Goal: Task Accomplishment & Management: Use online tool/utility

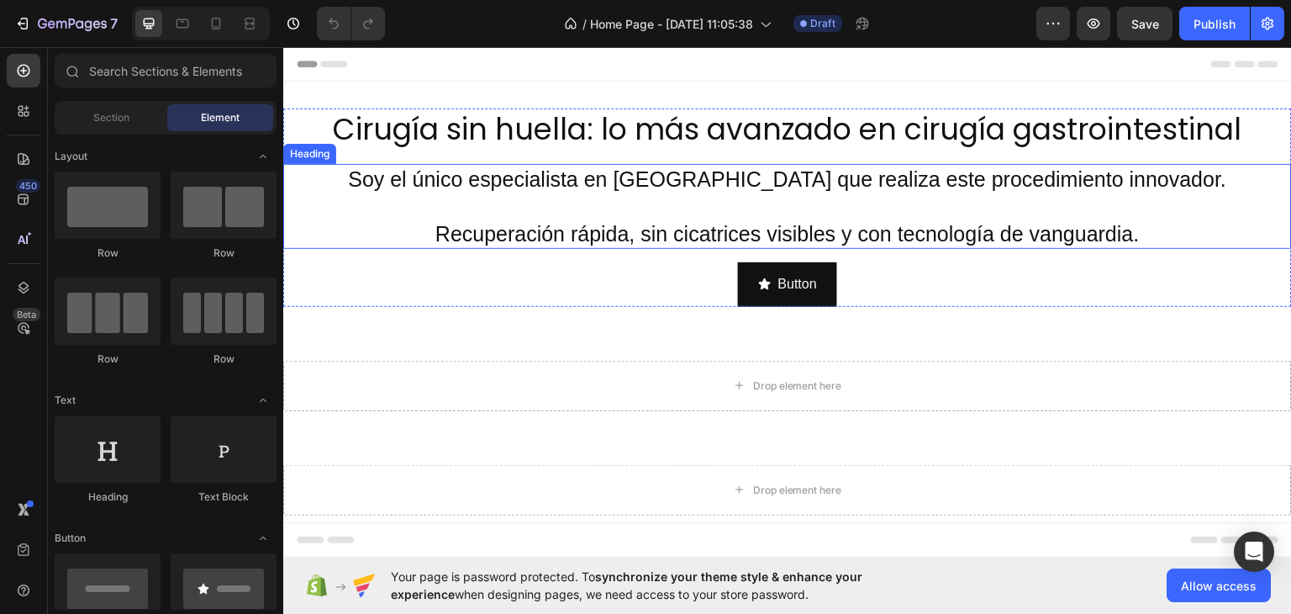
click at [520, 215] on h2 "Soy el único especialista en Tamaulipas que realiza este procedimiento innovado…" at bounding box center [787, 206] width 1009 height 86
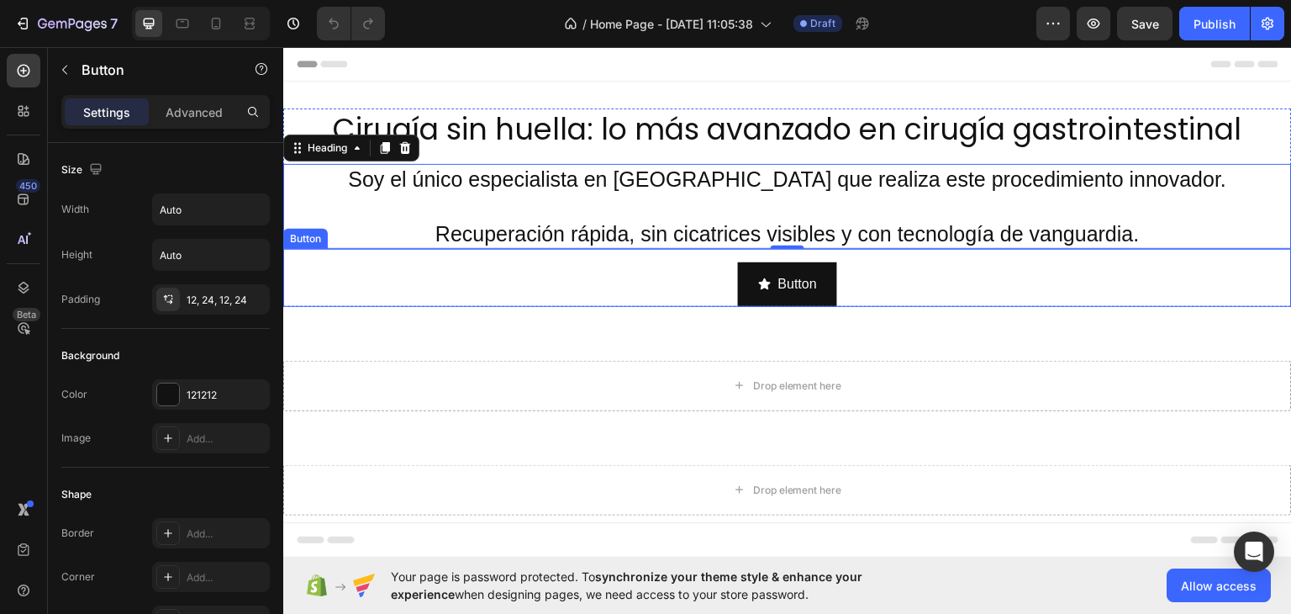
click at [729, 255] on div "Button Button" at bounding box center [787, 277] width 1009 height 58
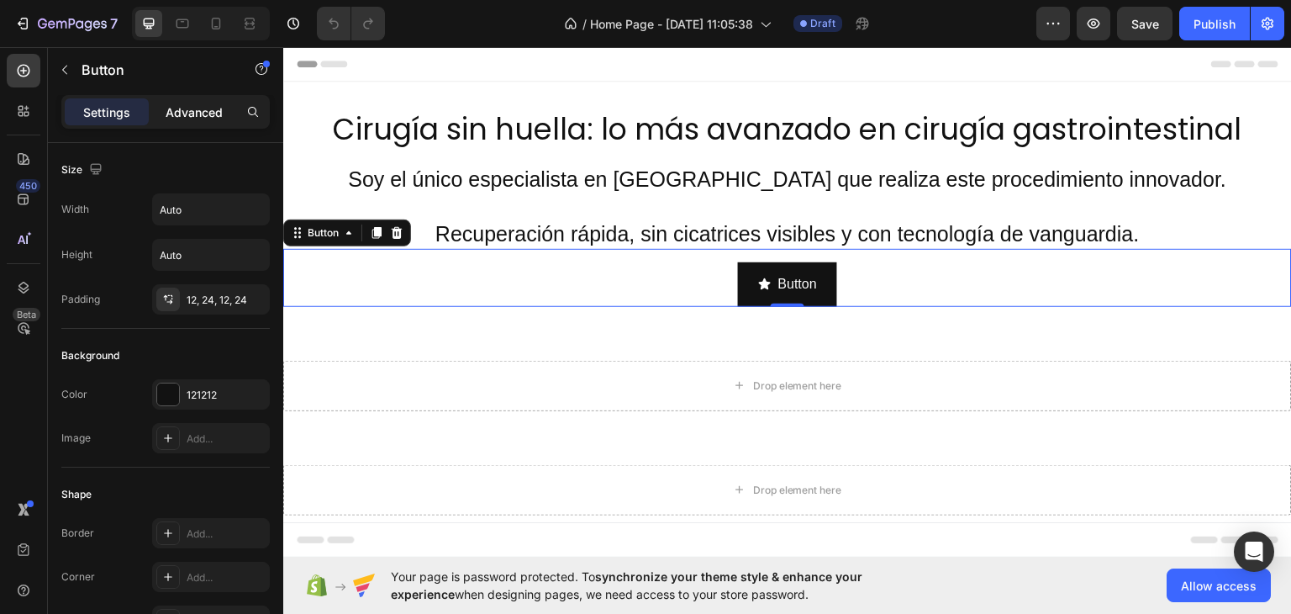
click at [197, 114] on p "Advanced" at bounding box center [194, 112] width 57 height 18
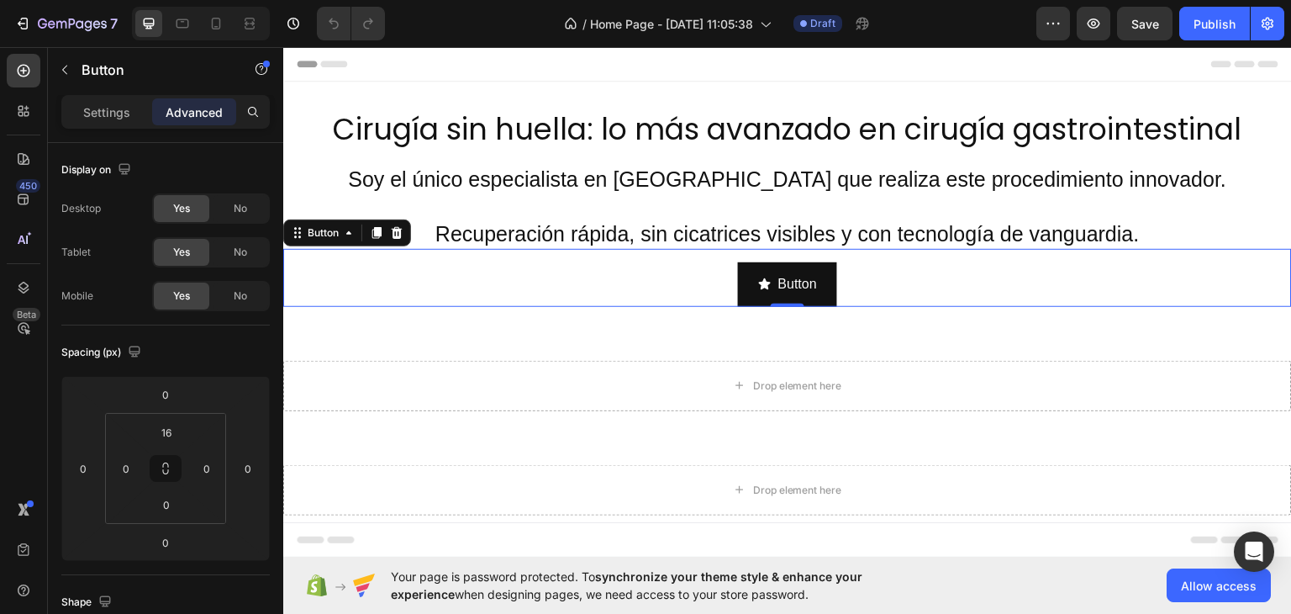
click at [703, 277] on div "Button Button 0" at bounding box center [787, 277] width 1009 height 58
click at [759, 285] on icon "<p>Button</p>" at bounding box center [765, 282] width 12 height 11
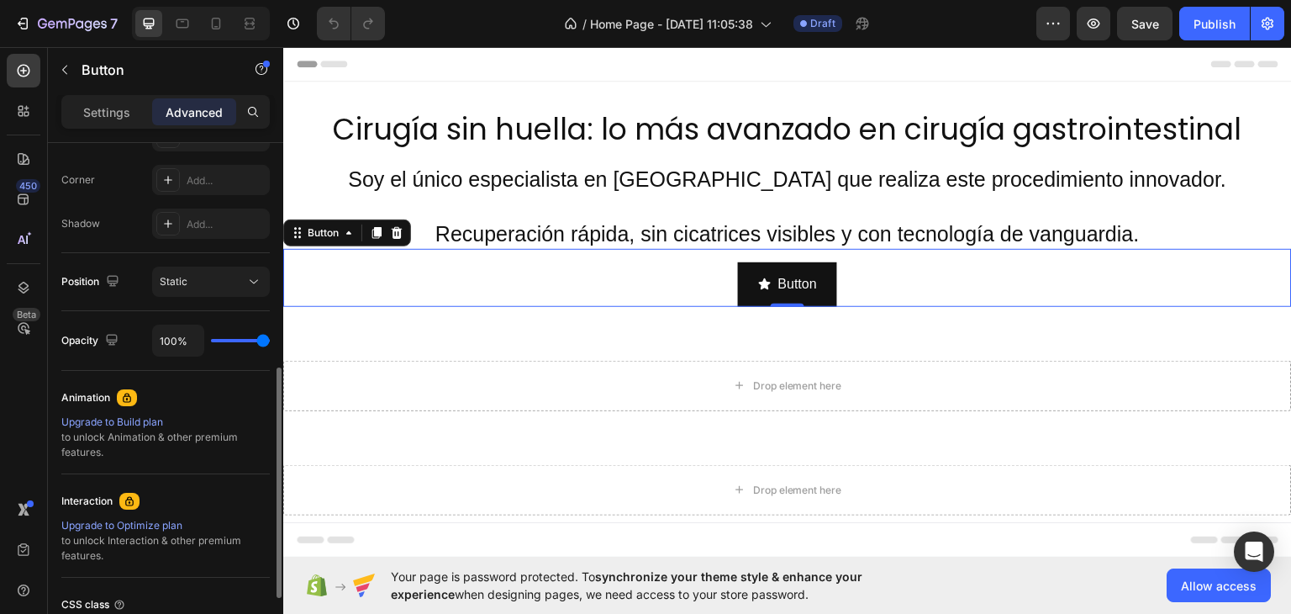
scroll to position [168, 0]
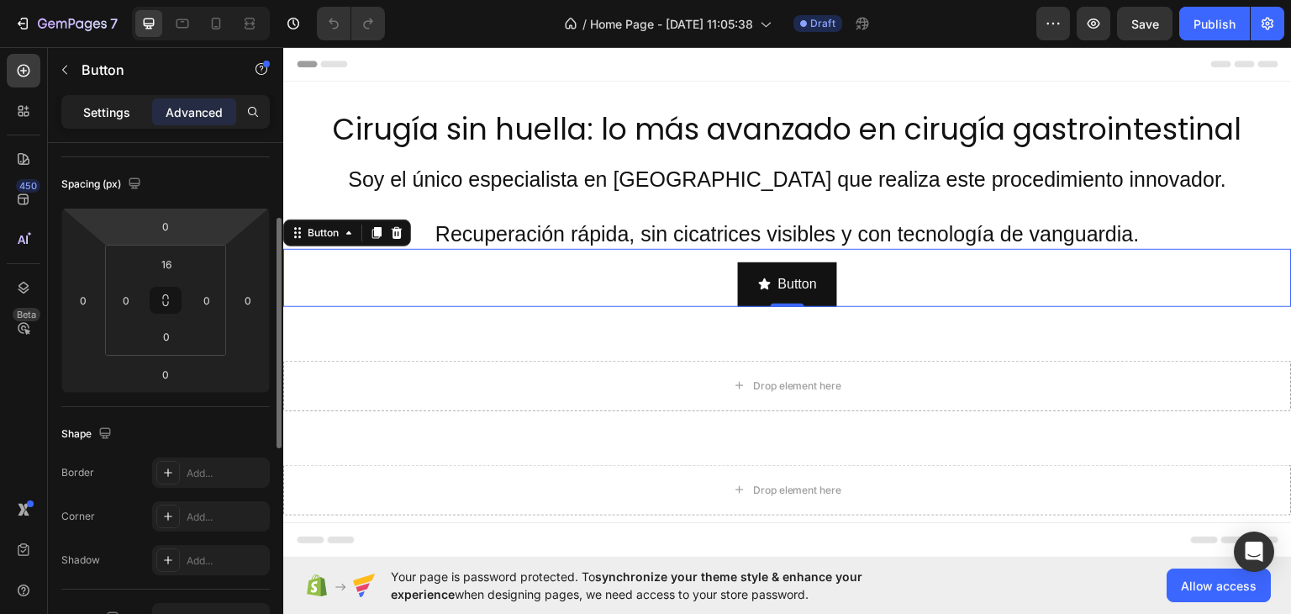
click at [125, 112] on p "Settings" at bounding box center [106, 112] width 47 height 18
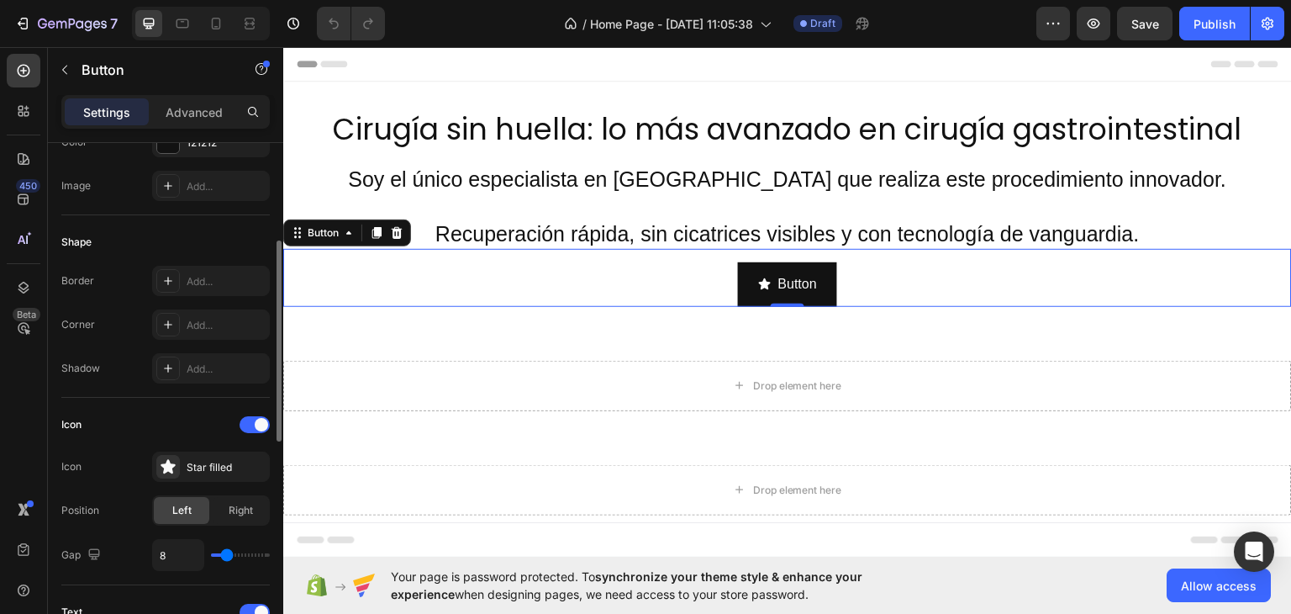
scroll to position [336, 0]
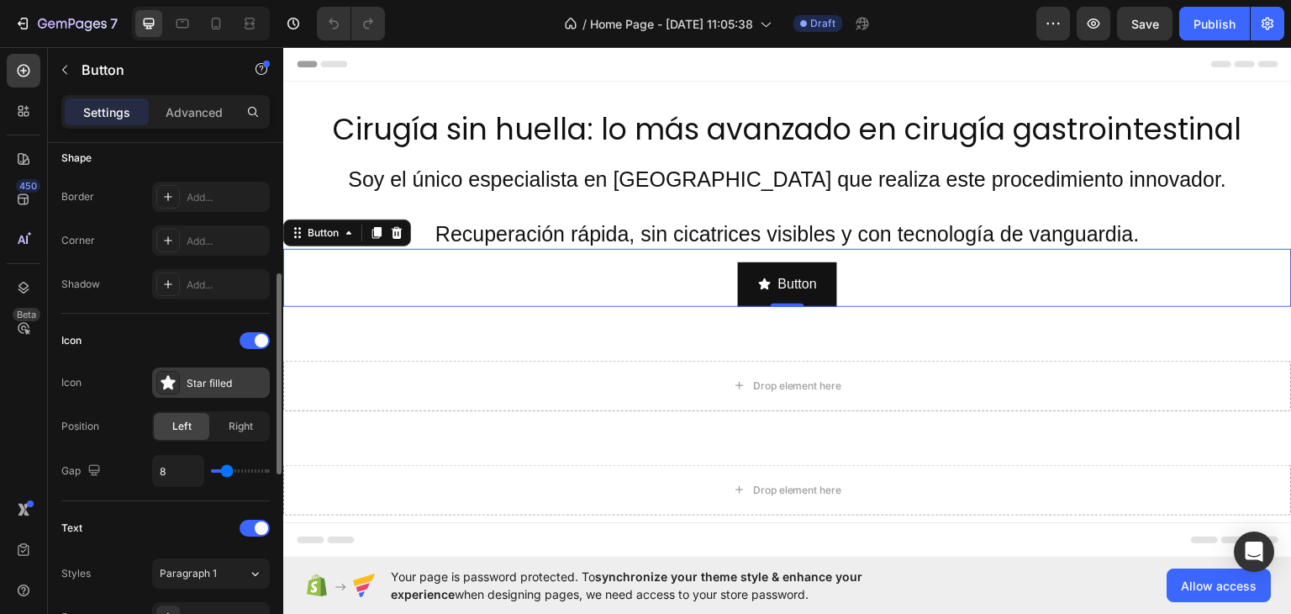
click at [209, 369] on div "Star filled" at bounding box center [211, 382] width 118 height 30
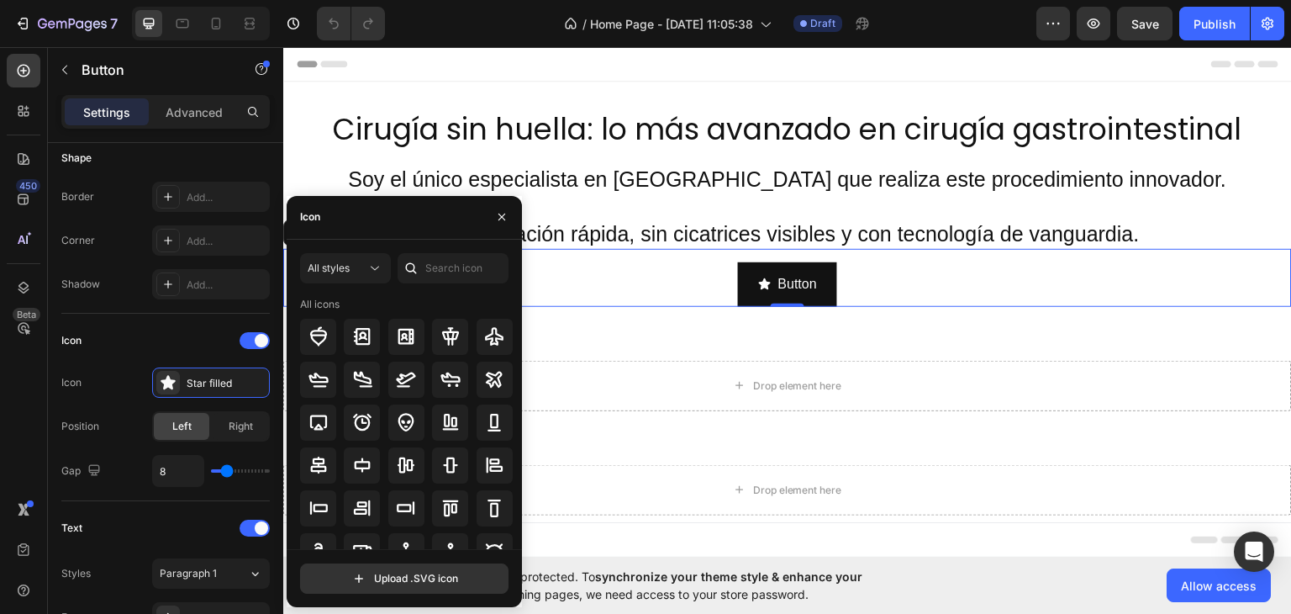
click at [383, 228] on div "Icon" at bounding box center [404, 218] width 235 height 44
click at [355, 225] on div "Icon" at bounding box center [404, 218] width 235 height 44
click at [432, 271] on input "text" at bounding box center [453, 268] width 111 height 30
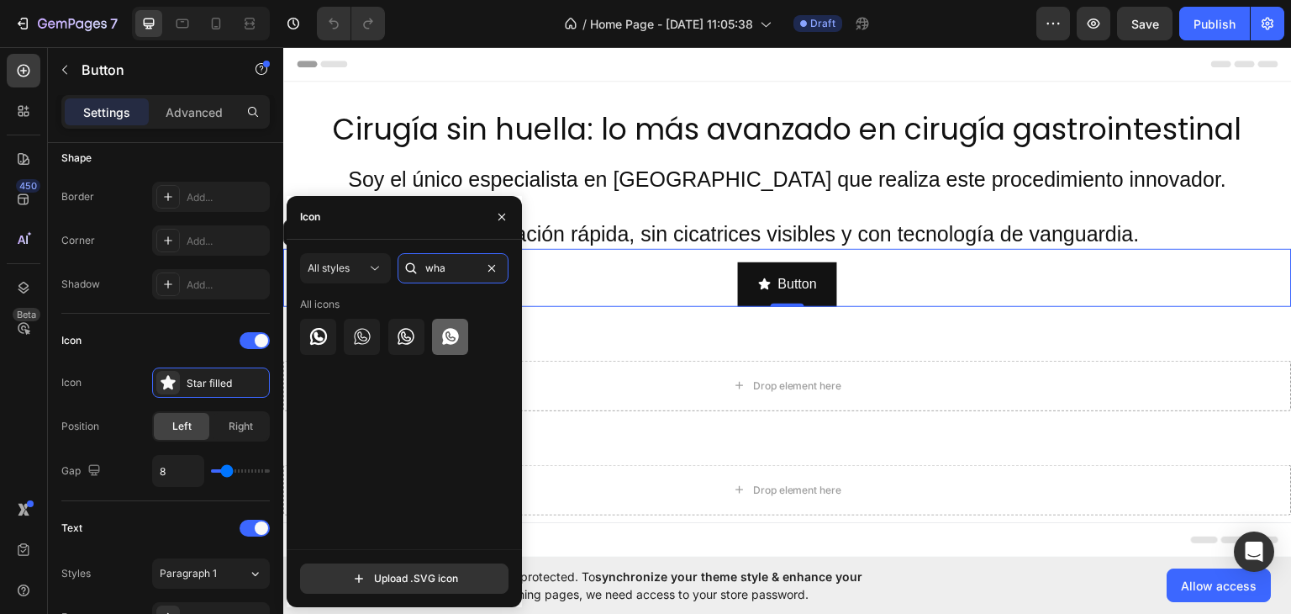
type input "wha"
click at [461, 341] on div at bounding box center [450, 337] width 36 height 36
click at [196, 327] on div "Icon" at bounding box center [165, 340] width 208 height 27
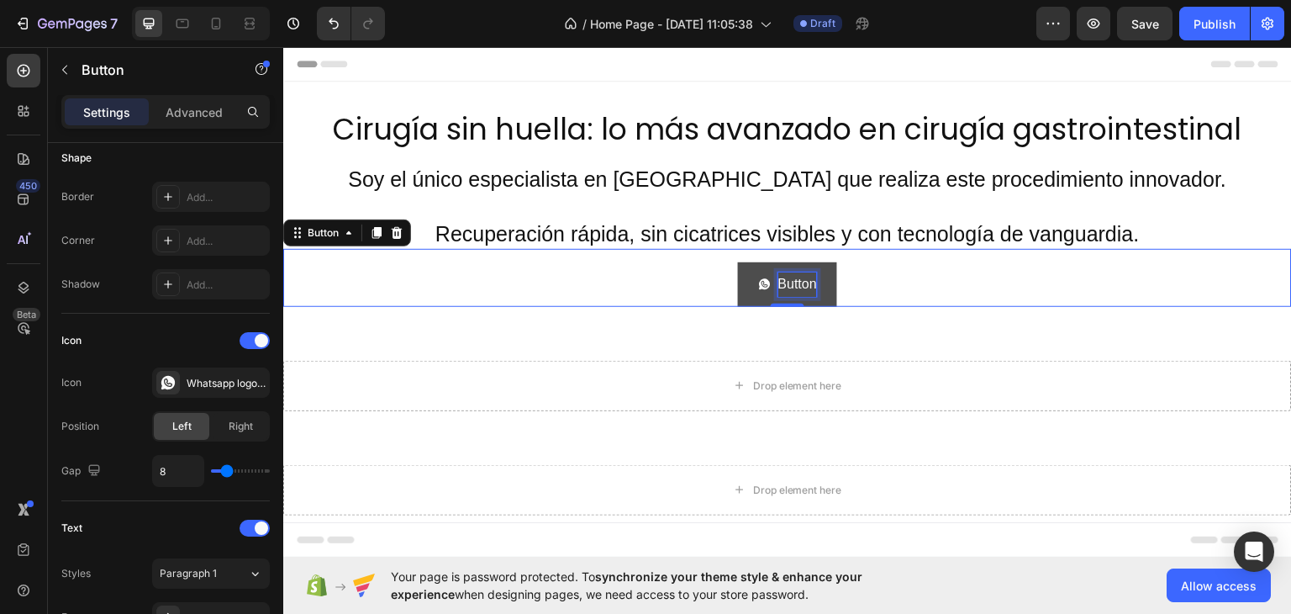
click at [793, 286] on p "Button" at bounding box center [797, 283] width 39 height 24
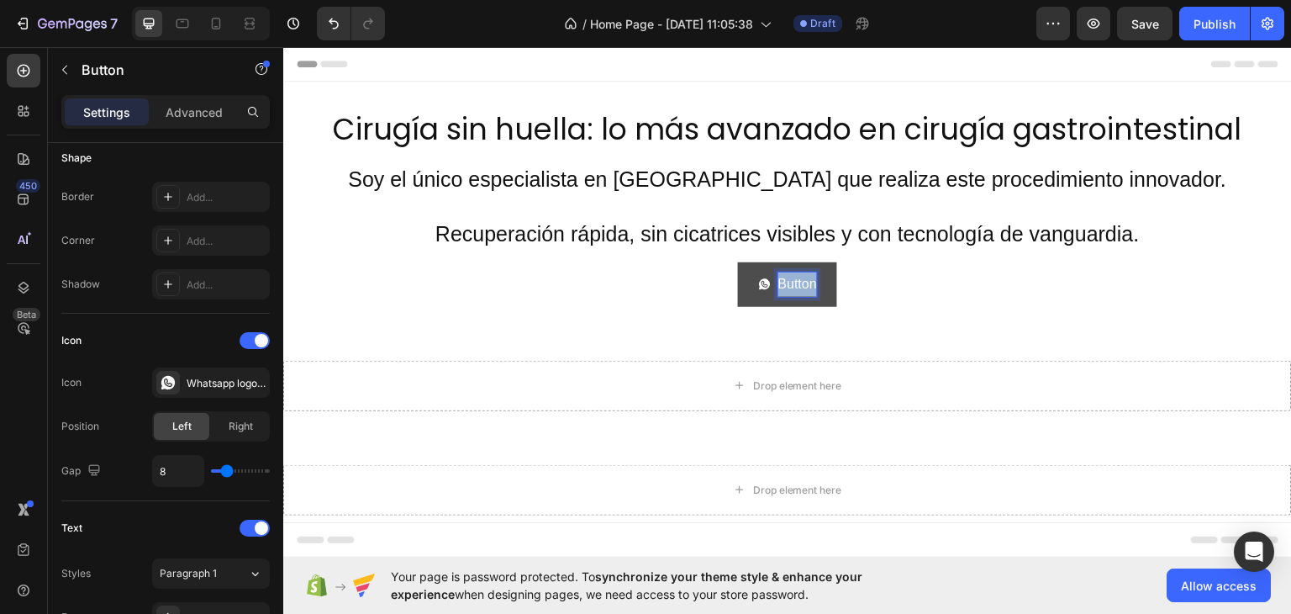
click at [793, 285] on p "Button" at bounding box center [797, 283] width 39 height 24
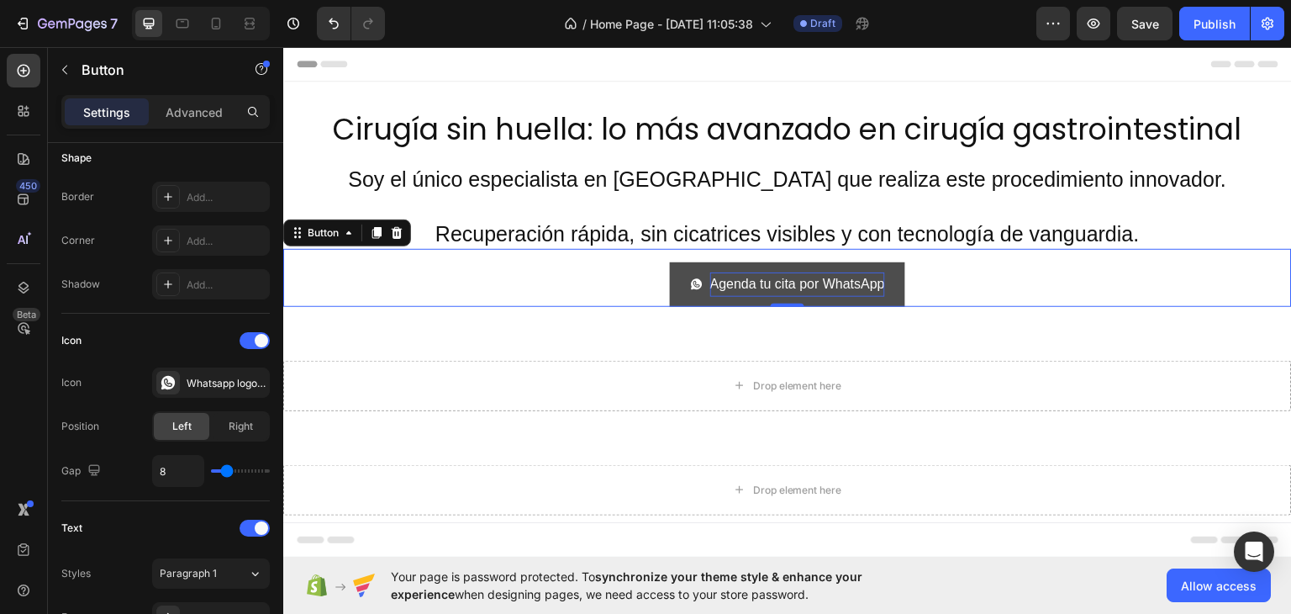
click at [949, 289] on div "Agenda tu cita por WhatsApp Button 0" at bounding box center [787, 277] width 1009 height 58
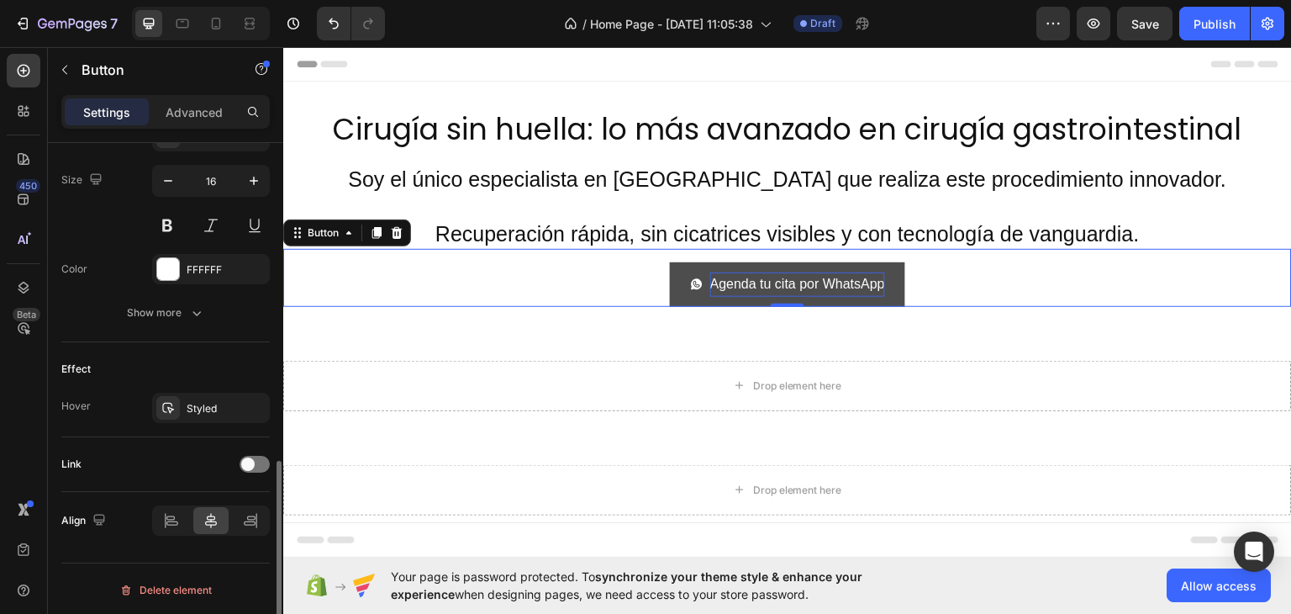
scroll to position [565, 0]
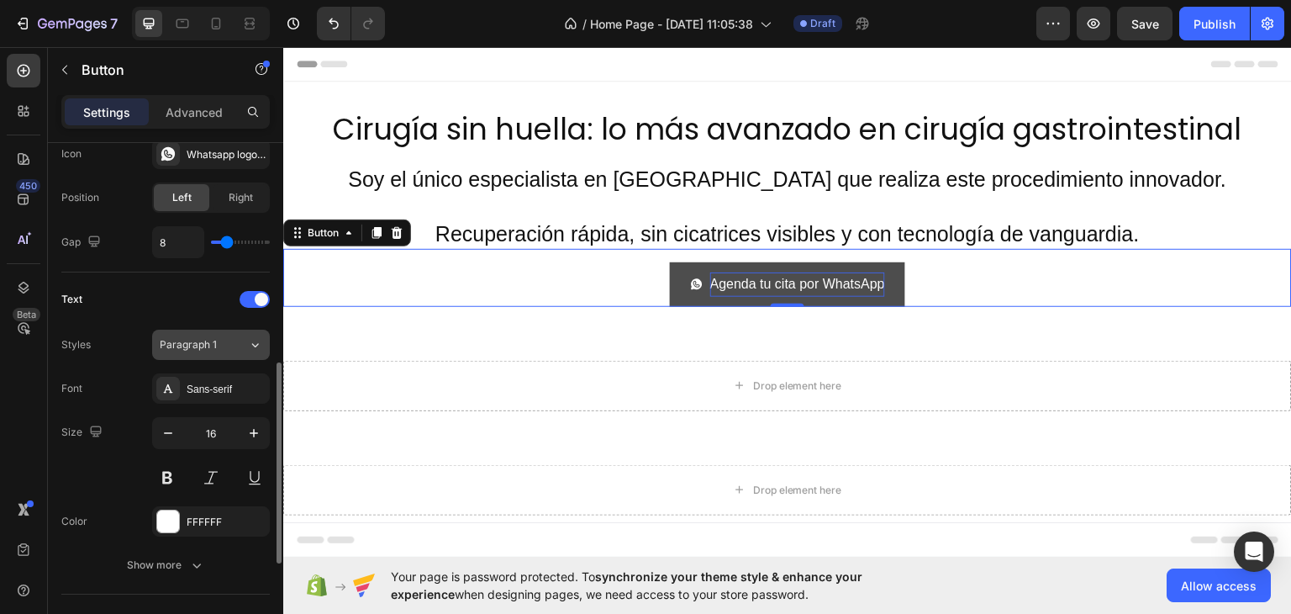
click at [208, 348] on span "Paragraph 1" at bounding box center [188, 344] width 57 height 15
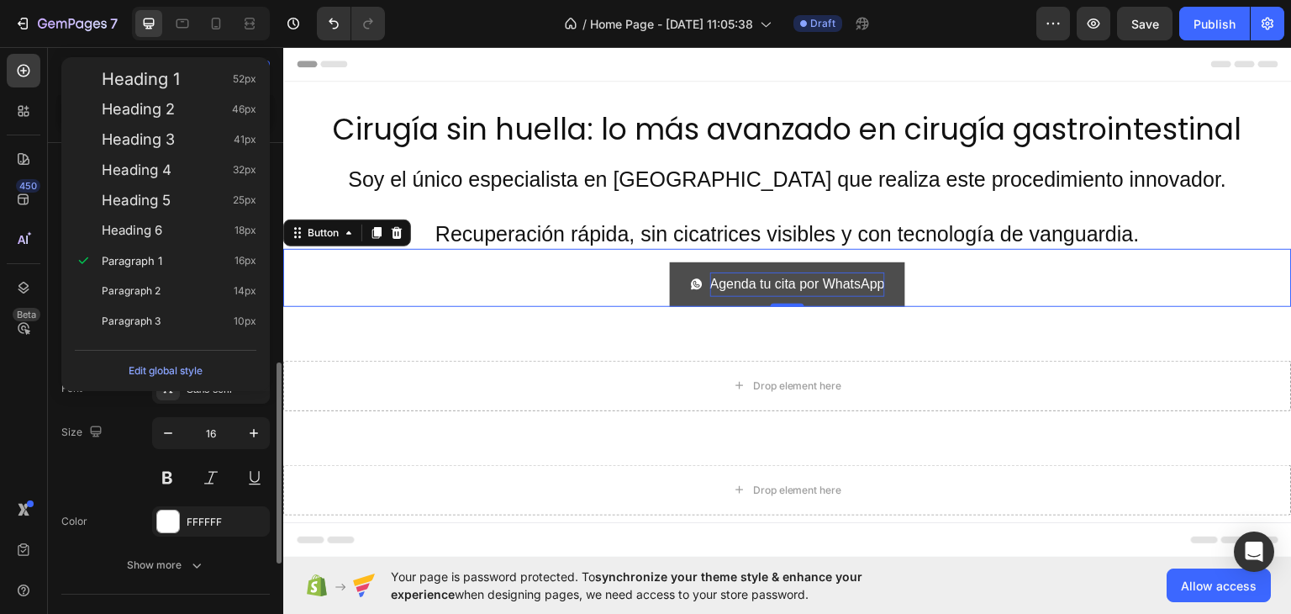
click at [102, 413] on div "Font Sans-serif Size 16 Color FFFFFF Show more" at bounding box center [165, 476] width 208 height 207
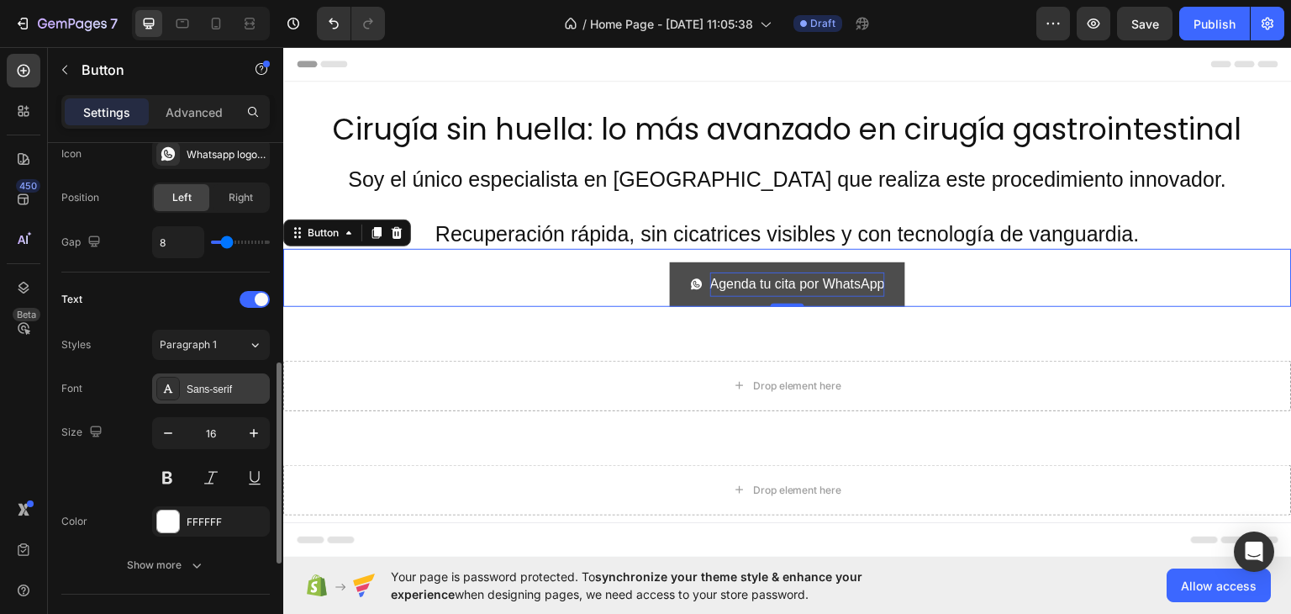
click at [155, 391] on div "Sans-serif" at bounding box center [211, 388] width 118 height 30
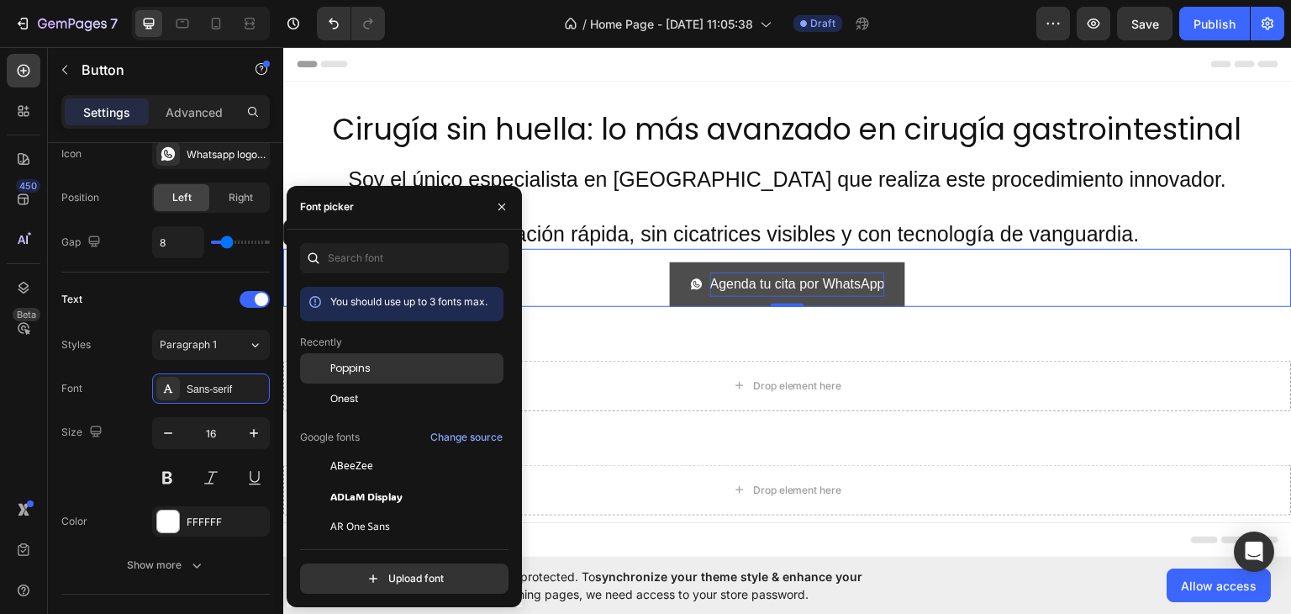
click at [397, 371] on div "Poppins" at bounding box center [415, 368] width 170 height 15
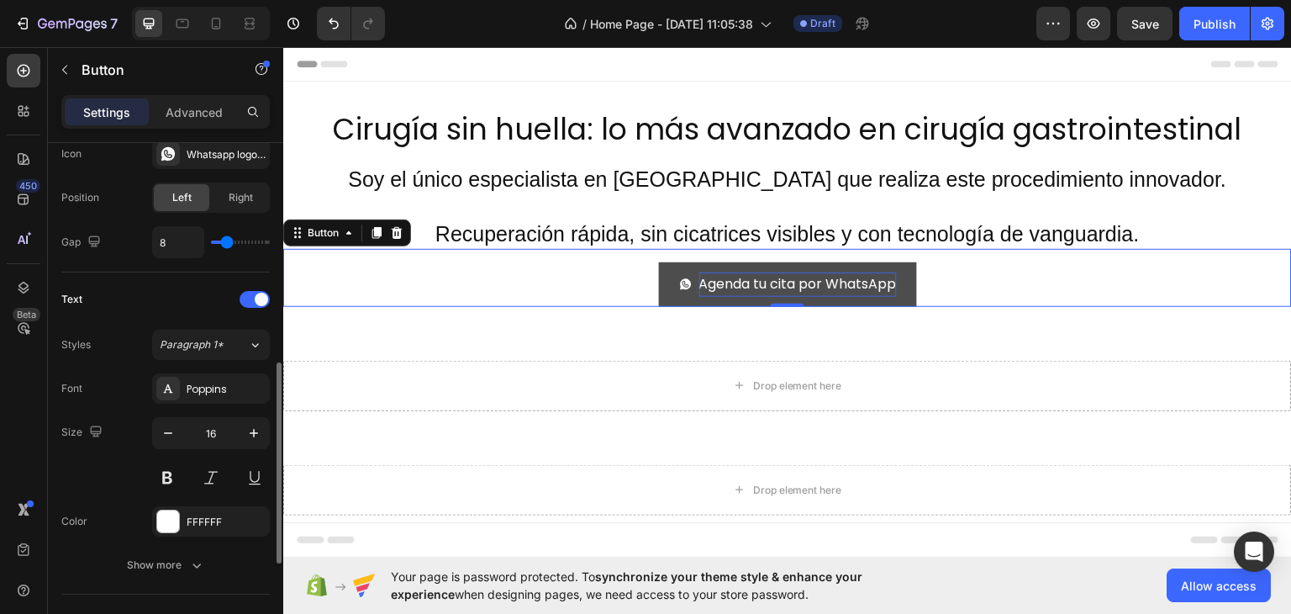
click at [134, 383] on div "Font Poppins" at bounding box center [165, 388] width 208 height 30
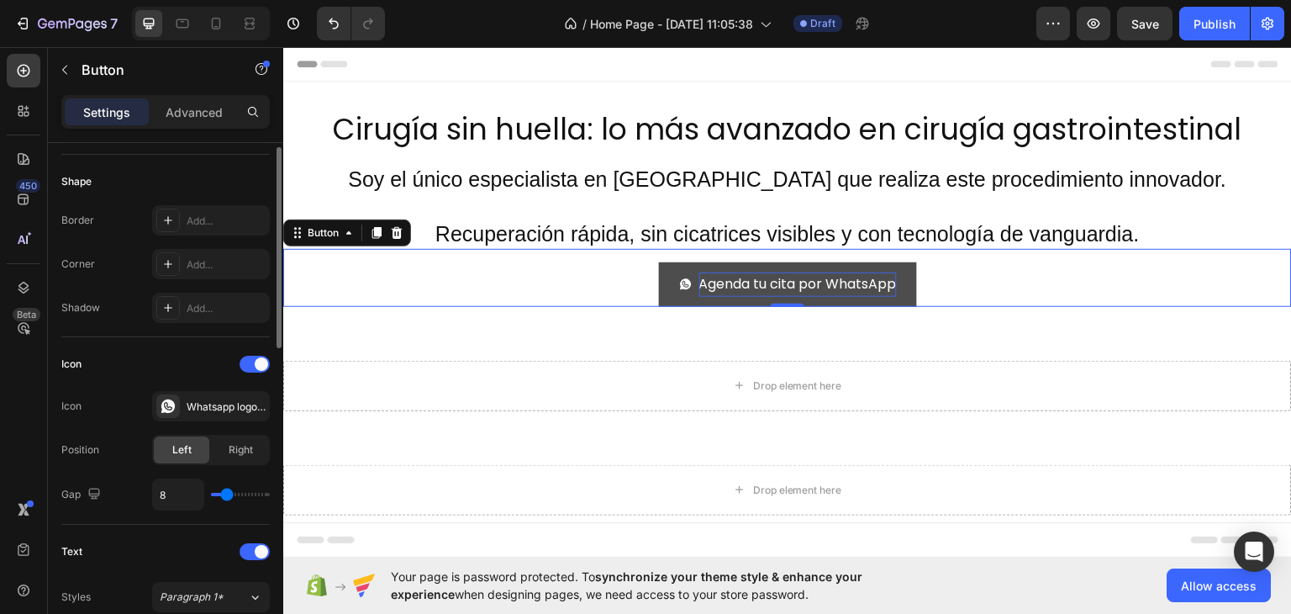
scroll to position [145, 0]
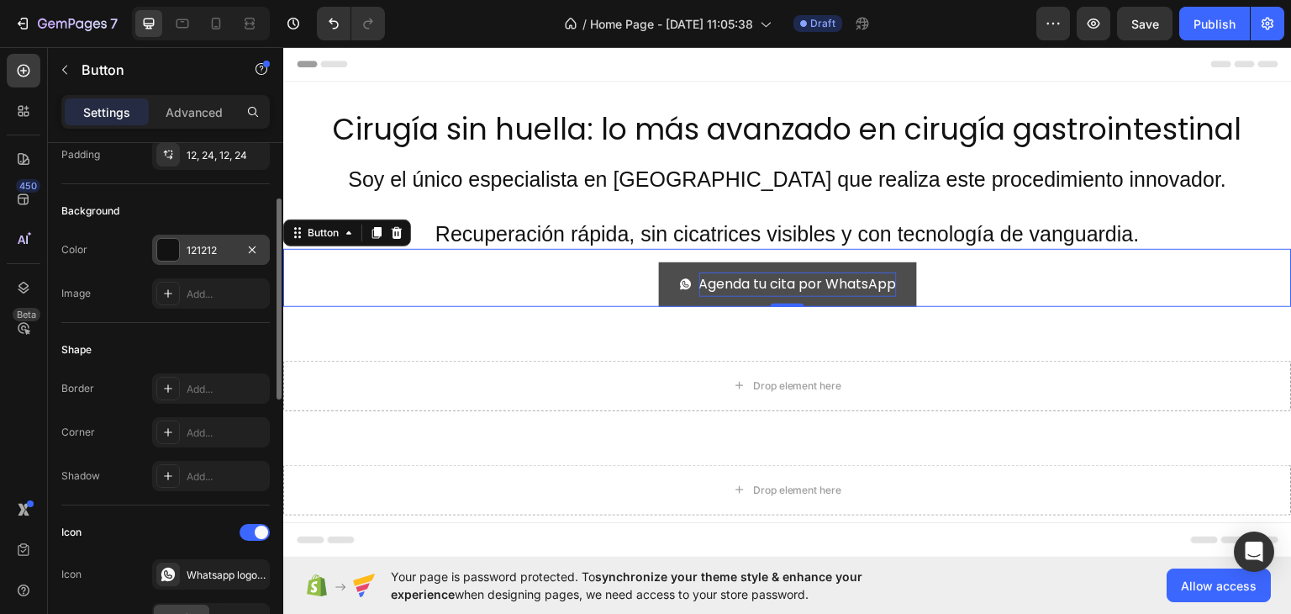
click at [170, 249] on div at bounding box center [168, 250] width 22 height 22
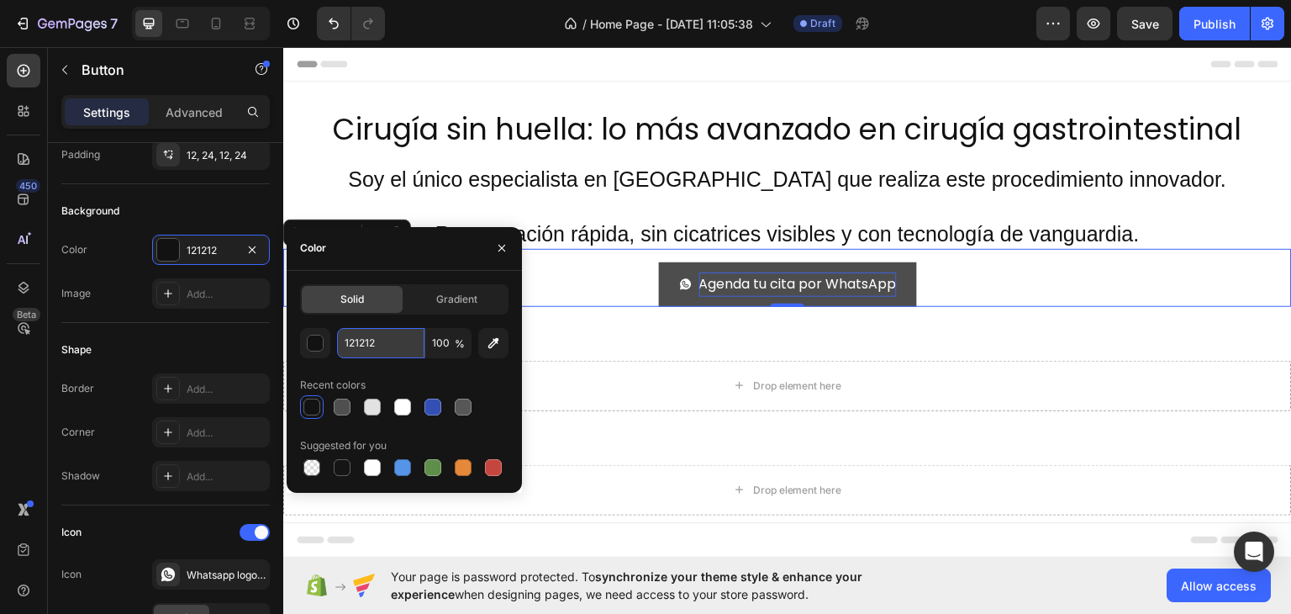
click at [361, 344] on input "121212" at bounding box center [380, 343] width 87 height 30
paste input "0C1D3D"
drag, startPoint x: 381, startPoint y: 316, endPoint x: 369, endPoint y: 345, distance: 31.7
click at [369, 345] on div "Solid Gradient 0C1D3D 100 % Recent colors Suggested for you" at bounding box center [404, 382] width 235 height 222
click at [370, 345] on input "0C1D3D" at bounding box center [380, 343] width 87 height 30
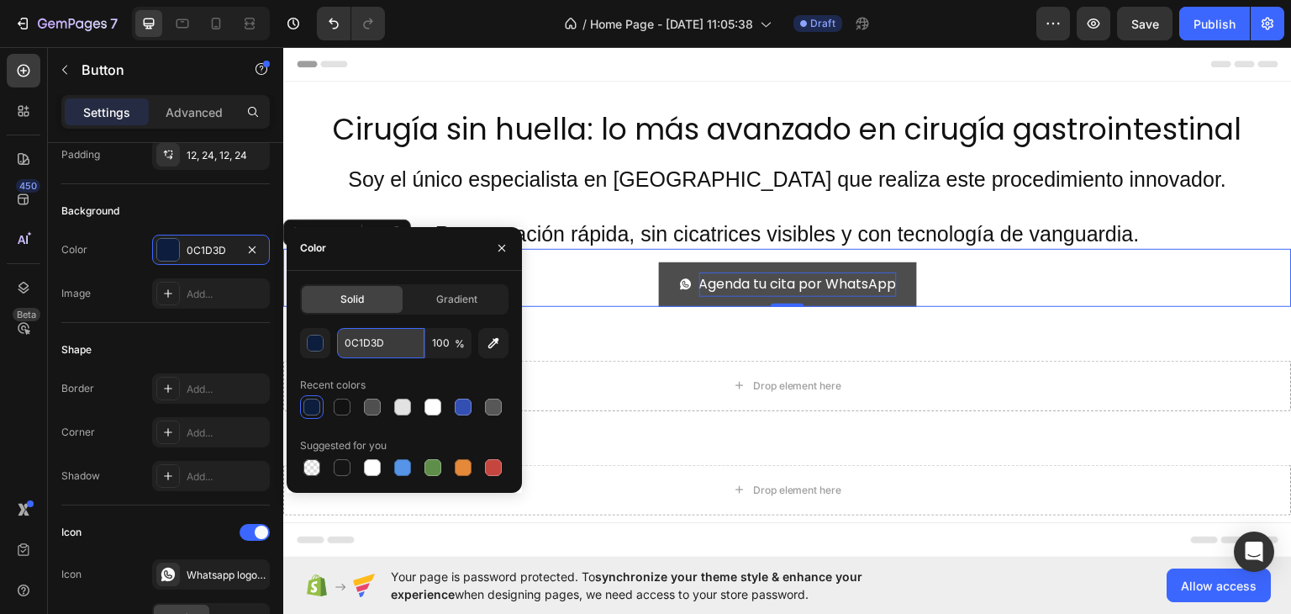
click at [370, 345] on input "0C1D3D" at bounding box center [380, 343] width 87 height 30
paste input "0B4AB"
type input "00B4AB"
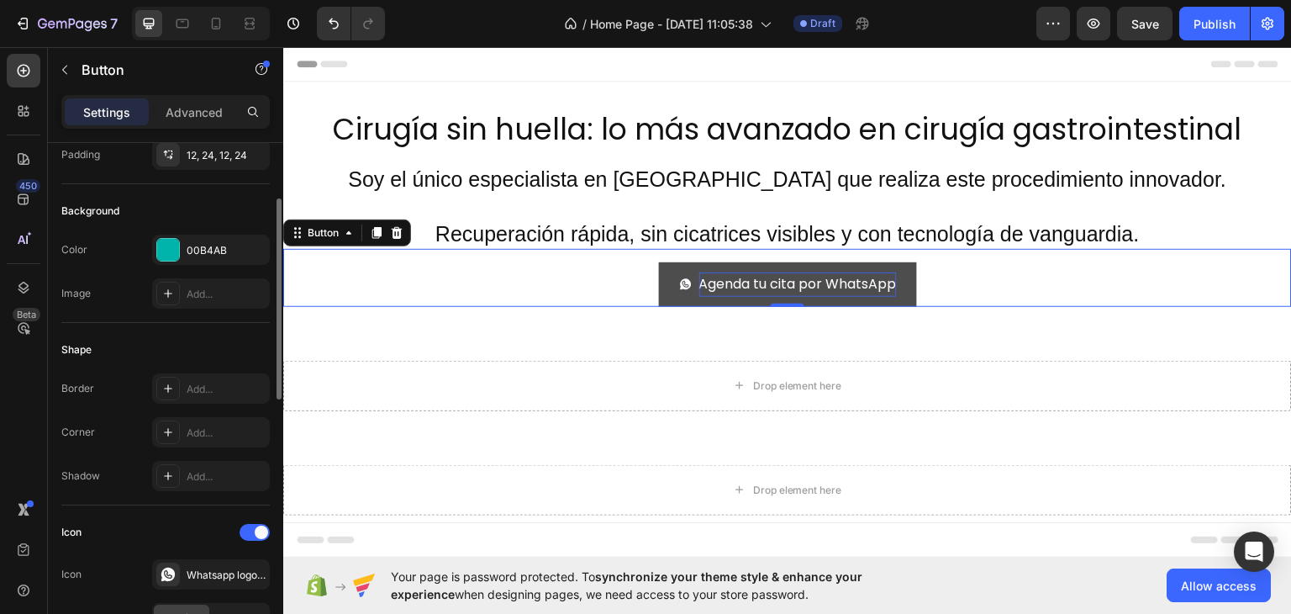
click at [258, 323] on div "Shape Border Add... Corner Add... Shadow Add..." at bounding box center [165, 414] width 208 height 182
click at [203, 250] on div "00B4AB" at bounding box center [211, 250] width 49 height 15
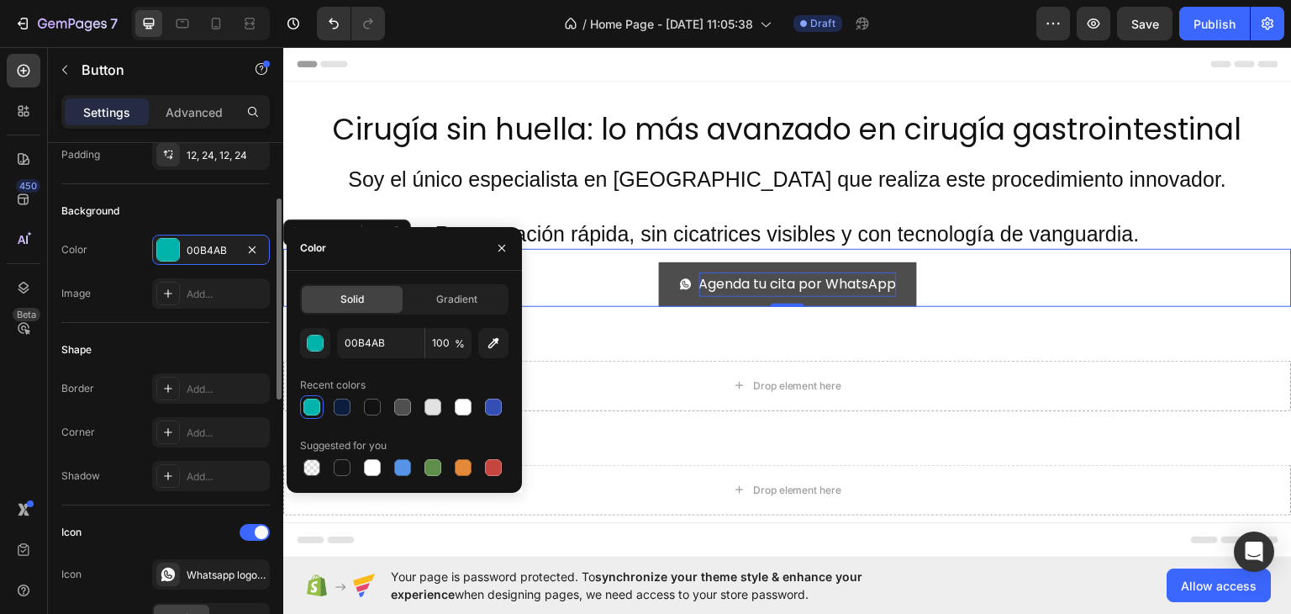
click at [169, 336] on div "Shape" at bounding box center [165, 349] width 208 height 27
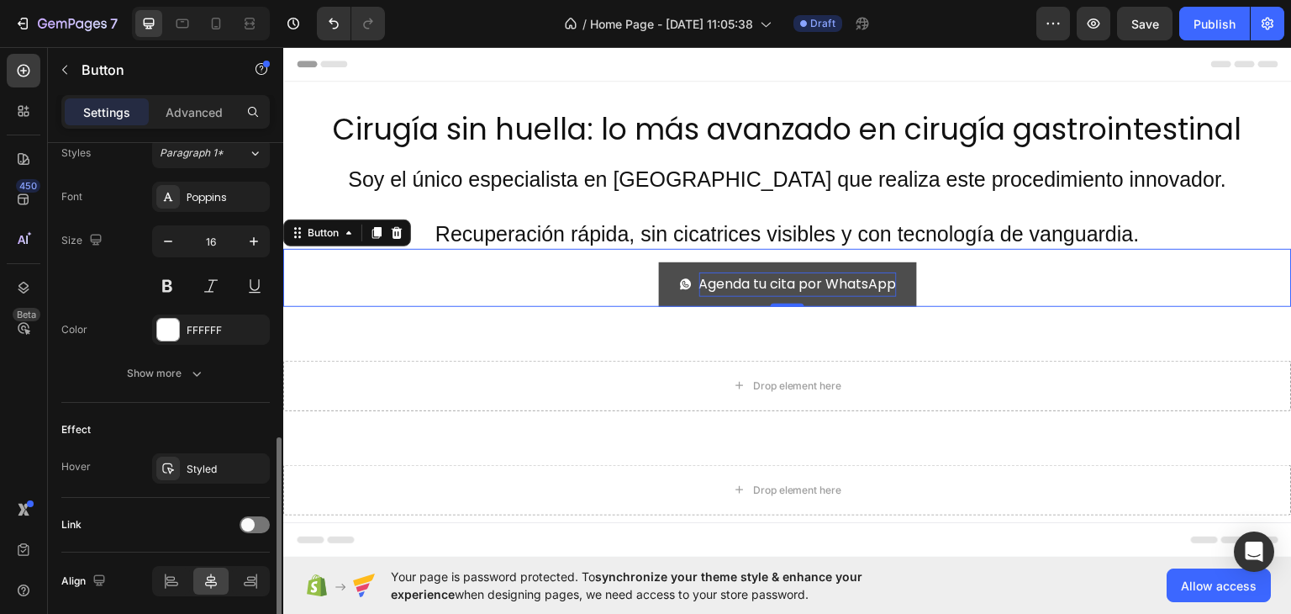
scroll to position [817, 0]
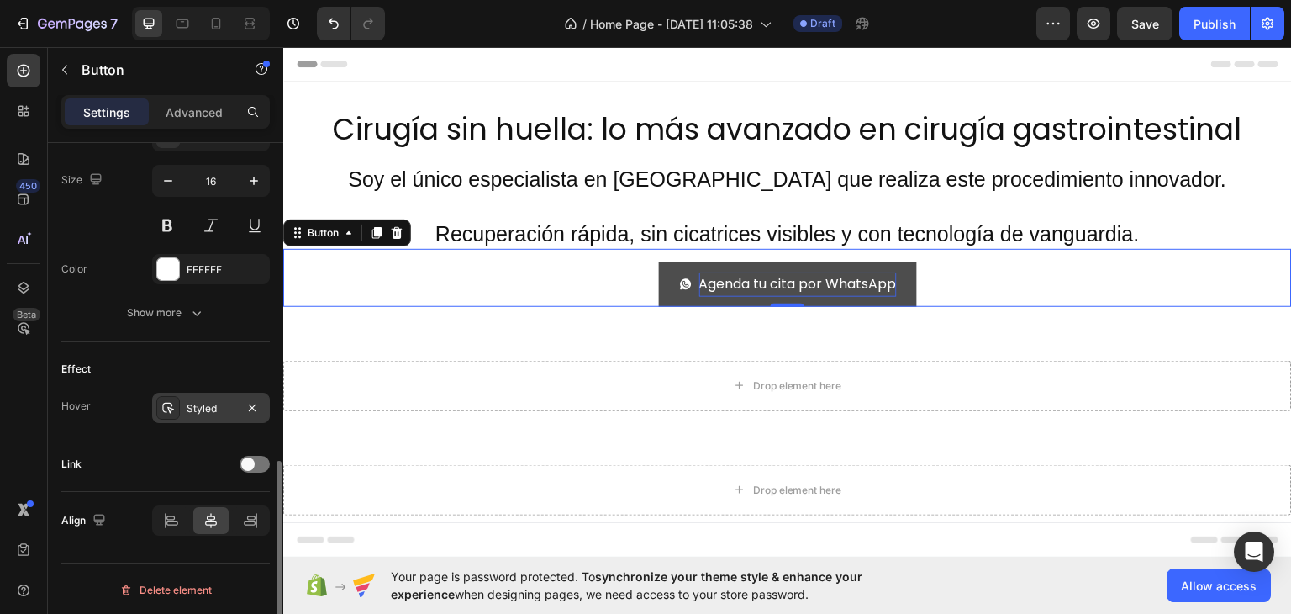
click at [200, 411] on div "Styled" at bounding box center [211, 408] width 49 height 15
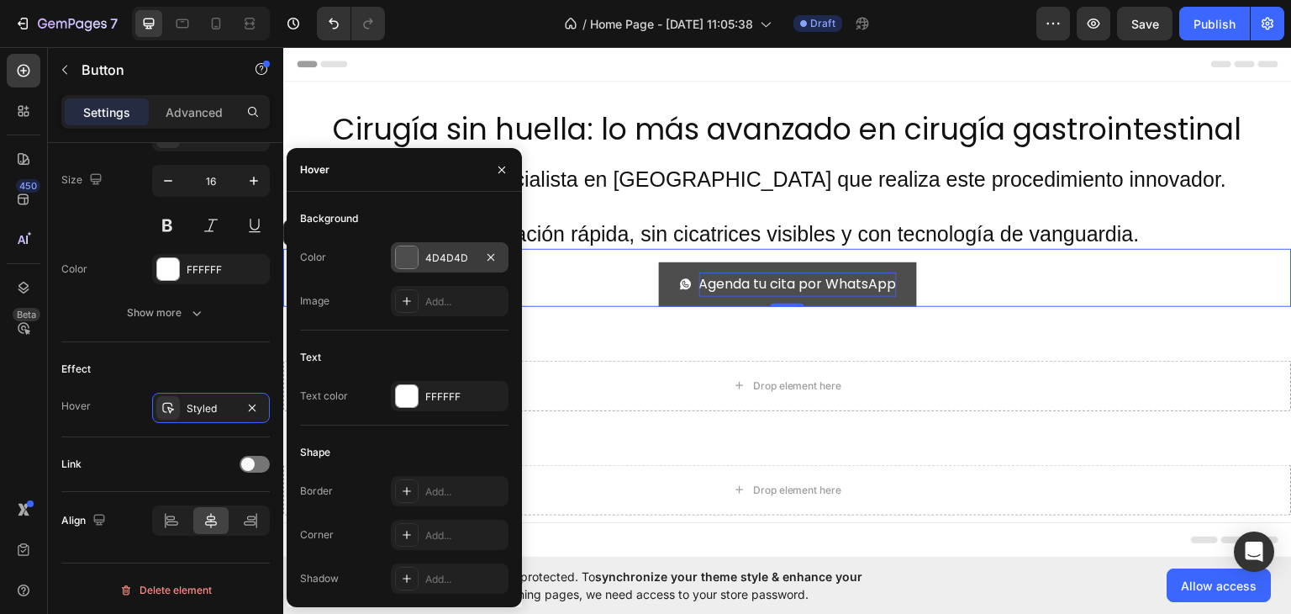
click at [413, 255] on div at bounding box center [407, 257] width 22 height 22
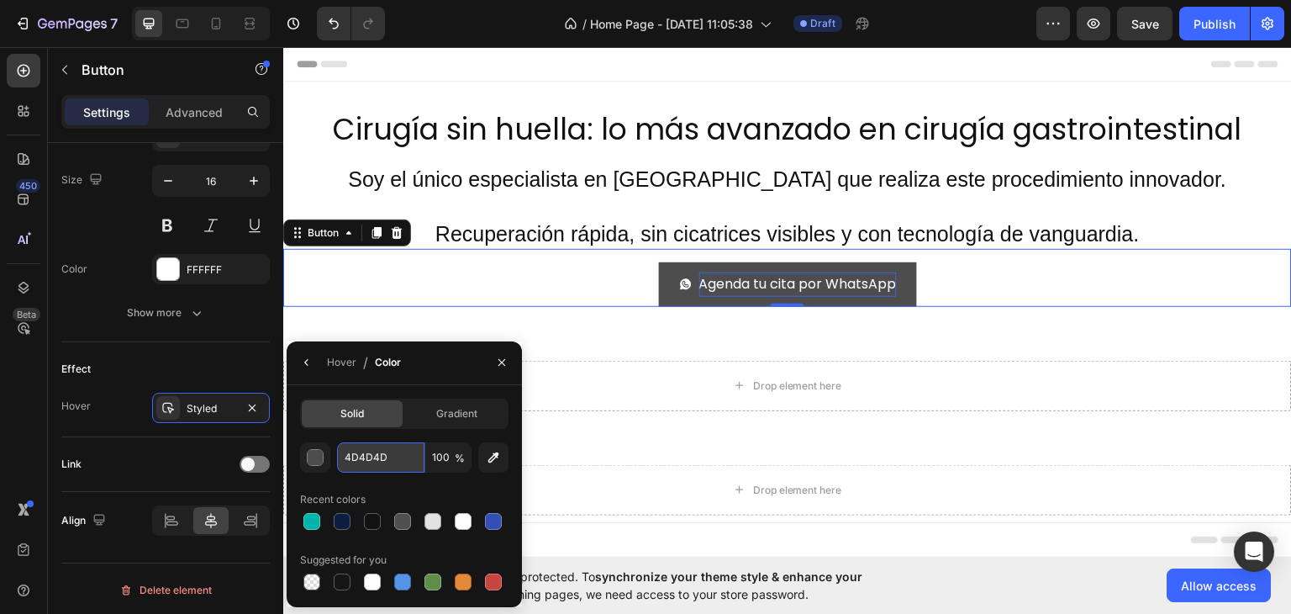
click at [377, 458] on input "4D4D4D" at bounding box center [380, 457] width 87 height 30
paste input "009890"
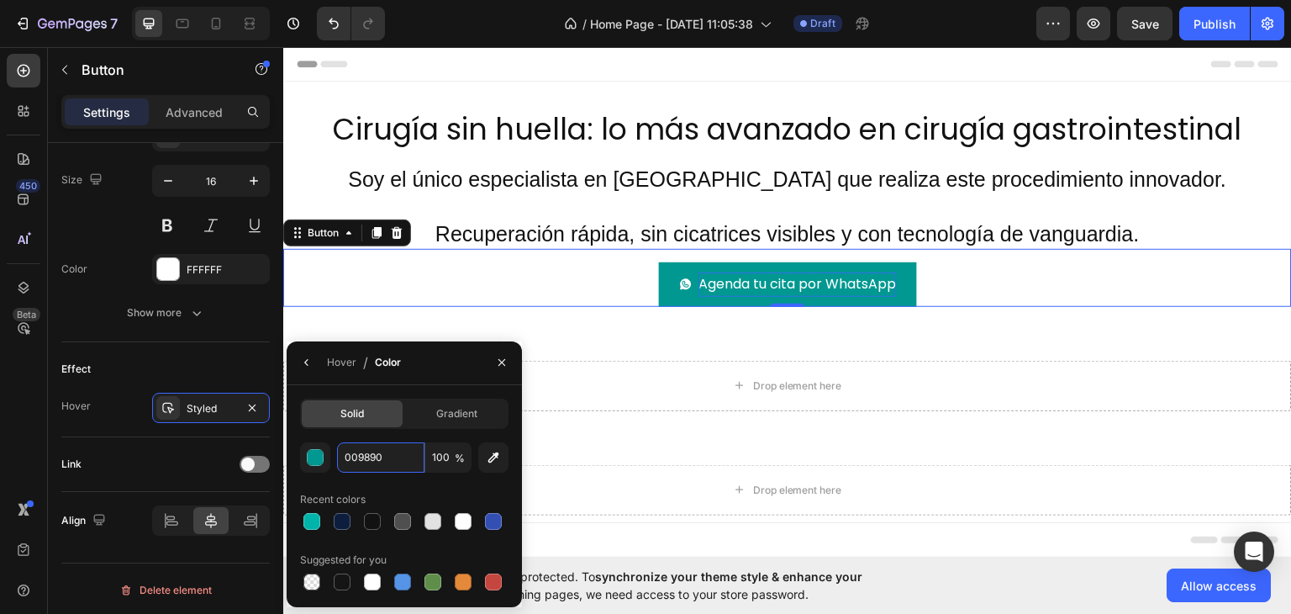
type input "009890"
click at [399, 389] on div "Solid Gradient 009890 100 % Recent colors Suggested for you" at bounding box center [404, 496] width 235 height 222
click at [232, 371] on div "Effect" at bounding box center [165, 369] width 208 height 27
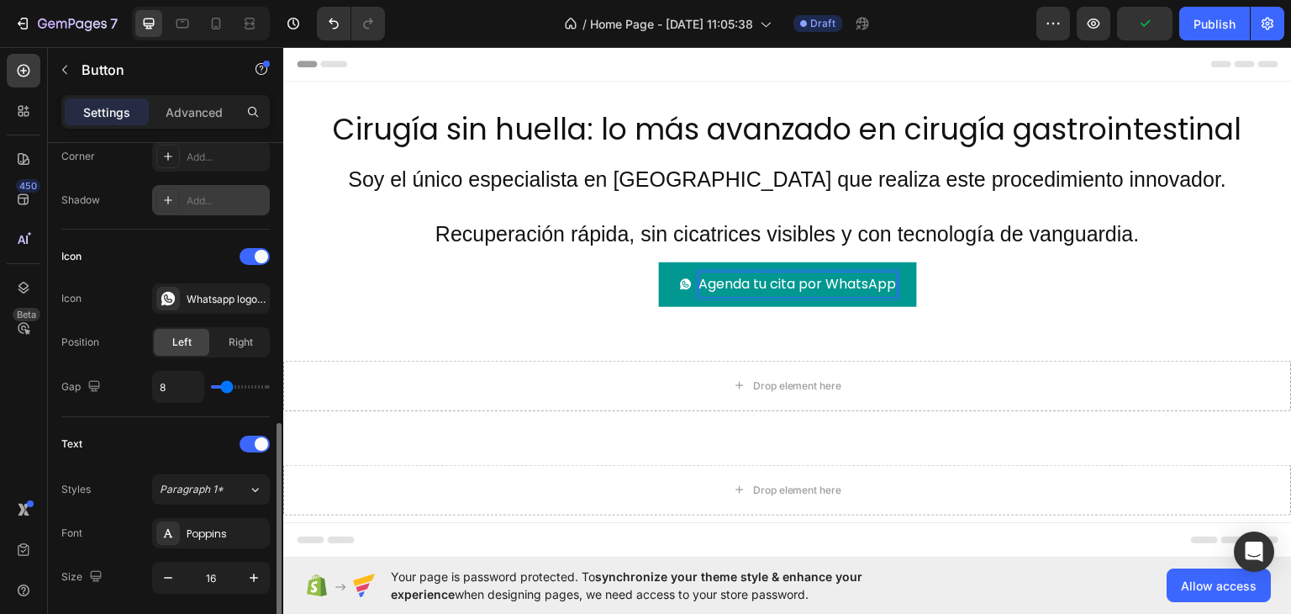
scroll to position [504, 0]
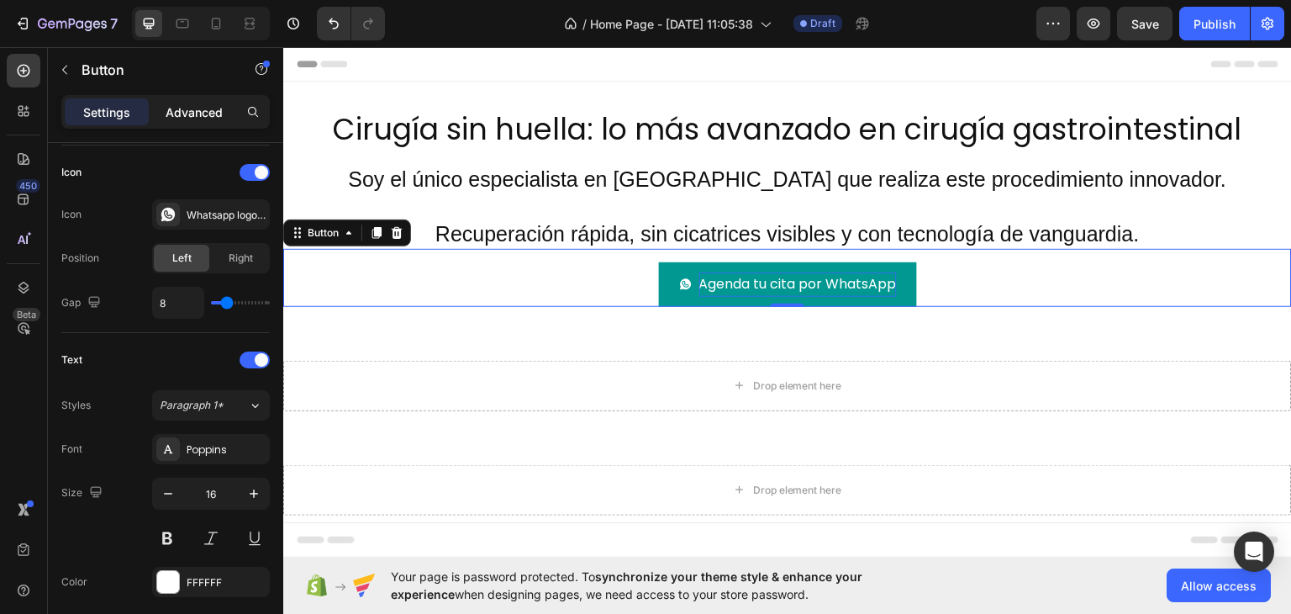
click at [174, 115] on p "Advanced" at bounding box center [194, 112] width 57 height 18
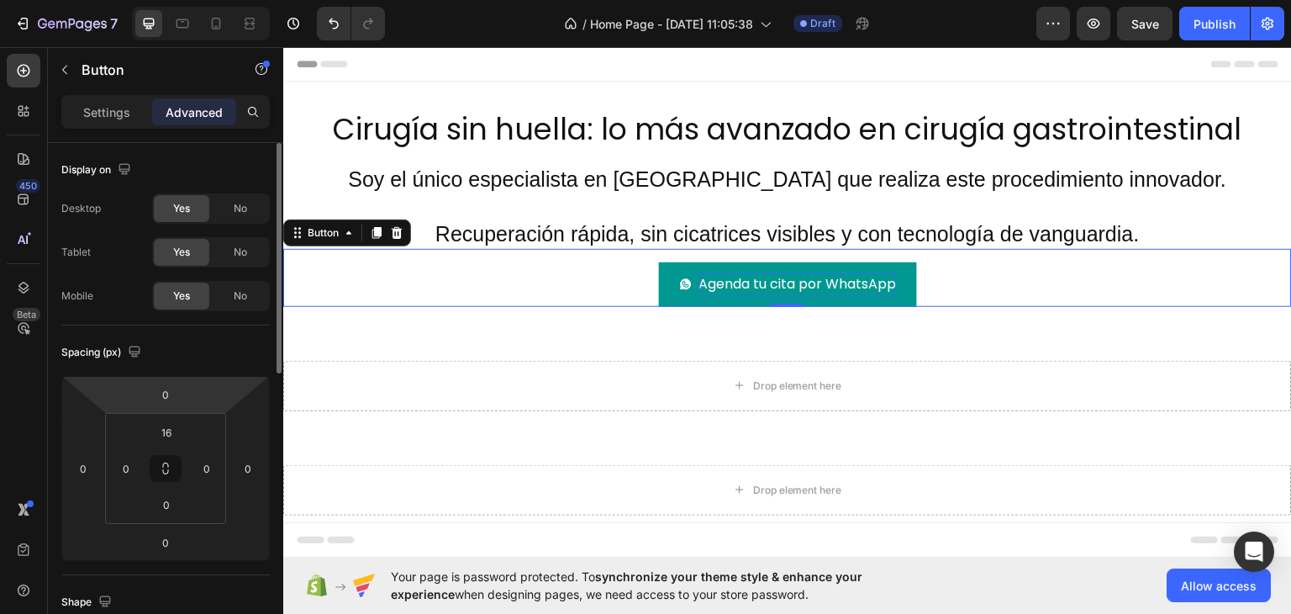
scroll to position [168, 0]
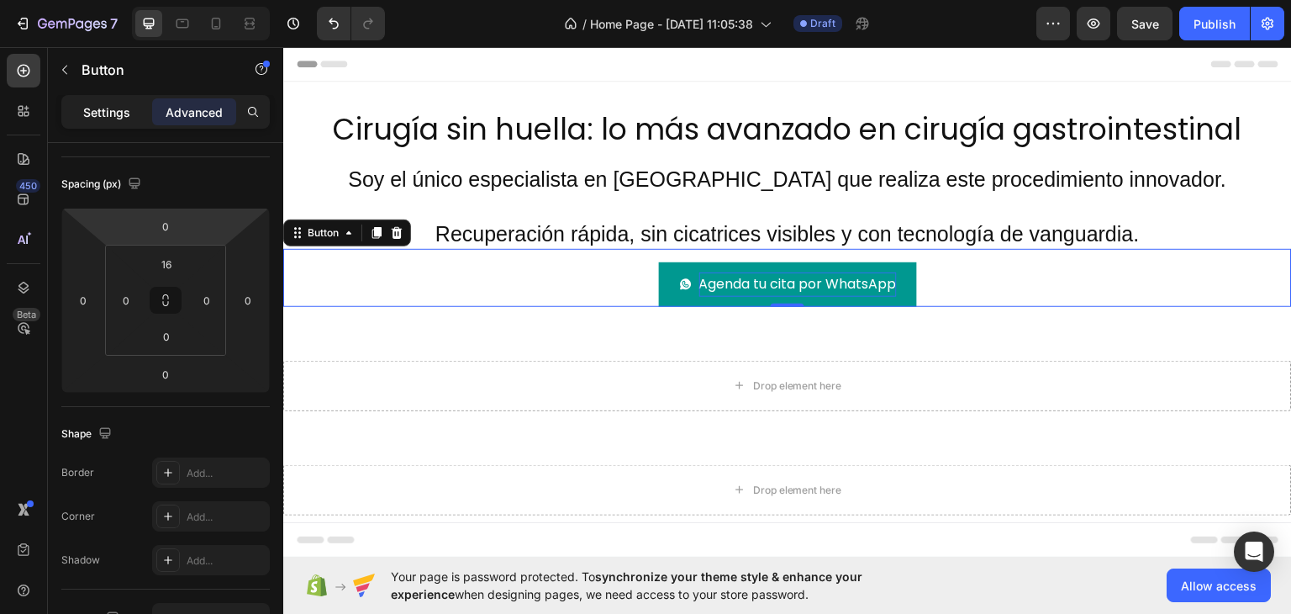
click at [107, 99] on div "Settings" at bounding box center [107, 111] width 84 height 27
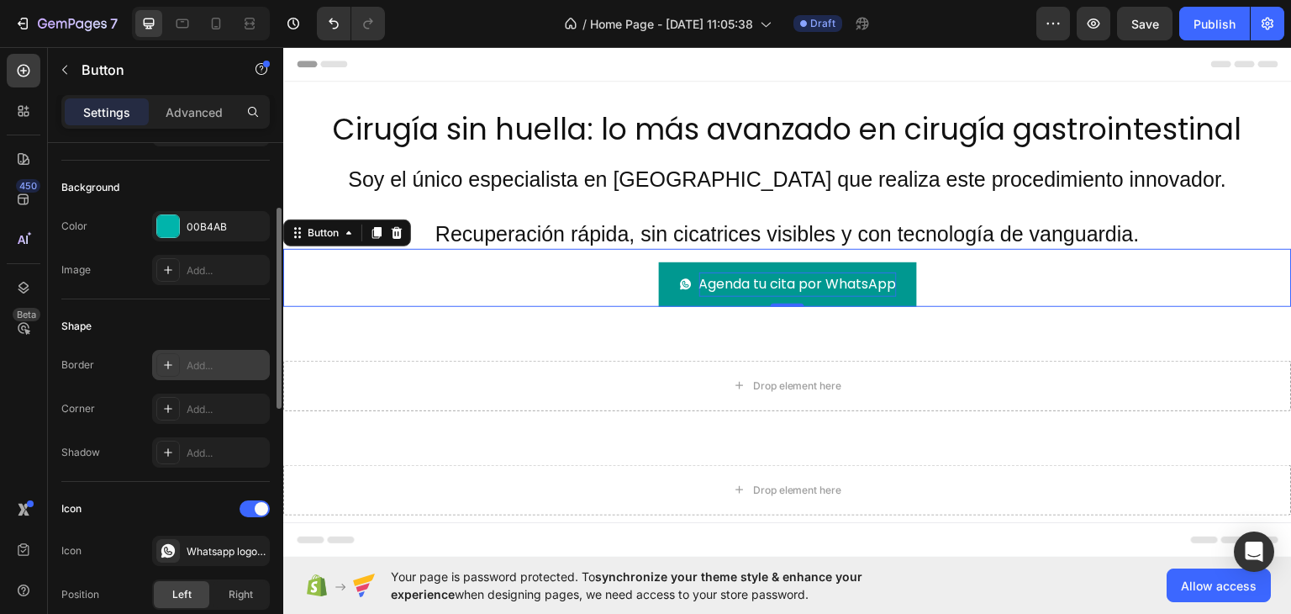
scroll to position [252, 0]
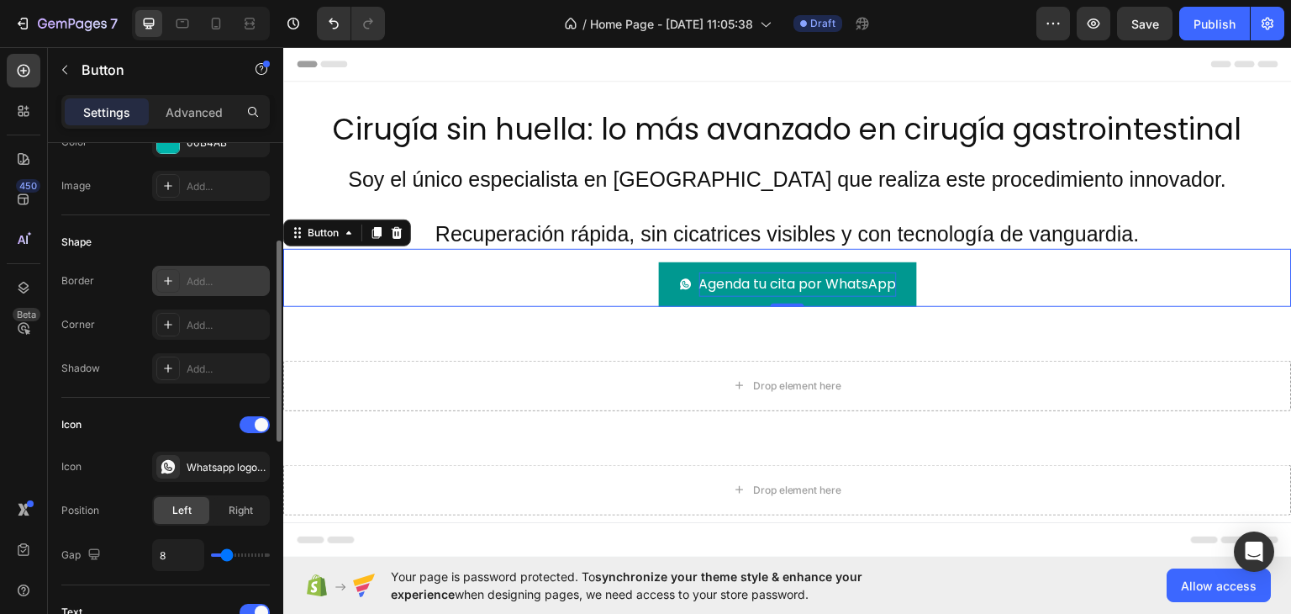
click at [204, 277] on div "Add..." at bounding box center [226, 281] width 79 height 15
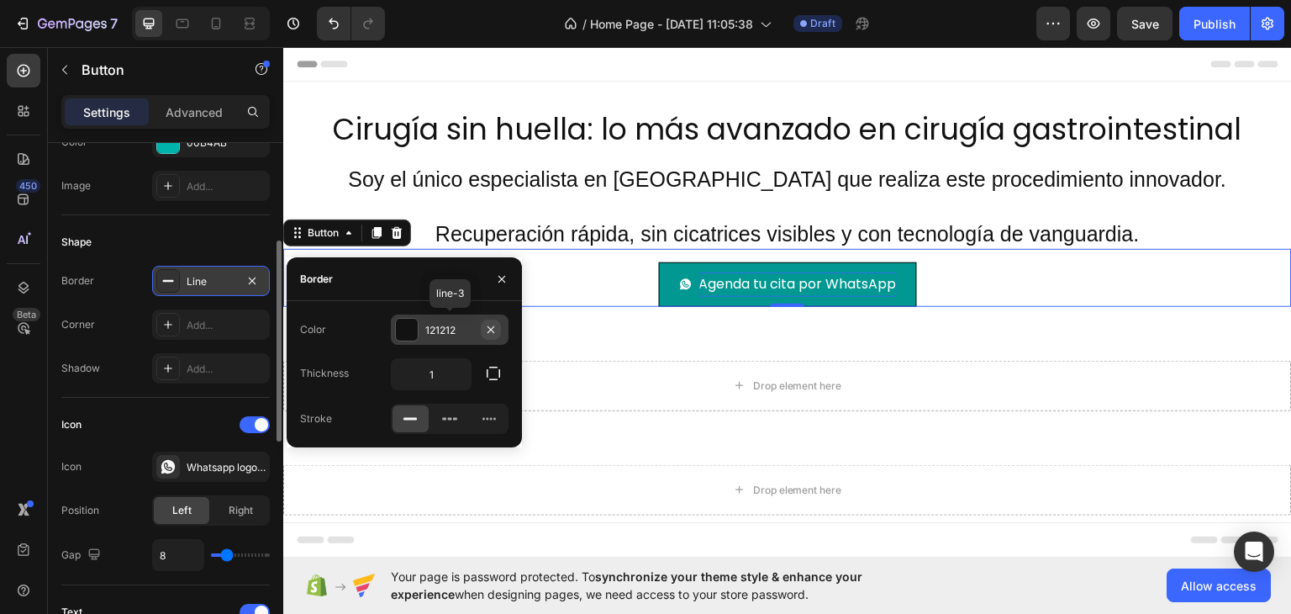
click at [488, 325] on icon "button" at bounding box center [490, 329] width 13 height 13
click at [502, 282] on icon "button" at bounding box center [501, 278] width 13 height 13
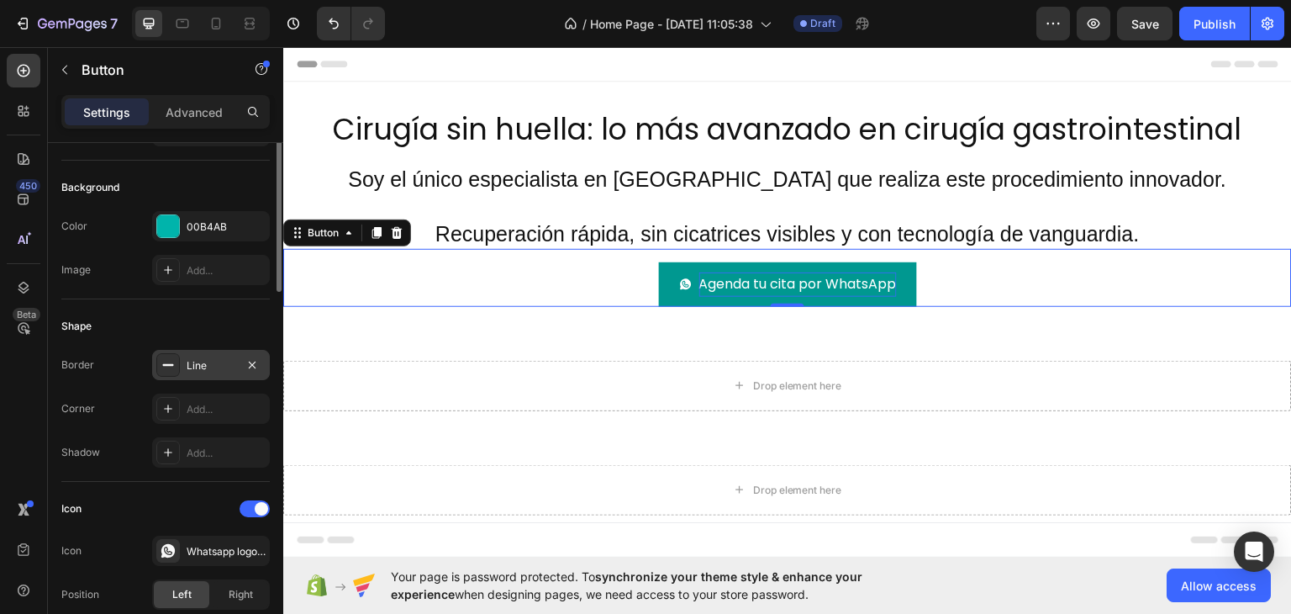
scroll to position [0, 0]
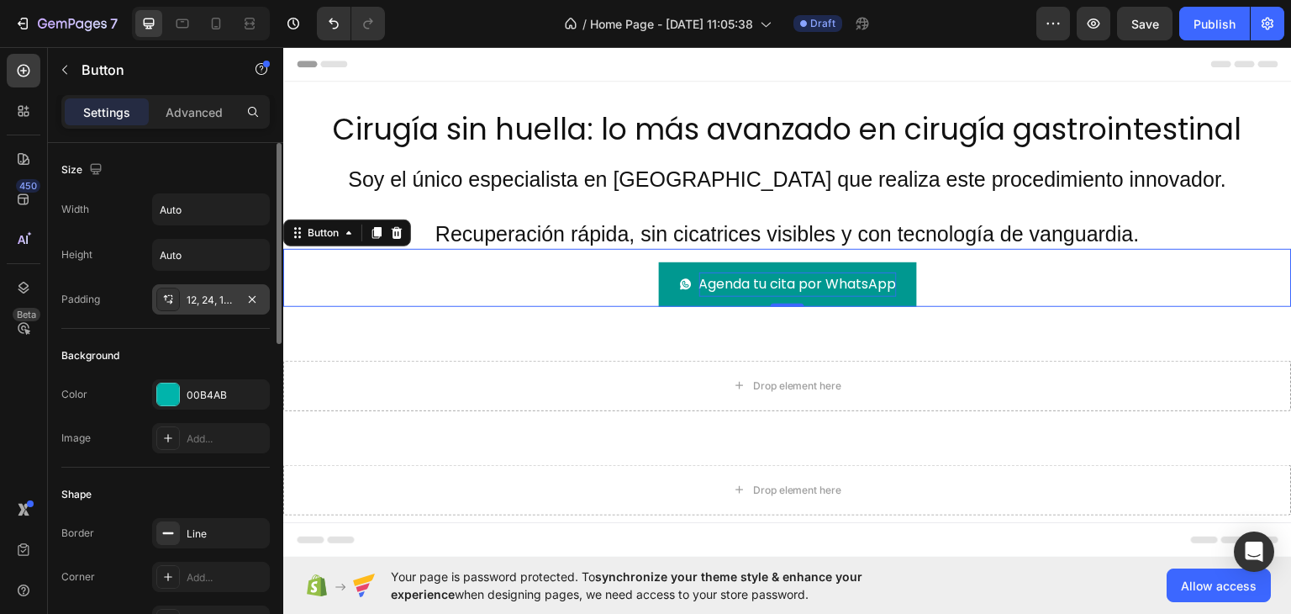
click at [178, 308] on div at bounding box center [168, 299] width 24 height 24
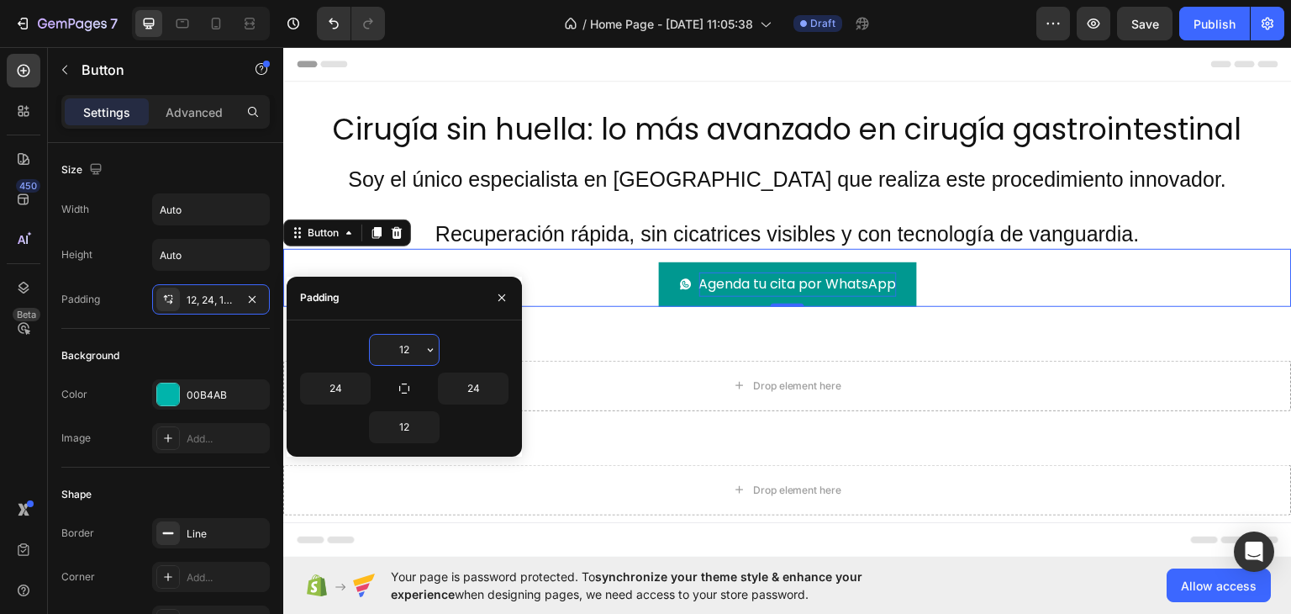
click at [400, 348] on input "12" at bounding box center [404, 349] width 69 height 30
type input "14"
click at [407, 421] on input "12" at bounding box center [404, 427] width 69 height 30
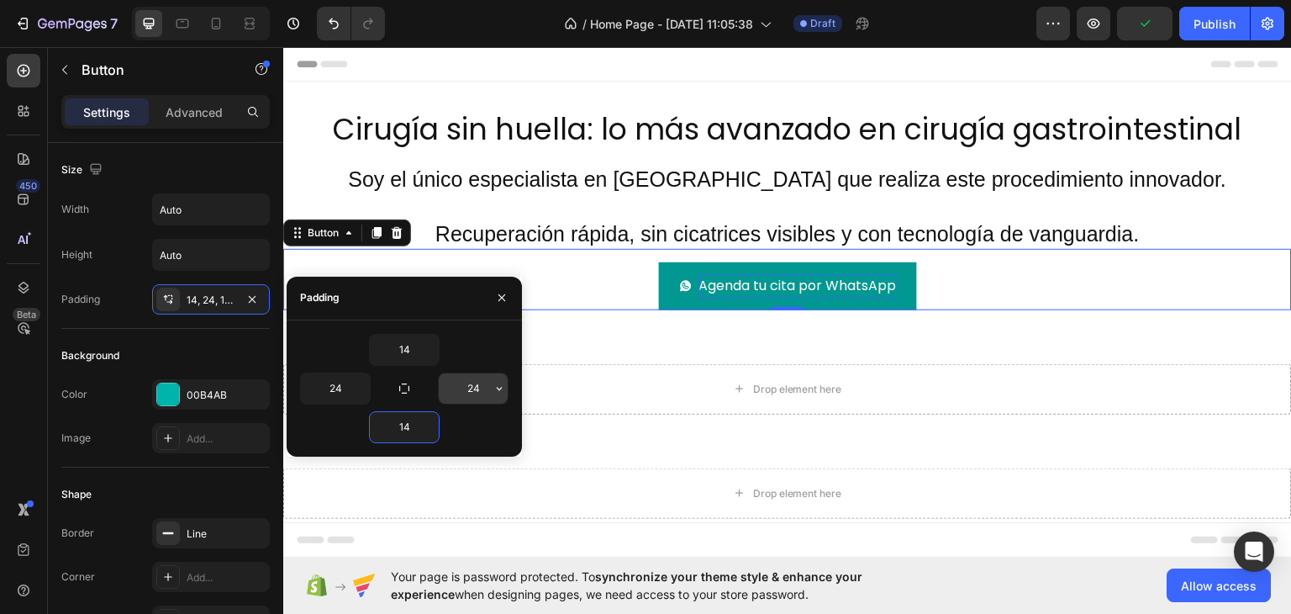
type input "14"
click at [476, 394] on input "24" at bounding box center [473, 388] width 69 height 30
type input "32"
click at [330, 387] on input "24" at bounding box center [335, 388] width 69 height 30
type input "32"
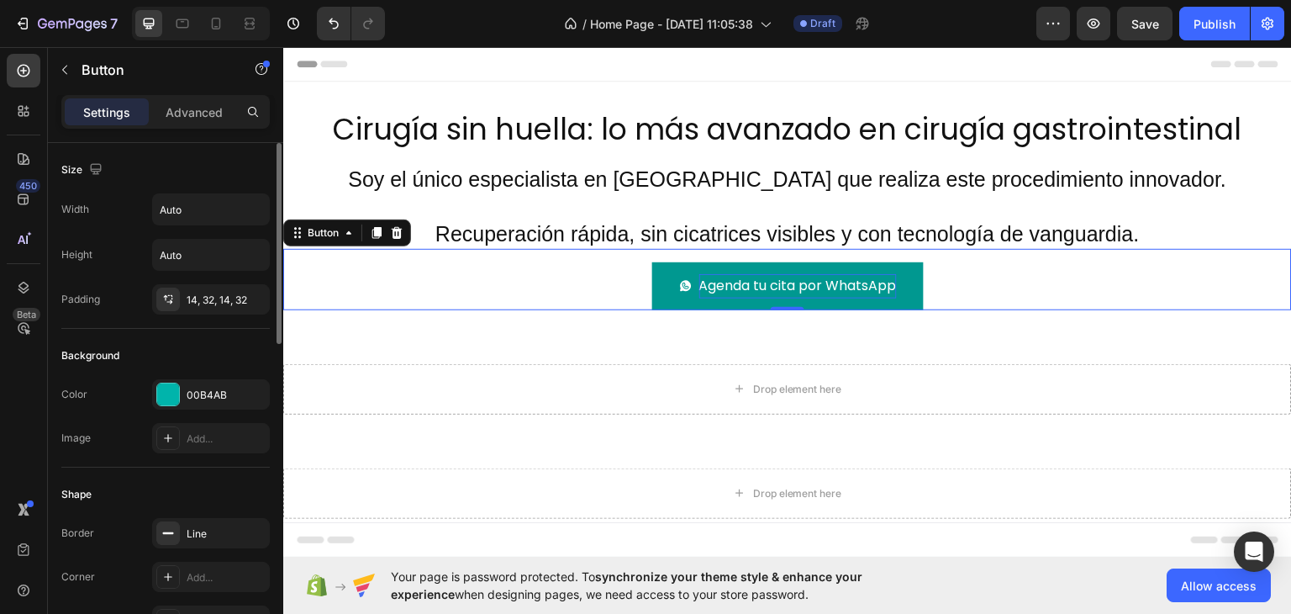
click at [213, 350] on div "Background" at bounding box center [165, 355] width 208 height 27
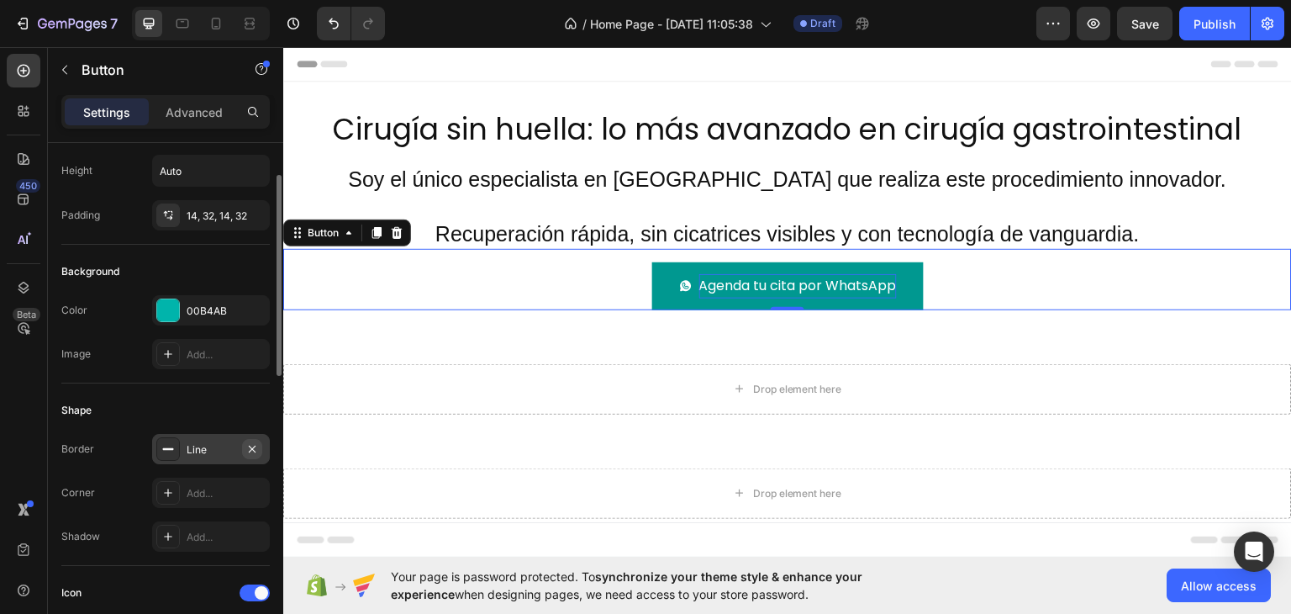
click at [255, 445] on icon "button" at bounding box center [252, 448] width 7 height 7
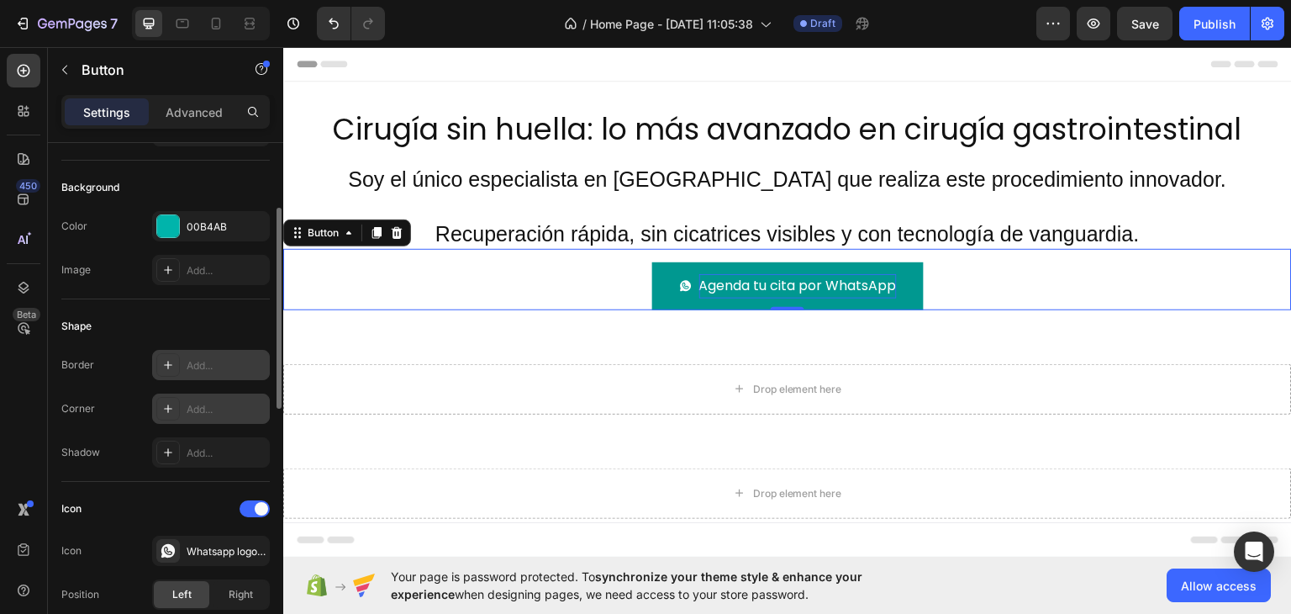
click at [197, 408] on div "Add..." at bounding box center [226, 409] width 79 height 15
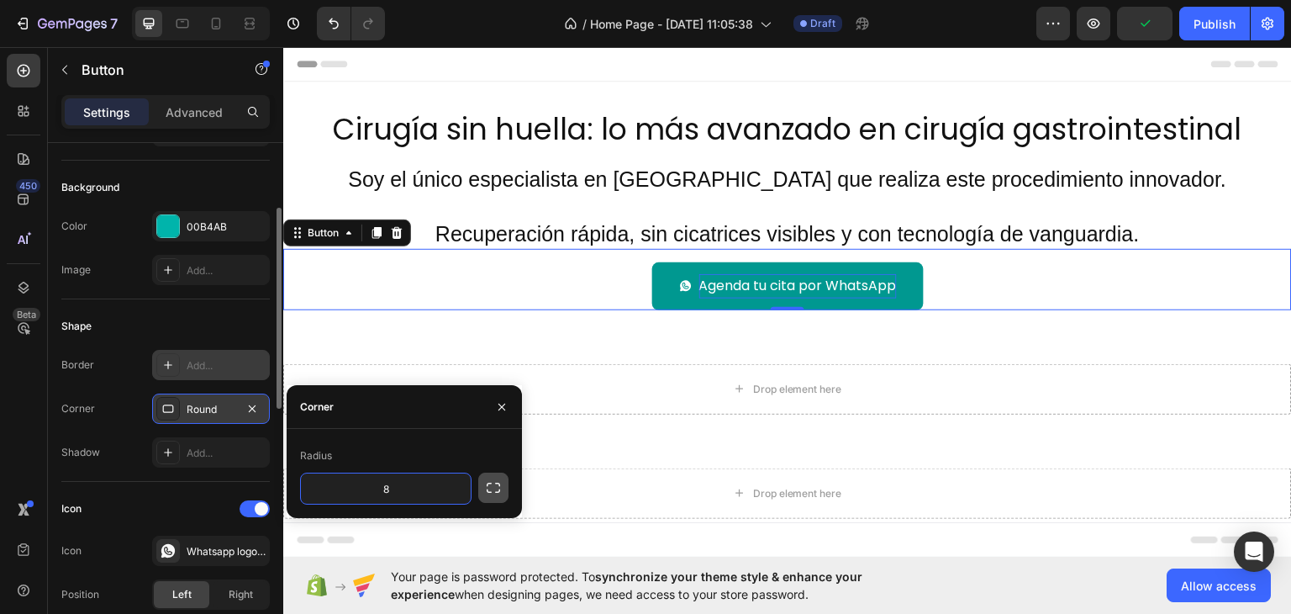
click at [491, 484] on icon "button" at bounding box center [493, 487] width 17 height 17
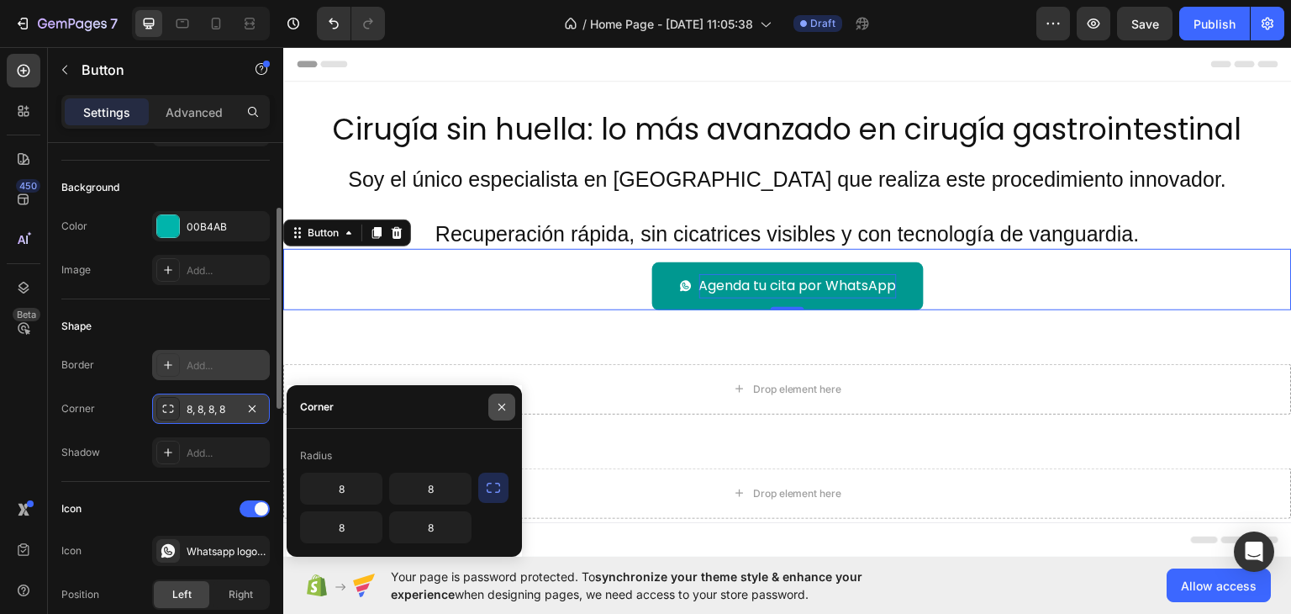
click at [501, 400] on icon "button" at bounding box center [501, 406] width 13 height 13
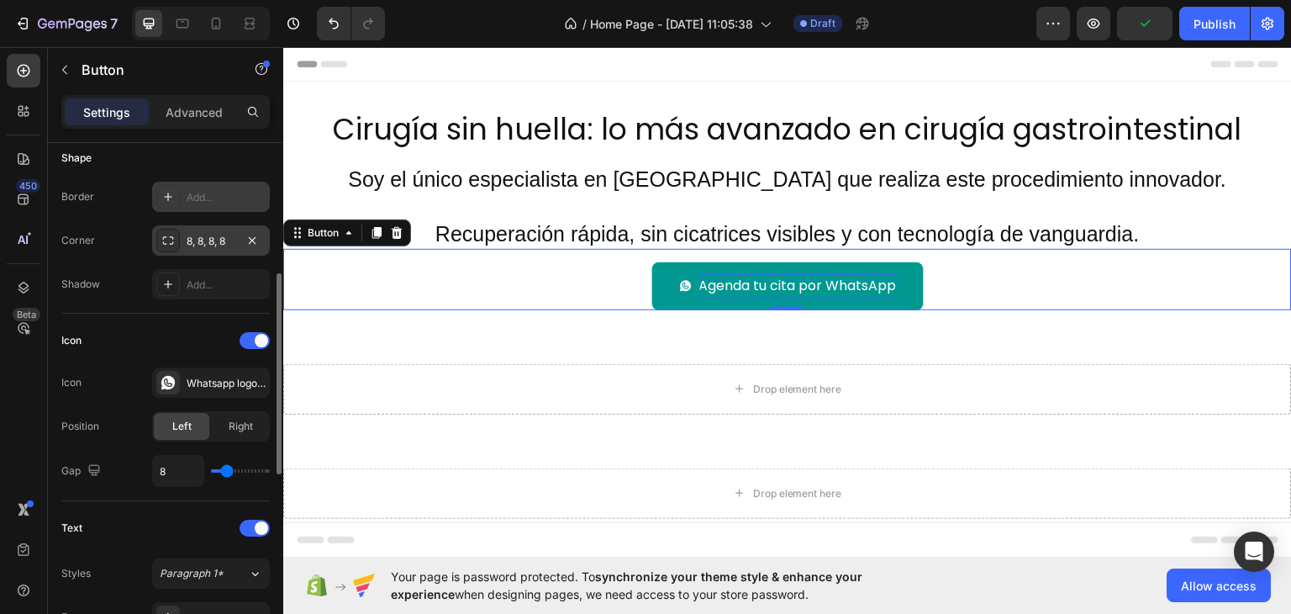
scroll to position [420, 0]
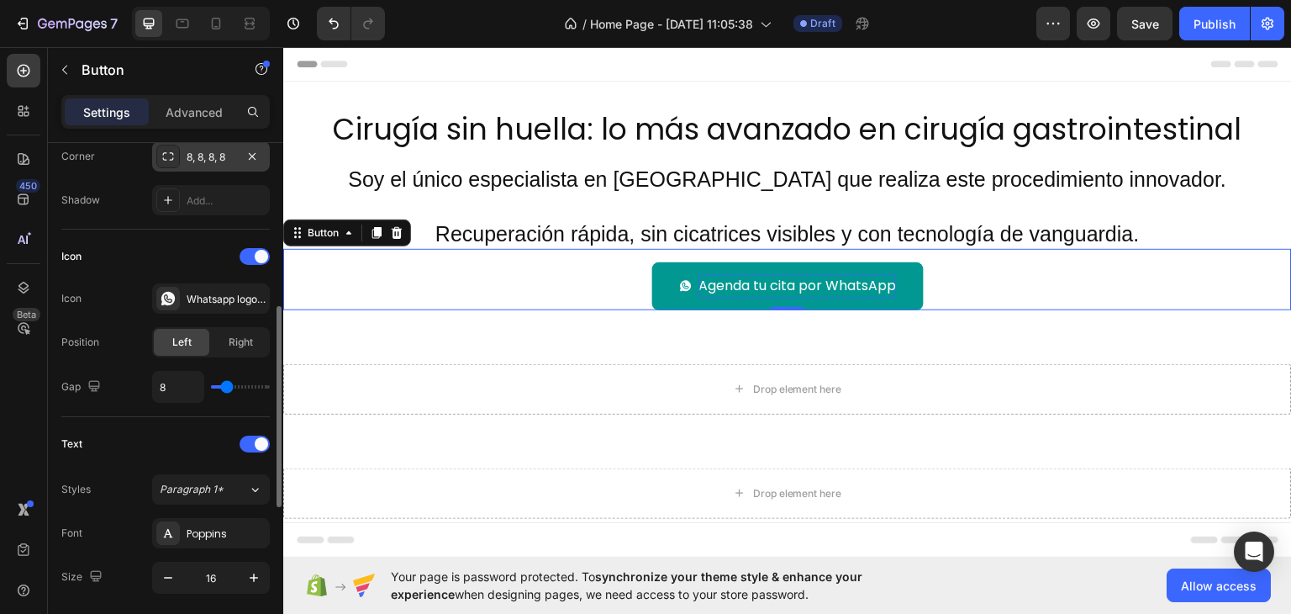
type input "10"
type input "11"
type input "12"
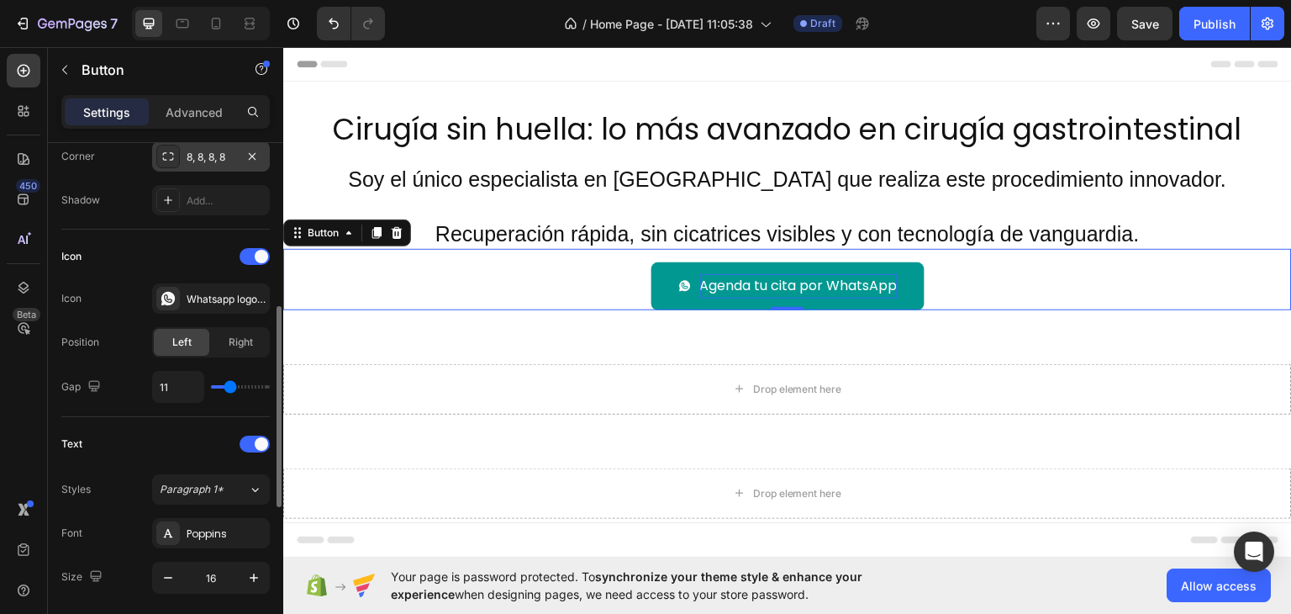
type input "12"
type input "13"
type input "12"
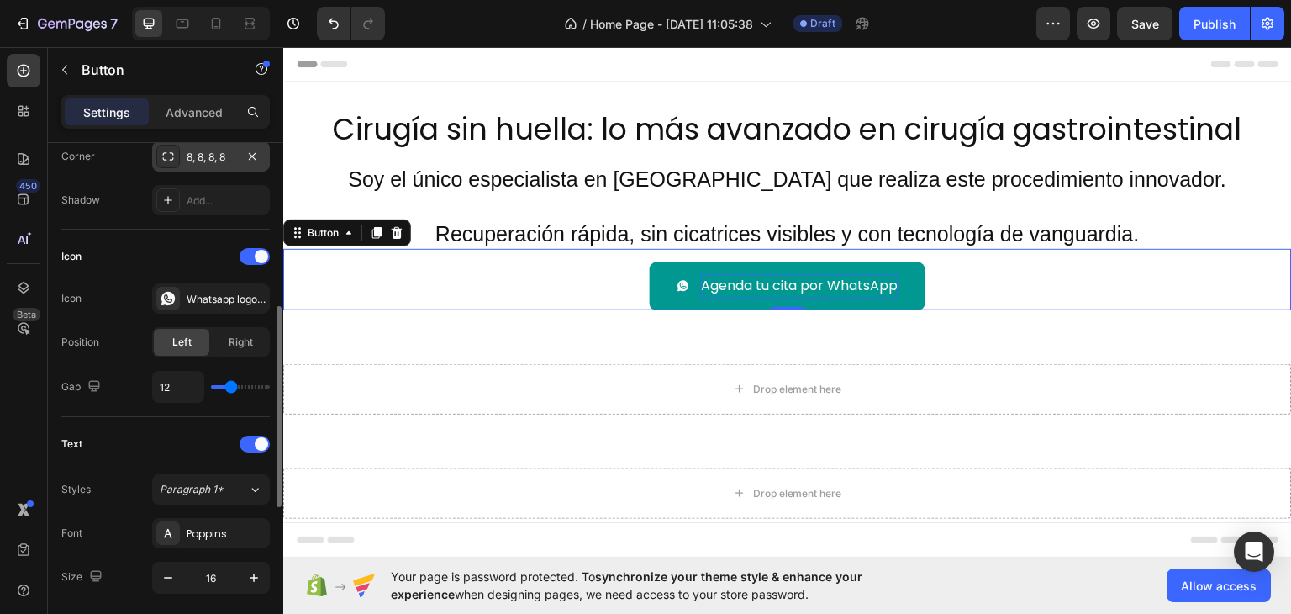
type input "11"
type input "10"
type input "9"
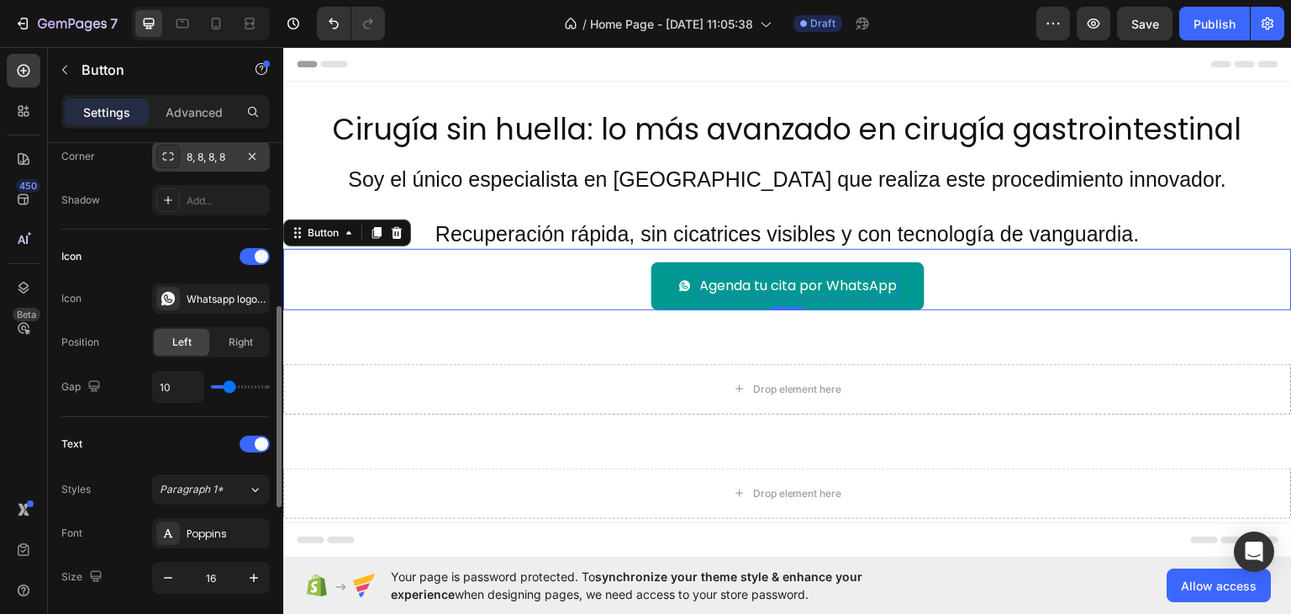
type input "9"
type input "8"
type input "7"
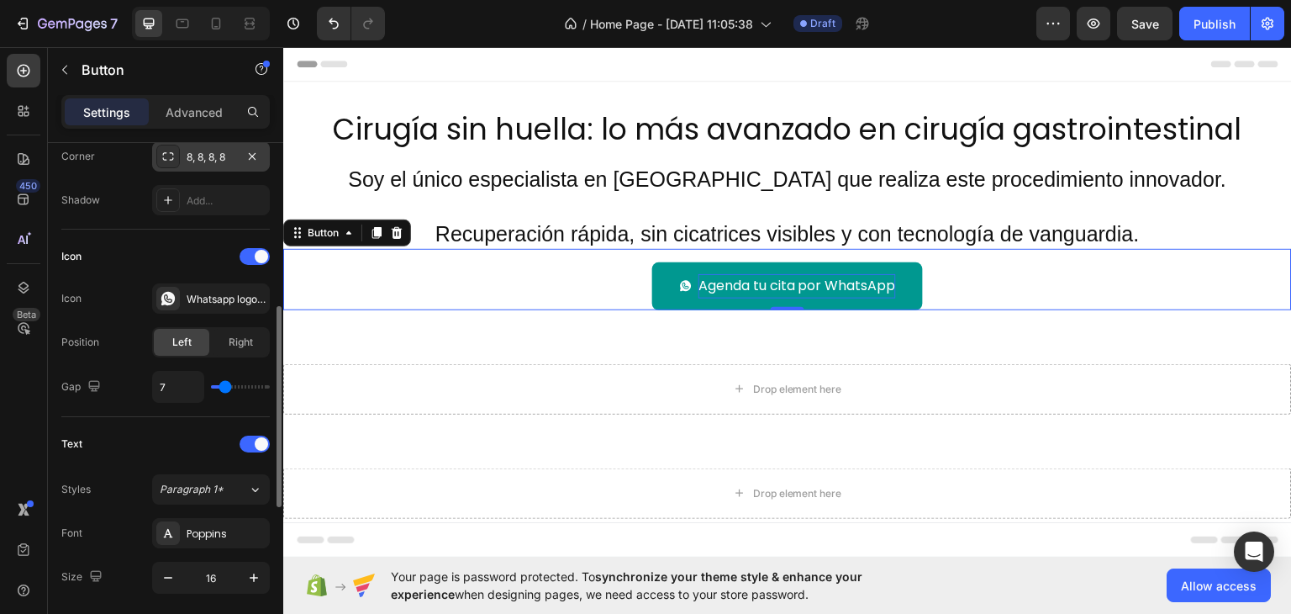
type input "8"
click at [226, 388] on input "range" at bounding box center [240, 386] width 59 height 3
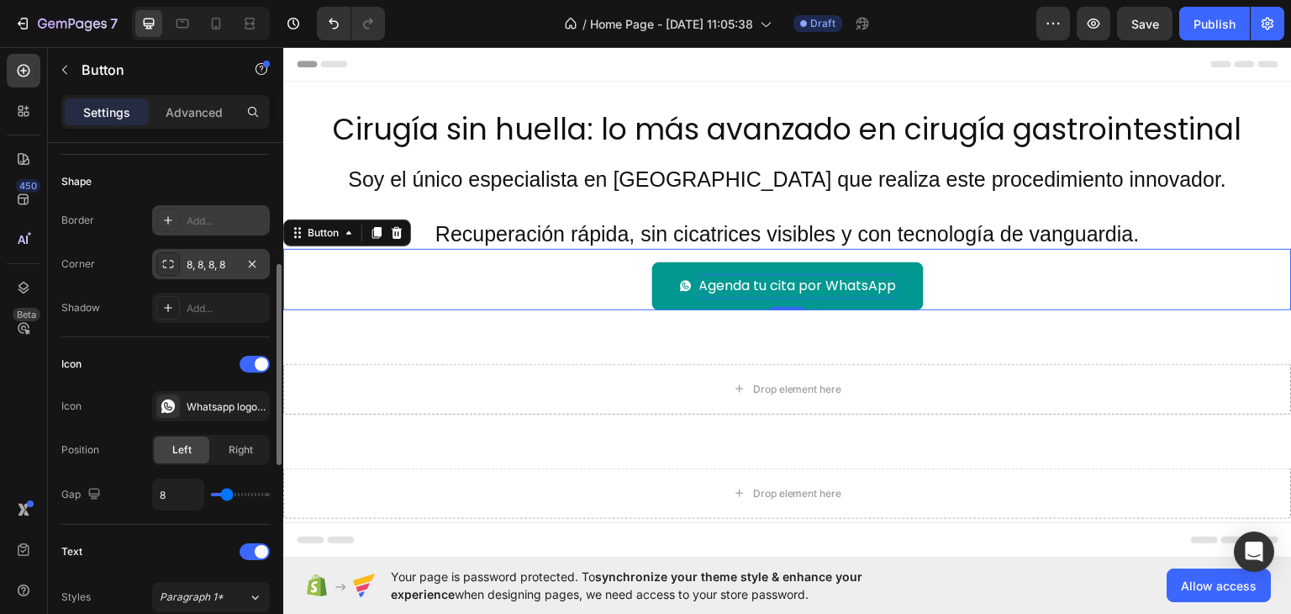
scroll to position [0, 0]
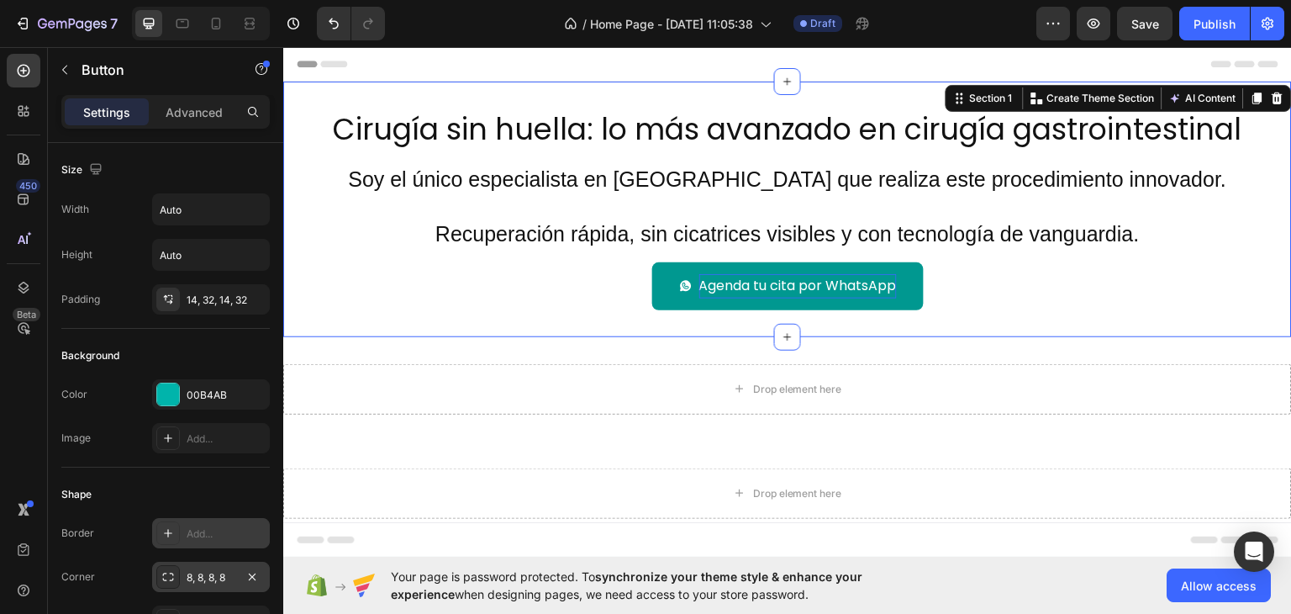
click at [340, 81] on div "Cirugía sin huella: lo más avanzado en cirugía gastrointestinal Heading Soy el …" at bounding box center [787, 208] width 1009 height 255
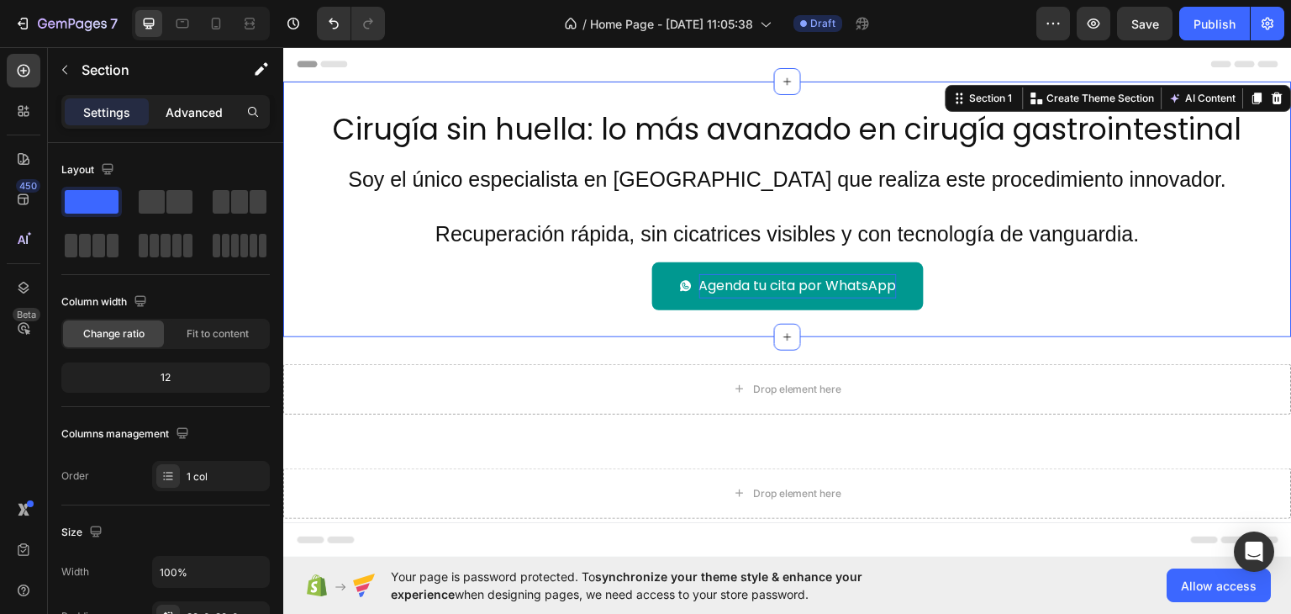
click at [225, 115] on div "Advanced" at bounding box center [194, 111] width 84 height 27
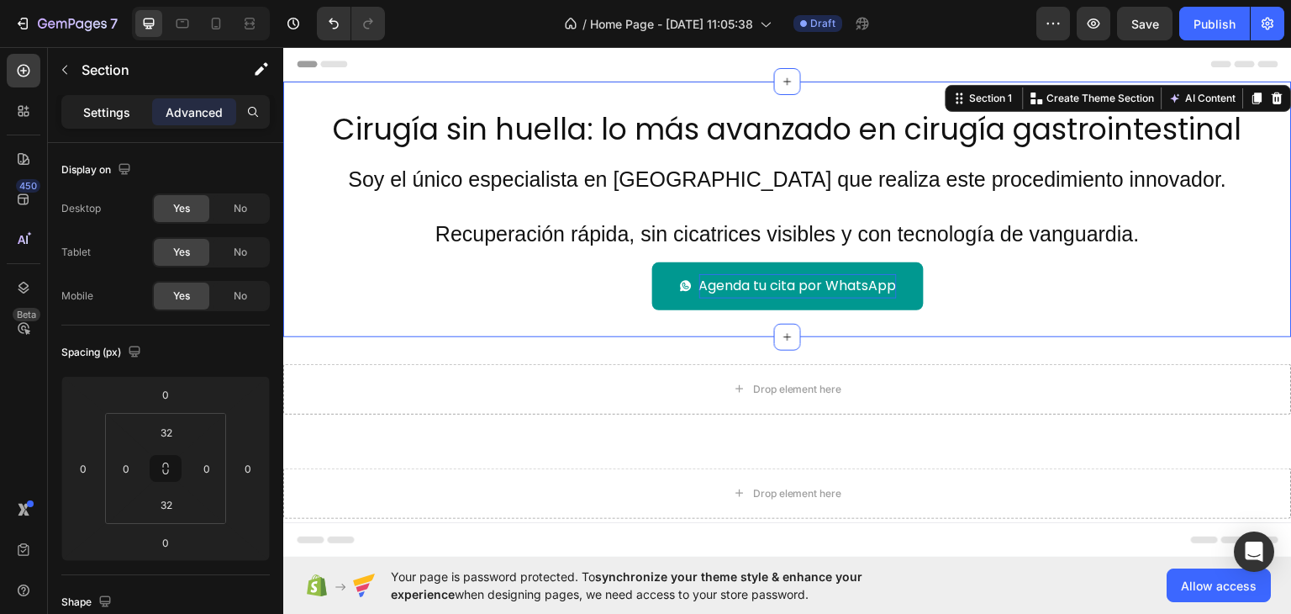
click at [107, 105] on p "Settings" at bounding box center [106, 112] width 47 height 18
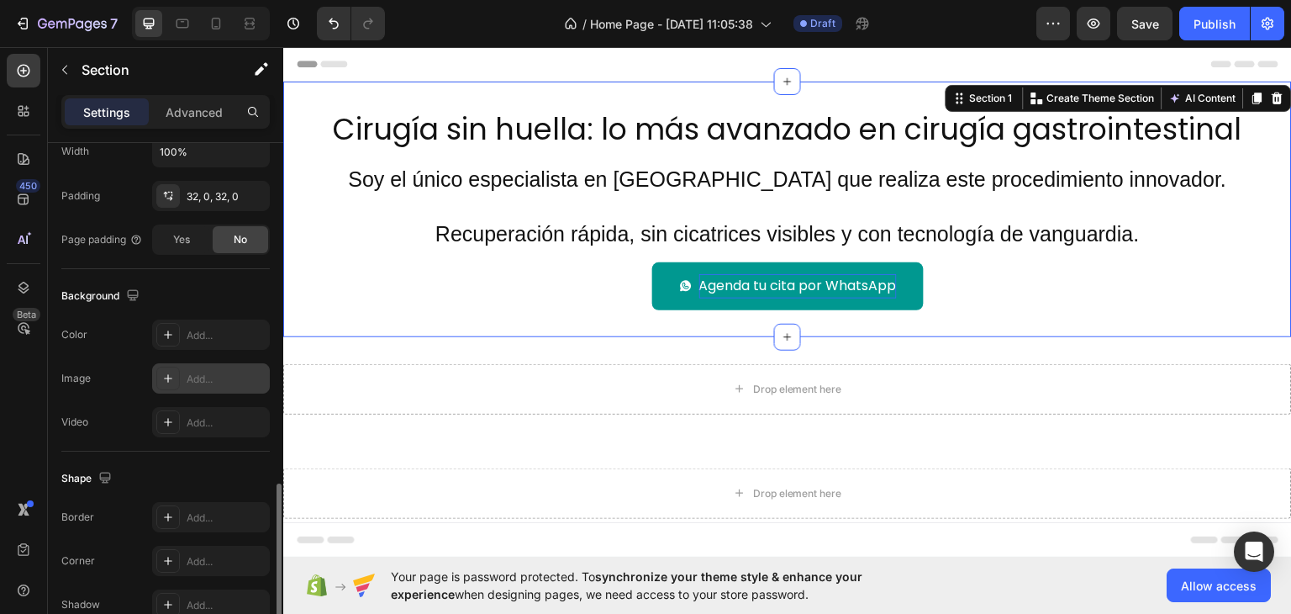
scroll to position [505, 0]
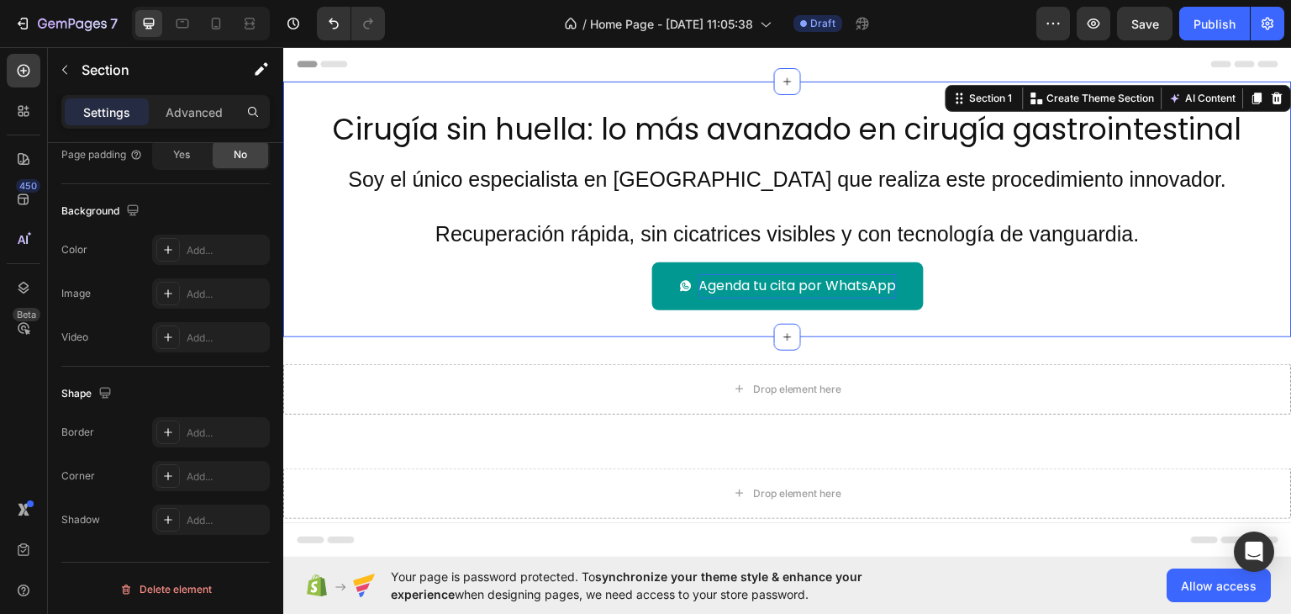
click at [350, 90] on div "Cirugía sin huella: lo más avanzado en cirugía gastrointestinal Heading Soy el …" at bounding box center [787, 208] width 1009 height 255
click at [977, 88] on div "Section 1" at bounding box center [985, 97] width 70 height 20
click at [975, 95] on div "Section 1" at bounding box center [992, 97] width 50 height 15
click at [369, 91] on div "Cirugía sin huella: lo más avanzado en cirugía gastrointestinal Heading Soy el …" at bounding box center [787, 208] width 1009 height 255
click at [977, 101] on div "Section 1" at bounding box center [992, 97] width 50 height 15
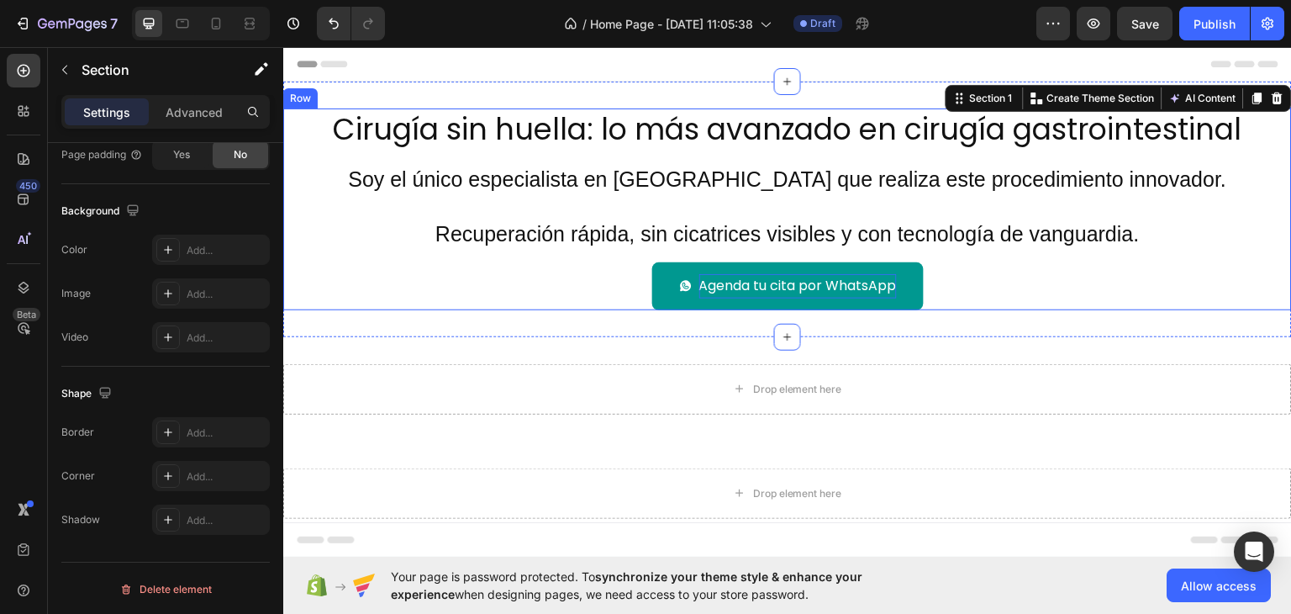
click at [543, 152] on div "Cirugía sin huella: lo más avanzado en cirugía gastrointestinal Heading Soy el …" at bounding box center [787, 209] width 1009 height 202
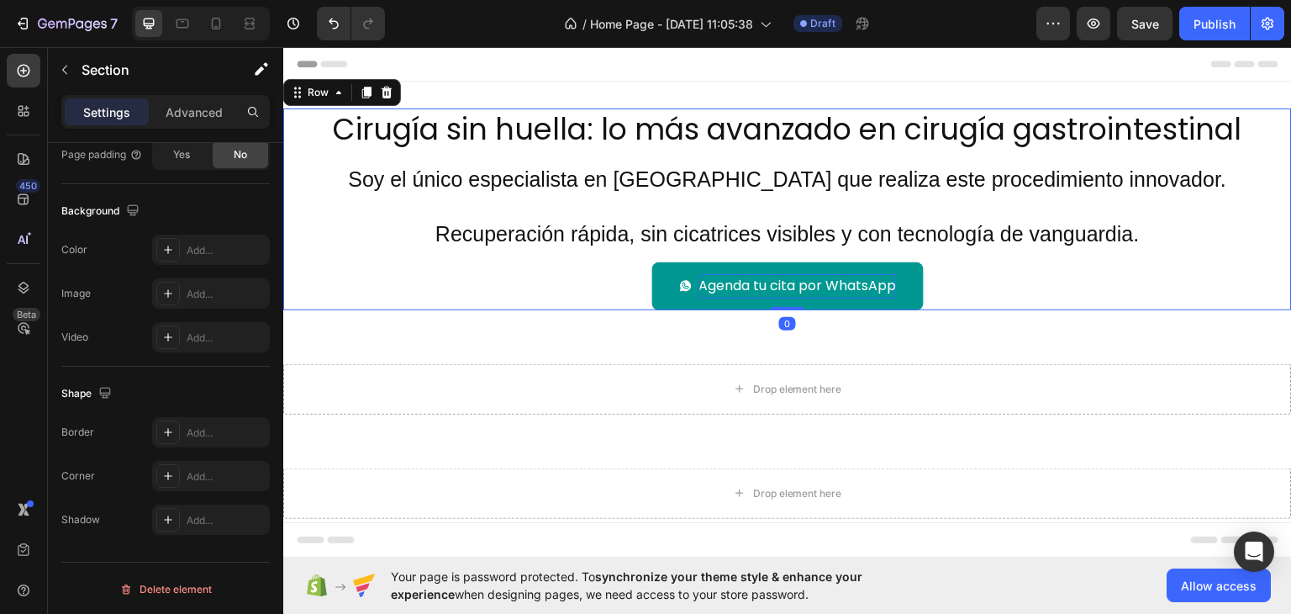
scroll to position [0, 0]
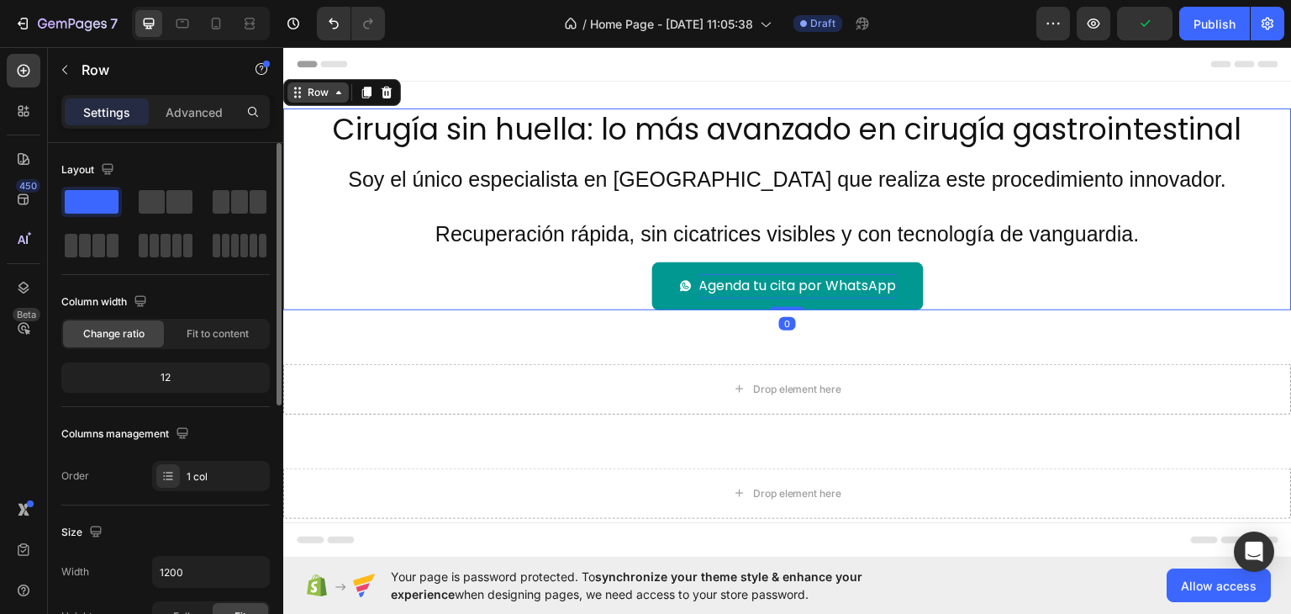
click at [332, 92] on icon at bounding box center [338, 91] width 13 height 13
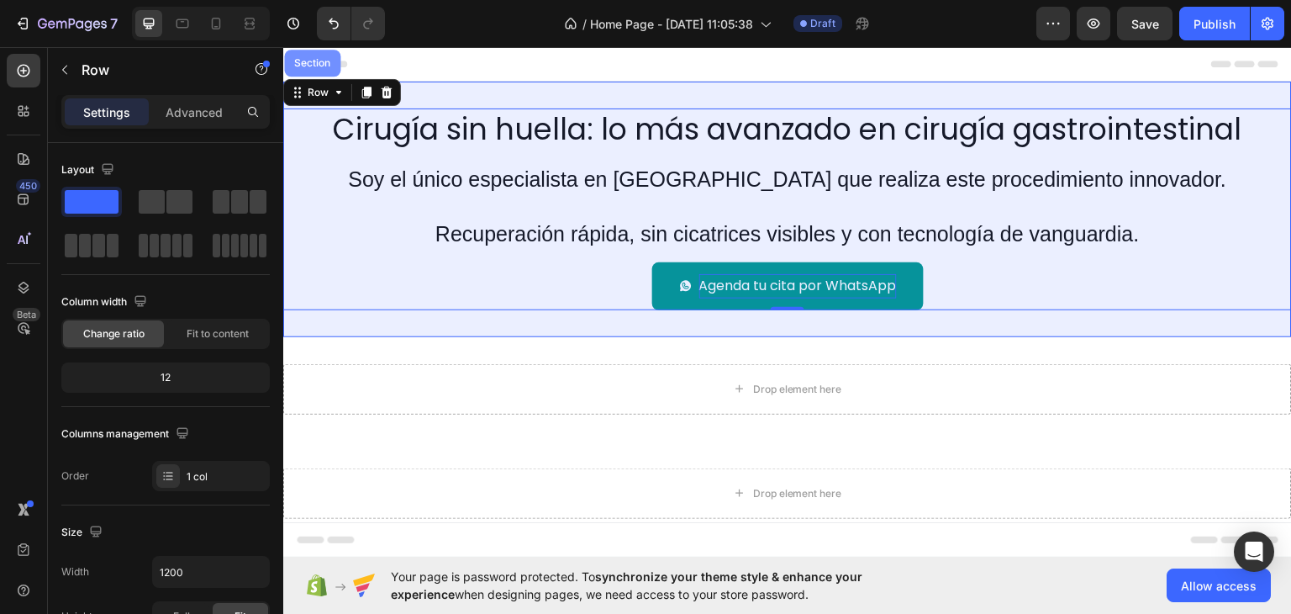
click at [318, 71] on div "Section" at bounding box center [312, 62] width 56 height 27
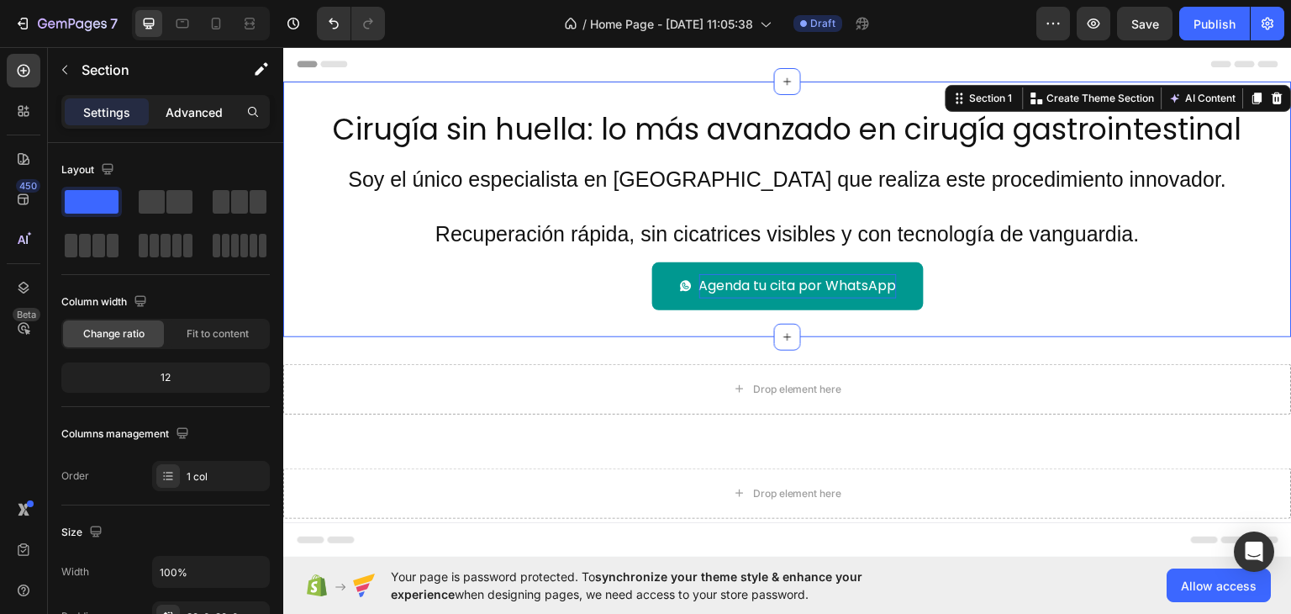
click at [179, 113] on p "Advanced" at bounding box center [194, 112] width 57 height 18
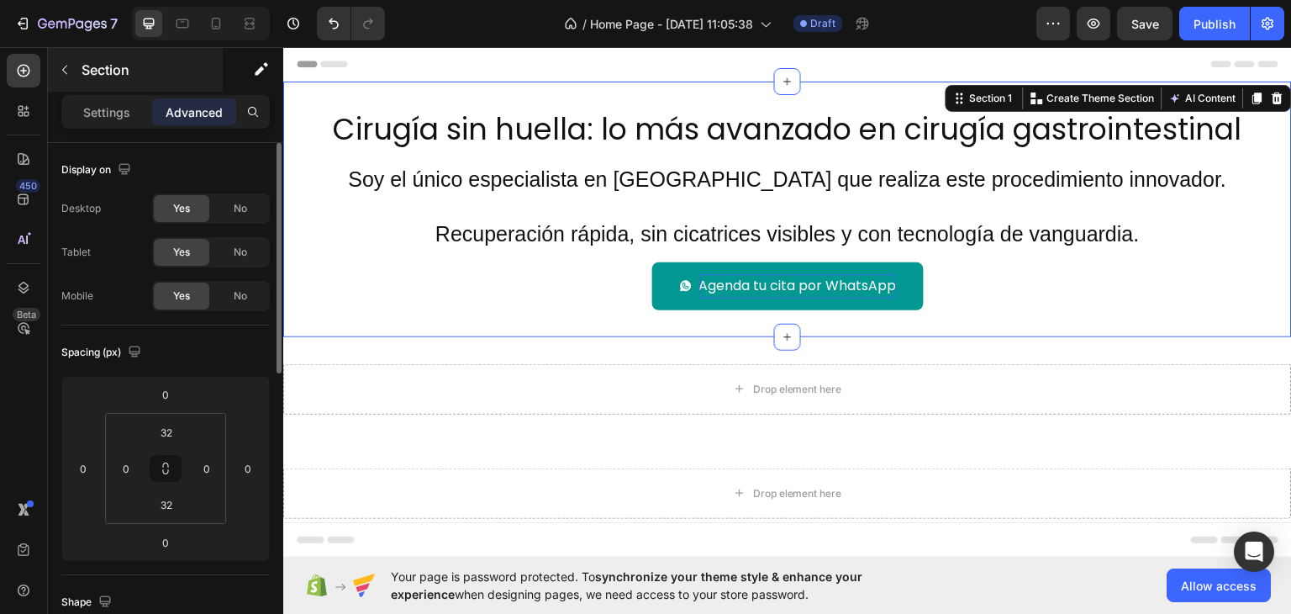
click at [104, 91] on div "Section" at bounding box center [135, 70] width 175 height 44
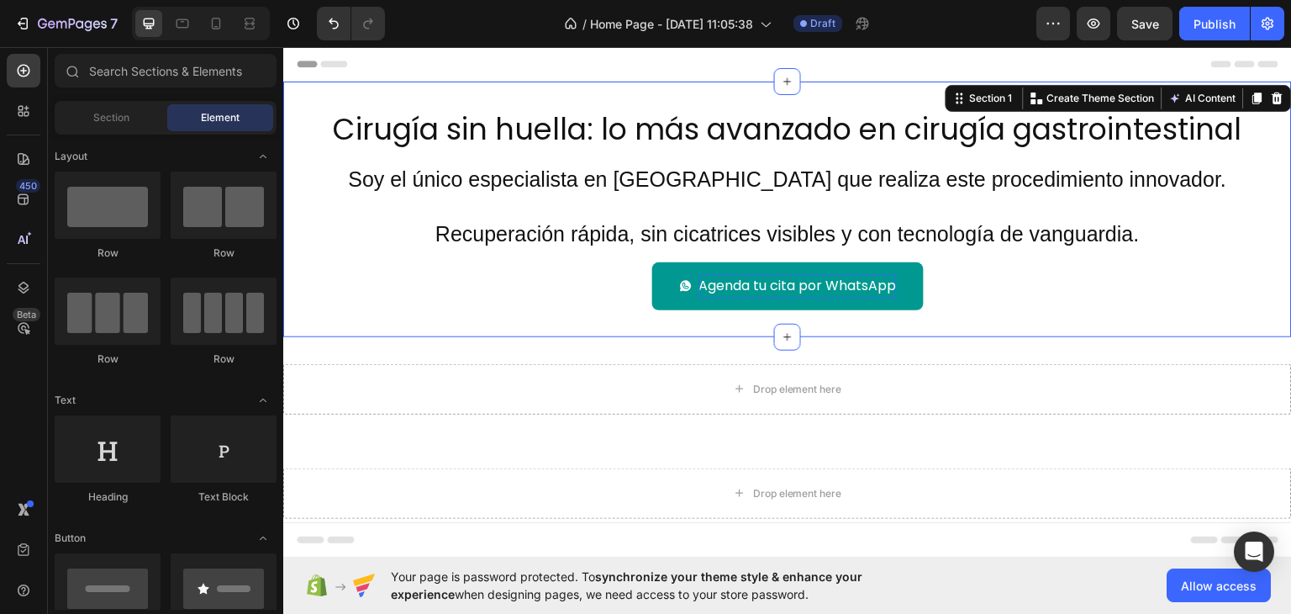
click at [369, 93] on div "Cirugía sin huella: lo más avanzado en cirugía gastrointestinal Heading Soy el …" at bounding box center [787, 208] width 1009 height 255
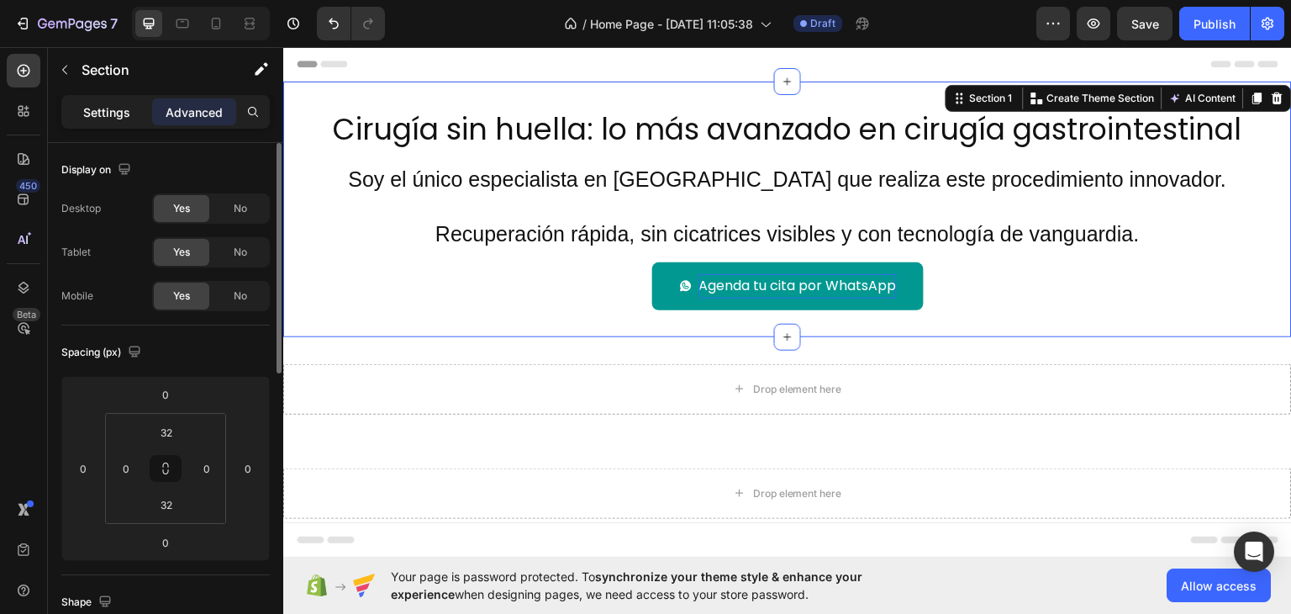
click at [127, 114] on p "Settings" at bounding box center [106, 112] width 47 height 18
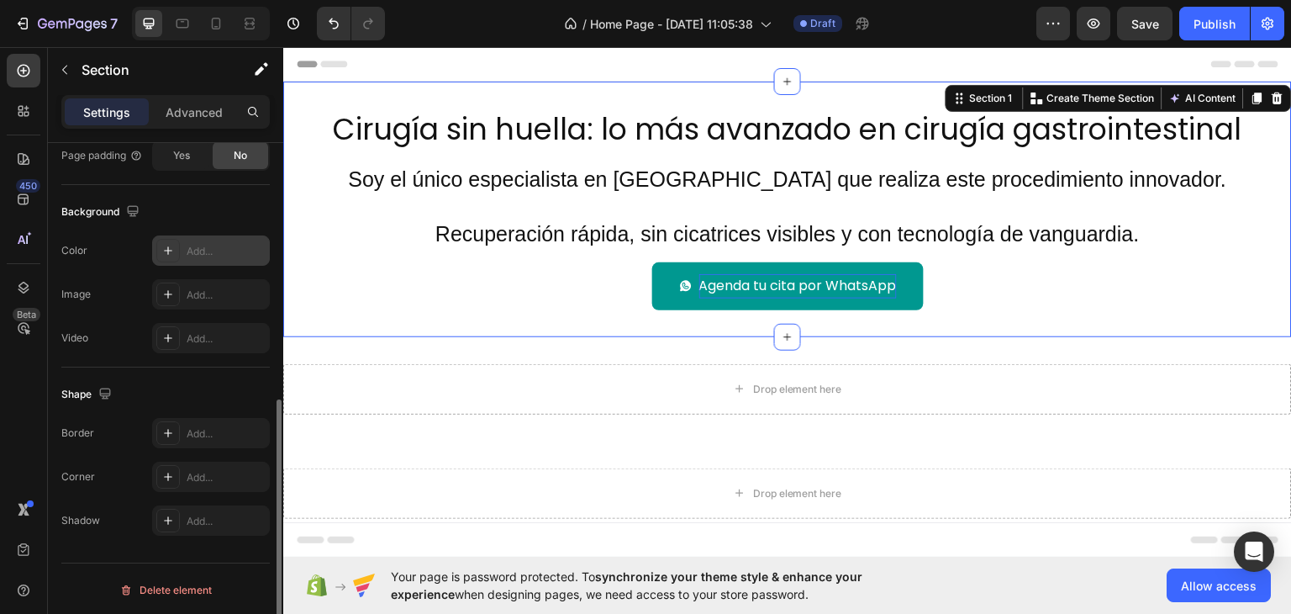
scroll to position [505, 0]
click at [176, 240] on div at bounding box center [168, 250] width 24 height 24
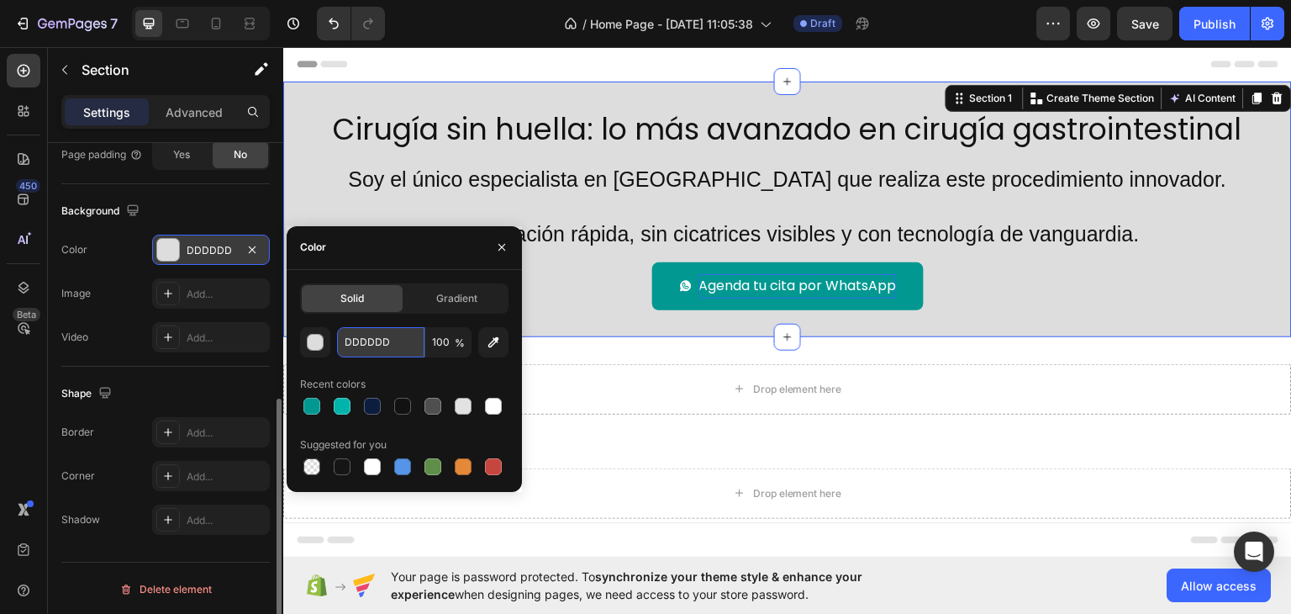
click at [390, 339] on input "DDDDDD" at bounding box center [380, 342] width 87 height 30
paste input "0C1D3"
type input "0C1D3D"
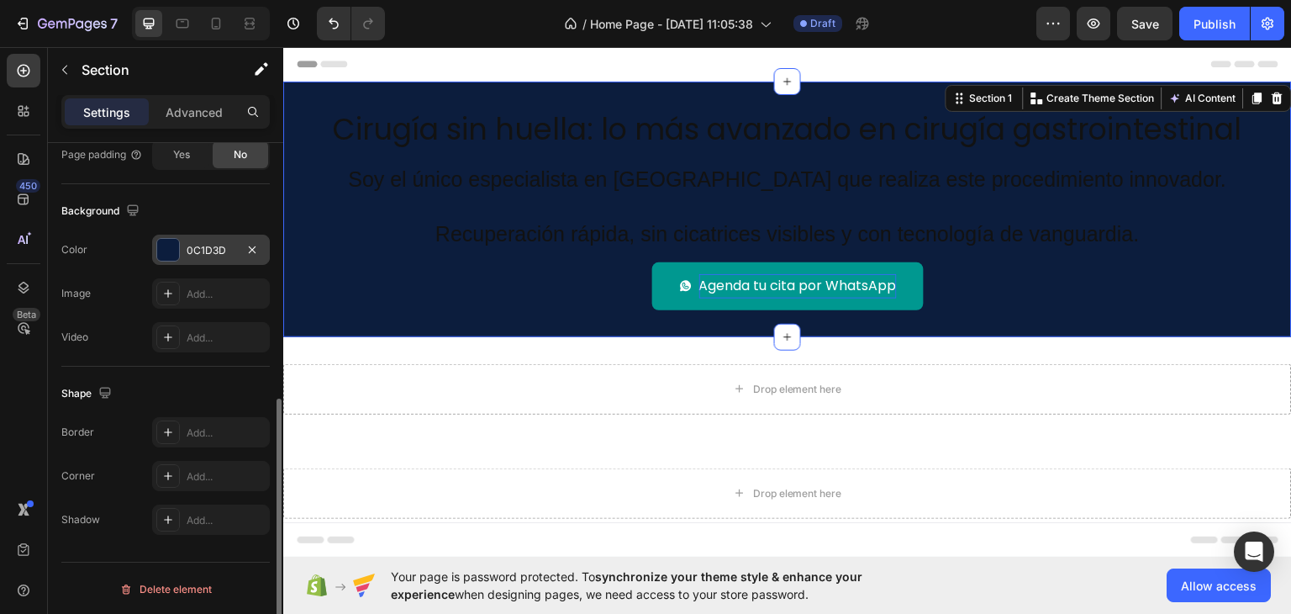
click at [249, 214] on div "Background" at bounding box center [165, 211] width 208 height 27
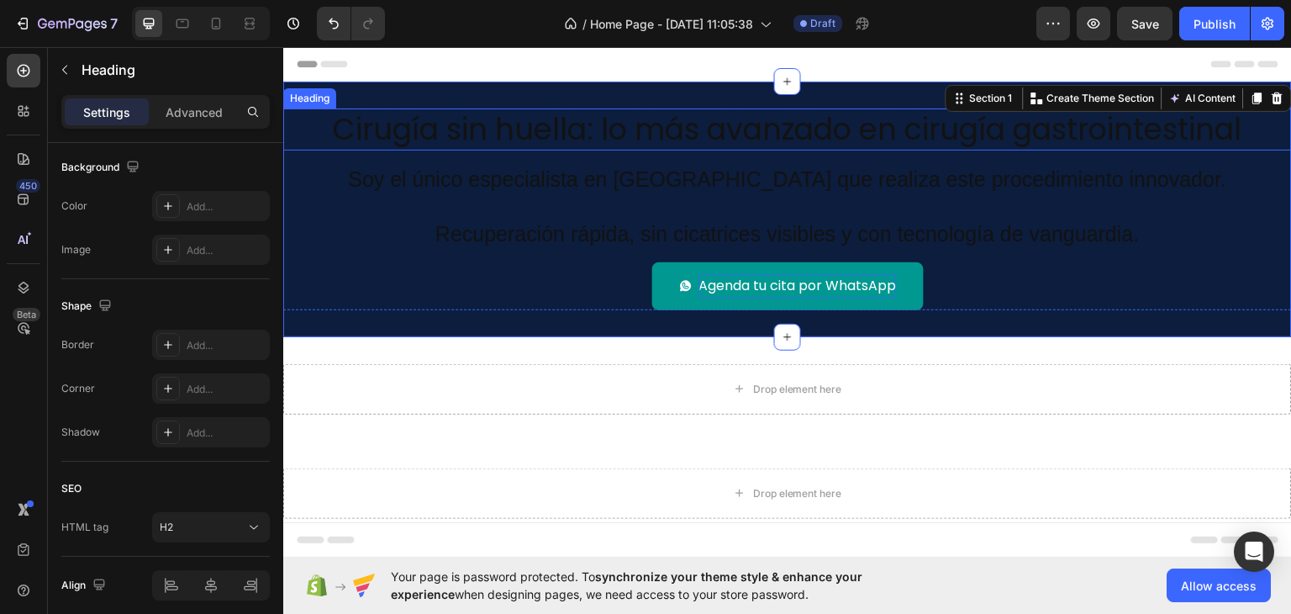
click at [461, 131] on h2 "Cirugía sin huella: lo más avanzado en cirugía gastrointestinal" at bounding box center [787, 129] width 1009 height 42
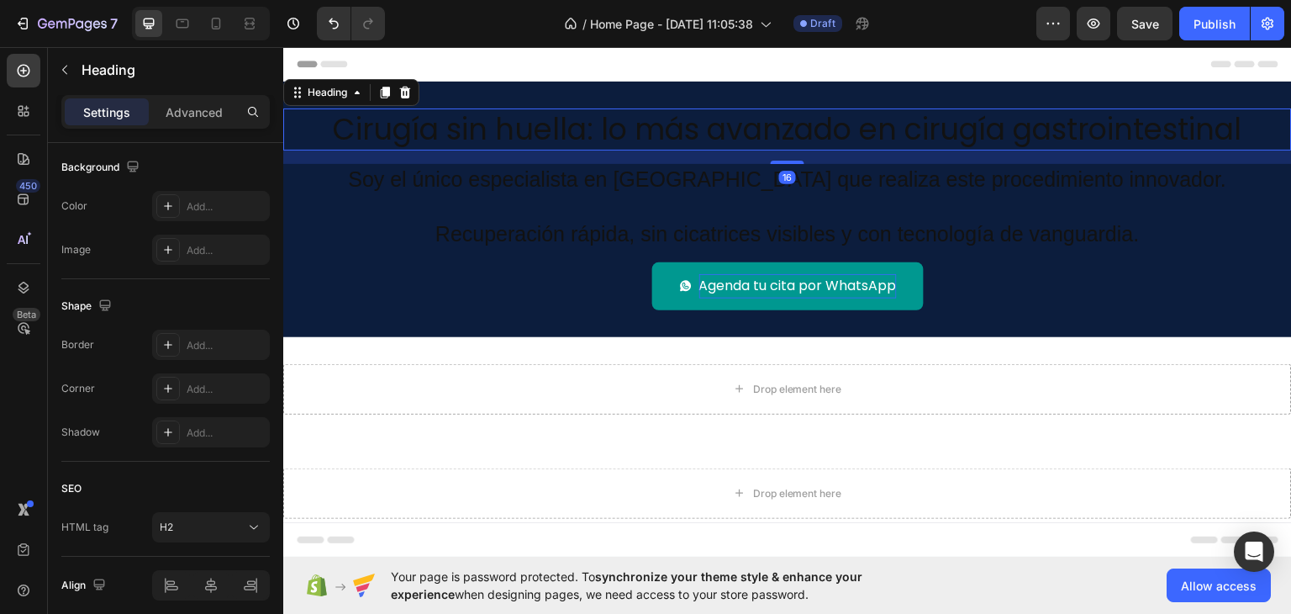
scroll to position [0, 0]
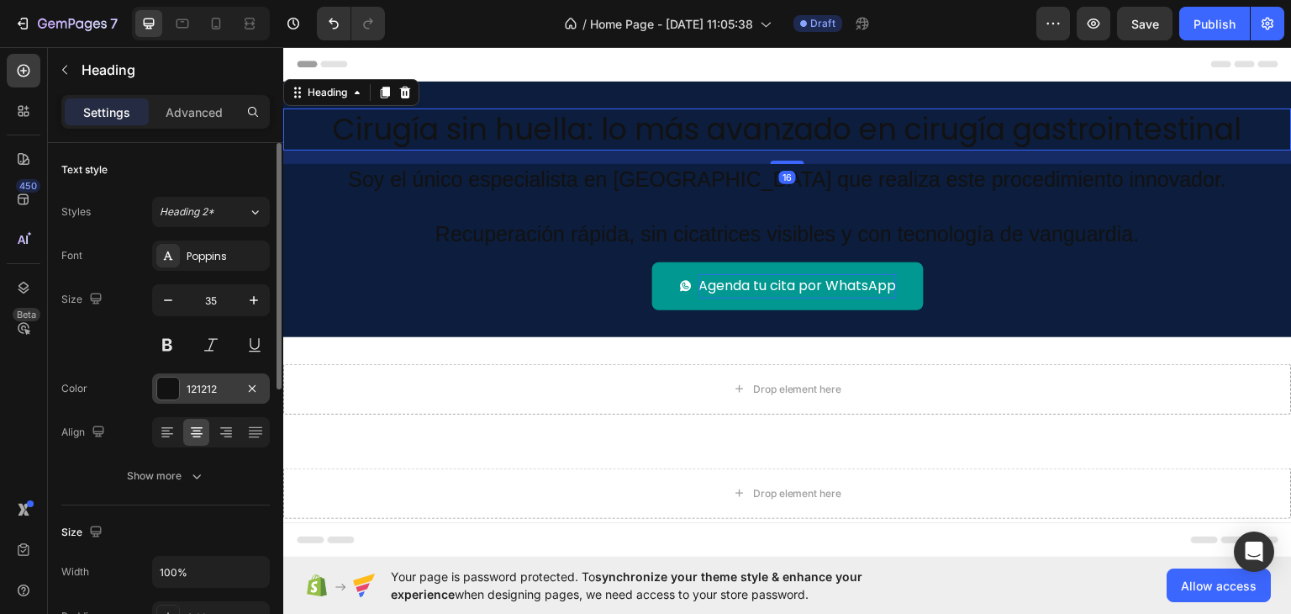
click at [170, 381] on div at bounding box center [168, 388] width 22 height 22
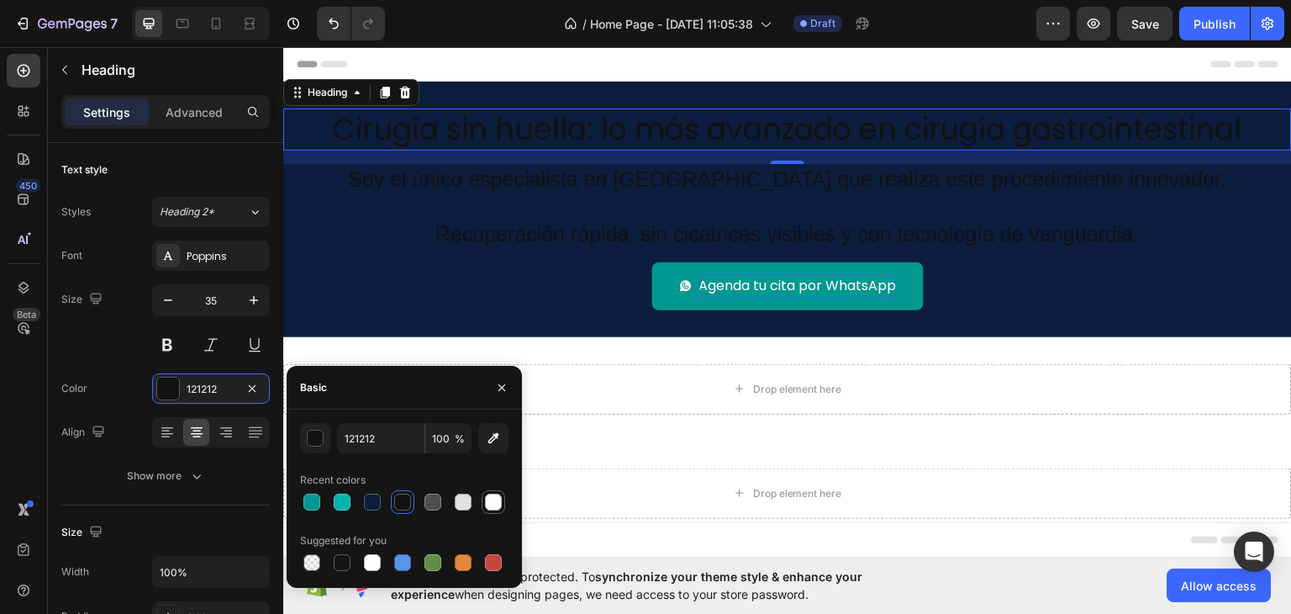
click at [497, 499] on div at bounding box center [493, 501] width 17 height 17
type input "FFFFFF"
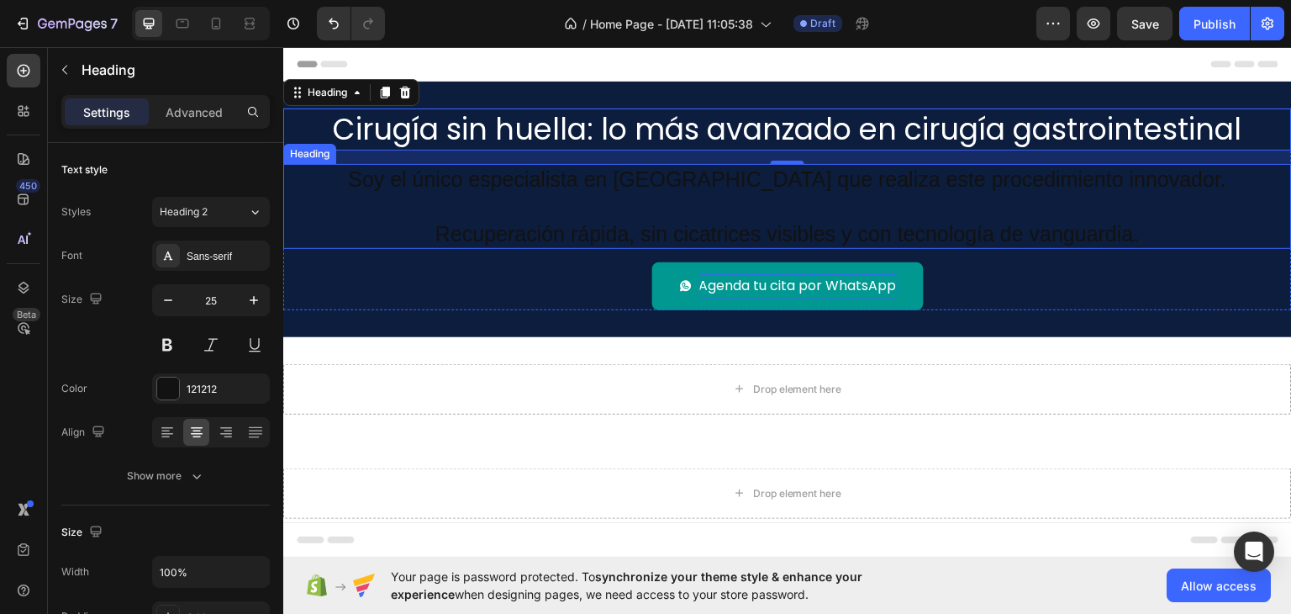
click at [489, 171] on h2 "Soy el único especialista en Tamaulipas que realiza este procedimiento innovado…" at bounding box center [787, 206] width 1009 height 86
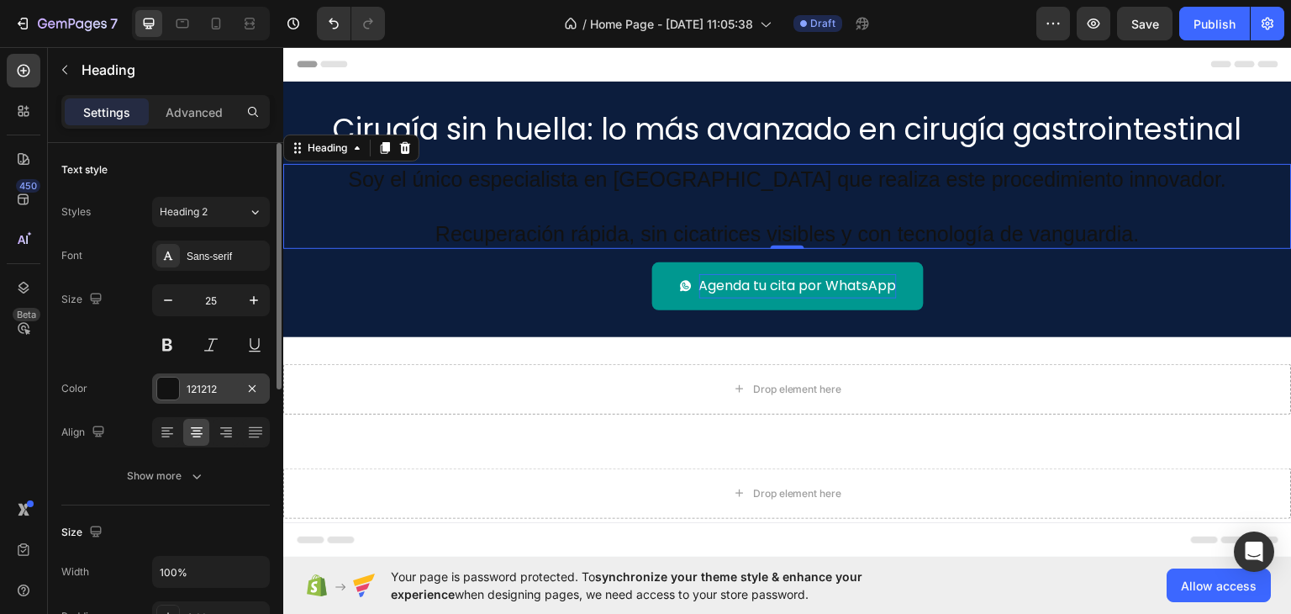
click at [218, 390] on div "121212" at bounding box center [211, 389] width 49 height 15
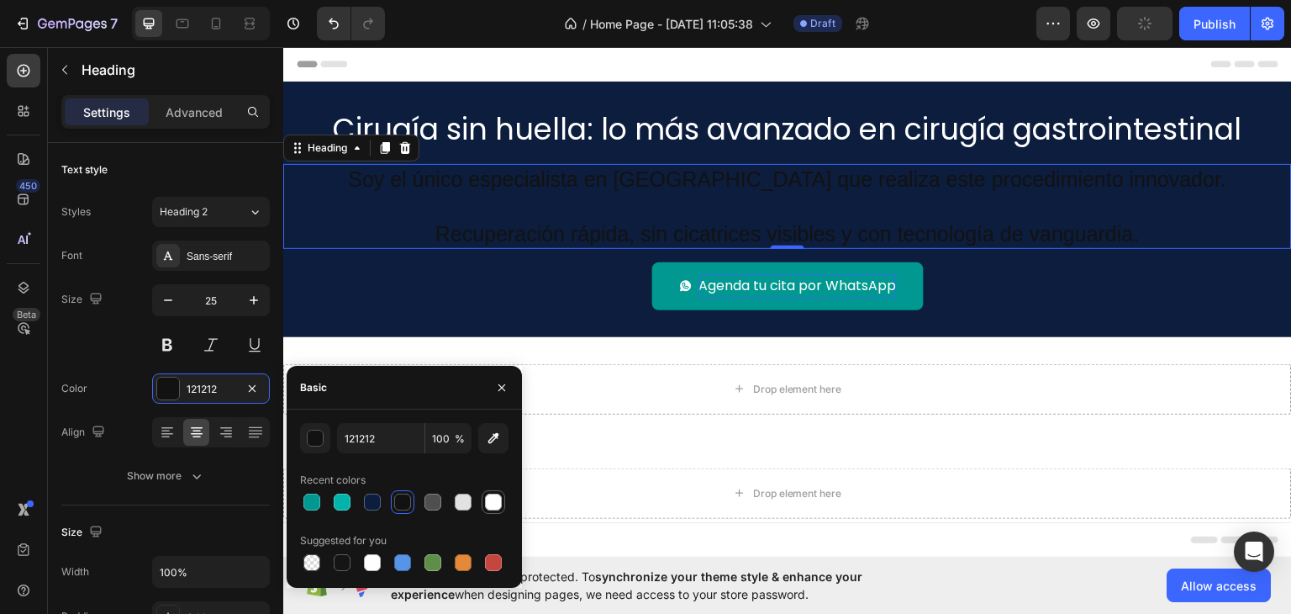
click at [494, 503] on div at bounding box center [493, 501] width 17 height 17
type input "FFFFFF"
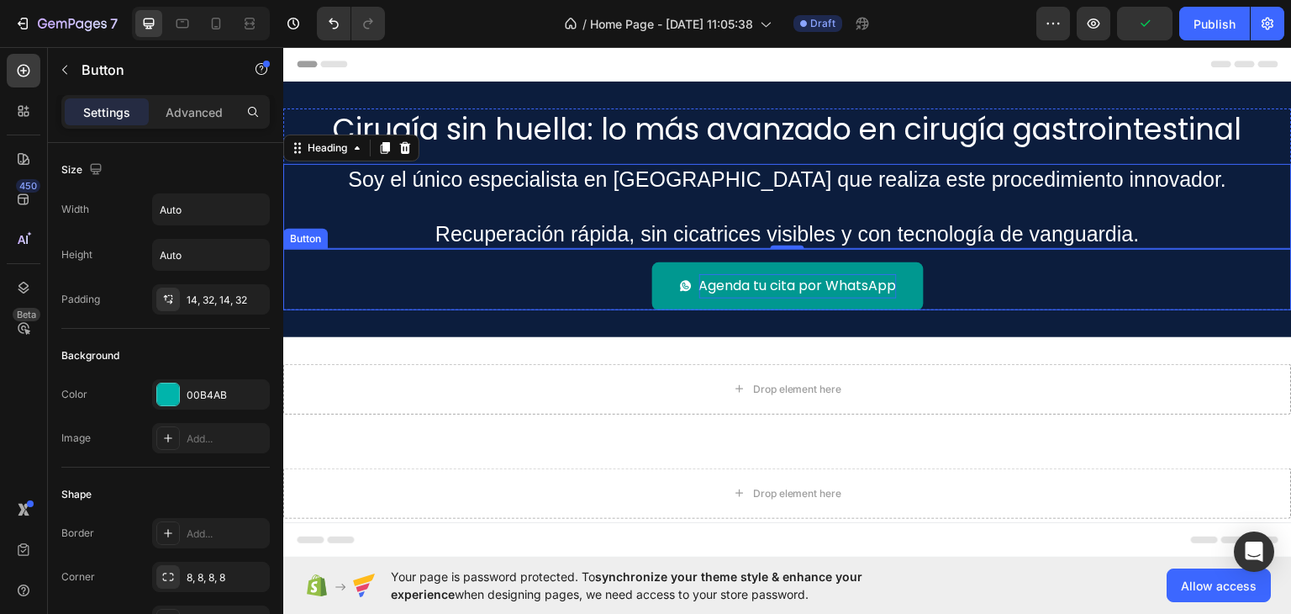
click at [544, 286] on div "Agenda tu cita por WhatsApp Button" at bounding box center [787, 278] width 1009 height 61
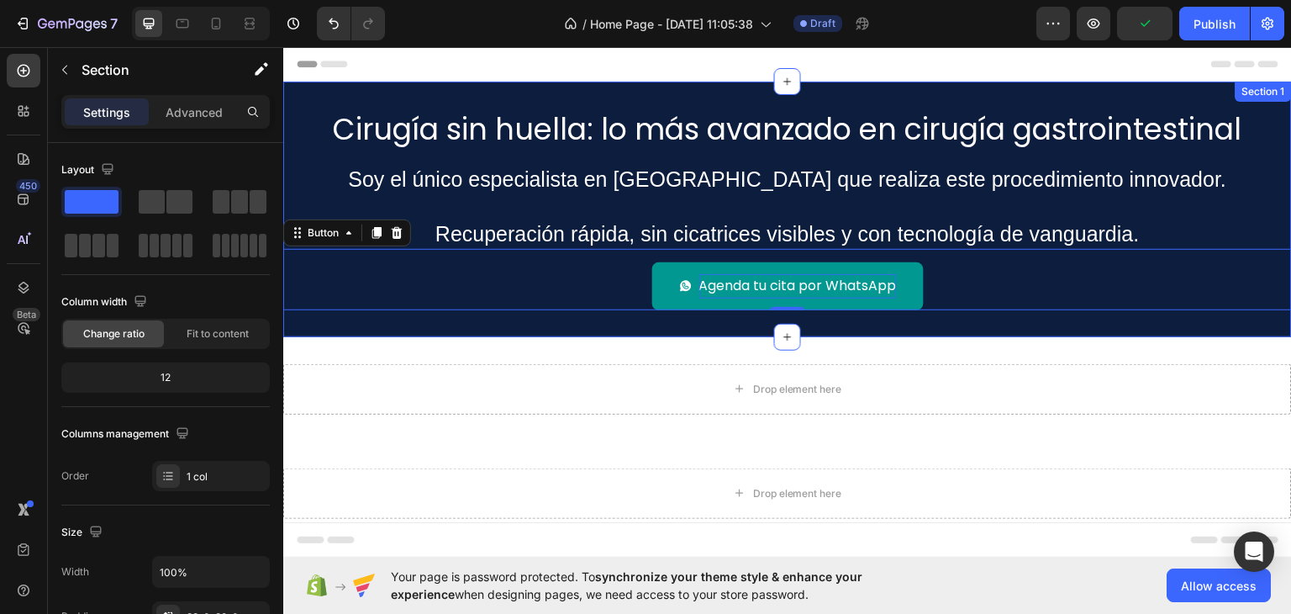
click at [541, 324] on div "Cirugía sin huella: lo más avanzado en cirugía gastrointestinal Heading Soy el …" at bounding box center [787, 208] width 1009 height 255
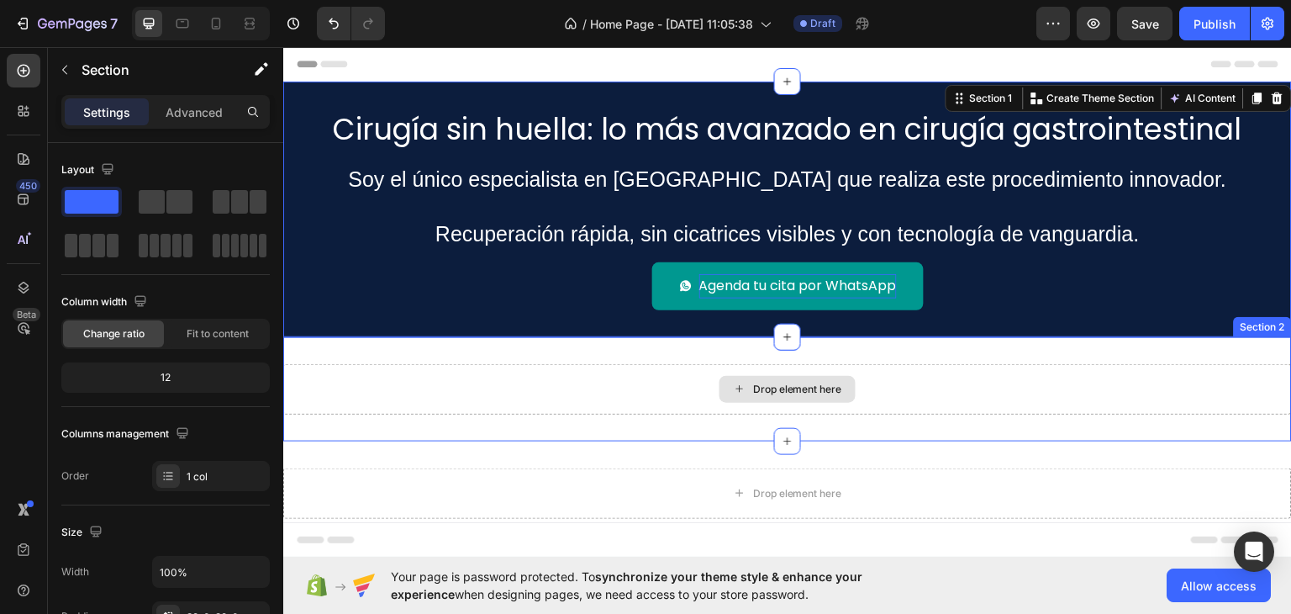
click at [471, 371] on div "Drop element here" at bounding box center [787, 388] width 1009 height 50
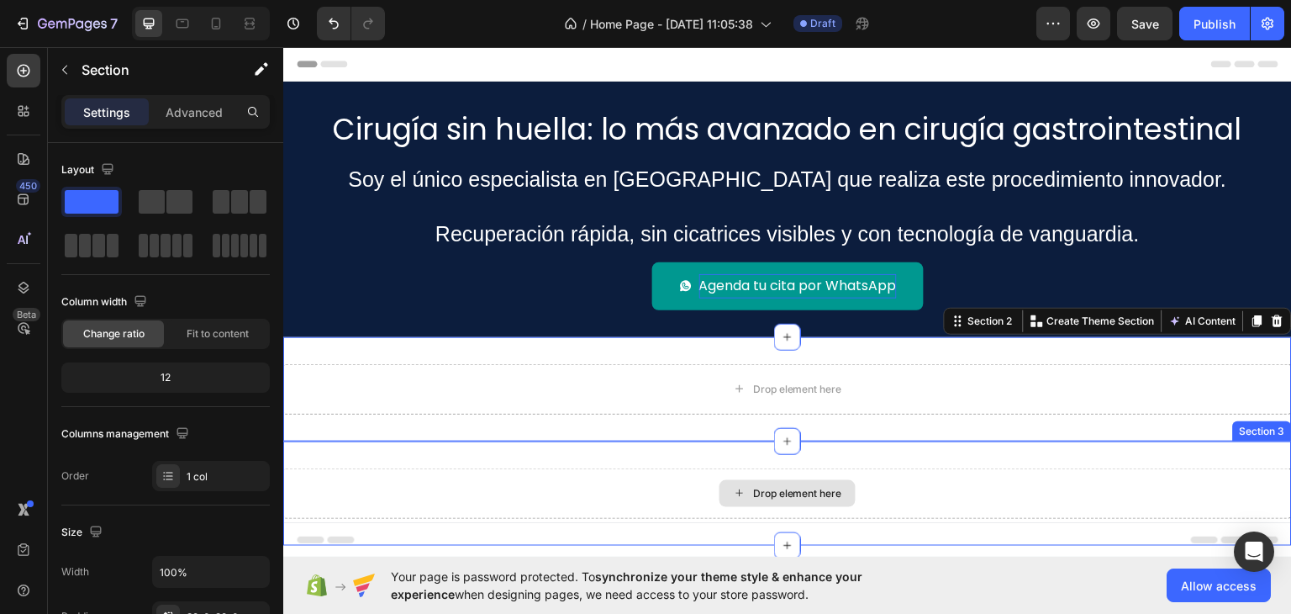
click at [580, 509] on div "Drop element here" at bounding box center [787, 492] width 1009 height 50
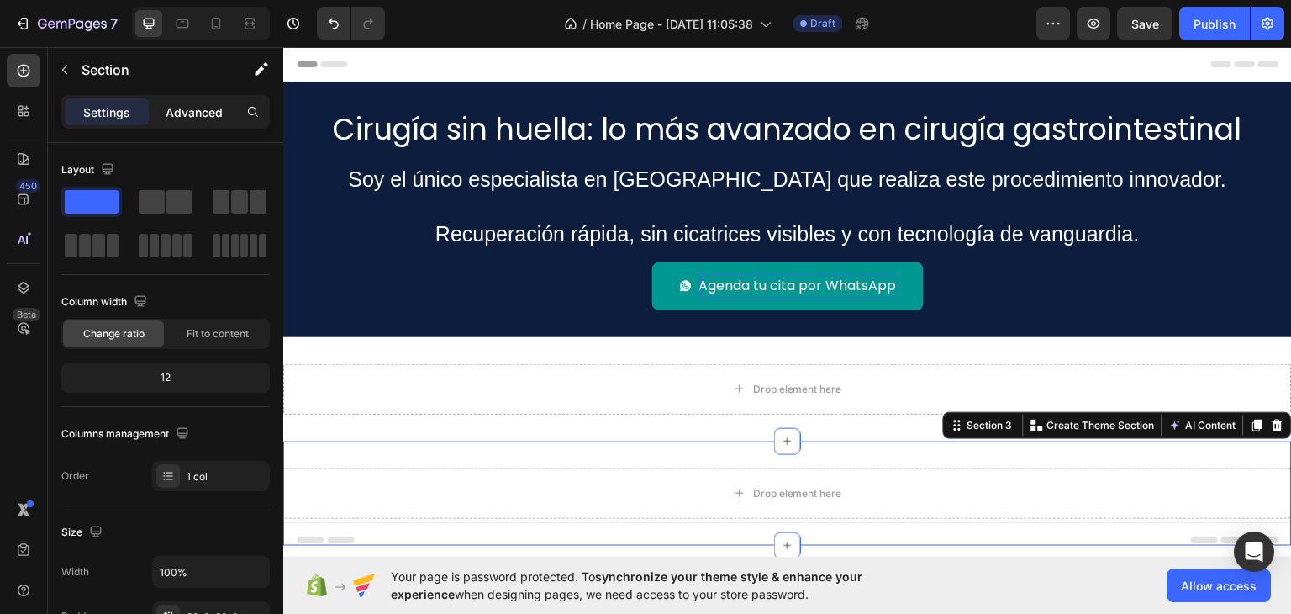
click at [190, 112] on p "Advanced" at bounding box center [194, 112] width 57 height 18
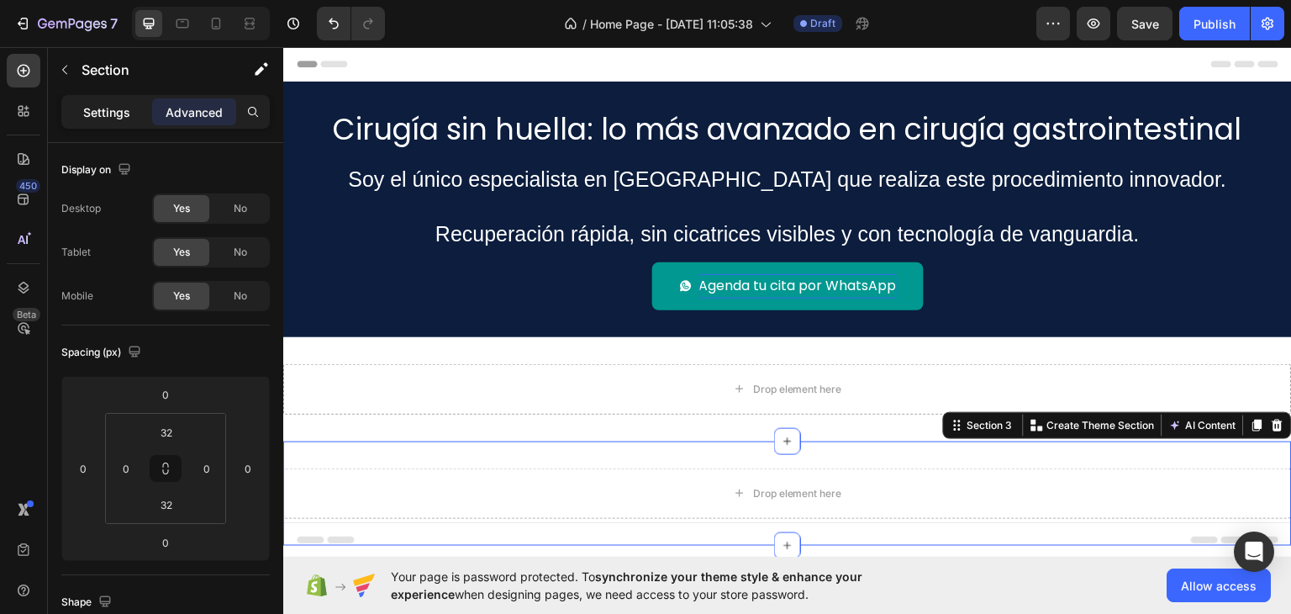
click at [113, 110] on p "Settings" at bounding box center [106, 112] width 47 height 18
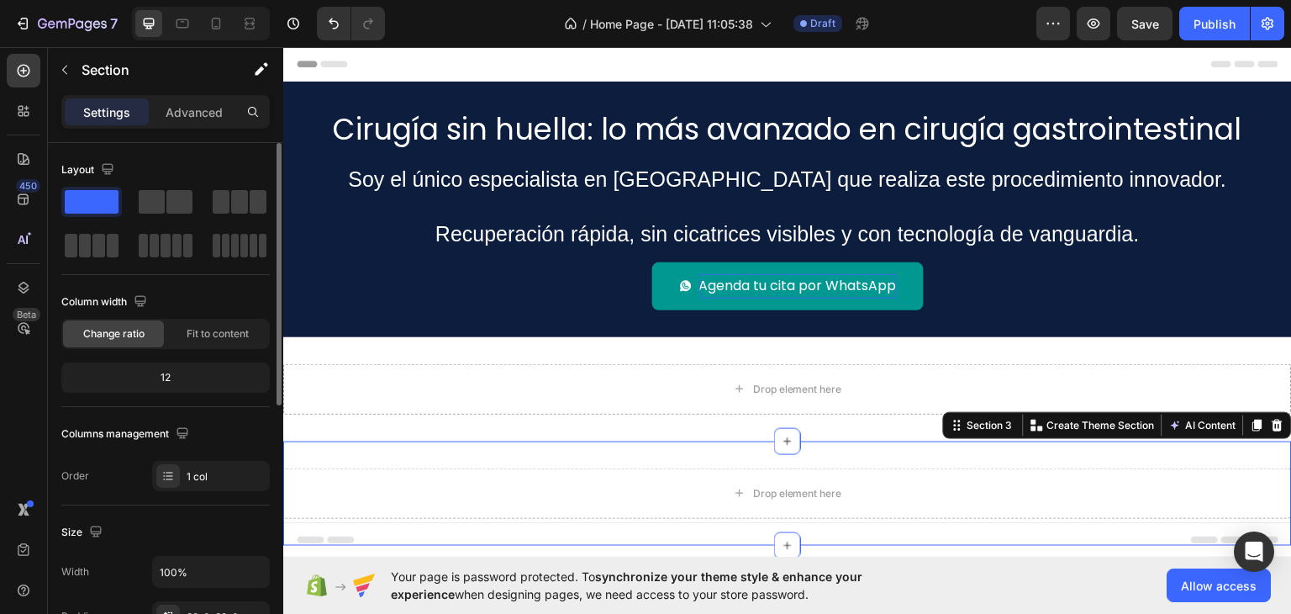
click at [166, 380] on div "12" at bounding box center [166, 378] width 202 height 24
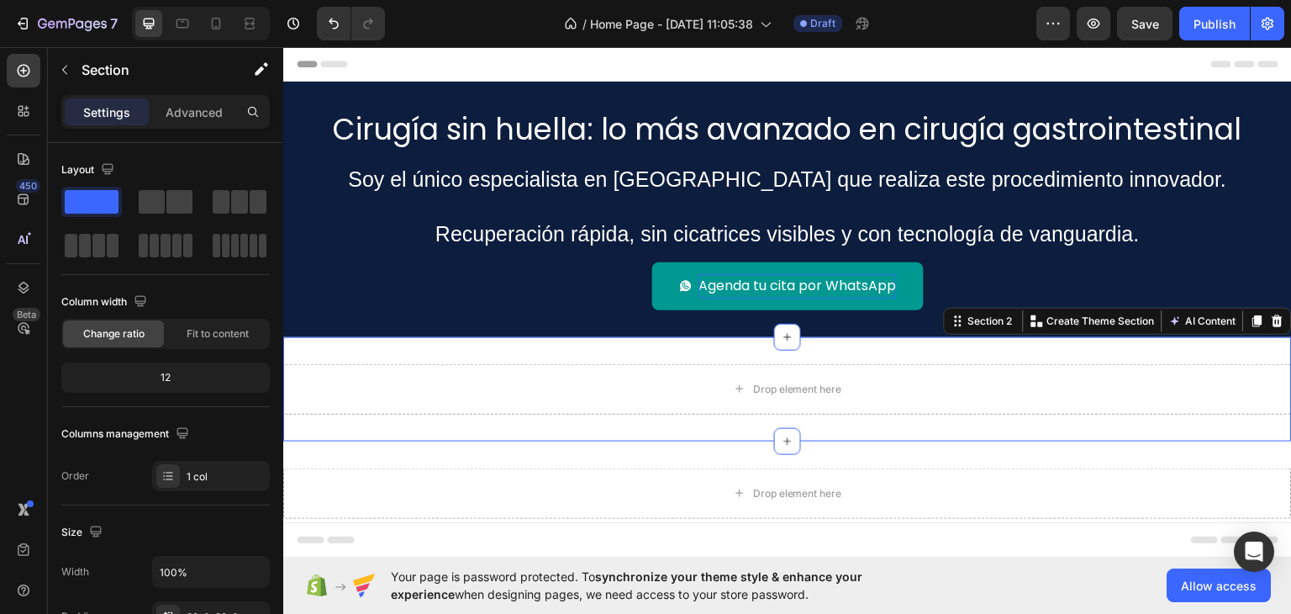
click at [561, 353] on div "Drop element here Section 2 You can create reusable sections Create Theme Secti…" at bounding box center [787, 388] width 1009 height 104
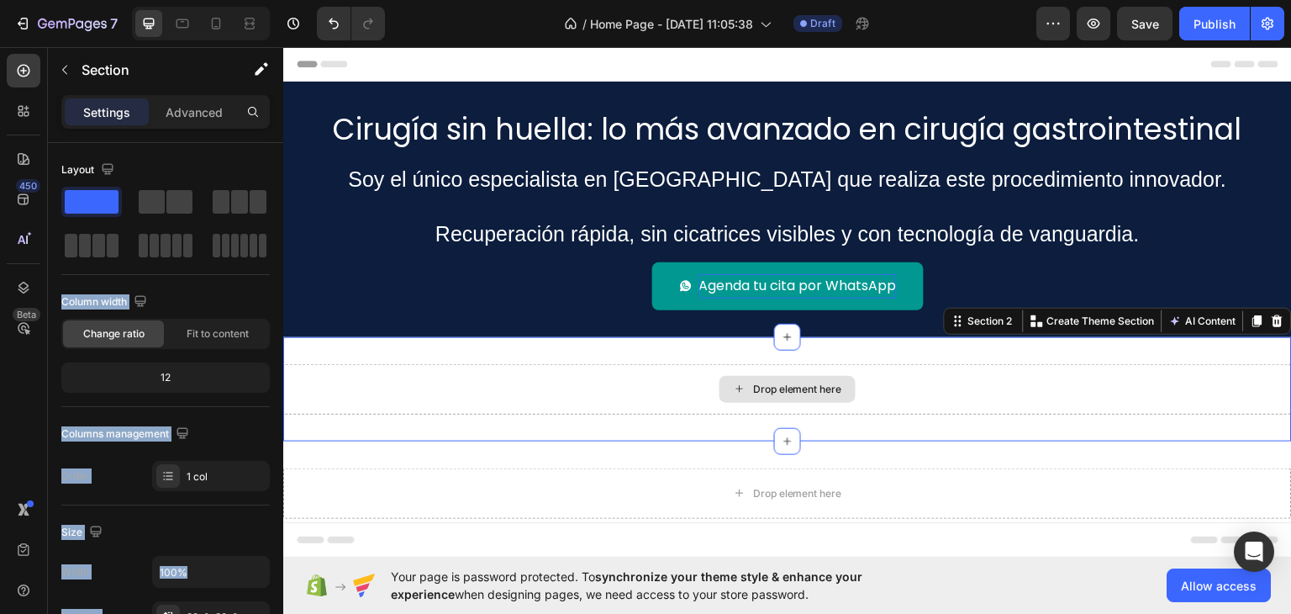
drag, startPoint x: 519, startPoint y: 291, endPoint x: 475, endPoint y: 382, distance: 100.7
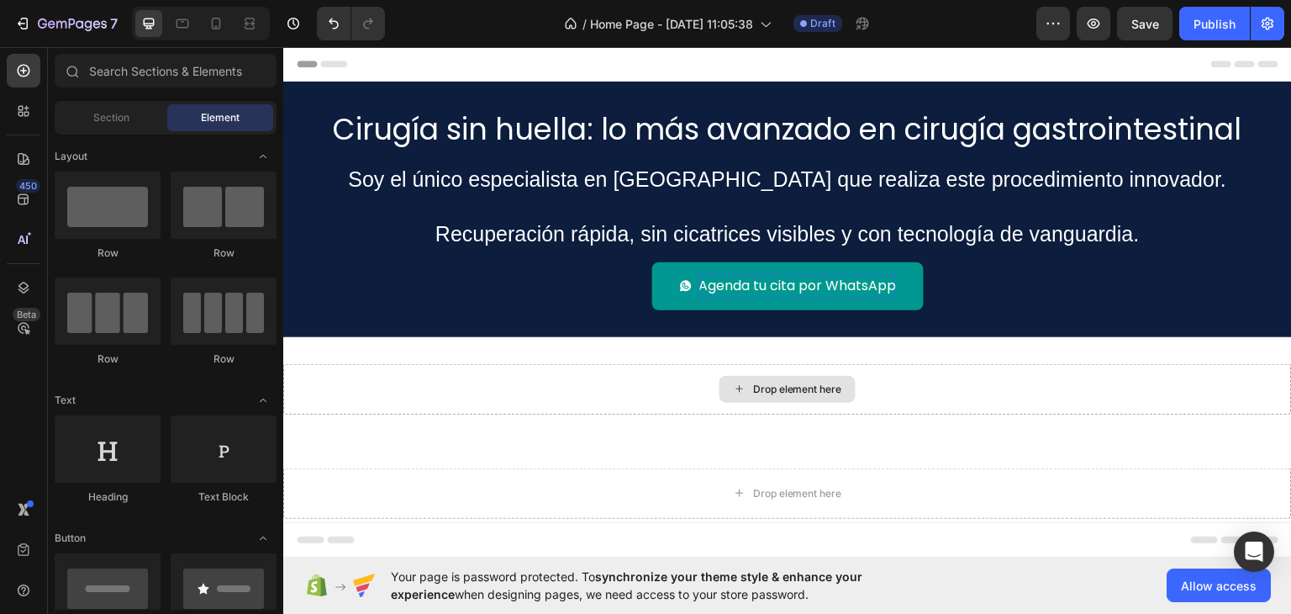
click at [755, 392] on div "Drop element here" at bounding box center [797, 388] width 89 height 13
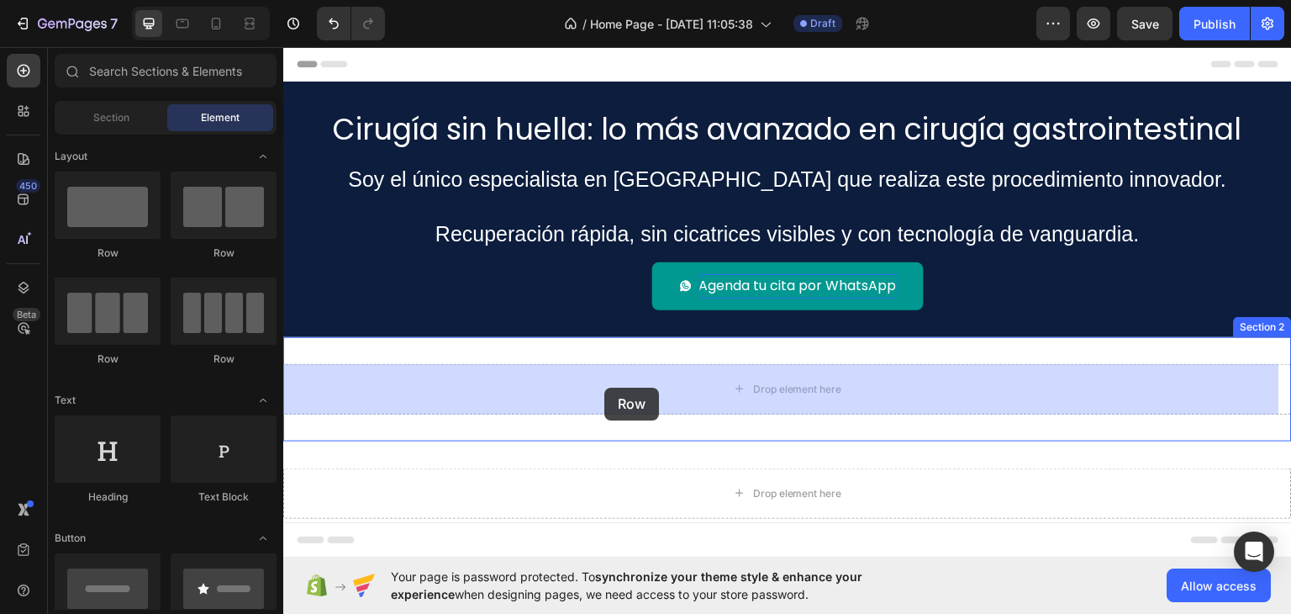
drag, startPoint x: 501, startPoint y: 371, endPoint x: 606, endPoint y: 387, distance: 106.3
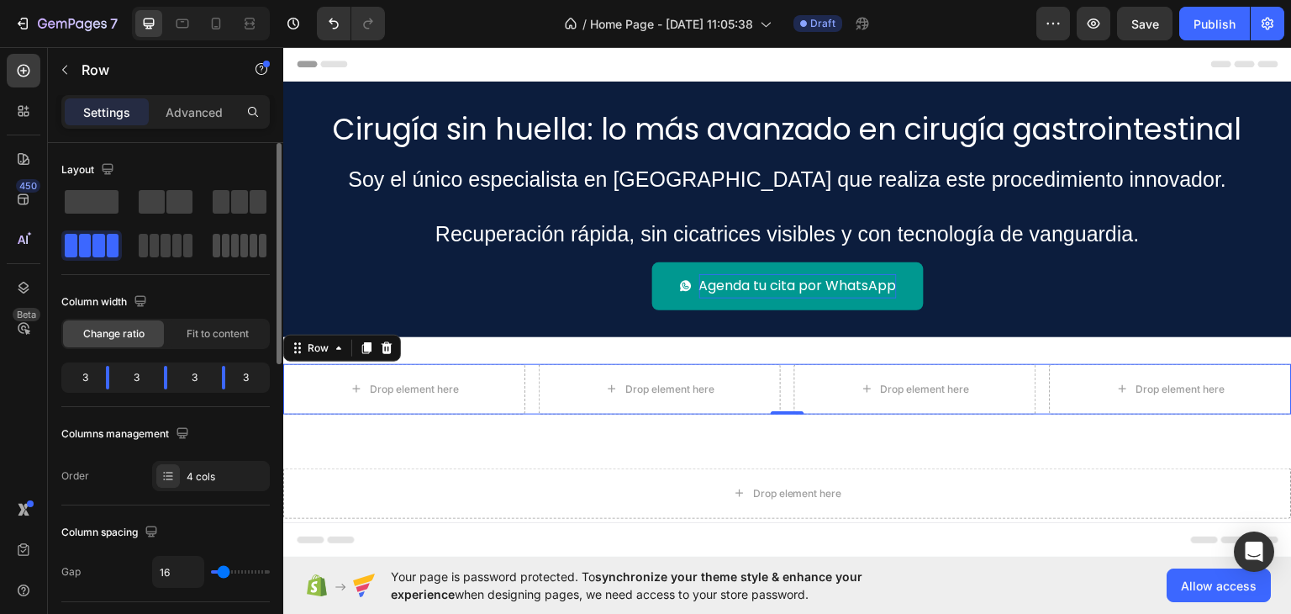
click at [249, 242] on div at bounding box center [240, 246] width 54 height 24
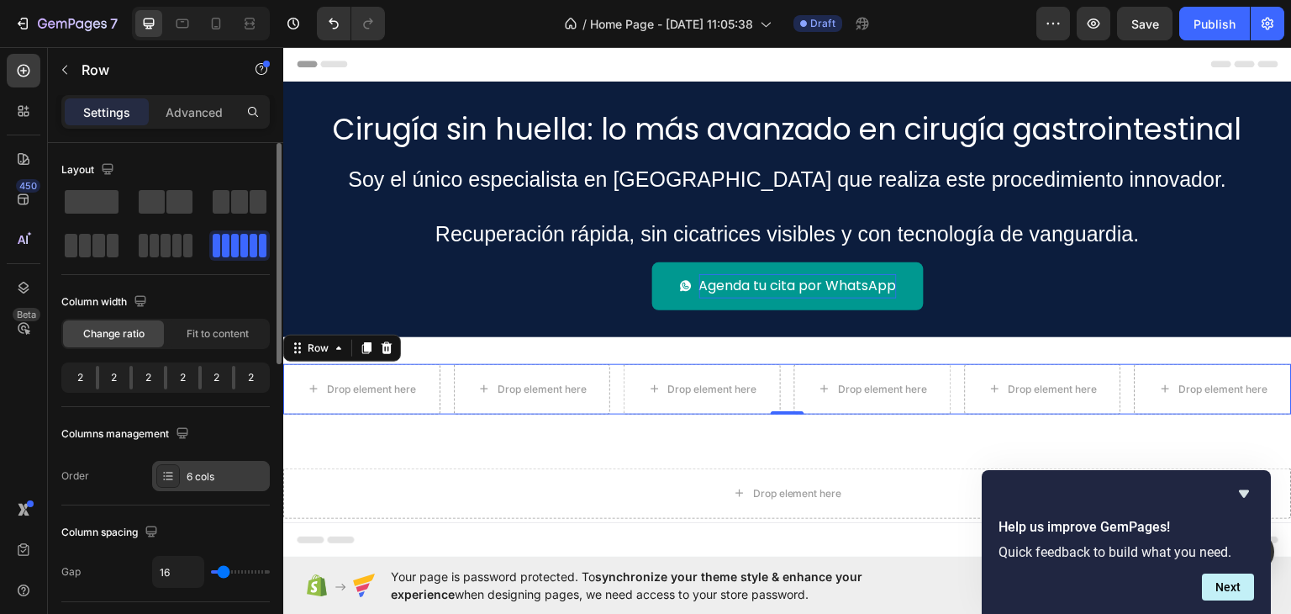
click at [178, 479] on div at bounding box center [168, 476] width 24 height 24
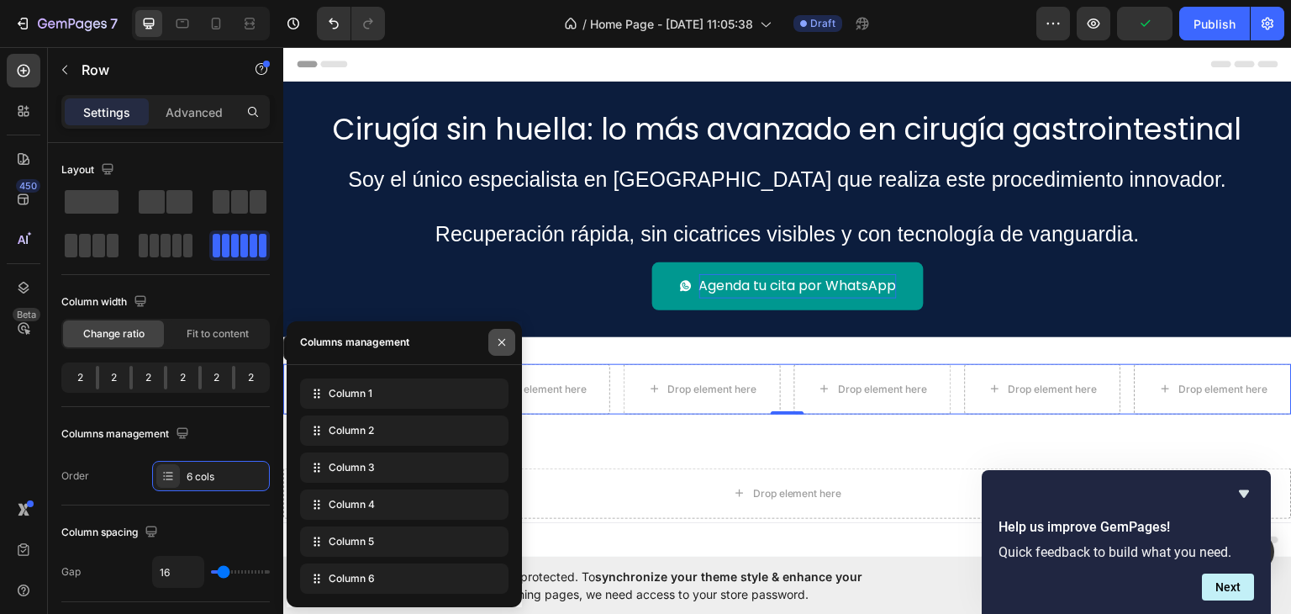
drag, startPoint x: 508, startPoint y: 343, endPoint x: 299, endPoint y: 313, distance: 210.5
click at [508, 343] on icon "button" at bounding box center [501, 341] width 13 height 13
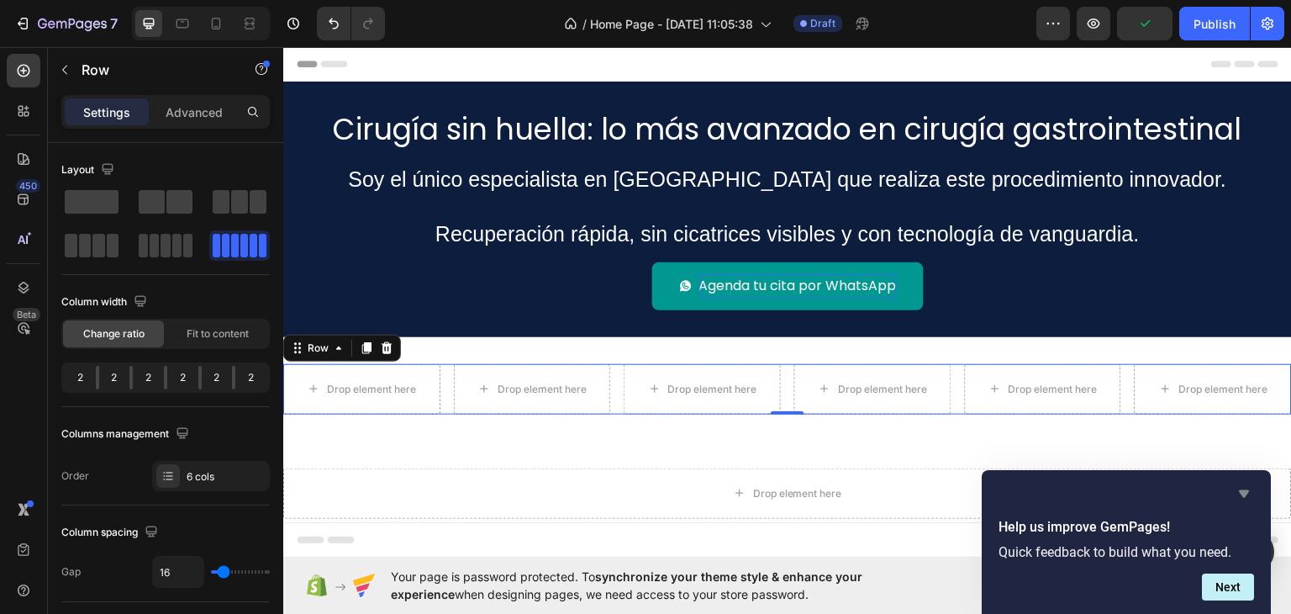
click at [1241, 490] on icon "Hide survey" at bounding box center [1244, 494] width 10 height 8
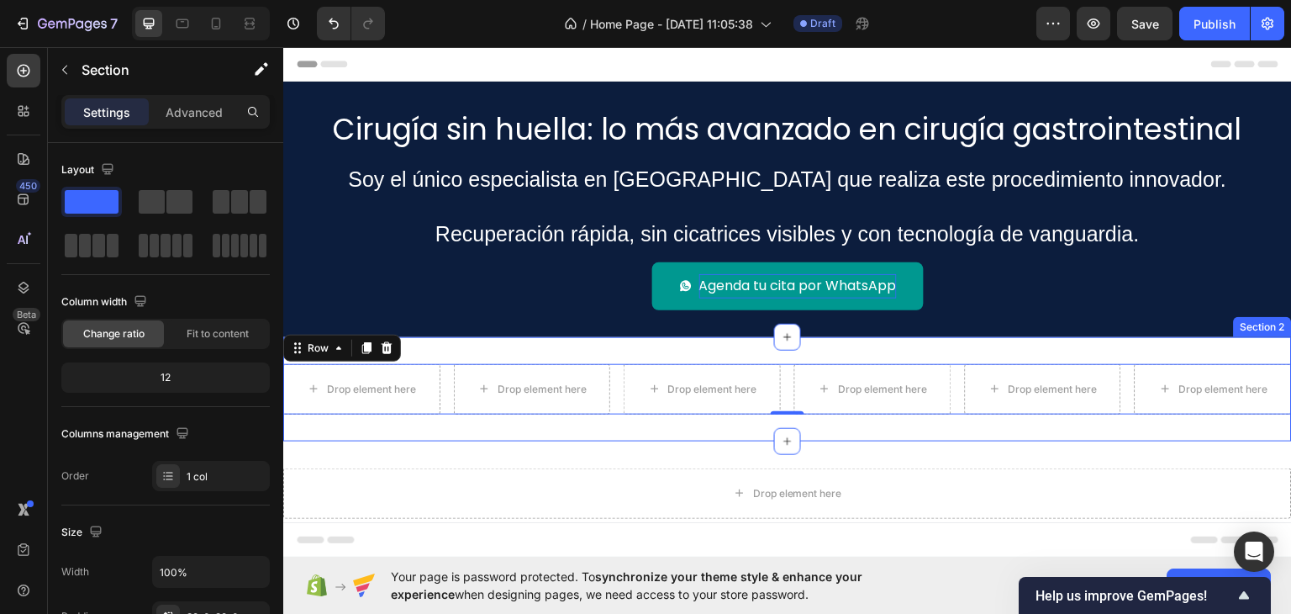
click at [527, 348] on div "Drop element here Drop element here Drop element here Drop element here Drop el…" at bounding box center [787, 388] width 1009 height 104
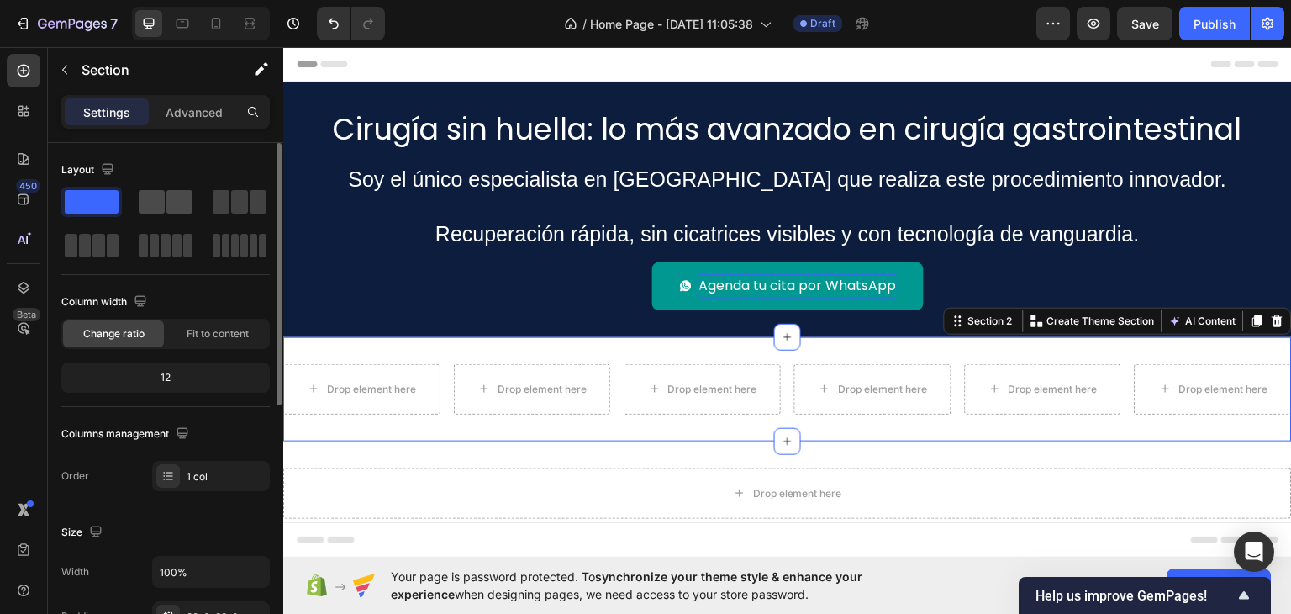
click at [175, 204] on span at bounding box center [179, 202] width 26 height 24
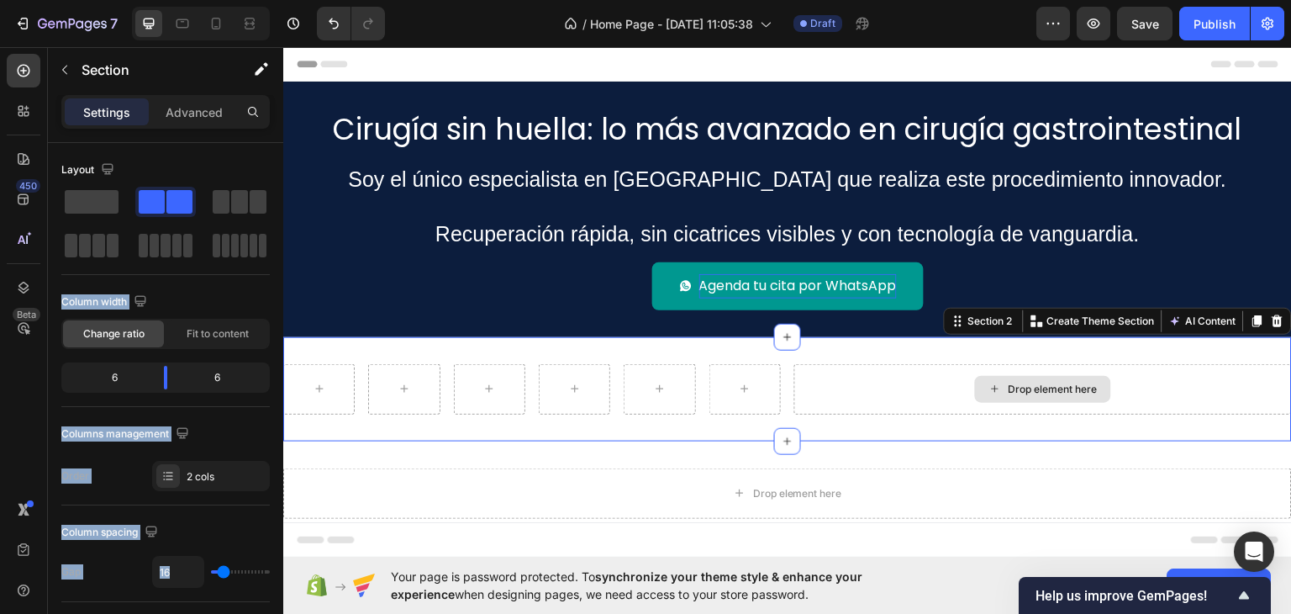
drag, startPoint x: 450, startPoint y: 292, endPoint x: 656, endPoint y: 356, distance: 215.3
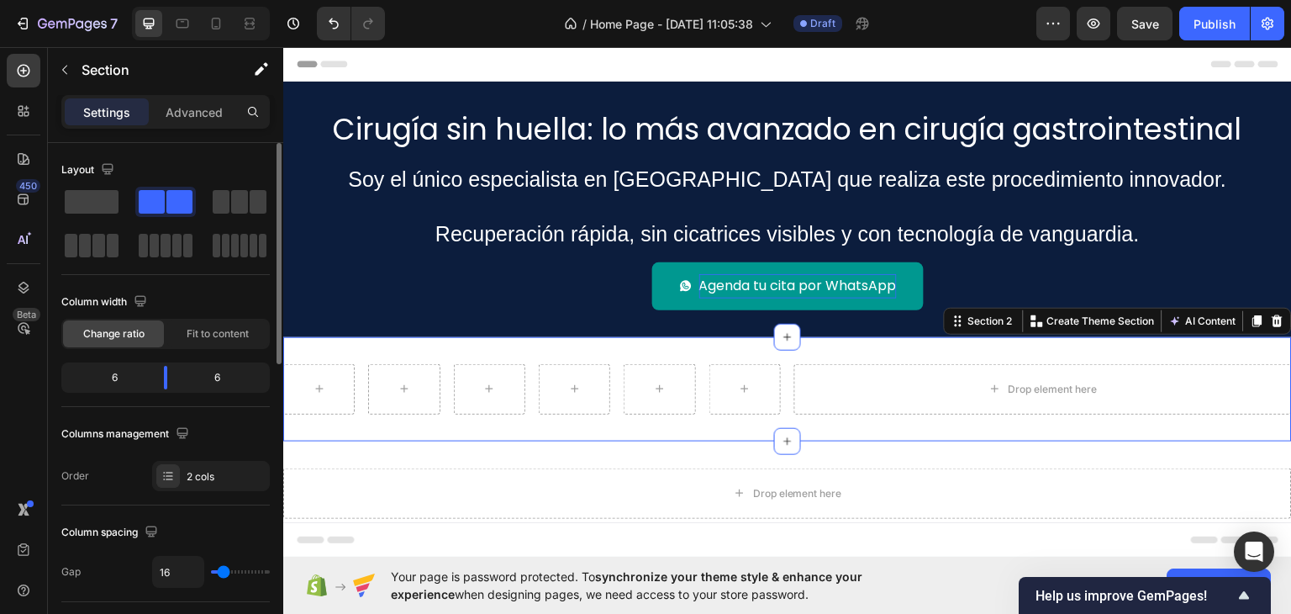
click at [135, 152] on div "Layout Column width Change ratio Fit to content 6 6 Columns management Order 2 …" at bounding box center [165, 324] width 208 height 362
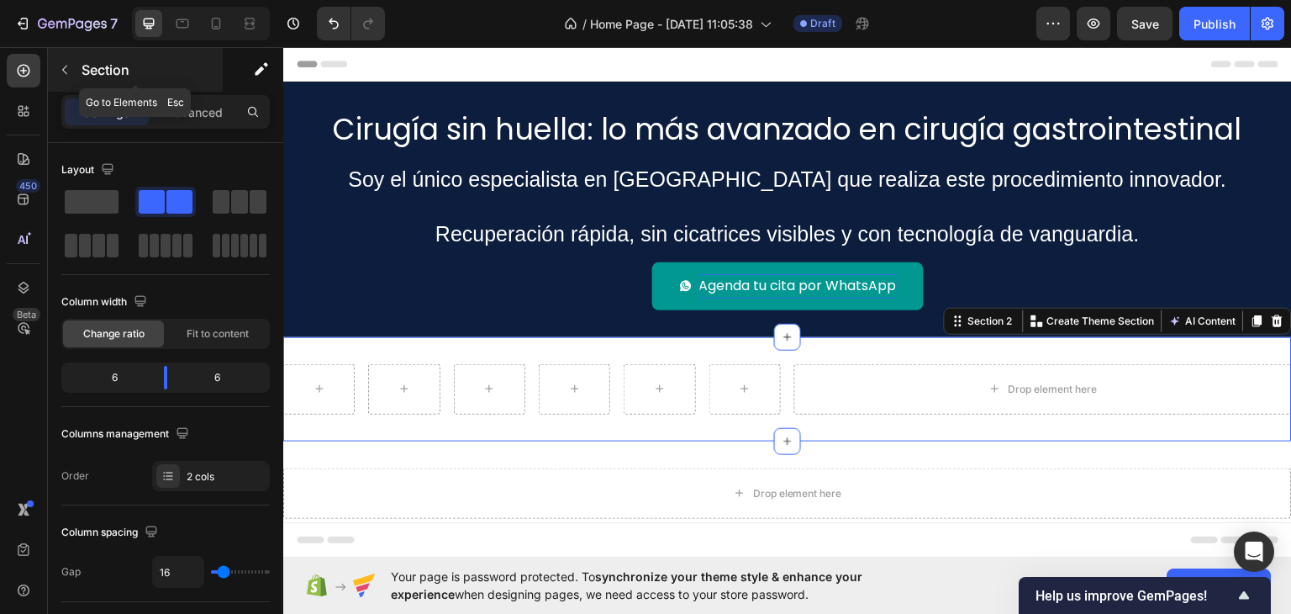
click at [73, 54] on div "Section" at bounding box center [135, 70] width 175 height 44
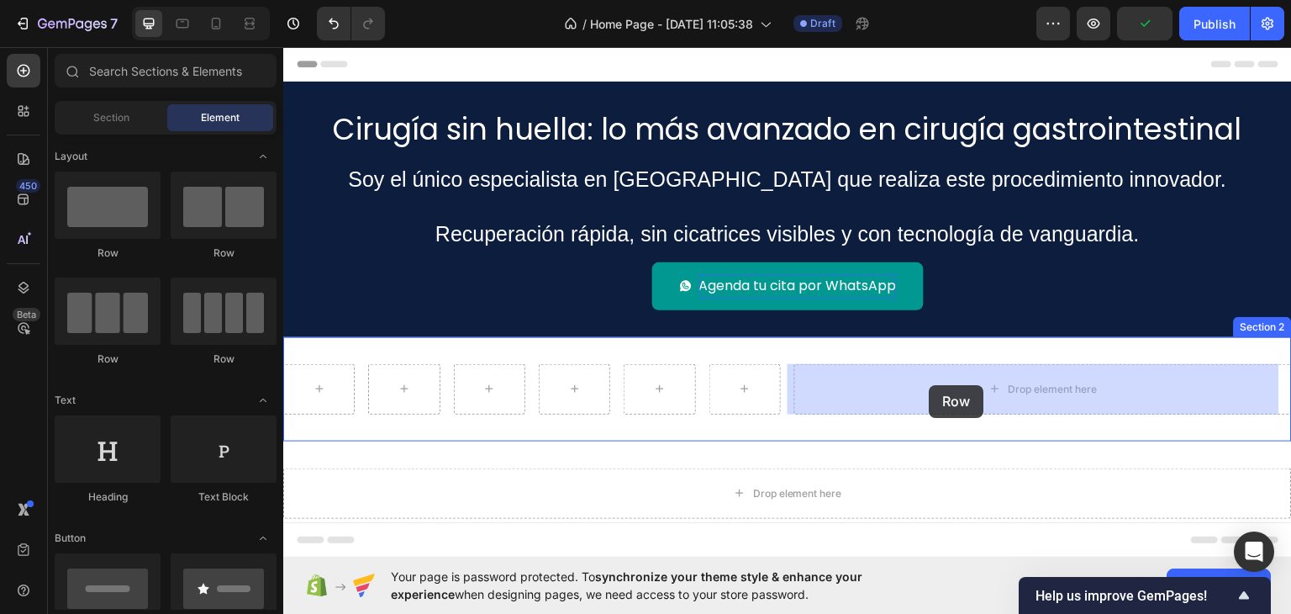
drag, startPoint x: 519, startPoint y: 361, endPoint x: 932, endPoint y: 387, distance: 414.3
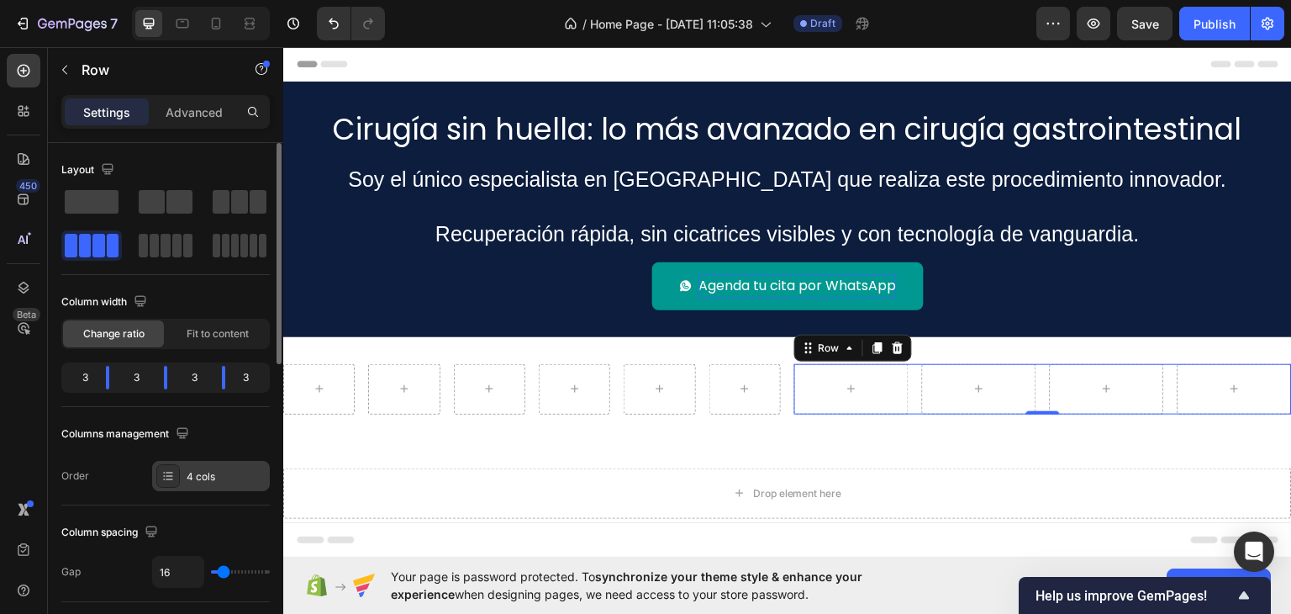
click at [162, 480] on icon at bounding box center [167, 475] width 13 height 13
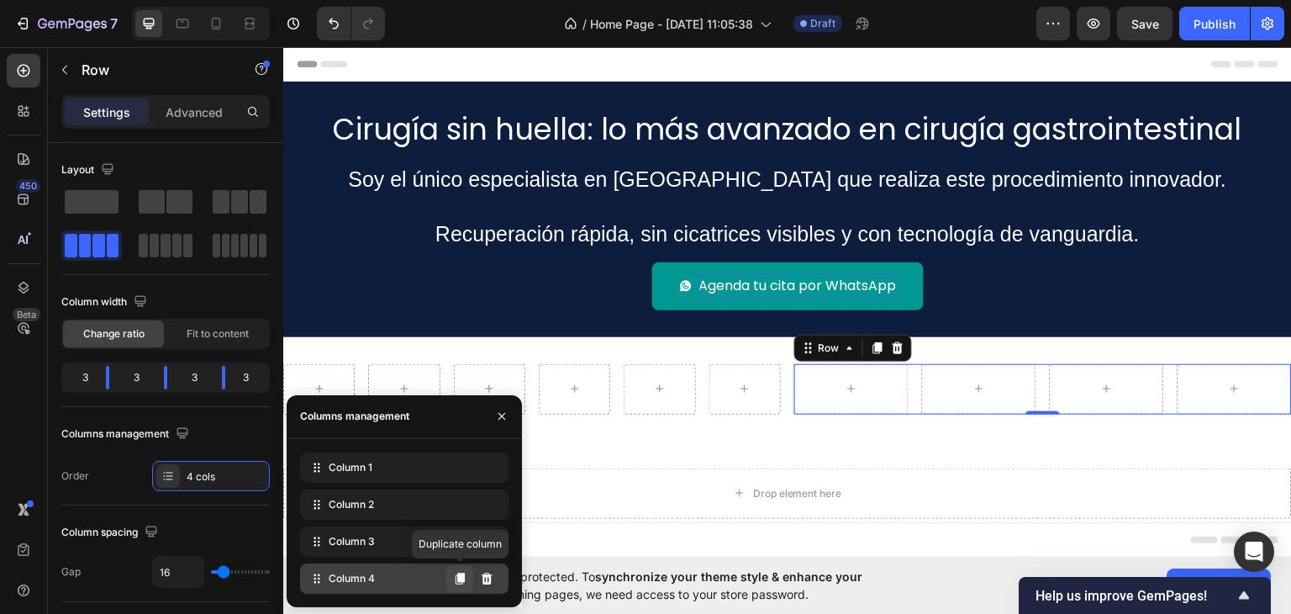
click at [461, 582] on icon at bounding box center [459, 578] width 13 height 13
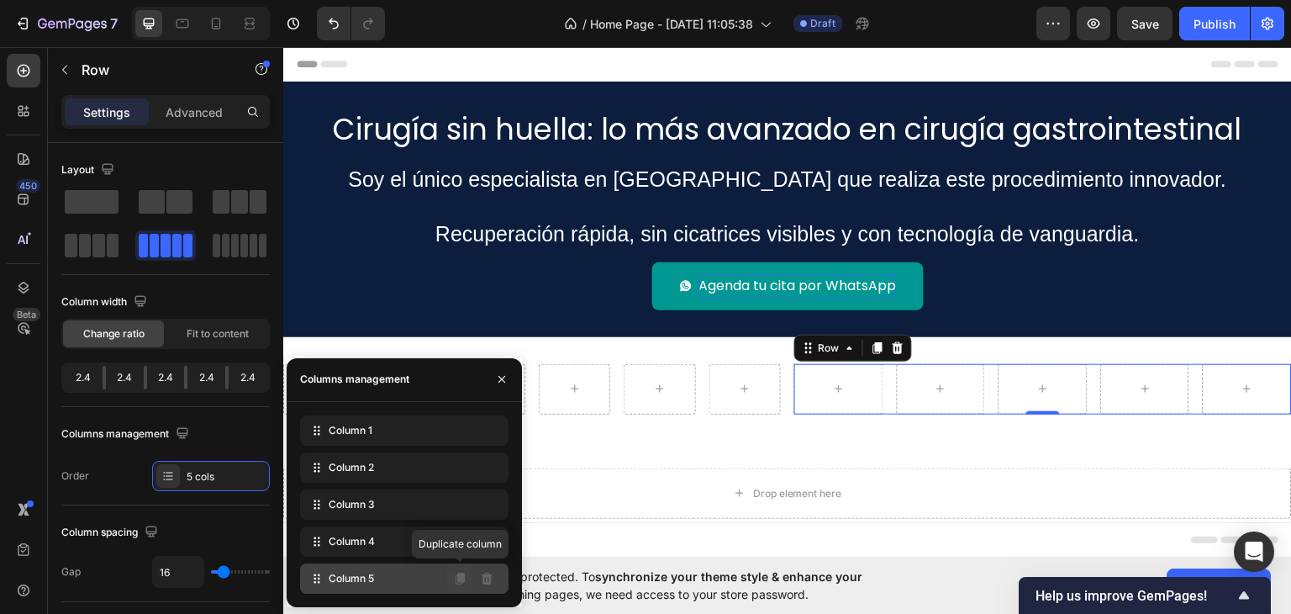
click at [462, 579] on icon at bounding box center [460, 578] width 9 height 12
click at [464, 579] on icon at bounding box center [460, 578] width 9 height 12
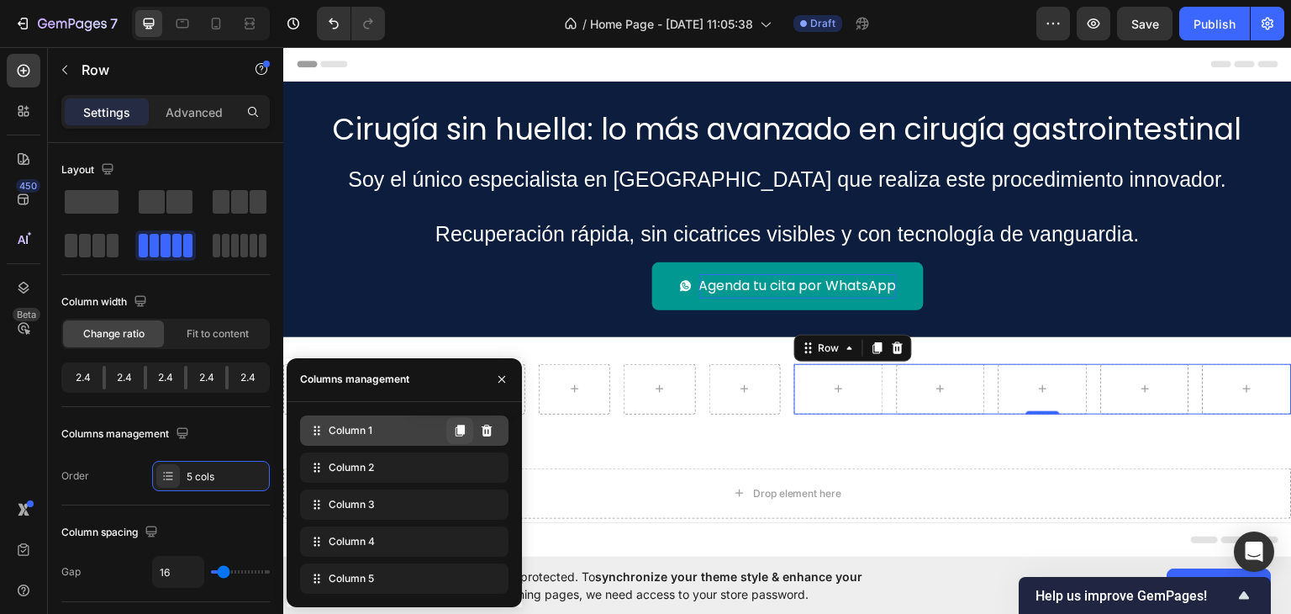
click at [459, 431] on icon at bounding box center [460, 430] width 9 height 12
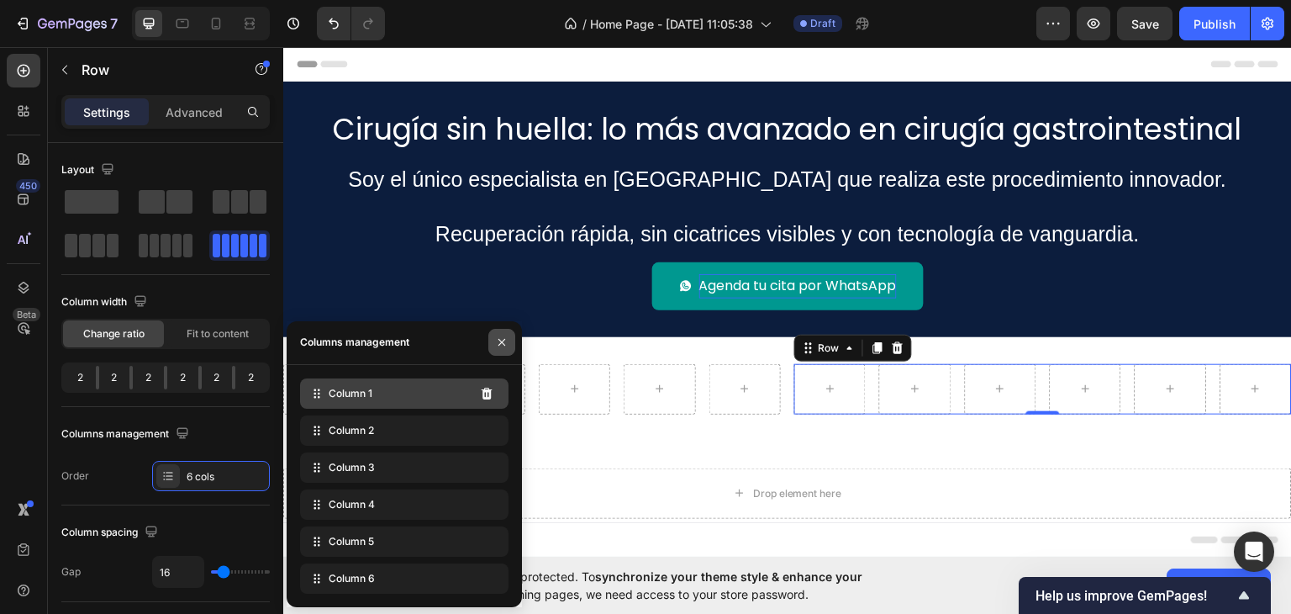
click at [504, 345] on icon "button" at bounding box center [501, 341] width 13 height 13
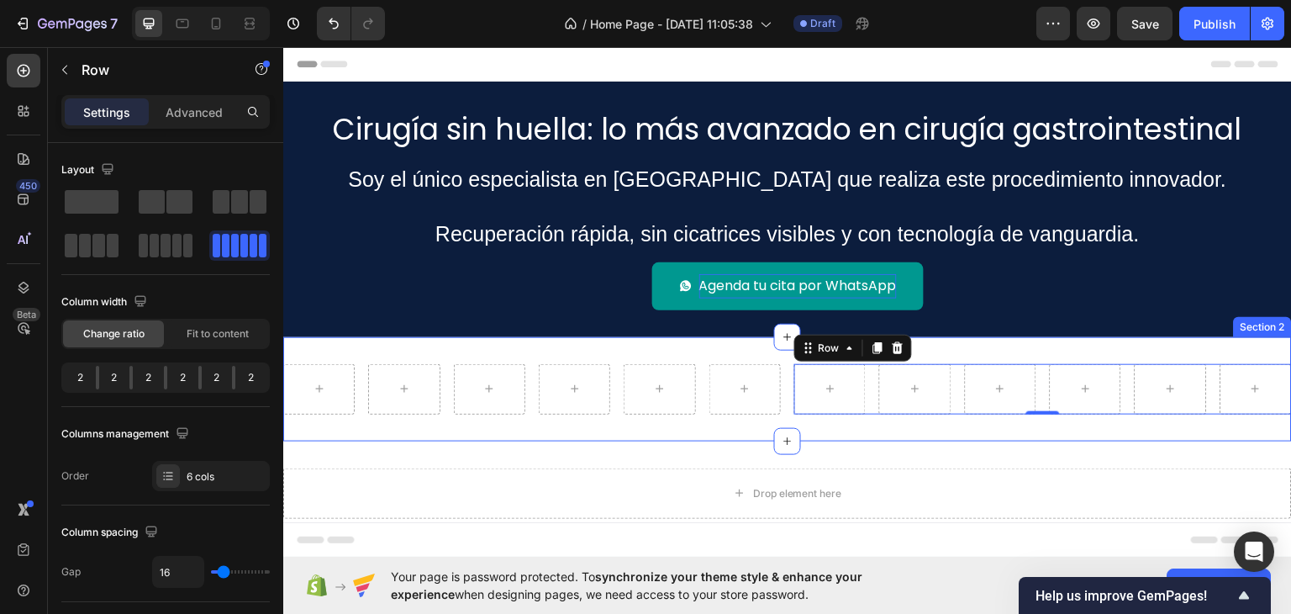
click at [657, 350] on div "Row Row 0 Section 2" at bounding box center [787, 388] width 1009 height 104
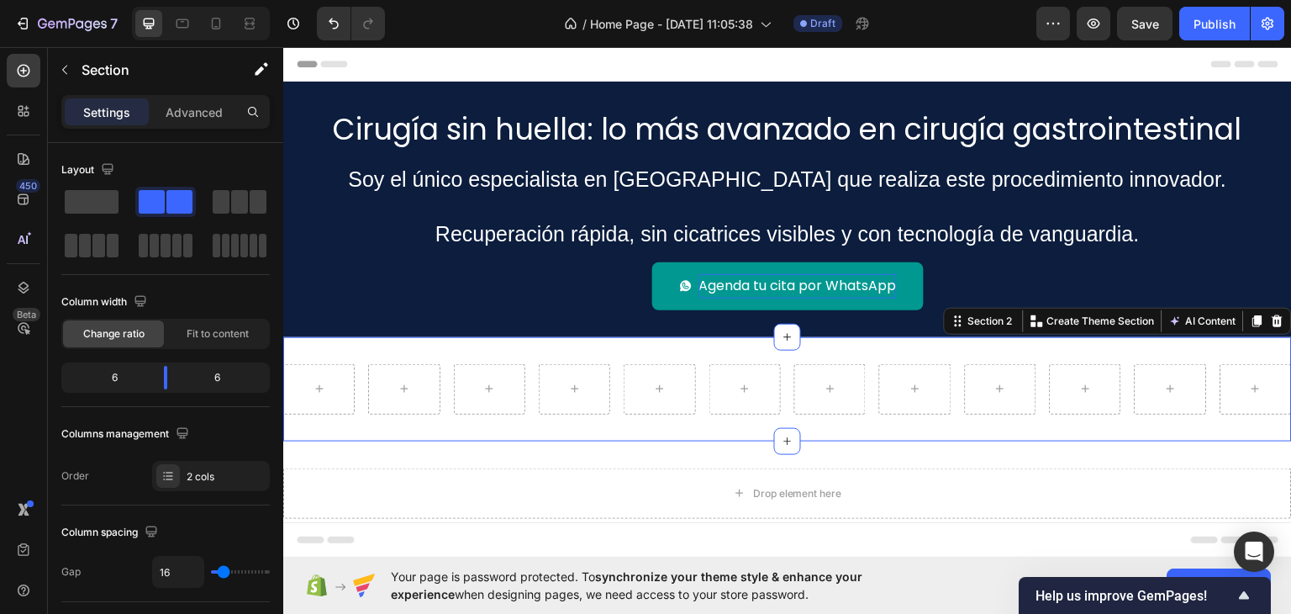
click at [842, 429] on div "Row Row Section 2 You can create reusable sections Create Theme Section AI Cont…" at bounding box center [787, 388] width 1009 height 104
click at [1271, 321] on icon at bounding box center [1277, 319] width 13 height 13
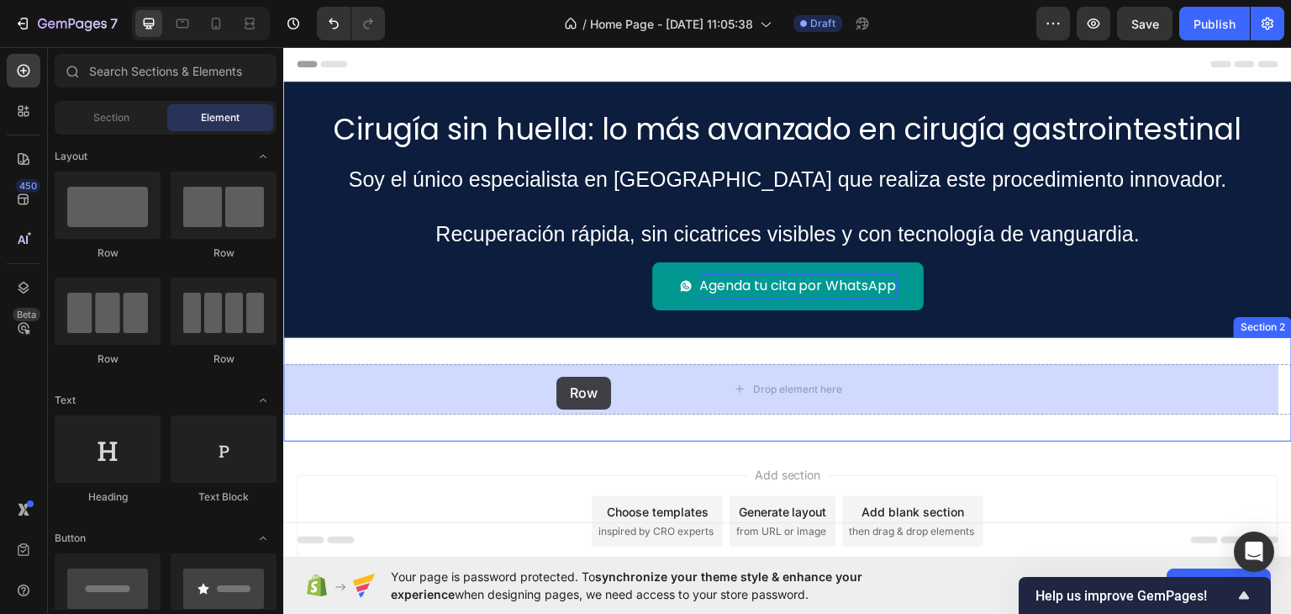
drag, startPoint x: 514, startPoint y: 261, endPoint x: 558, endPoint y: 374, distance: 121.1
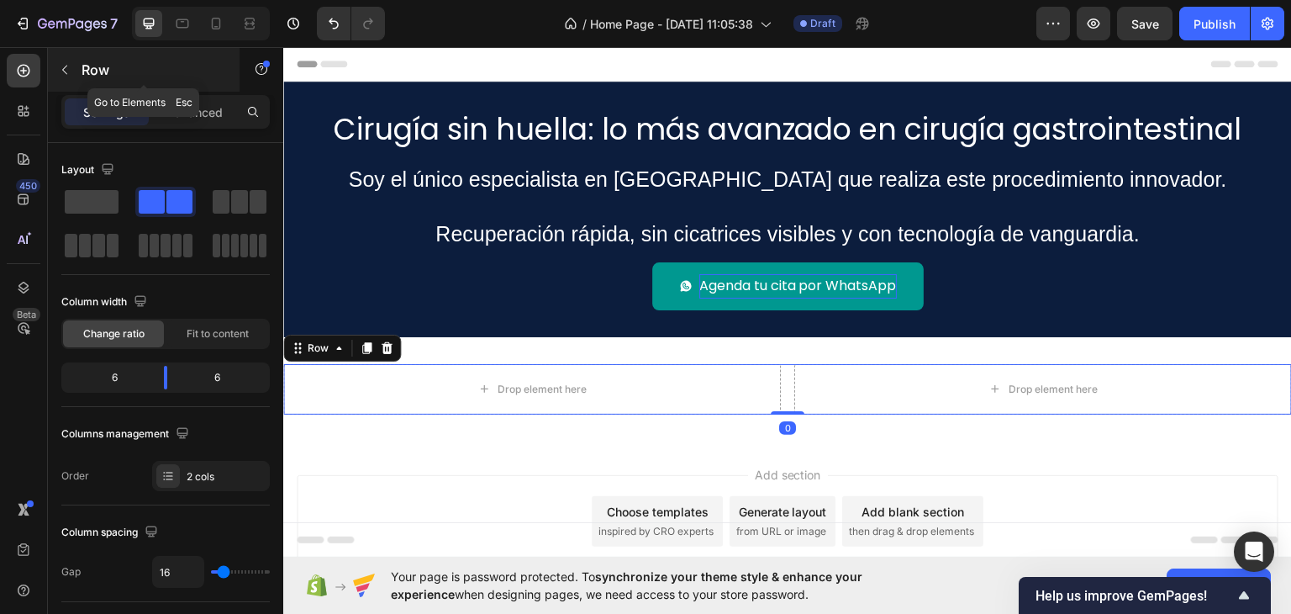
click at [61, 63] on icon "button" at bounding box center [64, 69] width 13 height 13
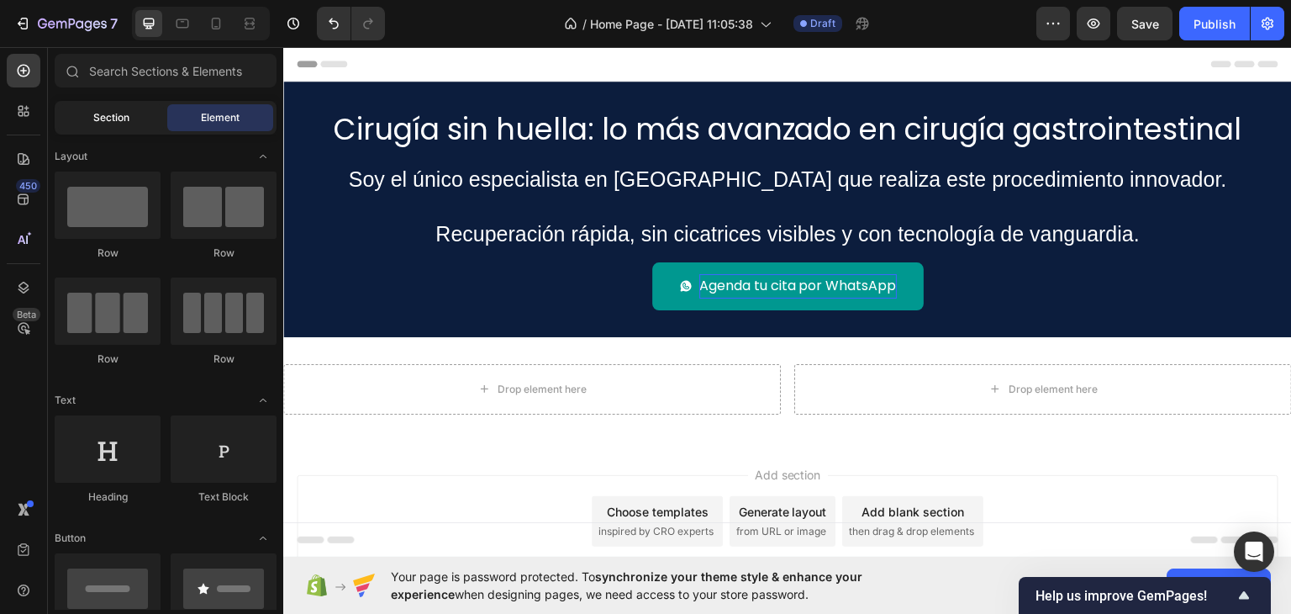
click at [87, 119] on div "Section" at bounding box center [111, 117] width 106 height 27
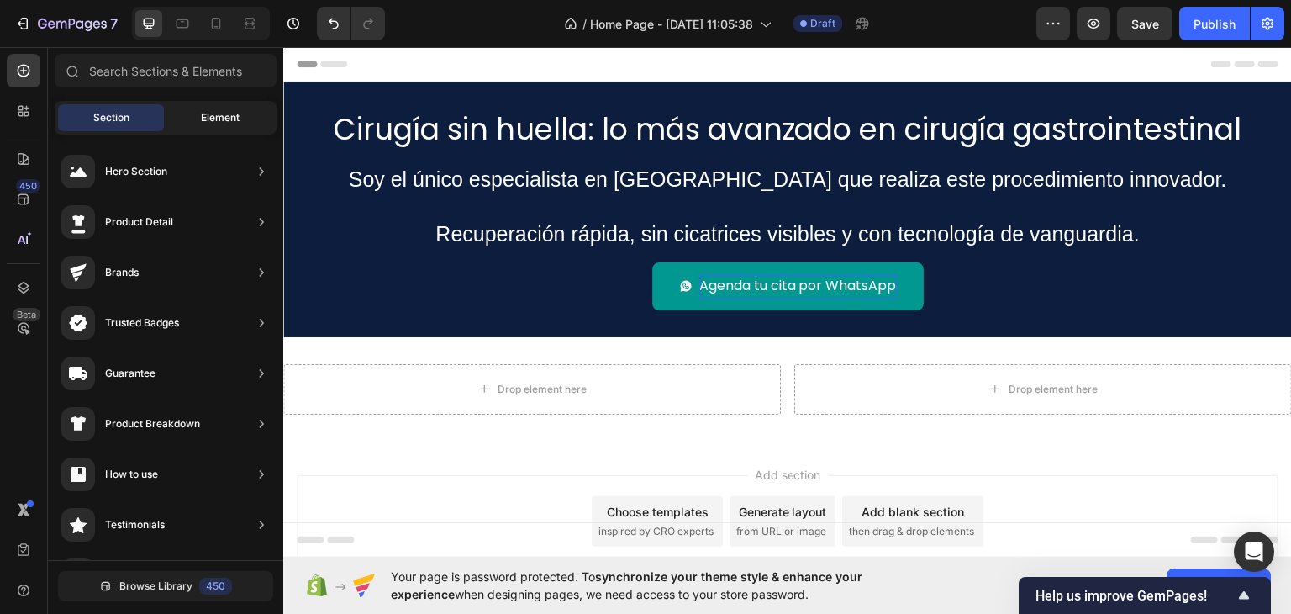
click at [199, 113] on div "Element" at bounding box center [220, 117] width 106 height 27
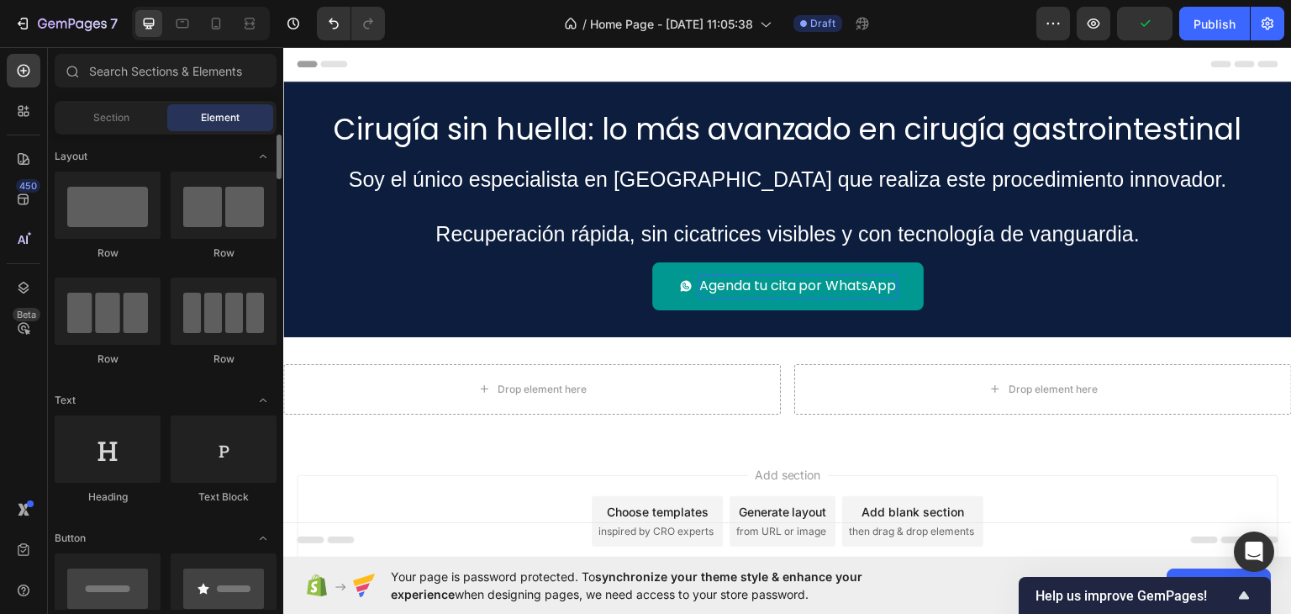
scroll to position [168, 0]
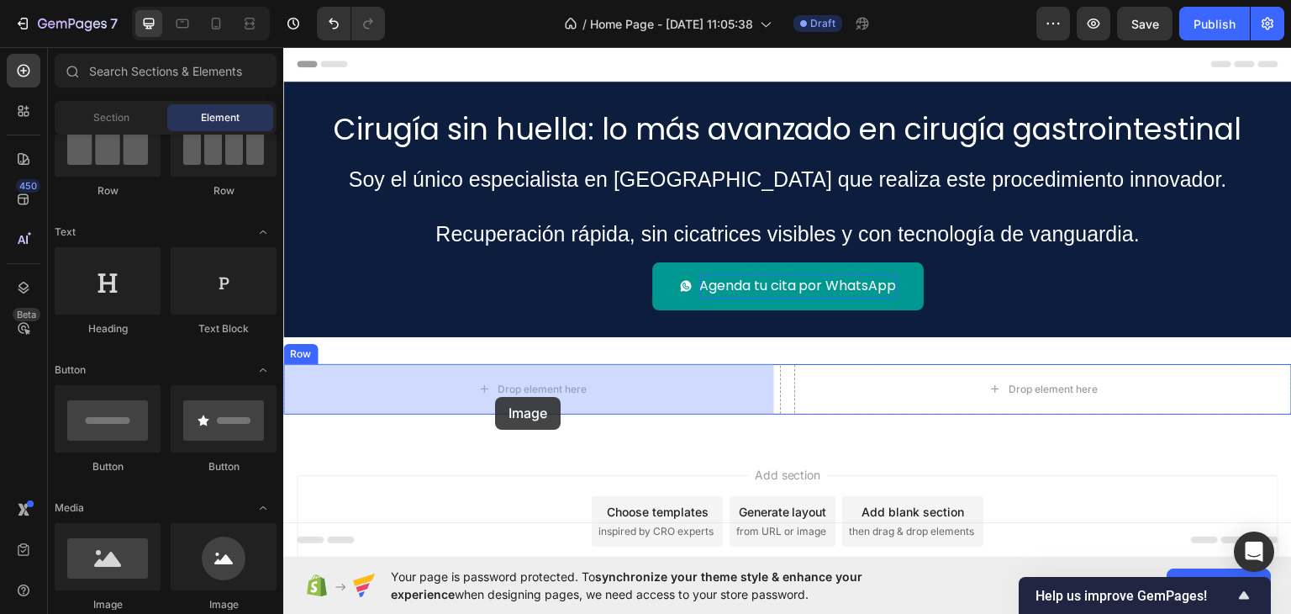
drag, startPoint x: 402, startPoint y: 593, endPoint x: 495, endPoint y: 396, distance: 218.4
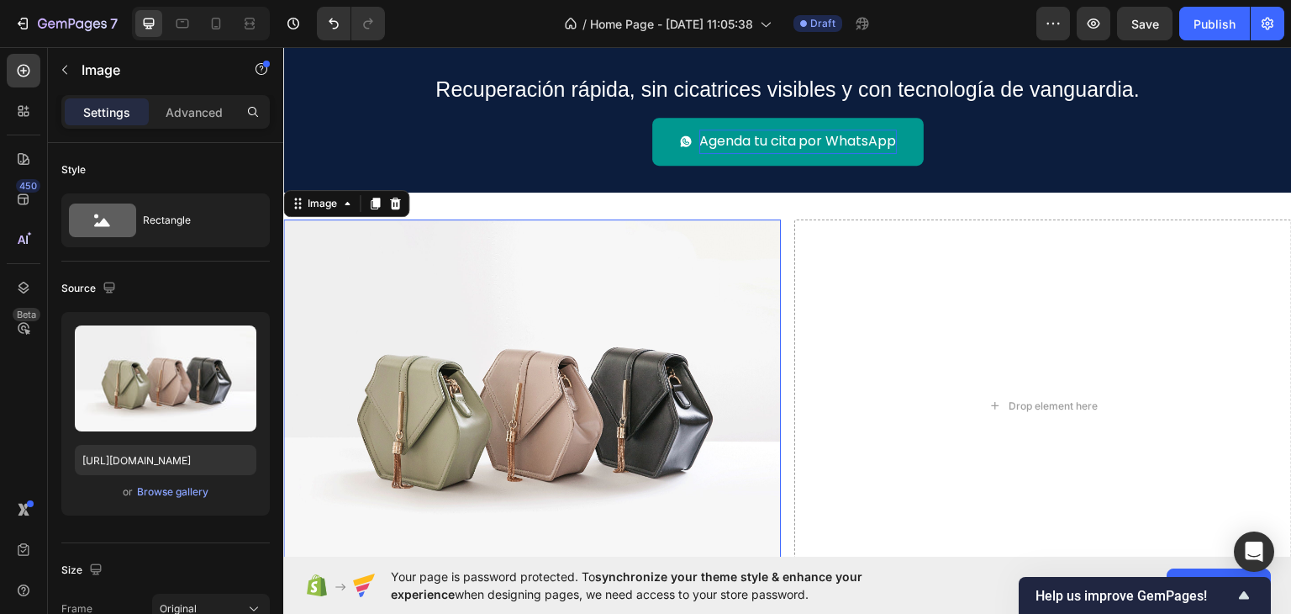
scroll to position [252, 0]
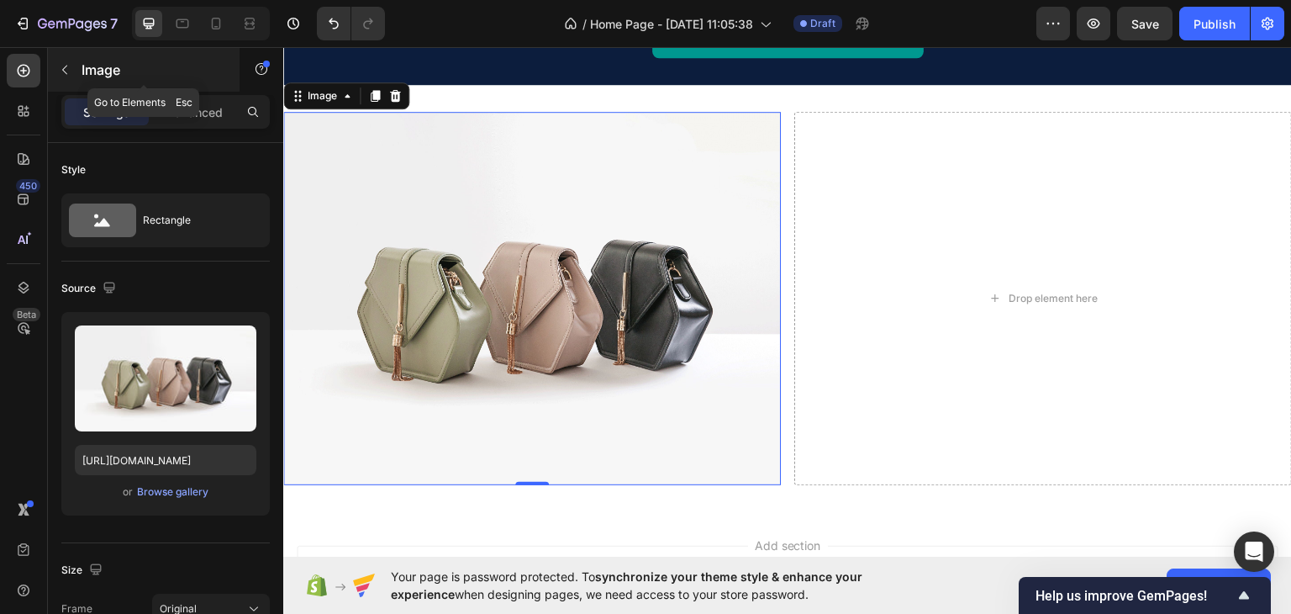
click at [64, 66] on icon "button" at bounding box center [64, 69] width 13 height 13
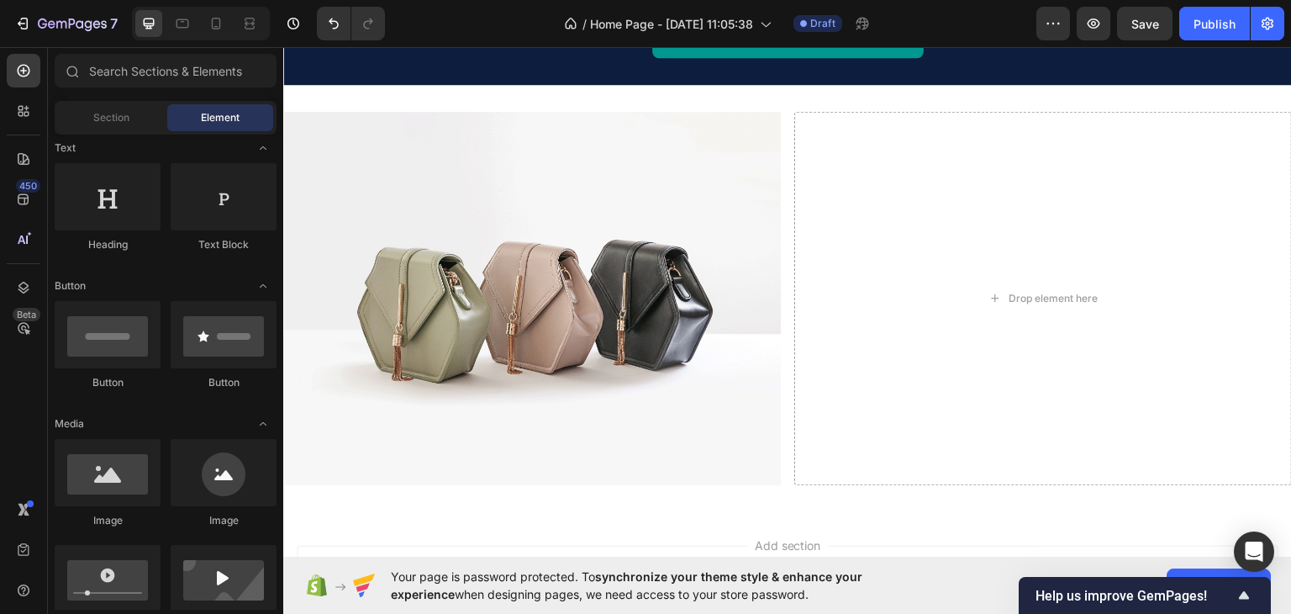
scroll to position [336, 0]
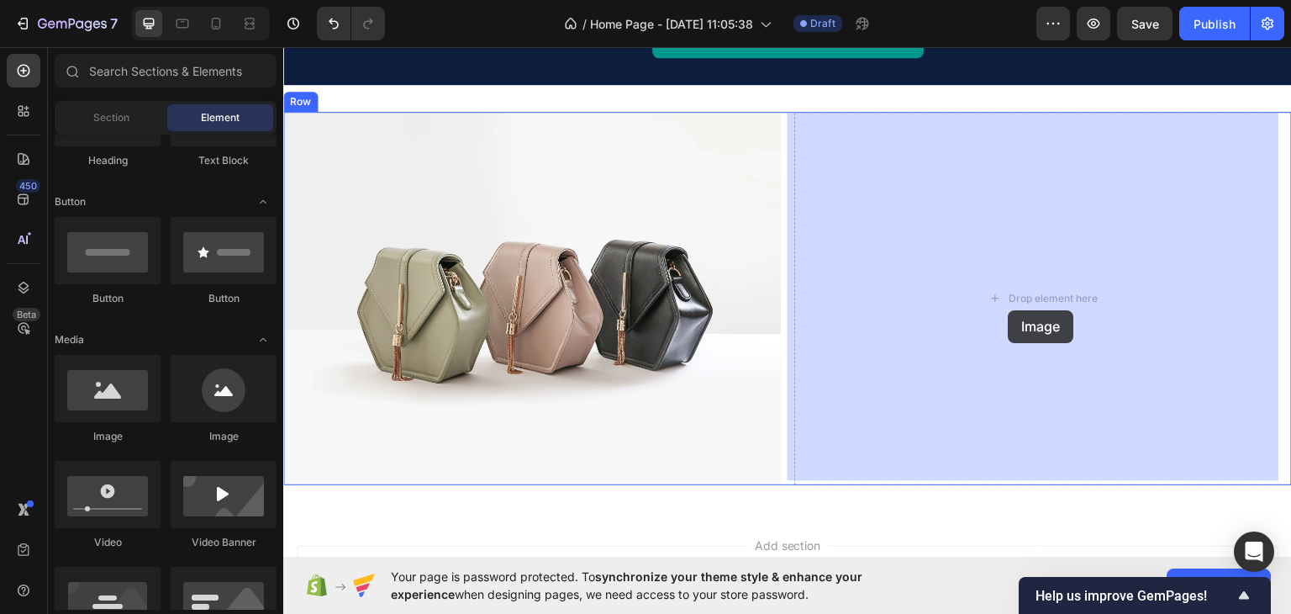
drag, startPoint x: 419, startPoint y: 463, endPoint x: 1001, endPoint y: 310, distance: 602.2
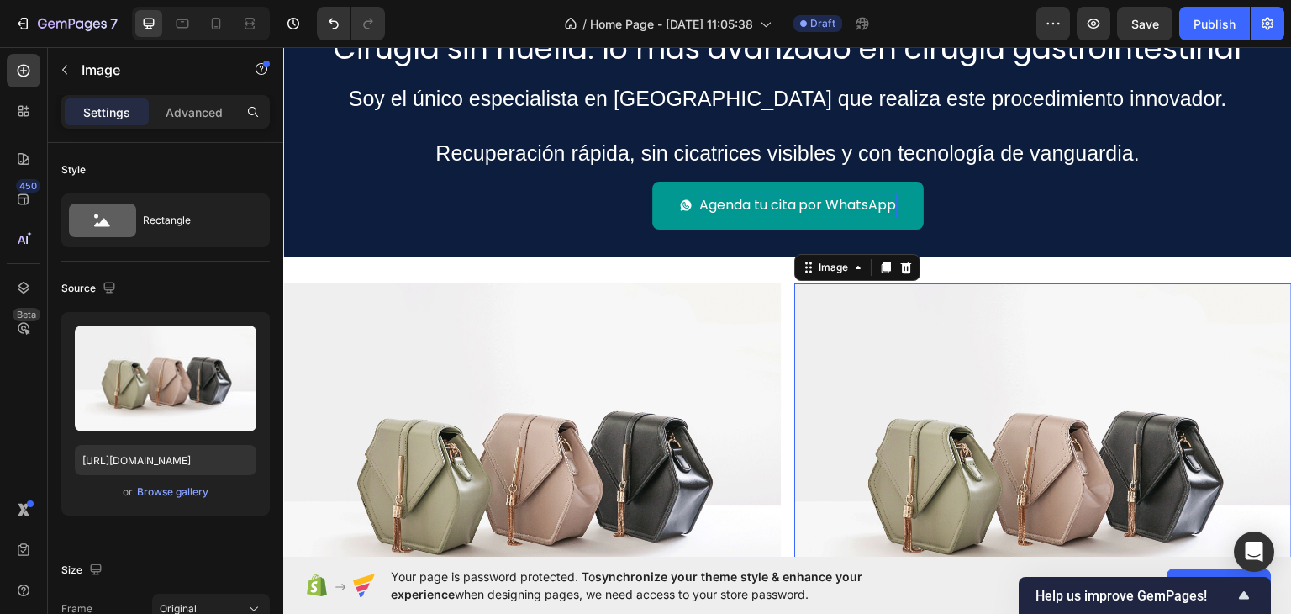
scroll to position [0, 0]
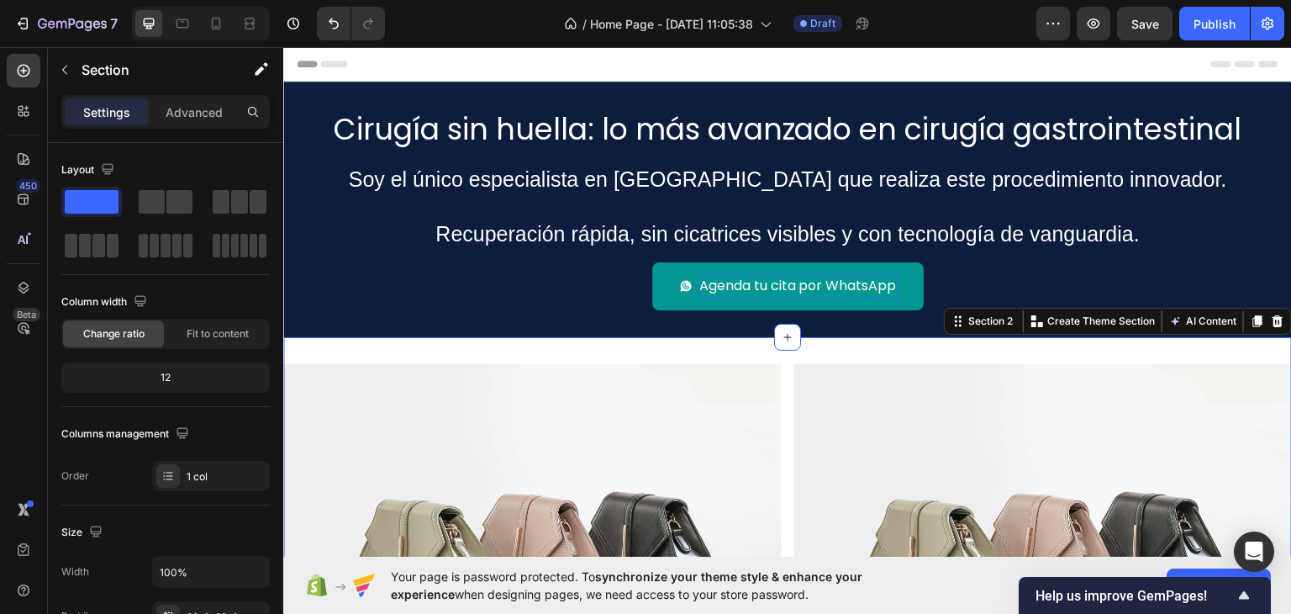
click at [735, 353] on div "Image Image Row Section 2 You can create reusable sections Create Theme Section…" at bounding box center [787, 549] width 1009 height 427
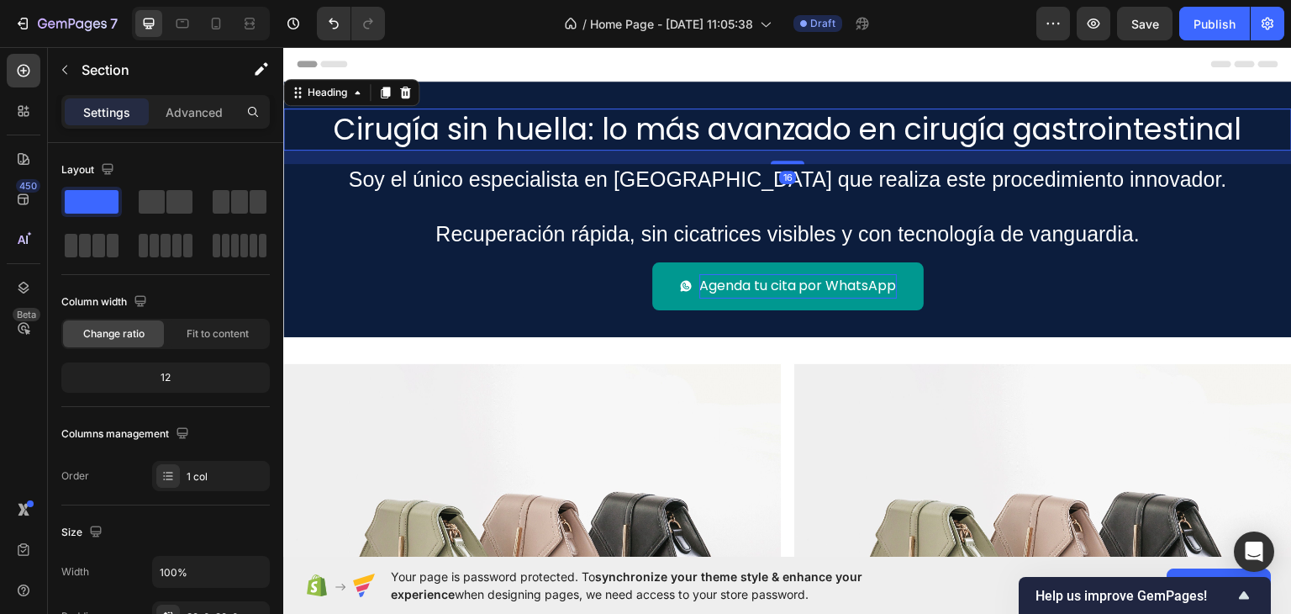
click at [360, 129] on h2 "Cirugía sin huella: lo más avanzado en cirugía gastrointestinal" at bounding box center [787, 129] width 1009 height 42
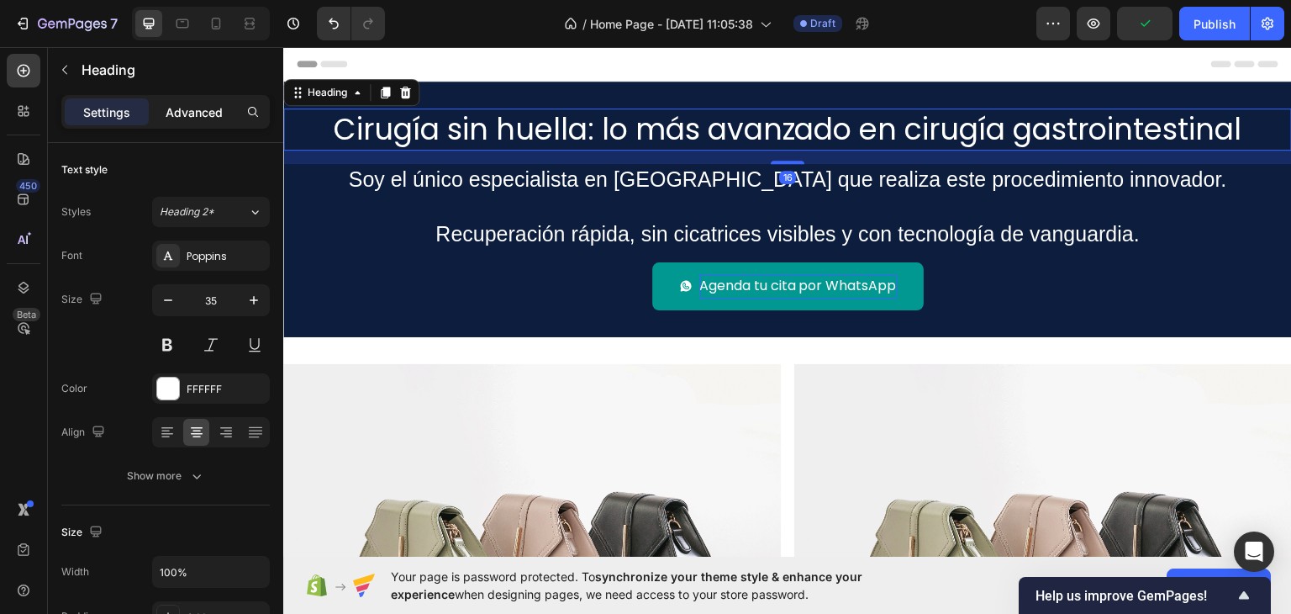
click at [201, 108] on p "Advanced" at bounding box center [194, 112] width 57 height 18
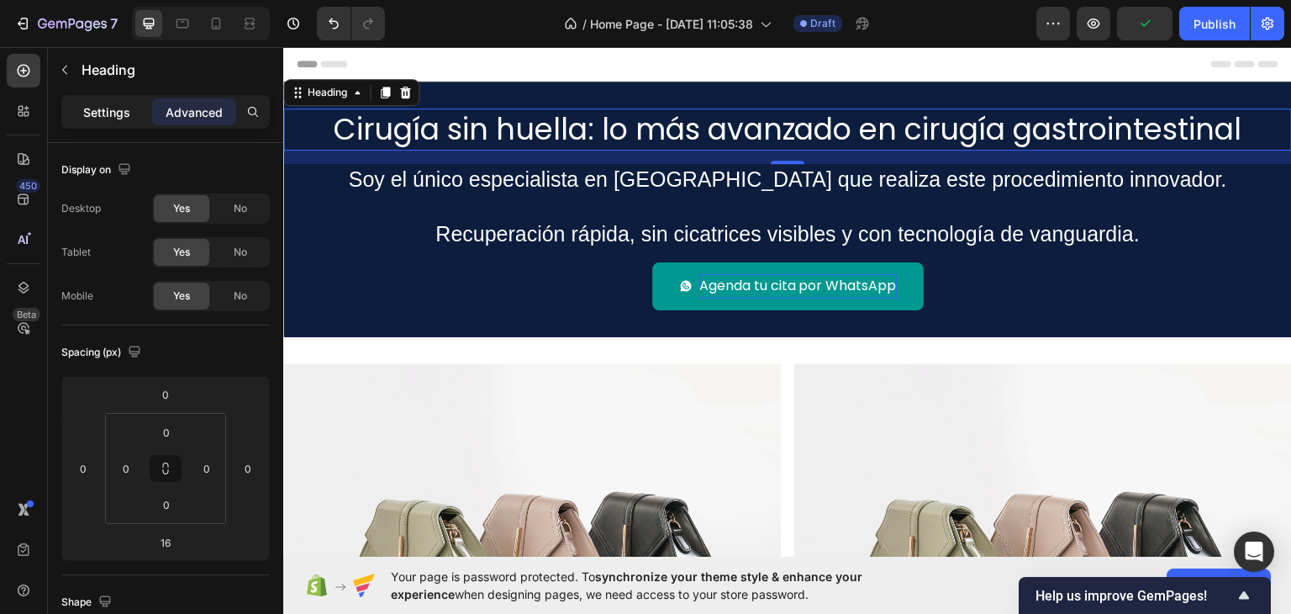
click at [108, 105] on p "Settings" at bounding box center [106, 112] width 47 height 18
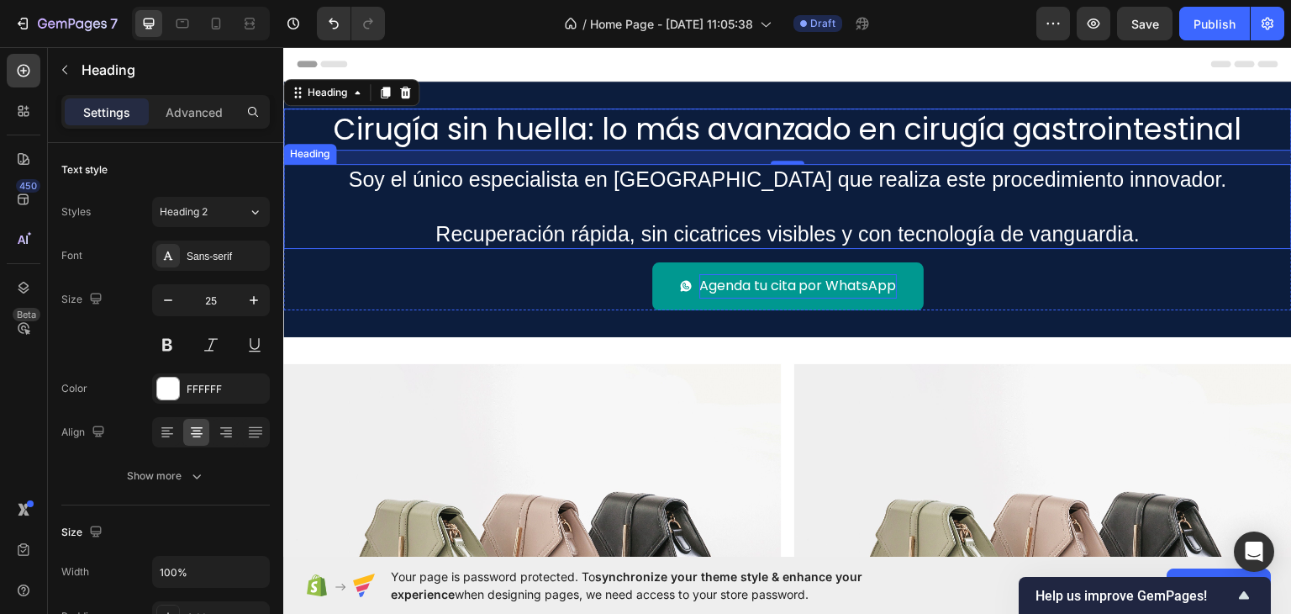
click at [410, 186] on h2 "Soy el único especialista en Tamaulipas que realiza este procedimiento innovado…" at bounding box center [787, 206] width 1009 height 86
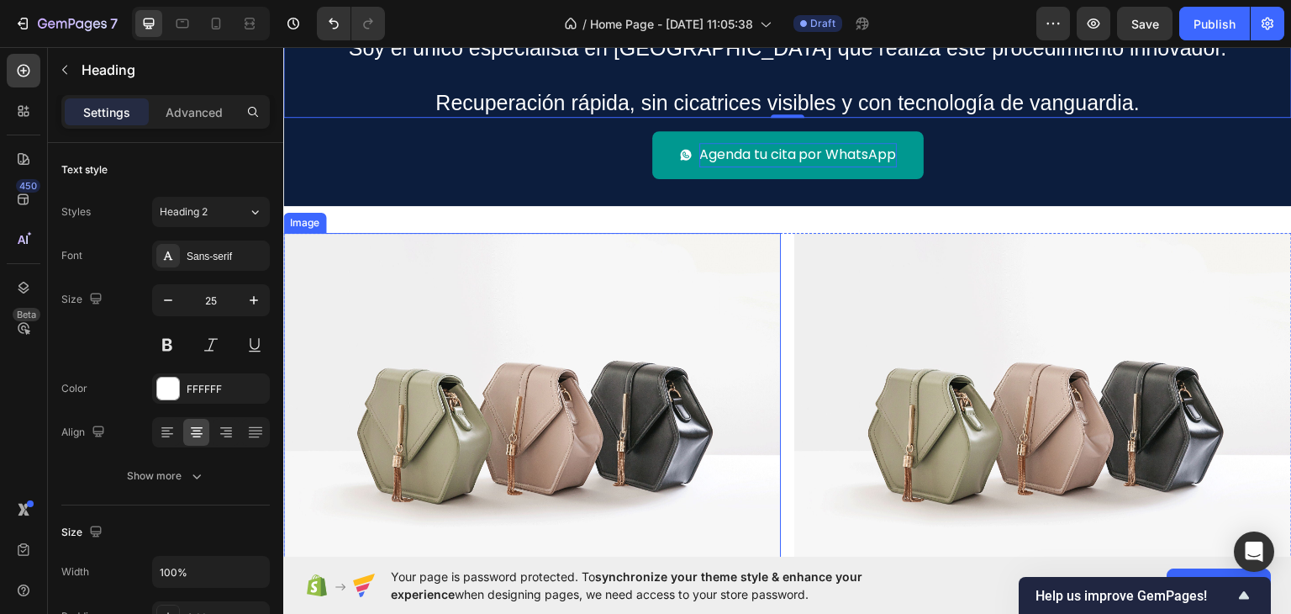
scroll to position [168, 0]
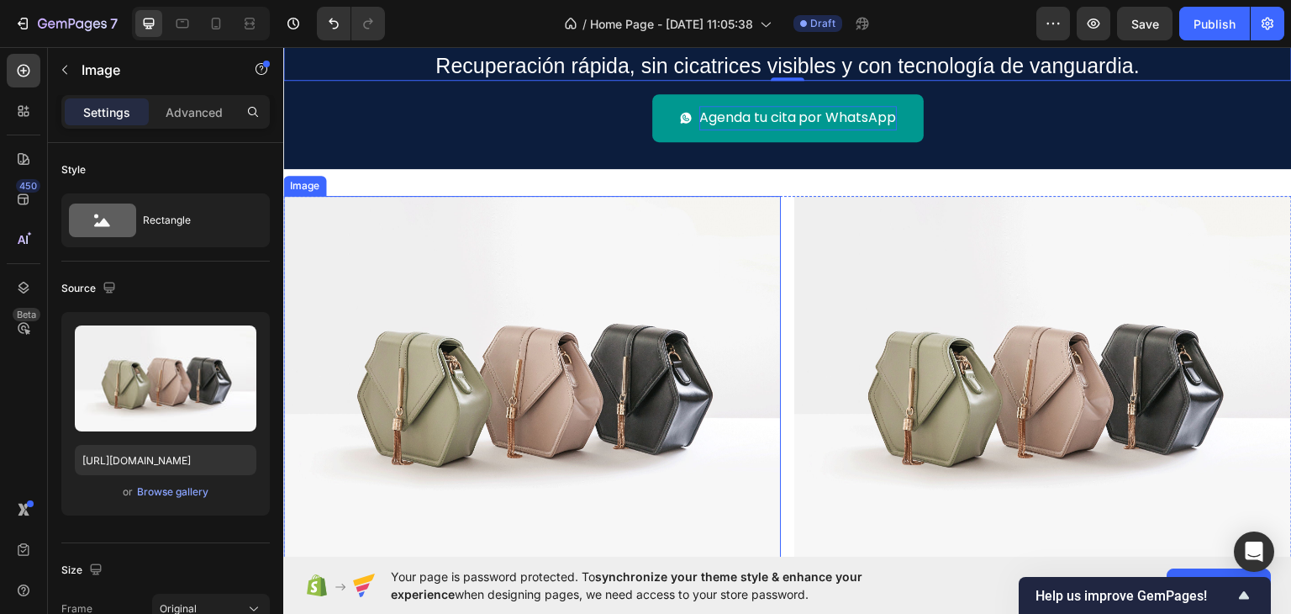
click at [763, 226] on img at bounding box center [532, 381] width 498 height 373
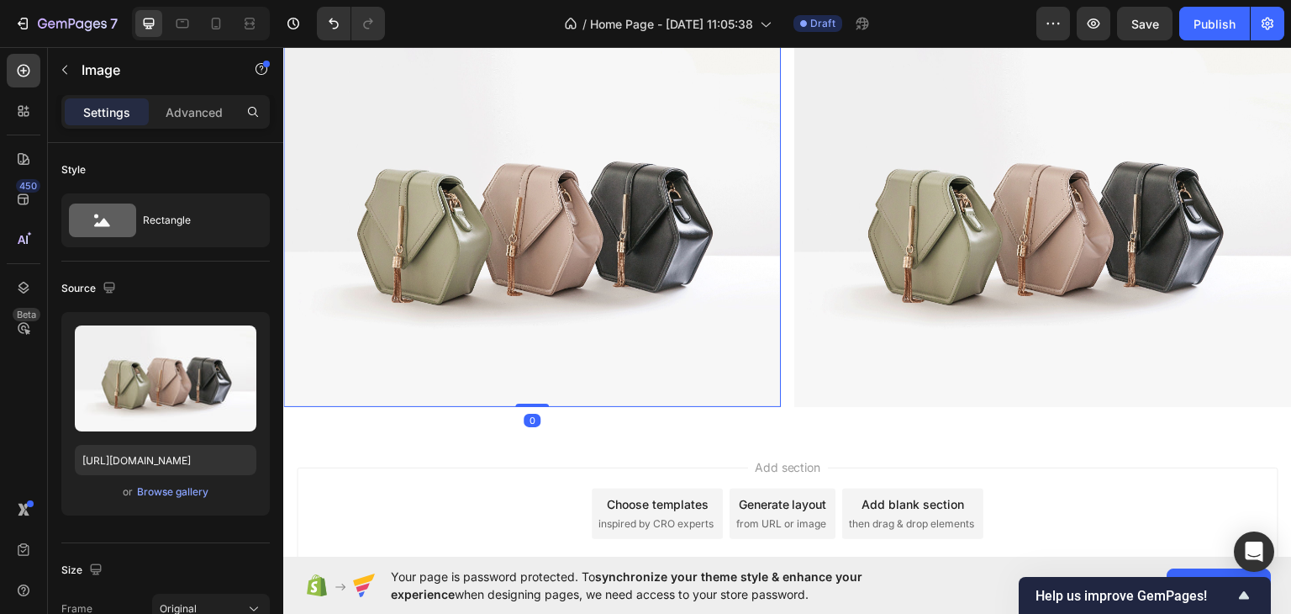
scroll to position [336, 0]
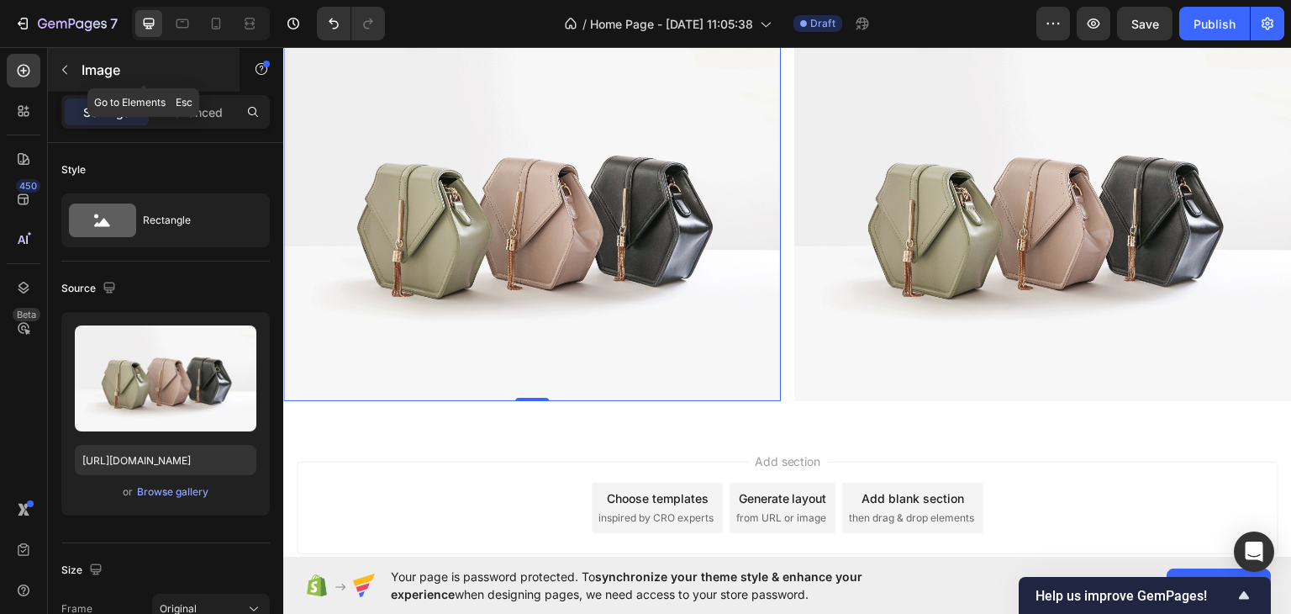
click at [63, 68] on icon "button" at bounding box center [64, 70] width 5 height 9
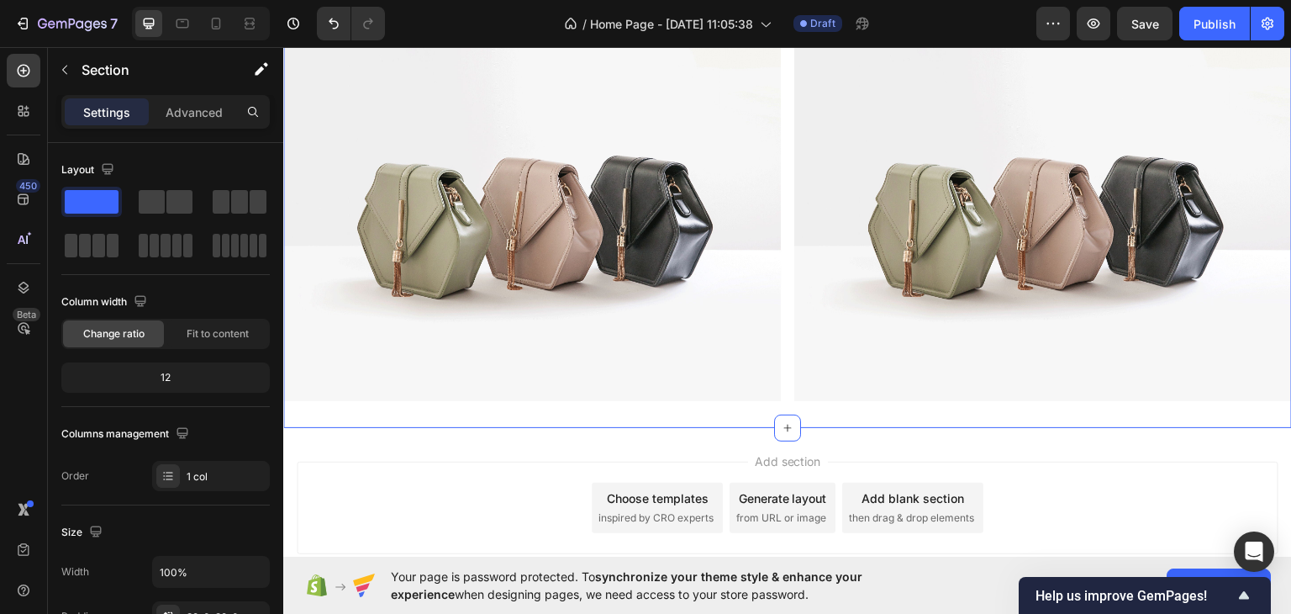
click at [671, 408] on div "Image Image Row Section 2" at bounding box center [787, 213] width 1009 height 427
click at [68, 72] on icon "button" at bounding box center [64, 69] width 13 height 13
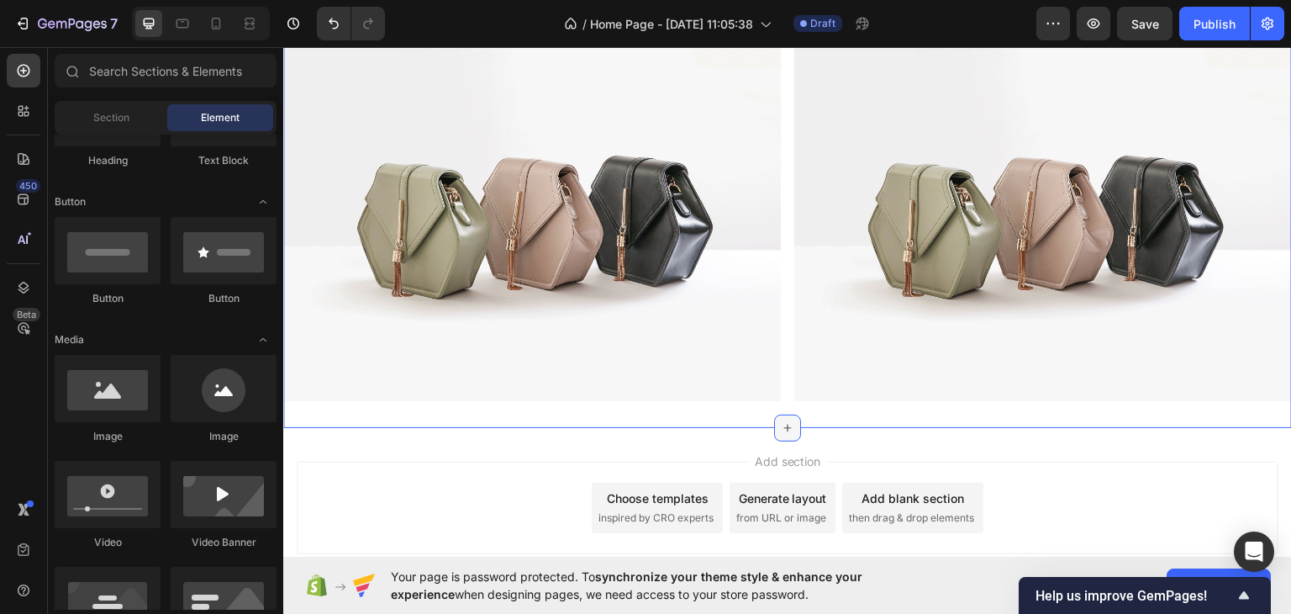
click at [784, 423] on icon at bounding box center [787, 426] width 13 height 13
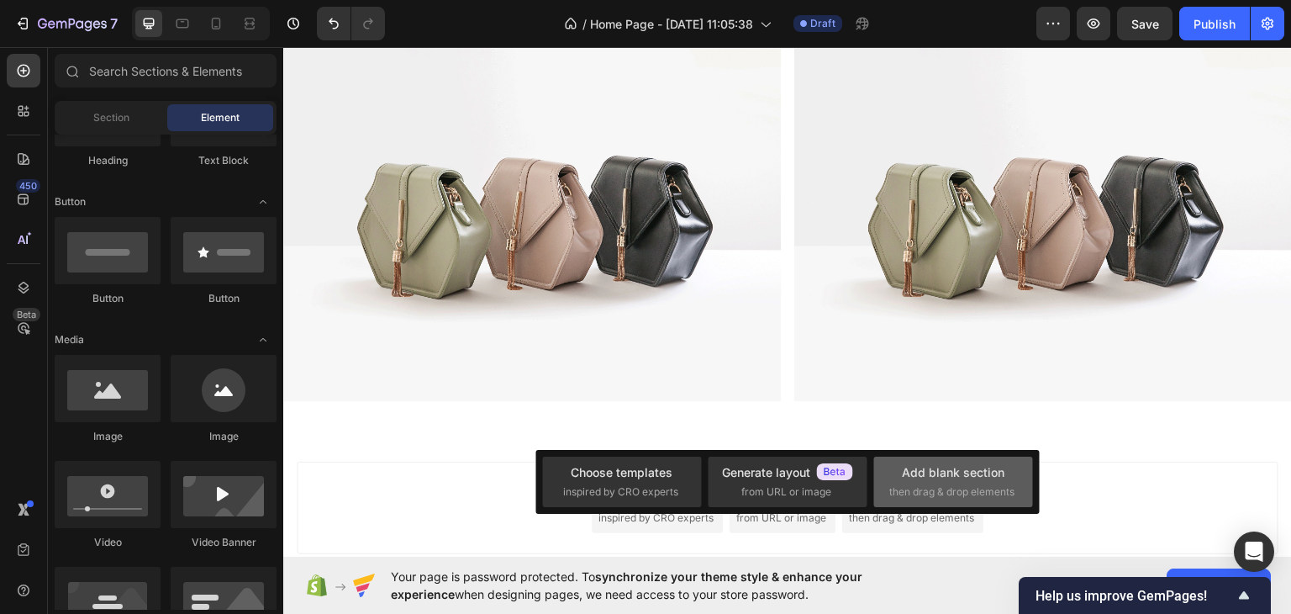
click at [974, 485] on span "then drag & drop elements" at bounding box center [951, 491] width 125 height 15
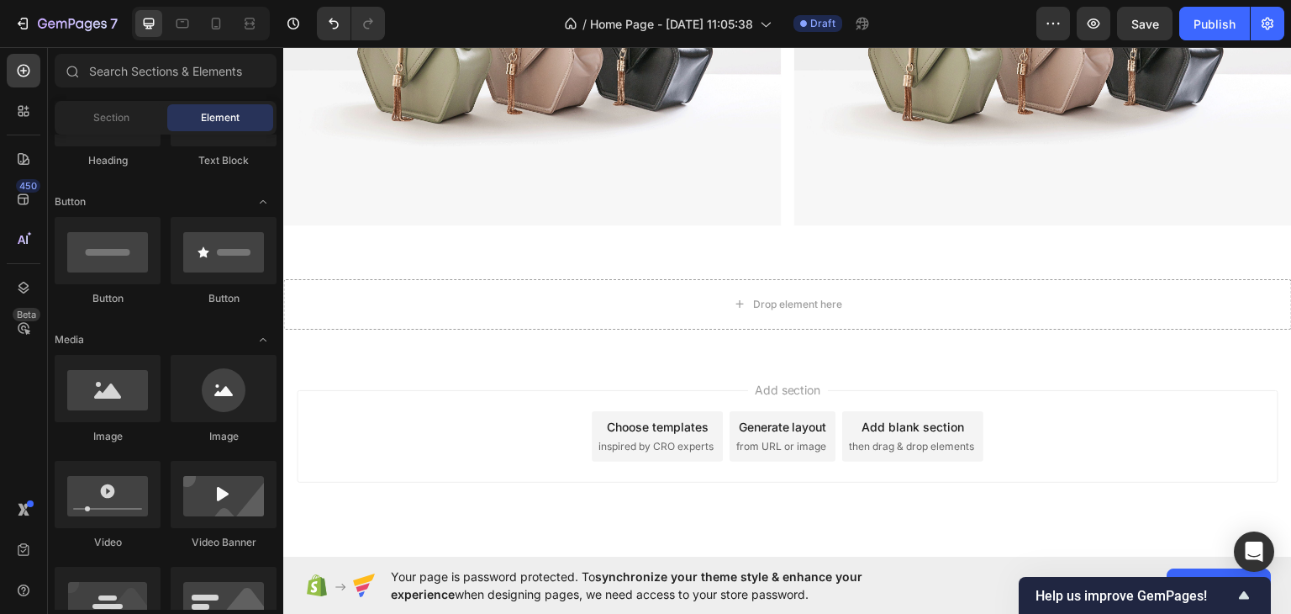
scroll to position [548, 0]
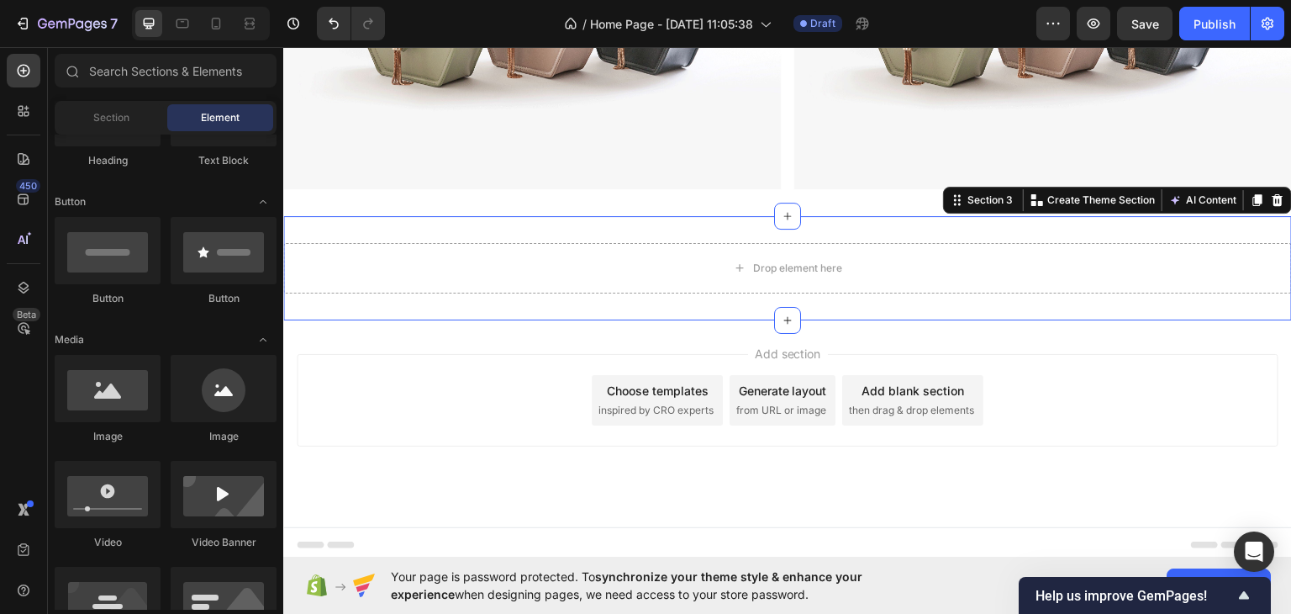
drag, startPoint x: 397, startPoint y: 229, endPoint x: 358, endPoint y: 227, distance: 38.7
click at [397, 230] on div "Drop element here Section 3 You can create reusable sections Create Theme Secti…" at bounding box center [787, 267] width 1009 height 104
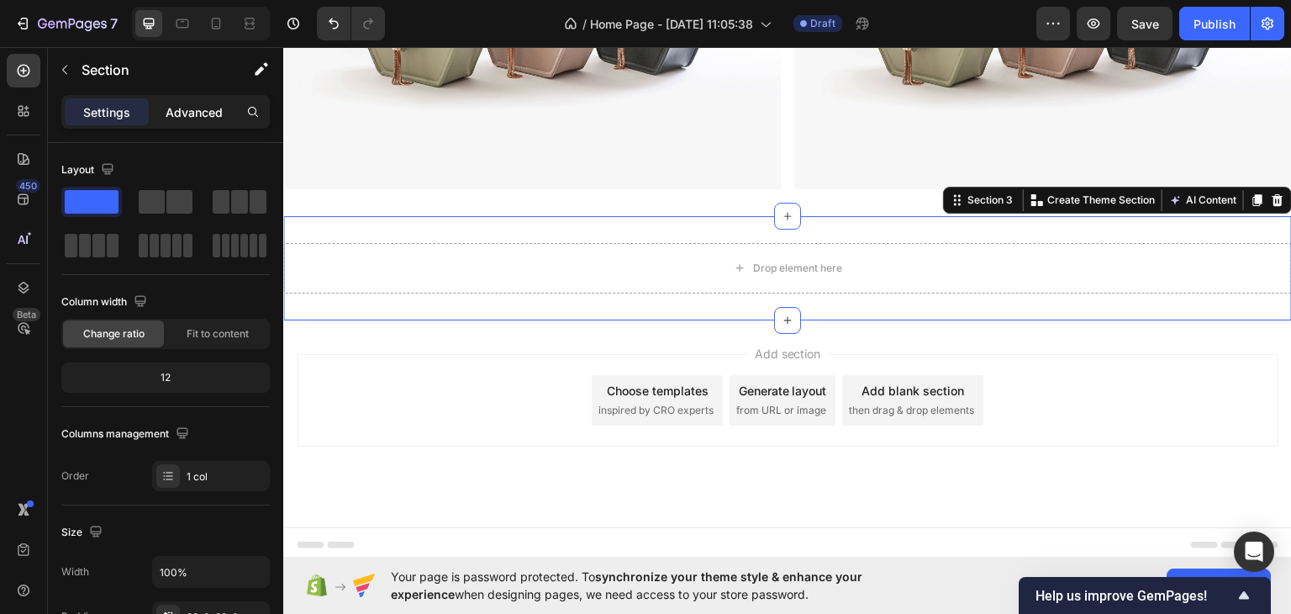
click at [177, 113] on p "Advanced" at bounding box center [194, 112] width 57 height 18
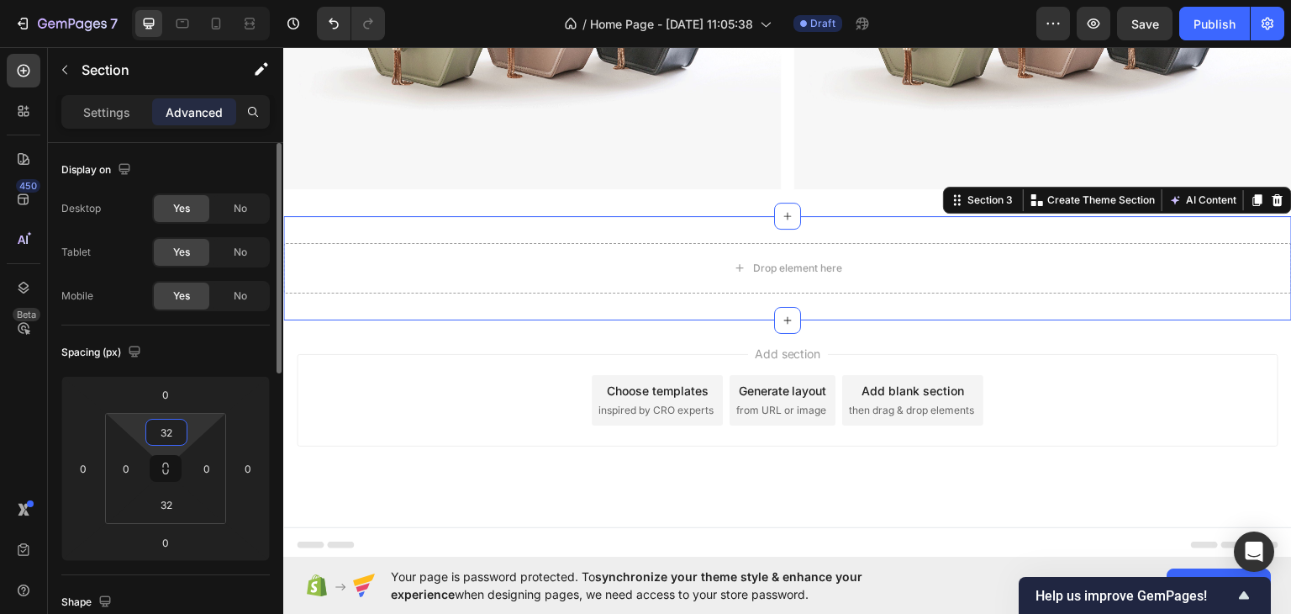
click at [175, 429] on input "32" at bounding box center [167, 431] width 34 height 25
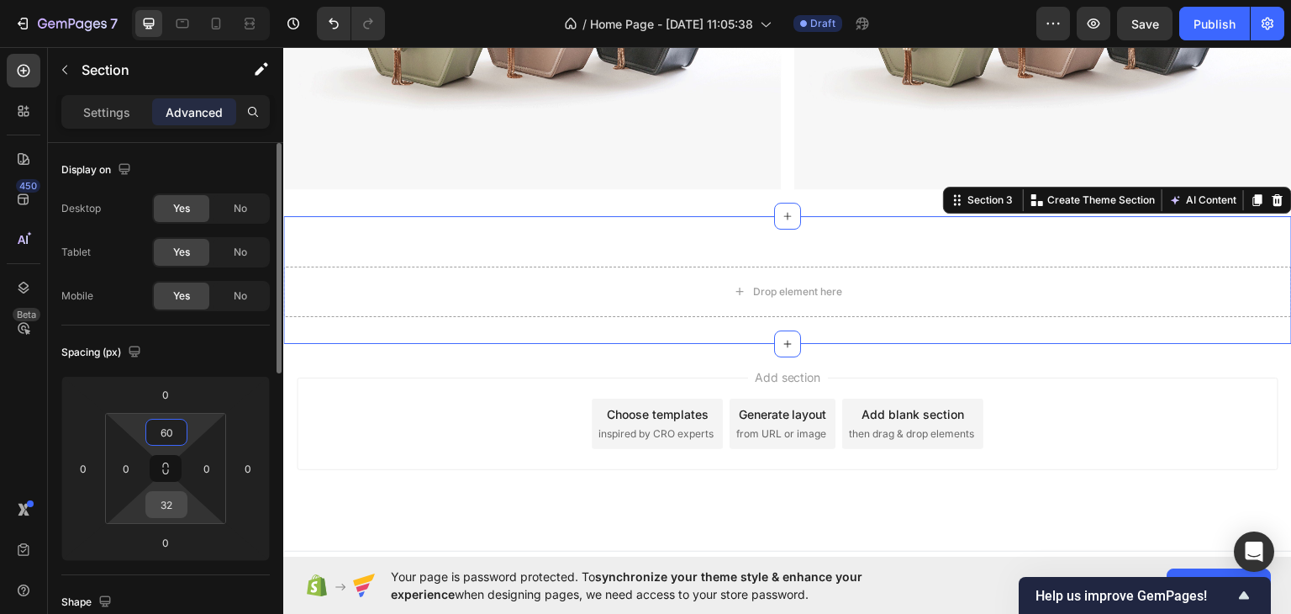
type input "60"
click at [172, 500] on input "32" at bounding box center [167, 504] width 34 height 25
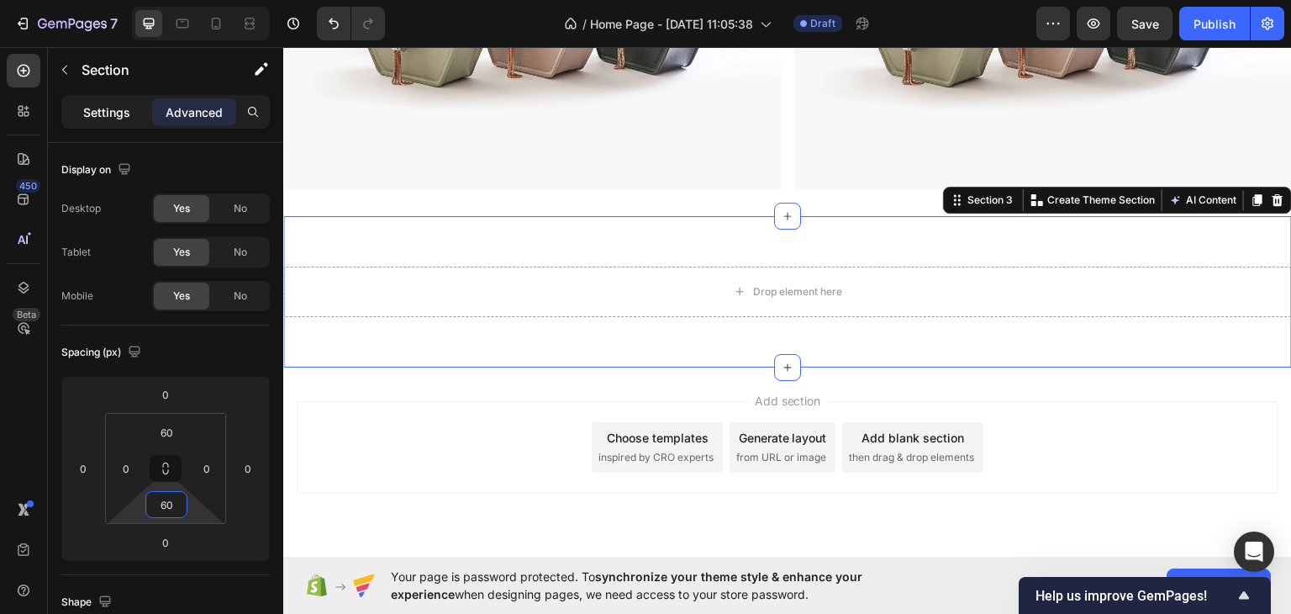
type input "60"
click at [121, 104] on p "Settings" at bounding box center [106, 112] width 47 height 18
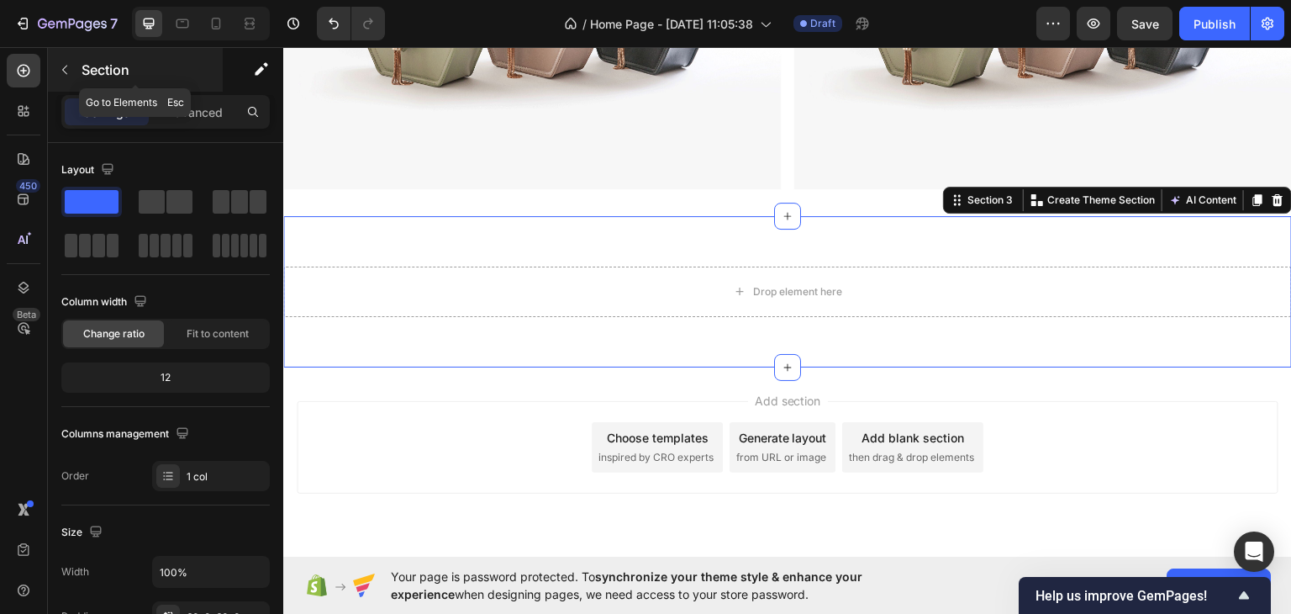
click at [74, 71] on button "button" at bounding box center [64, 69] width 27 height 27
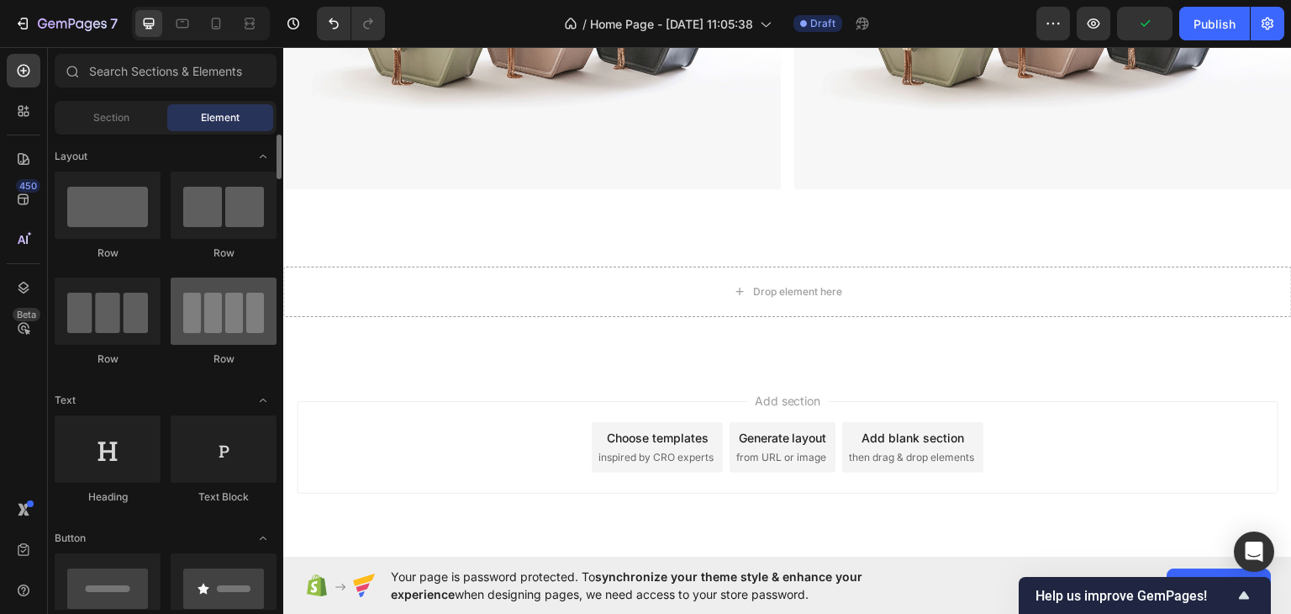
scroll to position [168, 0]
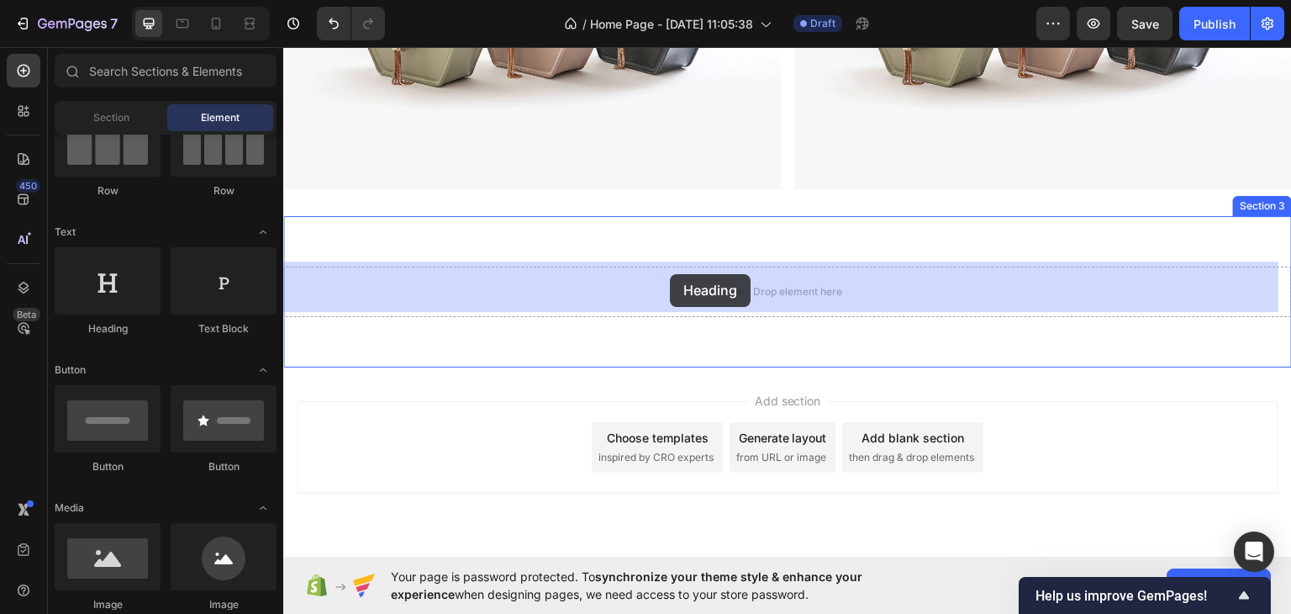
drag, startPoint x: 394, startPoint y: 345, endPoint x: 670, endPoint y: 273, distance: 284.8
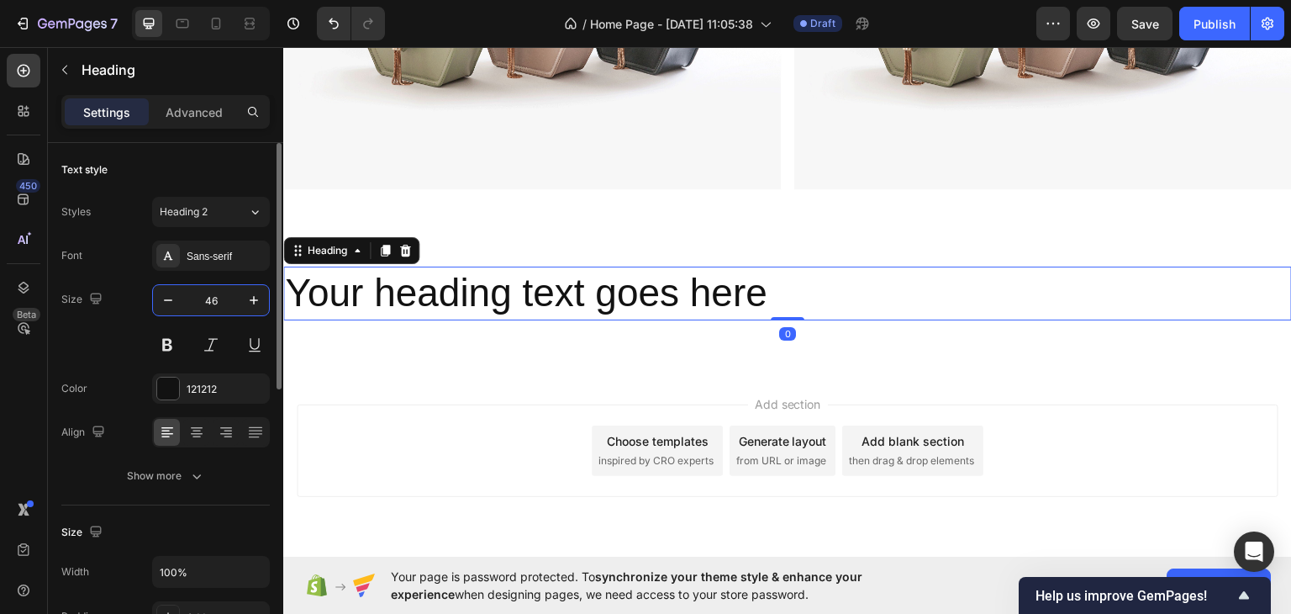
click at [229, 296] on input "46" at bounding box center [210, 300] width 55 height 30
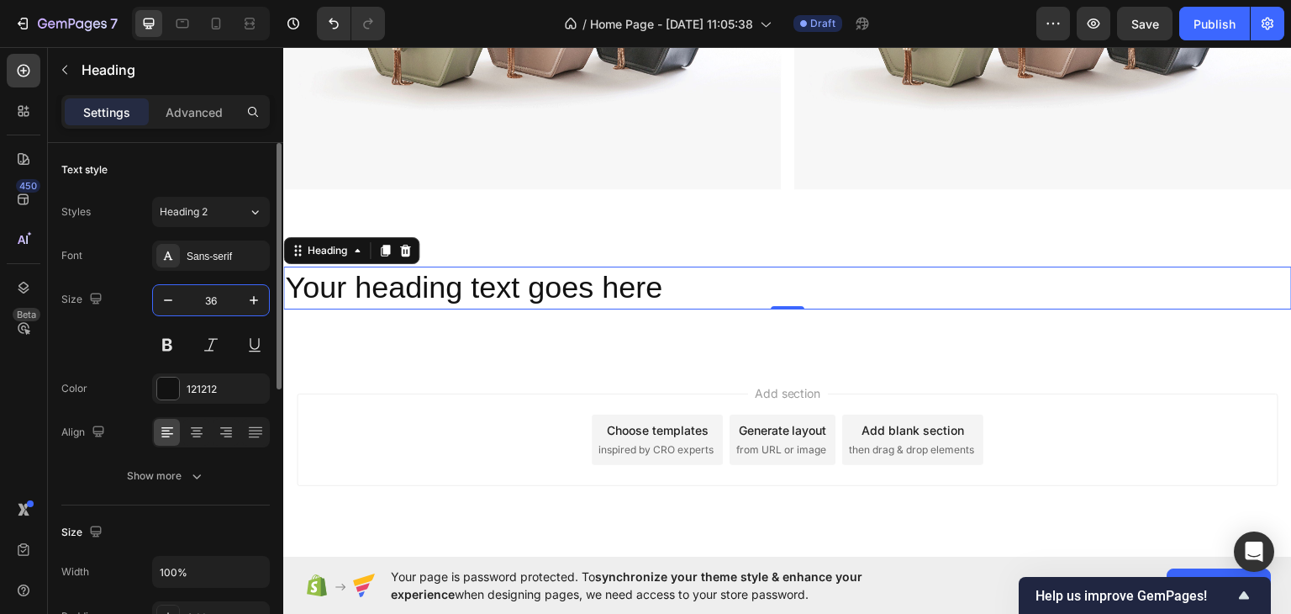
type input "36"
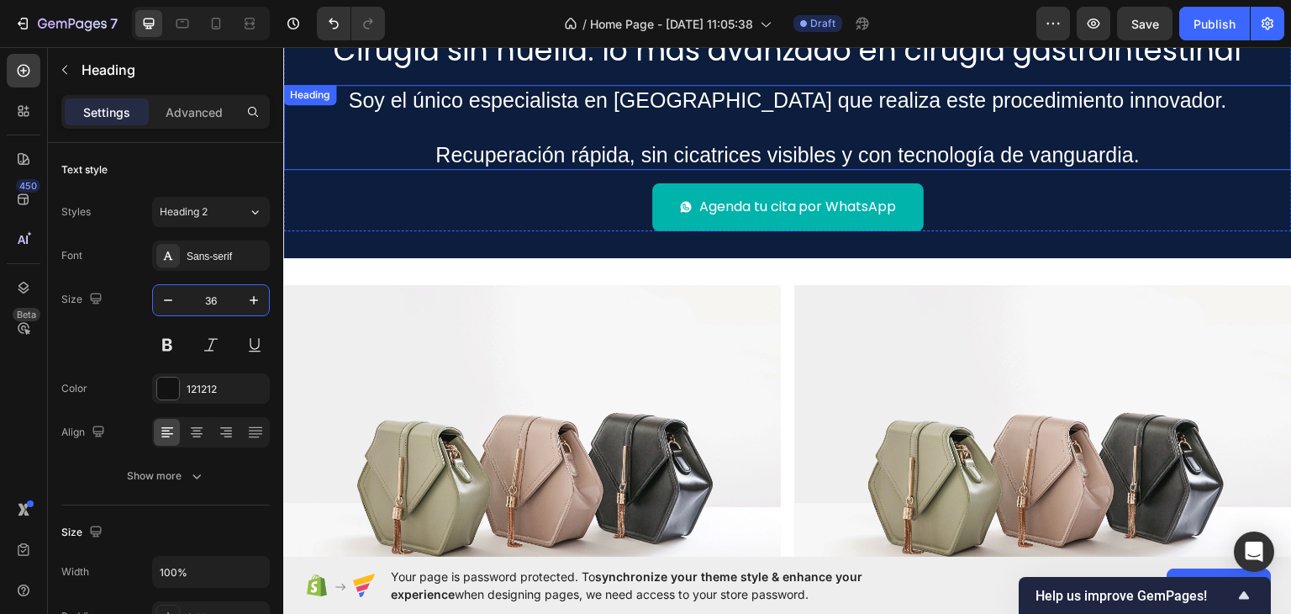
scroll to position [0, 0]
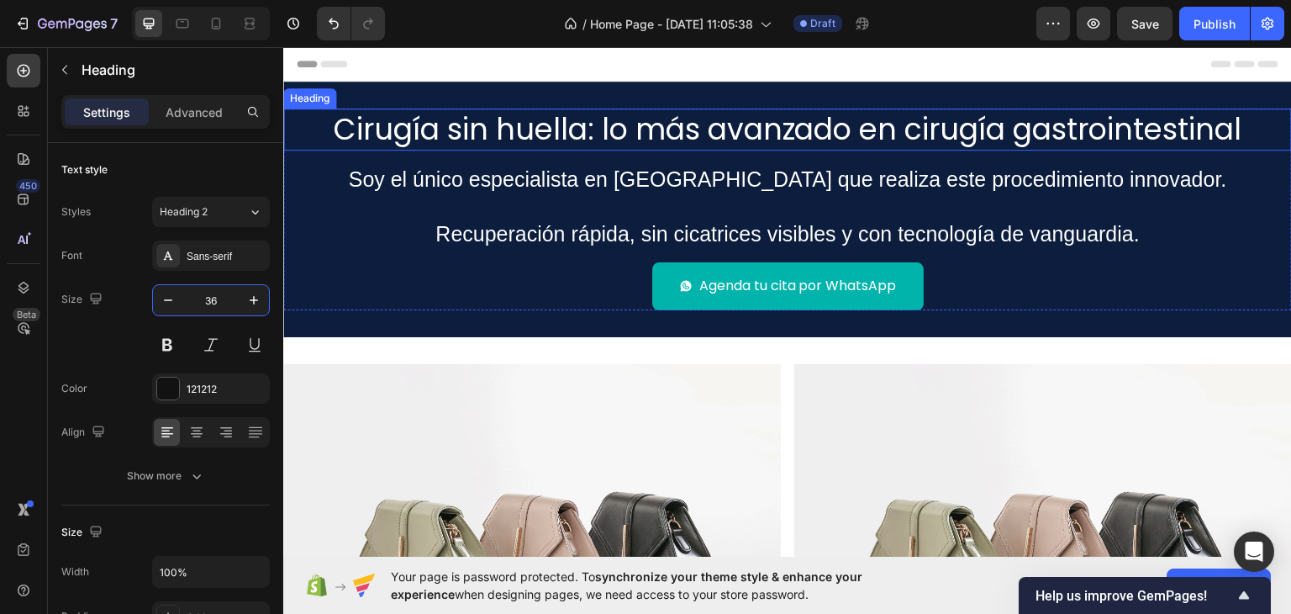
click at [619, 129] on h2 "Cirugía sin huella: lo más avanzado en cirugía gastrointestinal" at bounding box center [787, 129] width 1009 height 42
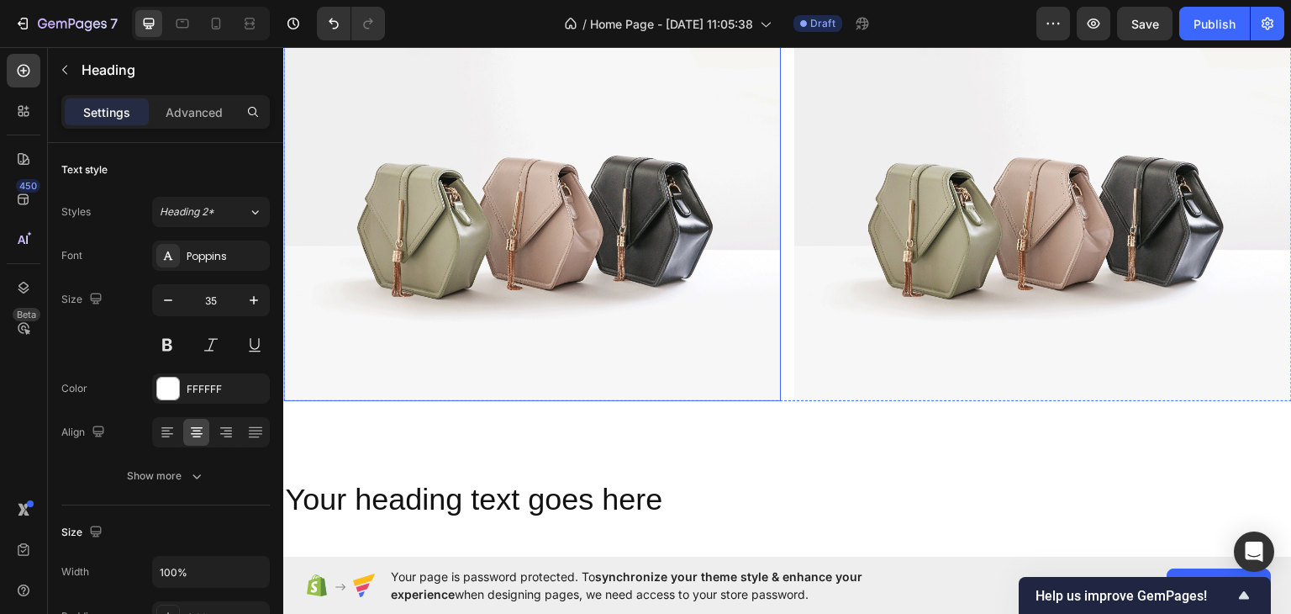
scroll to position [587, 0]
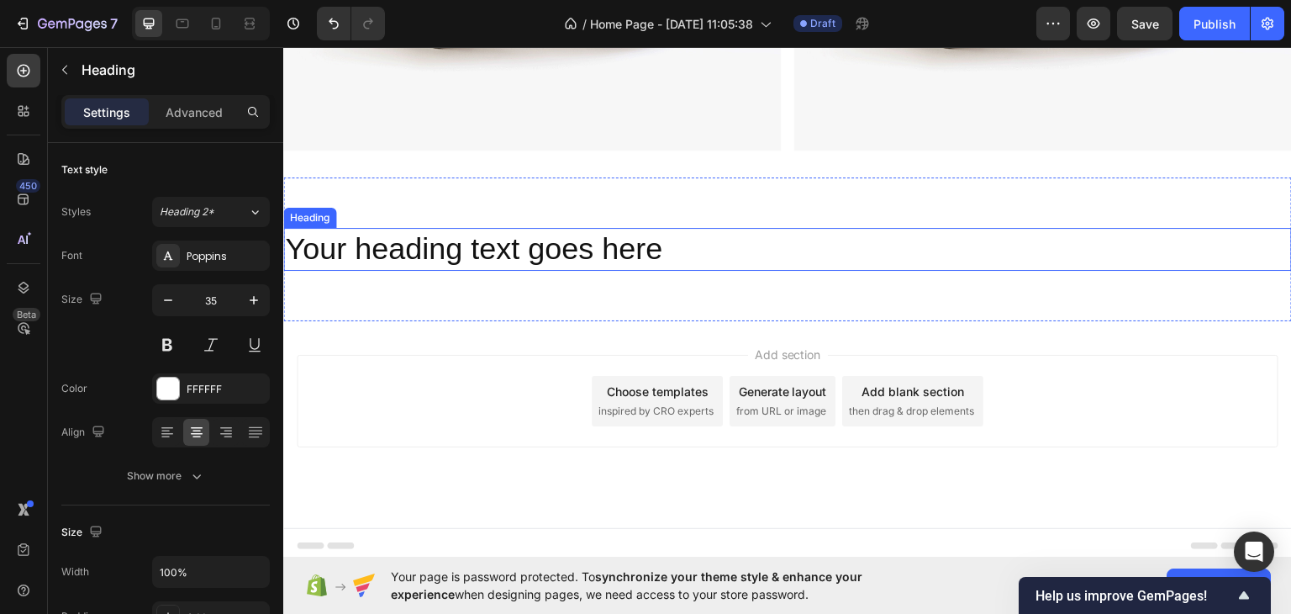
drag, startPoint x: 556, startPoint y: 252, endPoint x: 457, endPoint y: 250, distance: 98.4
click at [556, 250] on h2 "Your heading text goes here" at bounding box center [787, 248] width 1009 height 43
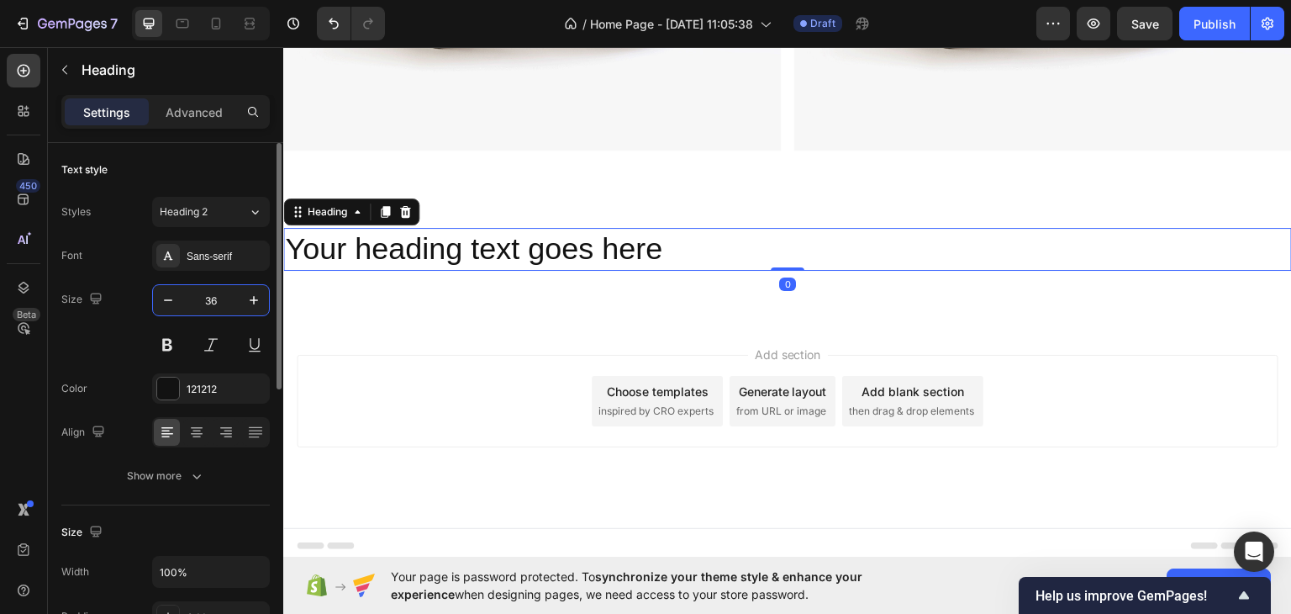
click at [218, 311] on input "36" at bounding box center [210, 300] width 55 height 30
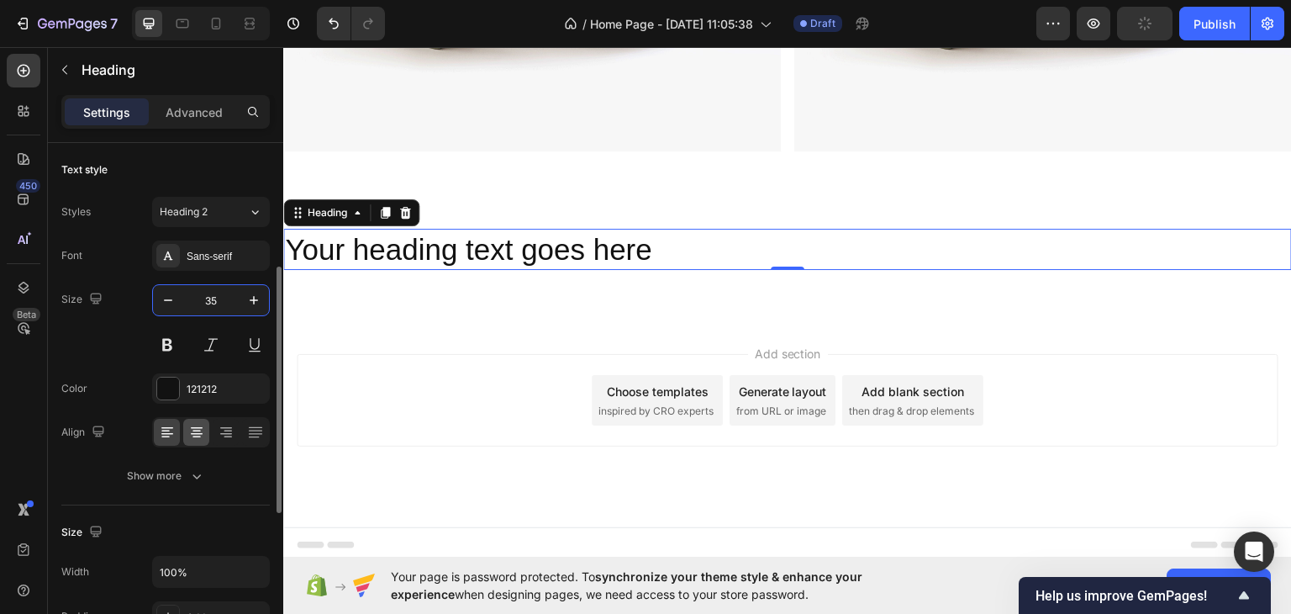
scroll to position [84, 0]
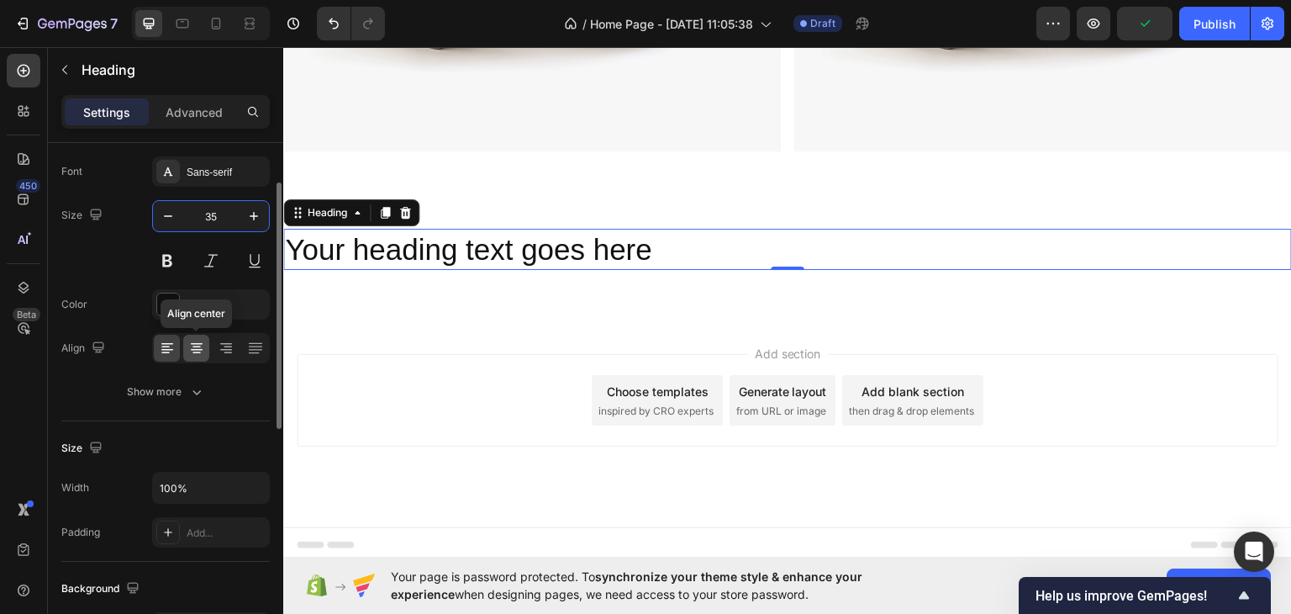
type input "35"
click at [195, 357] on div at bounding box center [196, 347] width 26 height 27
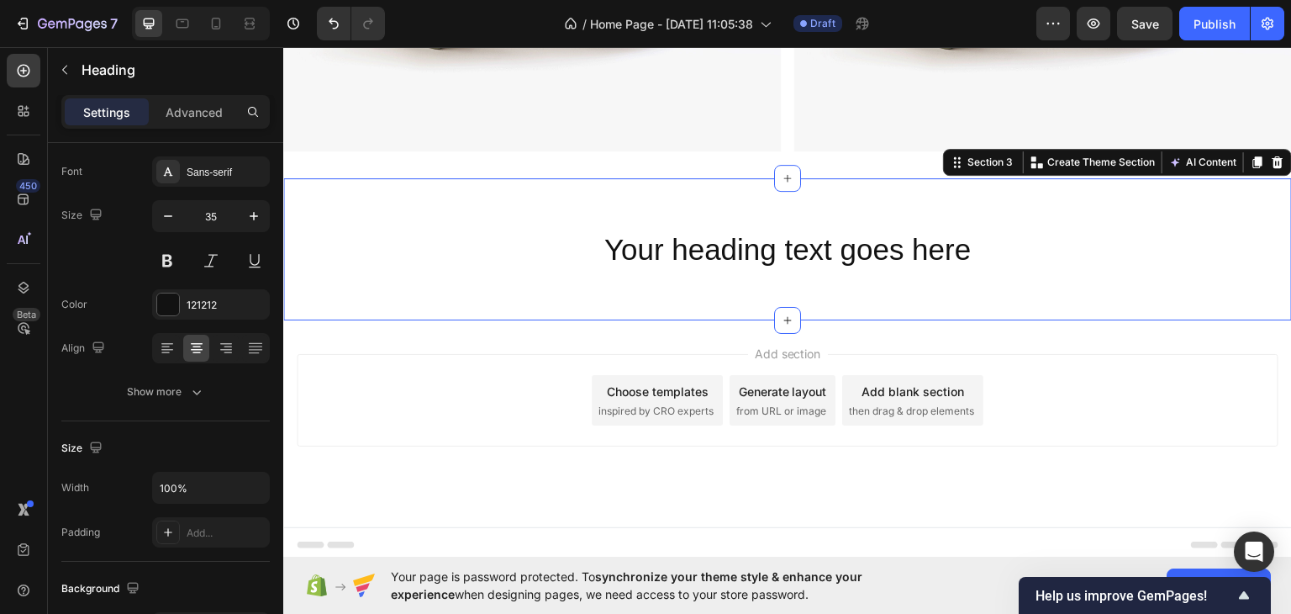
click at [474, 191] on div "Your heading text goes here Heading Section 3 You can create reusable sections …" at bounding box center [787, 248] width 1009 height 143
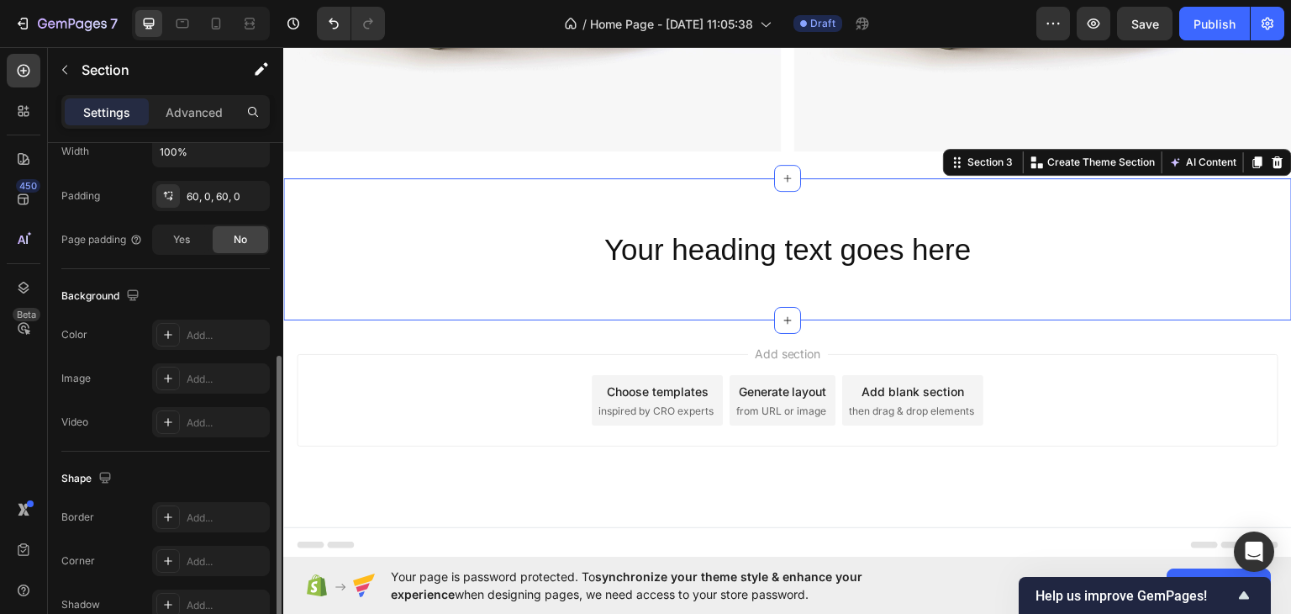
scroll to position [505, 0]
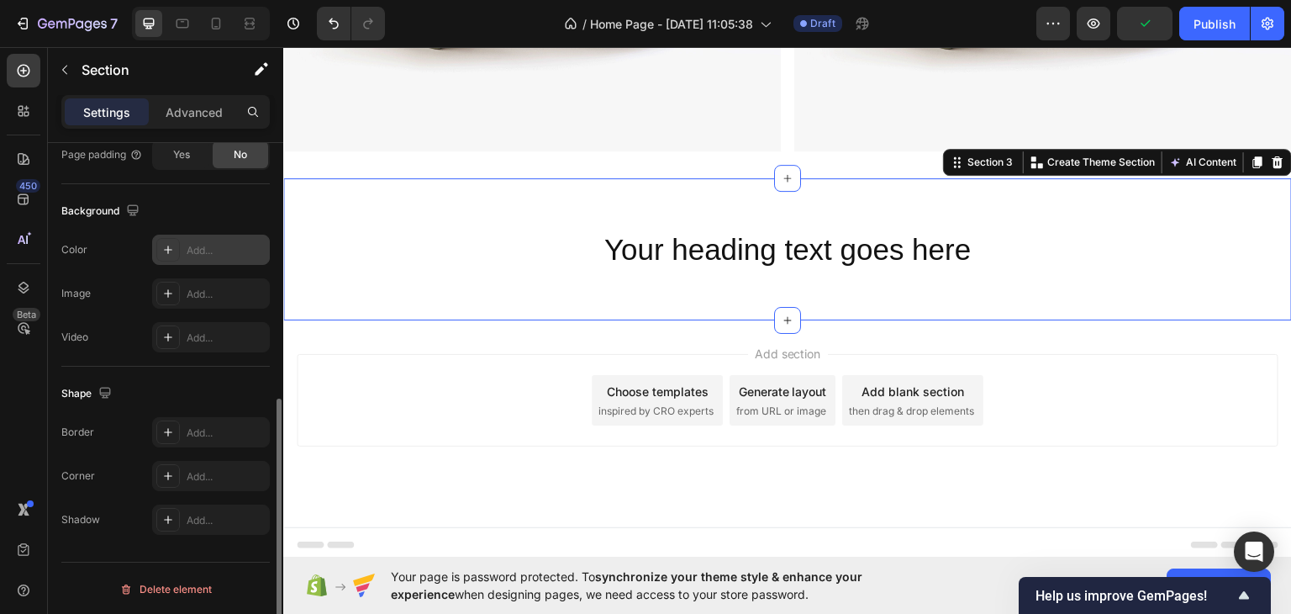
click at [198, 243] on div "Add..." at bounding box center [226, 250] width 79 height 15
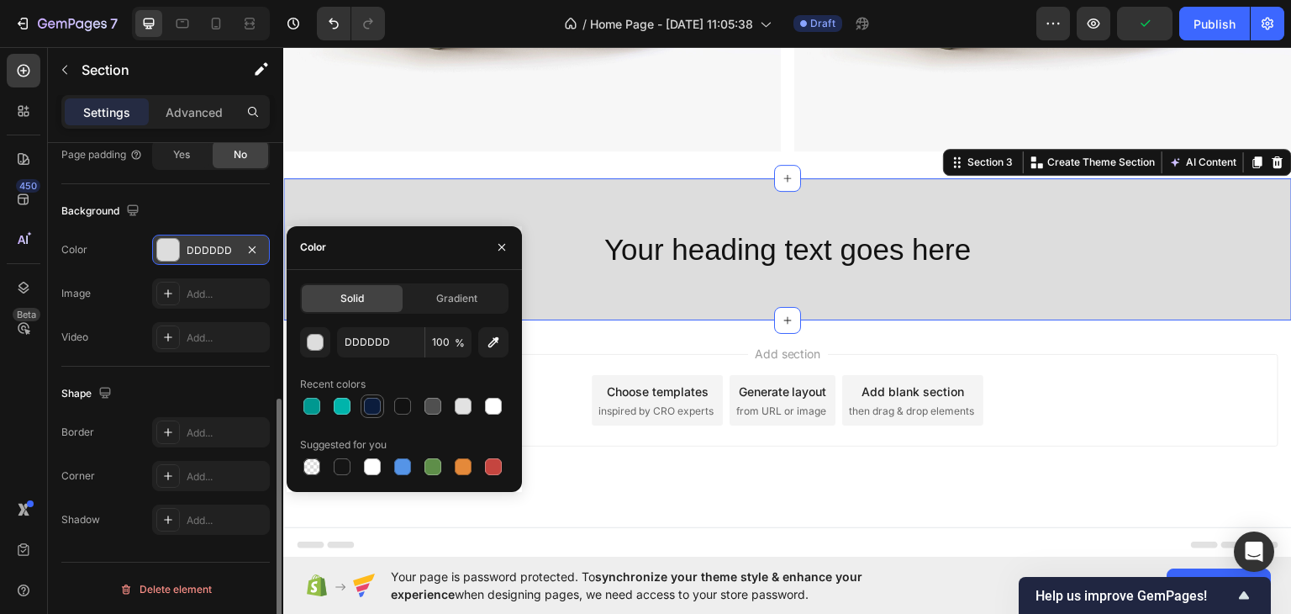
click at [369, 411] on div at bounding box center [372, 406] width 17 height 17
type input "0C1D3D"
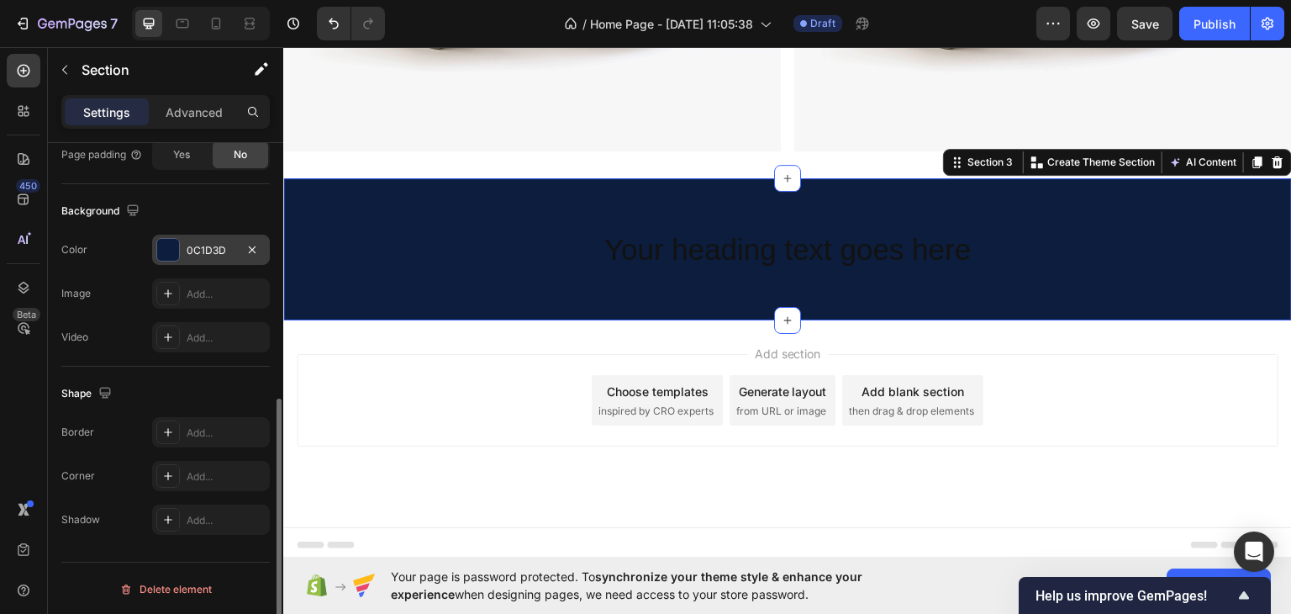
click at [650, 177] on div "Your heading text goes here Heading Section 3 You can create reusable sections …" at bounding box center [787, 248] width 1009 height 143
click at [677, 240] on h2 "Your heading text goes here" at bounding box center [787, 249] width 1009 height 42
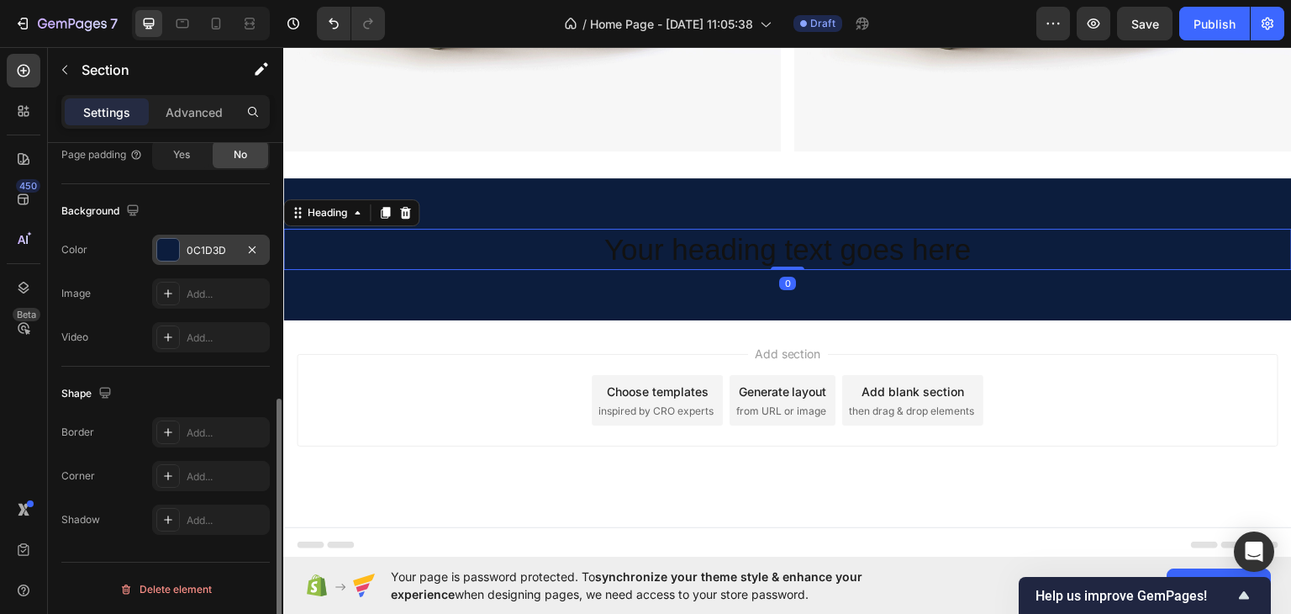
scroll to position [0, 0]
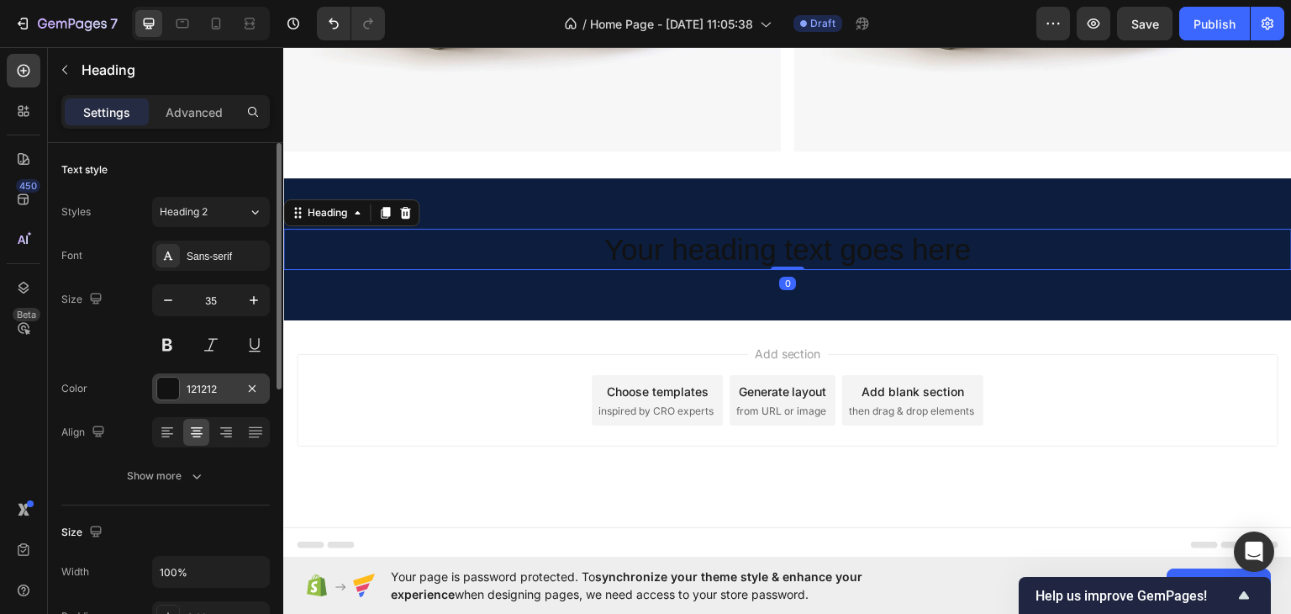
click at [182, 384] on div "121212" at bounding box center [211, 388] width 118 height 30
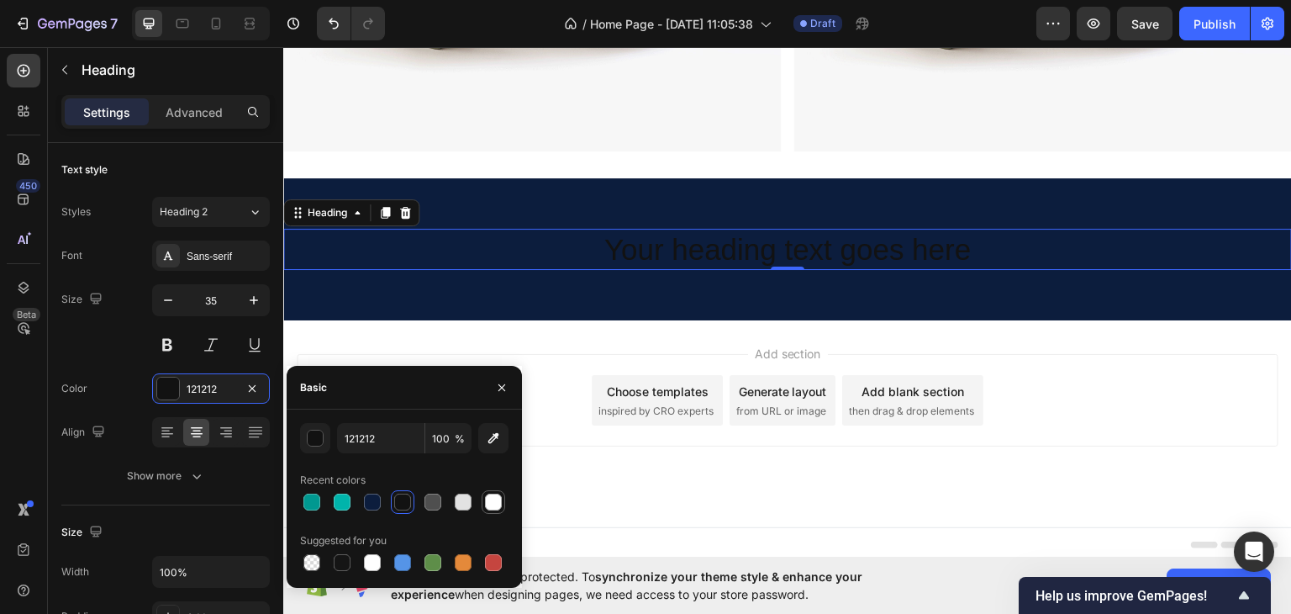
click at [495, 502] on div at bounding box center [493, 501] width 17 height 17
type input "FFFFFF"
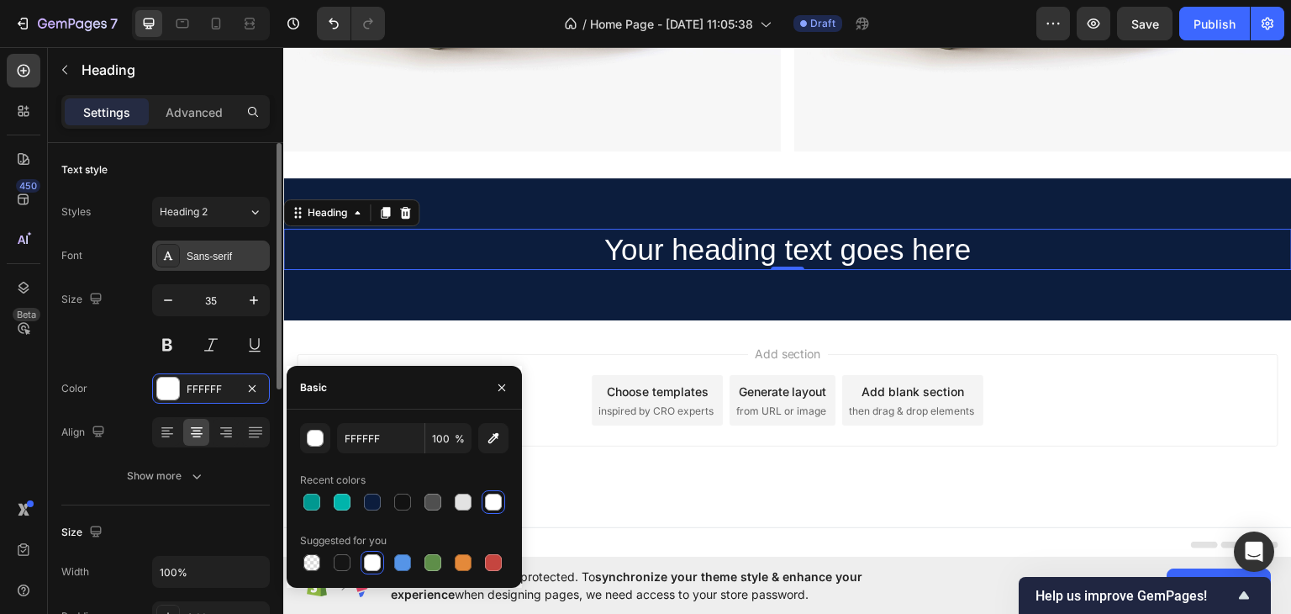
click at [168, 250] on div at bounding box center [168, 256] width 24 height 24
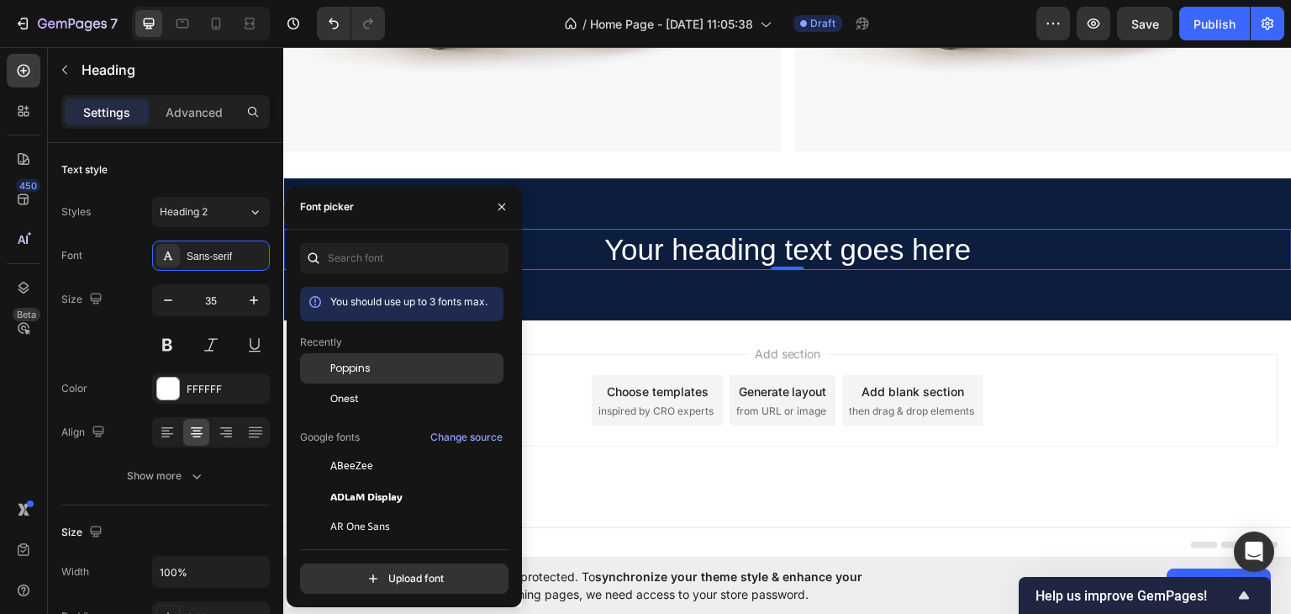
click at [355, 361] on span "Poppins" at bounding box center [350, 368] width 40 height 15
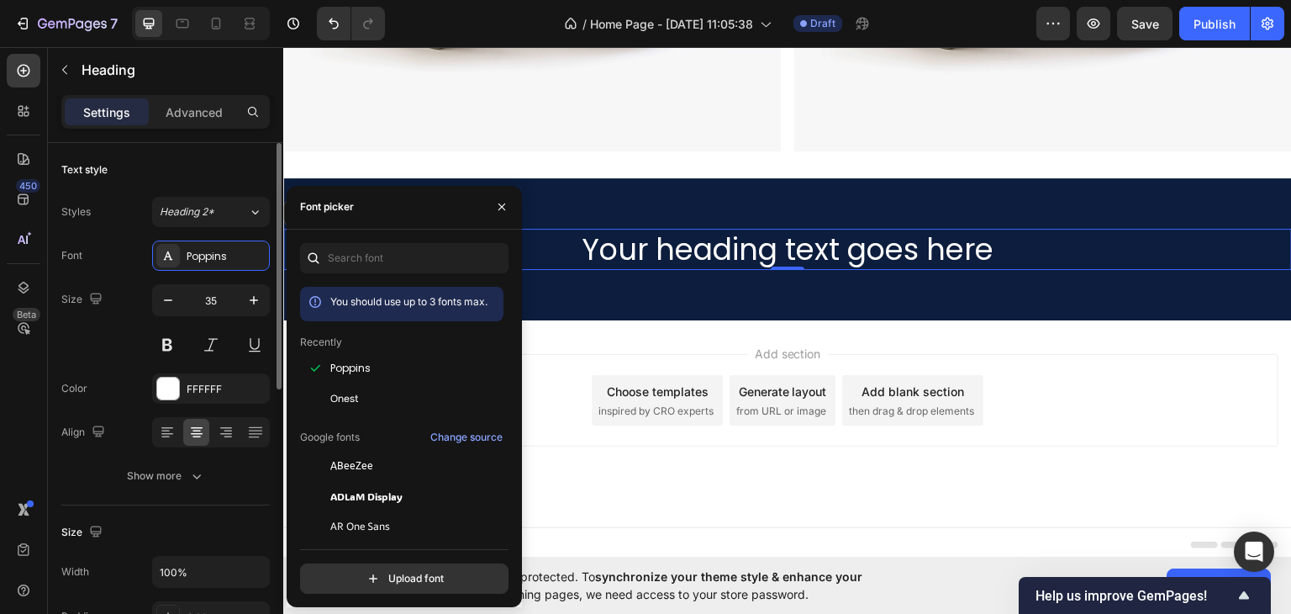
click at [101, 313] on div "Size 35" at bounding box center [165, 322] width 208 height 76
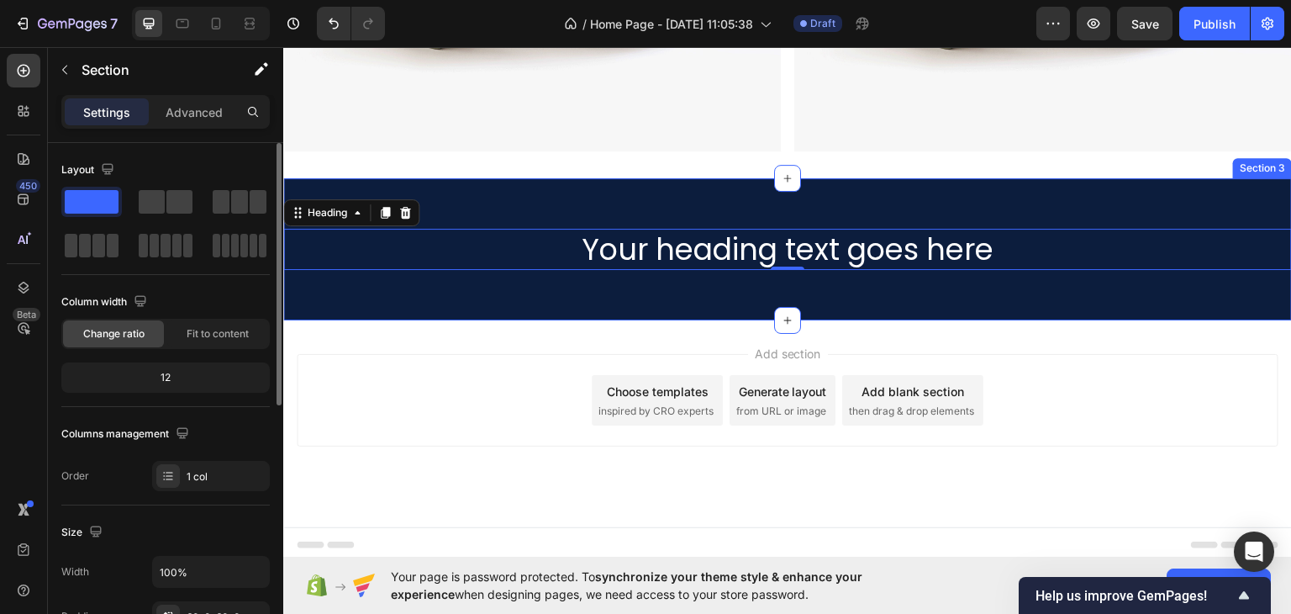
click at [386, 287] on div "Your heading text goes here Heading 0 Section 3" at bounding box center [787, 248] width 1009 height 143
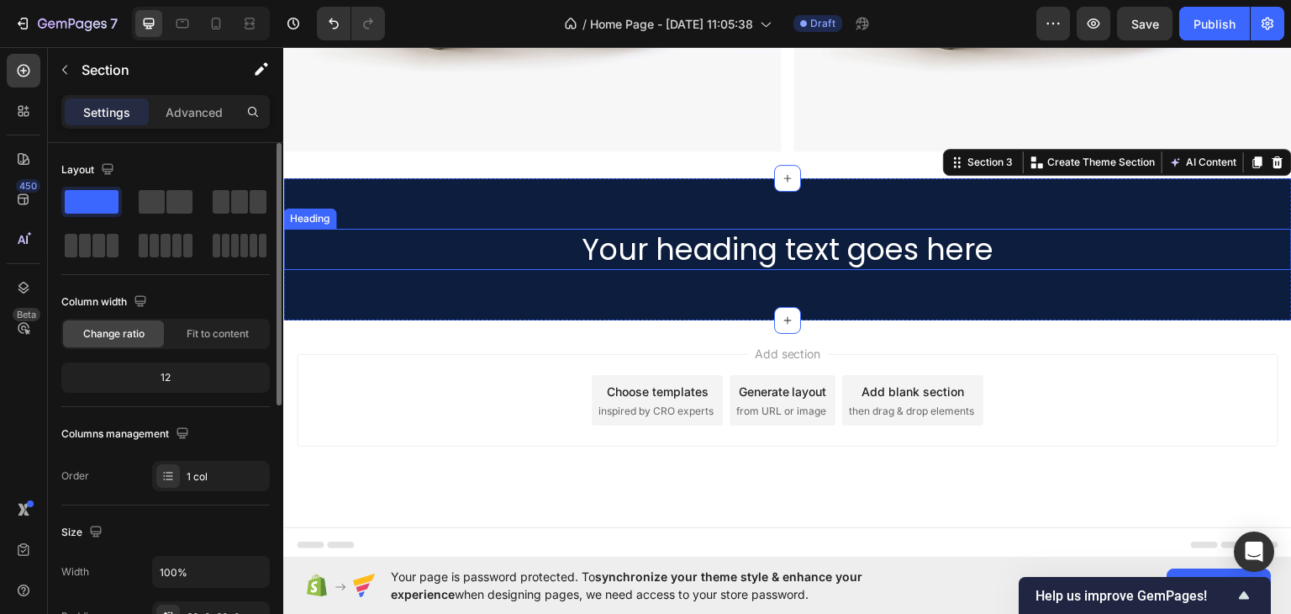
click at [572, 241] on h2 "Your heading text goes here" at bounding box center [787, 249] width 1009 height 42
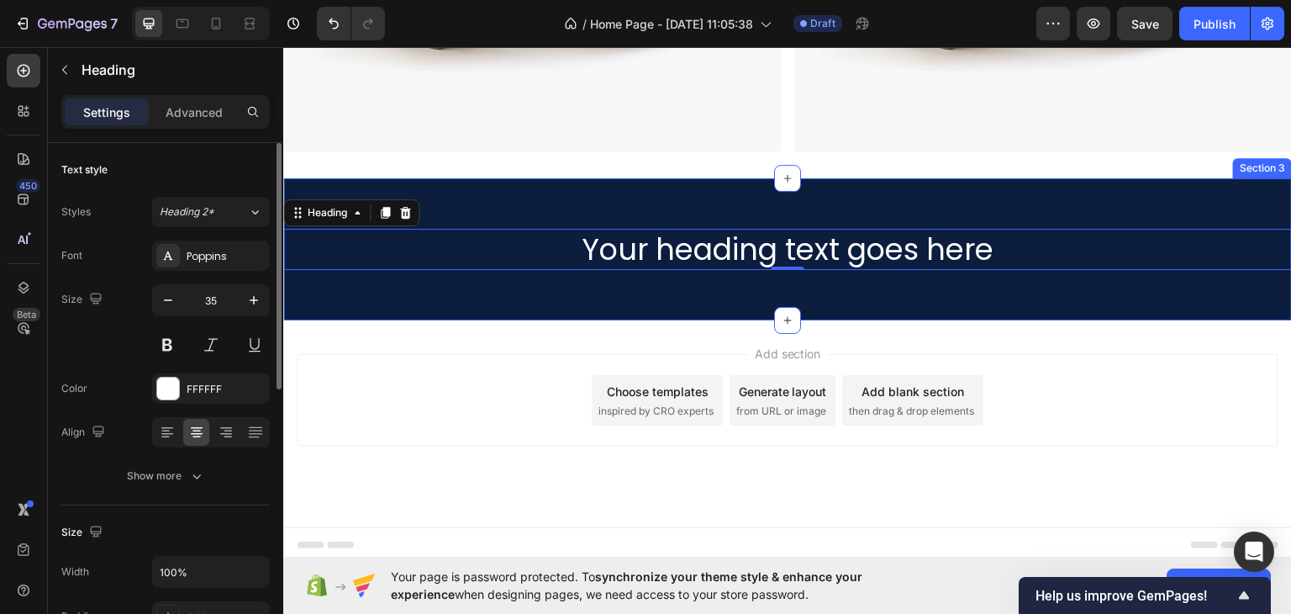
click at [438, 183] on div "Your heading text goes here Heading 0 Section 3" at bounding box center [787, 248] width 1009 height 143
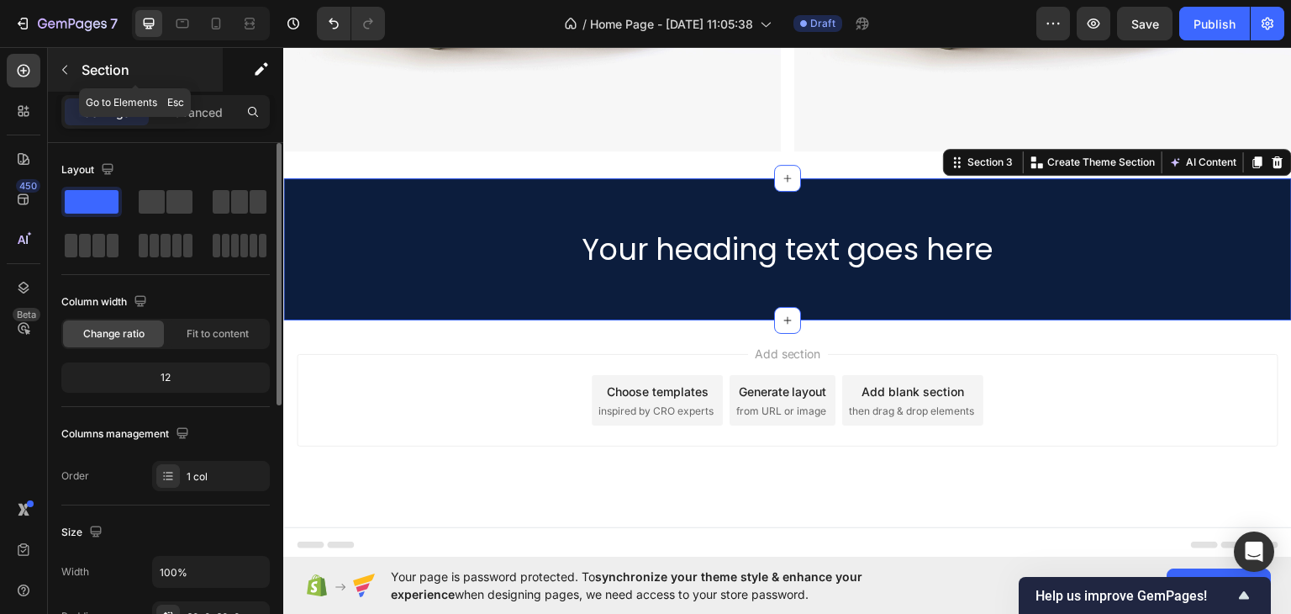
click at [84, 75] on p "Section" at bounding box center [151, 70] width 138 height 20
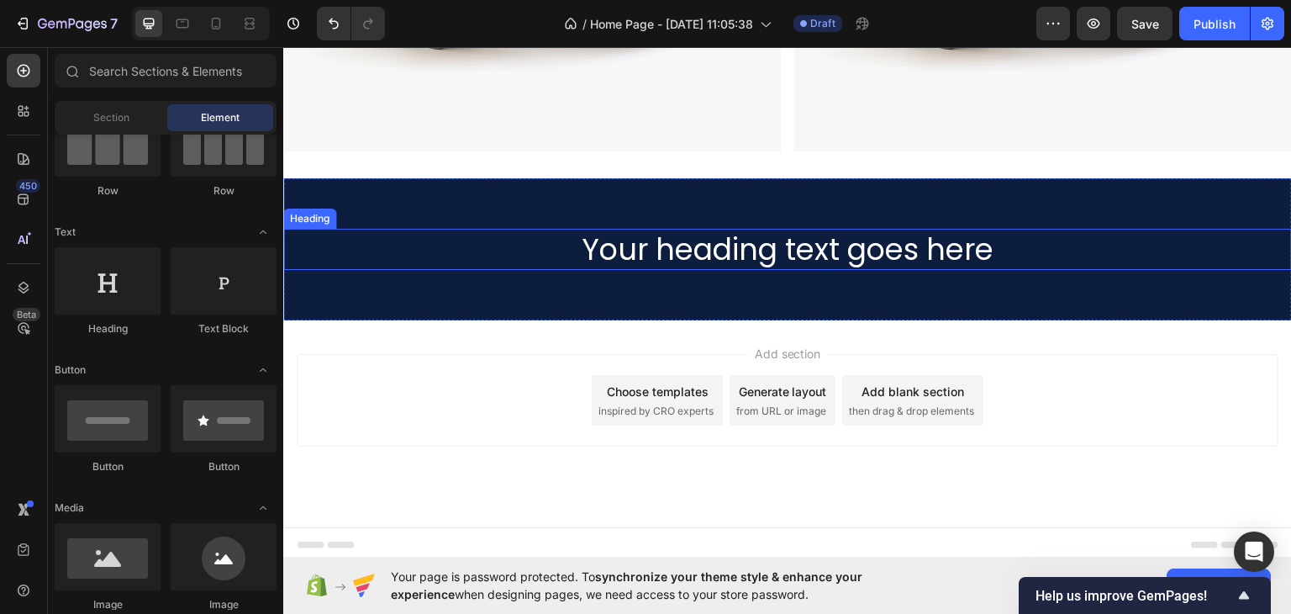
click at [528, 244] on h2 "Your heading text goes here" at bounding box center [787, 249] width 1009 height 42
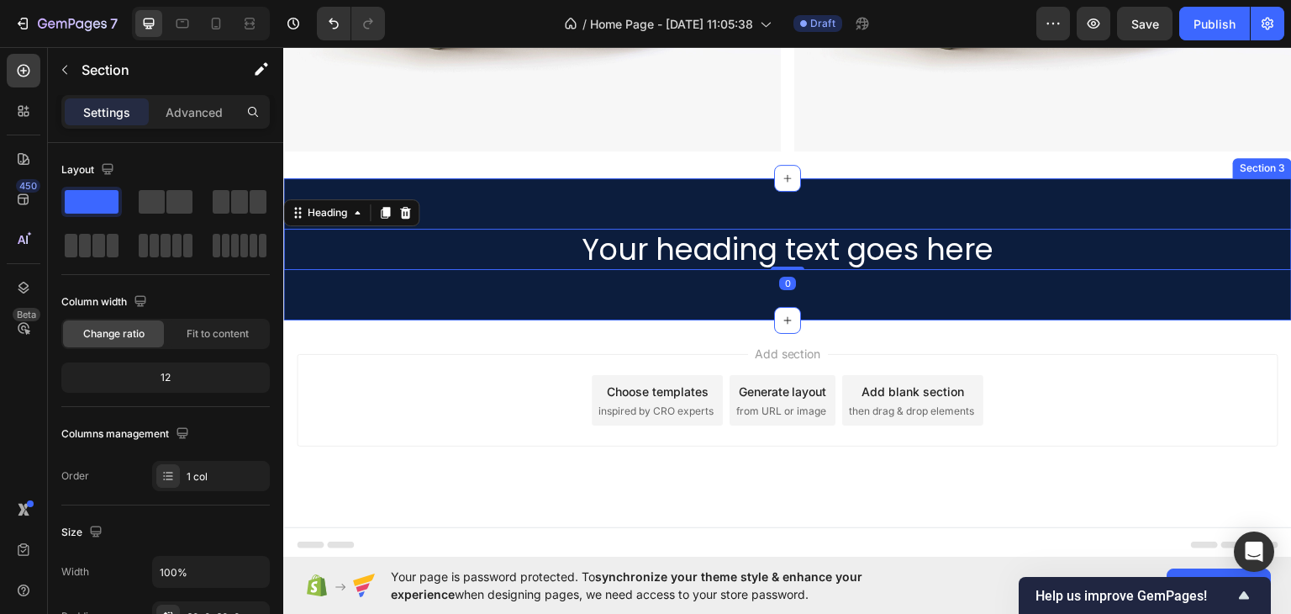
click at [506, 193] on div "Your heading text goes here Heading 0 Section 3" at bounding box center [787, 248] width 1009 height 143
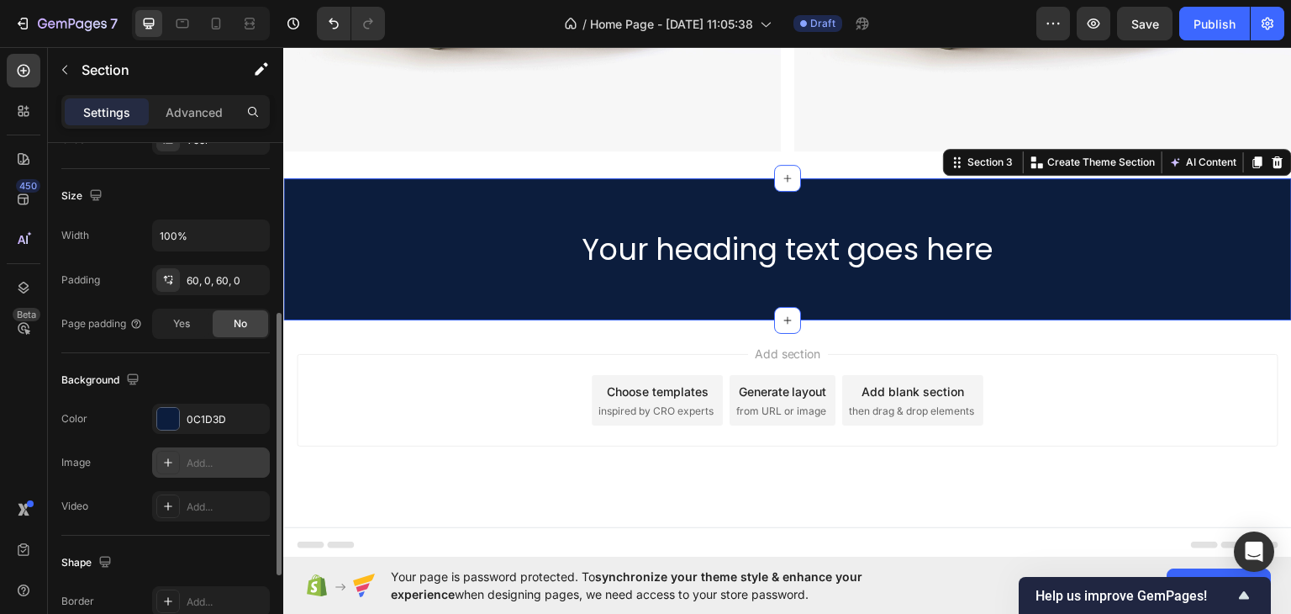
scroll to position [420, 0]
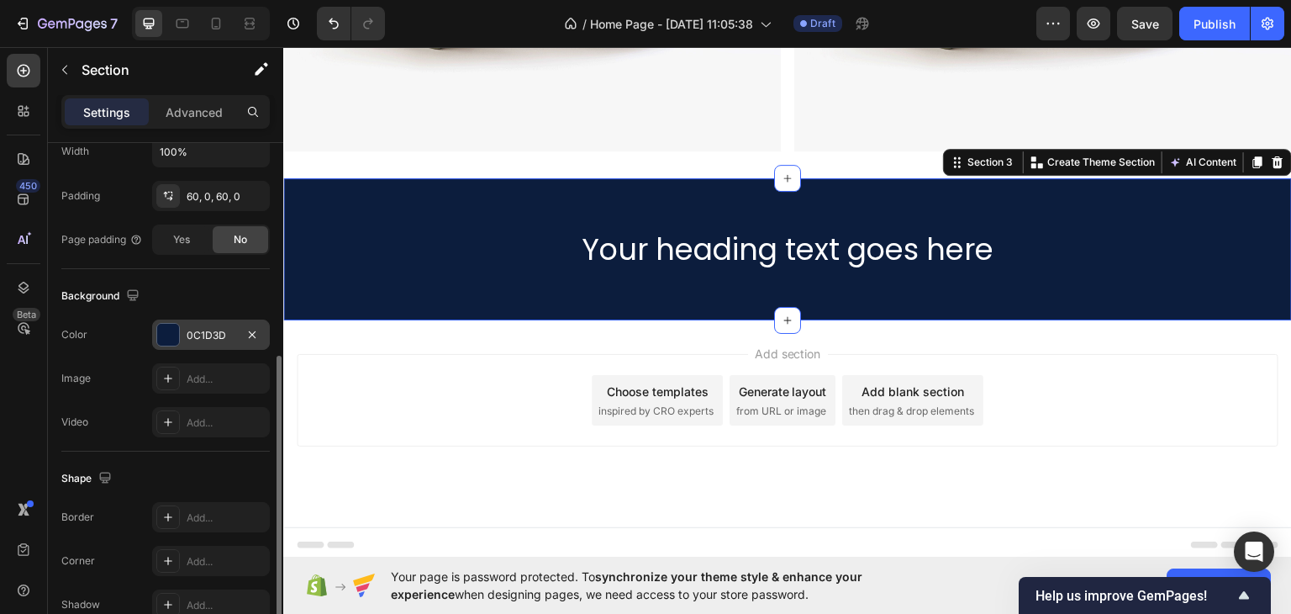
click at [161, 327] on div at bounding box center [168, 335] width 22 height 22
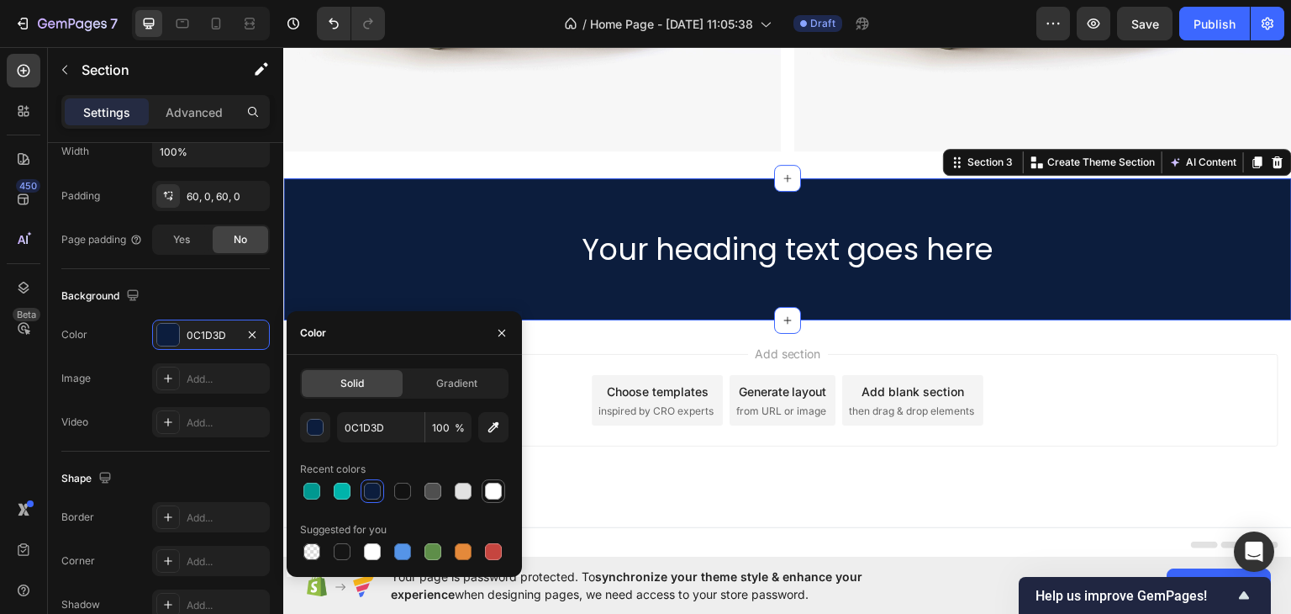
click at [498, 492] on div at bounding box center [493, 490] width 17 height 17
type input "FFFFFF"
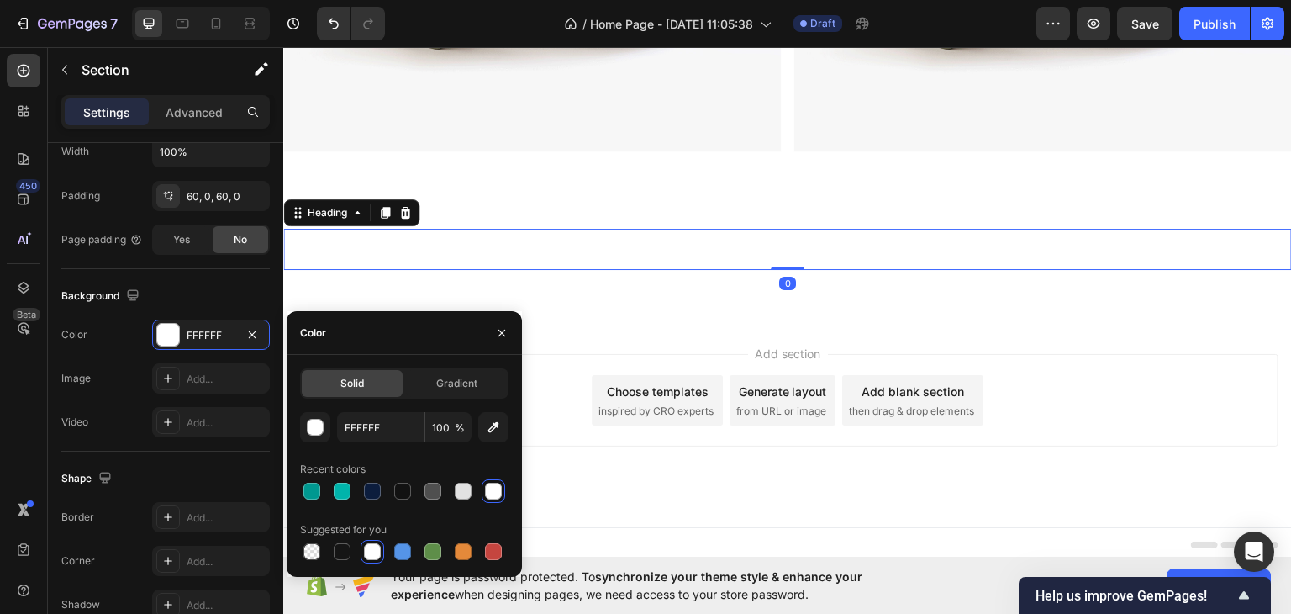
click at [633, 229] on h2 "Your heading text goes here" at bounding box center [787, 249] width 1009 height 42
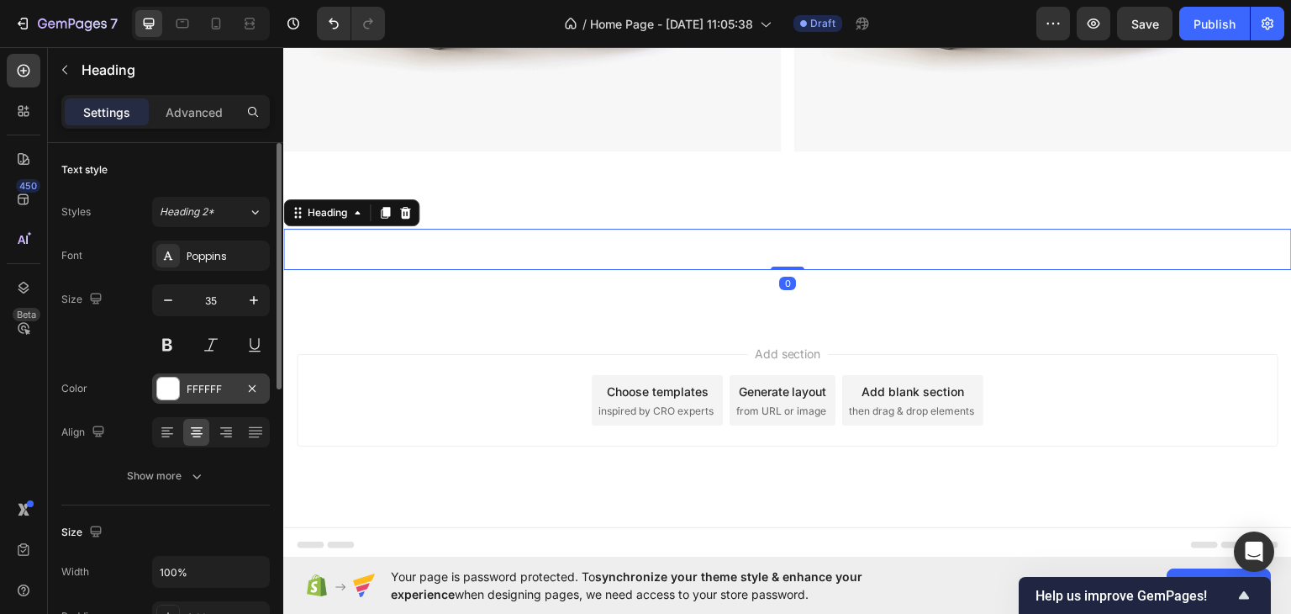
click at [158, 391] on div at bounding box center [168, 389] width 24 height 24
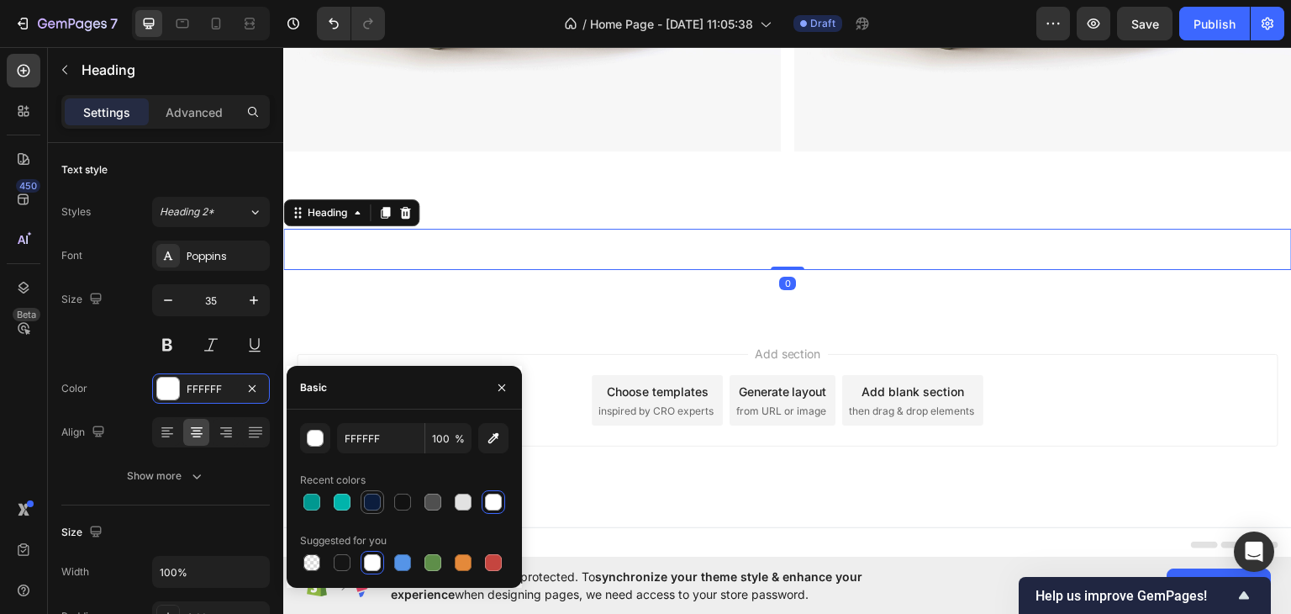
click at [375, 498] on div at bounding box center [372, 501] width 17 height 17
type input "0C1D3D"
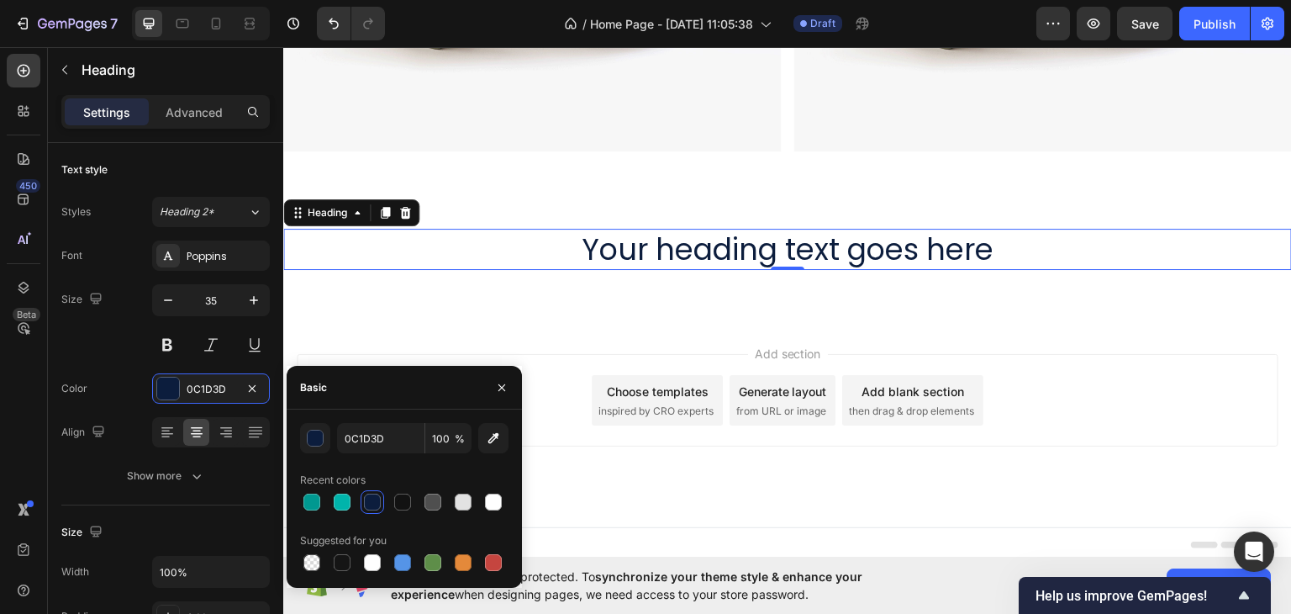
click at [369, 505] on div at bounding box center [372, 501] width 17 height 17
click at [608, 249] on h2 "Your heading text goes here" at bounding box center [787, 249] width 1009 height 42
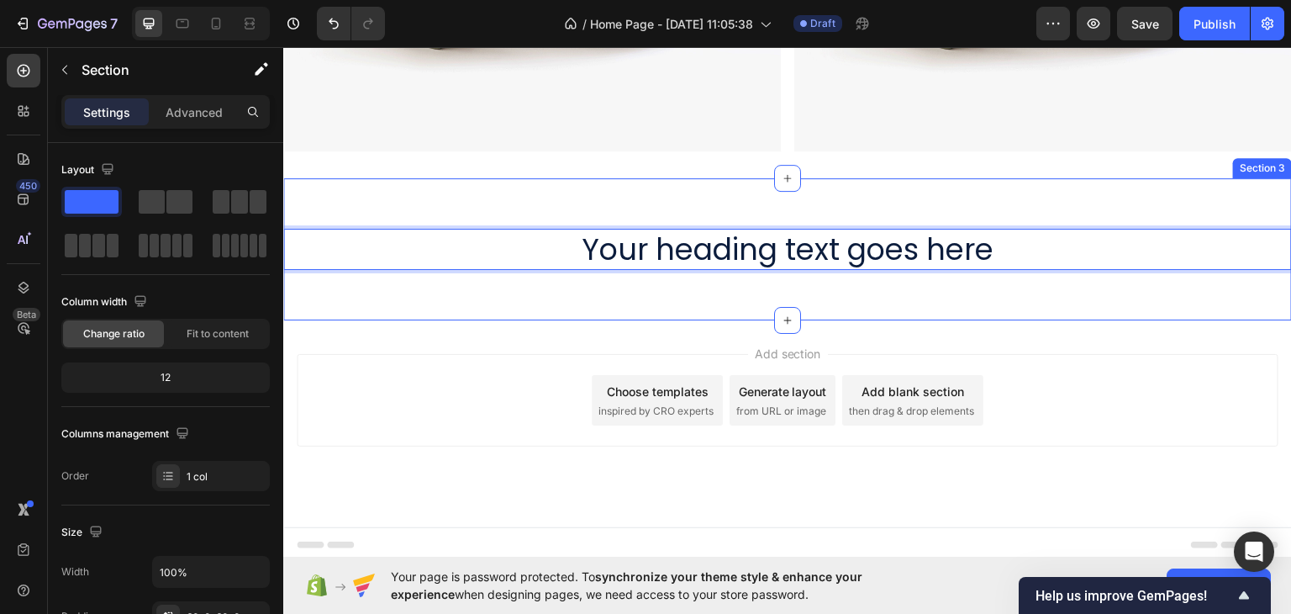
click at [611, 297] on div "Your heading text goes here Heading 0 Section 3" at bounding box center [787, 248] width 1009 height 143
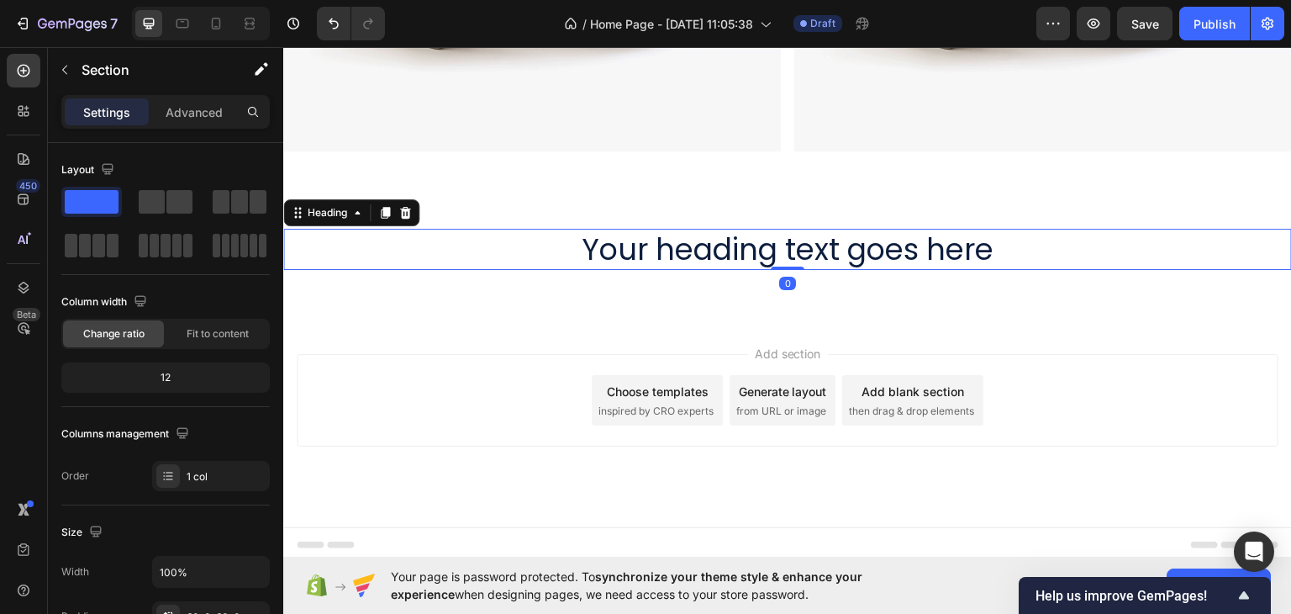
click at [599, 247] on p "Your heading text goes here" at bounding box center [787, 248] width 1005 height 39
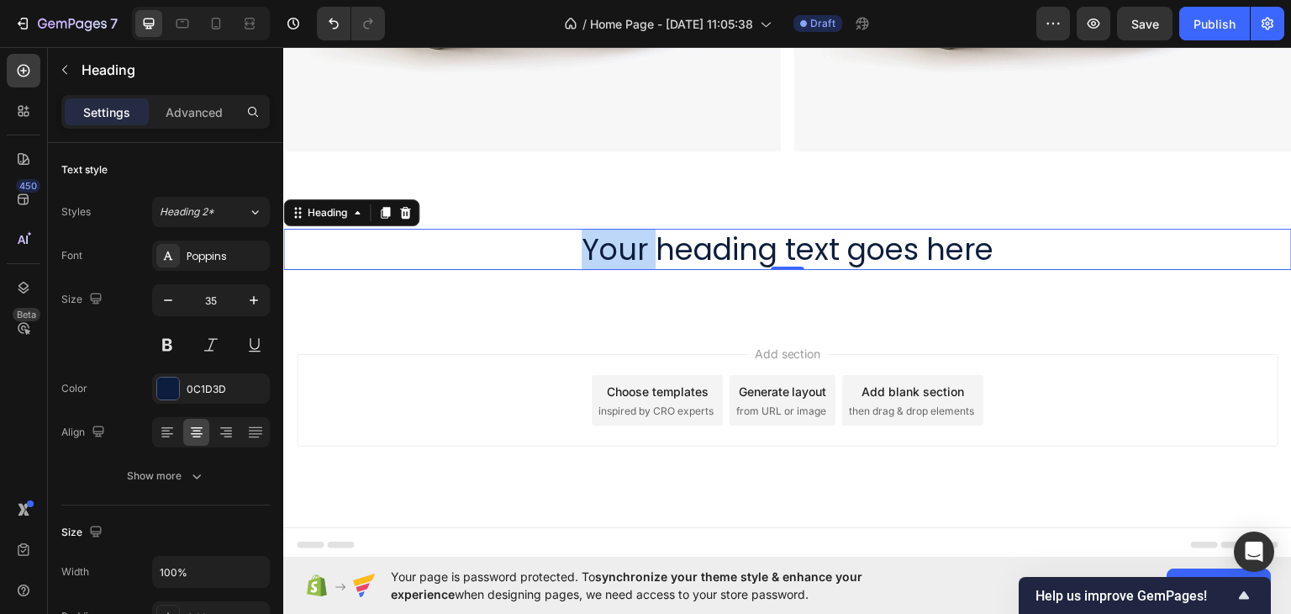
click at [613, 250] on p "Your heading text goes here" at bounding box center [787, 248] width 1005 height 39
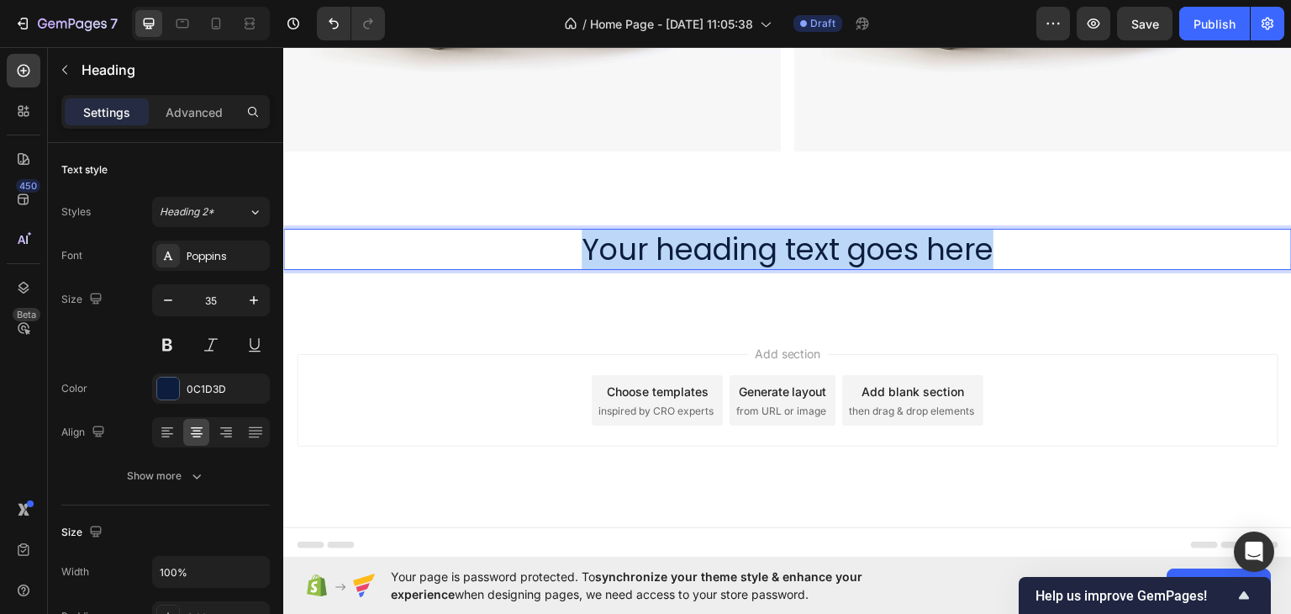
click at [613, 250] on p "Your heading text goes here" at bounding box center [787, 248] width 1005 height 39
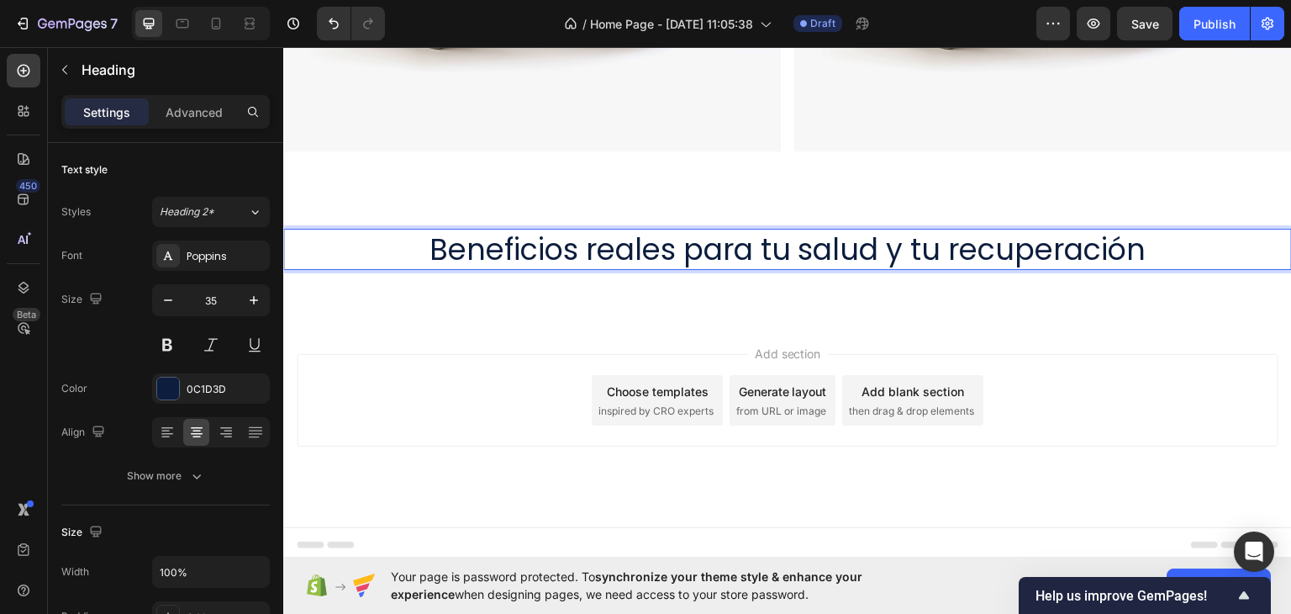
click at [560, 306] on div "Beneficios reales para tu salud y tu recuperación Heading 0 Section 3" at bounding box center [787, 248] width 1009 height 143
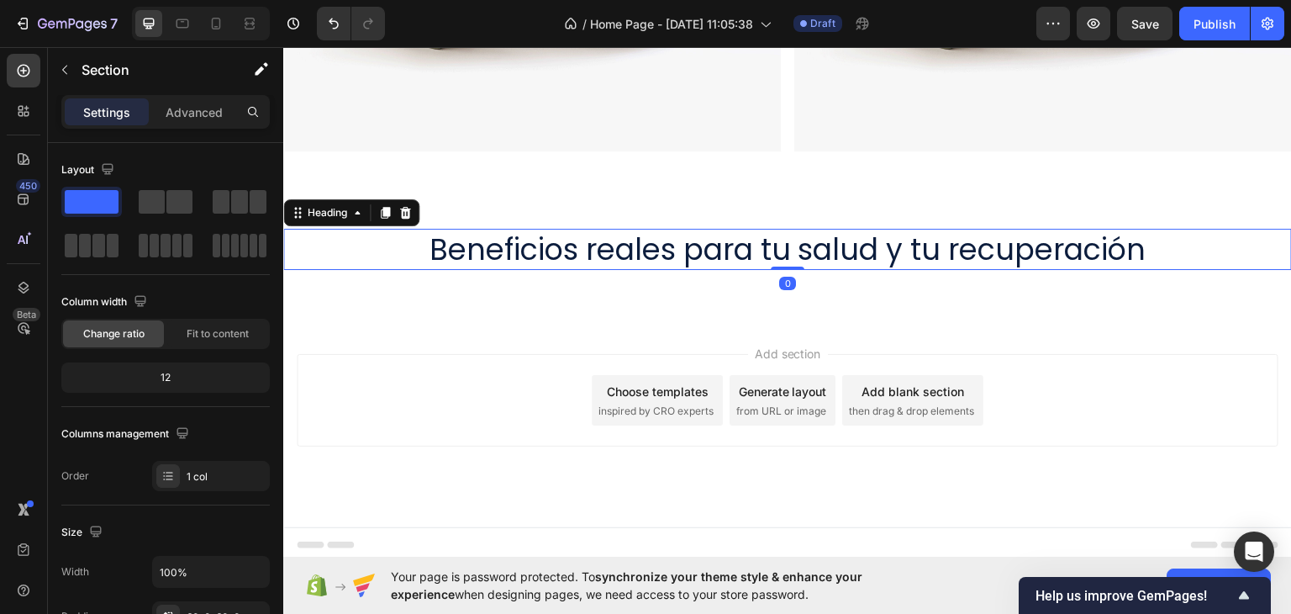
click at [549, 251] on p "Beneficios reales para tu salud y tu recuperación" at bounding box center [787, 248] width 1005 height 39
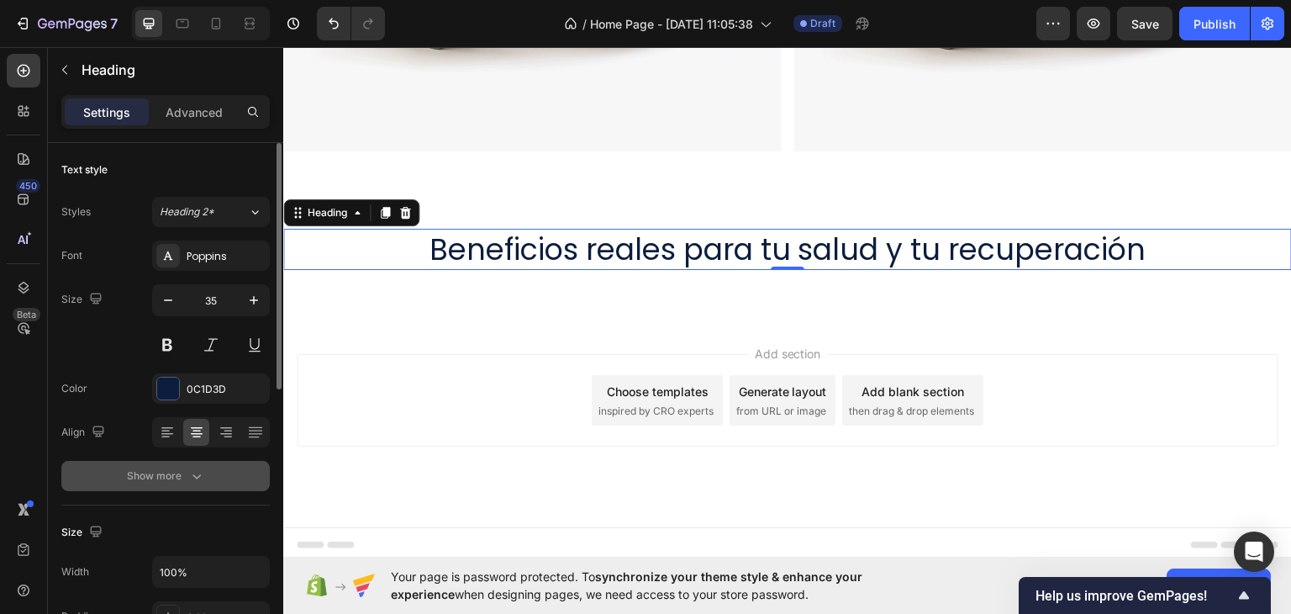
click at [196, 478] on icon "button" at bounding box center [196, 475] width 17 height 17
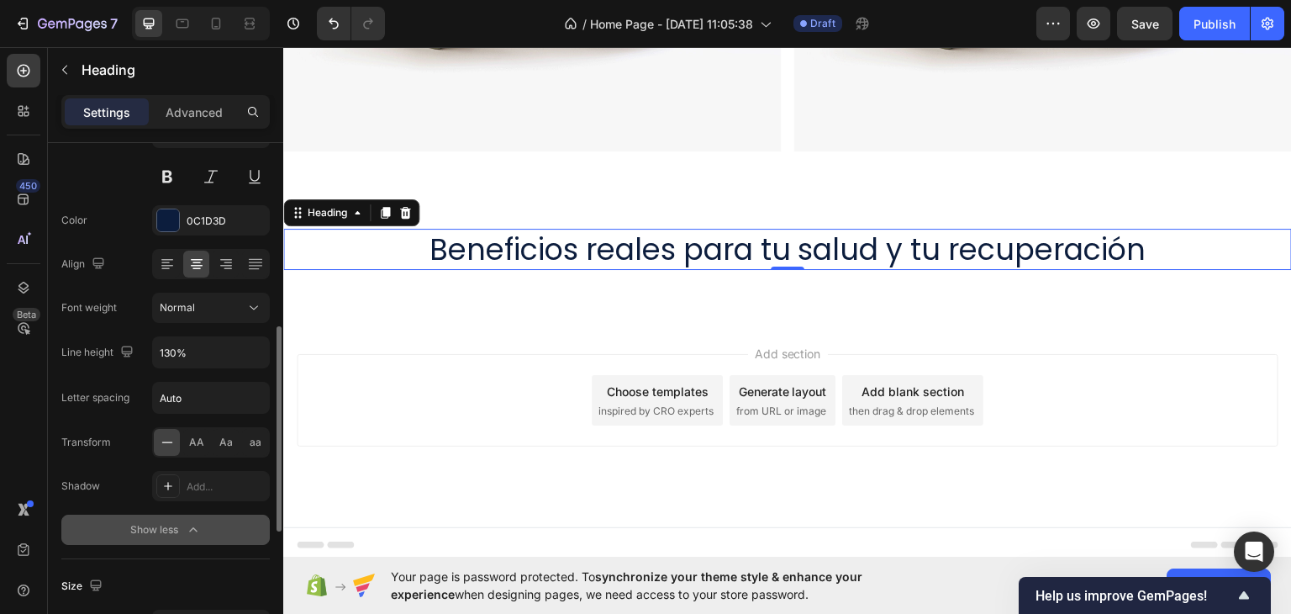
scroll to position [252, 0]
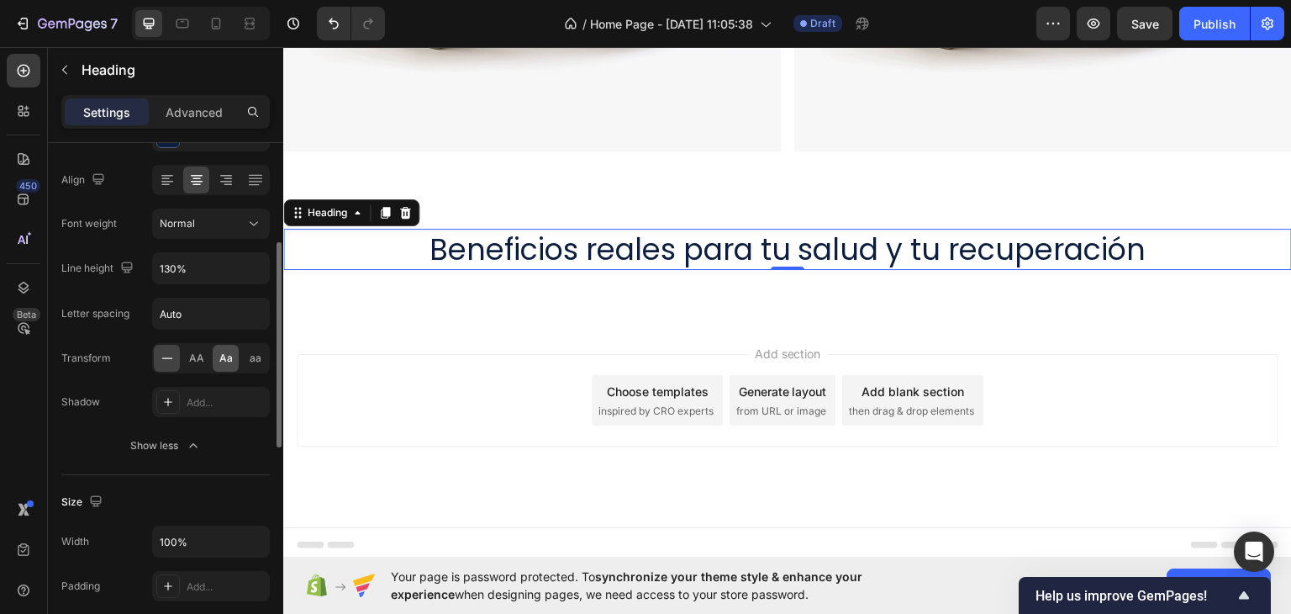
click at [225, 359] on span "Aa" at bounding box center [225, 357] width 13 height 15
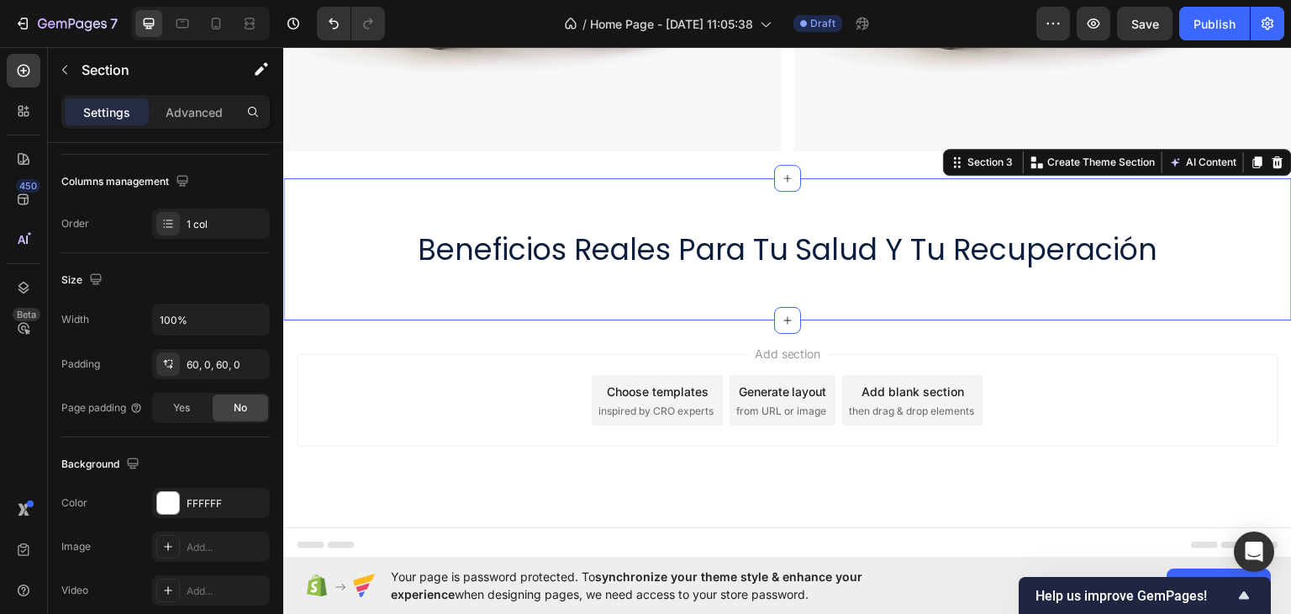
click at [437, 276] on div "beneficios reales para tu salud y tu recuperación Heading Section 3 You can cre…" at bounding box center [787, 248] width 1009 height 143
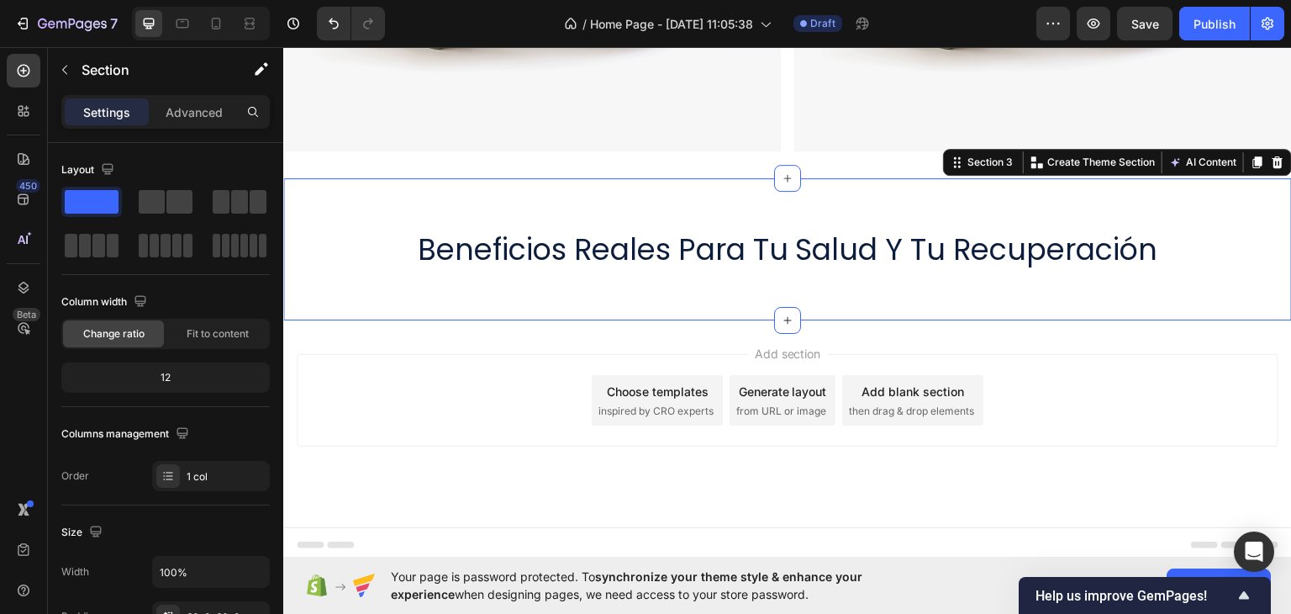
drag, startPoint x: 445, startPoint y: 294, endPoint x: 603, endPoint y: 280, distance: 158.6
click at [173, 250] on span at bounding box center [176, 246] width 9 height 24
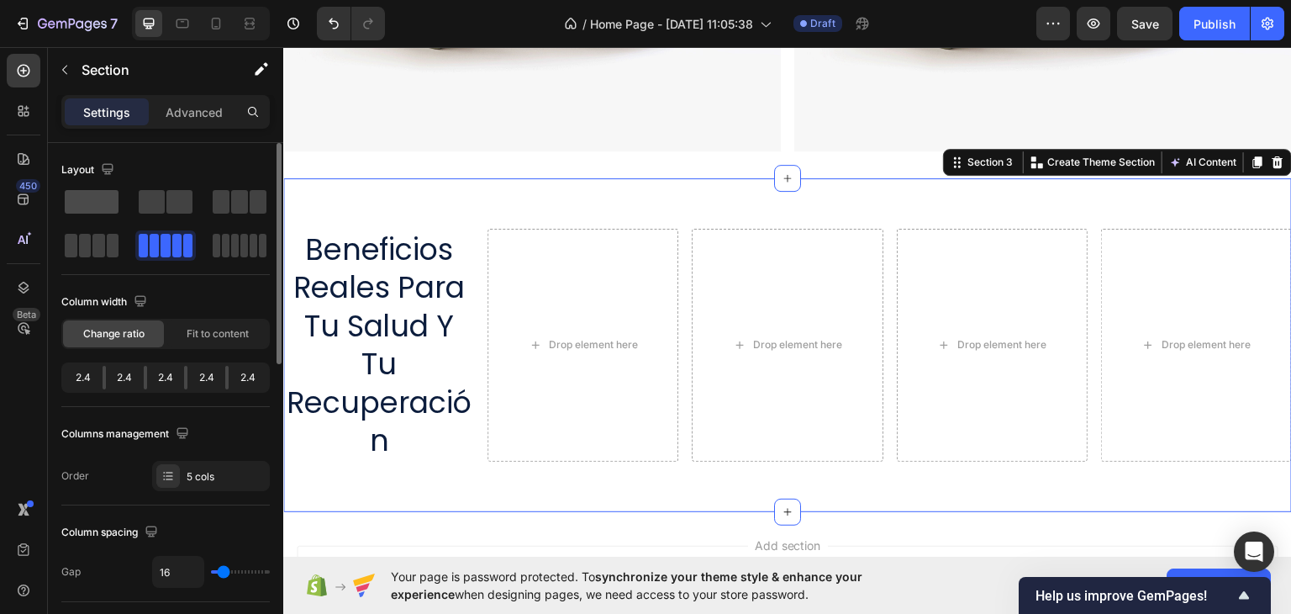
click at [100, 210] on span at bounding box center [92, 202] width 54 height 24
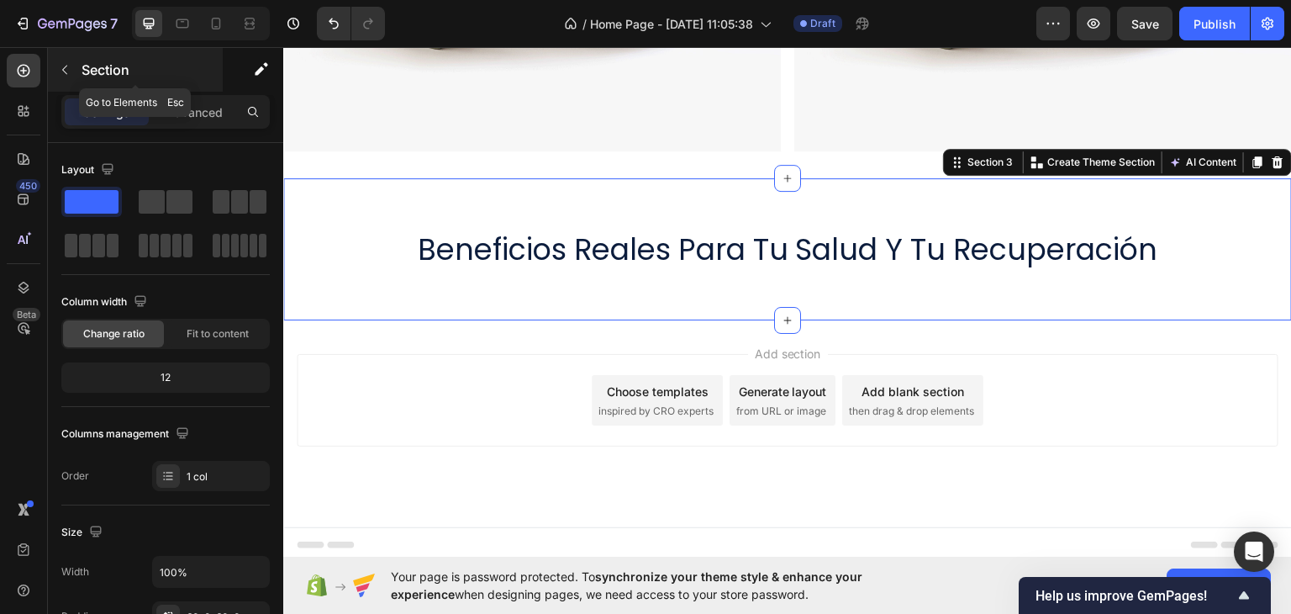
click at [66, 65] on icon "button" at bounding box center [64, 69] width 13 height 13
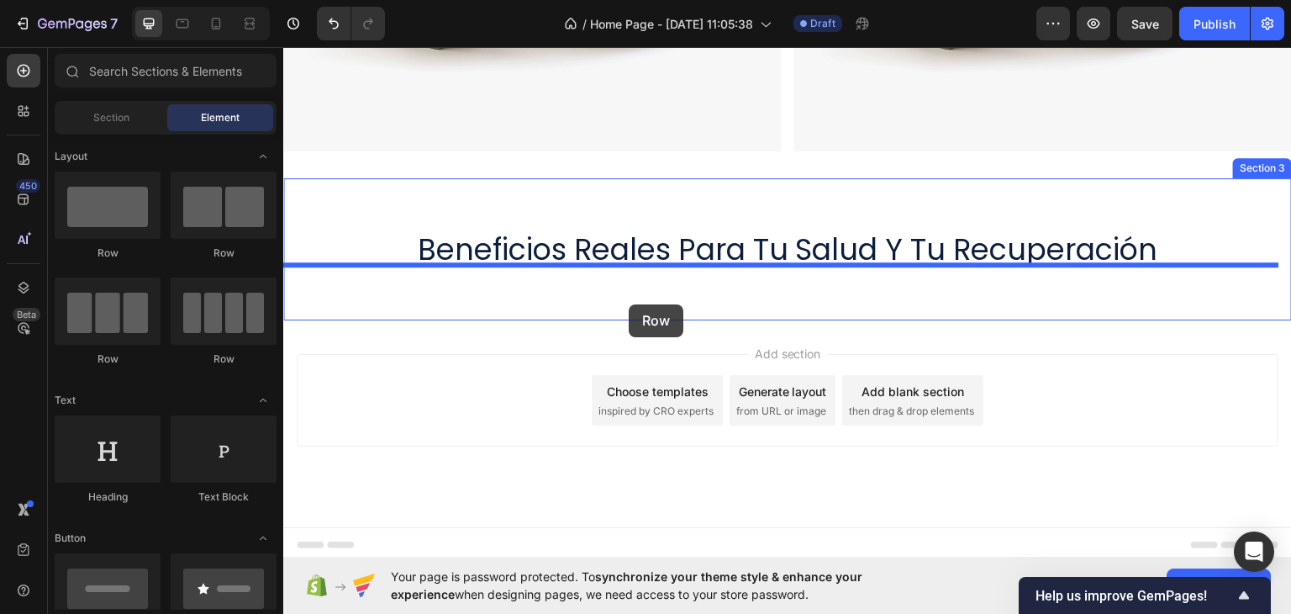
drag, startPoint x: 409, startPoint y: 270, endPoint x: 626, endPoint y: 293, distance: 218.1
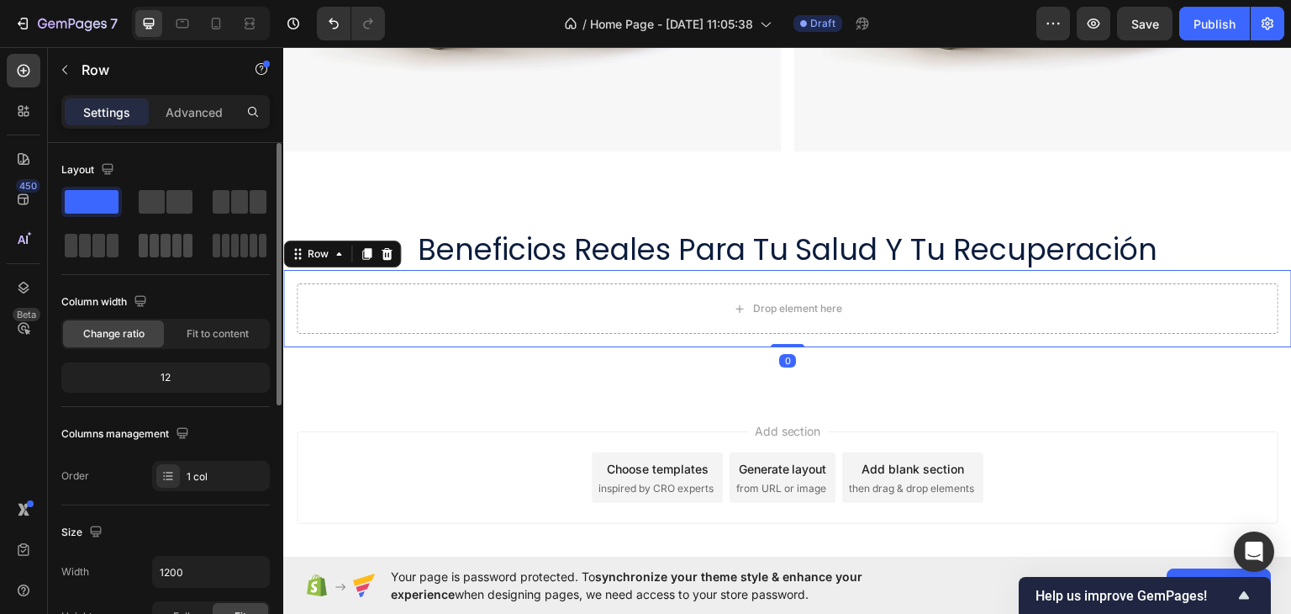
click at [146, 252] on span at bounding box center [143, 246] width 9 height 24
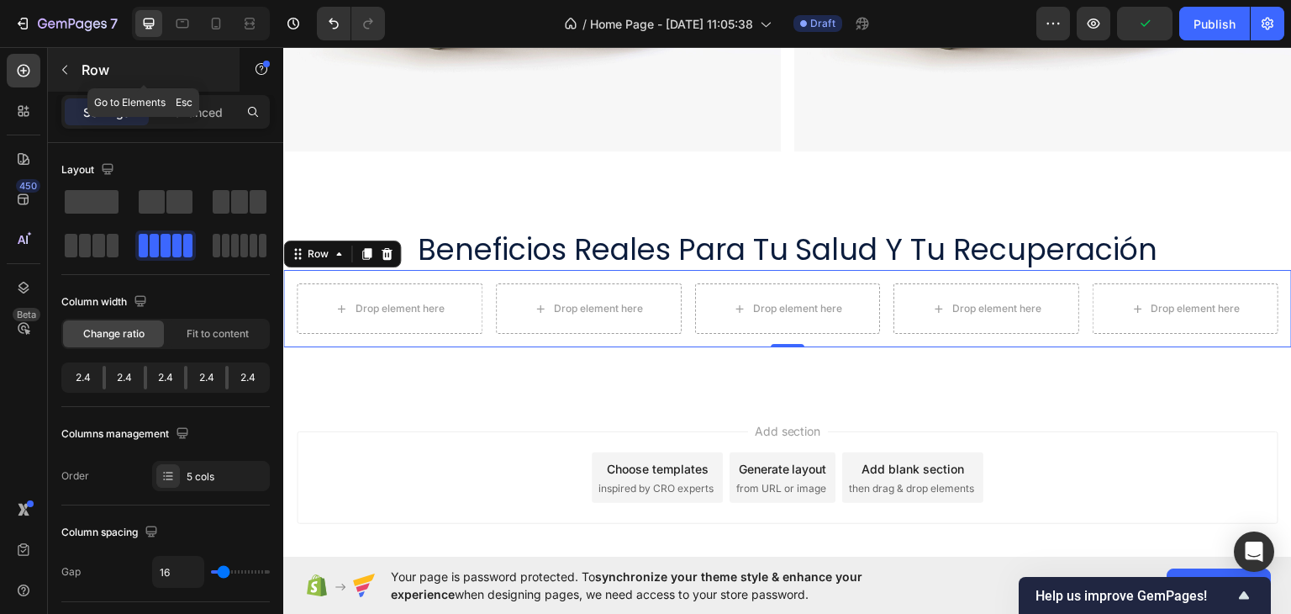
click at [67, 61] on button "button" at bounding box center [64, 69] width 27 height 27
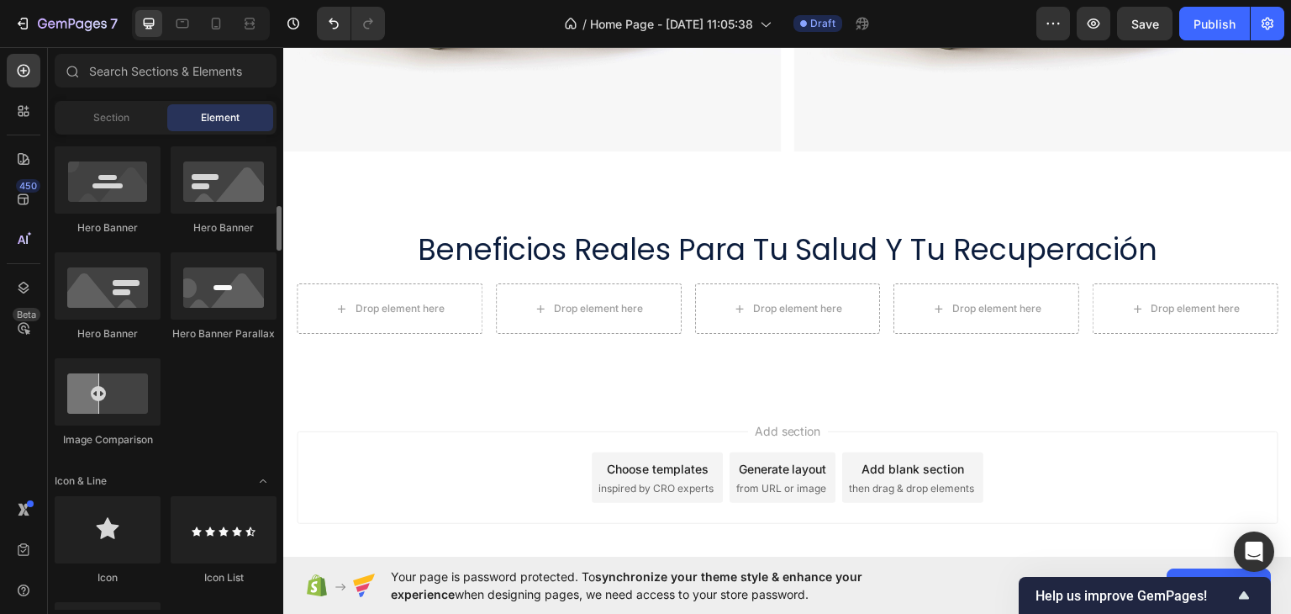
scroll to position [840, 0]
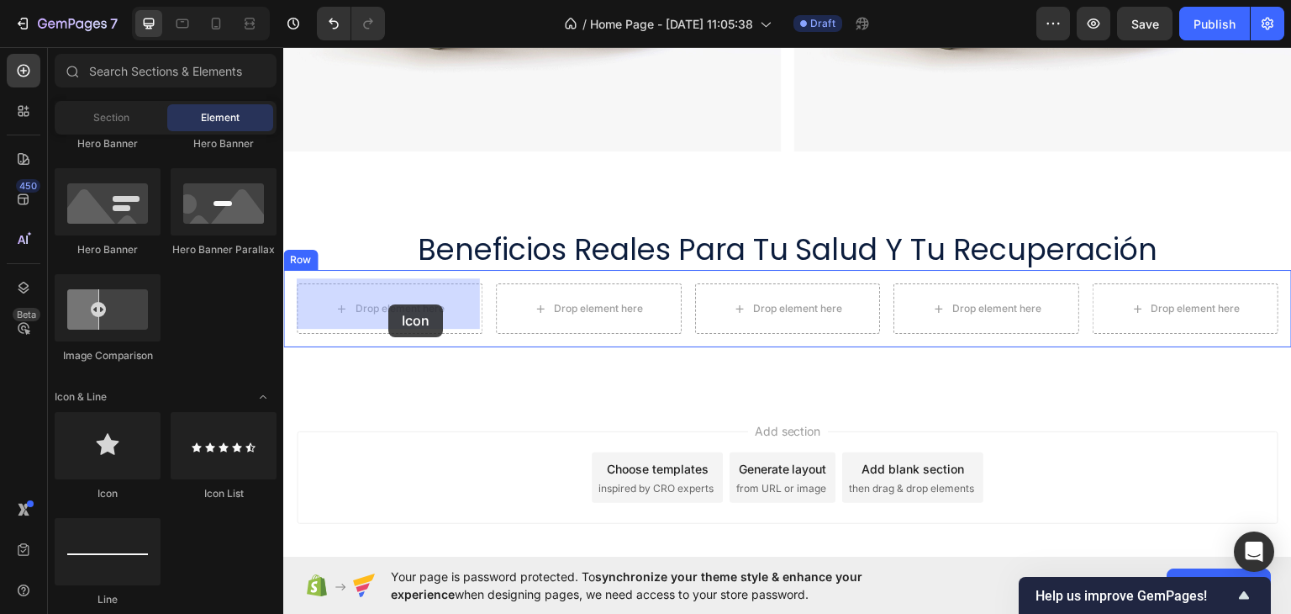
drag, startPoint x: 400, startPoint y: 481, endPoint x: 387, endPoint y: 307, distance: 174.5
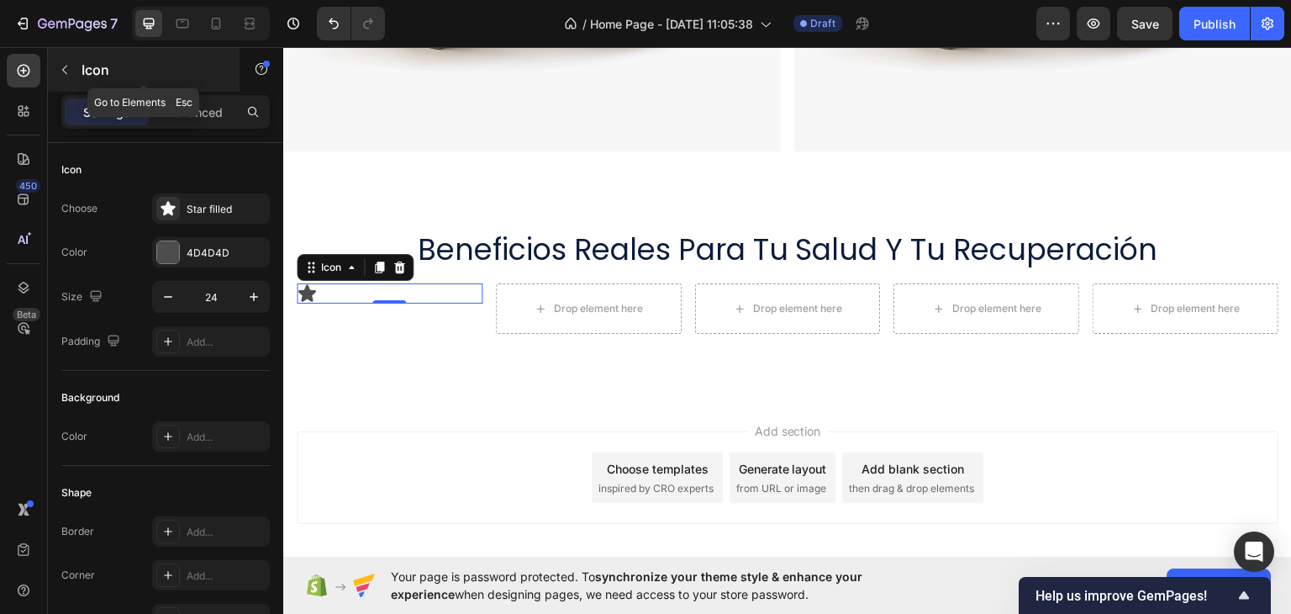
click at [67, 79] on button "button" at bounding box center [64, 69] width 27 height 27
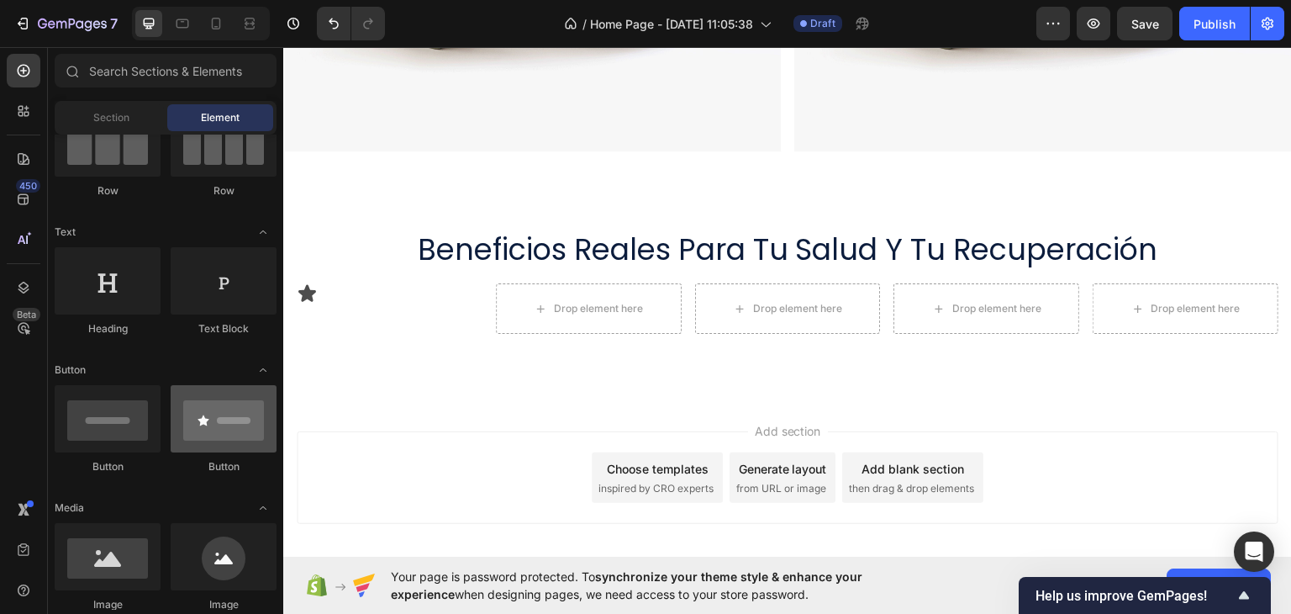
scroll to position [84, 0]
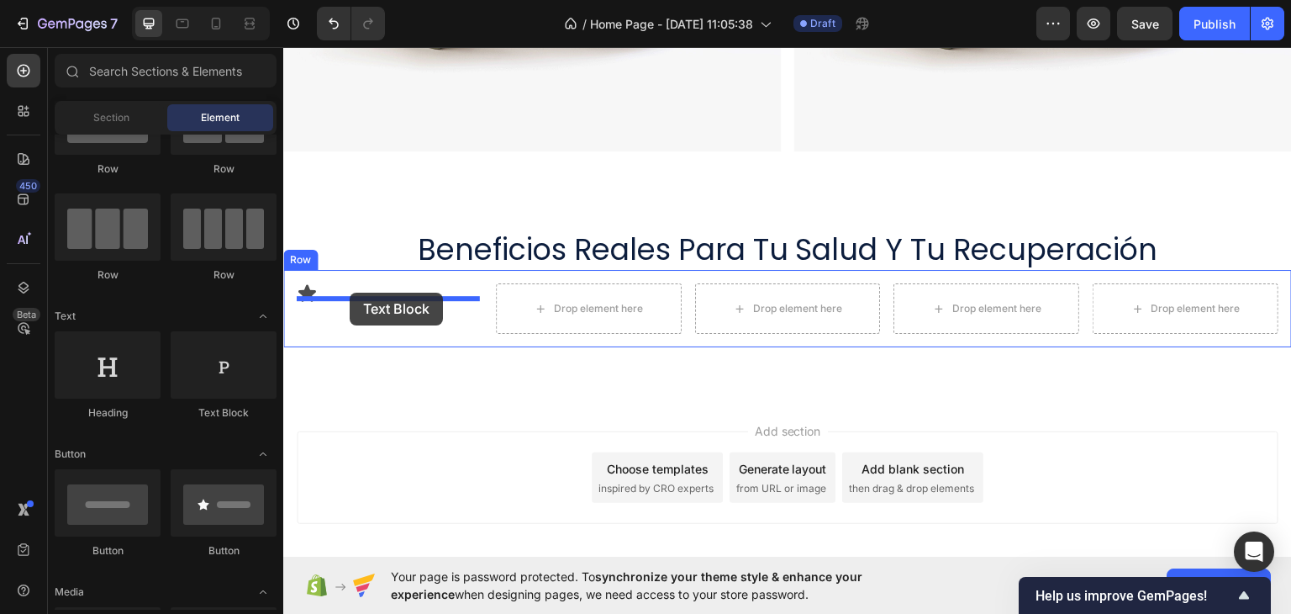
drag, startPoint x: 506, startPoint y: 429, endPoint x: 349, endPoint y: 292, distance: 208.5
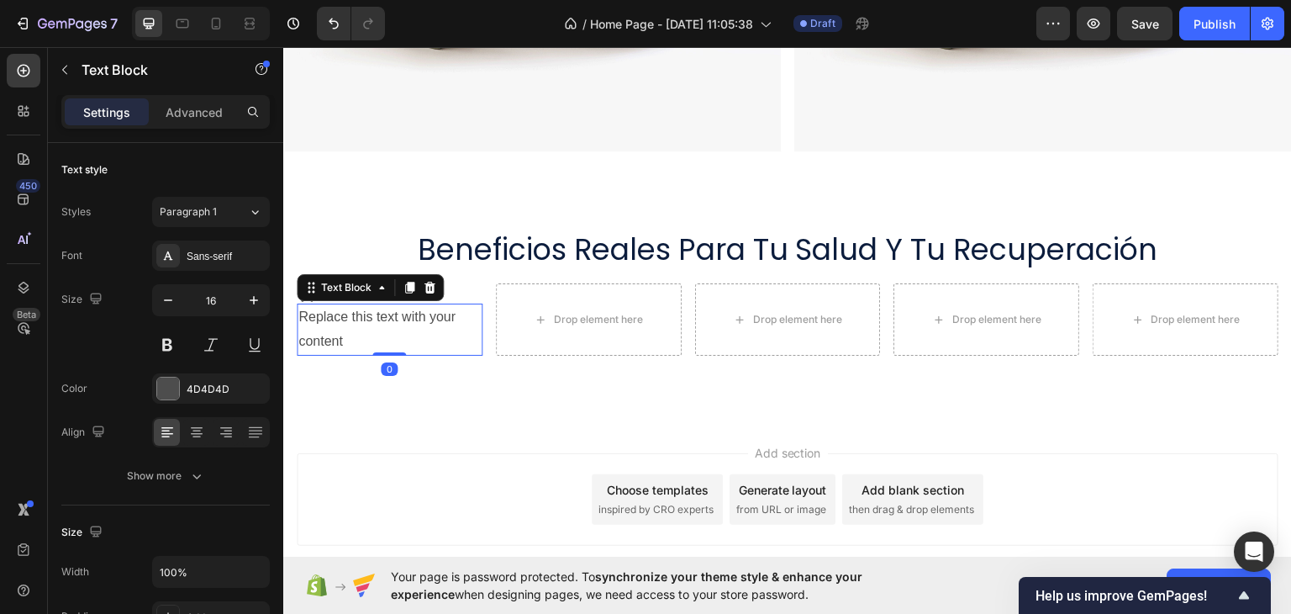
click at [405, 319] on div "Replace this text with your content" at bounding box center [390, 329] width 186 height 52
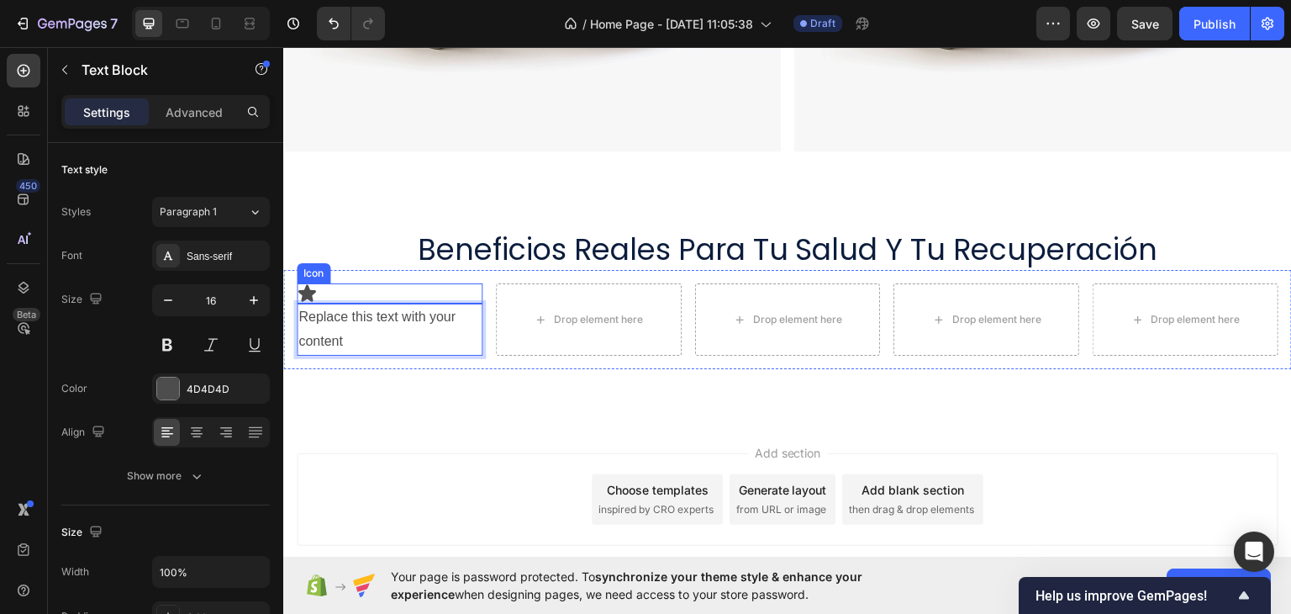
click at [350, 286] on div "Icon" at bounding box center [390, 292] width 186 height 20
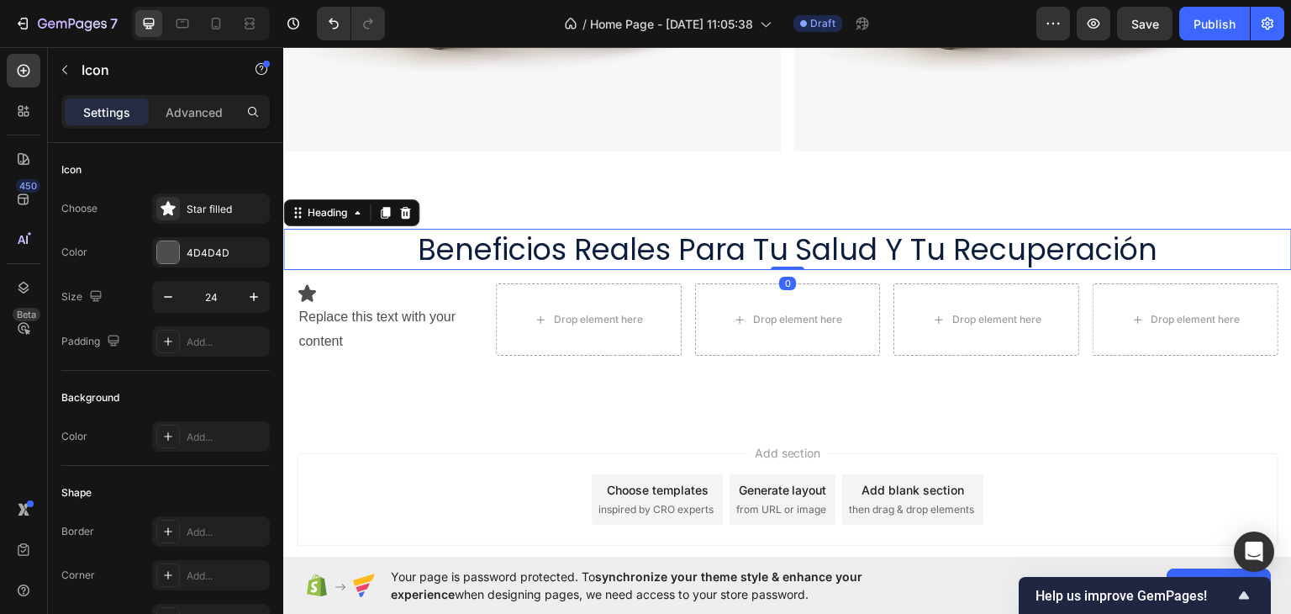
click at [606, 237] on h2 "beneficios reales para tu salud y tu recuperación" at bounding box center [787, 249] width 1009 height 42
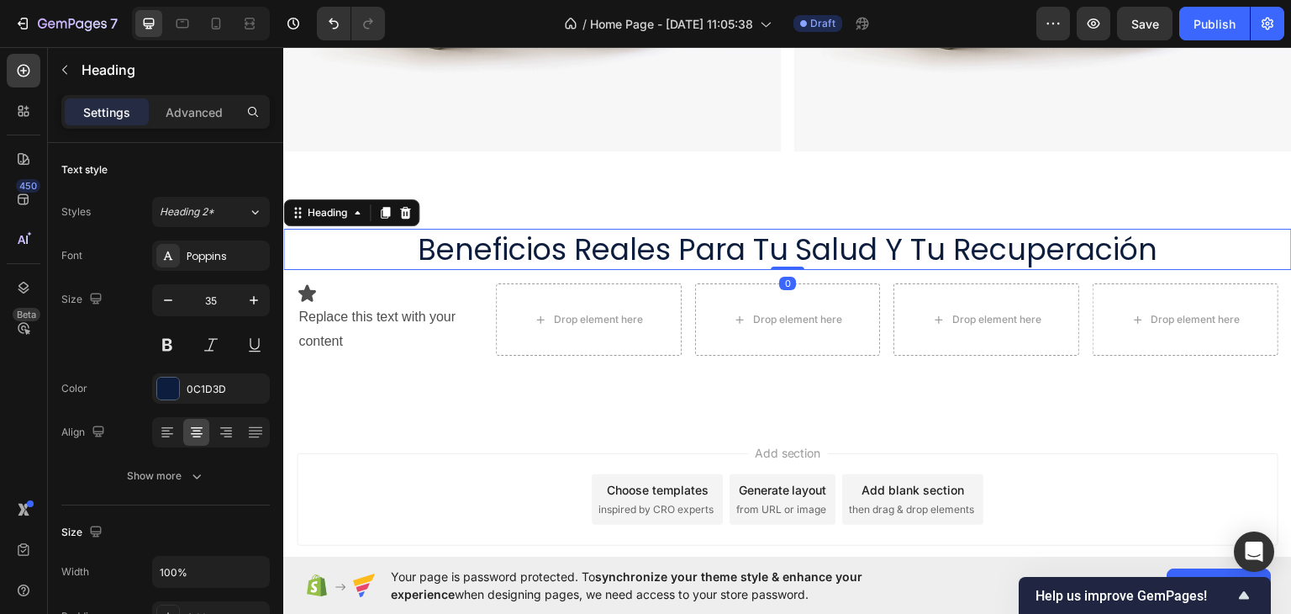
click at [187, 95] on div "Settings Advanced" at bounding box center [165, 112] width 208 height 34
click at [194, 112] on p "Advanced" at bounding box center [194, 112] width 57 height 18
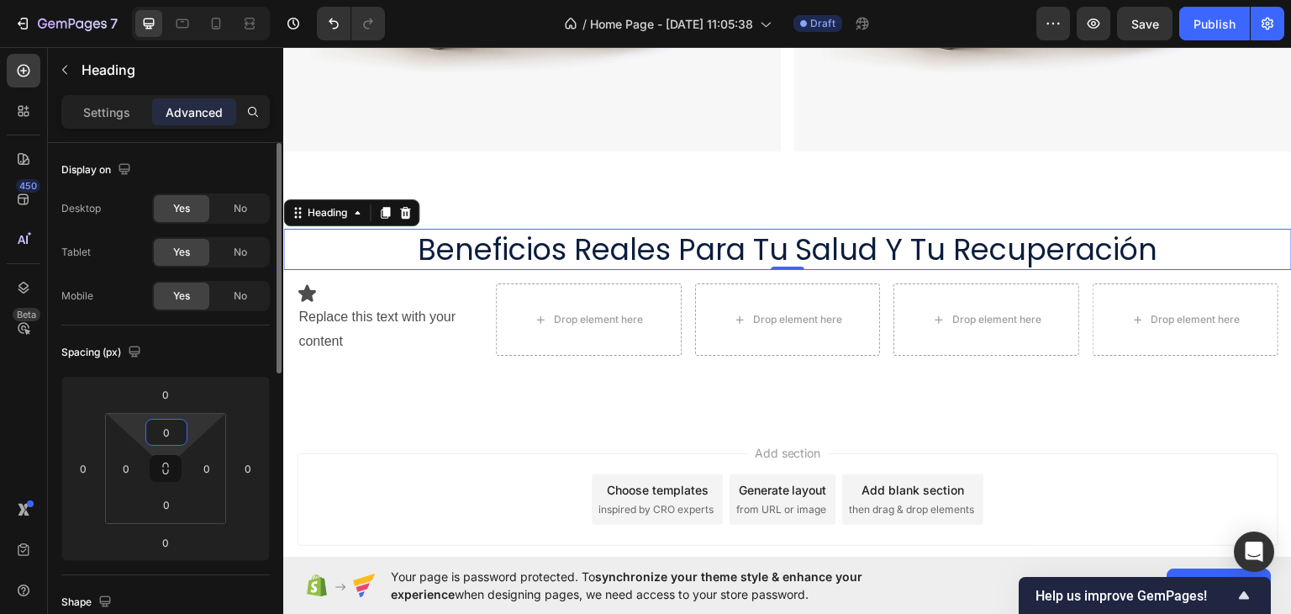
click at [173, 433] on input "0" at bounding box center [167, 431] width 34 height 25
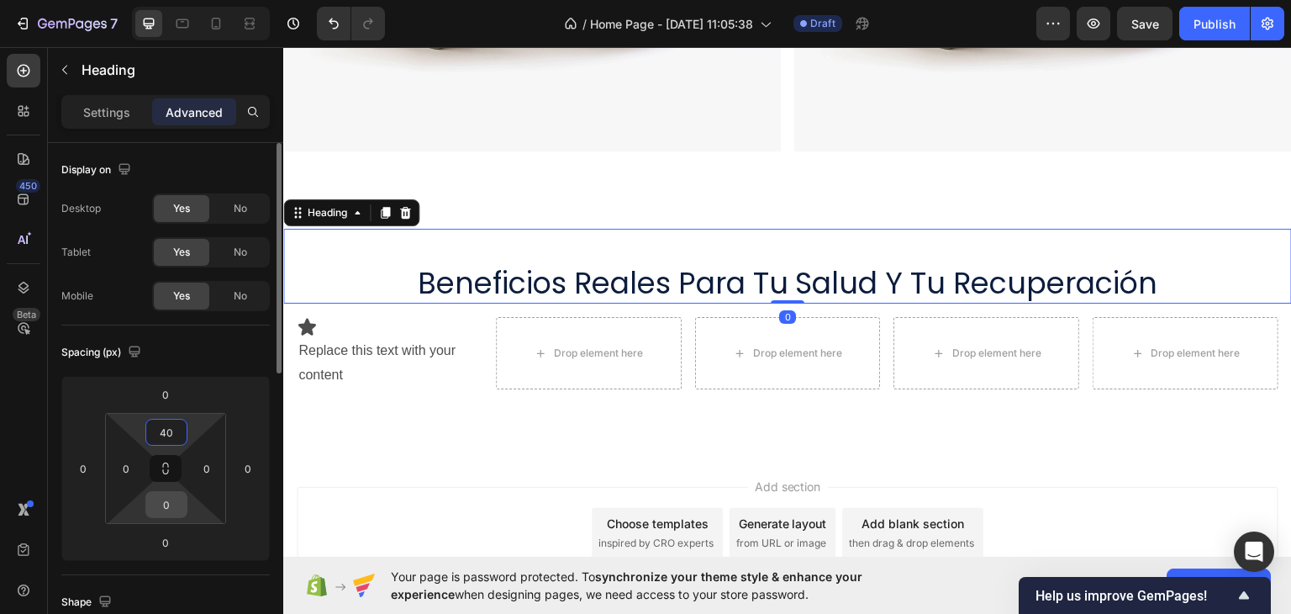
type input "40"
click at [171, 505] on input "0" at bounding box center [167, 504] width 34 height 25
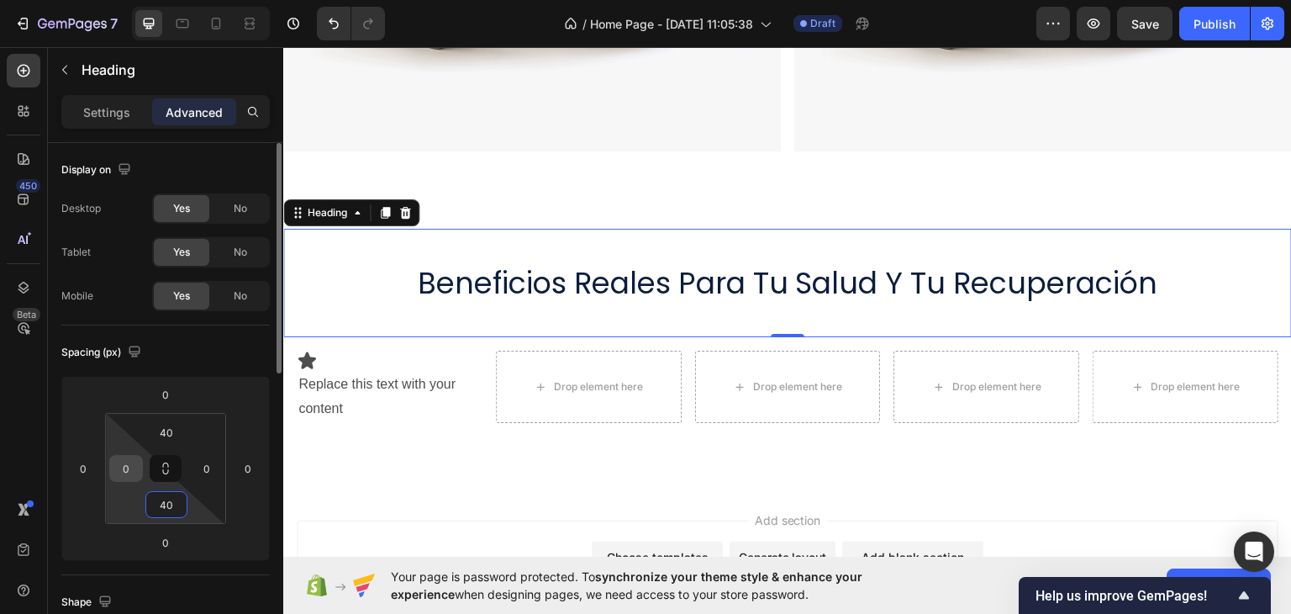
type input "40"
click at [129, 456] on input "0" at bounding box center [125, 468] width 25 height 25
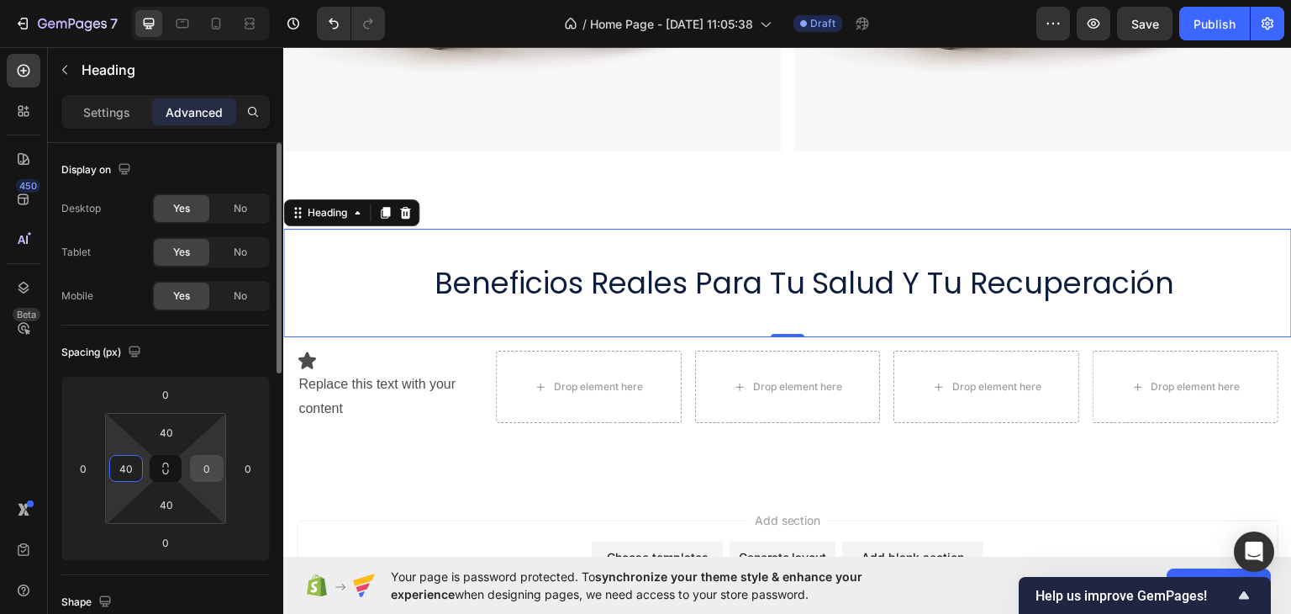
type input "40"
click at [210, 466] on input "0" at bounding box center [206, 468] width 25 height 25
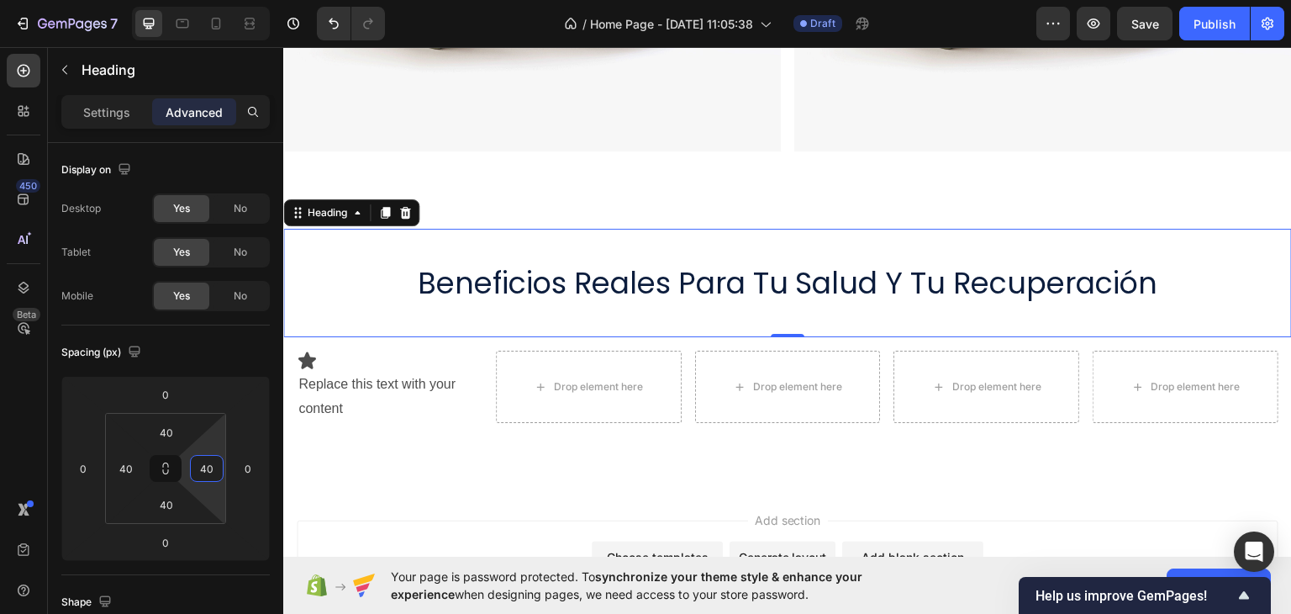
type input "40"
click at [651, 289] on h2 "beneficios reales para tu salud y tu recuperación" at bounding box center [787, 282] width 941 height 42
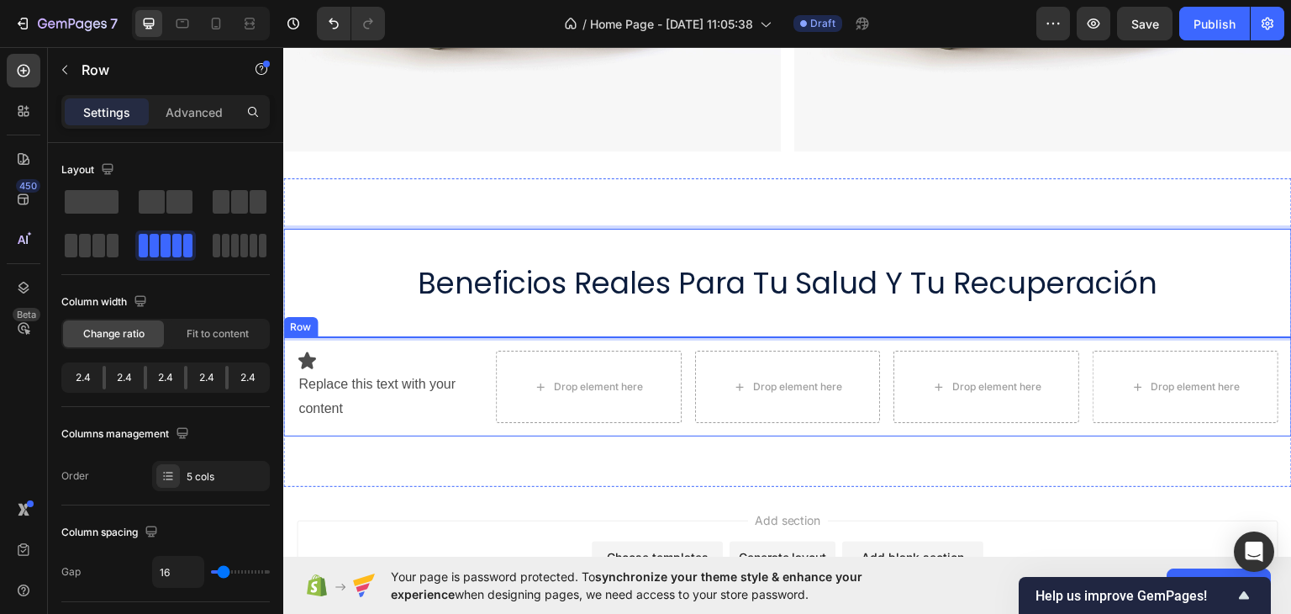
click at [651, 350] on div "Drop element here" at bounding box center [589, 386] width 186 height 72
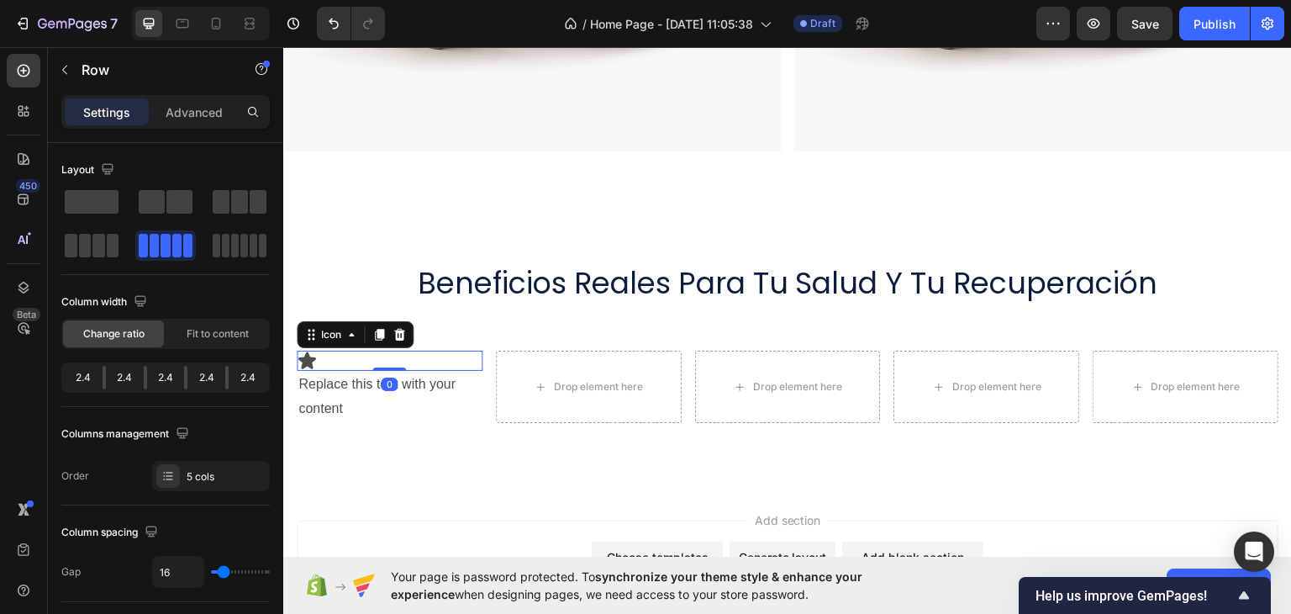
click at [424, 350] on div "Icon 0" at bounding box center [390, 360] width 186 height 20
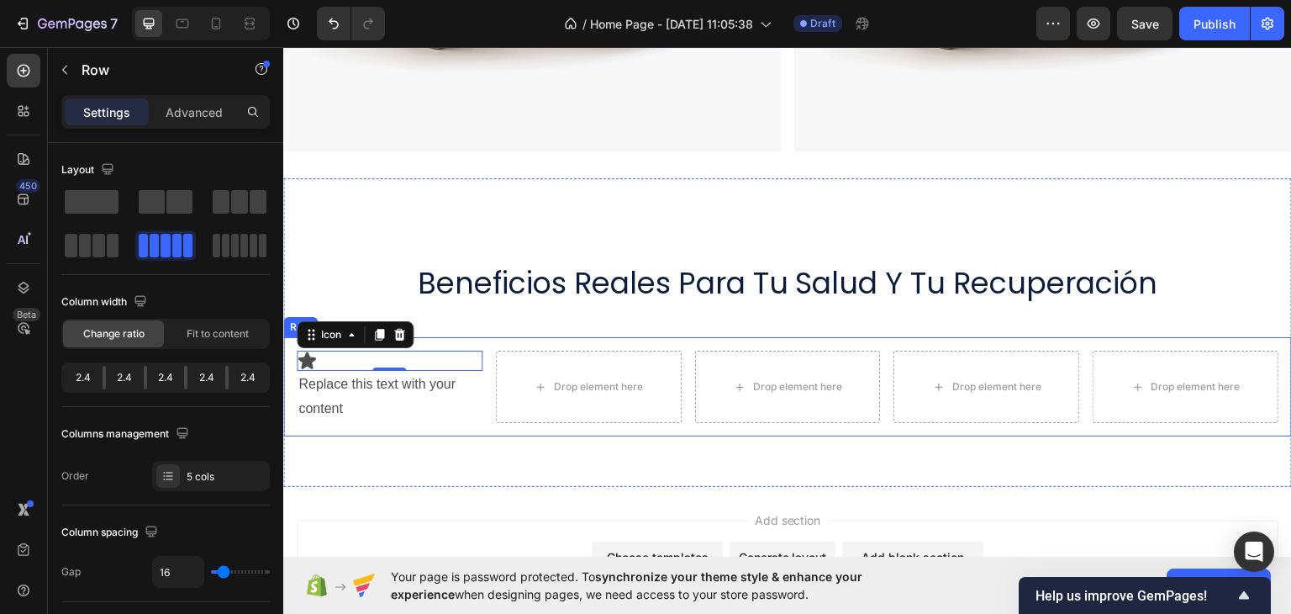
click at [558, 342] on div "Icon 0 Replace this text with your content Text Block Drop element here Drop el…" at bounding box center [787, 385] width 1009 height 99
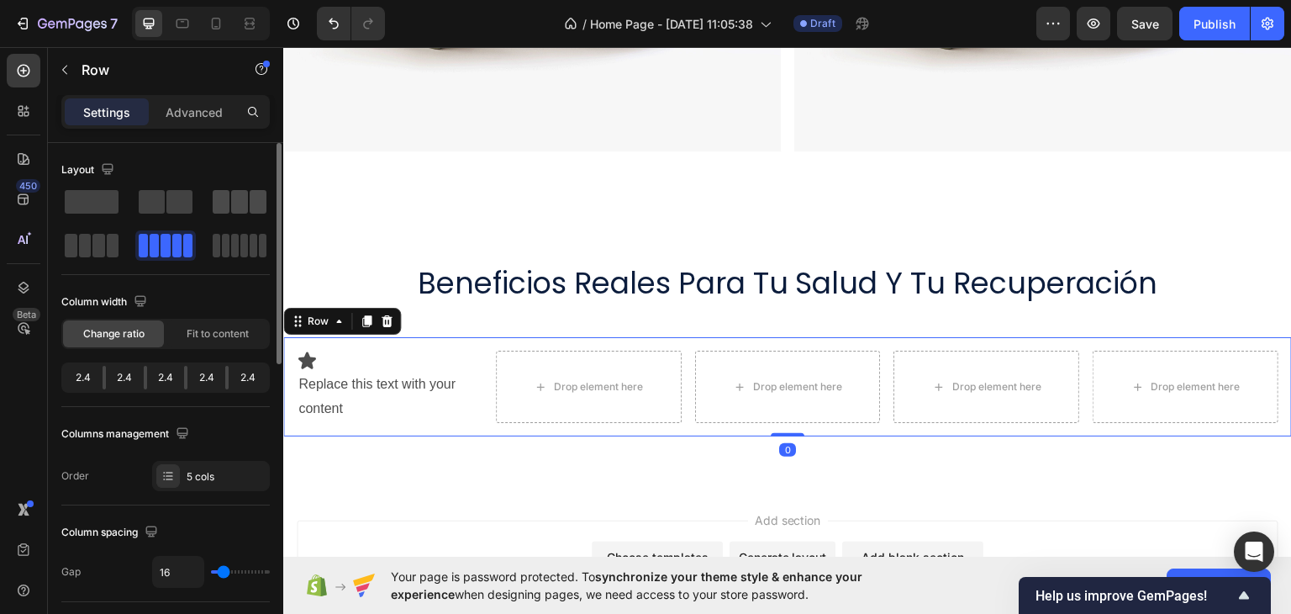
click at [235, 209] on span at bounding box center [239, 202] width 17 height 24
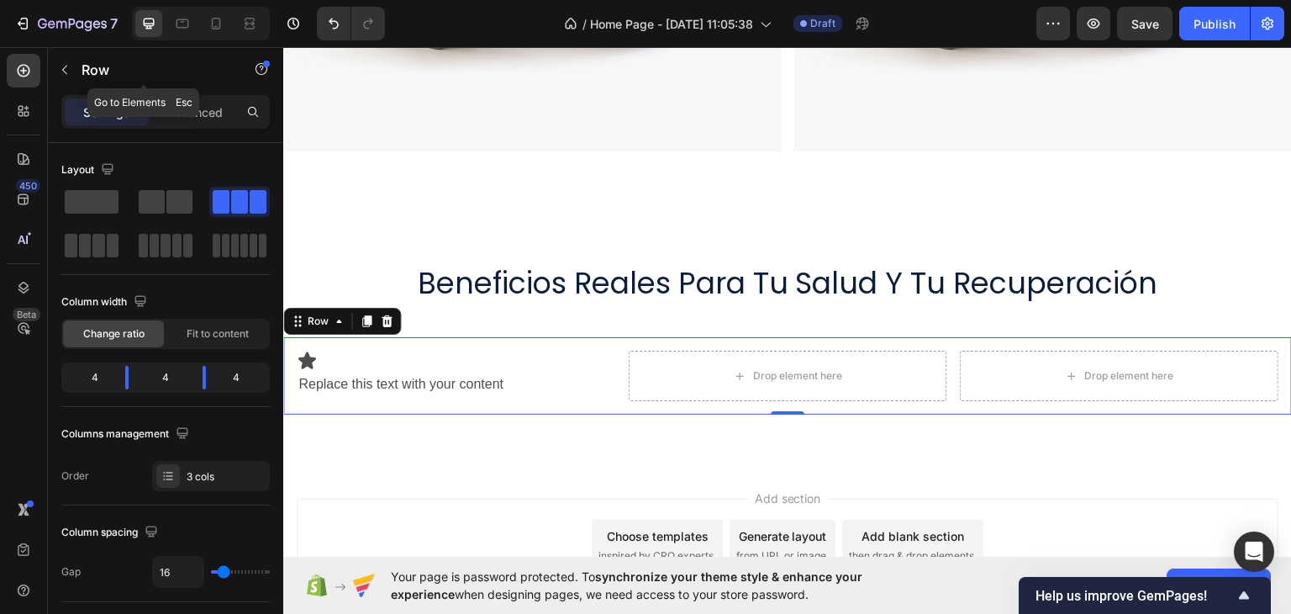
click at [74, 62] on button "button" at bounding box center [64, 69] width 27 height 27
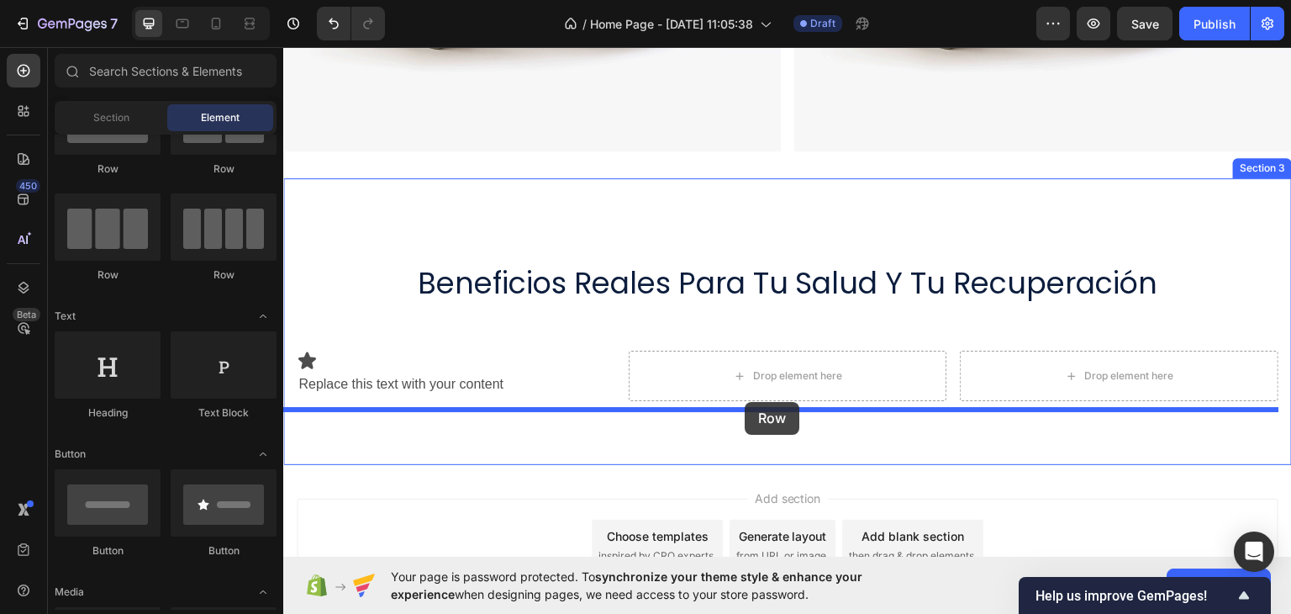
drag, startPoint x: 502, startPoint y: 193, endPoint x: 745, endPoint y: 399, distance: 318.4
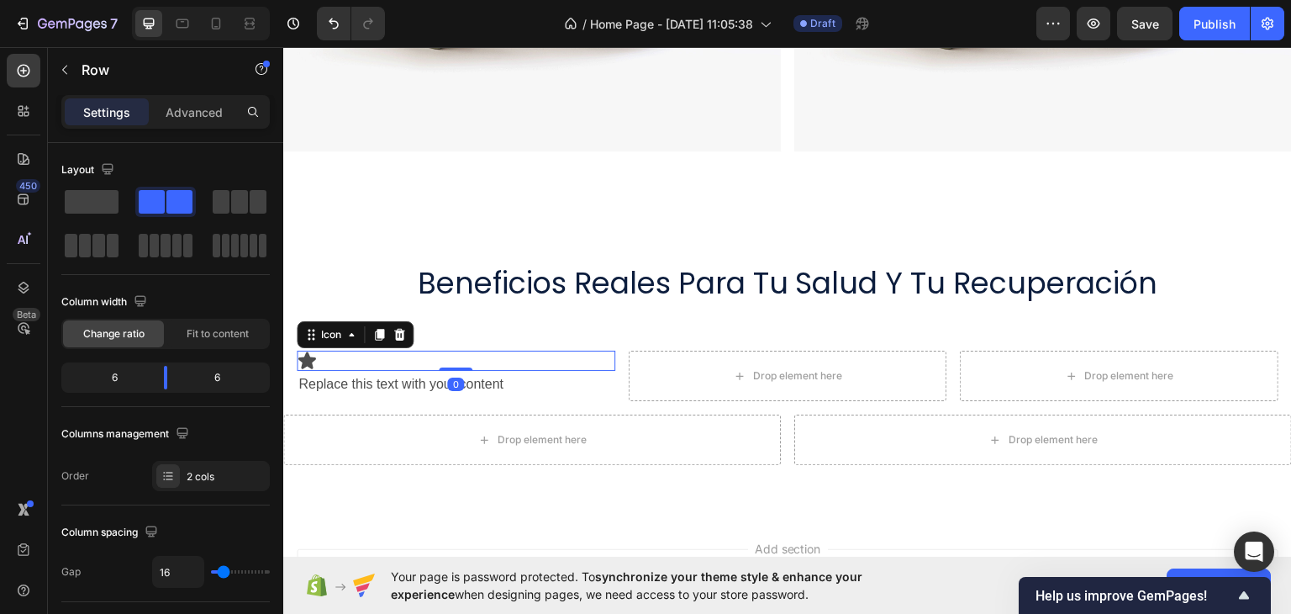
click at [505, 356] on div "Icon 0" at bounding box center [456, 360] width 319 height 20
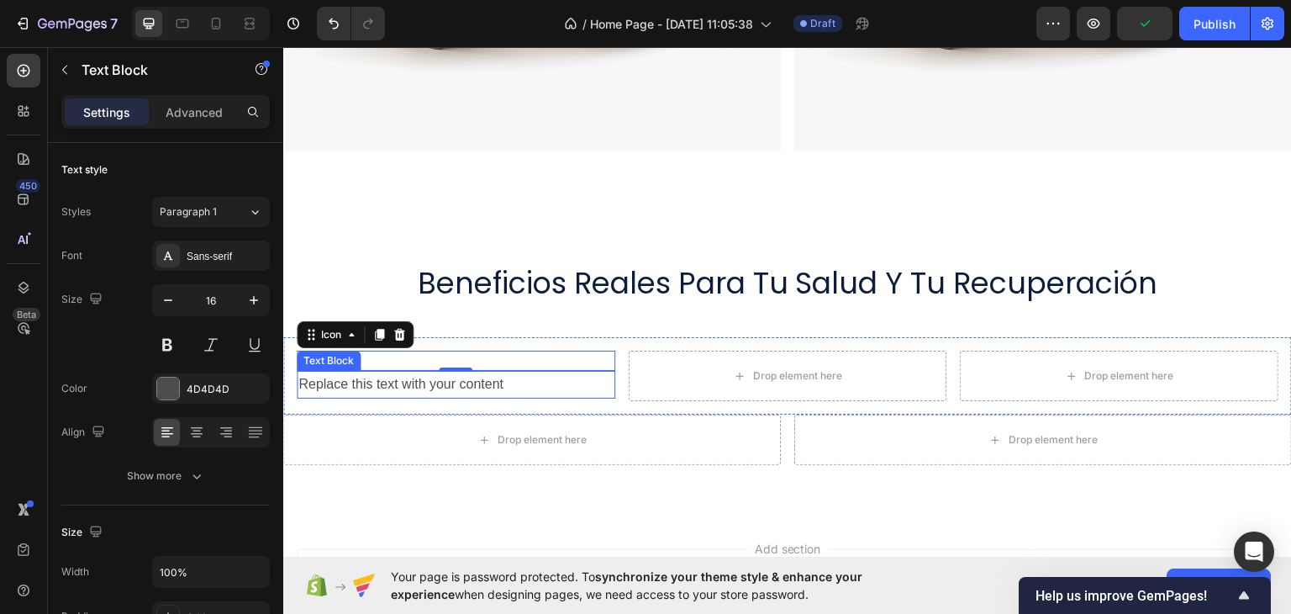
click at [554, 375] on p "Replace this text with your content" at bounding box center [455, 383] width 315 height 24
click at [542, 360] on div "Icon 0" at bounding box center [456, 360] width 319 height 20
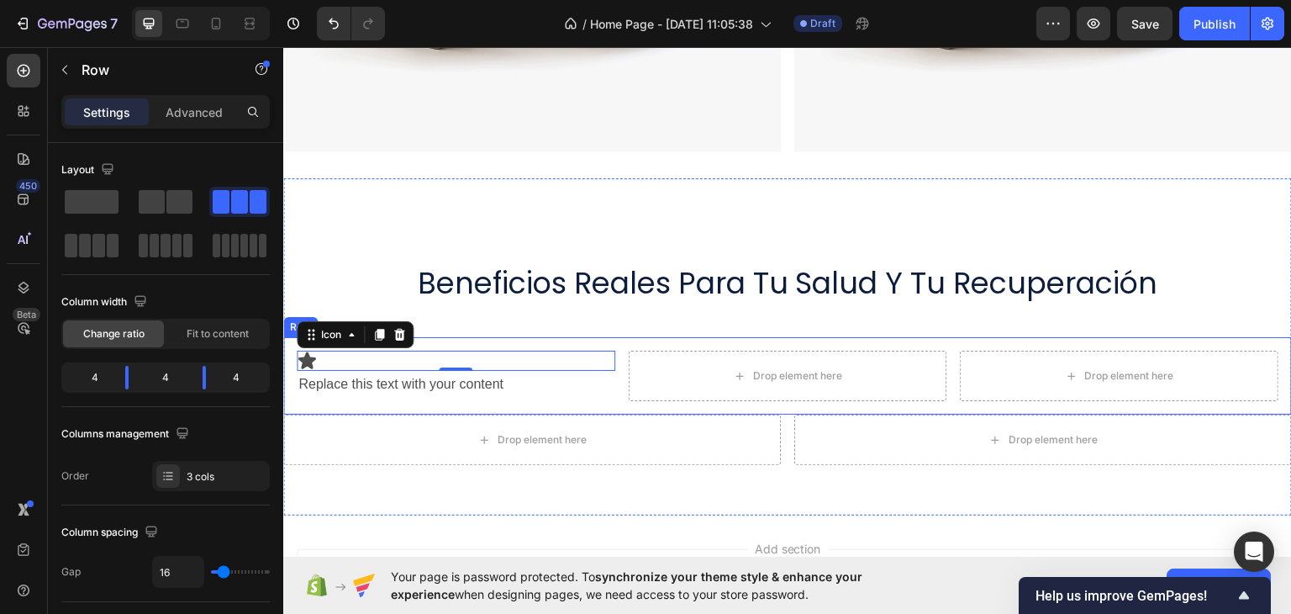
click at [579, 336] on div "Icon 0 Replace this text with your content Text Block Drop element here Drop el…" at bounding box center [787, 374] width 1009 height 77
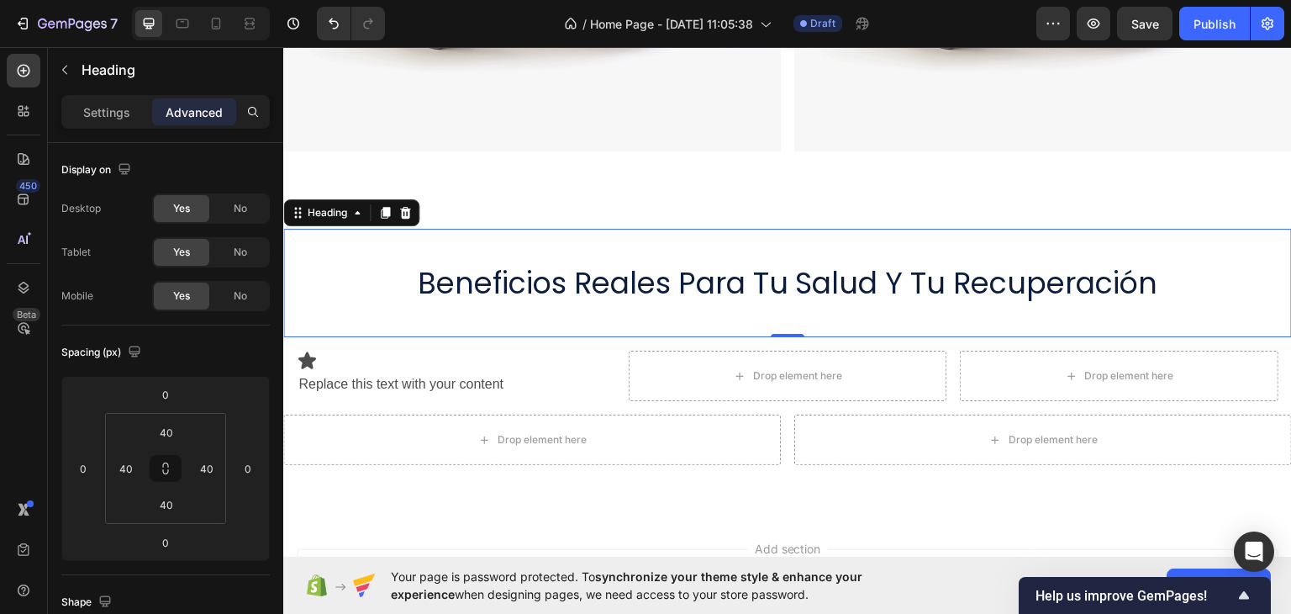
click at [592, 291] on p "beneficios reales para tu salud y tu recuperación" at bounding box center [788, 282] width 938 height 39
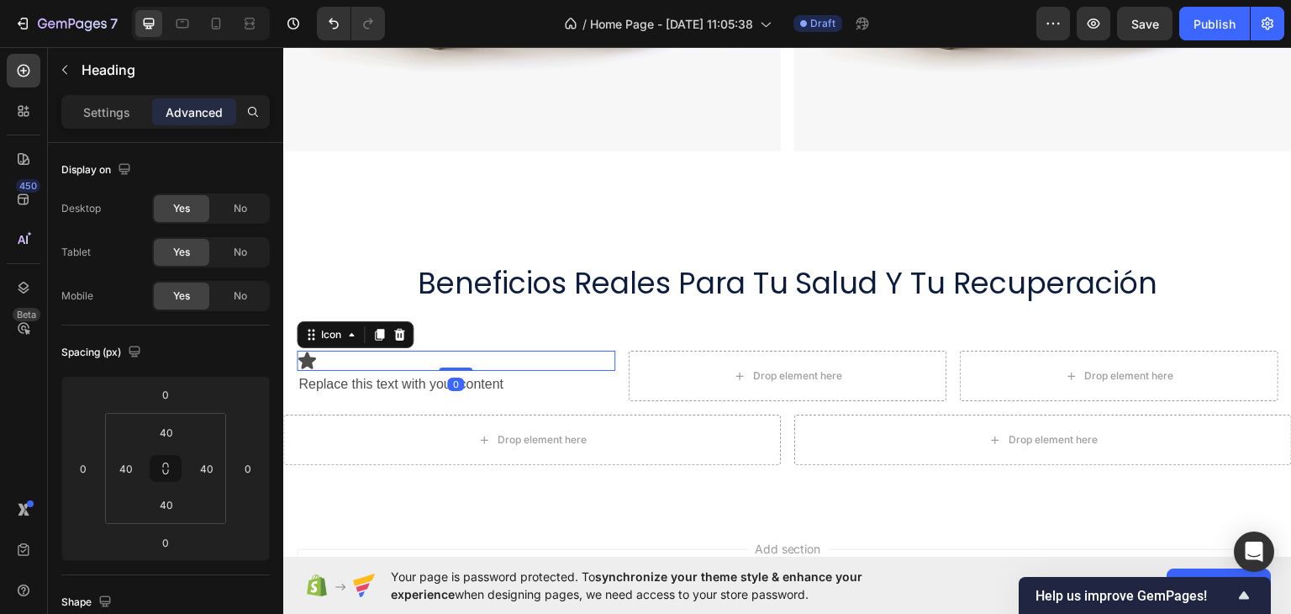
click at [576, 361] on div "Icon 0" at bounding box center [456, 360] width 319 height 20
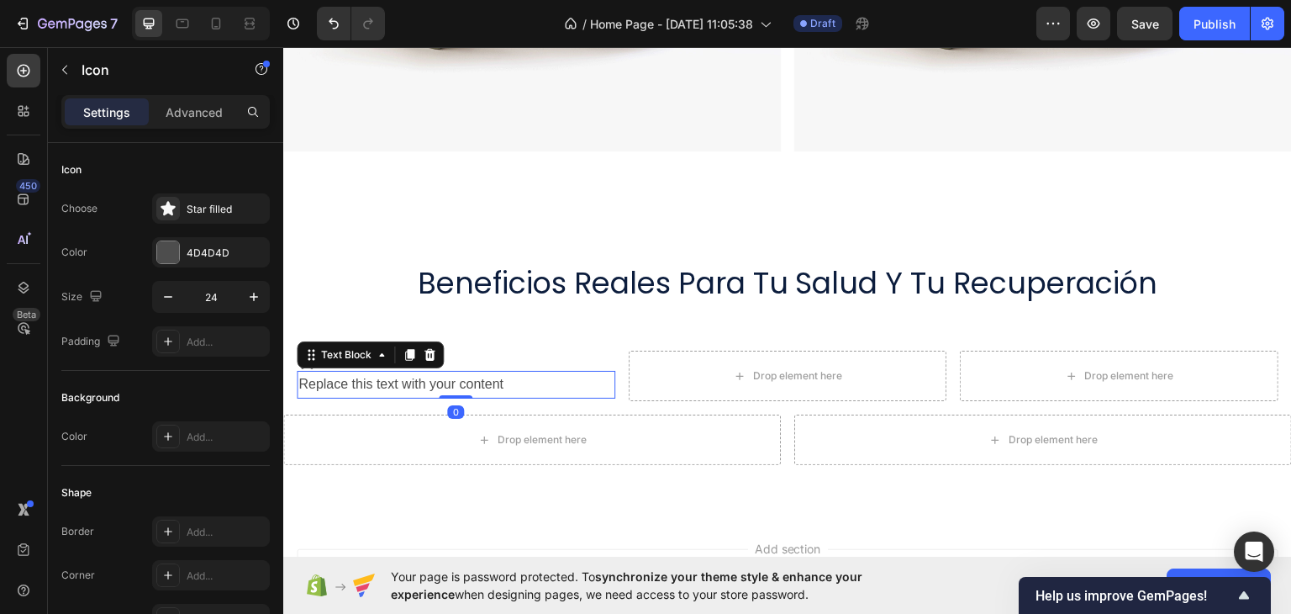
click at [578, 381] on p "Replace this text with your content" at bounding box center [455, 383] width 315 height 24
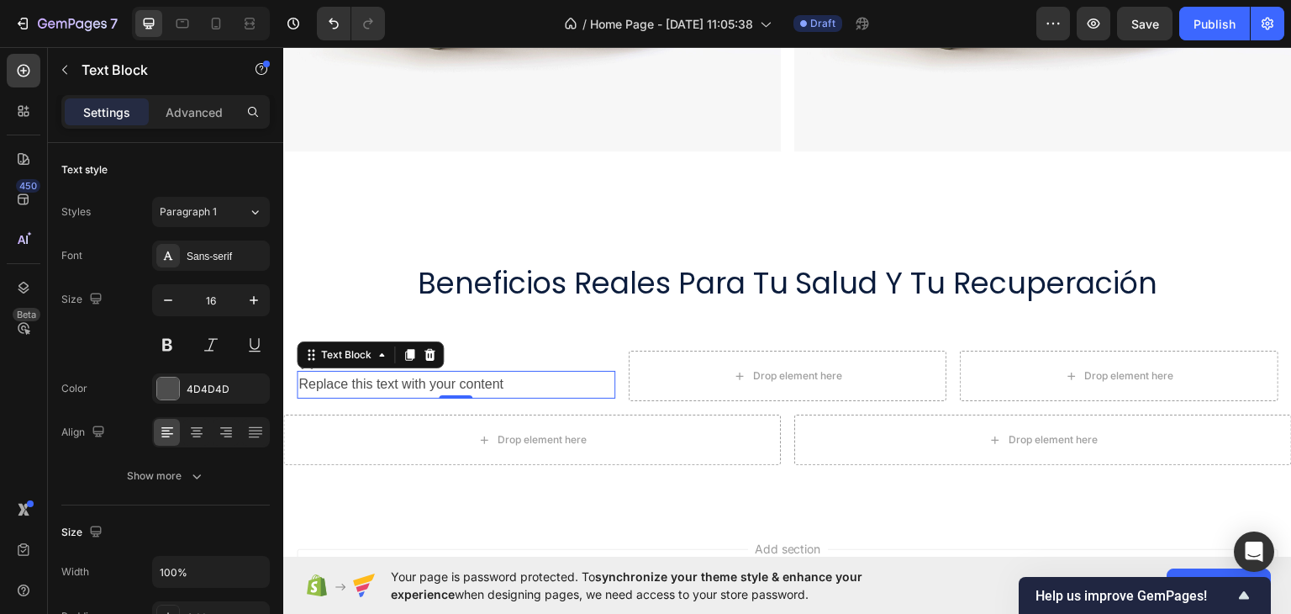
click at [466, 382] on p "Replace this text with your content" at bounding box center [455, 383] width 315 height 24
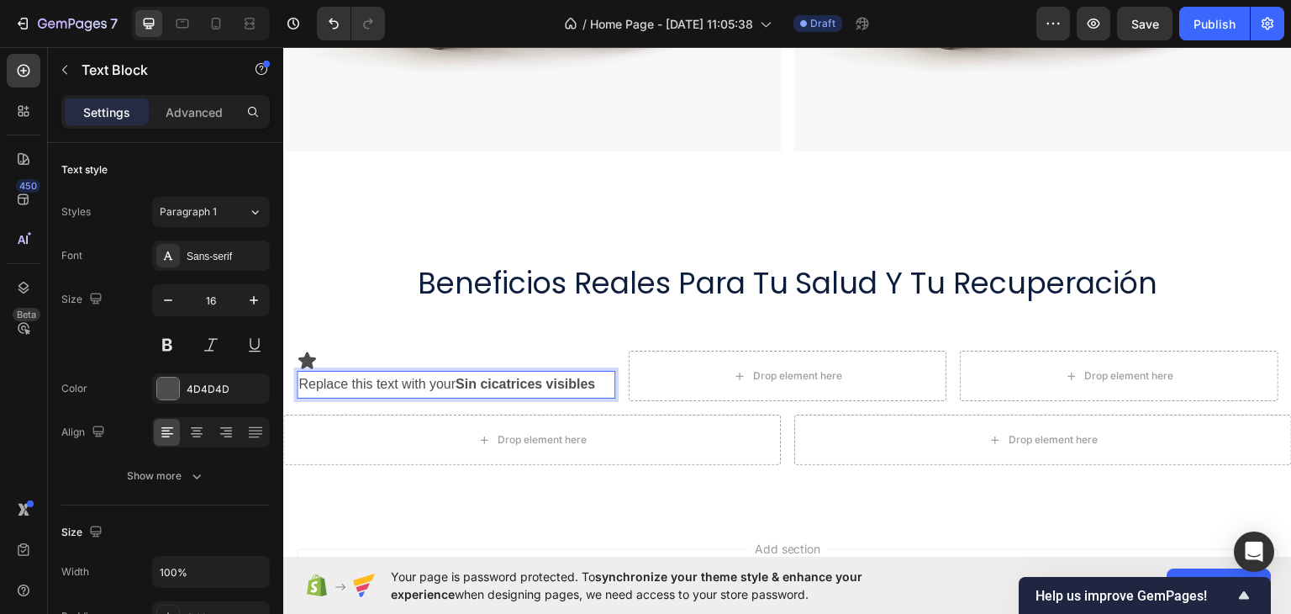
click at [470, 381] on strong "Sin cicatrices visibles" at bounding box center [526, 383] width 140 height 14
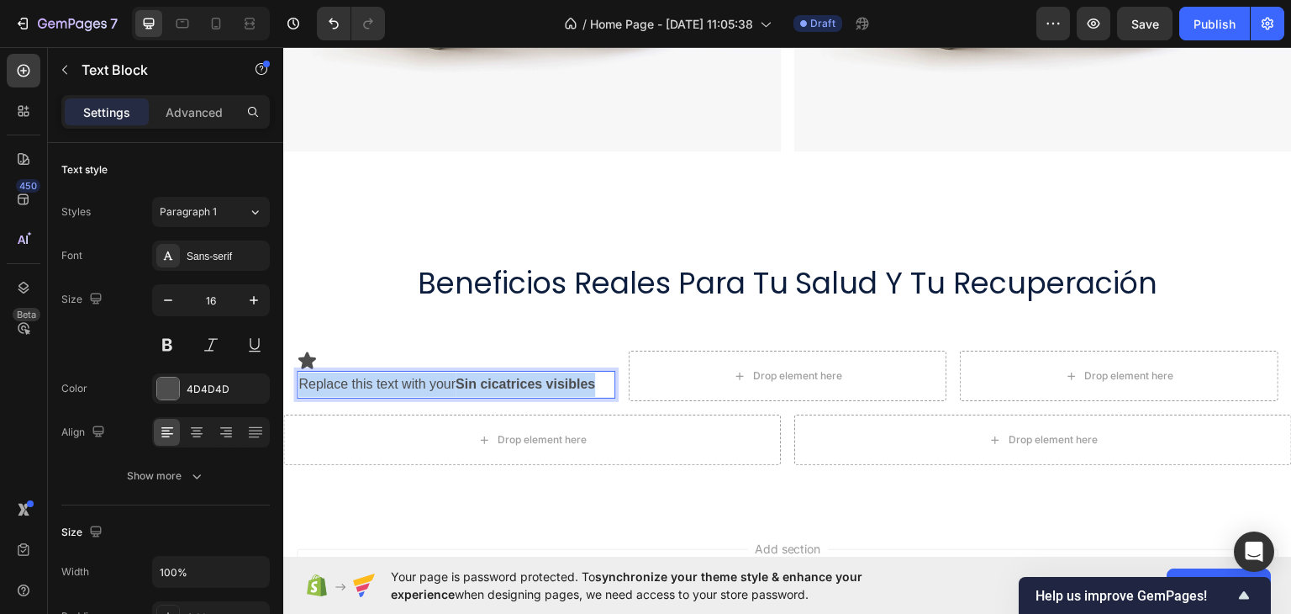
click at [470, 381] on strong "Sin cicatrices visibles" at bounding box center [526, 383] width 140 height 14
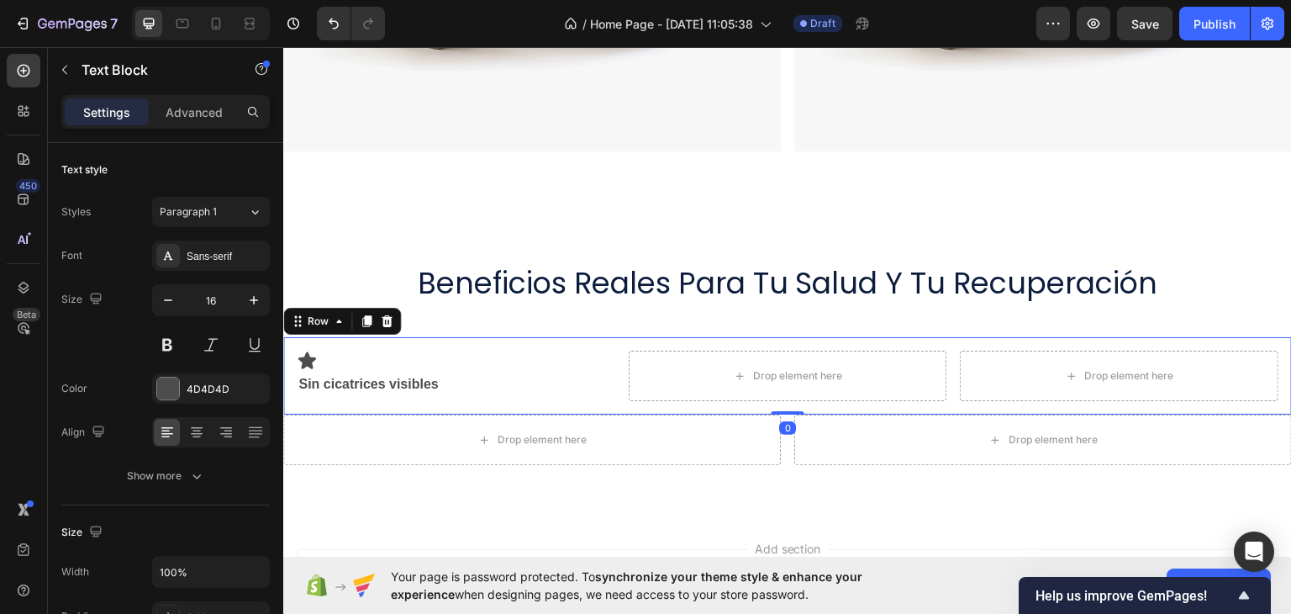
click at [474, 343] on div "Icon Sin cicatrices visibles Text Block Drop element here Drop element here Row…" at bounding box center [787, 374] width 1009 height 77
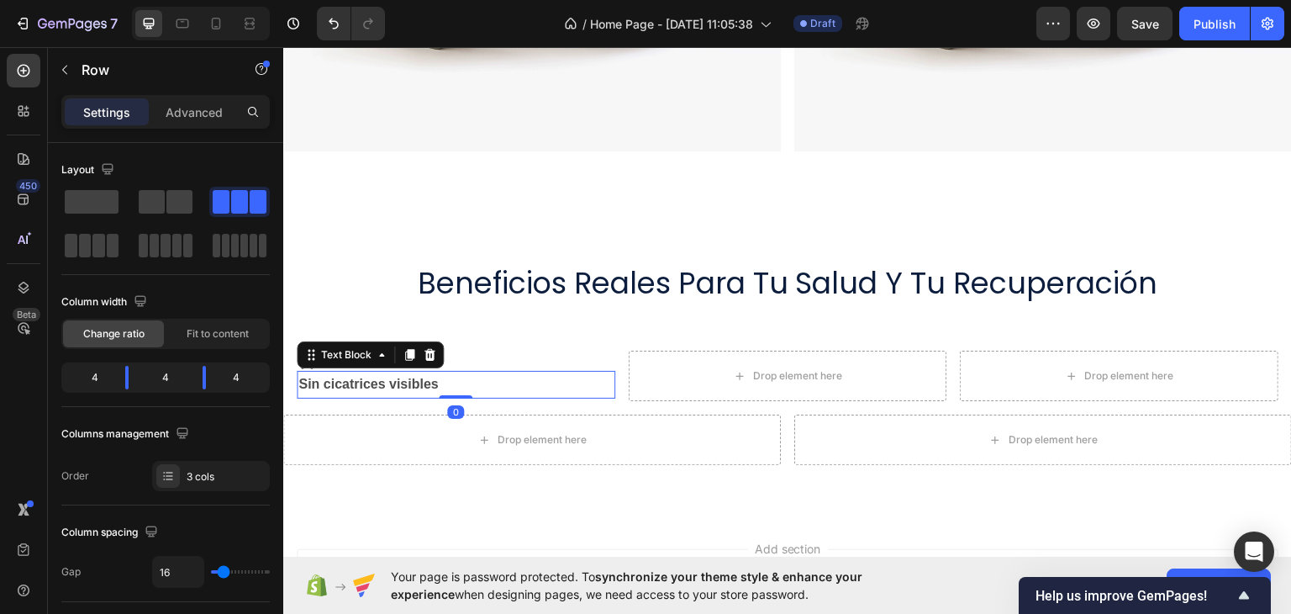
click at [477, 371] on p "Sin cicatrices visibles" at bounding box center [455, 383] width 315 height 24
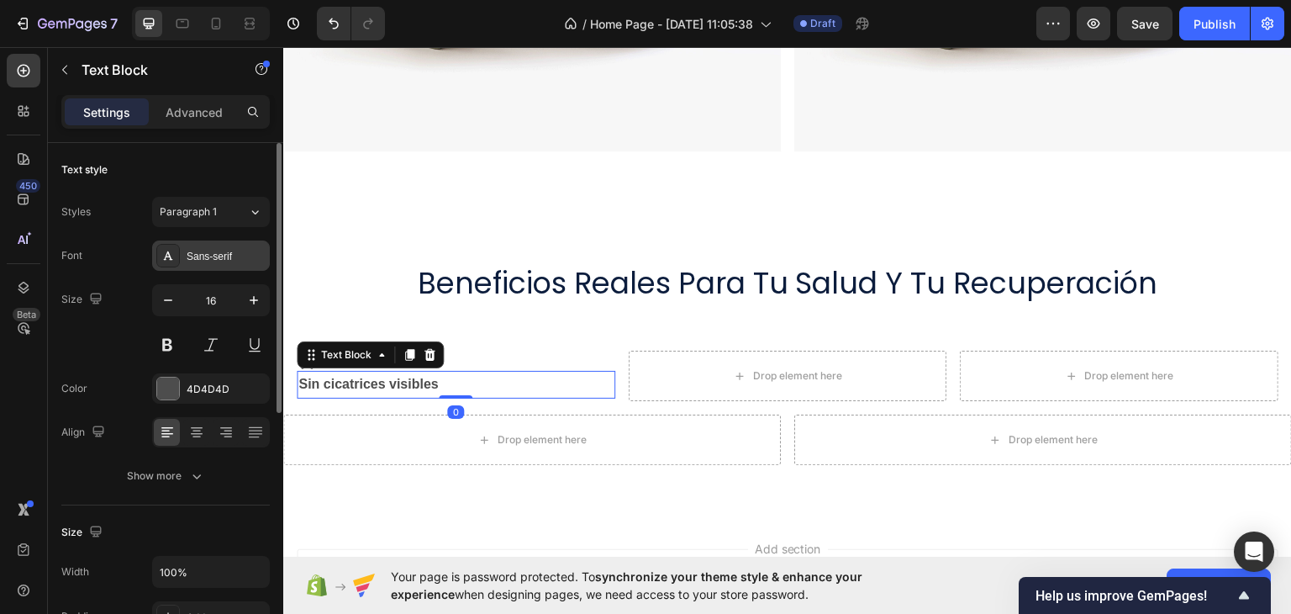
click at [161, 250] on icon at bounding box center [167, 255] width 13 height 13
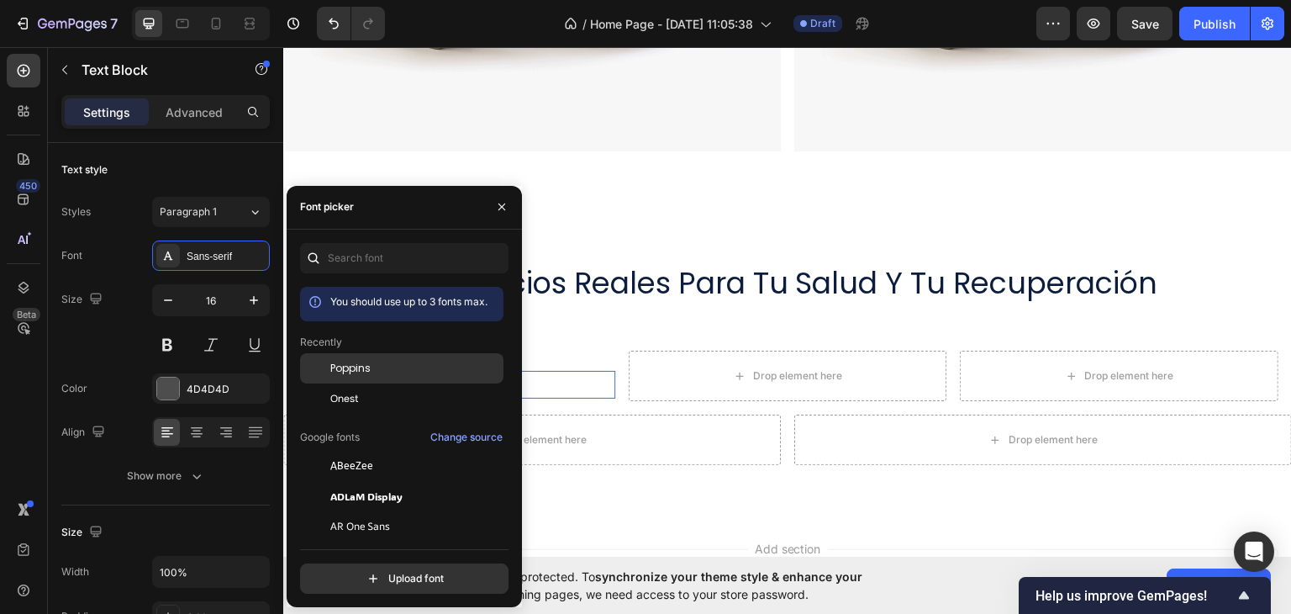
click at [335, 376] on div "Poppins" at bounding box center [401, 368] width 203 height 30
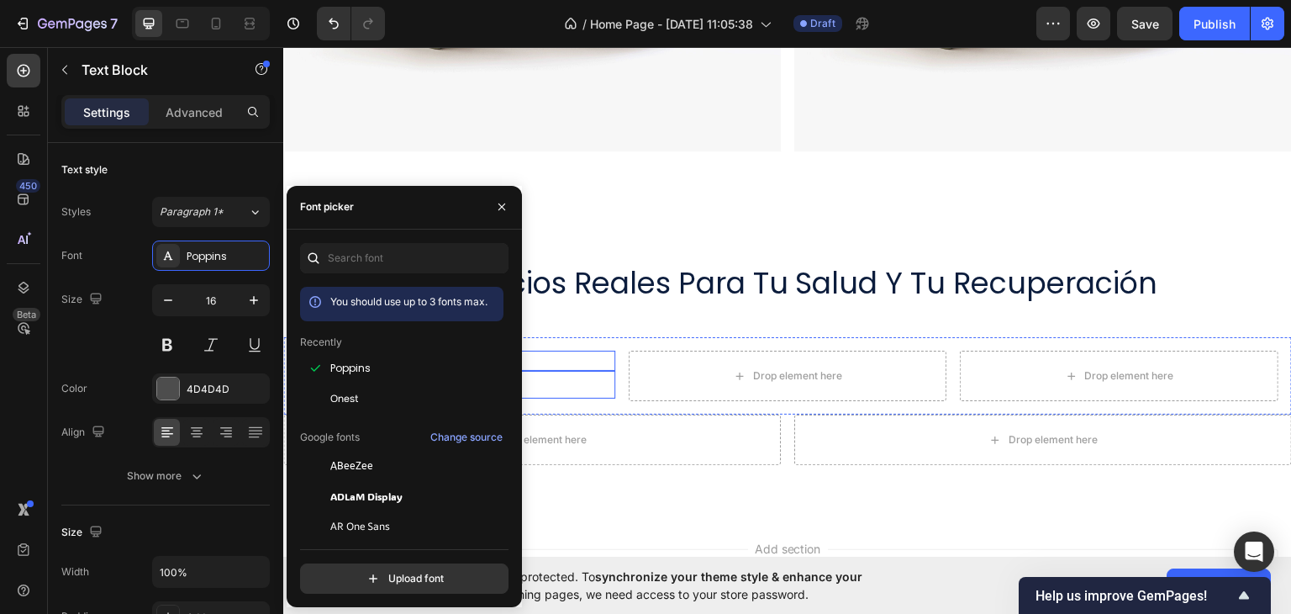
click at [586, 337] on div "Icon Sin cicatrices visibles Text Block 0 Drop element here Drop element here R…" at bounding box center [787, 374] width 1009 height 77
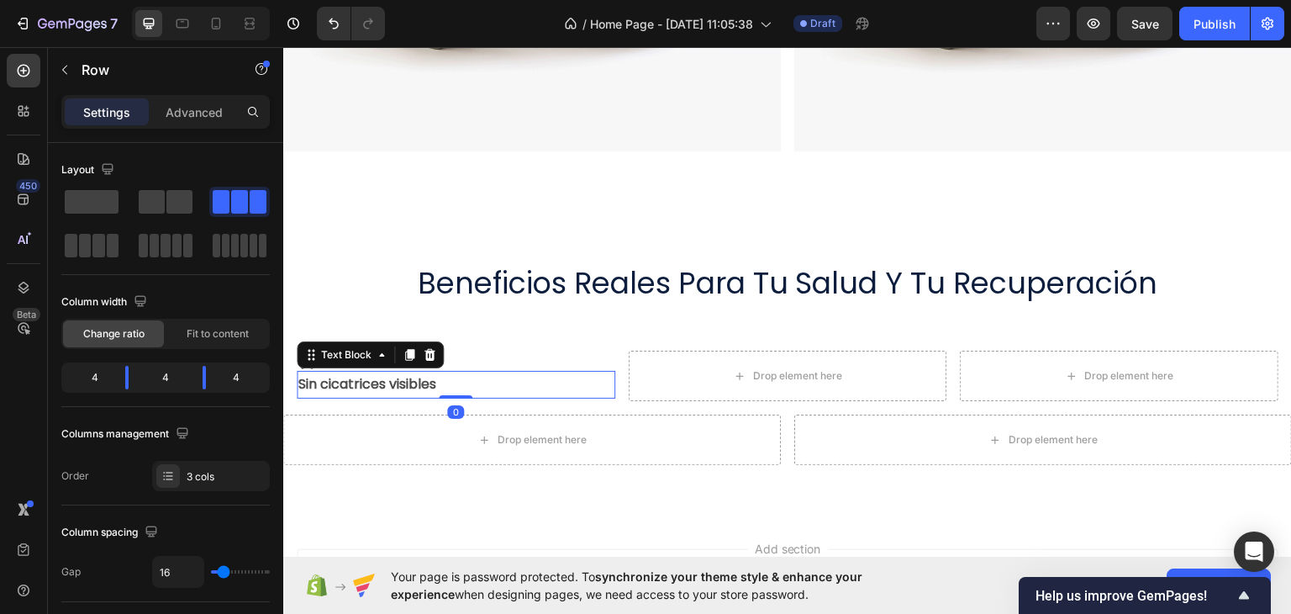
click at [493, 381] on p "Sin cicatrices visibles" at bounding box center [455, 383] width 315 height 24
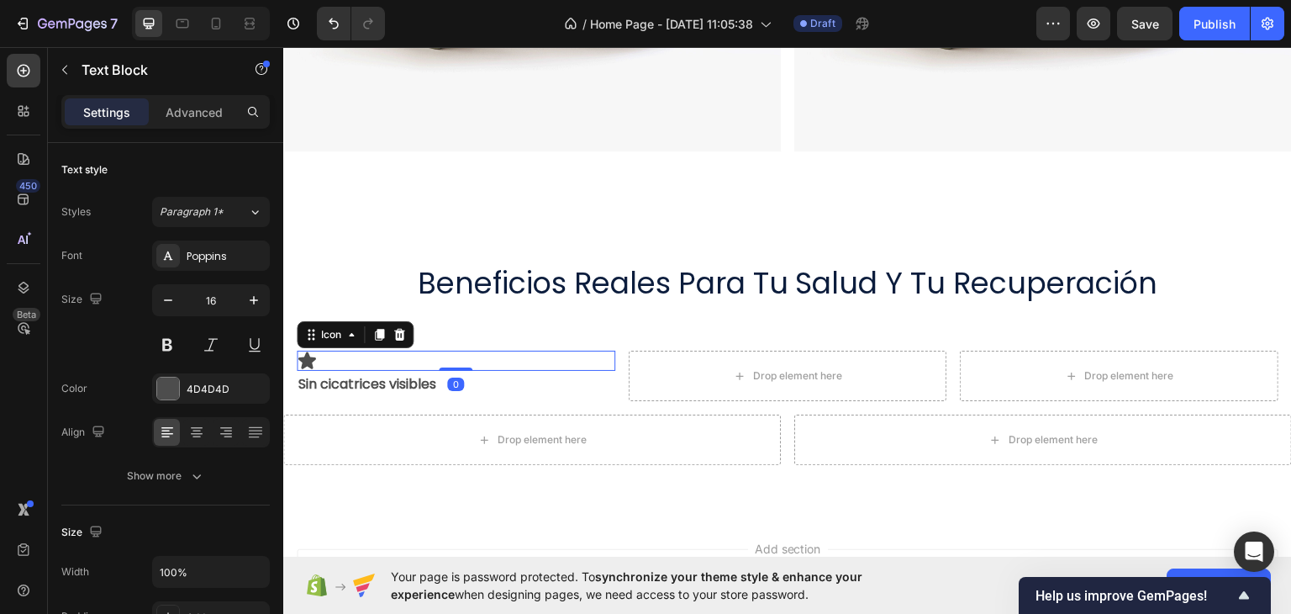
click at [494, 354] on div "Icon 0" at bounding box center [456, 360] width 319 height 20
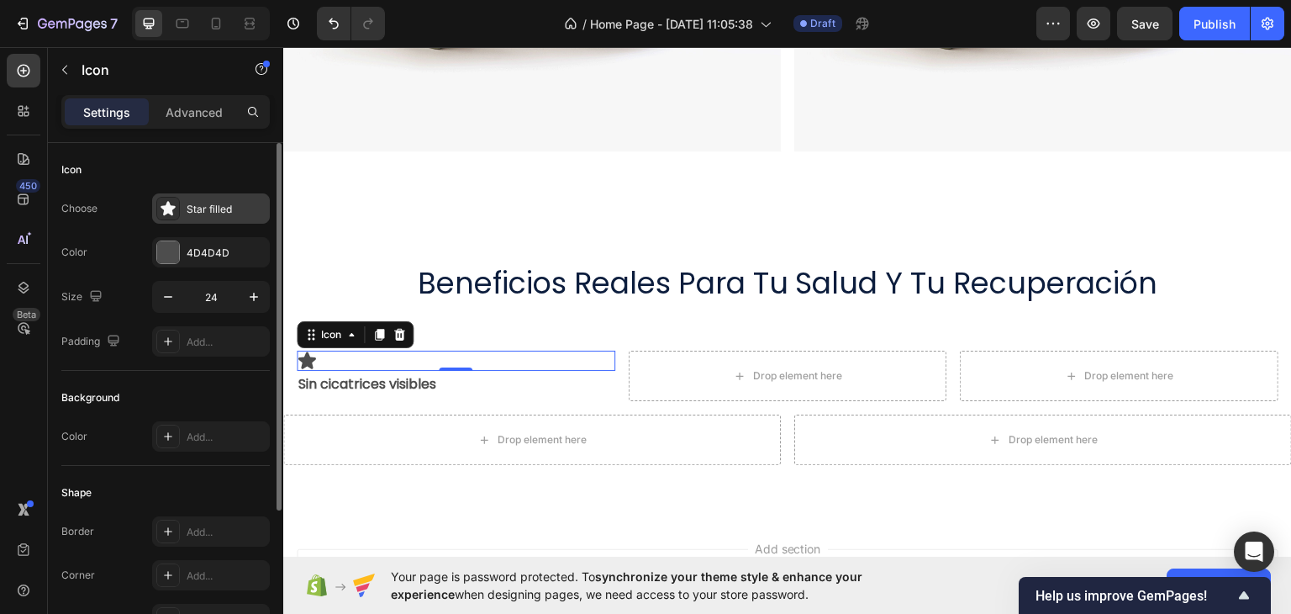
click at [161, 207] on icon at bounding box center [168, 208] width 14 height 14
click at [107, 266] on div "Choose Star filled Color 4D4D4D Size 24 Padding Add..." at bounding box center [165, 274] width 208 height 163
click at [308, 329] on icon at bounding box center [309, 330] width 3 height 3
click at [180, 193] on div "Star filled" at bounding box center [211, 208] width 118 height 30
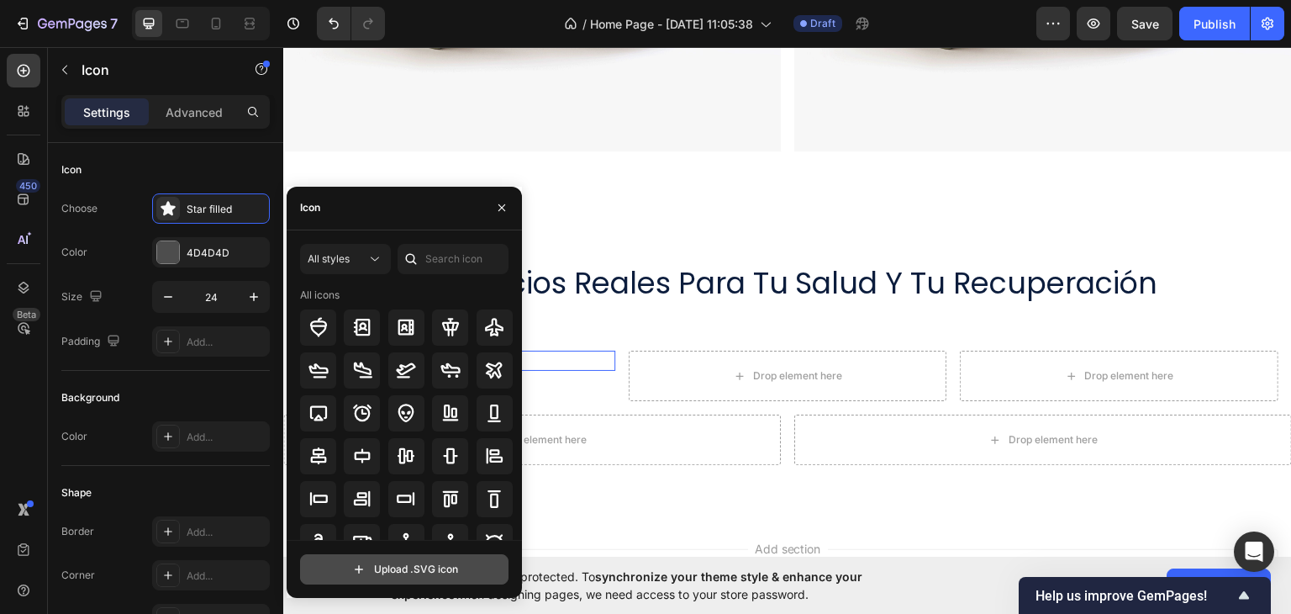
click at [389, 572] on input "file" at bounding box center [404, 569] width 207 height 29
type input "C:\fakepath\image-_16_.svg"
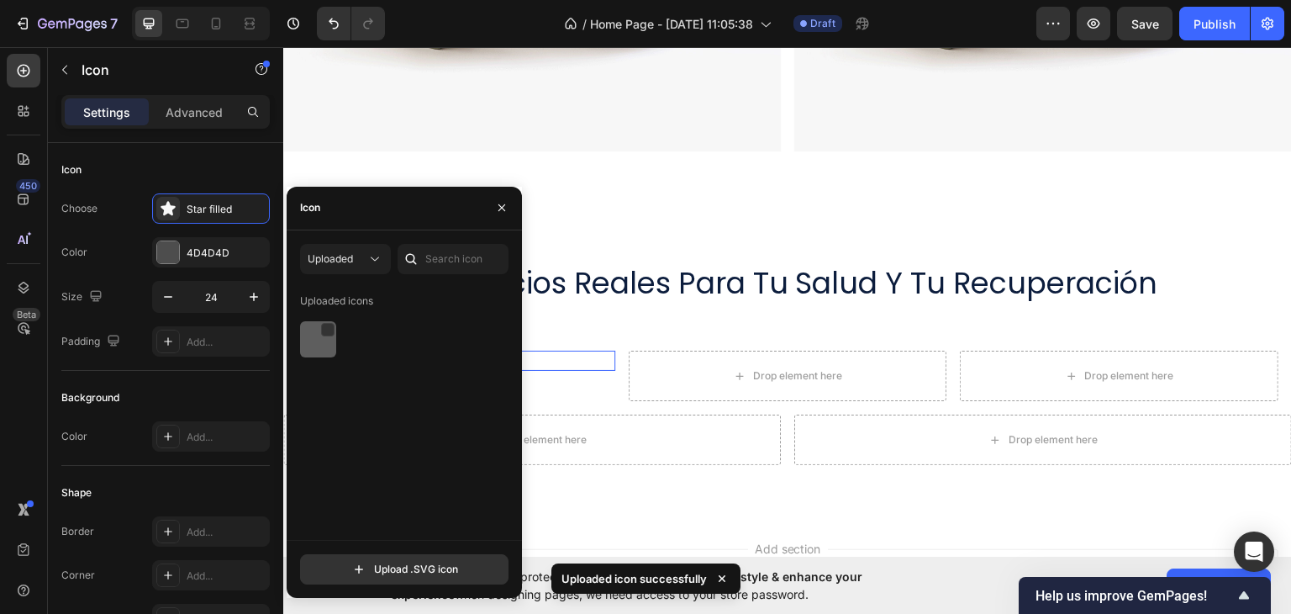
click at [315, 341] on img at bounding box center [318, 339] width 20 height 20
click at [498, 213] on icon "button" at bounding box center [501, 207] width 13 height 13
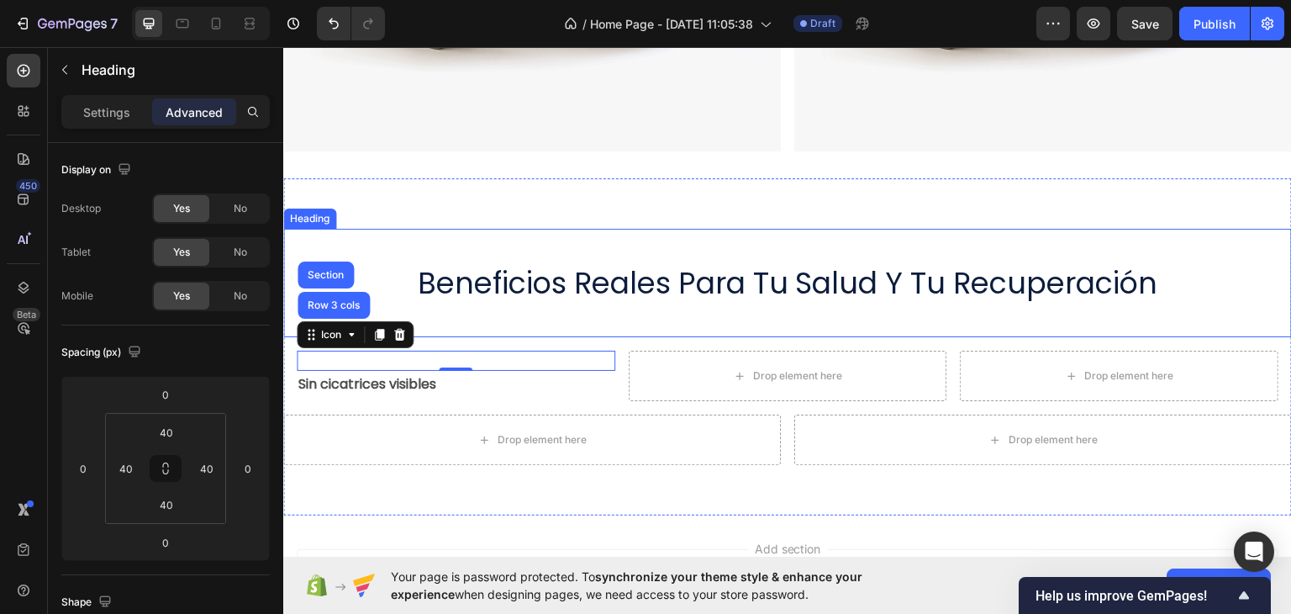
click at [500, 313] on div "beneficios reales para tu salud y tu recuperación Heading" at bounding box center [787, 282] width 1009 height 109
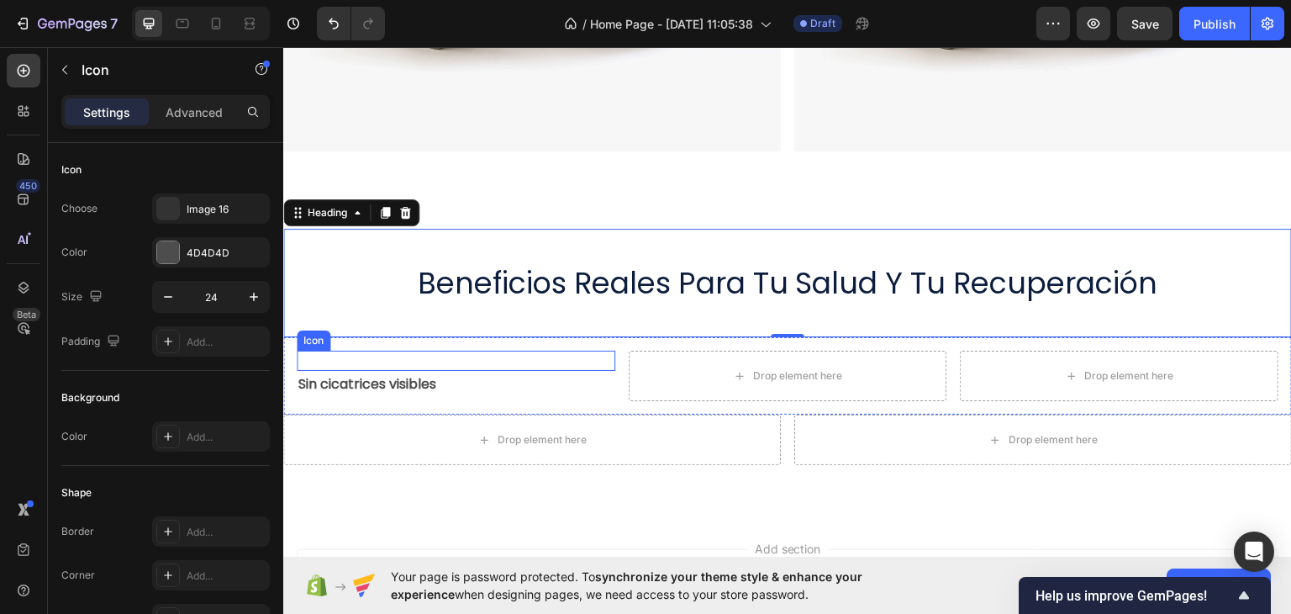
click at [445, 351] on div "Icon" at bounding box center [456, 360] width 319 height 20
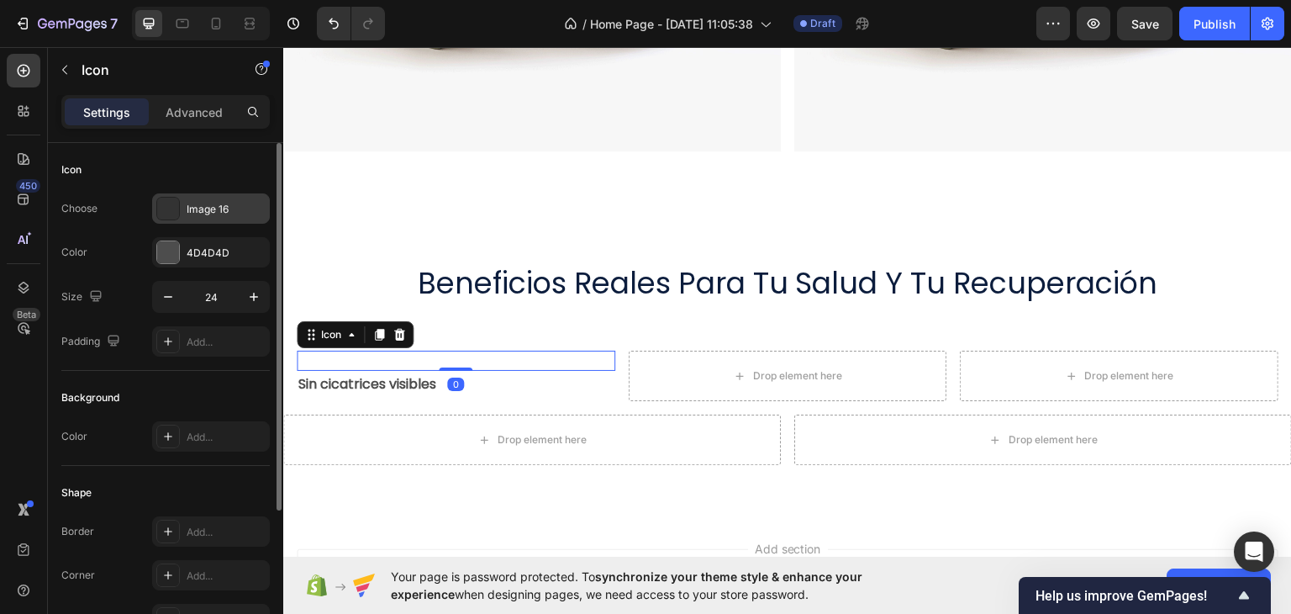
click at [180, 213] on div "Image 16" at bounding box center [211, 208] width 118 height 30
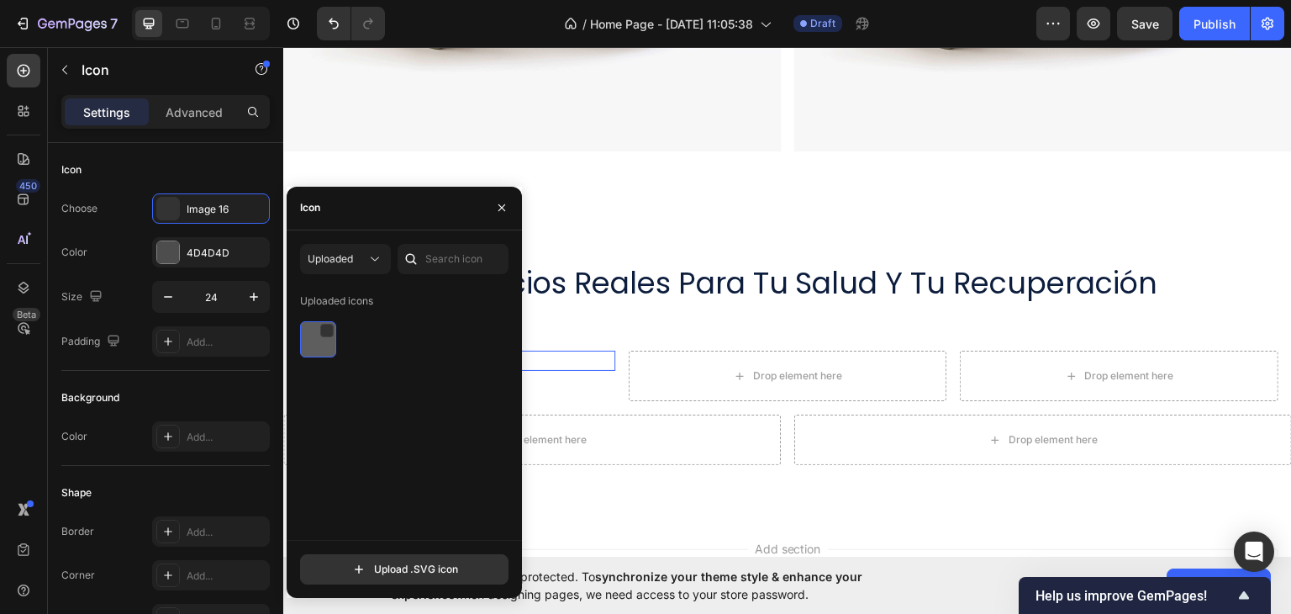
click at [303, 326] on div at bounding box center [318, 339] width 36 height 36
click at [324, 328] on div at bounding box center [326, 330] width 13 height 13
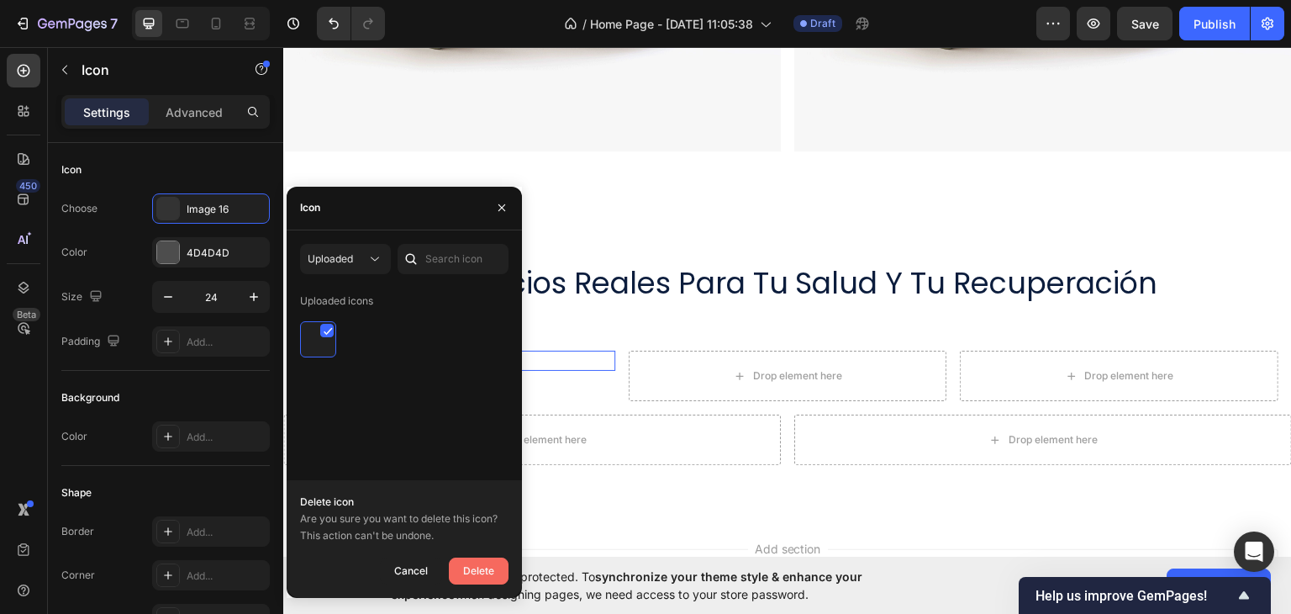
click at [466, 571] on div "Delete" at bounding box center [478, 571] width 31 height 20
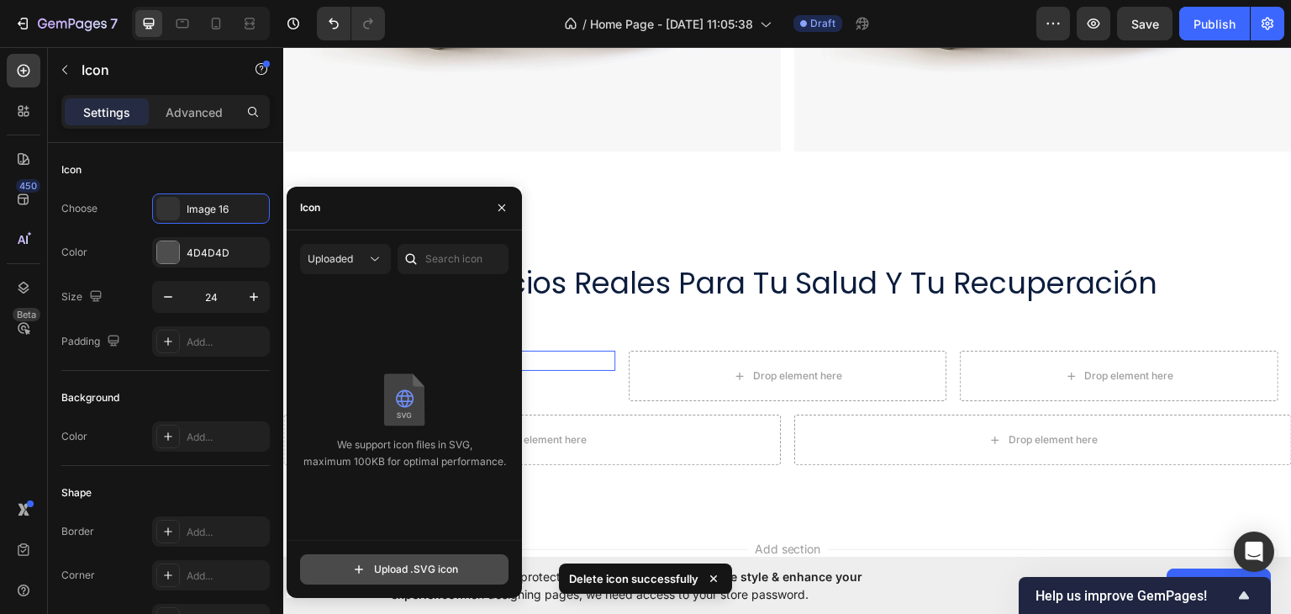
click at [428, 566] on input "file" at bounding box center [404, 569] width 207 height 29
type input "C:\fakepath\image-_16_.svg"
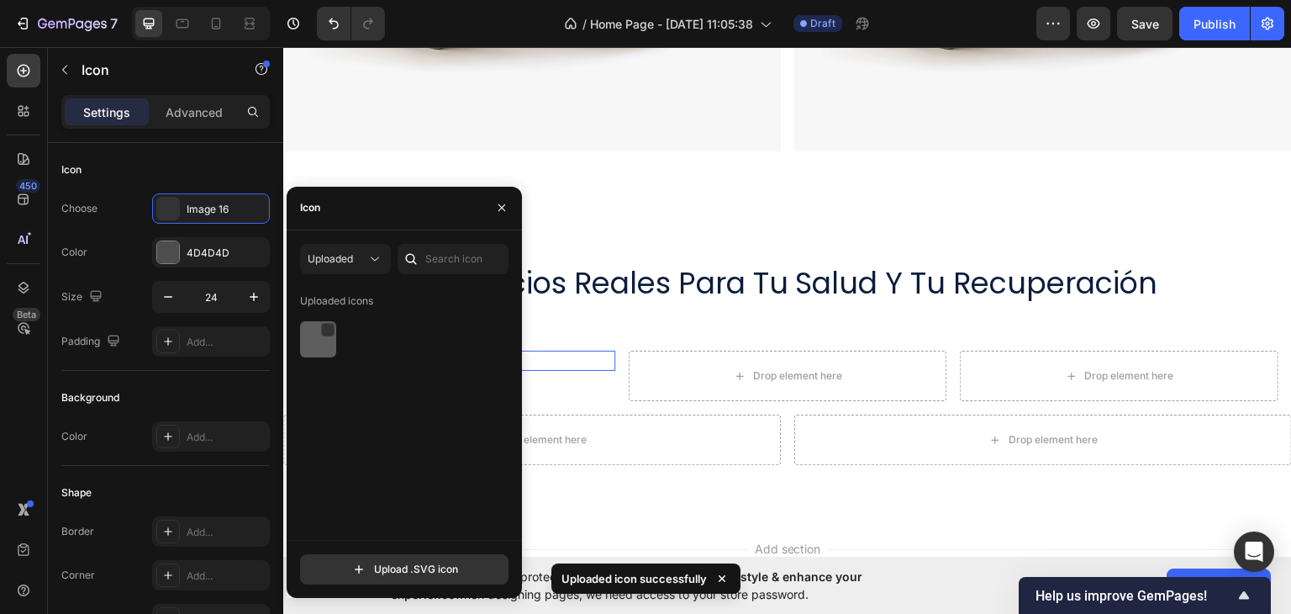
click at [324, 336] on img at bounding box center [318, 339] width 20 height 20
click at [502, 215] on button "button" at bounding box center [501, 207] width 27 height 27
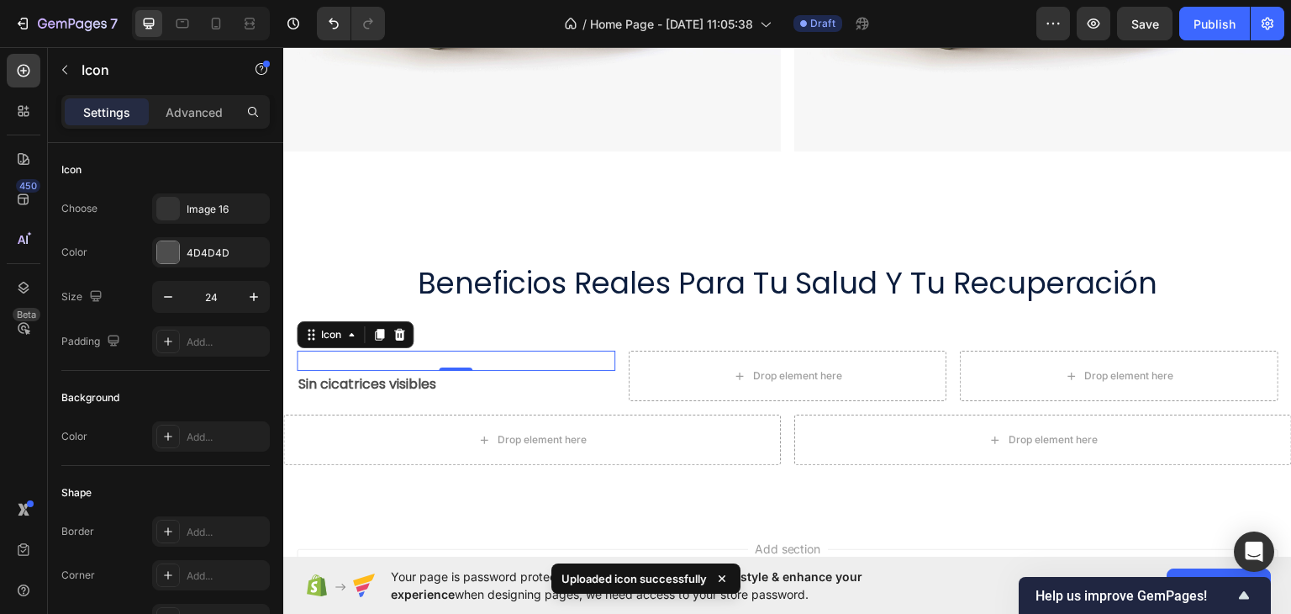
click at [459, 379] on div "0" at bounding box center [455, 383] width 17 height 13
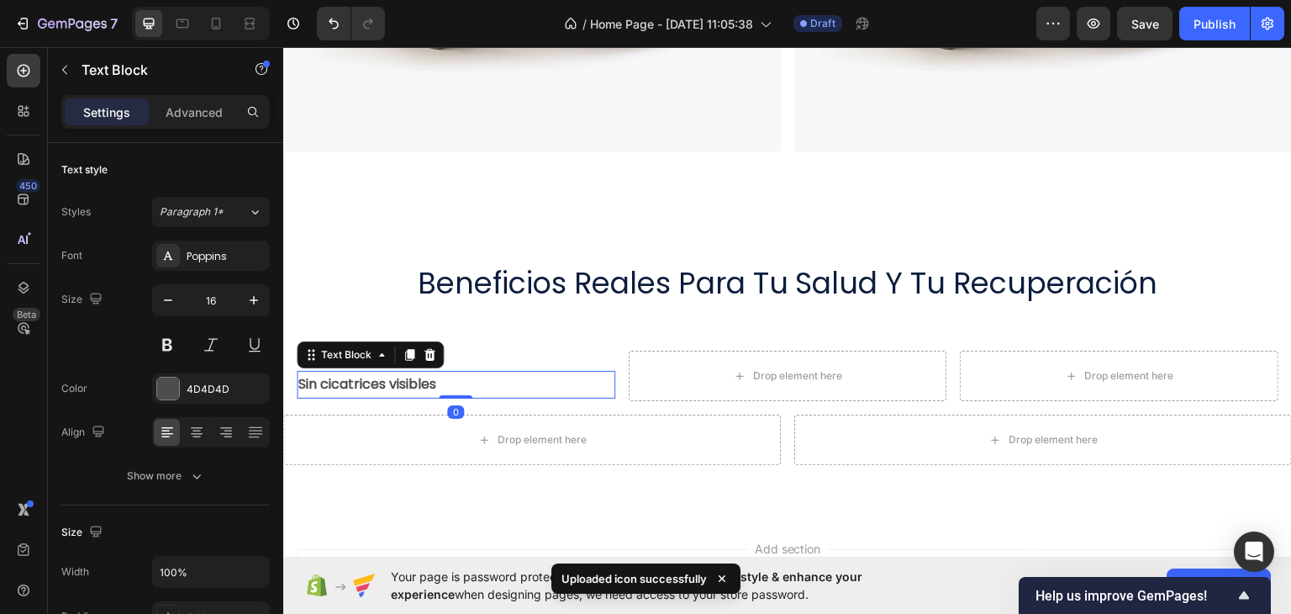
click at [371, 383] on strong "Sin cicatrices visibles" at bounding box center [367, 382] width 138 height 19
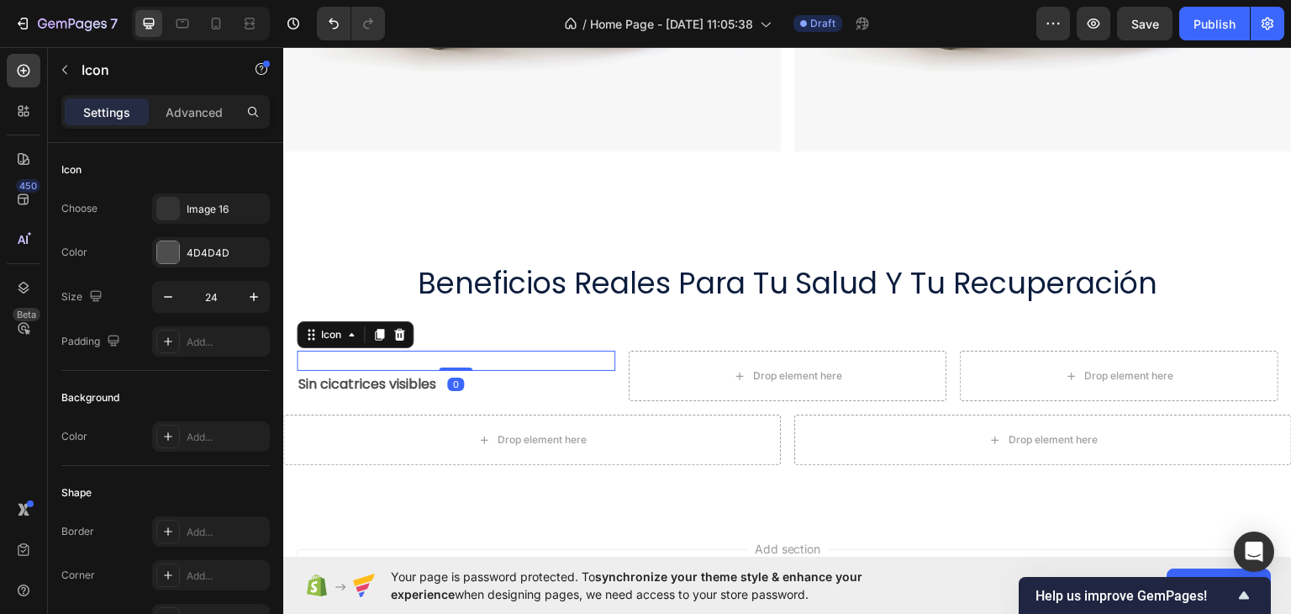
click at [495, 350] on div "Icon 0" at bounding box center [456, 360] width 319 height 20
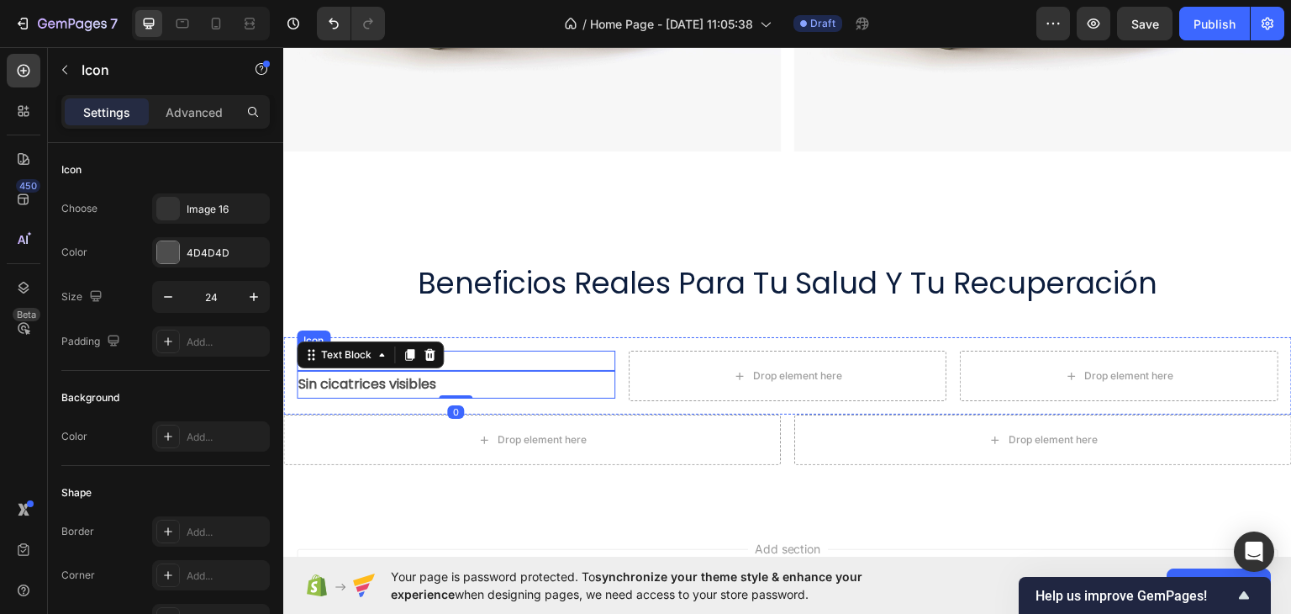
click at [521, 354] on div "Icon" at bounding box center [456, 360] width 319 height 20
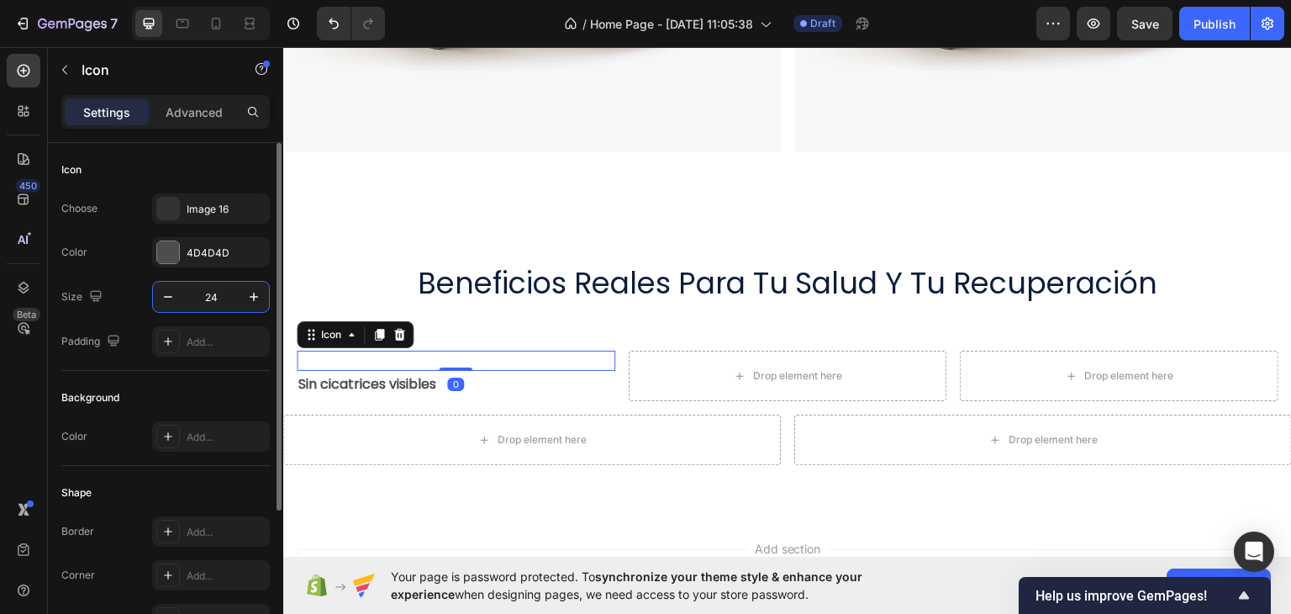
click at [225, 310] on input "24" at bounding box center [210, 297] width 55 height 30
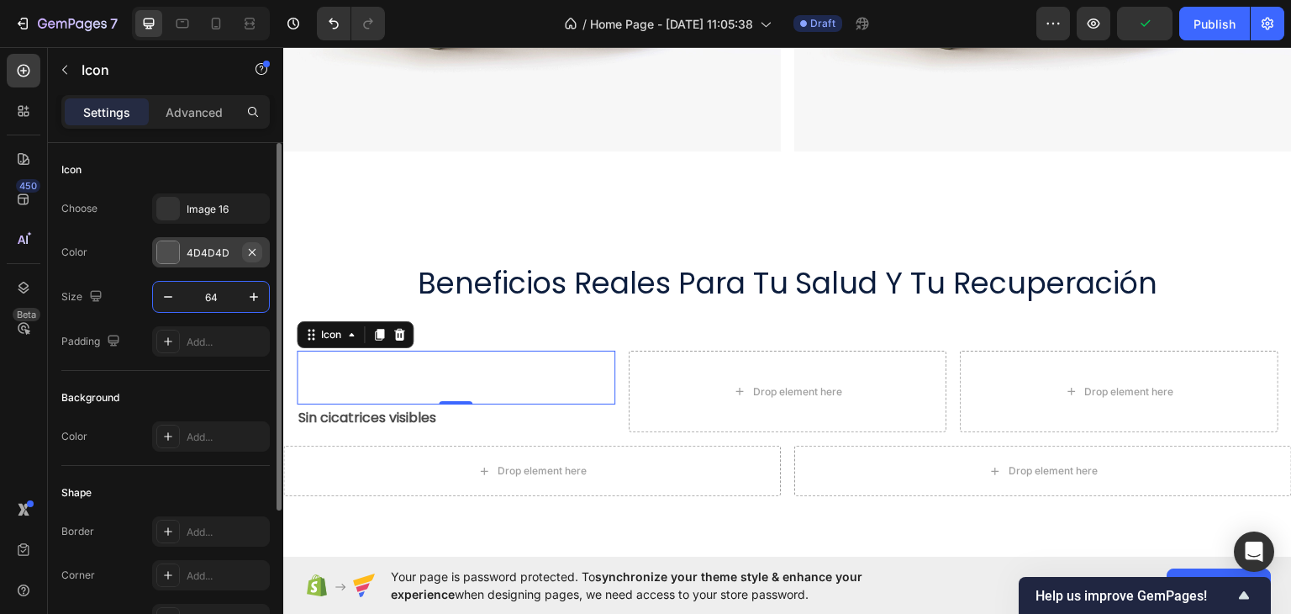
type input "64"
click at [254, 256] on icon "button" at bounding box center [251, 251] width 13 height 13
click at [190, 205] on div "Image 16" at bounding box center [226, 209] width 79 height 15
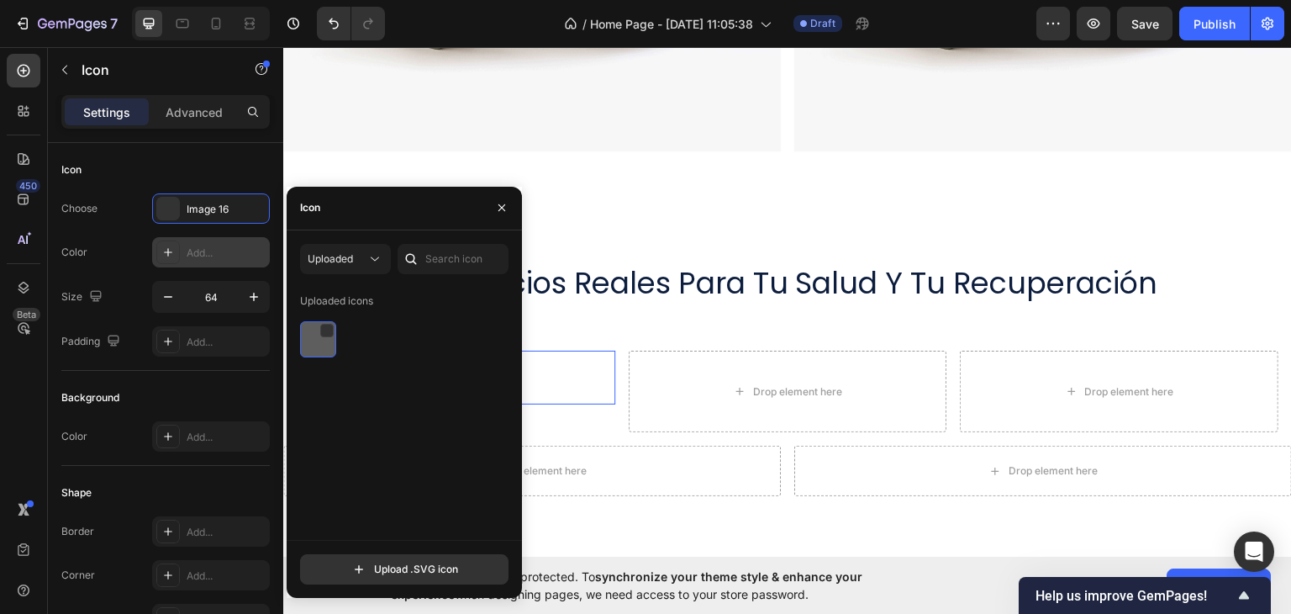
click at [324, 344] on img at bounding box center [318, 339] width 20 height 20
click at [329, 321] on div at bounding box center [318, 339] width 36 height 36
click at [329, 324] on div at bounding box center [326, 330] width 13 height 13
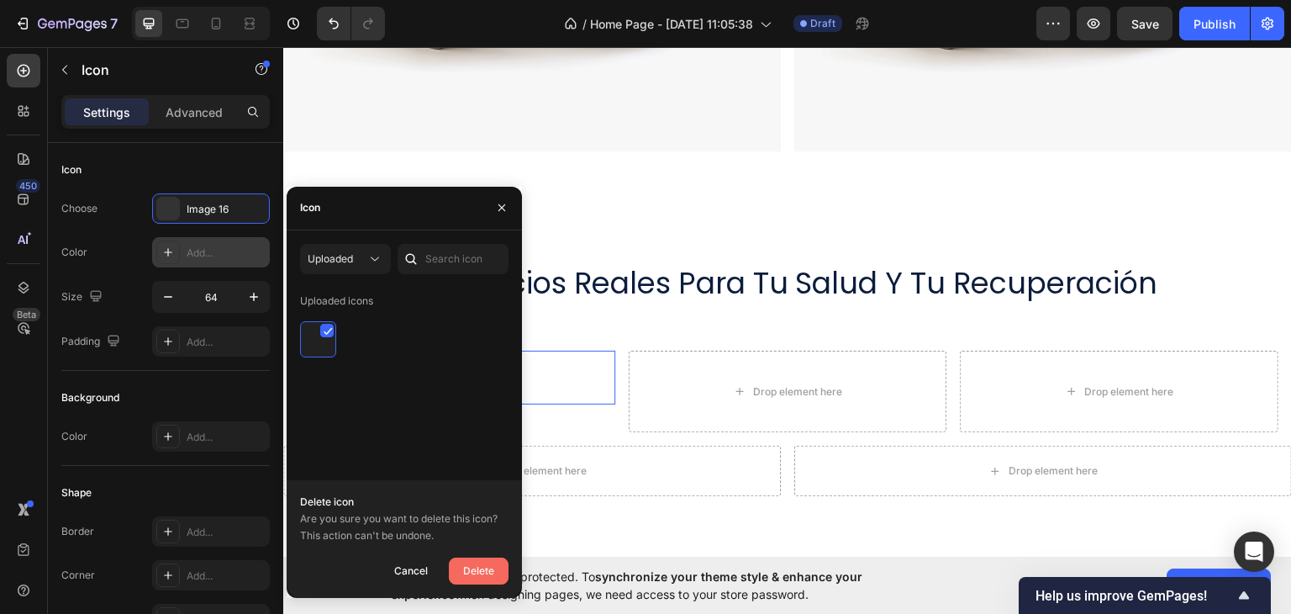
click at [486, 579] on div "Delete" at bounding box center [478, 571] width 31 height 20
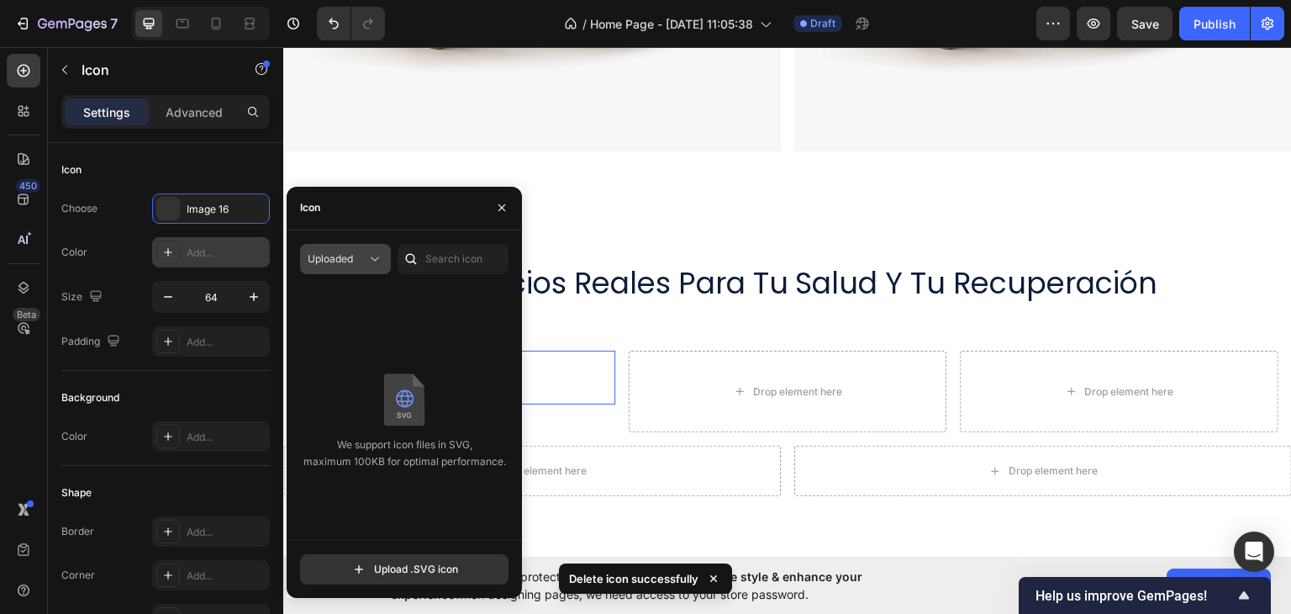
click at [348, 255] on span "Uploaded" at bounding box center [330, 258] width 45 height 13
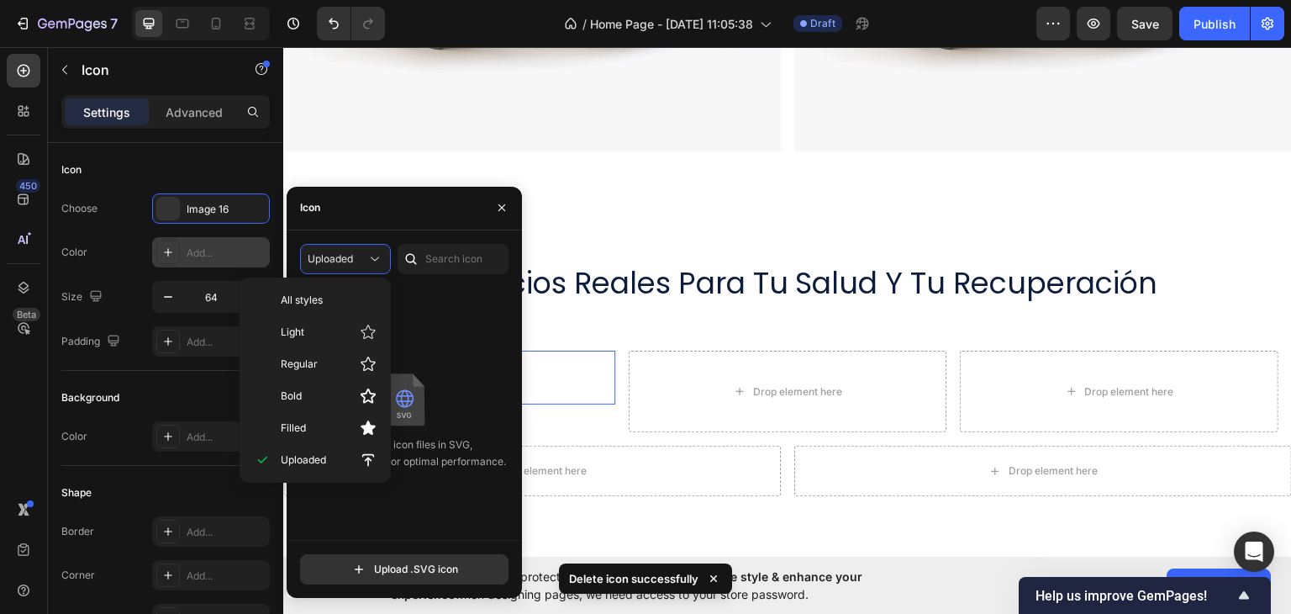
click at [334, 282] on div "All styles Light Regular Bold Filled Uploaded" at bounding box center [315, 379] width 151 height 205
click at [330, 298] on p "All styles" at bounding box center [329, 299] width 96 height 15
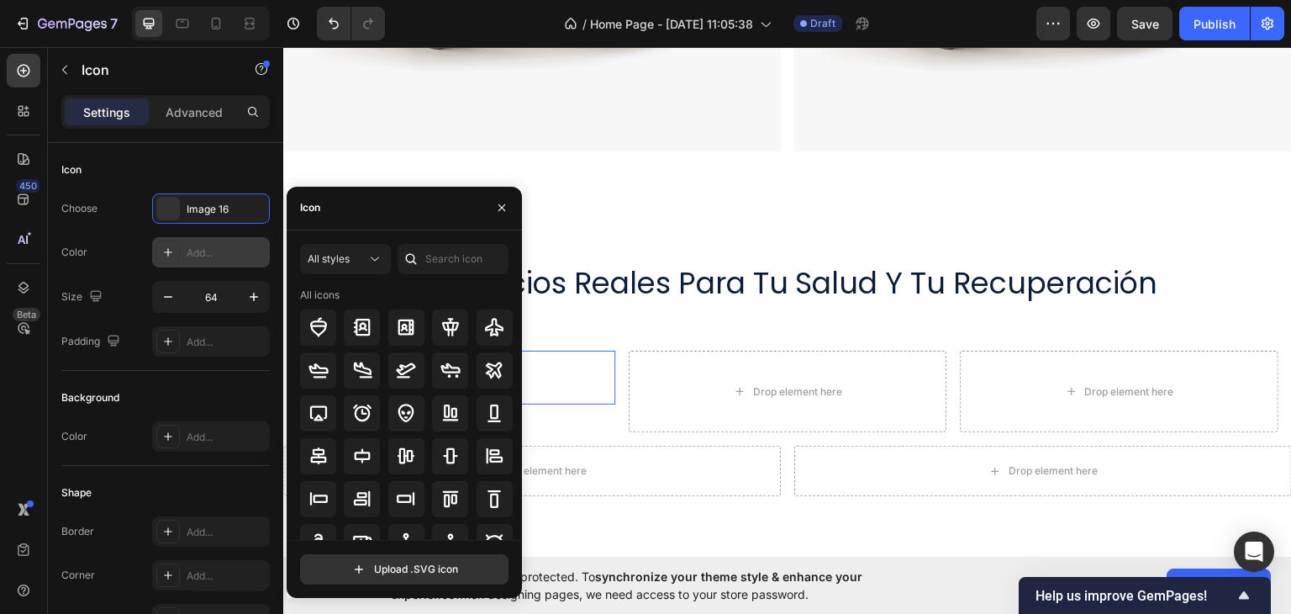
click at [397, 219] on div "Icon" at bounding box center [404, 209] width 235 height 44
click at [443, 260] on input "text" at bounding box center [453, 259] width 111 height 30
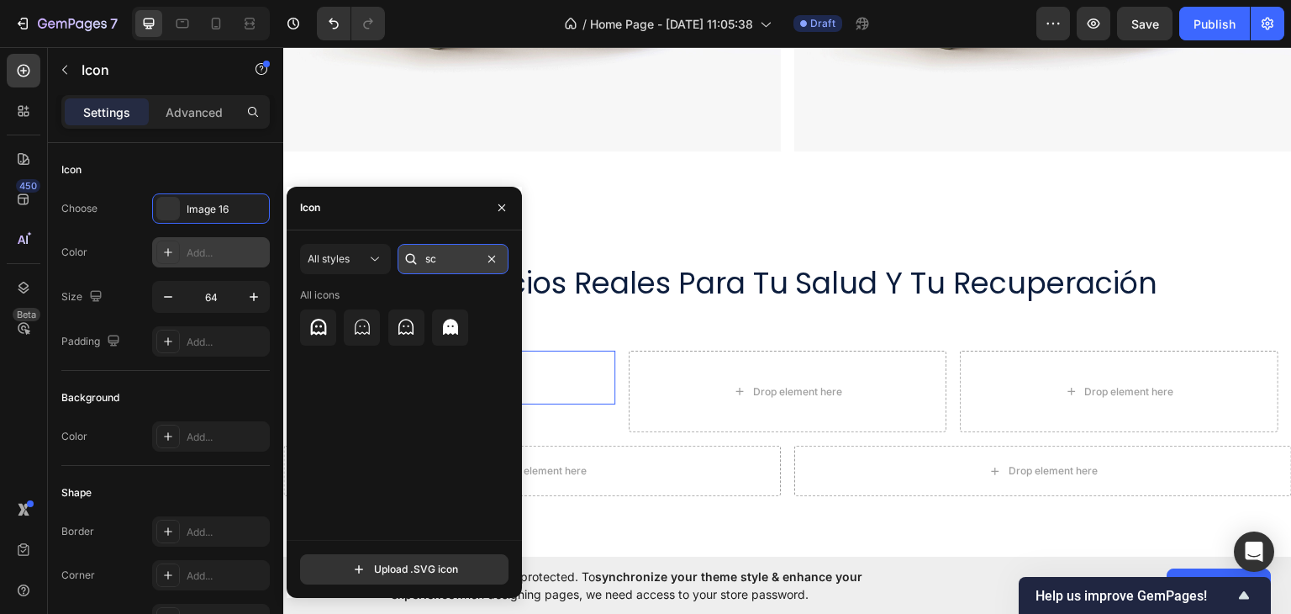
type input "s"
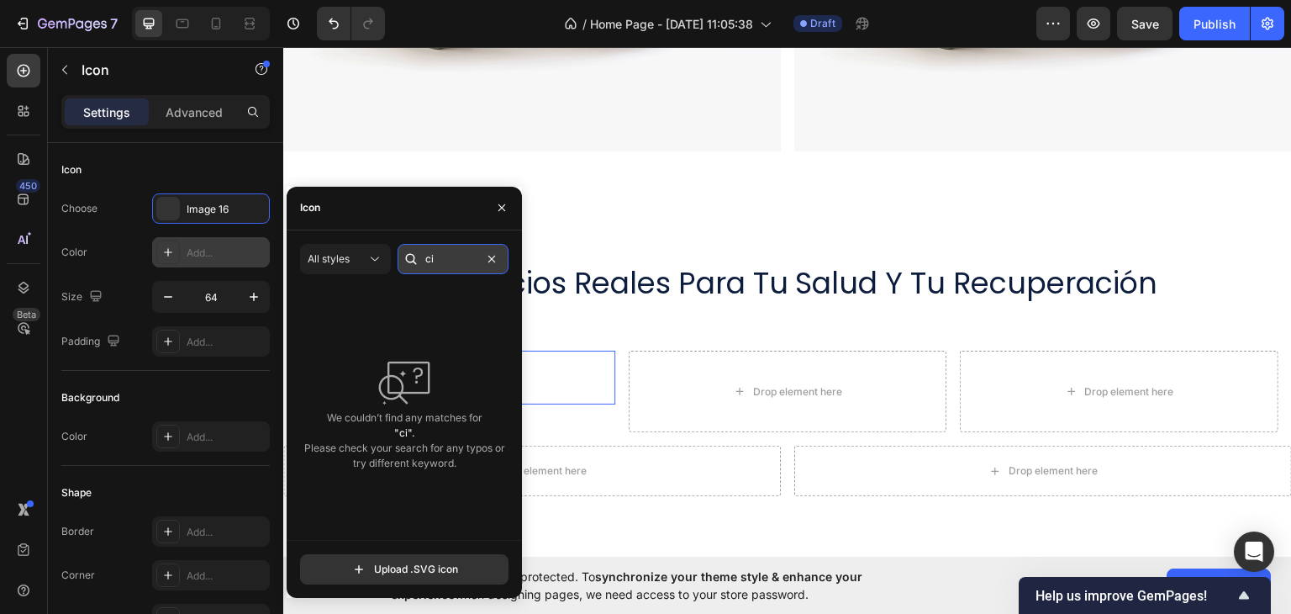
type input "c"
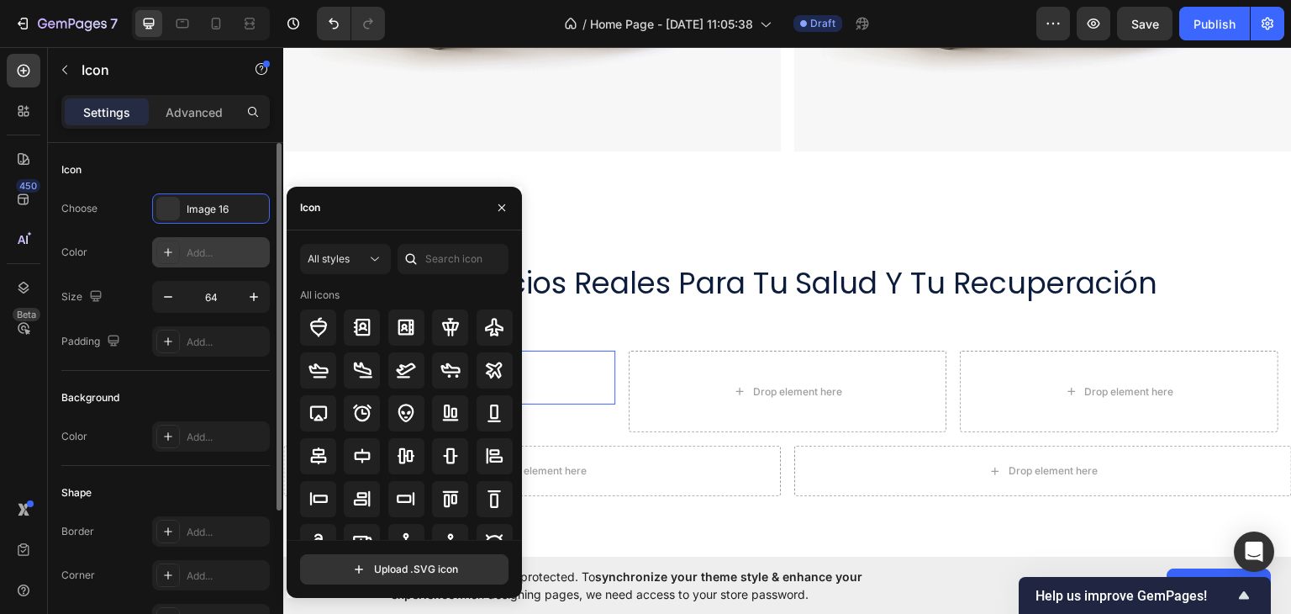
click at [148, 414] on div "Background Color Add..." at bounding box center [165, 418] width 208 height 95
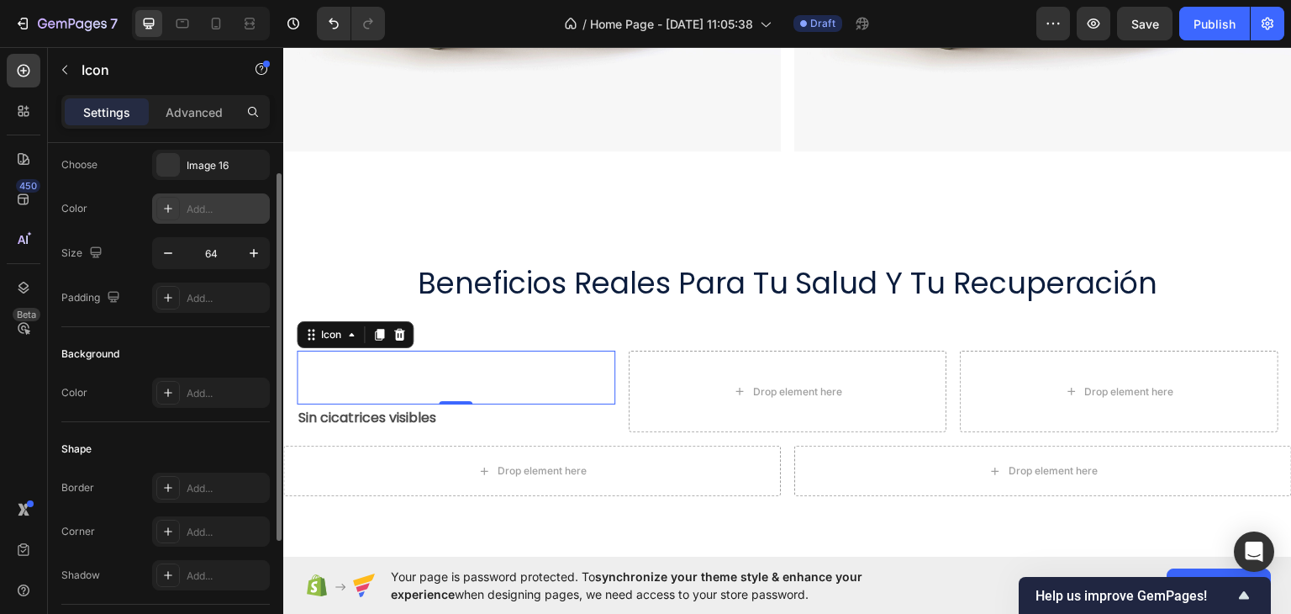
scroll to position [0, 0]
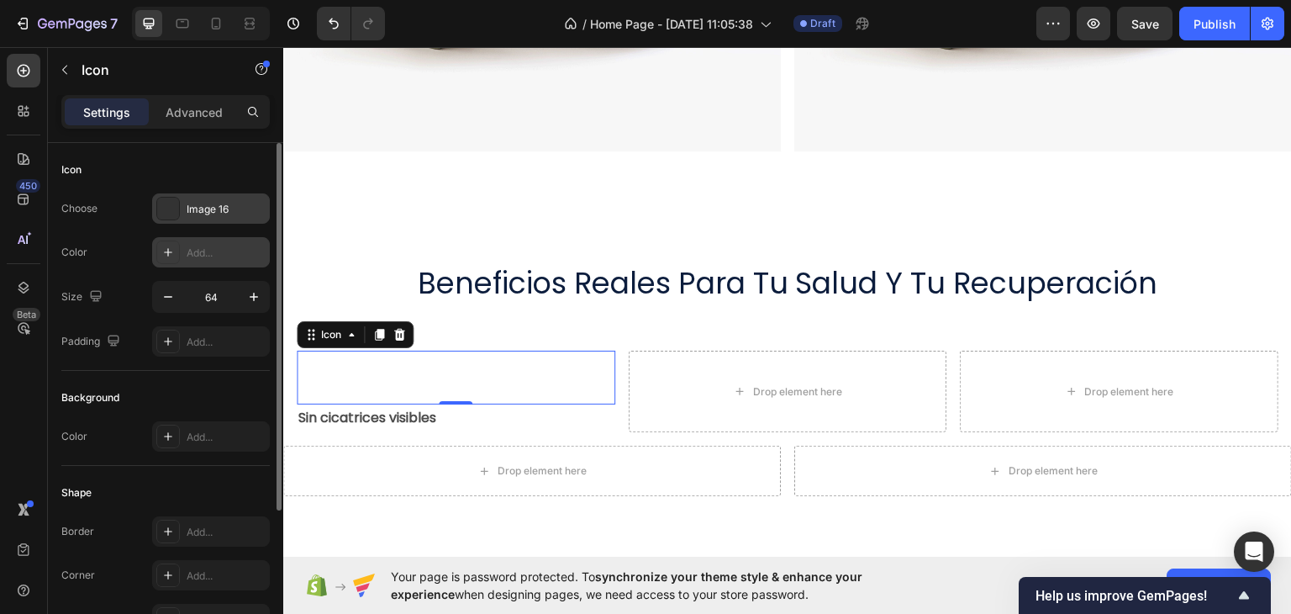
click at [177, 208] on div at bounding box center [168, 209] width 24 height 24
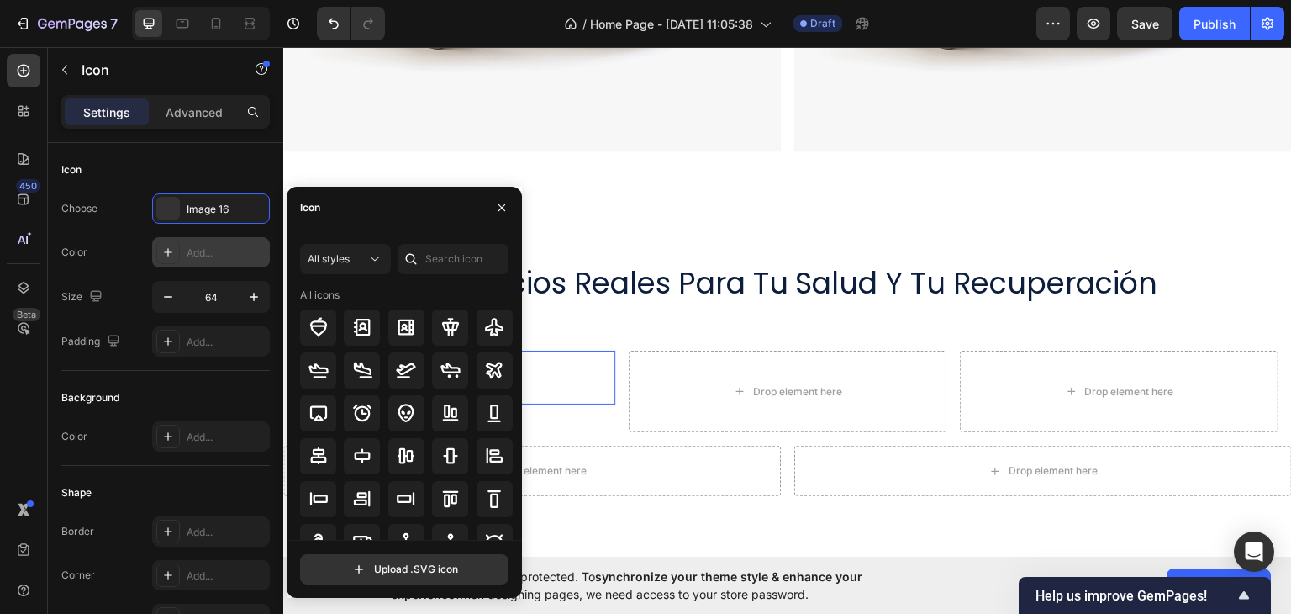
click at [424, 252] on div at bounding box center [411, 259] width 27 height 30
click at [354, 255] on div "All styles" at bounding box center [337, 258] width 59 height 15
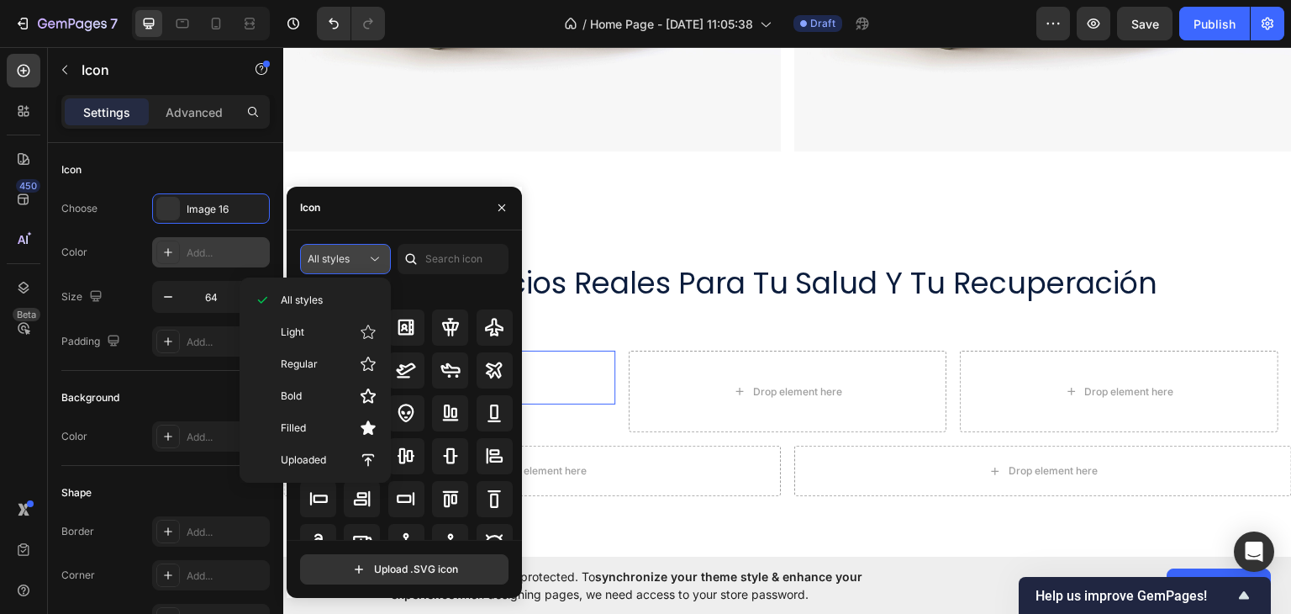
click at [354, 253] on div "All styles" at bounding box center [337, 258] width 59 height 15
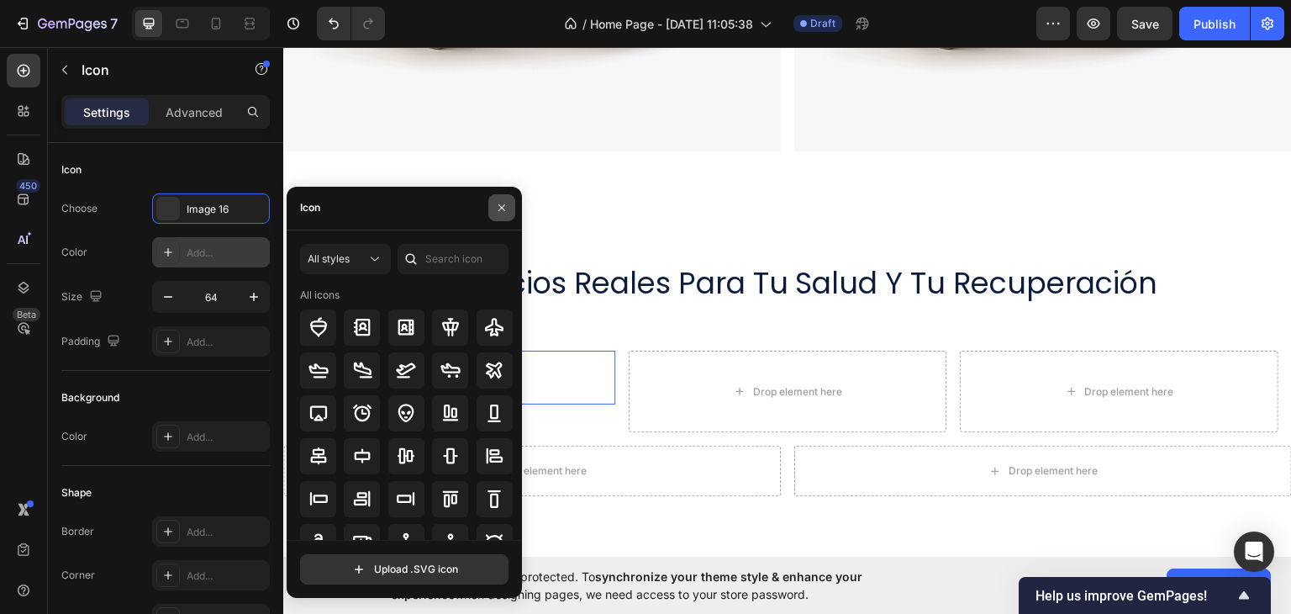
click at [501, 207] on icon "button" at bounding box center [501, 207] width 7 height 7
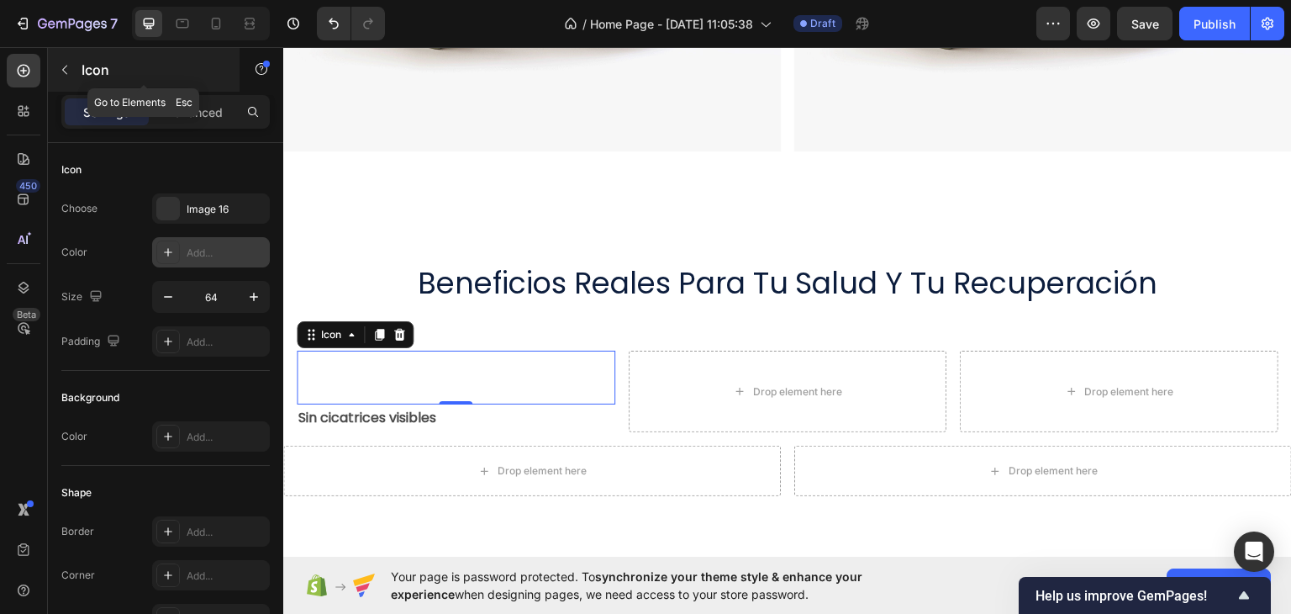
click at [67, 68] on icon "button" at bounding box center [64, 69] width 13 height 13
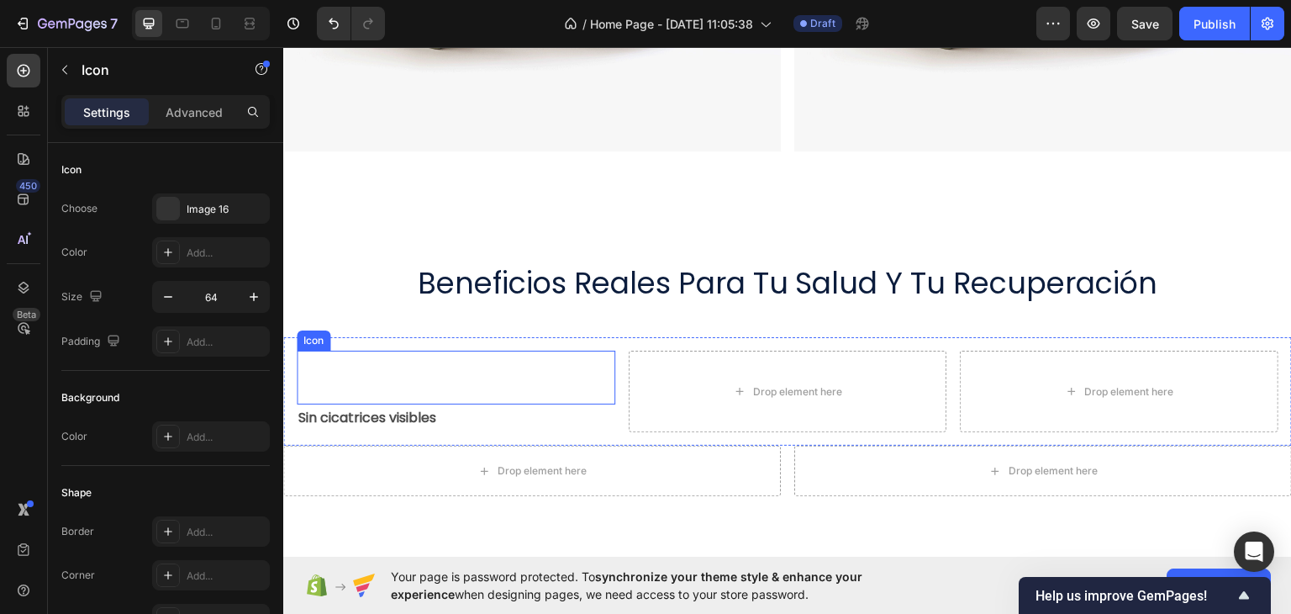
click at [411, 353] on div "Icon" at bounding box center [456, 377] width 319 height 54
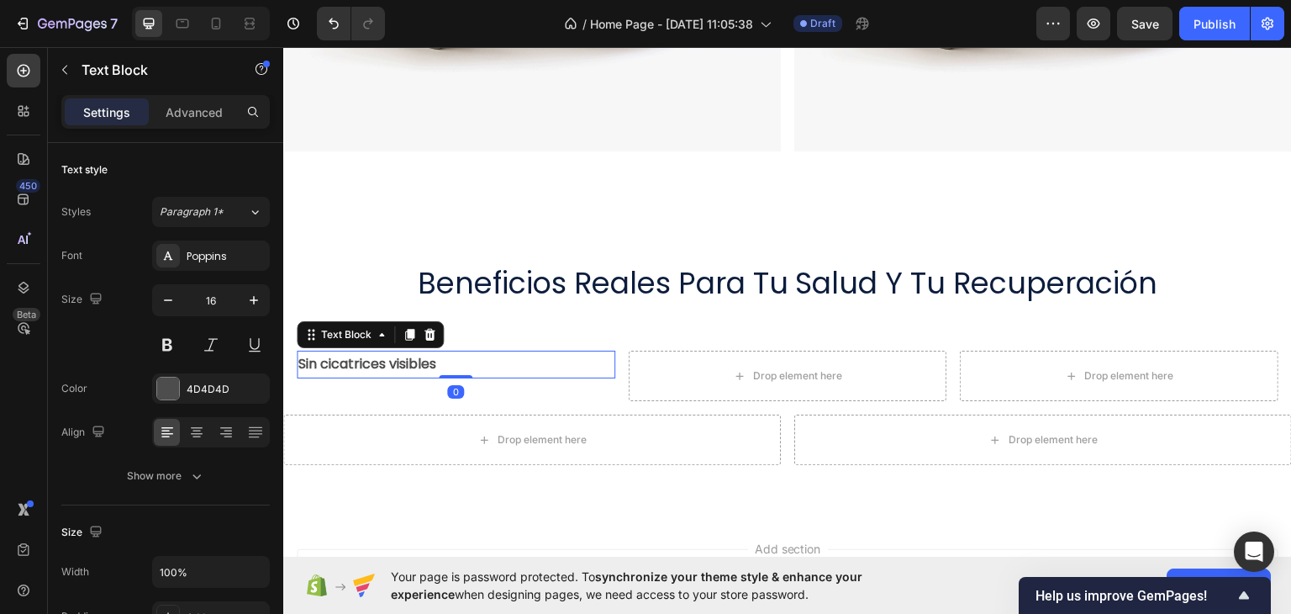
click at [429, 353] on strong "Sin cicatrices visibles" at bounding box center [367, 362] width 138 height 19
click at [66, 67] on icon "button" at bounding box center [64, 69] width 13 height 13
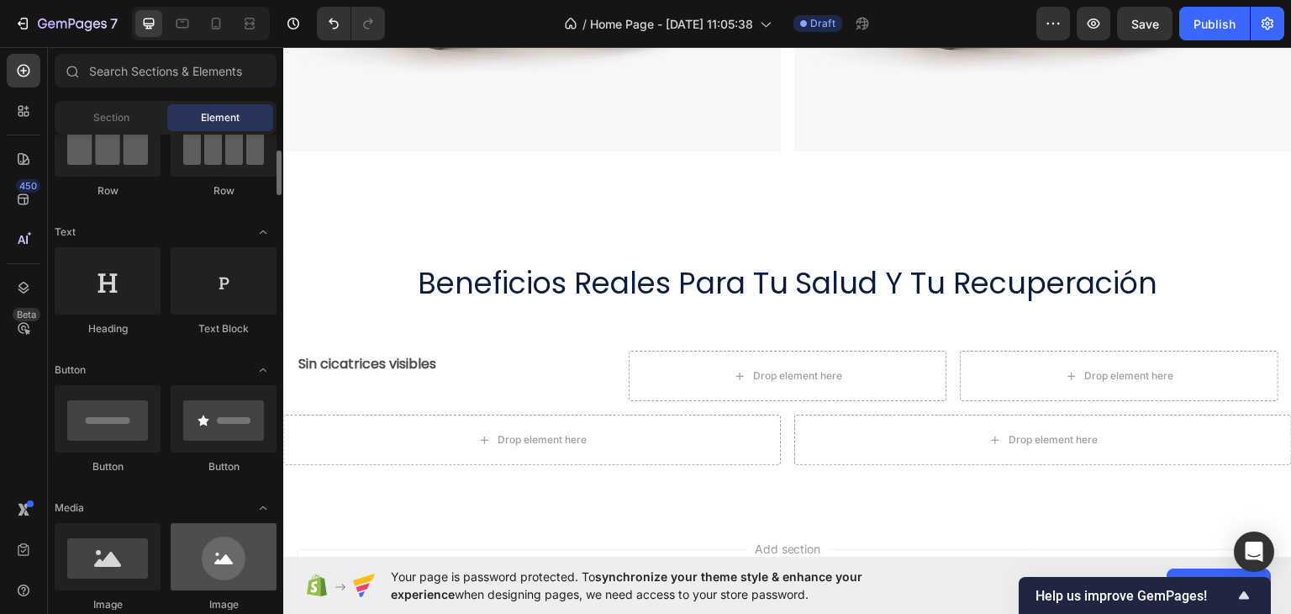
scroll to position [336, 0]
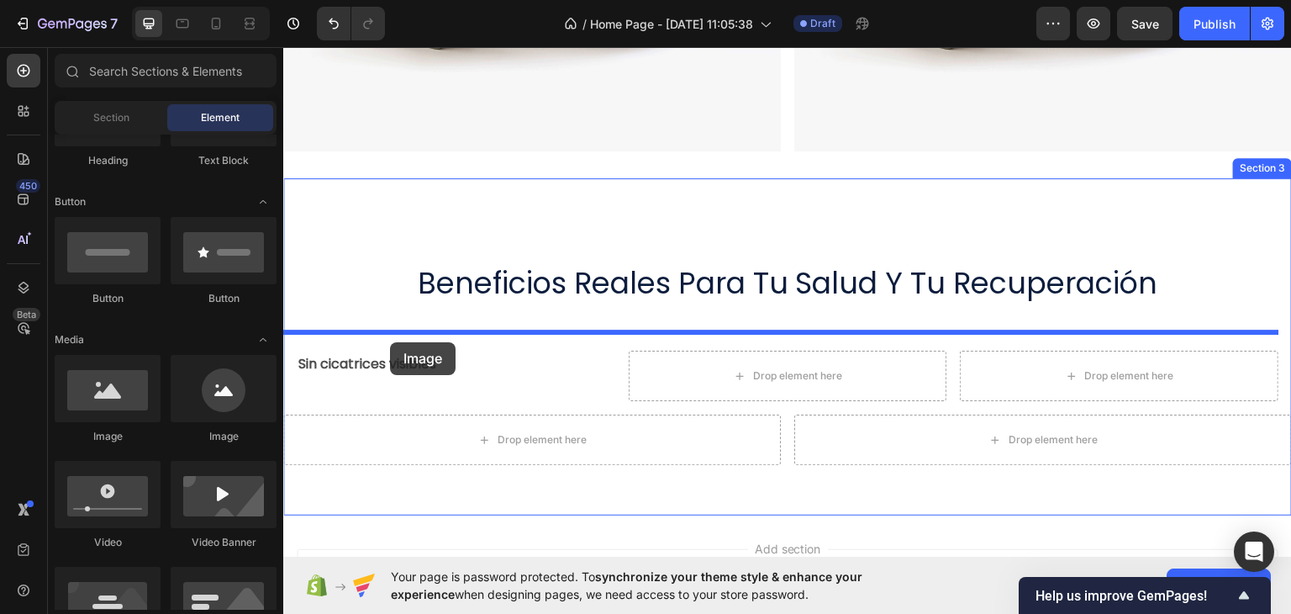
drag, startPoint x: 418, startPoint y: 440, endPoint x: 390, endPoint y: 341, distance: 103.0
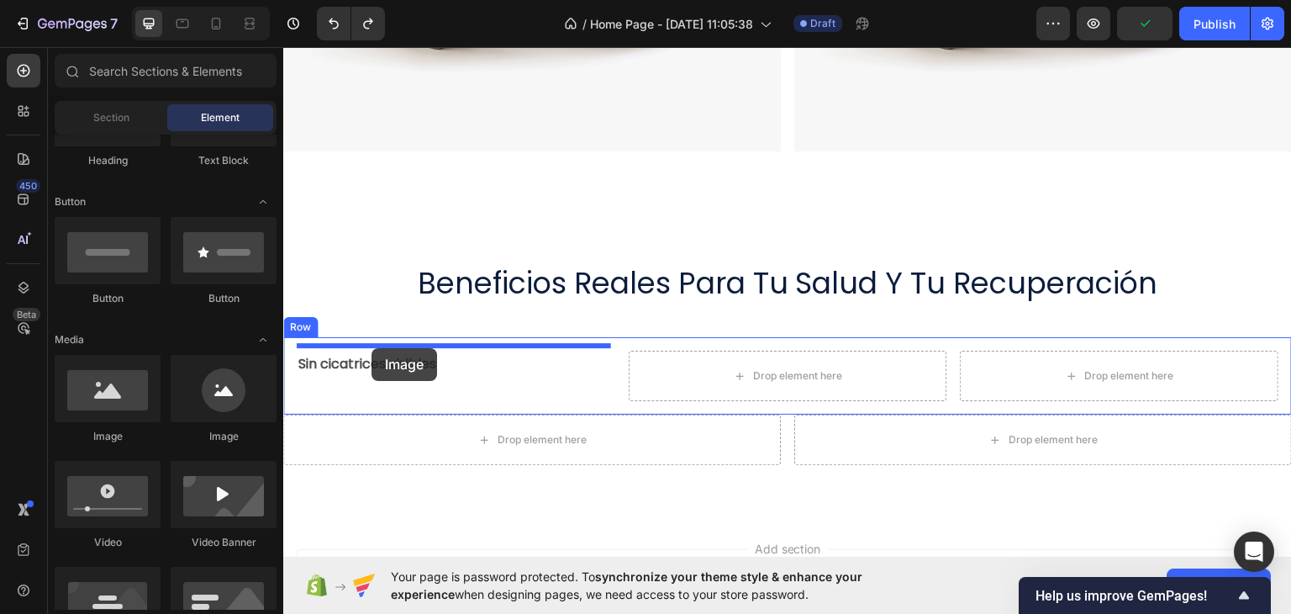
drag, startPoint x: 409, startPoint y: 449, endPoint x: 371, endPoint y: 347, distance: 108.5
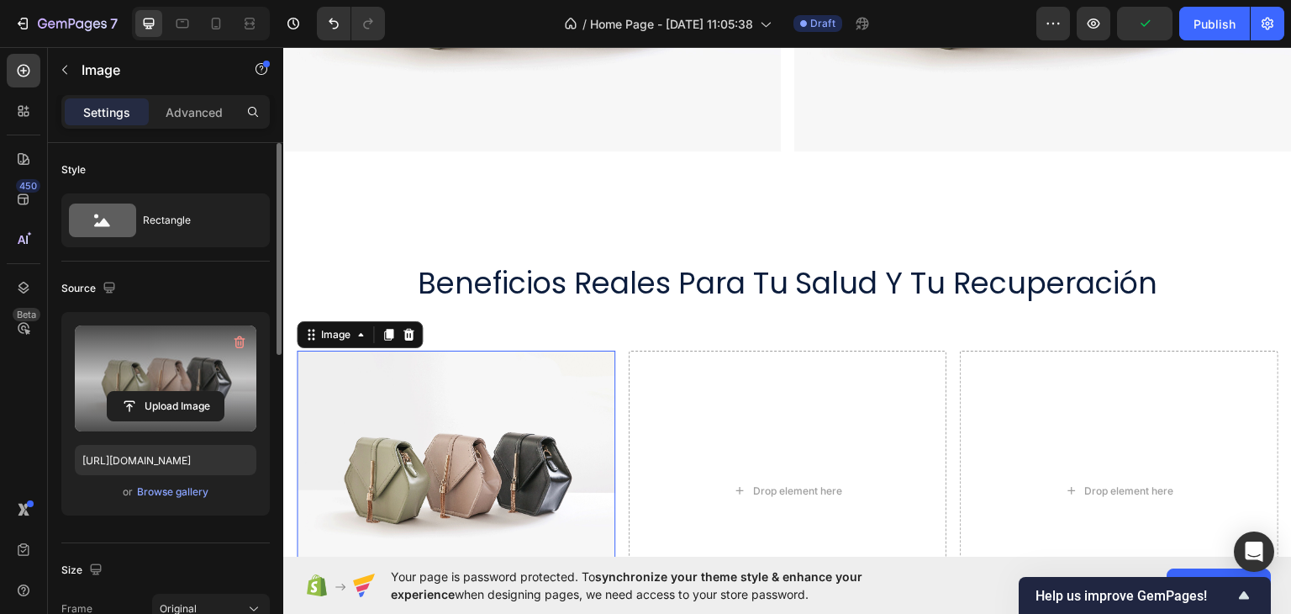
click at [169, 382] on label at bounding box center [166, 378] width 182 height 106
click at [169, 392] on input "file" at bounding box center [166, 406] width 116 height 29
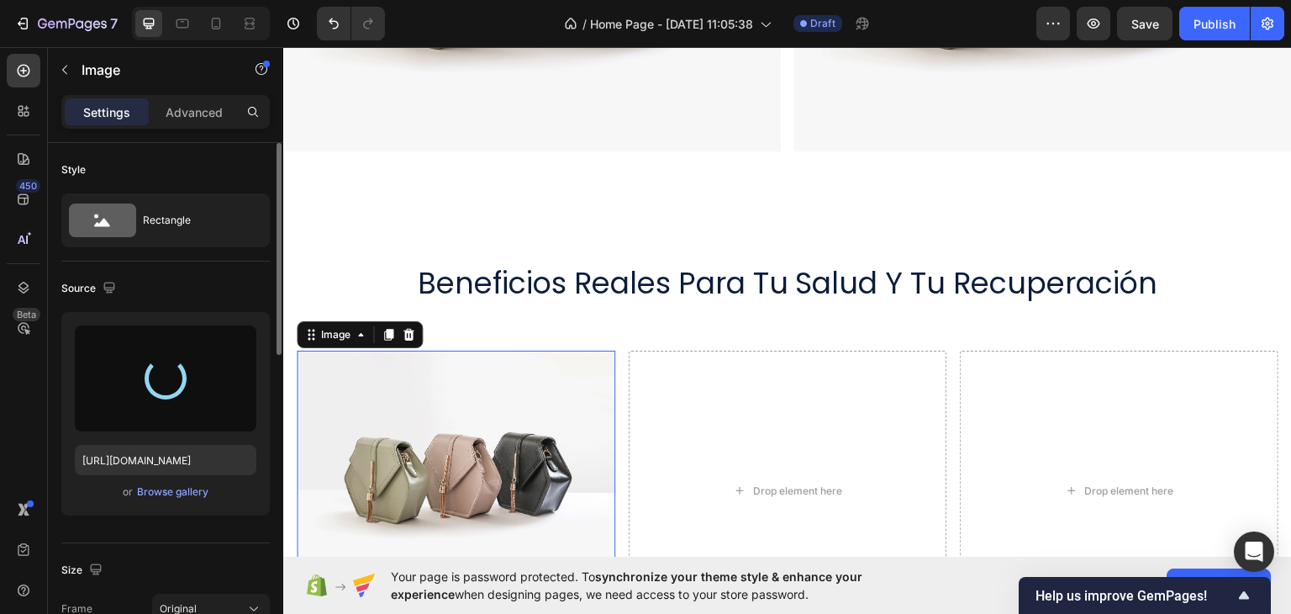
type input "https://cdn.shopify.com/s/files/1/0681/4367/7627/files/gempages_586011862022226…"
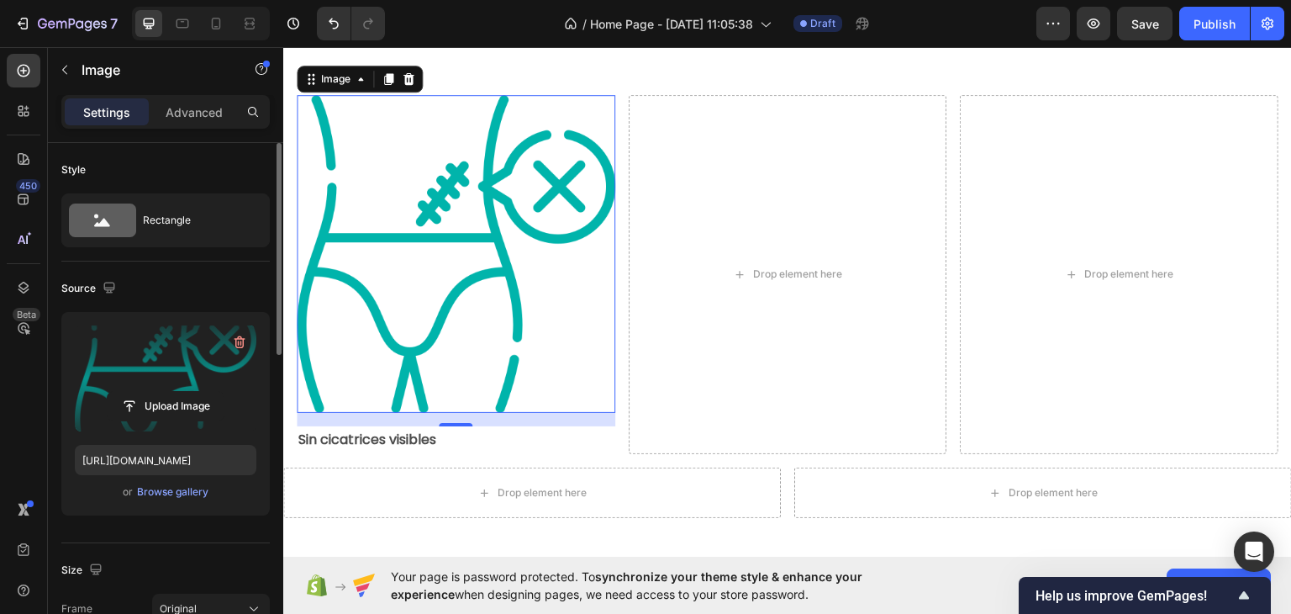
scroll to position [838, 0]
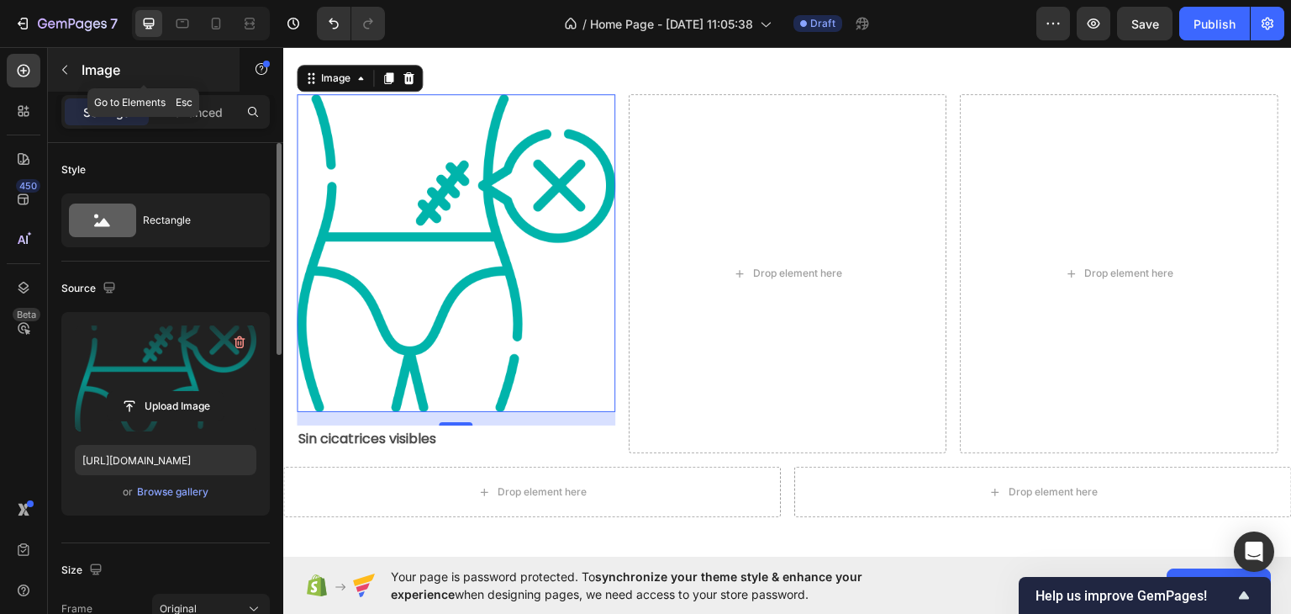
click at [64, 71] on icon "button" at bounding box center [64, 70] width 5 height 9
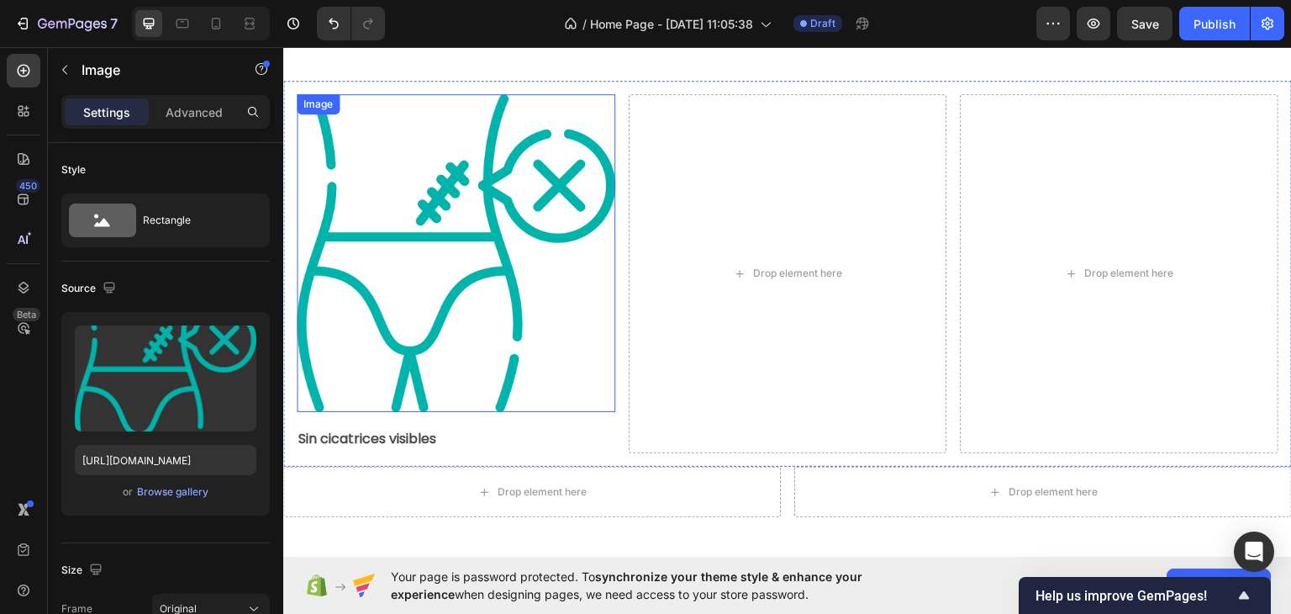
click at [388, 212] on img at bounding box center [456, 252] width 319 height 319
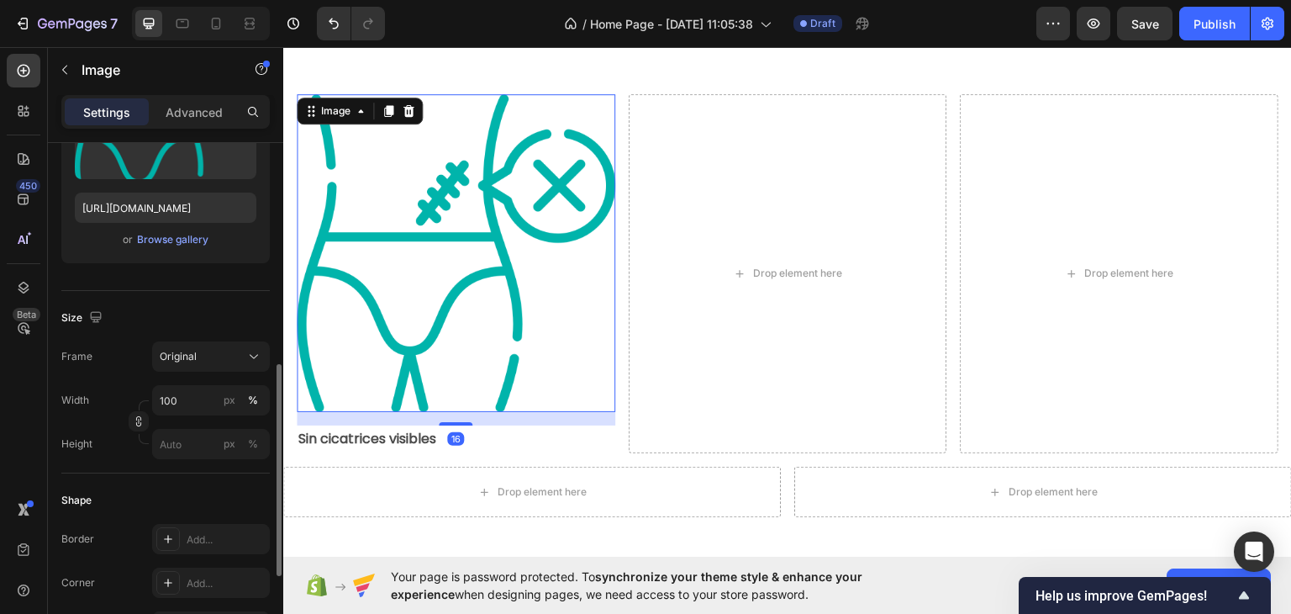
scroll to position [336, 0]
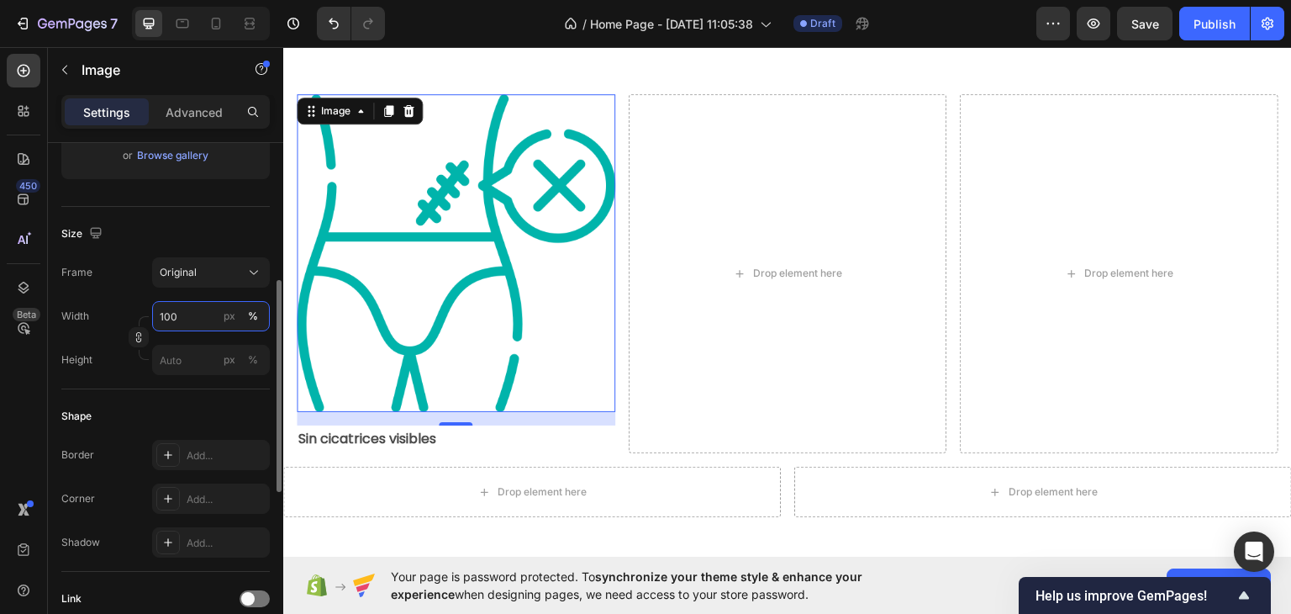
click at [183, 330] on input "100" at bounding box center [211, 316] width 118 height 30
type input "20"
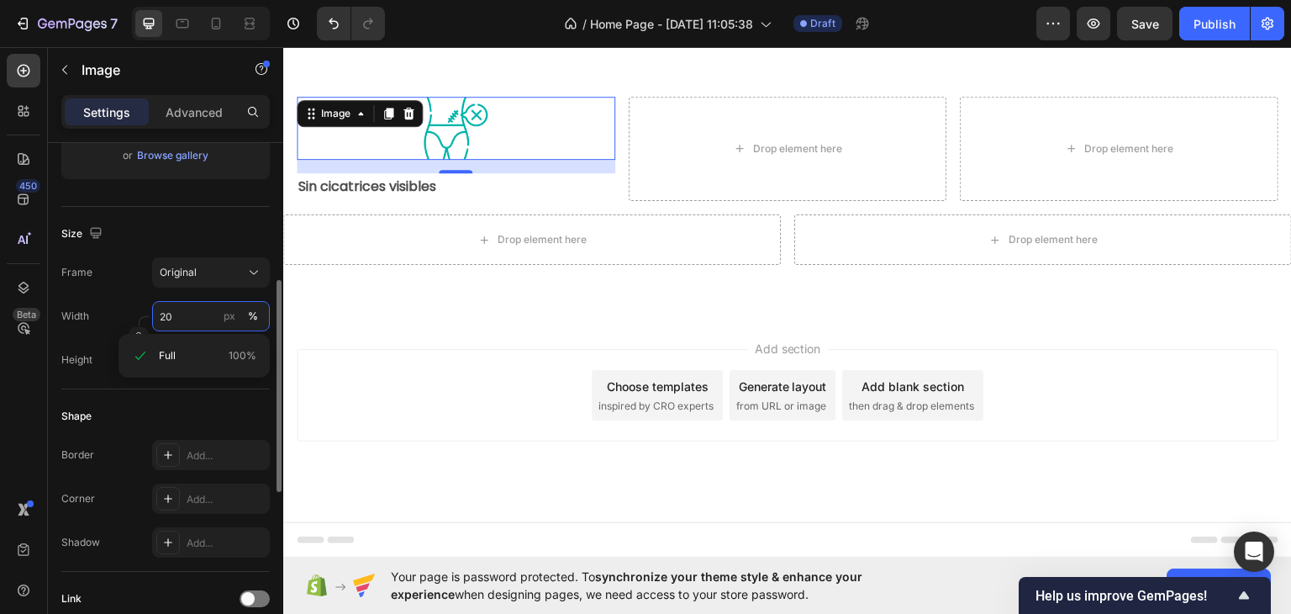
scroll to position [834, 0]
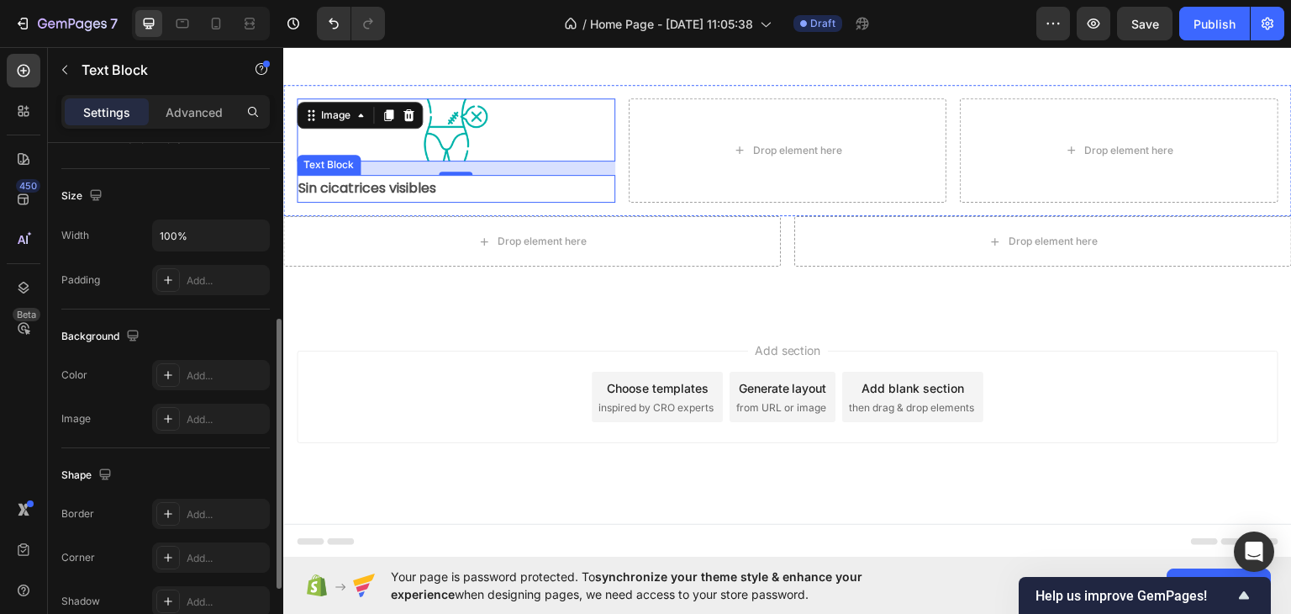
click at [400, 186] on strong "Sin cicatrices visibles" at bounding box center [367, 186] width 138 height 19
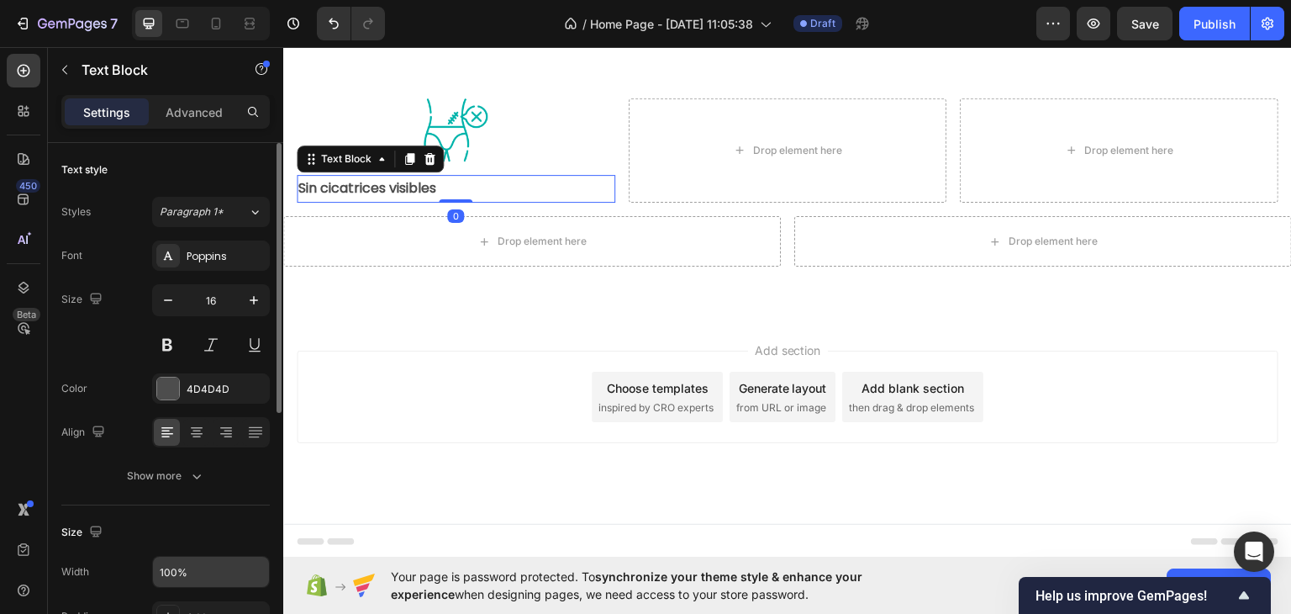
scroll to position [168, 0]
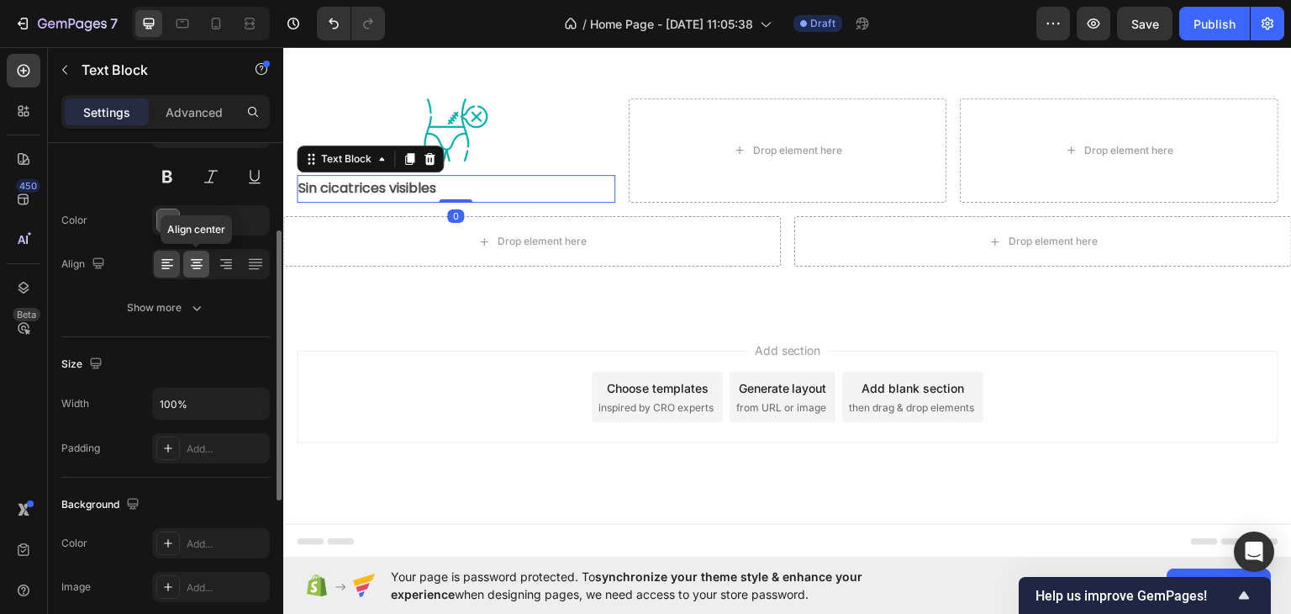
click at [192, 261] on icon at bounding box center [196, 263] width 17 height 17
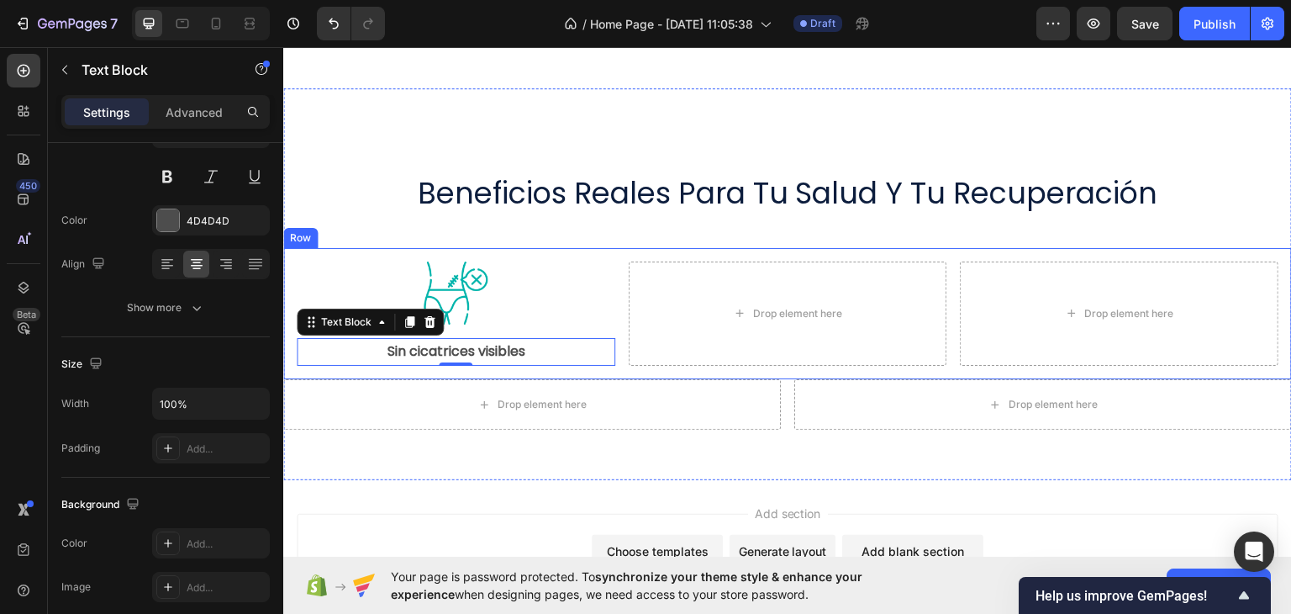
scroll to position [666, 0]
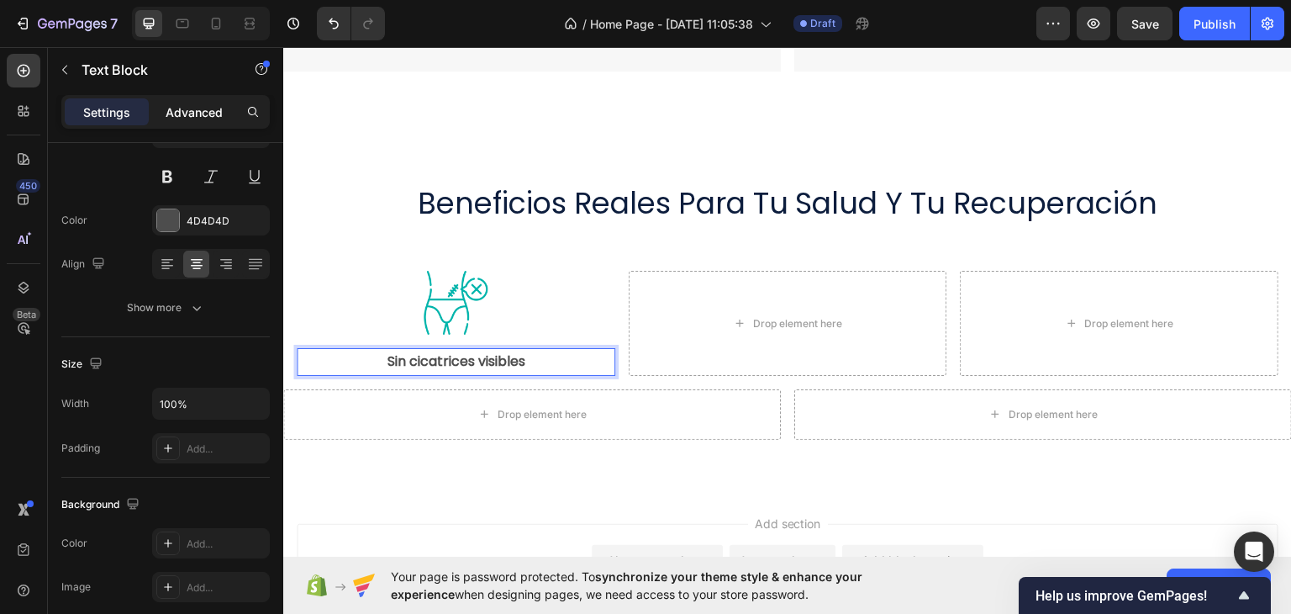
click at [181, 105] on p "Advanced" at bounding box center [194, 112] width 57 height 18
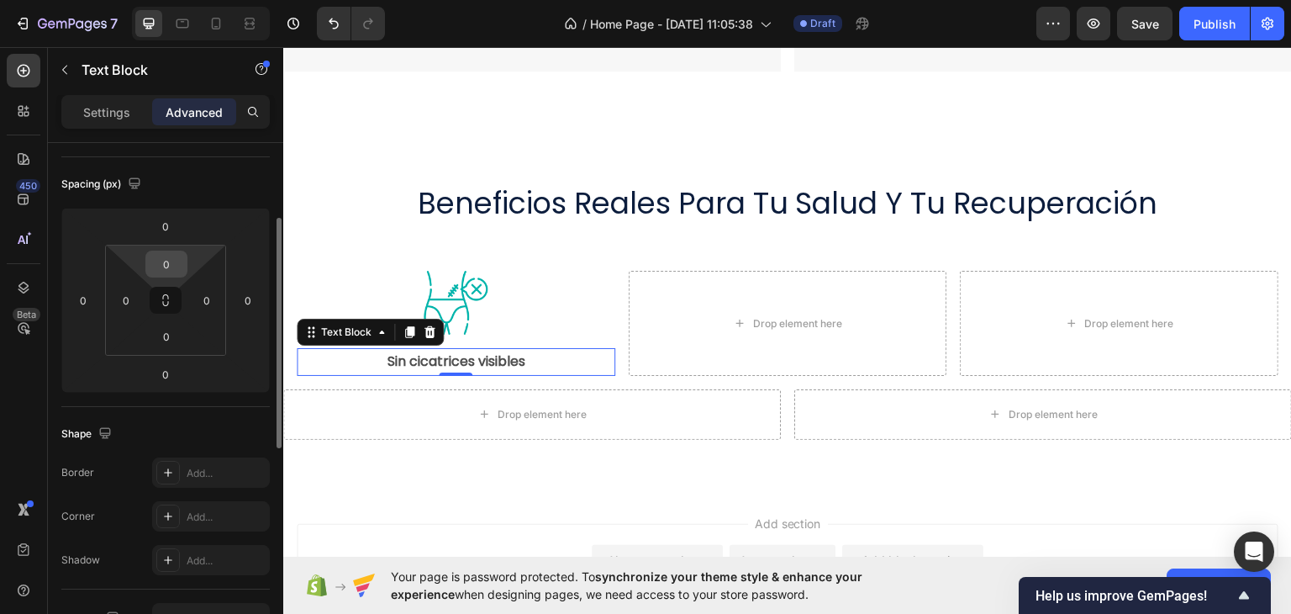
click at [168, 262] on input "0" at bounding box center [167, 263] width 34 height 25
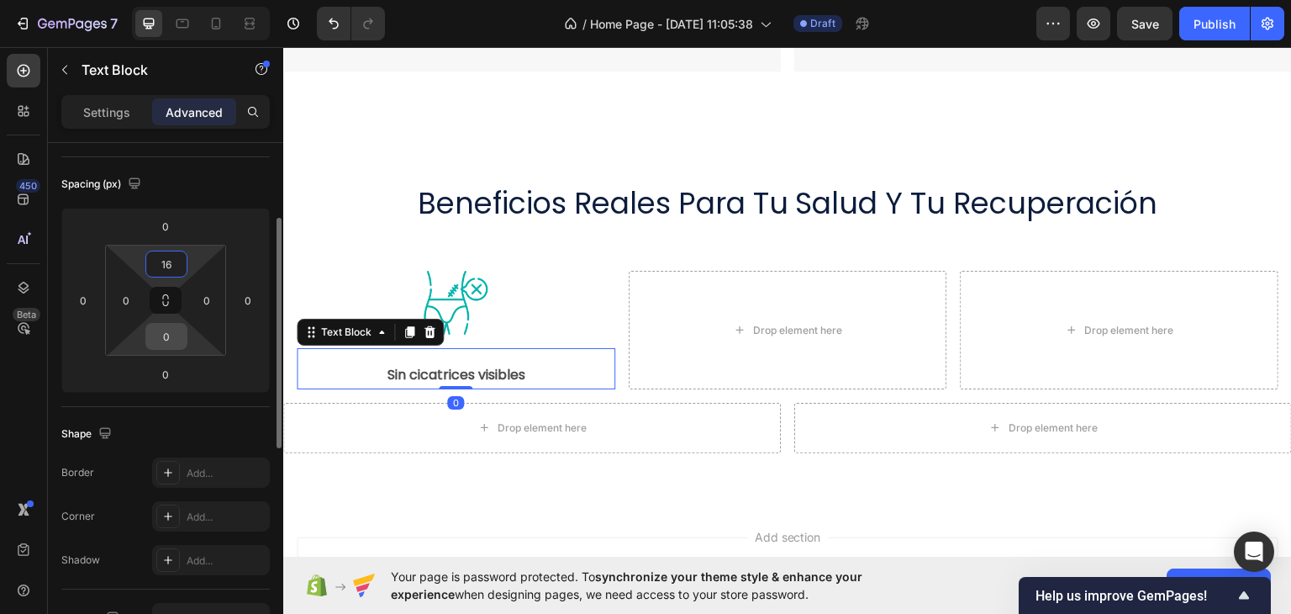
type input "16"
click at [171, 334] on input "0" at bounding box center [167, 336] width 34 height 25
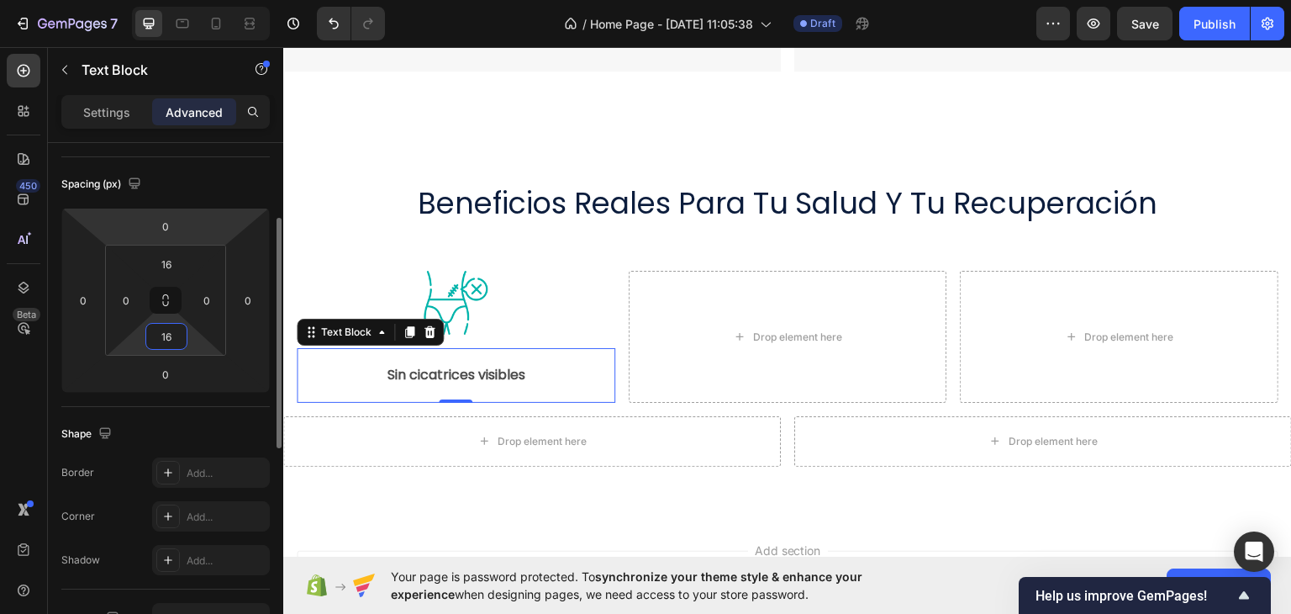
type input "16"
click at [209, 178] on div "Spacing (px)" at bounding box center [165, 184] width 208 height 27
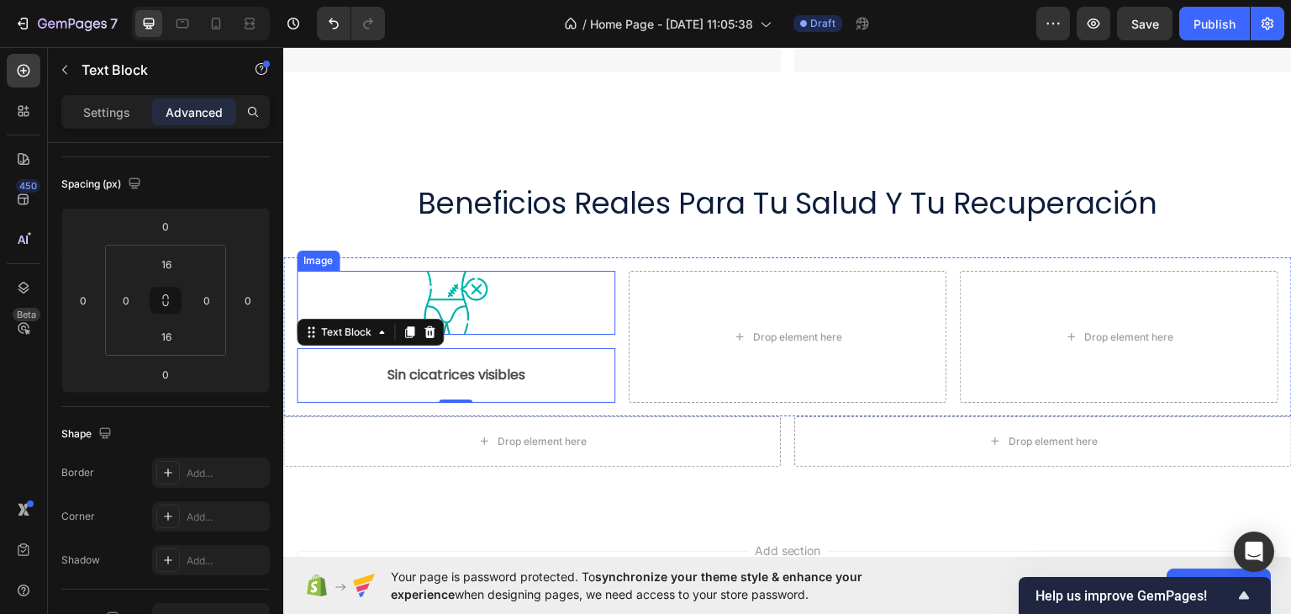
click at [499, 294] on div at bounding box center [456, 302] width 319 height 64
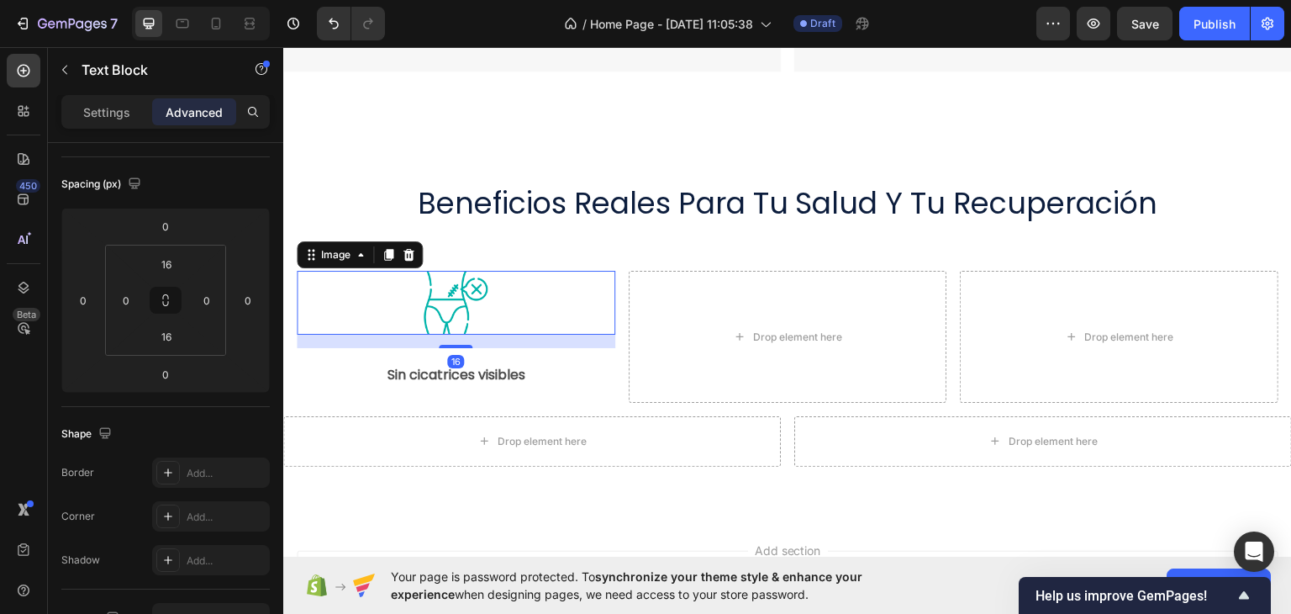
scroll to position [0, 0]
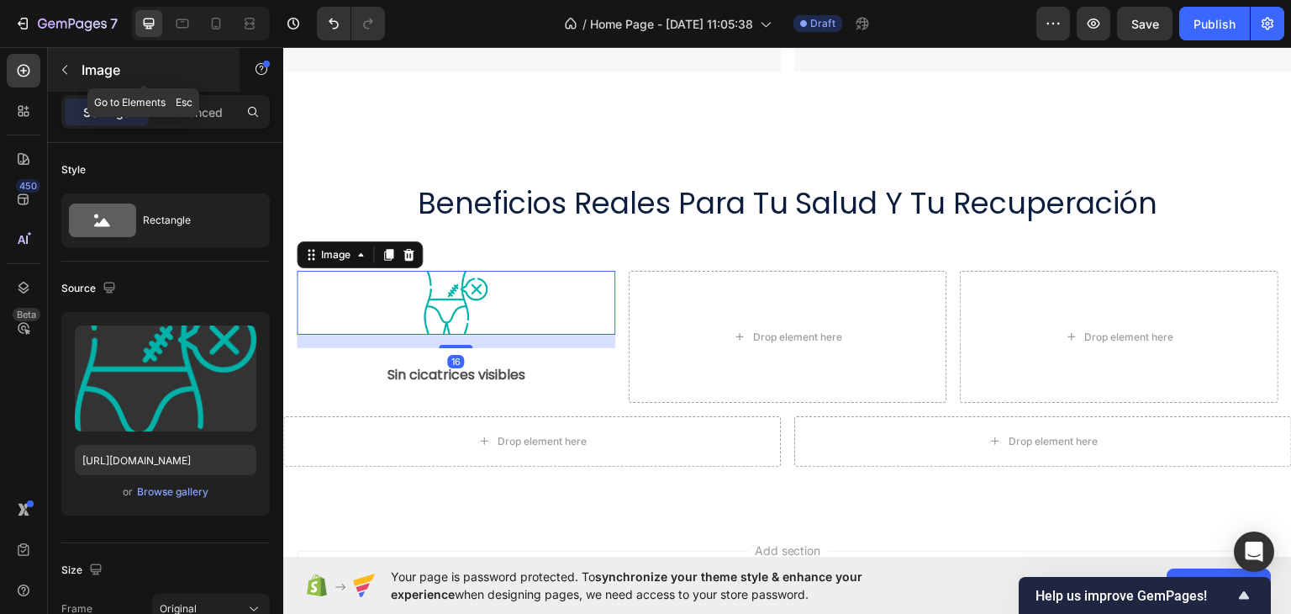
click at [75, 71] on button "button" at bounding box center [64, 69] width 27 height 27
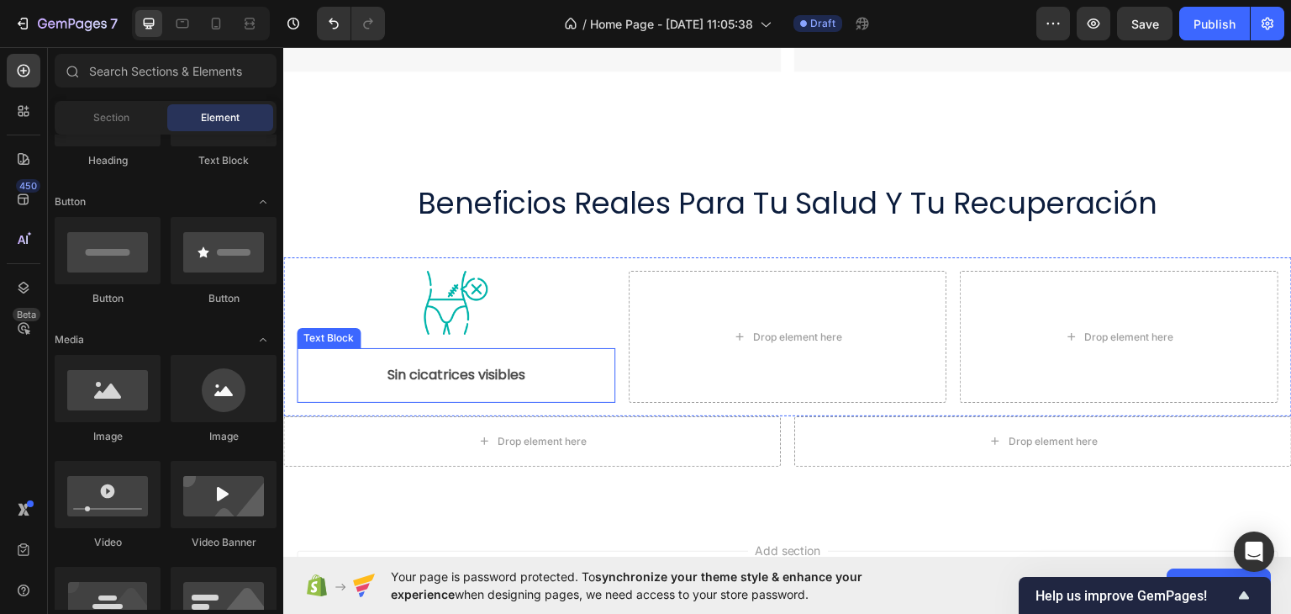
click at [427, 365] on strong "Sin cicatrices visibles" at bounding box center [456, 373] width 138 height 19
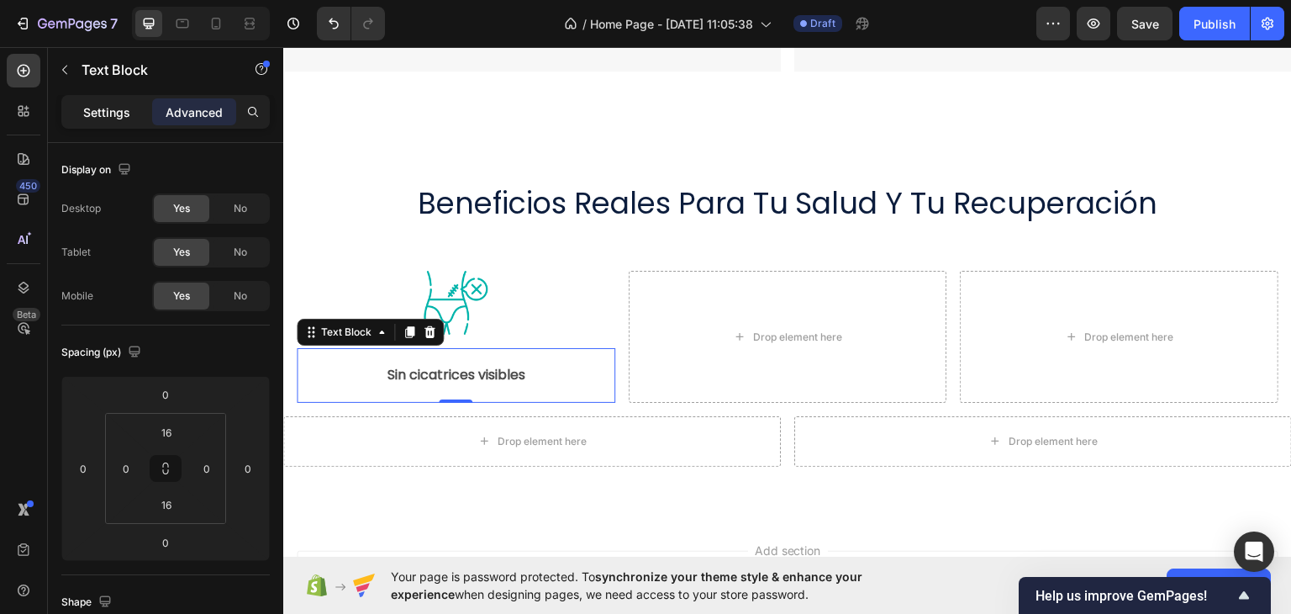
click at [98, 113] on p "Settings" at bounding box center [106, 112] width 47 height 18
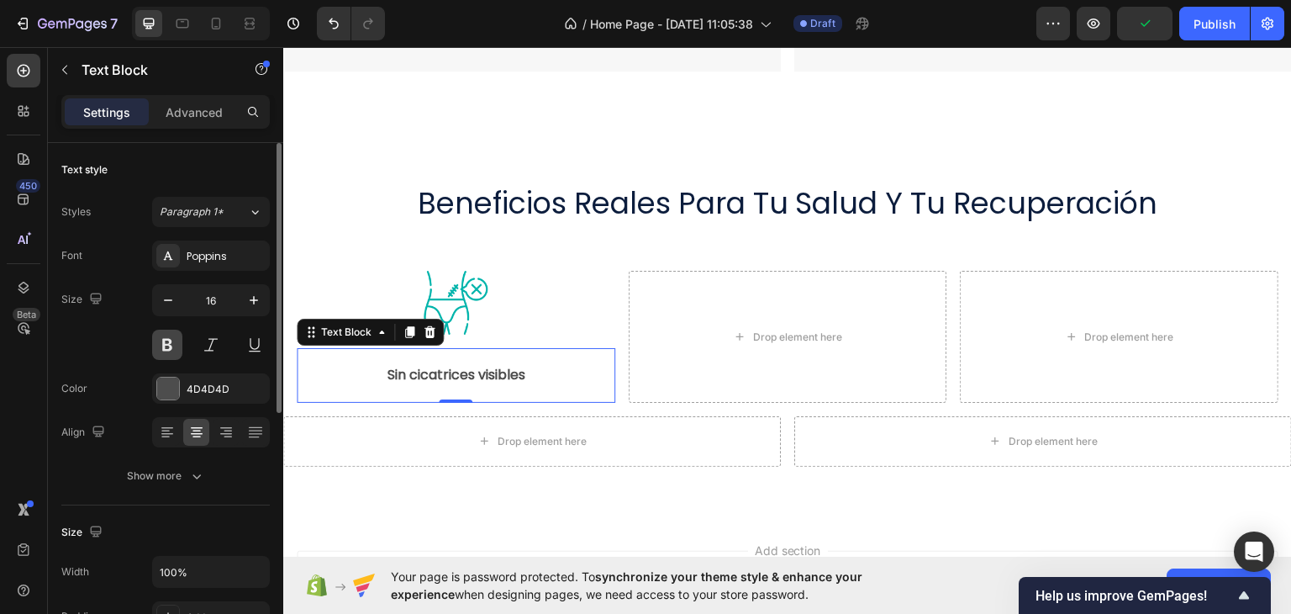
click at [173, 340] on button at bounding box center [167, 344] width 30 height 30
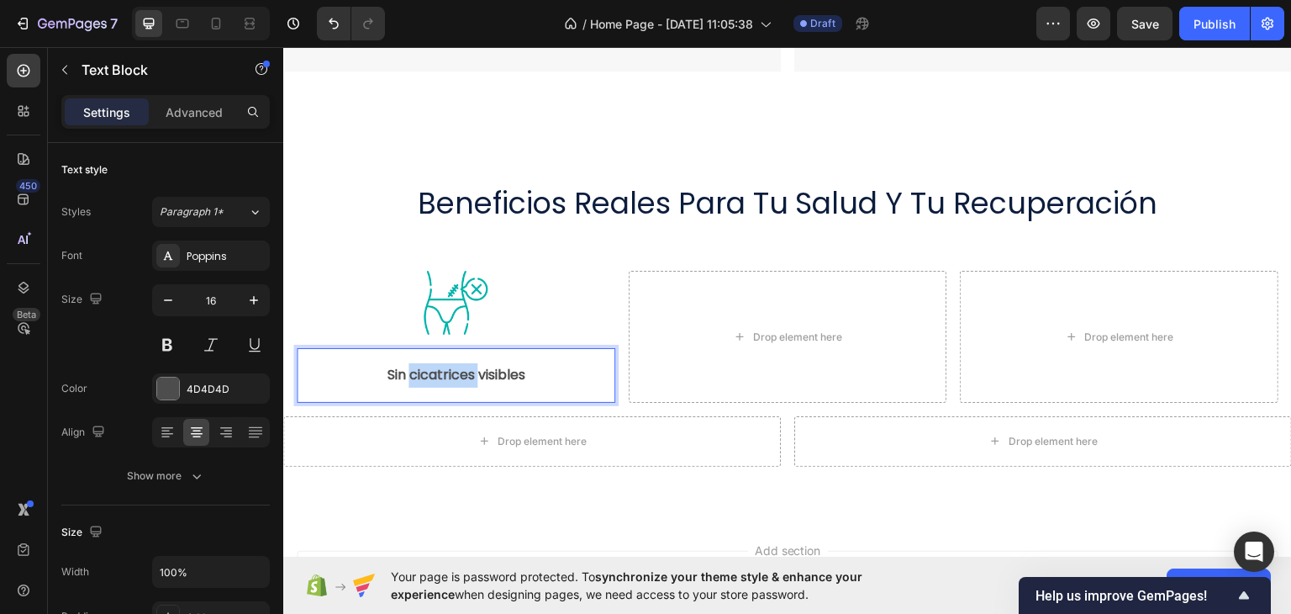
click at [445, 366] on strong "Sin cicatrices visibles" at bounding box center [456, 373] width 138 height 19
click at [447, 365] on strong "Sin cicatrices visibles" at bounding box center [456, 373] width 138 height 19
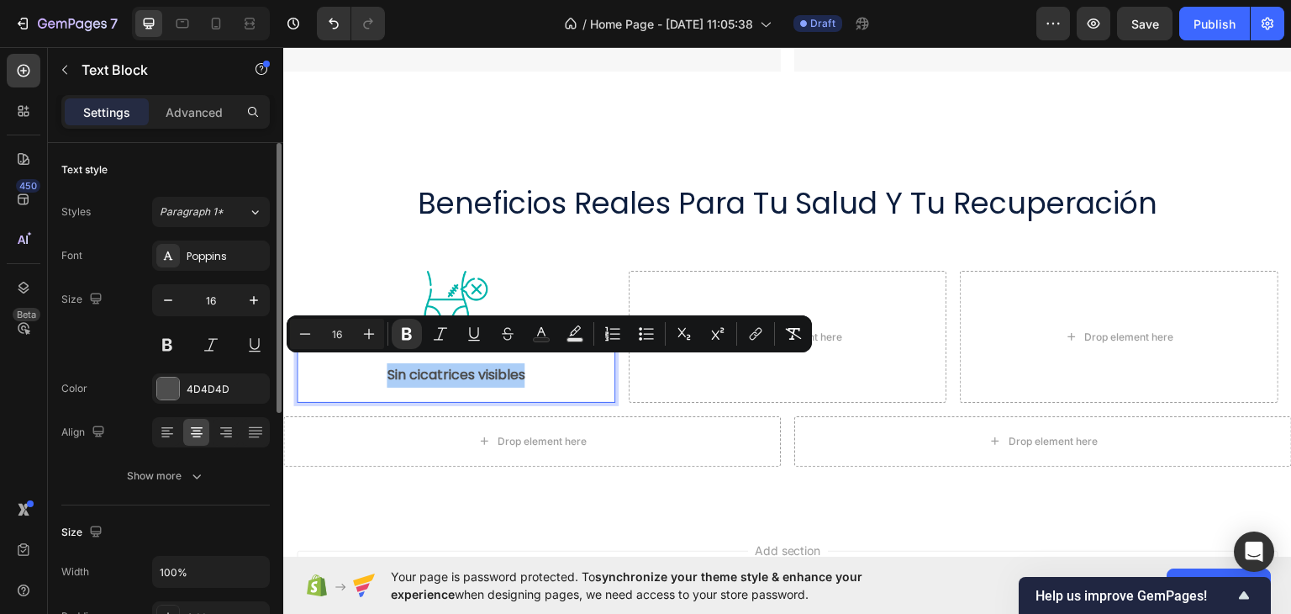
click at [183, 340] on div at bounding box center [211, 344] width 118 height 30
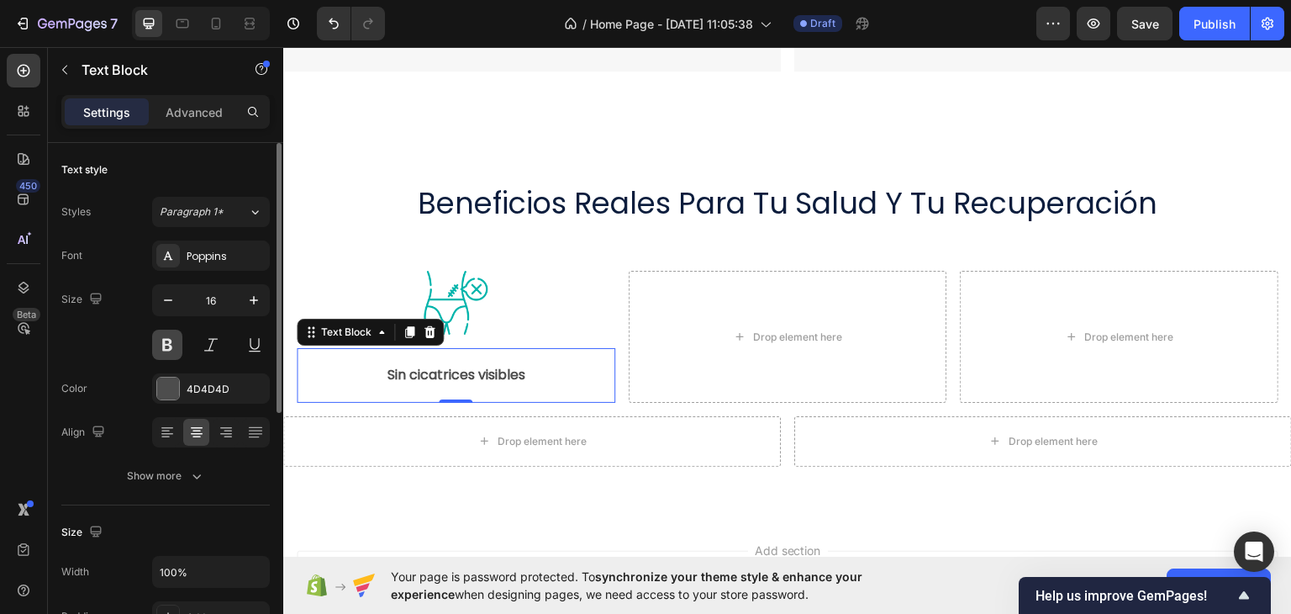
click at [180, 343] on button at bounding box center [167, 344] width 30 height 30
click at [182, 243] on div "Poppins" at bounding box center [211, 255] width 118 height 30
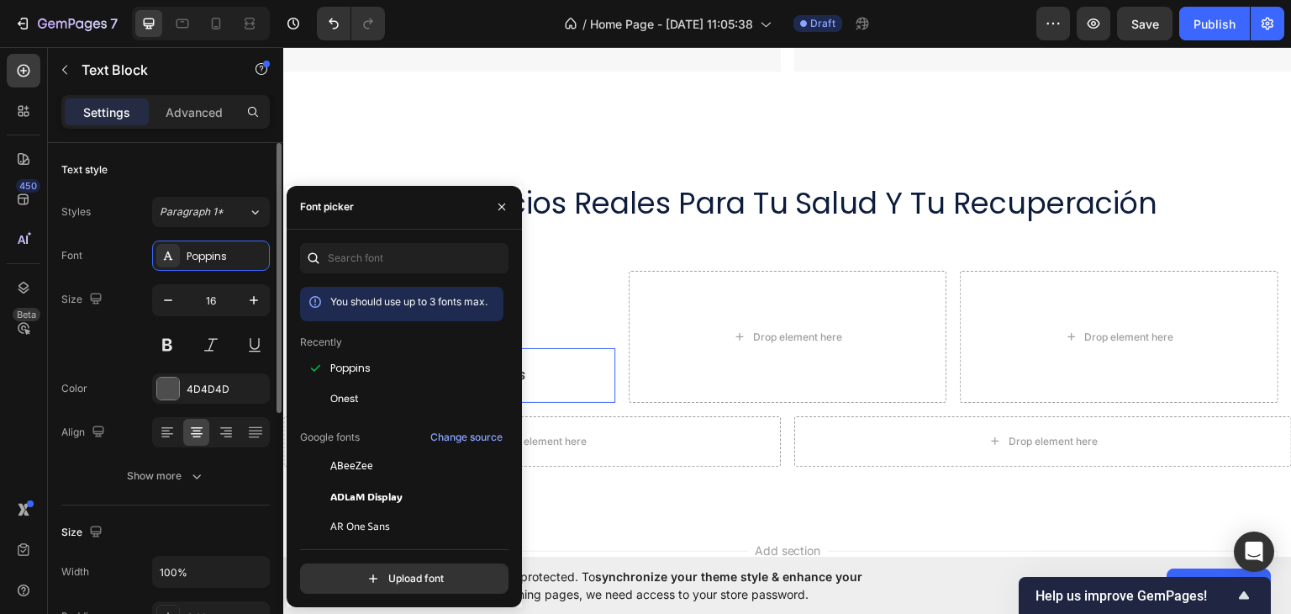
click at [67, 287] on div "Size" at bounding box center [83, 299] width 45 height 27
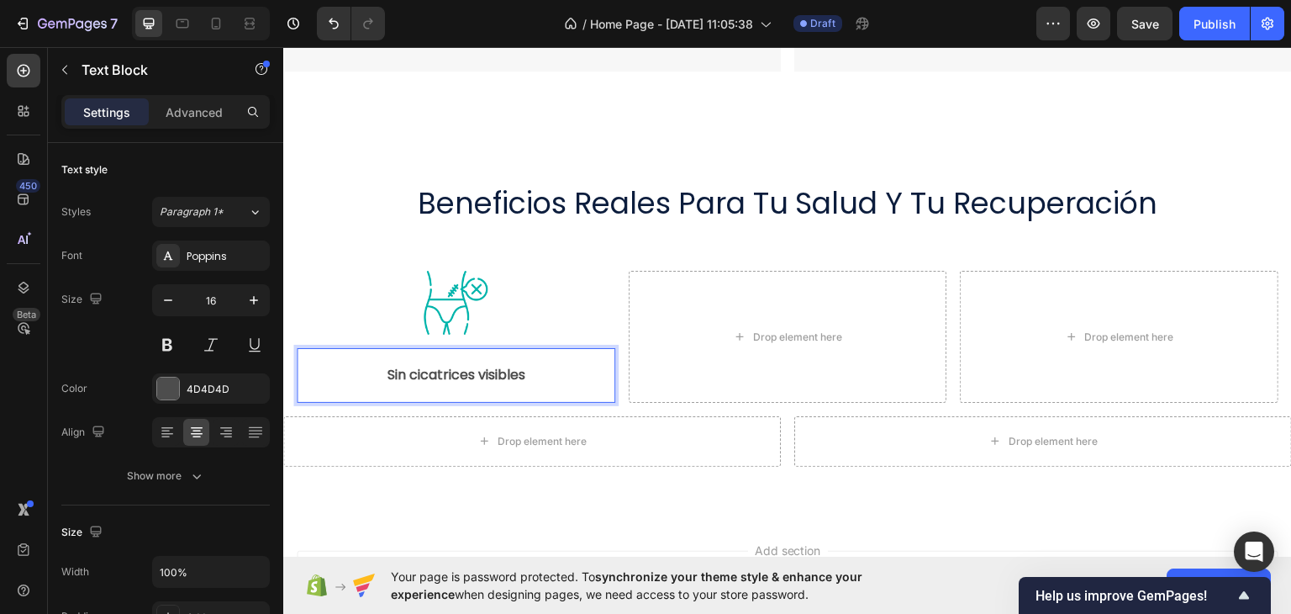
click at [405, 368] on strong "Sin cicatrices visibles" at bounding box center [456, 373] width 138 height 19
click at [404, 366] on strong "Sin cicatrices visibles" at bounding box center [456, 373] width 138 height 19
click at [404, 365] on strong "Sin cicatrices visibles" at bounding box center [456, 373] width 138 height 19
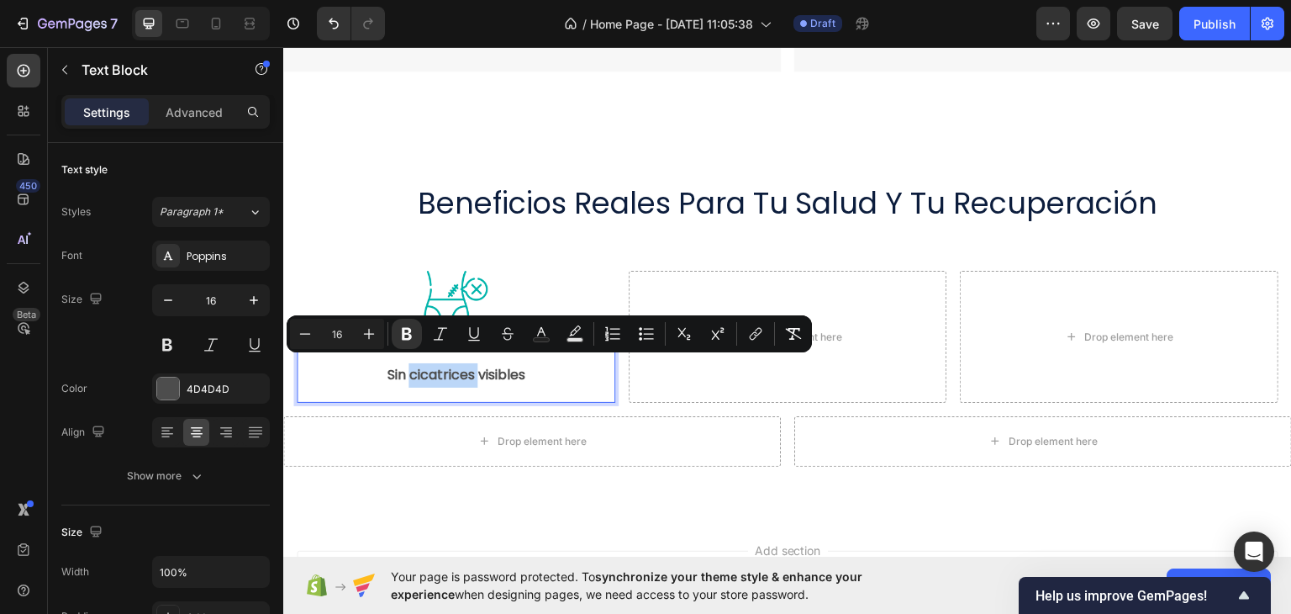
click at [405, 365] on strong "Sin cicatrices visibles" at bounding box center [456, 373] width 138 height 19
click at [414, 334] on icon "Editor contextual toolbar" at bounding box center [406, 333] width 17 height 17
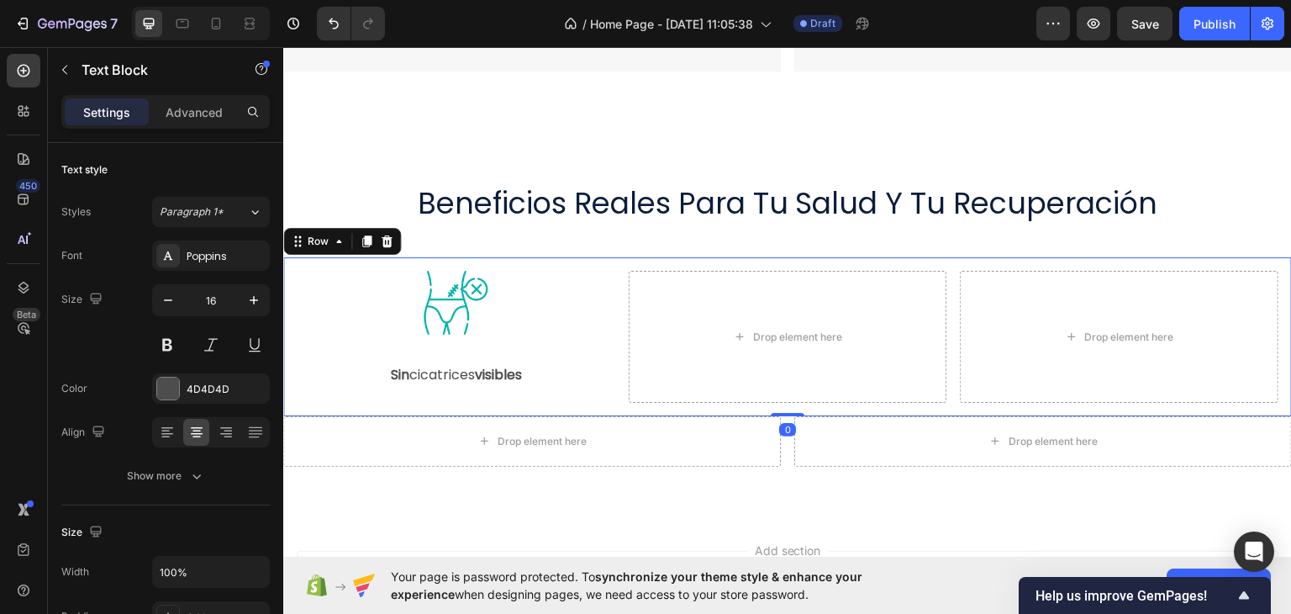
click at [410, 337] on div "Image Sin cicatrices visibles Text Block" at bounding box center [456, 336] width 319 height 132
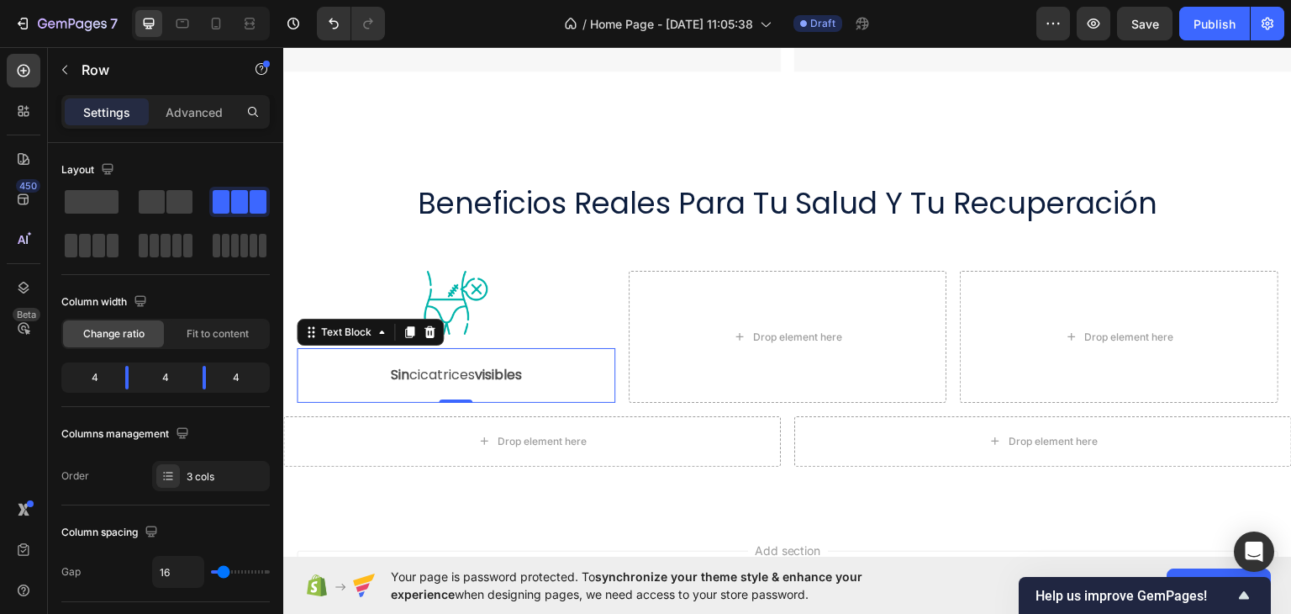
click at [419, 370] on p "Sin cicatrices visibles" at bounding box center [455, 374] width 315 height 24
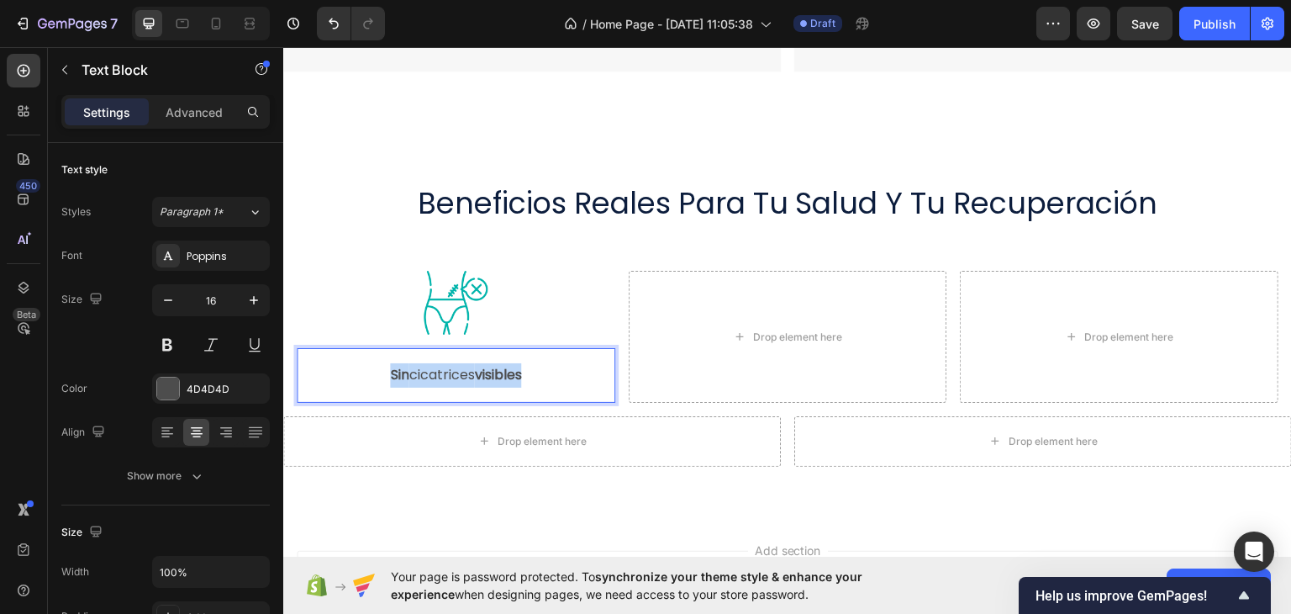
click at [419, 370] on p "Sin cicatrices visibles" at bounding box center [455, 374] width 315 height 24
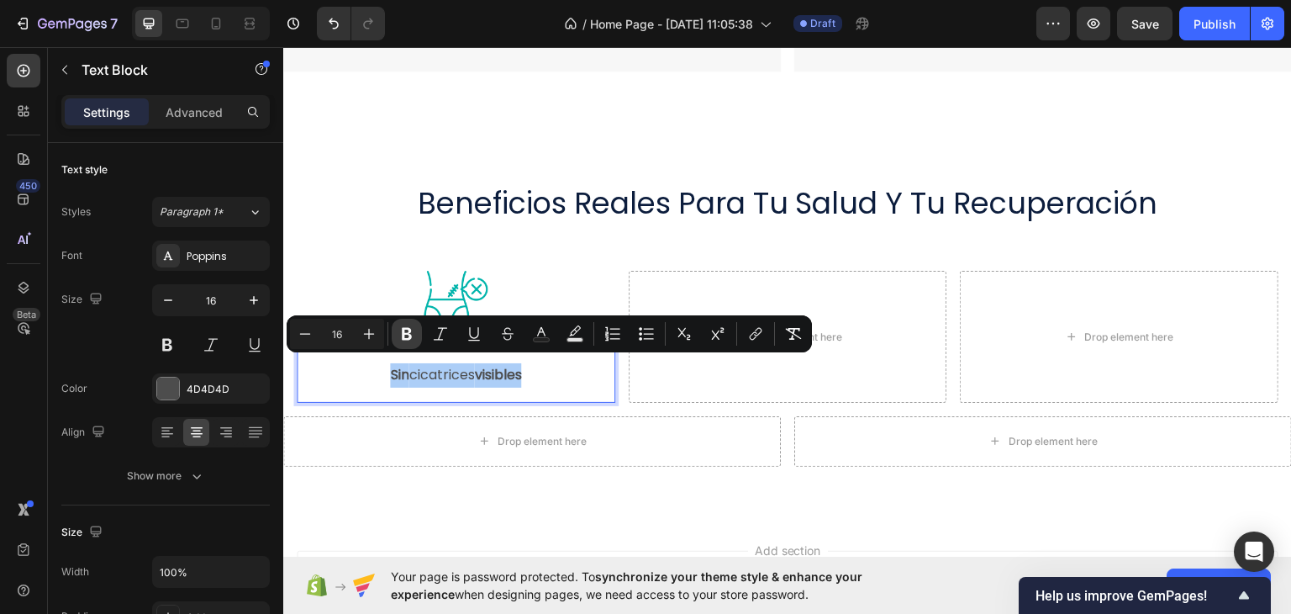
click at [408, 334] on icon "Editor contextual toolbar" at bounding box center [406, 333] width 17 height 17
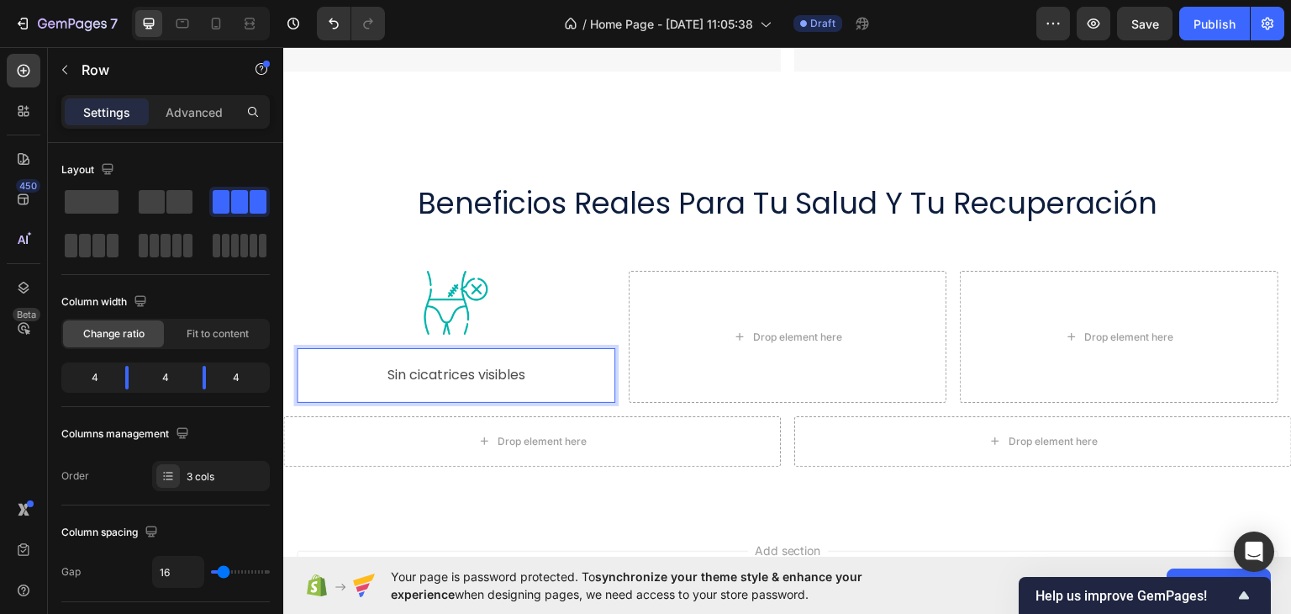
click at [408, 334] on div "Image Sin cicatrices visibles Text Block 0" at bounding box center [456, 336] width 319 height 132
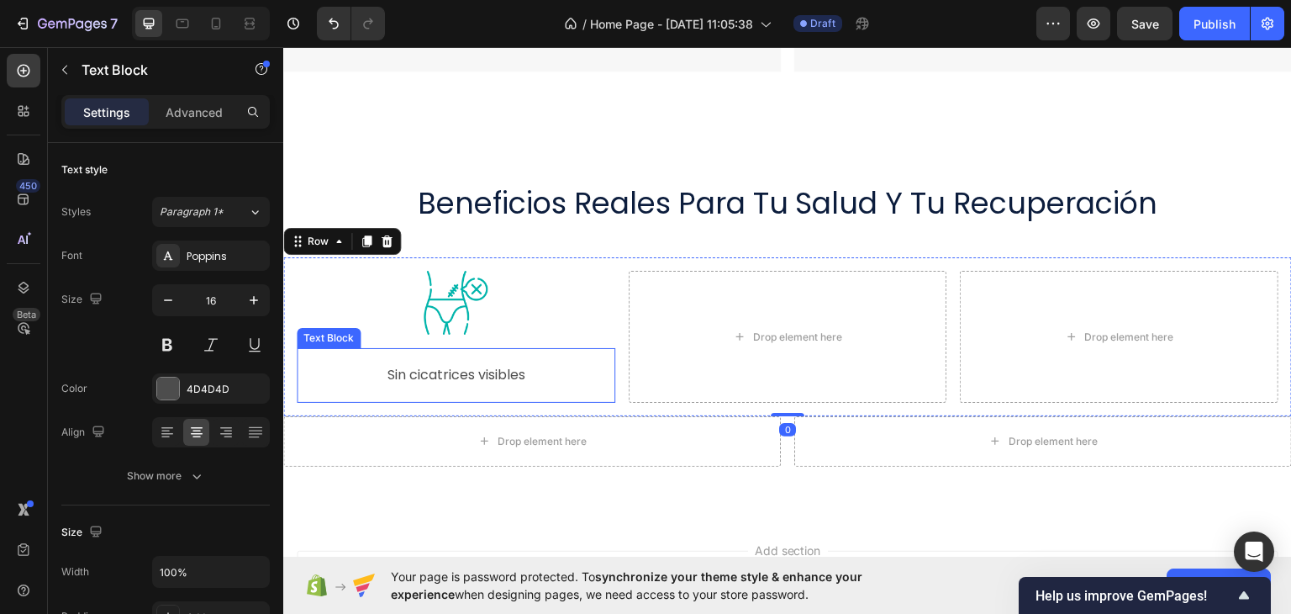
click at [418, 366] on p "Sin cicatrices visibles" at bounding box center [455, 374] width 315 height 24
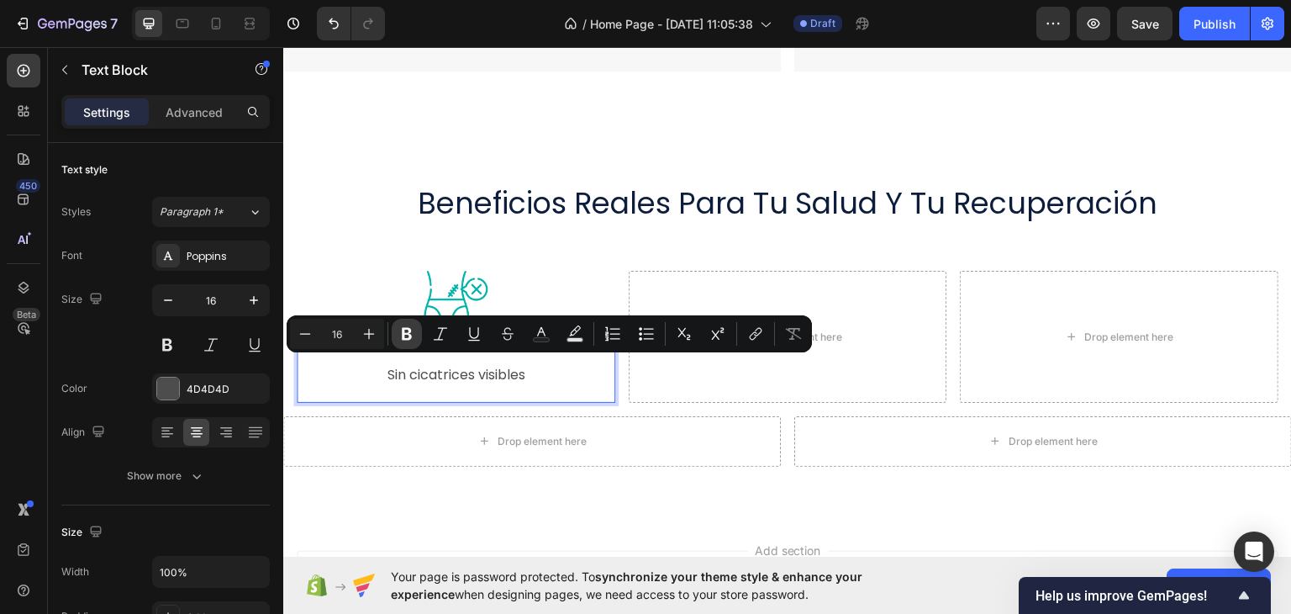
click at [414, 339] on icon "Editor contextual toolbar" at bounding box center [406, 333] width 17 height 17
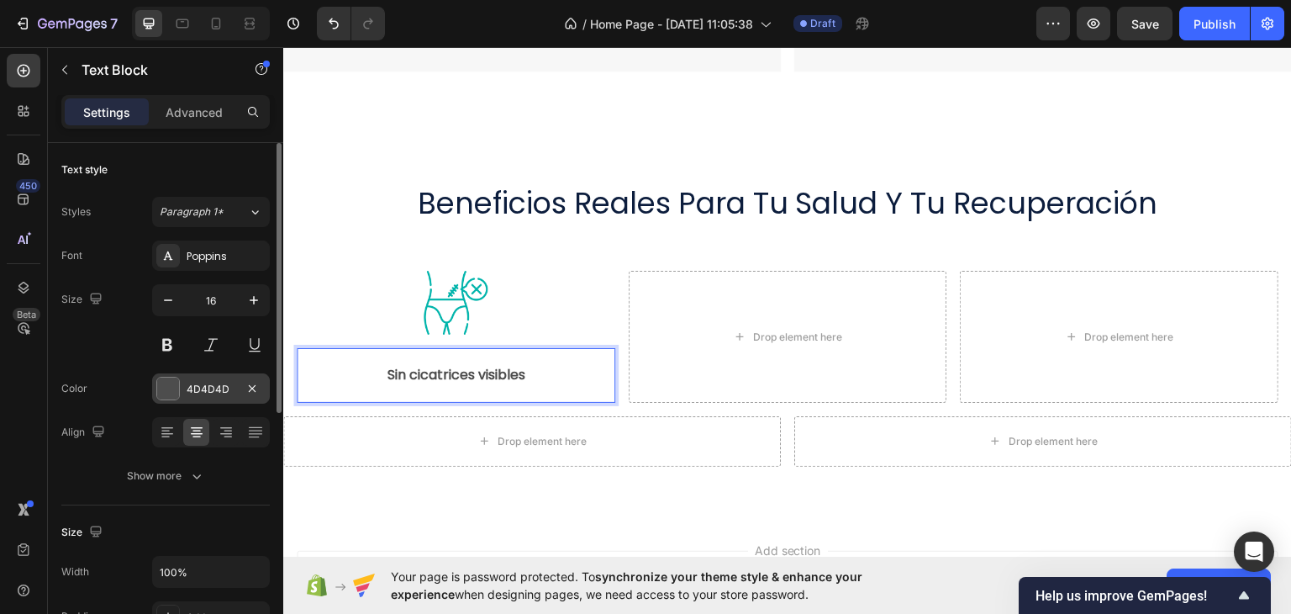
click at [168, 377] on div at bounding box center [168, 388] width 22 height 22
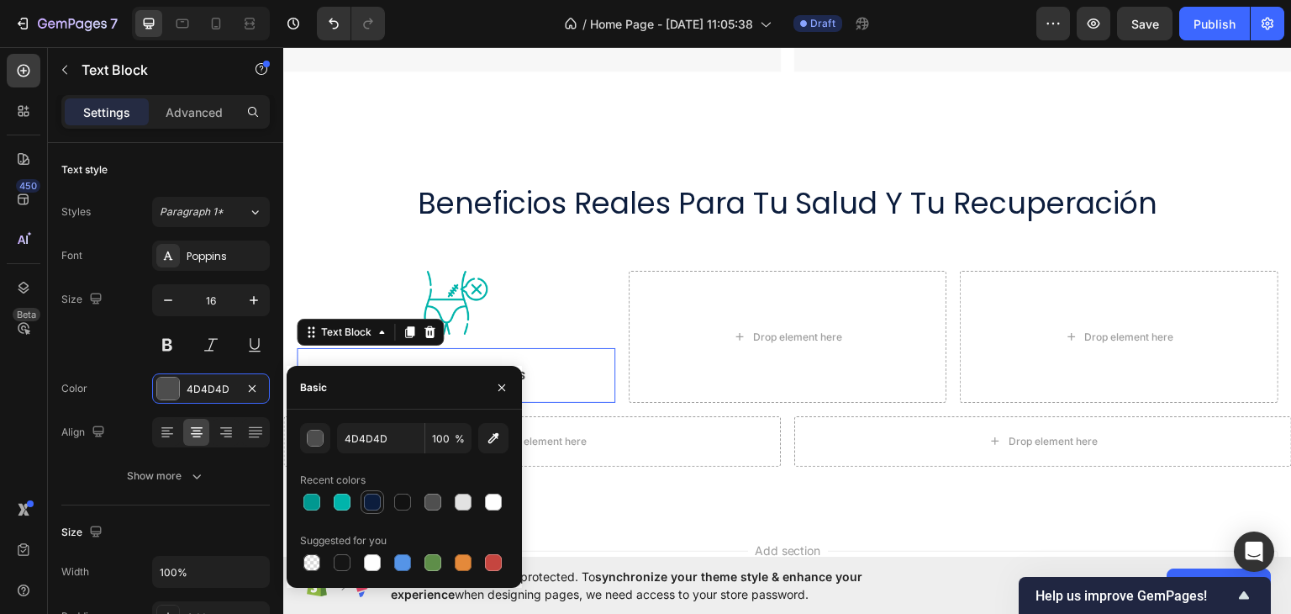
click at [372, 498] on div at bounding box center [372, 501] width 17 height 17
type input "0C1D3D"
click at [108, 361] on div "Font Poppins Size 16 Color 0C1D3D Align Show more" at bounding box center [165, 365] width 208 height 250
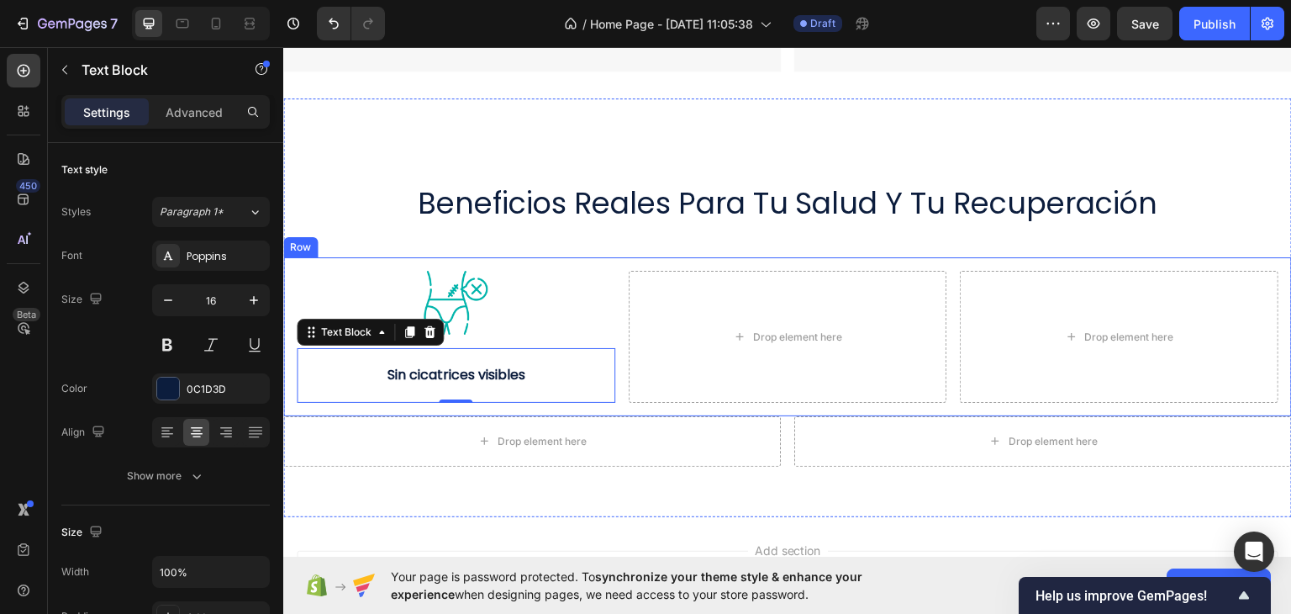
click at [594, 256] on div "Image Sin cicatrices visibles Text Block 0 Drop element here Drop element here …" at bounding box center [787, 335] width 1009 height 159
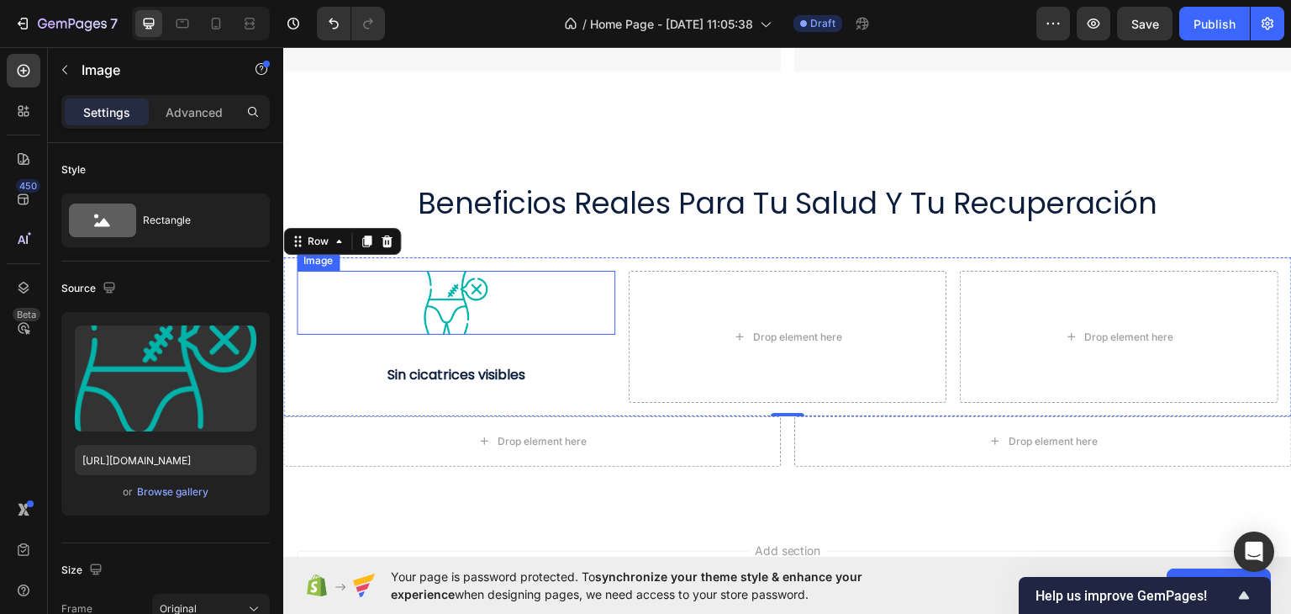
click at [474, 280] on img at bounding box center [456, 302] width 64 height 64
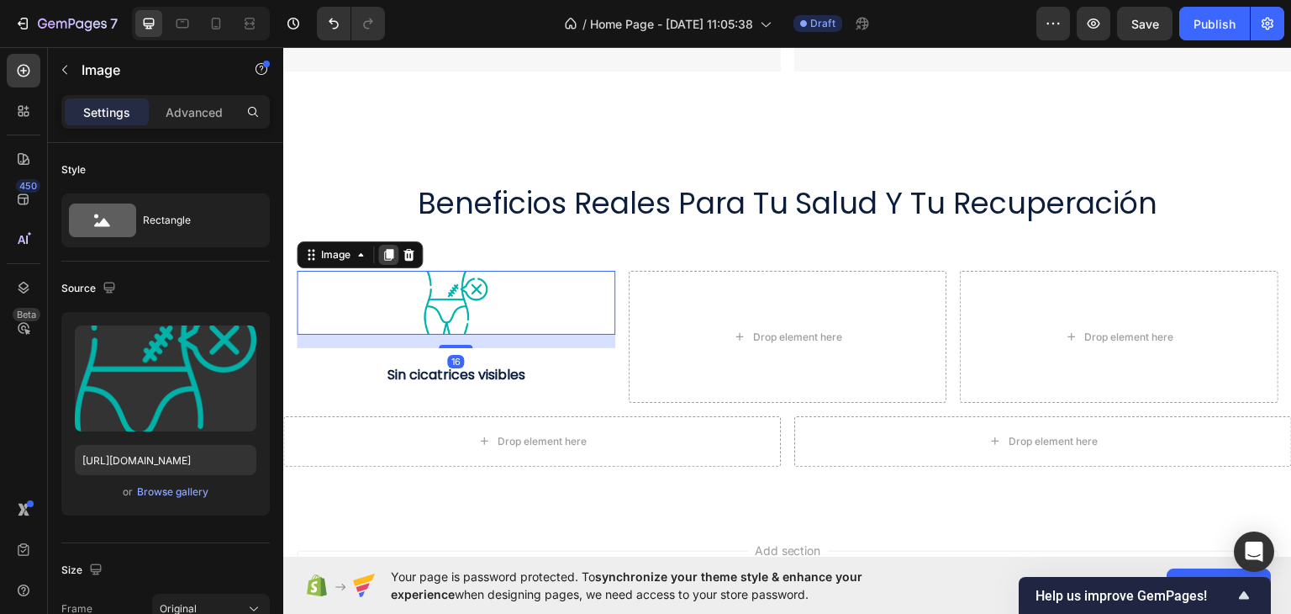
click at [386, 249] on icon at bounding box center [388, 255] width 9 height 12
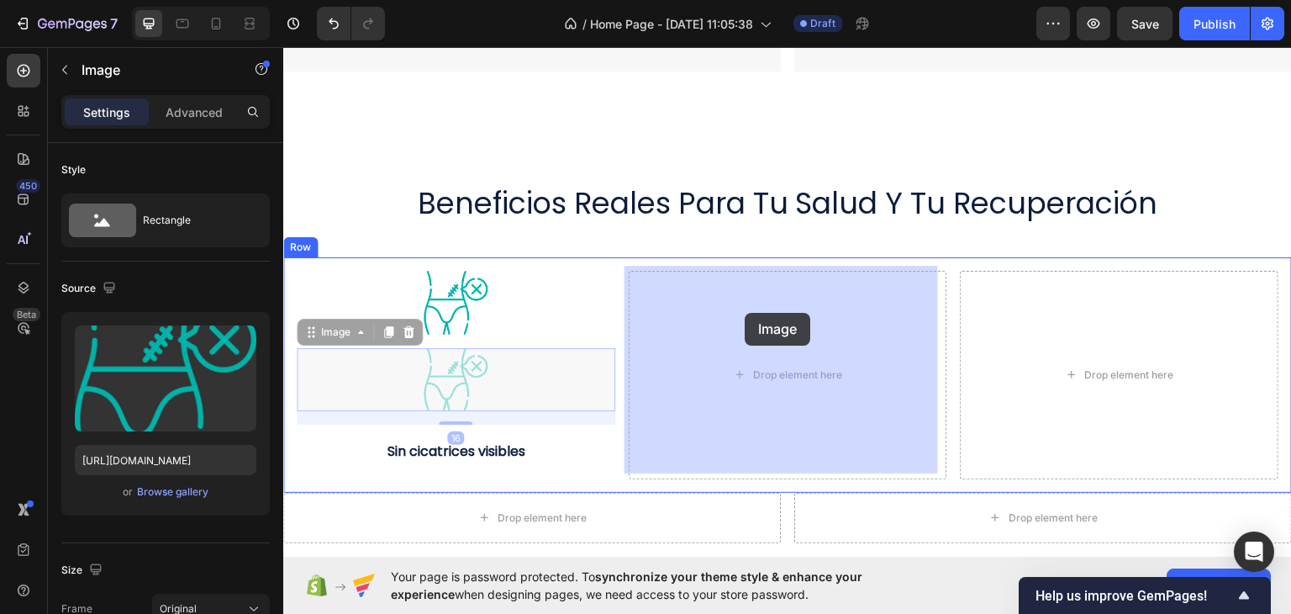
drag, startPoint x: 319, startPoint y: 330, endPoint x: 745, endPoint y: 312, distance: 425.7
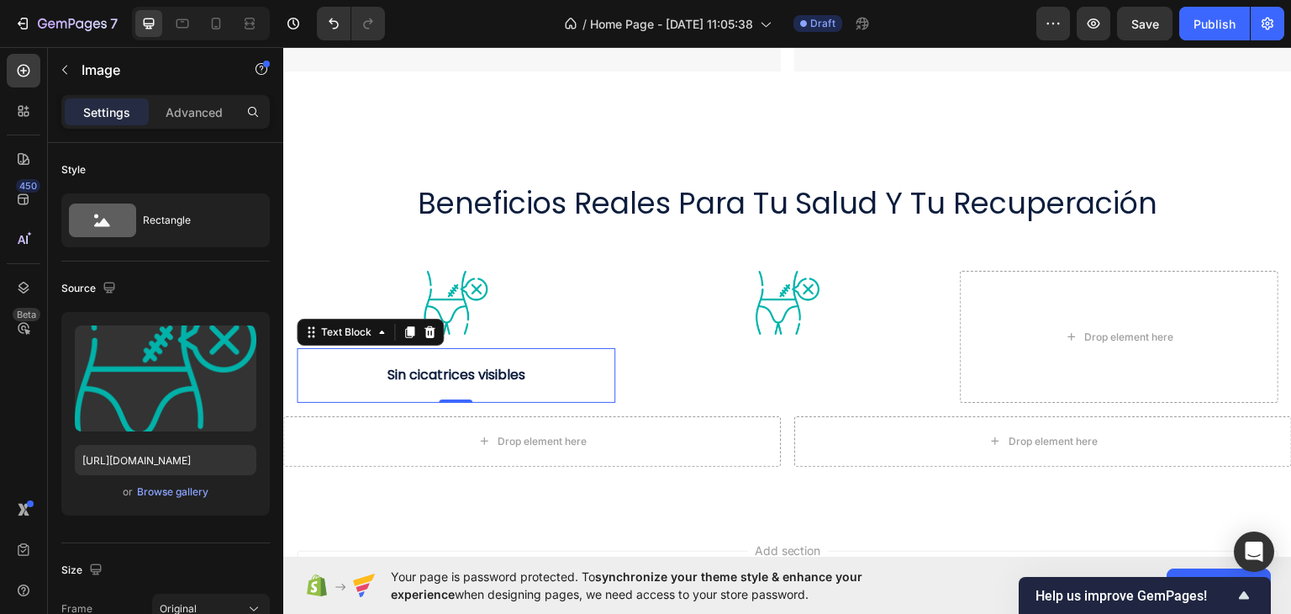
click at [419, 371] on strong "Sin cicatrices visibles" at bounding box center [456, 373] width 138 height 19
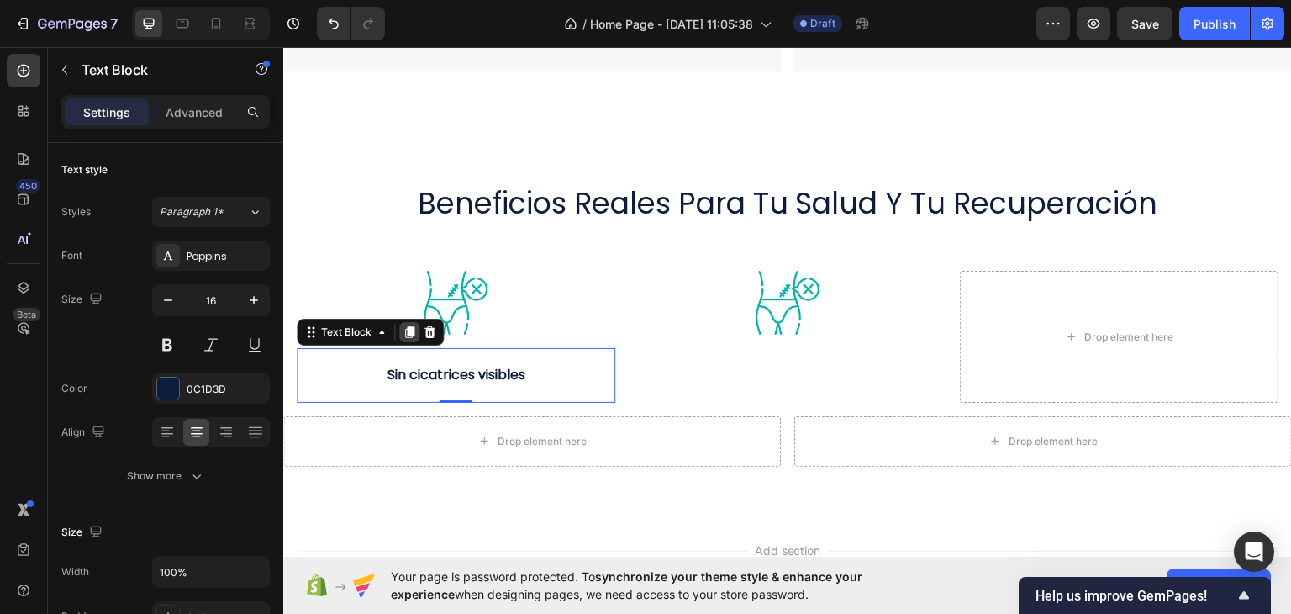
click at [408, 327] on icon at bounding box center [409, 331] width 9 height 12
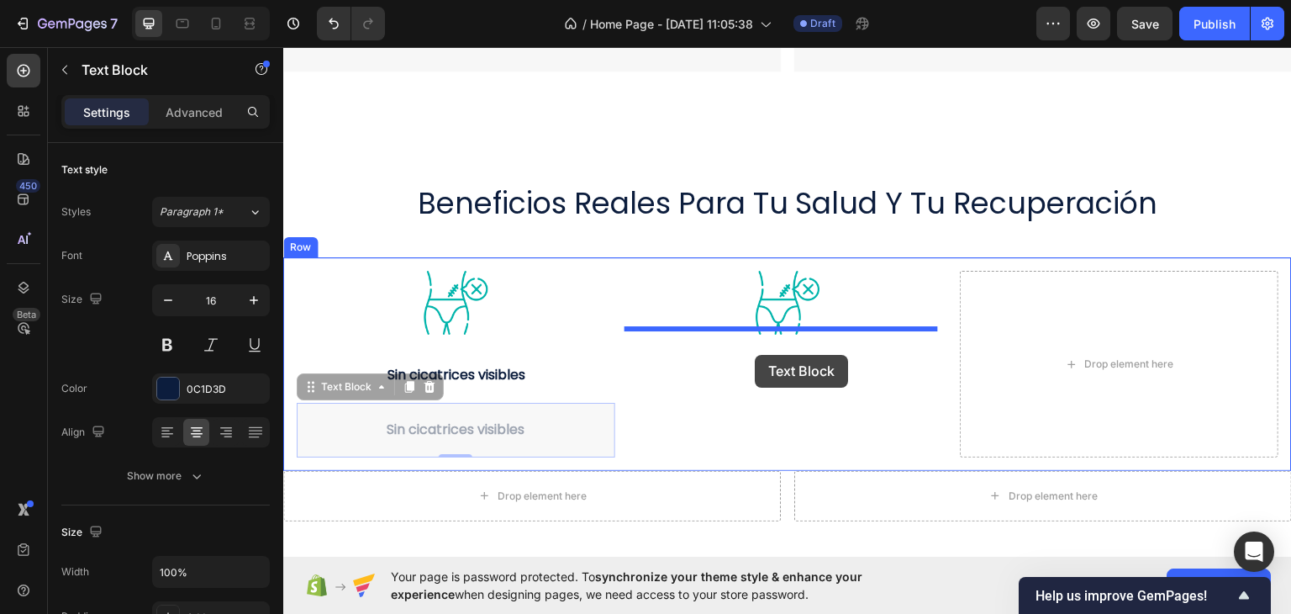
drag, startPoint x: 321, startPoint y: 383, endPoint x: 756, endPoint y: 354, distance: 435.5
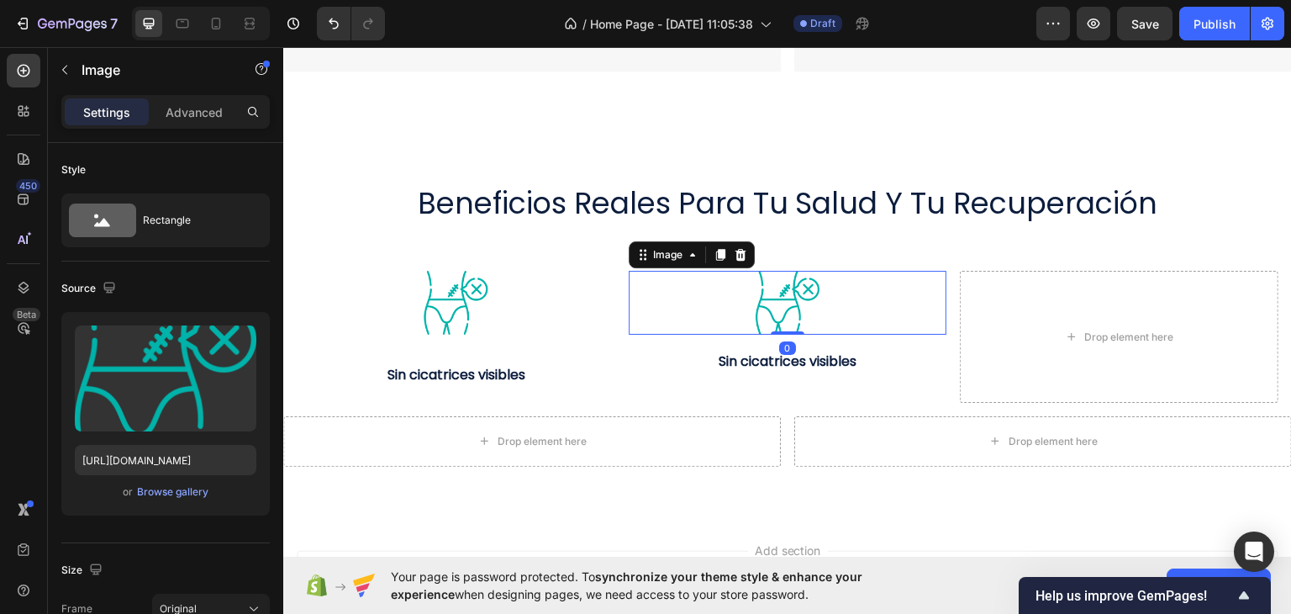
click at [821, 298] on div at bounding box center [788, 302] width 319 height 64
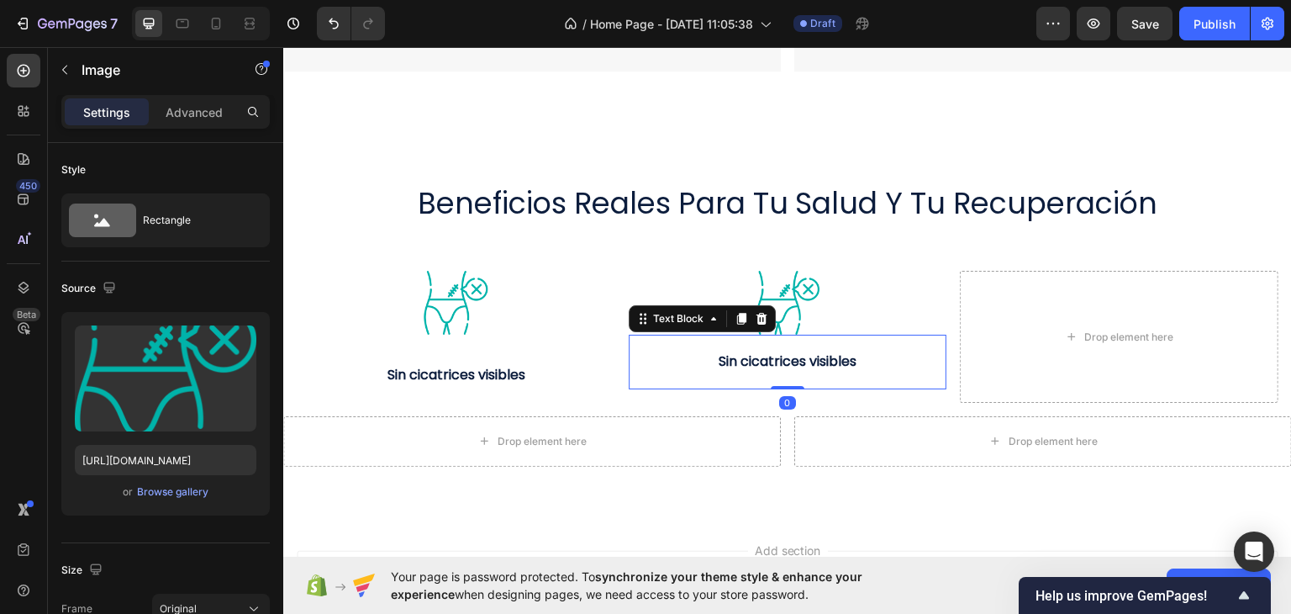
click at [693, 368] on div "Sin cicatrices visibles Text Block 0" at bounding box center [788, 361] width 319 height 55
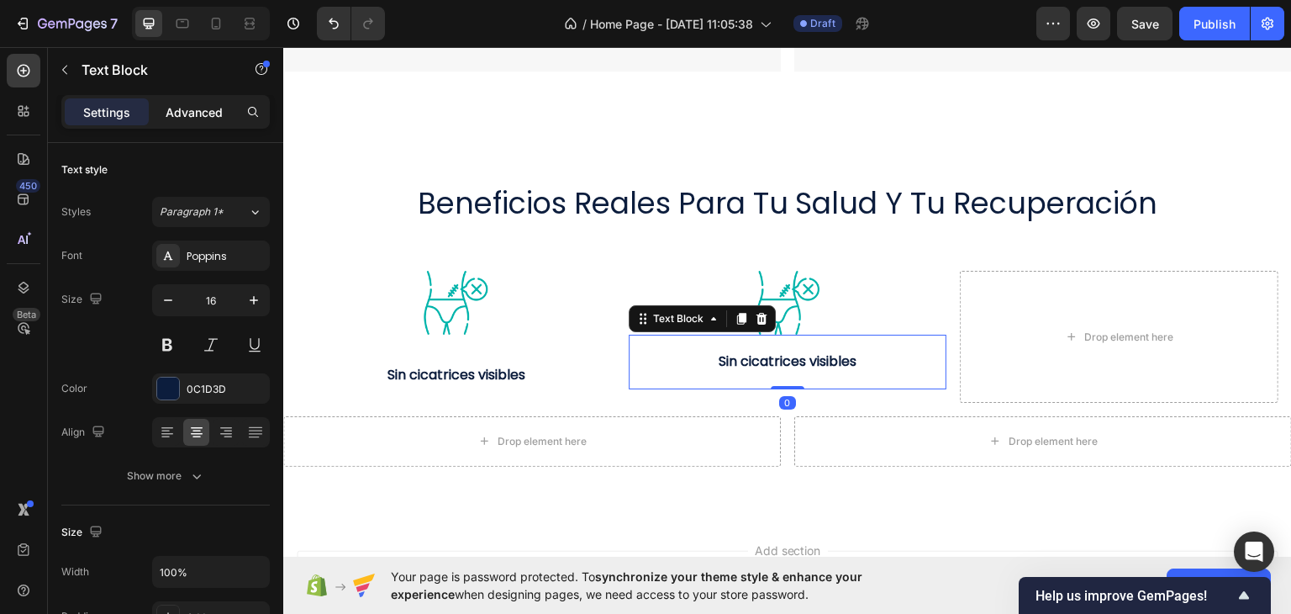
click at [184, 103] on p "Advanced" at bounding box center [194, 112] width 57 height 18
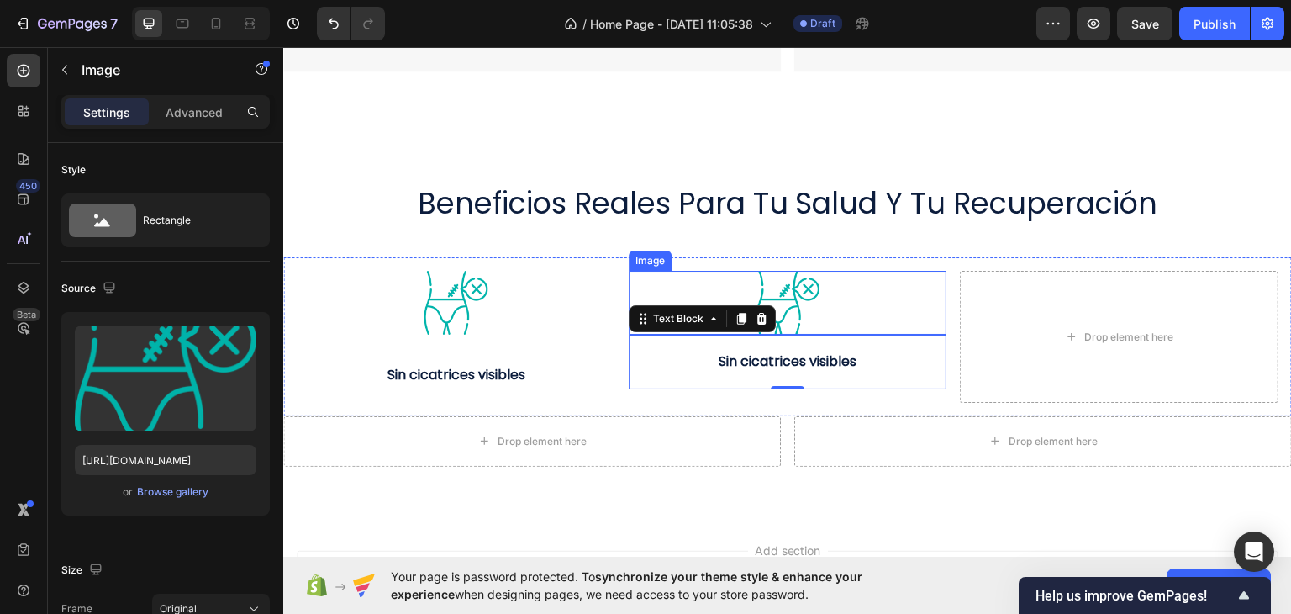
click at [811, 282] on img at bounding box center [788, 302] width 64 height 64
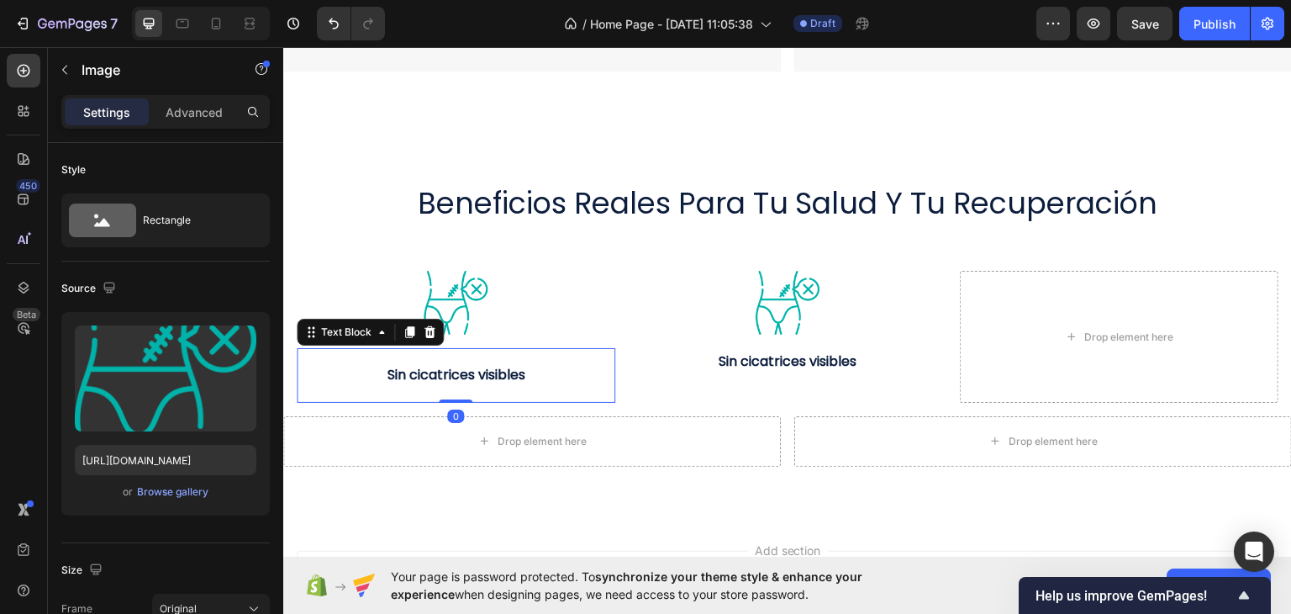
click at [503, 370] on strong "Sin cicatrices visibles" at bounding box center [456, 373] width 138 height 19
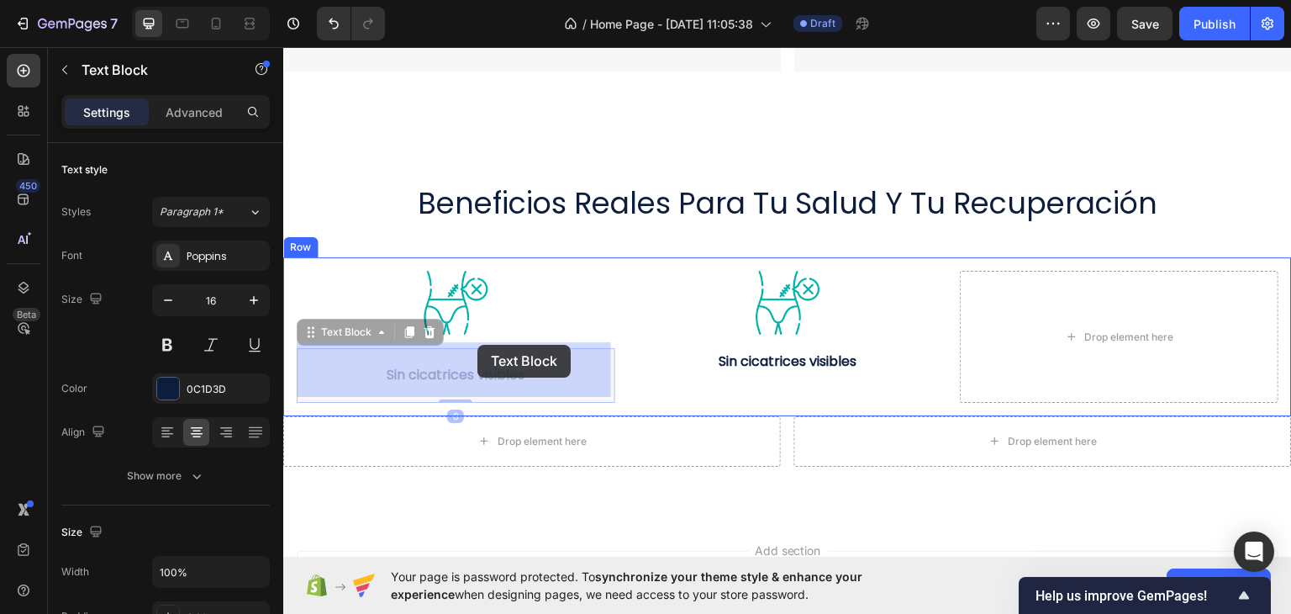
drag, startPoint x: 317, startPoint y: 327, endPoint x: 623, endPoint y: 347, distance: 306.6
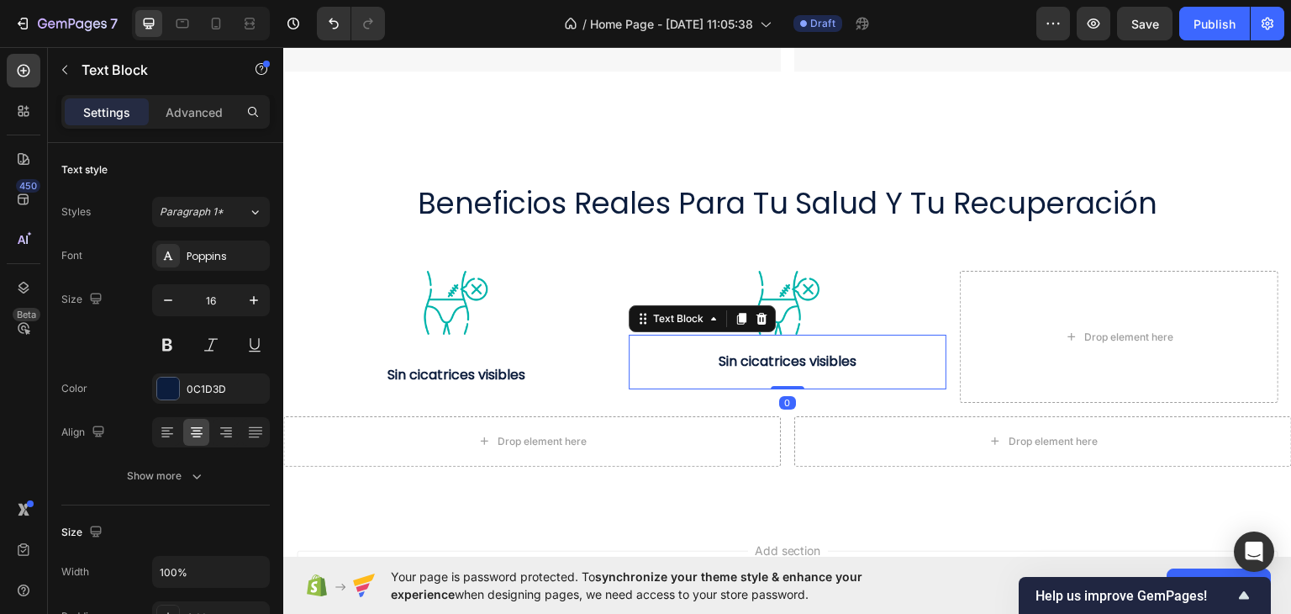
click at [737, 350] on strong "Sin cicatrices visibles" at bounding box center [788, 359] width 138 height 19
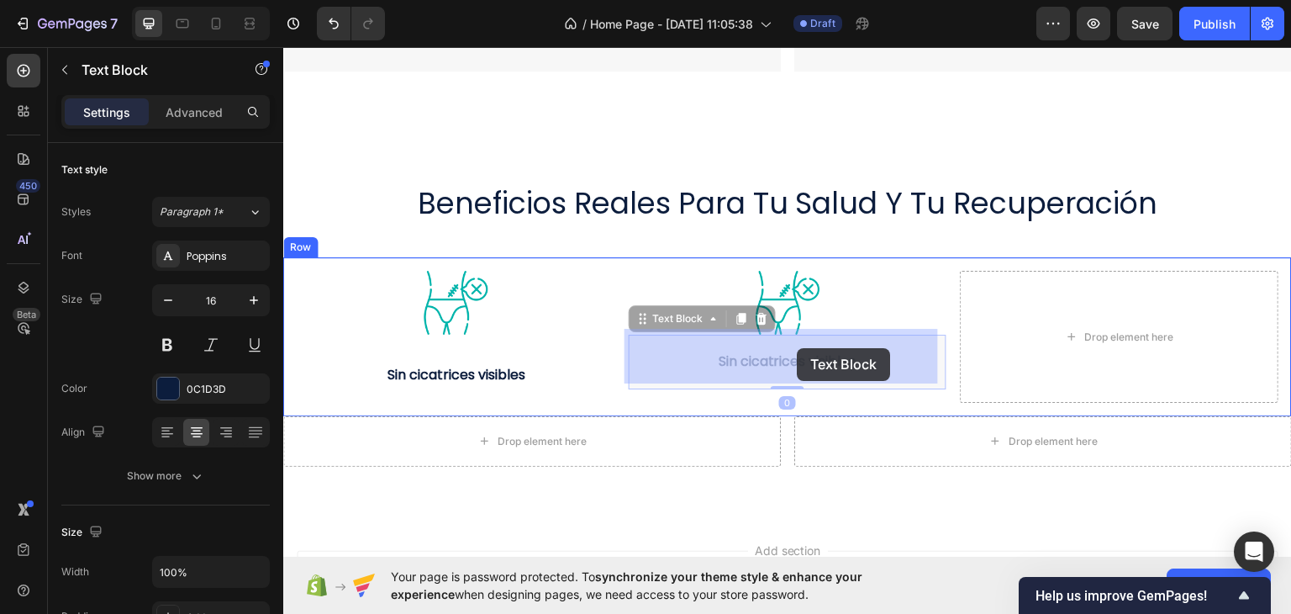
drag, startPoint x: 633, startPoint y: 315, endPoint x: 798, endPoint y: 347, distance: 167.8
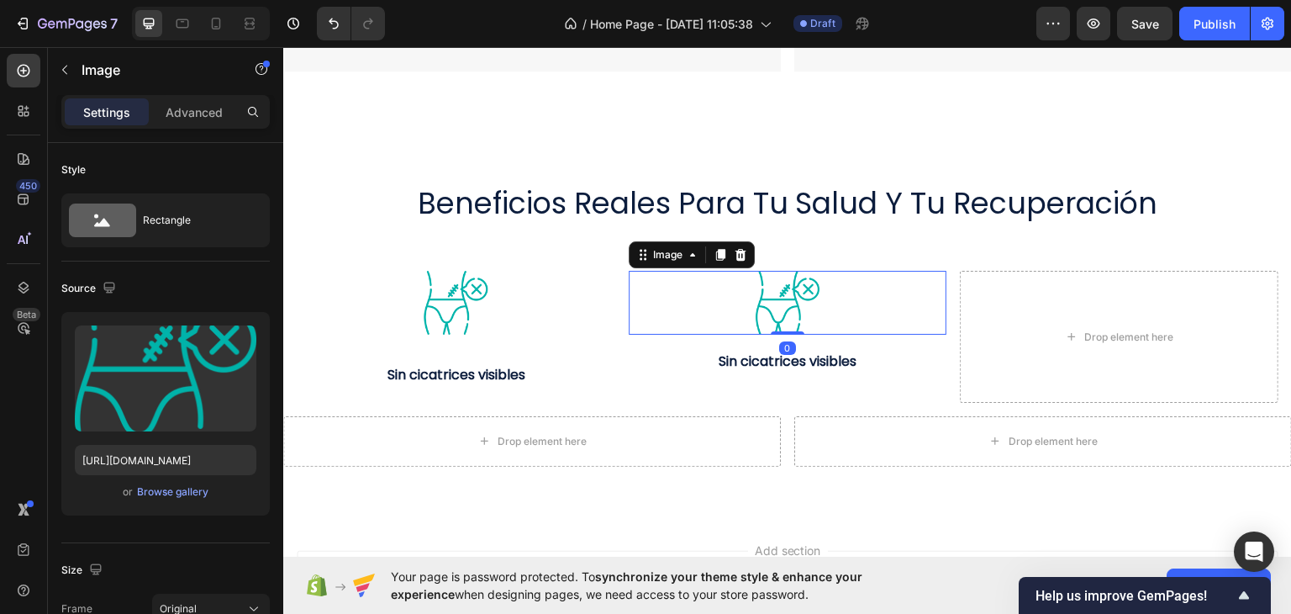
click at [861, 280] on div at bounding box center [788, 302] width 319 height 64
click at [435, 298] on img at bounding box center [456, 302] width 64 height 64
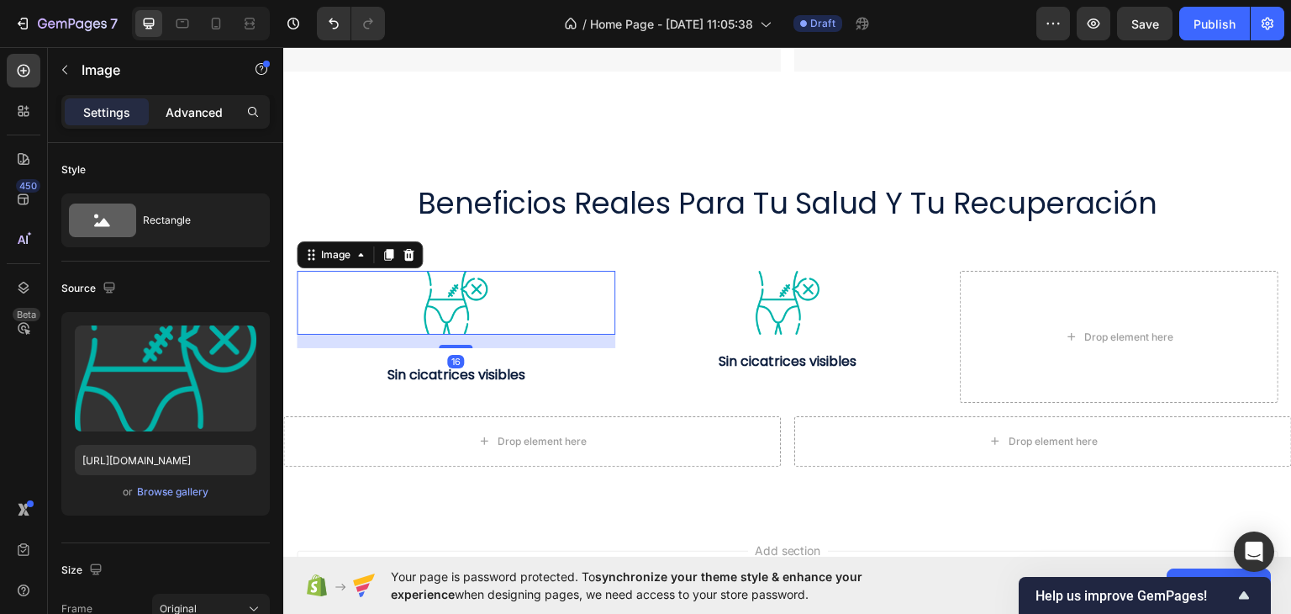
click at [198, 111] on p "Advanced" at bounding box center [194, 112] width 57 height 18
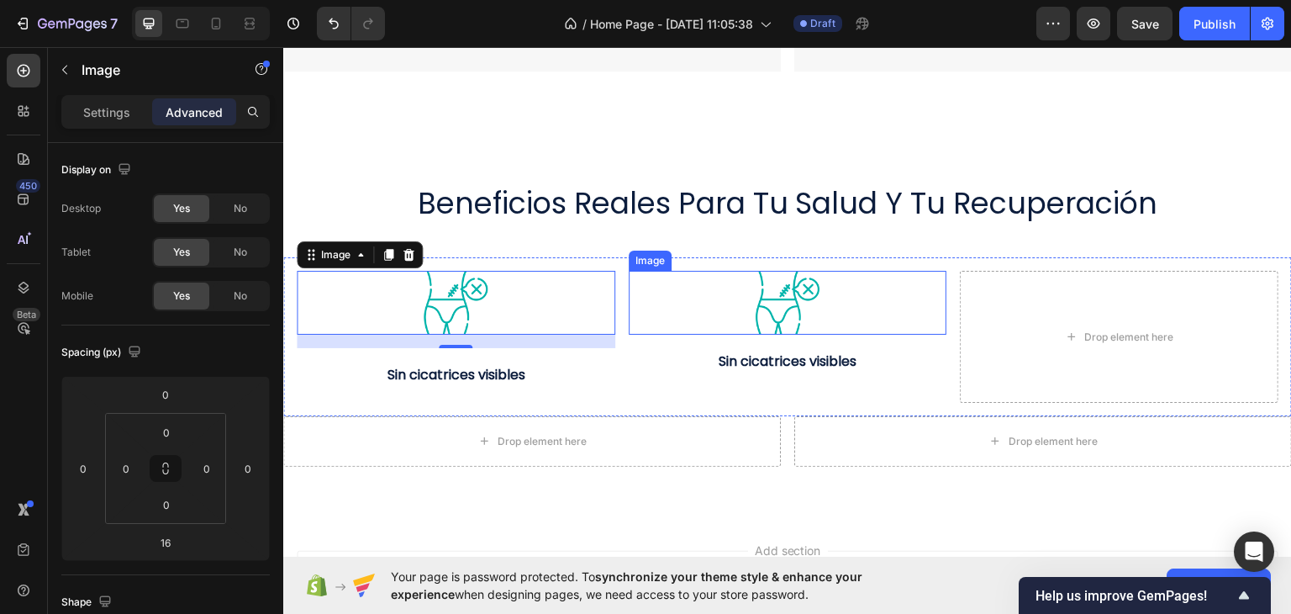
click at [819, 277] on div at bounding box center [788, 302] width 319 height 64
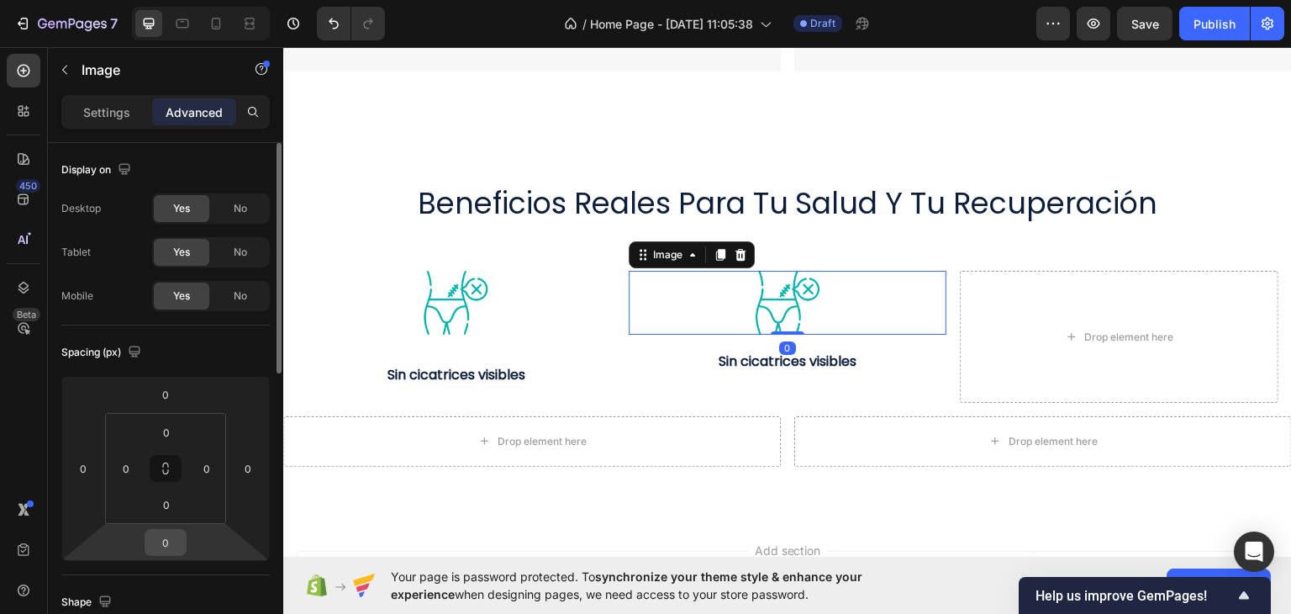
click at [163, 536] on input "0" at bounding box center [166, 541] width 34 height 25
type input "16"
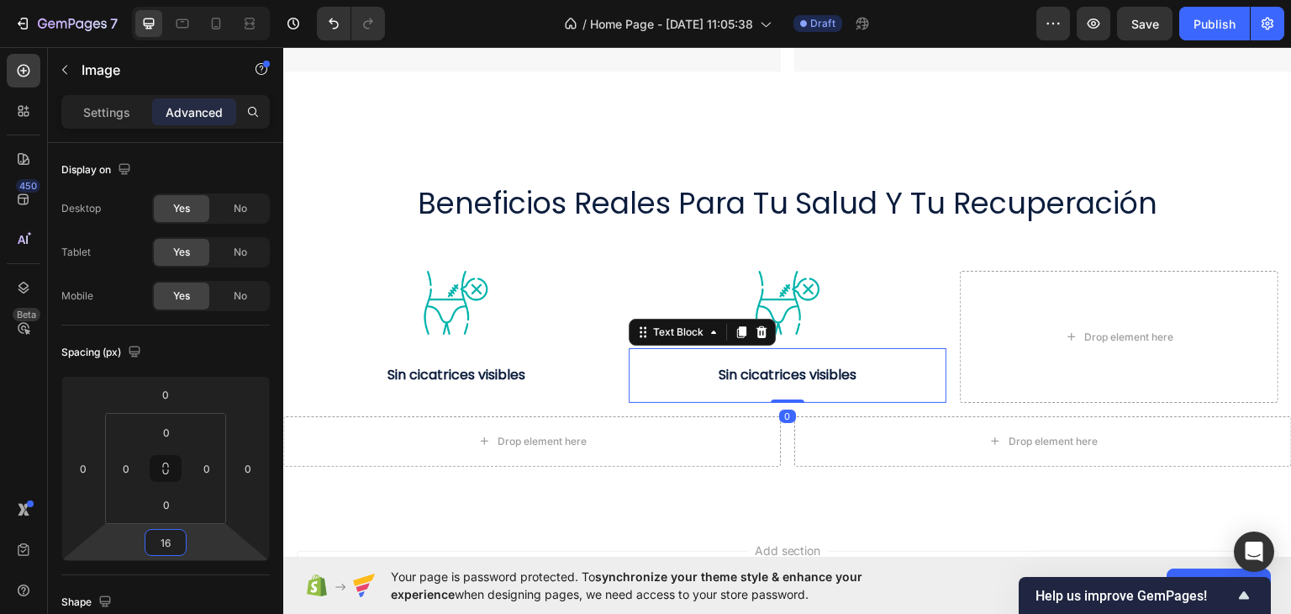
click at [731, 364] on strong "Sin cicatrices visibles" at bounding box center [788, 373] width 138 height 19
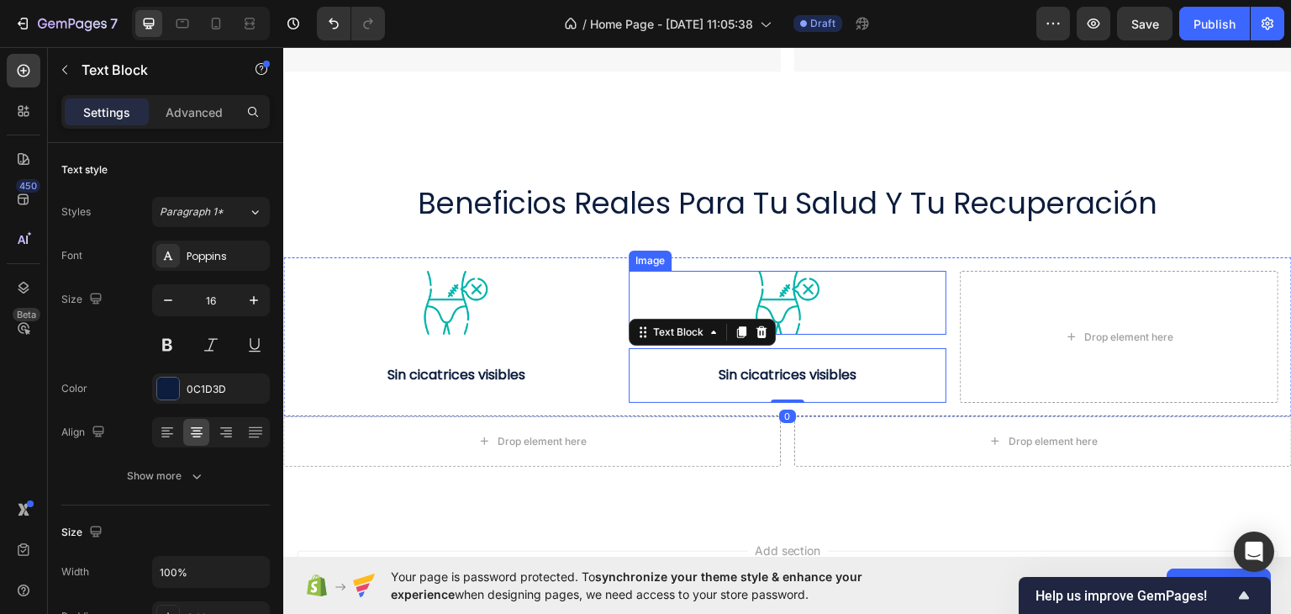
click at [756, 279] on img at bounding box center [788, 302] width 64 height 64
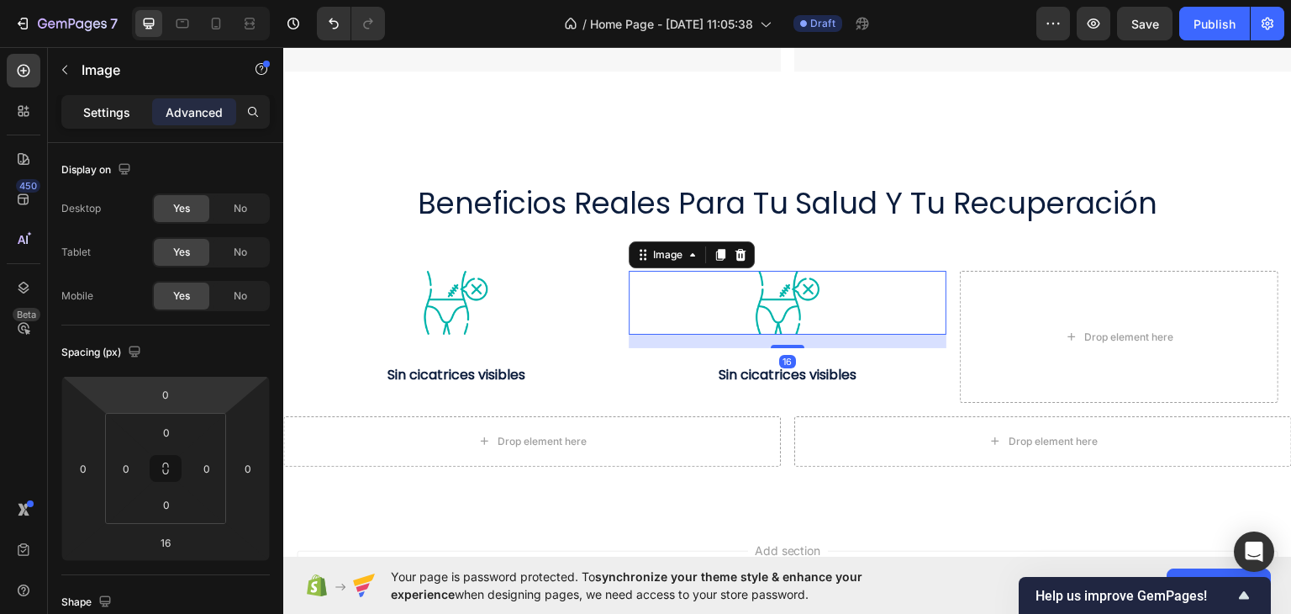
click at [114, 112] on p "Settings" at bounding box center [106, 112] width 47 height 18
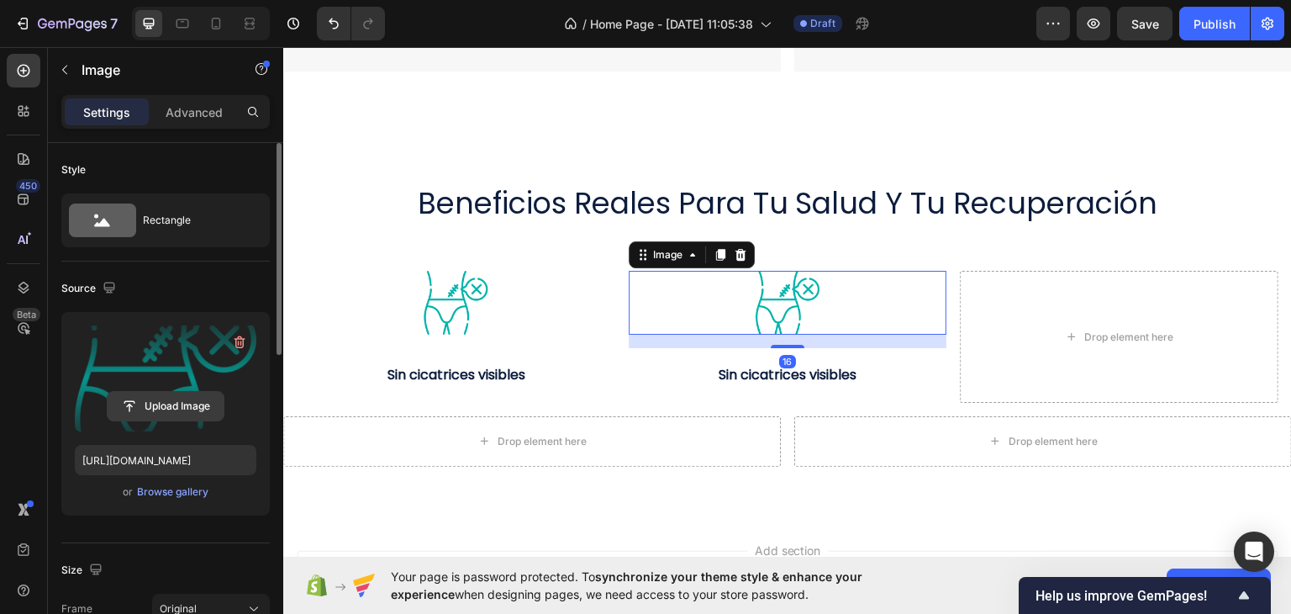
click at [161, 396] on input "file" at bounding box center [166, 406] width 116 height 29
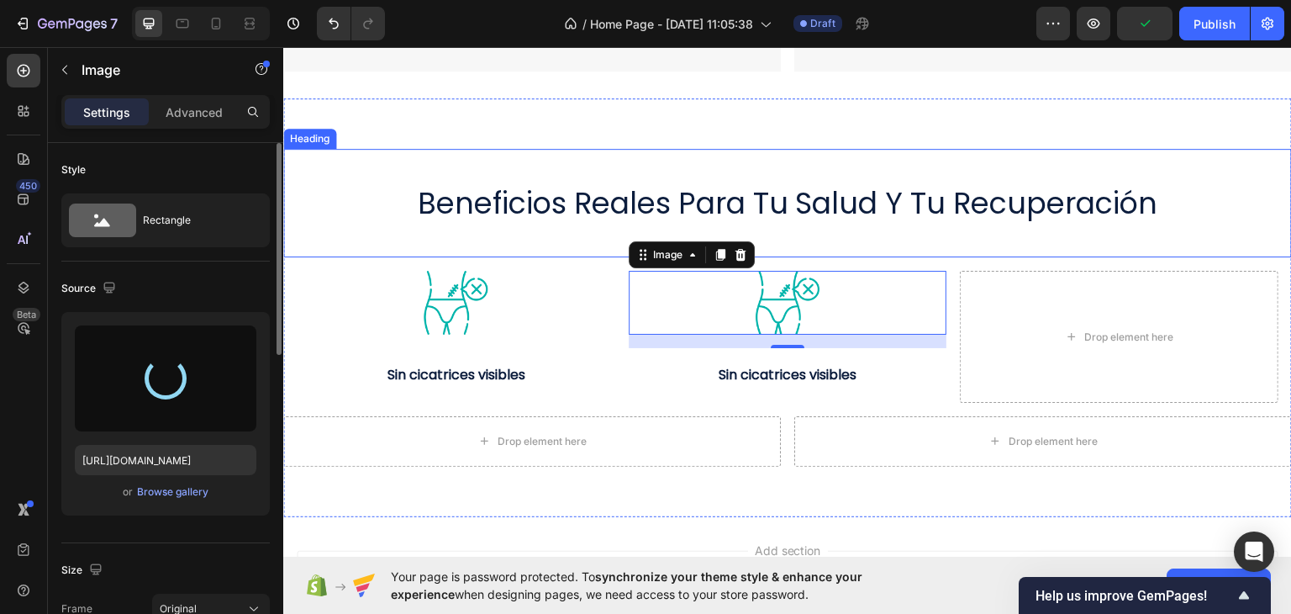
type input "https://cdn.shopify.com/s/files/1/0681/4367/7627/files/gempages_586011862022226…"
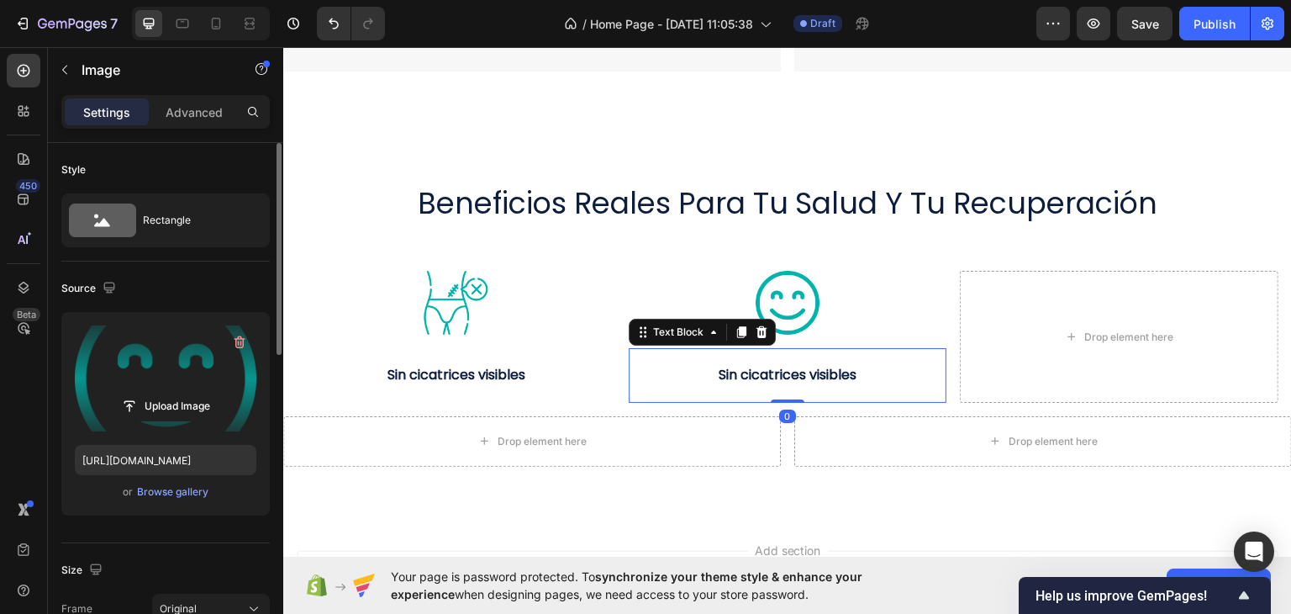
click at [718, 388] on div "Sin cicatrices visibles Text Block 0" at bounding box center [788, 374] width 319 height 55
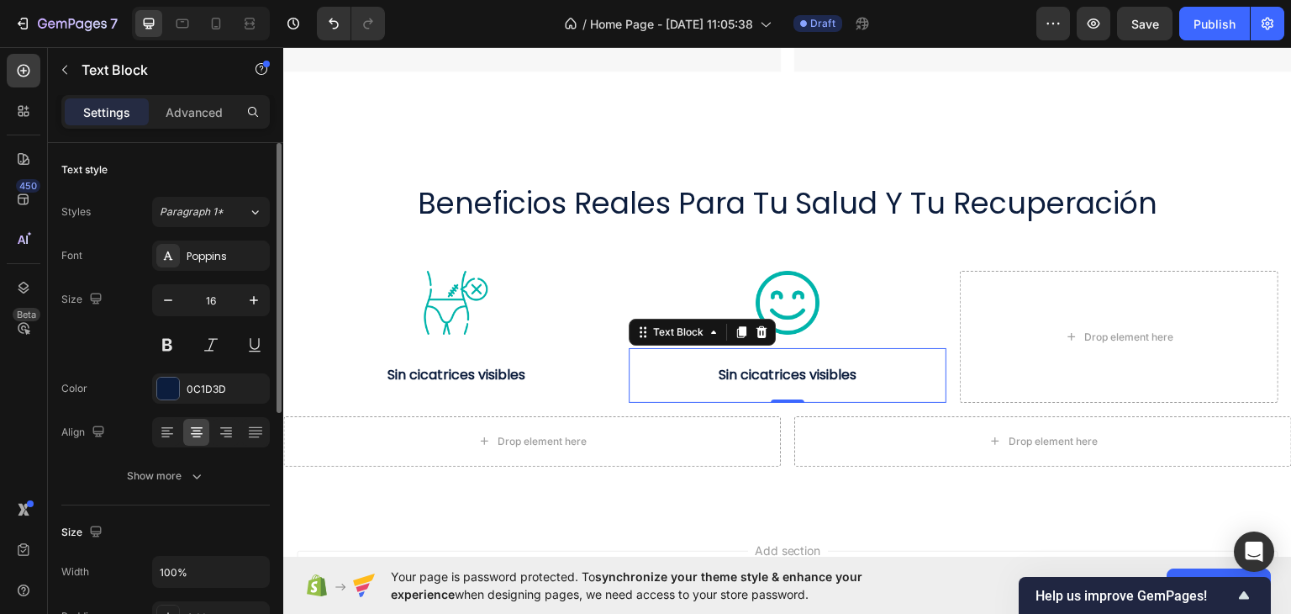
click at [759, 373] on strong "Sin cicatrices visibles" at bounding box center [788, 373] width 138 height 19
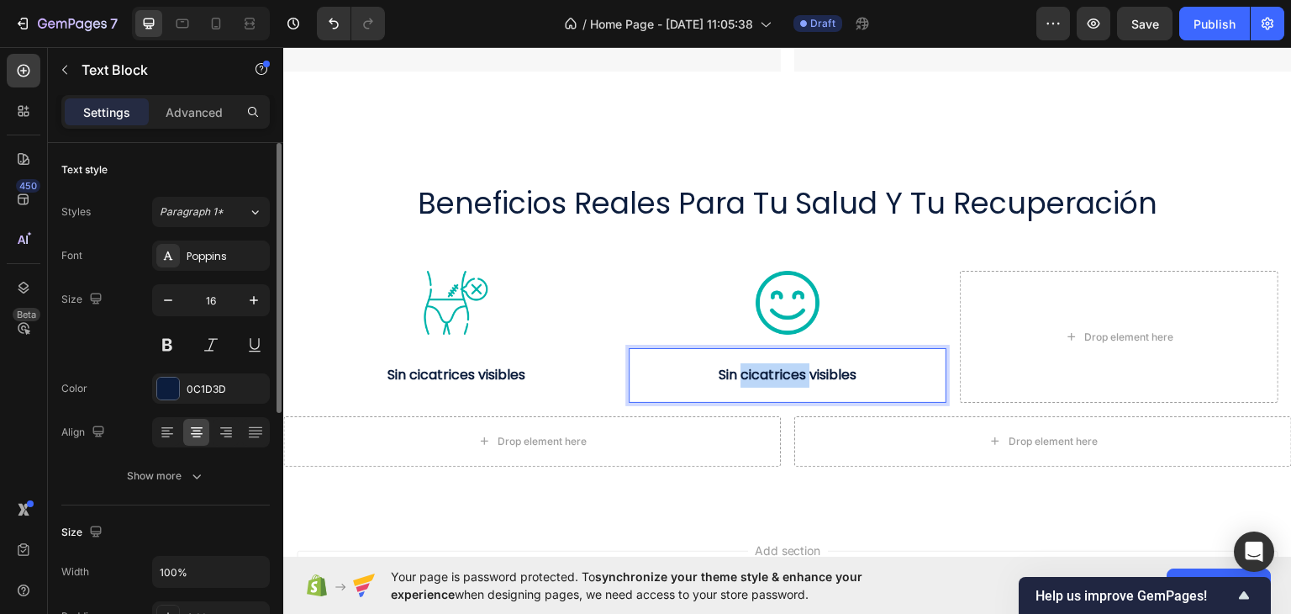
click at [759, 373] on strong "Sin cicatrices visibles" at bounding box center [788, 373] width 138 height 19
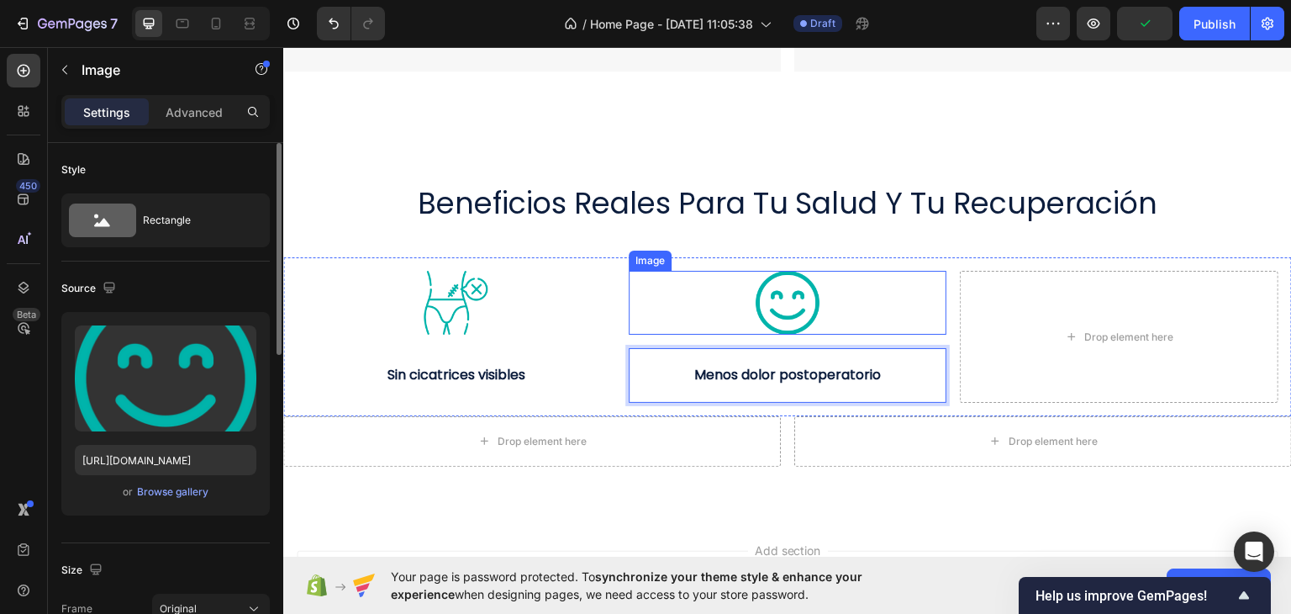
click at [836, 283] on div at bounding box center [788, 302] width 319 height 64
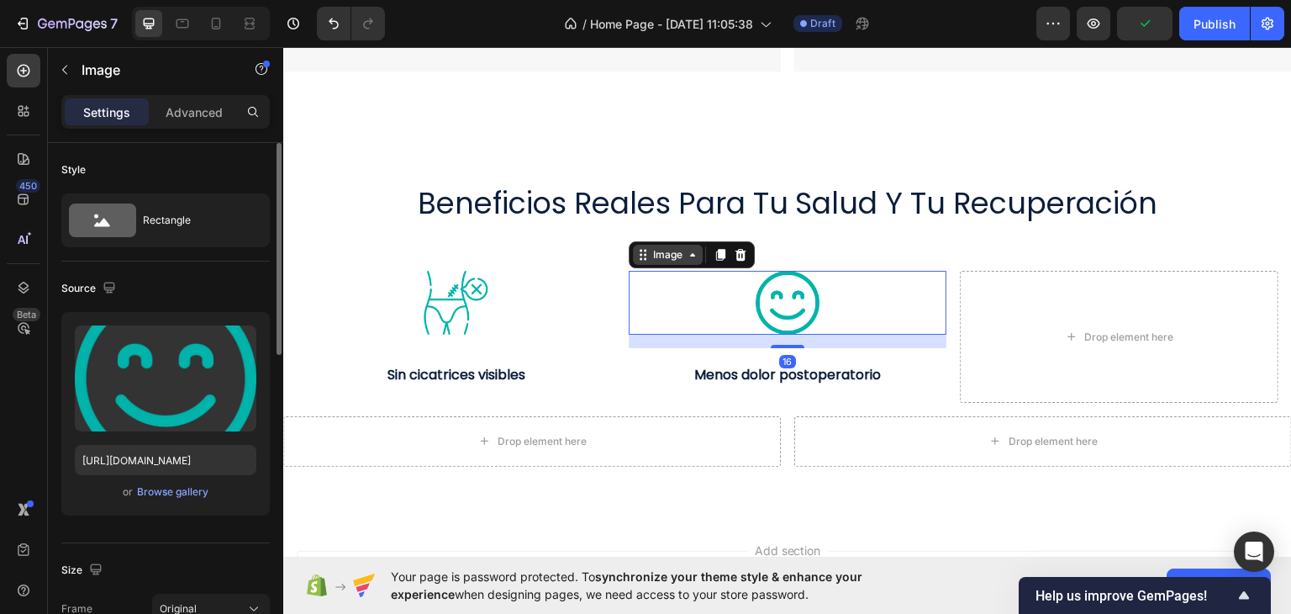
click at [643, 248] on icon at bounding box center [642, 253] width 13 height 13
click at [716, 250] on icon at bounding box center [719, 255] width 9 height 12
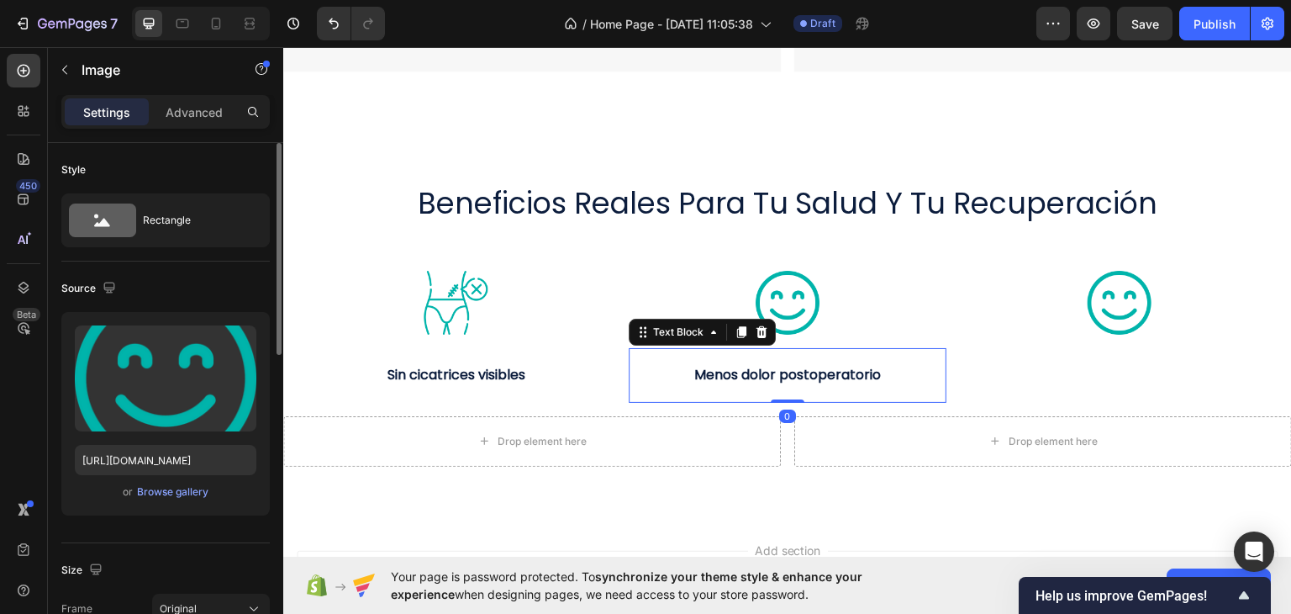
click at [759, 371] on strong "Menos dolor postoperatorio" at bounding box center [787, 373] width 187 height 19
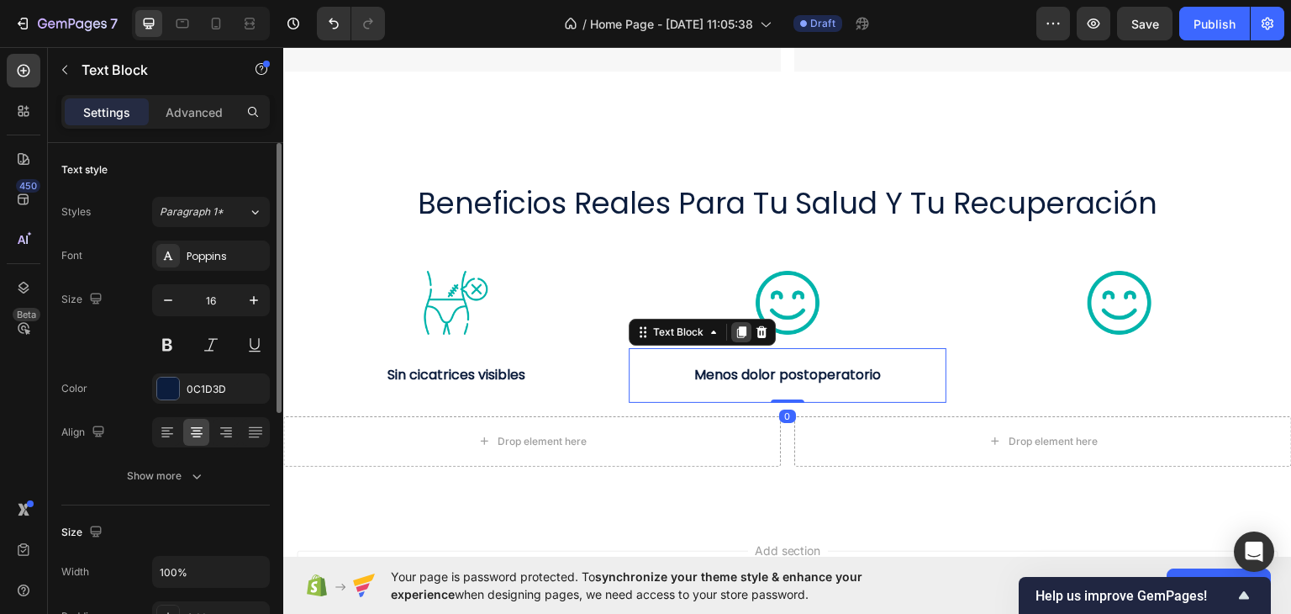
click at [736, 329] on icon at bounding box center [740, 331] width 9 height 12
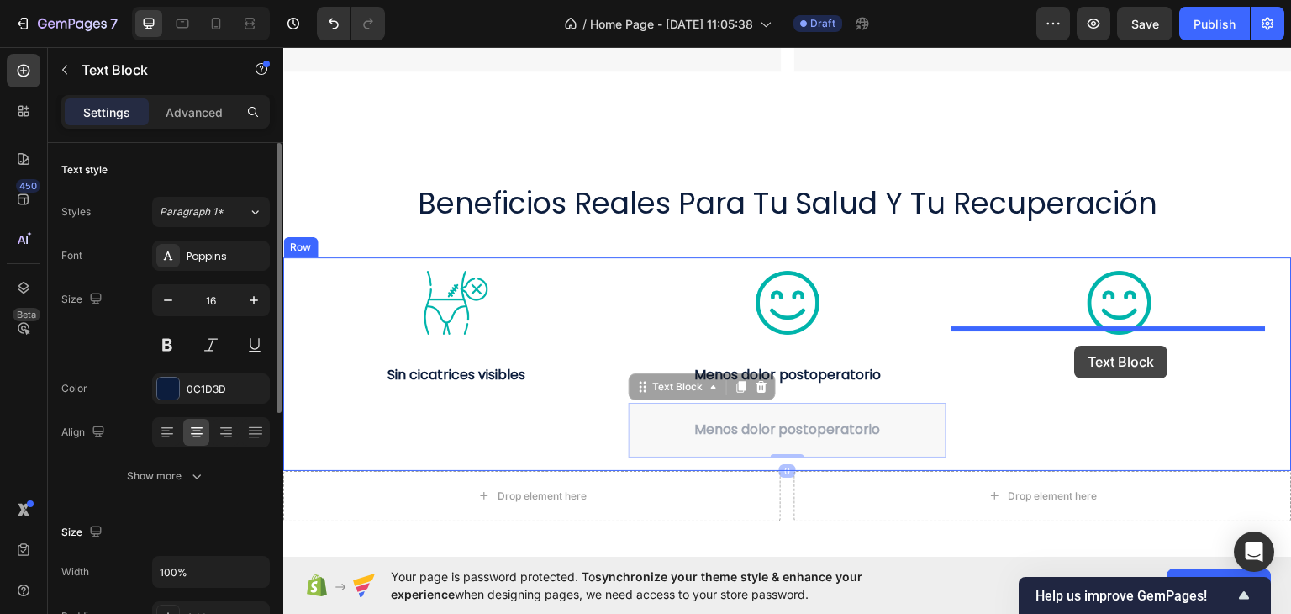
drag, startPoint x: 635, startPoint y: 386, endPoint x: 1075, endPoint y: 344, distance: 442.4
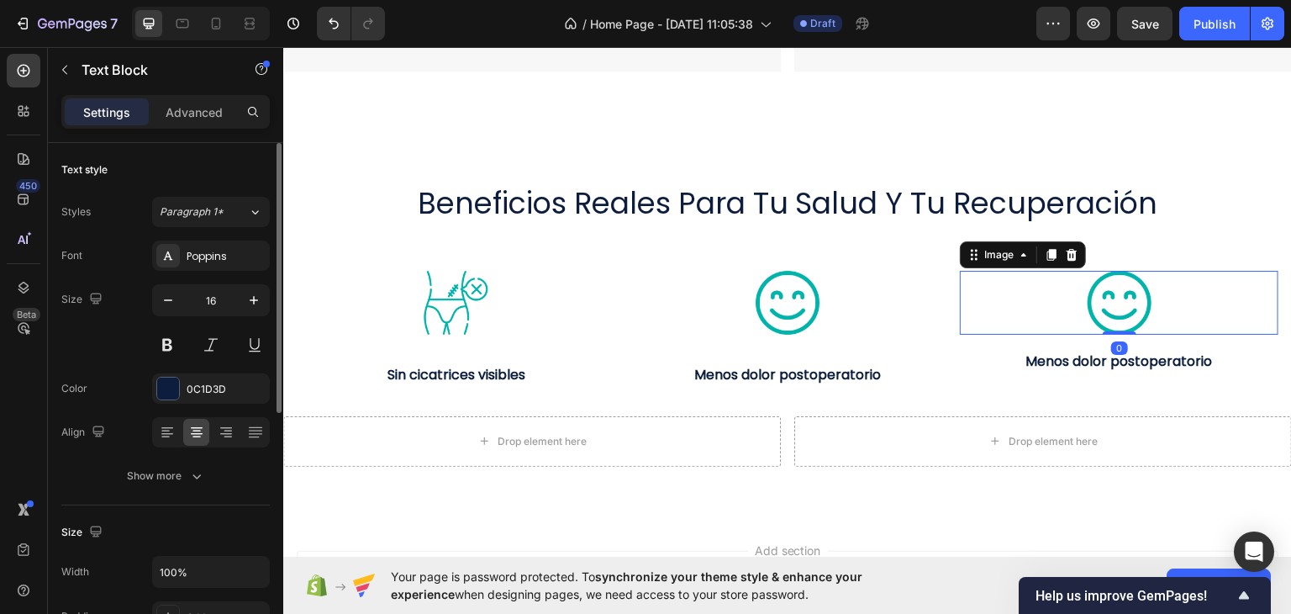
click at [1139, 293] on img at bounding box center [1120, 302] width 64 height 64
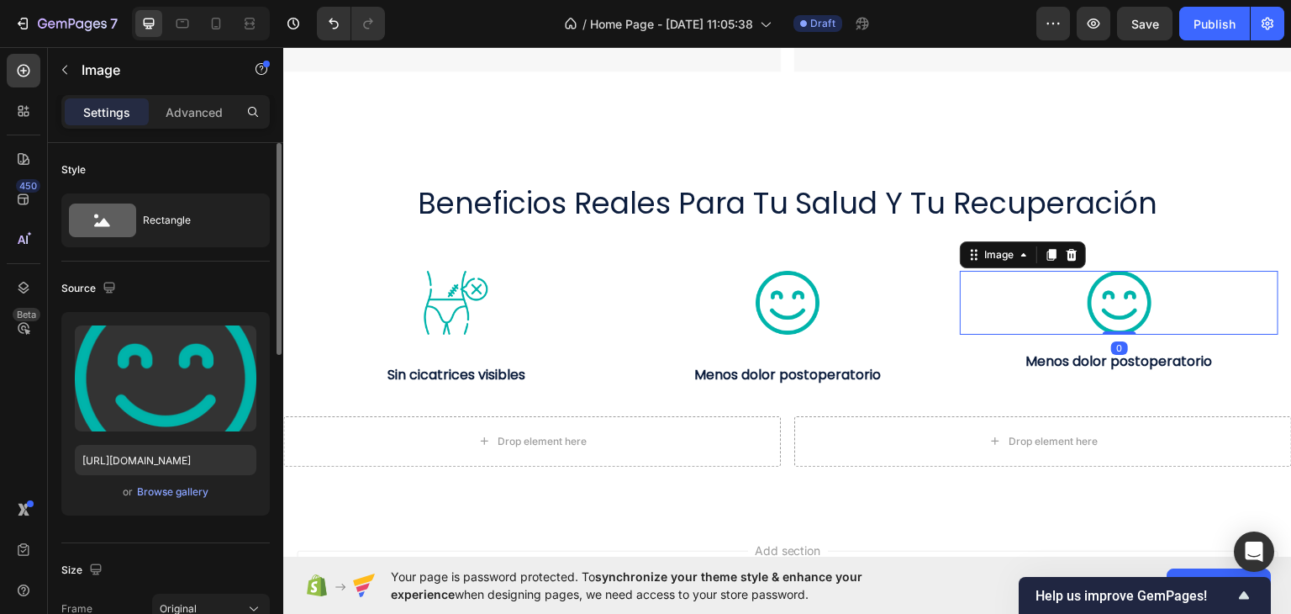
click at [186, 117] on p "Advanced" at bounding box center [194, 112] width 57 height 18
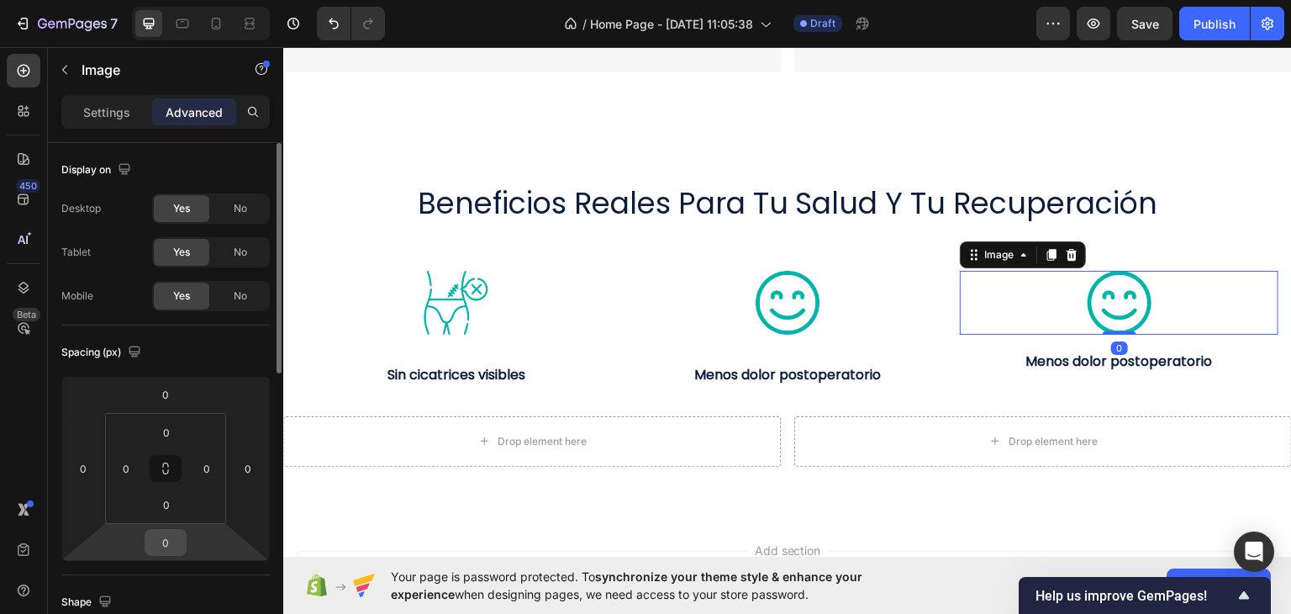
click at [183, 542] on div "0" at bounding box center [166, 542] width 42 height 27
click at [168, 540] on input "0" at bounding box center [166, 541] width 34 height 25
type input "16"
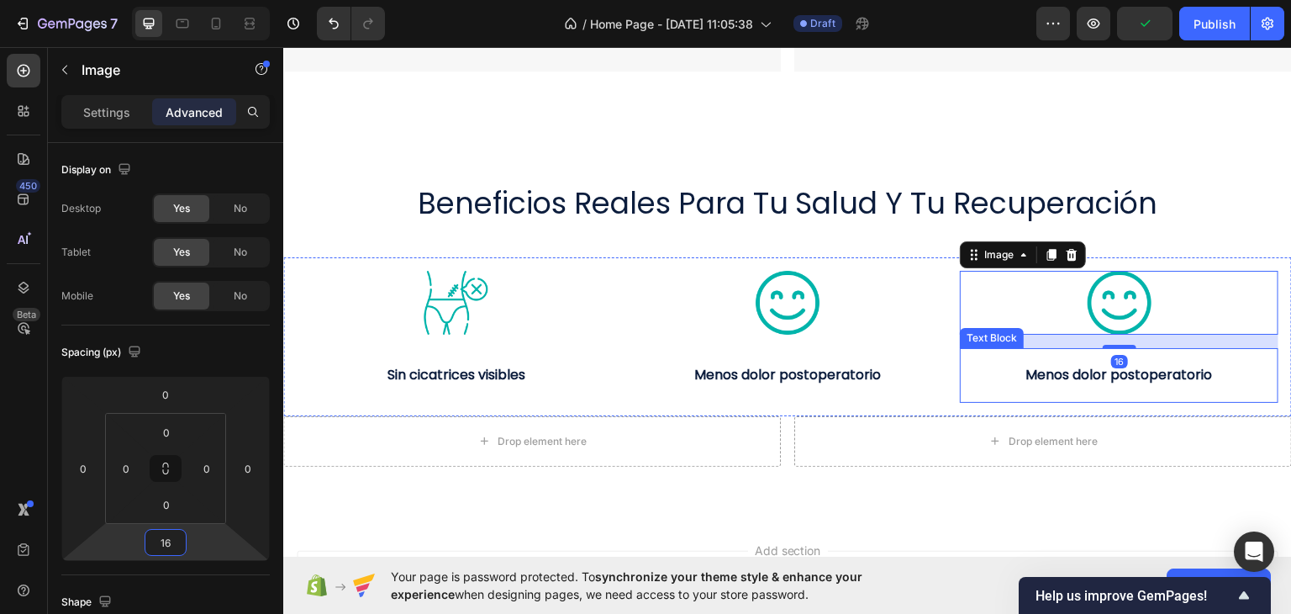
click at [1032, 362] on p "Menos dolor postoperatorio" at bounding box center [1118, 374] width 315 height 24
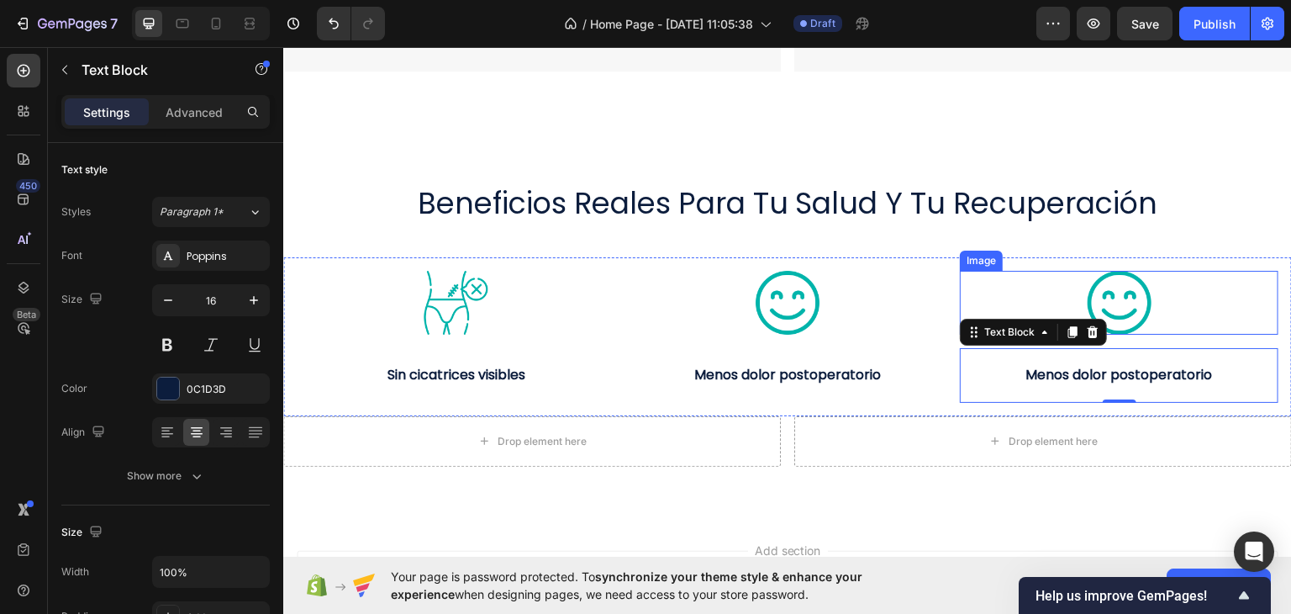
click at [1106, 287] on img at bounding box center [1120, 302] width 64 height 64
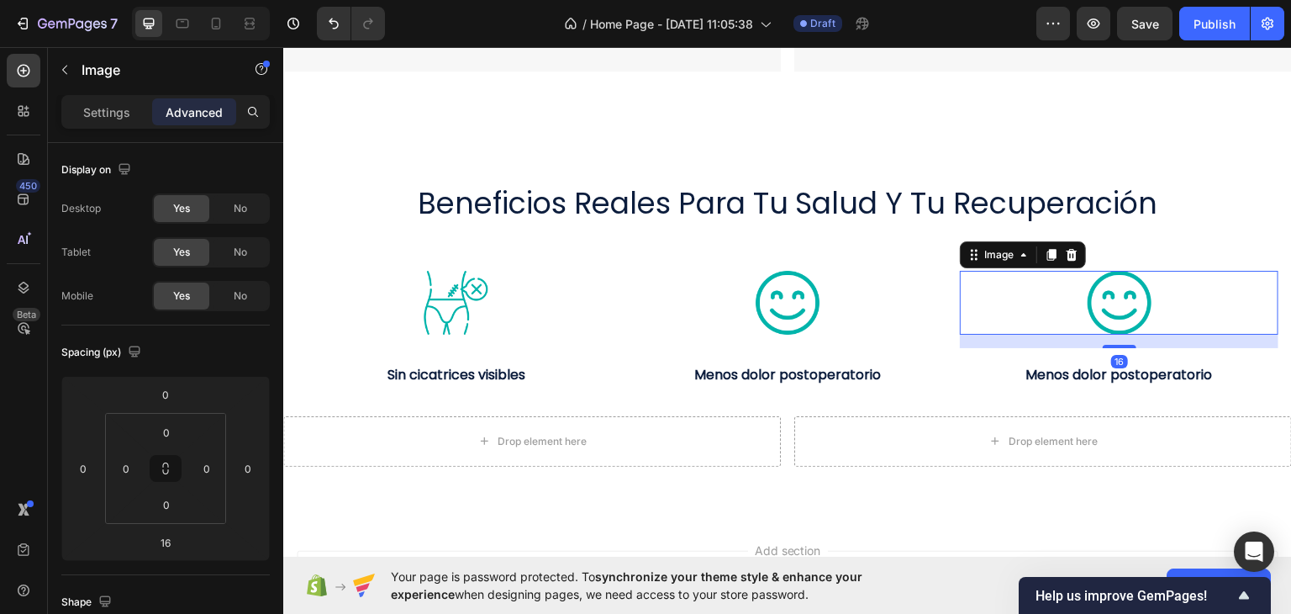
click at [108, 92] on div "Image" at bounding box center [144, 71] width 192 height 48
click at [110, 112] on p "Settings" at bounding box center [106, 112] width 47 height 18
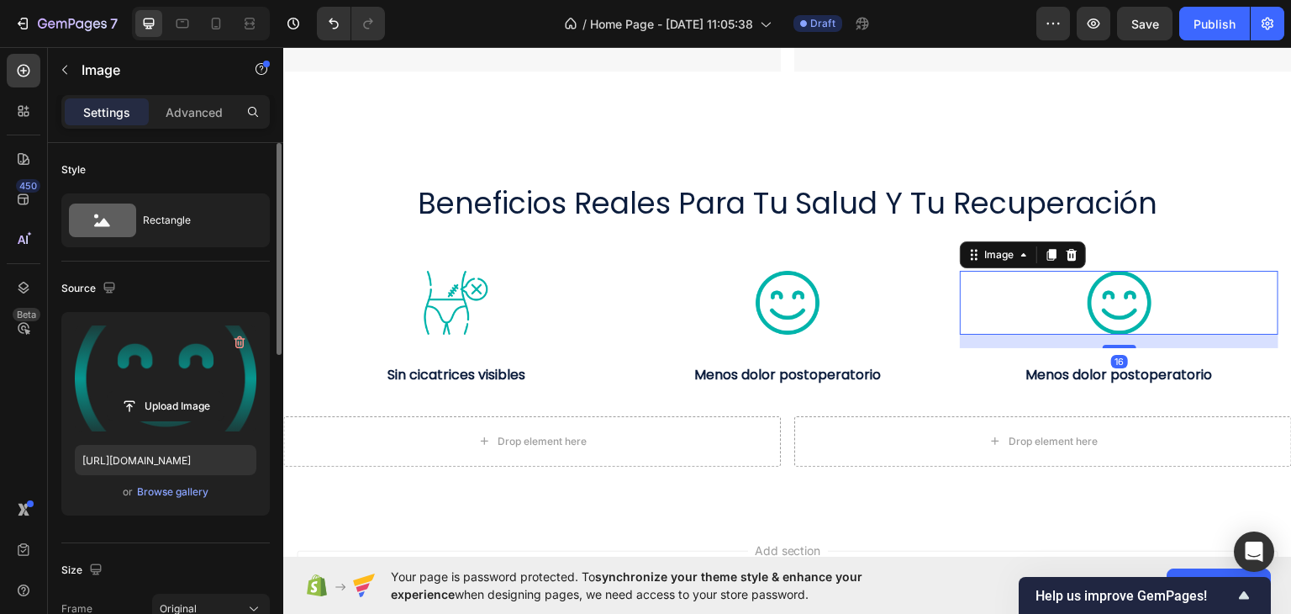
click at [161, 372] on label at bounding box center [166, 378] width 182 height 106
click at [161, 392] on input "file" at bounding box center [166, 406] width 116 height 29
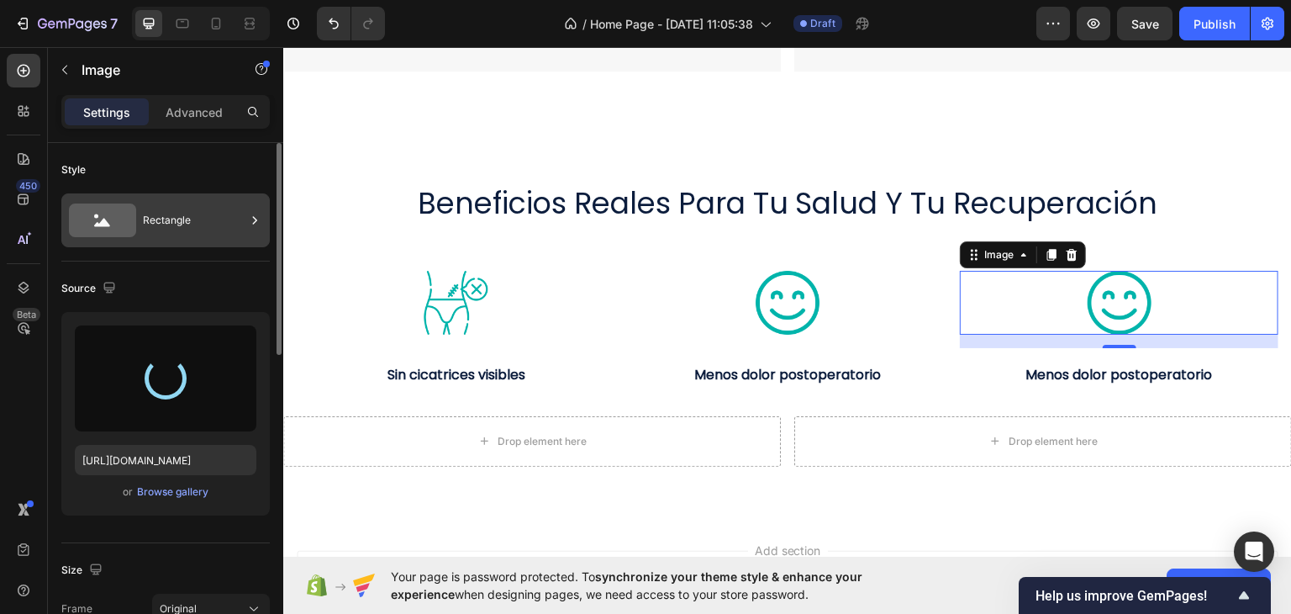
type input "https://cdn.shopify.com/s/files/1/0681/4367/7627/files/gempages_586011862022226…"
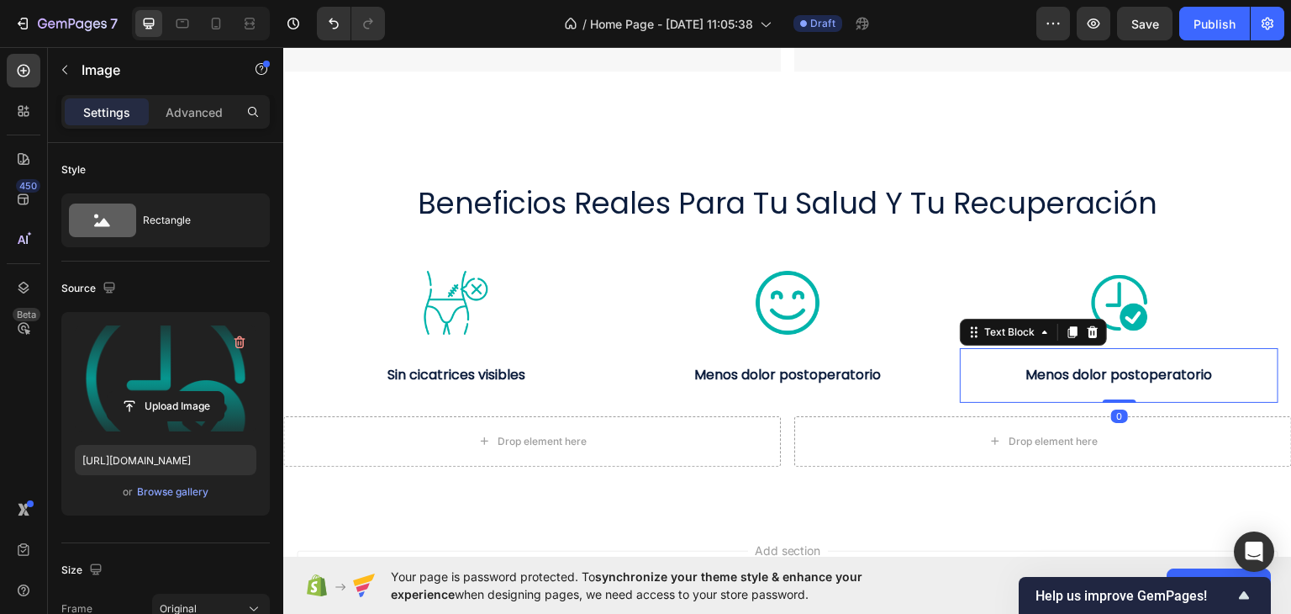
click at [1076, 367] on strong "Menos dolor postoperatorio" at bounding box center [1119, 373] width 187 height 19
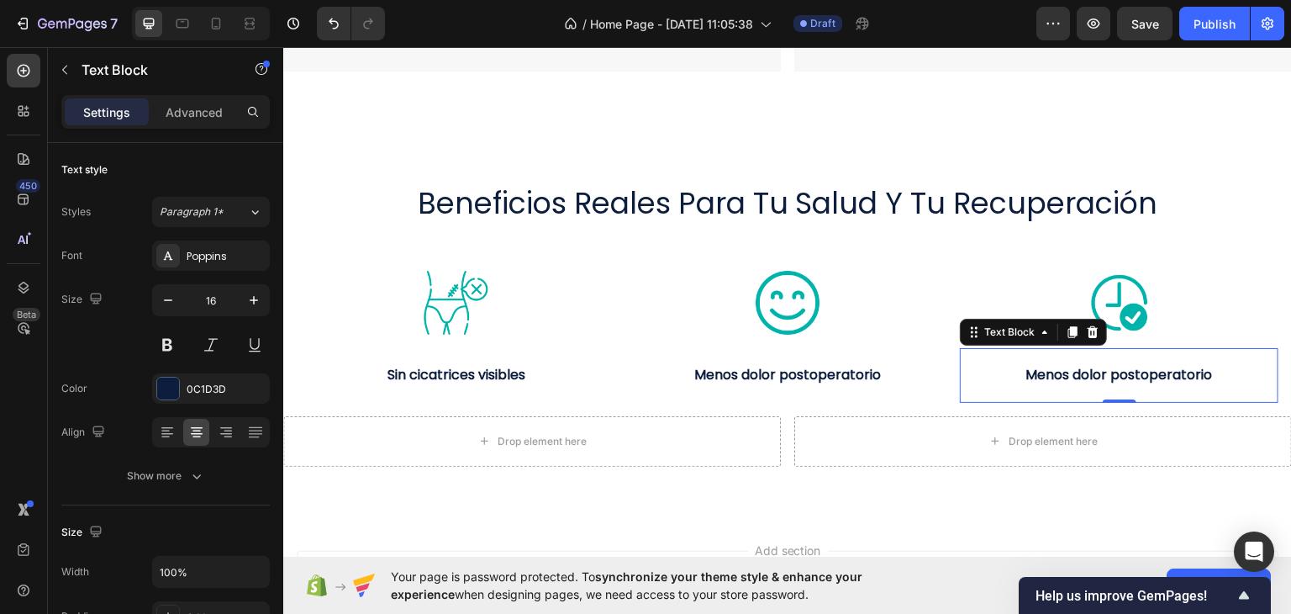
click at [1093, 367] on strong "Menos dolor postoperatorio" at bounding box center [1119, 373] width 187 height 19
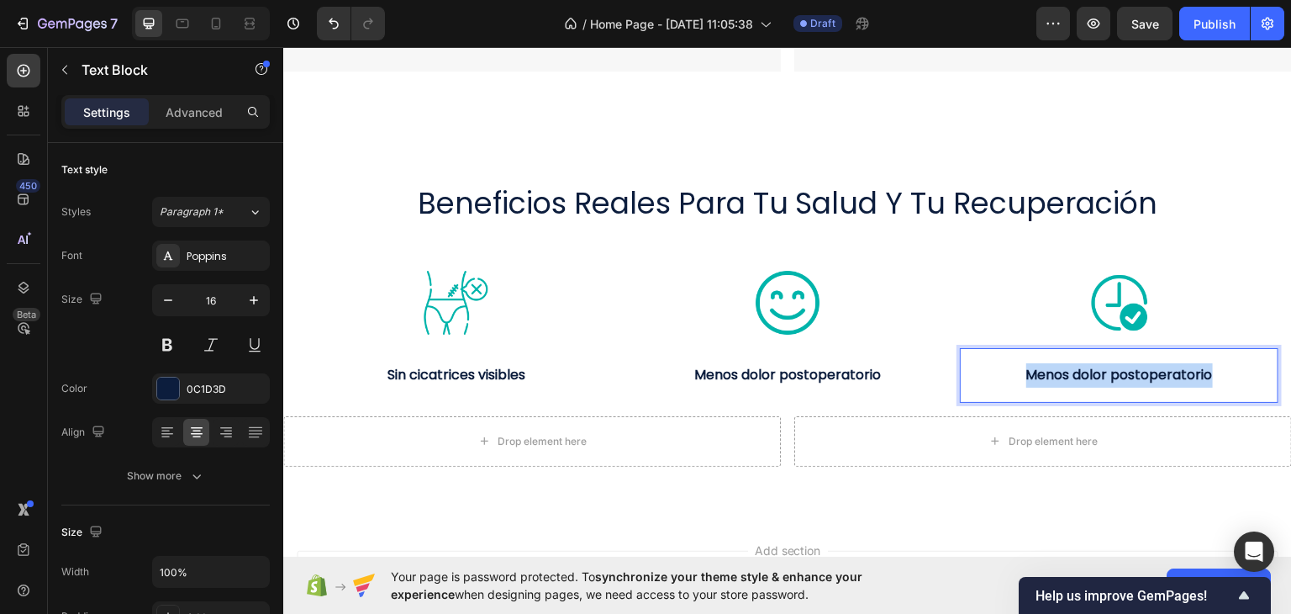
click at [1093, 367] on strong "Menos dolor postoperatorio" at bounding box center [1119, 373] width 187 height 19
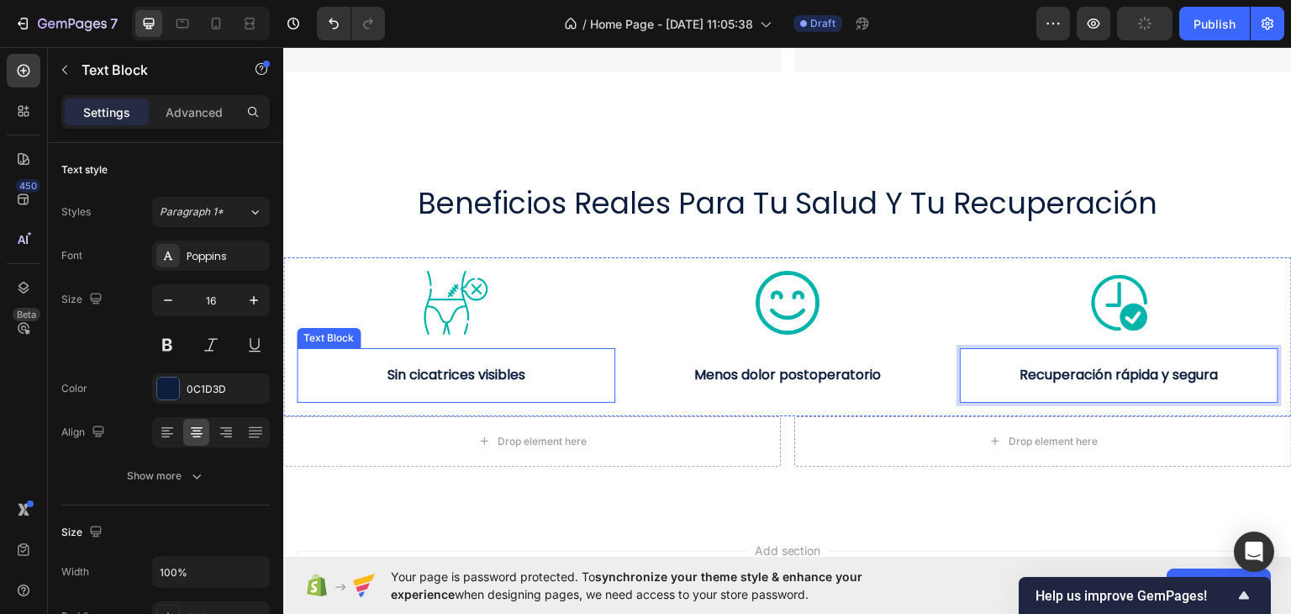
click at [576, 377] on p "Sin cicatrices visibles" at bounding box center [455, 374] width 315 height 24
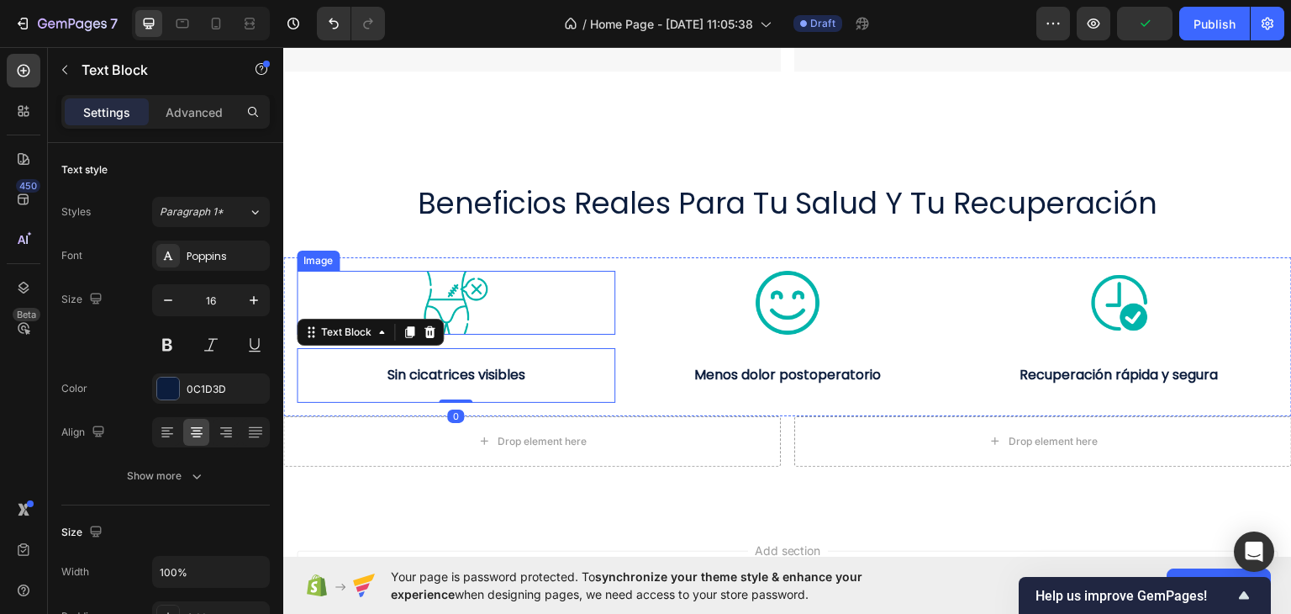
click at [466, 283] on img at bounding box center [456, 302] width 64 height 64
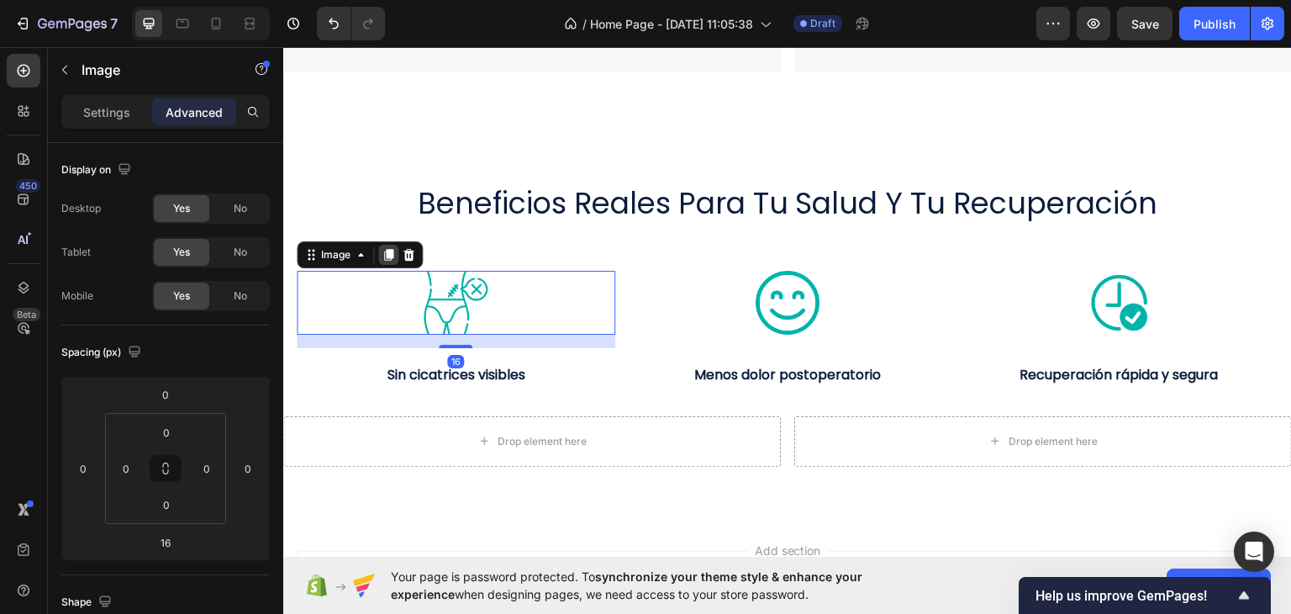
click at [392, 249] on icon at bounding box center [388, 255] width 9 height 12
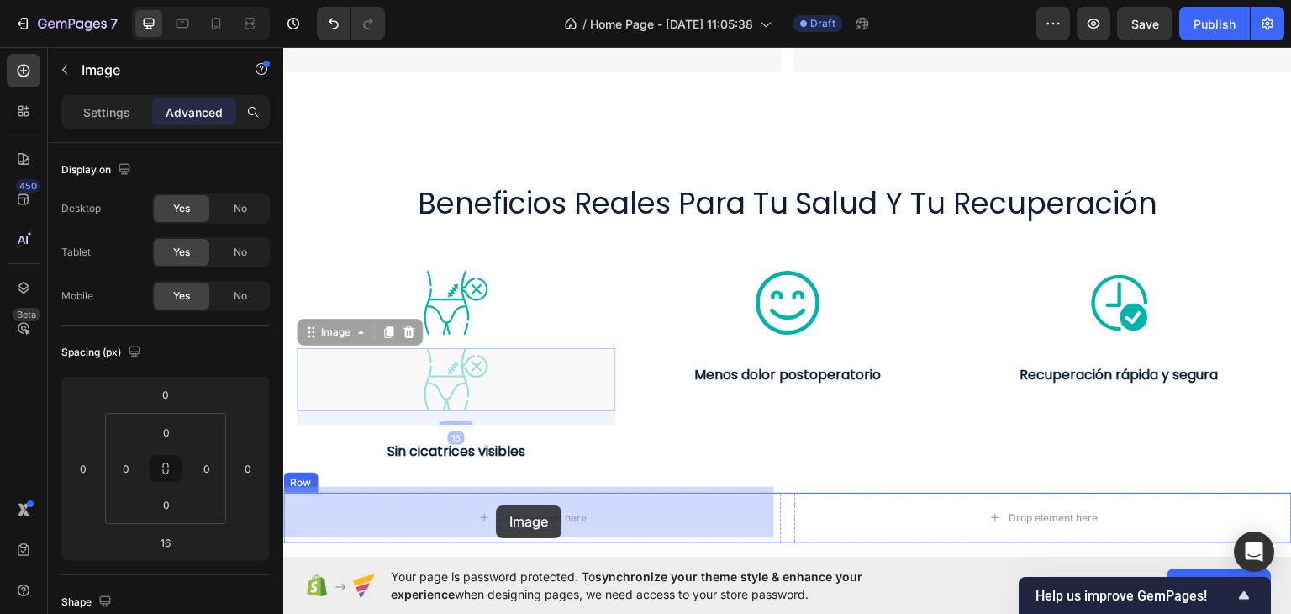
drag, startPoint x: 310, startPoint y: 327, endPoint x: 504, endPoint y: 489, distance: 253.0
type input "0"
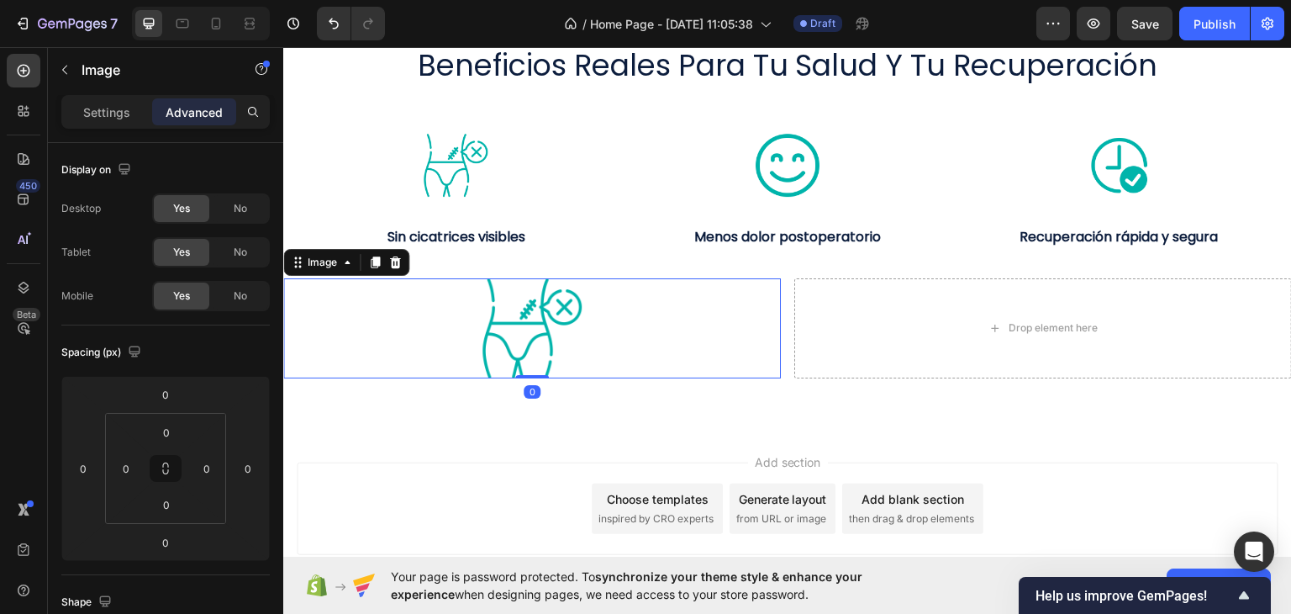
scroll to position [825, 0]
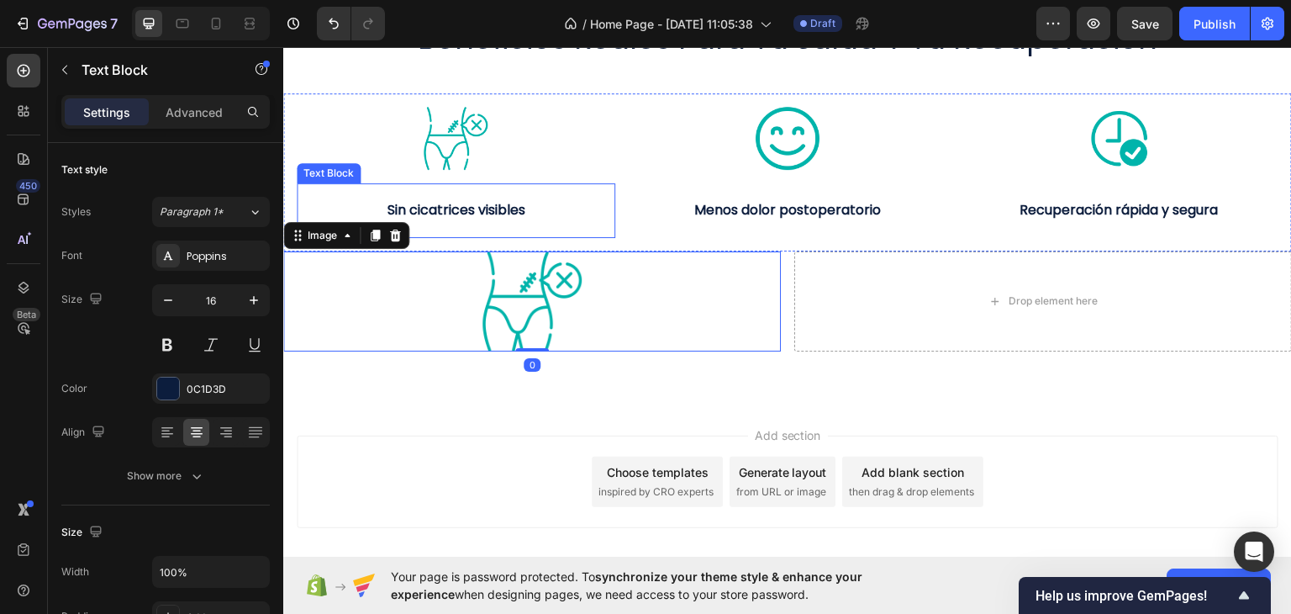
click at [425, 203] on strong "Sin cicatrices visibles" at bounding box center [456, 208] width 138 height 19
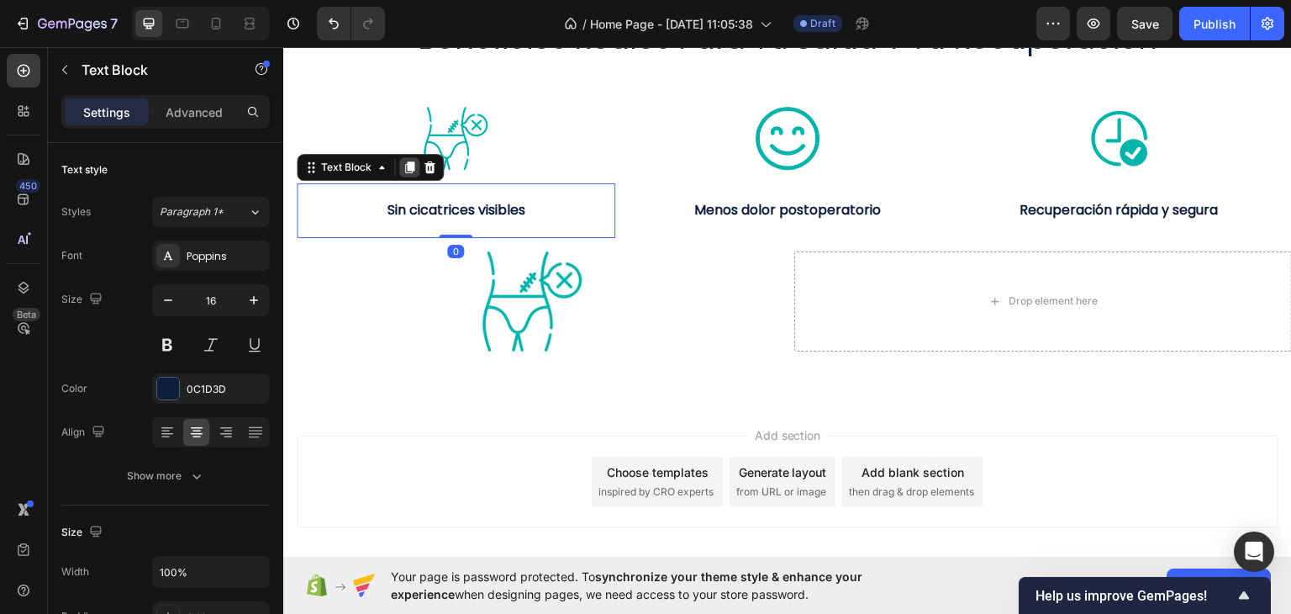
click at [403, 168] on icon at bounding box center [409, 166] width 13 height 13
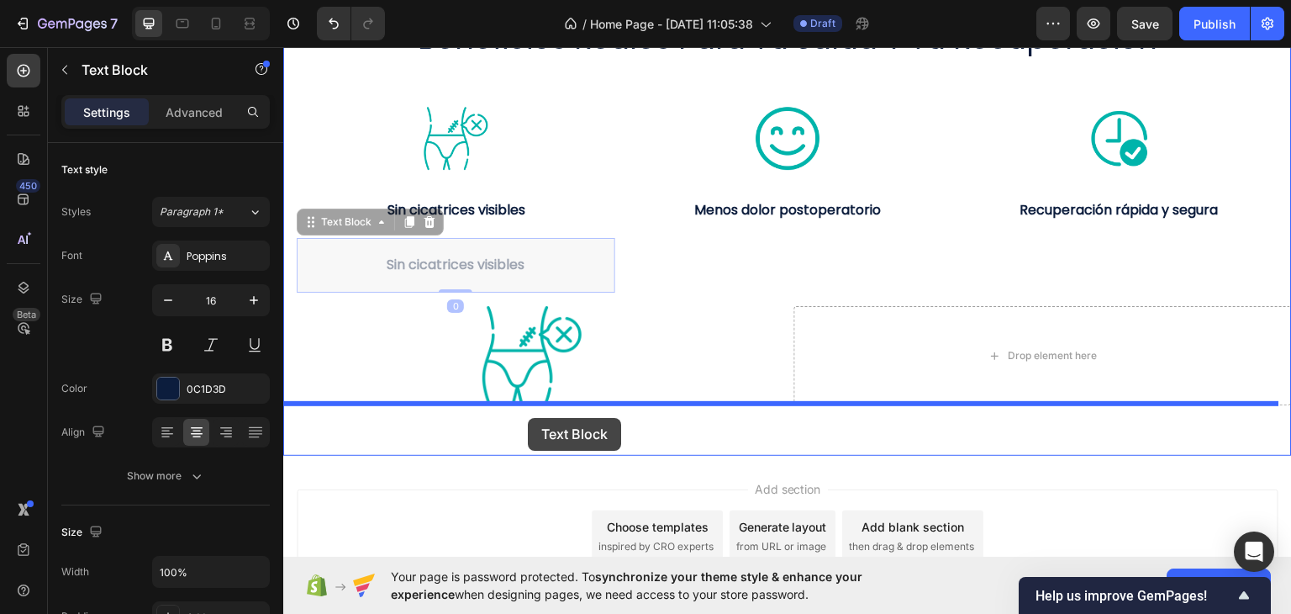
drag, startPoint x: 313, startPoint y: 219, endPoint x: 528, endPoint y: 417, distance: 292.6
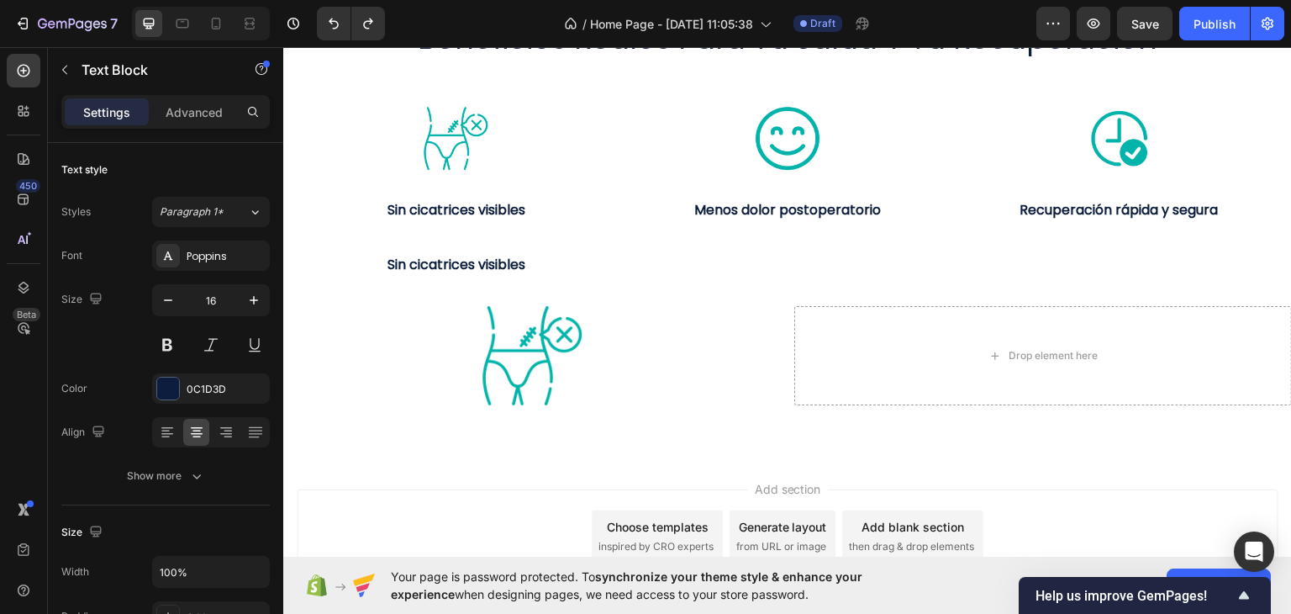
click at [399, 252] on p "Sin cicatrices visibles" at bounding box center [455, 264] width 315 height 24
click at [365, 258] on p "Sin cicatrices visibles" at bounding box center [455, 264] width 315 height 24
click at [308, 253] on p "Sin cicatrices visibles" at bounding box center [455, 264] width 315 height 24
click at [313, 174] on div "Text Block" at bounding box center [328, 172] width 57 height 15
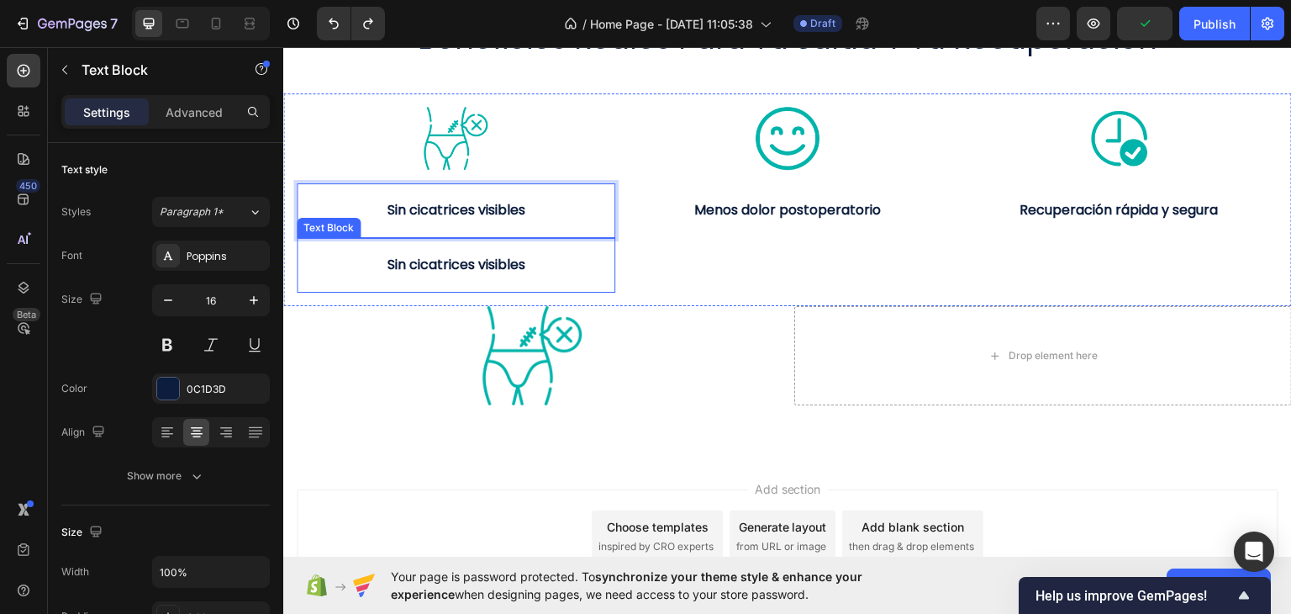
click at [350, 252] on p "Sin cicatrices visibles" at bounding box center [455, 264] width 315 height 24
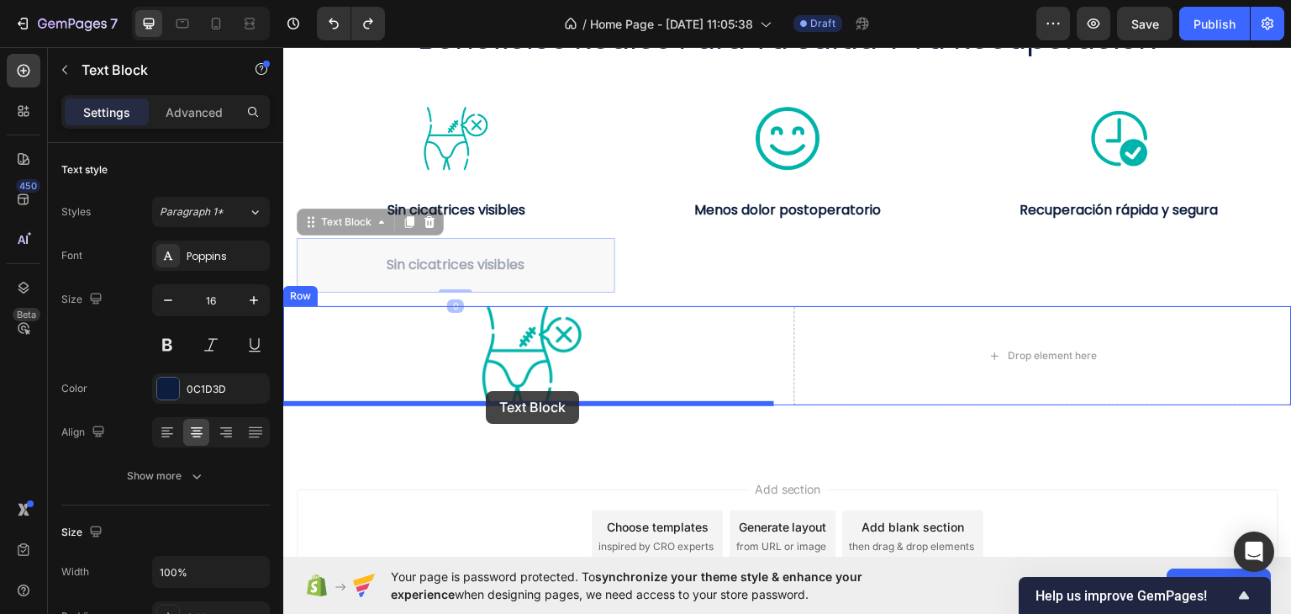
drag, startPoint x: 328, startPoint y: 245, endPoint x: 486, endPoint y: 387, distance: 213.0
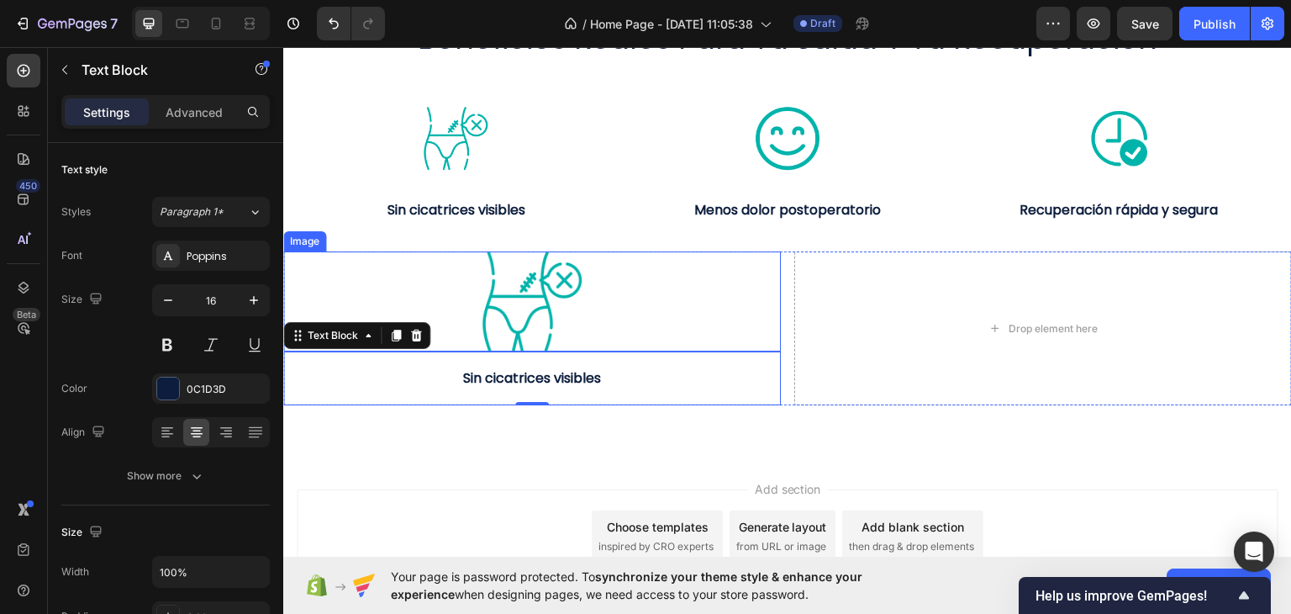
click at [569, 291] on img at bounding box center [531, 299] width 99 height 99
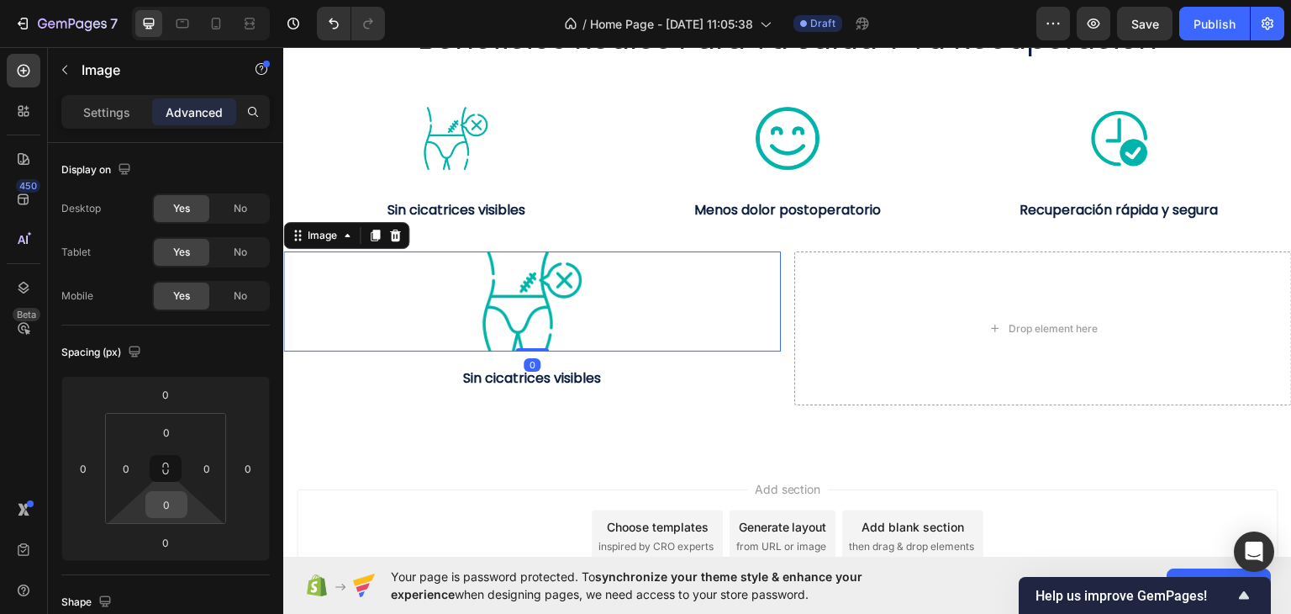
click at [166, 508] on input "0" at bounding box center [167, 504] width 34 height 25
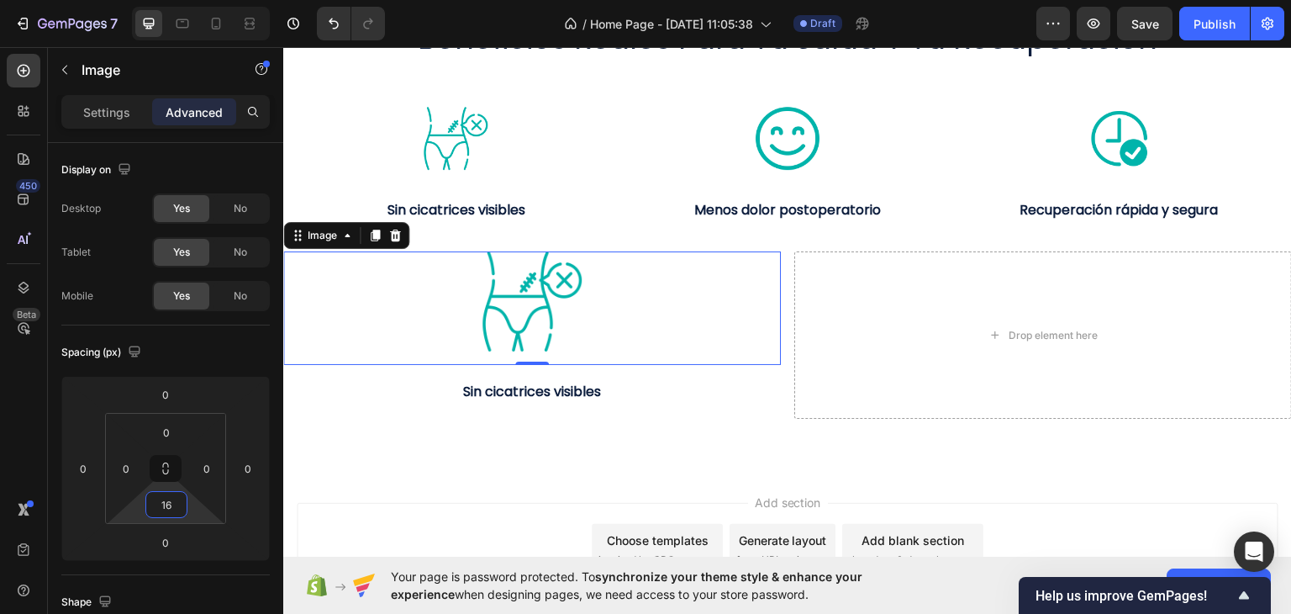
type input "16"
click at [589, 334] on div at bounding box center [532, 299] width 498 height 99
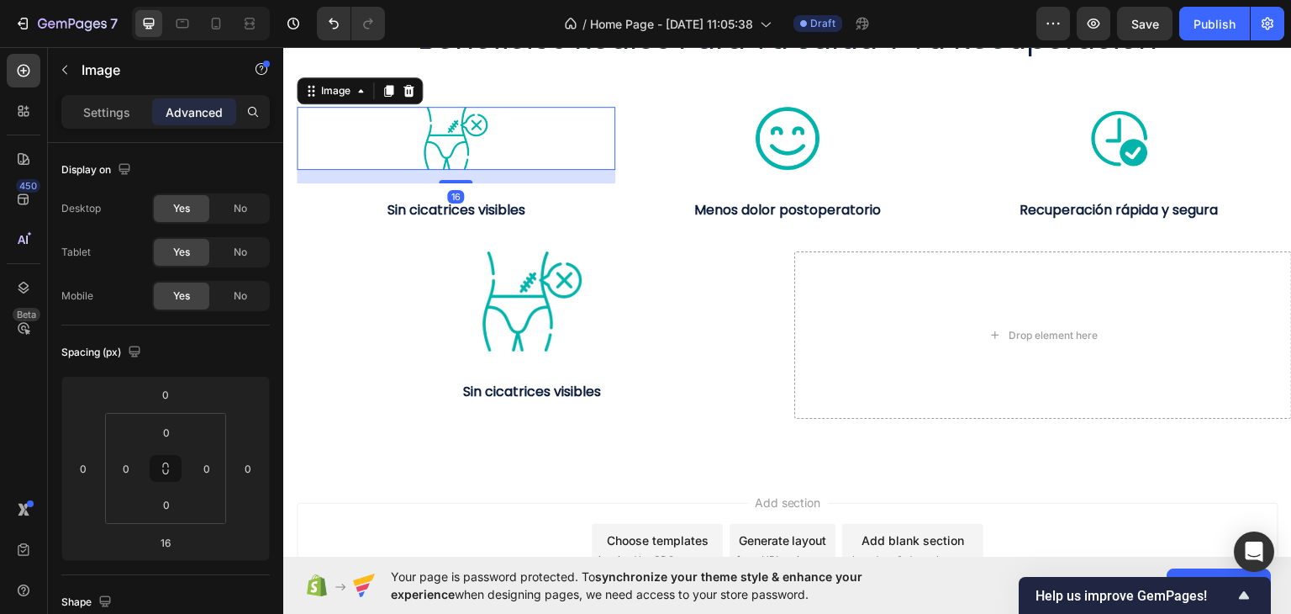
click at [441, 141] on img at bounding box center [456, 138] width 64 height 64
click at [108, 122] on div "Settings" at bounding box center [107, 111] width 84 height 27
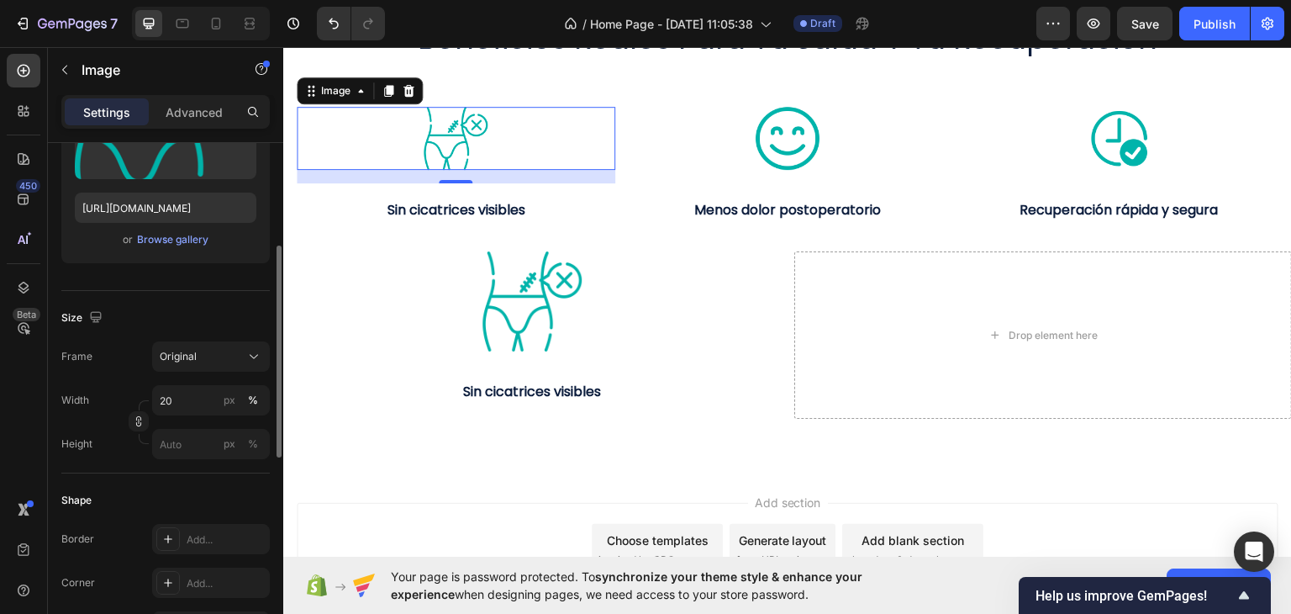
scroll to position [336, 0]
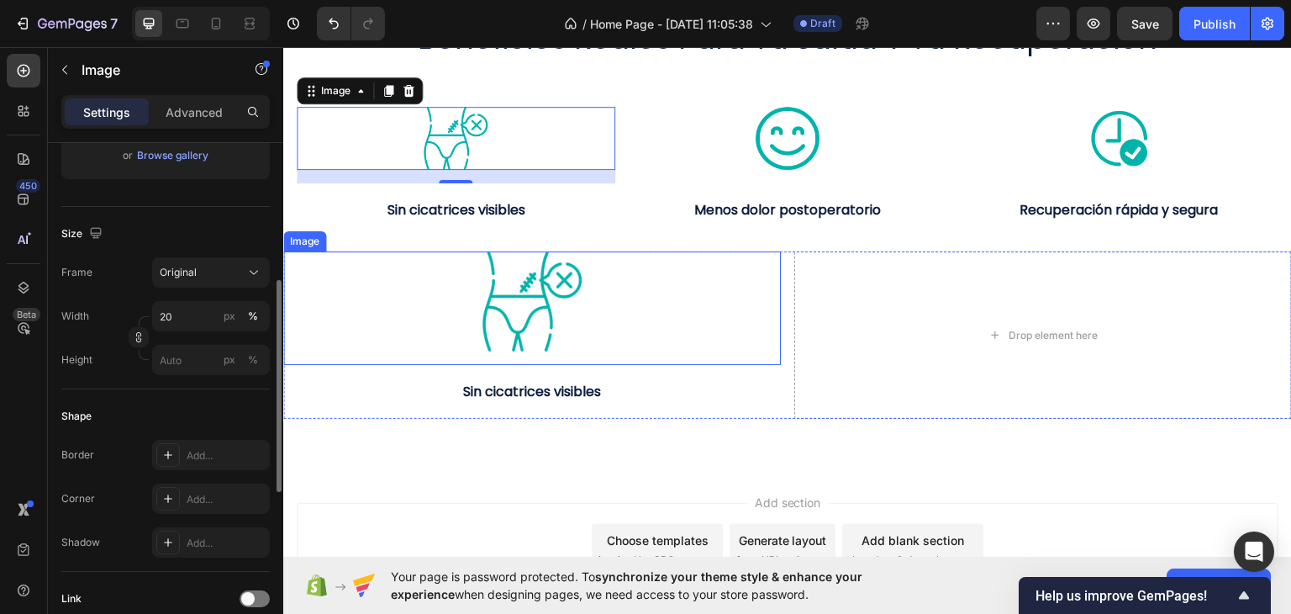
click at [467, 276] on div at bounding box center [532, 299] width 498 height 99
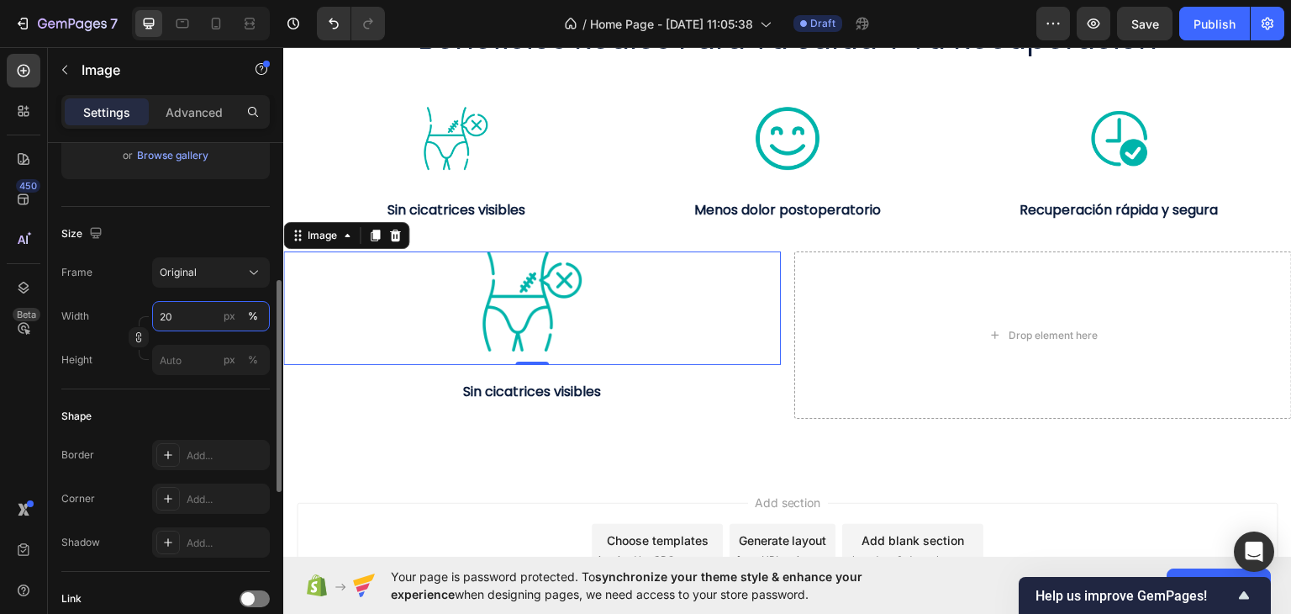
click at [193, 315] on input "20" at bounding box center [211, 316] width 118 height 30
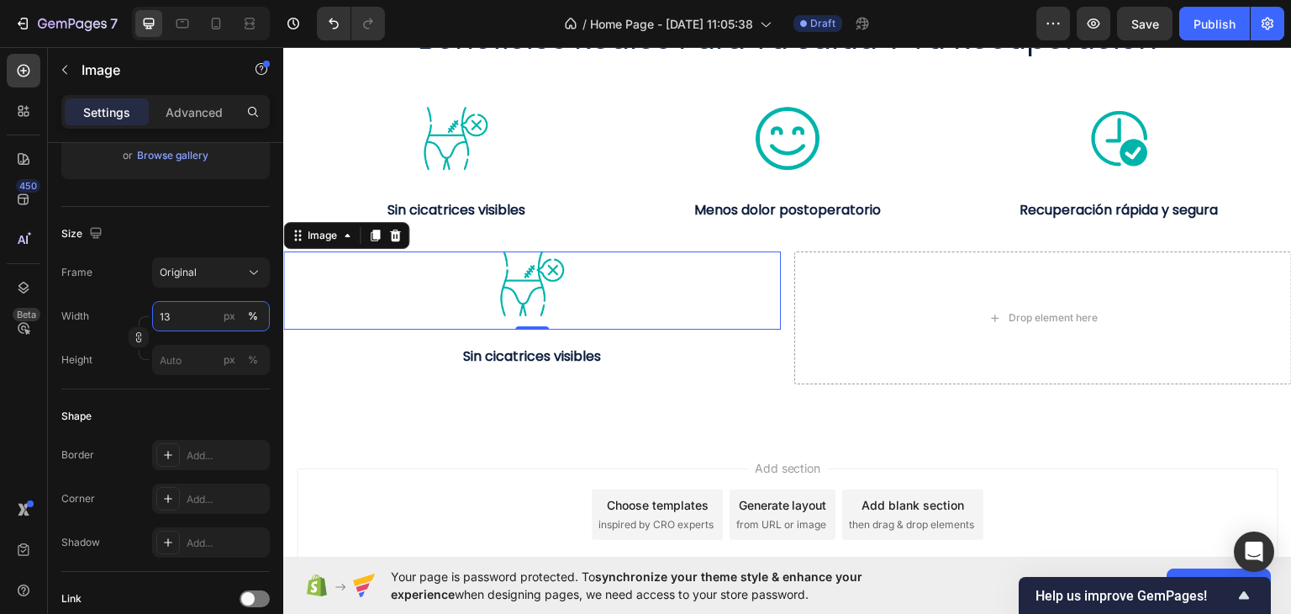
type input "13"
click at [693, 299] on div at bounding box center [532, 282] width 498 height 65
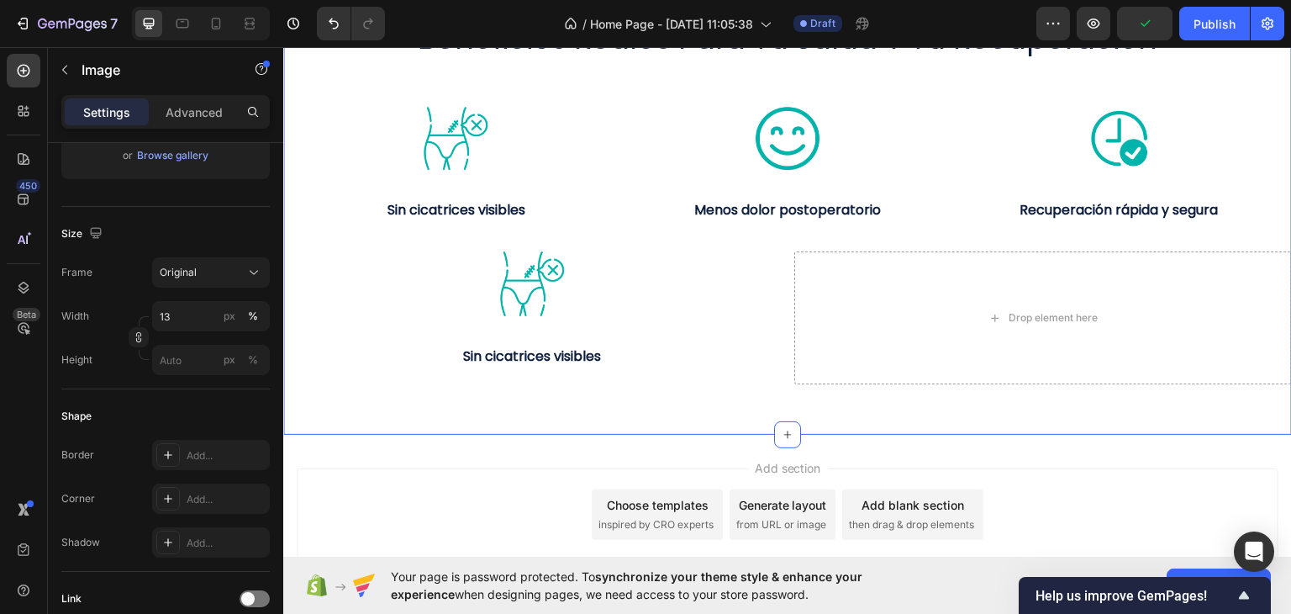
click at [717, 396] on div "beneficios reales para tu salud y tu recuperación Heading Image Sin cicatrices …" at bounding box center [787, 183] width 1009 height 501
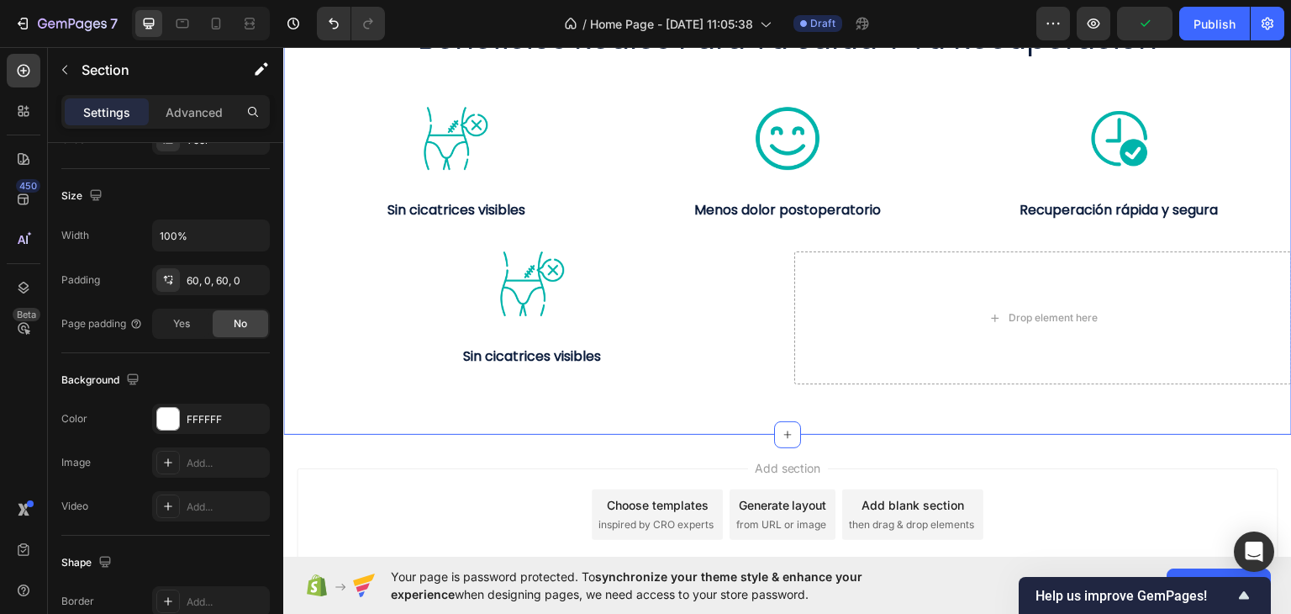
scroll to position [0, 0]
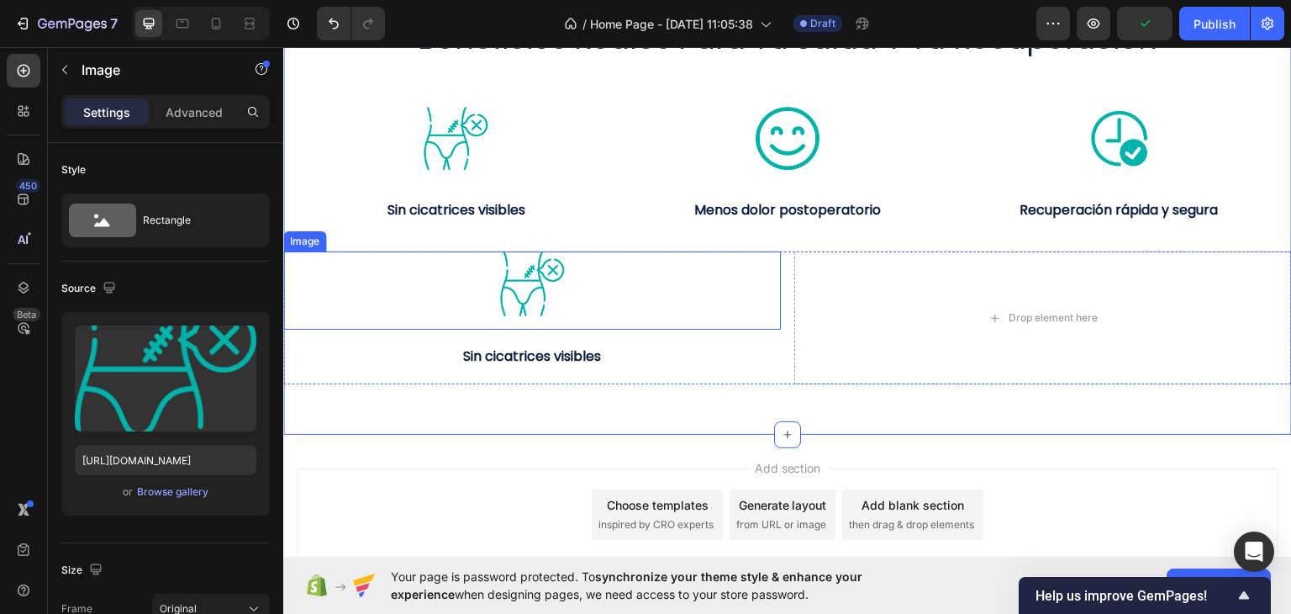
click at [625, 290] on div at bounding box center [532, 282] width 498 height 65
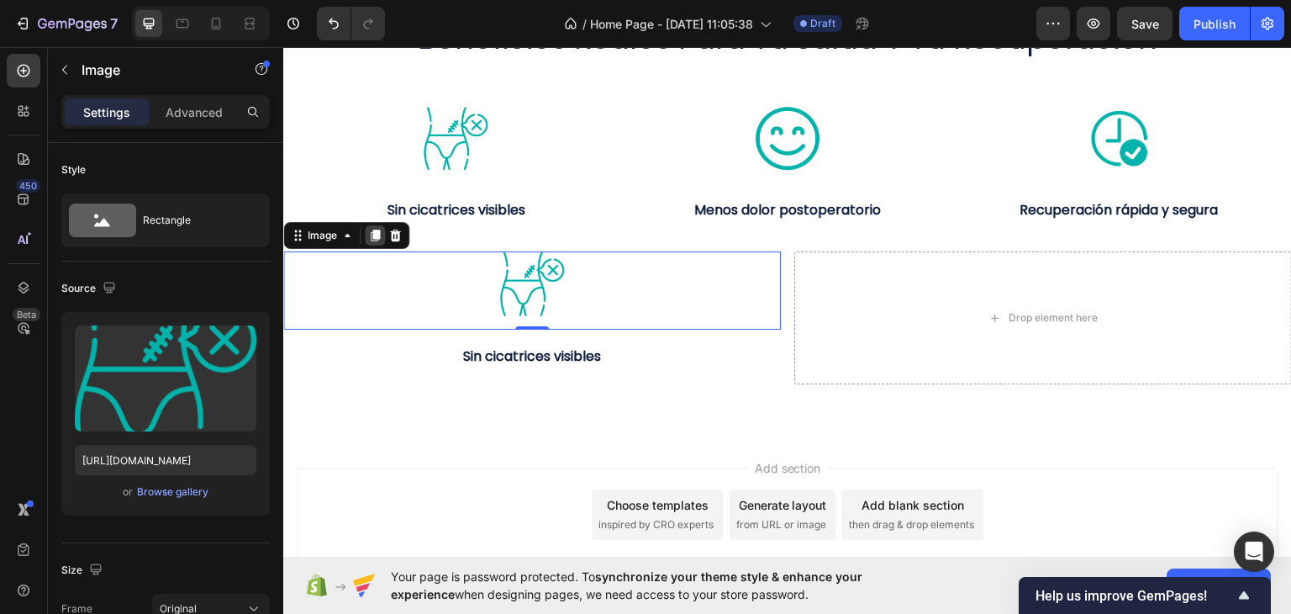
click at [374, 233] on icon at bounding box center [375, 235] width 9 height 12
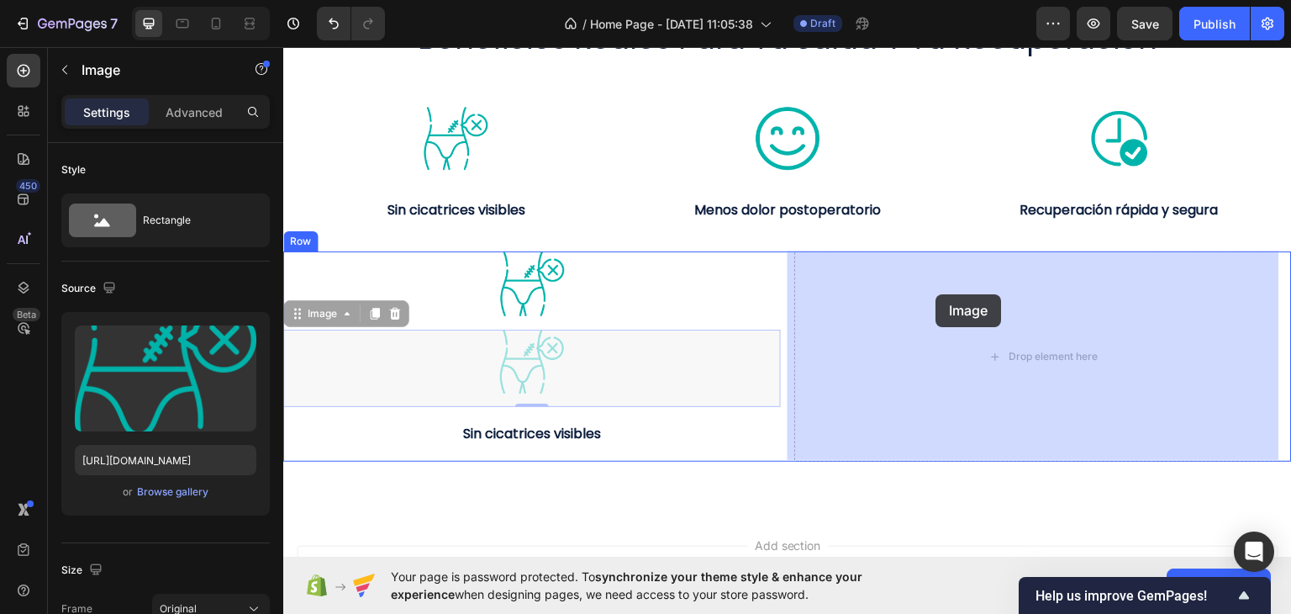
drag, startPoint x: 300, startPoint y: 313, endPoint x: 938, endPoint y: 293, distance: 638.2
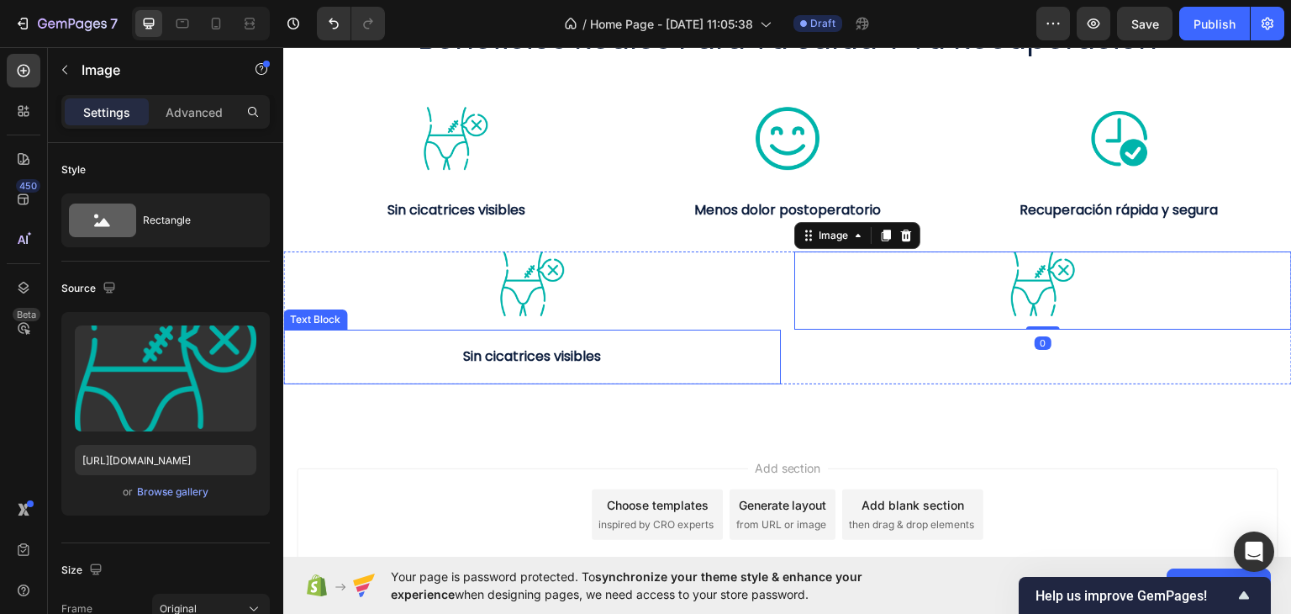
click at [629, 345] on p "Sin cicatrices visibles" at bounding box center [532, 356] width 494 height 24
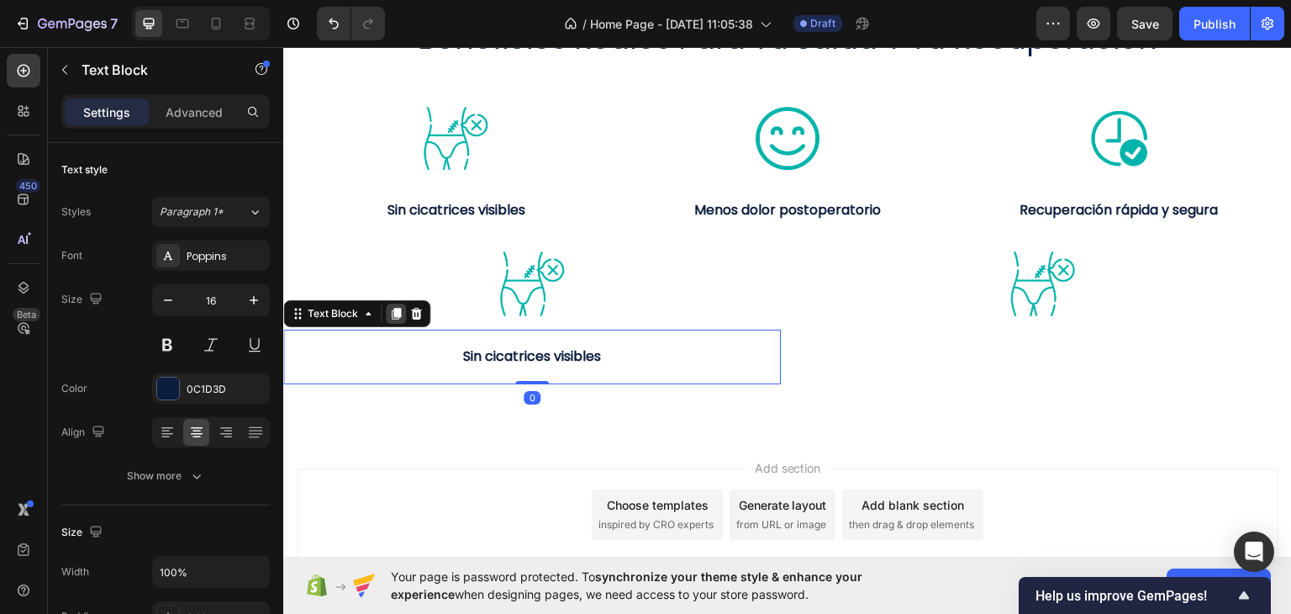
click at [397, 313] on icon at bounding box center [396, 313] width 9 height 12
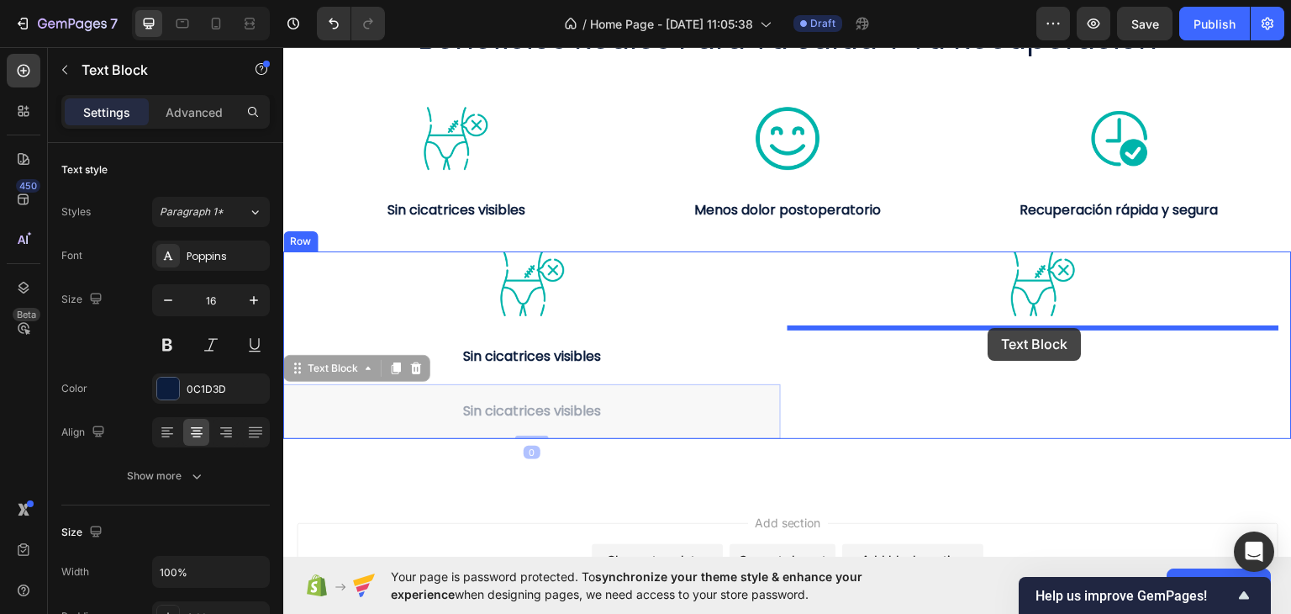
drag, startPoint x: 303, startPoint y: 371, endPoint x: 979, endPoint y: 330, distance: 676.9
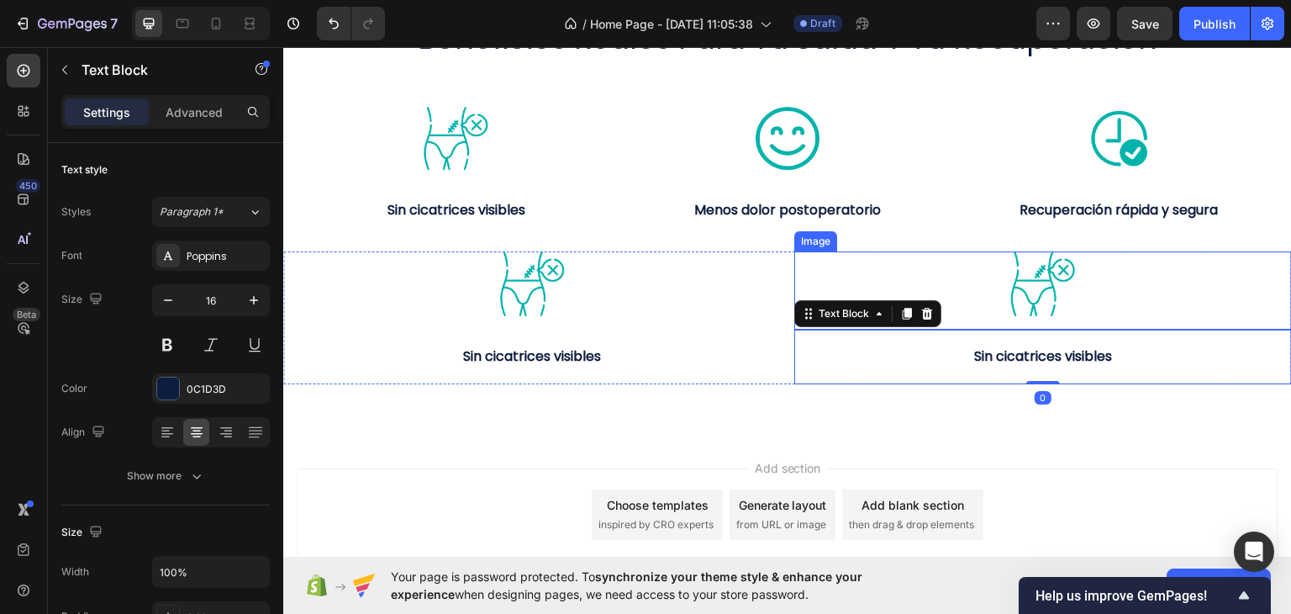
click at [1096, 280] on div at bounding box center [1043, 282] width 498 height 65
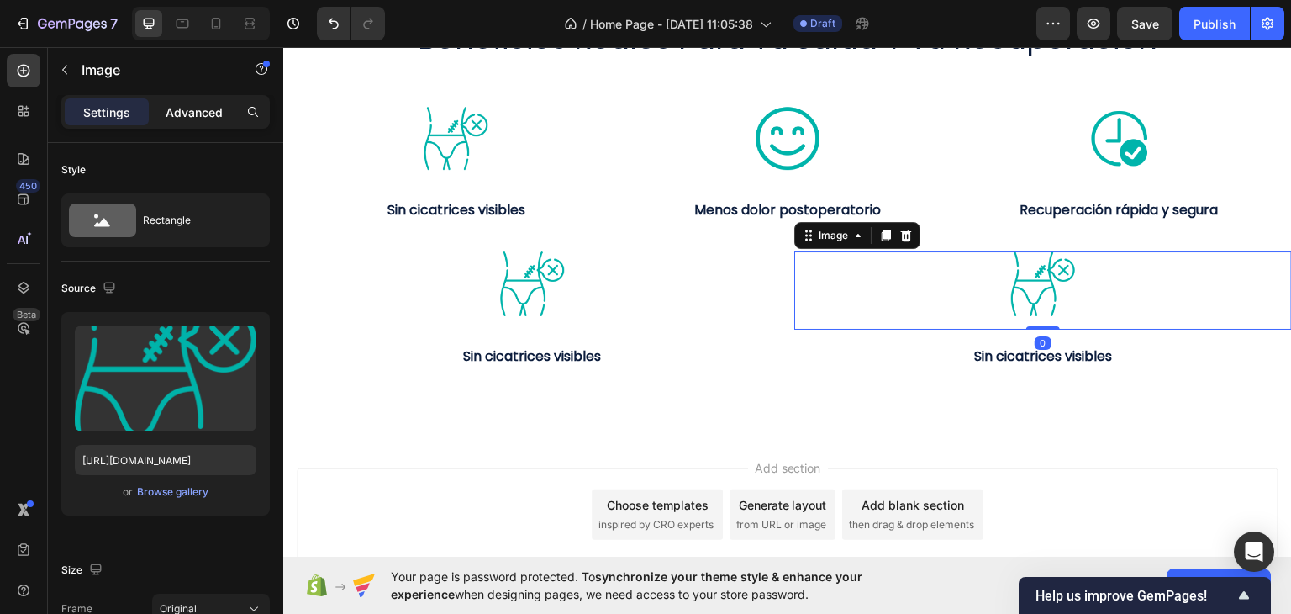
click at [179, 116] on p "Advanced" at bounding box center [194, 112] width 57 height 18
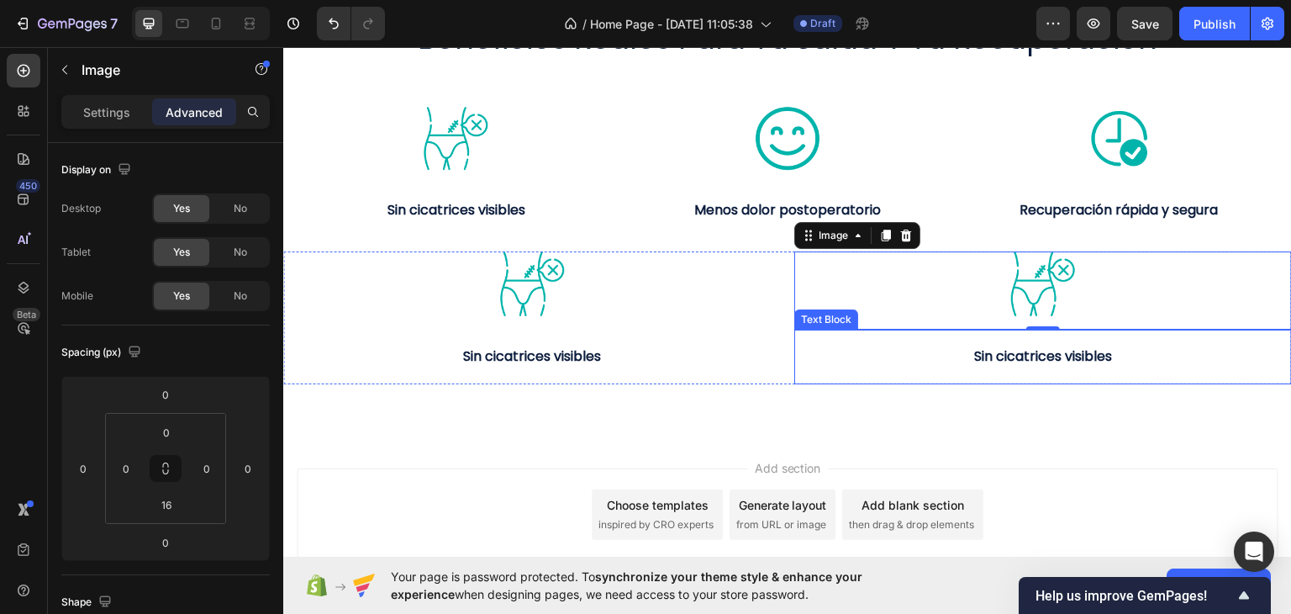
click at [1001, 367] on div "Sin cicatrices visibles Text Block" at bounding box center [1043, 356] width 498 height 55
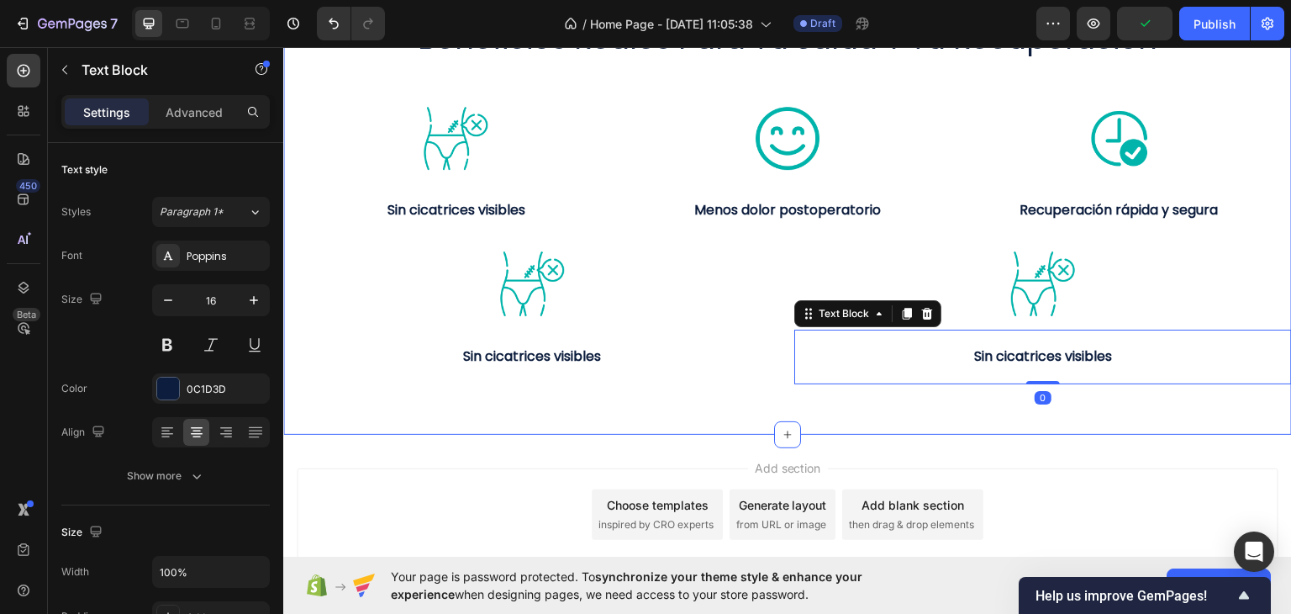
click at [768, 408] on div "beneficios reales para tu salud y tu recuperación Heading Image Sin cicatrices …" at bounding box center [787, 183] width 1009 height 501
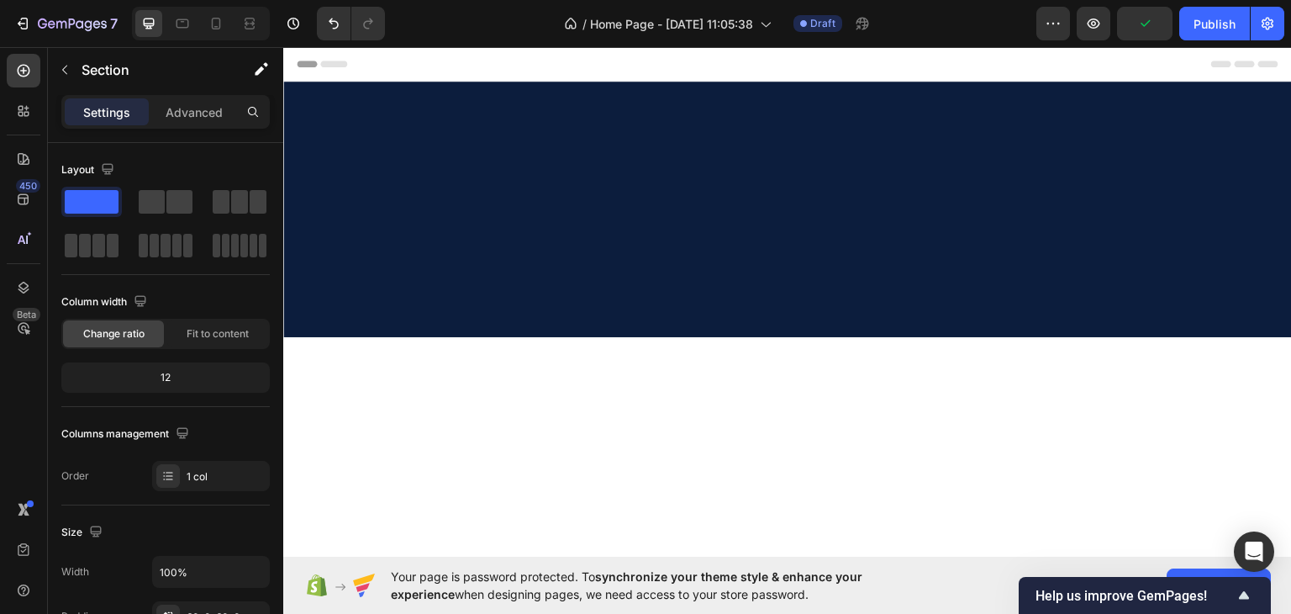
scroll to position [825, 0]
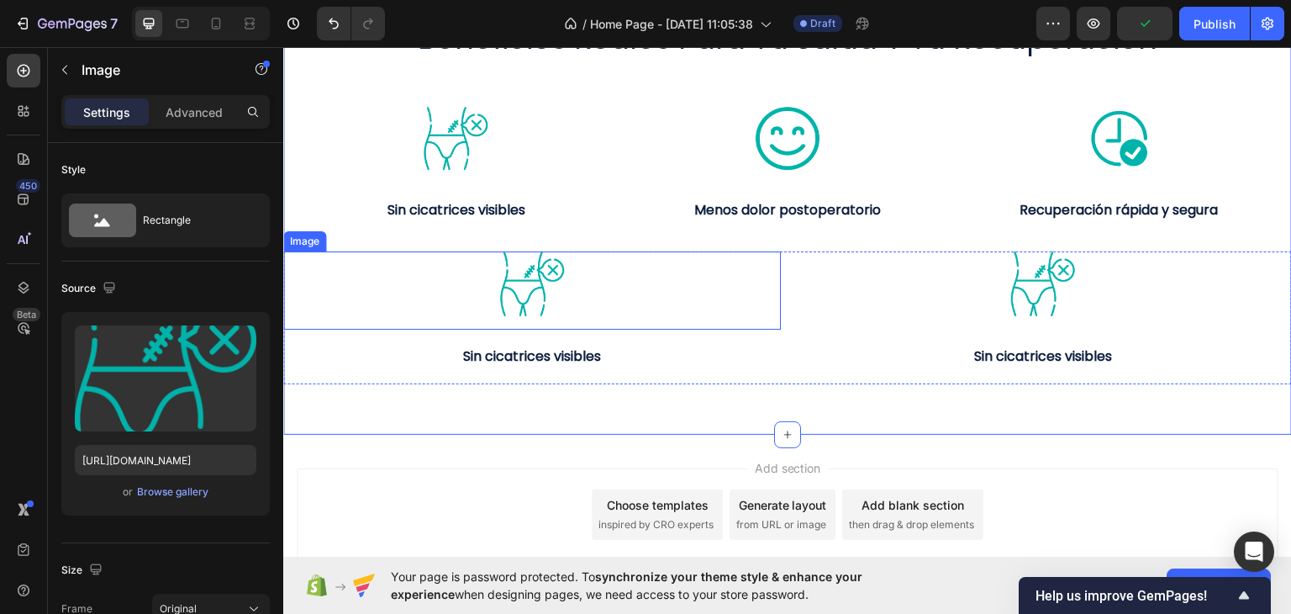
click at [755, 303] on div at bounding box center [532, 282] width 498 height 65
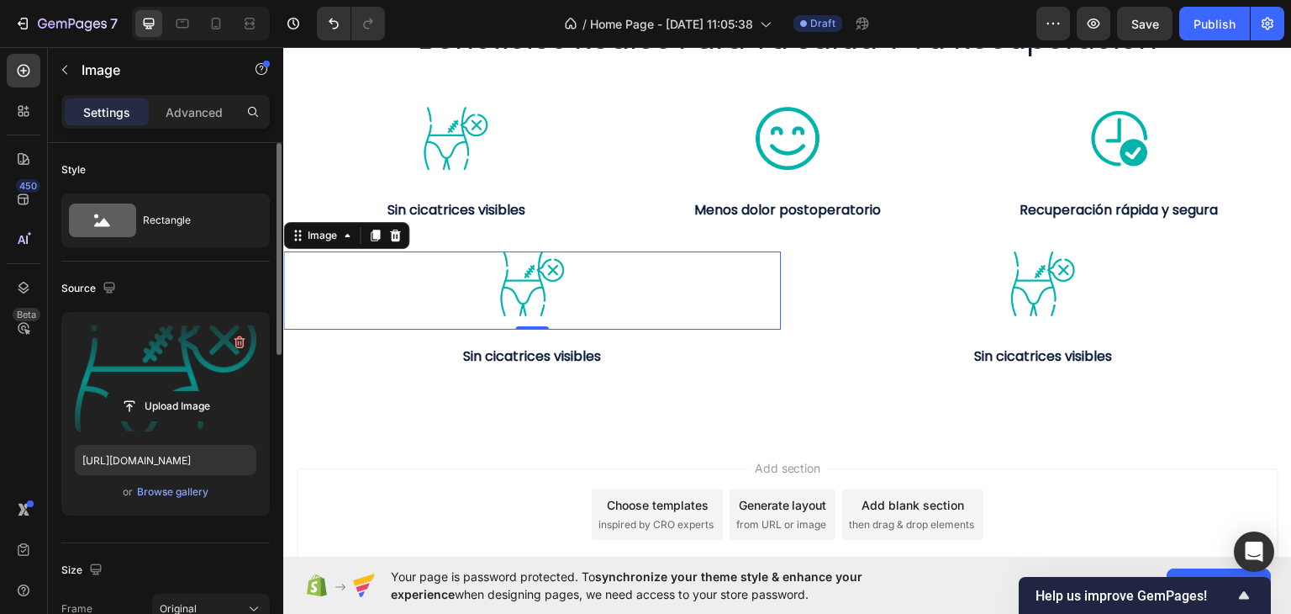
click at [137, 370] on label at bounding box center [166, 378] width 182 height 106
click at [137, 392] on input "file" at bounding box center [166, 406] width 116 height 29
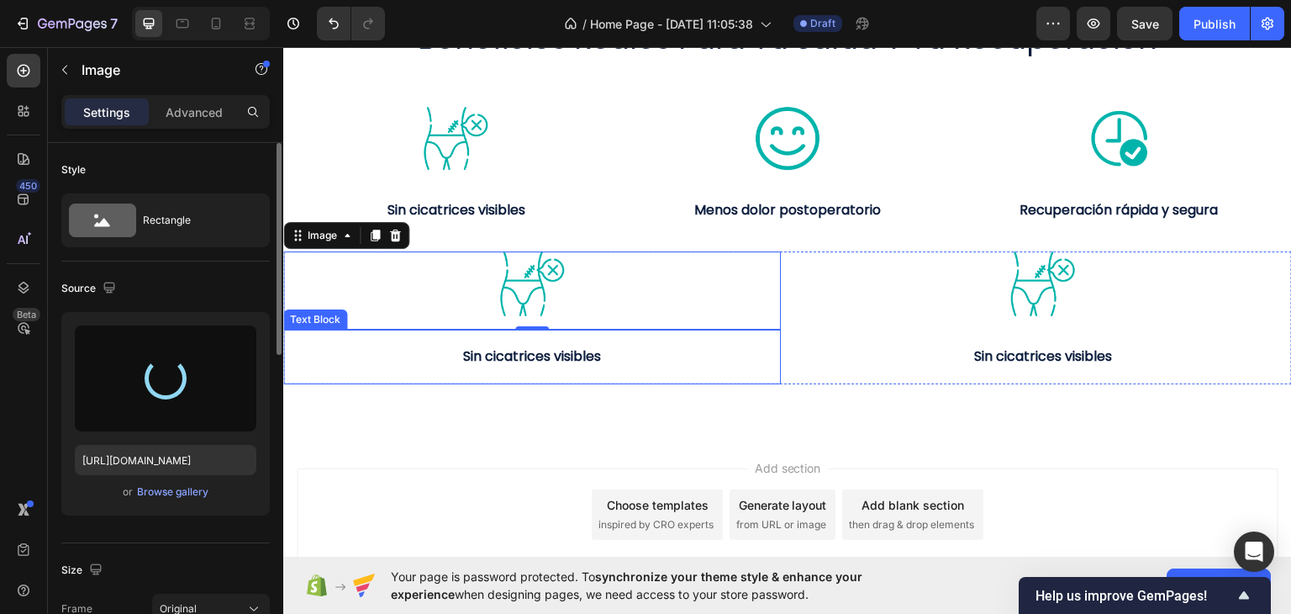
type input "https://cdn.shopify.com/s/files/1/0681/4367/7627/files/gempages_586011862022226…"
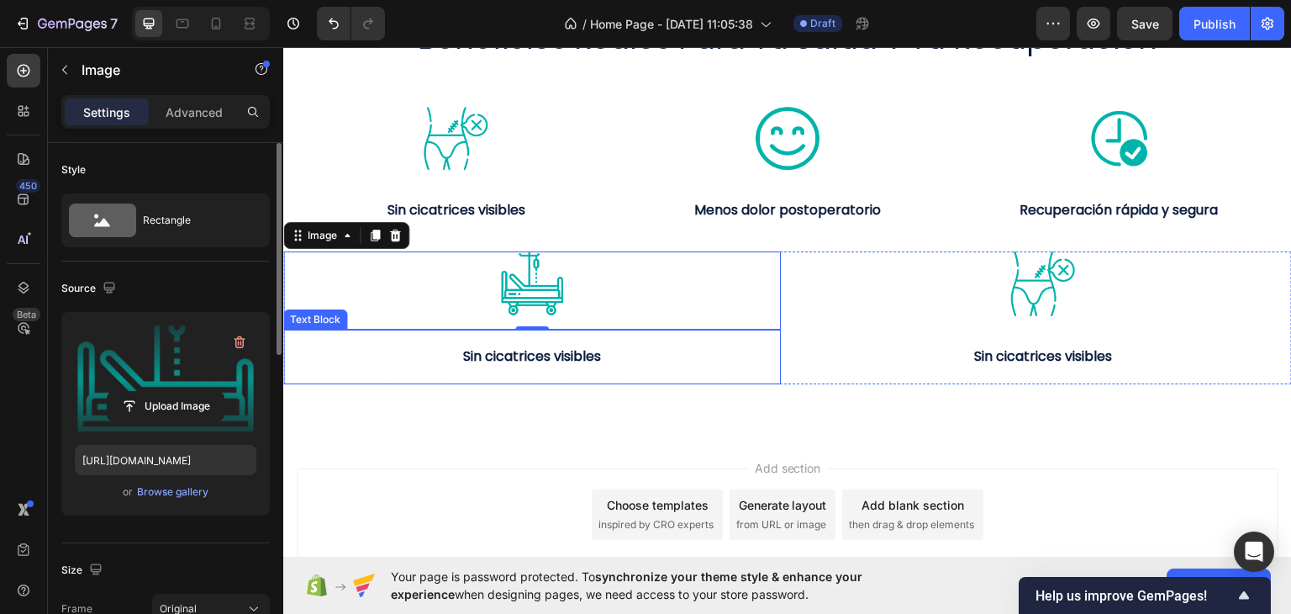
click at [582, 353] on strong "Sin cicatrices visibles" at bounding box center [532, 354] width 138 height 19
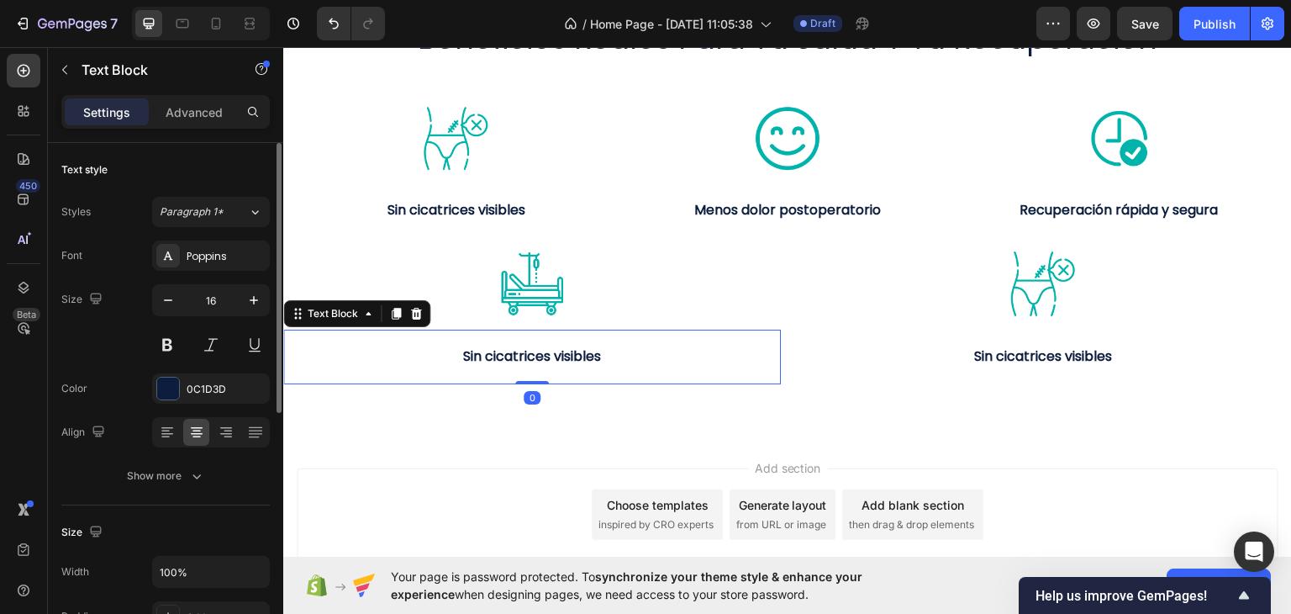
click at [582, 353] on strong "Sin cicatrices visibles" at bounding box center [532, 354] width 138 height 19
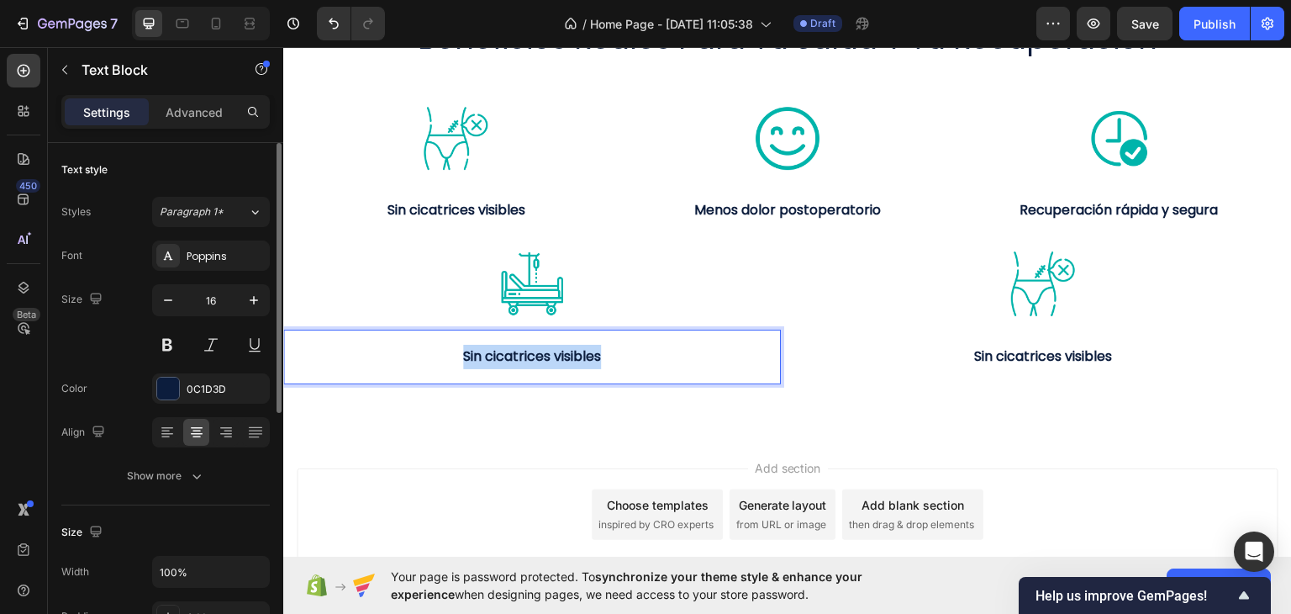
click at [582, 353] on strong "Sin cicatrices visibles" at bounding box center [532, 354] width 138 height 19
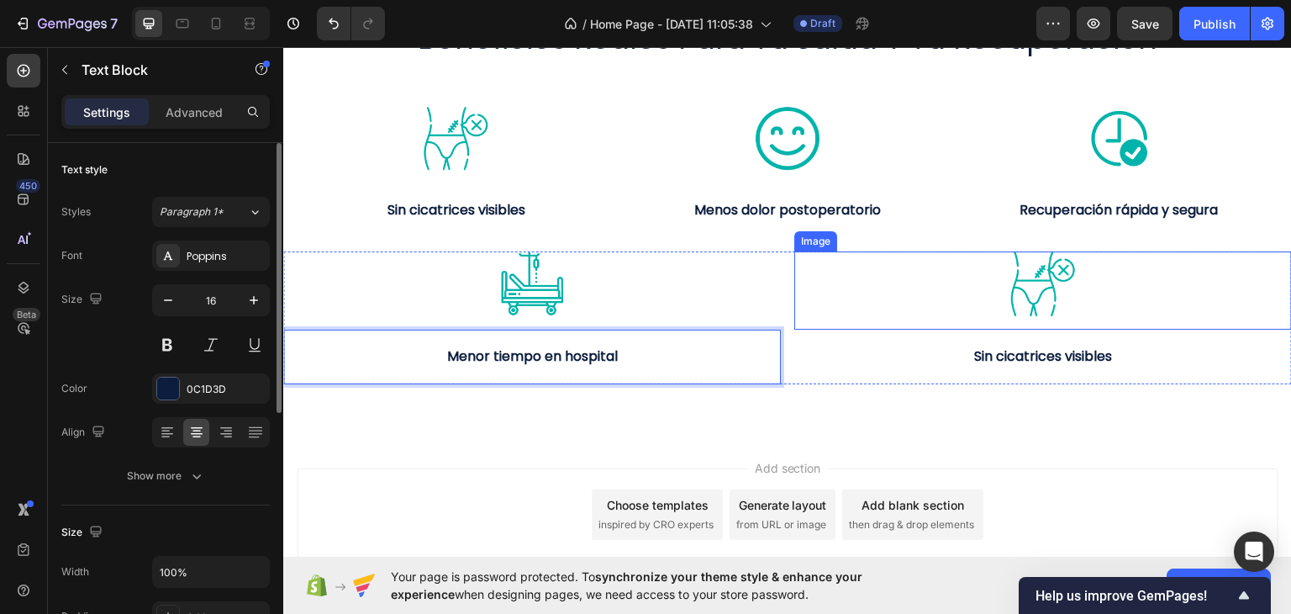
click at [1011, 276] on img at bounding box center [1043, 282] width 65 height 65
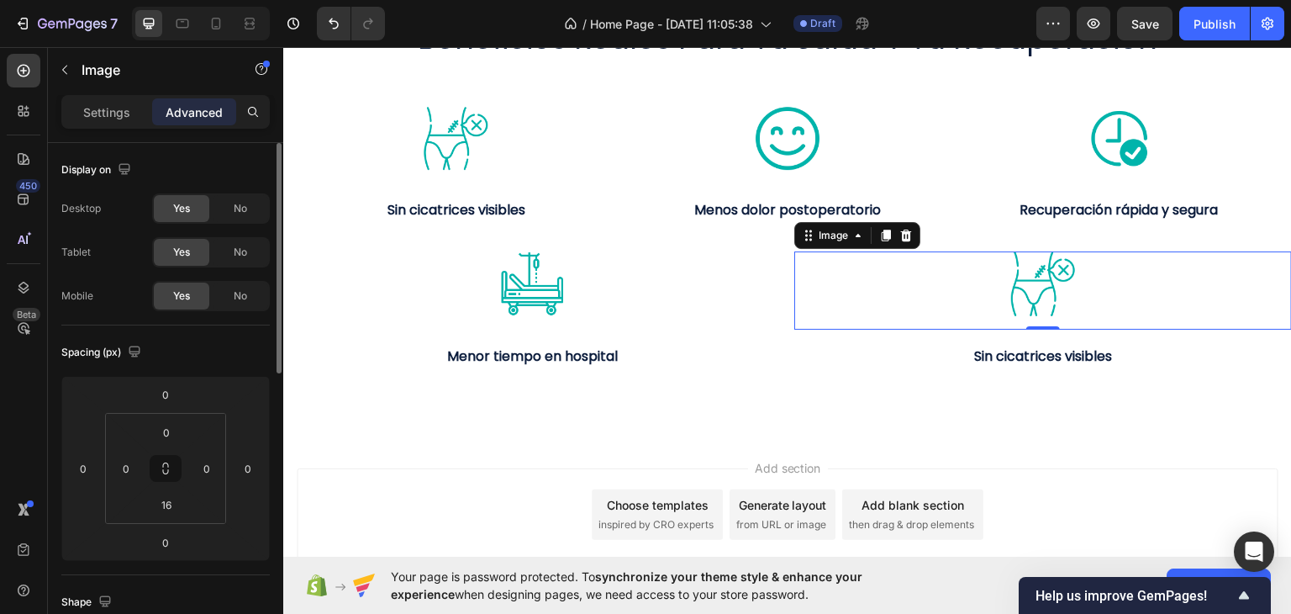
click at [935, 280] on div at bounding box center [1043, 282] width 498 height 65
click at [101, 101] on div "Settings" at bounding box center [107, 111] width 84 height 27
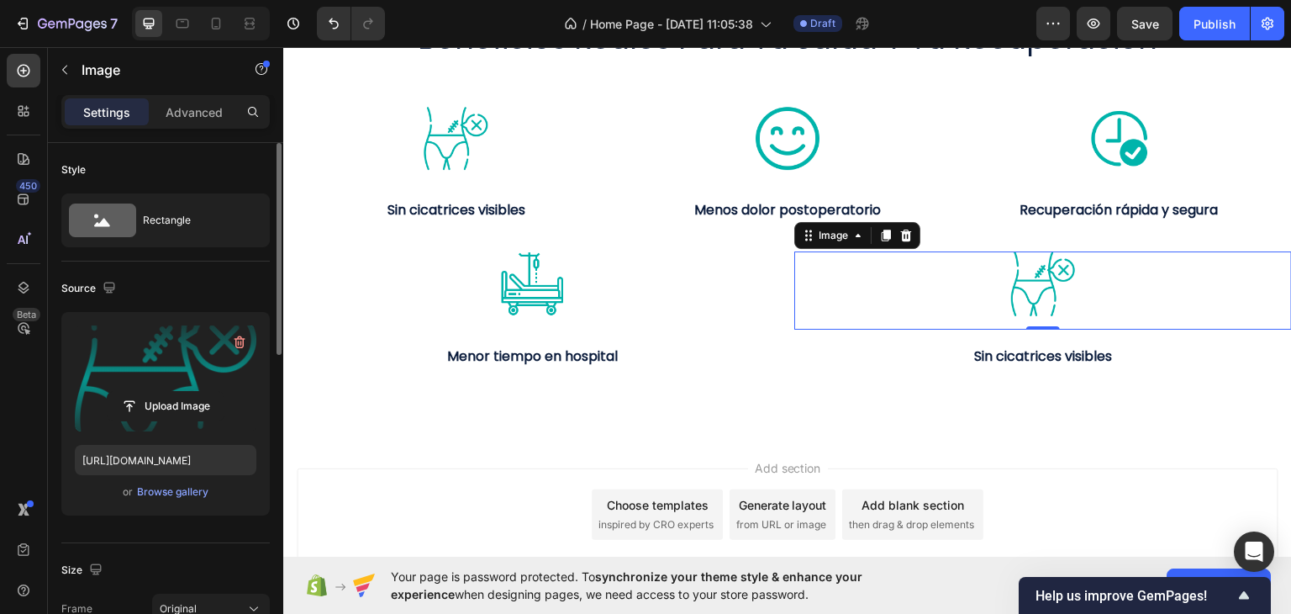
click at [171, 383] on label at bounding box center [166, 378] width 182 height 106
click at [171, 392] on input "file" at bounding box center [166, 406] width 116 height 29
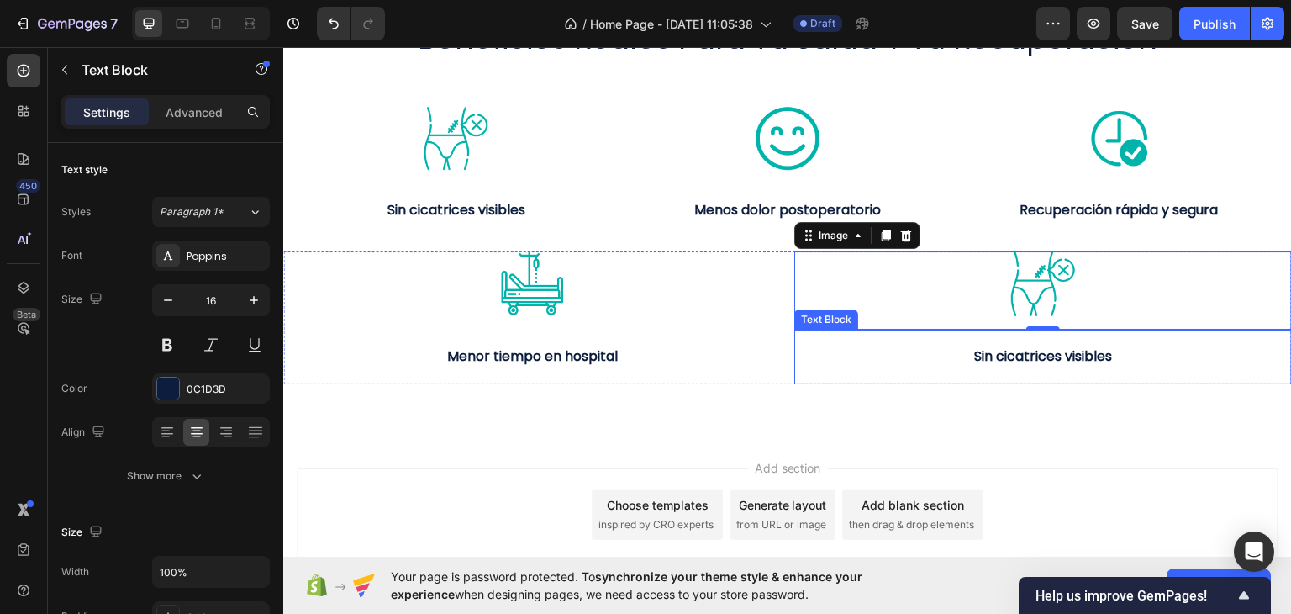
click at [993, 360] on strong "Sin cicatrices visibles" at bounding box center [1043, 354] width 138 height 19
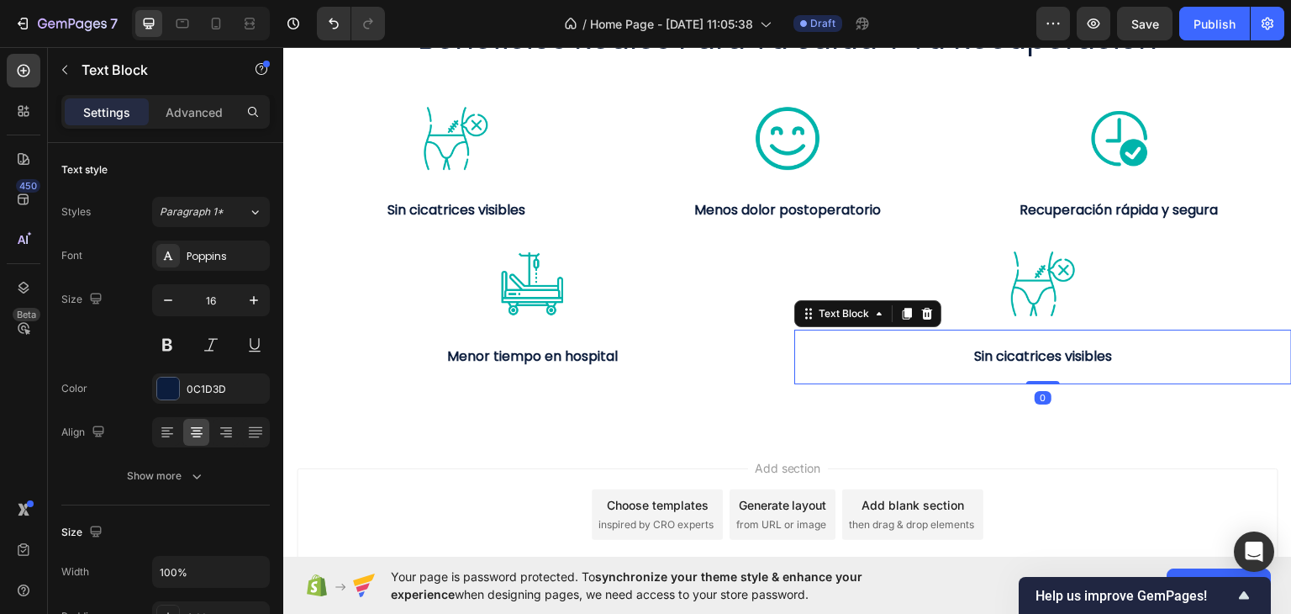
click at [993, 360] on strong "Sin cicatrices visibles" at bounding box center [1043, 354] width 138 height 19
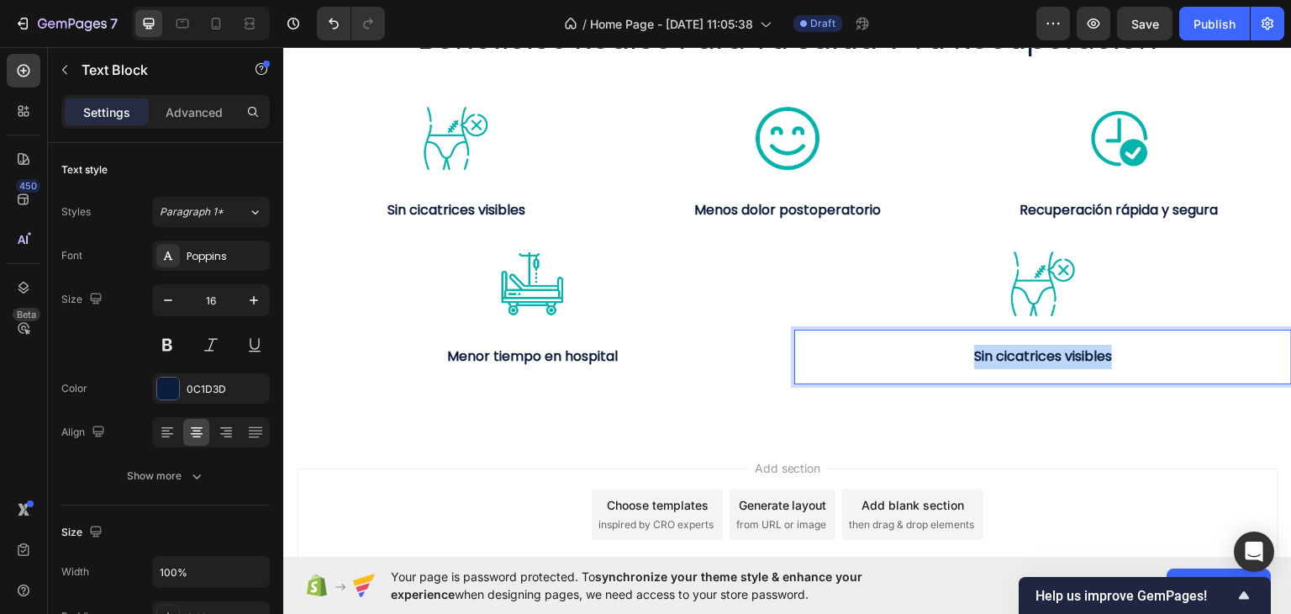
click at [993, 360] on strong "Sin cicatrices visibles" at bounding box center [1043, 354] width 138 height 19
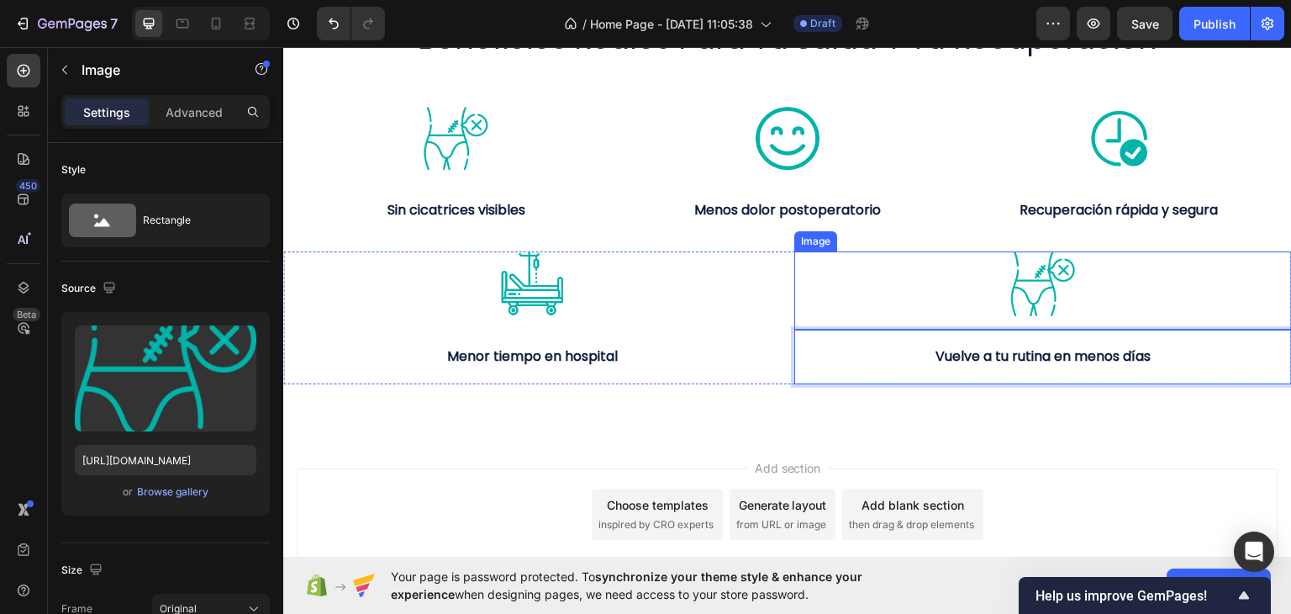
click at [988, 278] on div at bounding box center [1043, 282] width 498 height 65
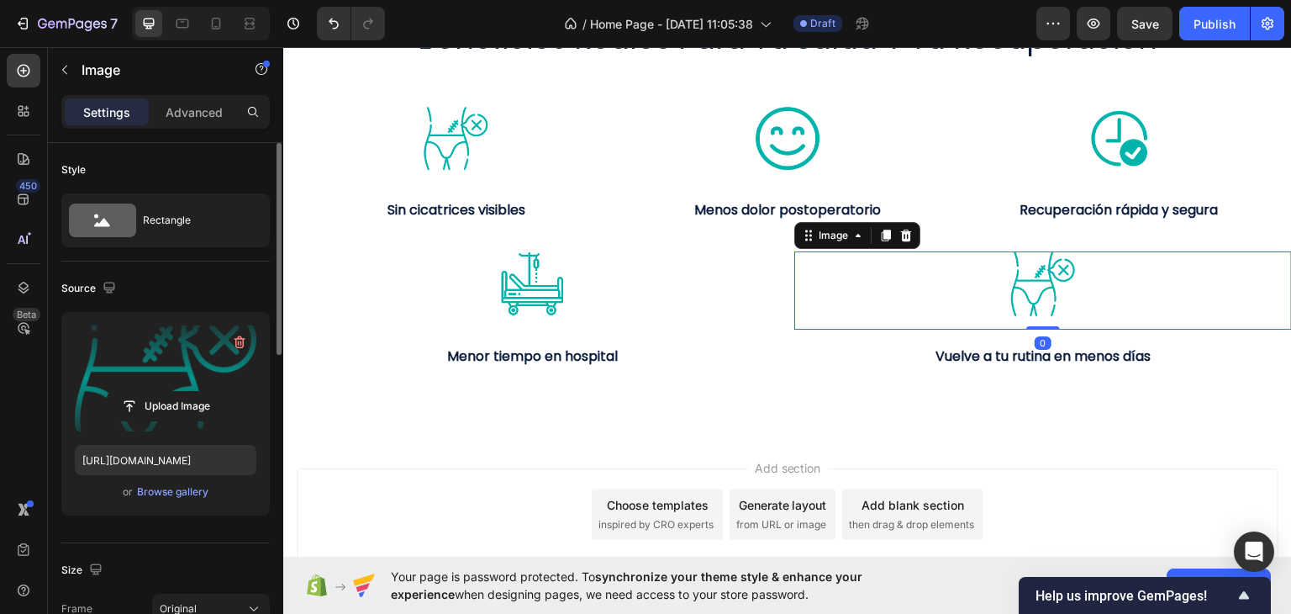
click at [127, 377] on label at bounding box center [166, 378] width 182 height 106
click at [127, 392] on input "file" at bounding box center [166, 406] width 116 height 29
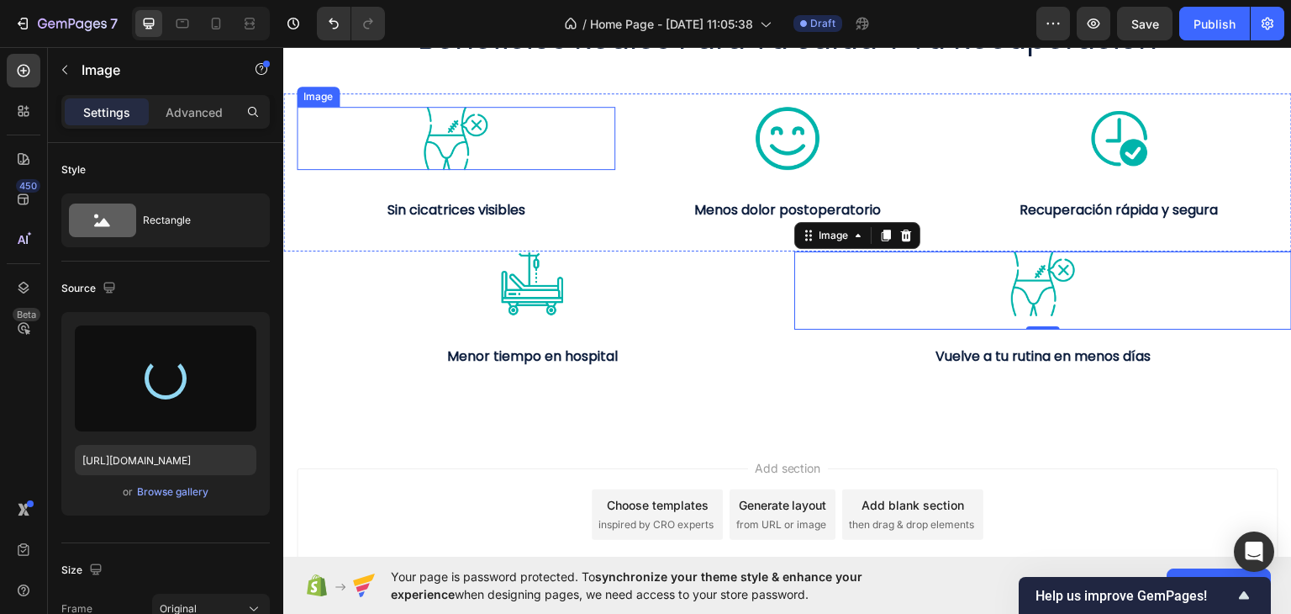
type input "https://cdn.shopify.com/s/files/1/0681/4367/7627/files/gempages_586011862022226…"
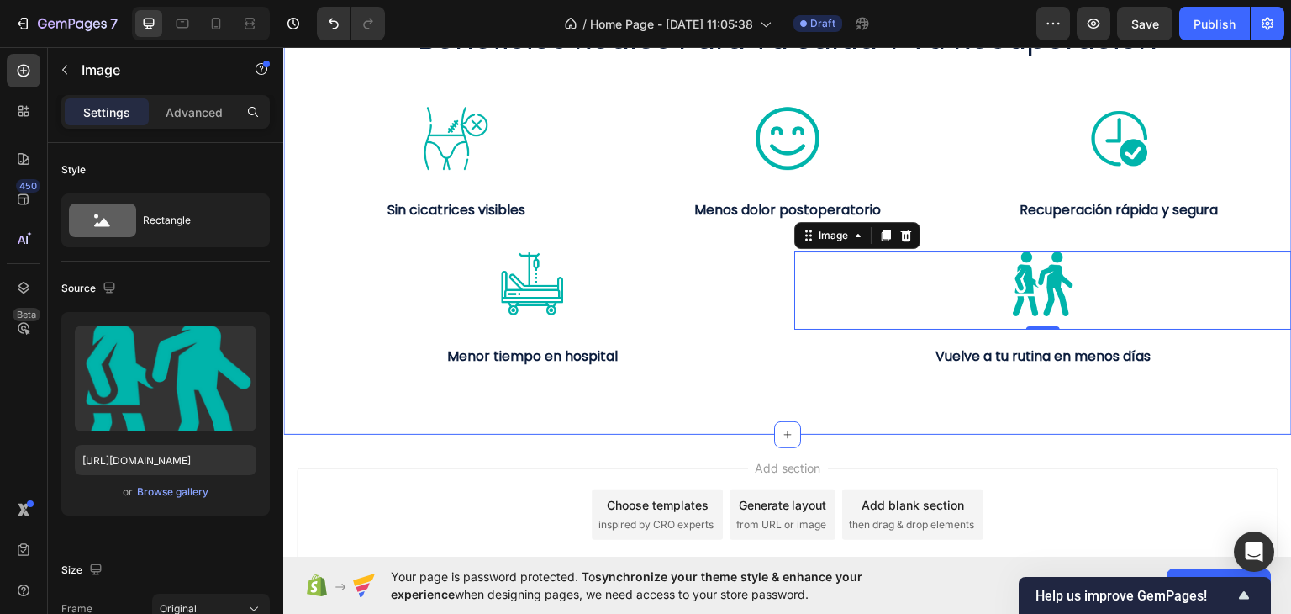
click at [882, 398] on div "beneficios reales para tu salud y tu recuperación Heading Image Sin cicatrices …" at bounding box center [787, 183] width 1009 height 501
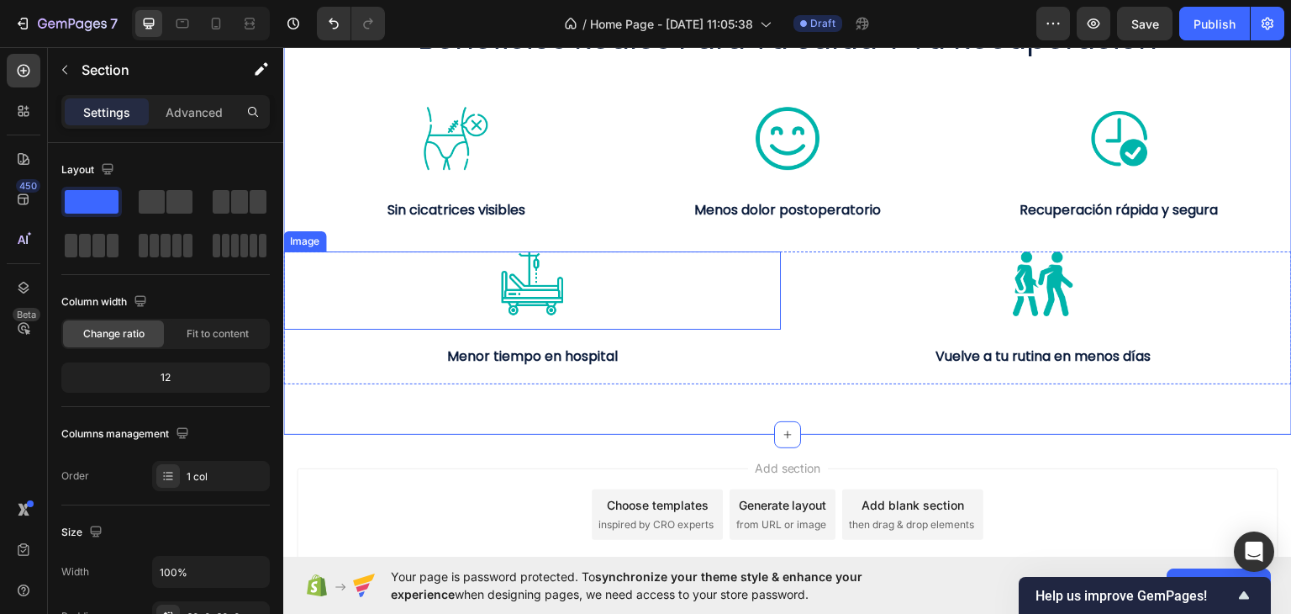
click at [742, 300] on div at bounding box center [532, 282] width 498 height 65
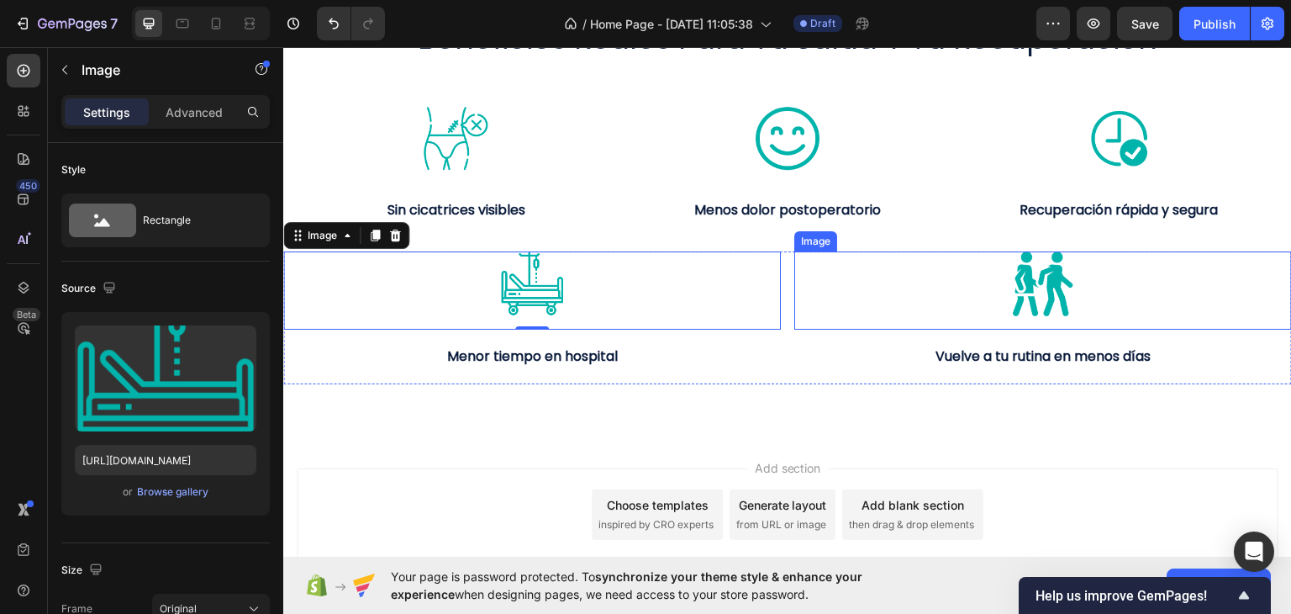
click at [860, 296] on div at bounding box center [1043, 282] width 498 height 65
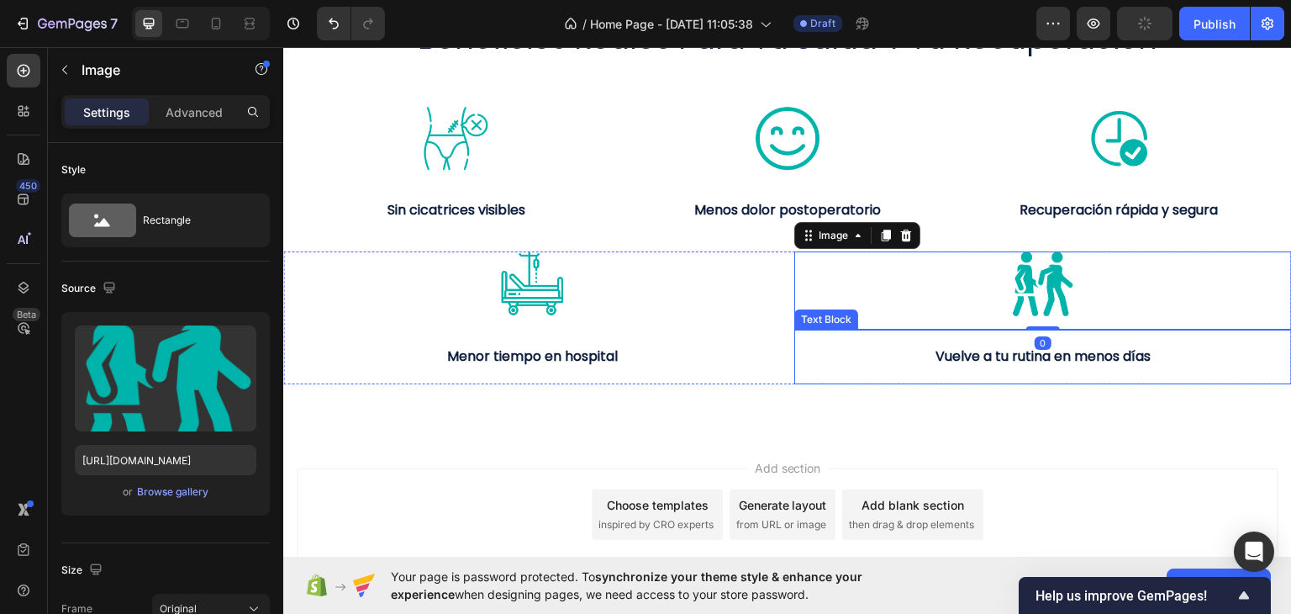
click at [832, 364] on p "Vuelve a tu rutina en menos días" at bounding box center [1043, 356] width 494 height 24
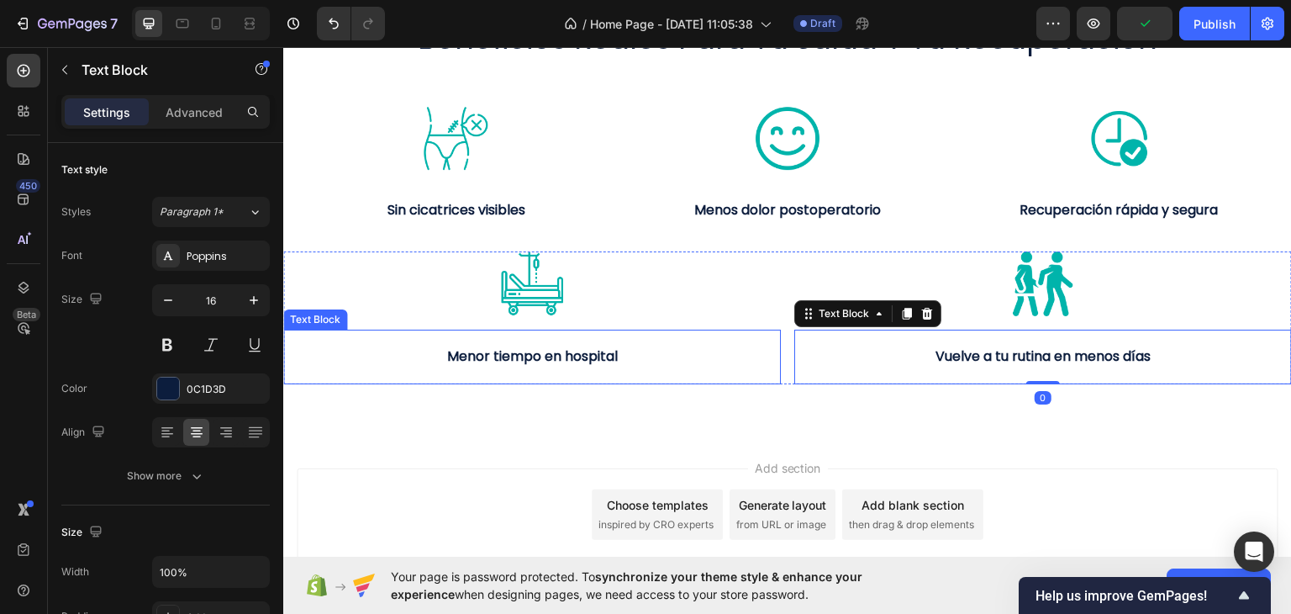
click at [677, 355] on p "Menor tiempo en hospital" at bounding box center [532, 356] width 494 height 24
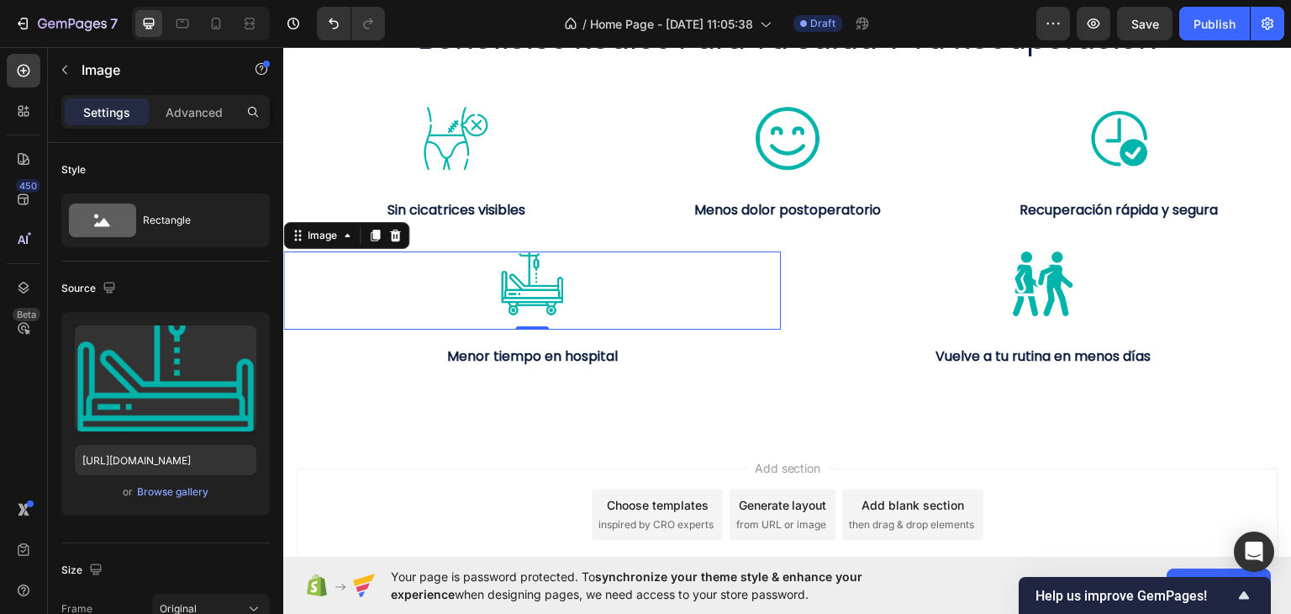
click at [626, 301] on div at bounding box center [532, 282] width 498 height 65
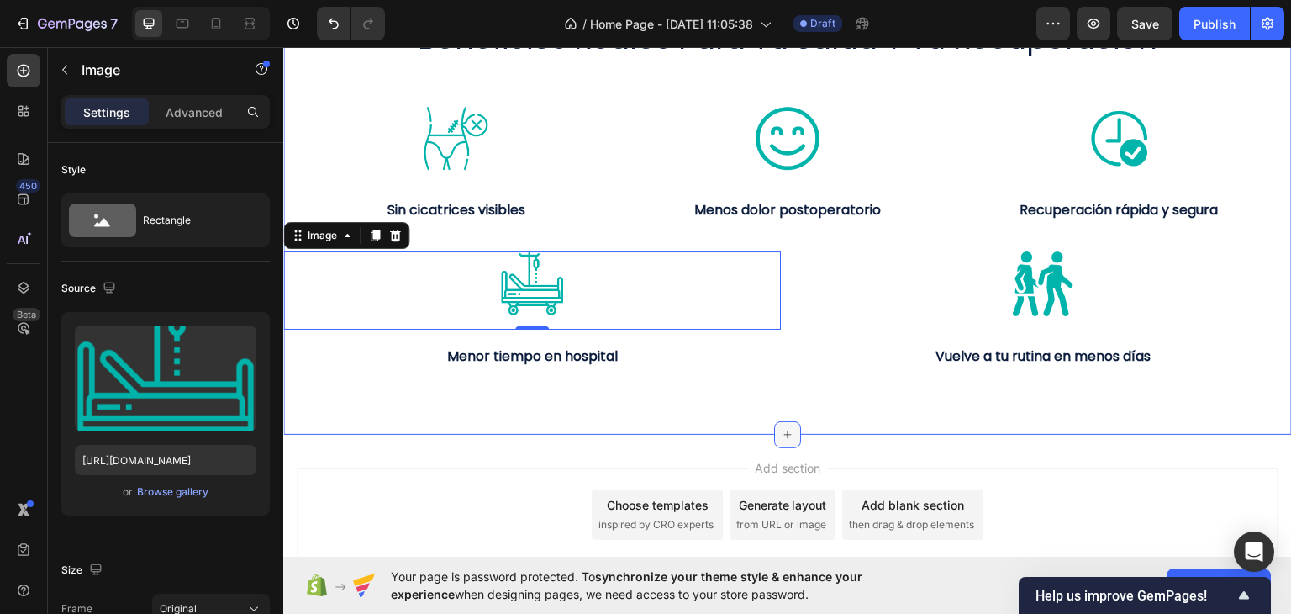
click at [793, 421] on div at bounding box center [787, 433] width 27 height 27
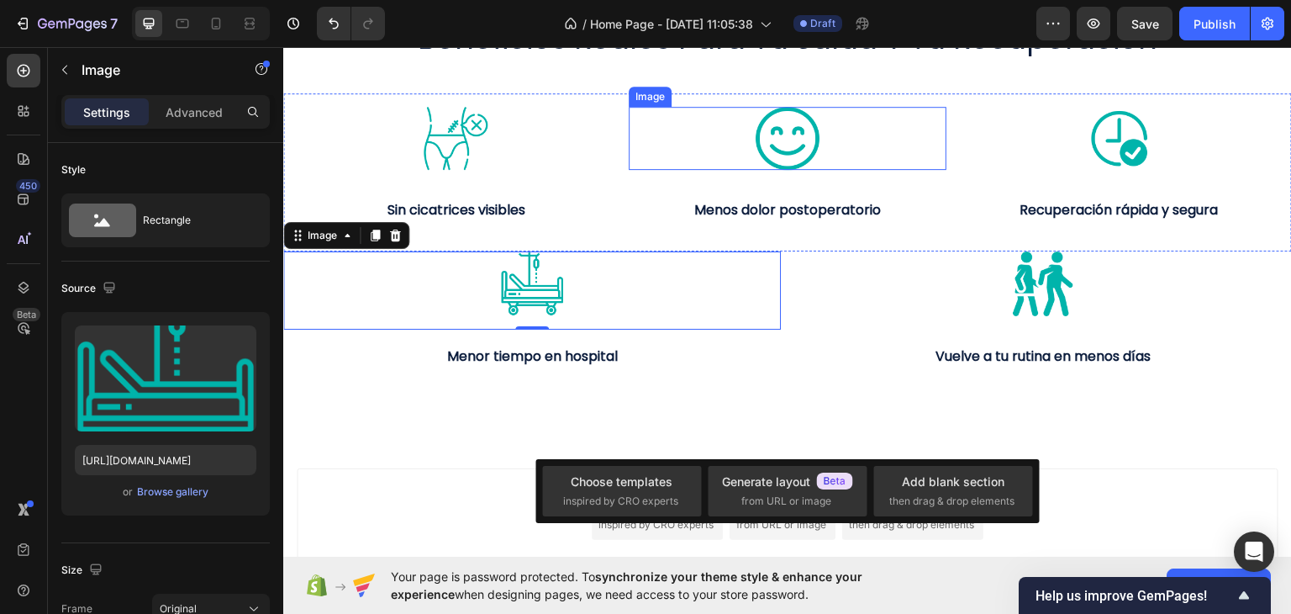
click at [911, 165] on div at bounding box center [788, 138] width 319 height 64
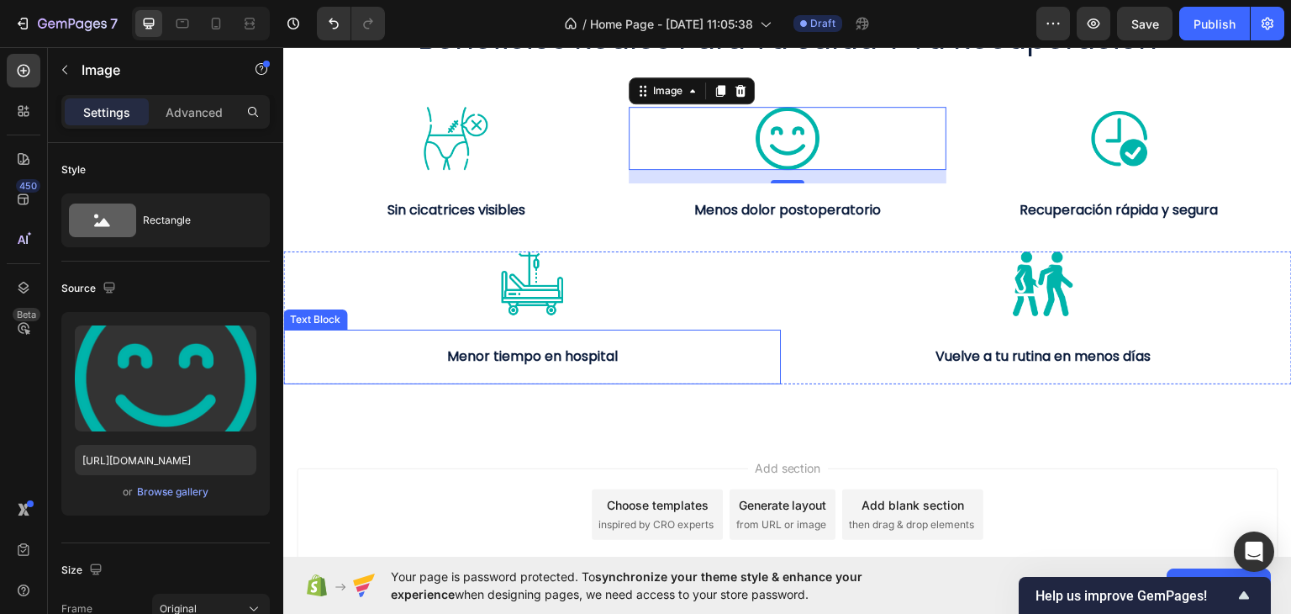
click at [356, 351] on p "Menor tiempo en hospital" at bounding box center [532, 356] width 494 height 24
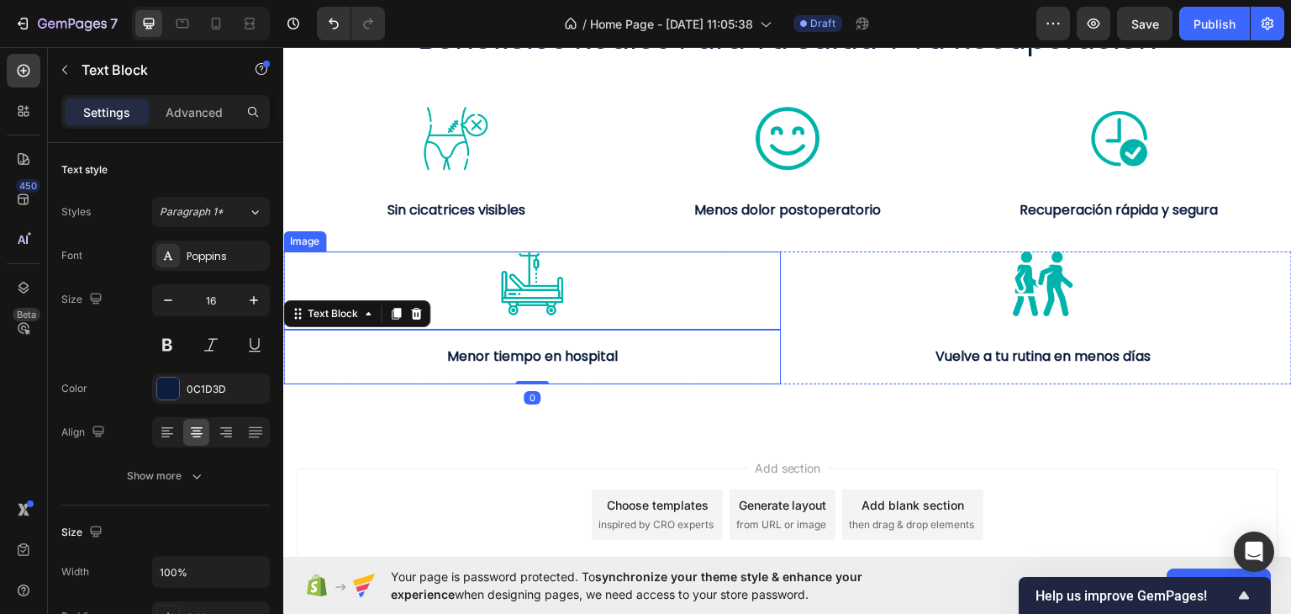
click at [355, 283] on div at bounding box center [532, 282] width 498 height 65
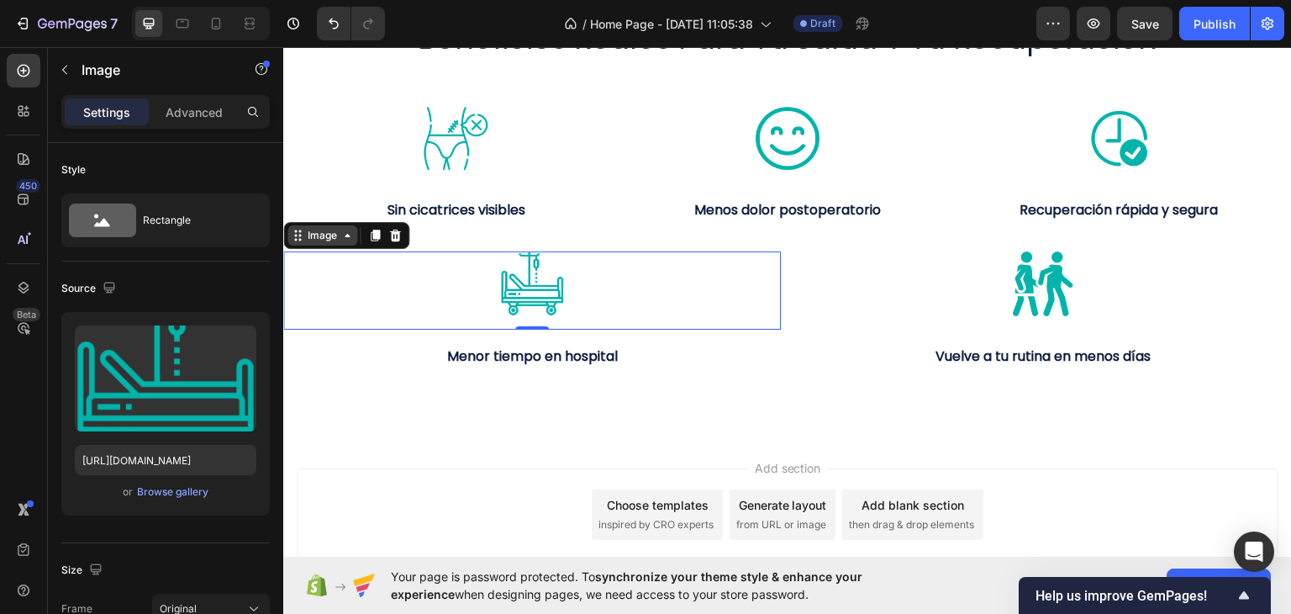
click at [319, 229] on div "Image" at bounding box center [322, 234] width 36 height 15
click at [361, 298] on div at bounding box center [532, 282] width 498 height 65
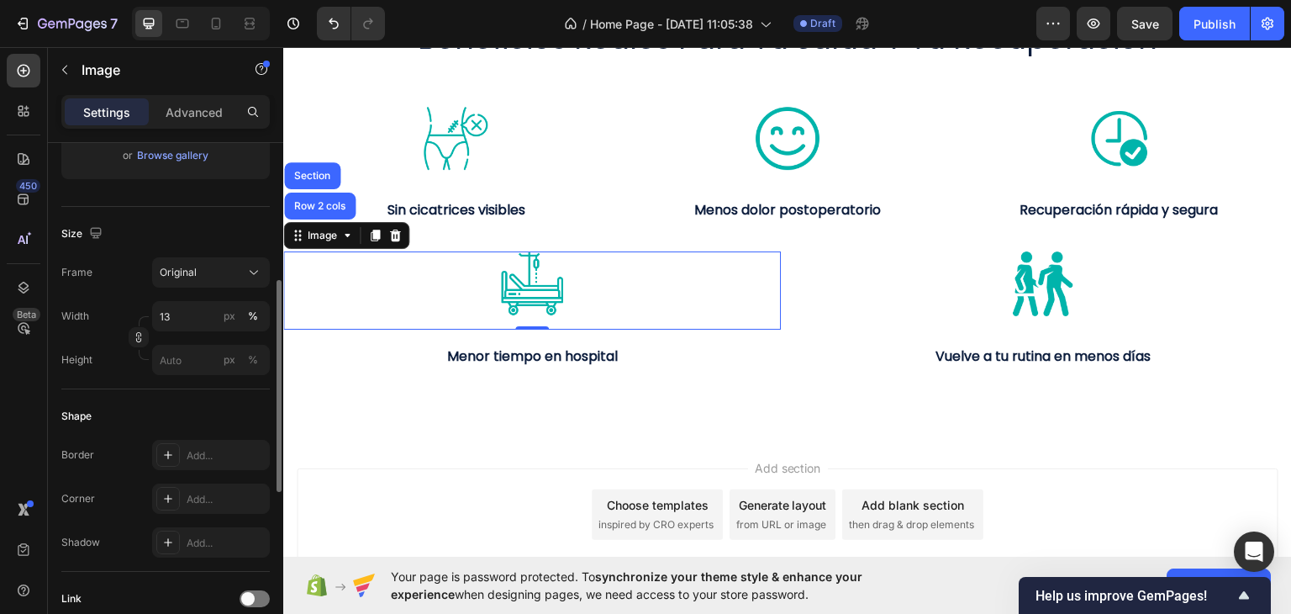
scroll to position [252, 0]
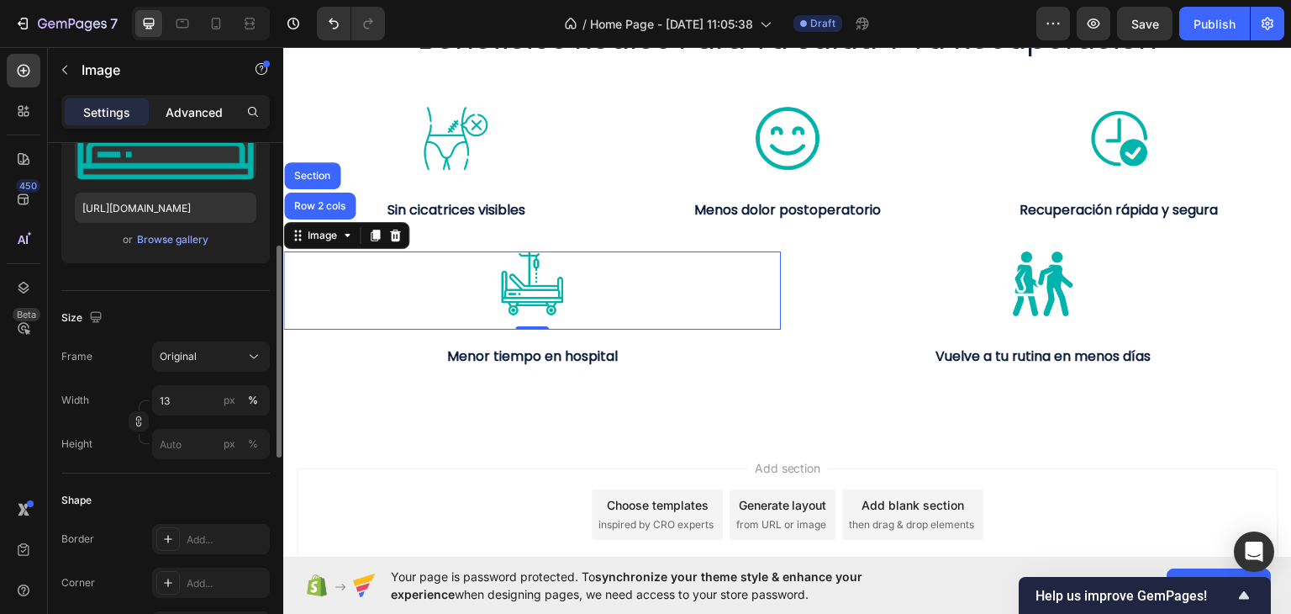
click at [173, 104] on p "Advanced" at bounding box center [194, 112] width 57 height 18
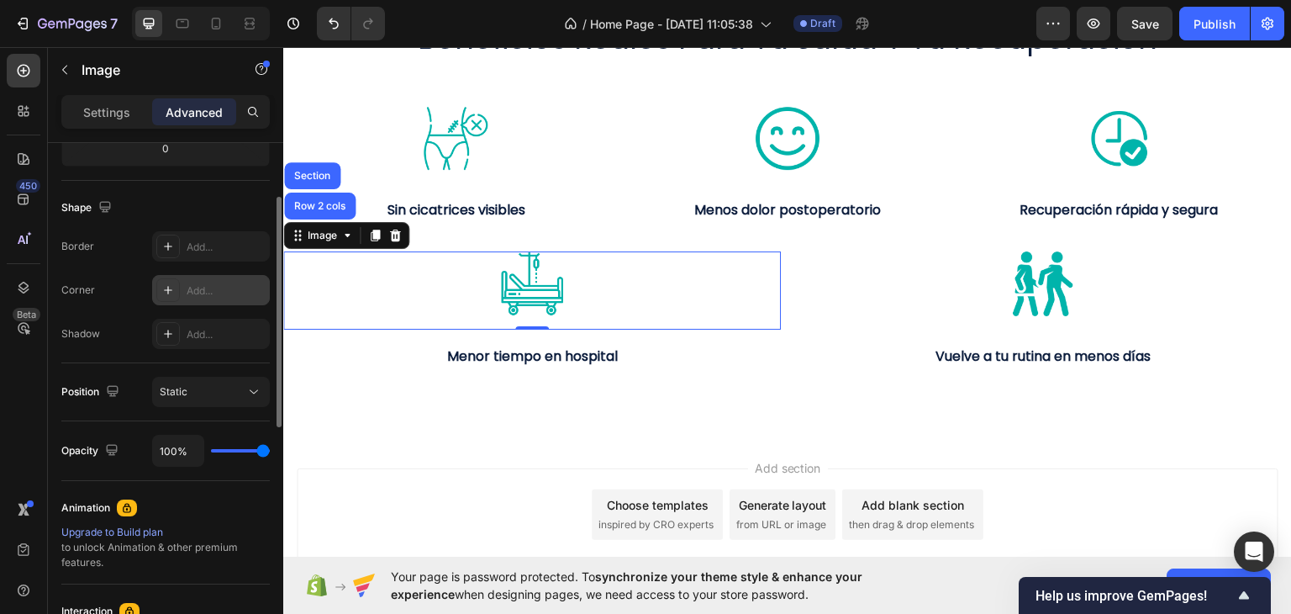
scroll to position [310, 0]
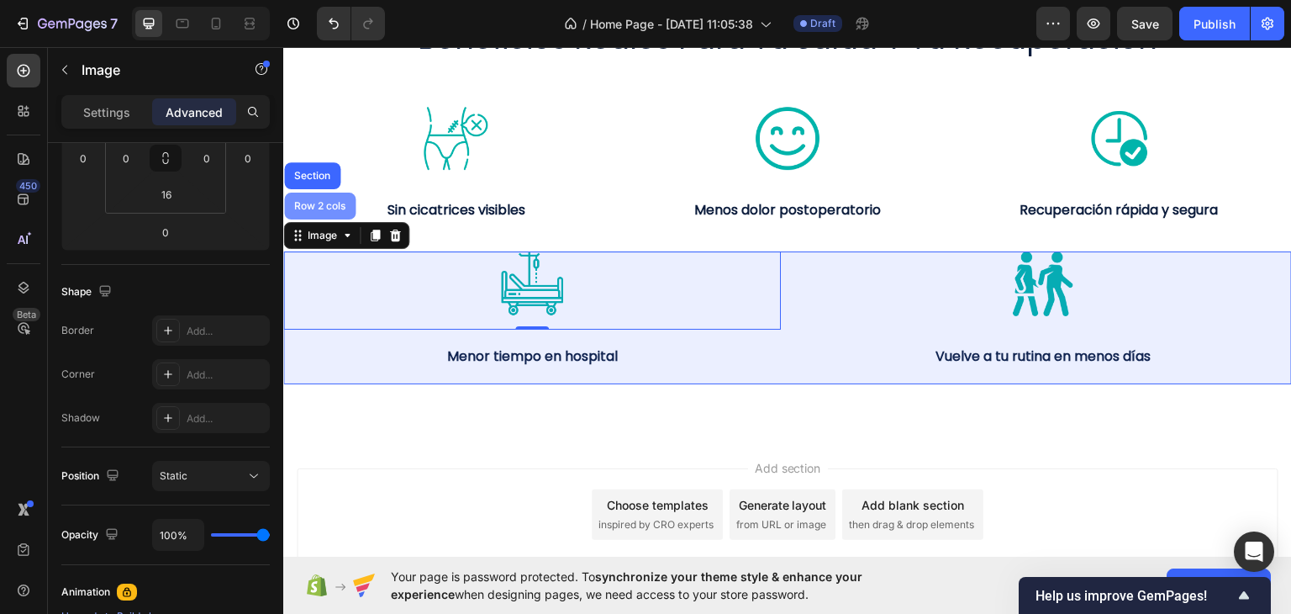
click at [319, 210] on div "Row 2 cols" at bounding box center [319, 205] width 71 height 27
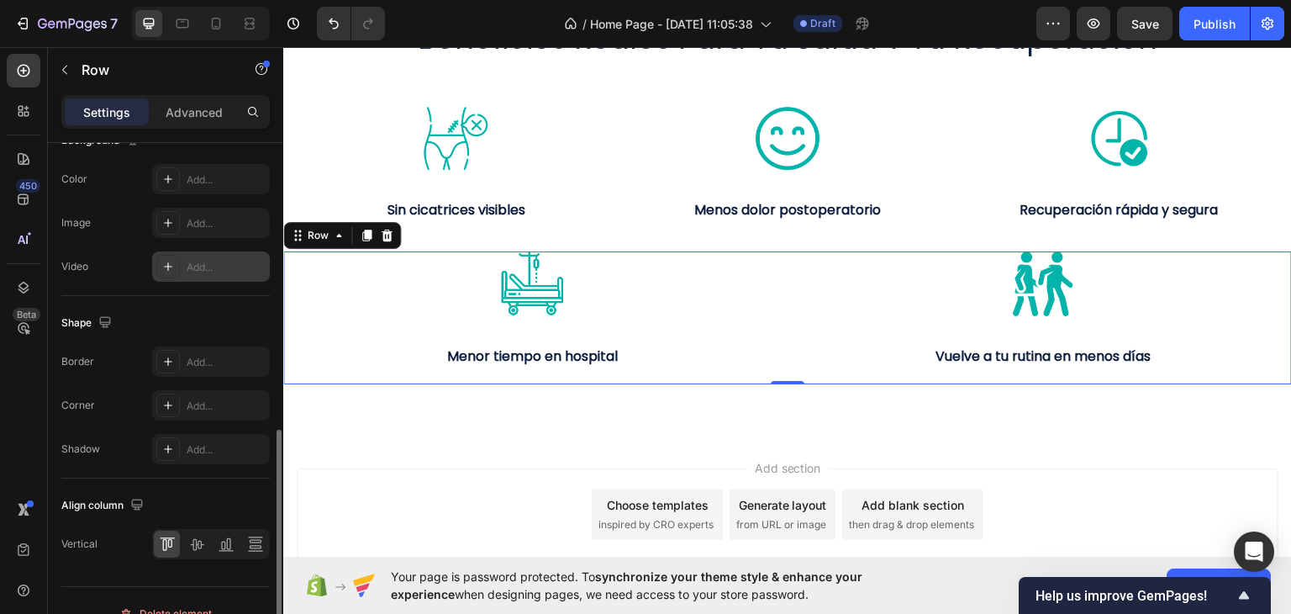
scroll to position [420, 0]
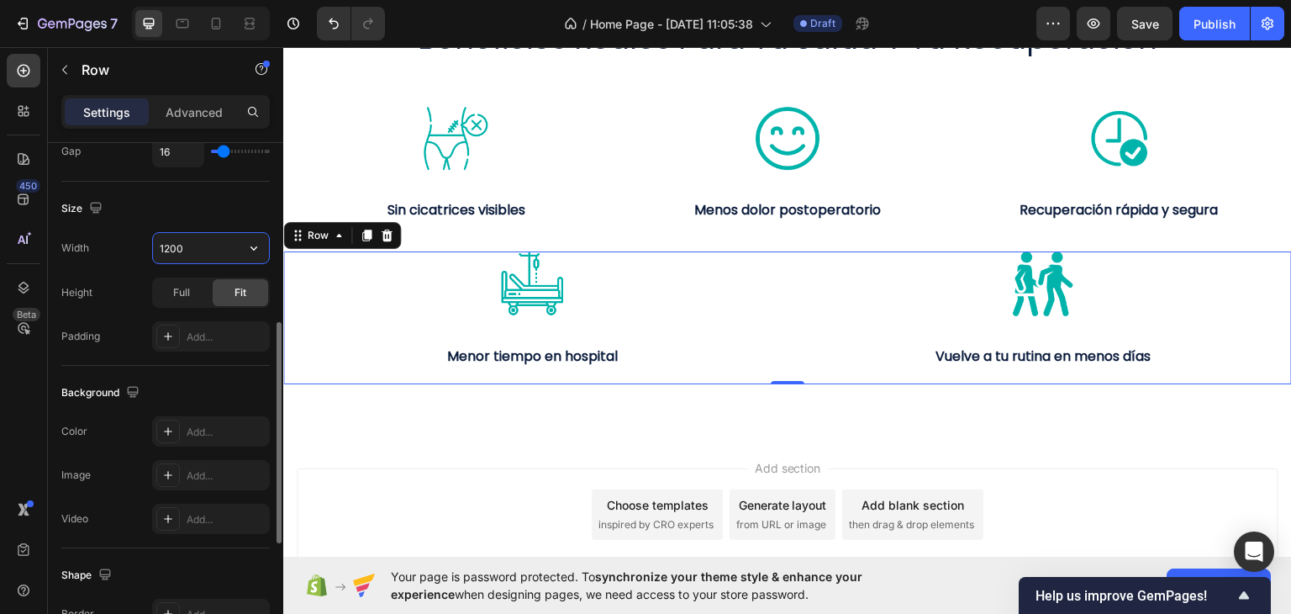
click at [212, 240] on input "1200" at bounding box center [211, 248] width 116 height 30
click at [256, 240] on icon "button" at bounding box center [253, 248] width 17 height 17
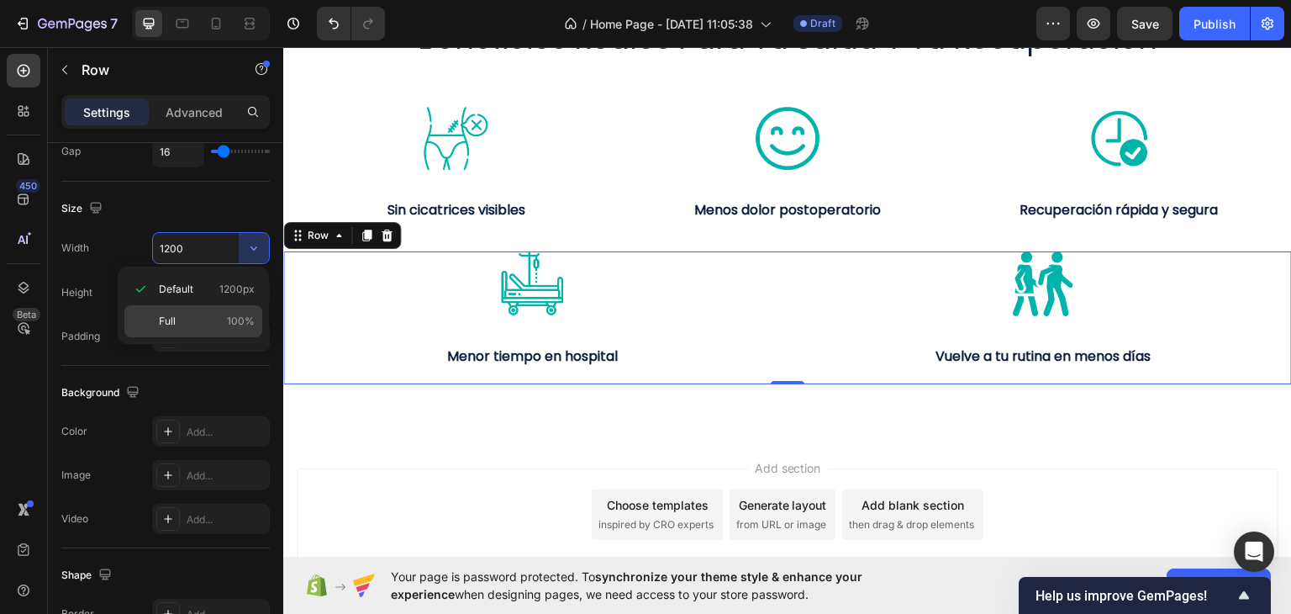
click at [206, 324] on p "Full 100%" at bounding box center [207, 320] width 96 height 15
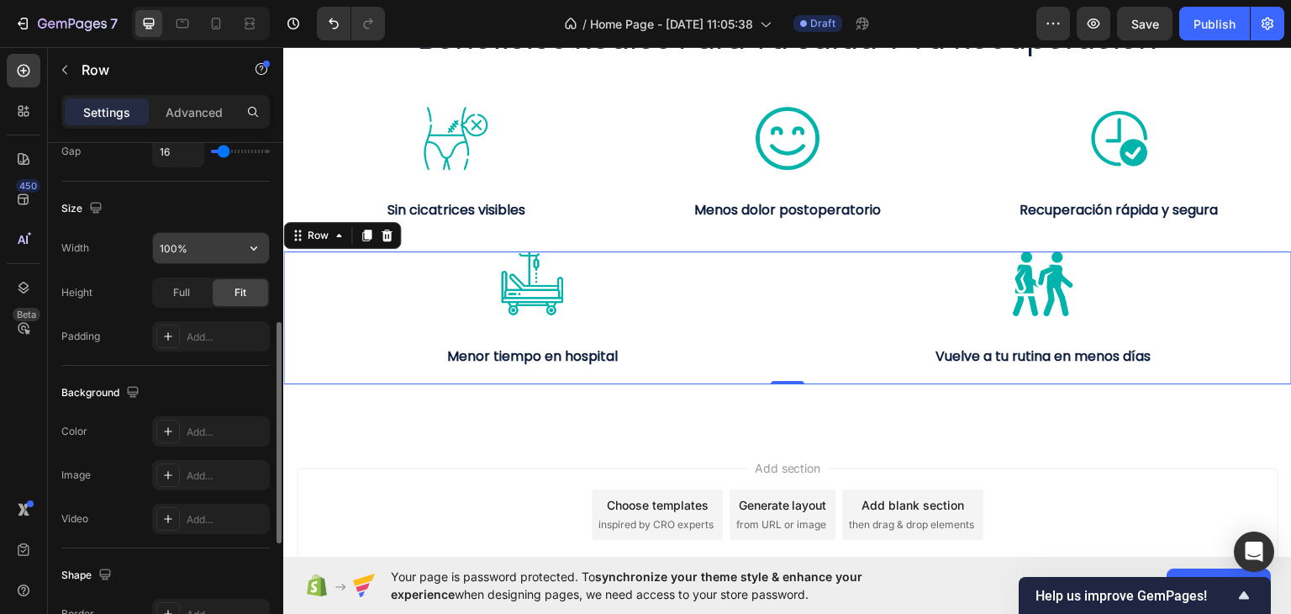
click at [204, 253] on input "100%" at bounding box center [211, 248] width 116 height 30
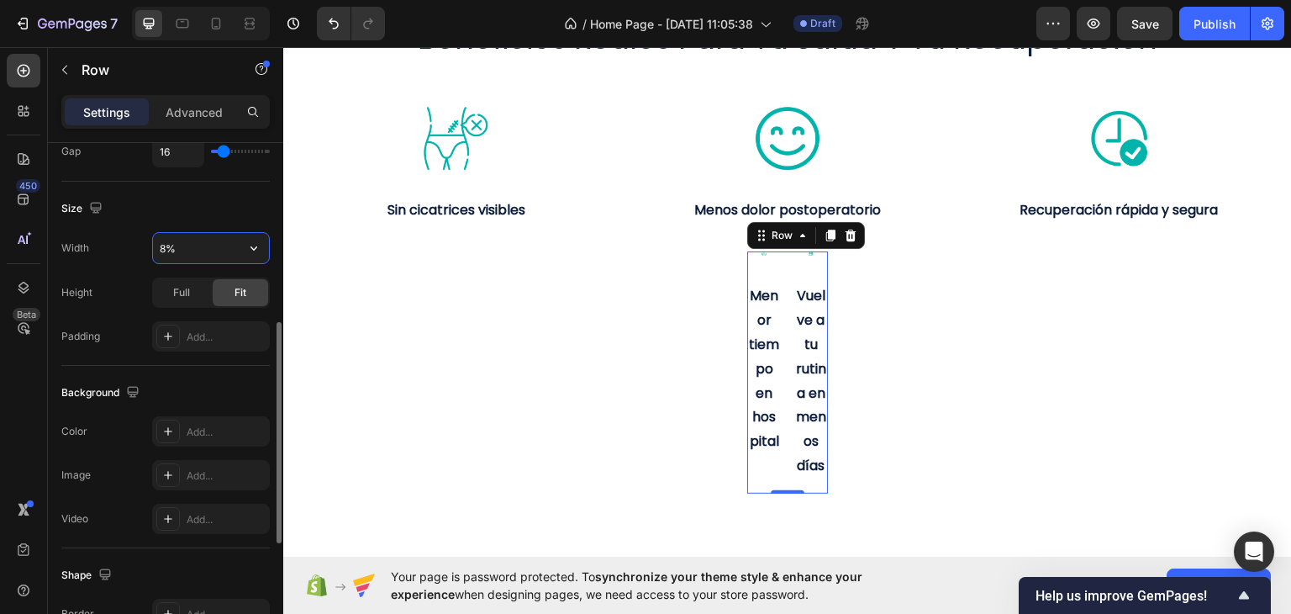
type input "80%"
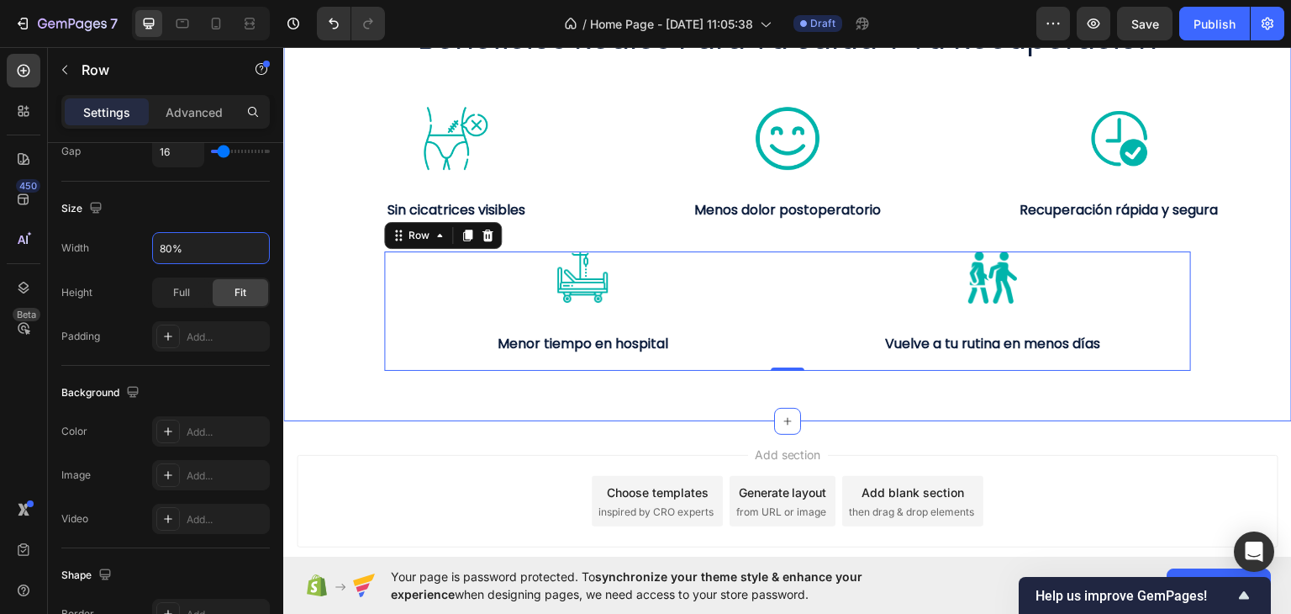
click at [444, 392] on div "beneficios reales para tu salud y tu recuperación Heading Image Sin cicatrices …" at bounding box center [787, 176] width 1009 height 487
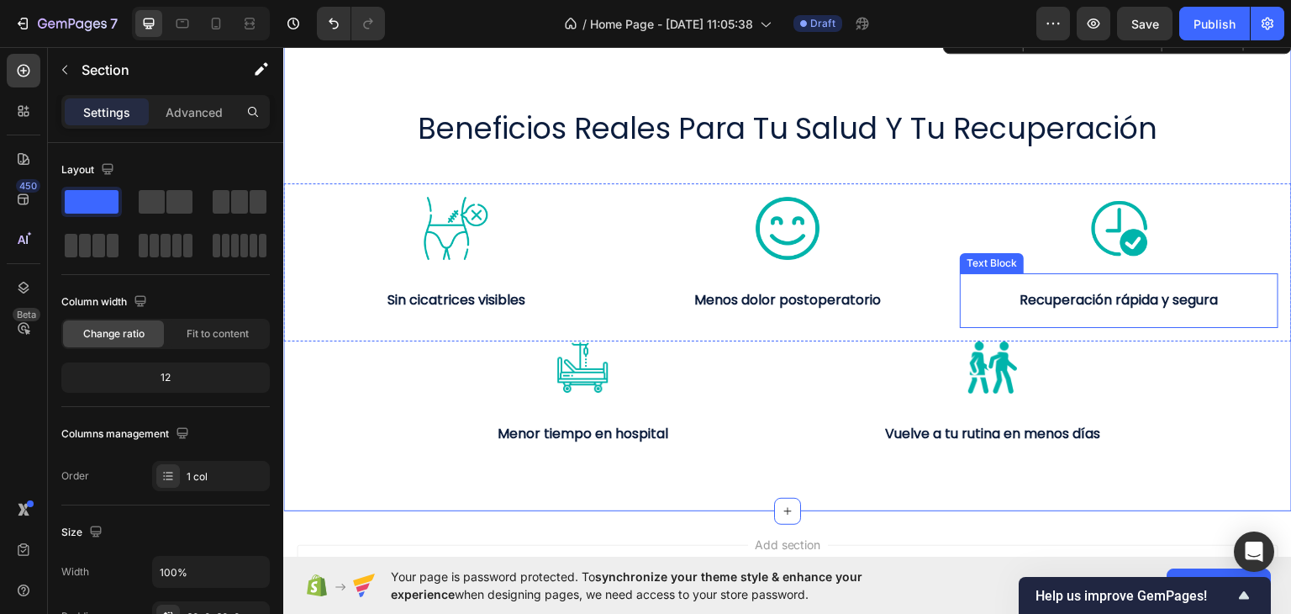
scroll to position [741, 0]
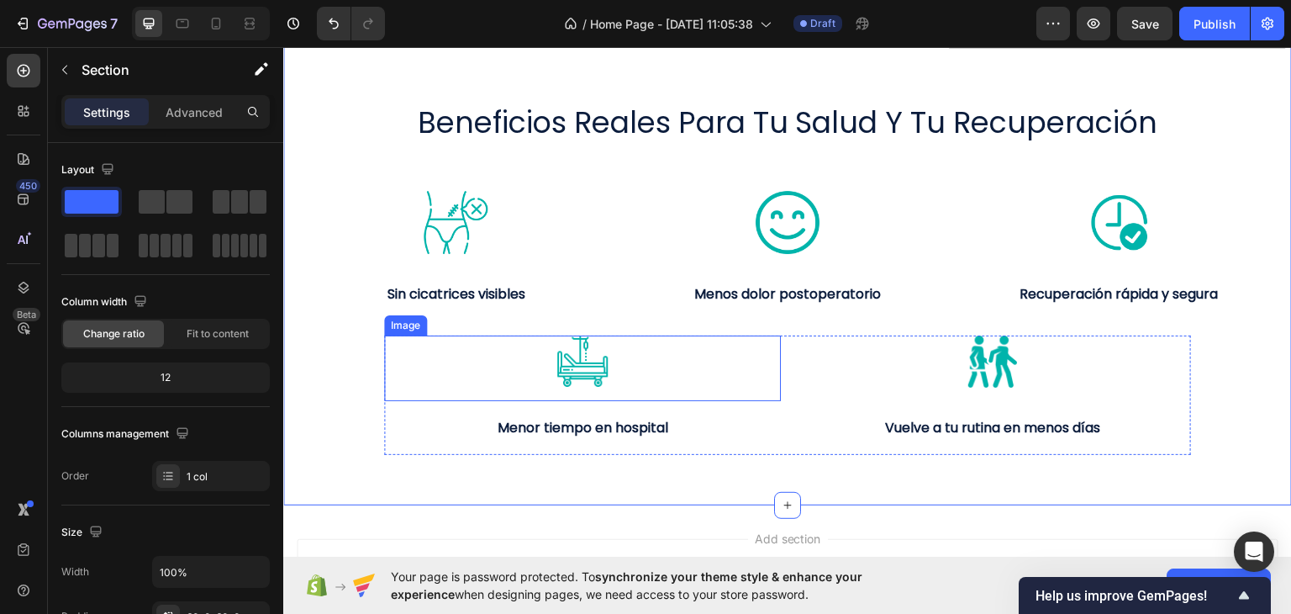
click at [569, 356] on img at bounding box center [581, 359] width 51 height 51
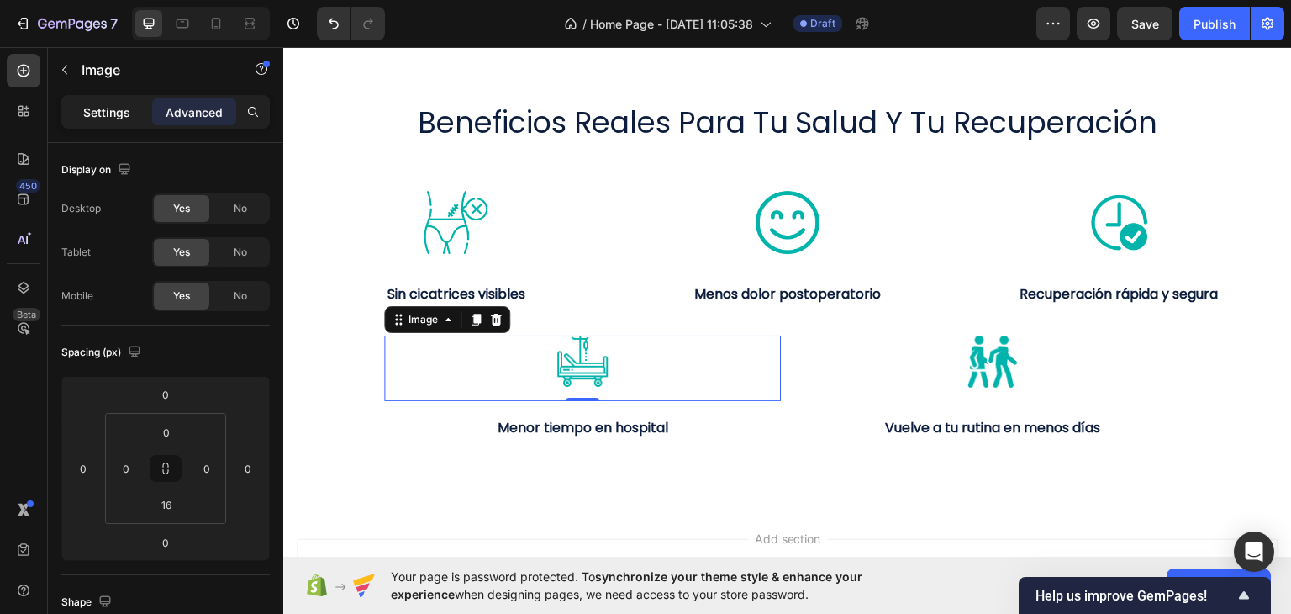
click at [91, 114] on p "Settings" at bounding box center [106, 112] width 47 height 18
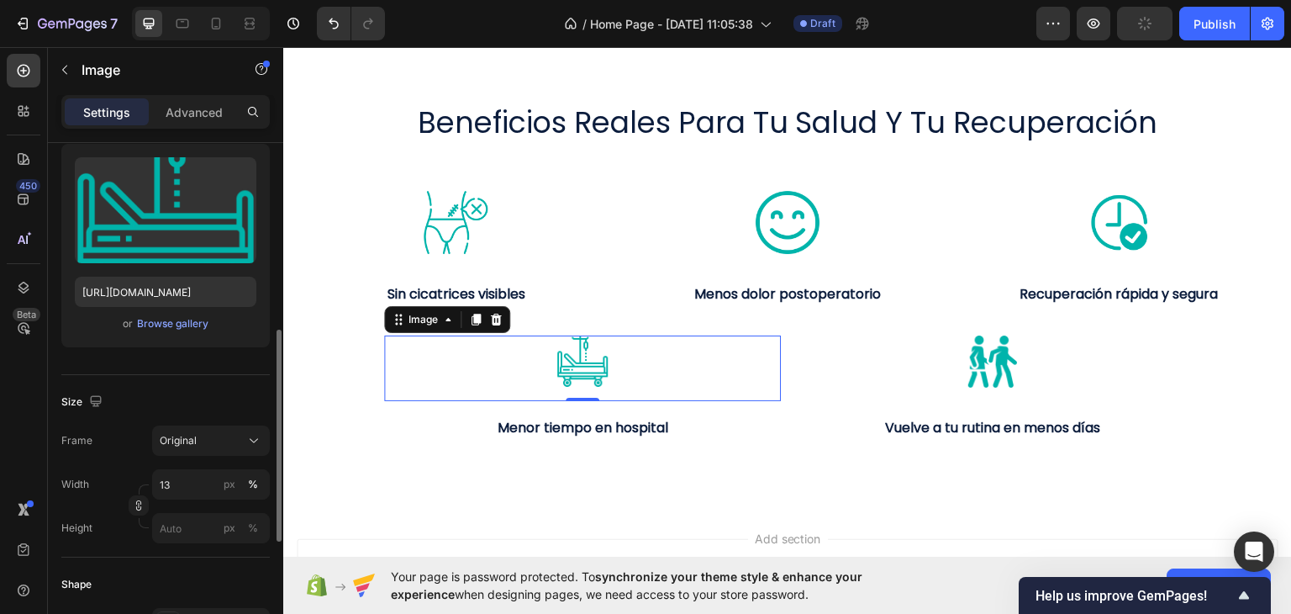
scroll to position [252, 0]
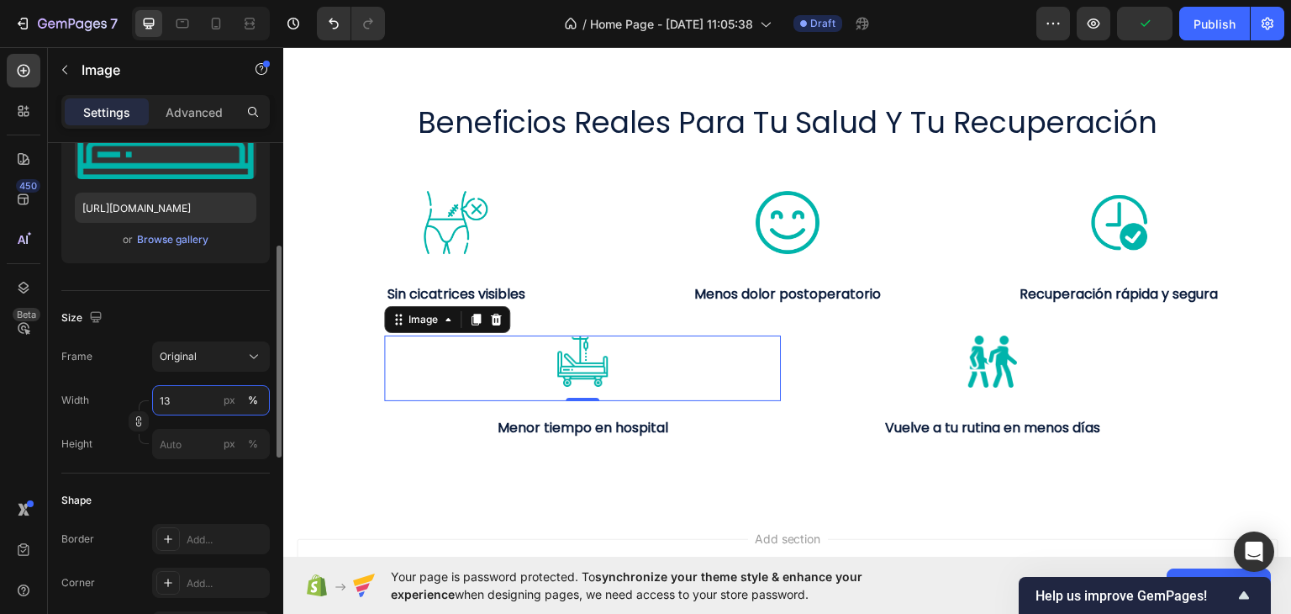
click at [185, 400] on input "13" at bounding box center [211, 400] width 118 height 30
click at [198, 401] on input "15" at bounding box center [211, 400] width 118 height 30
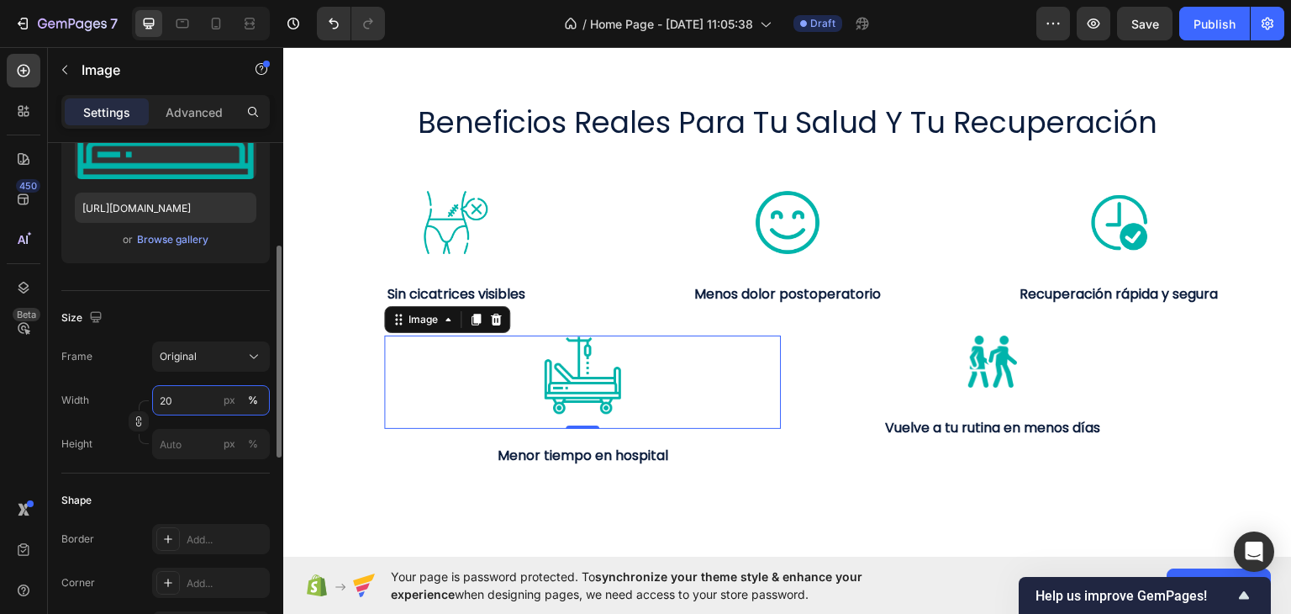
click at [199, 398] on input "20" at bounding box center [211, 400] width 118 height 30
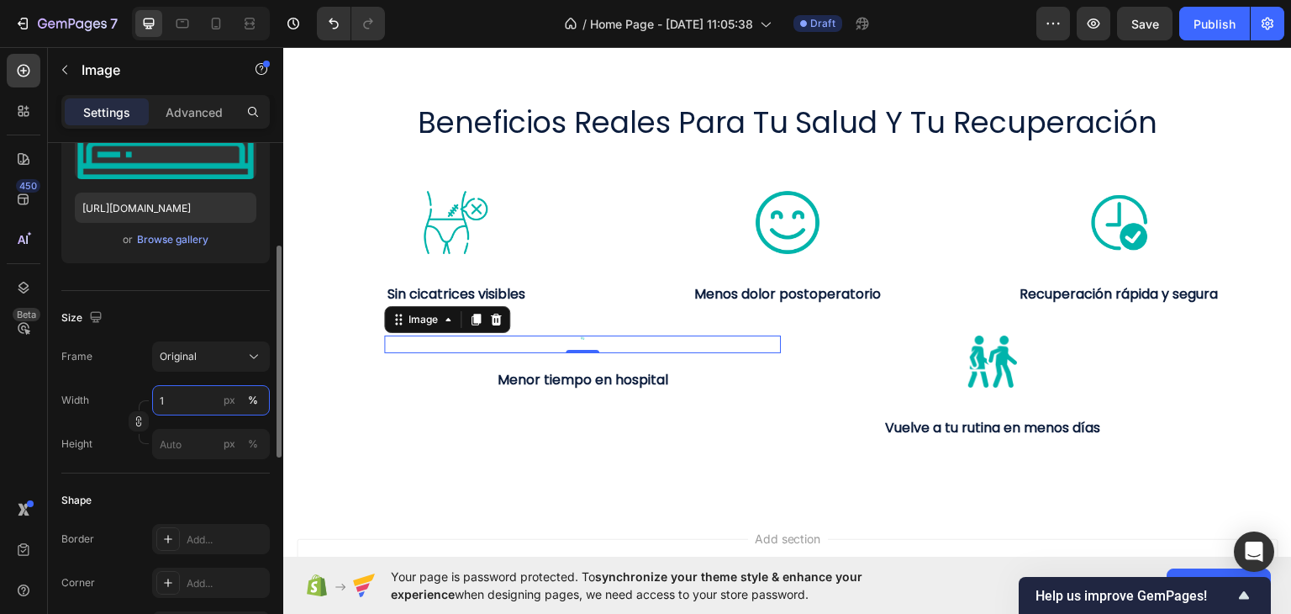
type input "17"
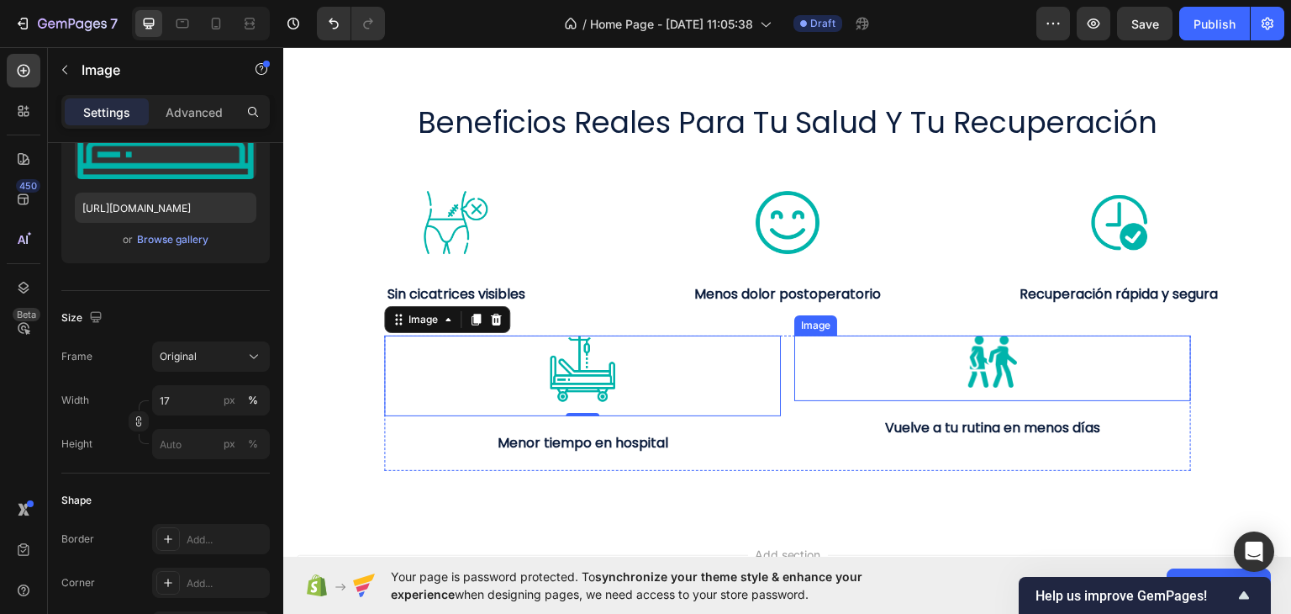
click at [990, 351] on img at bounding box center [992, 359] width 51 height 51
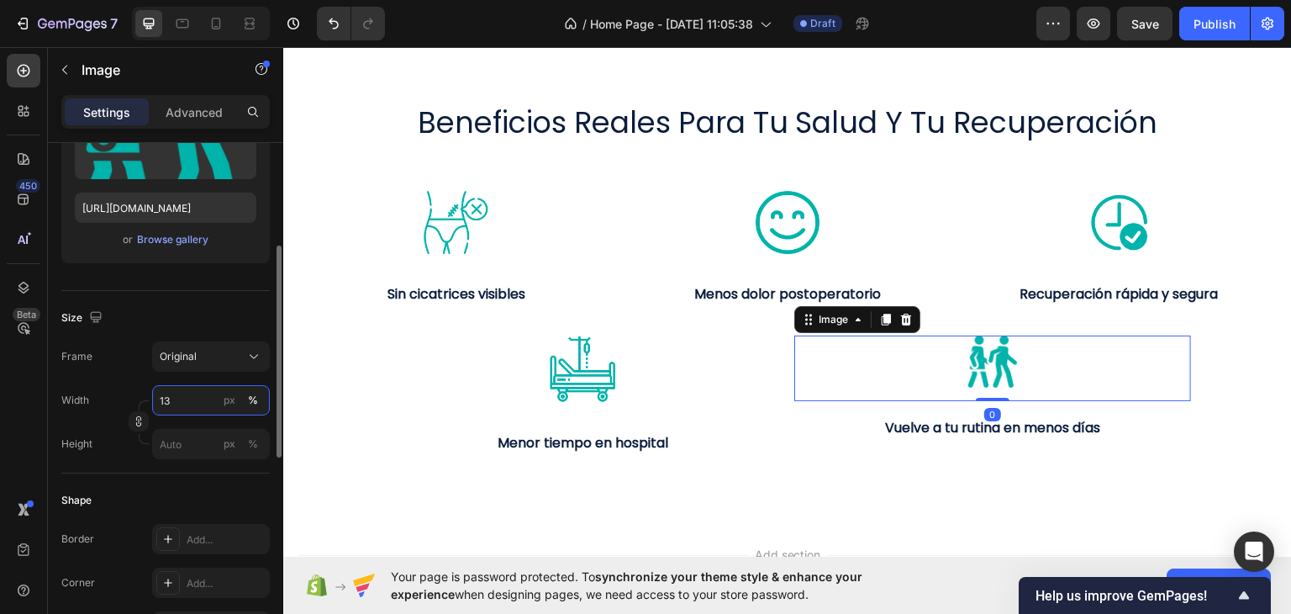
click at [185, 397] on input "13" at bounding box center [211, 400] width 118 height 30
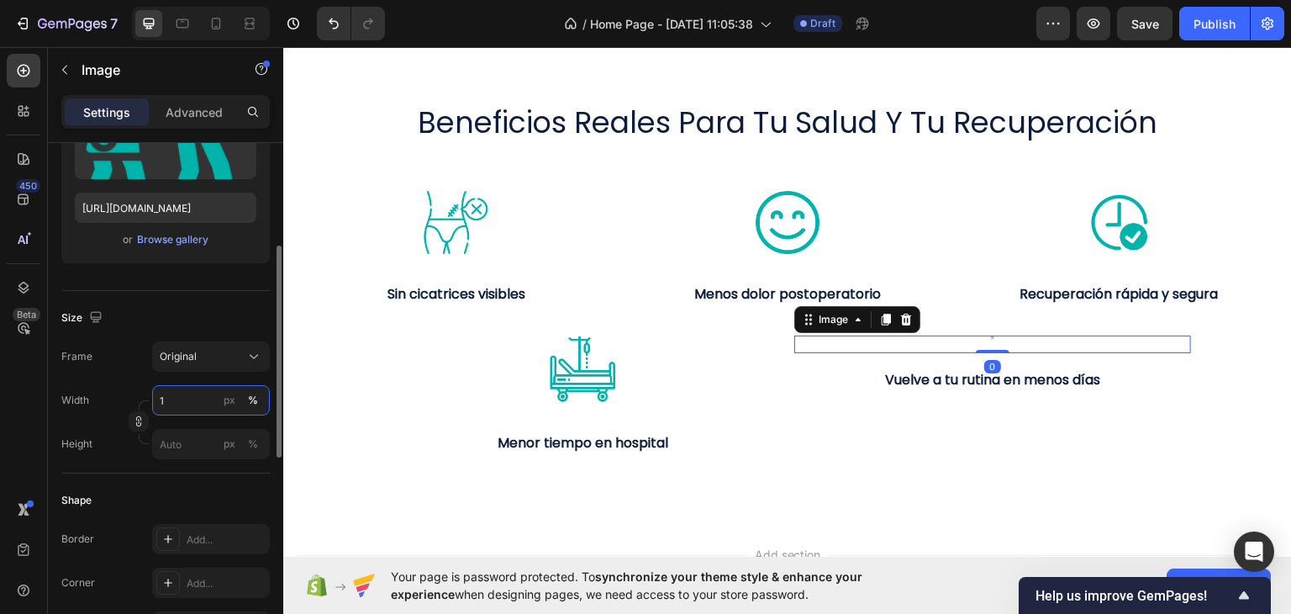
type input "17"
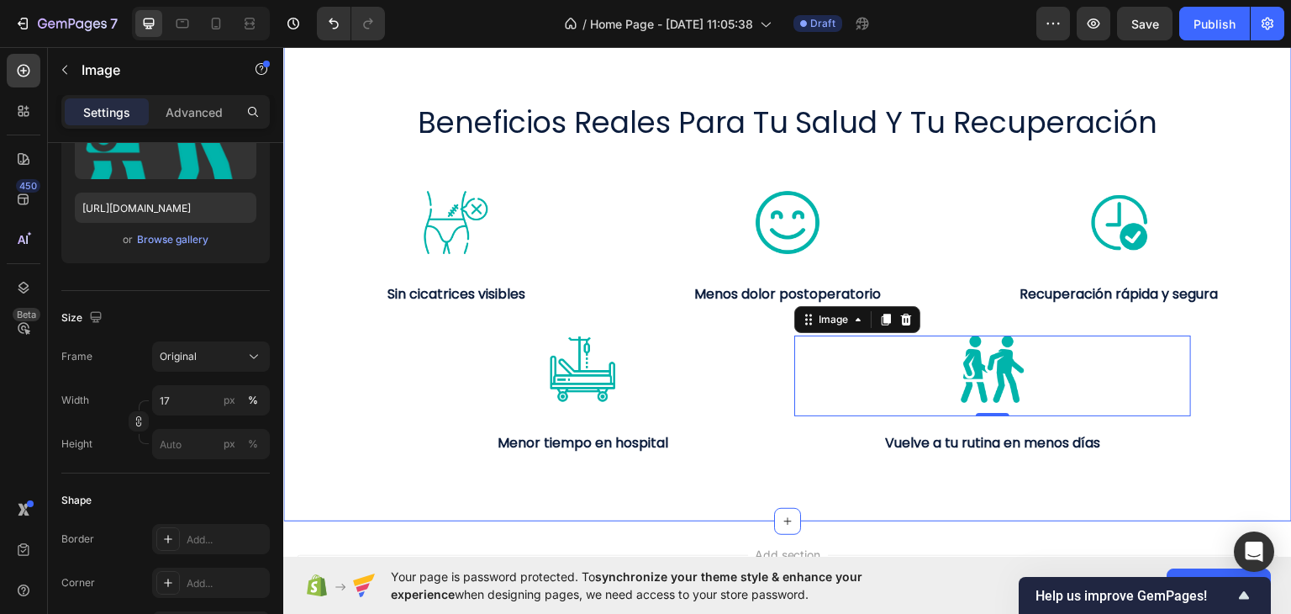
click at [812, 478] on div "beneficios reales para tu salud y tu recuperación Heading Image Sin cicatrices …" at bounding box center [787, 268] width 1009 height 503
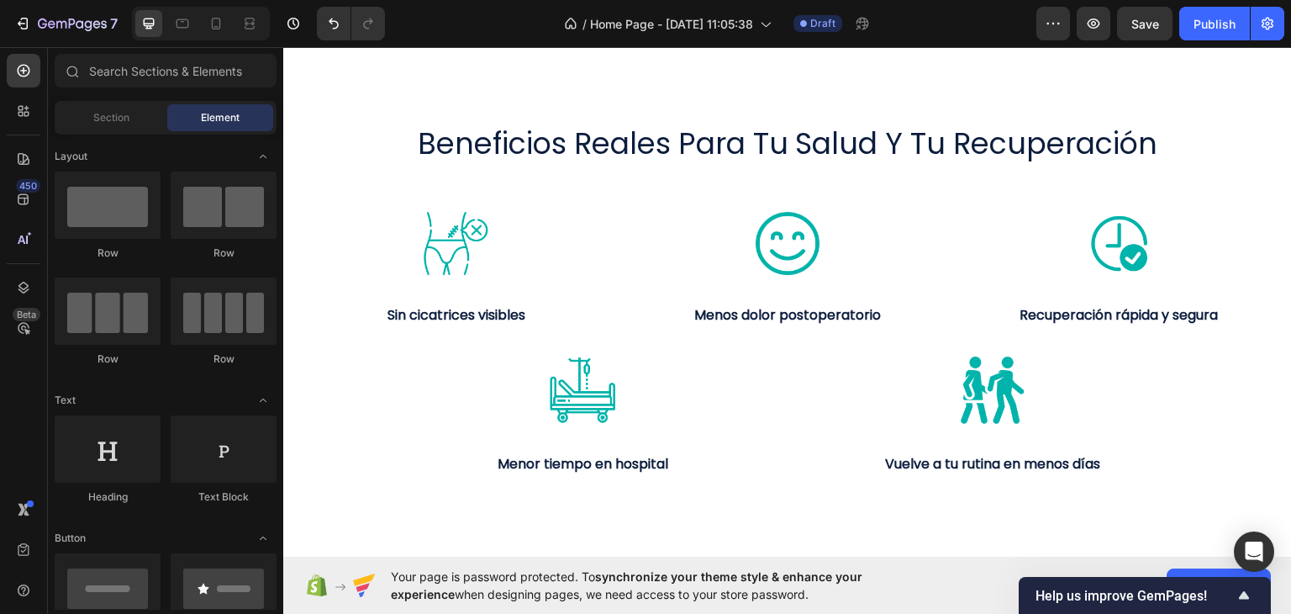
scroll to position [730, 0]
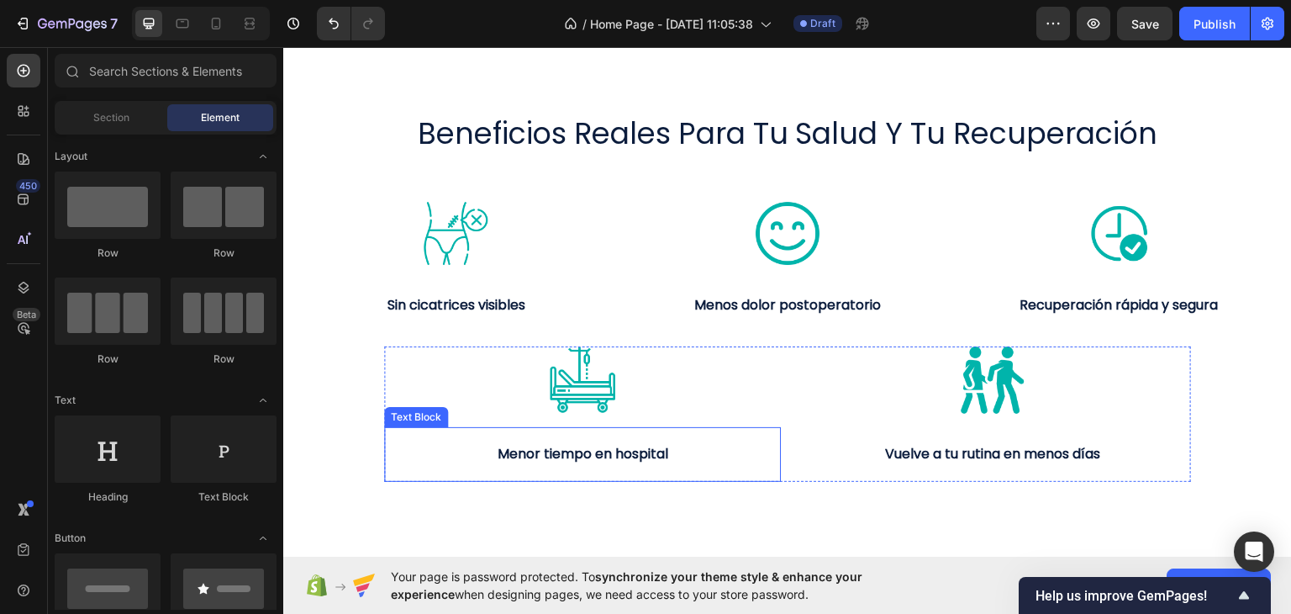
click at [623, 452] on strong "Menor tiempo en hospital" at bounding box center [583, 452] width 171 height 19
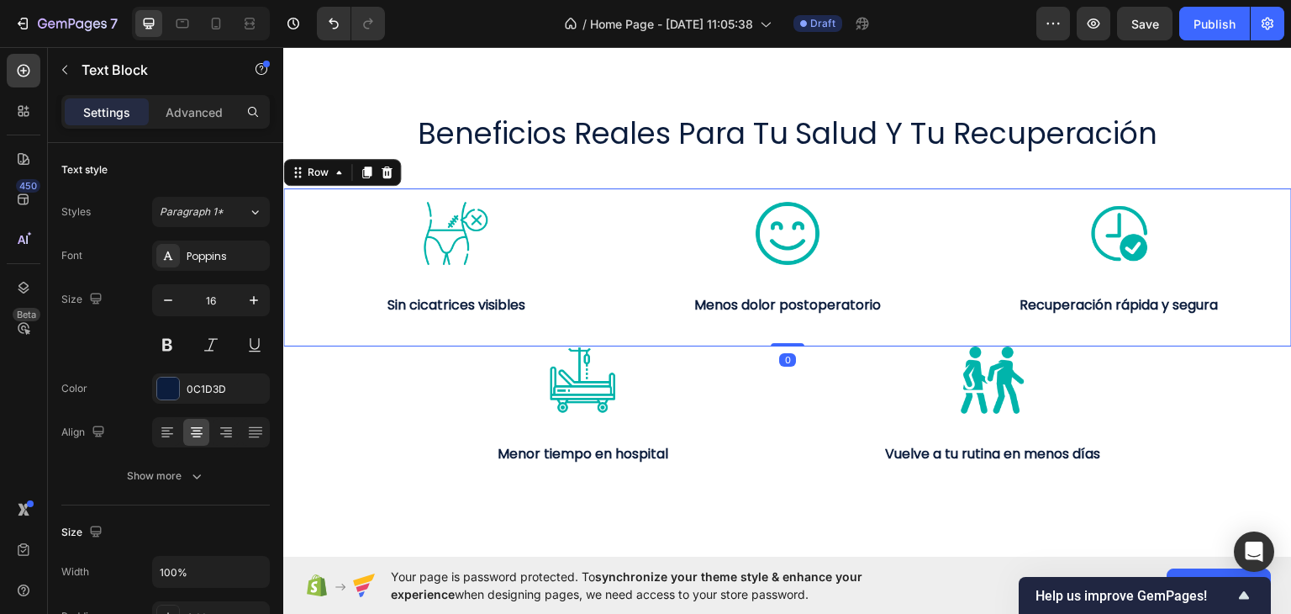
click at [588, 189] on div "Image Sin cicatrices visibles Text Block Image Menos dolor postoperatorio Text …" at bounding box center [787, 266] width 1009 height 159
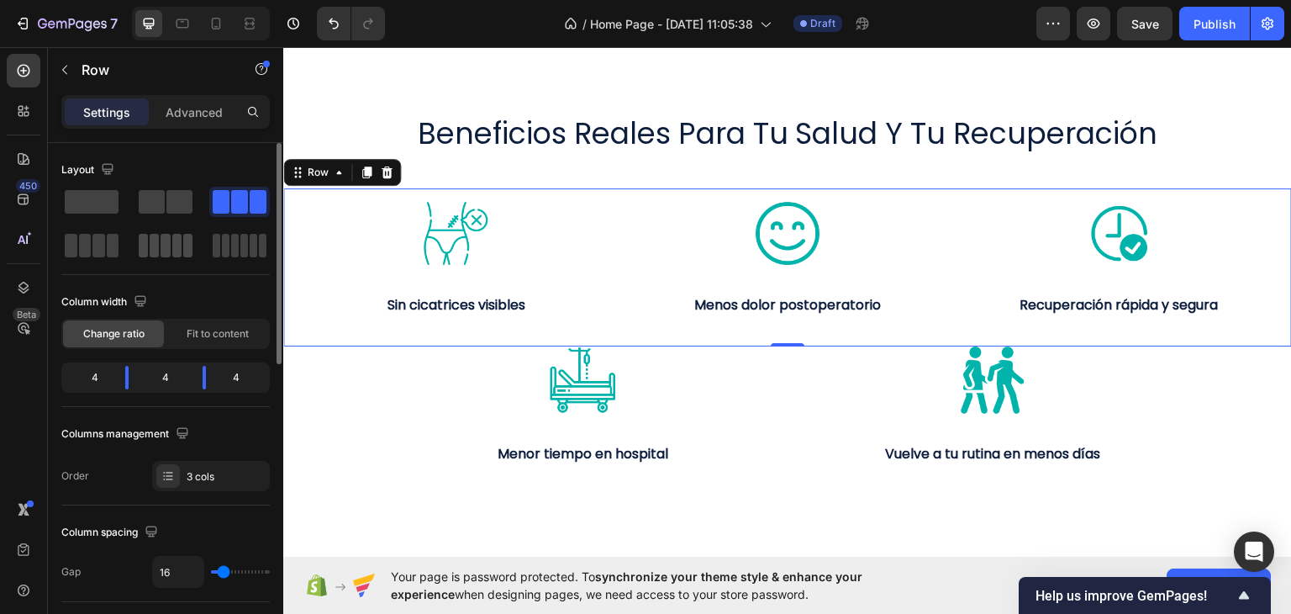
click at [158, 243] on span at bounding box center [154, 246] width 9 height 24
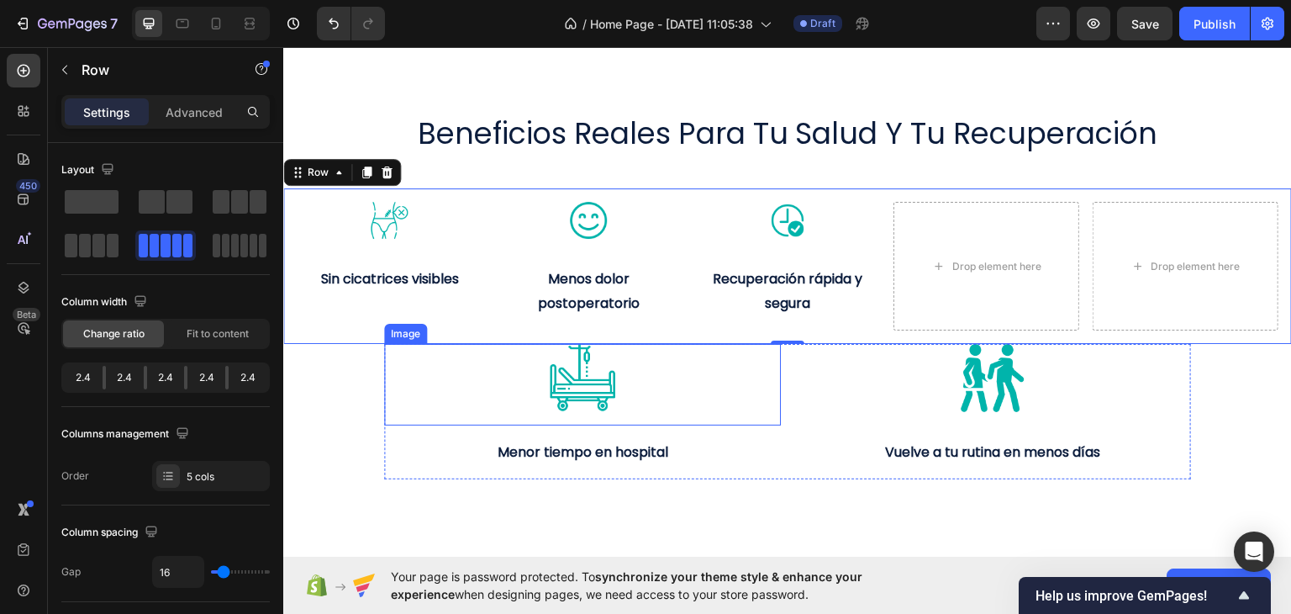
click at [599, 384] on img at bounding box center [582, 376] width 67 height 67
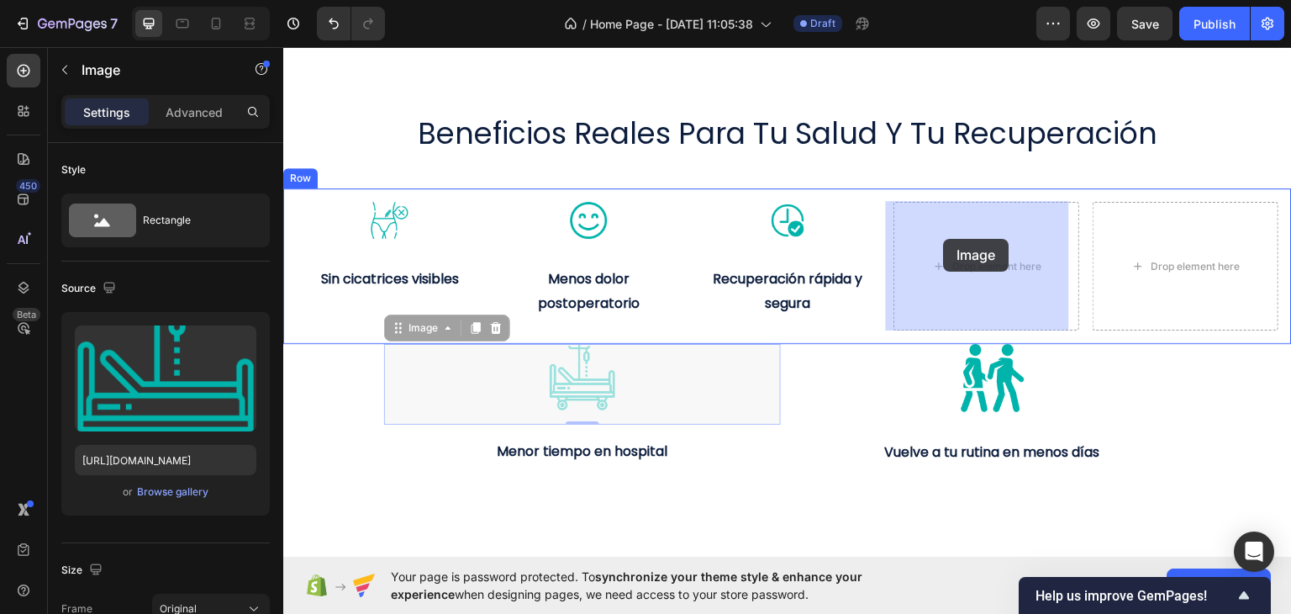
drag, startPoint x: 393, startPoint y: 327, endPoint x: 944, endPoint y: 238, distance: 557.7
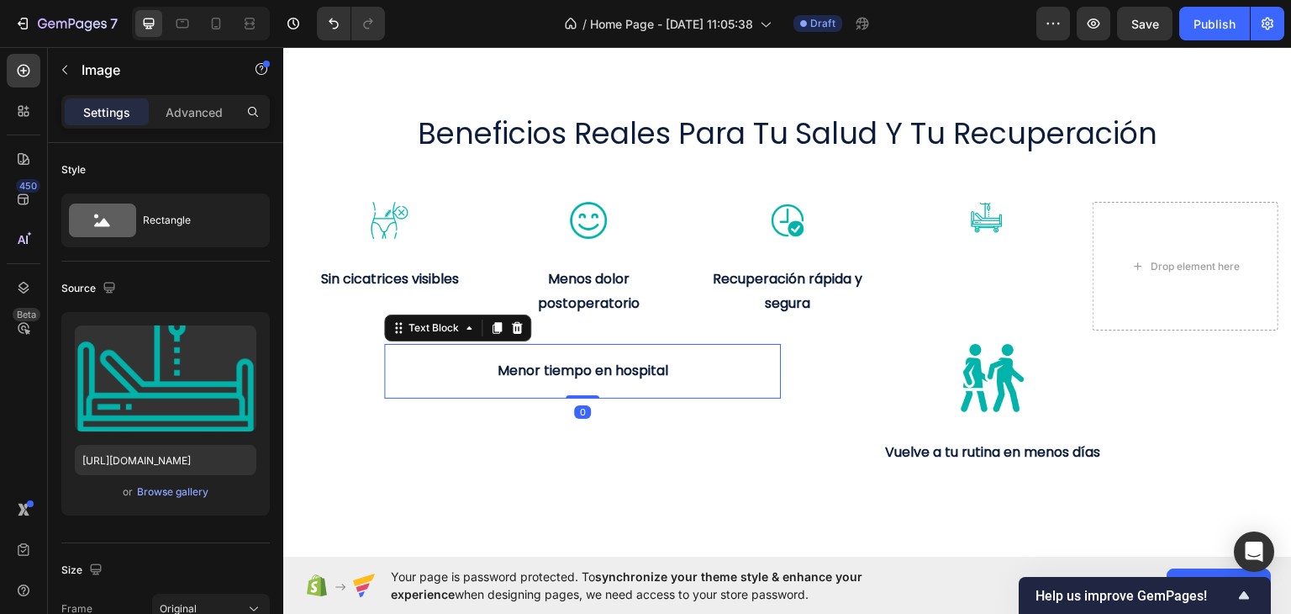
click at [624, 377] on strong "Menor tiempo en hospital" at bounding box center [583, 369] width 171 height 19
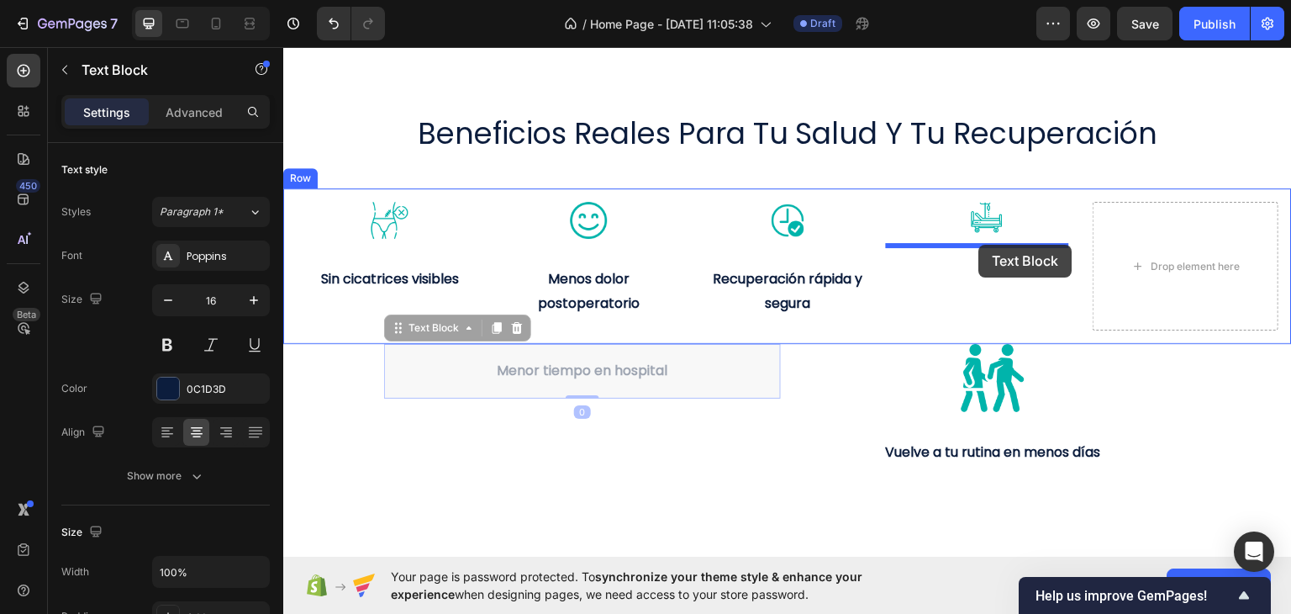
drag, startPoint x: 398, startPoint y: 324, endPoint x: 979, endPoint y: 245, distance: 587.0
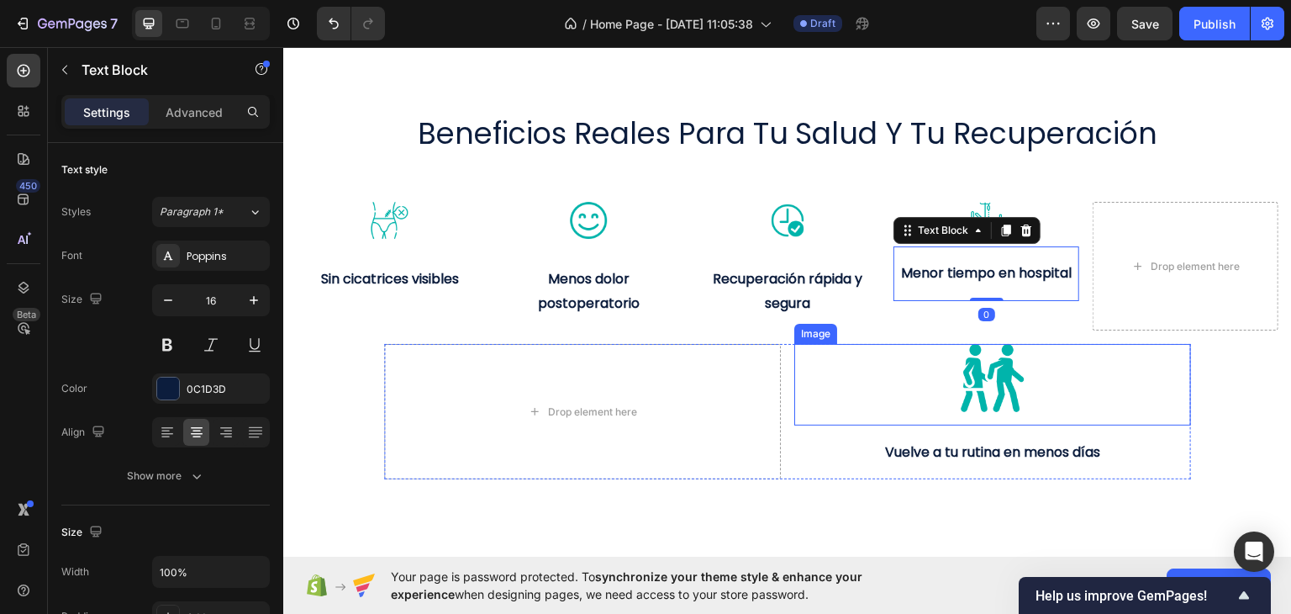
click at [979, 387] on img at bounding box center [992, 376] width 67 height 67
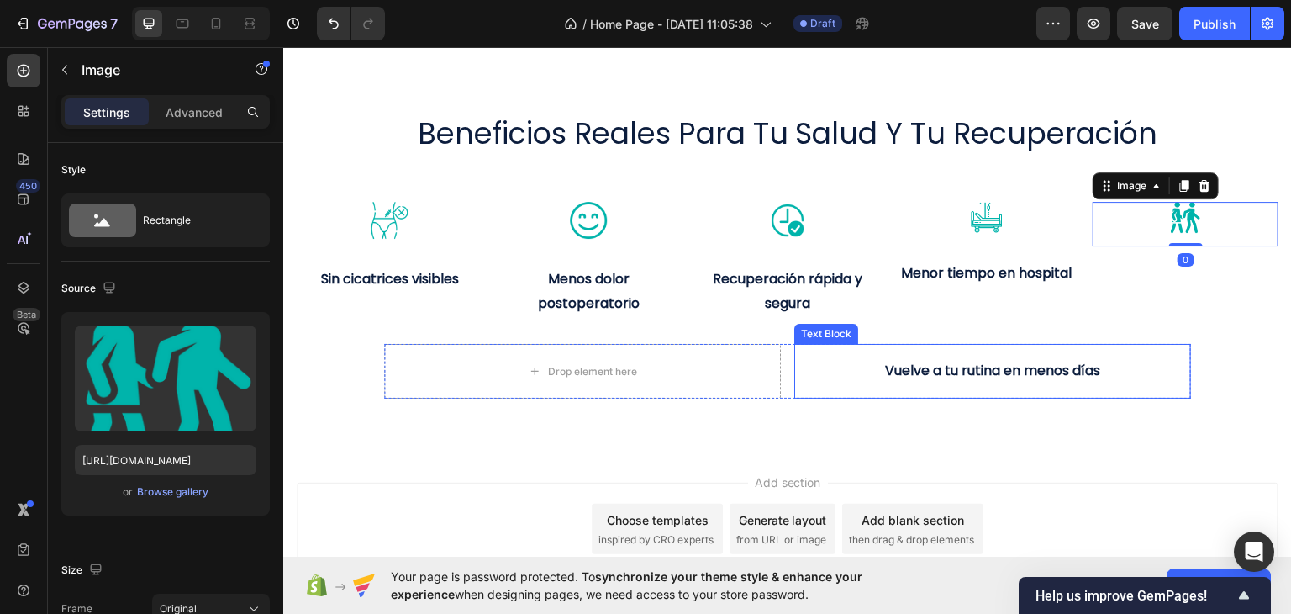
click at [957, 371] on strong "Vuelve a tu rutina en menos días" at bounding box center [992, 369] width 215 height 19
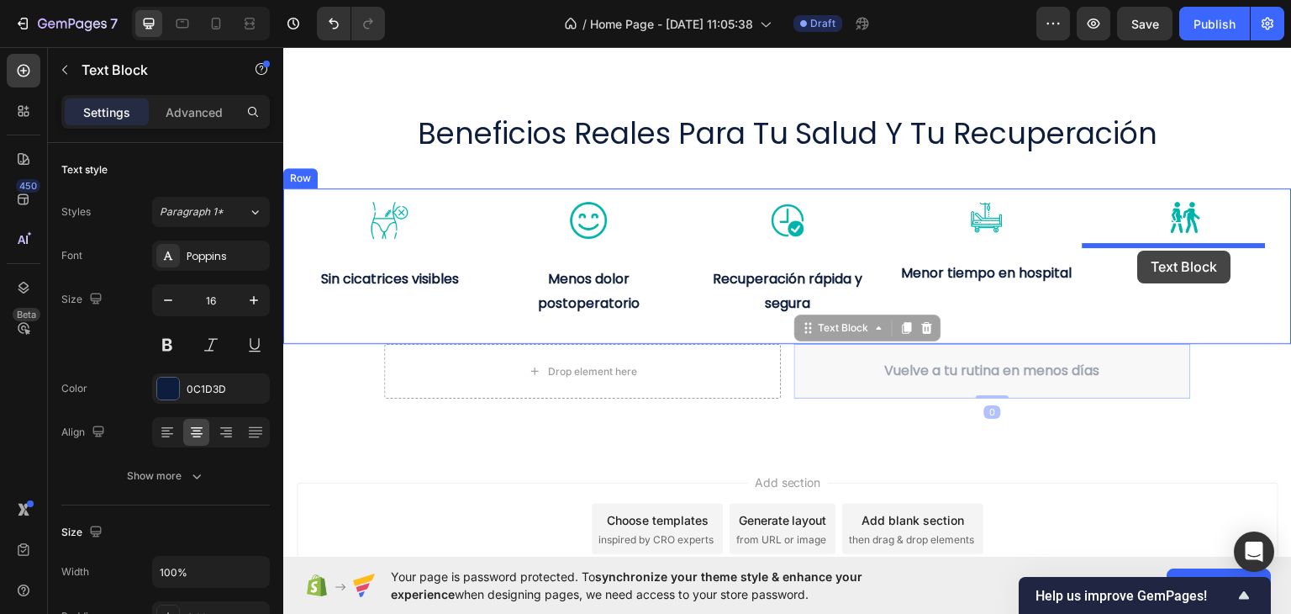
drag, startPoint x: 803, startPoint y: 326, endPoint x: 1138, endPoint y: 250, distance: 343.1
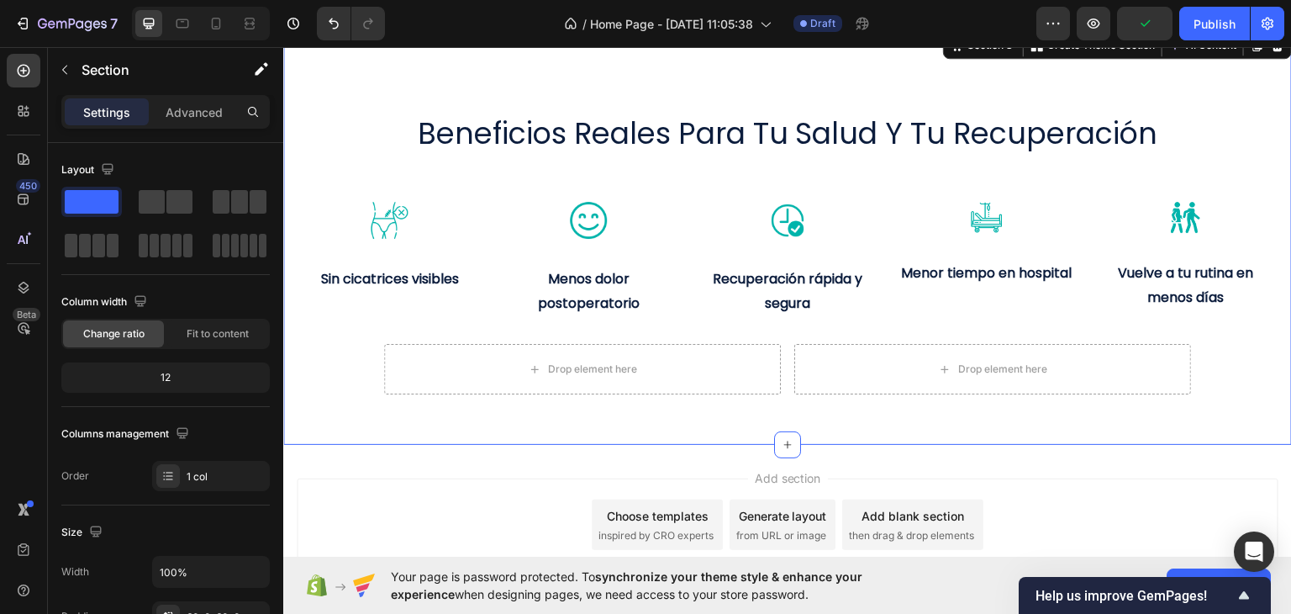
click at [1226, 365] on div "beneficios reales para tu salud y tu recuperación Heading Image Sin cicatrices …" at bounding box center [787, 235] width 1009 height 315
click at [363, 364] on div "beneficios reales para tu salud y tu recuperación Heading Image Sin cicatrices …" at bounding box center [787, 235] width 1009 height 315
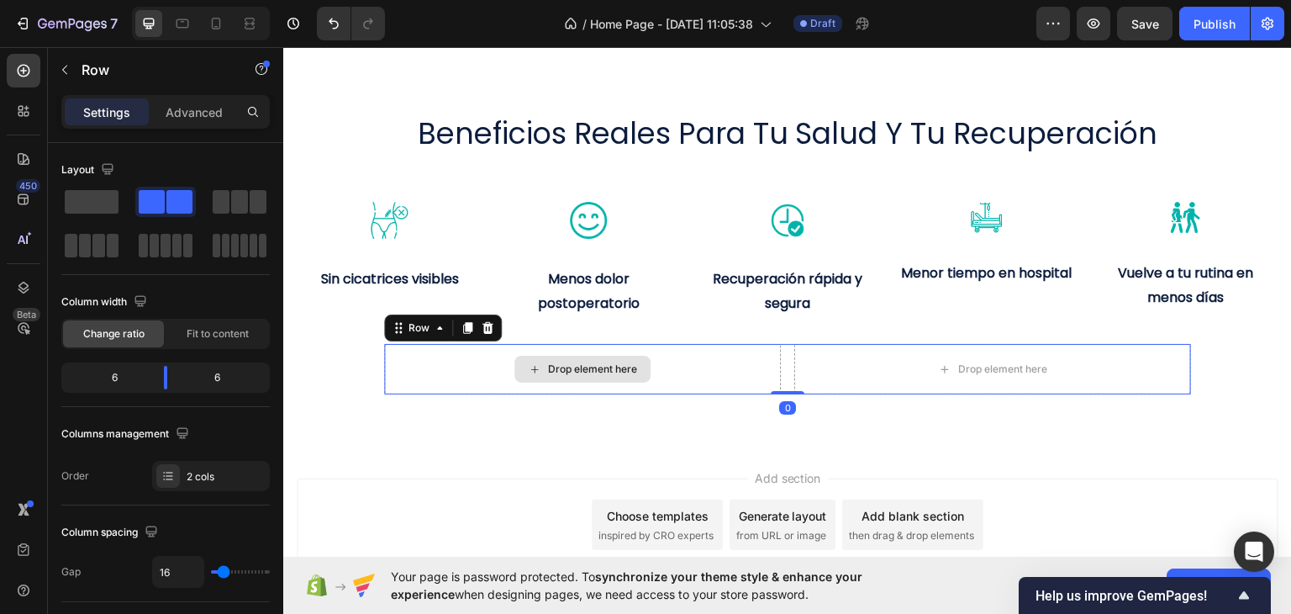
click at [497, 343] on div "Drop element here" at bounding box center [582, 368] width 397 height 50
click at [477, 327] on div at bounding box center [487, 327] width 20 height 20
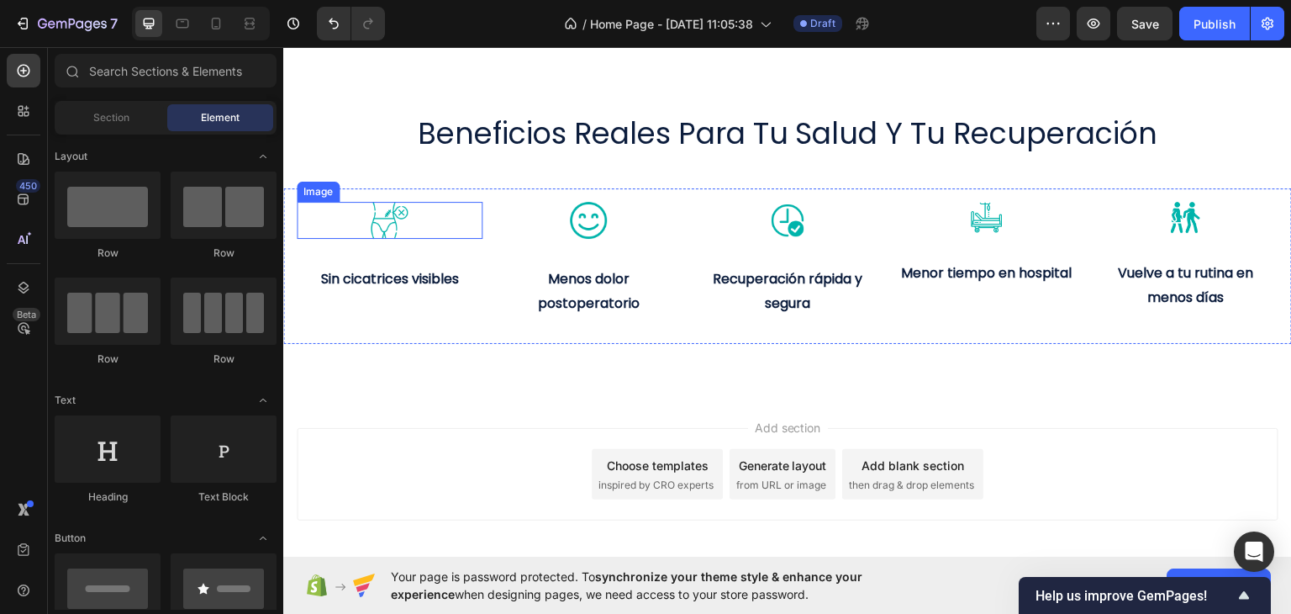
click at [402, 226] on img at bounding box center [389, 219] width 37 height 37
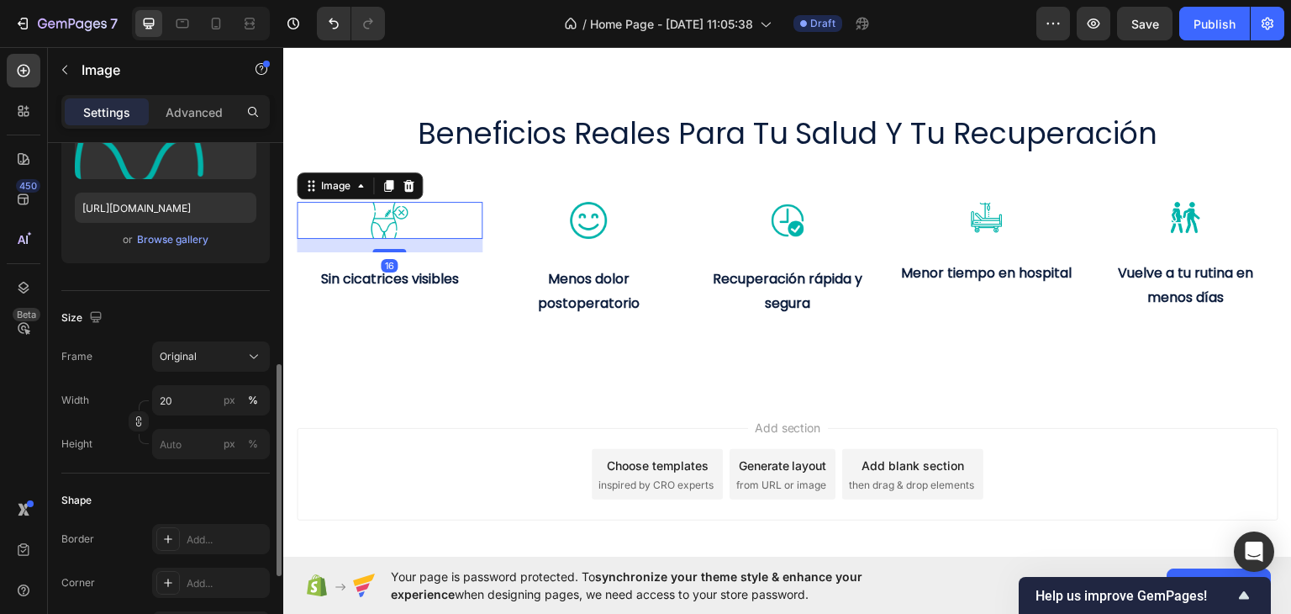
scroll to position [336, 0]
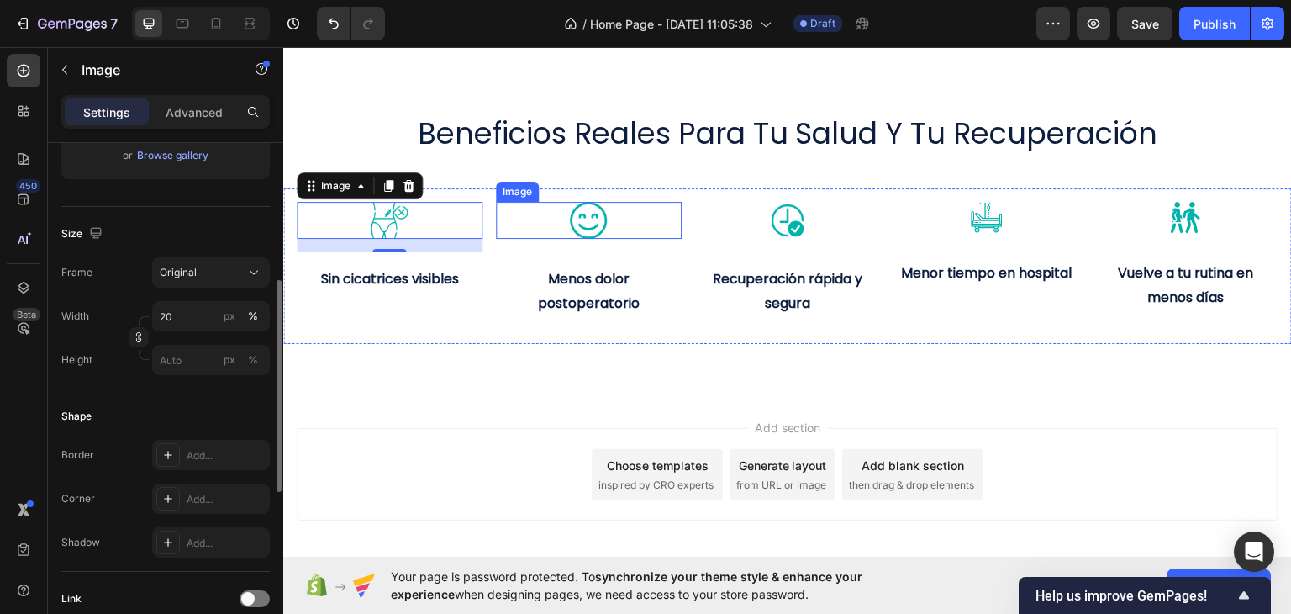
click at [633, 210] on div at bounding box center [589, 219] width 186 height 37
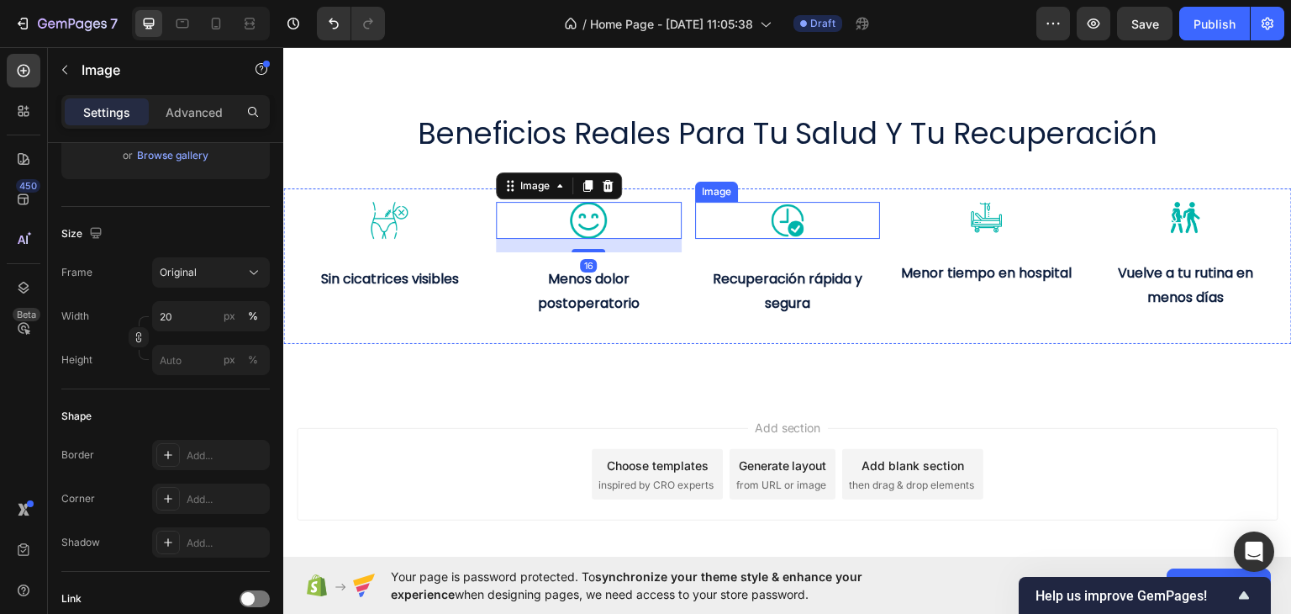
click at [744, 211] on div at bounding box center [788, 219] width 186 height 37
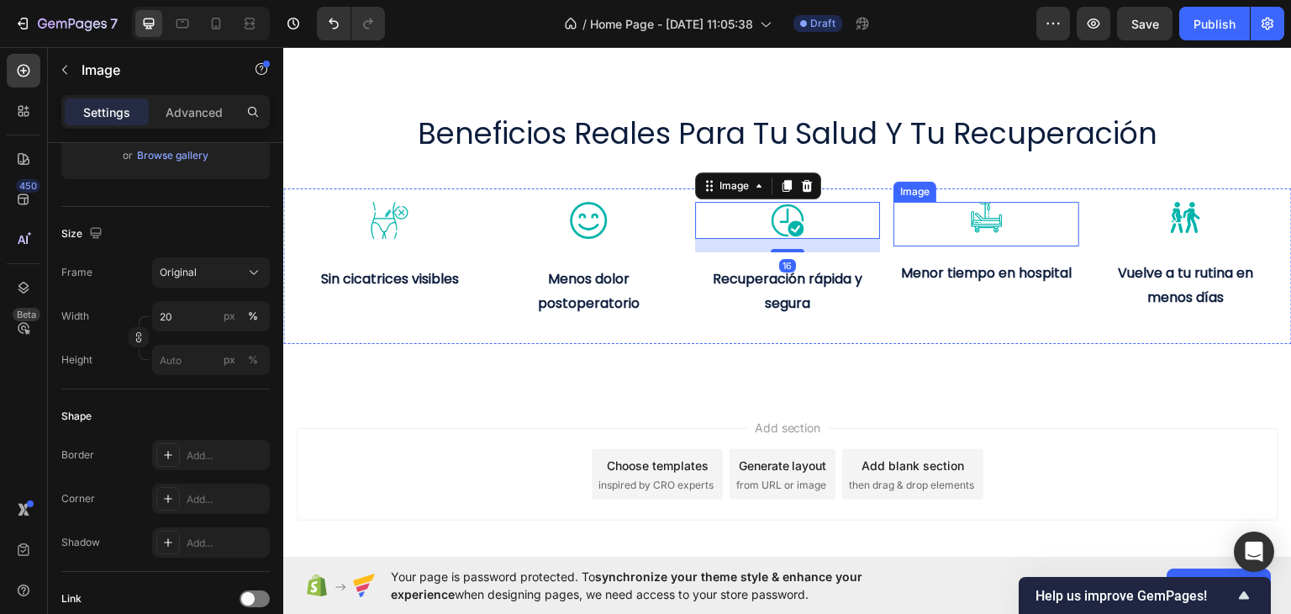
click at [972, 223] on img at bounding box center [987, 217] width 32 height 32
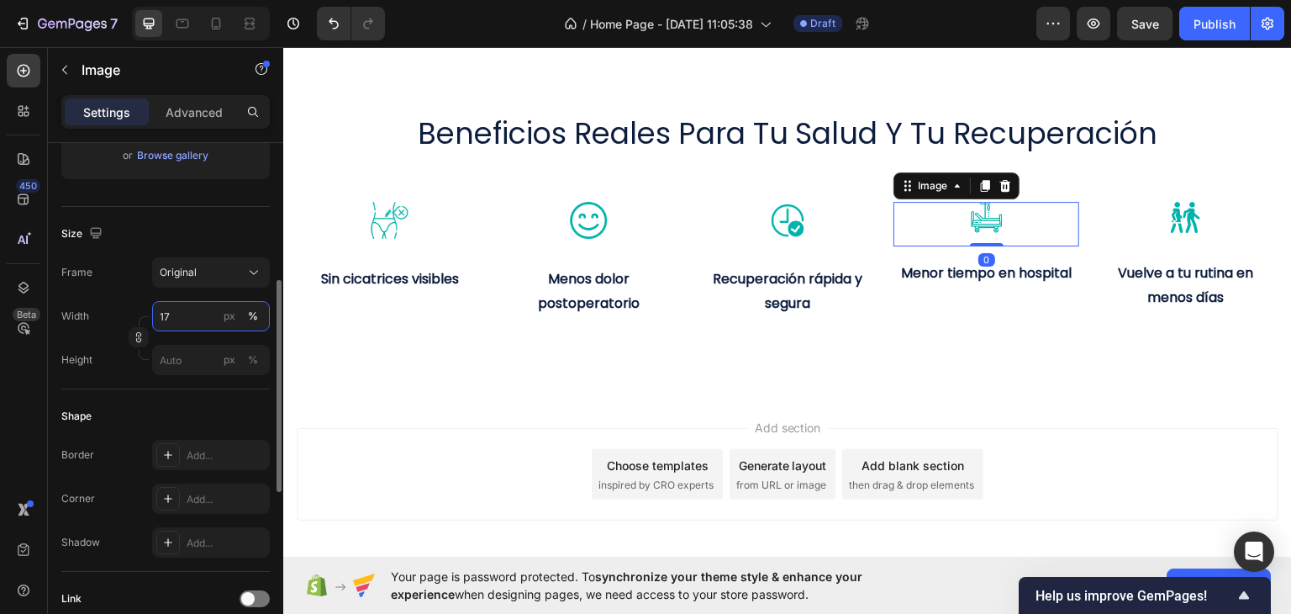
click at [184, 317] on input "17" at bounding box center [211, 316] width 118 height 30
type input "20"
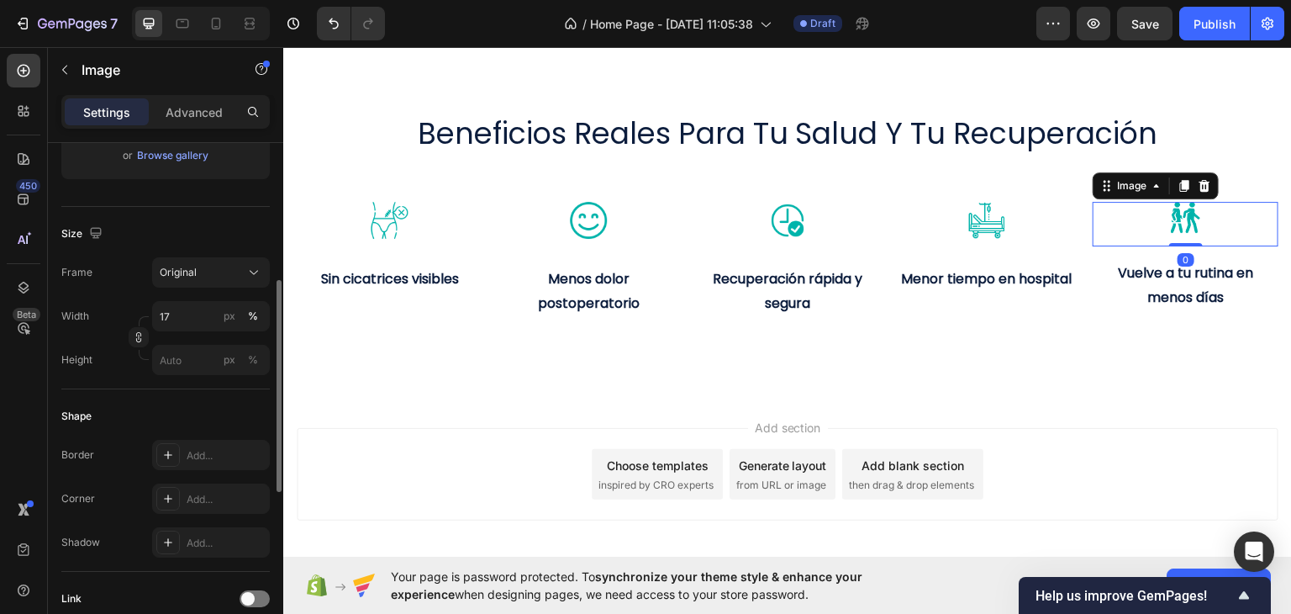
click at [1199, 218] on div at bounding box center [1186, 217] width 186 height 32
click at [184, 305] on input "17" at bounding box center [211, 316] width 118 height 30
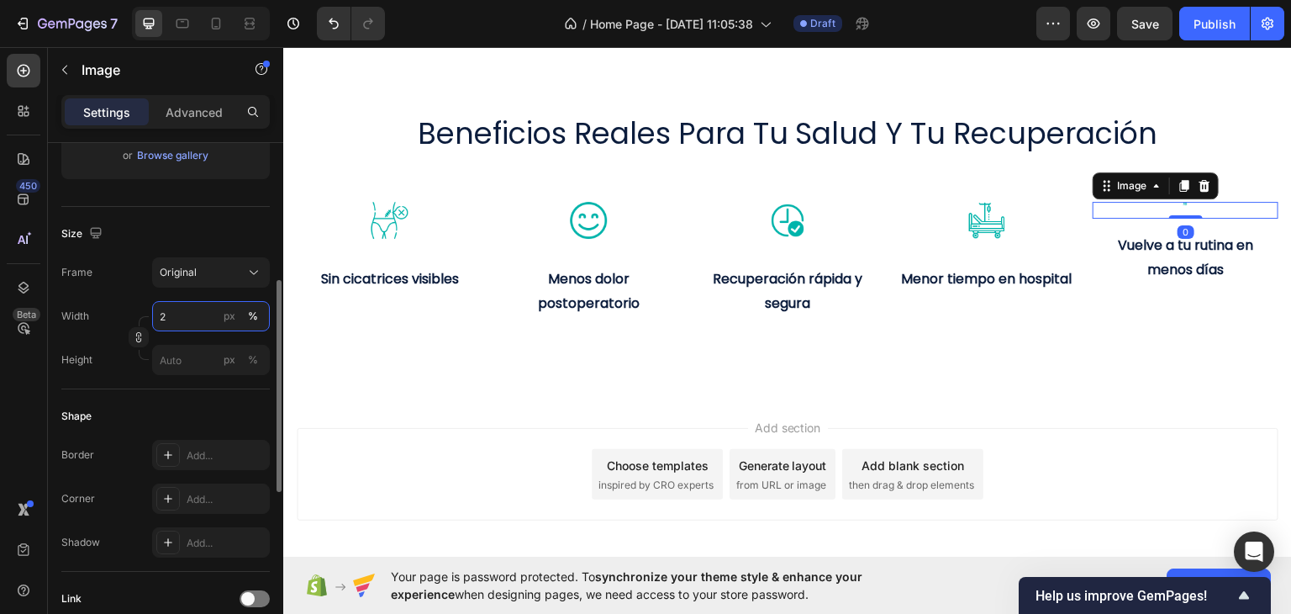
type input "20"
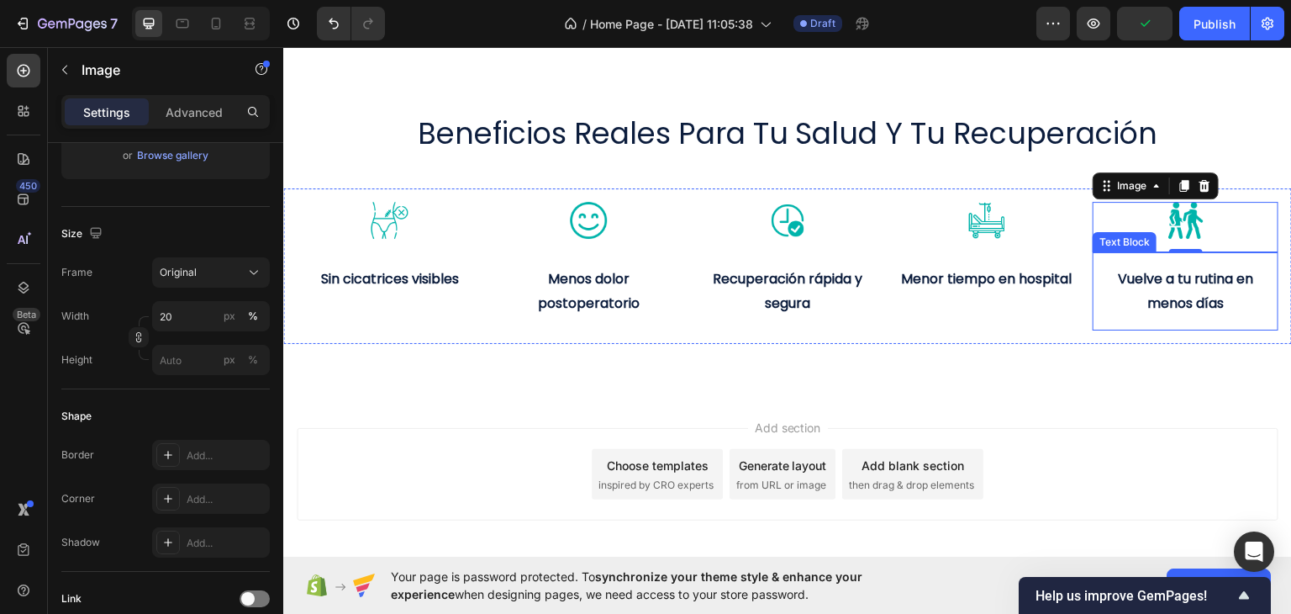
click at [1142, 296] on strong "Vuelve a tu rutina en menos días" at bounding box center [1185, 290] width 135 height 44
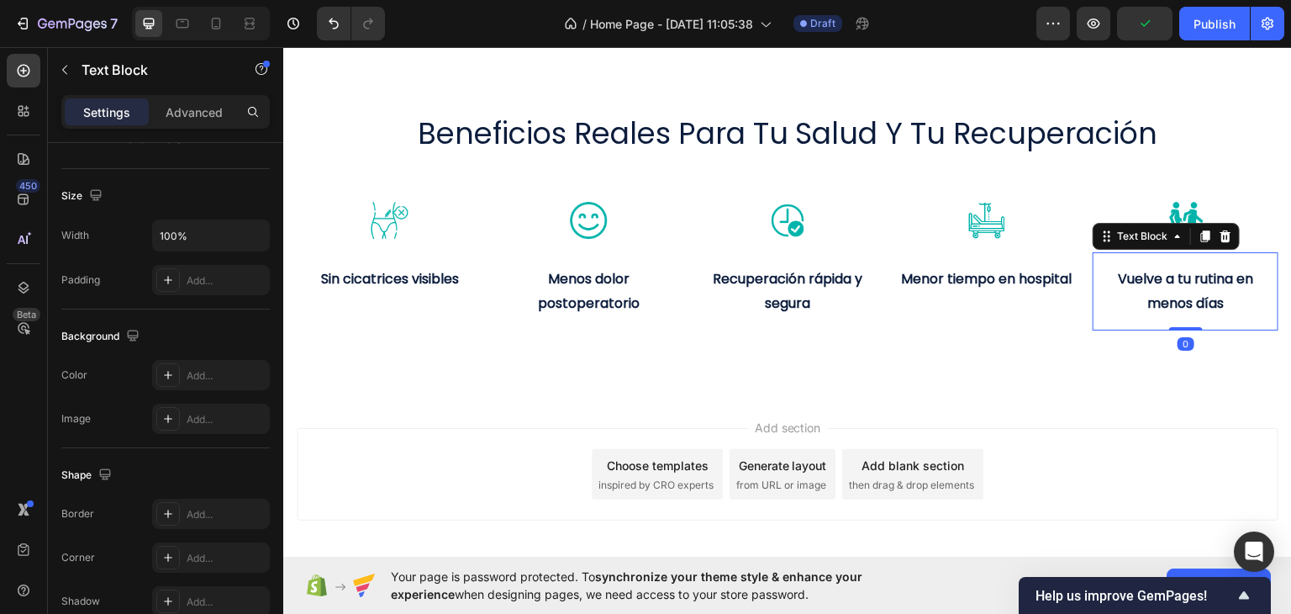
scroll to position [0, 0]
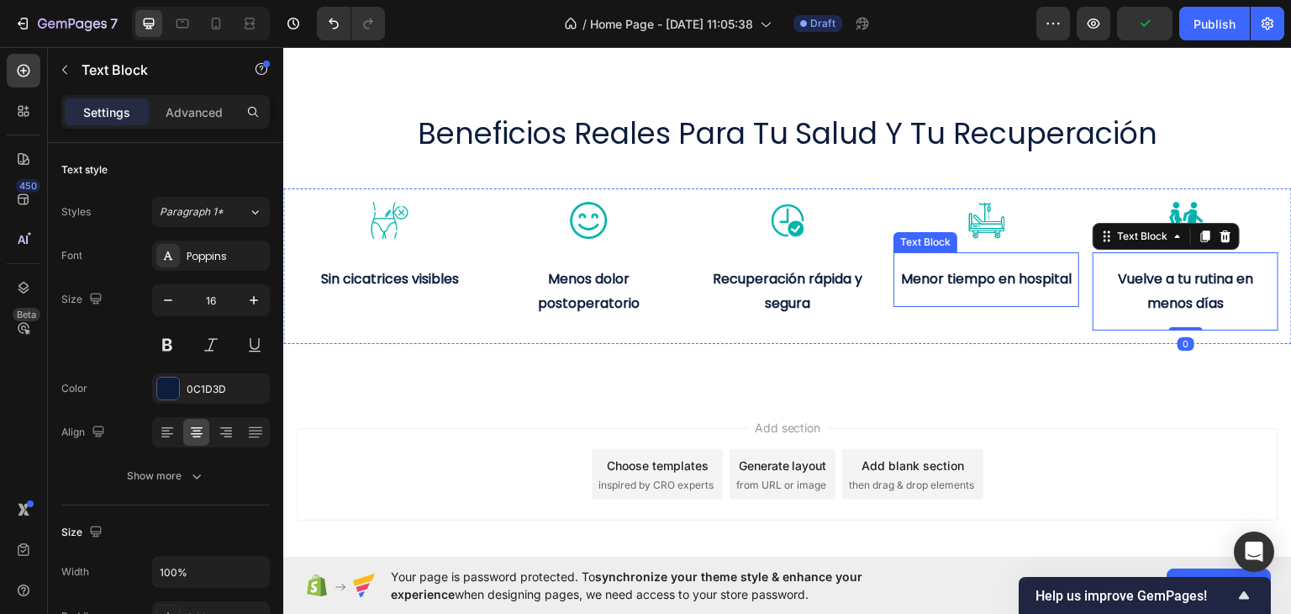
click at [1040, 283] on strong "Menor tiempo en hospital" at bounding box center [986, 277] width 171 height 19
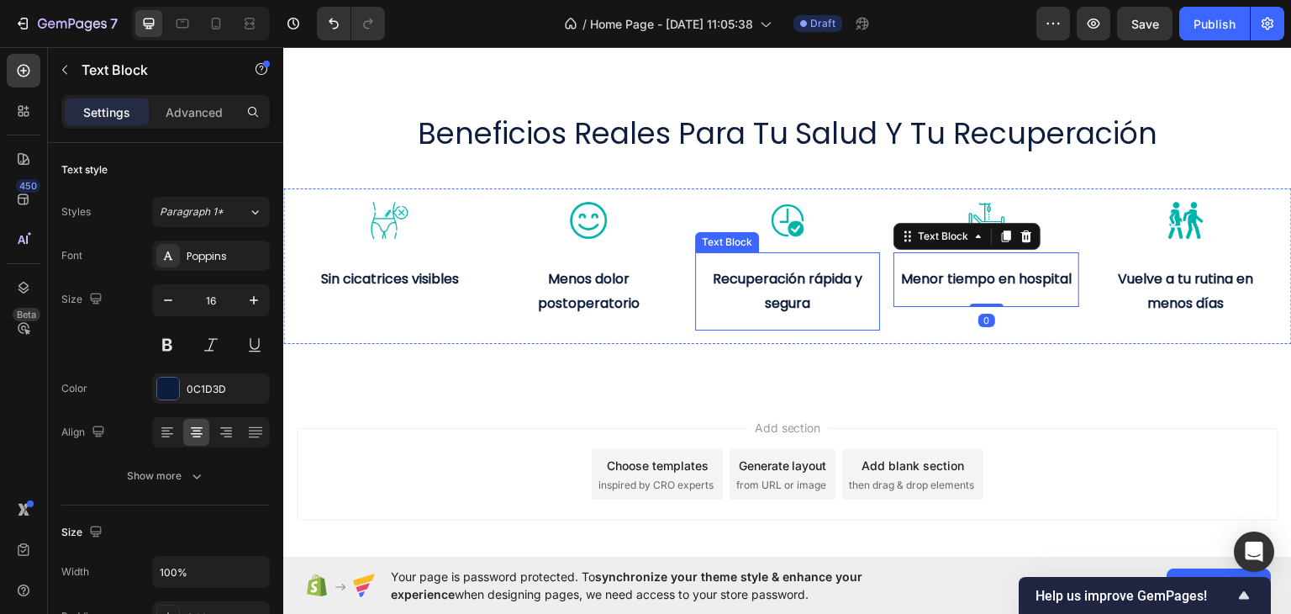
click at [842, 283] on strong "Recuperación rápida y segura" at bounding box center [788, 290] width 150 height 44
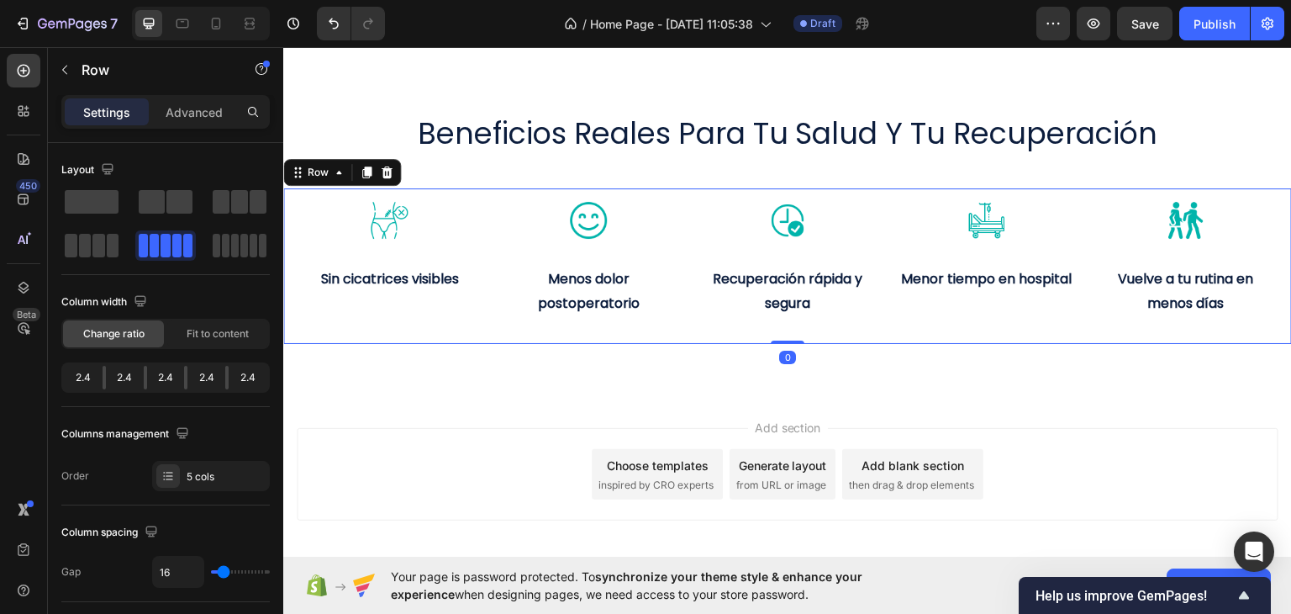
click at [914, 313] on div "Image Menor tiempo en hospital Text Block" at bounding box center [986, 265] width 186 height 129
click at [379, 213] on img at bounding box center [389, 219] width 37 height 37
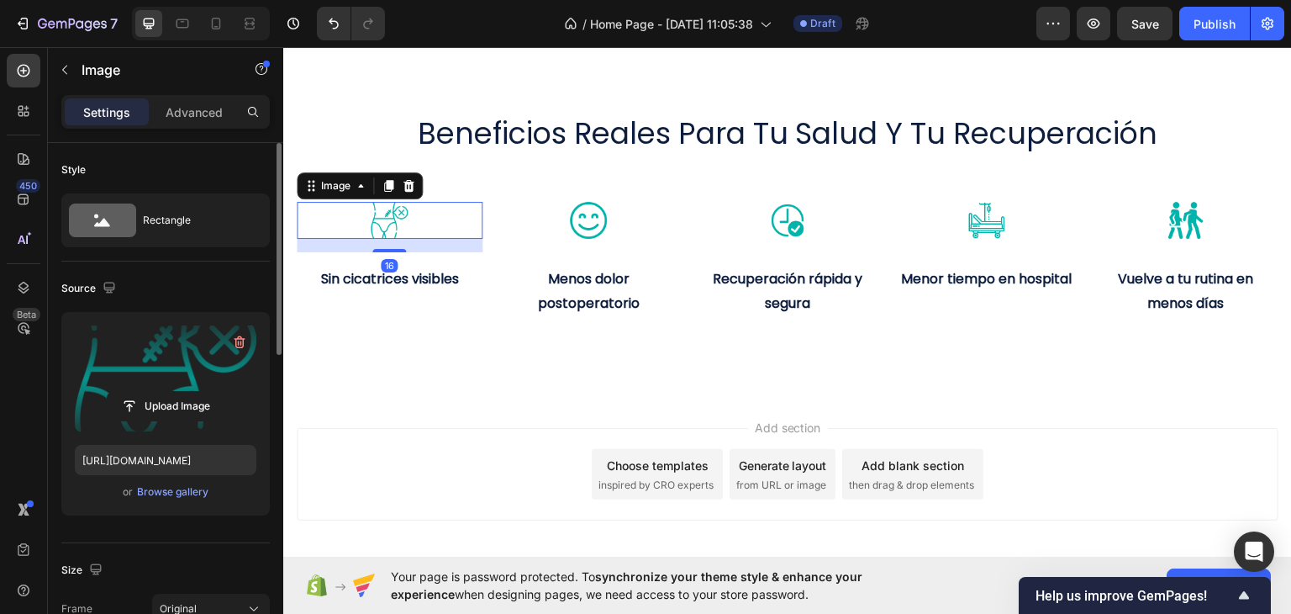
scroll to position [168, 0]
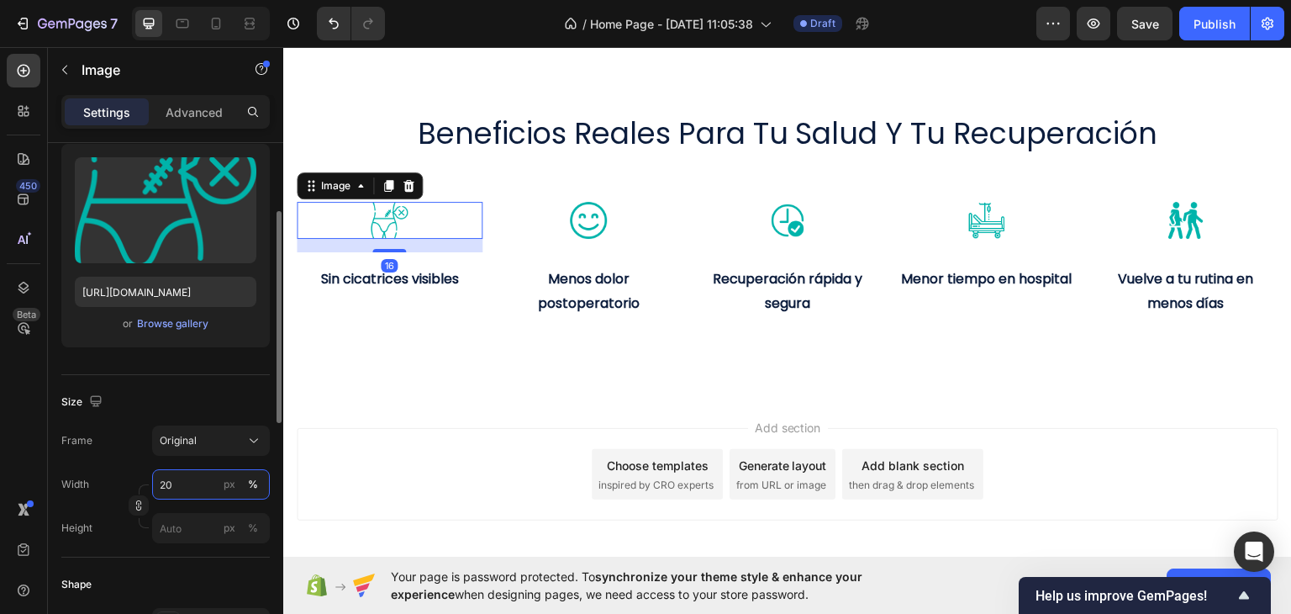
click at [207, 485] on input "20" at bounding box center [211, 484] width 118 height 30
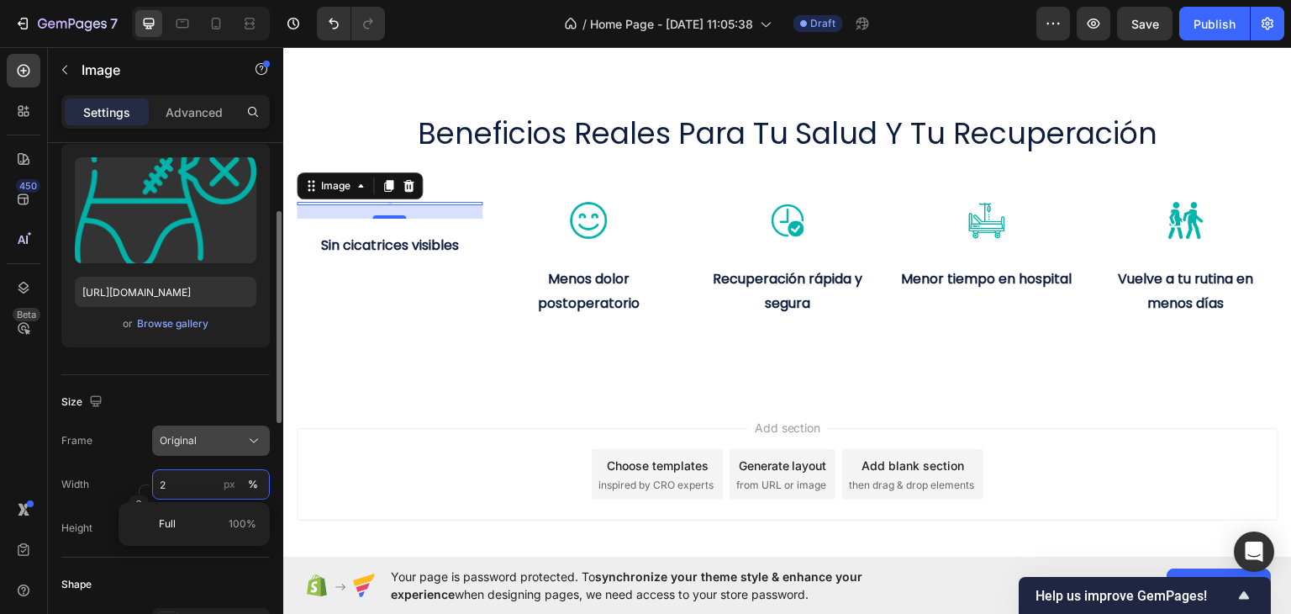
type input "25"
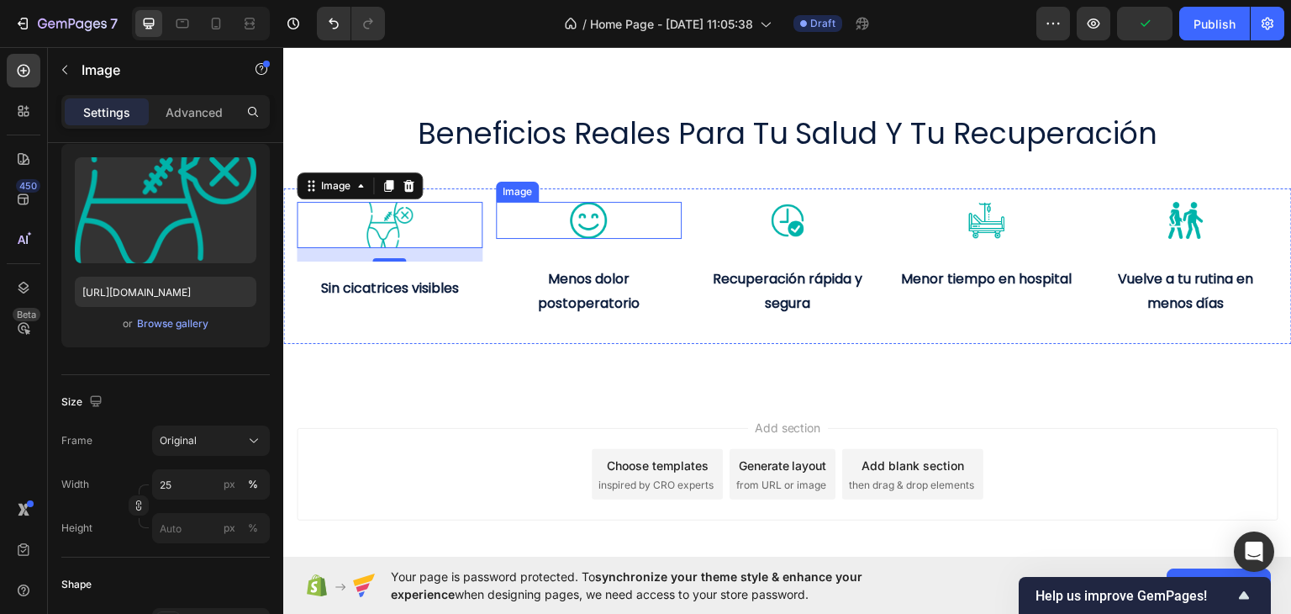
click at [576, 219] on img at bounding box center [588, 219] width 37 height 37
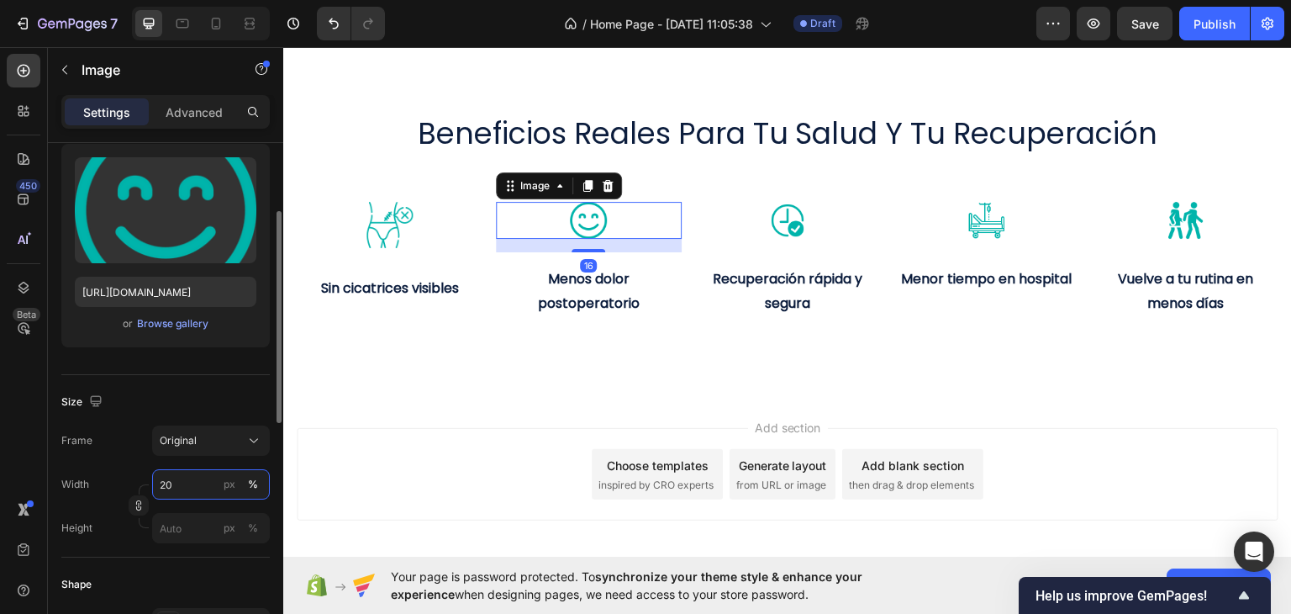
click at [187, 480] on input "20" at bounding box center [211, 484] width 118 height 30
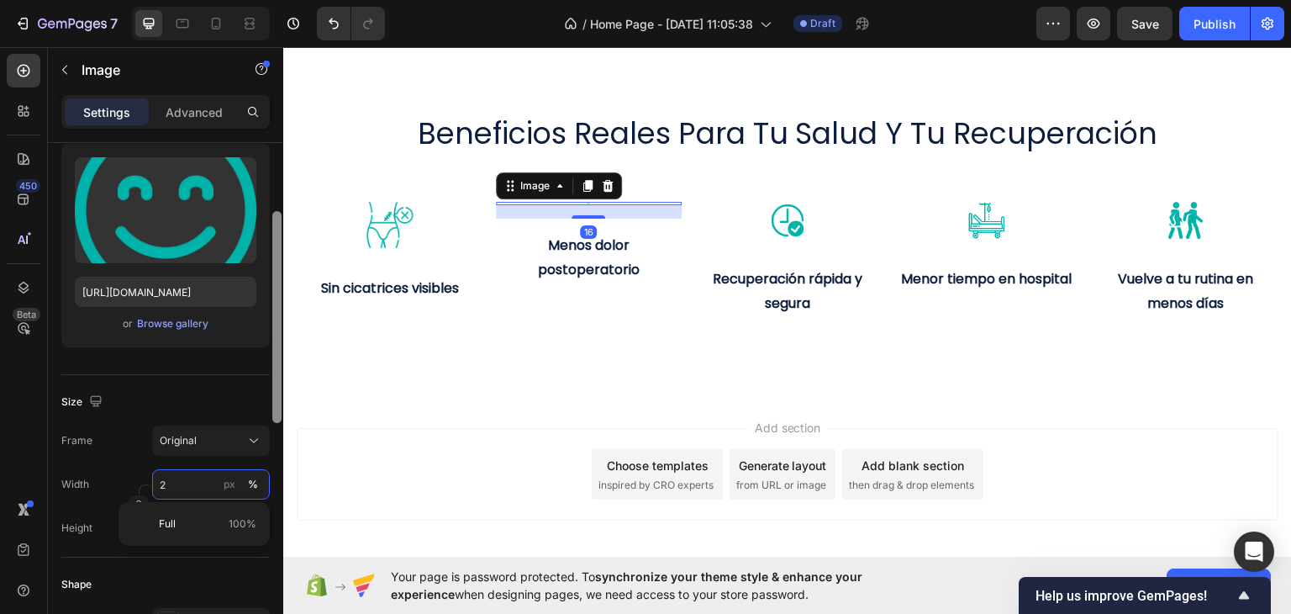
type input "25"
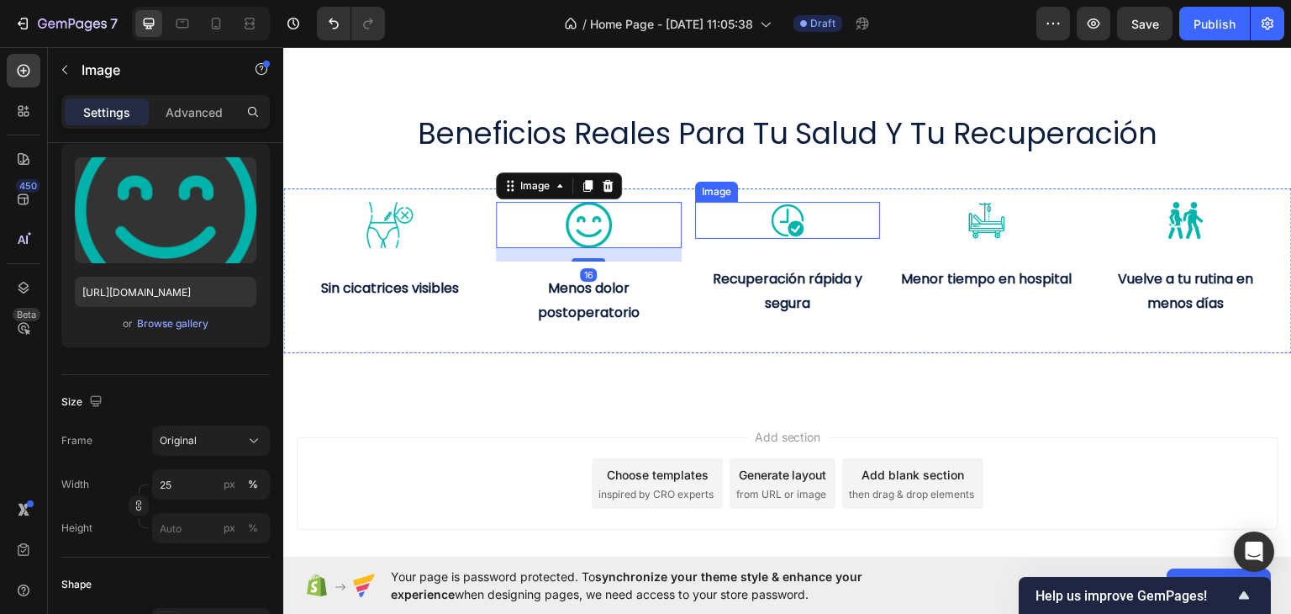
click at [784, 215] on img at bounding box center [787, 219] width 37 height 37
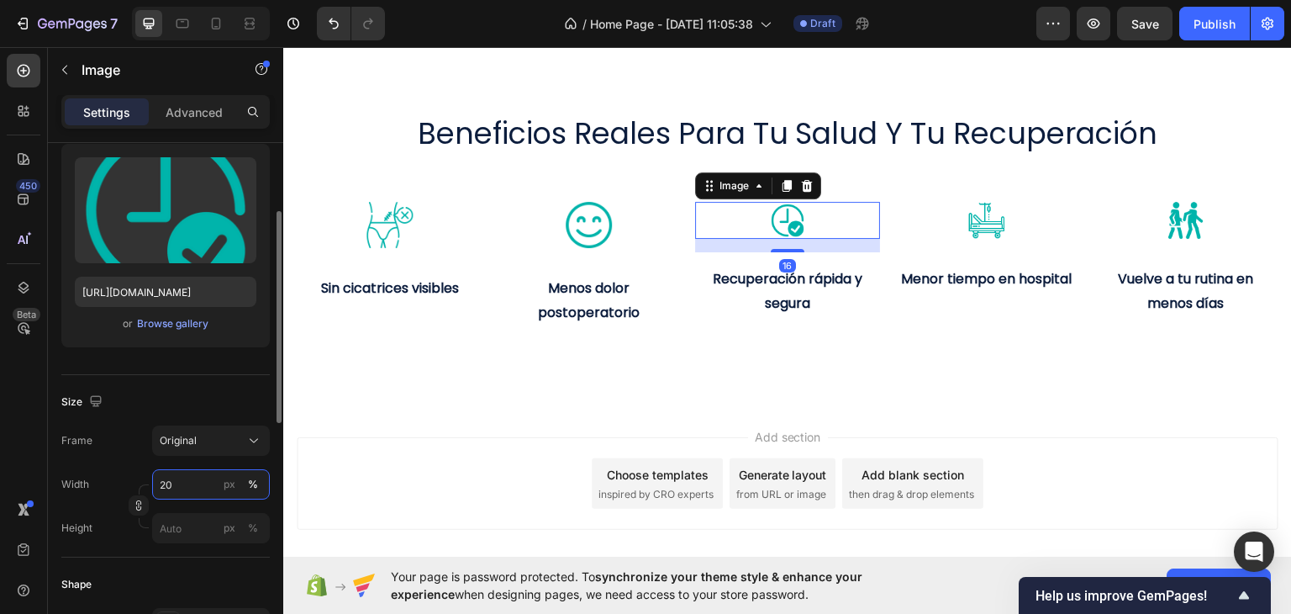
click at [171, 485] on input "20" at bounding box center [211, 484] width 118 height 30
type input "25"
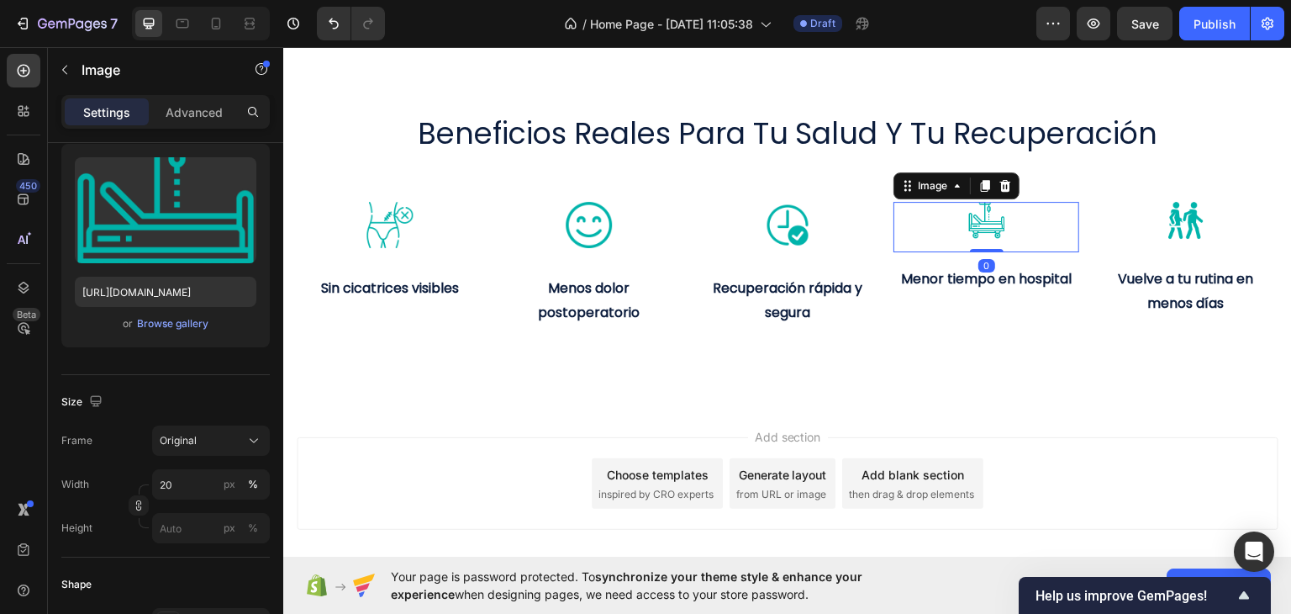
click at [968, 222] on img at bounding box center [986, 219] width 37 height 37
click at [171, 478] on input "20" at bounding box center [211, 484] width 118 height 30
type input "25"
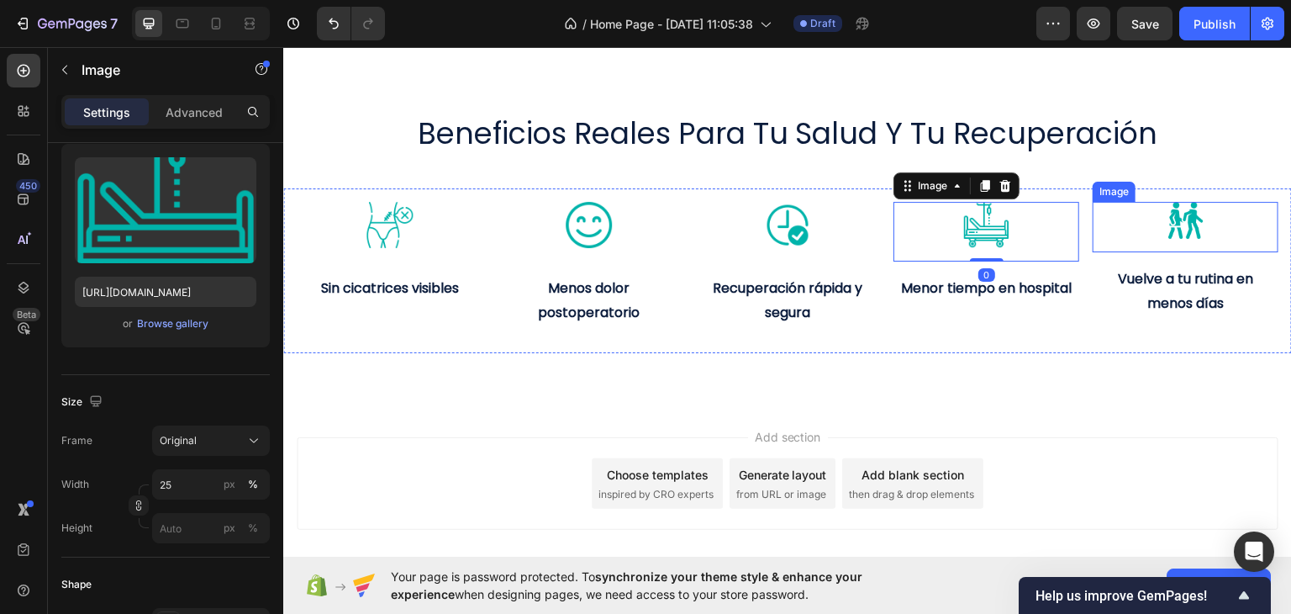
click at [1188, 226] on img at bounding box center [1185, 219] width 37 height 37
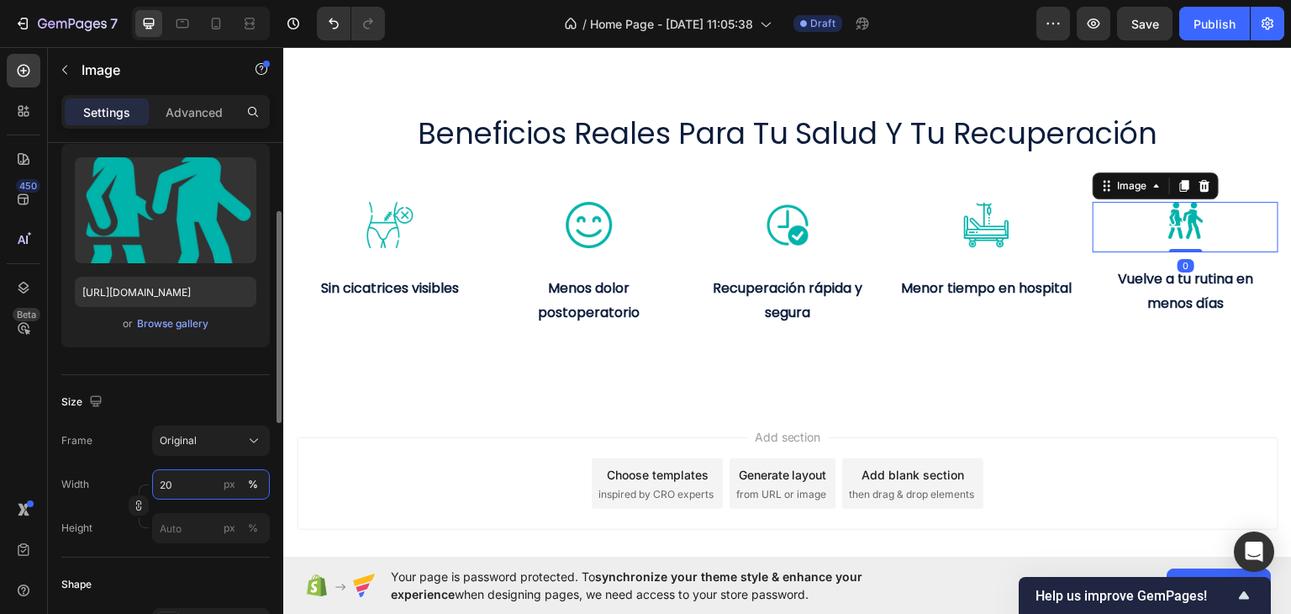
click at [181, 472] on input "20" at bounding box center [211, 484] width 118 height 30
type input "25"
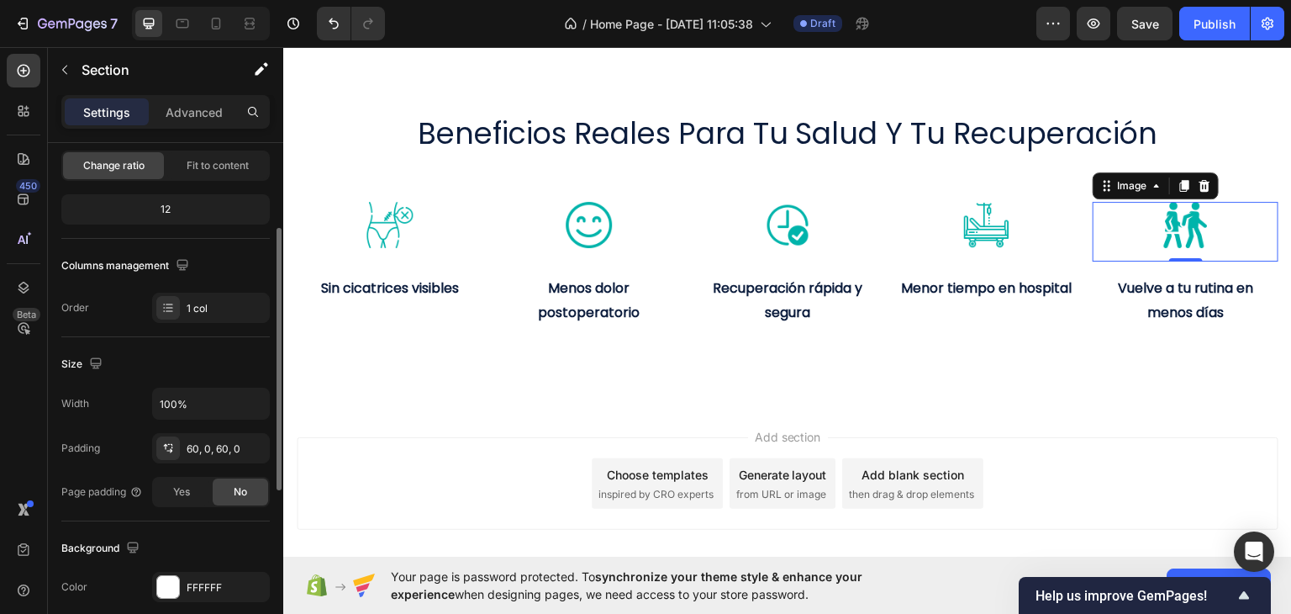
click at [532, 393] on div "beneficios reales para tu salud y tu recuperación Heading Image Sin cicatrices …" at bounding box center [787, 215] width 1009 height 375
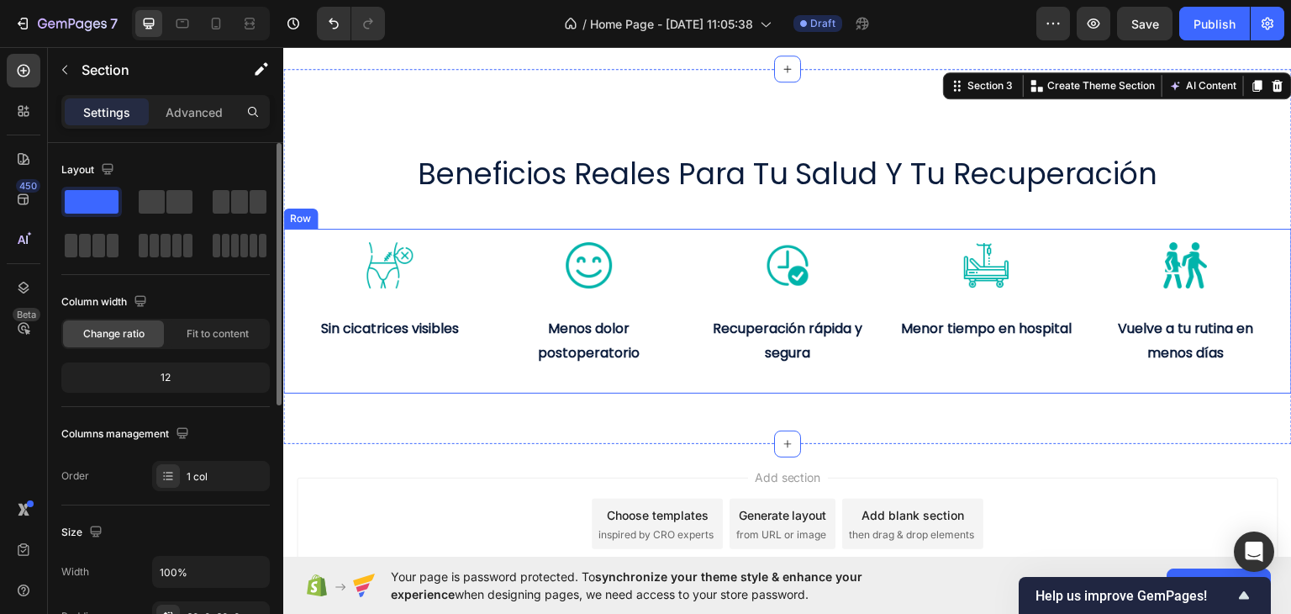
scroll to position [646, 0]
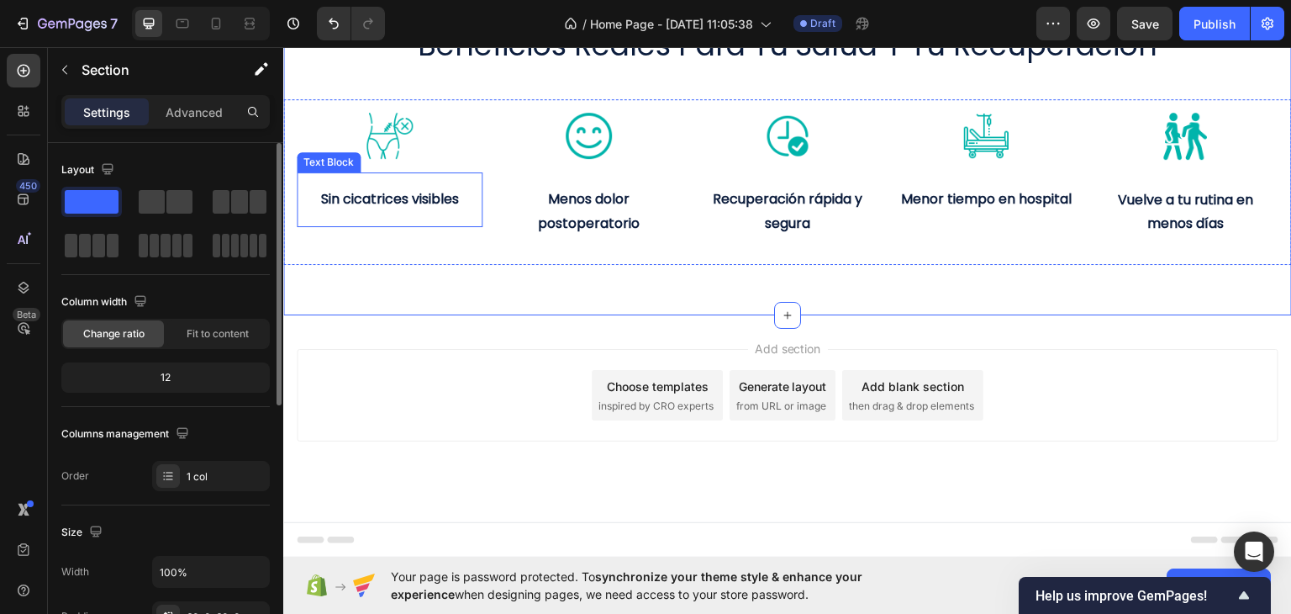
click at [440, 208] on strong "Sin cicatrices visibles" at bounding box center [389, 197] width 138 height 19
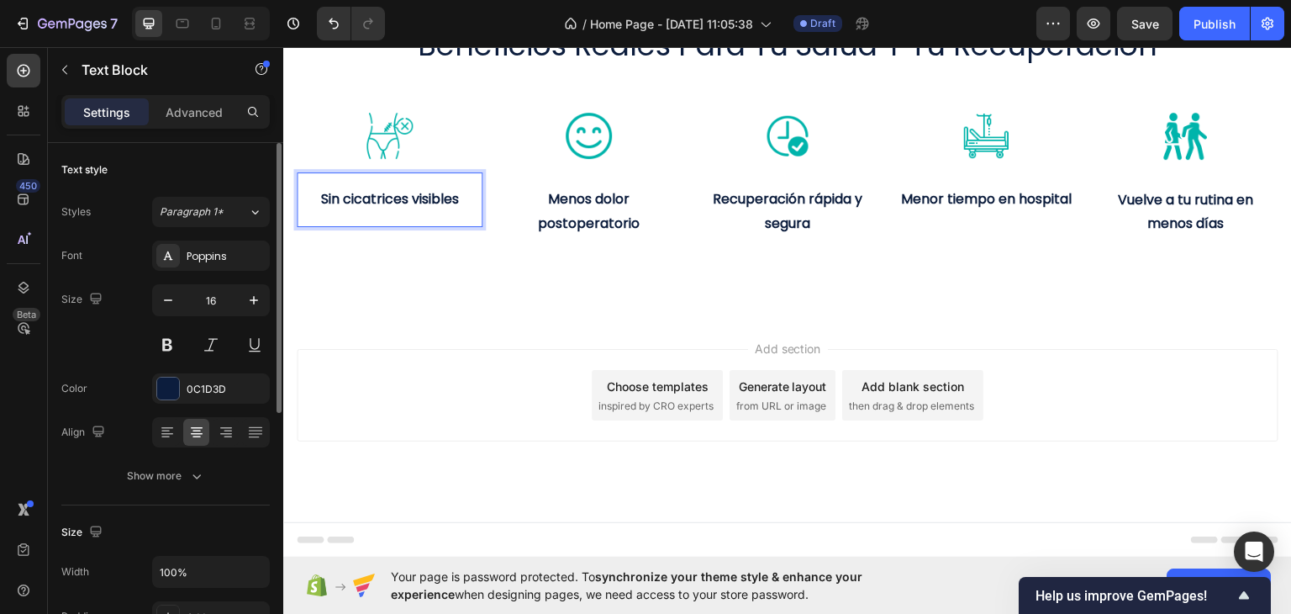
click at [462, 211] on p "Sin cicatrices visibles" at bounding box center [389, 199] width 182 height 24
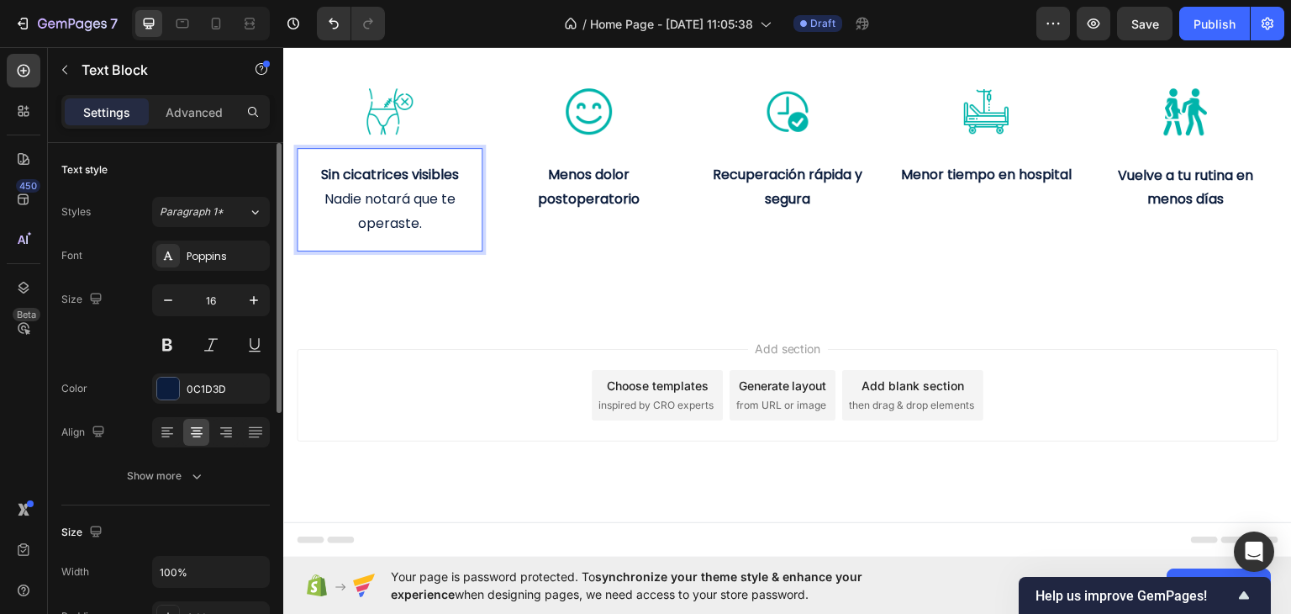
click at [389, 235] on p "Nadie notará que te operaste." at bounding box center [389, 211] width 182 height 49
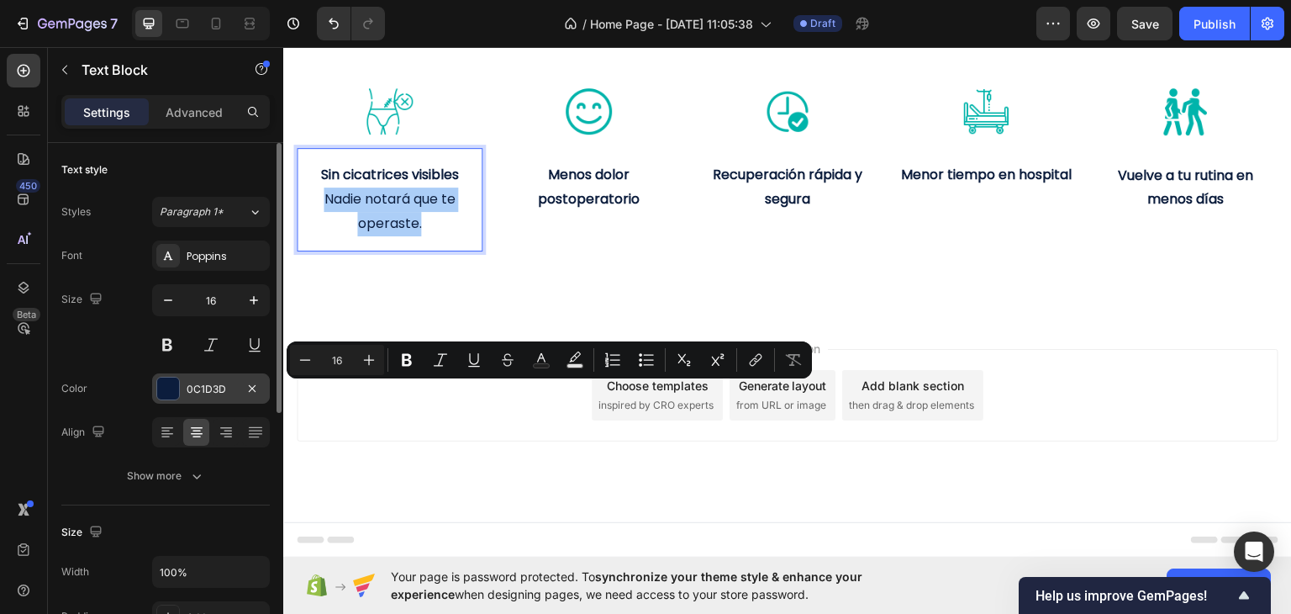
click at [173, 387] on div at bounding box center [168, 388] width 22 height 22
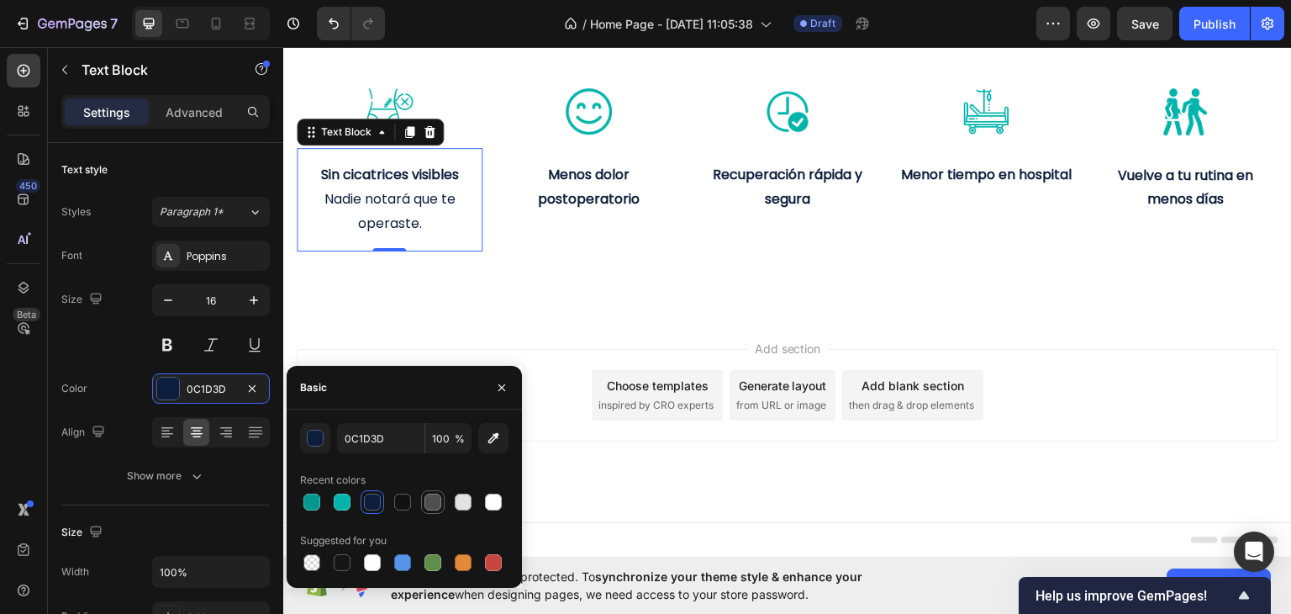
click at [431, 502] on div at bounding box center [432, 501] width 17 height 17
type input "4F4F4F"
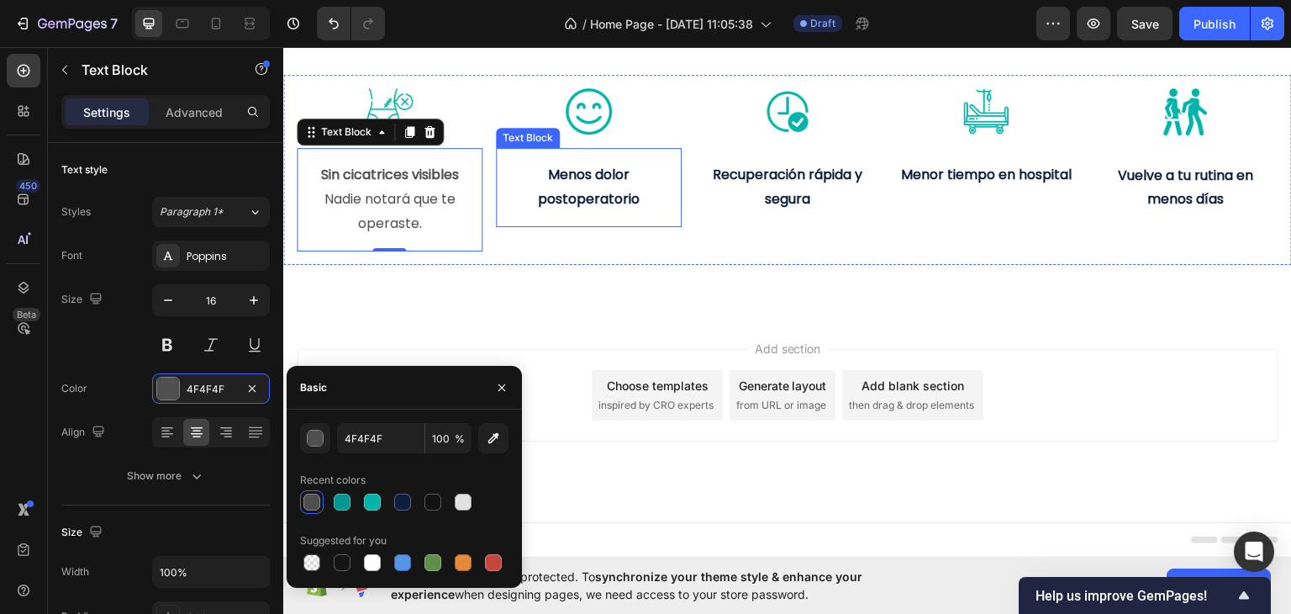
click at [606, 208] on strong "Menos dolor postoperatorio" at bounding box center [589, 186] width 102 height 44
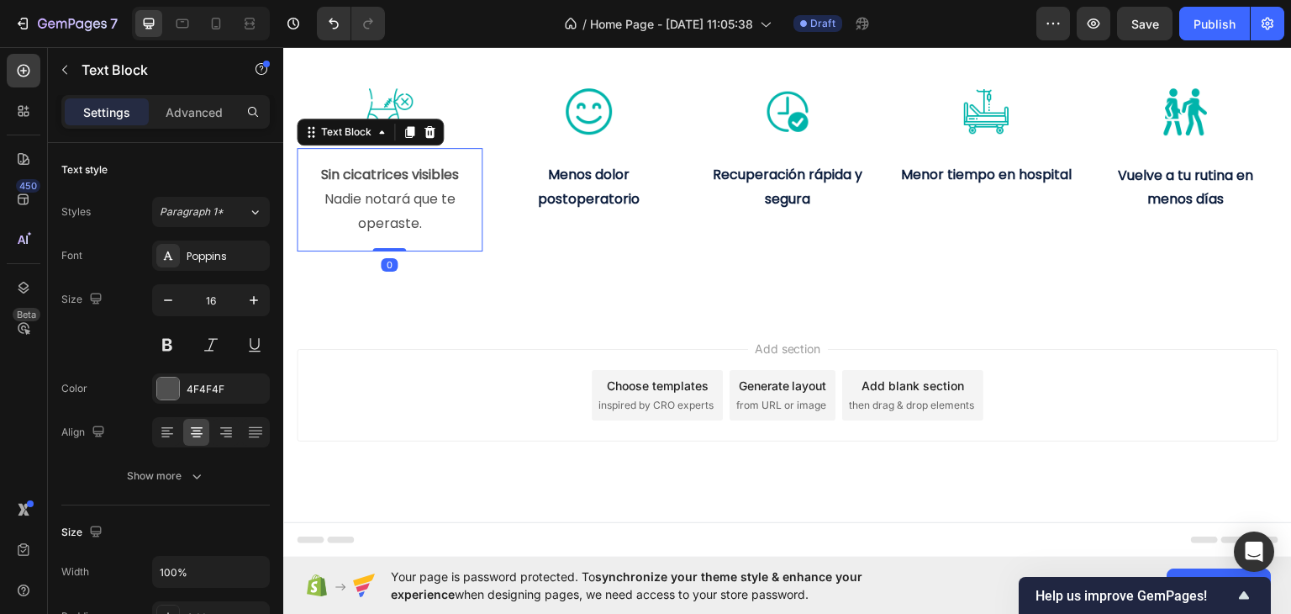
click at [414, 235] on p "Nadie notará que te operaste." at bounding box center [389, 211] width 182 height 49
click at [649, 211] on p "Menos dolor postoperatorio" at bounding box center [589, 186] width 182 height 49
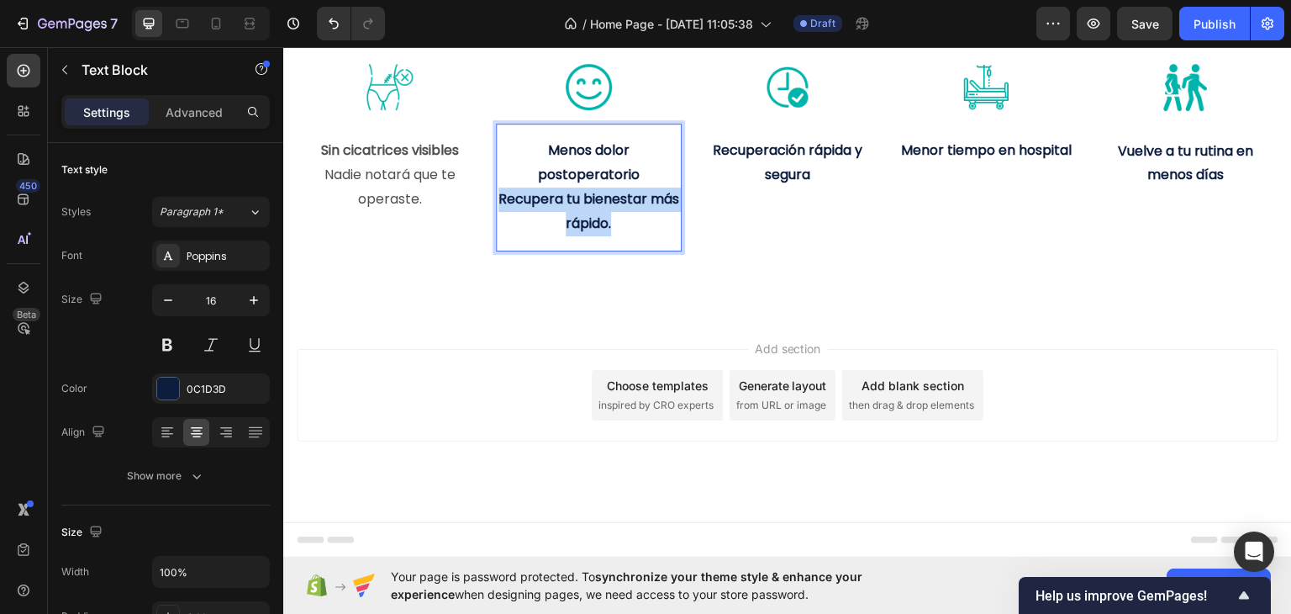
drag, startPoint x: 649, startPoint y: 453, endPoint x: 493, endPoint y: 418, distance: 160.3
click at [496, 236] on div "Menos dolor postoperatorio Recupera tu bienestar más rápido." at bounding box center [589, 186] width 186 height 100
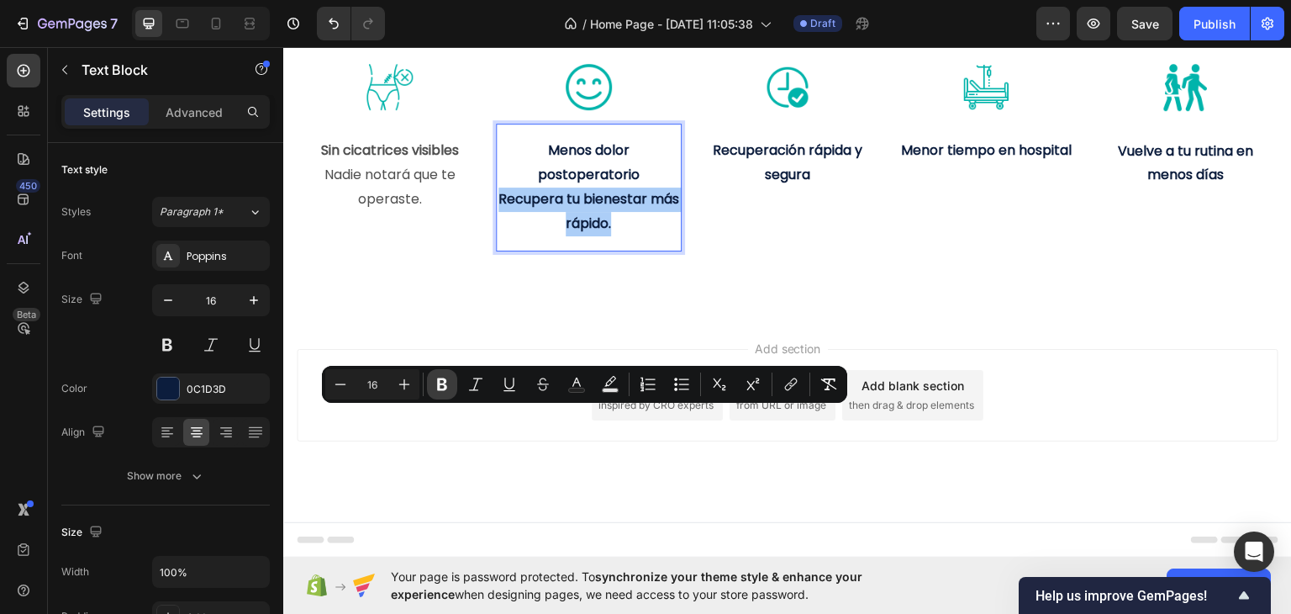
click at [438, 390] on icon "Editor contextual toolbar" at bounding box center [442, 384] width 10 height 13
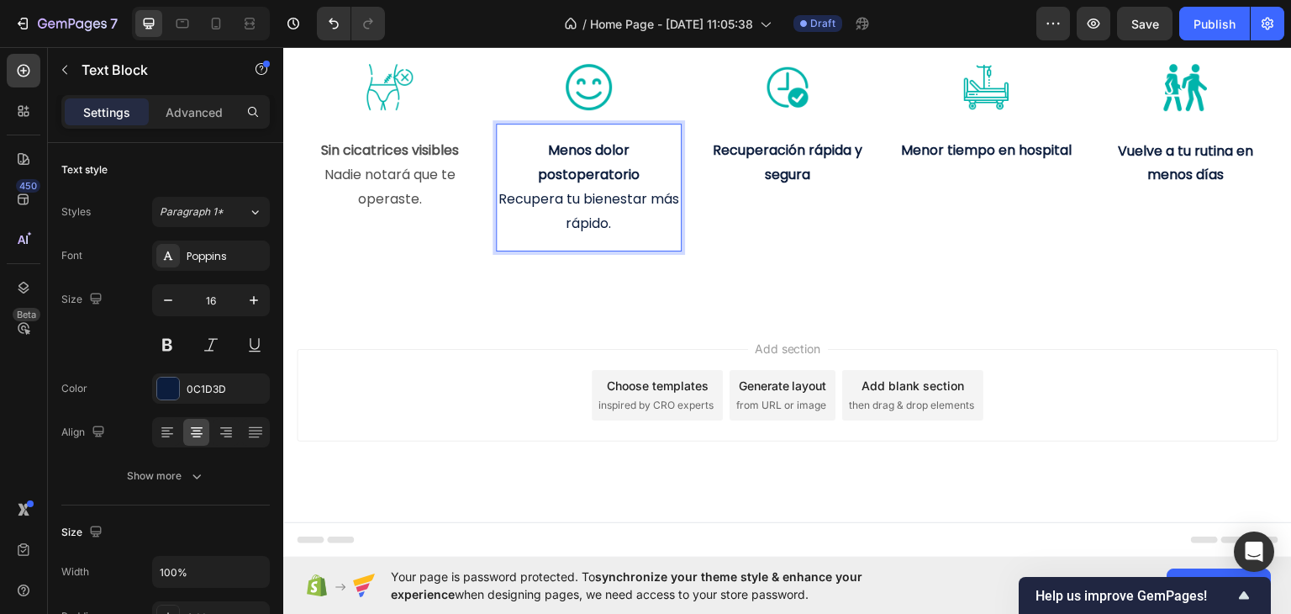
click at [577, 235] on p "Recupera tu bienestar más rápido." at bounding box center [589, 211] width 182 height 49
drag, startPoint x: 629, startPoint y: 447, endPoint x: 503, endPoint y: 424, distance: 128.1
click at [500, 235] on p "Recupera tu bienestar más rápido." at bounding box center [589, 211] width 182 height 49
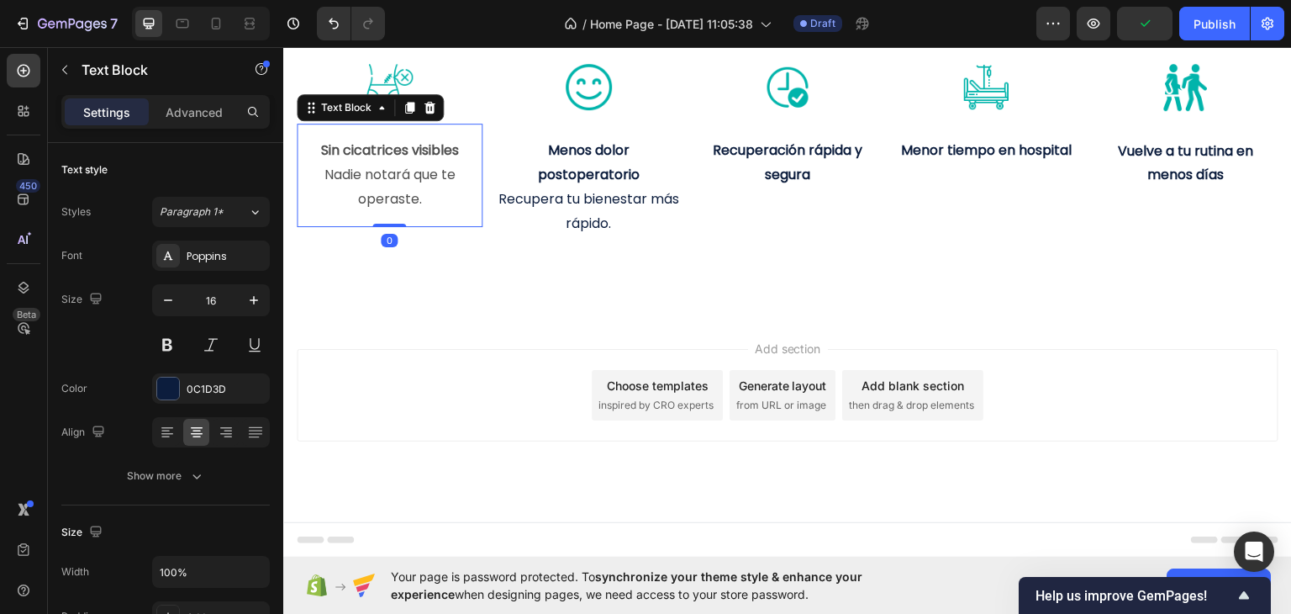
click at [440, 211] on p "Nadie notará que te operaste." at bounding box center [389, 186] width 182 height 49
click at [216, 384] on div "4F4F4F" at bounding box center [211, 389] width 49 height 15
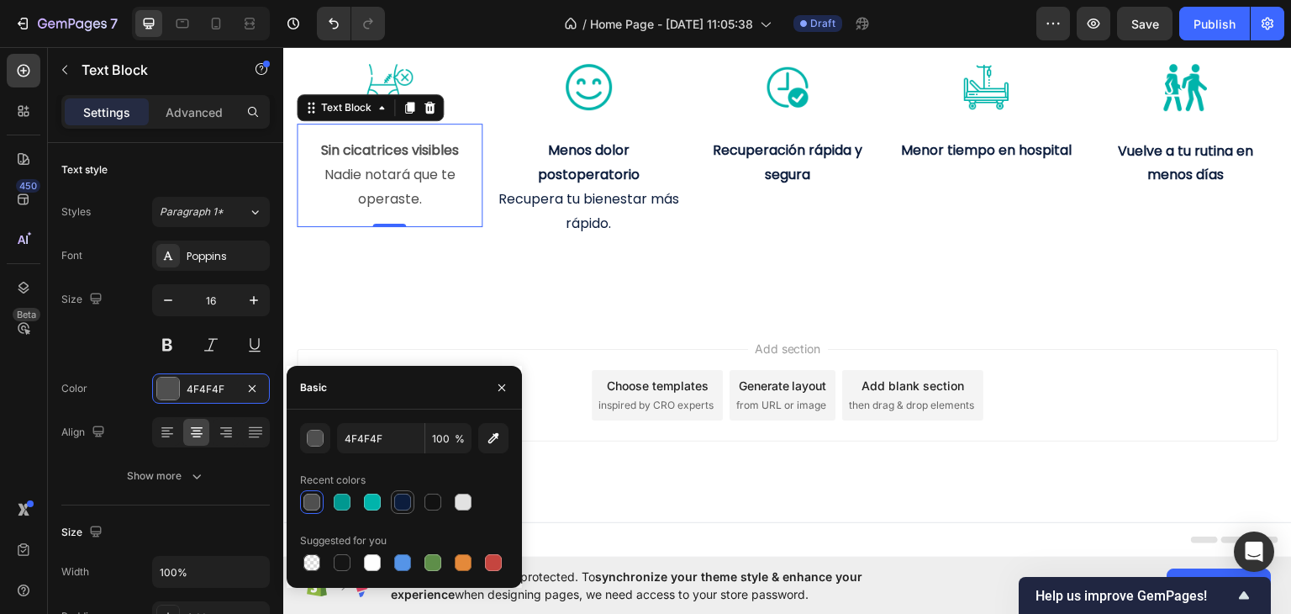
click at [409, 503] on div at bounding box center [402, 501] width 17 height 17
type input "0C1D3D"
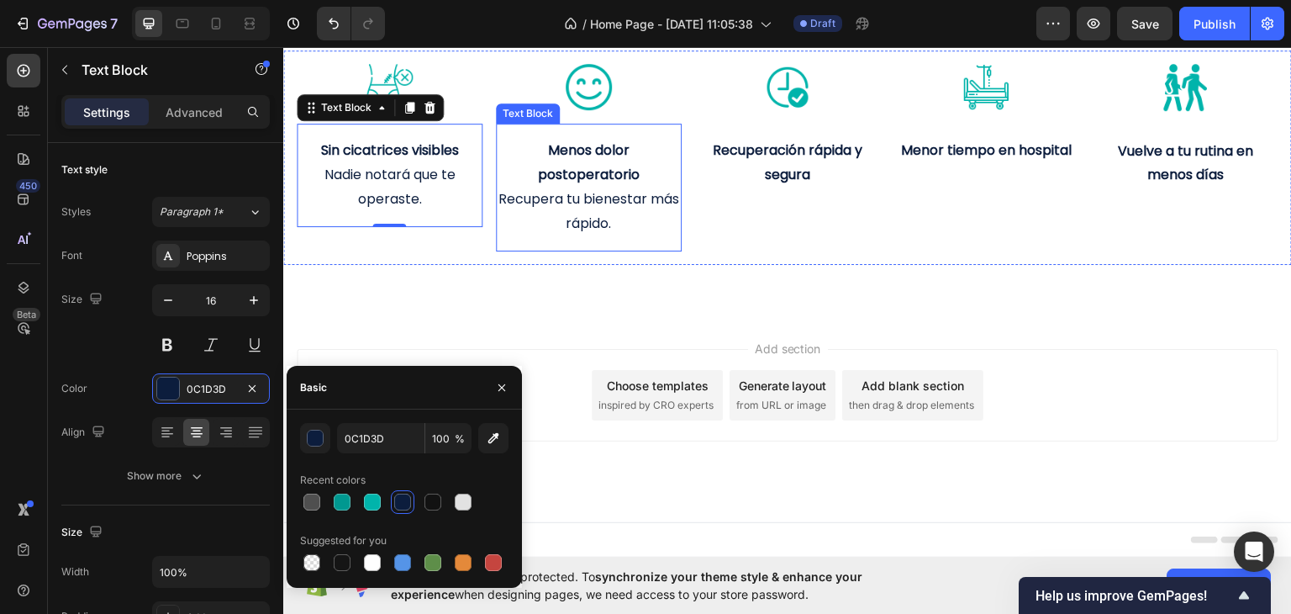
click at [598, 183] on strong "Menos dolor postoperatorio" at bounding box center [589, 162] width 102 height 44
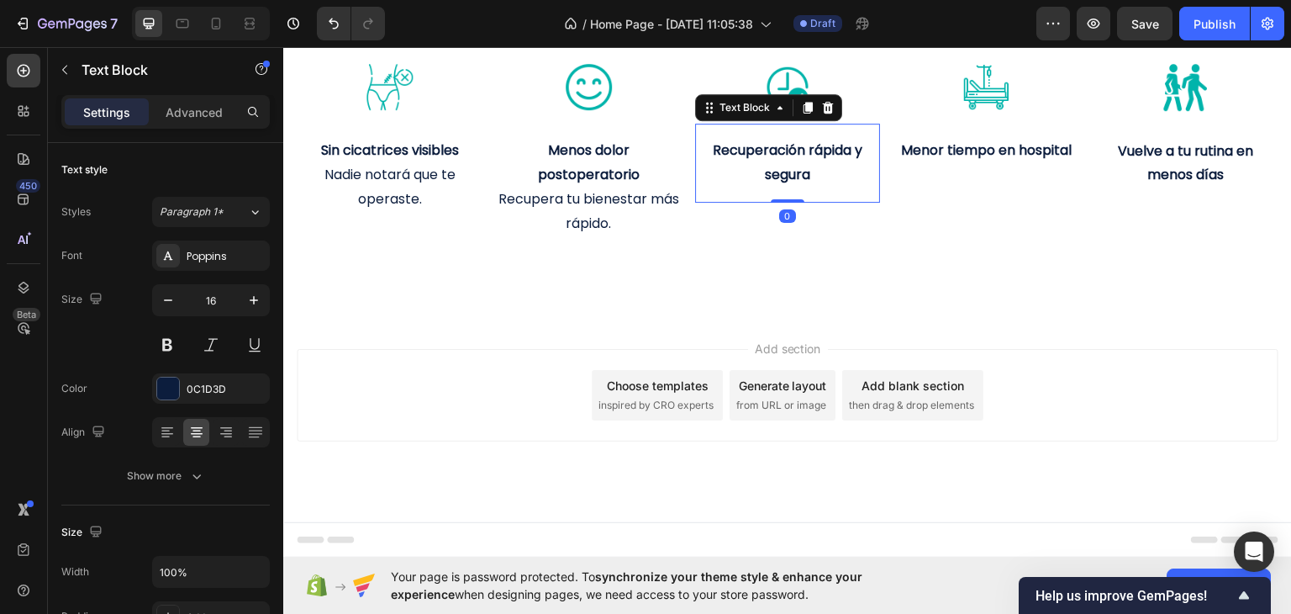
click at [798, 183] on strong "Recuperación rápida y segura" at bounding box center [788, 162] width 150 height 44
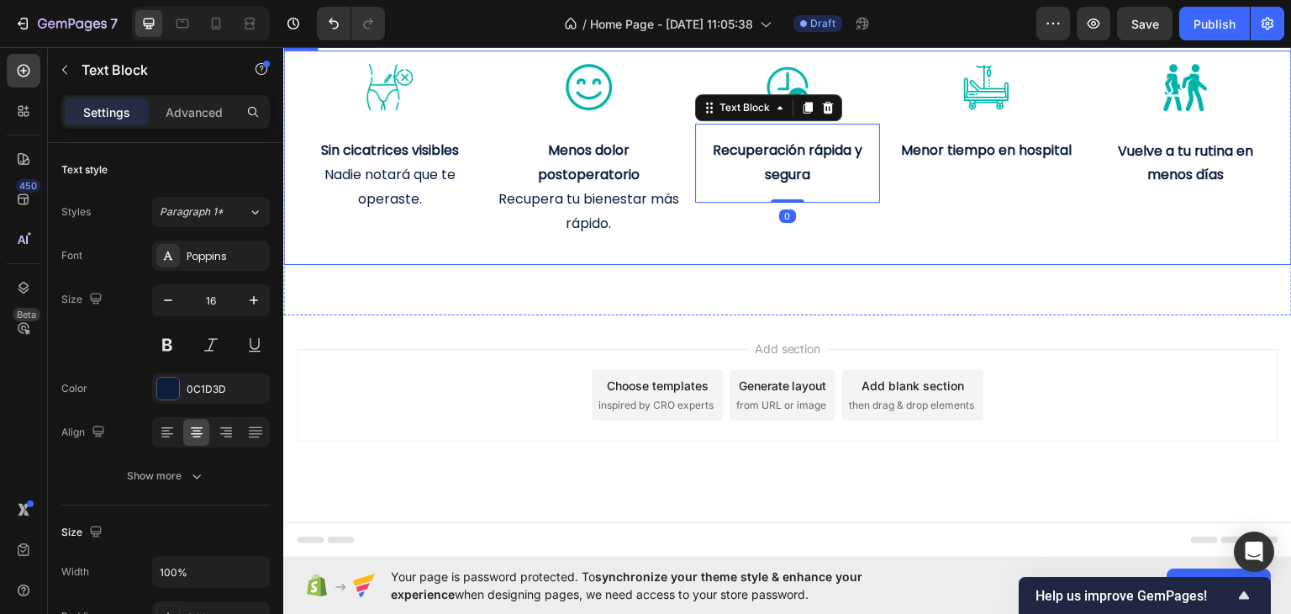
click at [942, 250] on div "Image Menor tiempo en hospital Text Block" at bounding box center [986, 156] width 186 height 187
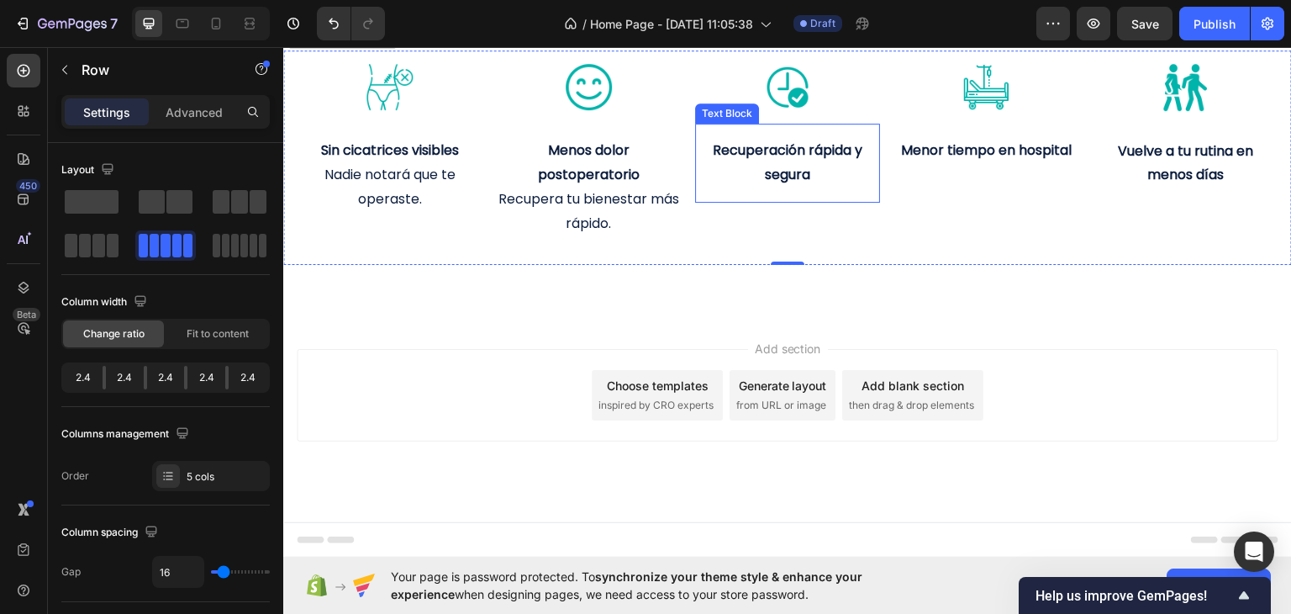
click at [812, 187] on p "Recuperación rápida y segura" at bounding box center [788, 162] width 182 height 49
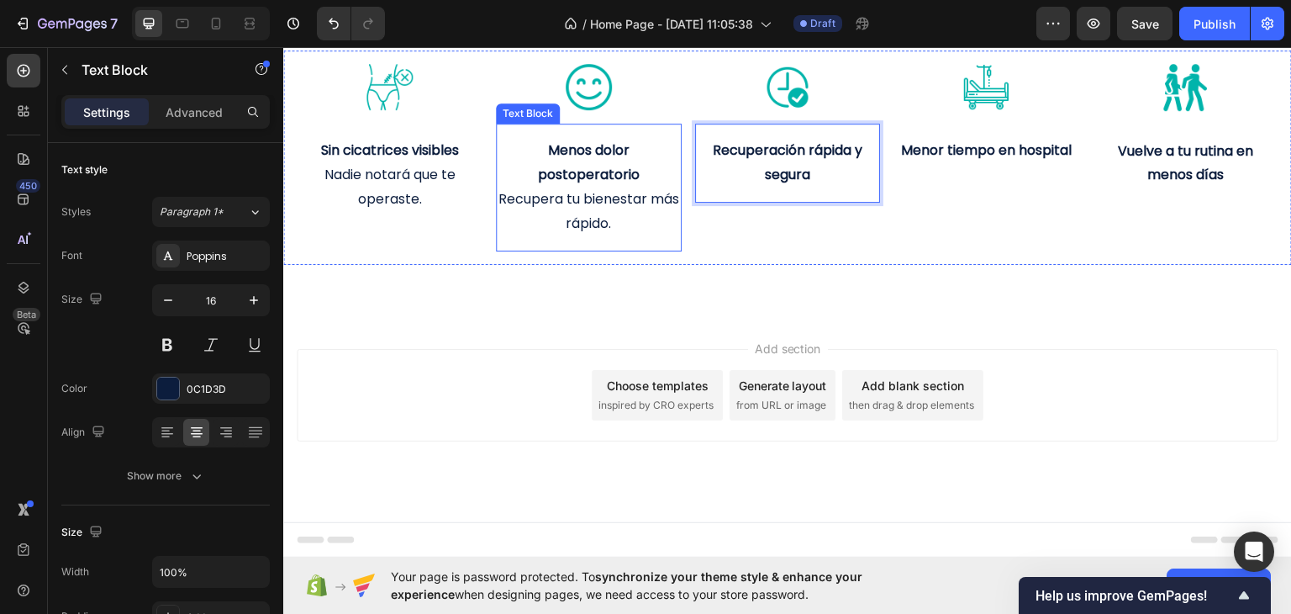
click at [534, 235] on p "Recupera tu bienestar más rápido." at bounding box center [589, 211] width 182 height 49
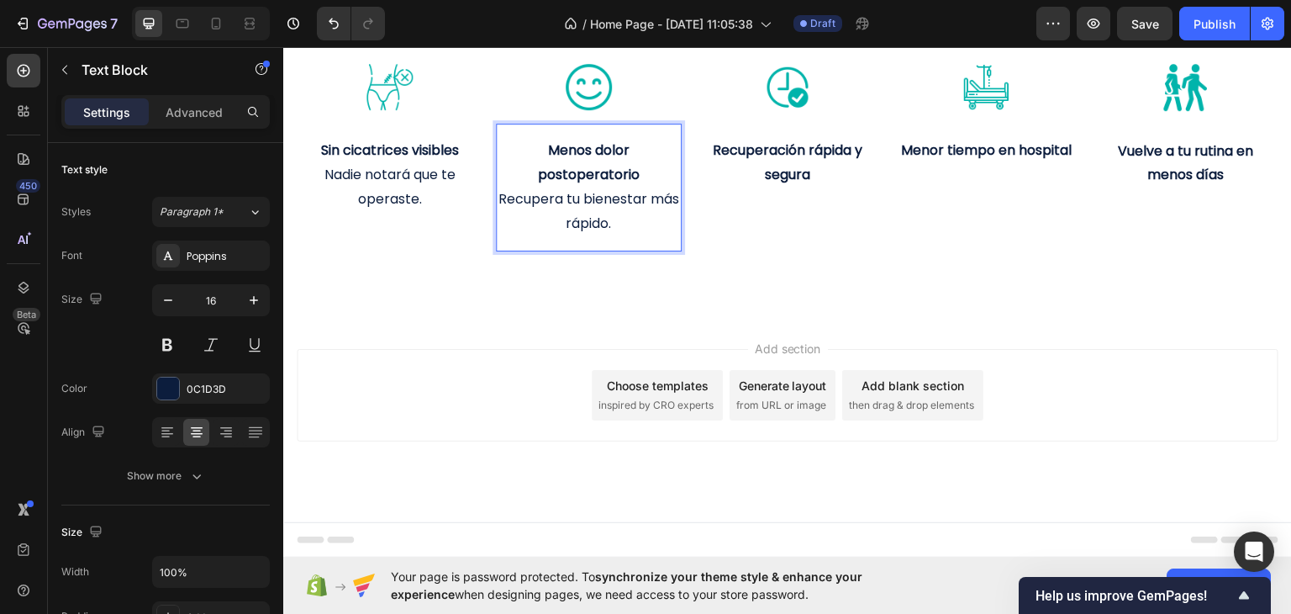
click at [603, 235] on p "Recupera tu bienestar más rápido." at bounding box center [589, 211] width 182 height 49
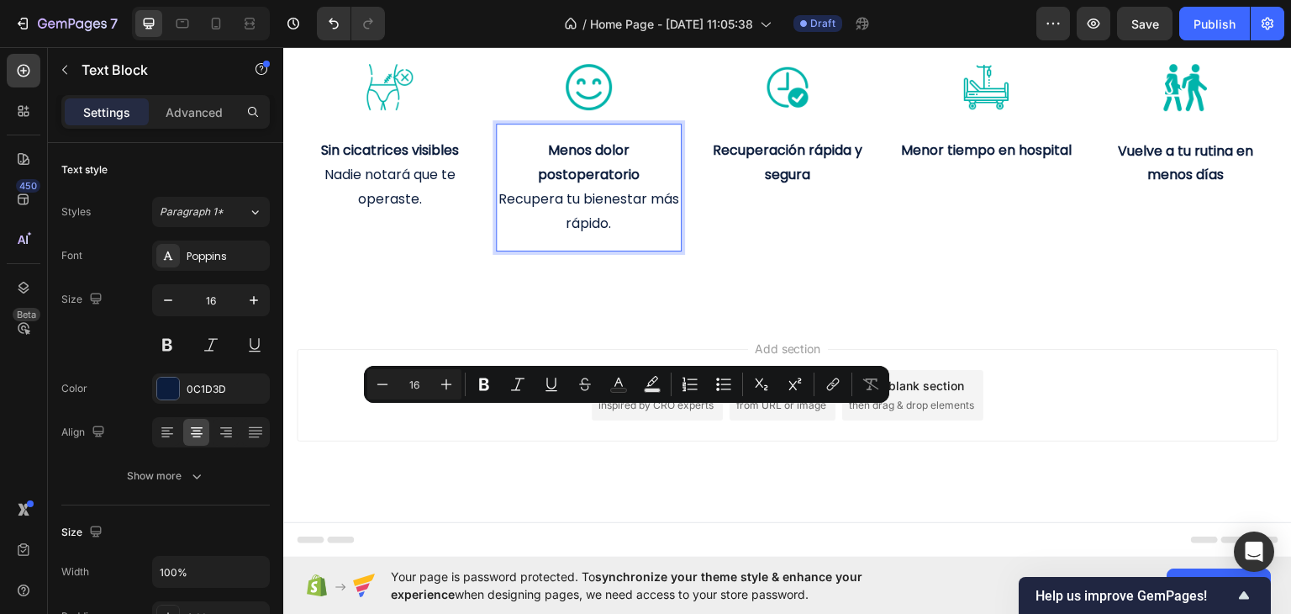
drag, startPoint x: 628, startPoint y: 450, endPoint x: 637, endPoint y: 445, distance: 10.5
click at [628, 235] on p "Recupera tu bienestar más rápido." at bounding box center [589, 211] width 182 height 49
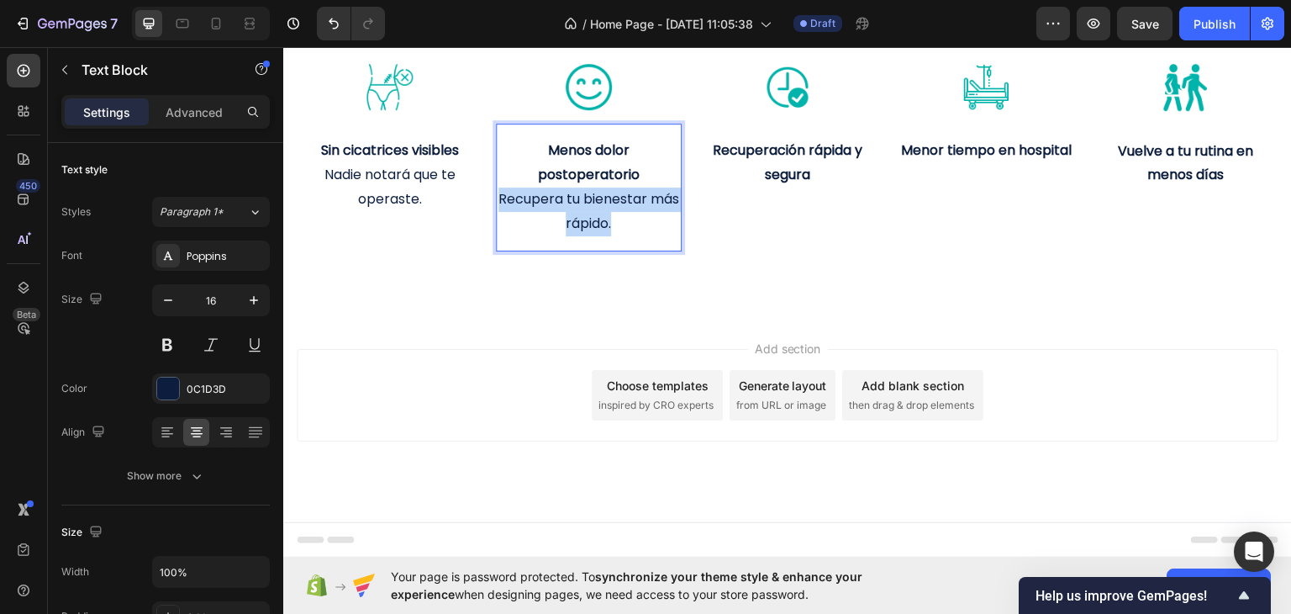
drag, startPoint x: 639, startPoint y: 442, endPoint x: 506, endPoint y: 427, distance: 133.7
click at [506, 235] on p "Recupera tu bienestar más rápido." at bounding box center [589, 211] width 182 height 49
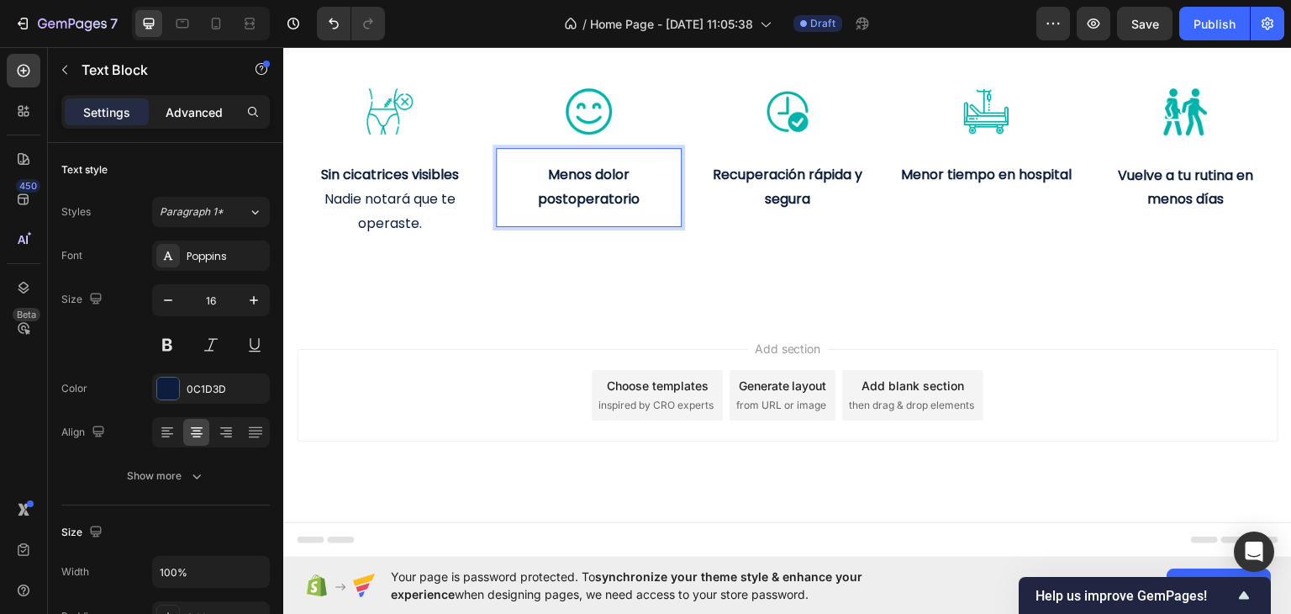
click at [165, 115] on div "Advanced" at bounding box center [194, 111] width 84 height 27
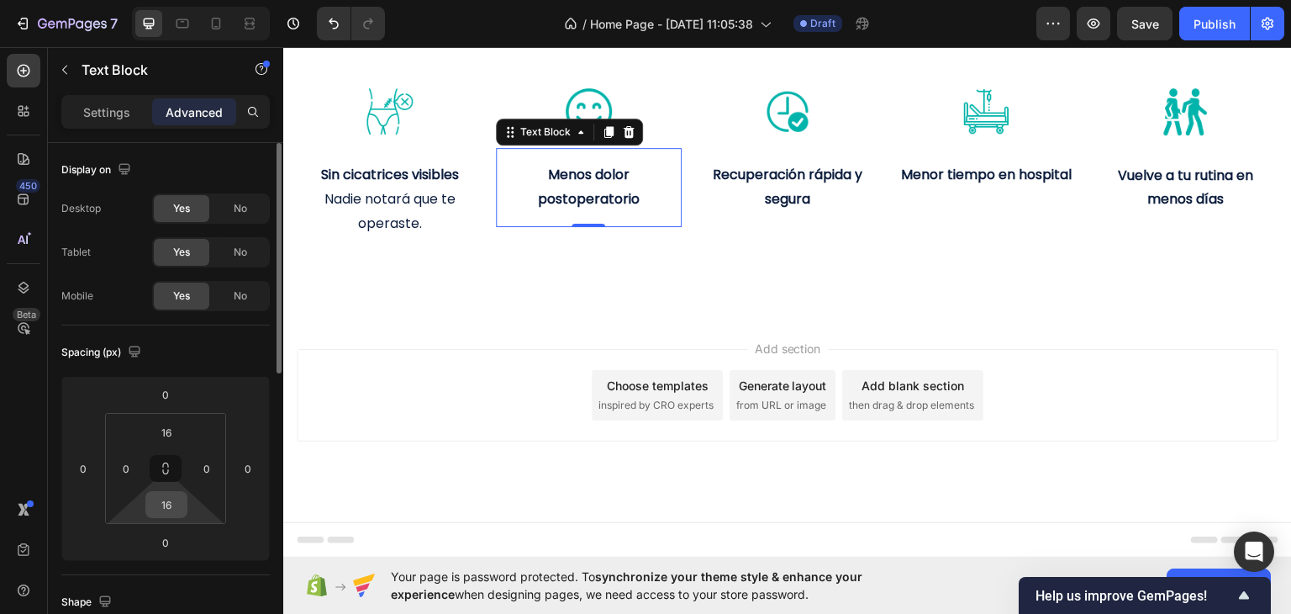
click at [170, 495] on input "16" at bounding box center [167, 504] width 34 height 25
type input "0"
click at [178, 428] on input "16" at bounding box center [167, 431] width 34 height 25
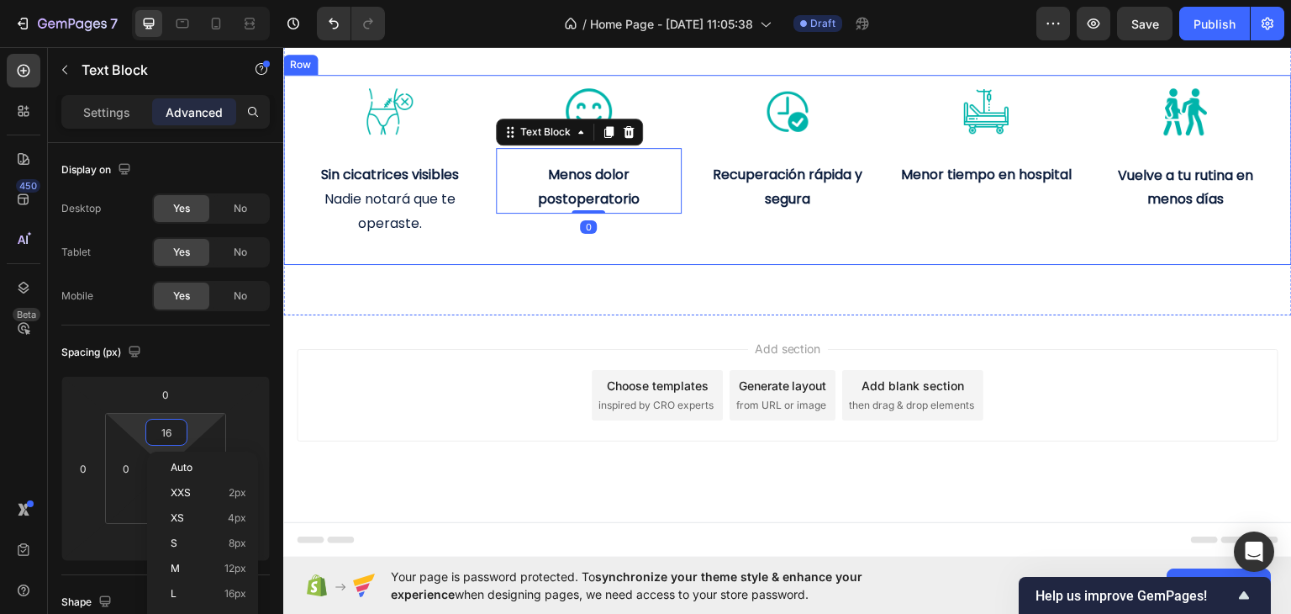
click at [549, 250] on div "Image Menos dolor postoperatorio Text Block 0" at bounding box center [589, 168] width 186 height 163
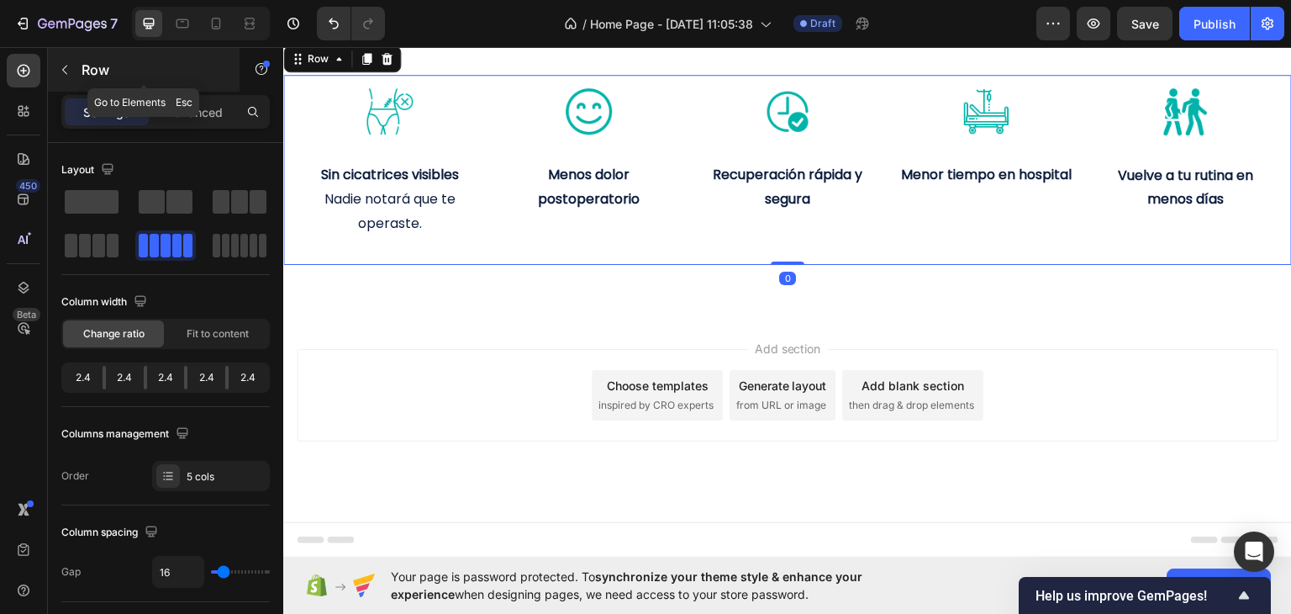
click at [67, 65] on icon "button" at bounding box center [64, 69] width 13 height 13
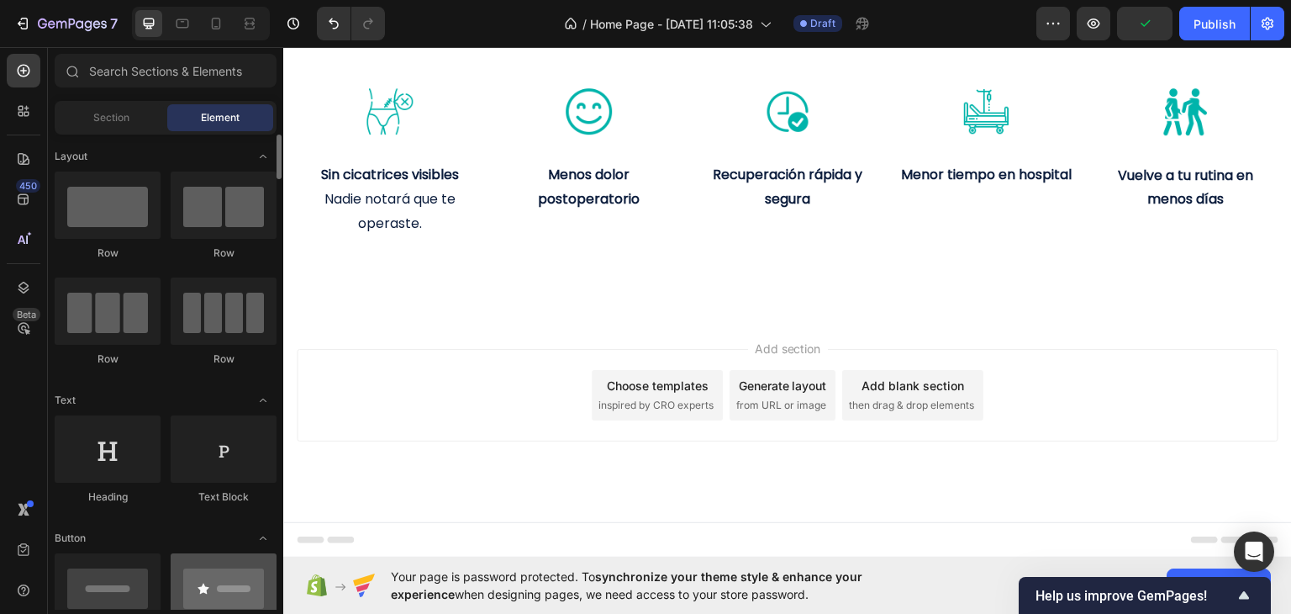
scroll to position [168, 0]
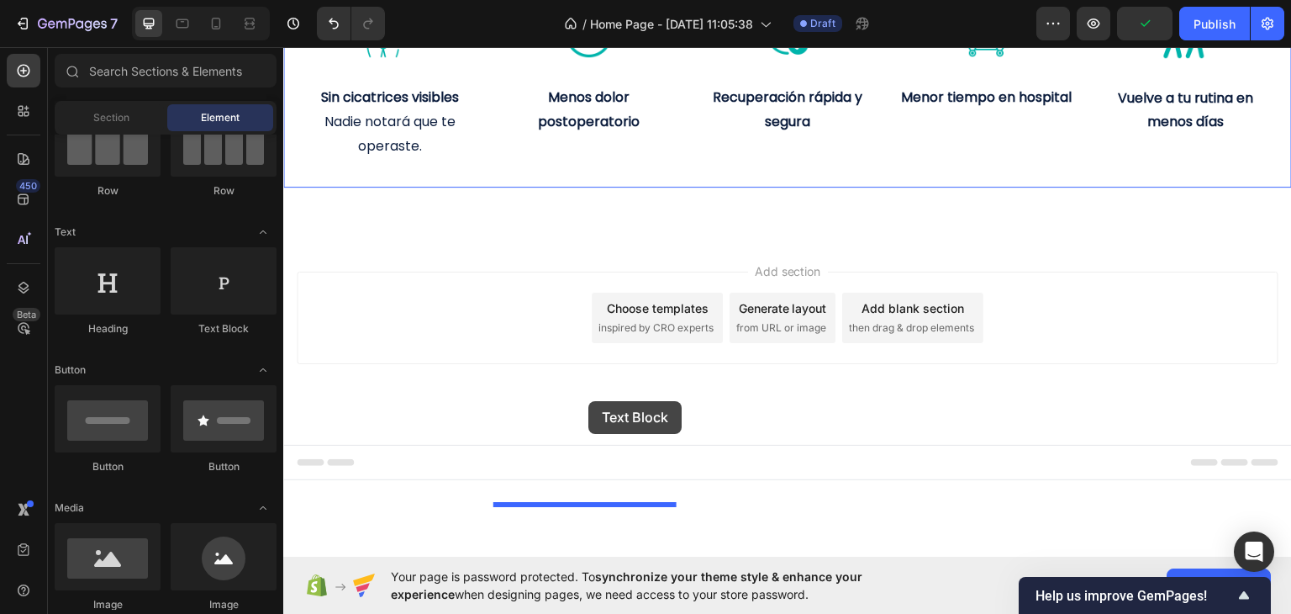
drag, startPoint x: 498, startPoint y: 350, endPoint x: 599, endPoint y: 405, distance: 115.4
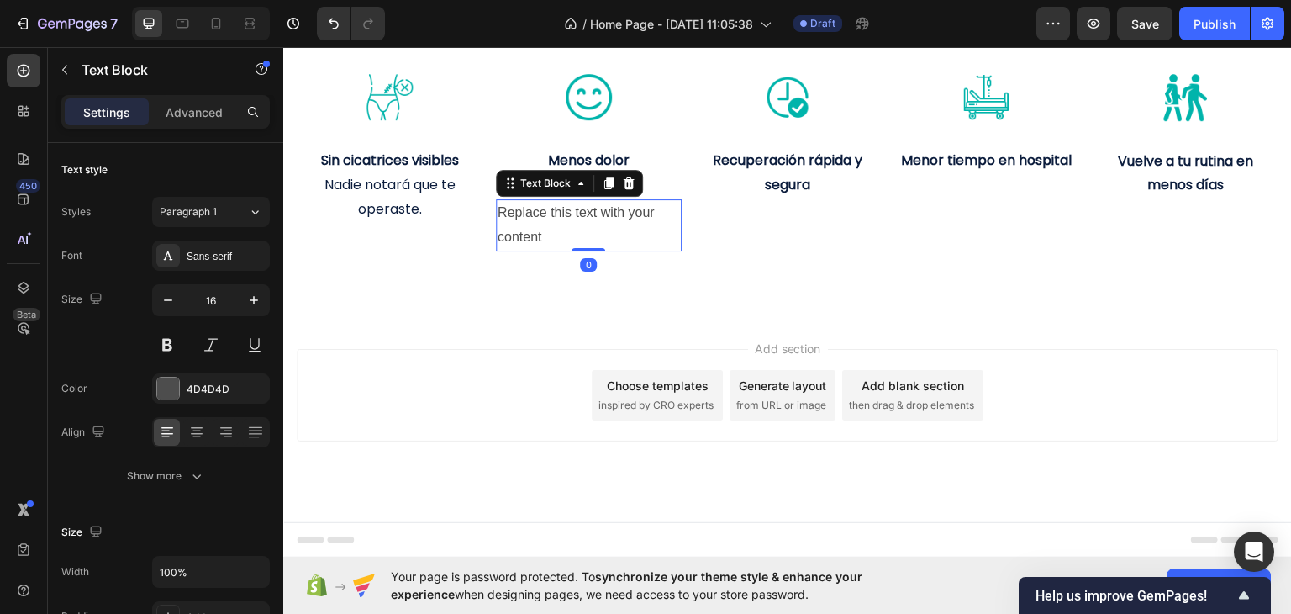
click at [569, 250] on div "Replace this text with your content" at bounding box center [589, 224] width 186 height 52
click at [569, 249] on p "Replace this text with your content" at bounding box center [589, 224] width 182 height 49
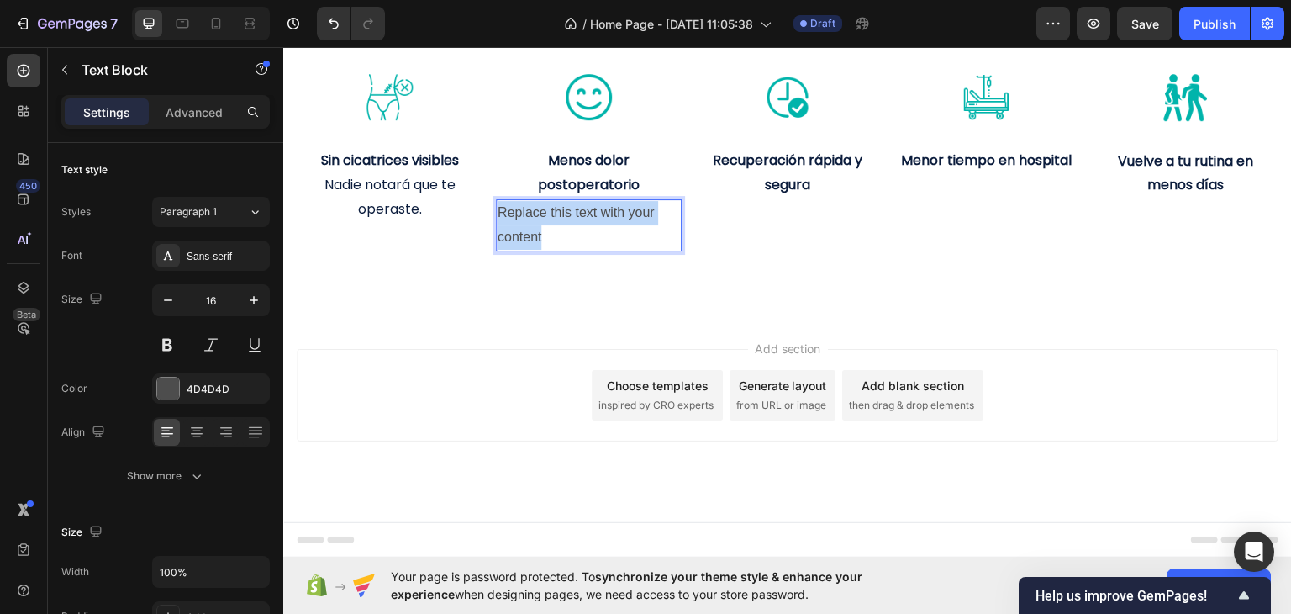
click at [569, 249] on p "Replace this text with your content" at bounding box center [589, 224] width 182 height 49
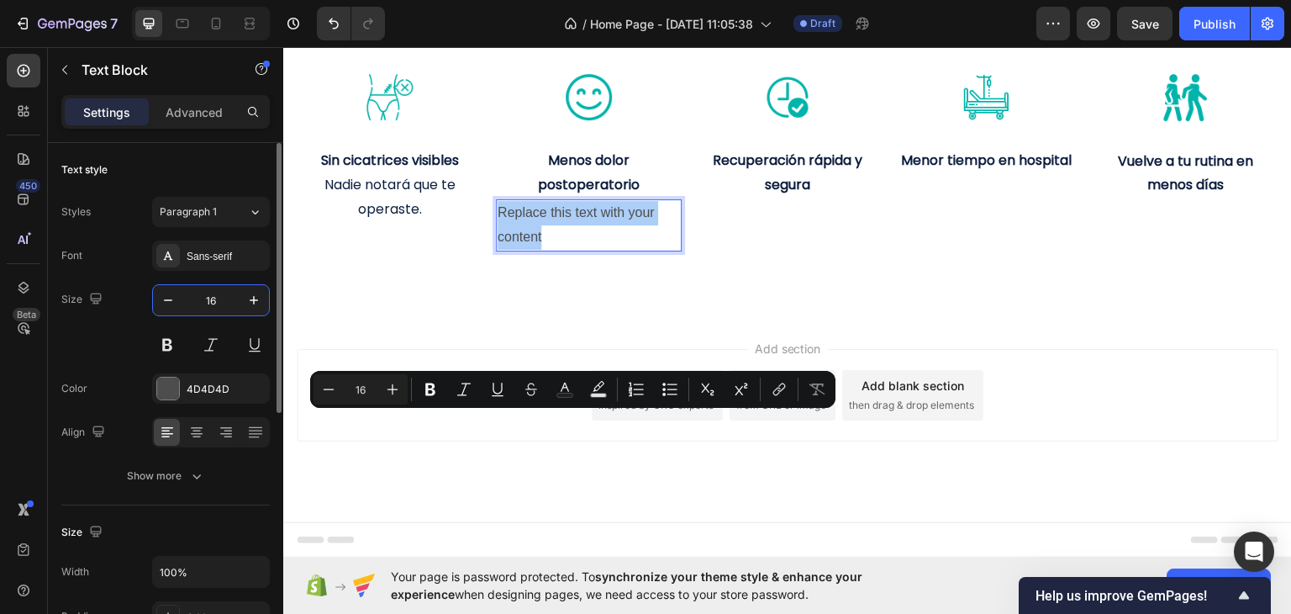
click at [213, 303] on input "16" at bounding box center [210, 300] width 55 height 30
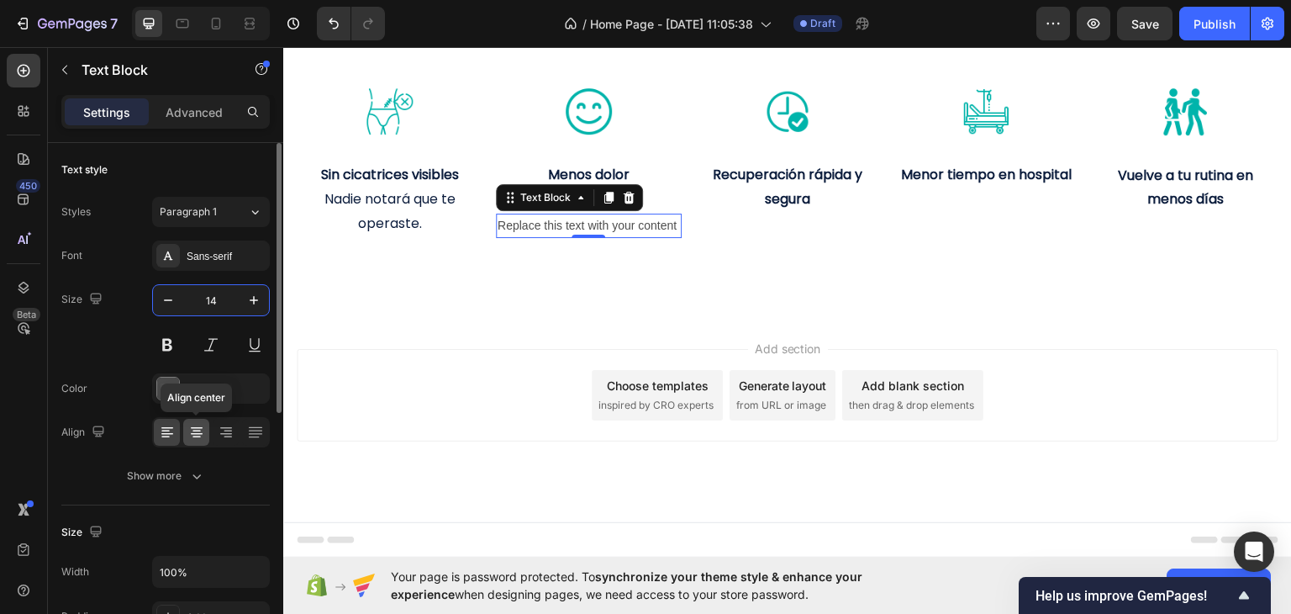
type input "14"
click at [202, 427] on icon at bounding box center [197, 428] width 12 height 2
click at [603, 235] on p "Replace this text with your content" at bounding box center [589, 224] width 182 height 21
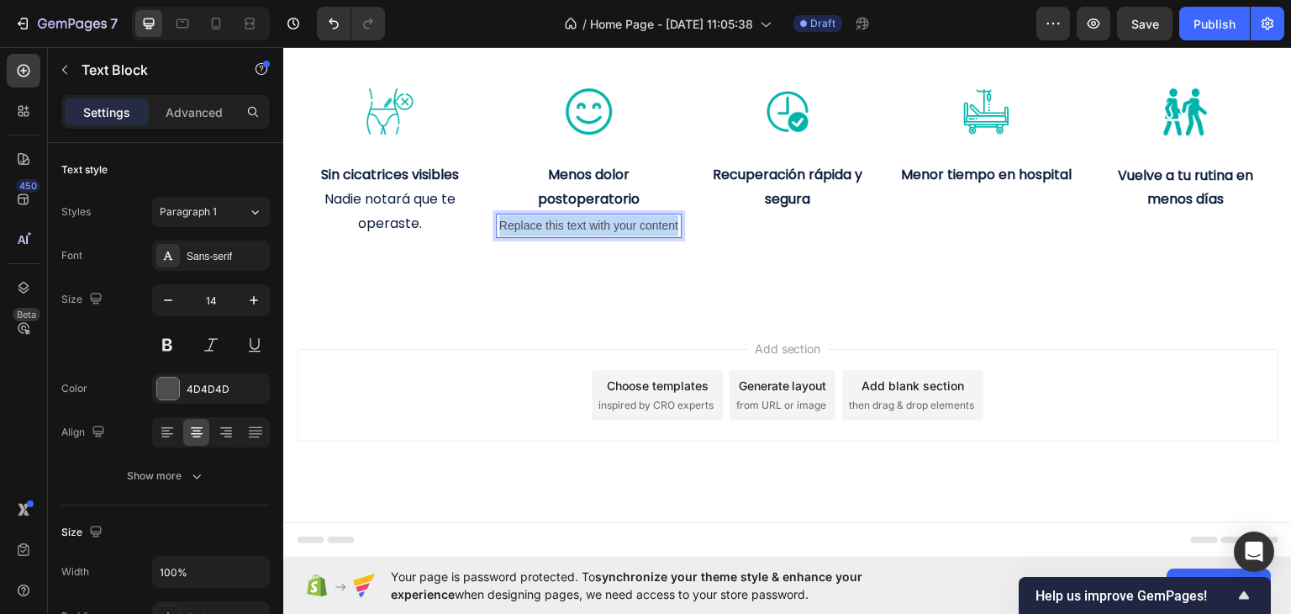
click at [603, 235] on p "Replace this text with your content" at bounding box center [589, 224] width 182 height 21
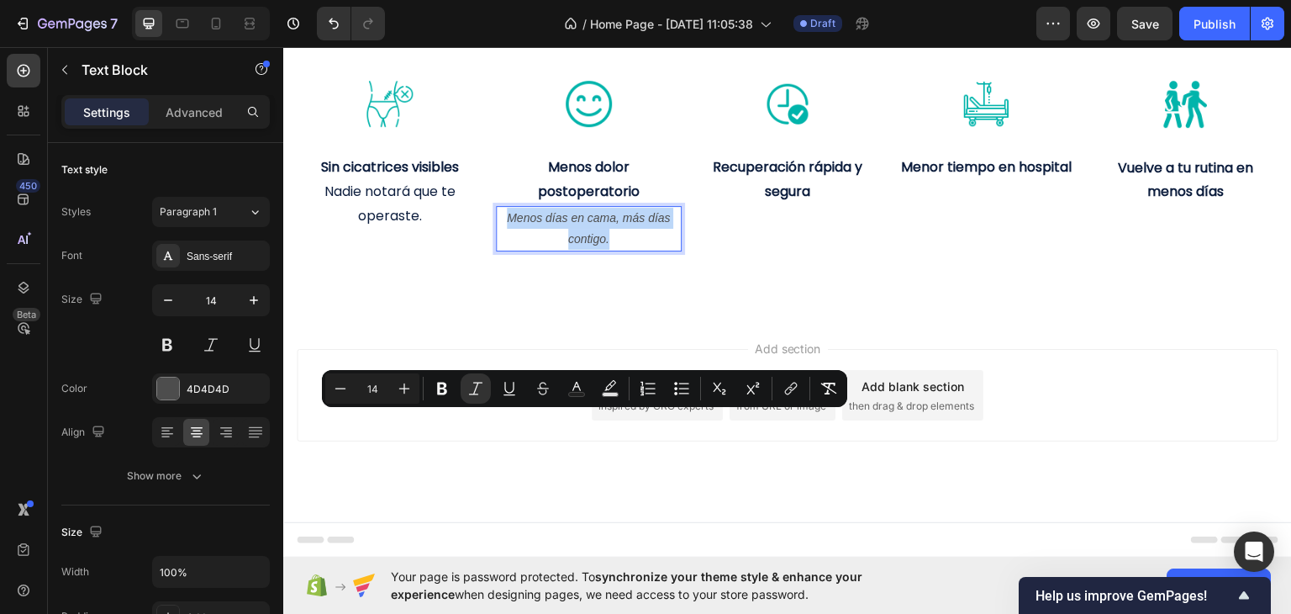
drag, startPoint x: 631, startPoint y: 448, endPoint x: 498, endPoint y: 428, distance: 134.3
click at [498, 249] on p "Menos días en cama, más días contigo." at bounding box center [589, 228] width 182 height 42
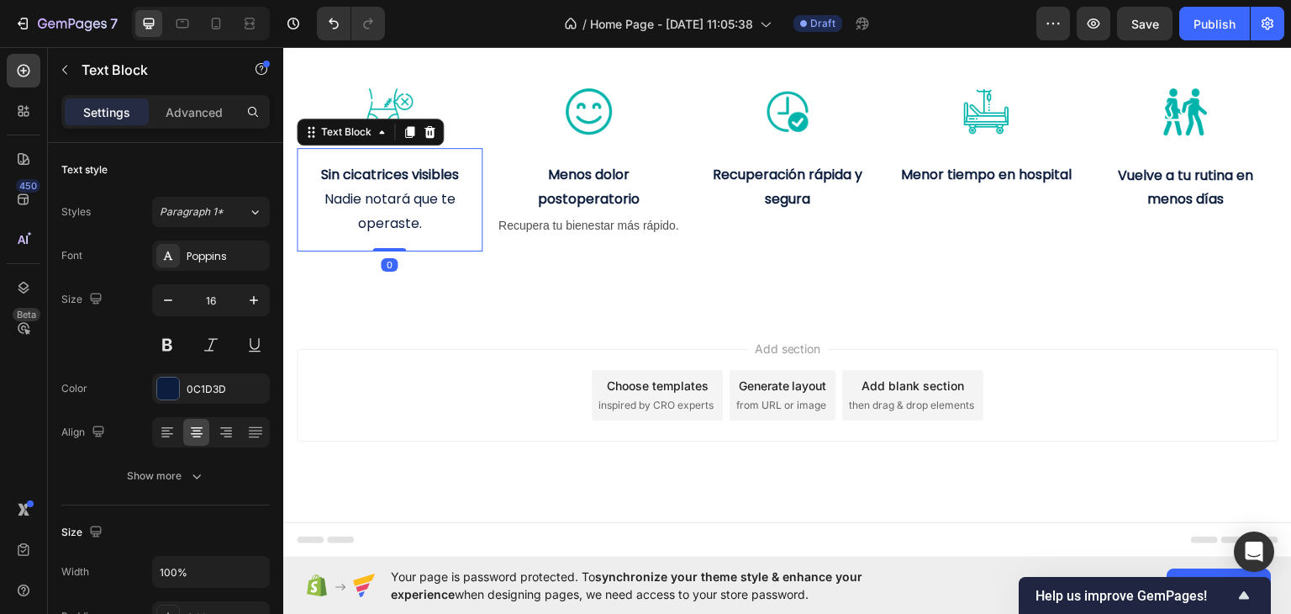
click at [414, 235] on p "Nadie notará que te operaste." at bounding box center [389, 211] width 182 height 49
click at [429, 235] on p "Nadie notará que te operaste." at bounding box center [389, 211] width 182 height 49
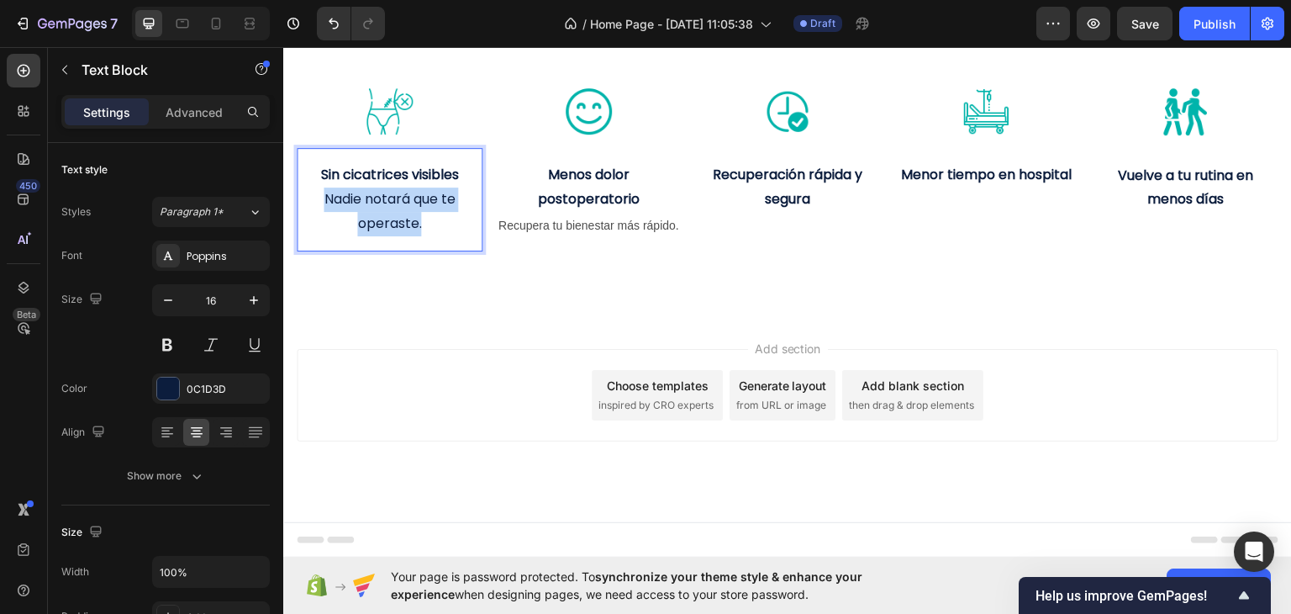
drag, startPoint x: 429, startPoint y: 419, endPoint x: 319, endPoint y: 403, distance: 111.4
click at [319, 235] on p "Nadie notará que te operaste." at bounding box center [389, 211] width 182 height 49
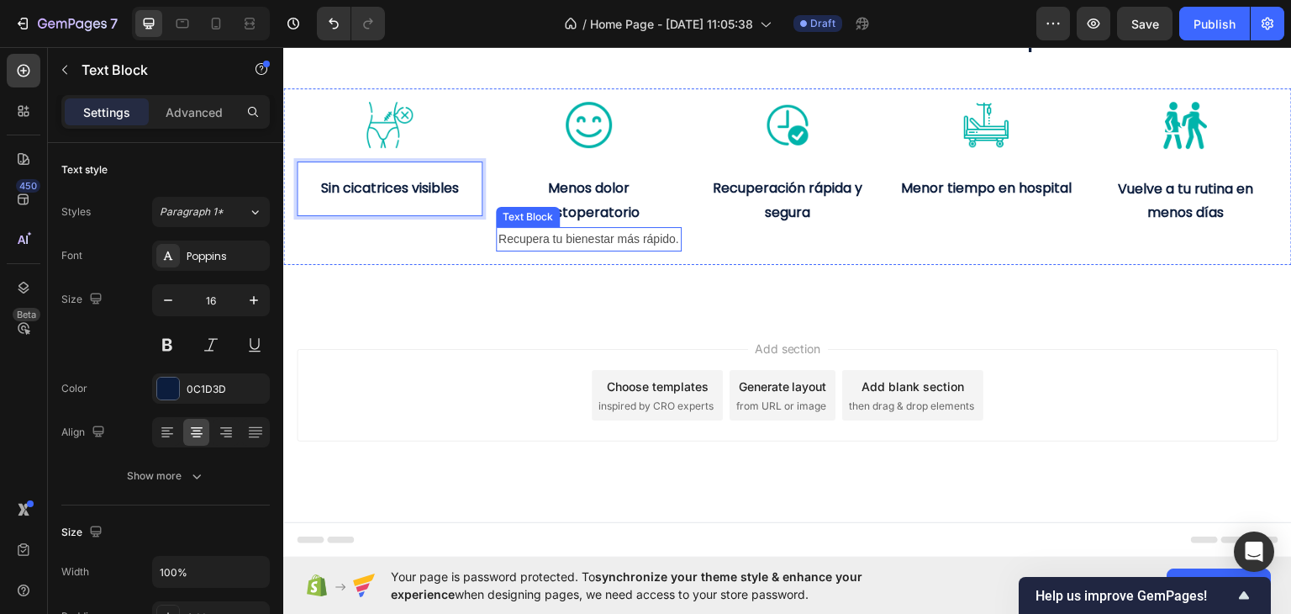
click at [565, 249] on p "Recupera tu bienestar más rápido." at bounding box center [589, 238] width 182 height 21
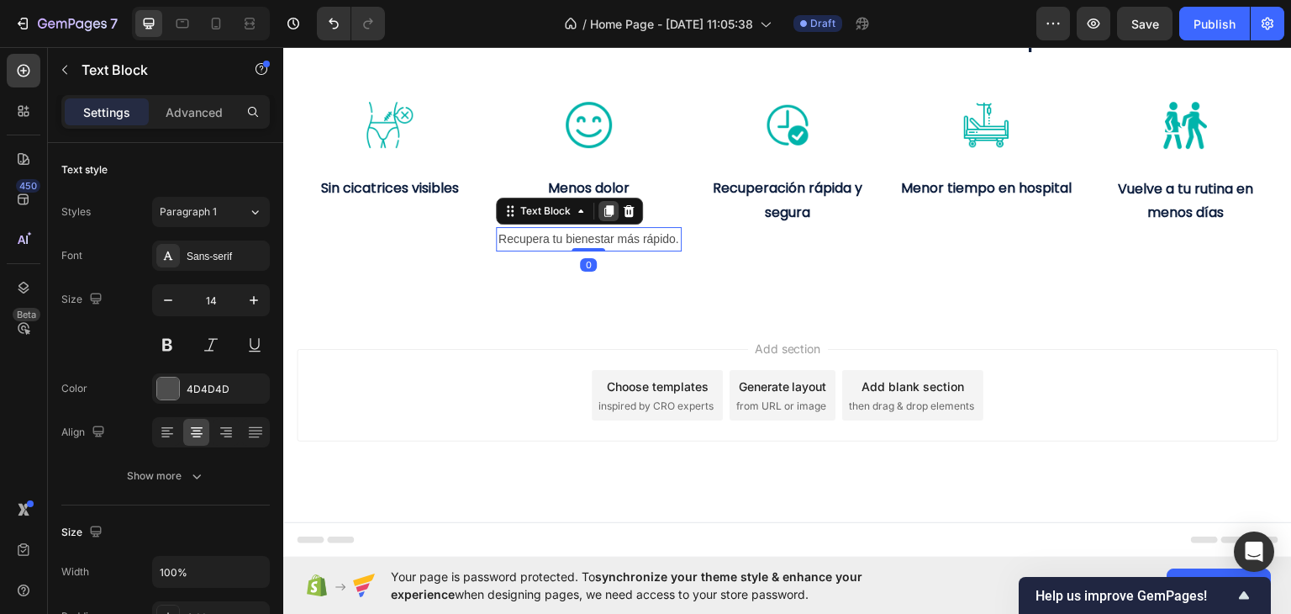
click at [608, 216] on icon at bounding box center [608, 210] width 9 height 12
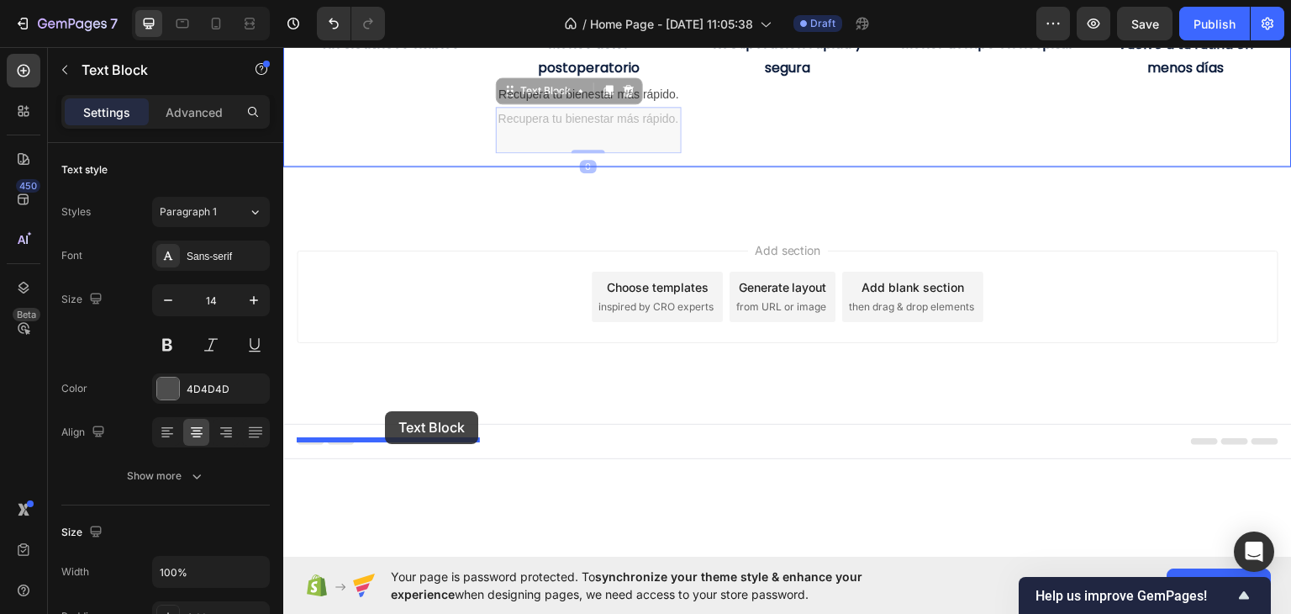
drag, startPoint x: 502, startPoint y: 442, endPoint x: 385, endPoint y: 410, distance: 121.1
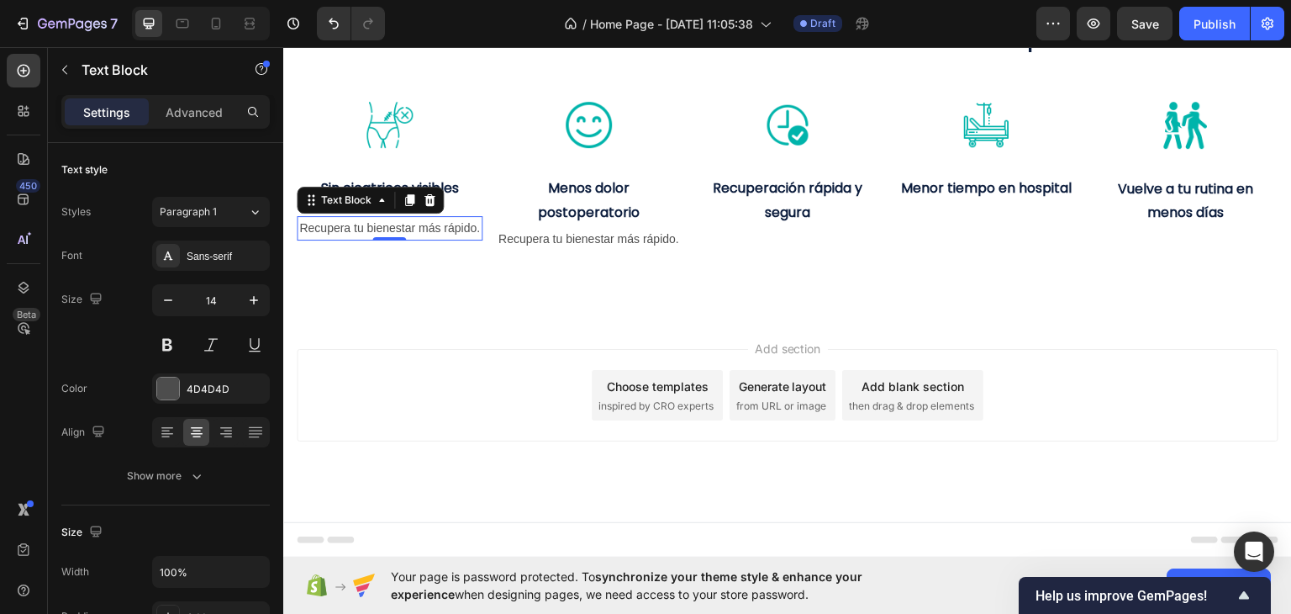
click at [415, 238] on p "Recupera tu bienestar más rápido." at bounding box center [389, 227] width 182 height 21
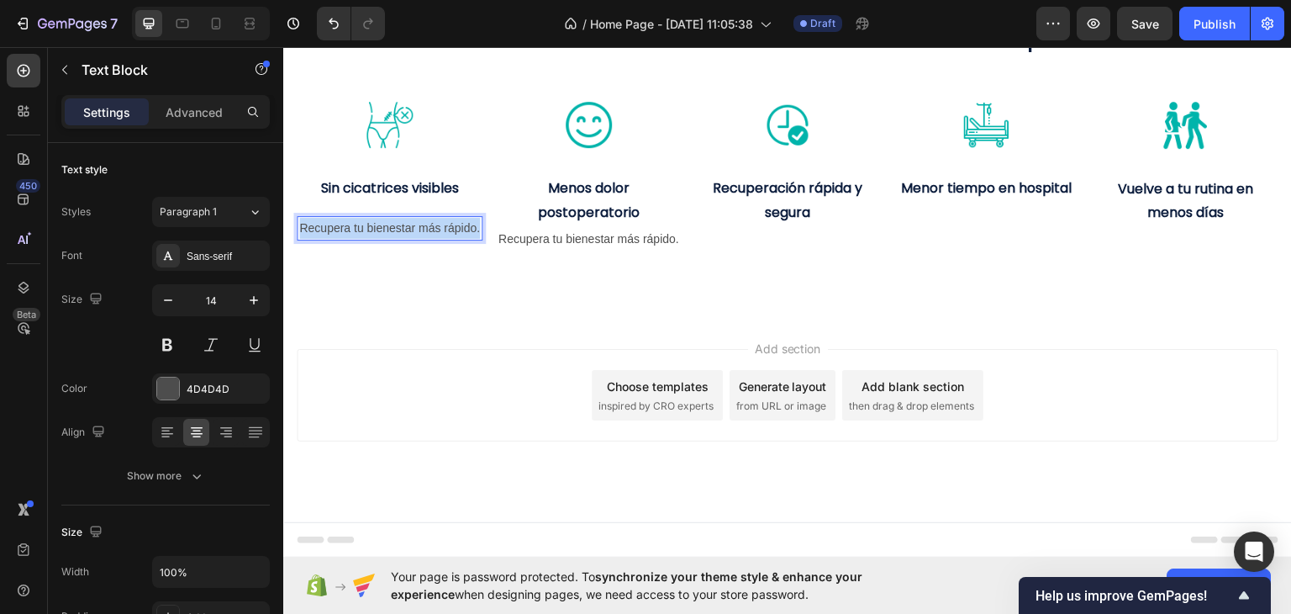
click at [415, 238] on p "Recupera tu bienestar más rápido." at bounding box center [389, 227] width 182 height 21
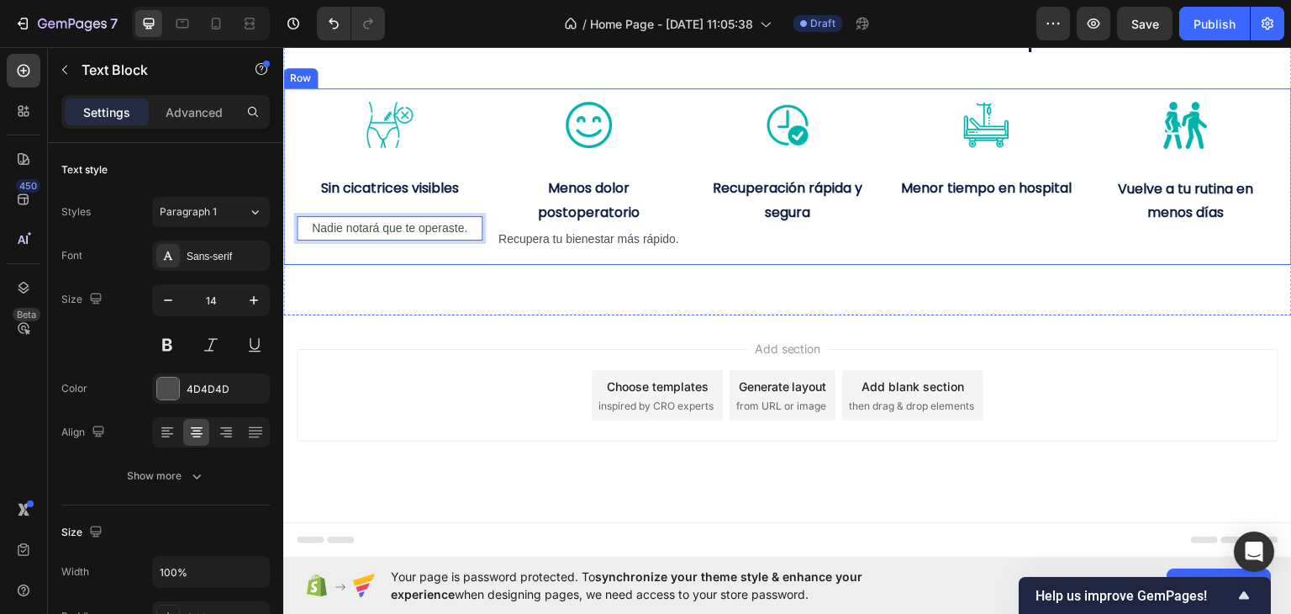
click at [698, 250] on div "Image Recuperación rápida y segura Text Block" at bounding box center [788, 176] width 186 height 150
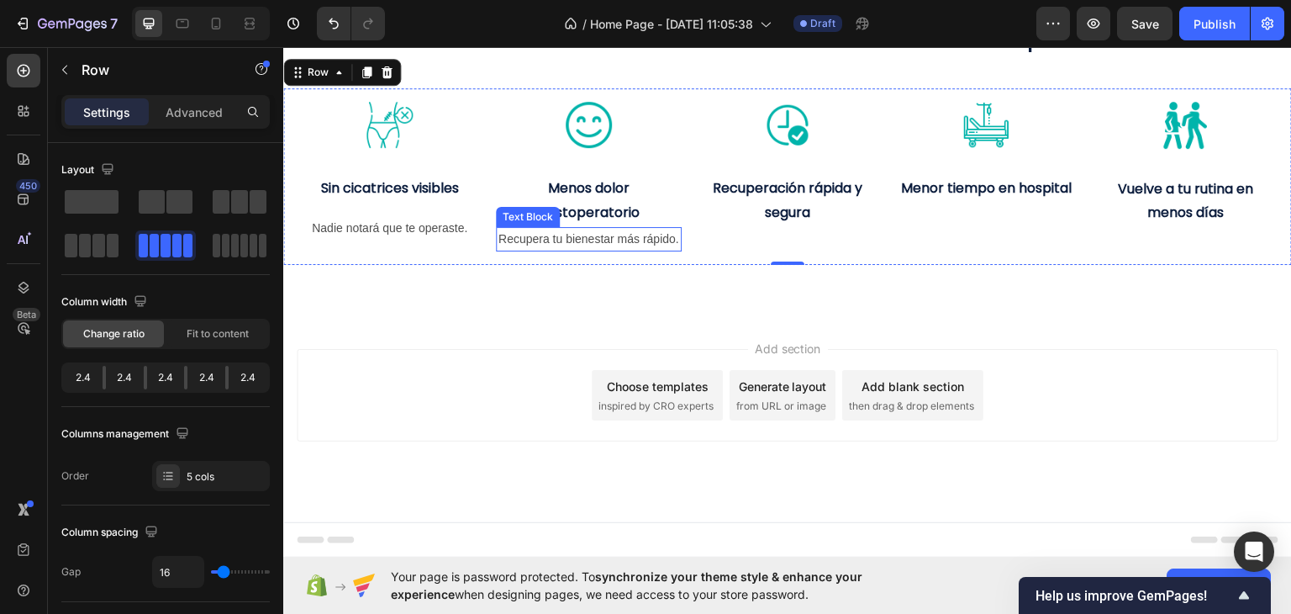
click at [630, 249] on p "Recupera tu bienestar más rápido." at bounding box center [589, 238] width 182 height 21
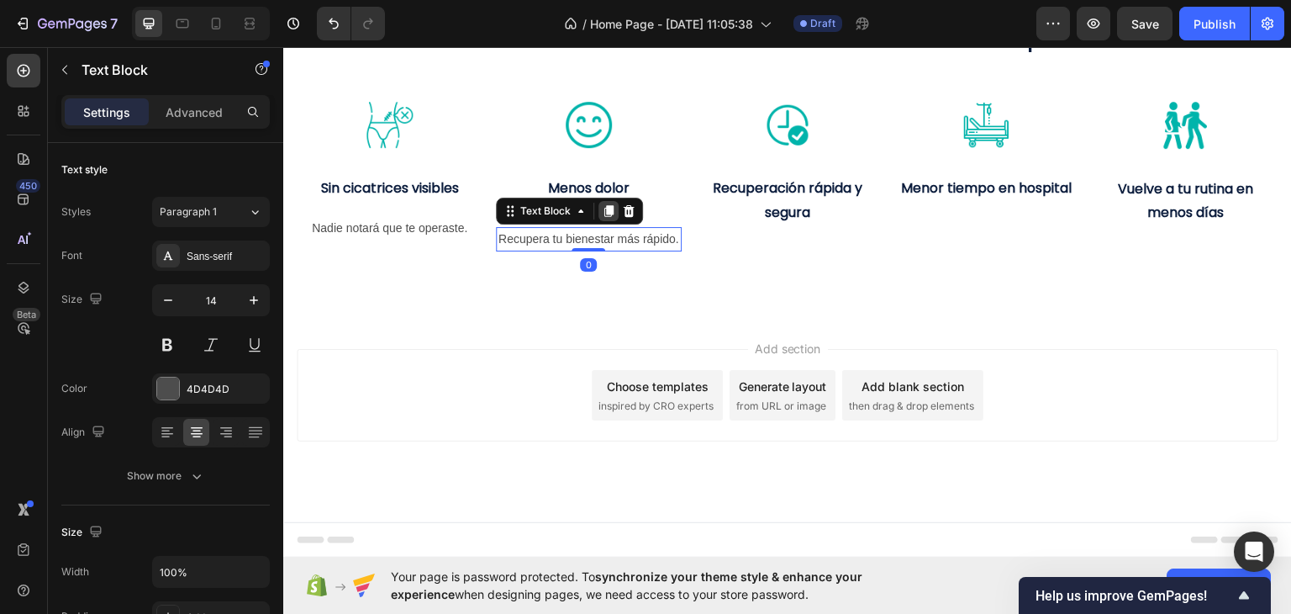
click at [606, 220] on div at bounding box center [608, 210] width 20 height 20
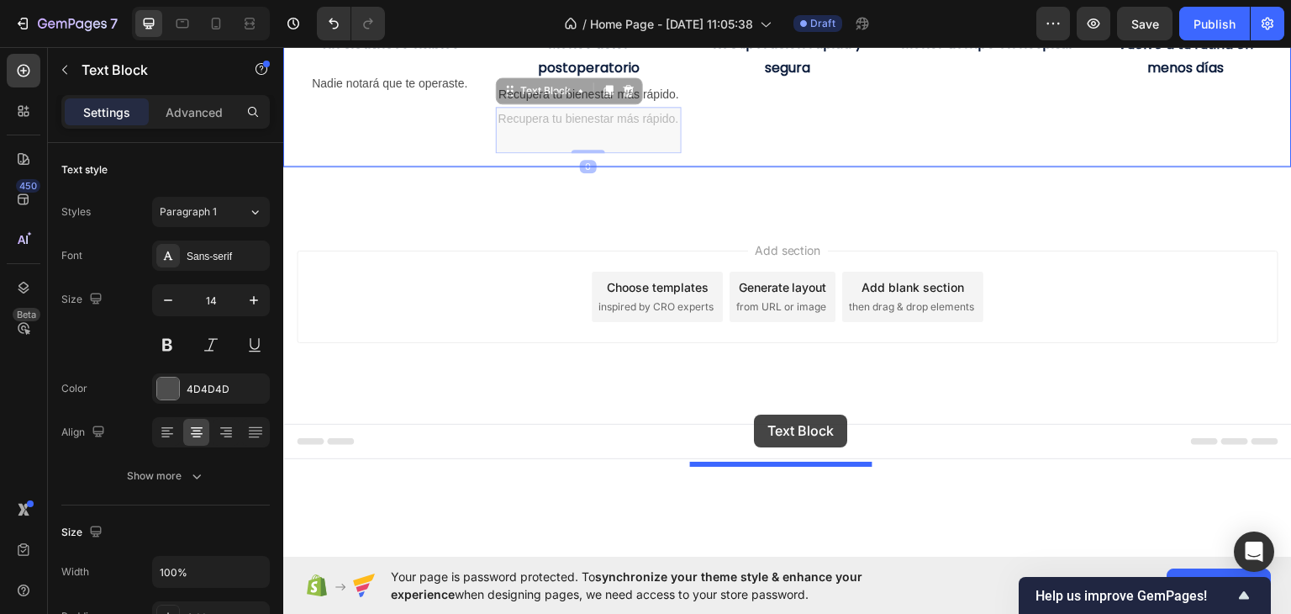
drag, startPoint x: 503, startPoint y: 438, endPoint x: 759, endPoint y: 408, distance: 258.1
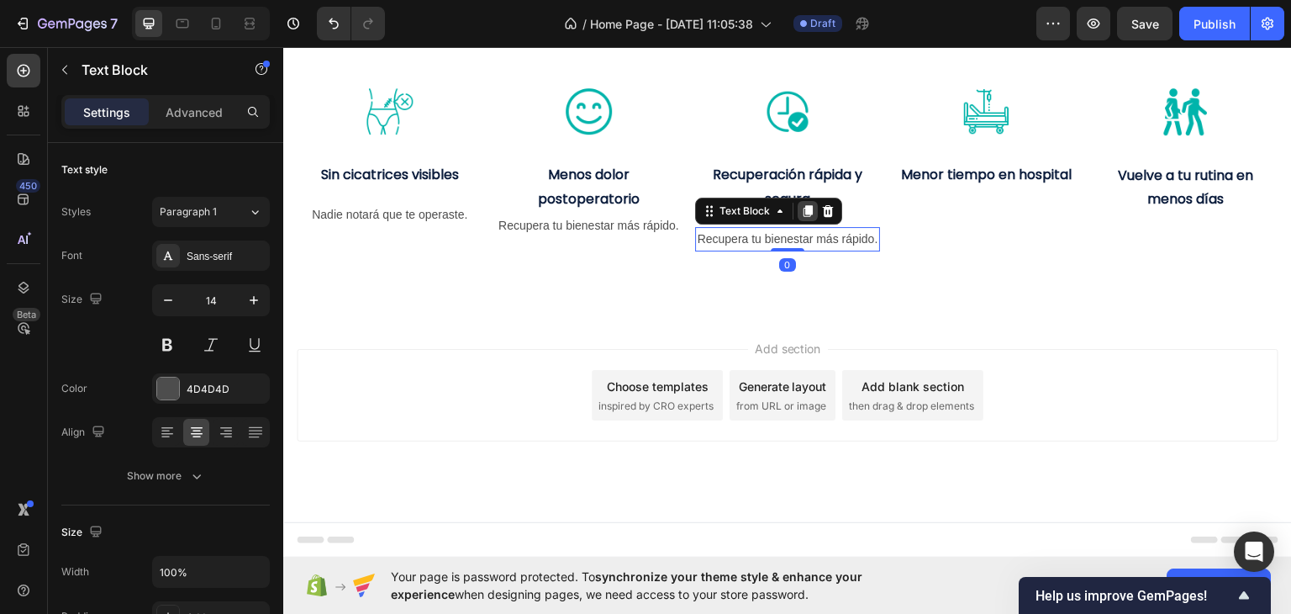
click at [803, 216] on icon at bounding box center [807, 210] width 9 height 12
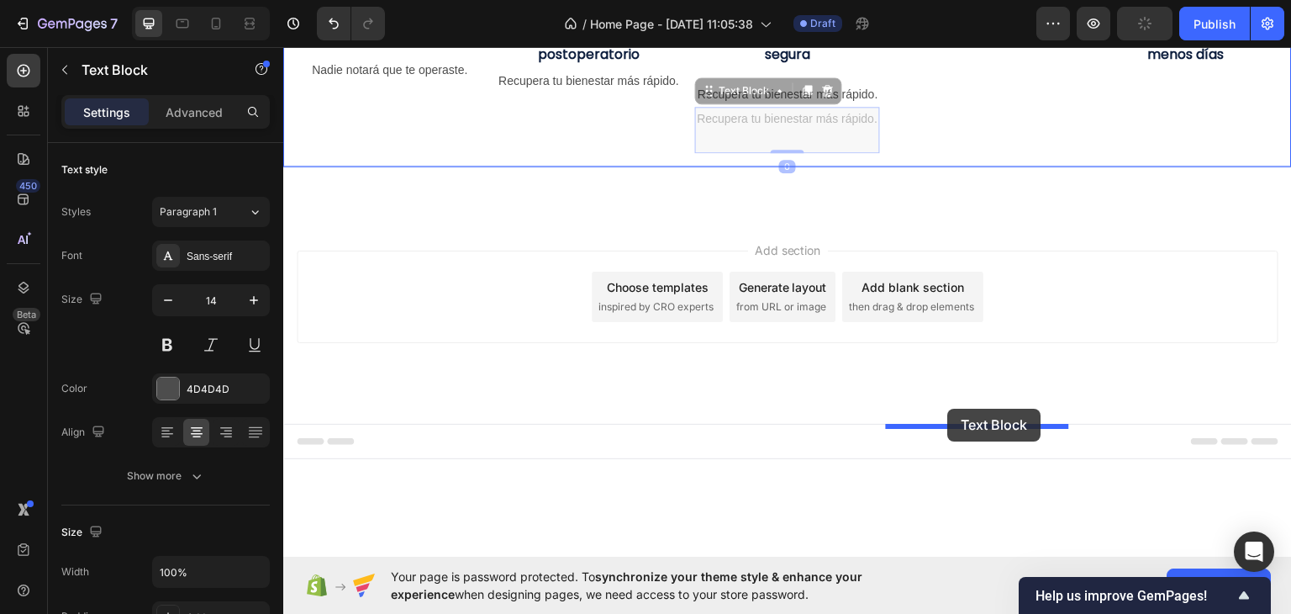
drag, startPoint x: 703, startPoint y: 452, endPoint x: 951, endPoint y: 408, distance: 251.9
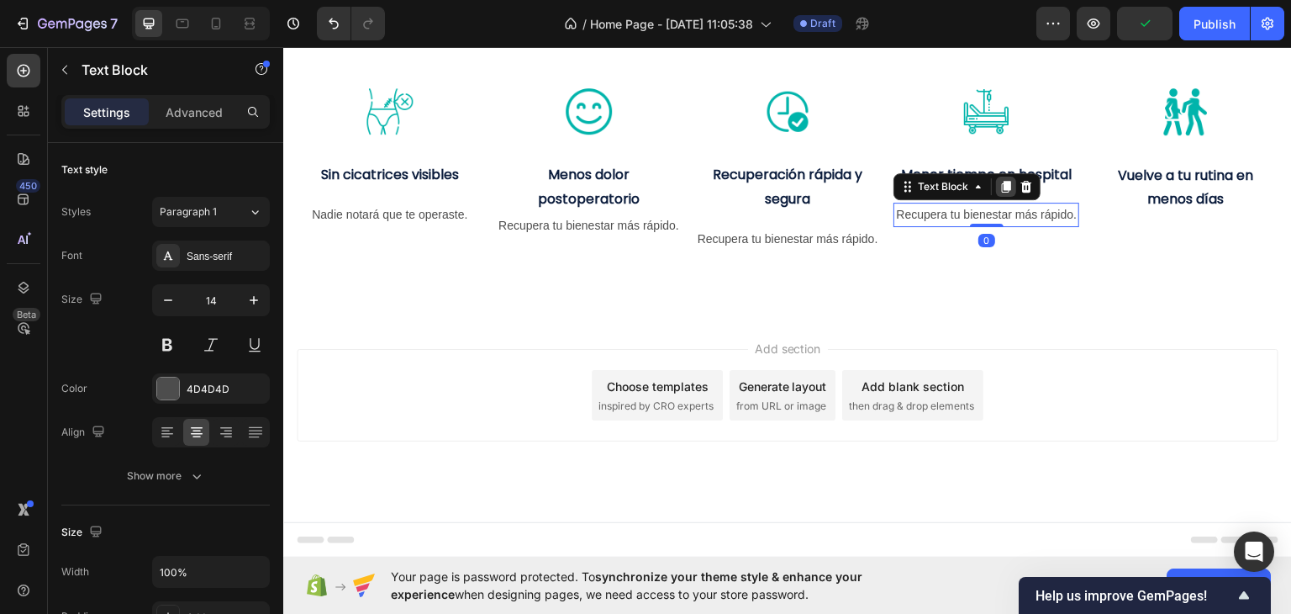
click at [1000, 192] on icon at bounding box center [1005, 185] width 13 height 13
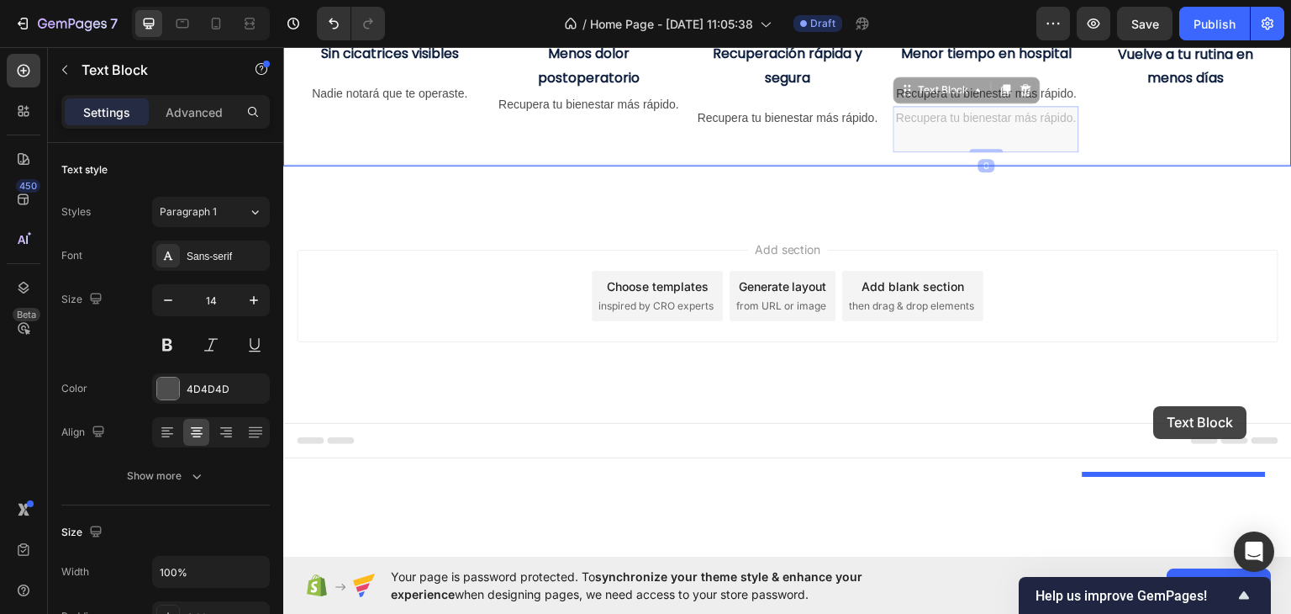
drag, startPoint x: 894, startPoint y: 430, endPoint x: 1156, endPoint y: 404, distance: 262.7
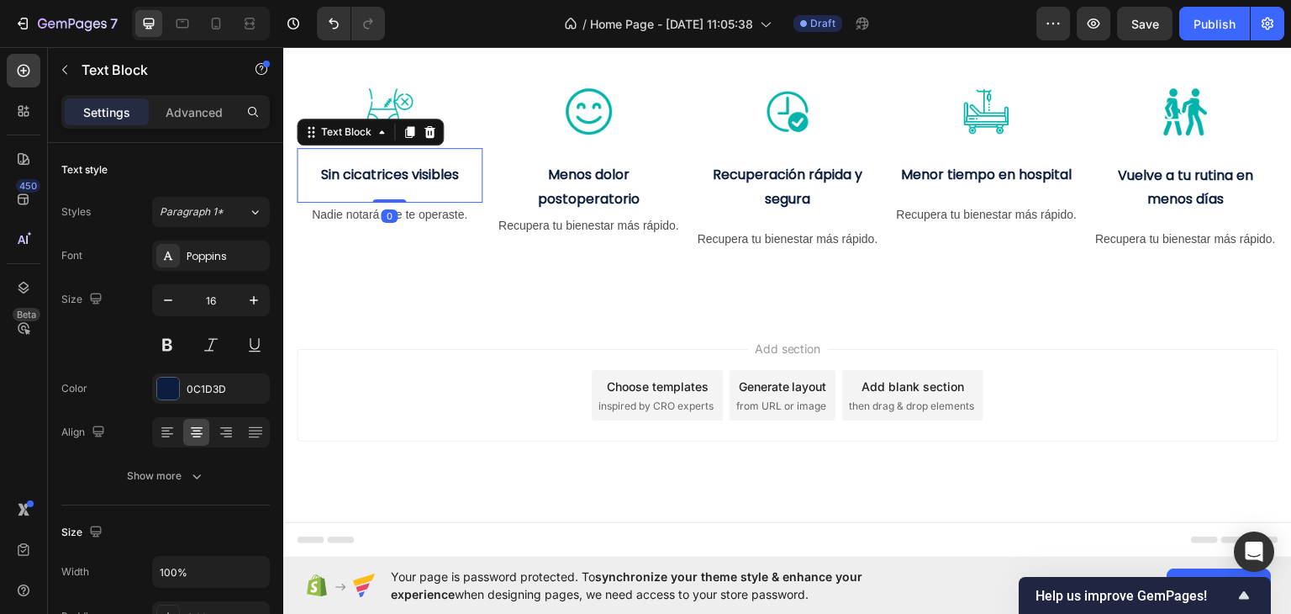
click at [454, 183] on strong "Sin cicatrices visibles" at bounding box center [389, 173] width 138 height 19
click at [214, 108] on p "Advanced" at bounding box center [194, 112] width 57 height 18
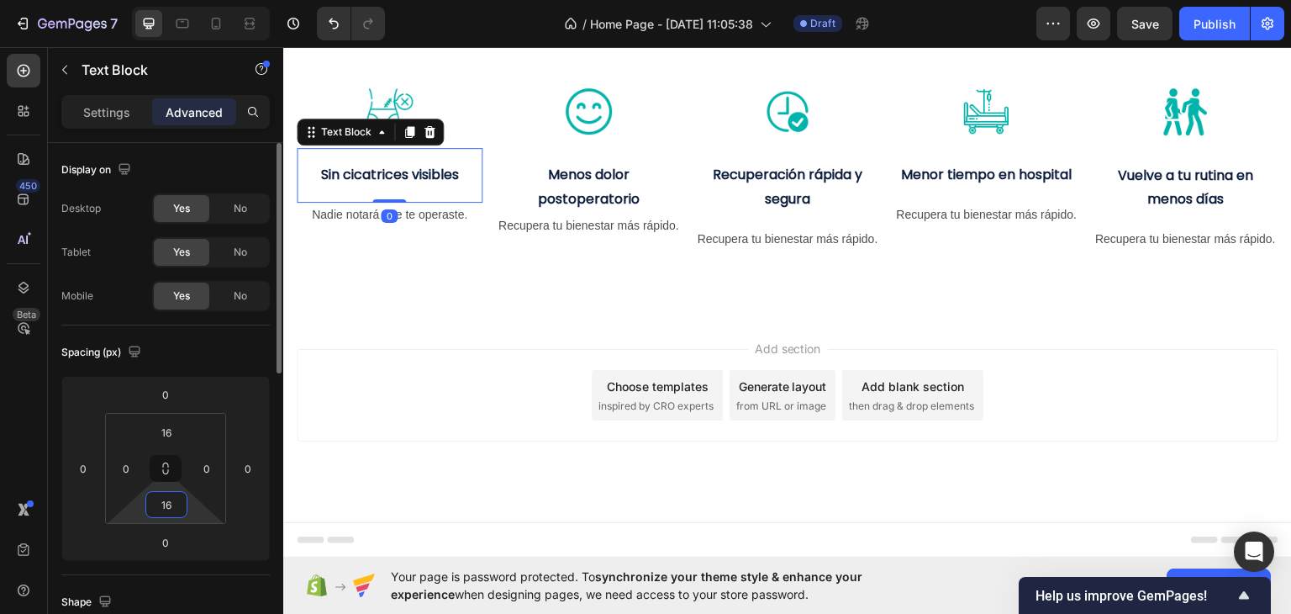
click at [173, 515] on input "16" at bounding box center [167, 504] width 34 height 25
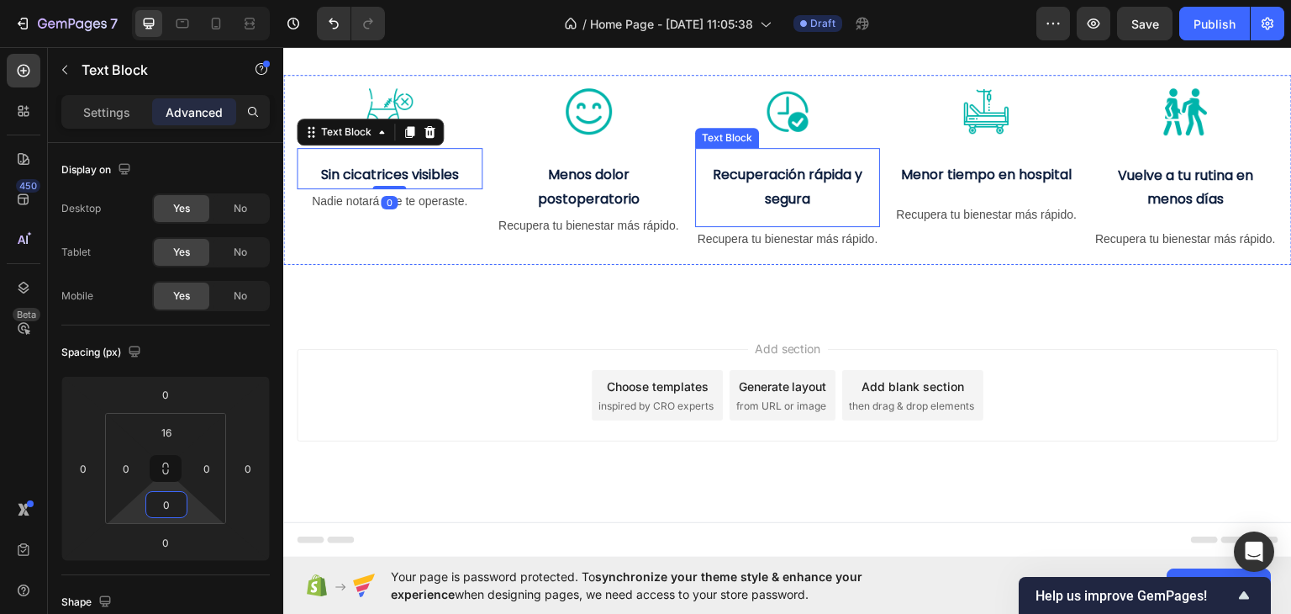
click at [755, 211] on p "Recuperación rápida y segura" at bounding box center [788, 186] width 182 height 49
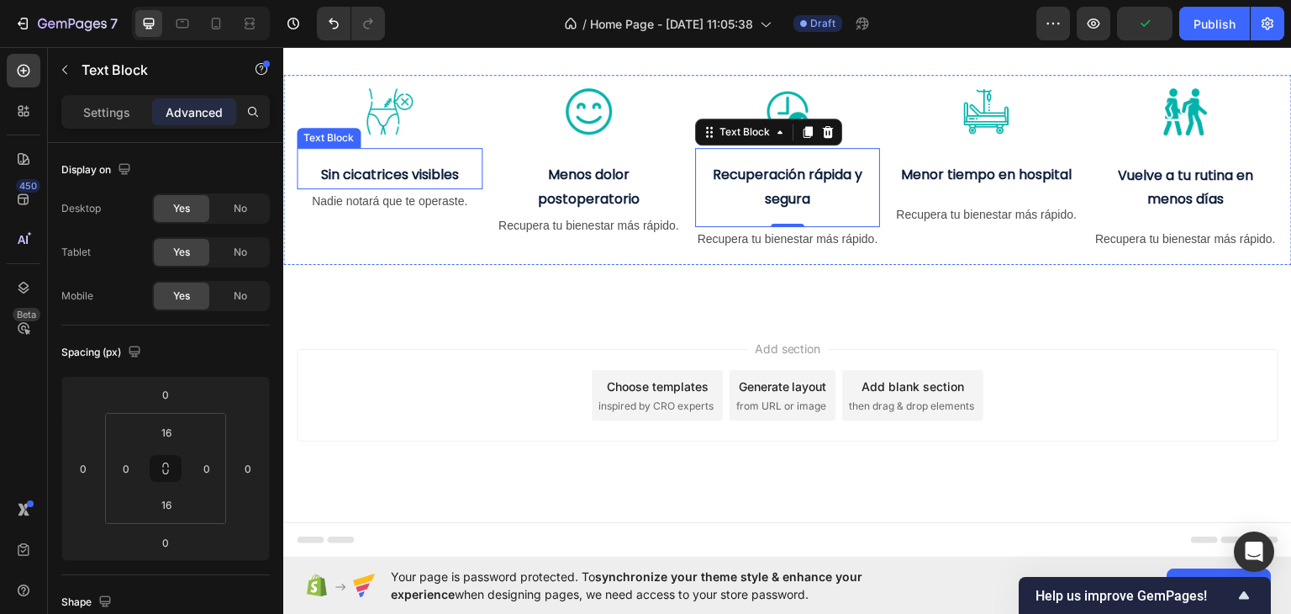
click at [424, 183] on strong "Sin cicatrices visibles" at bounding box center [389, 173] width 138 height 19
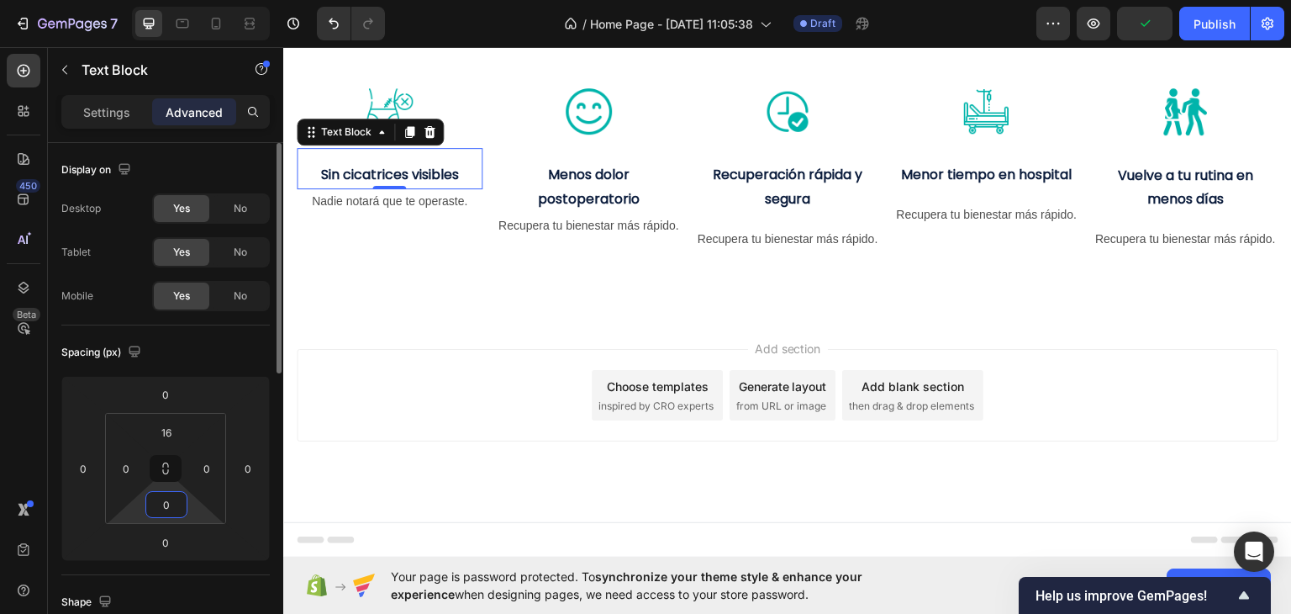
click at [165, 509] on input "0" at bounding box center [167, 504] width 34 height 25
click at [170, 498] on input "16" at bounding box center [167, 504] width 34 height 25
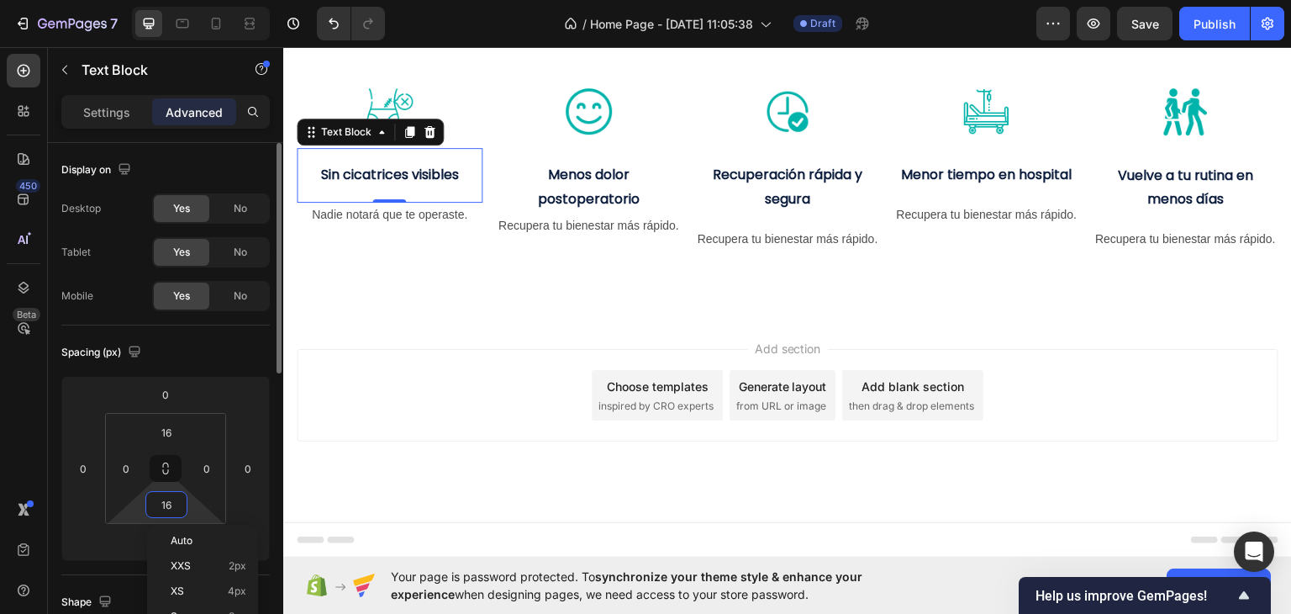
click at [170, 498] on input "16" at bounding box center [167, 504] width 34 height 25
type input "5"
type input "2"
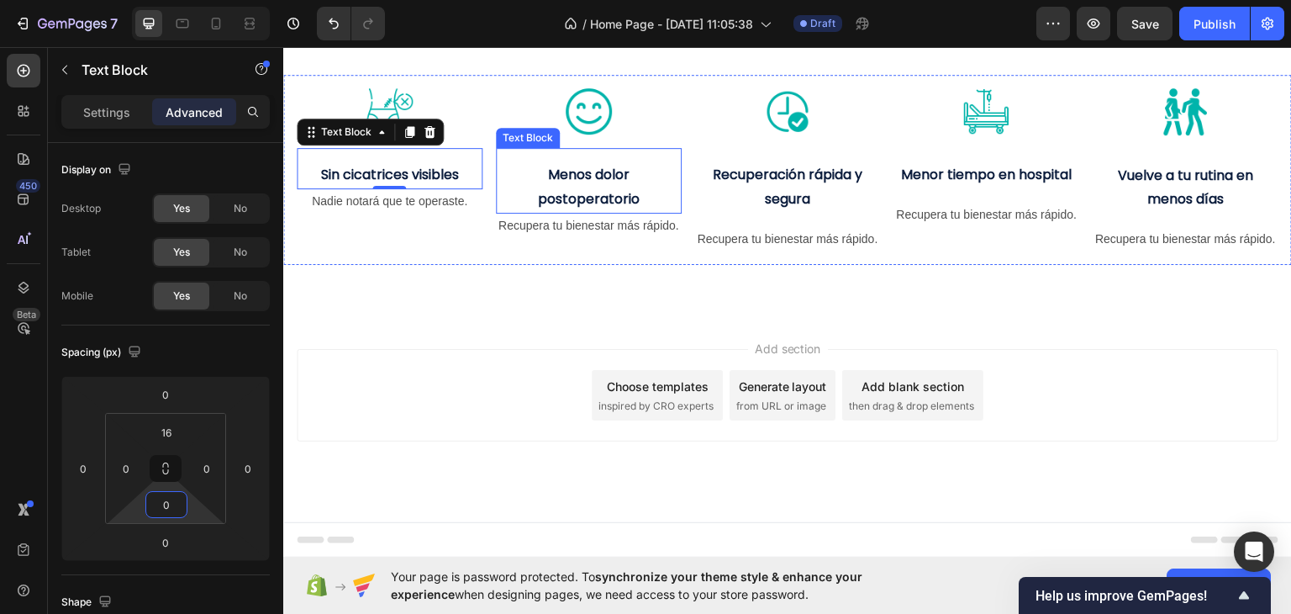
click at [636, 211] on p "Menos dolor postoperatorio" at bounding box center [589, 186] width 182 height 49
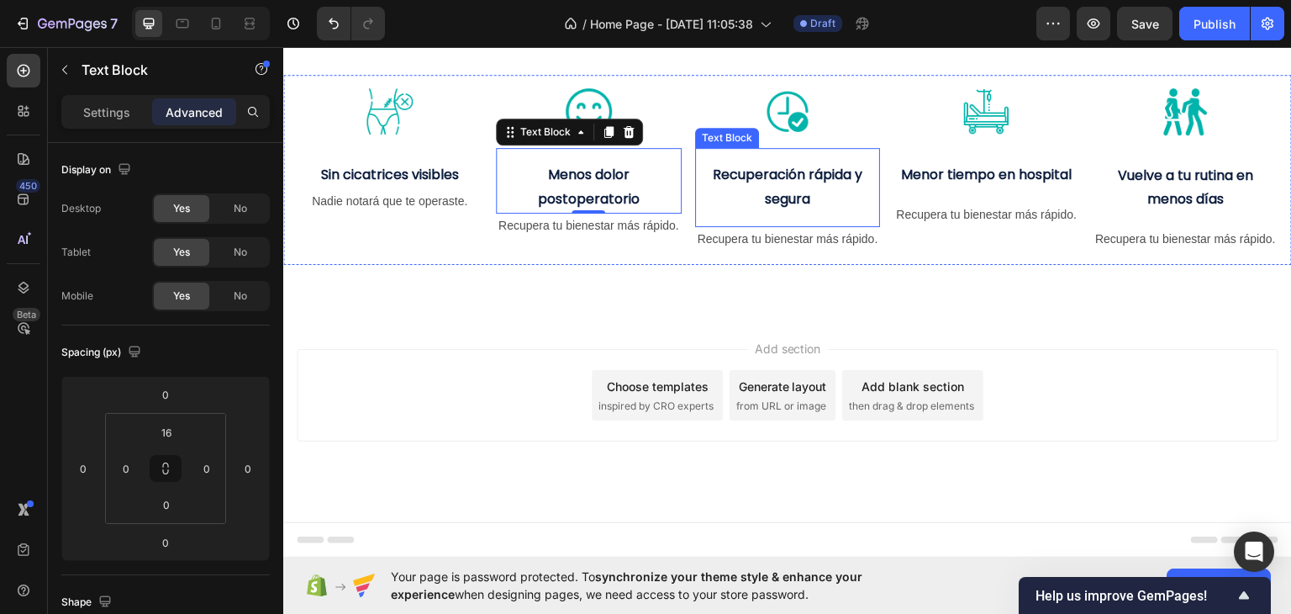
click at [752, 211] on p "Recuperación rápida y segura" at bounding box center [788, 186] width 182 height 49
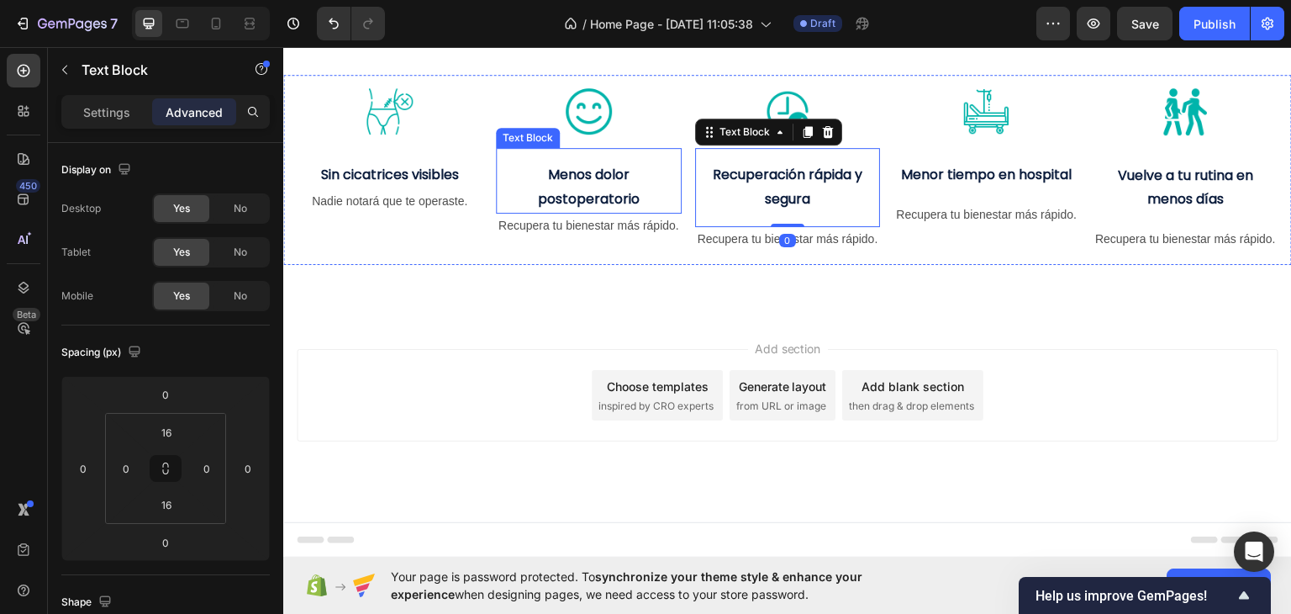
click at [577, 208] on strong "Menos dolor postoperatorio" at bounding box center [589, 186] width 102 height 44
click at [809, 208] on strong "Recuperación rápida y segura" at bounding box center [788, 186] width 150 height 44
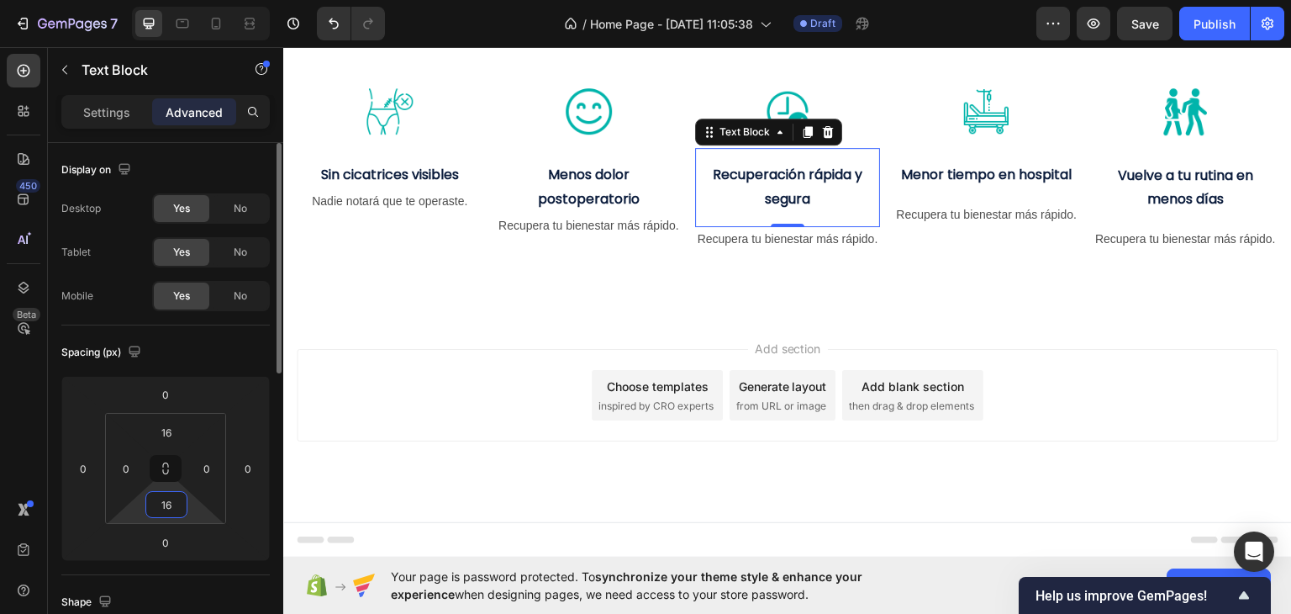
click at [169, 510] on input "16" at bounding box center [167, 504] width 34 height 25
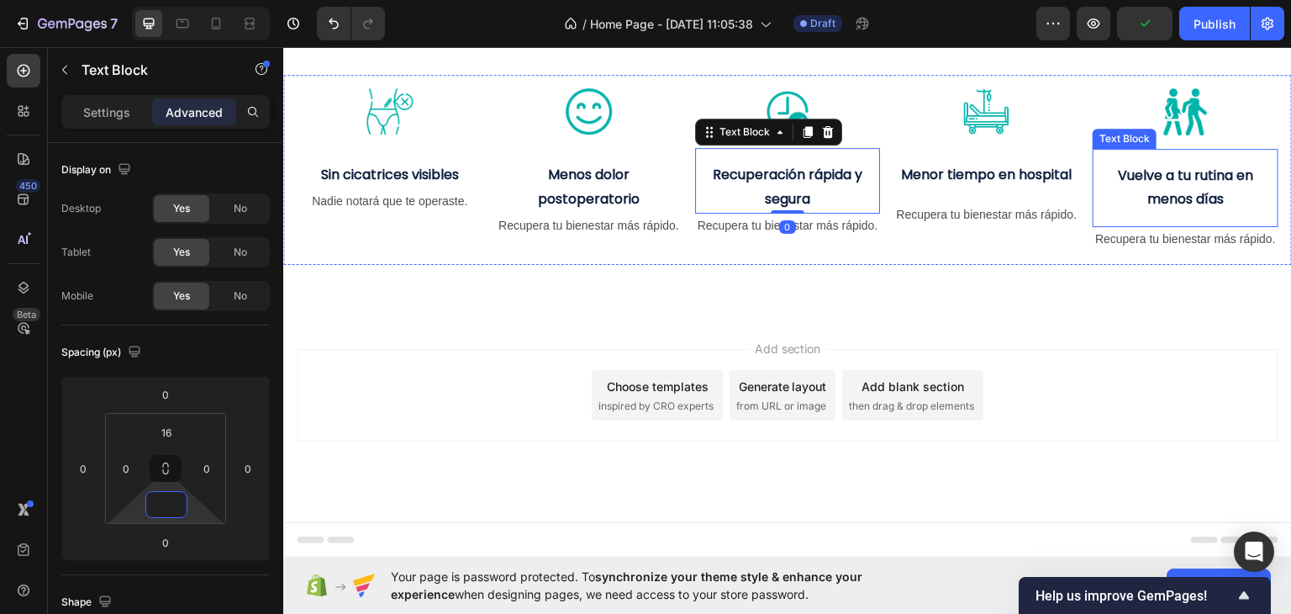
click at [1146, 208] on strong "Vuelve a tu rutina en menos días" at bounding box center [1185, 187] width 135 height 44
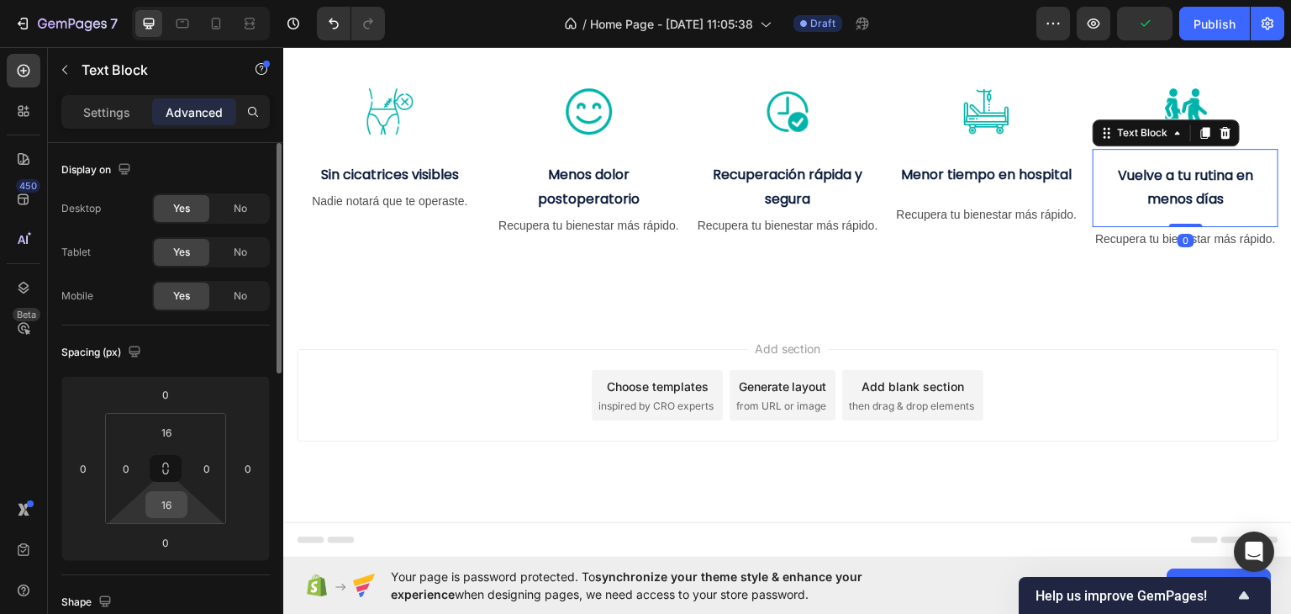
click at [162, 502] on input "16" at bounding box center [167, 504] width 34 height 25
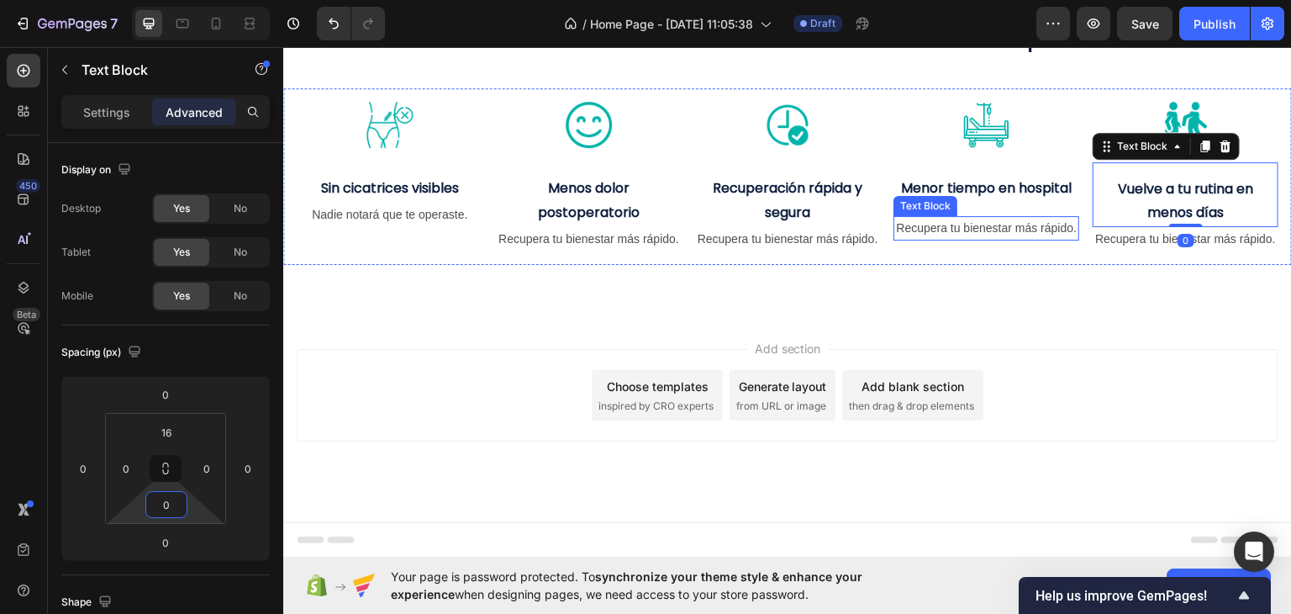
click at [847, 249] on p "Recupera tu bienestar más rápido." at bounding box center [788, 238] width 182 height 21
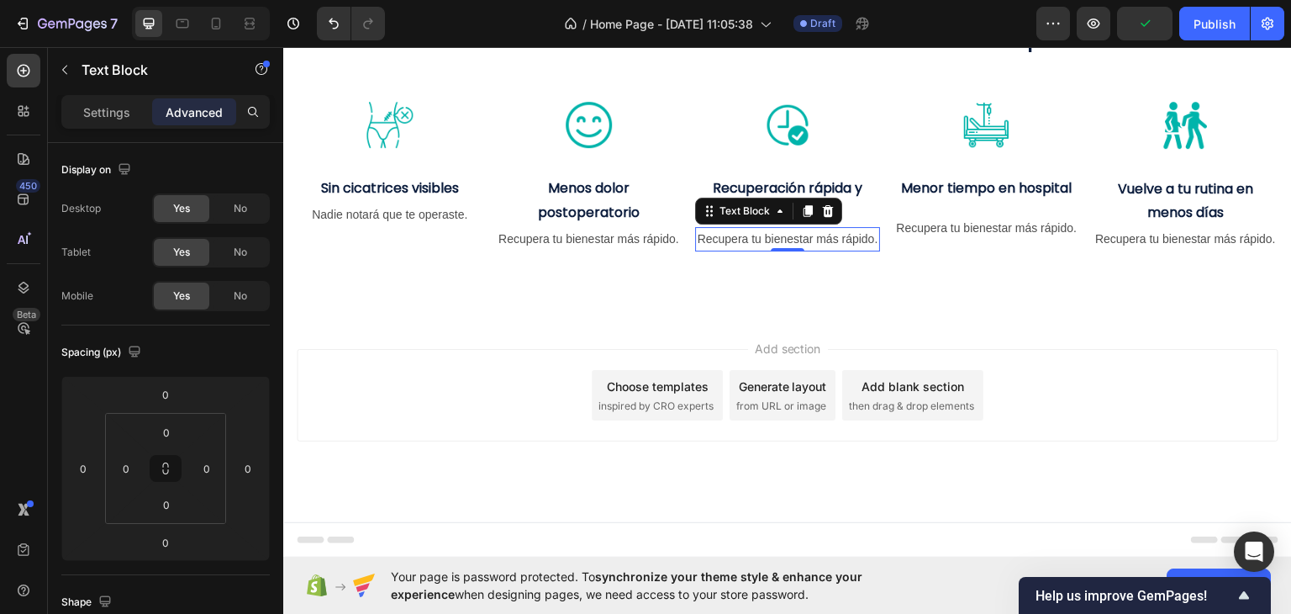
click at [809, 249] on p "Recupera tu bienestar más rápido." at bounding box center [788, 238] width 182 height 21
click at [809, 250] on div "Recupera tu bienestar más rápido." at bounding box center [788, 238] width 186 height 24
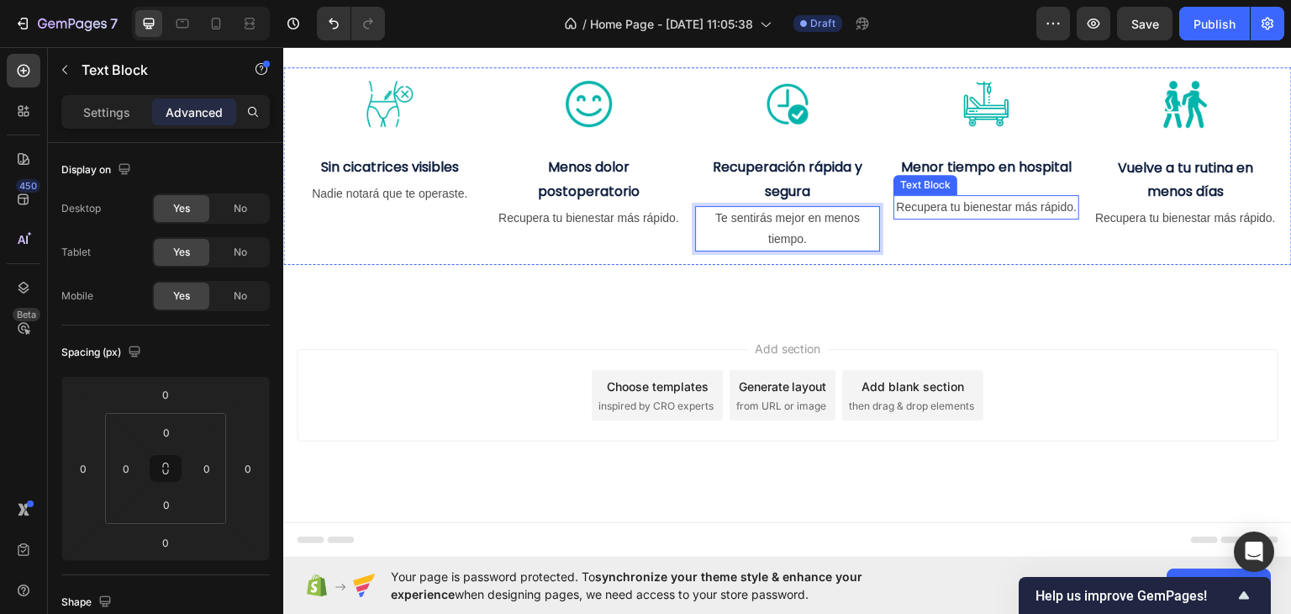
click at [976, 217] on p "Recupera tu bienestar más rápido." at bounding box center [986, 206] width 182 height 21
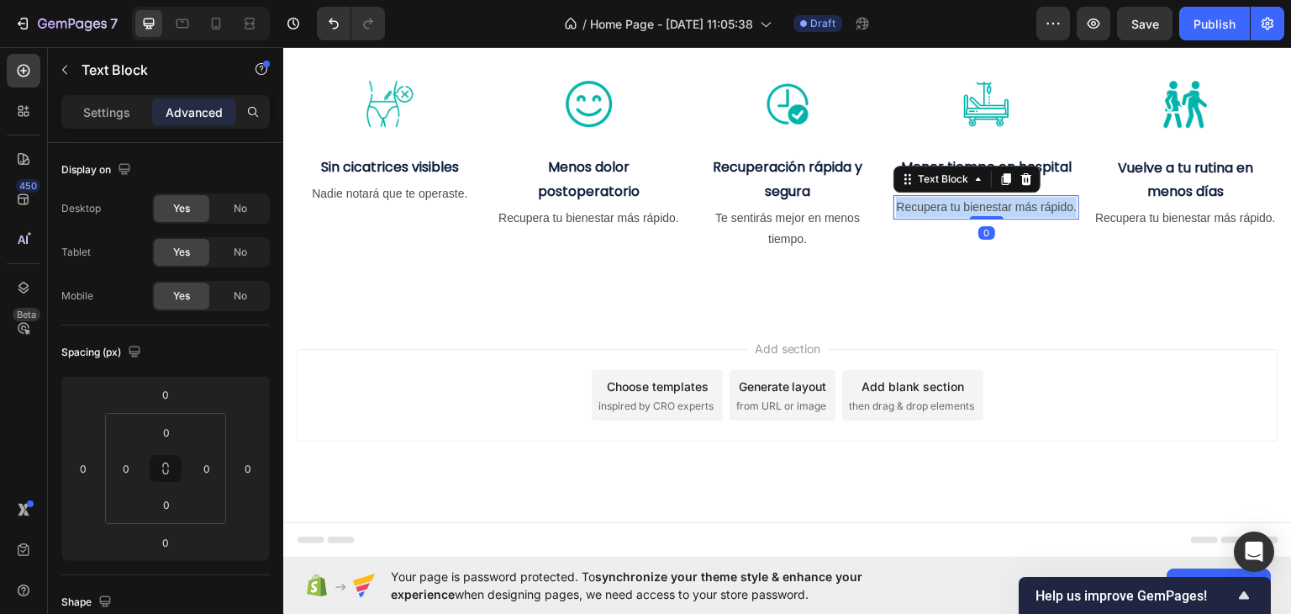
click at [976, 217] on p "Recupera tu bienestar más rápido." at bounding box center [986, 206] width 182 height 21
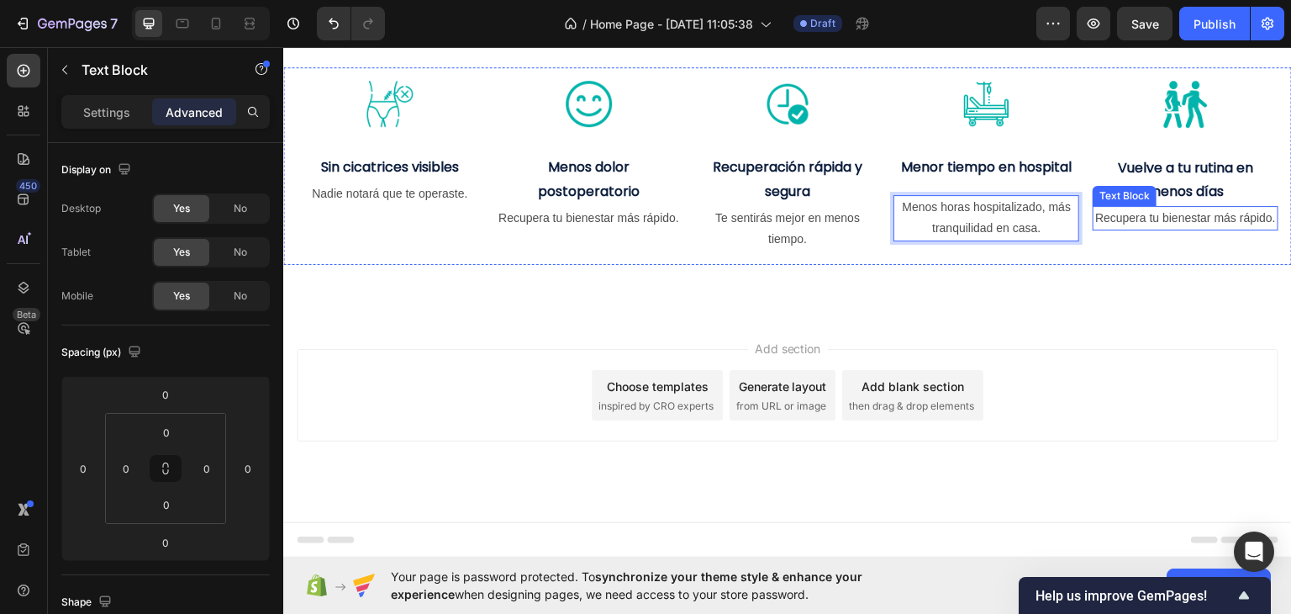
click at [1160, 228] on p "Recupera tu bienestar más rápido." at bounding box center [1185, 217] width 182 height 21
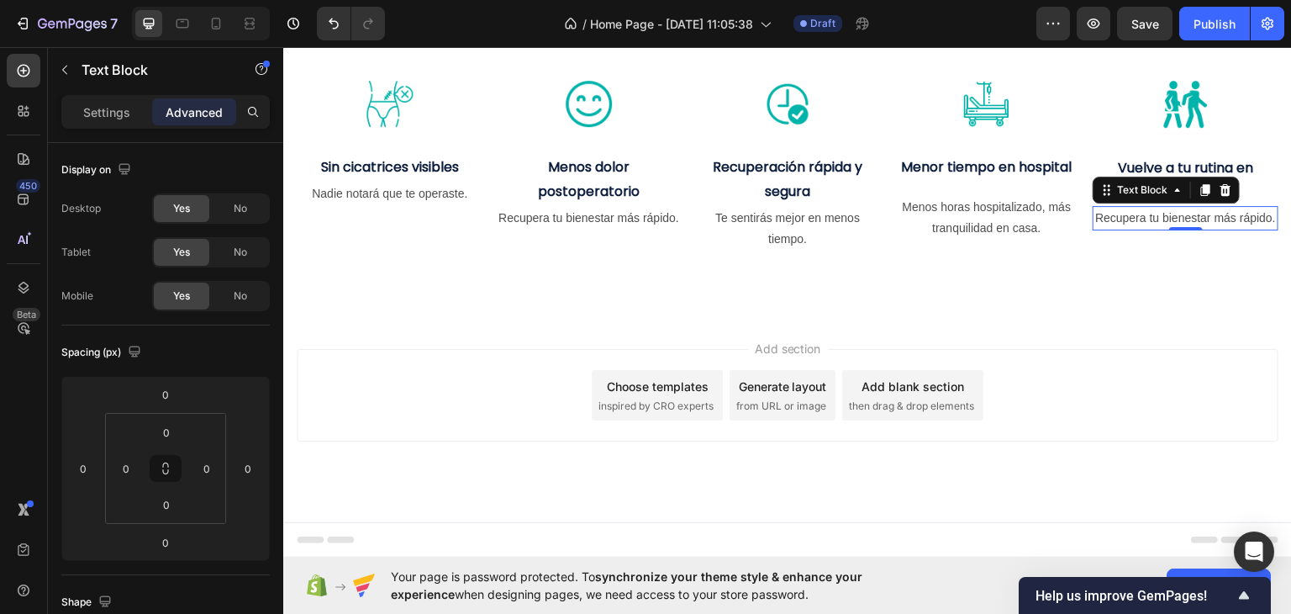
click at [1207, 228] on p "Recupera tu bienestar más rápido." at bounding box center [1185, 217] width 182 height 21
click at [1207, 229] on div "Recupera tu bienestar más rápido." at bounding box center [1186, 217] width 186 height 24
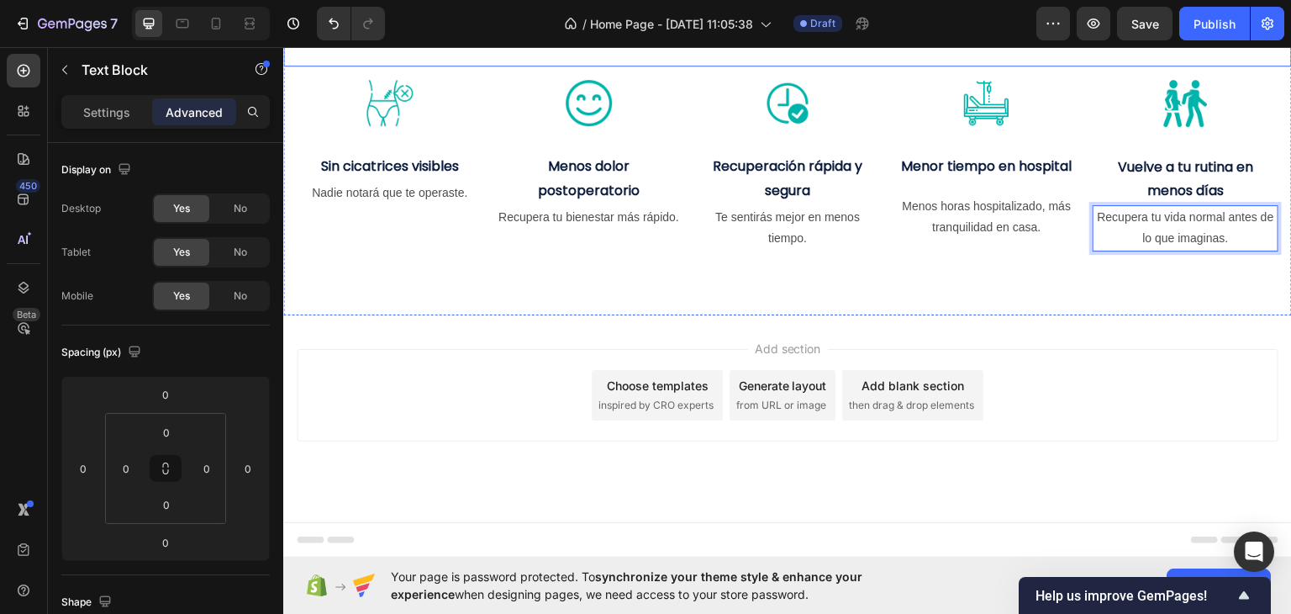
click at [1088, 66] on div "beneficios reales para tu salud y tu recuperación Heading" at bounding box center [787, 11] width 1009 height 109
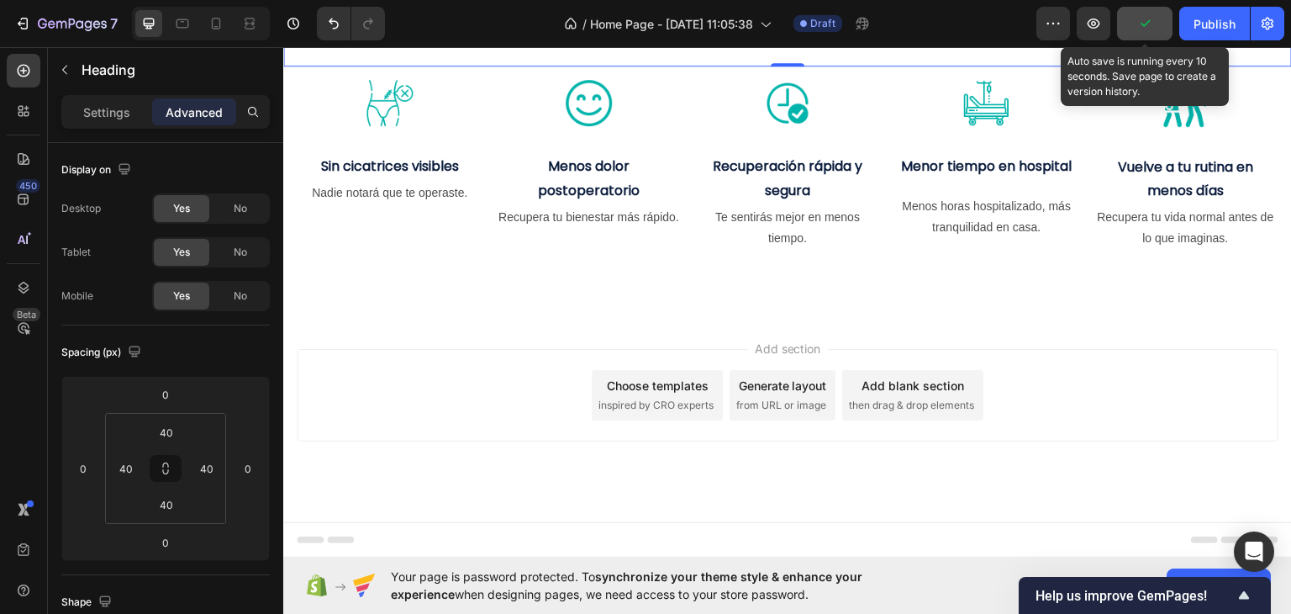
click at [1132, 28] on button "button" at bounding box center [1144, 24] width 55 height 34
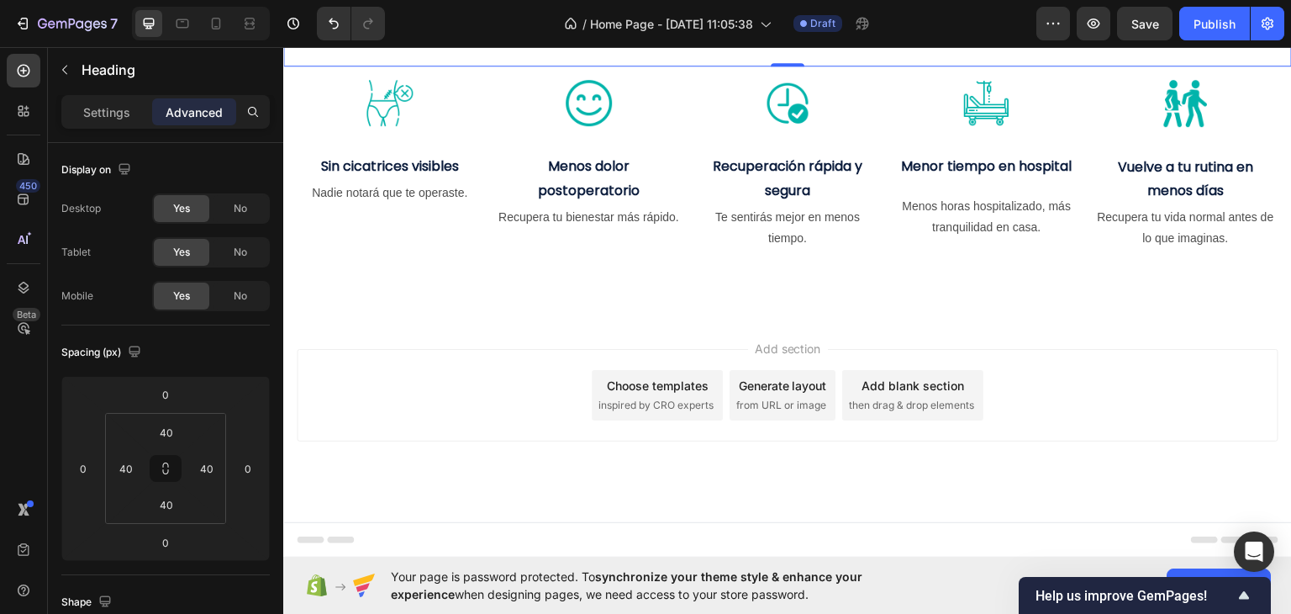
click at [614, 66] on div "beneficios reales para tu salud y tu recuperación Heading 0" at bounding box center [787, 11] width 1009 height 109
click at [166, 508] on input "40" at bounding box center [167, 504] width 34 height 25
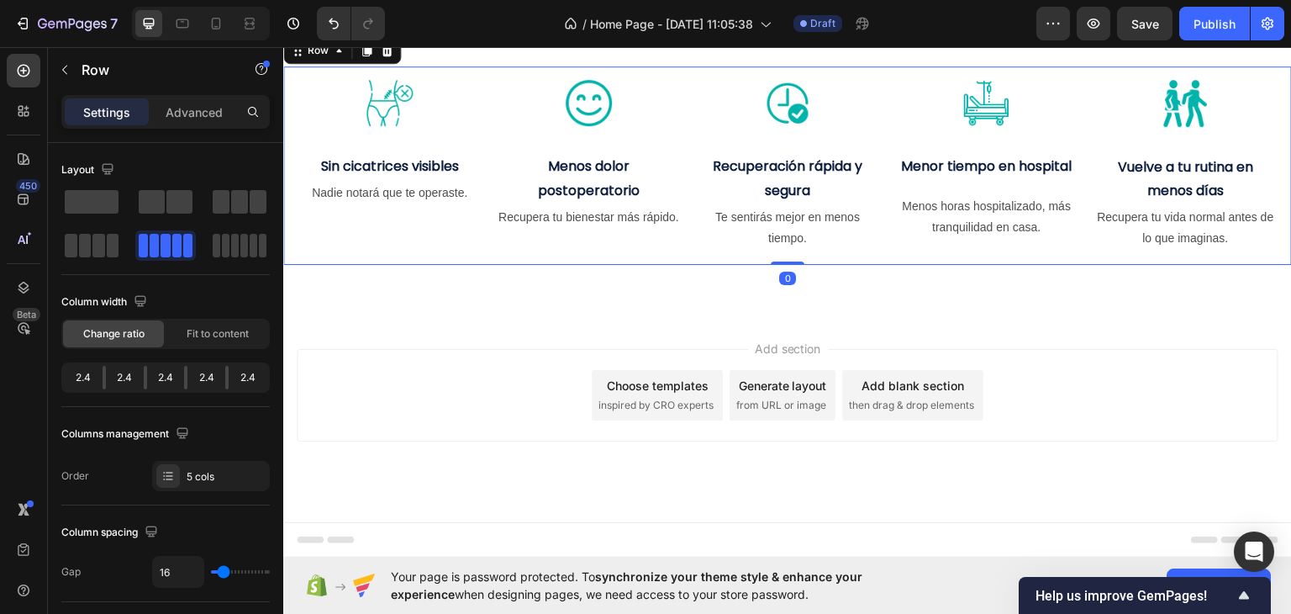
click at [452, 263] on div "Image Sin cicatrices visibles Text Block Nadie notará que te operaste. Text Blo…" at bounding box center [787, 165] width 1009 height 198
click at [192, 107] on p "Advanced" at bounding box center [194, 112] width 57 height 18
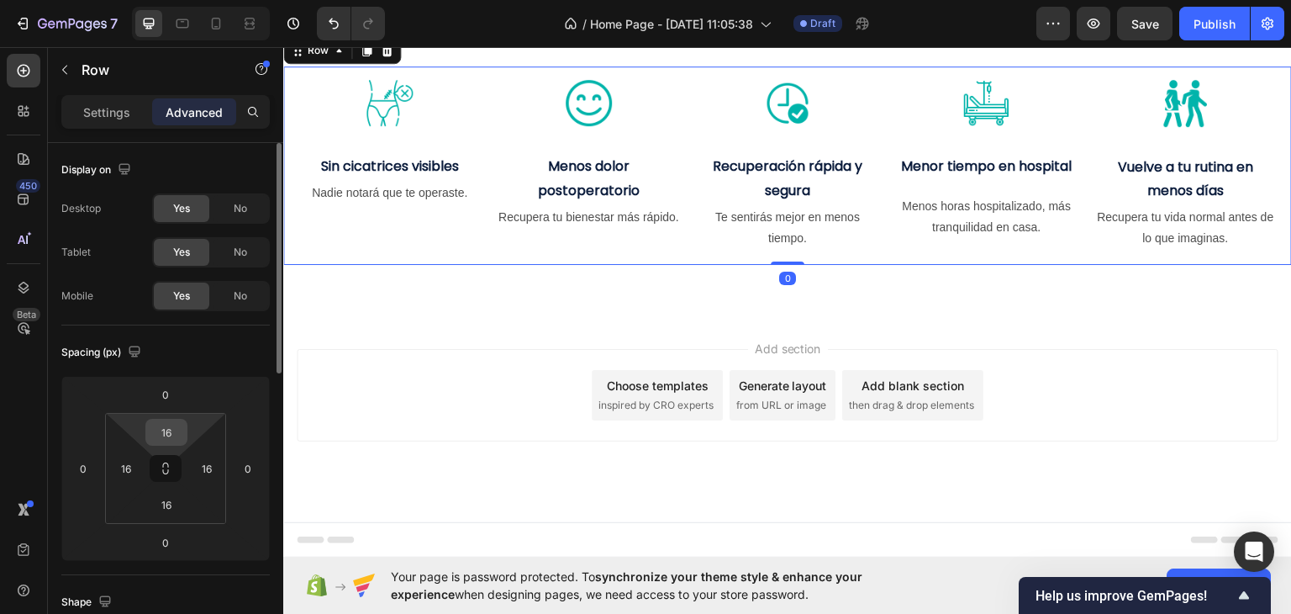
click at [172, 435] on input "16" at bounding box center [167, 431] width 34 height 25
click at [169, 431] on input "30" at bounding box center [167, 431] width 34 height 25
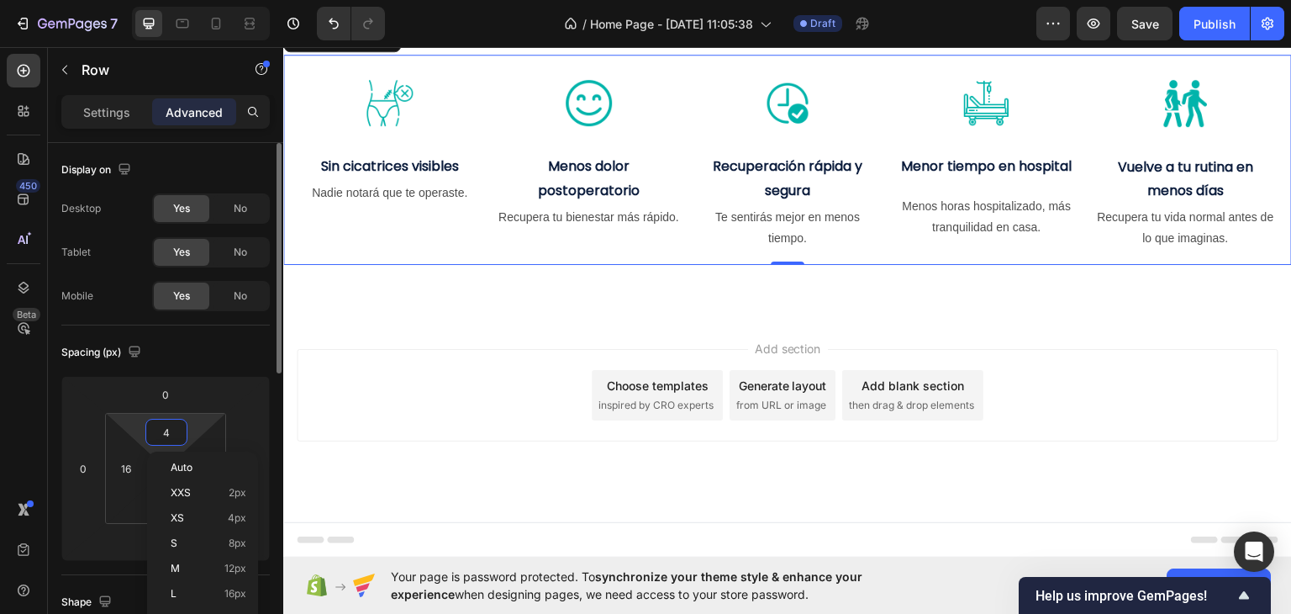
type input "40"
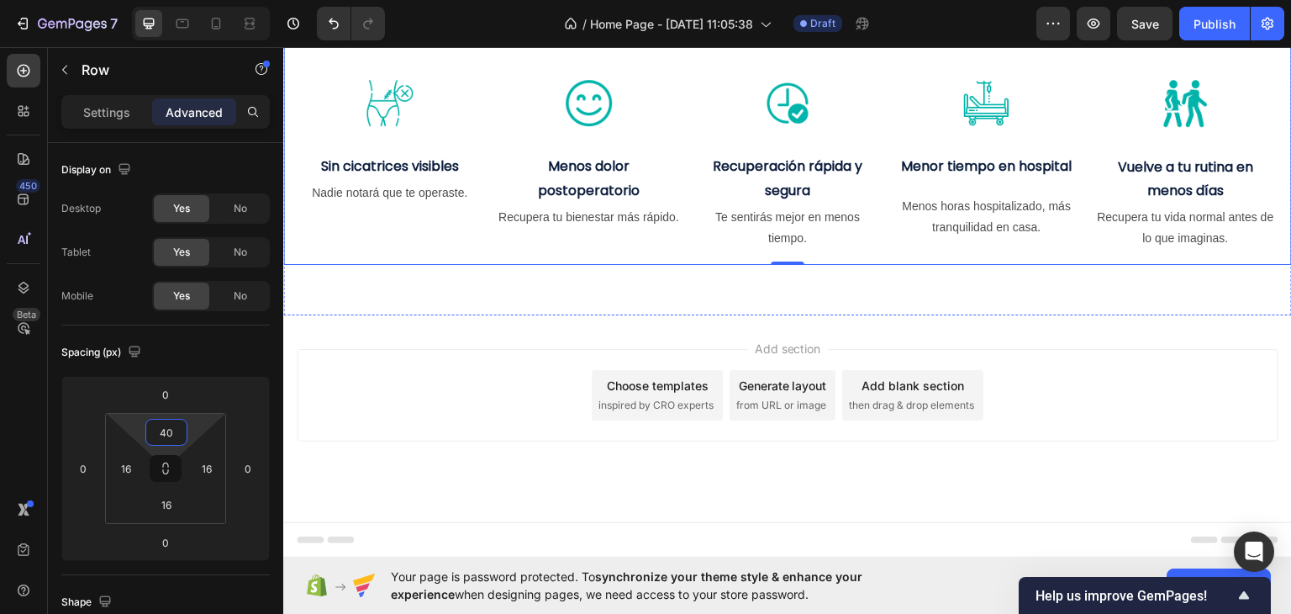
click at [888, 147] on div "beneficios reales para tu salud y tu recuperación Heading Image Sin cicatrices …" at bounding box center [787, 101] width 1009 height 428
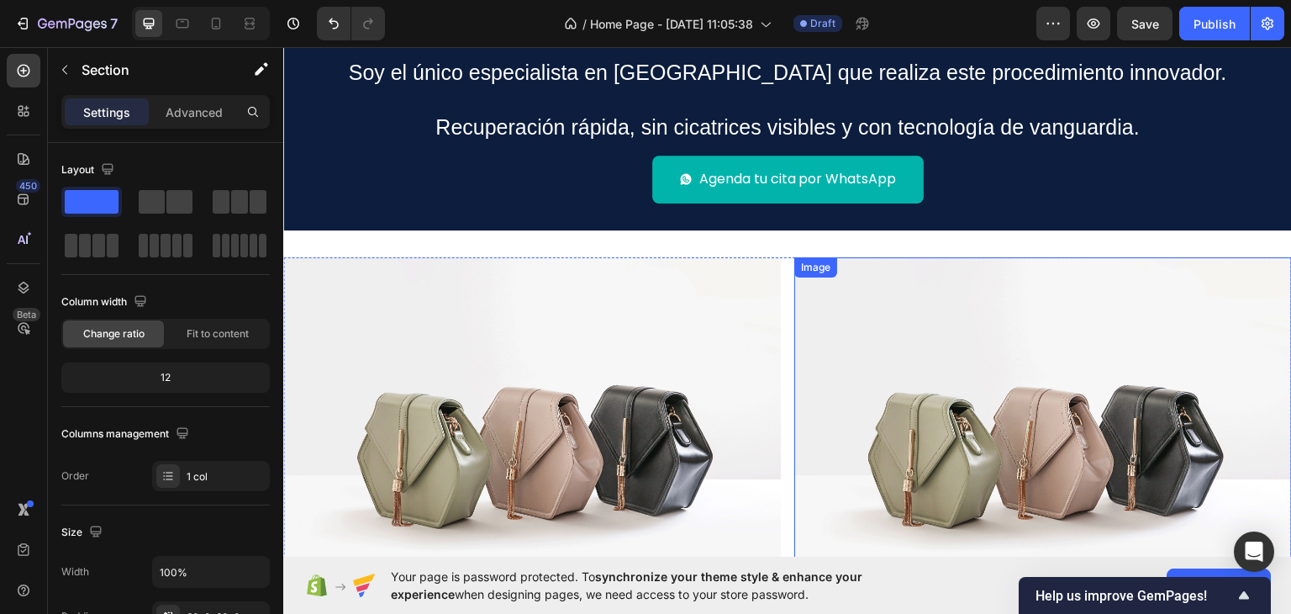
scroll to position [0, 0]
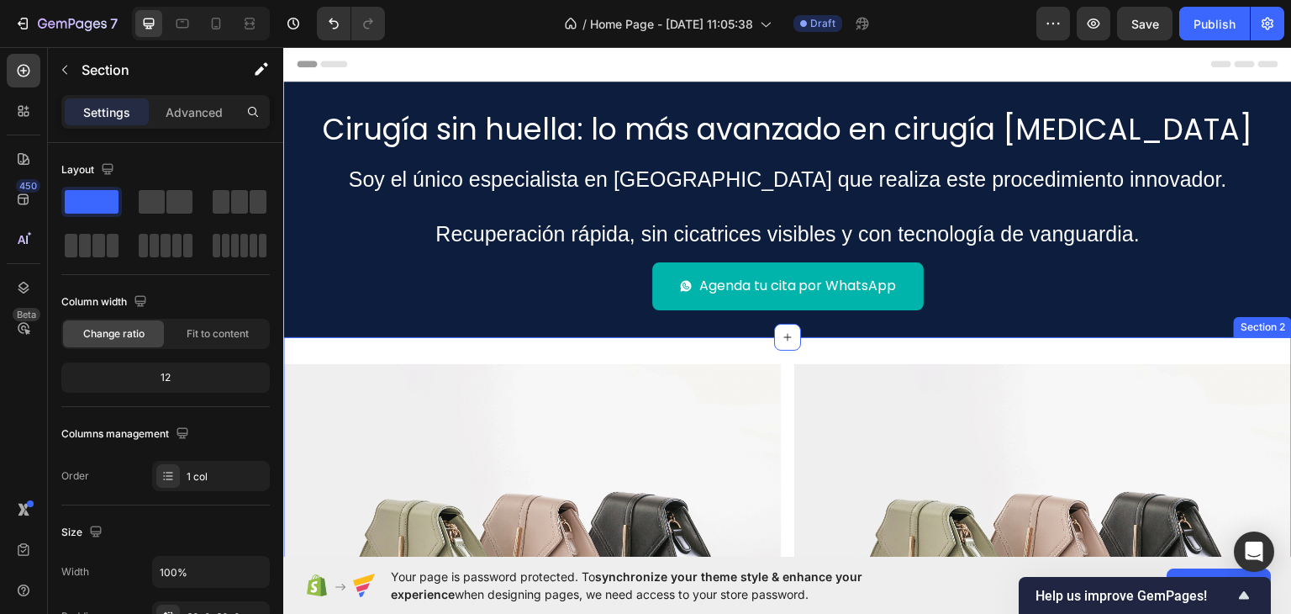
click at [835, 350] on div "Image Image Row Section 2" at bounding box center [787, 549] width 1009 height 427
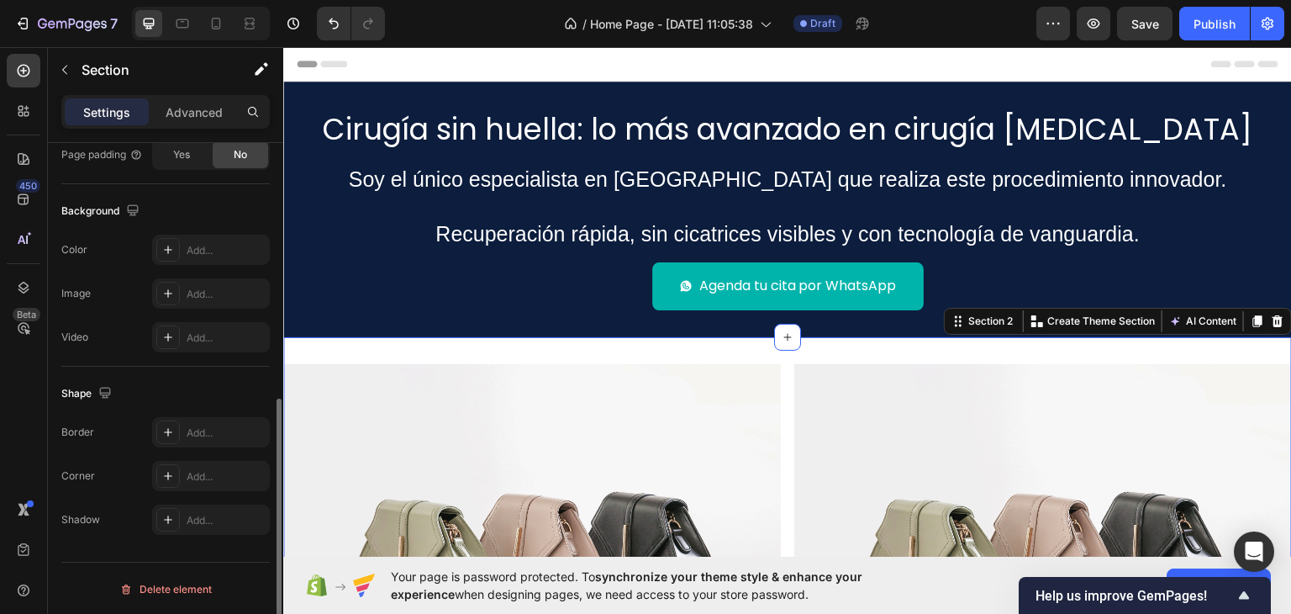
scroll to position [253, 0]
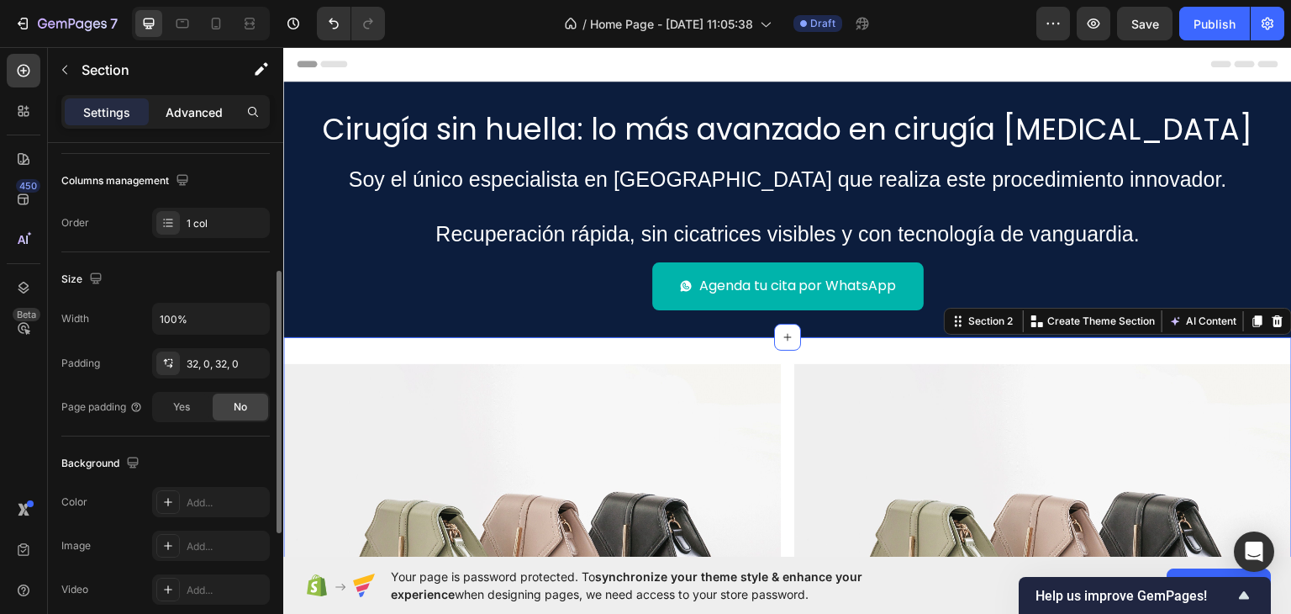
click at [179, 112] on p "Advanced" at bounding box center [194, 112] width 57 height 18
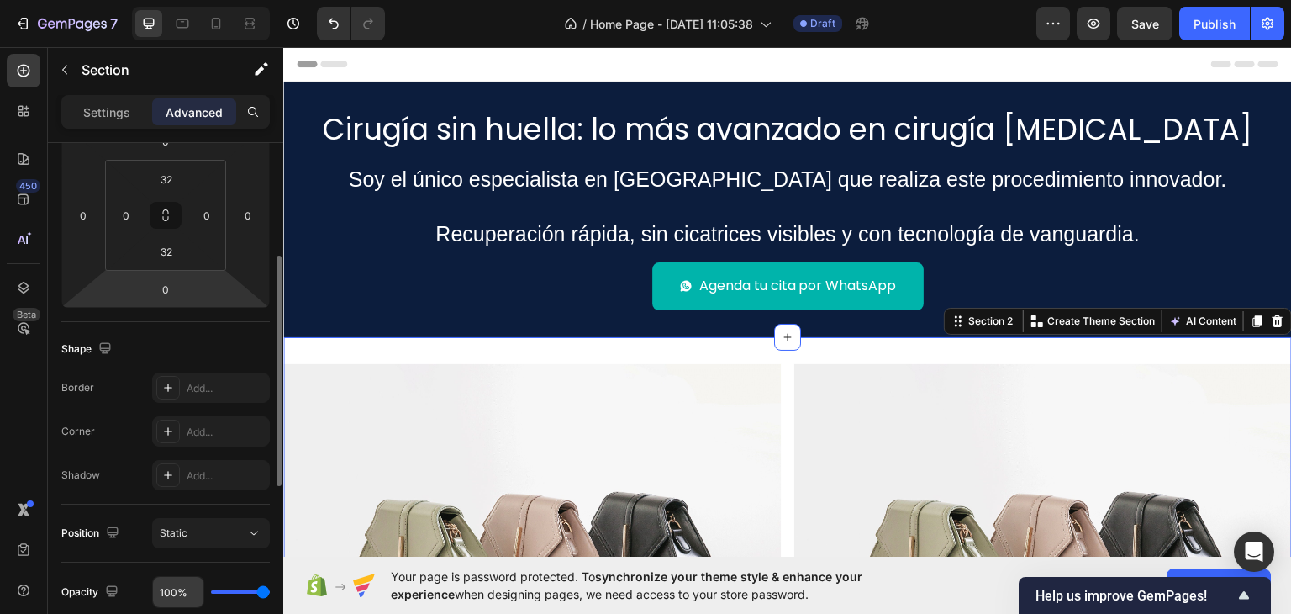
scroll to position [505, 0]
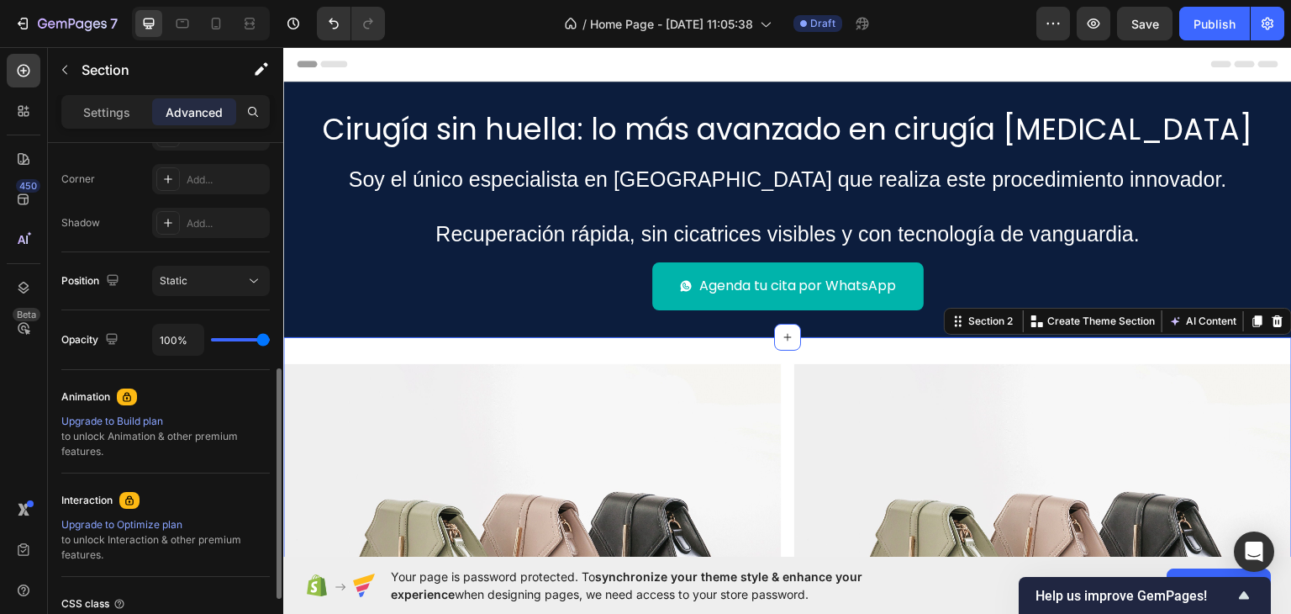
click at [102, 95] on div "Settings Advanced" at bounding box center [165, 112] width 208 height 34
click at [110, 111] on p "Settings" at bounding box center [106, 112] width 47 height 18
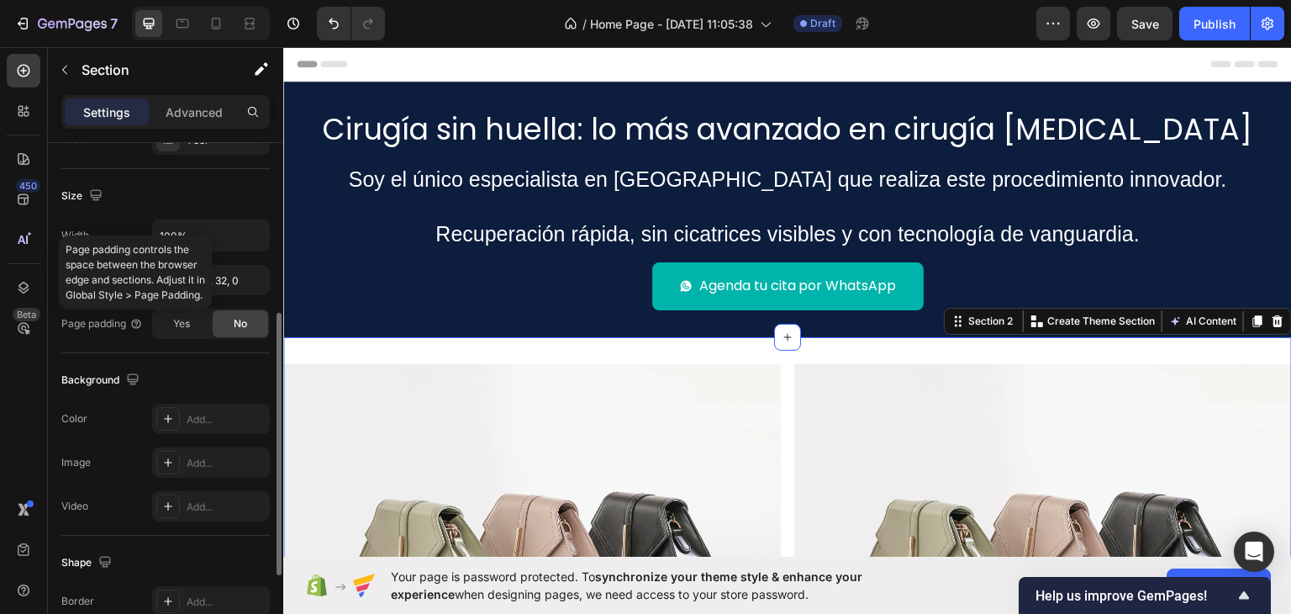
scroll to position [420, 0]
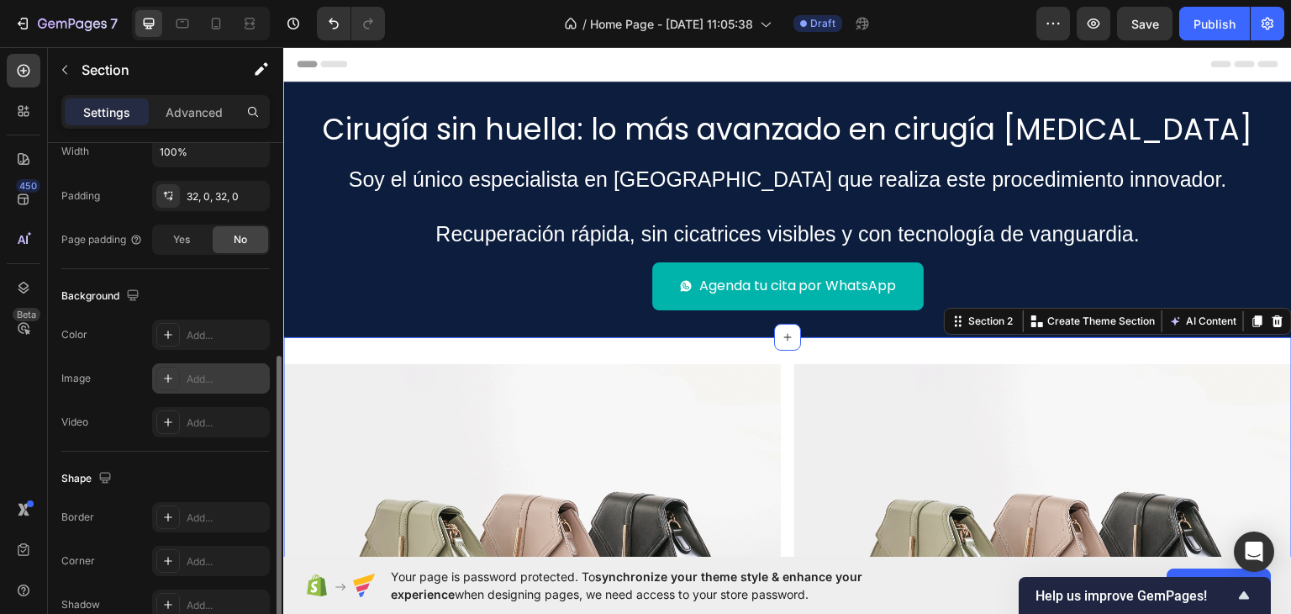
click at [201, 366] on div "Add..." at bounding box center [211, 378] width 118 height 30
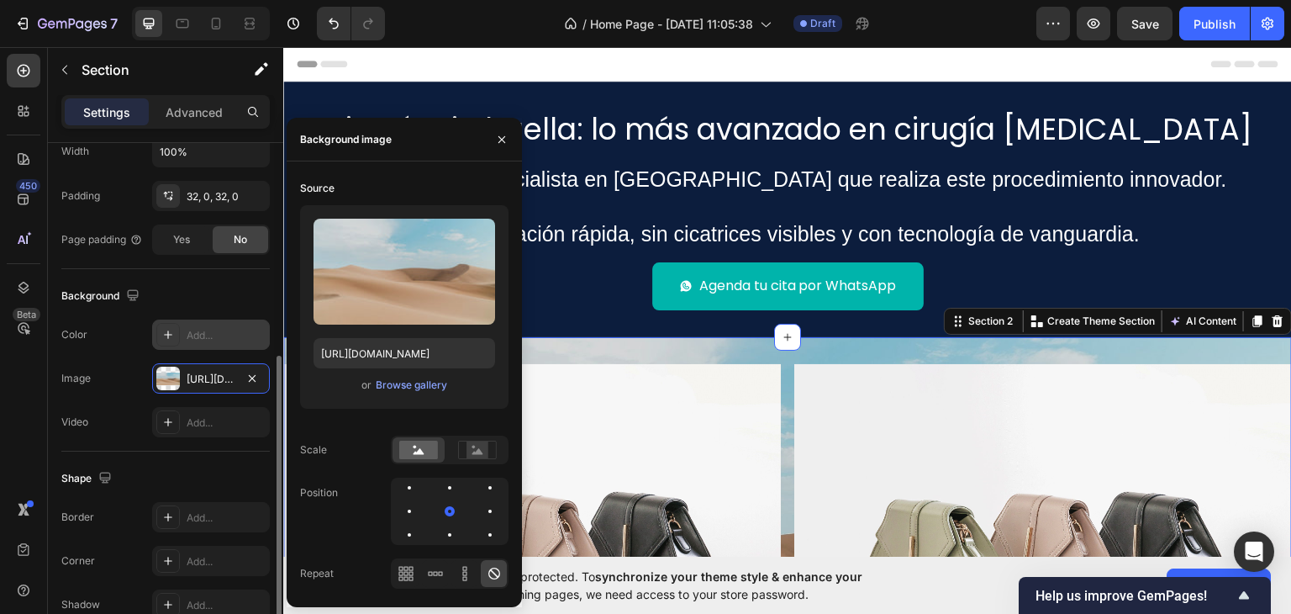
click at [192, 329] on div "Add..." at bounding box center [226, 335] width 79 height 15
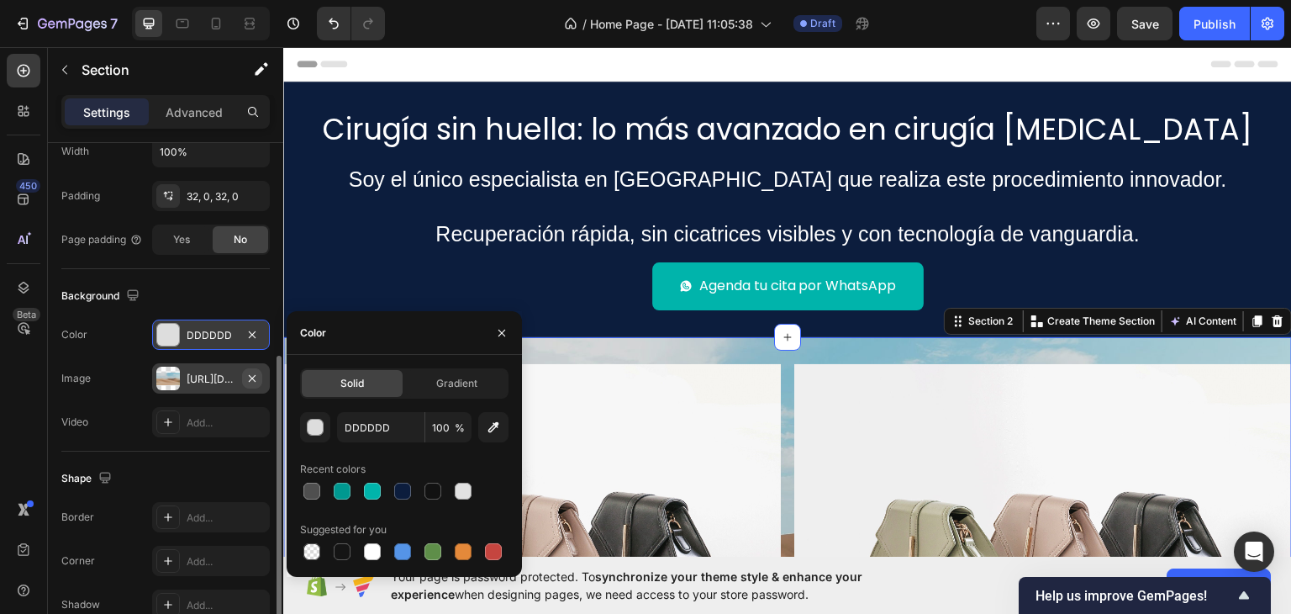
click at [254, 374] on icon "button" at bounding box center [252, 377] width 7 height 7
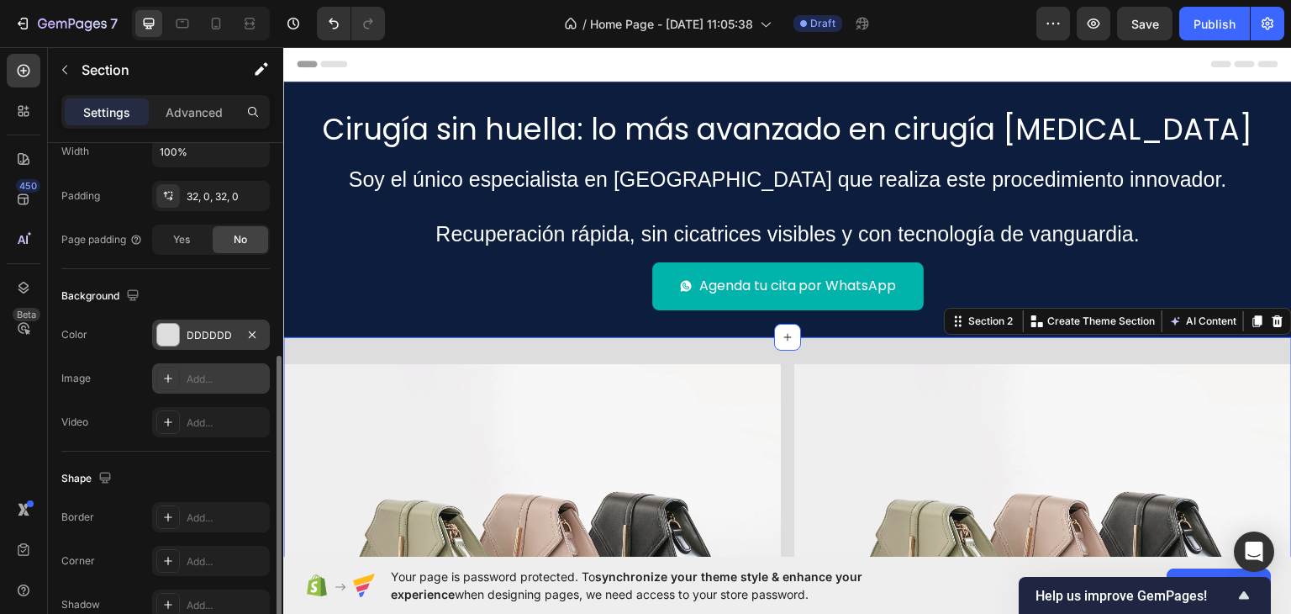
click at [218, 340] on div "DDDDDD" at bounding box center [211, 335] width 49 height 15
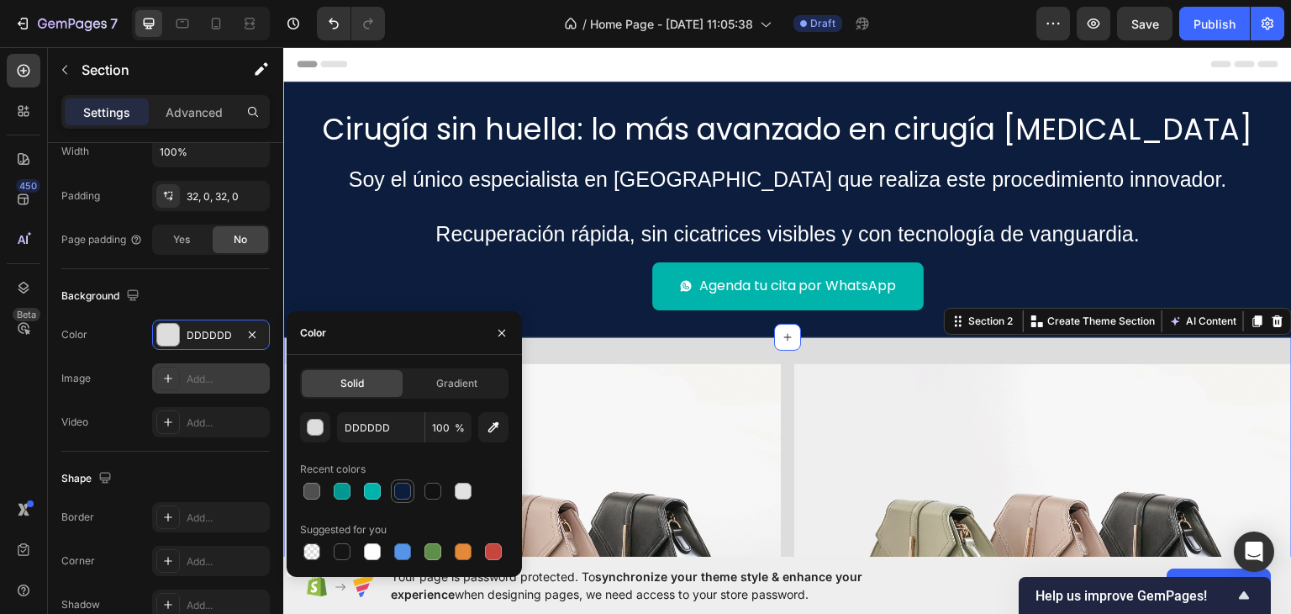
click at [399, 485] on div at bounding box center [402, 490] width 17 height 17
type input "0C1D3D"
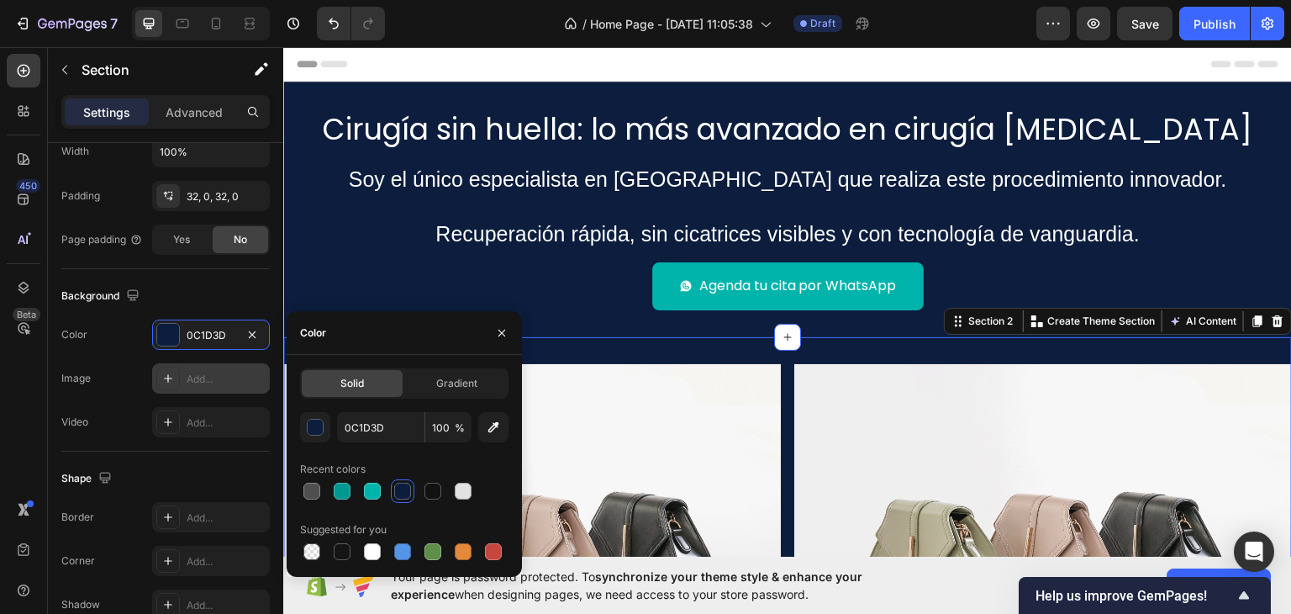
click at [683, 358] on div "Image Image Row Section 2 You can create reusable sections Create Theme Section…" at bounding box center [787, 549] width 1009 height 427
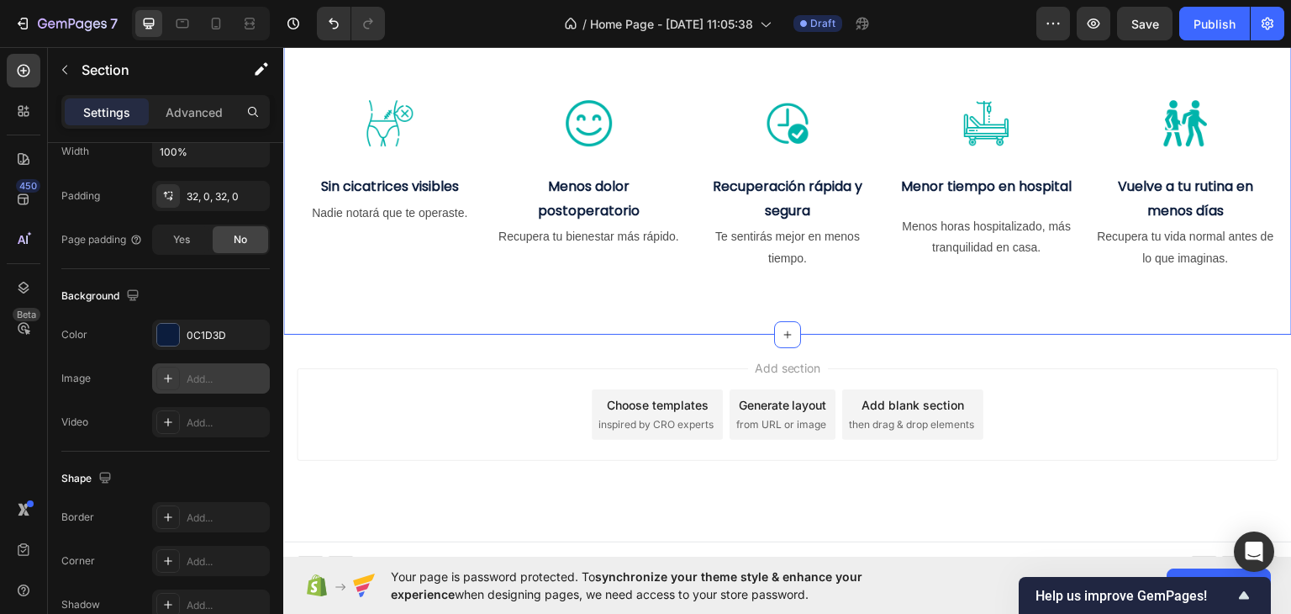
scroll to position [871, 0]
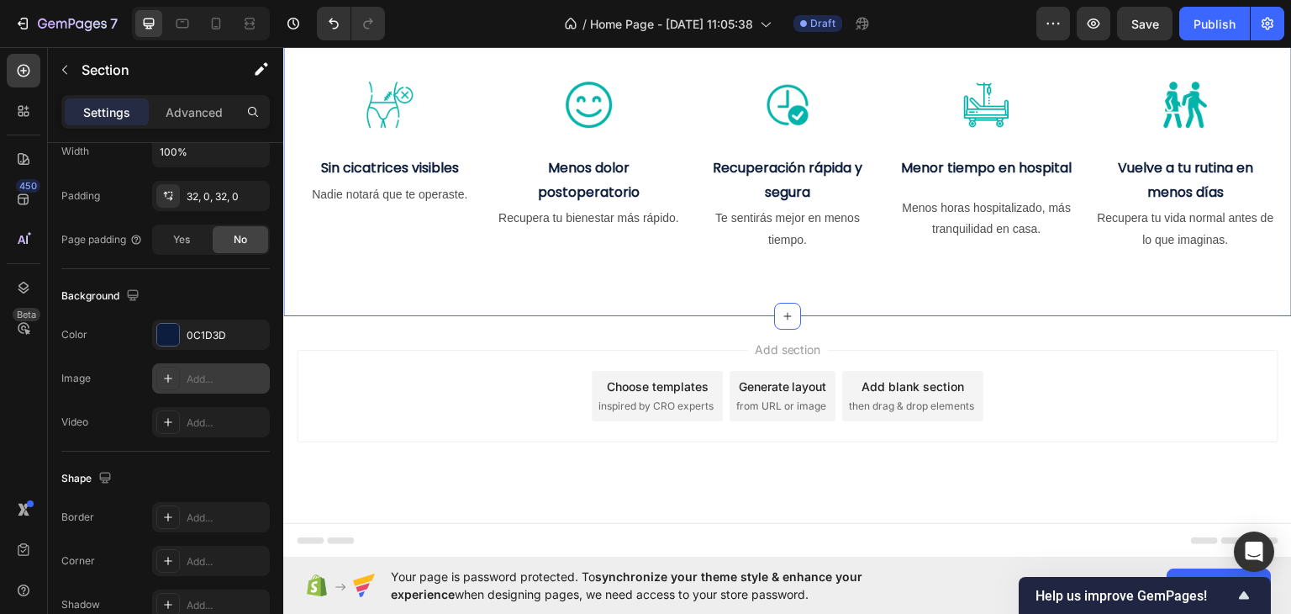
click at [553, 278] on div "beneficios reales para tu salud y tu recuperación Heading Image Sin cicatrices …" at bounding box center [787, 101] width 1009 height 428
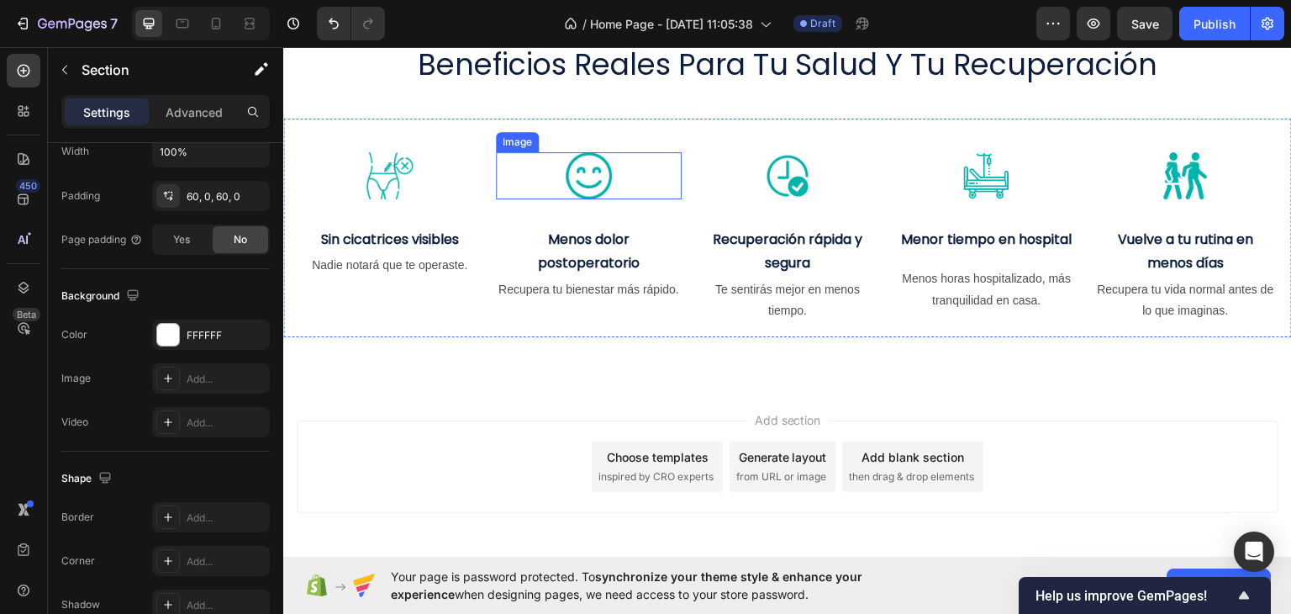
scroll to position [840, 0]
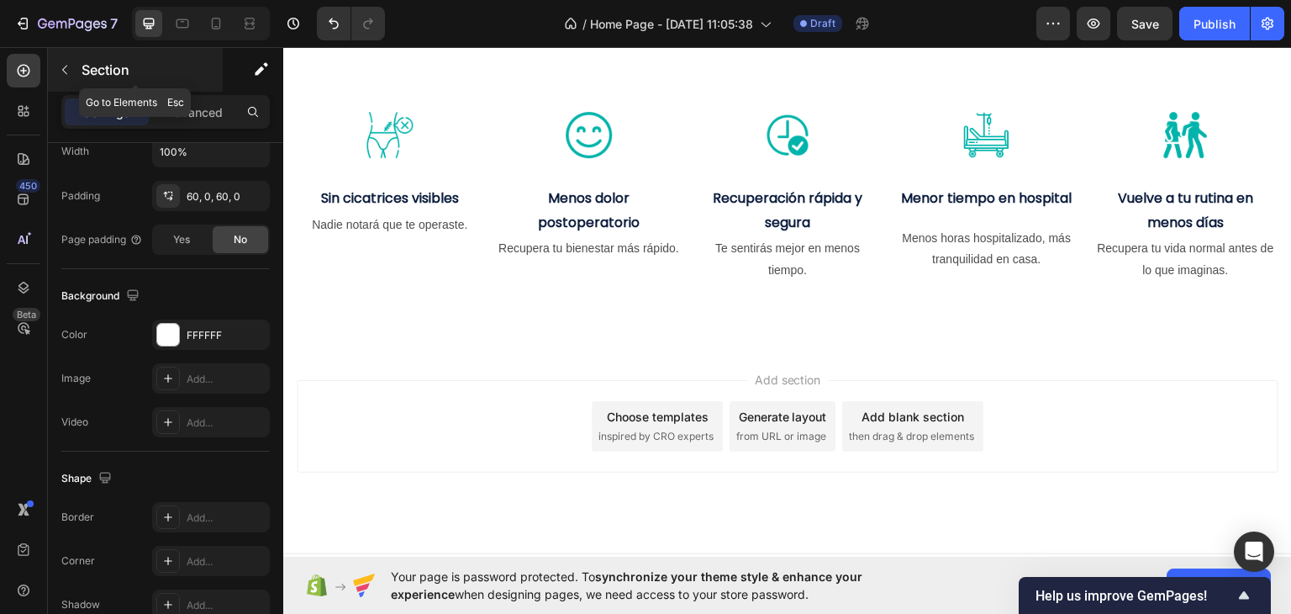
click at [68, 75] on icon "button" at bounding box center [64, 69] width 13 height 13
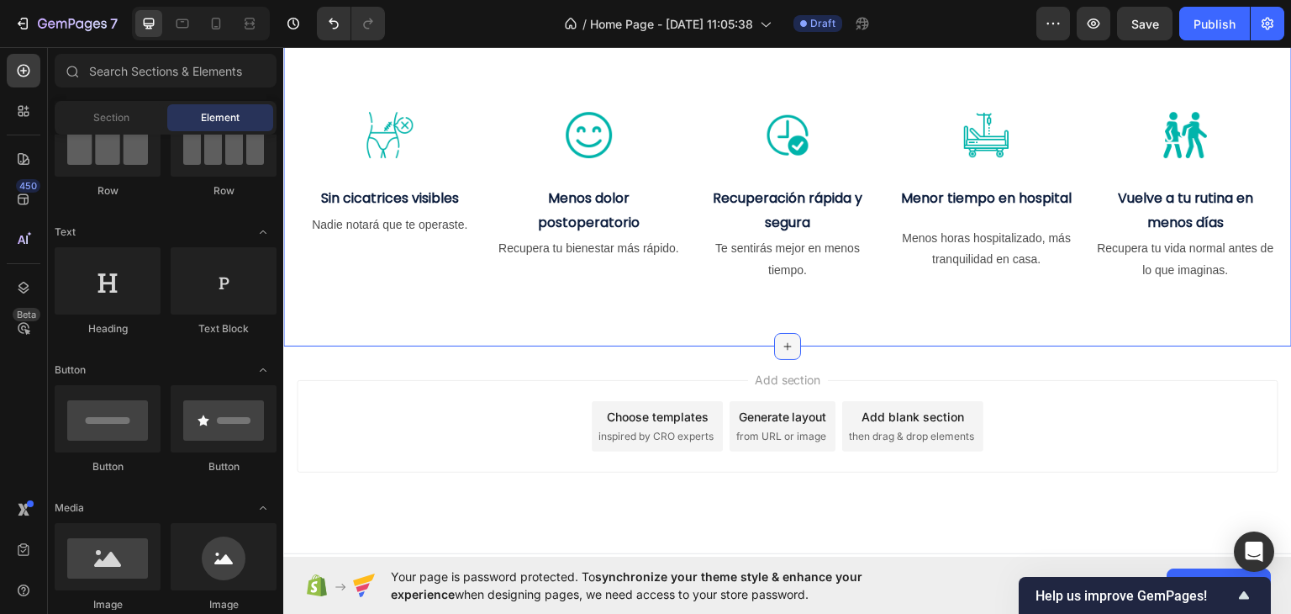
click at [782, 345] on icon at bounding box center [787, 345] width 13 height 13
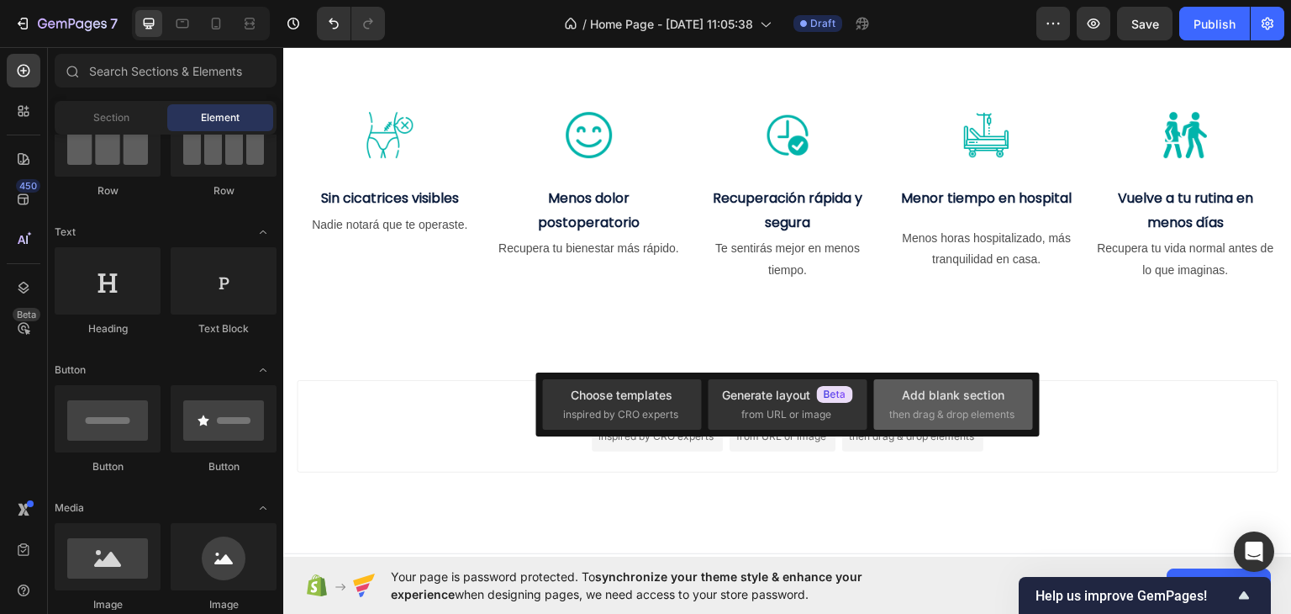
click at [937, 411] on span "then drag & drop elements" at bounding box center [951, 414] width 125 height 15
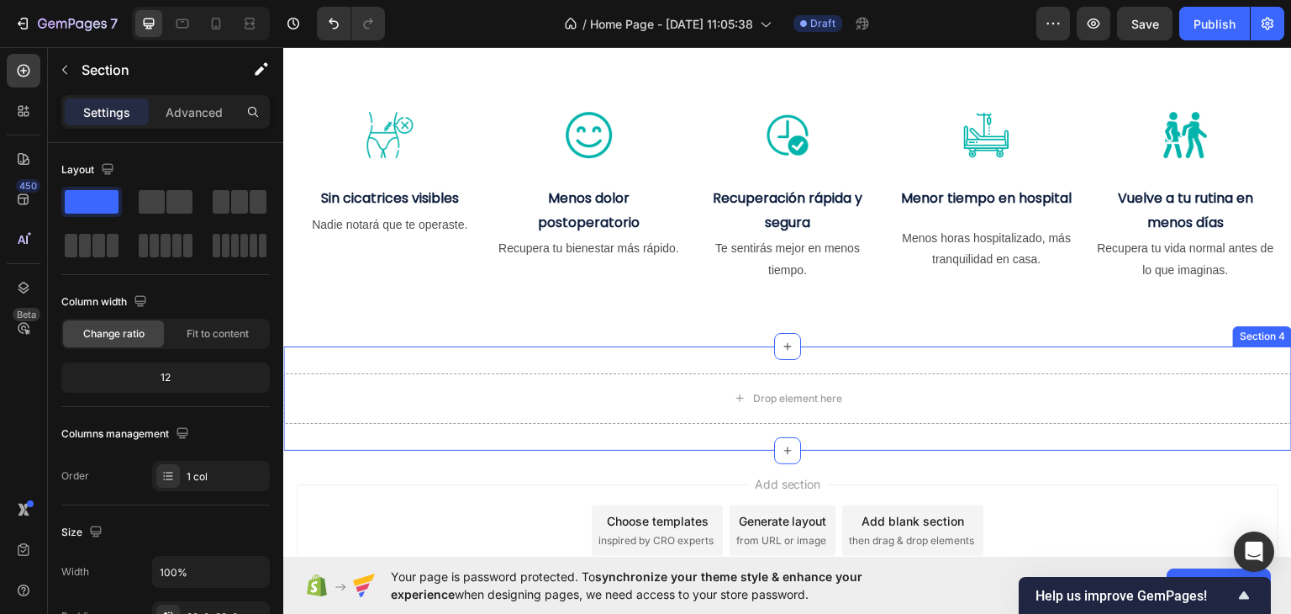
click at [638, 356] on div "Drop element here Section 4" at bounding box center [787, 397] width 1009 height 104
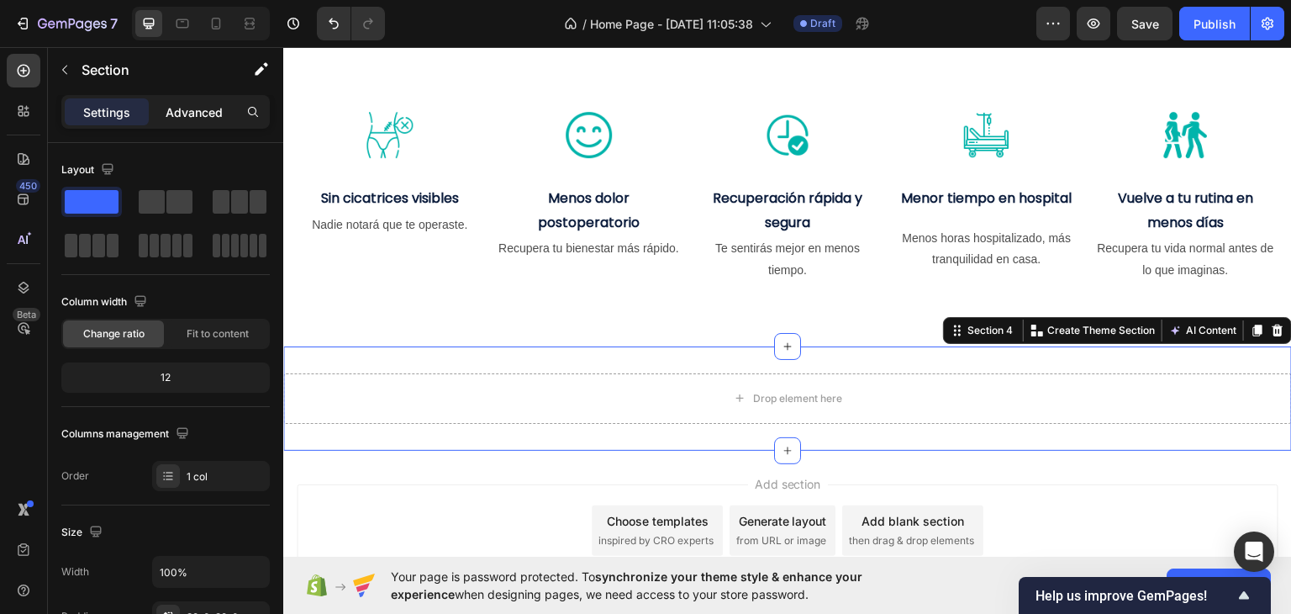
click at [209, 108] on p "Advanced" at bounding box center [194, 112] width 57 height 18
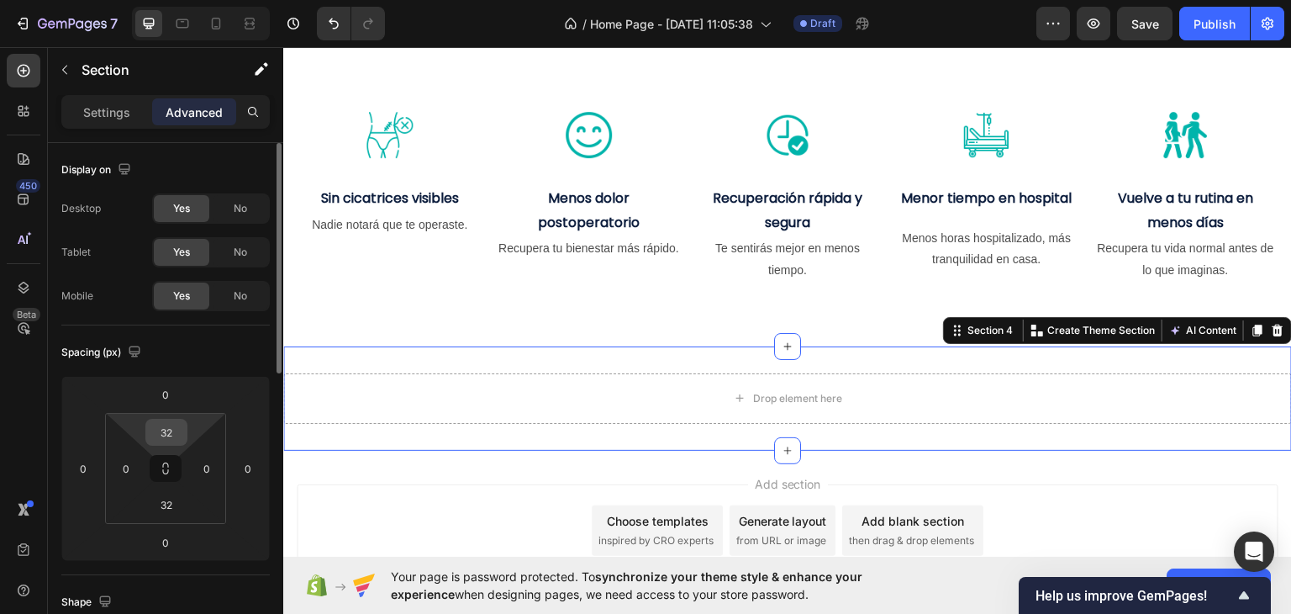
click at [168, 440] on input "32" at bounding box center [167, 431] width 34 height 25
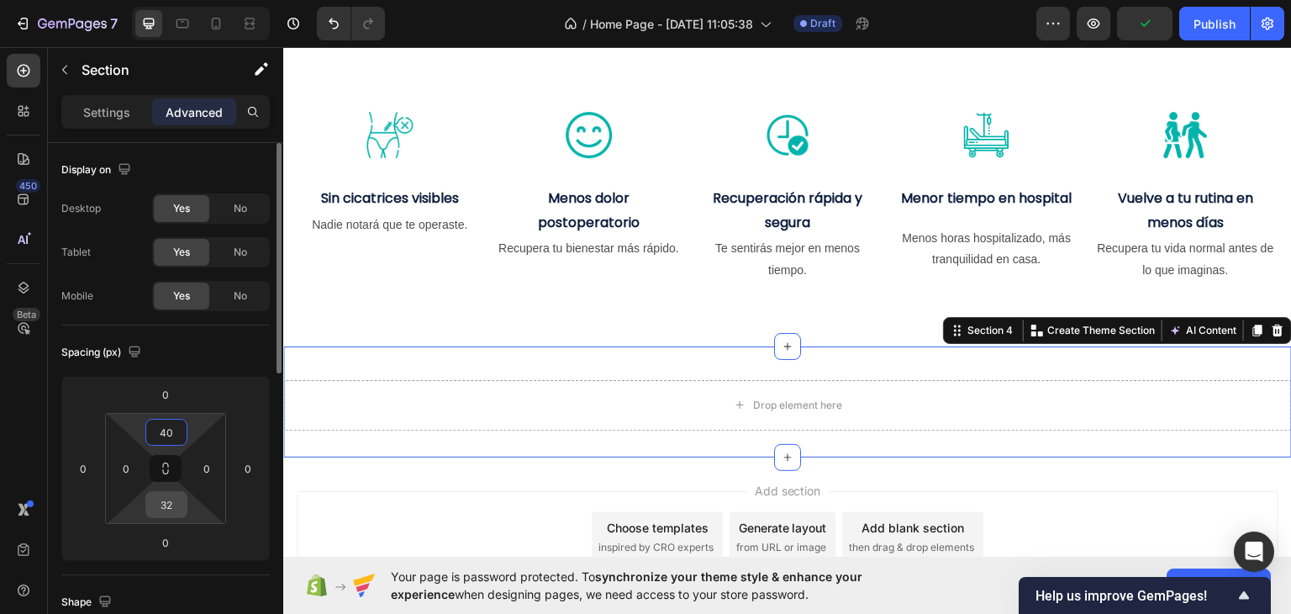
type input "40"
click at [170, 510] on input "32" at bounding box center [167, 504] width 34 height 25
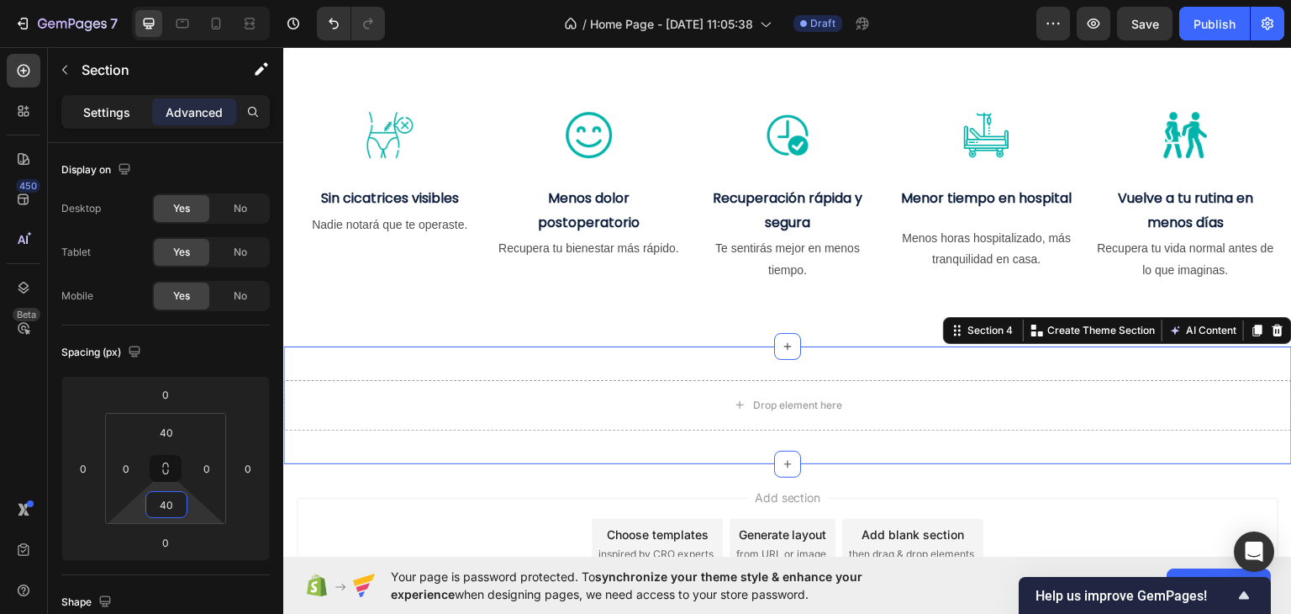
type input "40"
click at [75, 104] on div "Settings" at bounding box center [107, 111] width 84 height 27
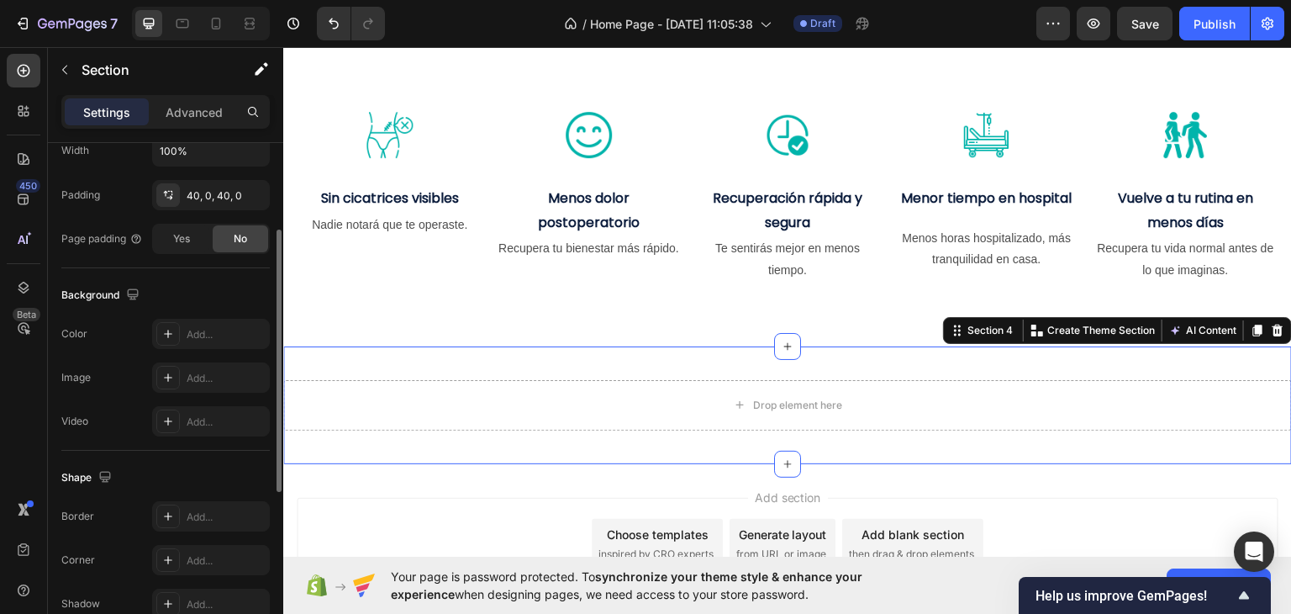
scroll to position [337, 0]
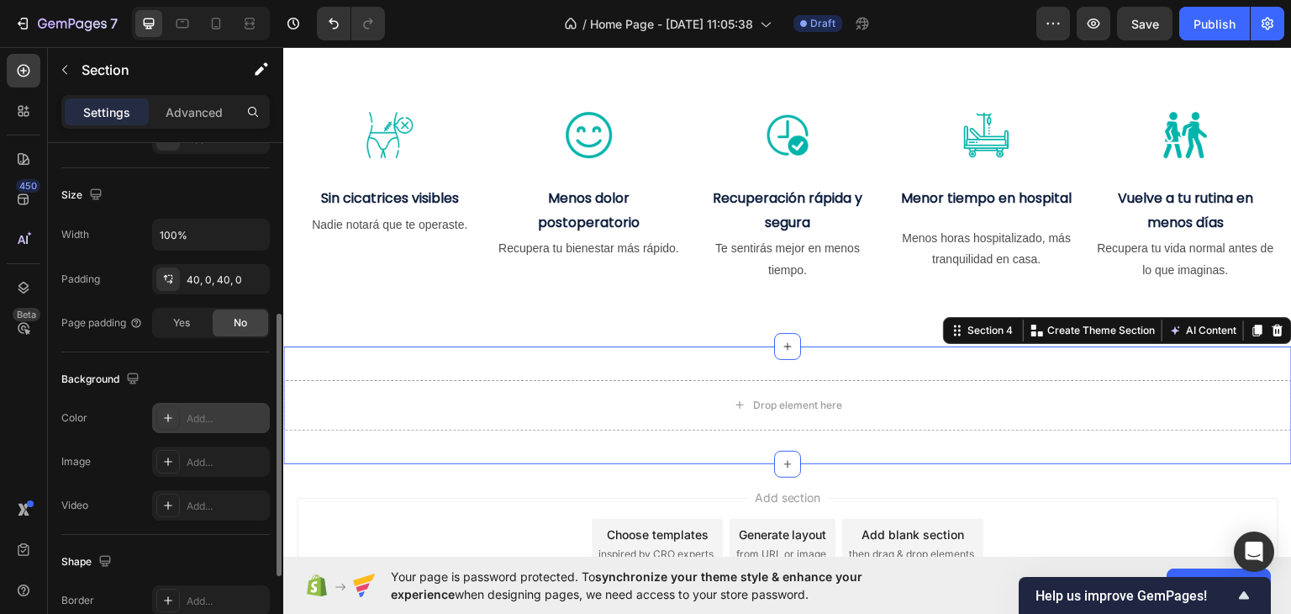
click at [198, 423] on div "Add..." at bounding box center [226, 418] width 79 height 15
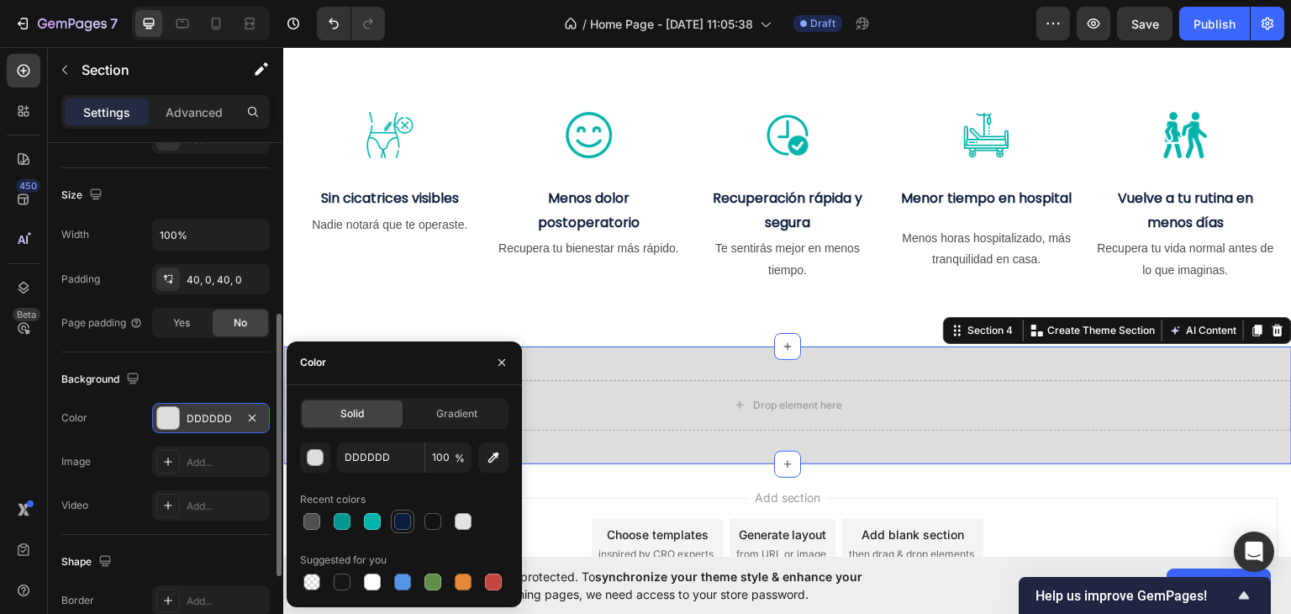
click at [403, 526] on div at bounding box center [402, 521] width 17 height 17
type input "0C1D3D"
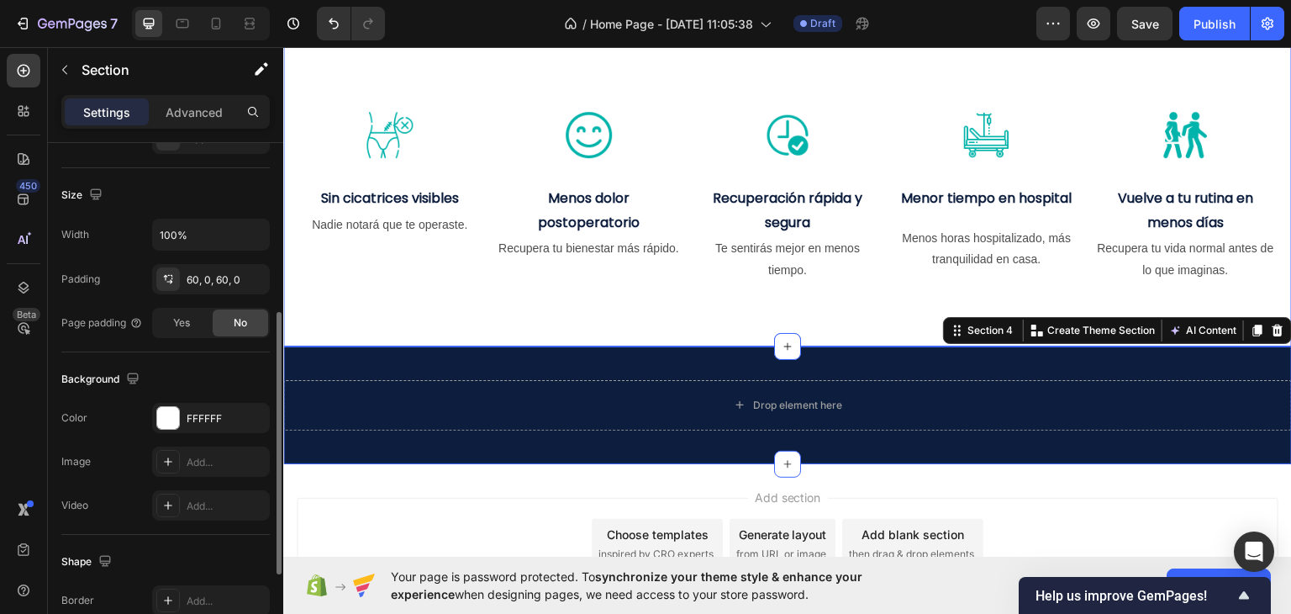
click at [692, 313] on div "beneficios reales para tu salud y tu recuperación Heading Image Sin cicatrices …" at bounding box center [787, 132] width 1009 height 428
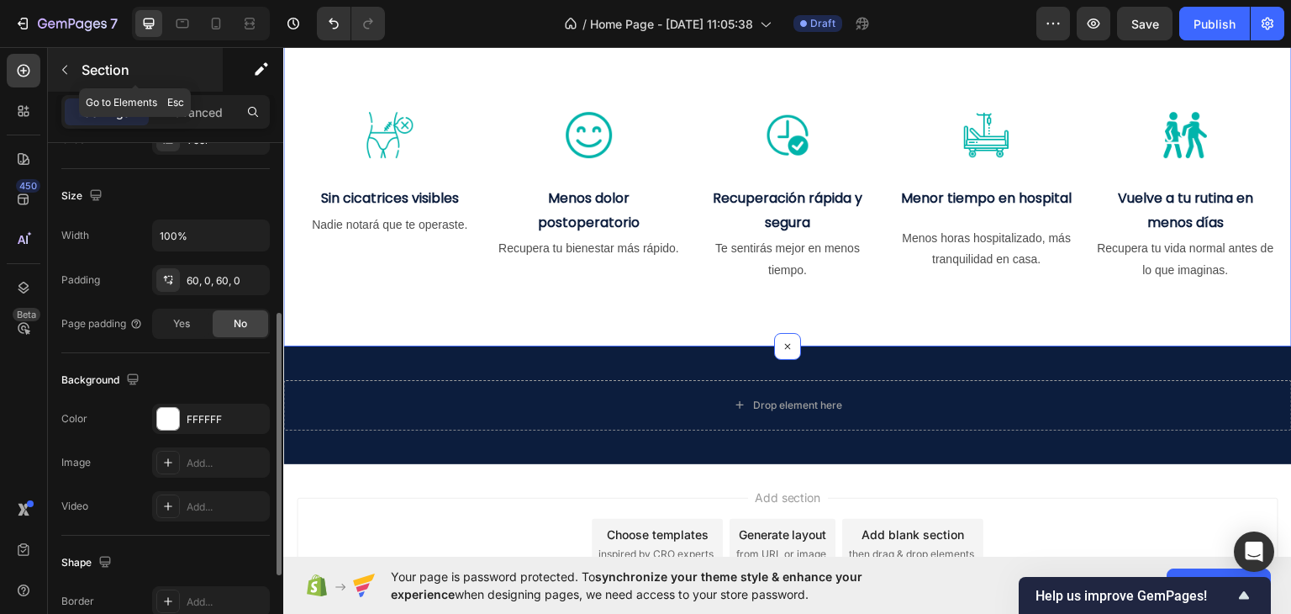
click at [78, 61] on div "Section" at bounding box center [135, 70] width 175 height 44
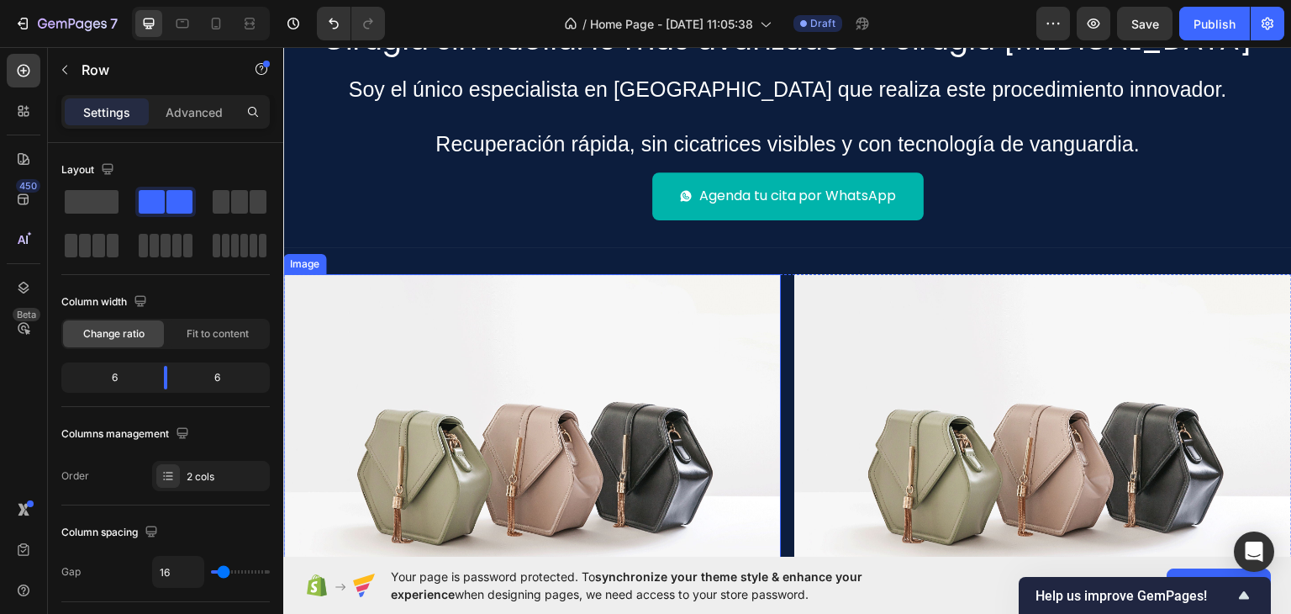
scroll to position [84, 0]
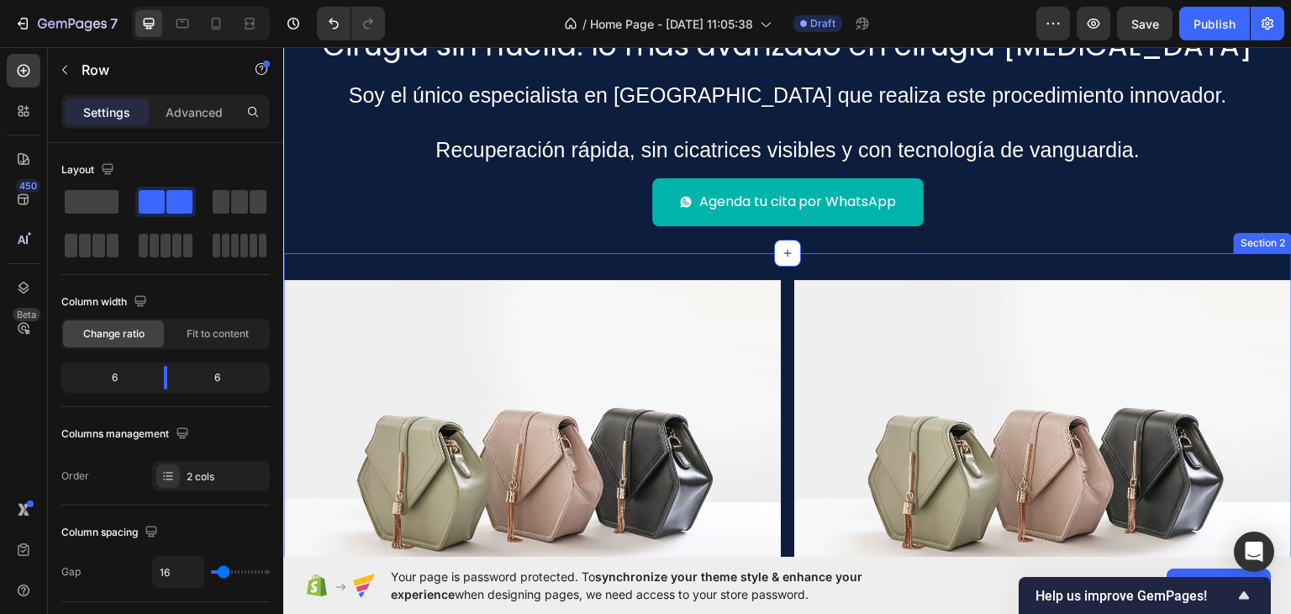
click at [721, 266] on div "Image Image Row Section 2" at bounding box center [787, 465] width 1009 height 427
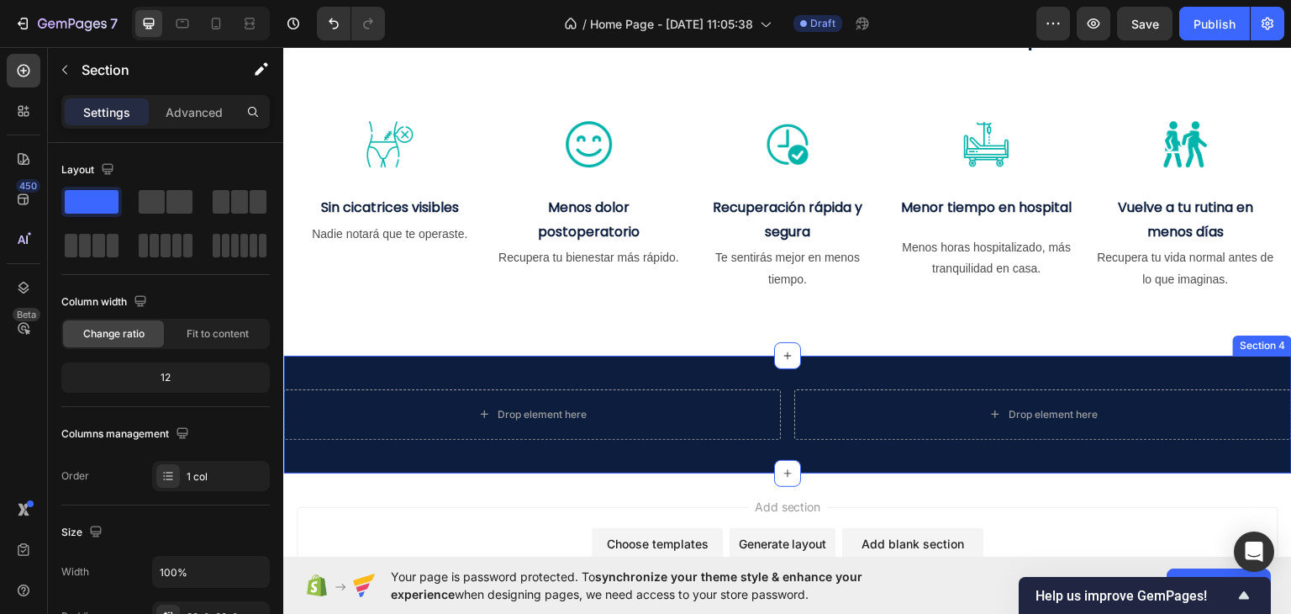
scroll to position [840, 0]
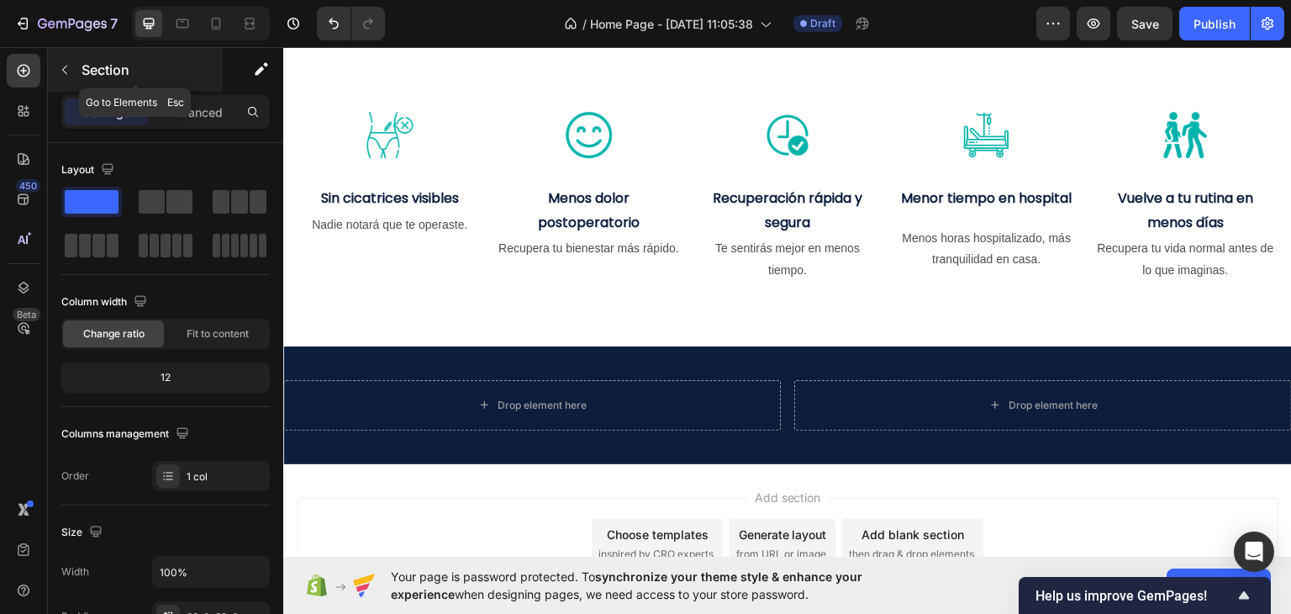
click at [84, 67] on p "Section" at bounding box center [151, 70] width 138 height 20
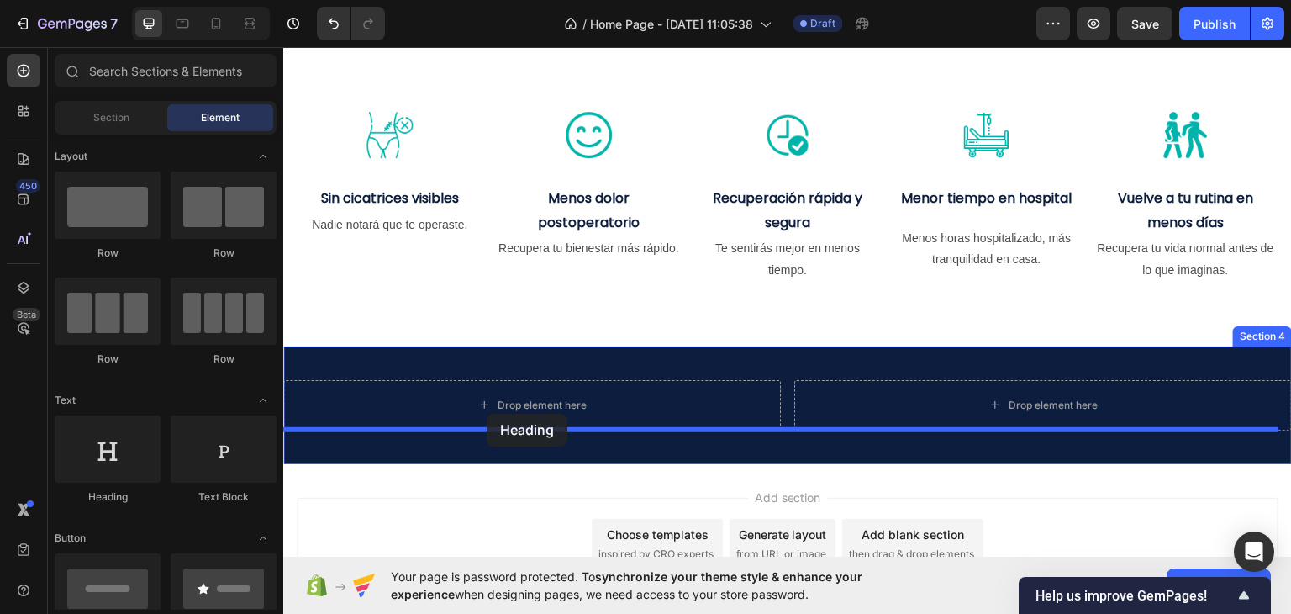
drag, startPoint x: 411, startPoint y: 521, endPoint x: 487, endPoint y: 413, distance: 132.2
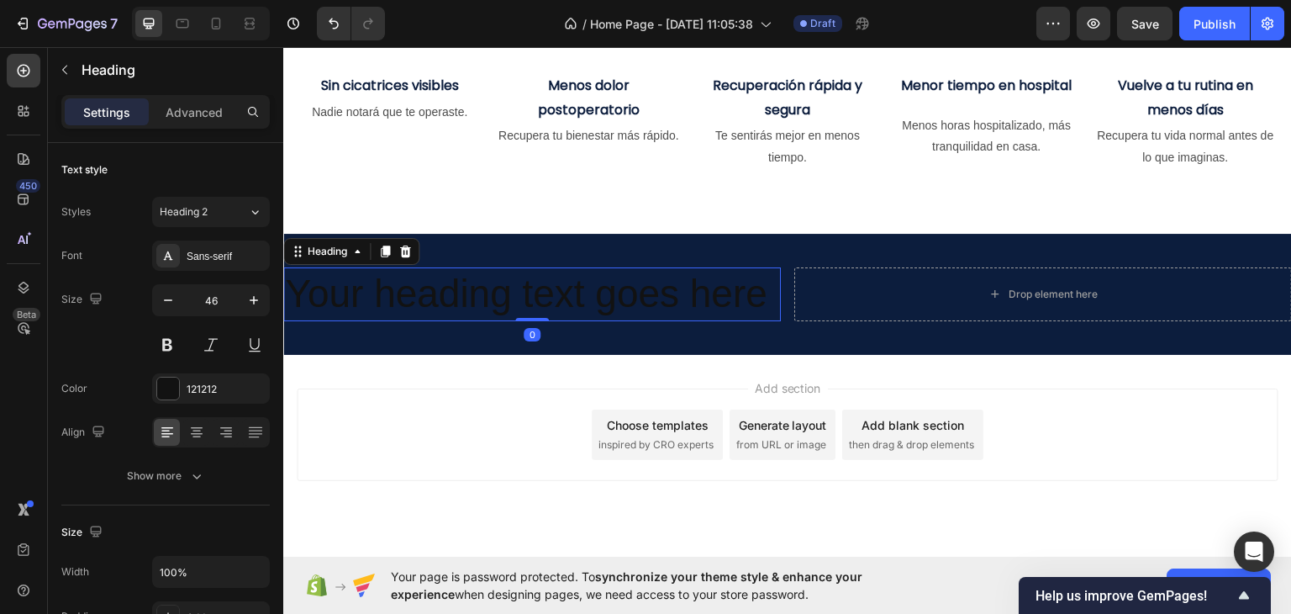
scroll to position [991, 0]
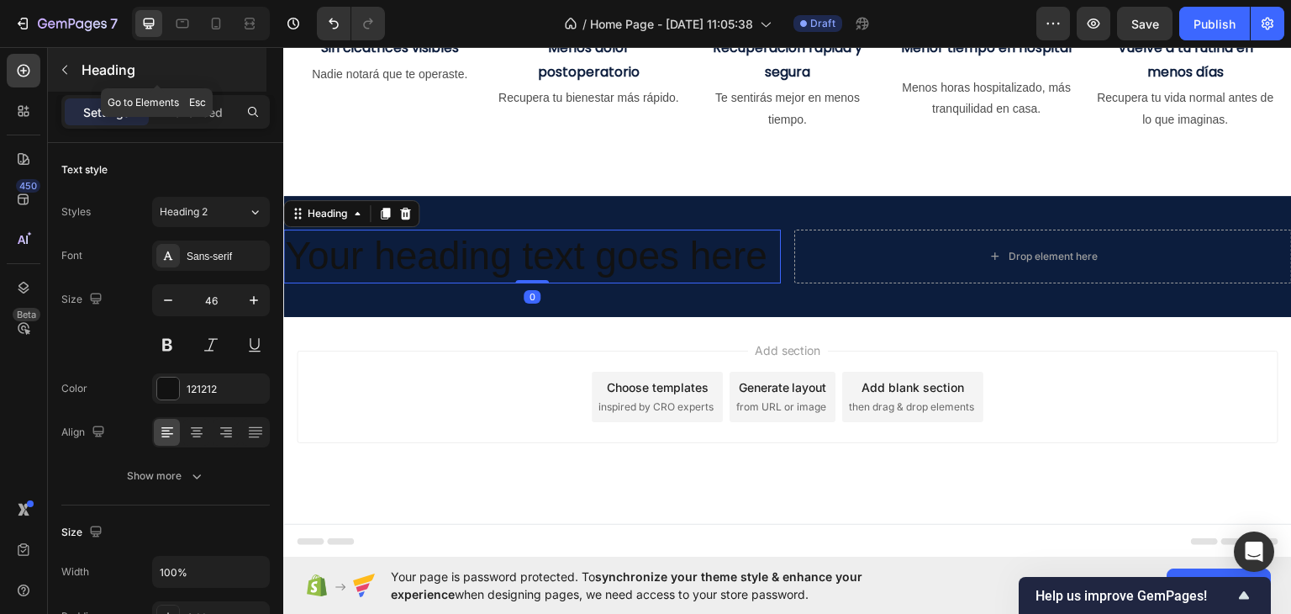
click at [67, 73] on icon "button" at bounding box center [64, 69] width 13 height 13
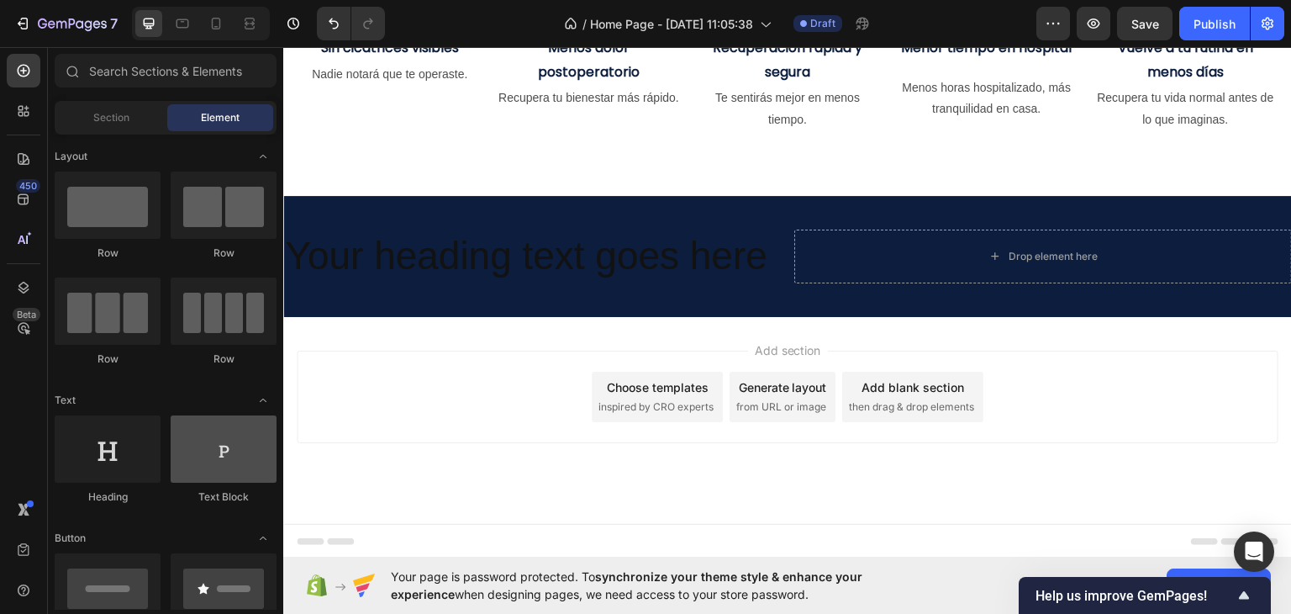
scroll to position [84, 0]
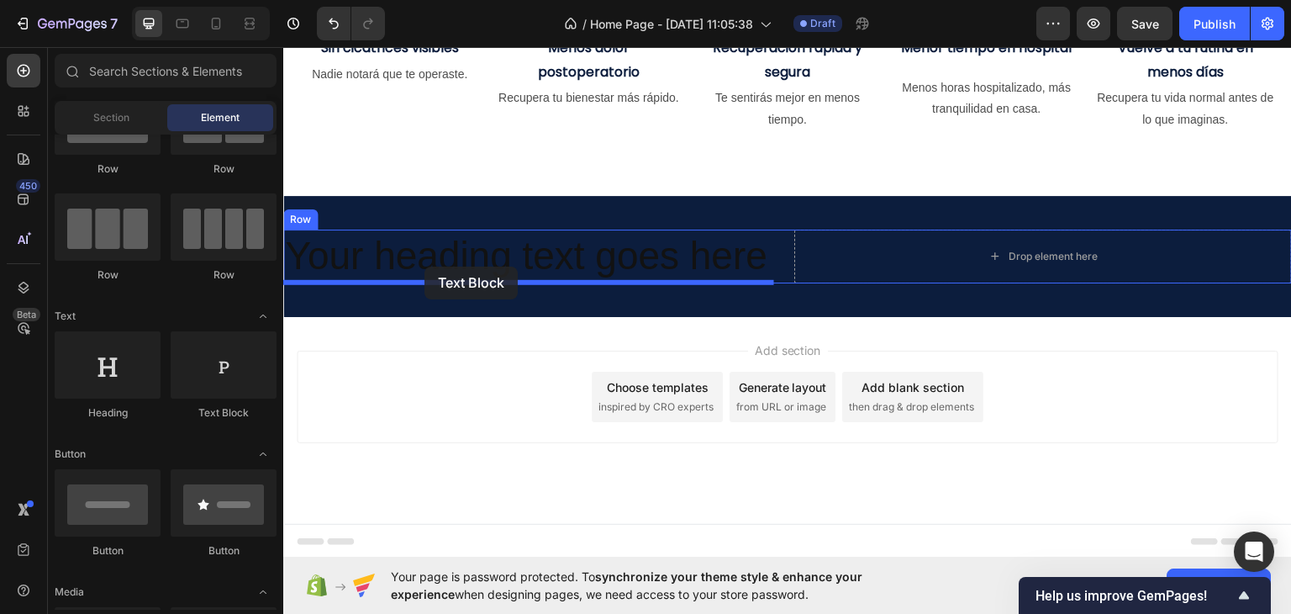
drag, startPoint x: 518, startPoint y: 406, endPoint x: 444, endPoint y: 266, distance: 157.9
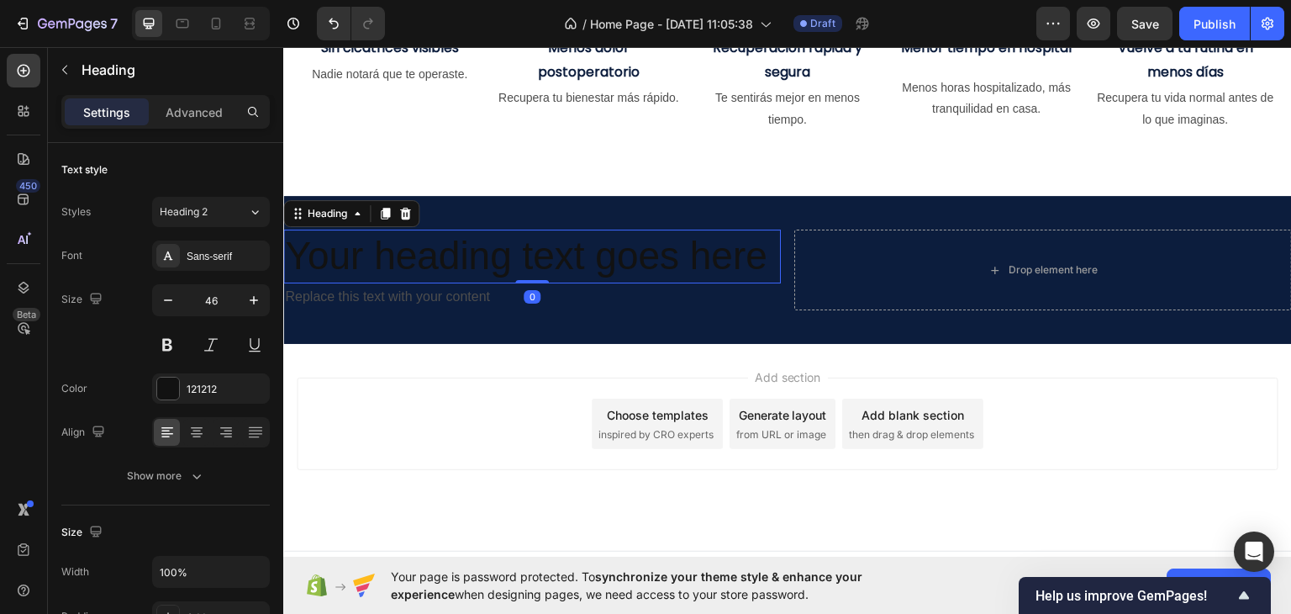
click at [517, 251] on h2 "Your heading text goes here" at bounding box center [532, 256] width 498 height 54
drag, startPoint x: 158, startPoint y: 387, endPoint x: 204, endPoint y: 387, distance: 46.2
click at [161, 387] on div at bounding box center [168, 388] width 22 height 22
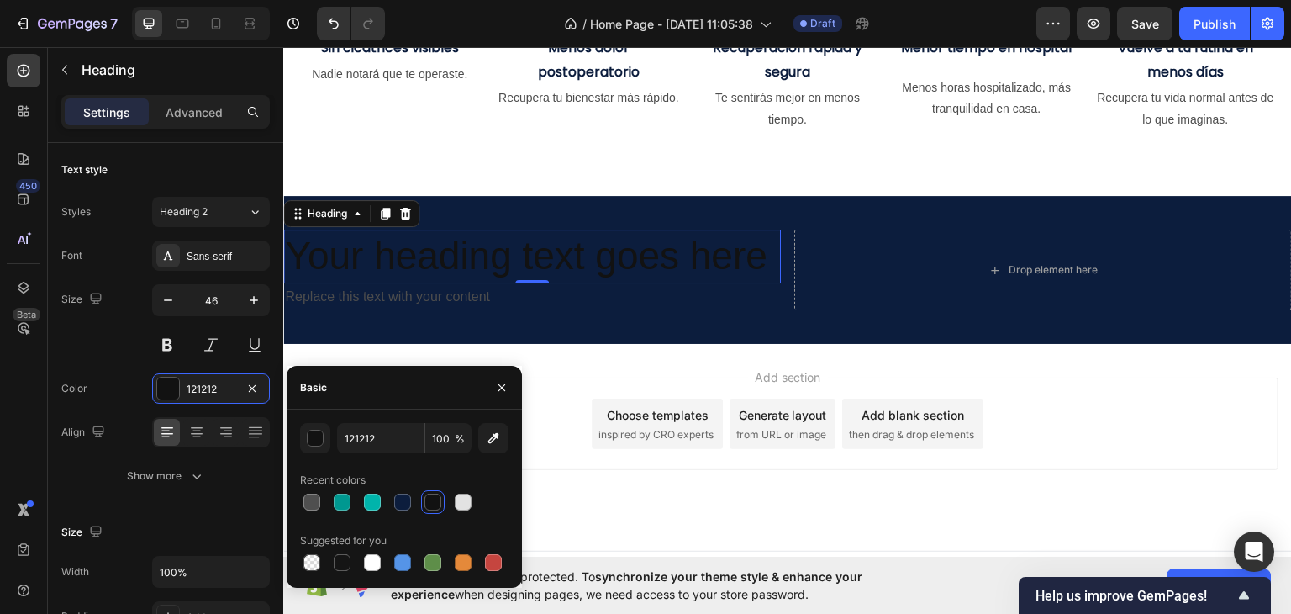
drag, startPoint x: 469, startPoint y: 502, endPoint x: 498, endPoint y: 466, distance: 45.4
click at [468, 502] on div at bounding box center [463, 501] width 17 height 17
type input "E2E2E2"
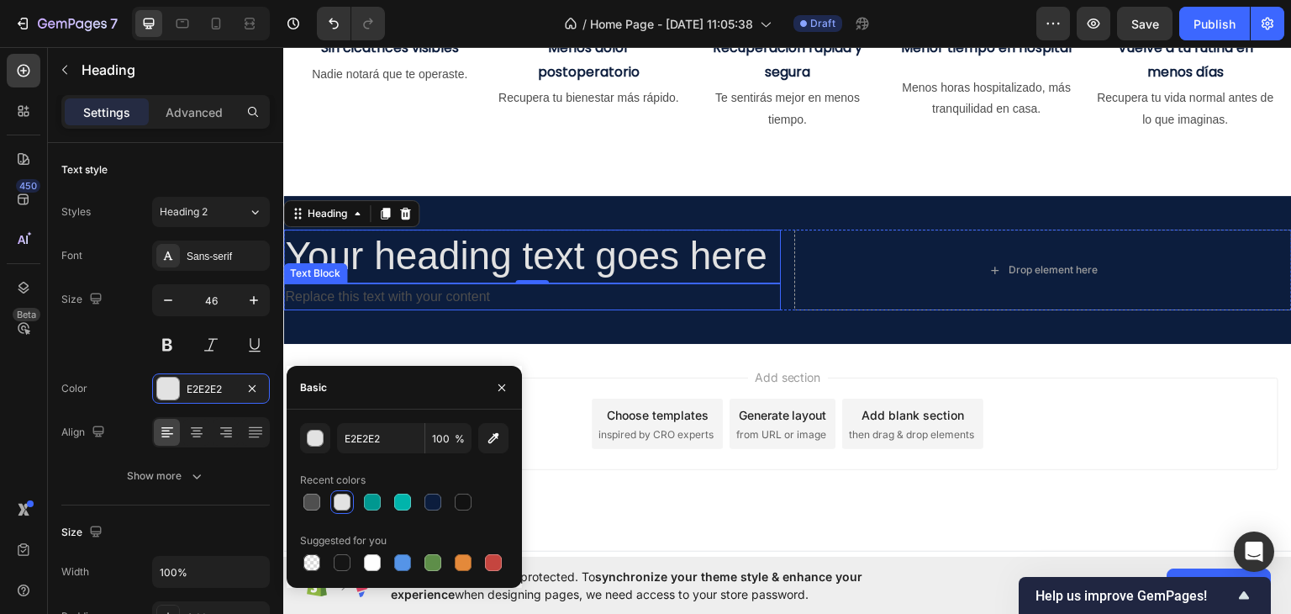
click at [579, 290] on div "Replace this text with your content" at bounding box center [532, 296] width 498 height 28
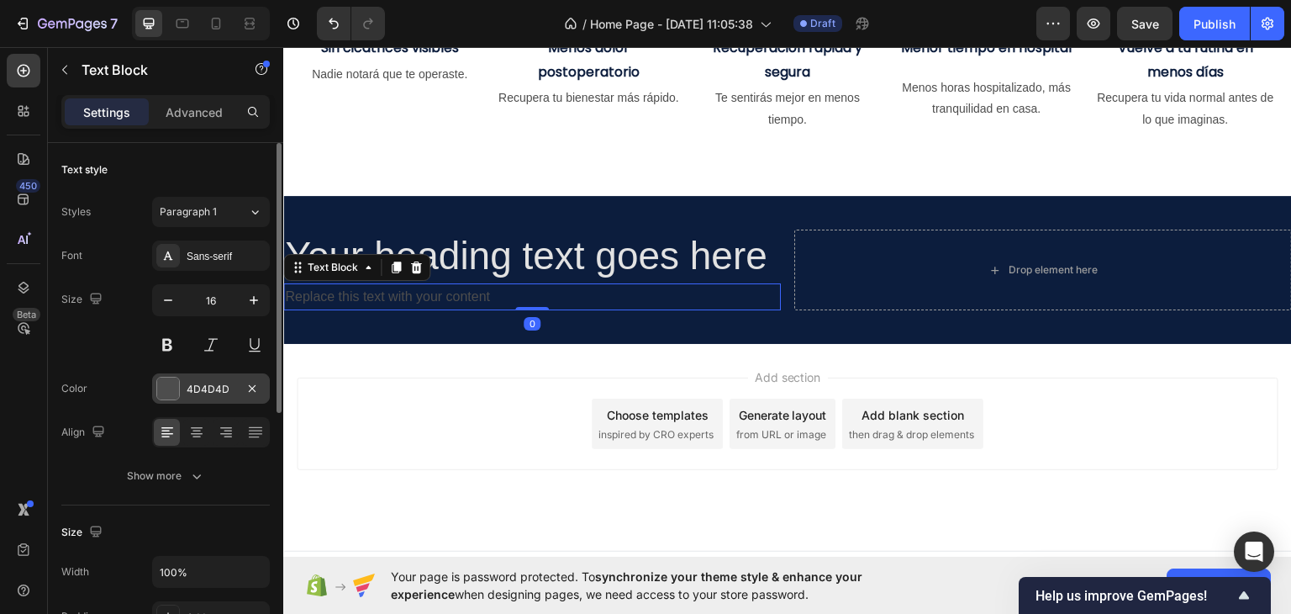
click at [174, 387] on div at bounding box center [168, 388] width 22 height 22
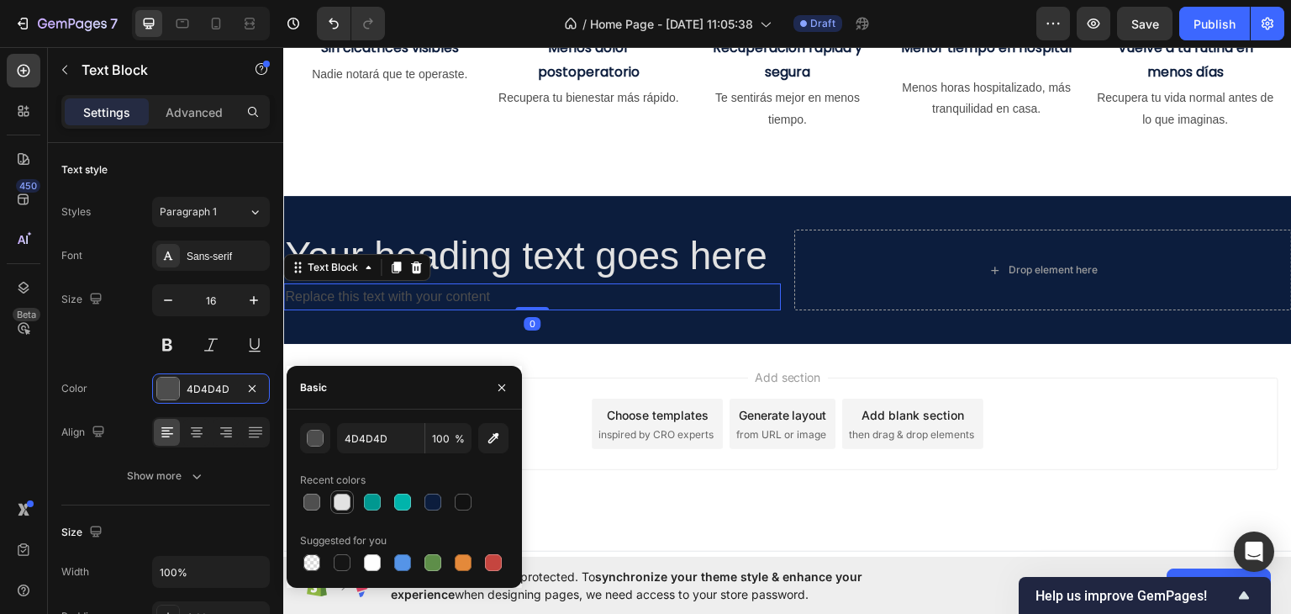
click at [338, 503] on div at bounding box center [342, 501] width 17 height 17
type input "E2E2E2"
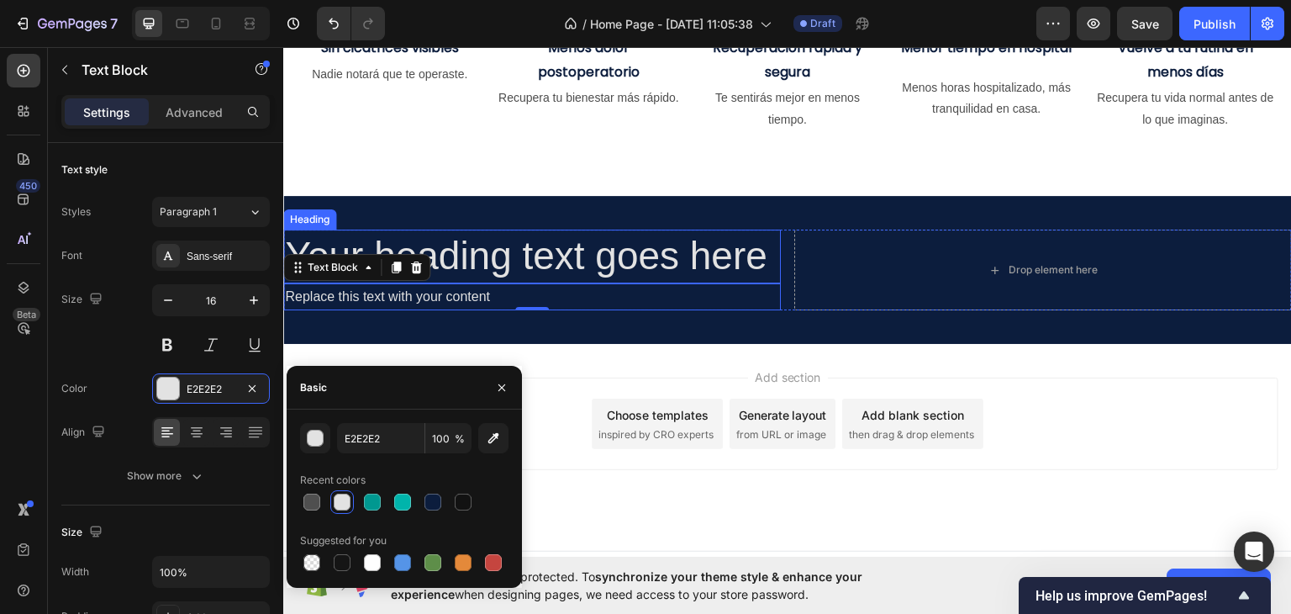
click at [584, 259] on h2 "Your heading text goes here" at bounding box center [532, 256] width 498 height 54
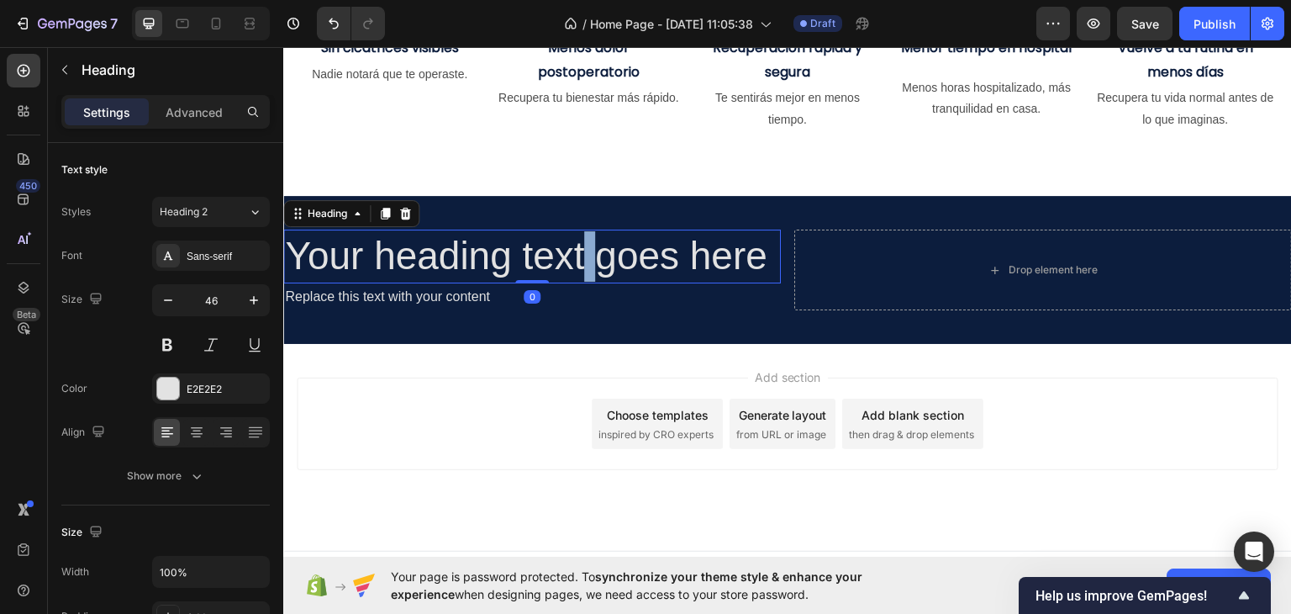
click at [584, 260] on h2 "Your heading text goes here" at bounding box center [532, 256] width 498 height 54
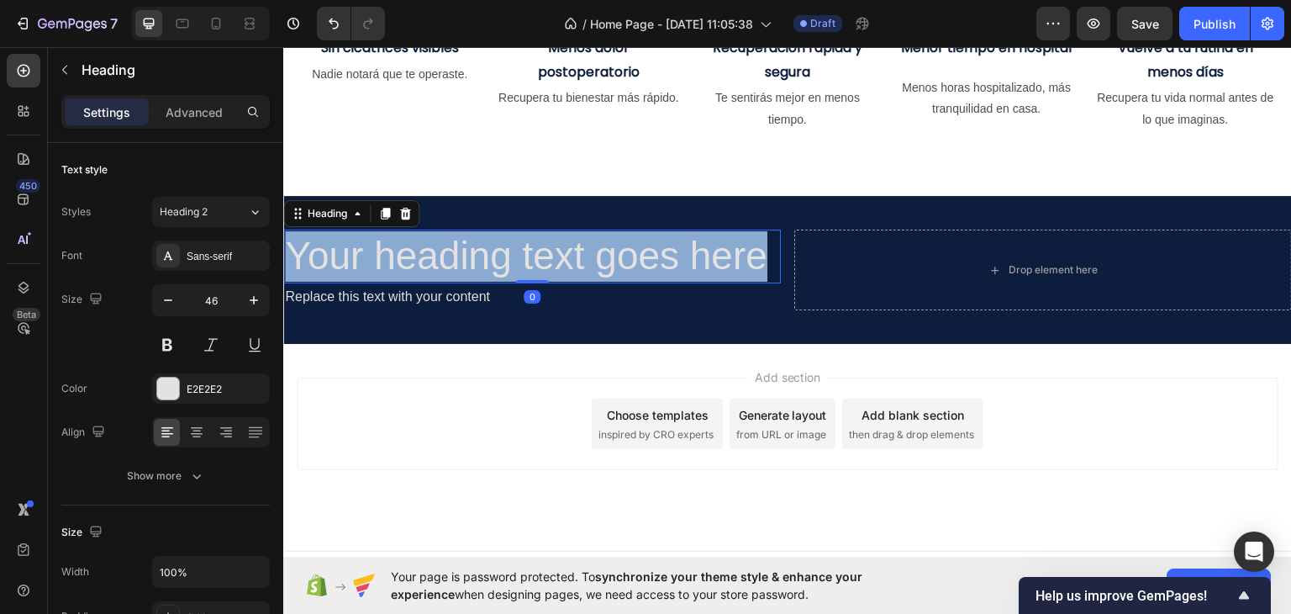
click at [584, 260] on p "Your heading text goes here" at bounding box center [532, 255] width 494 height 50
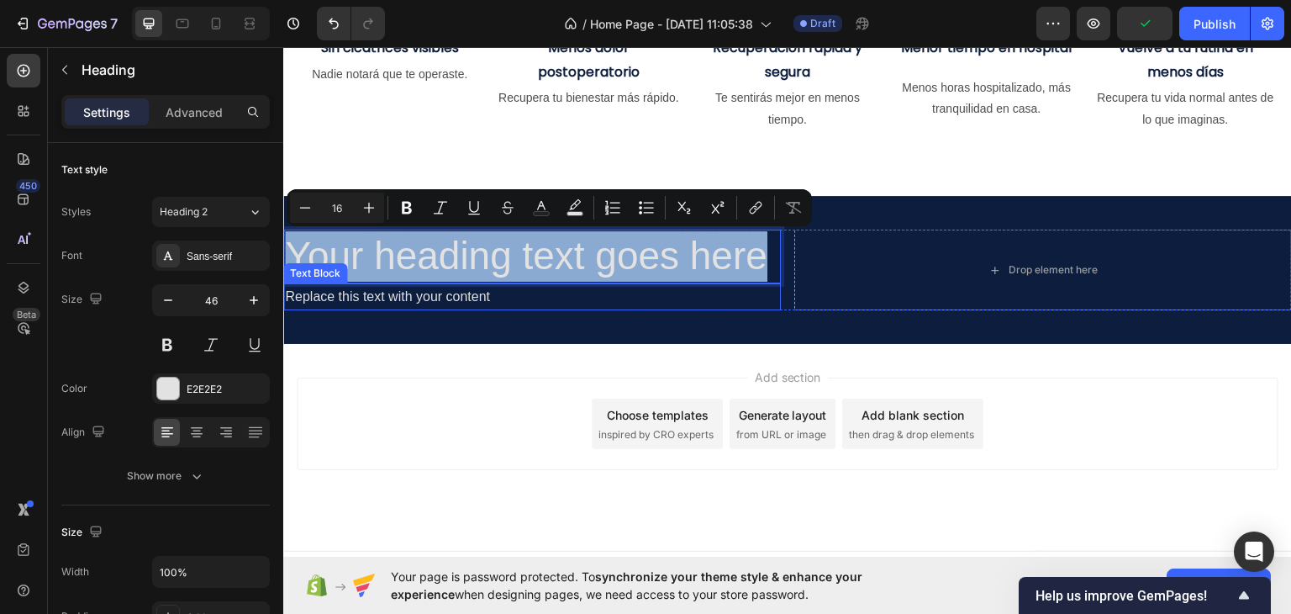
click at [579, 303] on div "Replace this text with your content" at bounding box center [532, 296] width 498 height 28
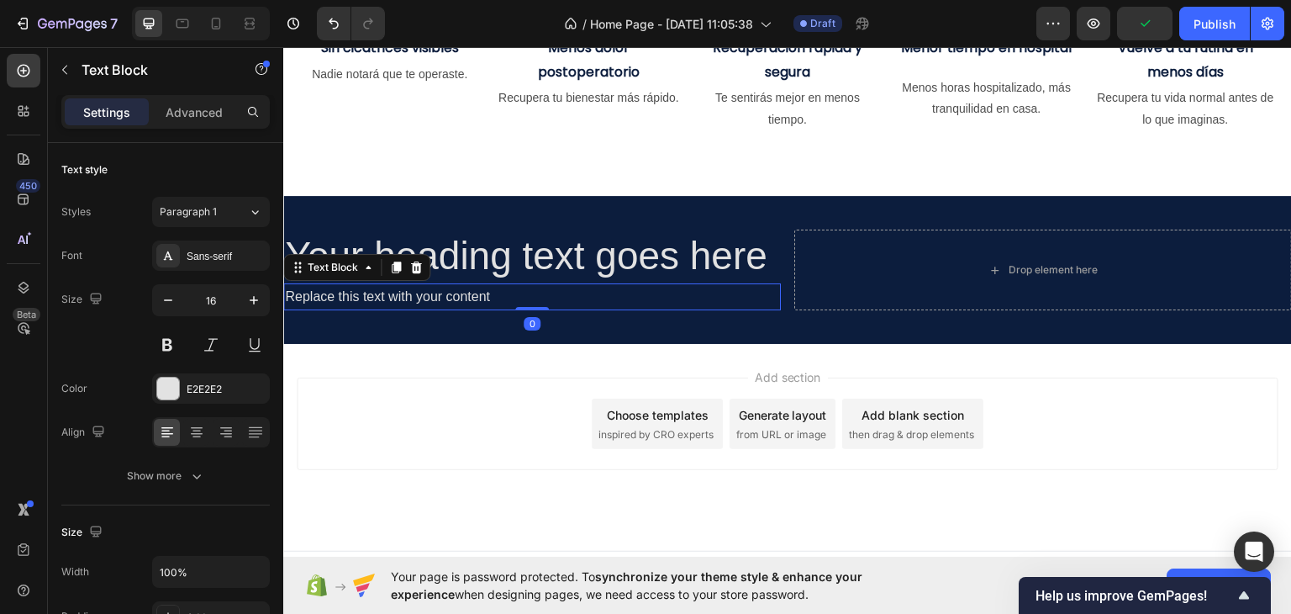
click at [579, 303] on div "Replace this text with your content" at bounding box center [532, 296] width 498 height 28
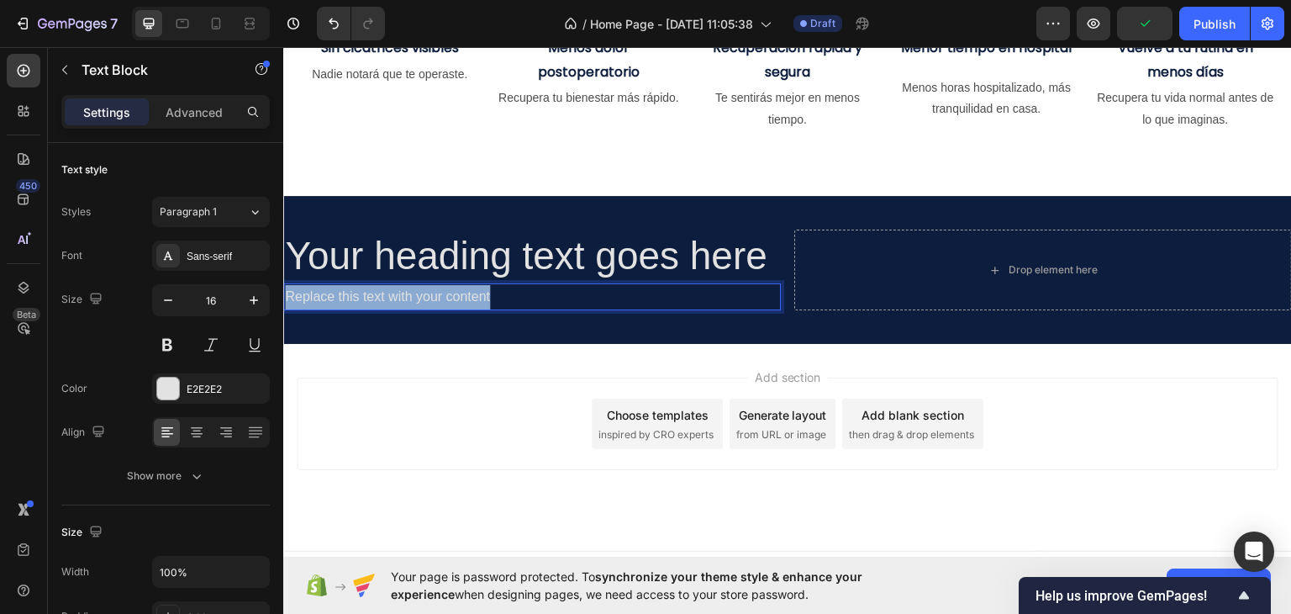
click at [579, 303] on p "Replace this text with your content" at bounding box center [532, 296] width 494 height 24
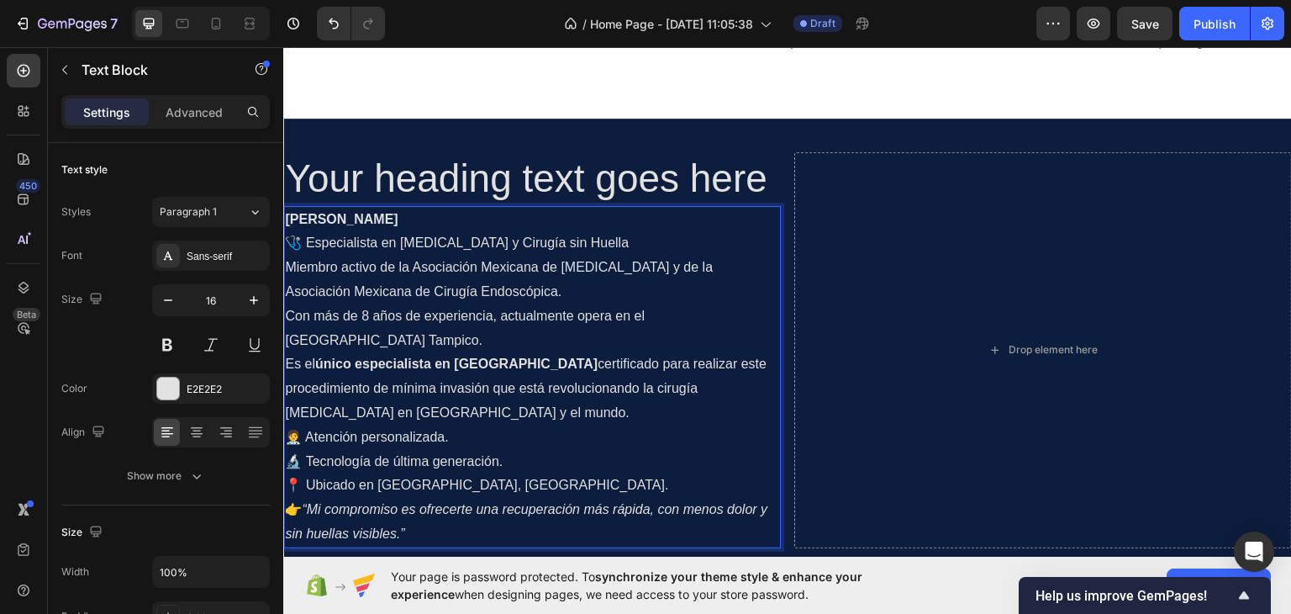
scroll to position [1069, 0]
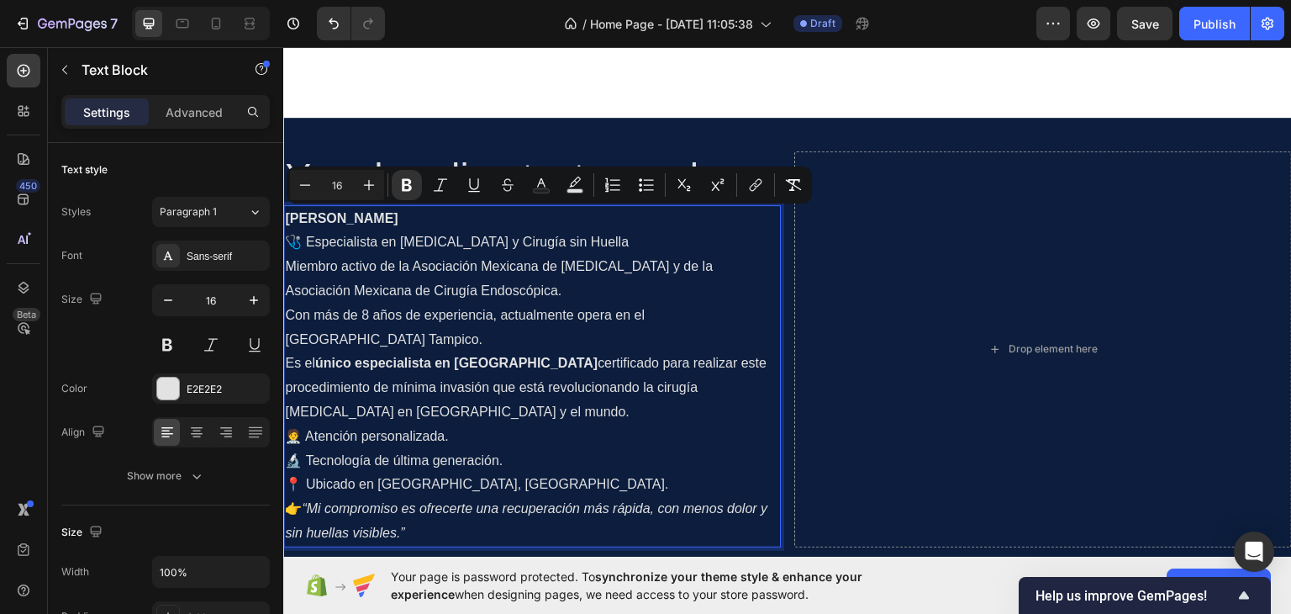
drag, startPoint x: 533, startPoint y: 213, endPoint x: 566, endPoint y: 263, distance: 60.1
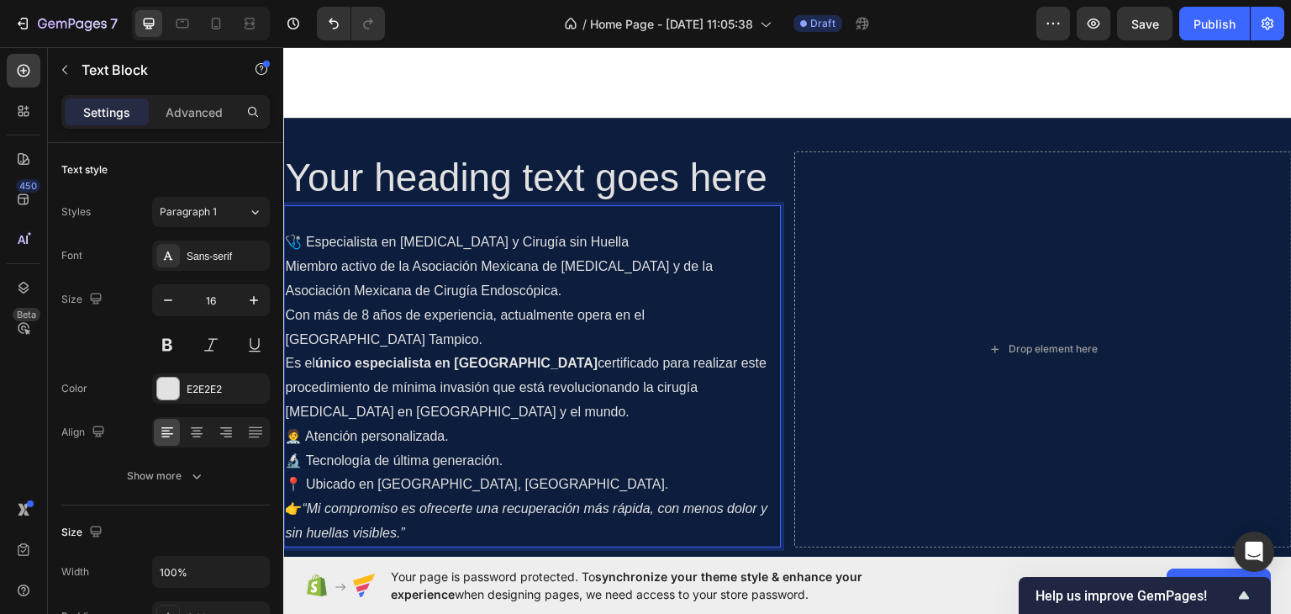
click at [292, 244] on p "🩺 Especialista en Cirugía General y Cirugía sin Huella" at bounding box center [532, 241] width 494 height 24
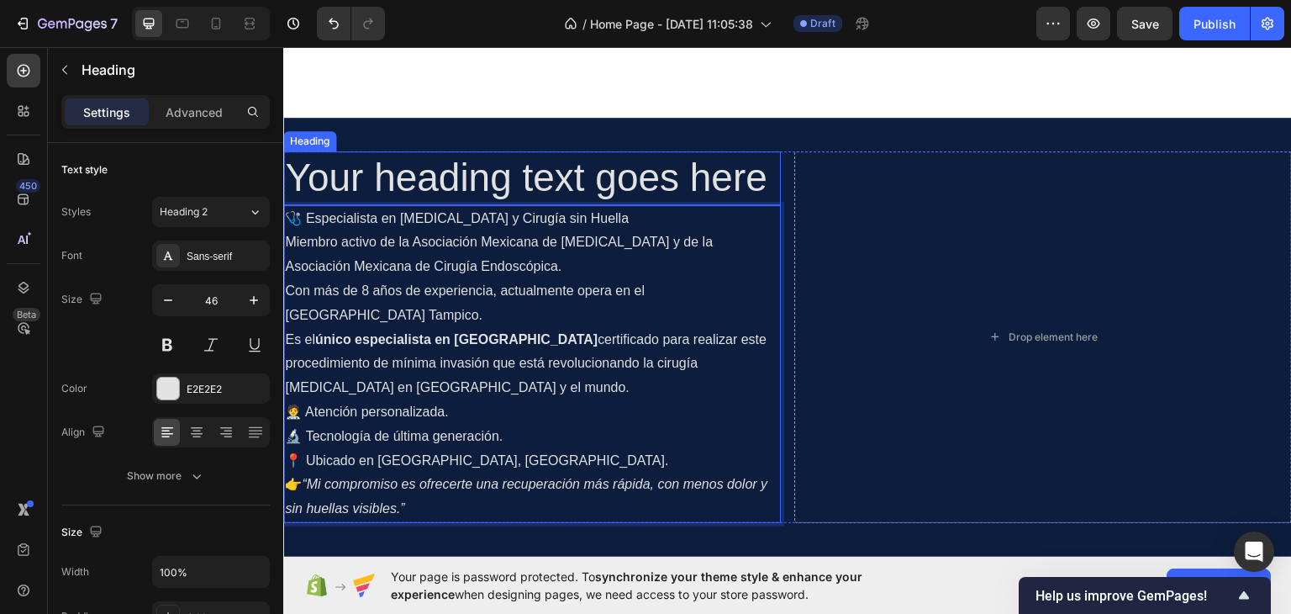
click at [367, 175] on p "Your heading text goes here" at bounding box center [532, 177] width 494 height 50
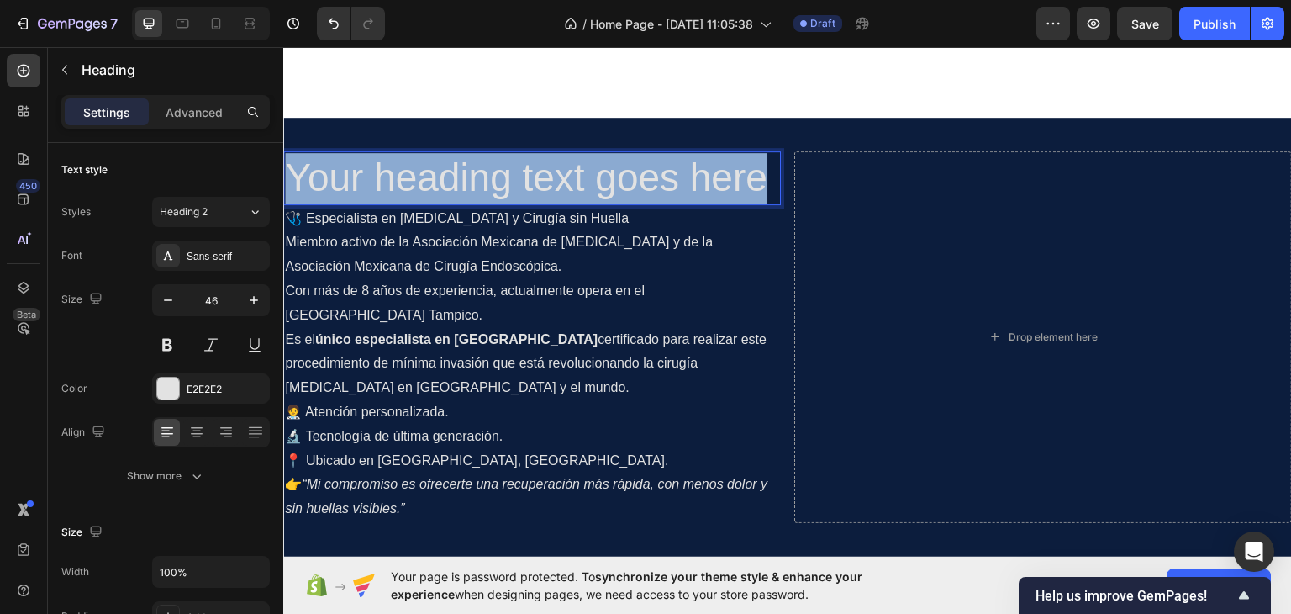
click at [367, 175] on p "Your heading text goes here" at bounding box center [532, 177] width 494 height 50
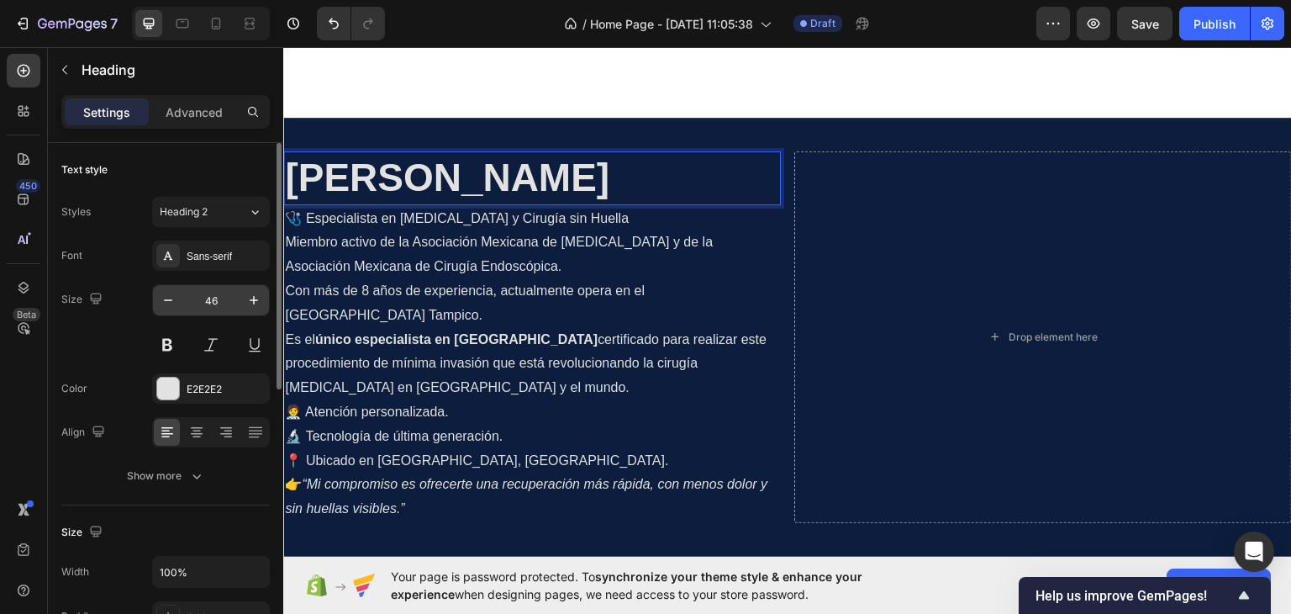
click at [215, 301] on input "46" at bounding box center [210, 300] width 55 height 30
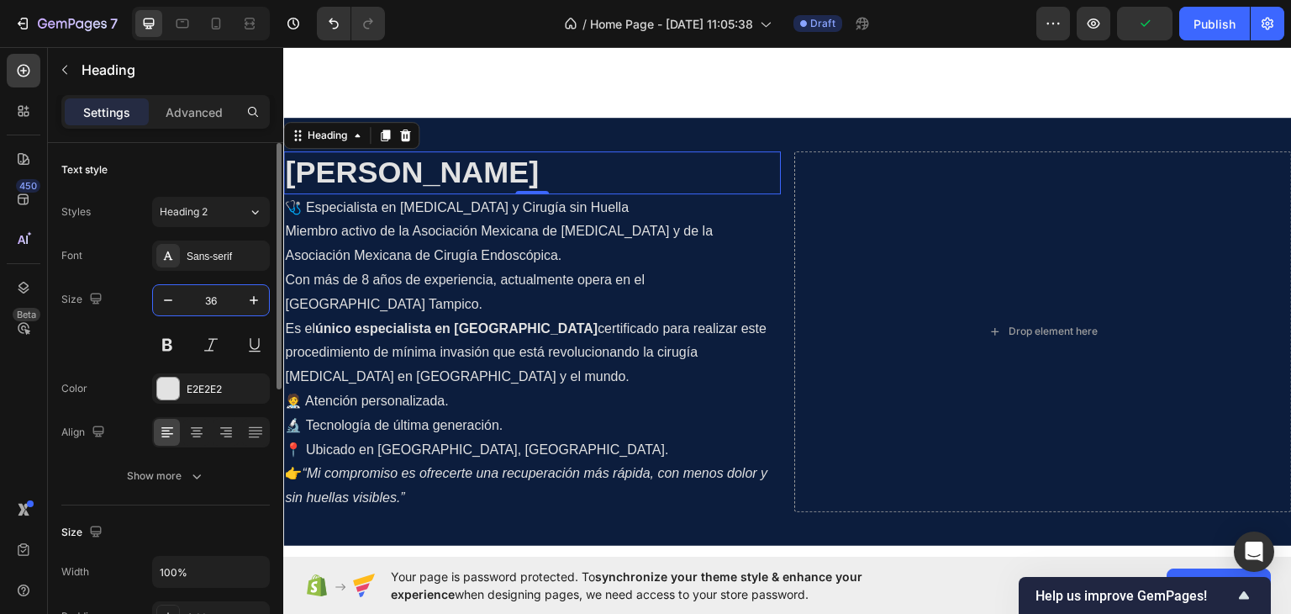
click at [215, 303] on input "36" at bounding box center [210, 300] width 55 height 30
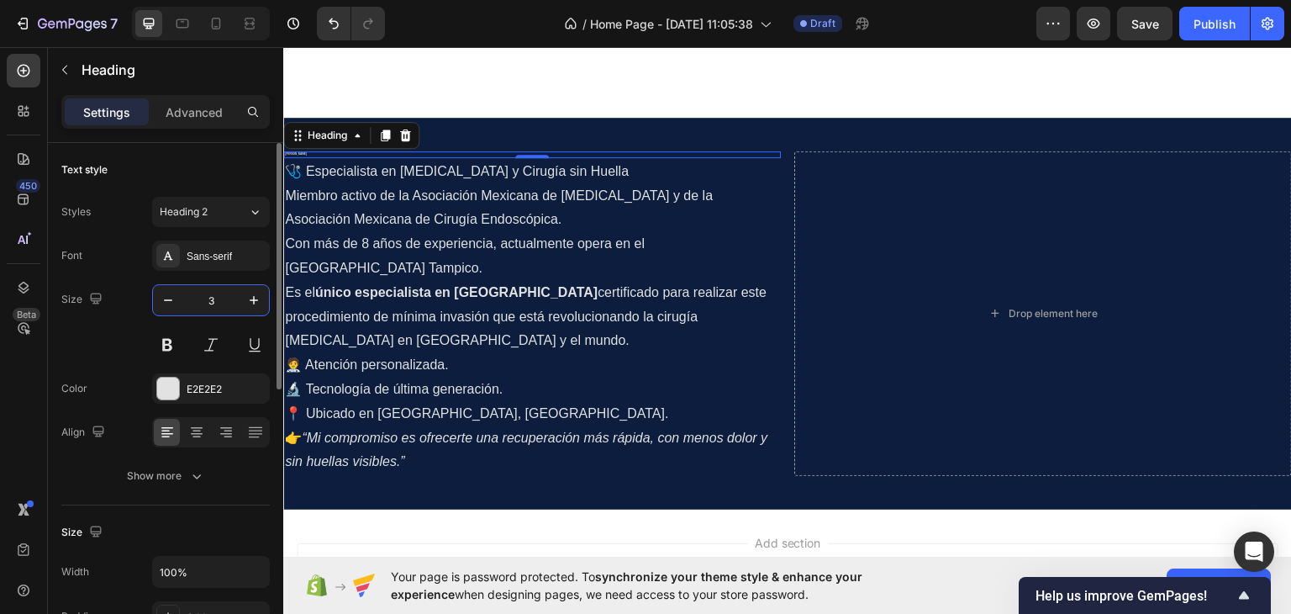
type input "30"
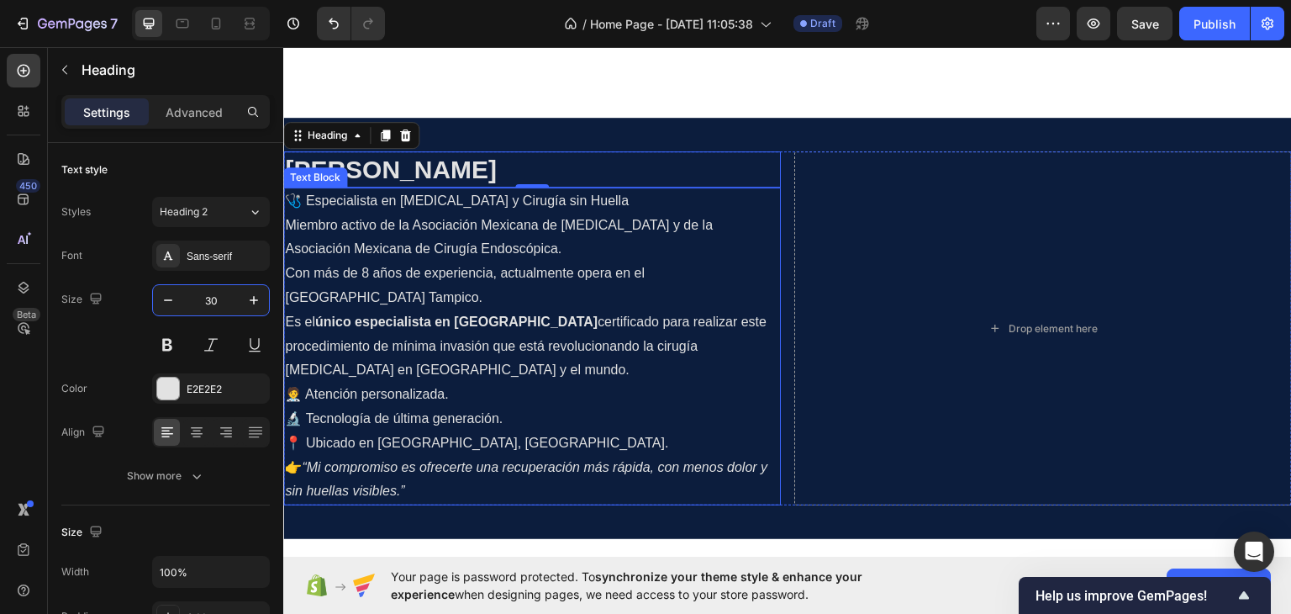
click at [598, 208] on p "🩺 Especialista en Cirugía General y Cirugía sin Huella" at bounding box center [532, 200] width 494 height 24
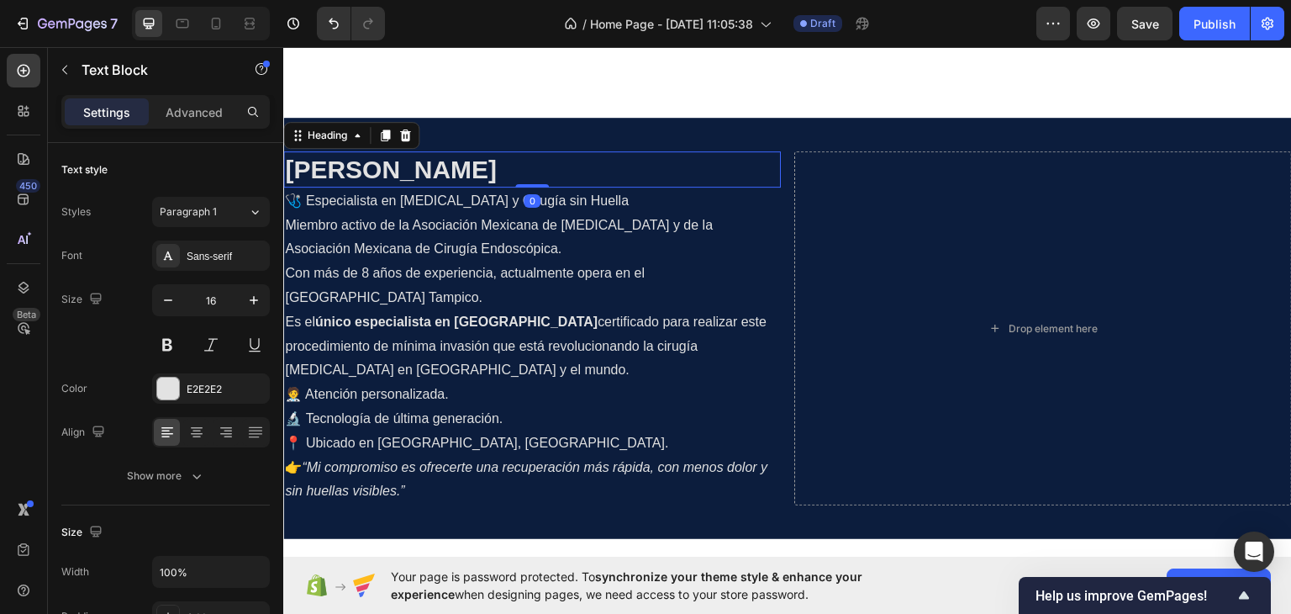
click at [497, 166] on strong "[PERSON_NAME]" at bounding box center [391, 169] width 212 height 28
click at [176, 104] on p "Advanced" at bounding box center [194, 112] width 57 height 18
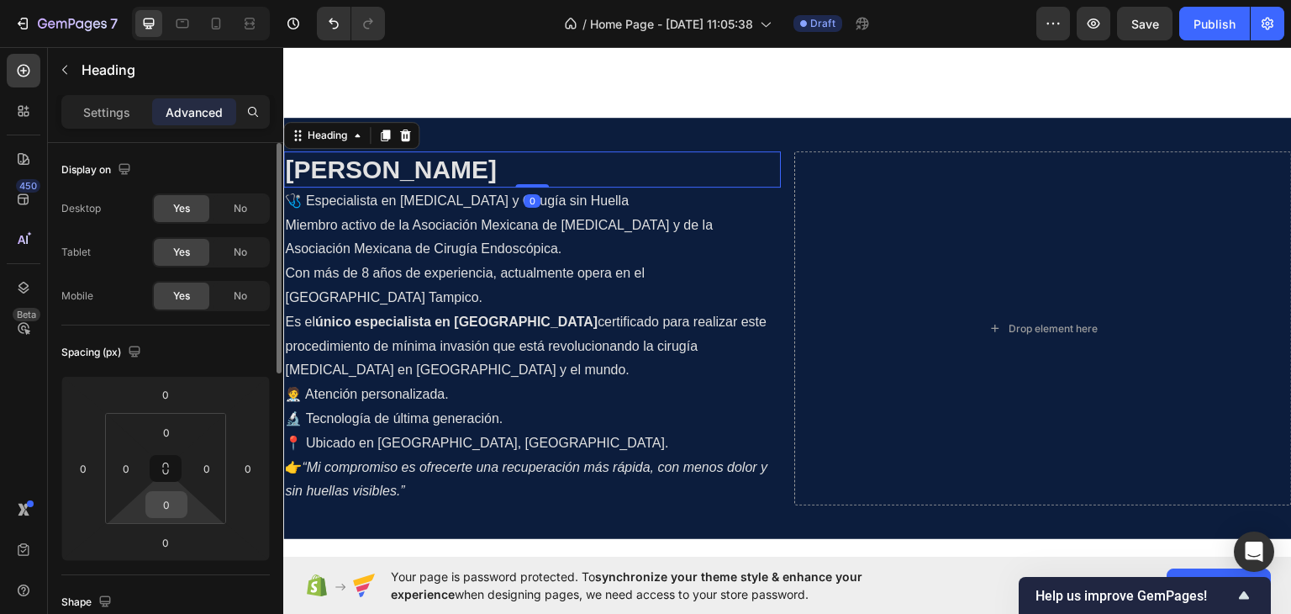
click at [162, 493] on input "0" at bounding box center [167, 504] width 34 height 25
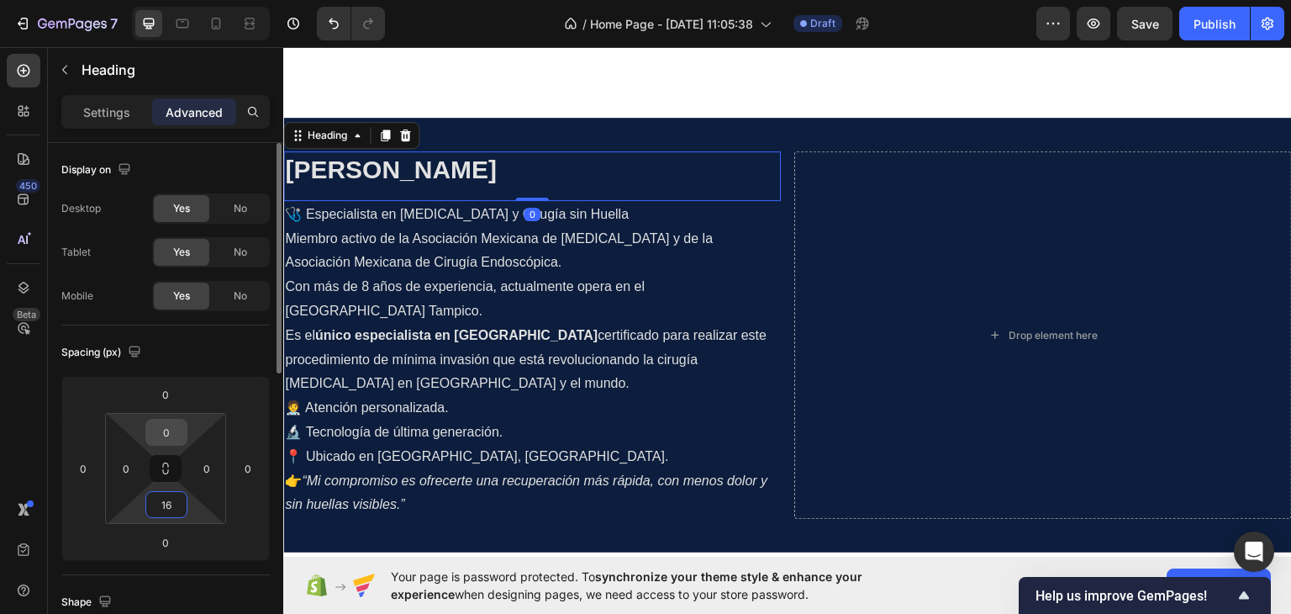
type input "16"
click at [171, 424] on input "0" at bounding box center [167, 431] width 34 height 25
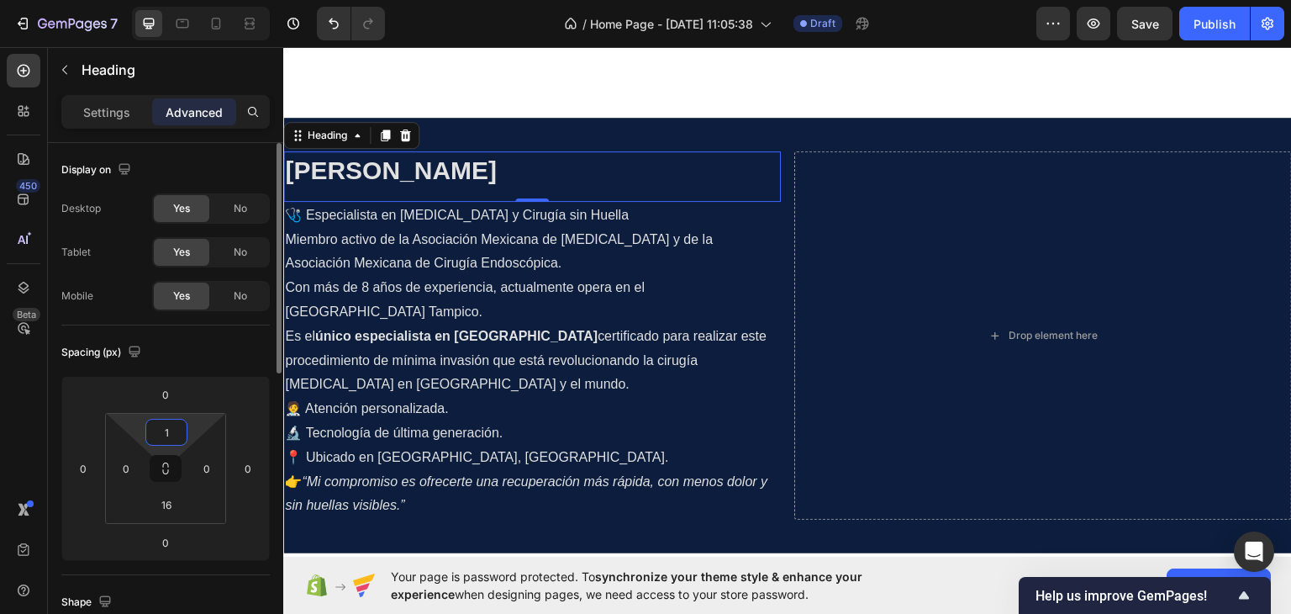
type input "16"
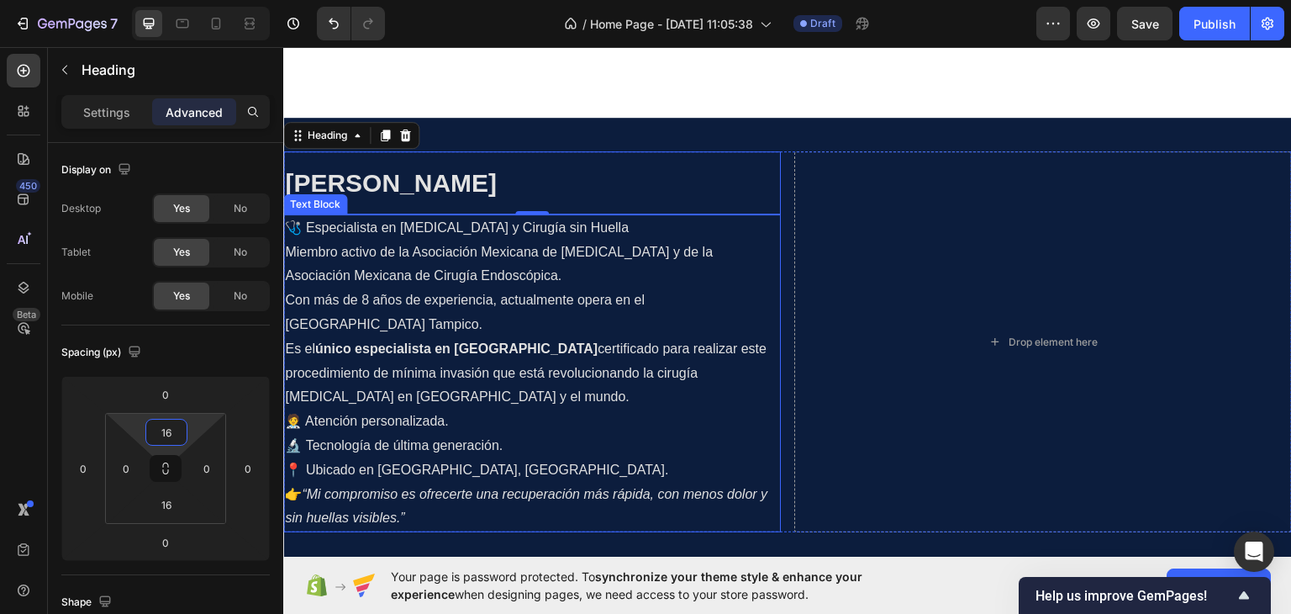
click at [390, 334] on p "Miembro activo de la Asociación Mexicana de Cirugía General y de la Asociación …" at bounding box center [532, 288] width 494 height 97
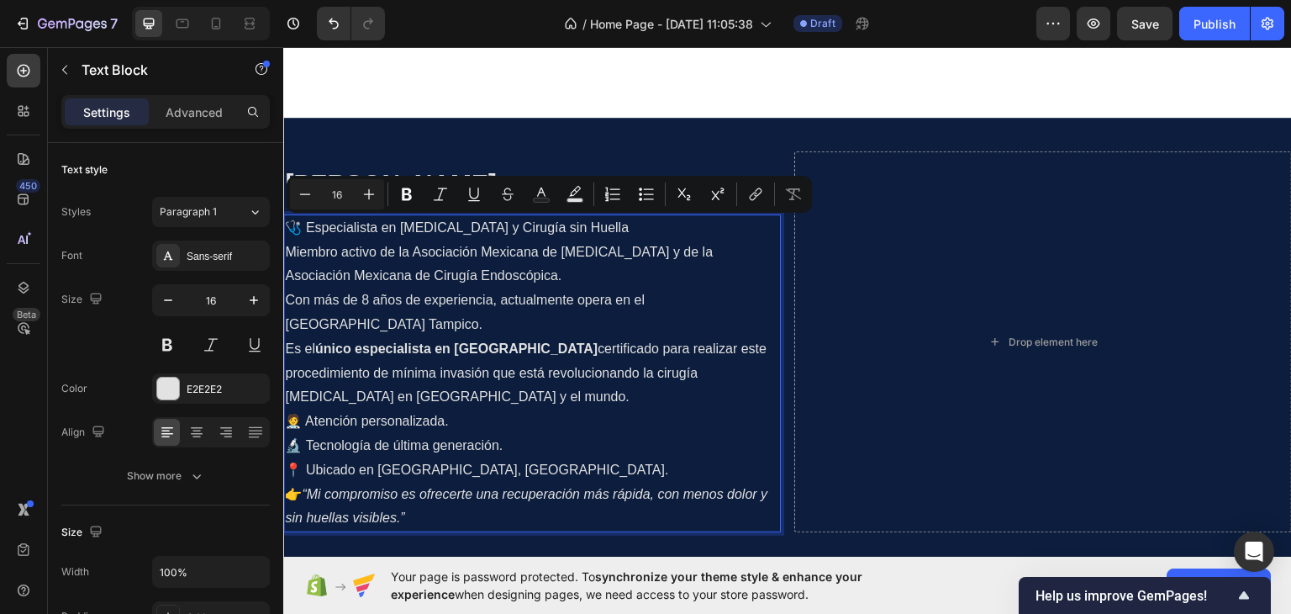
drag, startPoint x: 629, startPoint y: 226, endPoint x: 288, endPoint y: 233, distance: 341.3
click at [288, 233] on p "🩺 Especialista en Cirugía General y Cirugía sin Huella" at bounding box center [532, 227] width 494 height 24
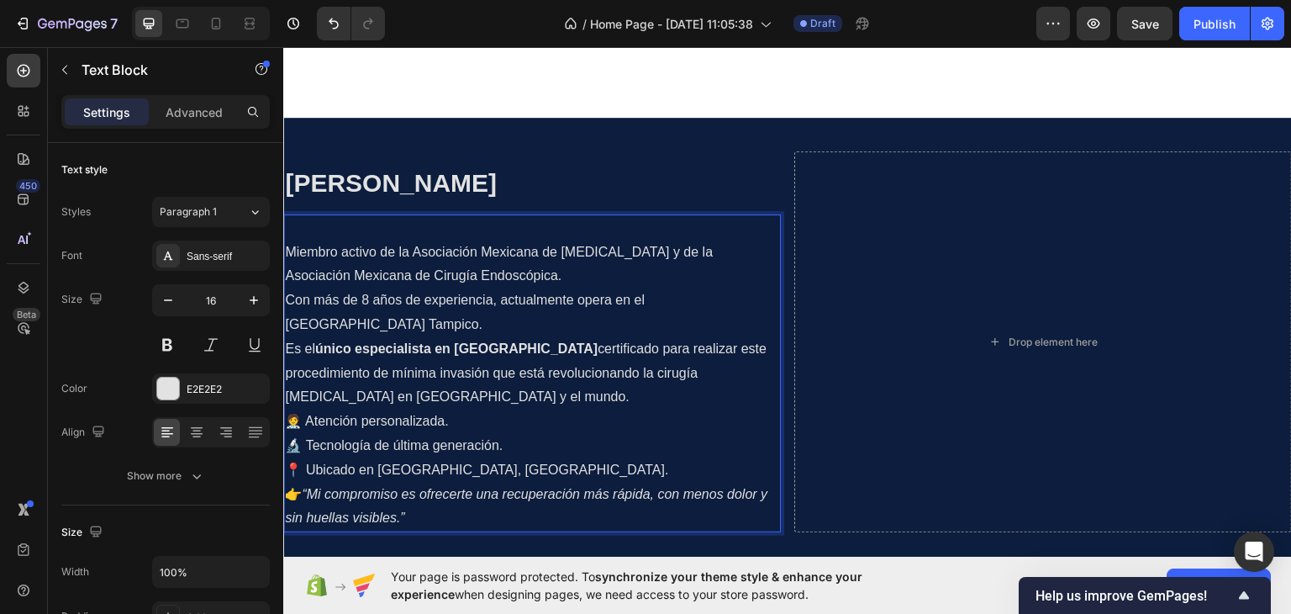
click at [290, 251] on p "Miembro activo de la Asociación Mexicana de Cirugía General y de la Asociación …" at bounding box center [532, 288] width 494 height 97
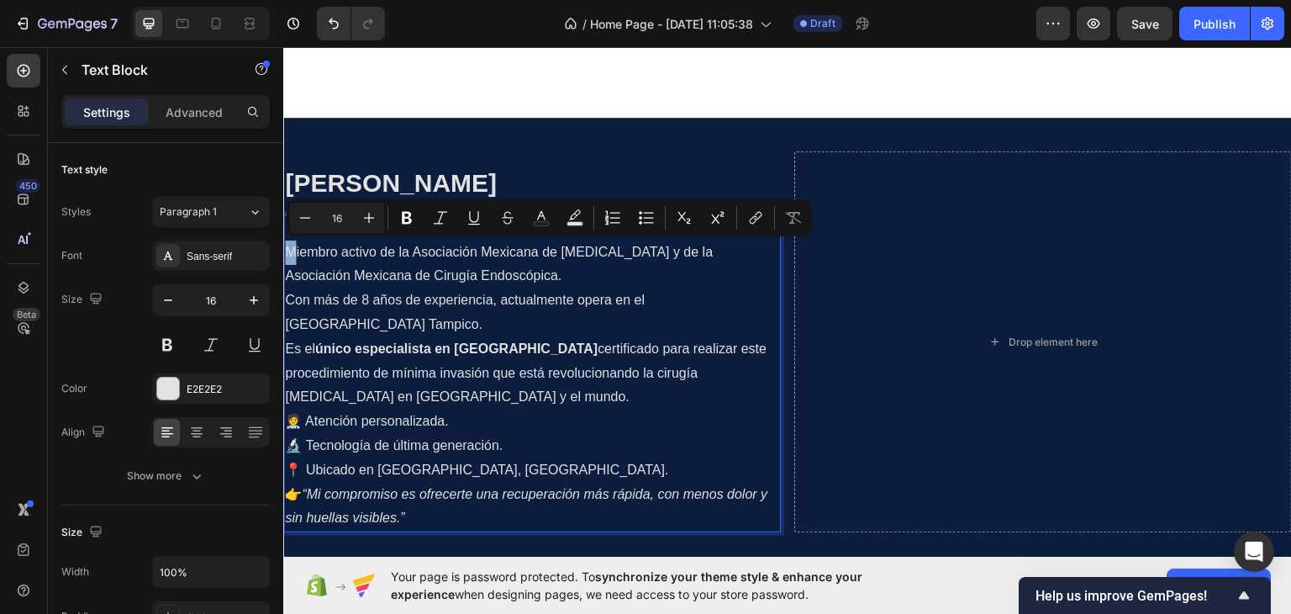
click at [288, 251] on p "Miembro activo de la Asociación Mexicana de Cirugía General y de la Asociación …" at bounding box center [532, 288] width 494 height 97
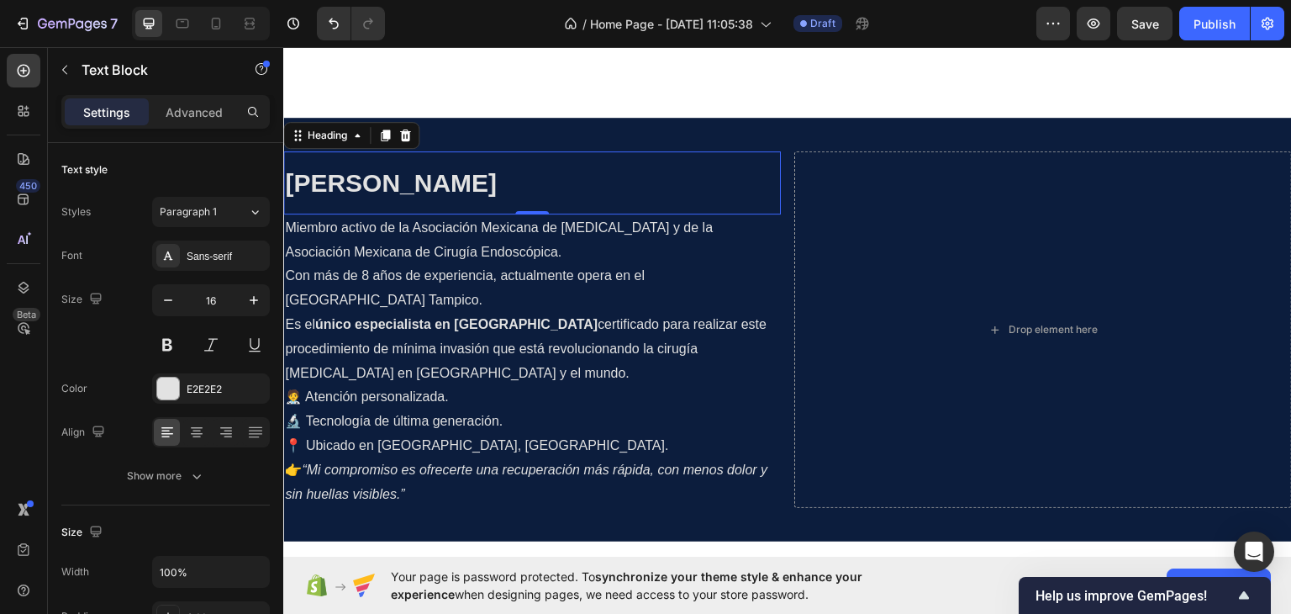
click at [497, 192] on strong "[PERSON_NAME]" at bounding box center [391, 182] width 212 height 28
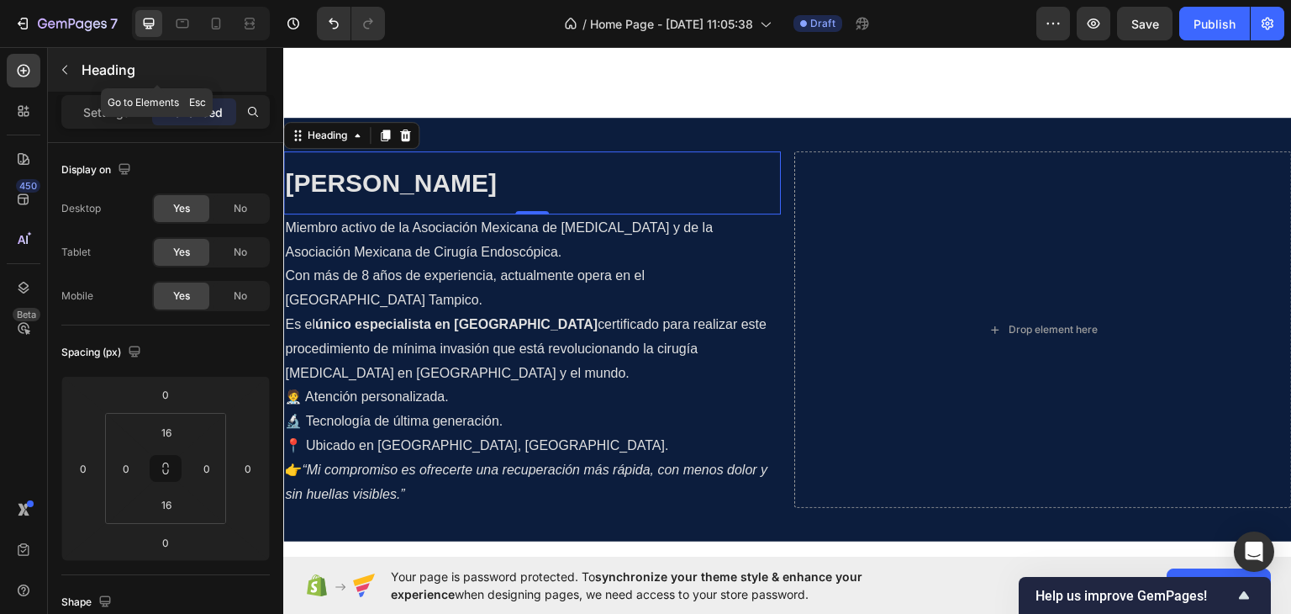
click at [93, 76] on p "Heading" at bounding box center [173, 70] width 182 height 20
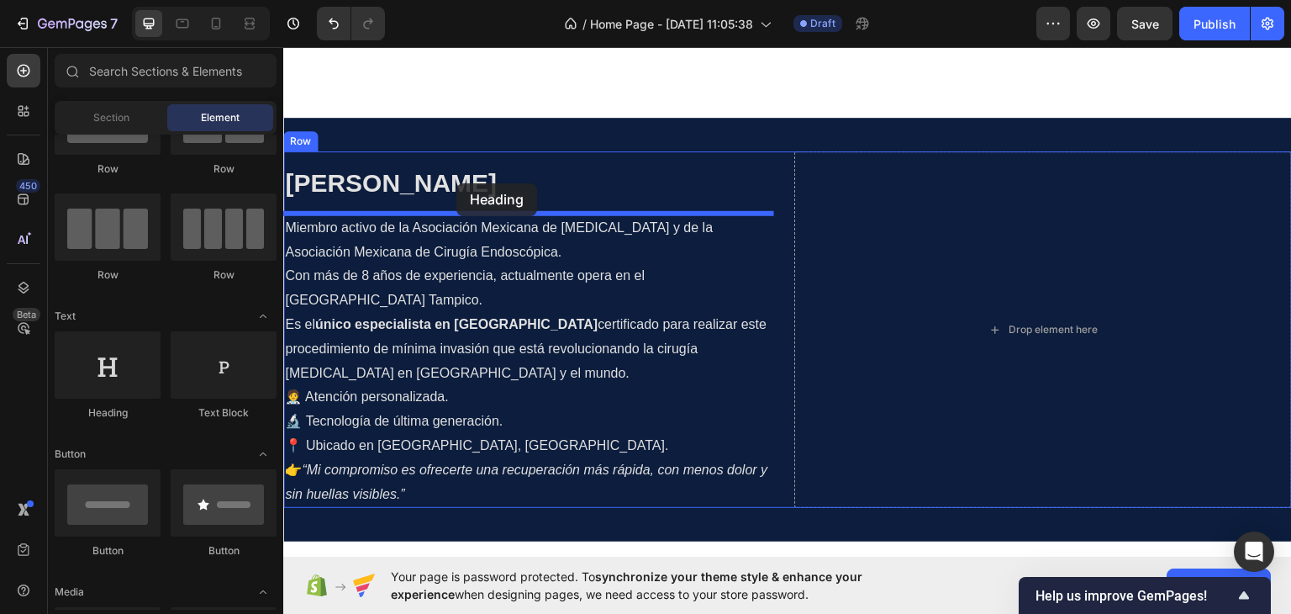
drag, startPoint x: 478, startPoint y: 393, endPoint x: 457, endPoint y: 181, distance: 213.7
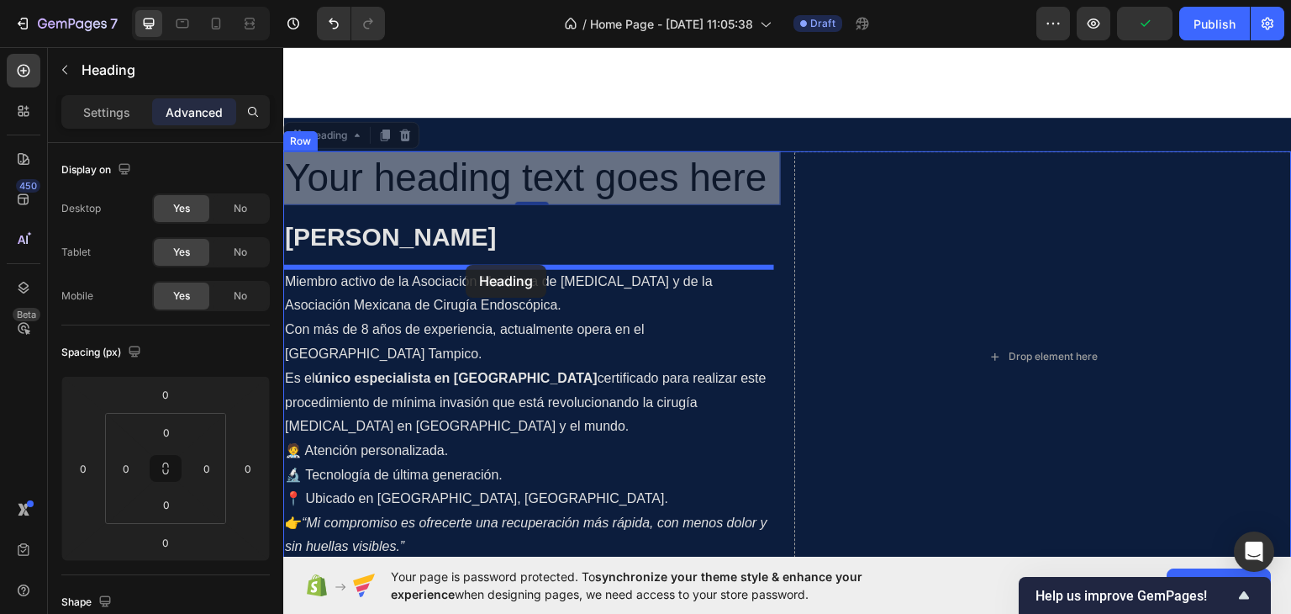
drag, startPoint x: 297, startPoint y: 129, endPoint x: 466, endPoint y: 264, distance: 215.9
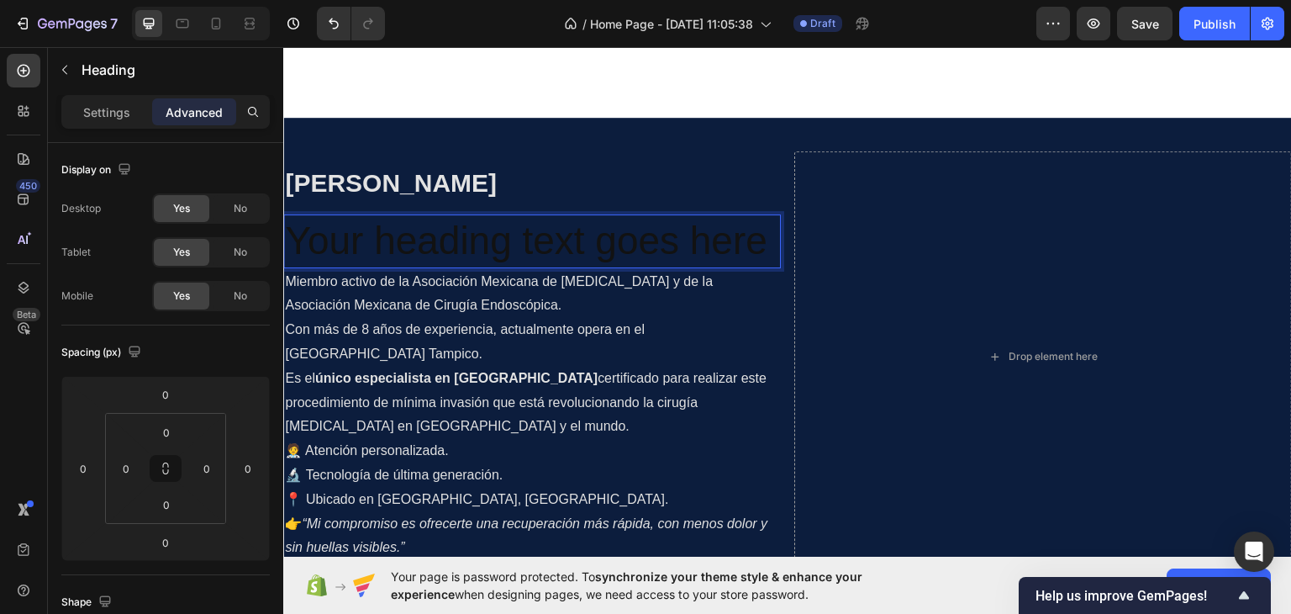
click at [442, 236] on h2 "Your heading text goes here" at bounding box center [532, 240] width 498 height 54
click at [442, 236] on p "Your heading text goes here" at bounding box center [532, 240] width 494 height 50
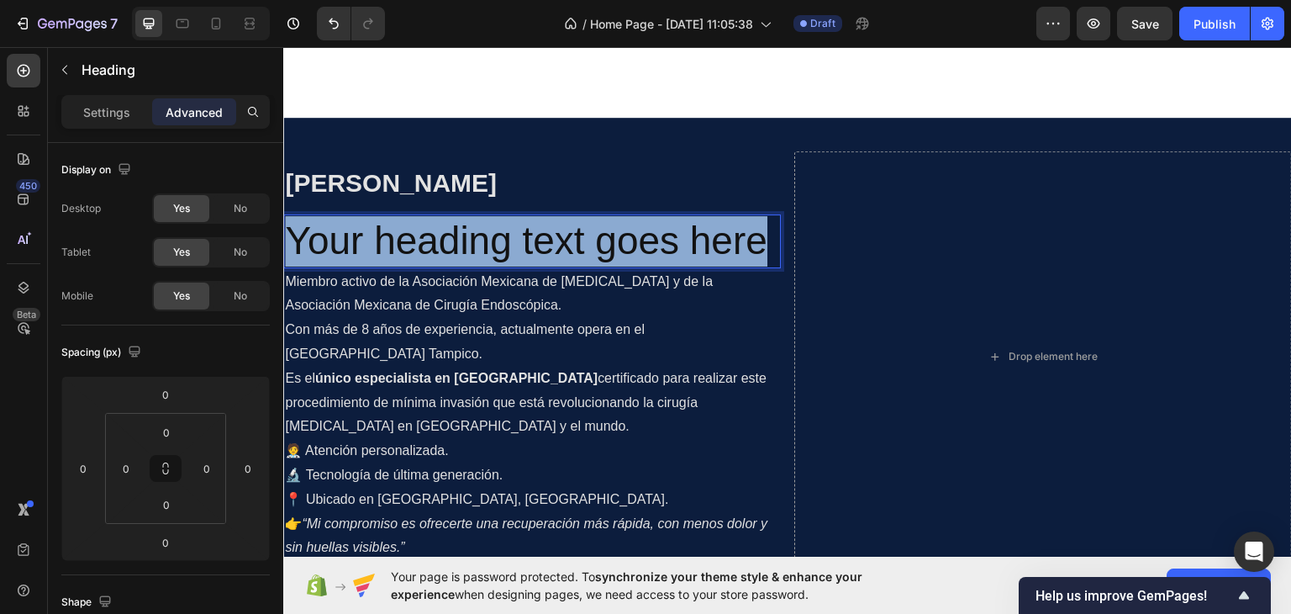
click at [442, 236] on p "Your heading text goes here" at bounding box center [532, 240] width 494 height 50
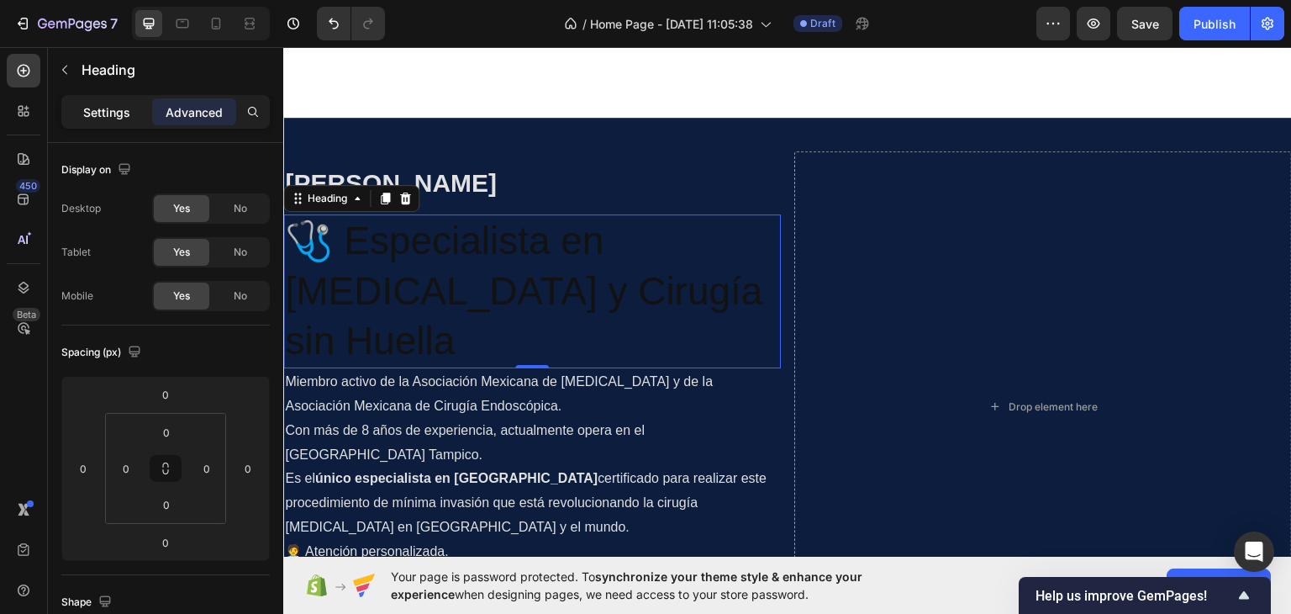
click at [104, 115] on p "Settings" at bounding box center [106, 112] width 47 height 18
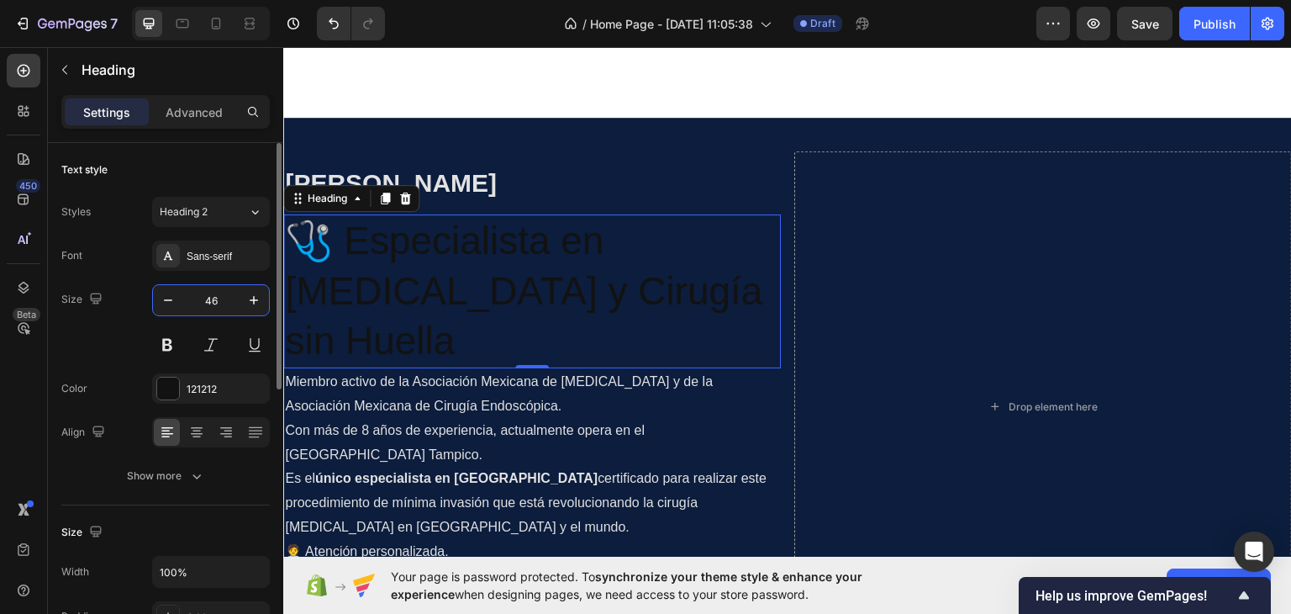
click at [212, 311] on input "46" at bounding box center [210, 300] width 55 height 30
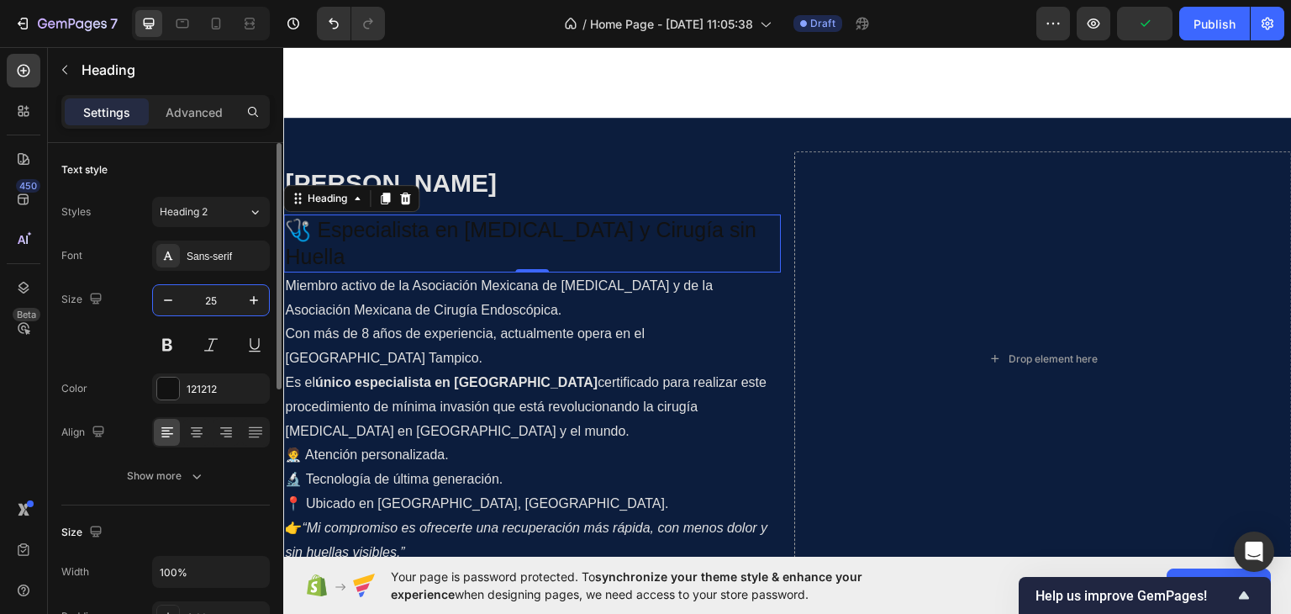
click at [201, 292] on input "25" at bounding box center [210, 300] width 55 height 30
click at [202, 292] on input "25" at bounding box center [210, 300] width 55 height 30
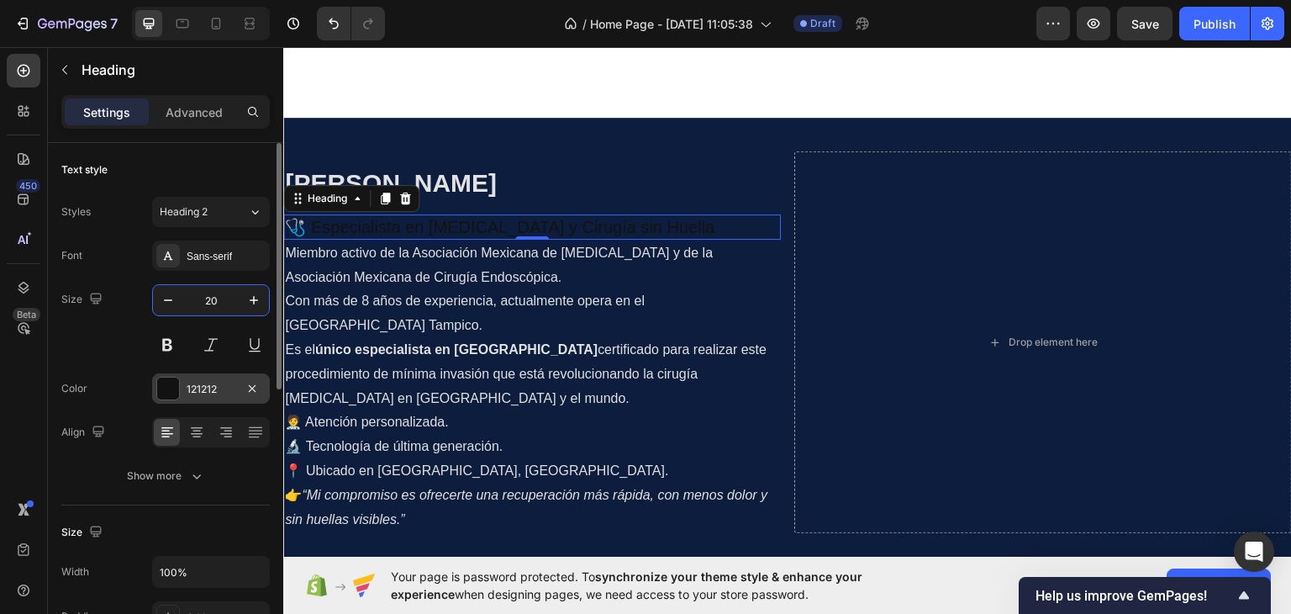
type input "20"
click at [172, 386] on div at bounding box center [168, 388] width 22 height 22
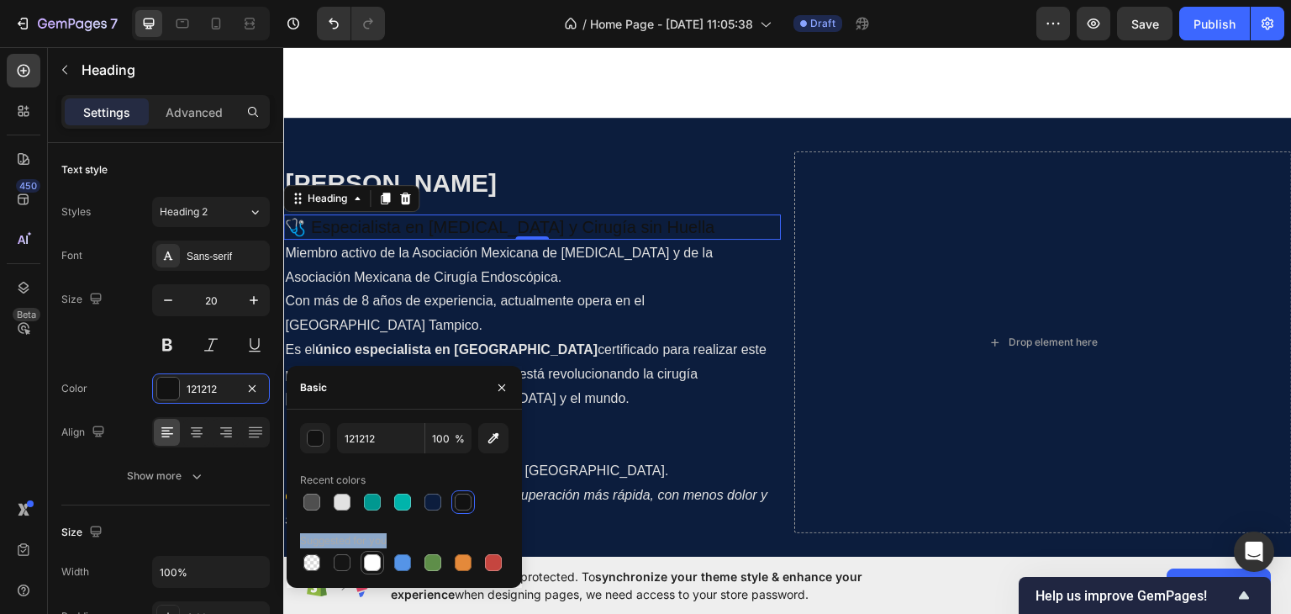
drag, startPoint x: 341, startPoint y: 497, endPoint x: 382, endPoint y: 570, distance: 83.5
click at [382, 570] on div "121212 100 % Recent colors Suggested for you" at bounding box center [404, 498] width 208 height 151
click at [373, 566] on div at bounding box center [372, 562] width 17 height 17
type input "FFFFFF"
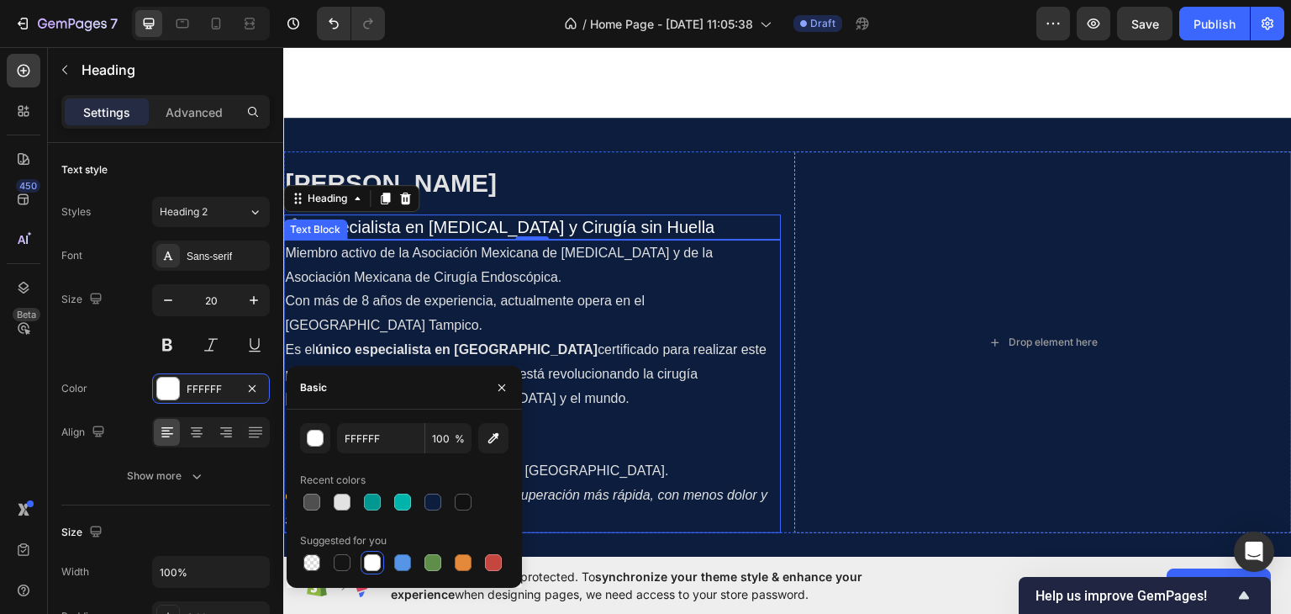
click at [589, 303] on p "Miembro activo de la Asociación Mexicana de Cirugía General y de la Asociación …" at bounding box center [532, 288] width 494 height 97
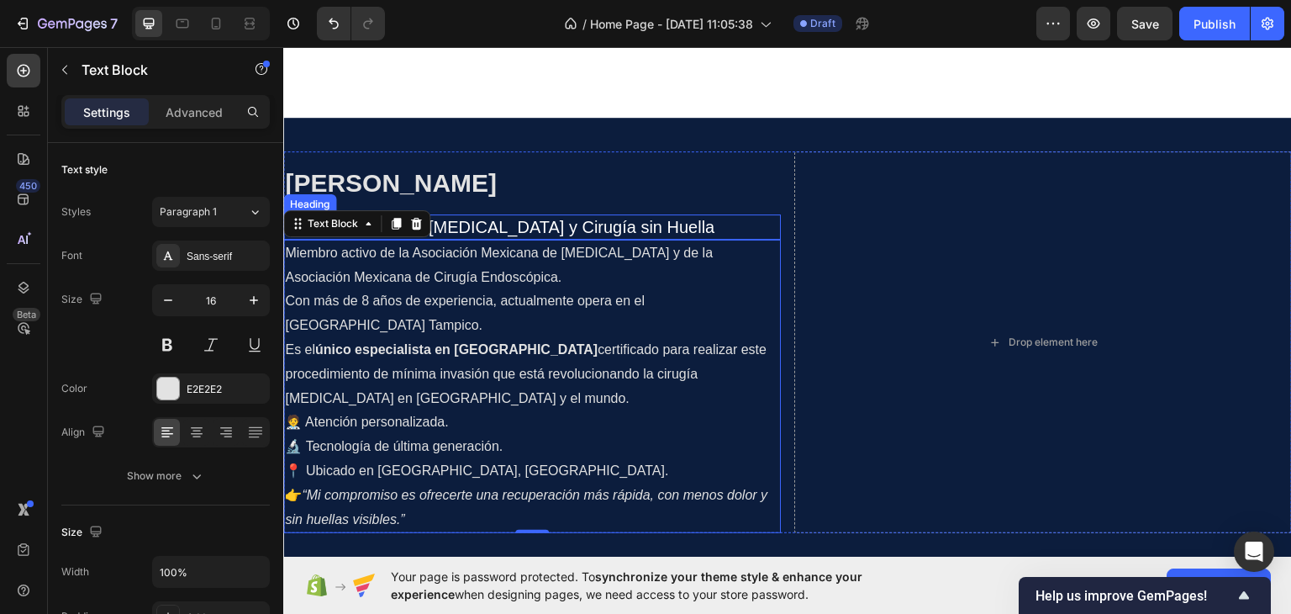
click at [717, 224] on p "🩺 Especialista en Cirugía General y Cirugía sin Huella" at bounding box center [532, 226] width 494 height 22
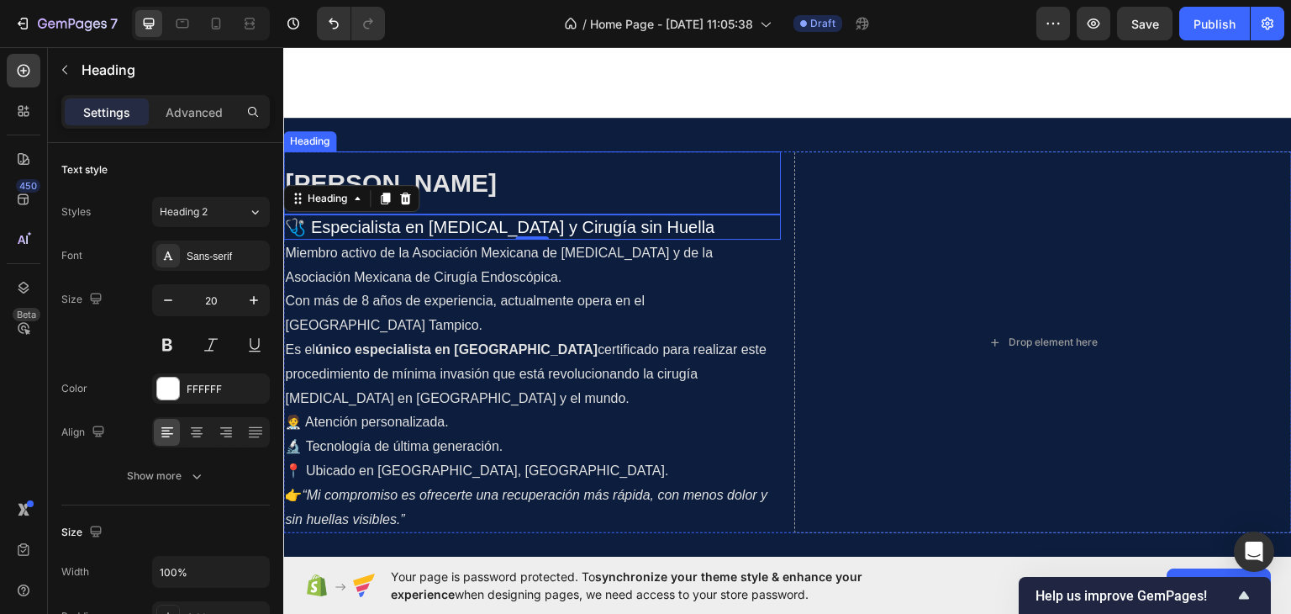
scroll to position [336, 0]
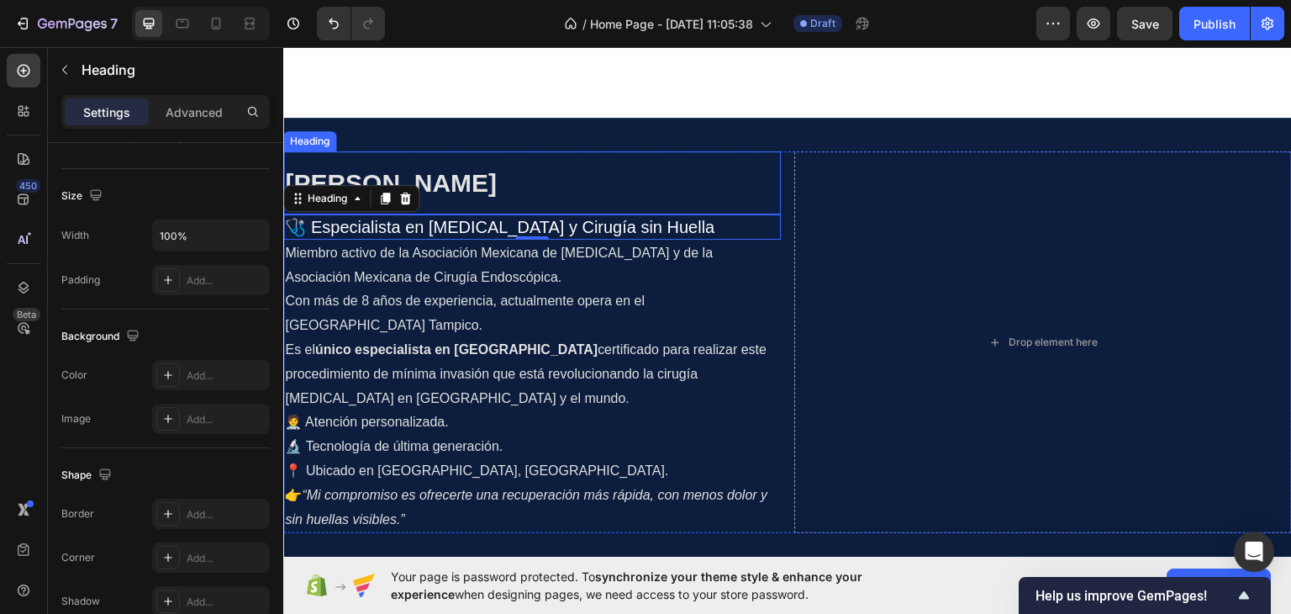
click at [550, 198] on h2 "⁠⁠⁠⁠⁠⁠⁠ Dr. Jonathan Omar Espinoza Esquivel" at bounding box center [532, 182] width 498 height 36
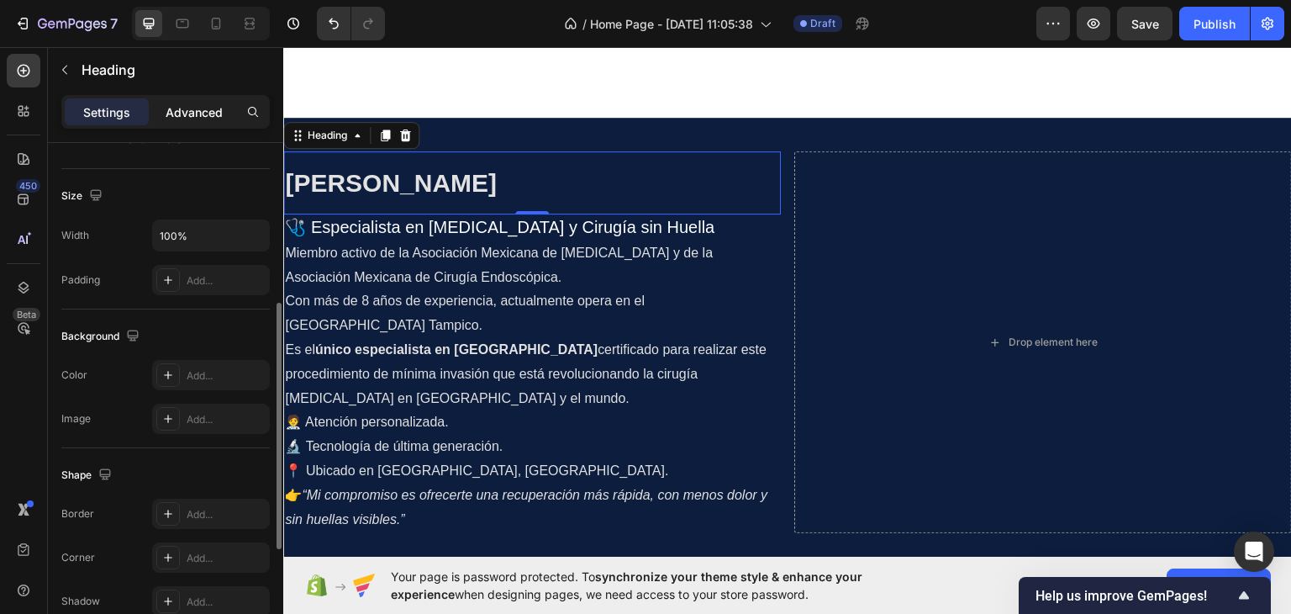
click at [213, 119] on p "Advanced" at bounding box center [194, 112] width 57 height 18
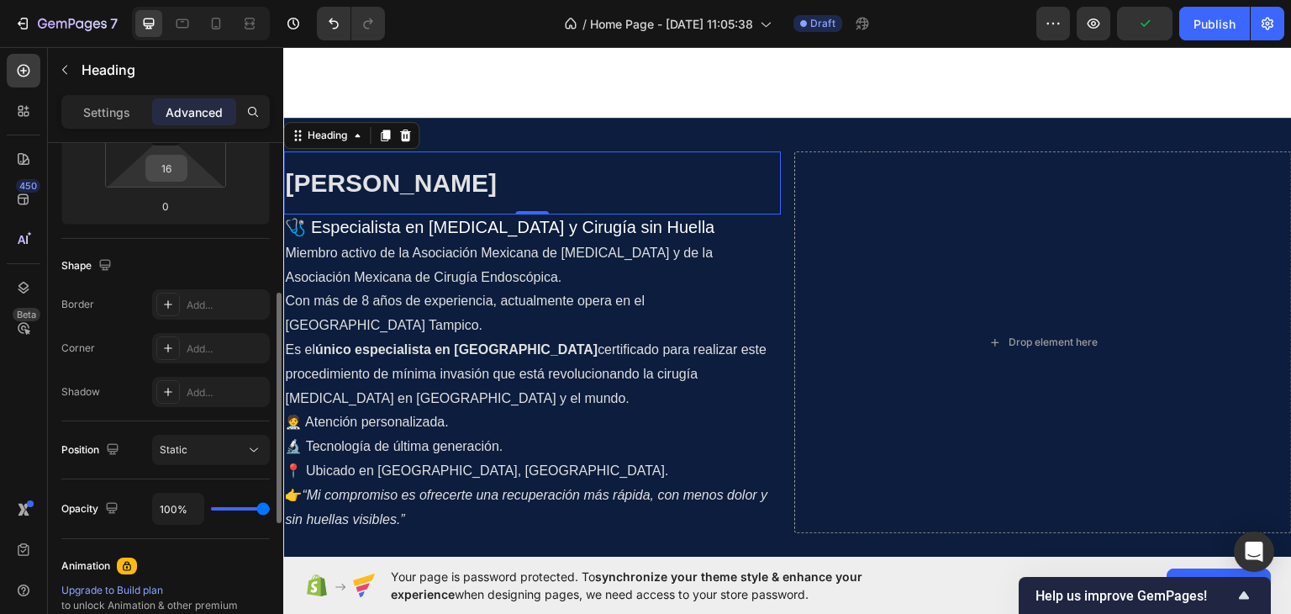
click at [182, 162] on input "16" at bounding box center [167, 167] width 34 height 25
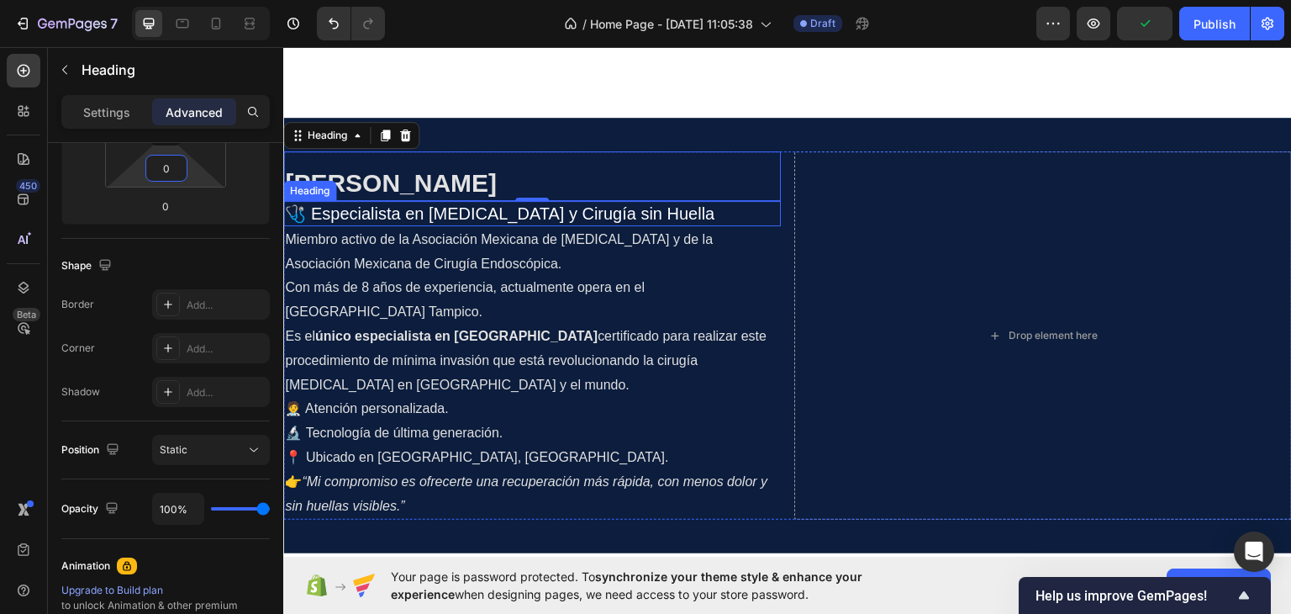
click at [613, 208] on p "🩺 Especialista en Cirugía General y Cirugía sin Huella" at bounding box center [532, 213] width 494 height 22
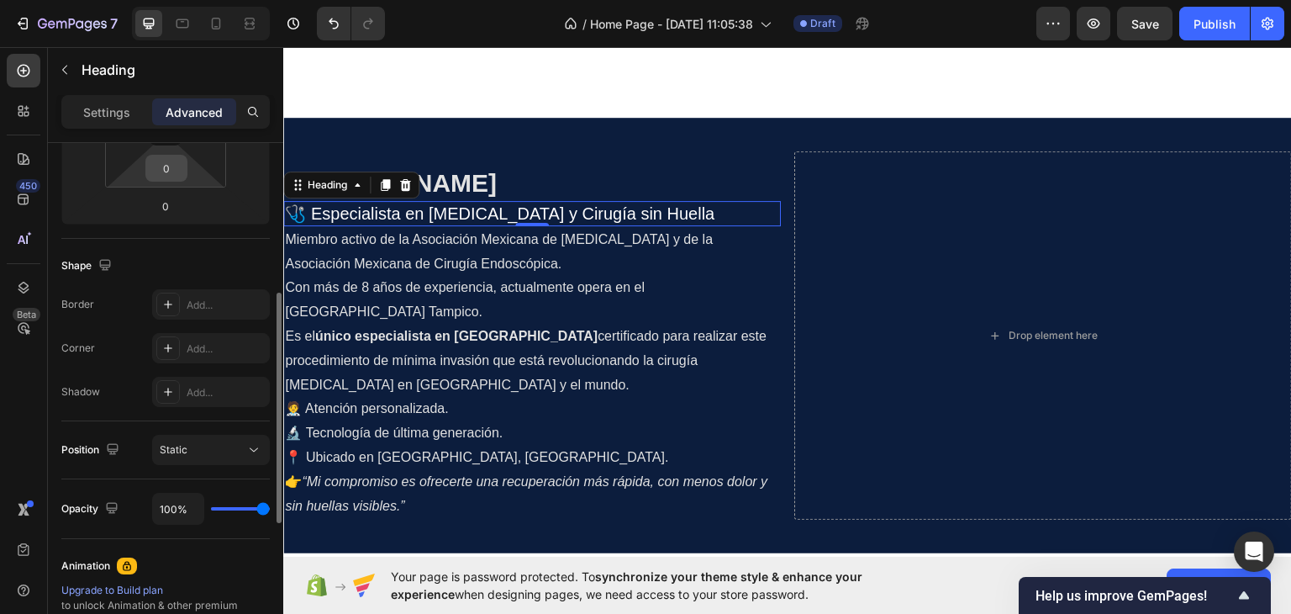
click at [169, 168] on input "0" at bounding box center [167, 167] width 34 height 25
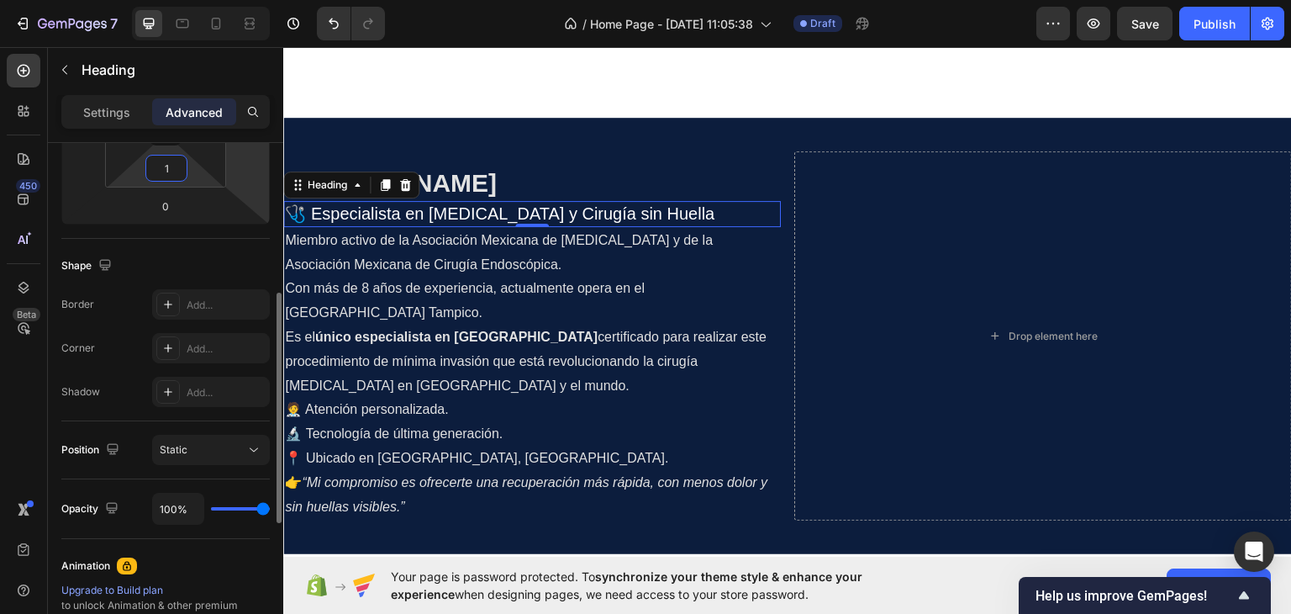
type input "16"
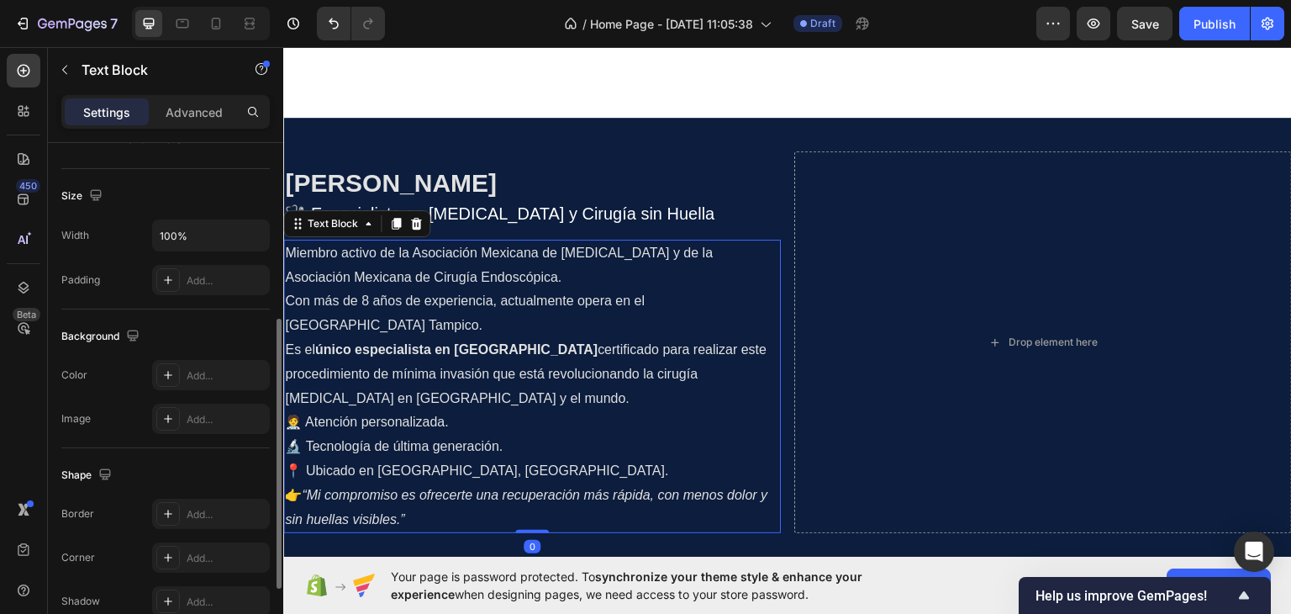
click at [469, 250] on p "Miembro activo de la Asociación Mexicana de Cirugía General y de la Asociación …" at bounding box center [532, 288] width 494 height 97
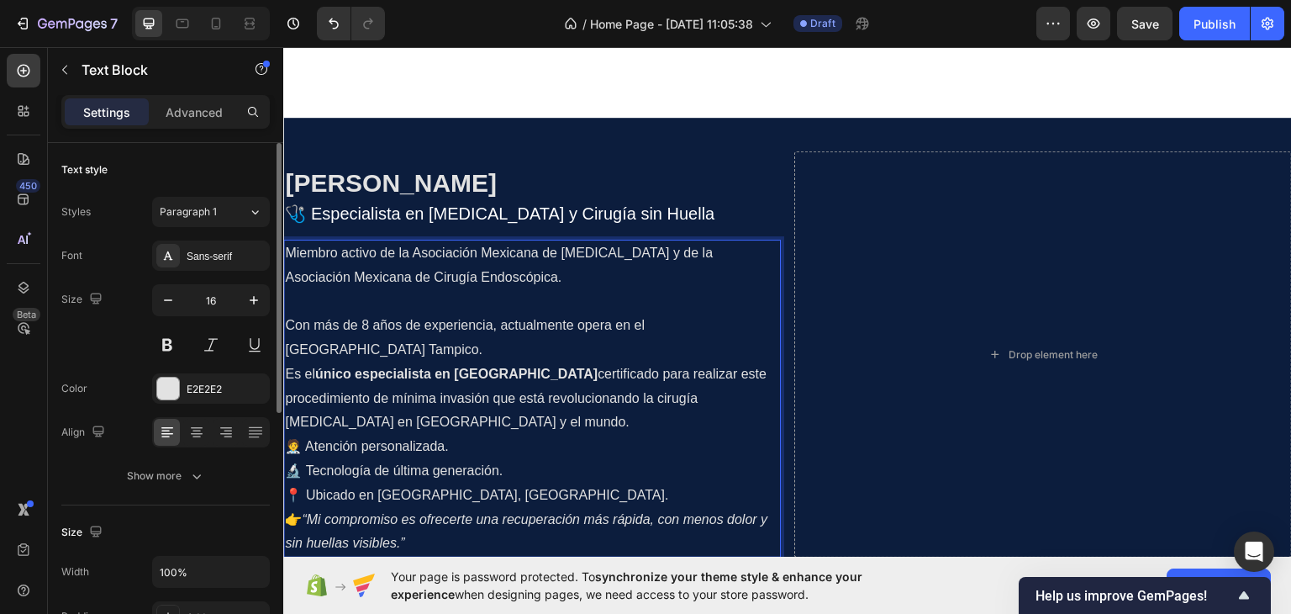
click at [452, 336] on p "⁠⁠⁠⁠⁠⁠⁠ Con más de 8 años de experiencia, actualmente opera en el Hospital Ánge…" at bounding box center [532, 324] width 494 height 72
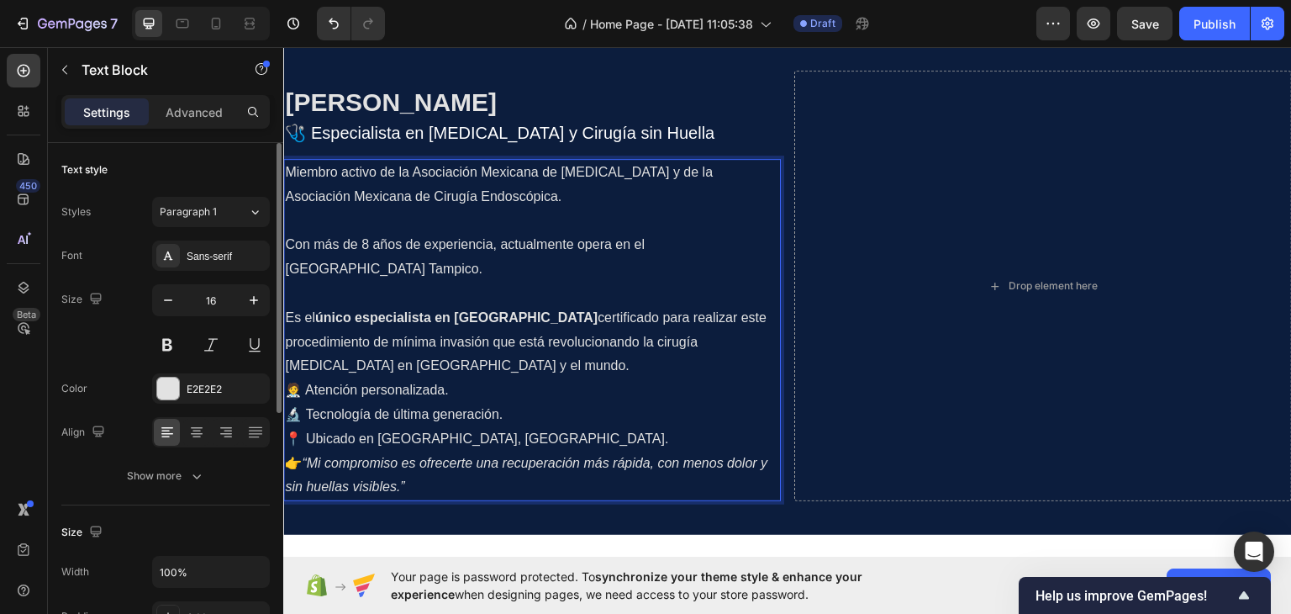
scroll to position [1153, 0]
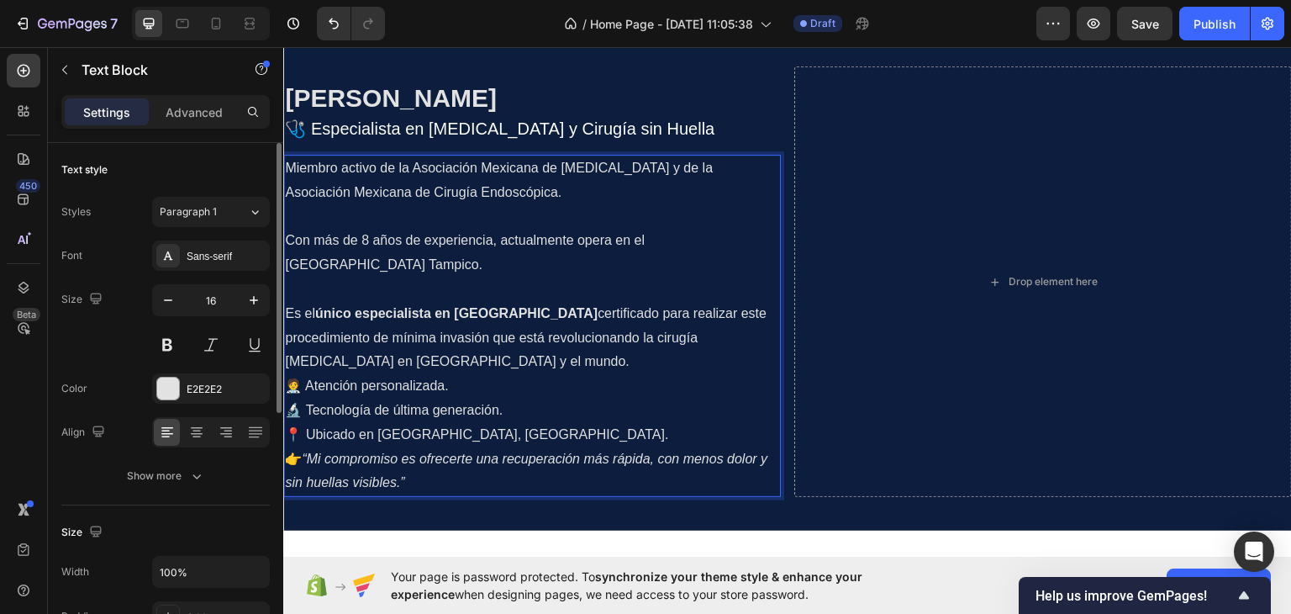
click at [570, 355] on p "Es el único especialista en Tamaulipas certificado para realizar este procedimi…" at bounding box center [532, 337] width 494 height 72
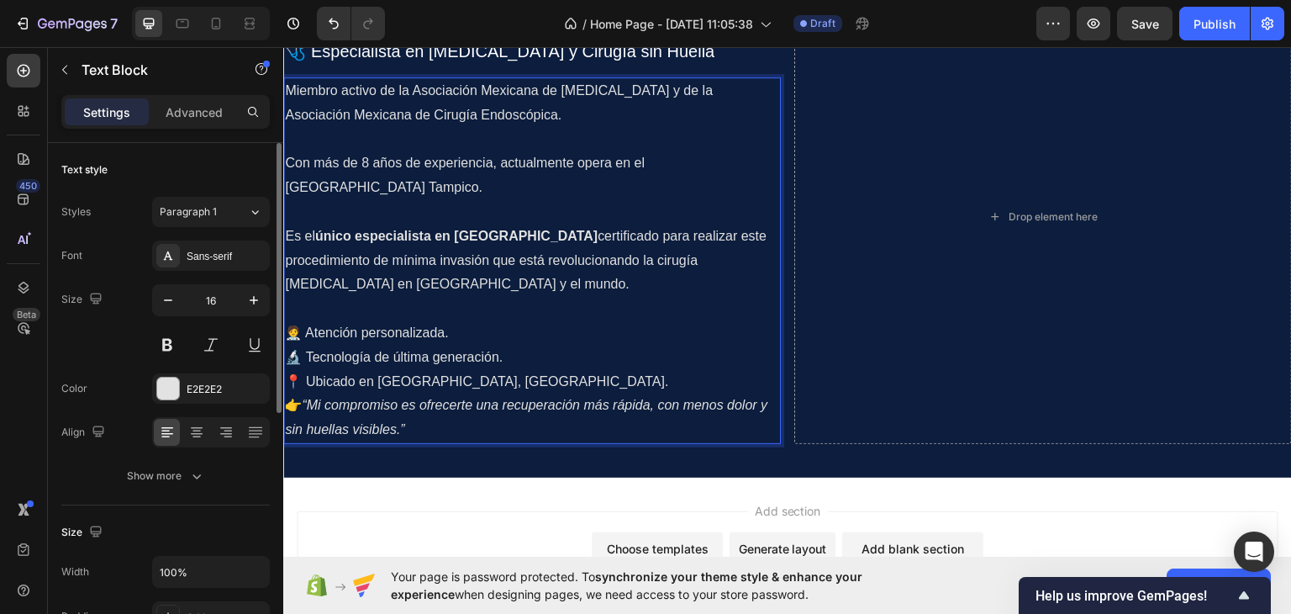
scroll to position [1237, 0]
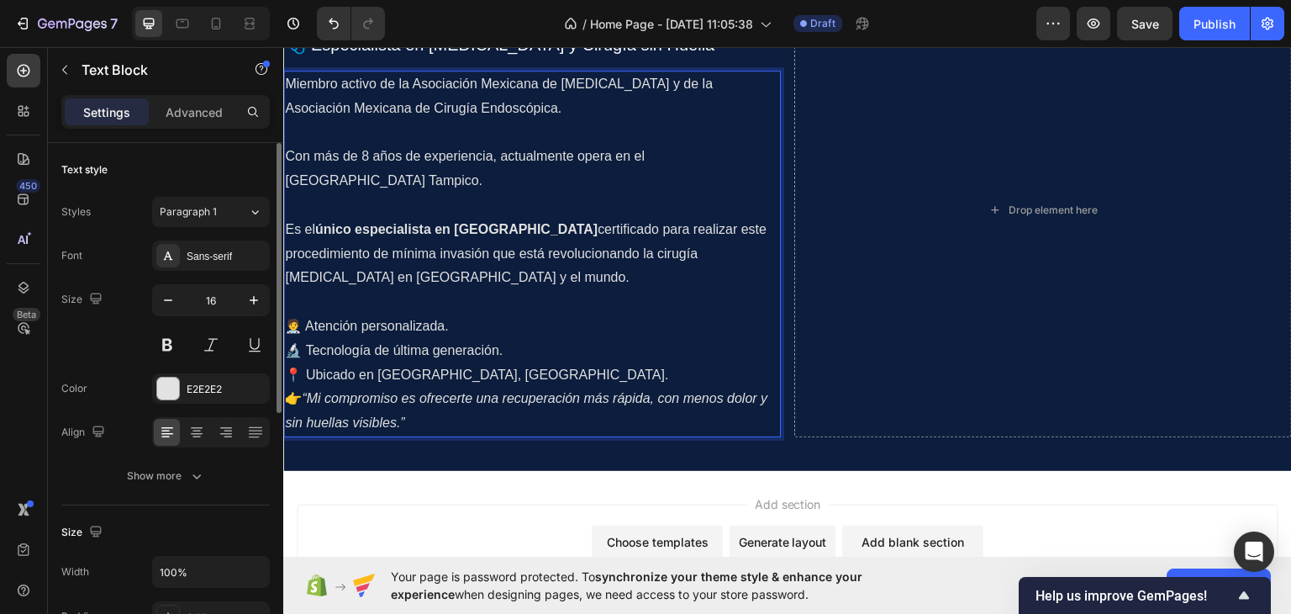
click at [525, 384] on p "🧑‍⚕️ Atención personalizada. 🔬 Tecnología de última generación. 📍 Ubicado en Ta…" at bounding box center [532, 349] width 494 height 72
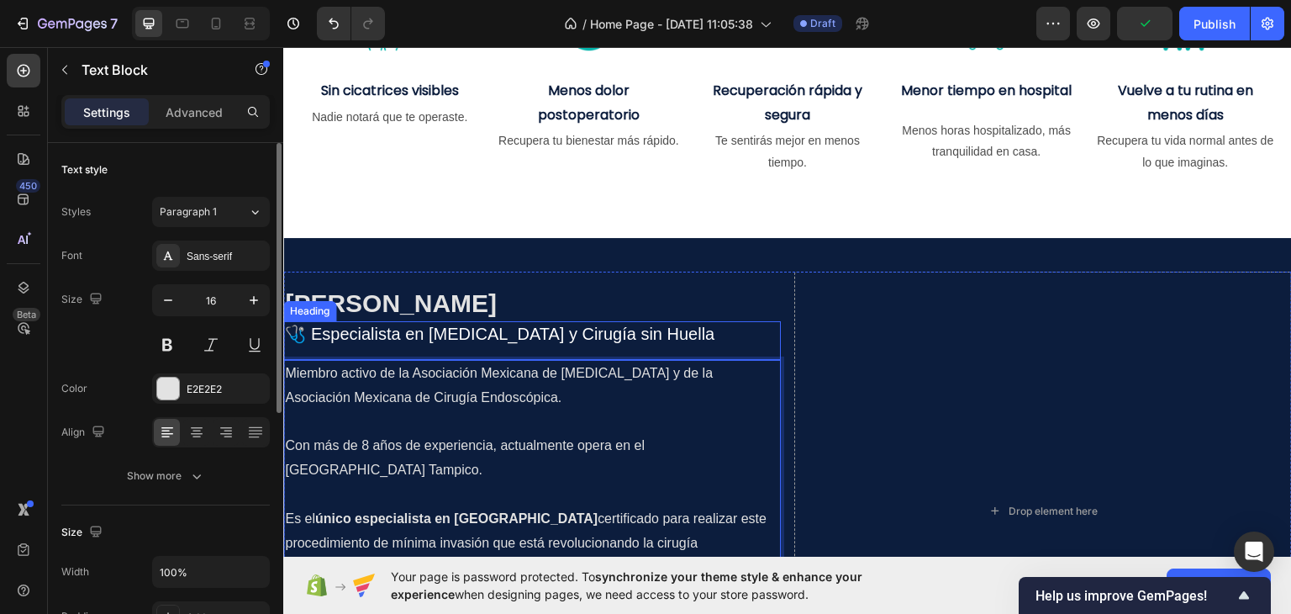
scroll to position [1153, 0]
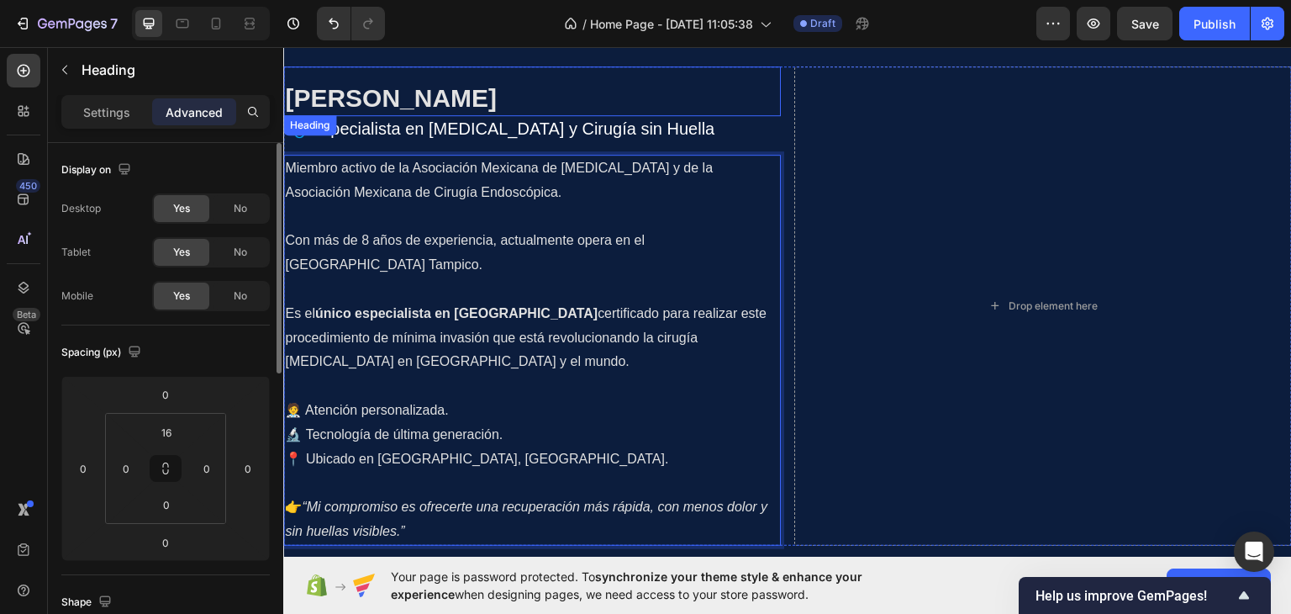
click at [679, 67] on div "⁠⁠⁠⁠⁠⁠⁠ Dr. Jonathan Omar Espinoza Esquivel Heading" at bounding box center [532, 91] width 498 height 50
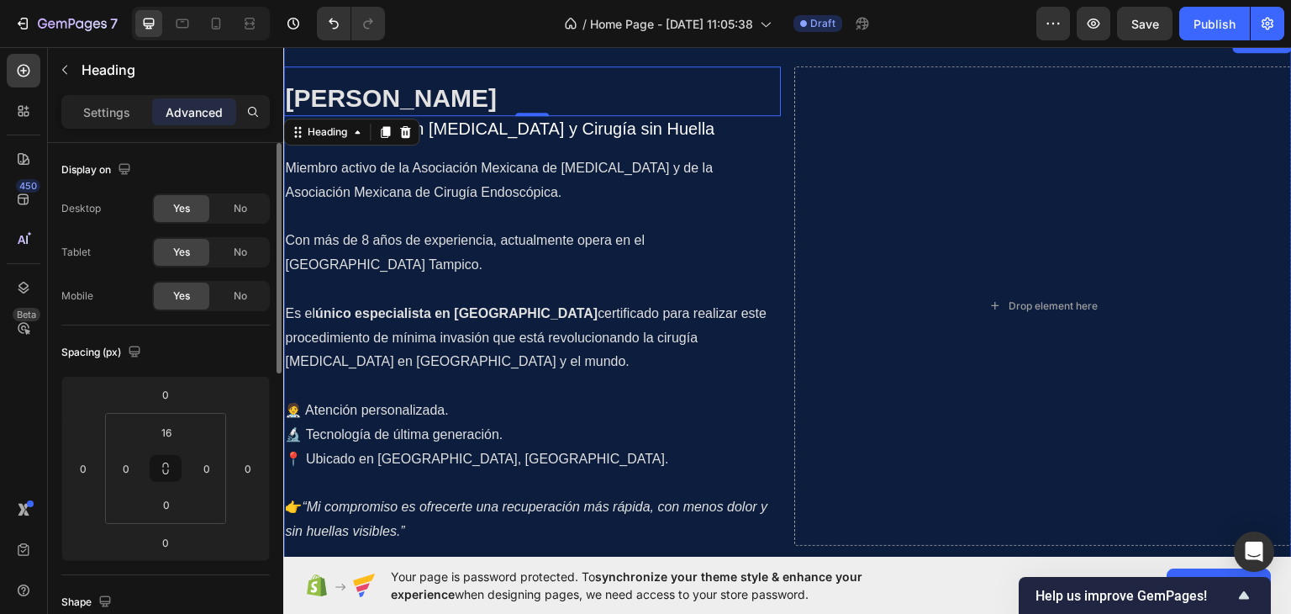
click at [740, 53] on div "⁠⁠⁠⁠⁠⁠⁠ Dr. Jonathan Omar Espinoza Esquivel Heading 0 🩺 Especialista en Cirugía…" at bounding box center [787, 305] width 1009 height 546
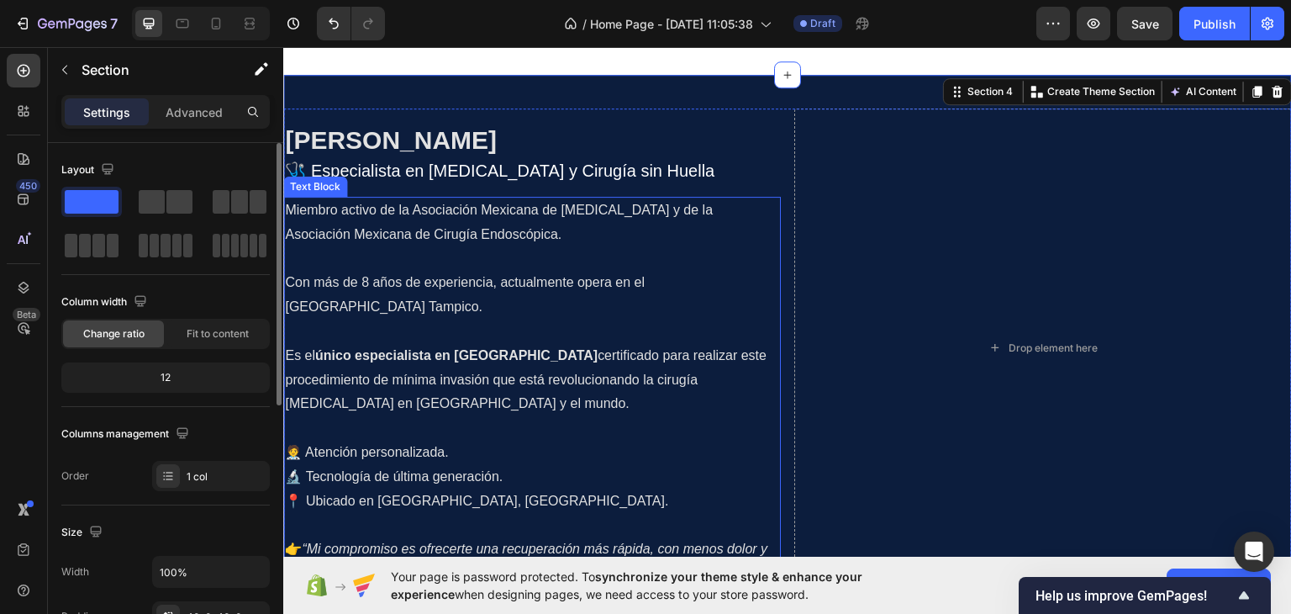
scroll to position [1069, 0]
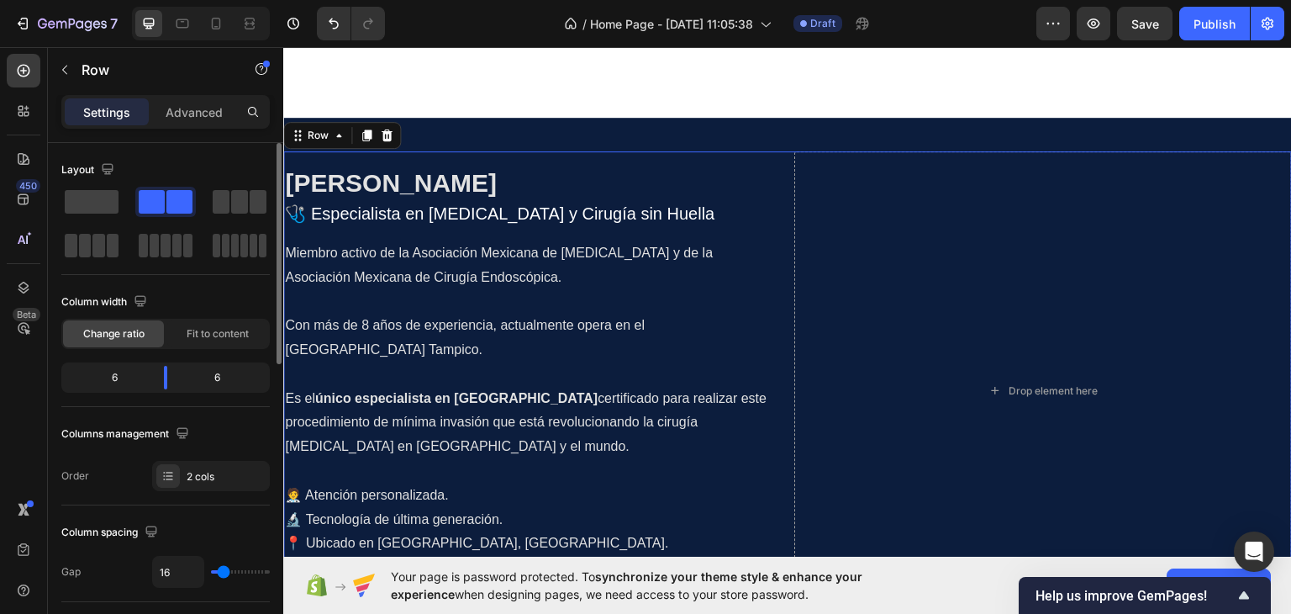
click at [782, 156] on div "⁠⁠⁠⁠⁠⁠⁠ Dr. Jonathan Omar Espinoza Esquivel Heading 🩺 Especialista en Cirugía G…" at bounding box center [787, 389] width 1009 height 479
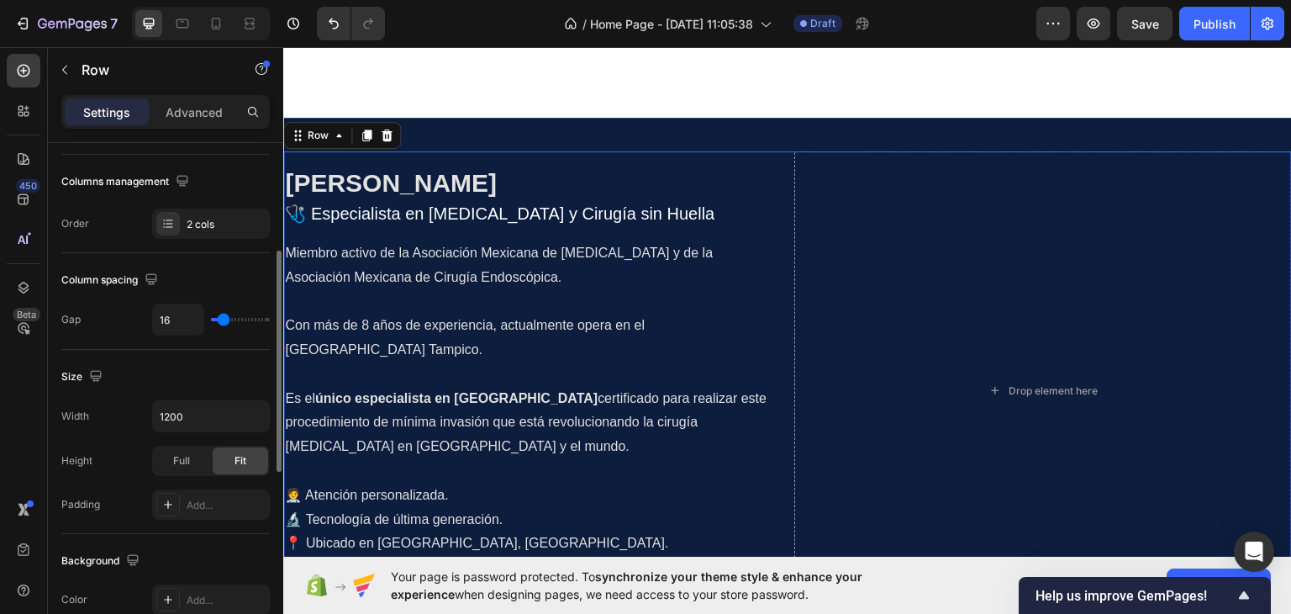
scroll to position [336, 0]
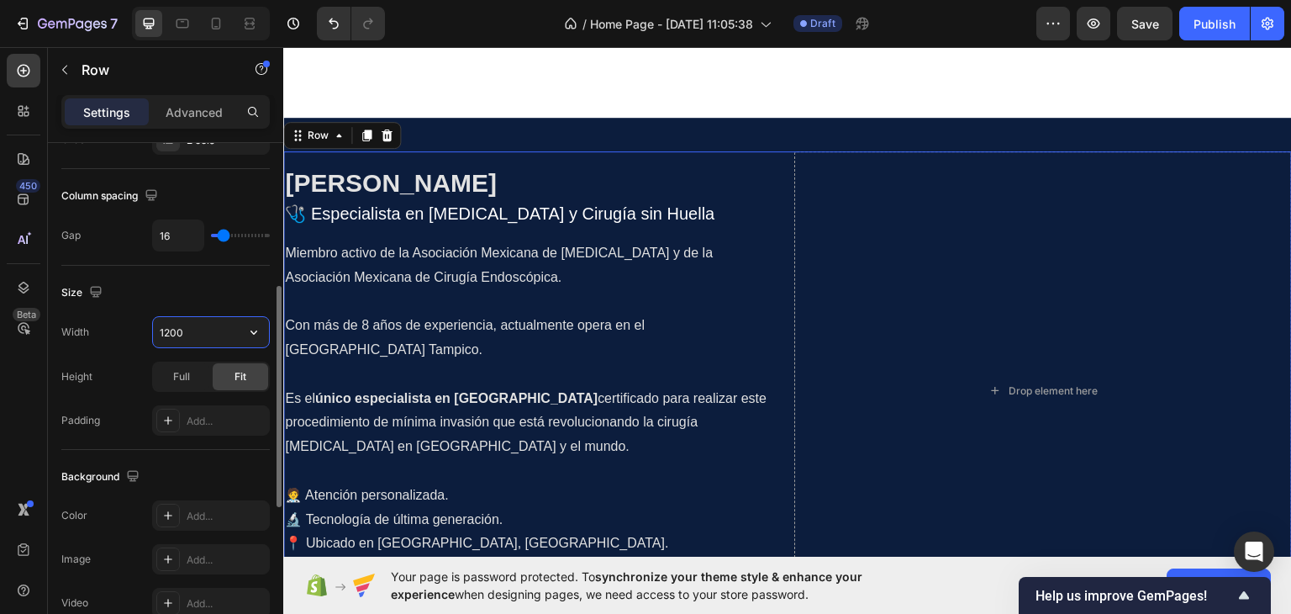
click at [218, 334] on input "1200" at bounding box center [211, 332] width 116 height 30
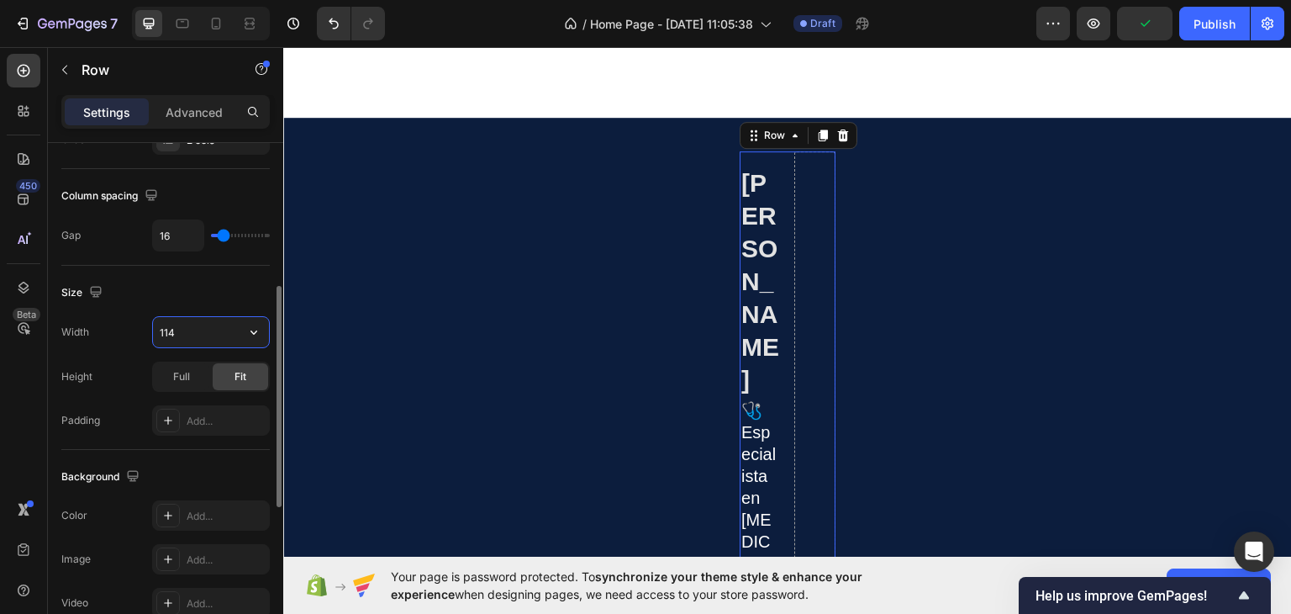
type input "1140"
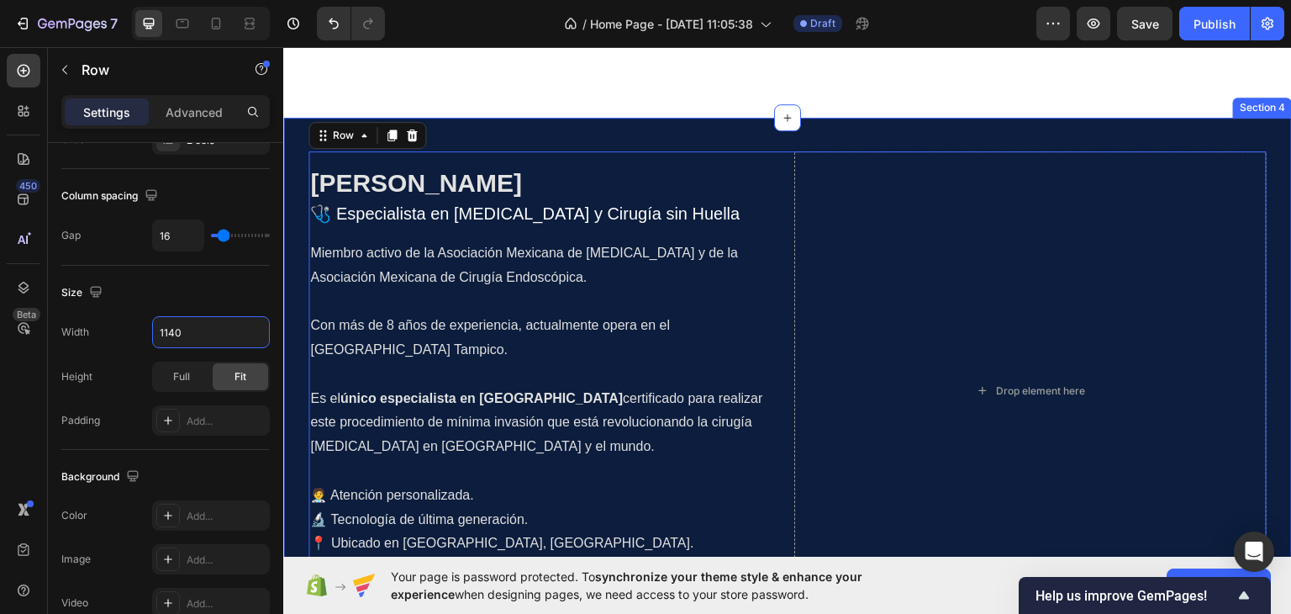
click at [519, 135] on div "⁠⁠⁠⁠⁠⁠⁠ Dr. Jonathan Omar Espinoza Esquivel Heading 🩺 Especialista en Cirugía G…" at bounding box center [787, 390] width 1009 height 546
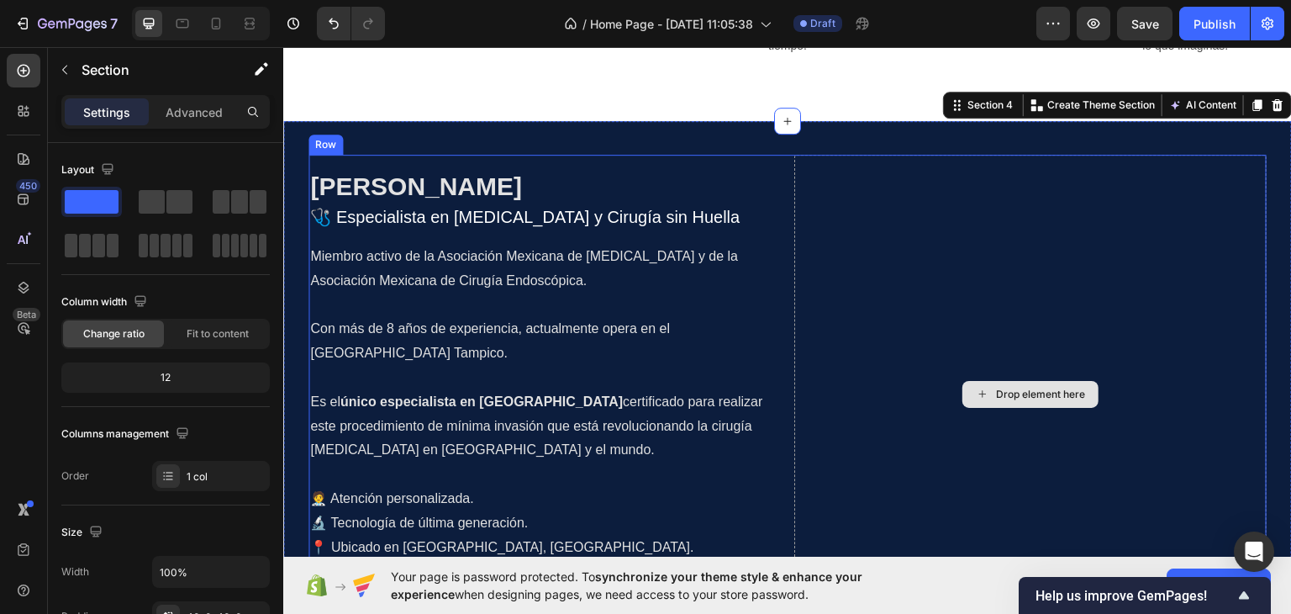
scroll to position [1069, 0]
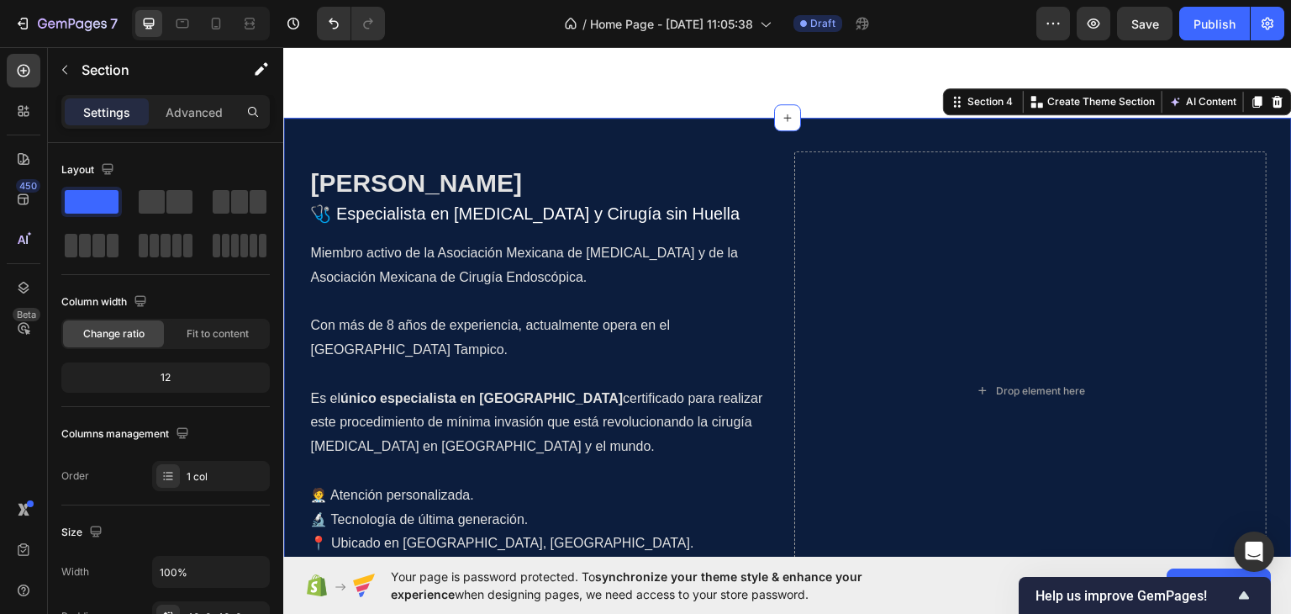
click at [703, 132] on div "⁠⁠⁠⁠⁠⁠⁠ Dr. Jonathan Omar Espinoza Esquivel Heading 🩺 Especialista en Cirugía G…" at bounding box center [787, 390] width 1009 height 546
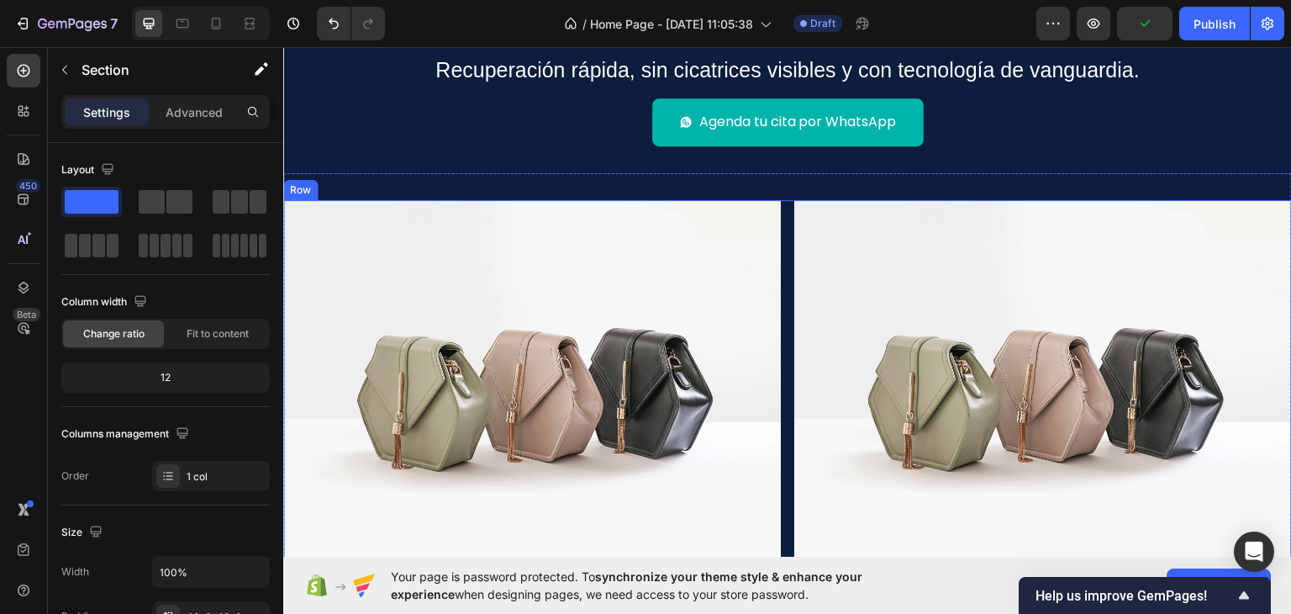
scroll to position [168, 0]
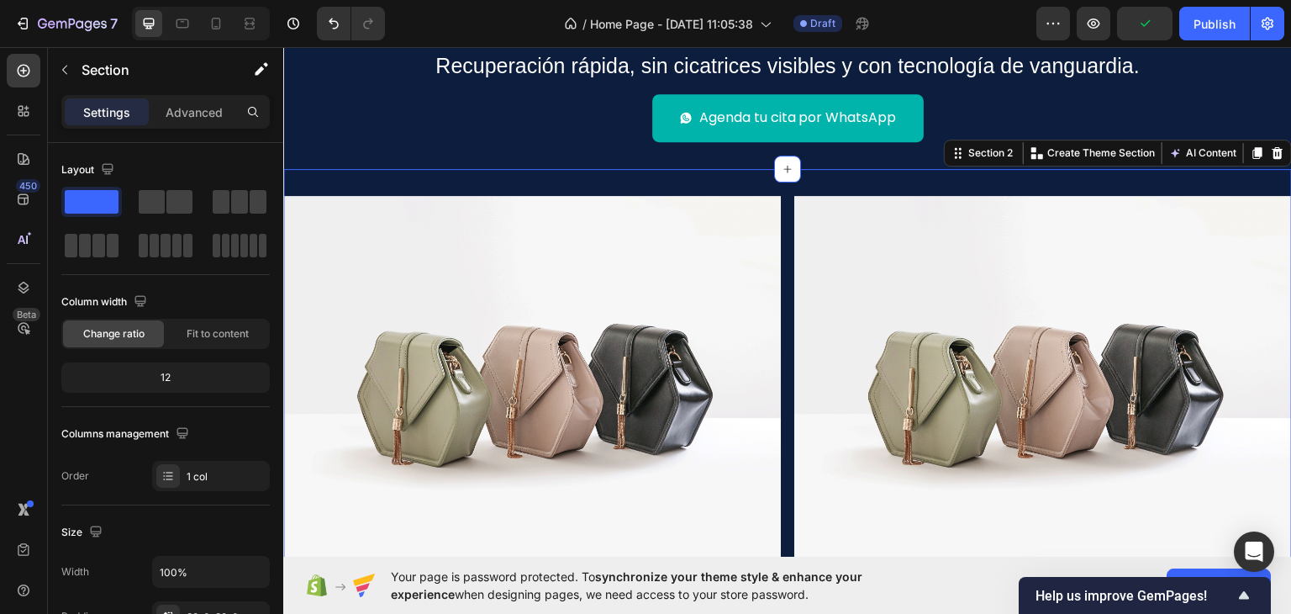
click at [776, 184] on div "Image Image Row Section 2 You can create reusable sections Create Theme Section…" at bounding box center [787, 381] width 1009 height 427
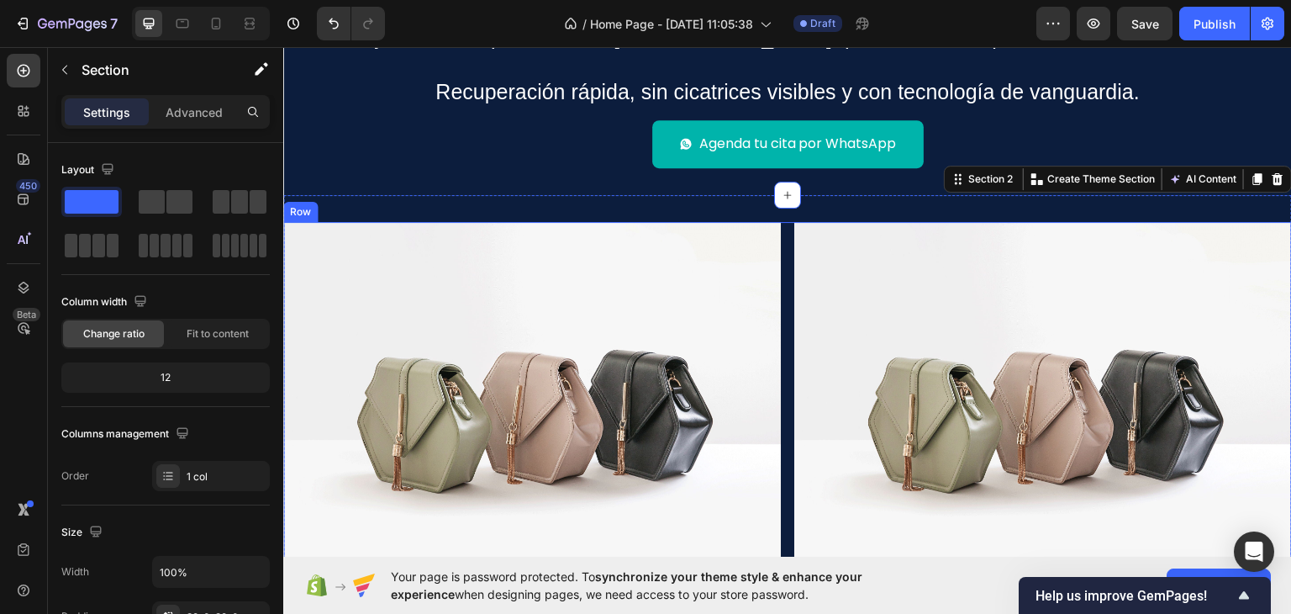
scroll to position [0, 0]
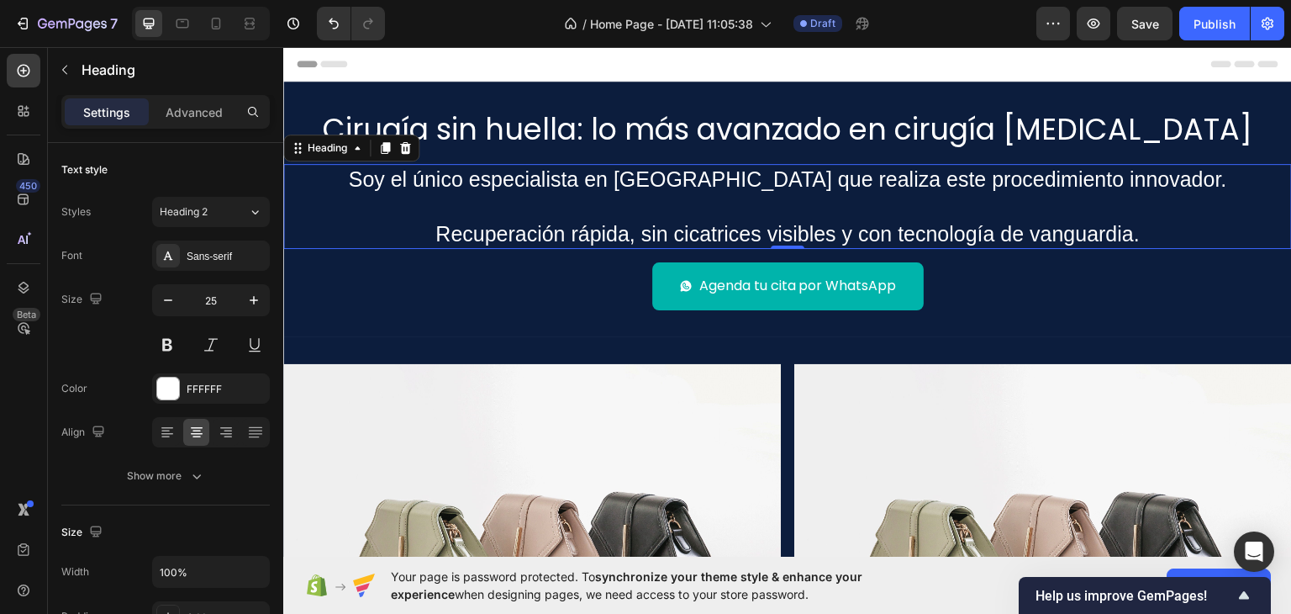
click at [430, 173] on h2 "Soy el único especialista en Tamaulipas que realiza este procedimiento innovado…" at bounding box center [787, 206] width 1009 height 86
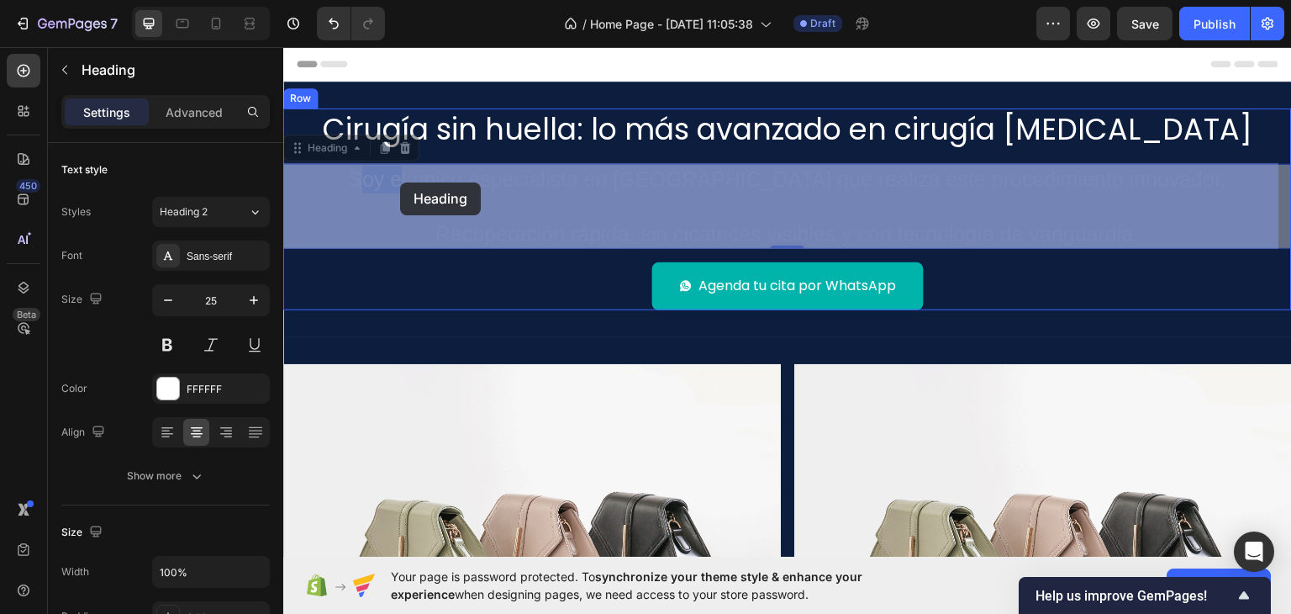
drag, startPoint x: 447, startPoint y: 173, endPoint x: 407, endPoint y: 182, distance: 41.2
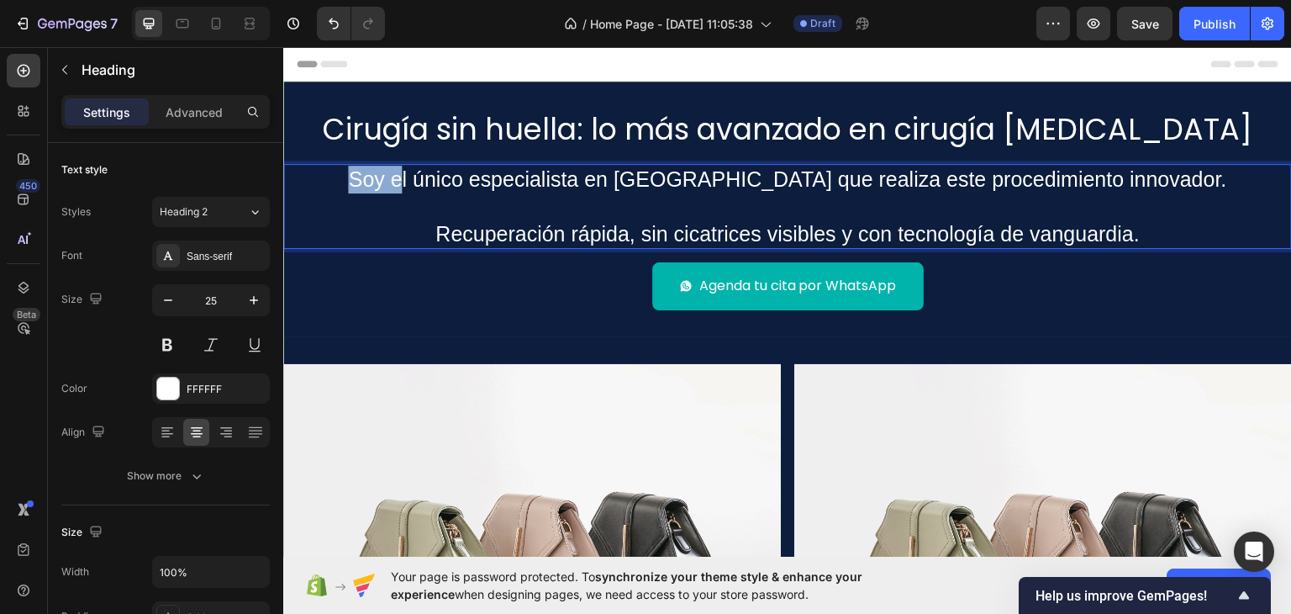
drag, startPoint x: 450, startPoint y: 178, endPoint x: 398, endPoint y: 182, distance: 52.2
click at [398, 182] on p "Soy el único especialista en Tamaulipas que realiza este procedimiento innovado…" at bounding box center [787, 206] width 1005 height 82
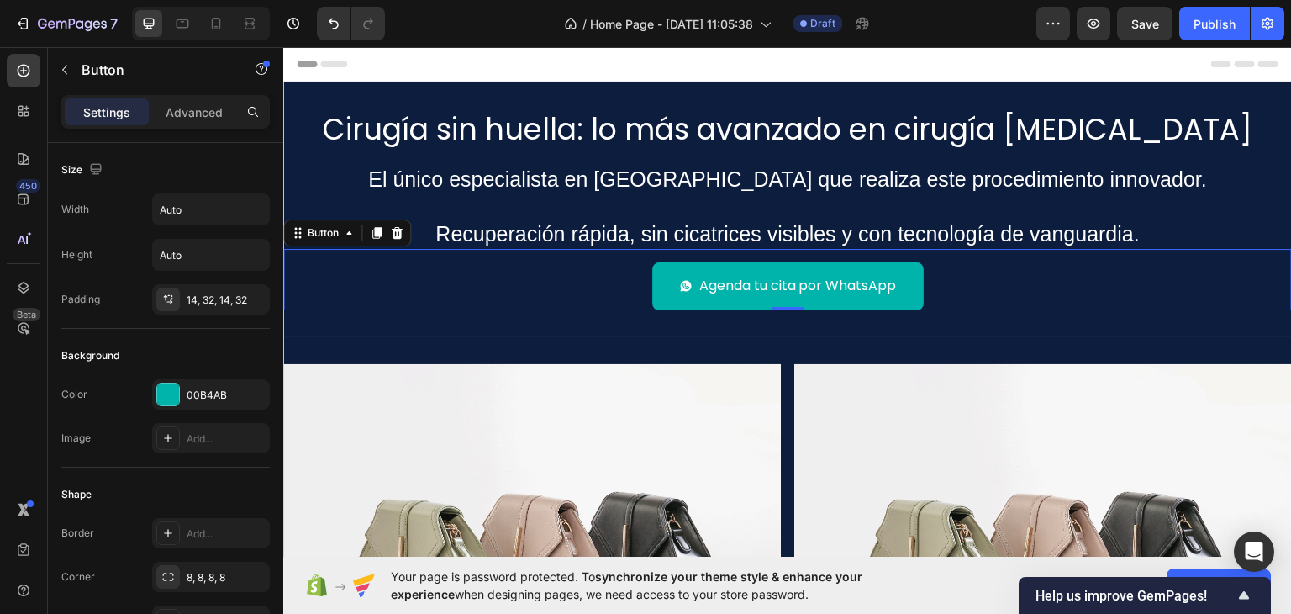
click at [529, 271] on div "Agenda tu cita por WhatsApp Button 0" at bounding box center [787, 278] width 1009 height 61
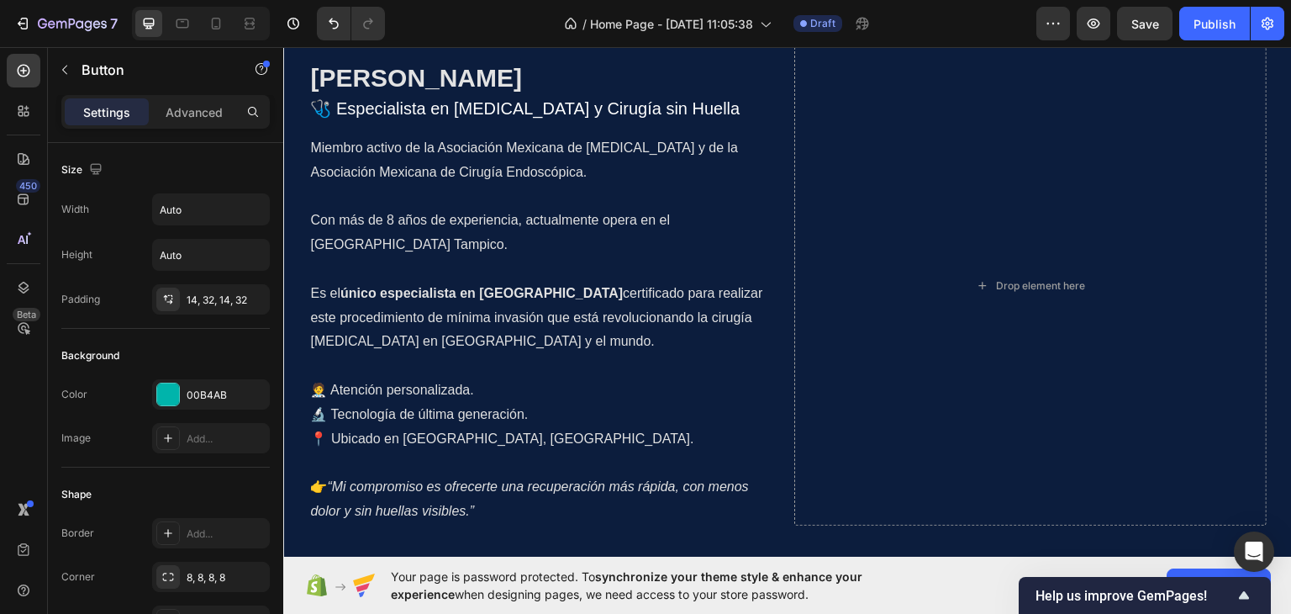
scroll to position [1164, 0]
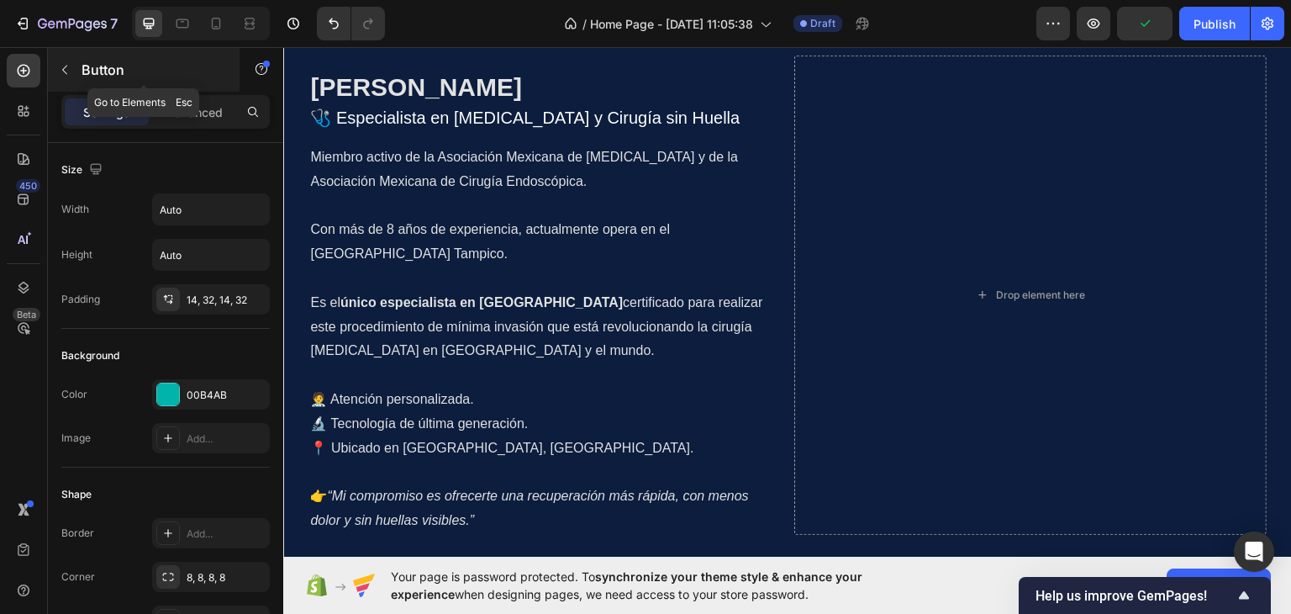
click at [77, 67] on button "button" at bounding box center [64, 69] width 27 height 27
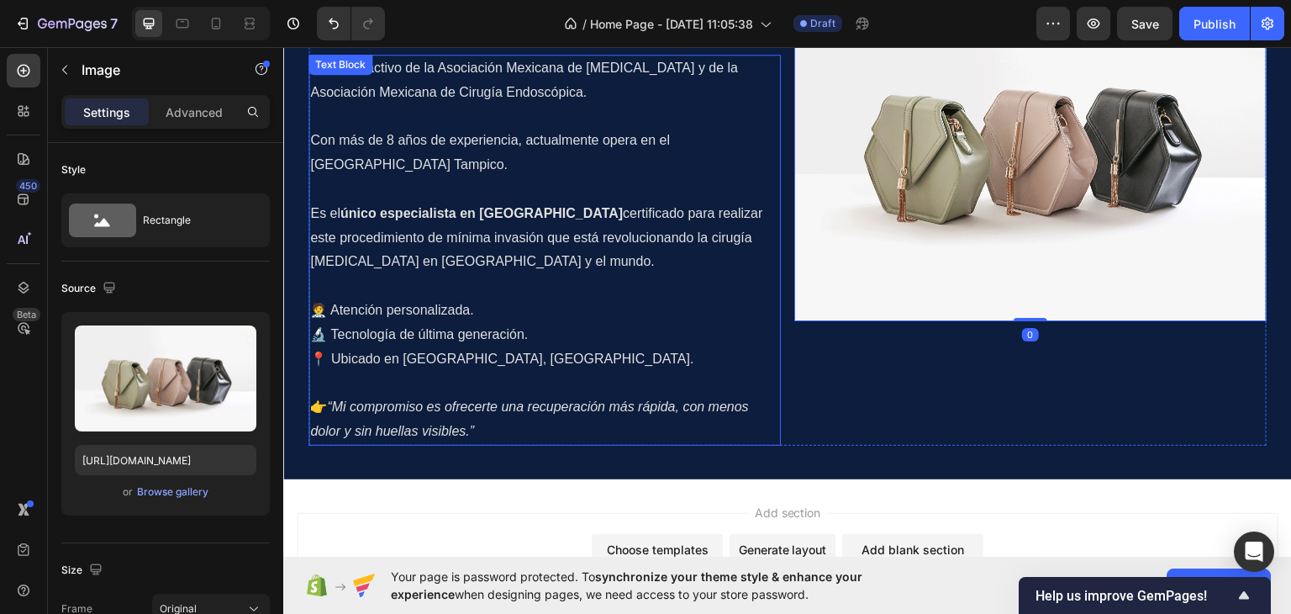
scroll to position [1248, 0]
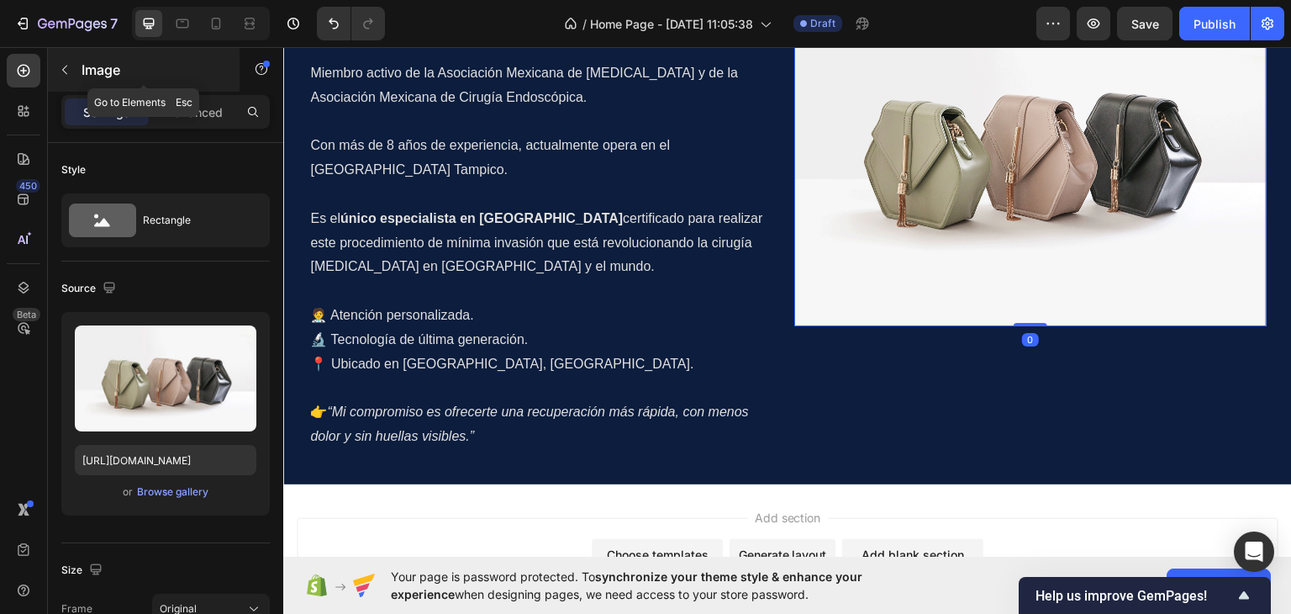
click at [87, 62] on p "Image" at bounding box center [153, 70] width 143 height 20
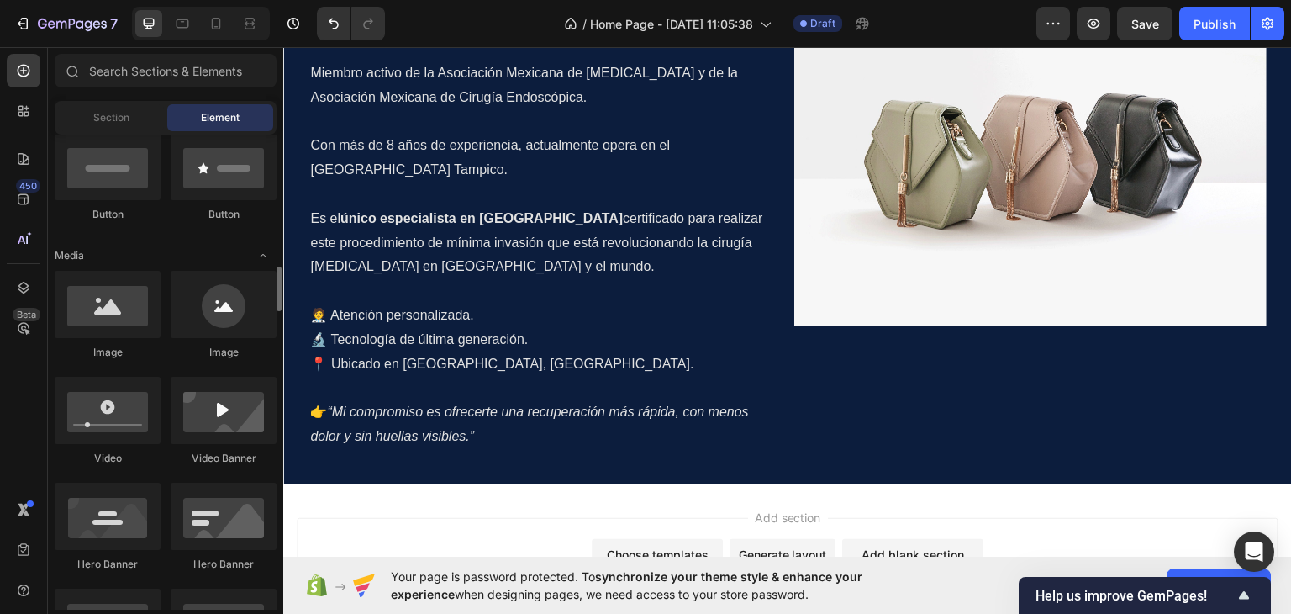
scroll to position [336, 0]
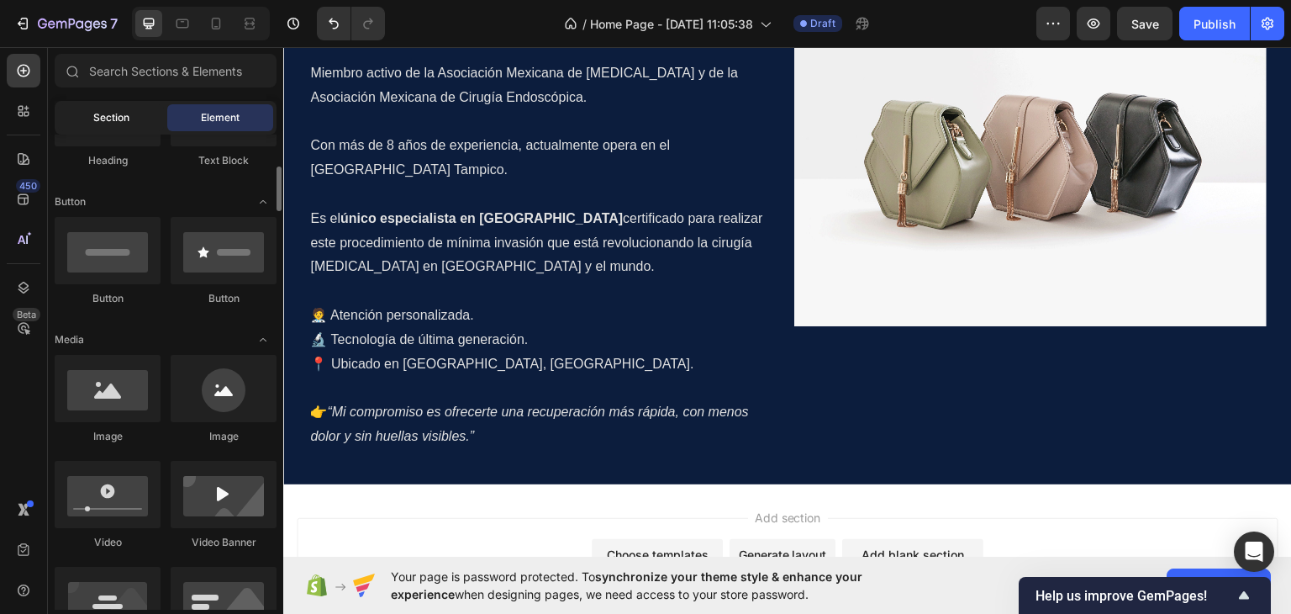
click at [124, 110] on span "Section" at bounding box center [111, 117] width 36 height 15
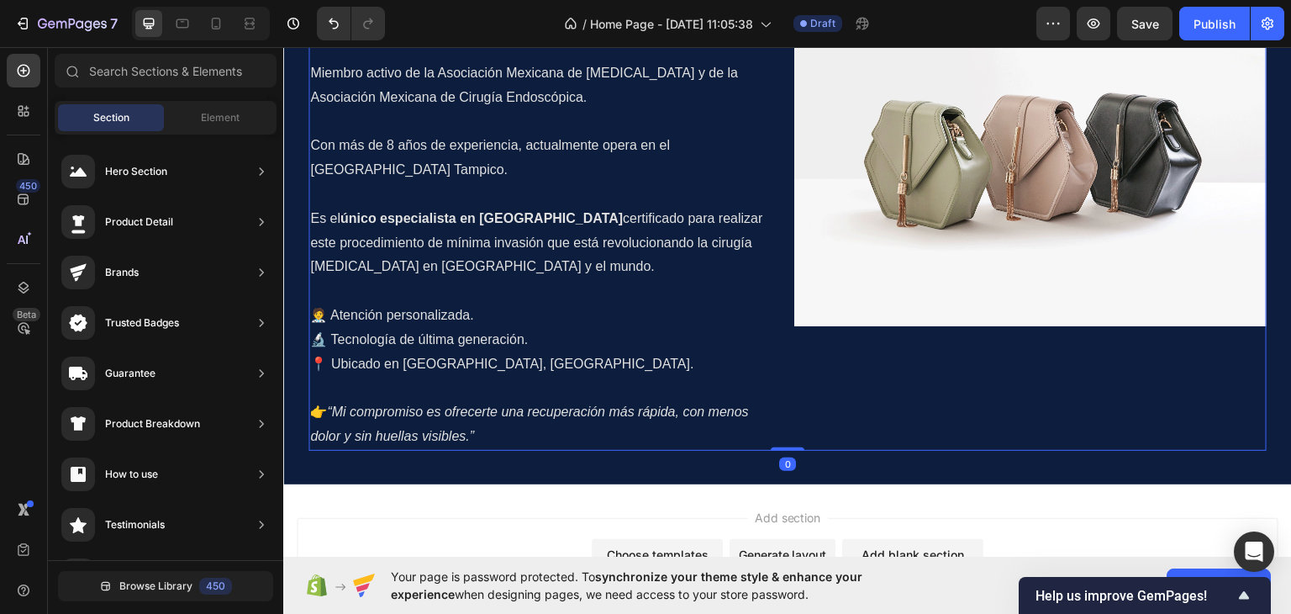
click at [900, 377] on div "Image" at bounding box center [1030, 210] width 472 height 479
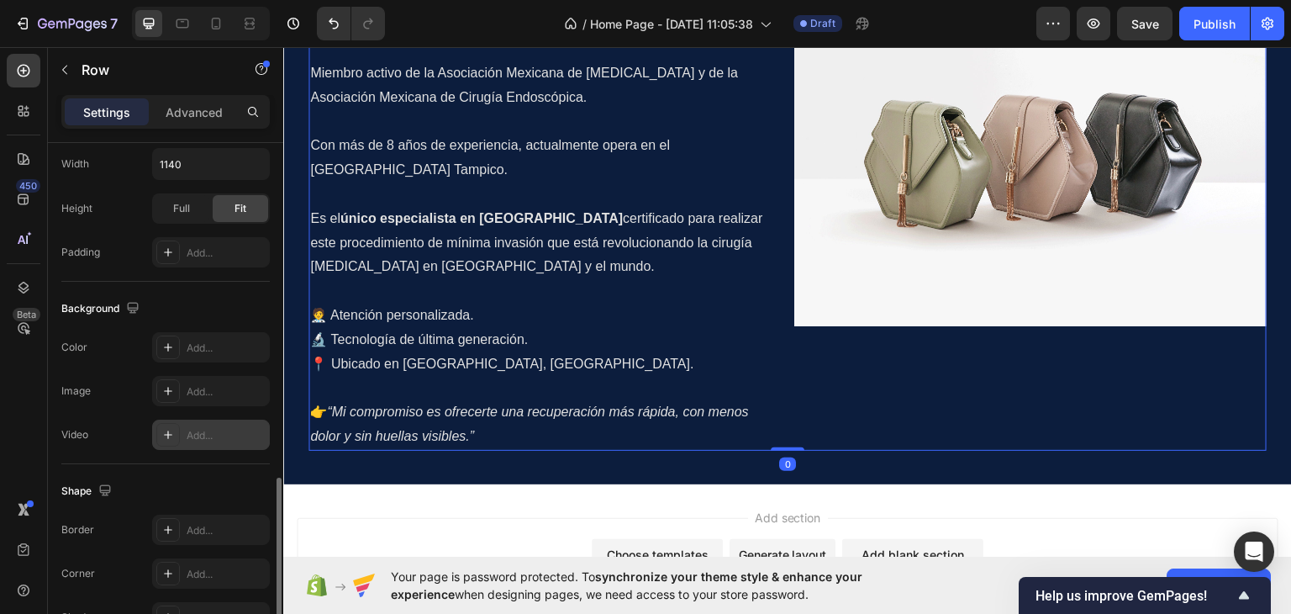
scroll to position [696, 0]
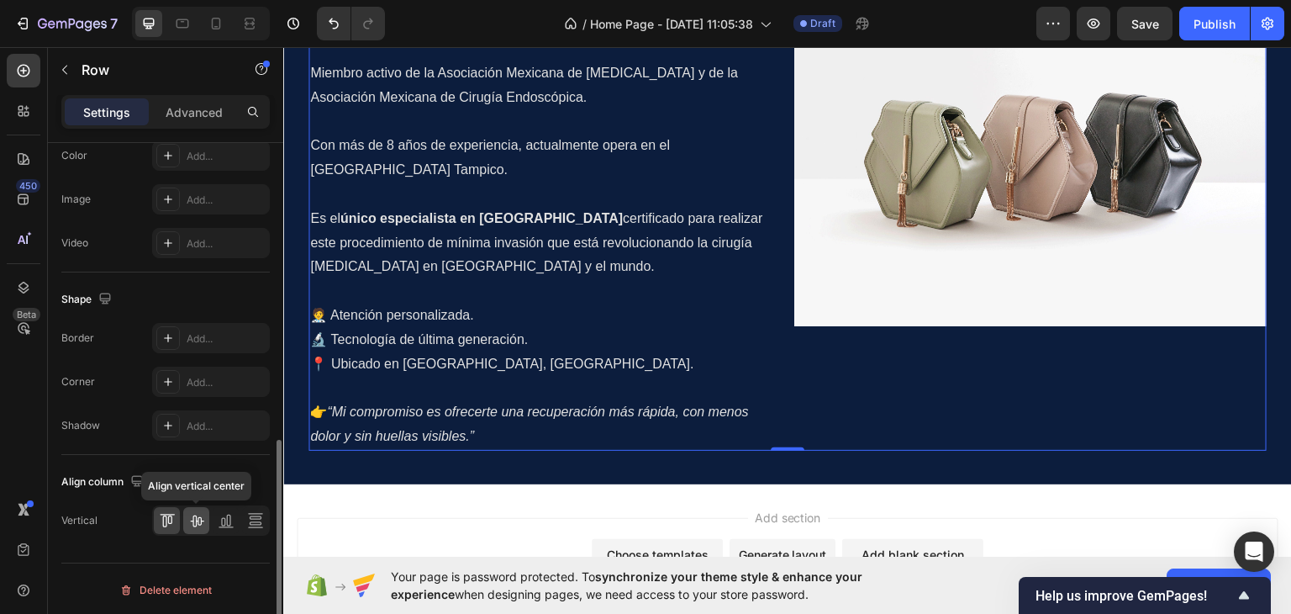
click at [195, 519] on icon at bounding box center [196, 521] width 13 height 12
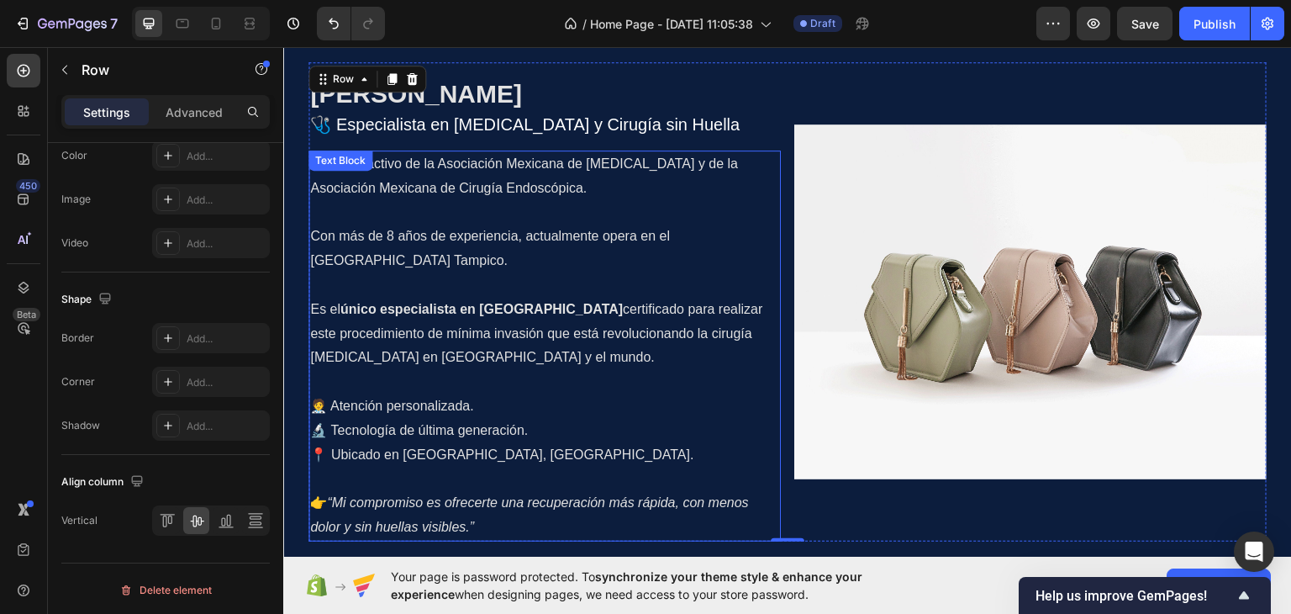
scroll to position [1164, 0]
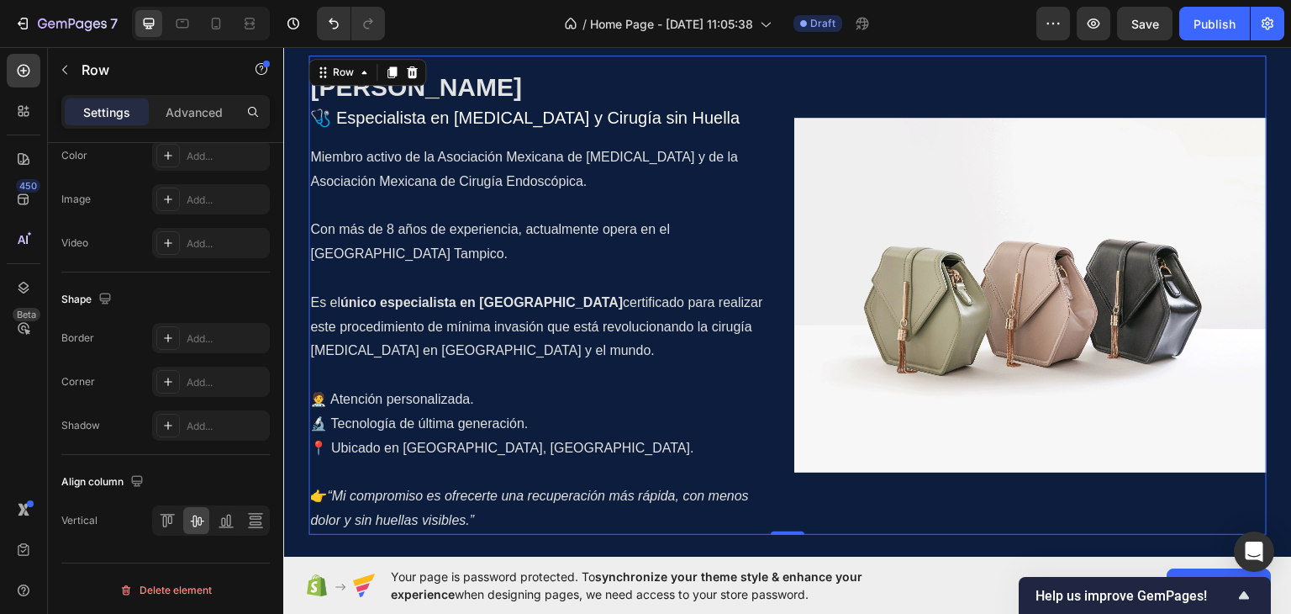
click at [1013, 73] on div "Image" at bounding box center [1030, 294] width 472 height 479
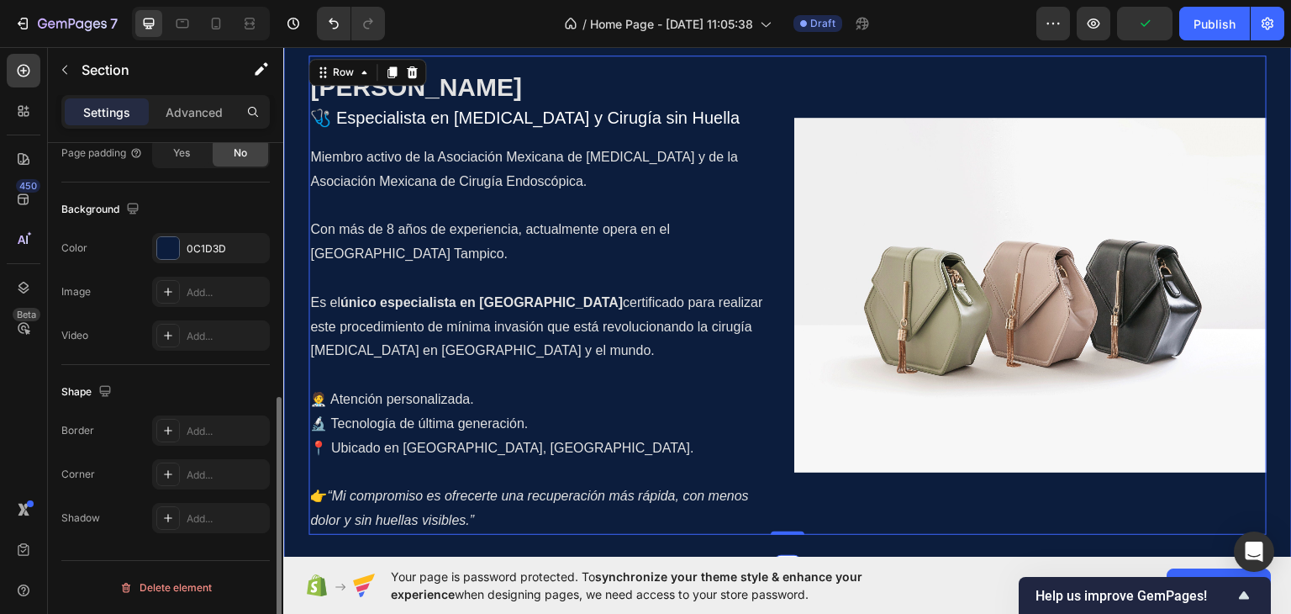
scroll to position [0, 0]
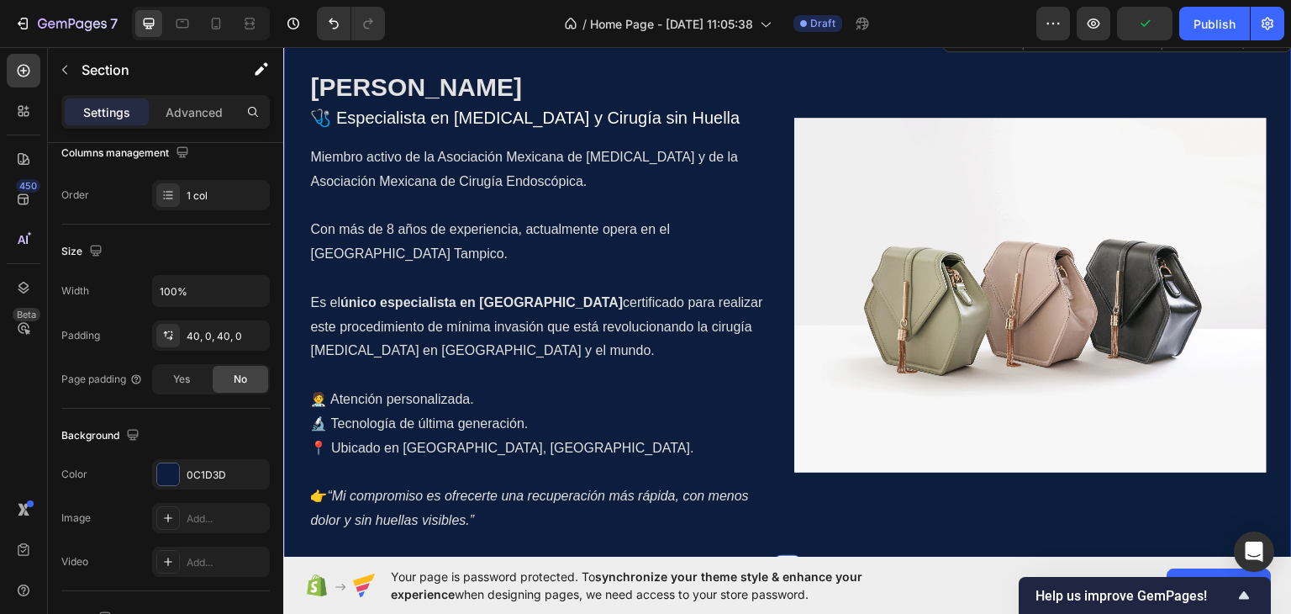
click at [935, 53] on div "Dr. Jonathan Omar Espinoza Esquivel Heading 🩺 Especialista en Cirugía General y…" at bounding box center [787, 294] width 1009 height 546
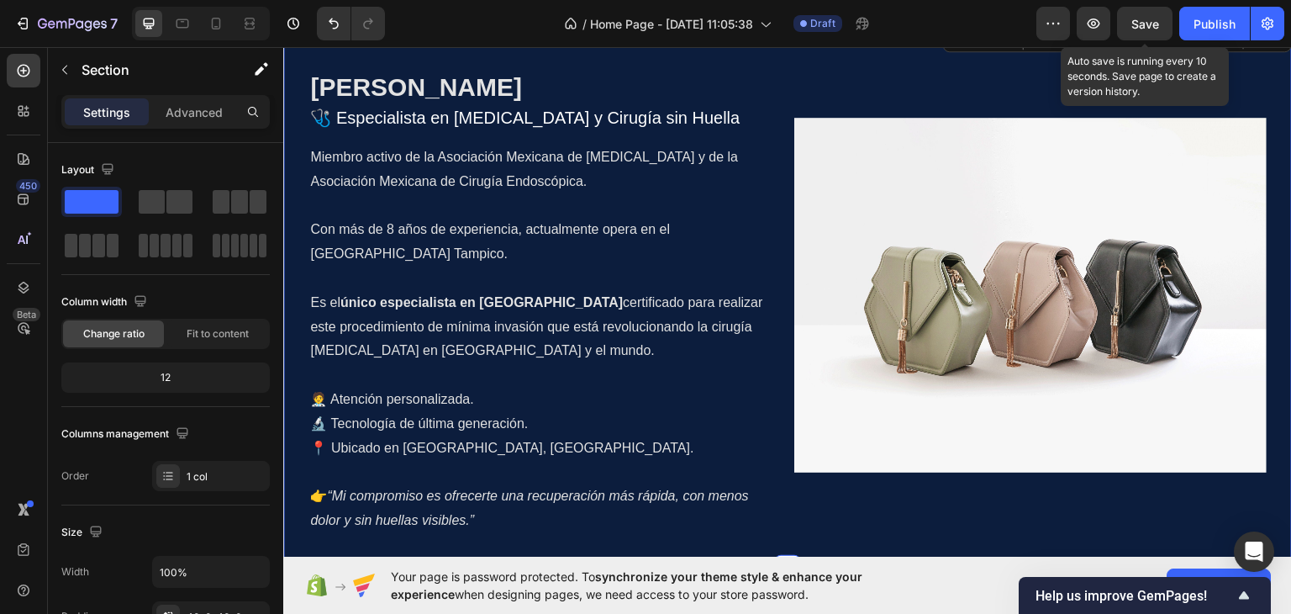
click at [1155, 23] on span "Save" at bounding box center [1145, 24] width 28 height 14
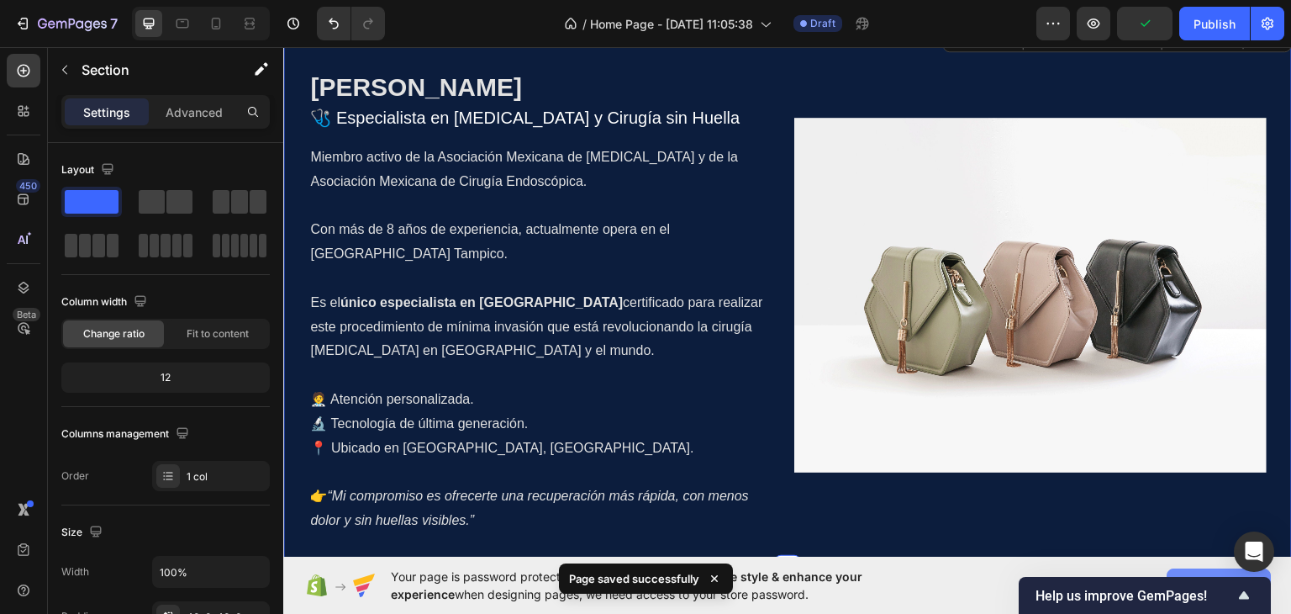
click at [1216, 568] on button "Allow access" at bounding box center [1219, 585] width 104 height 34
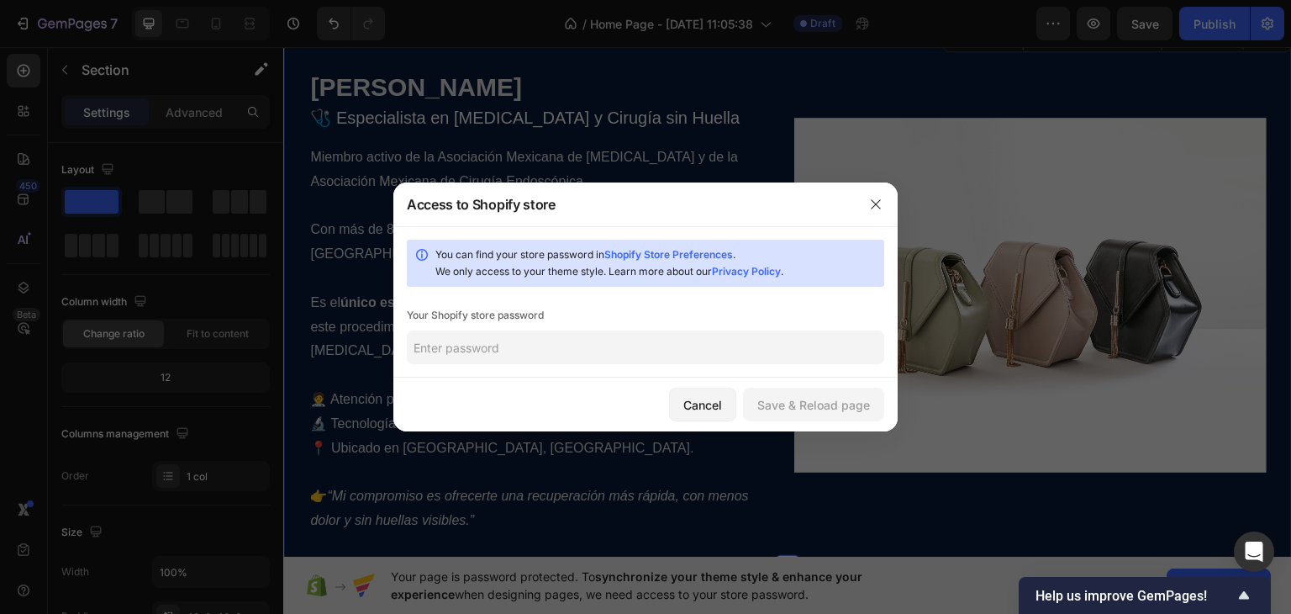
click at [682, 253] on link "Shopify Store Preferences" at bounding box center [668, 254] width 129 height 13
click at [707, 401] on div "Cancel" at bounding box center [702, 405] width 39 height 18
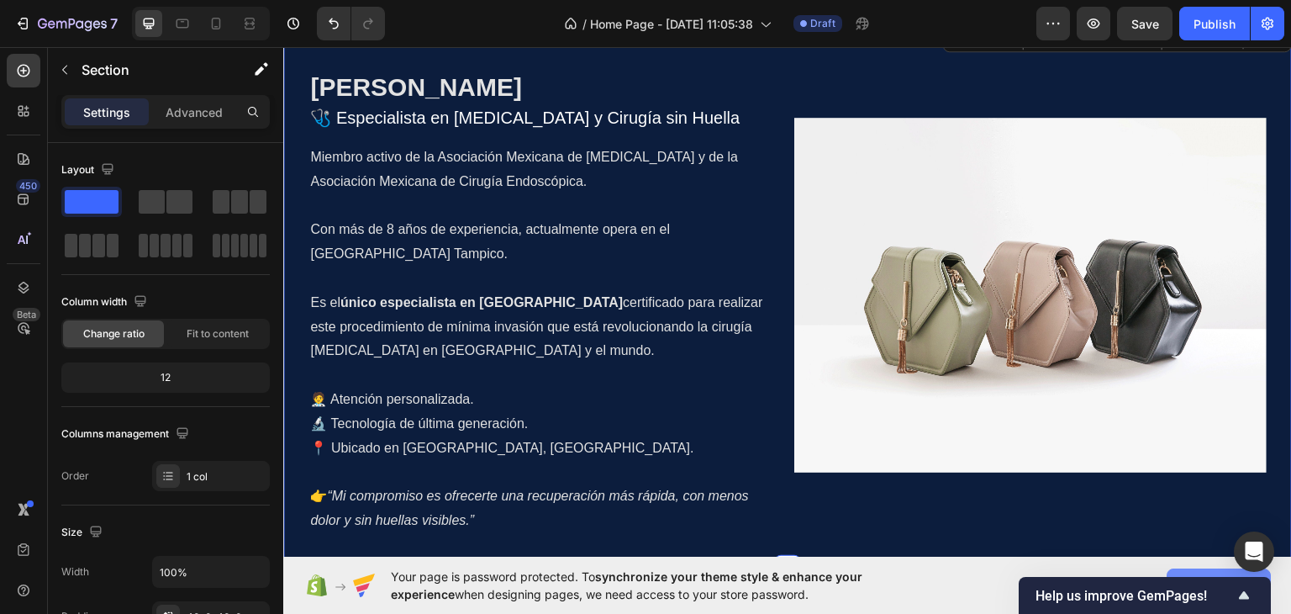
click at [1228, 568] on button "Allow access" at bounding box center [1219, 585] width 104 height 34
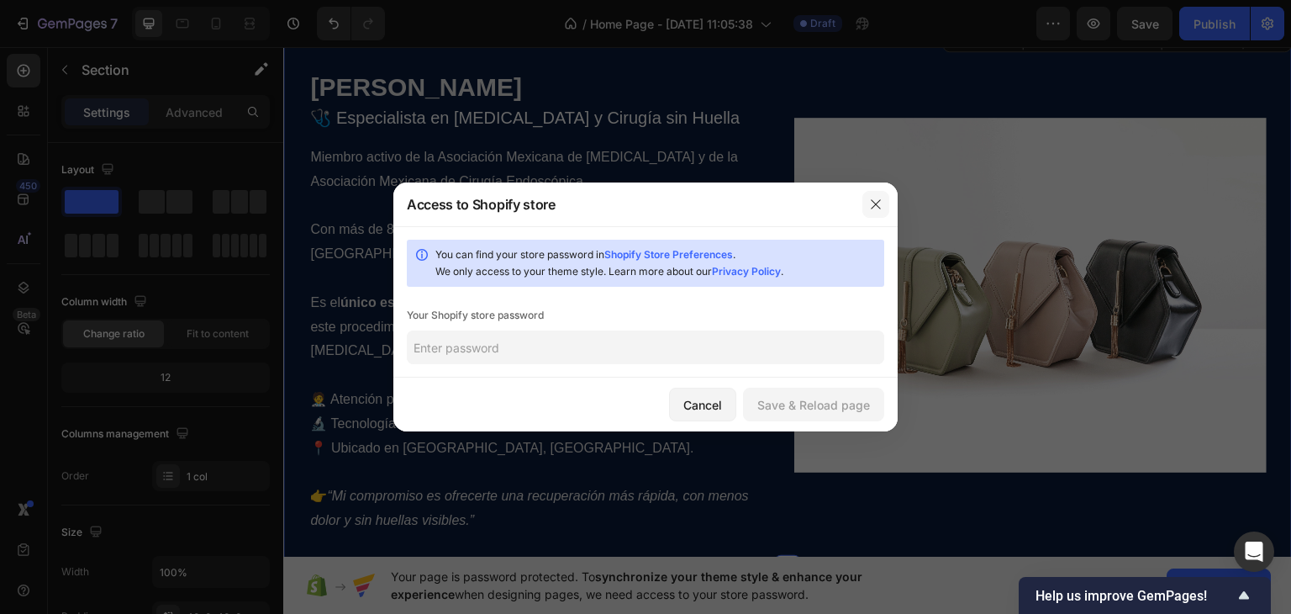
click at [874, 201] on icon "button" at bounding box center [875, 204] width 13 height 13
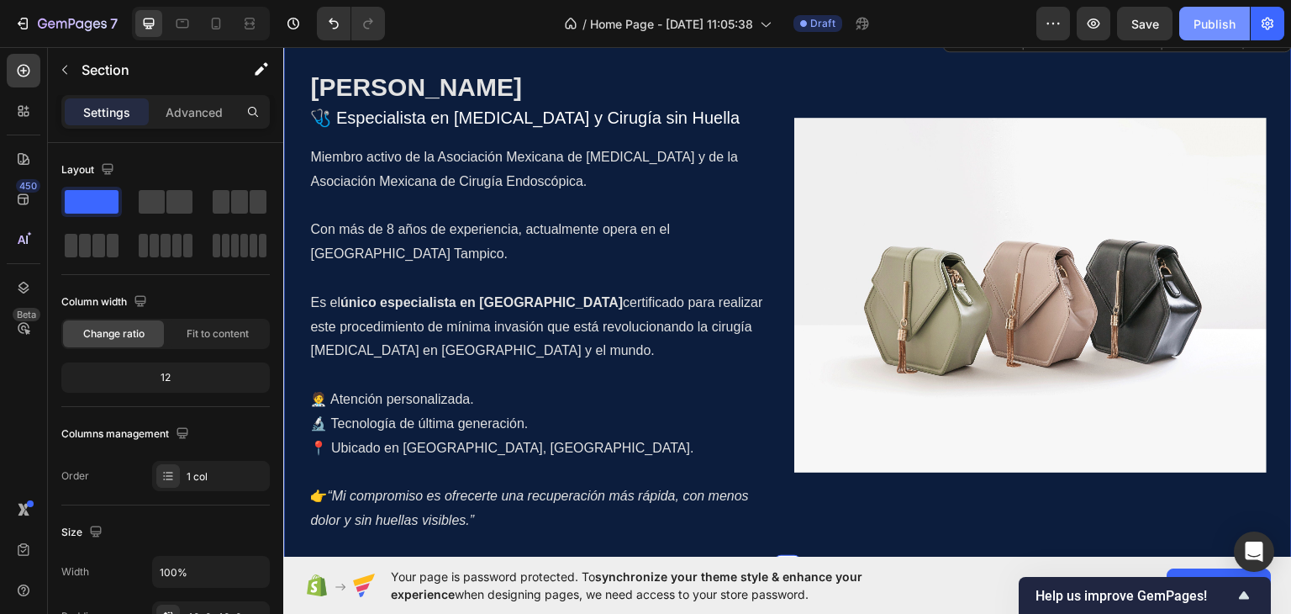
click at [1241, 19] on button "Publish" at bounding box center [1214, 24] width 71 height 34
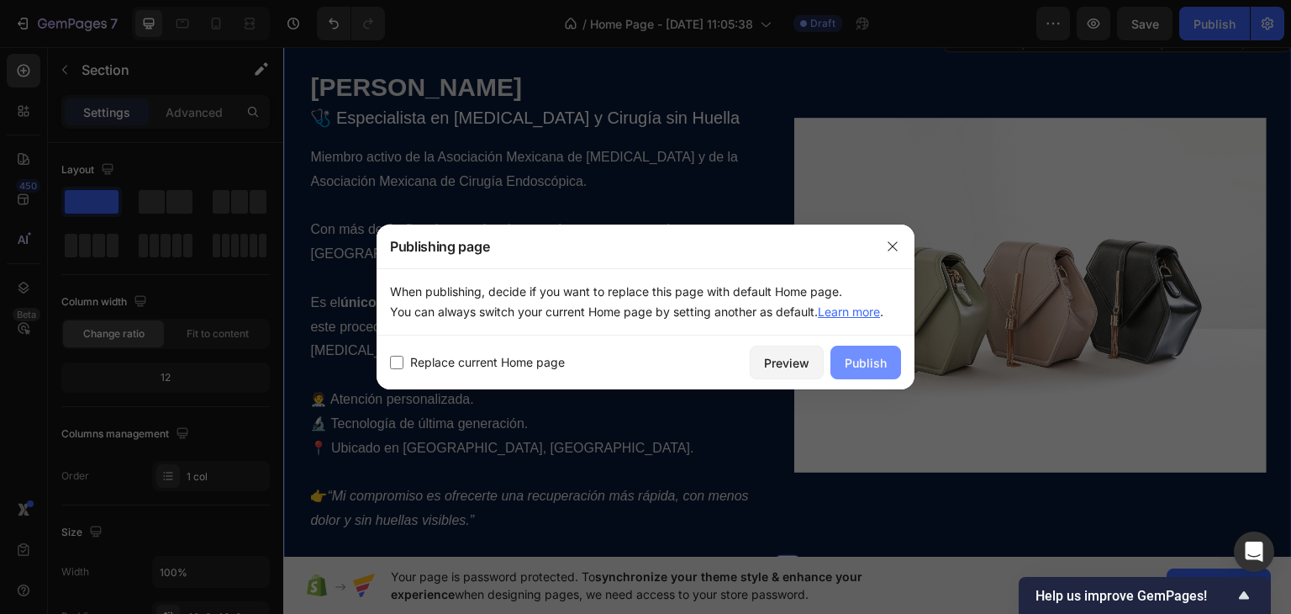
click at [871, 365] on div "Publish" at bounding box center [866, 363] width 42 height 18
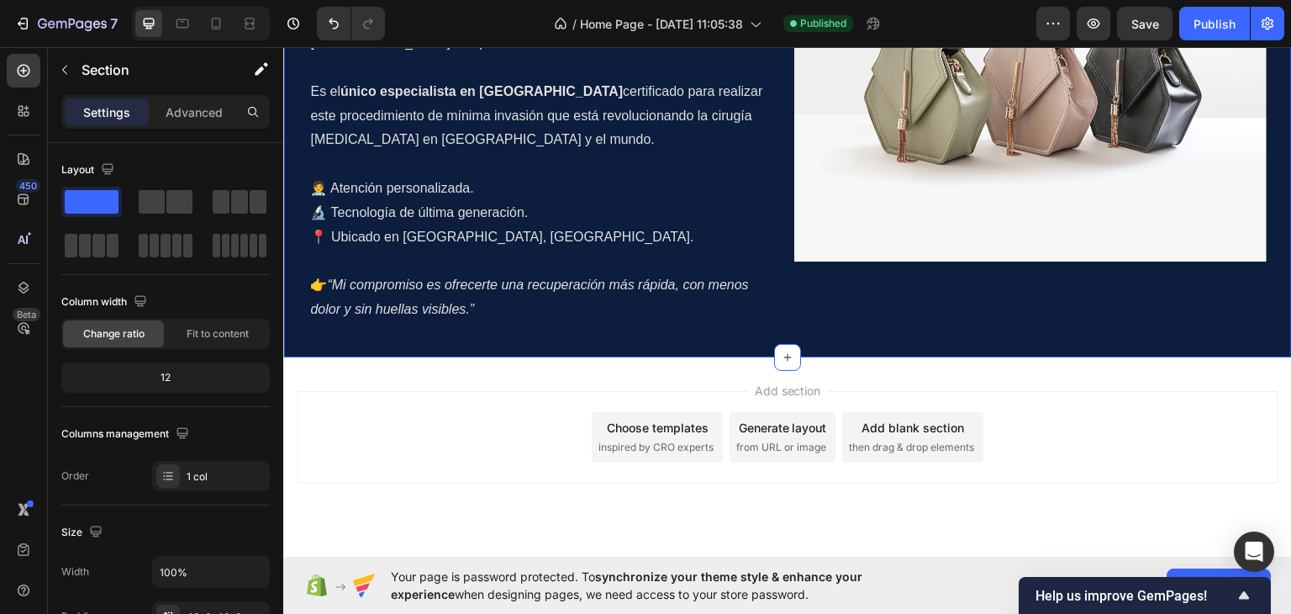
scroll to position [1416, 0]
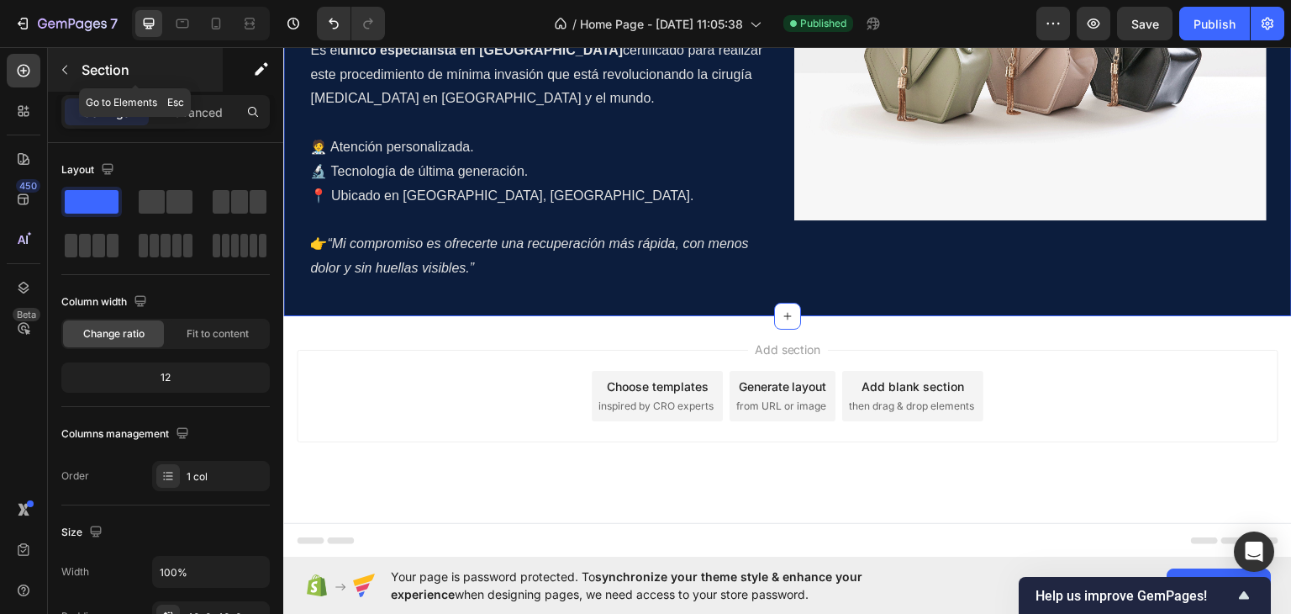
click at [73, 76] on button "button" at bounding box center [64, 69] width 27 height 27
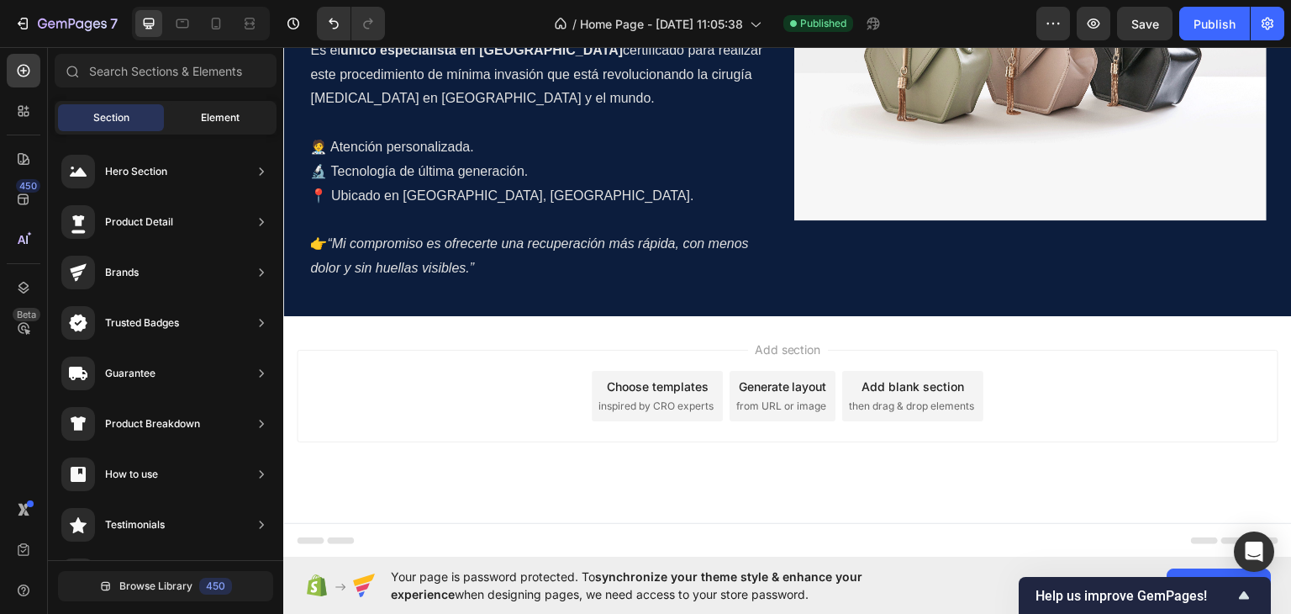
click at [215, 118] on span "Element" at bounding box center [220, 117] width 39 height 15
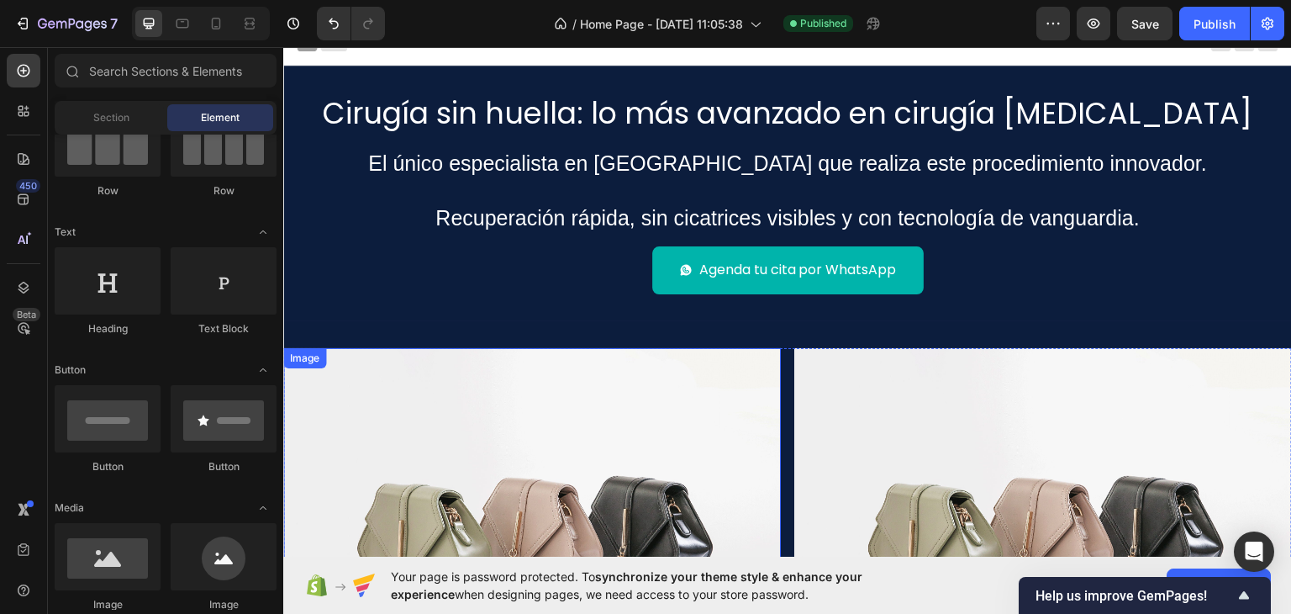
scroll to position [0, 0]
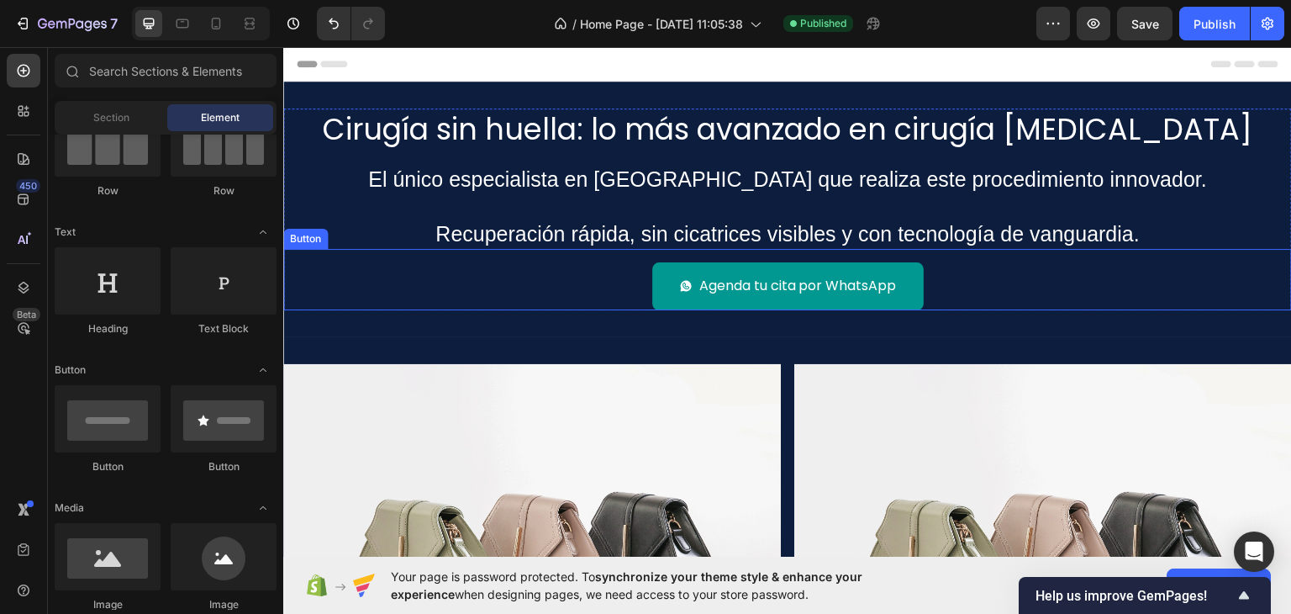
click at [654, 270] on button "Agenda tu cita por WhatsApp" at bounding box center [787, 285] width 271 height 48
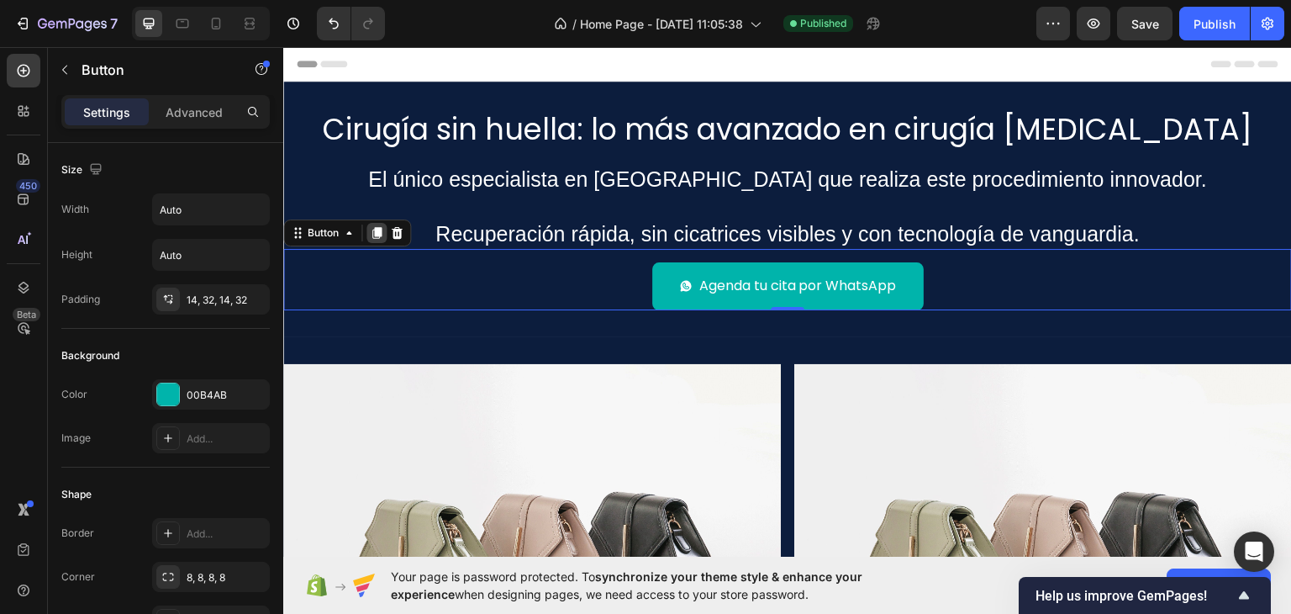
click at [372, 235] on icon at bounding box center [376, 232] width 9 height 12
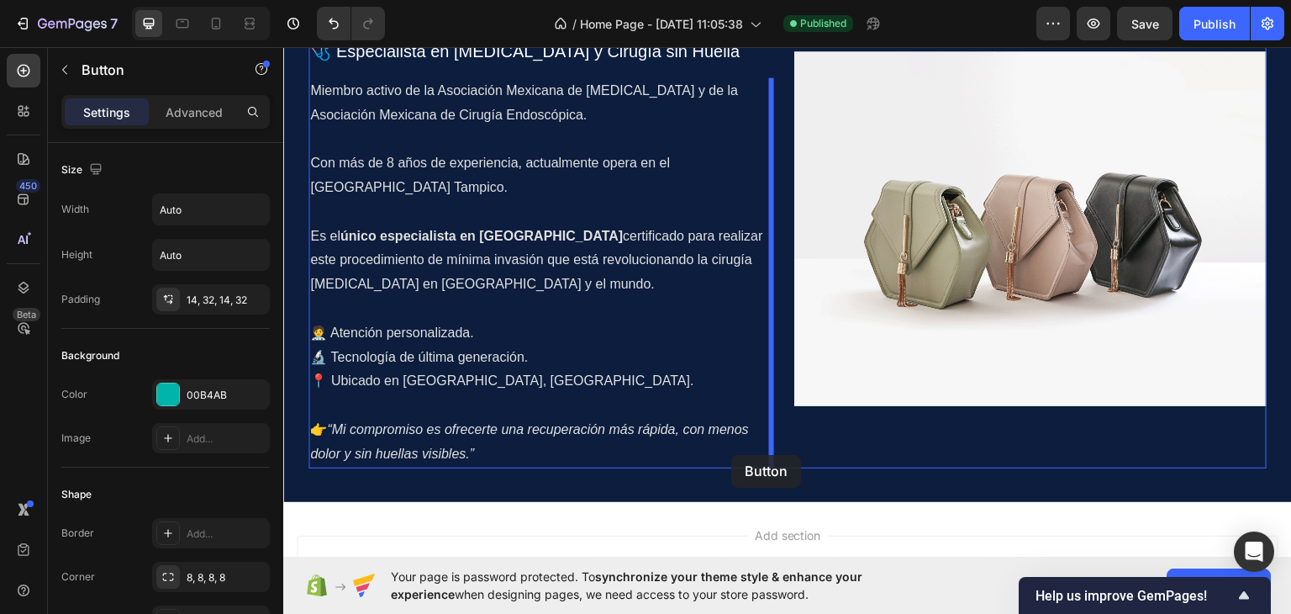
scroll to position [1345, 0]
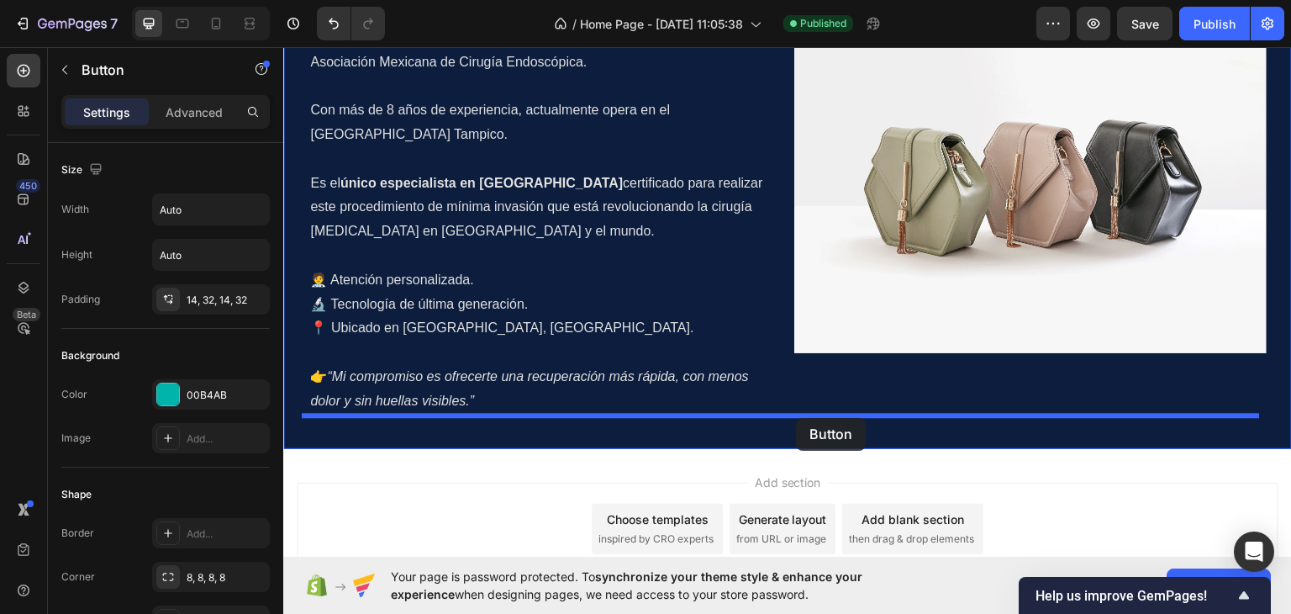
drag, startPoint x: 293, startPoint y: 293, endPoint x: 797, endPoint y: 417, distance: 518.4
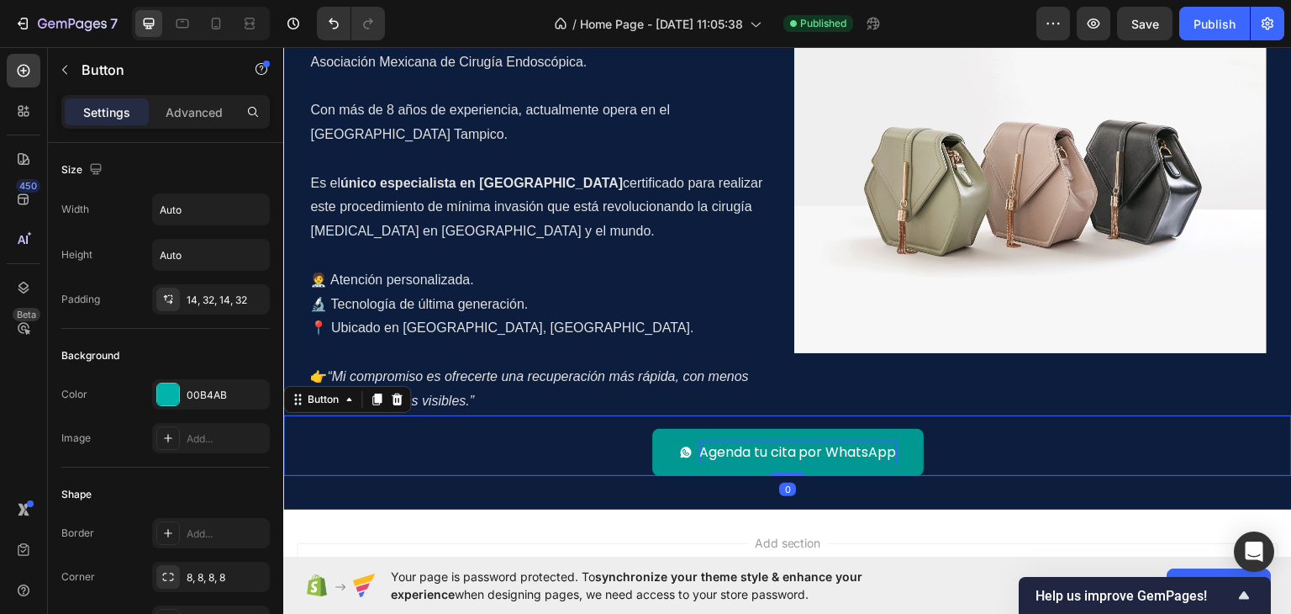
click at [752, 445] on p "Agenda tu cita por WhatsApp" at bounding box center [798, 452] width 198 height 24
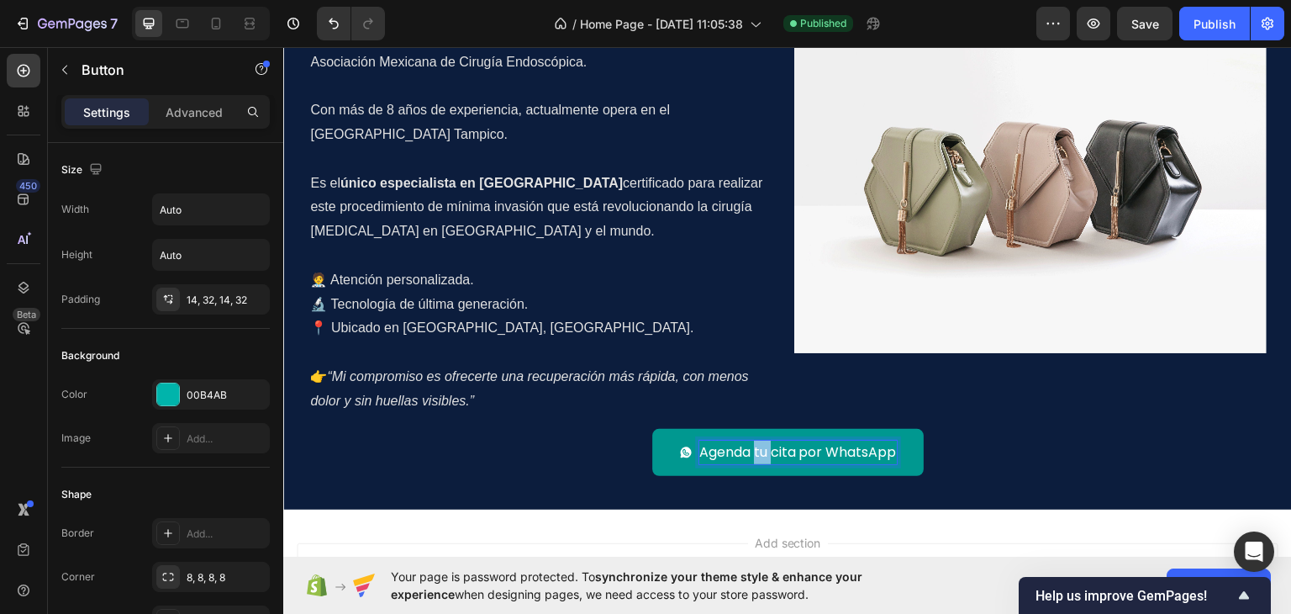
click at [752, 445] on p "Agenda tu cita por WhatsApp" at bounding box center [798, 452] width 198 height 24
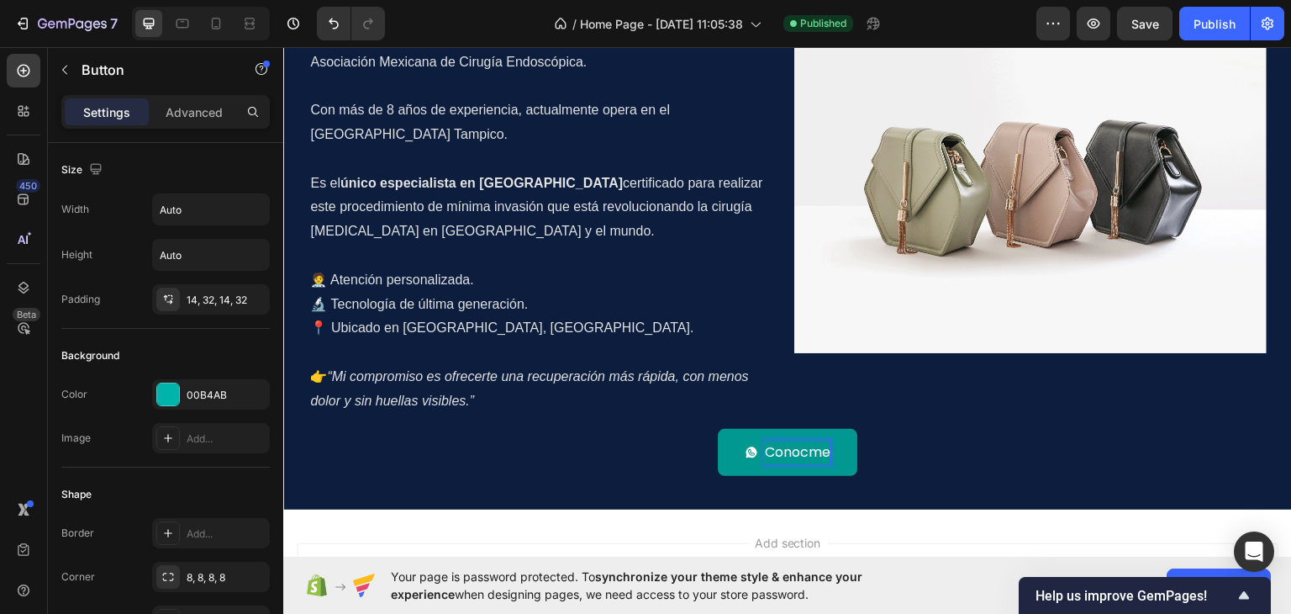
click at [718, 428] on button "Conocme" at bounding box center [788, 452] width 140 height 48
click at [714, 428] on button "Conoceme" at bounding box center [788, 452] width 148 height 48
click at [779, 456] on p "Conoceme mejor" at bounding box center [798, 452] width 116 height 24
click at [762, 456] on p "Conoceme mejor" at bounding box center [798, 452] width 116 height 24
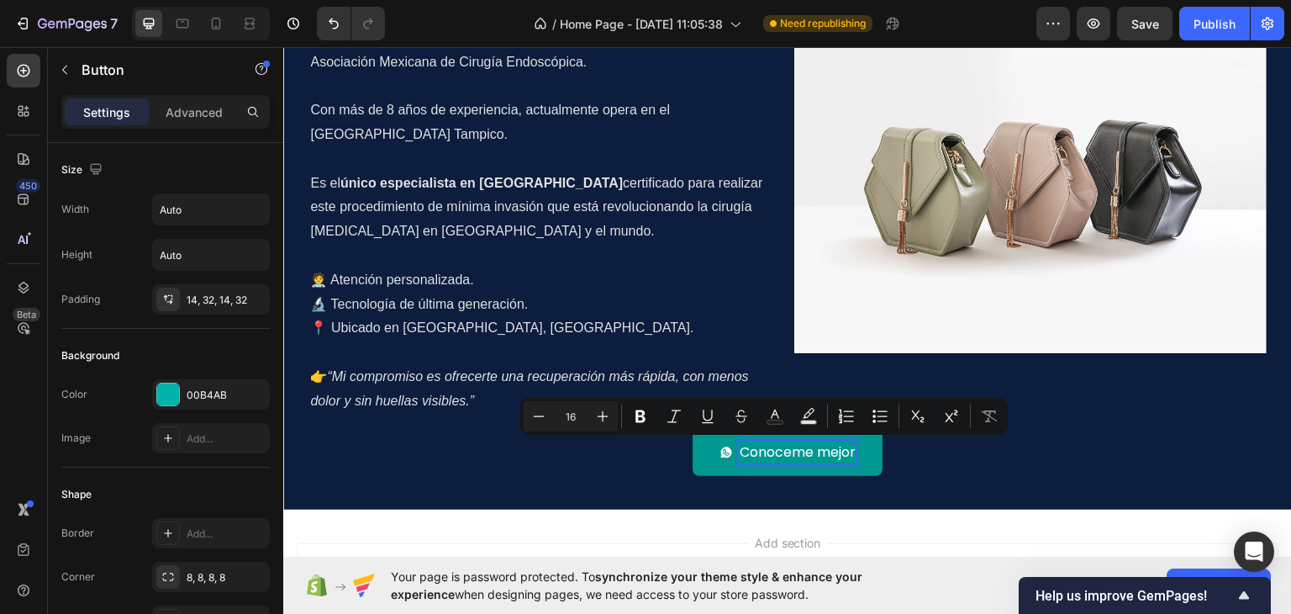
drag, startPoint x: 763, startPoint y: 455, endPoint x: 745, endPoint y: 443, distance: 21.9
click at [745, 443] on p "Conoceme mejor" at bounding box center [798, 452] width 116 height 24
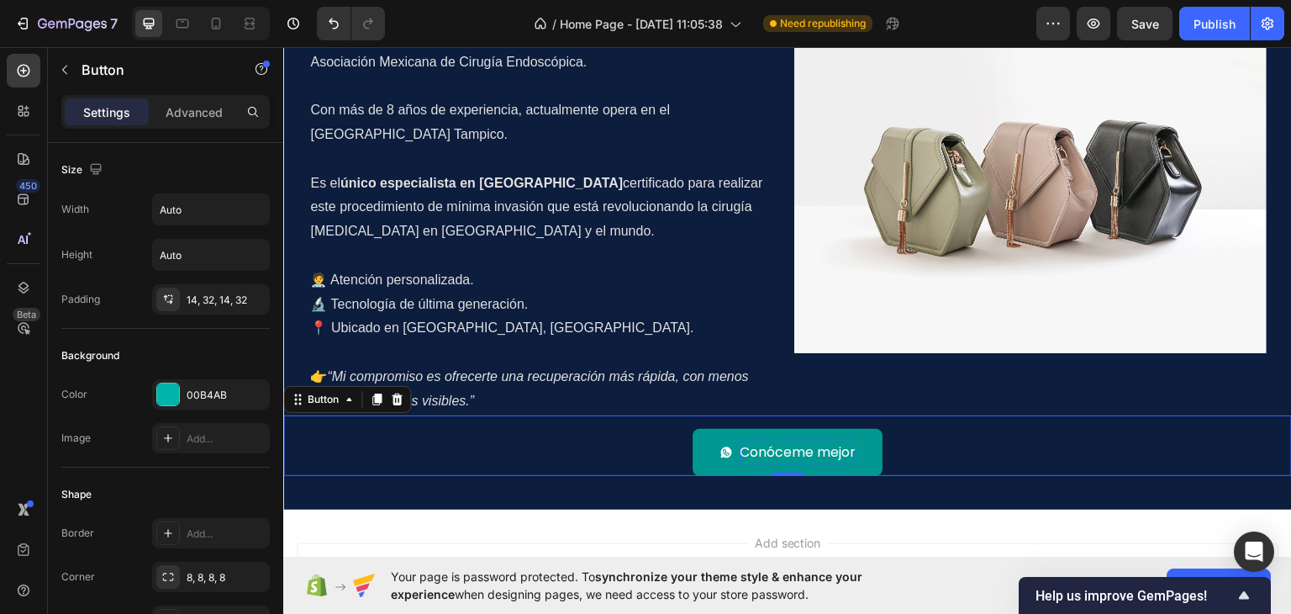
click at [944, 469] on div "Conóceme mejor Button 0" at bounding box center [787, 444] width 1009 height 61
click at [721, 448] on icon "<p>Conóceme mejor</p>" at bounding box center [726, 451] width 11 height 11
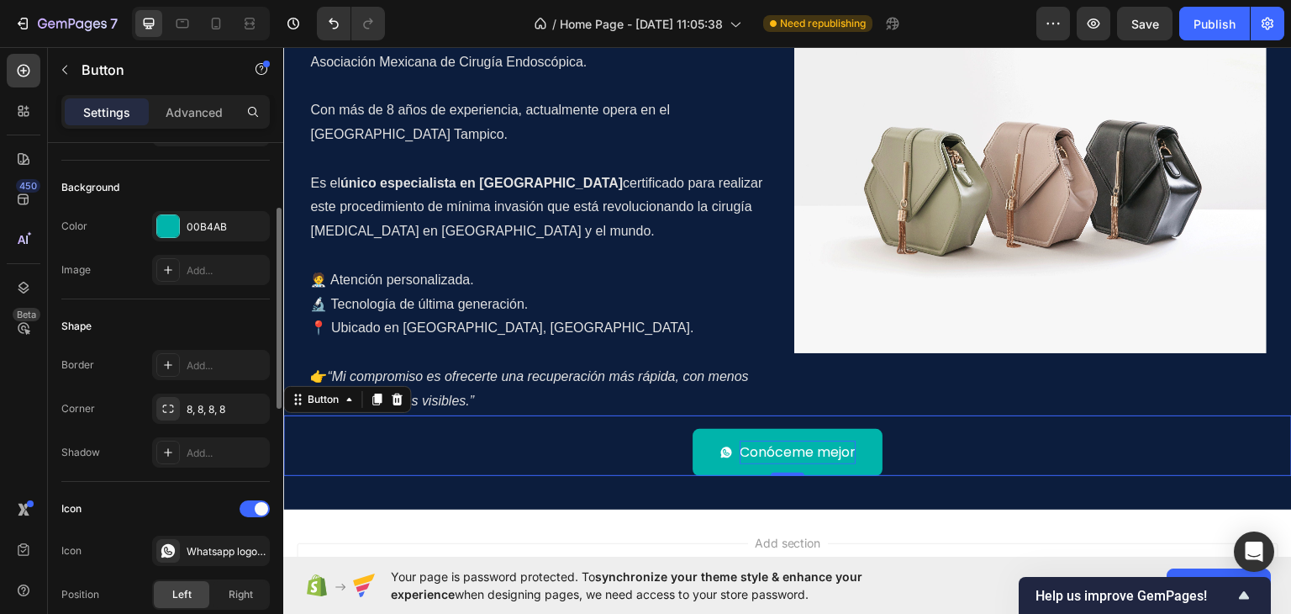
scroll to position [252, 0]
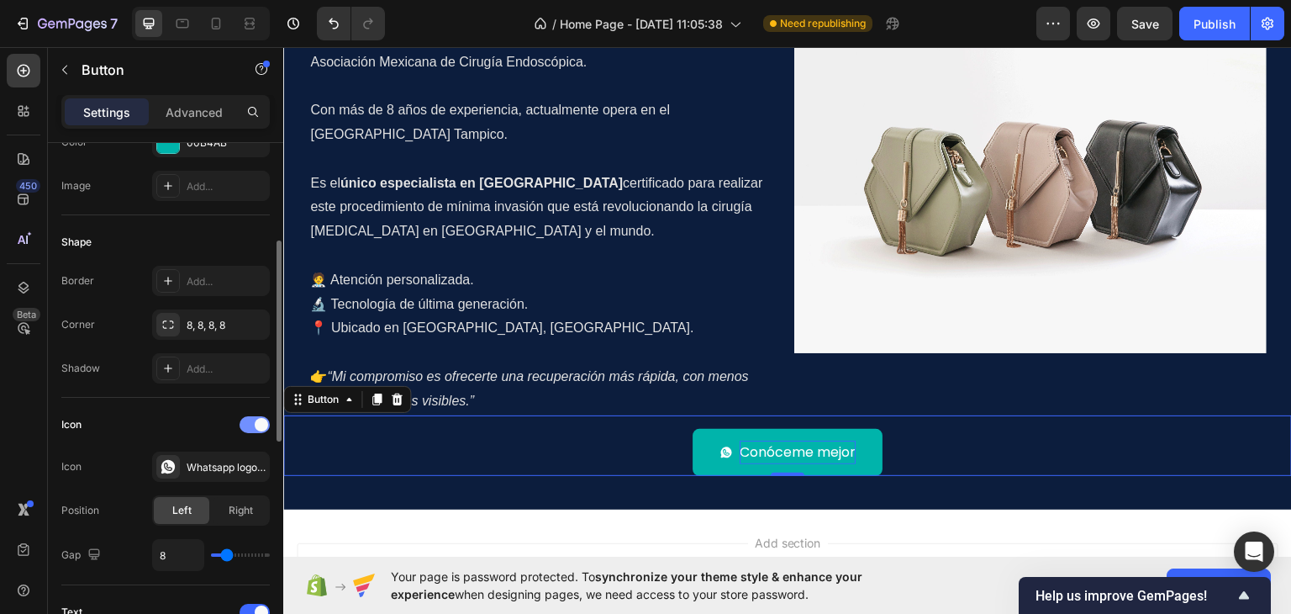
click at [245, 419] on div at bounding box center [255, 424] width 30 height 17
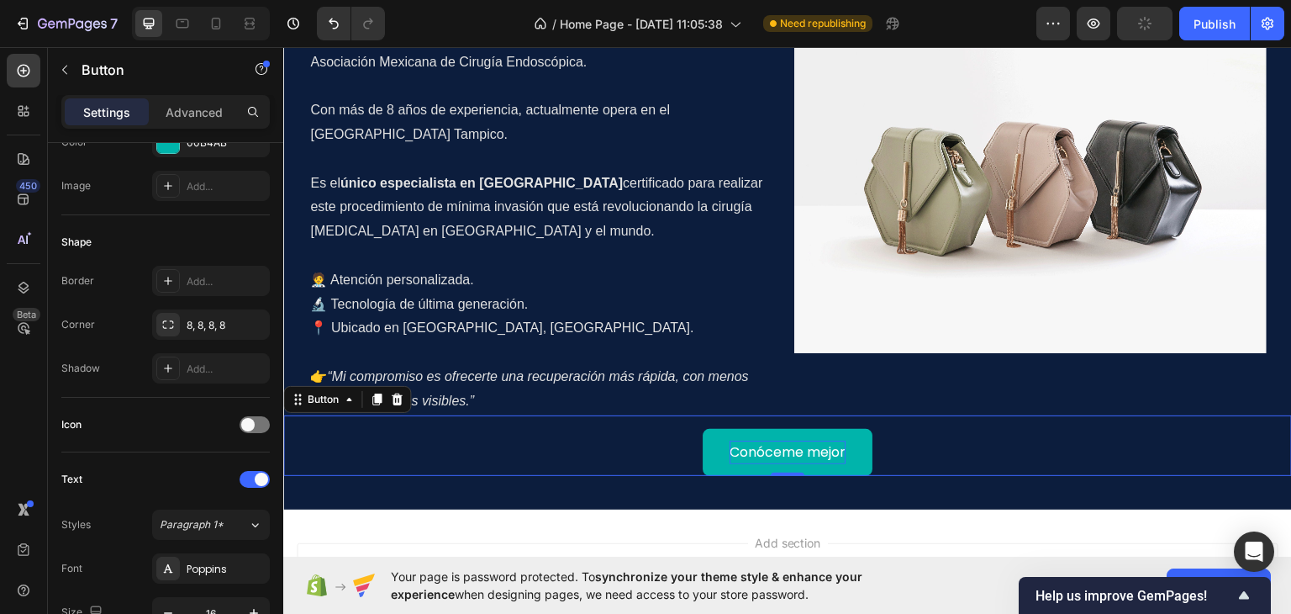
click at [512, 424] on div "Conóceme mejor Button 0" at bounding box center [787, 444] width 1009 height 61
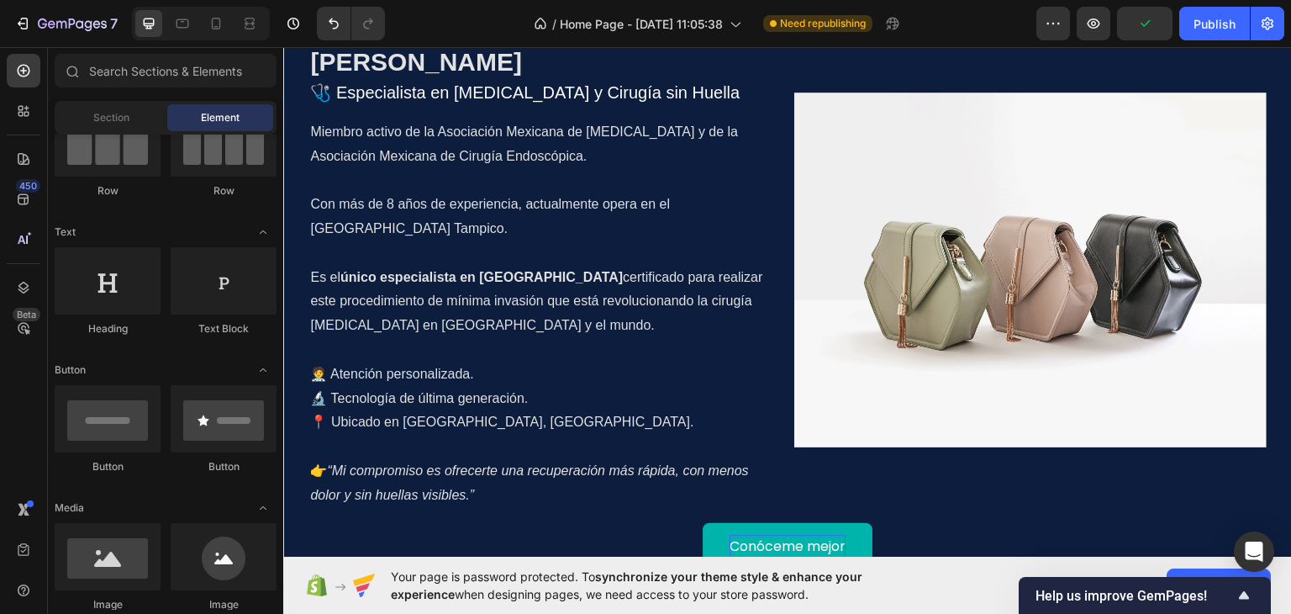
scroll to position [1291, 0]
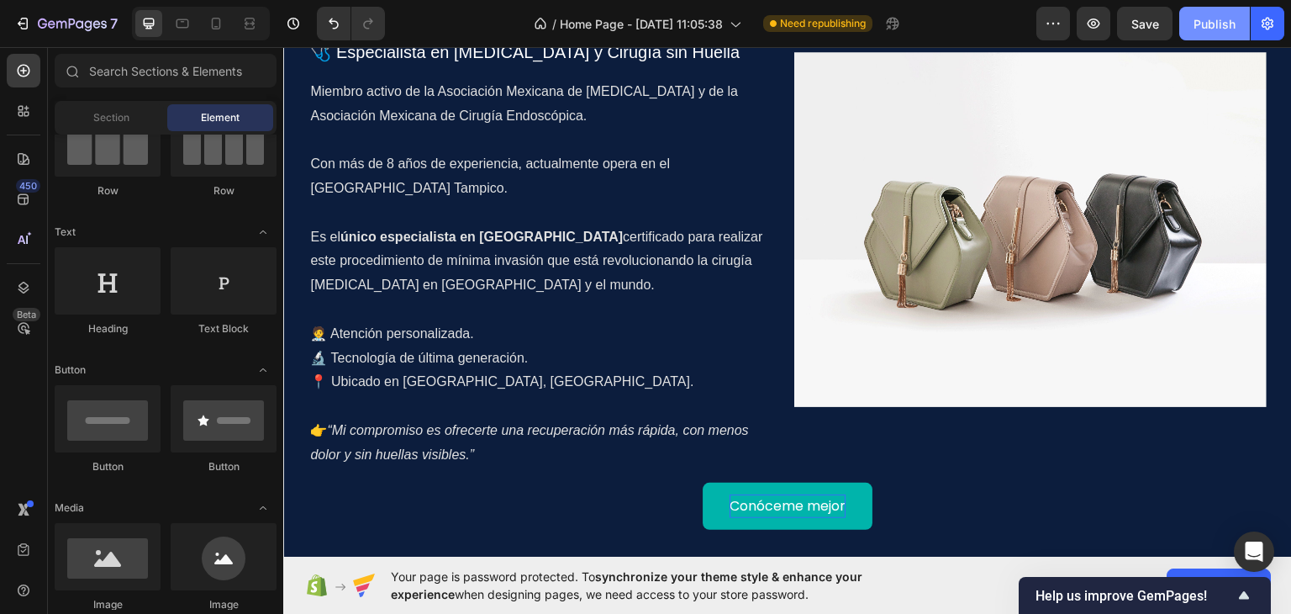
click at [1223, 21] on div "Publish" at bounding box center [1214, 24] width 42 height 18
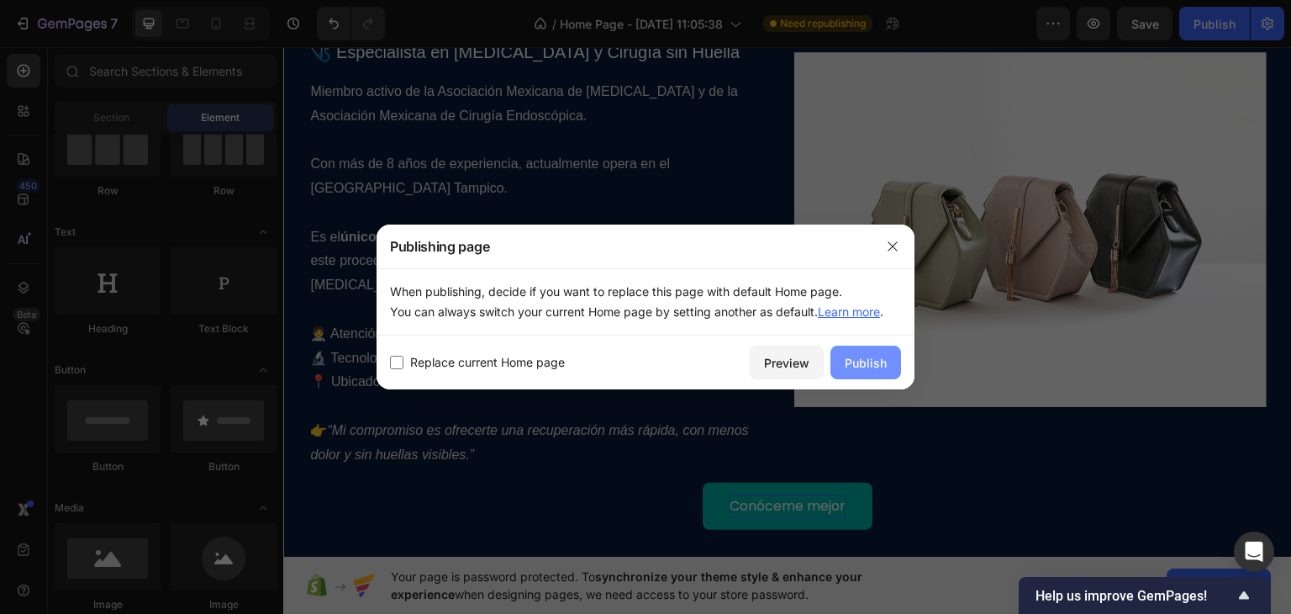
click at [871, 361] on div "Publish" at bounding box center [866, 363] width 42 height 18
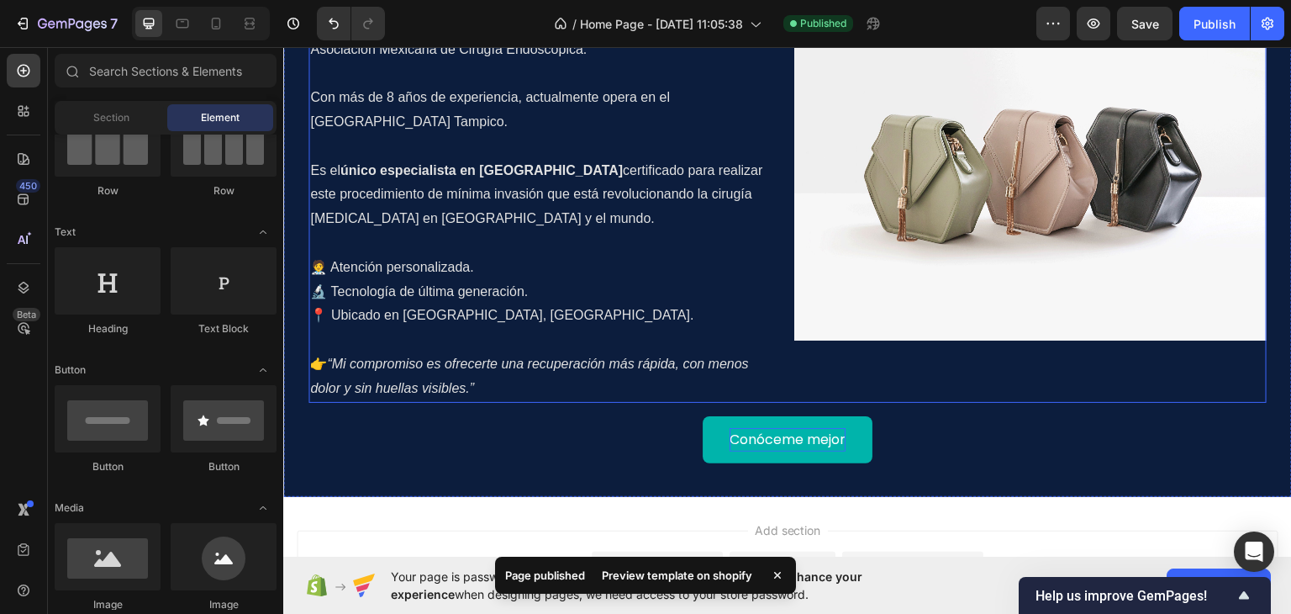
scroll to position [1375, 0]
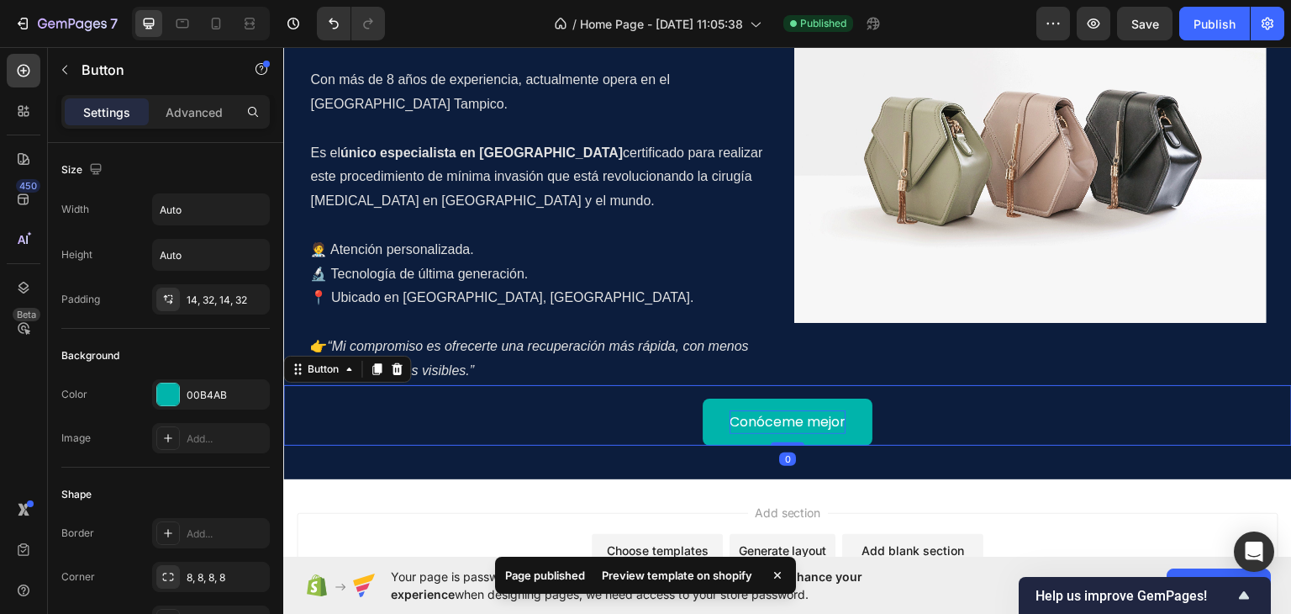
click at [812, 424] on p "Conóceme mejor" at bounding box center [788, 421] width 116 height 24
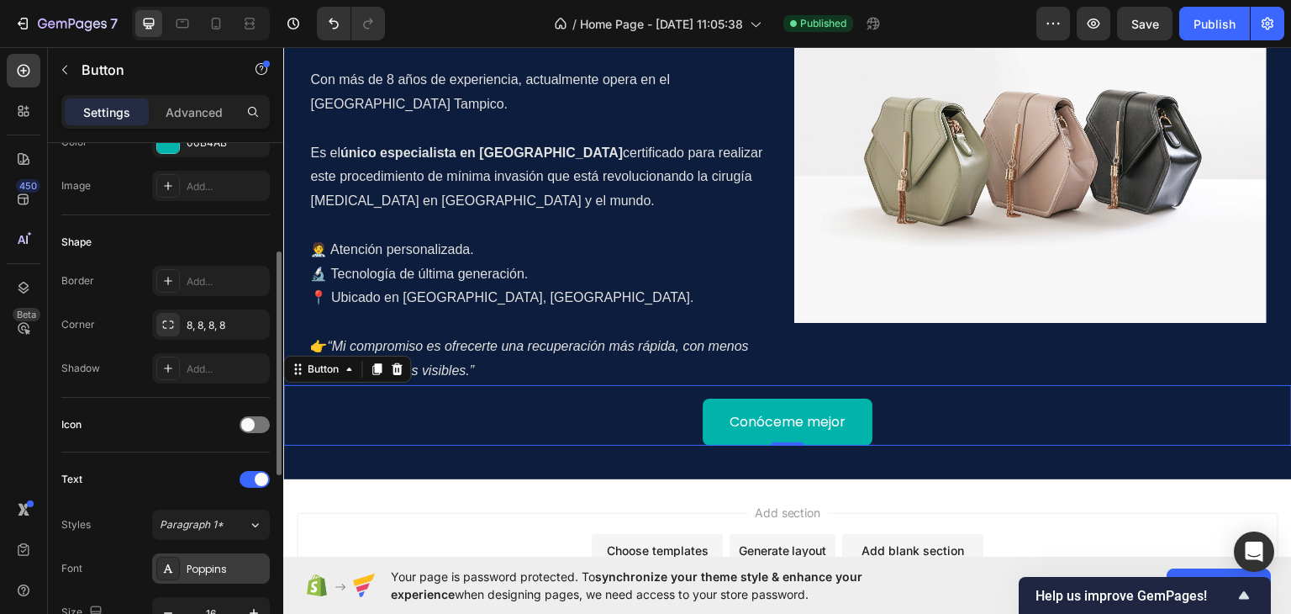
scroll to position [420, 0]
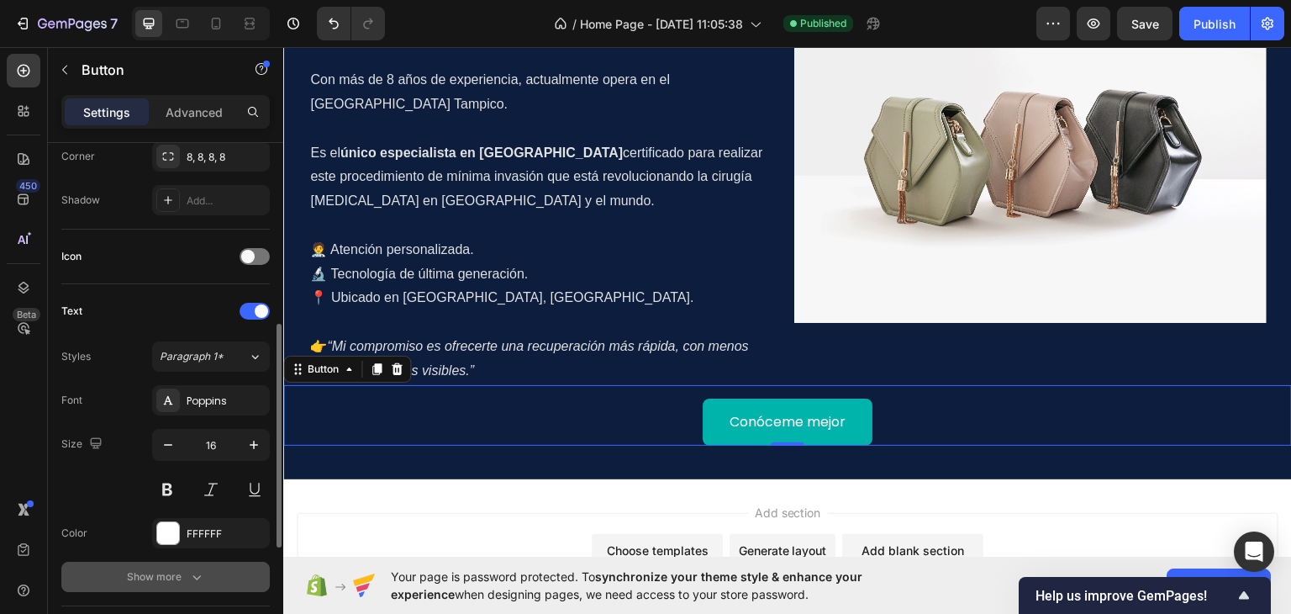
click at [192, 576] on icon "button" at bounding box center [196, 576] width 17 height 17
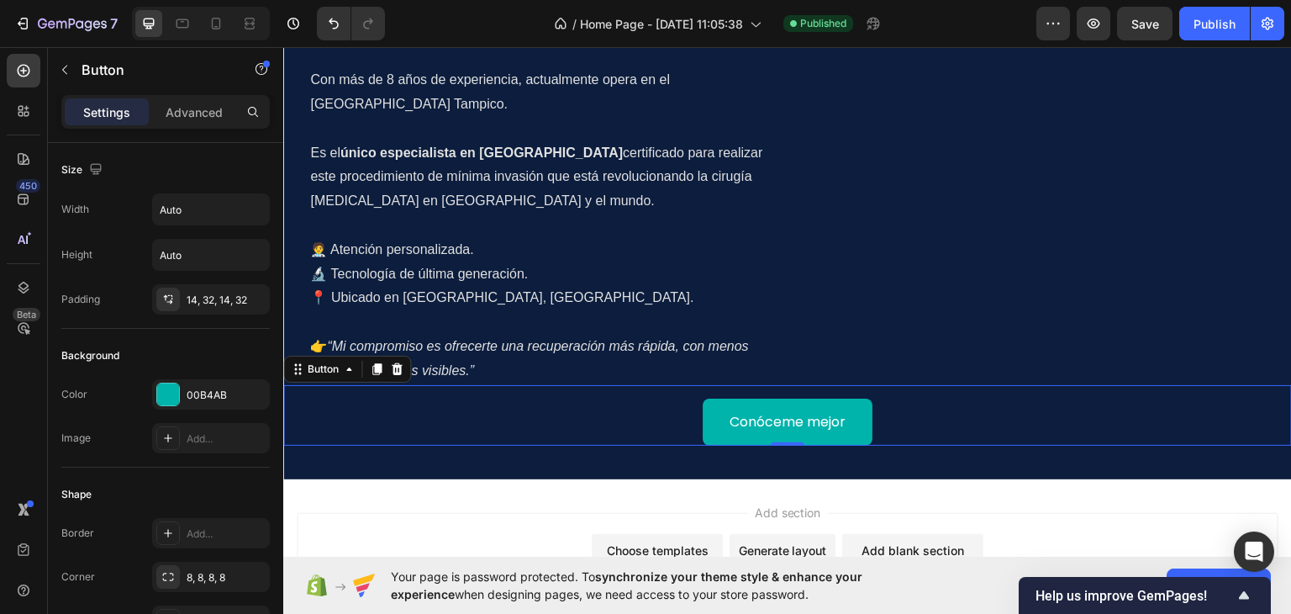
scroll to position [588, 0]
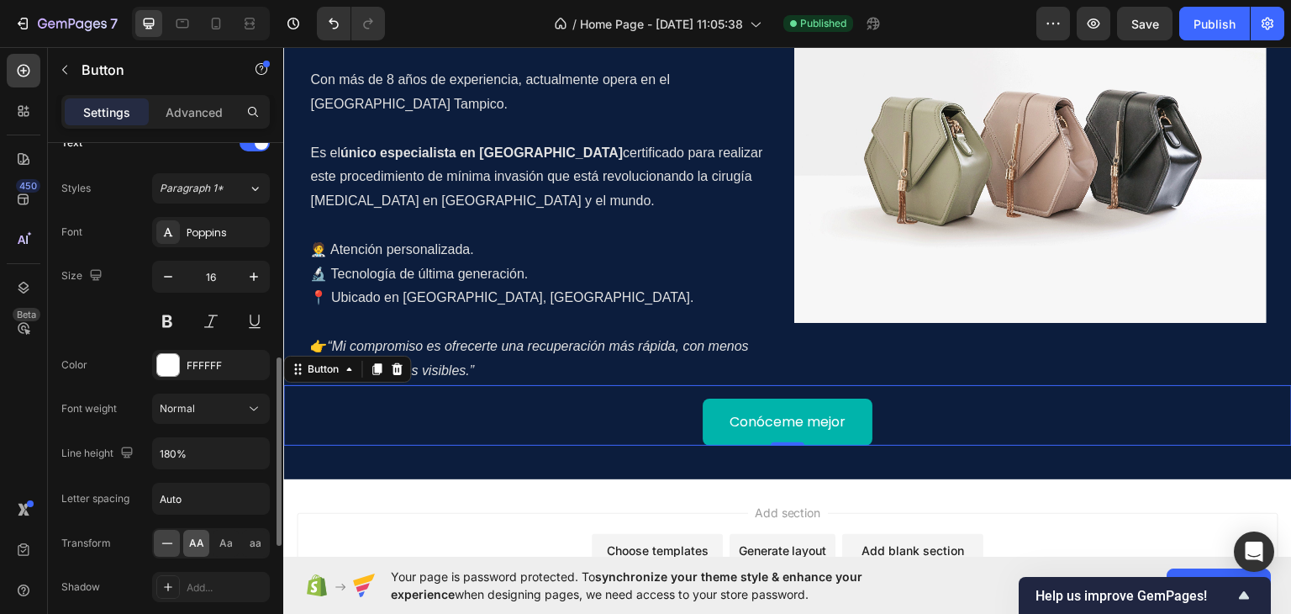
click at [197, 543] on span "AA" at bounding box center [196, 542] width 15 height 15
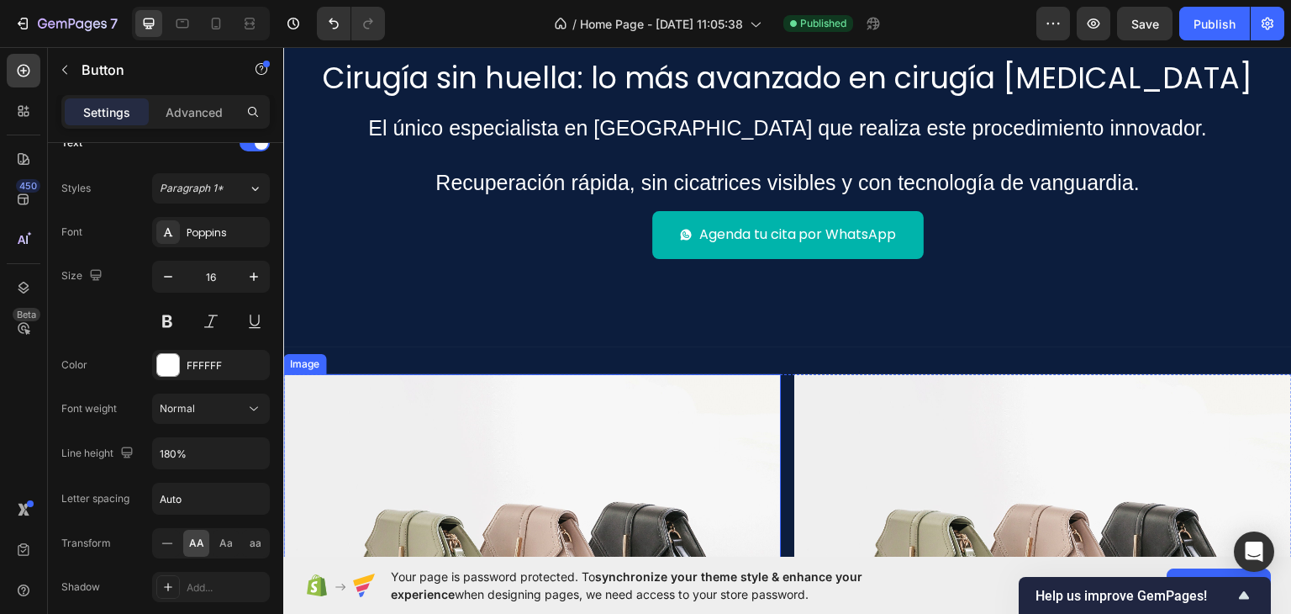
scroll to position [0, 0]
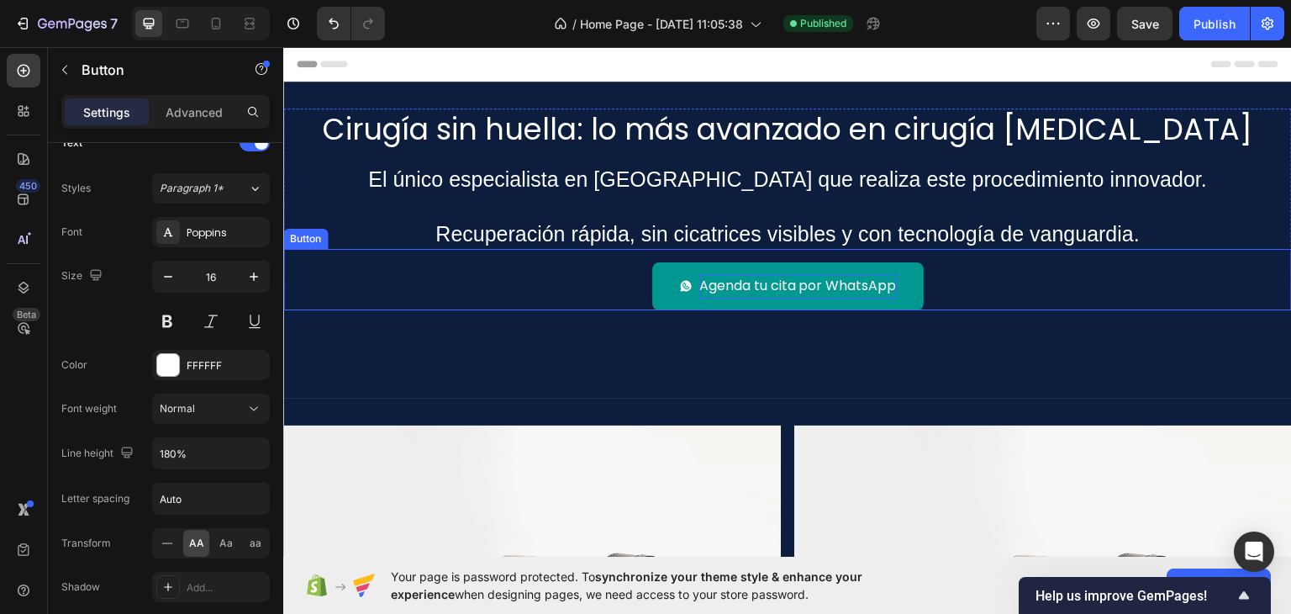
click at [757, 287] on p "Agenda tu cita por WhatsApp" at bounding box center [798, 285] width 198 height 24
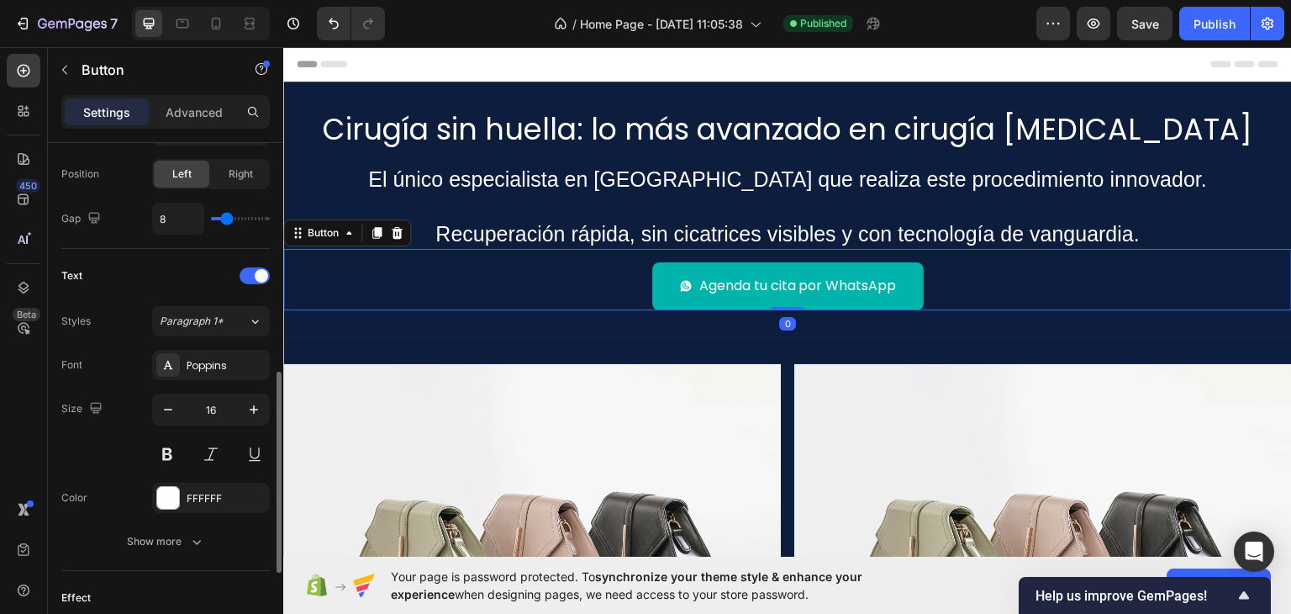
scroll to position [817, 0]
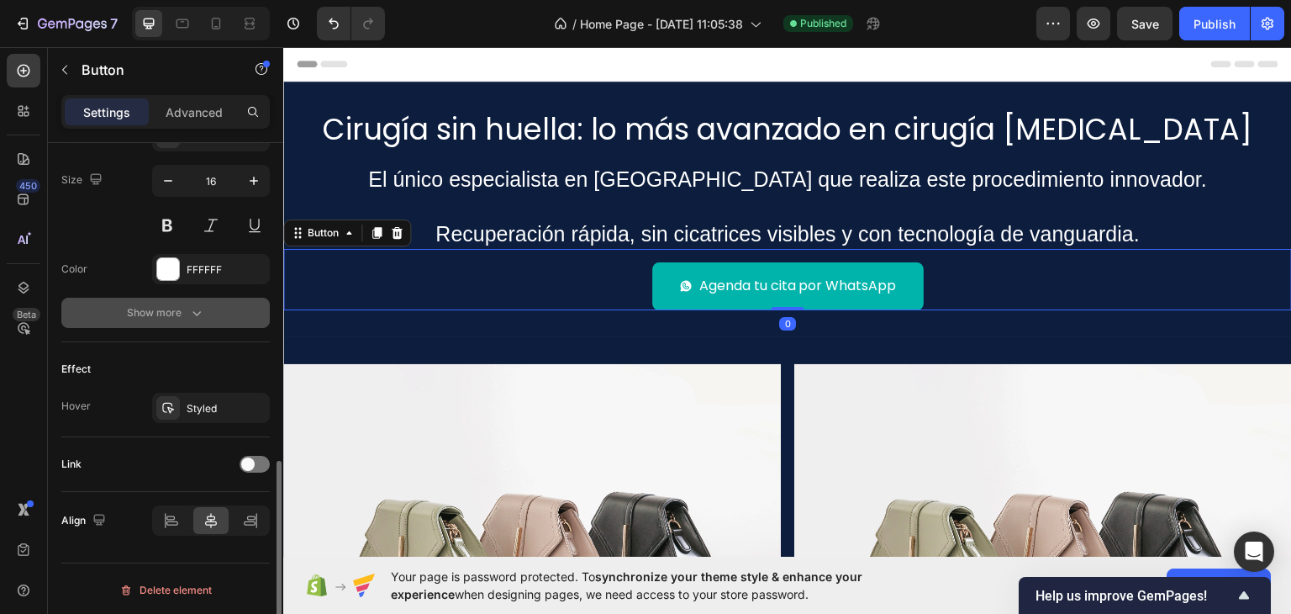
click at [177, 320] on button "Show more" at bounding box center [165, 313] width 208 height 30
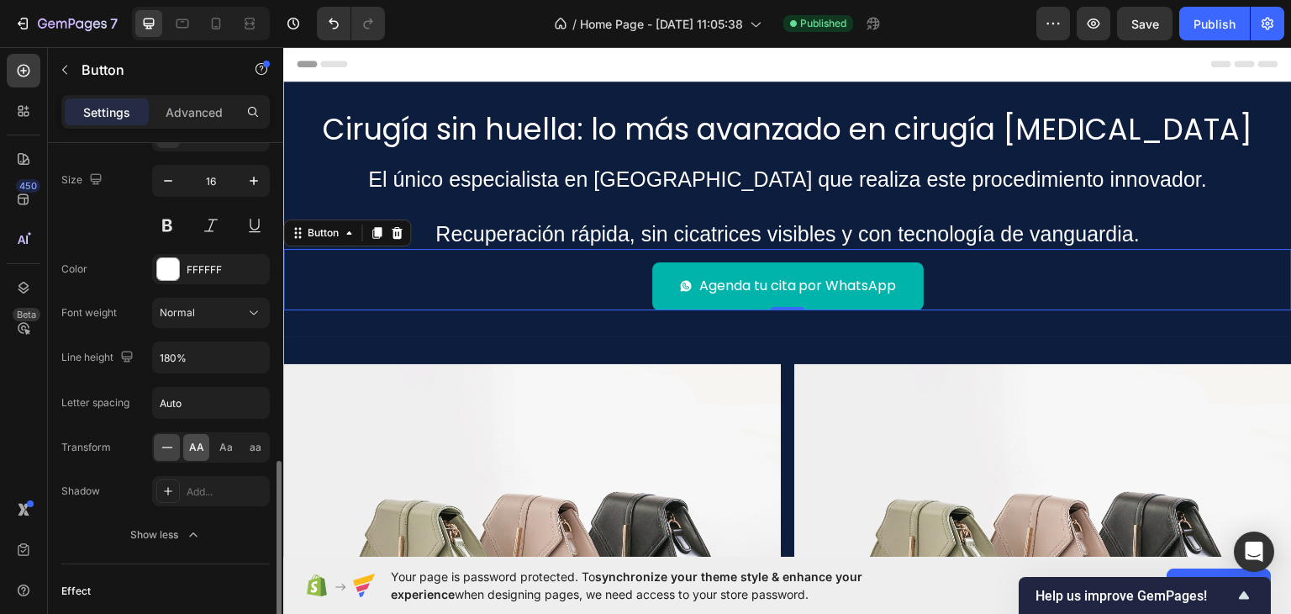
click at [195, 450] on span "AA" at bounding box center [196, 447] width 15 height 15
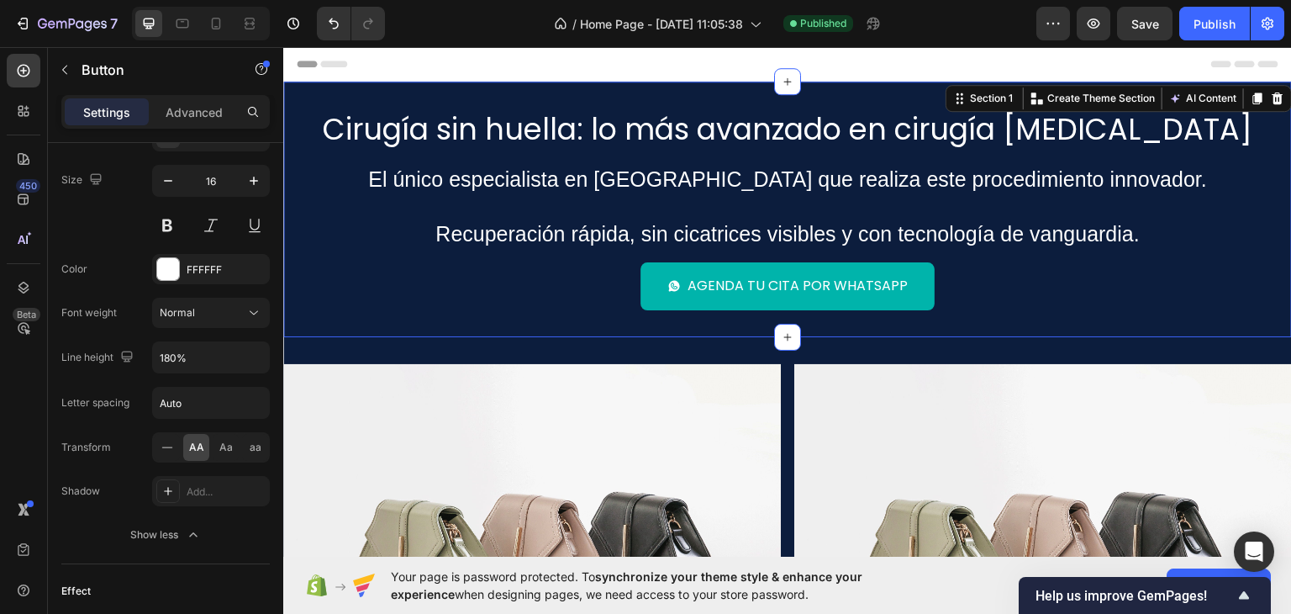
click at [572, 333] on div "Cirugía sin huella: lo más avanzado en cirugía gastrointestinal Heading El únic…" at bounding box center [787, 208] width 1009 height 255
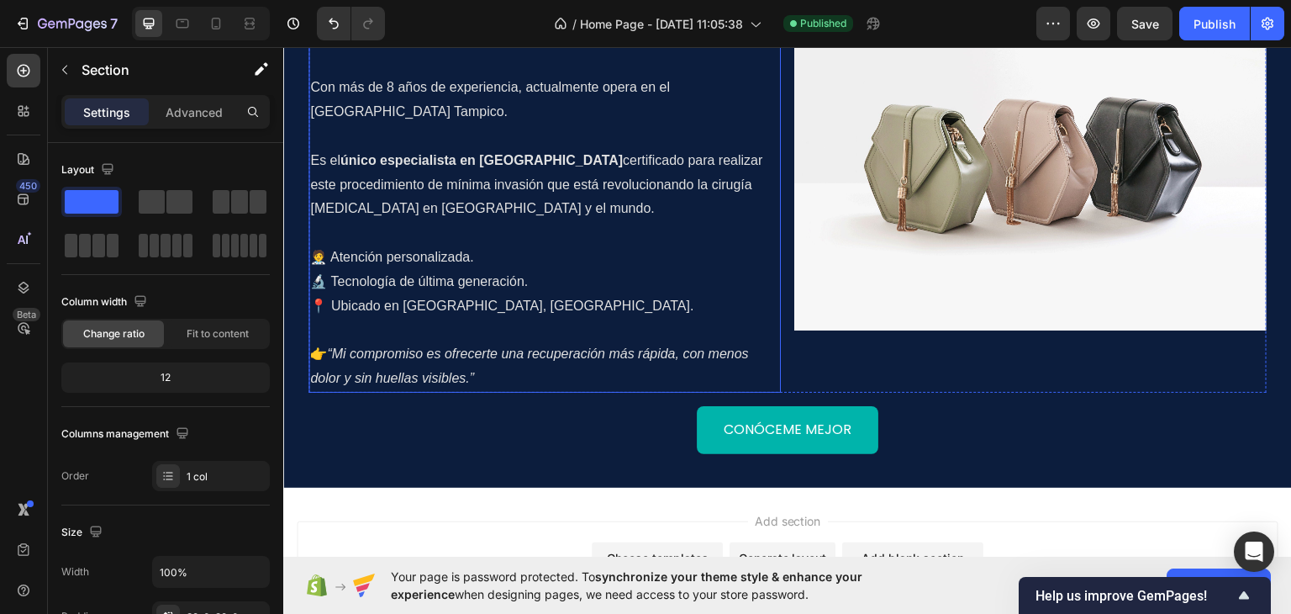
scroll to position [1345, 0]
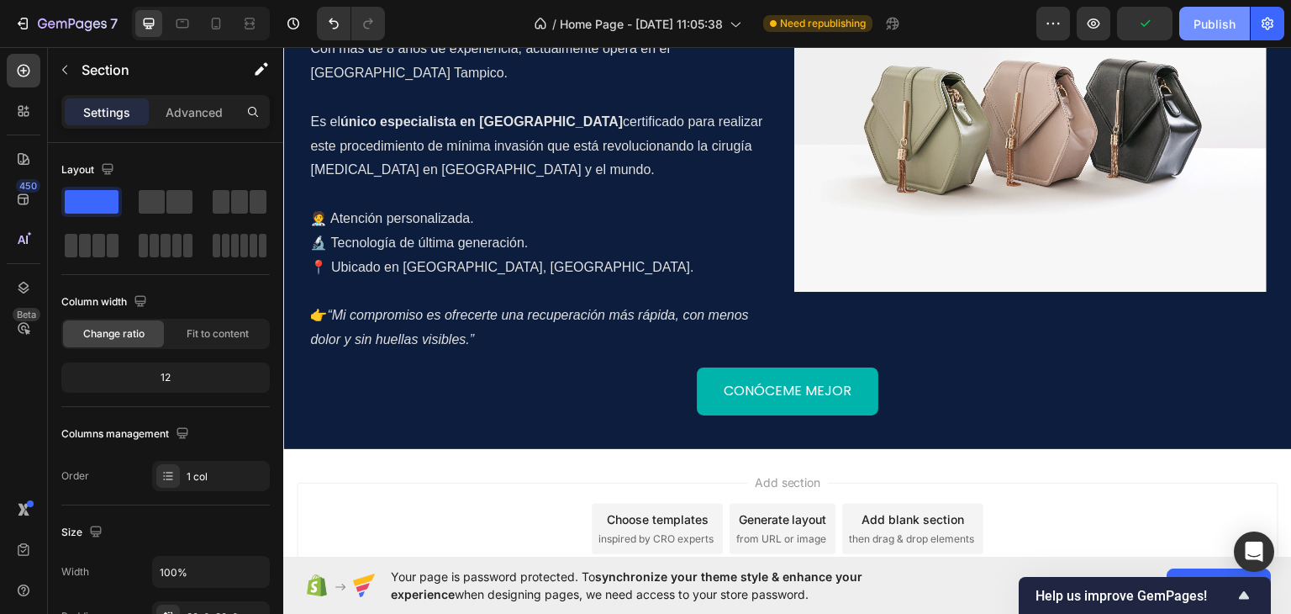
click at [1221, 9] on button "Publish" at bounding box center [1214, 24] width 71 height 34
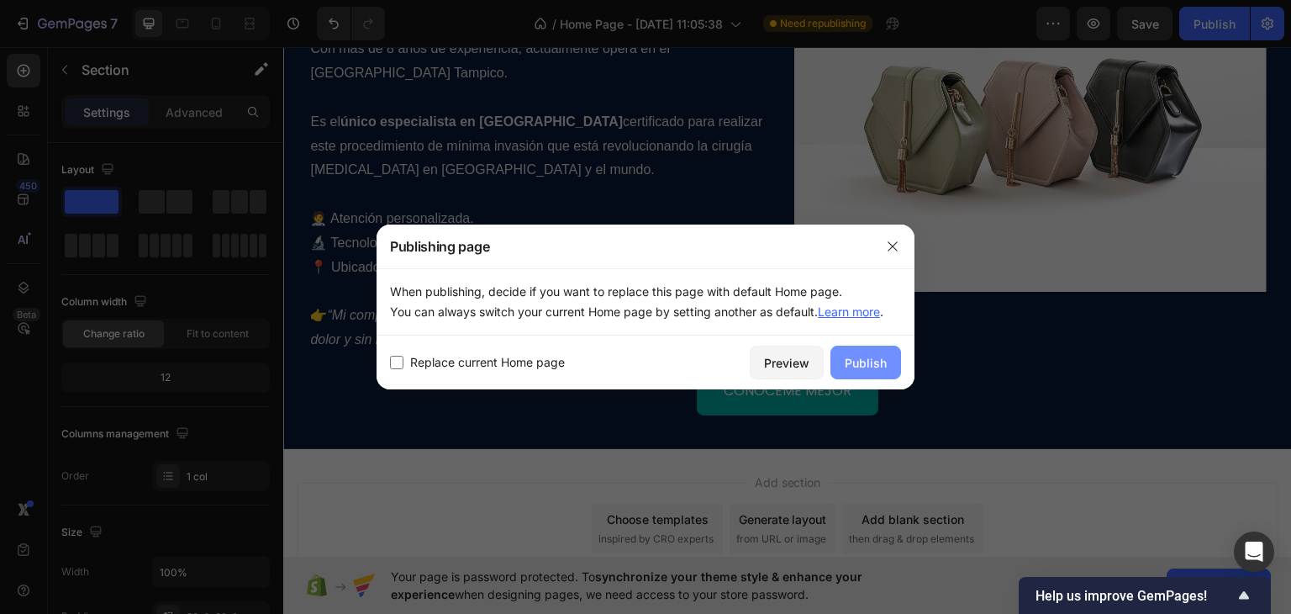
click at [850, 371] on button "Publish" at bounding box center [865, 362] width 71 height 34
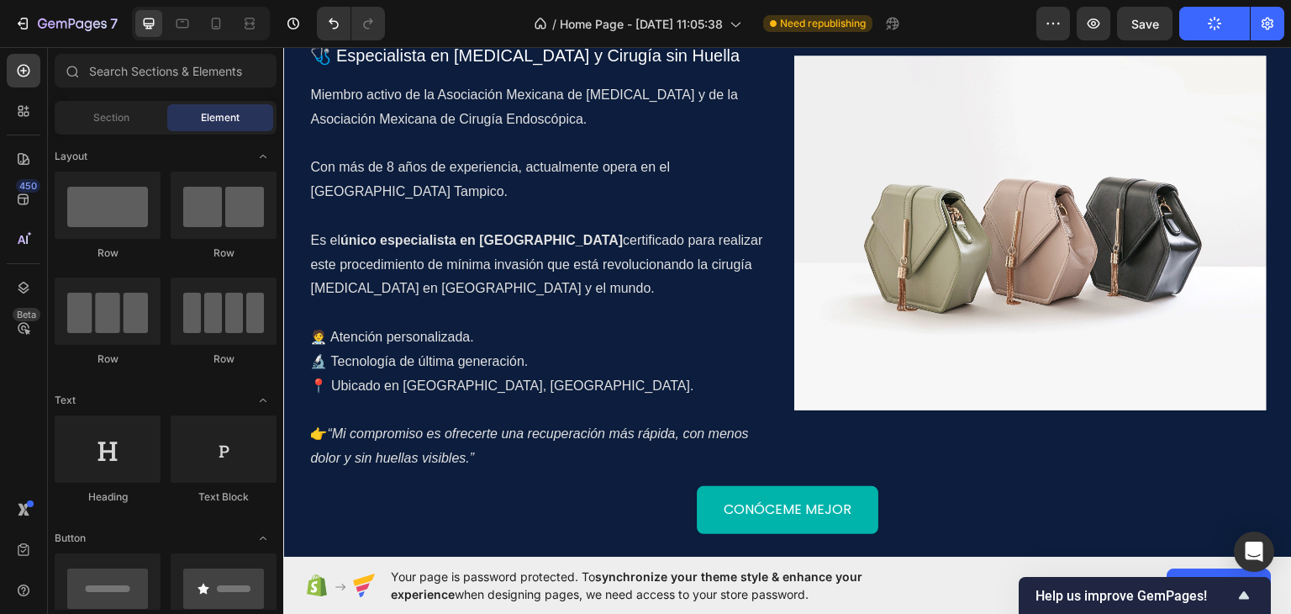
scroll to position [1229, 0]
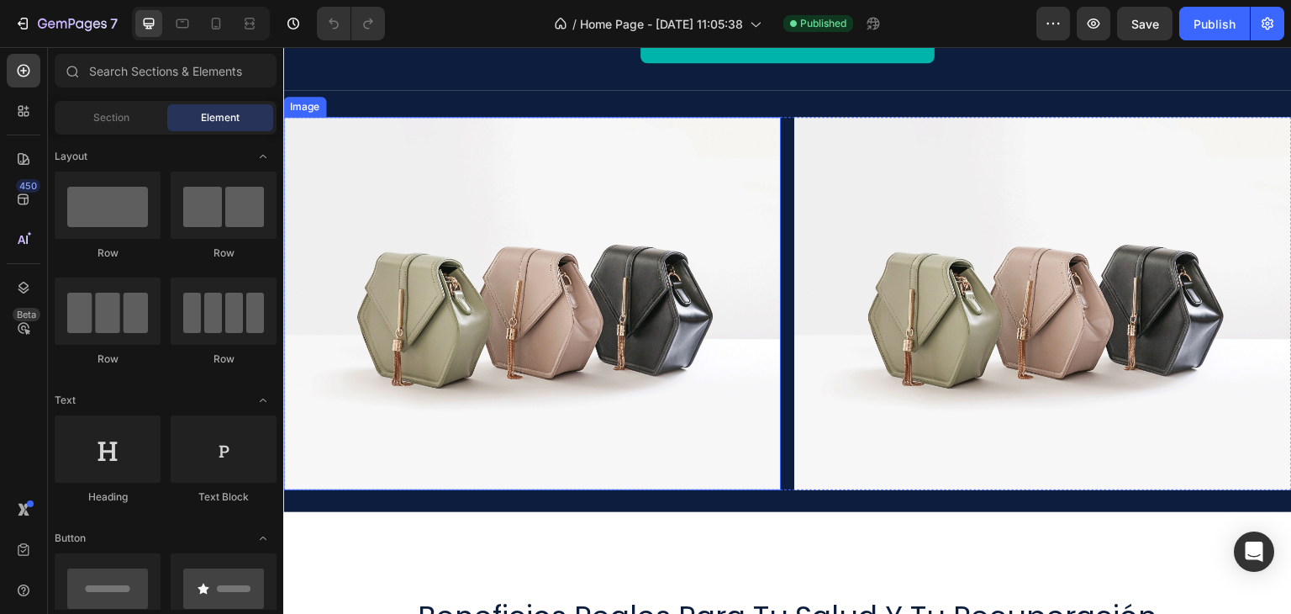
scroll to position [252, 0]
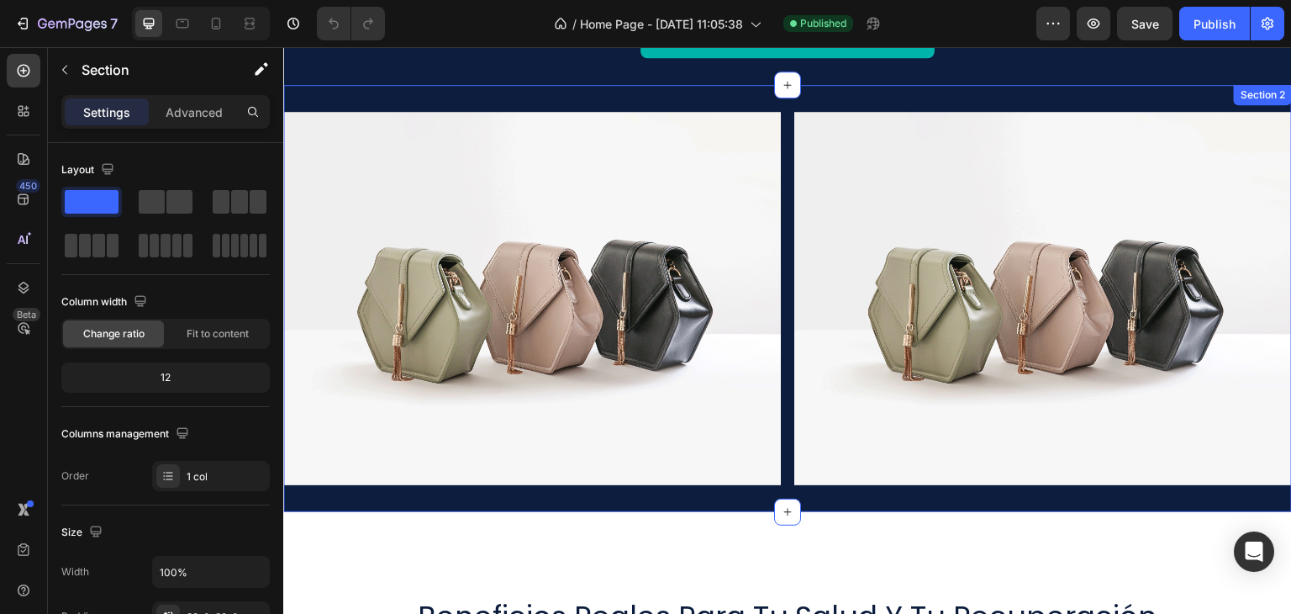
click at [758, 107] on div "Image Image Row Section 2" at bounding box center [787, 298] width 1009 height 427
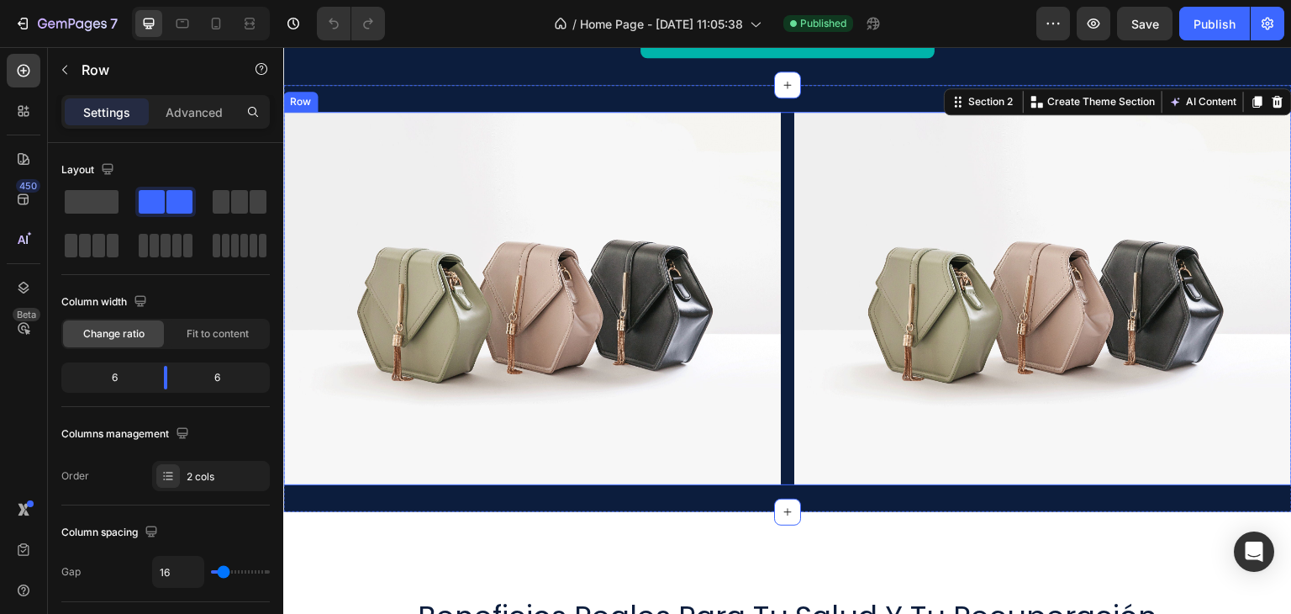
click at [778, 119] on div "Image Image Row" at bounding box center [787, 298] width 1009 height 373
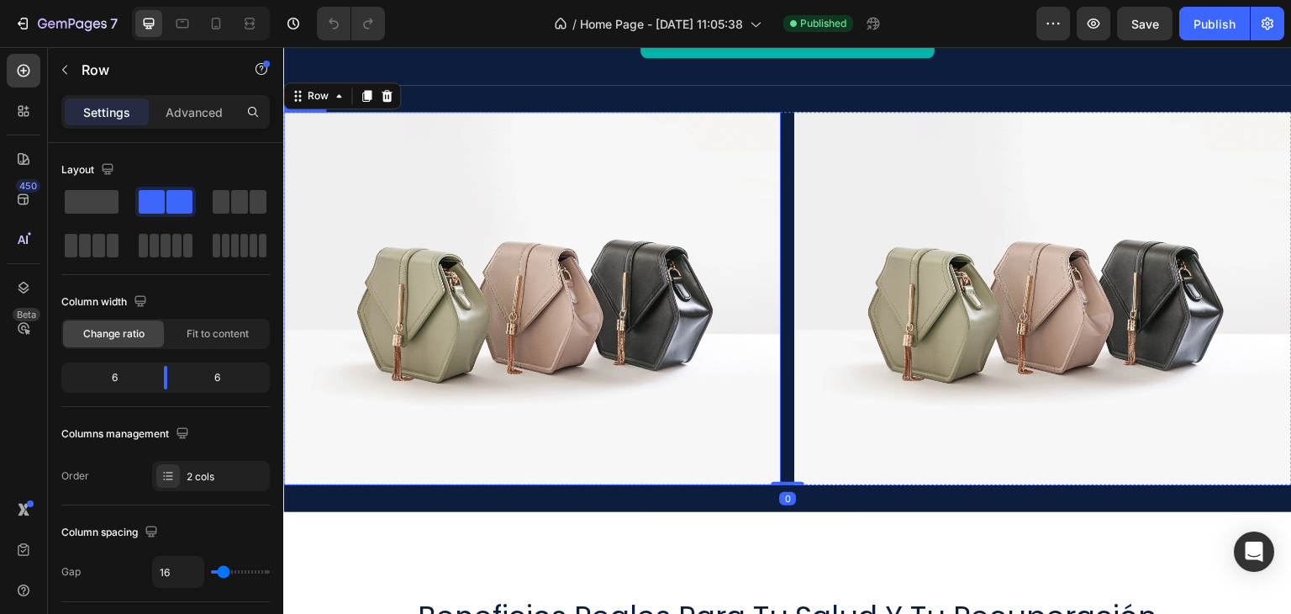
click at [741, 134] on img at bounding box center [532, 298] width 498 height 373
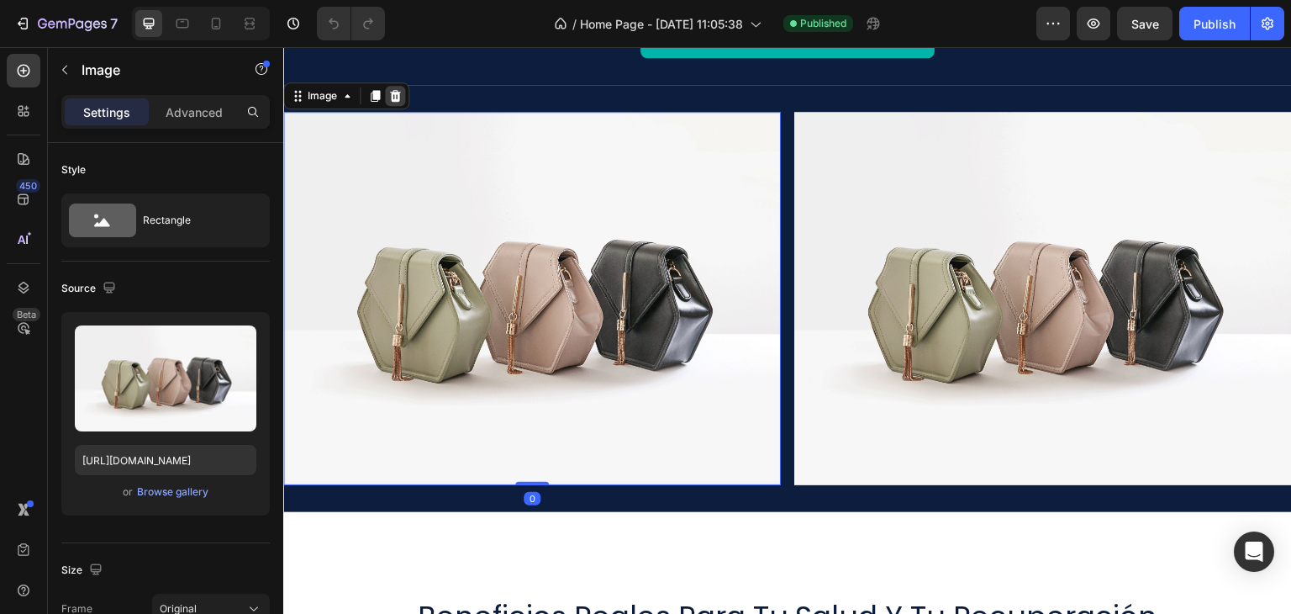
click at [393, 98] on icon at bounding box center [394, 95] width 13 height 13
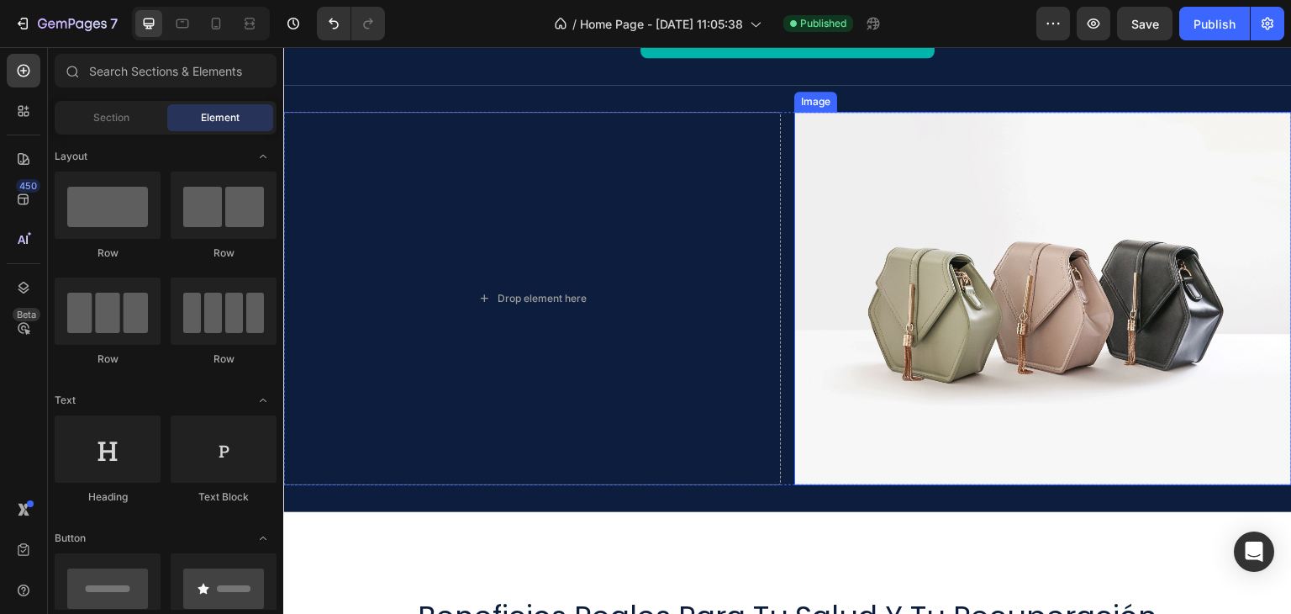
click at [897, 222] on img at bounding box center [1043, 298] width 498 height 373
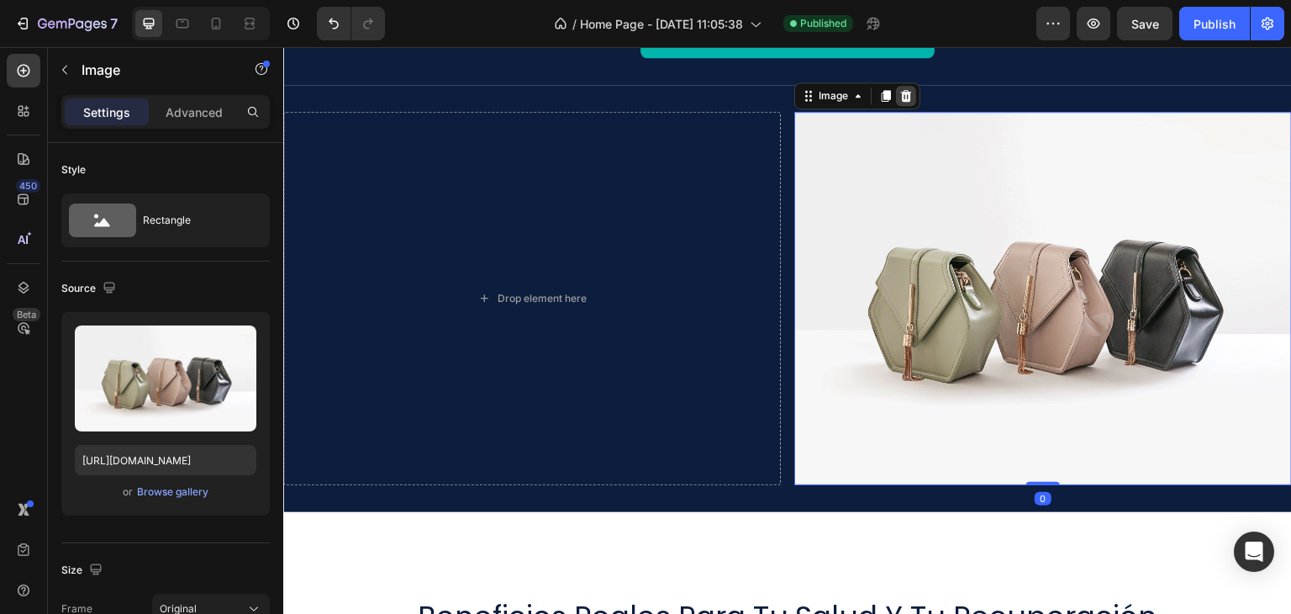
click at [905, 96] on icon at bounding box center [905, 95] width 13 height 13
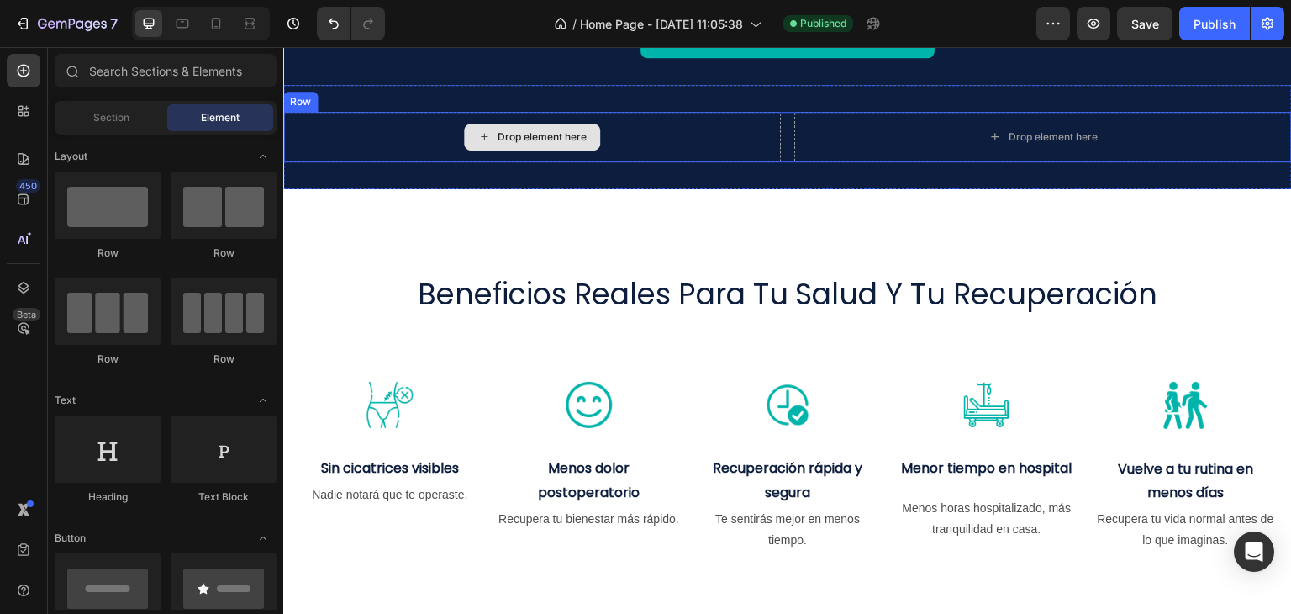
click at [764, 119] on div "Drop element here" at bounding box center [532, 137] width 498 height 50
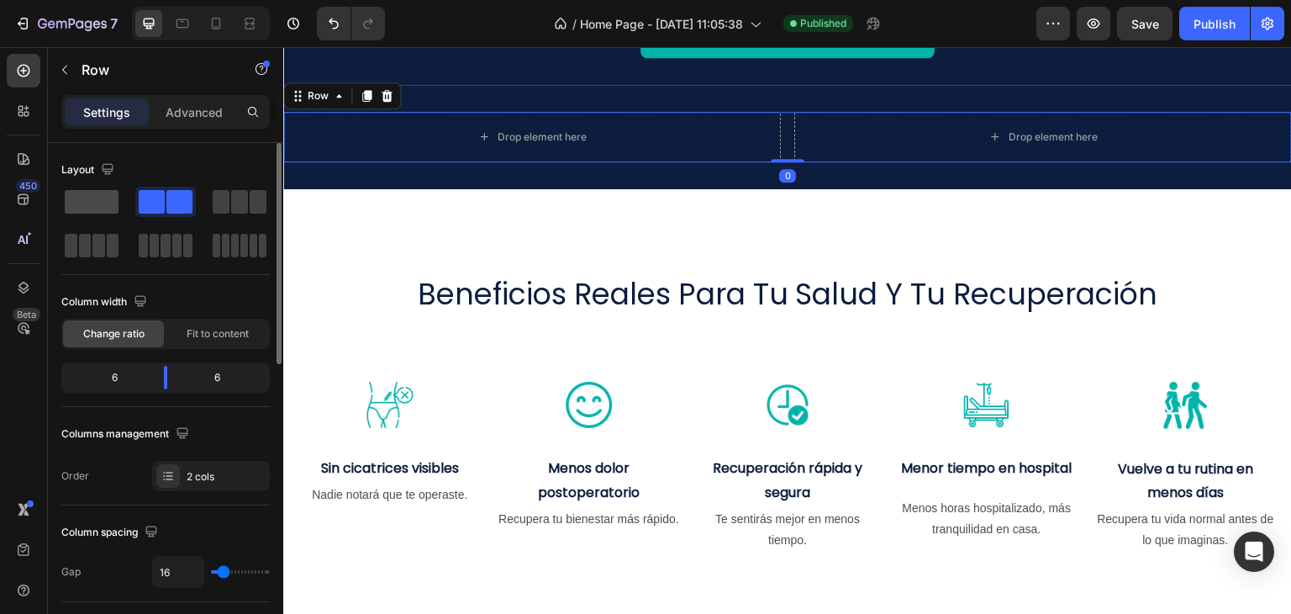
click at [103, 198] on span at bounding box center [92, 202] width 54 height 24
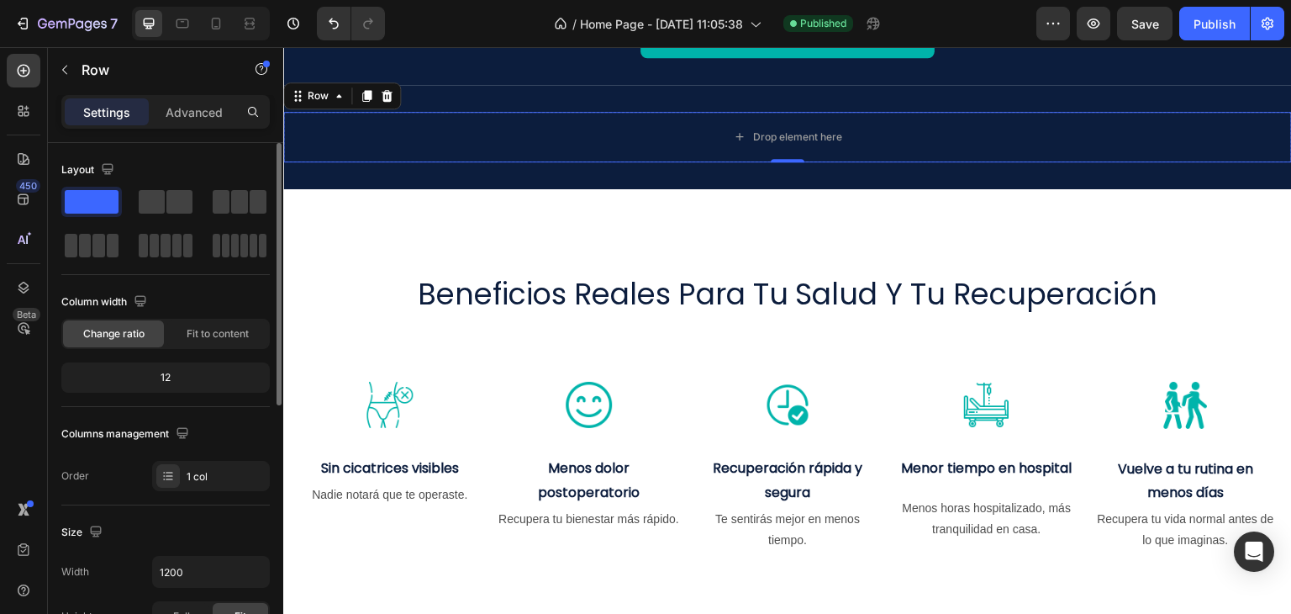
scroll to position [168, 0]
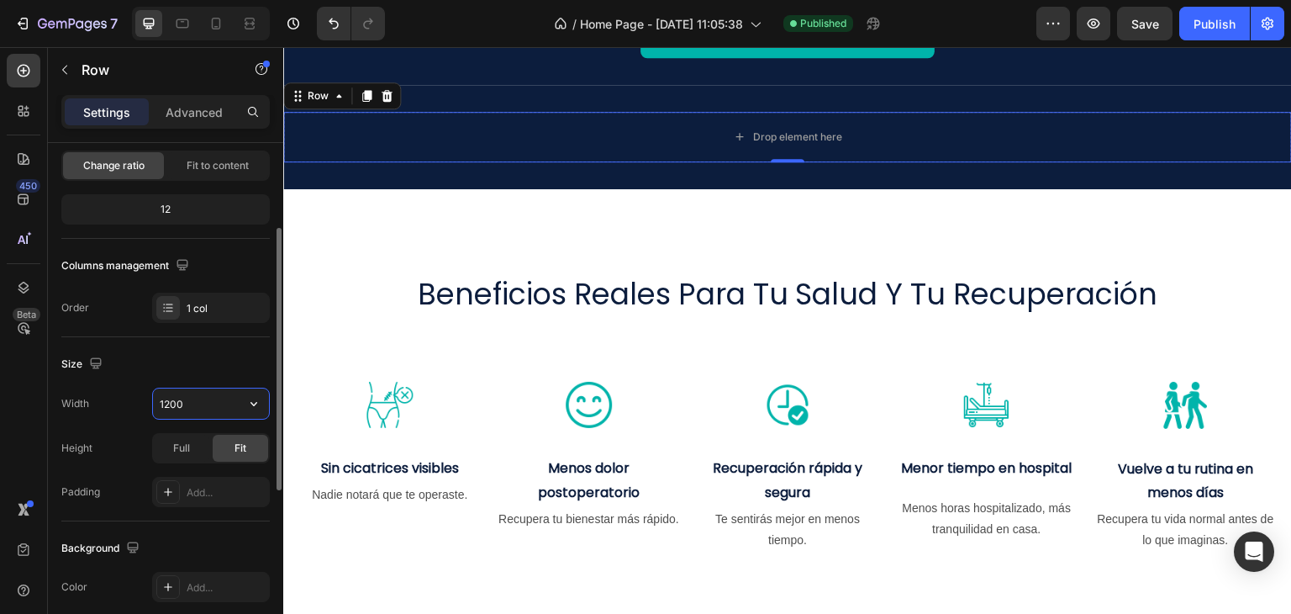
click at [172, 406] on input "1200" at bounding box center [211, 403] width 116 height 30
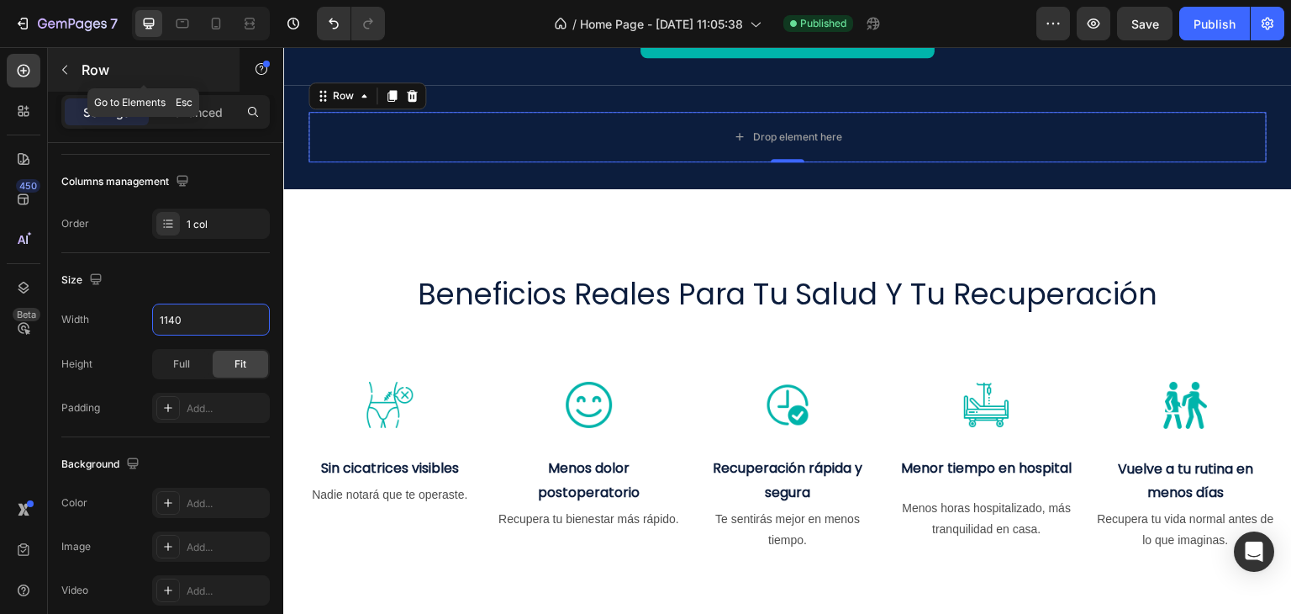
type input "1140"
click at [67, 64] on icon "button" at bounding box center [64, 69] width 13 height 13
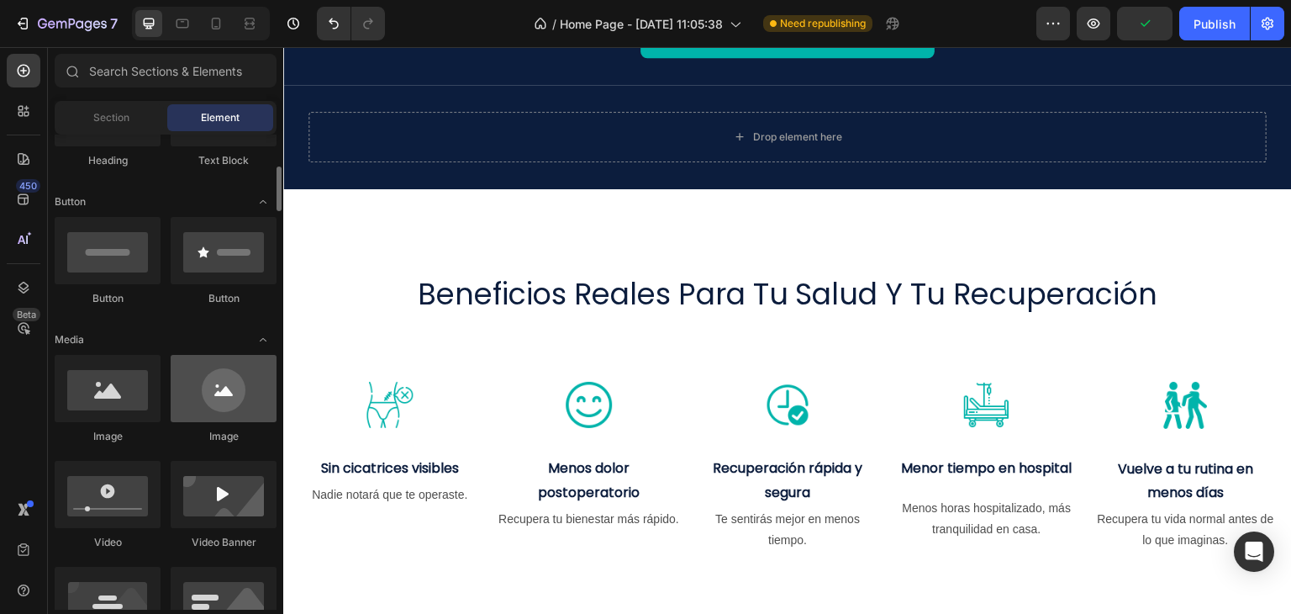
scroll to position [420, 0]
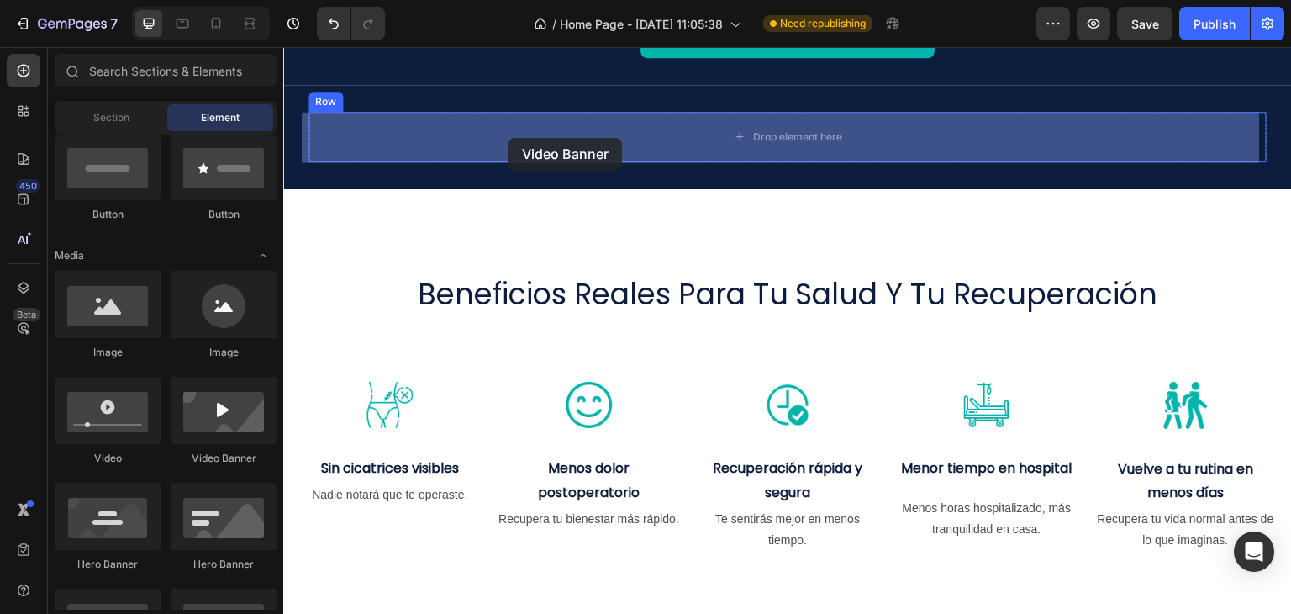
drag, startPoint x: 499, startPoint y: 477, endPoint x: 508, endPoint y: 138, distance: 338.8
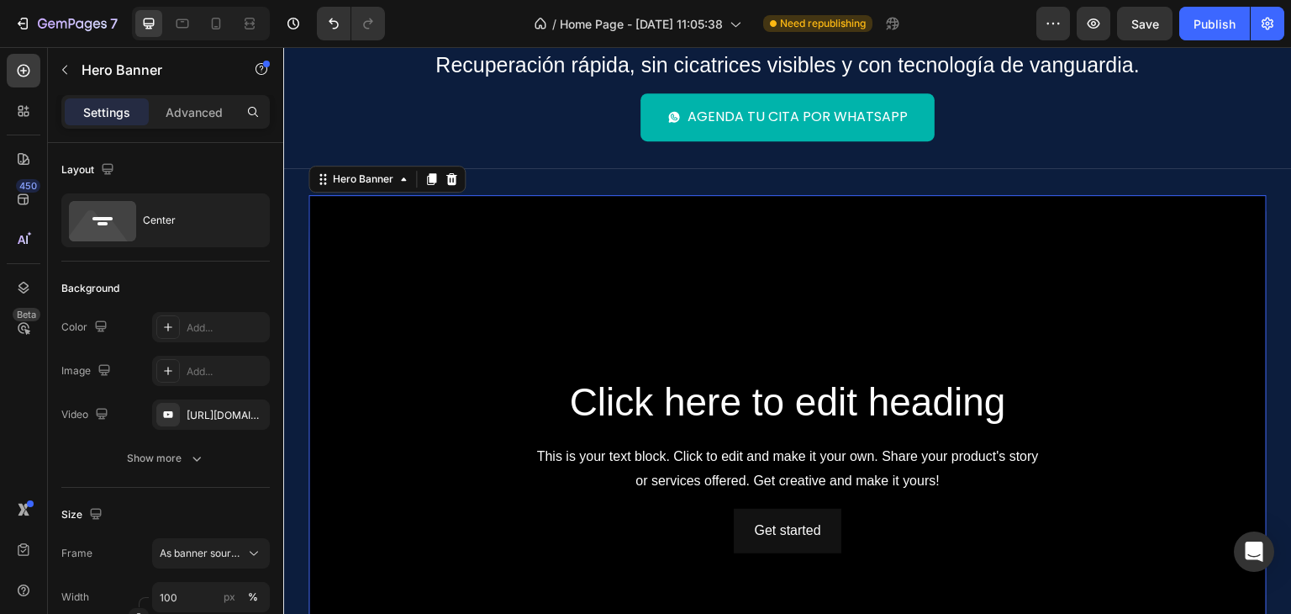
scroll to position [168, 0]
click at [446, 176] on icon at bounding box center [451, 180] width 11 height 12
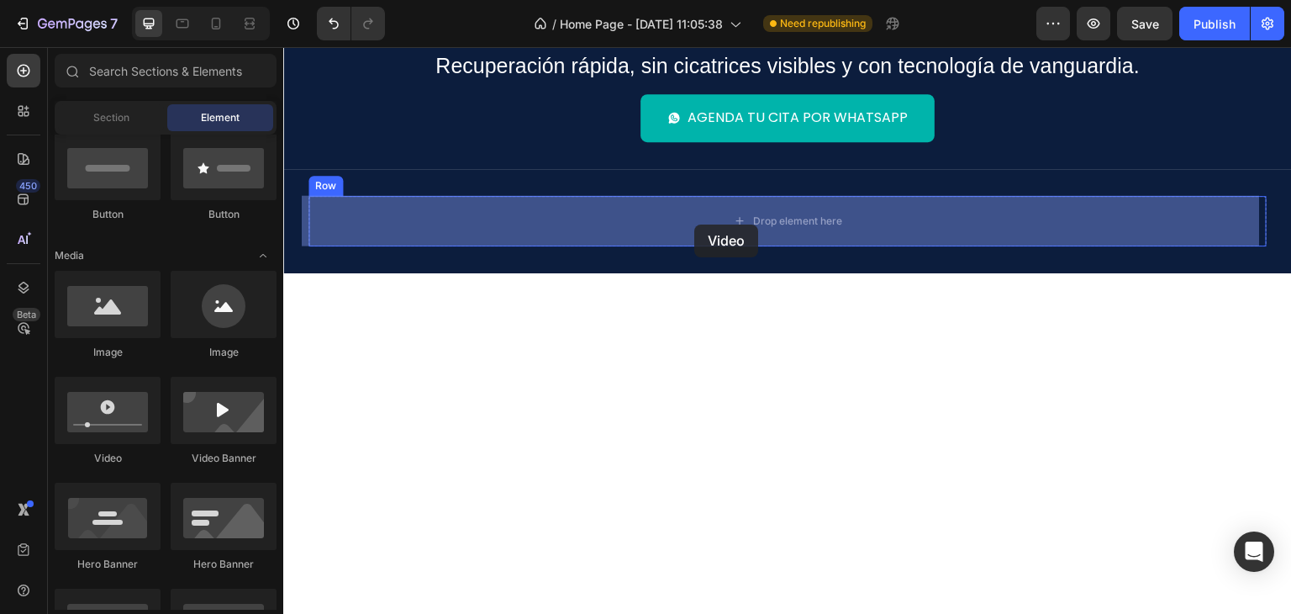
drag, startPoint x: 398, startPoint y: 486, endPoint x: 693, endPoint y: 225, distance: 393.6
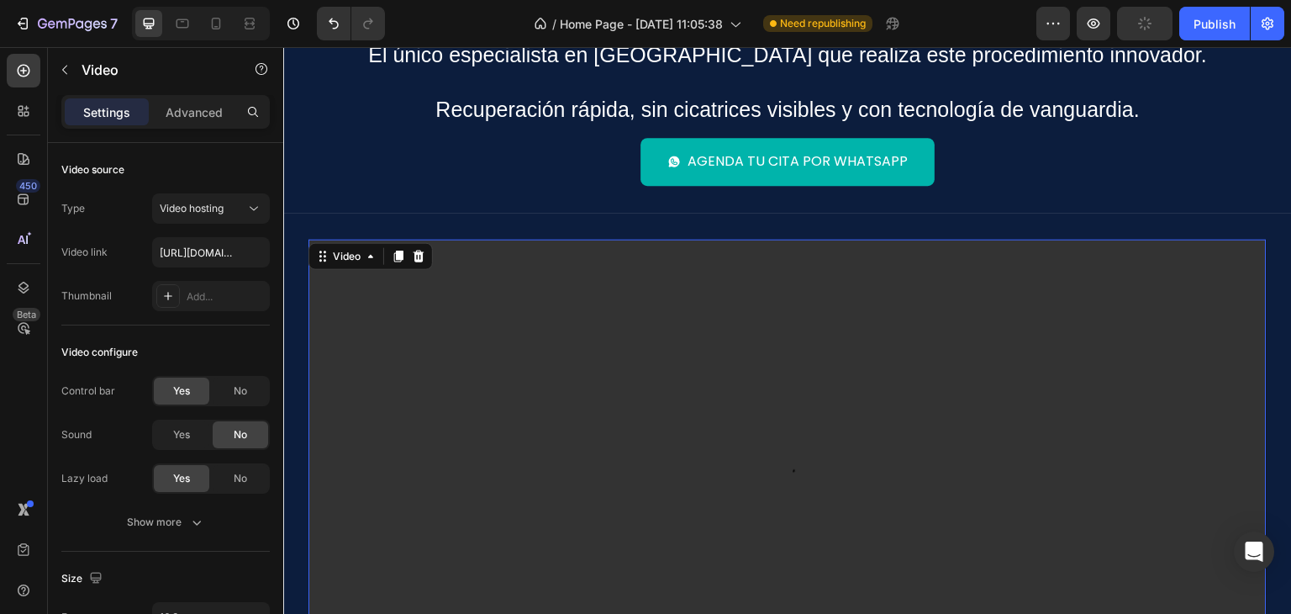
scroll to position [0, 0]
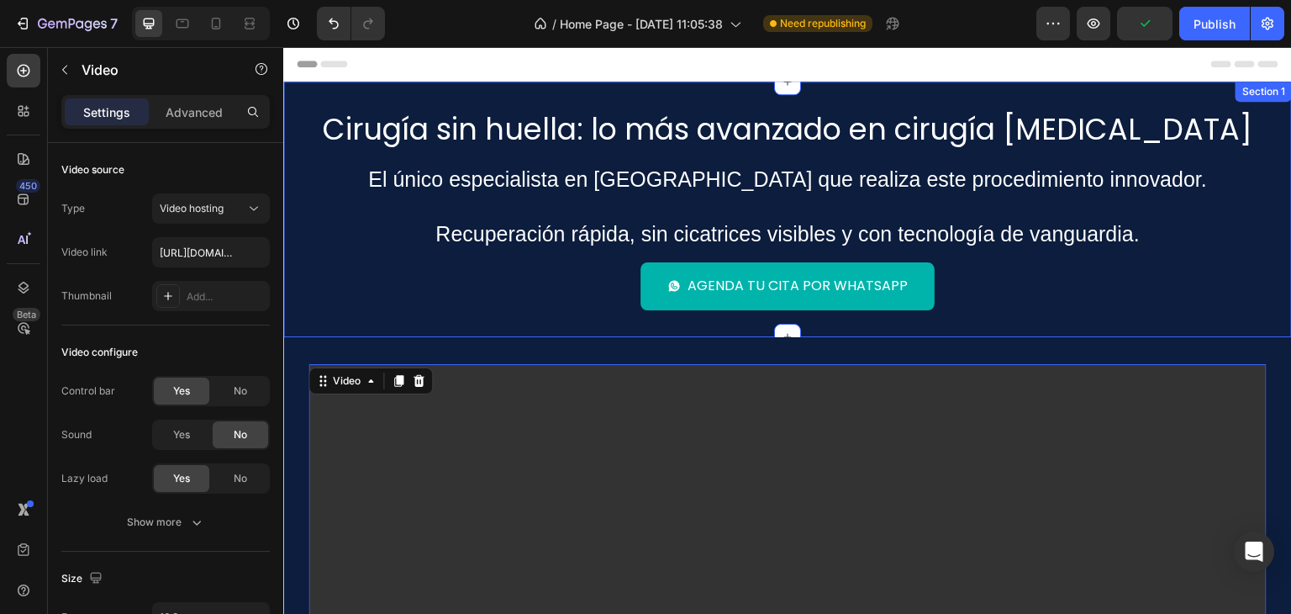
click at [506, 304] on div "Agenda tu cita por WhatsApp Button" at bounding box center [787, 279] width 1009 height 61
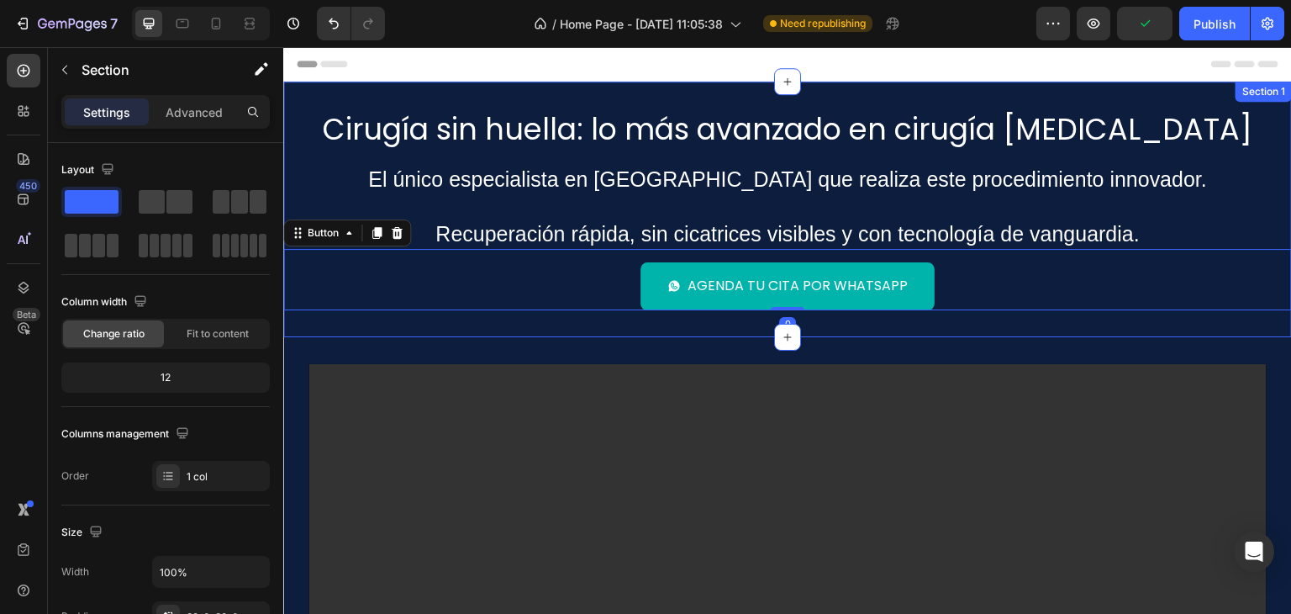
click at [482, 334] on div "Cirugía sin huella: lo más avanzado en cirugía gastrointestinal Heading El únic…" at bounding box center [787, 209] width 1009 height 255
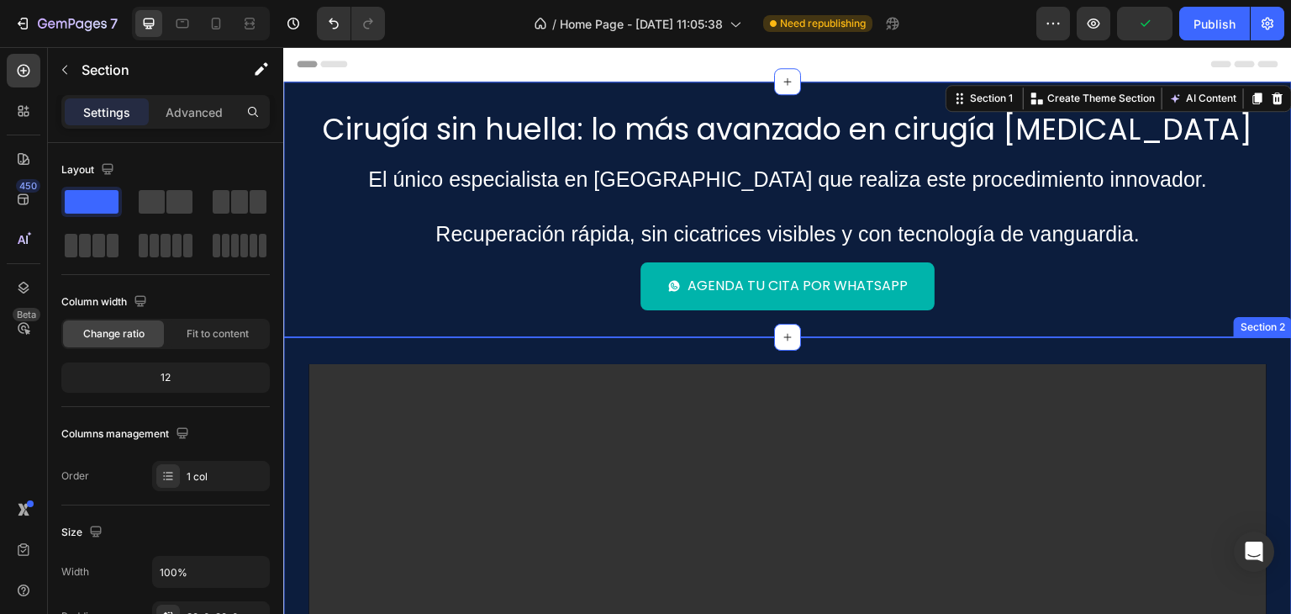
scroll to position [252, 0]
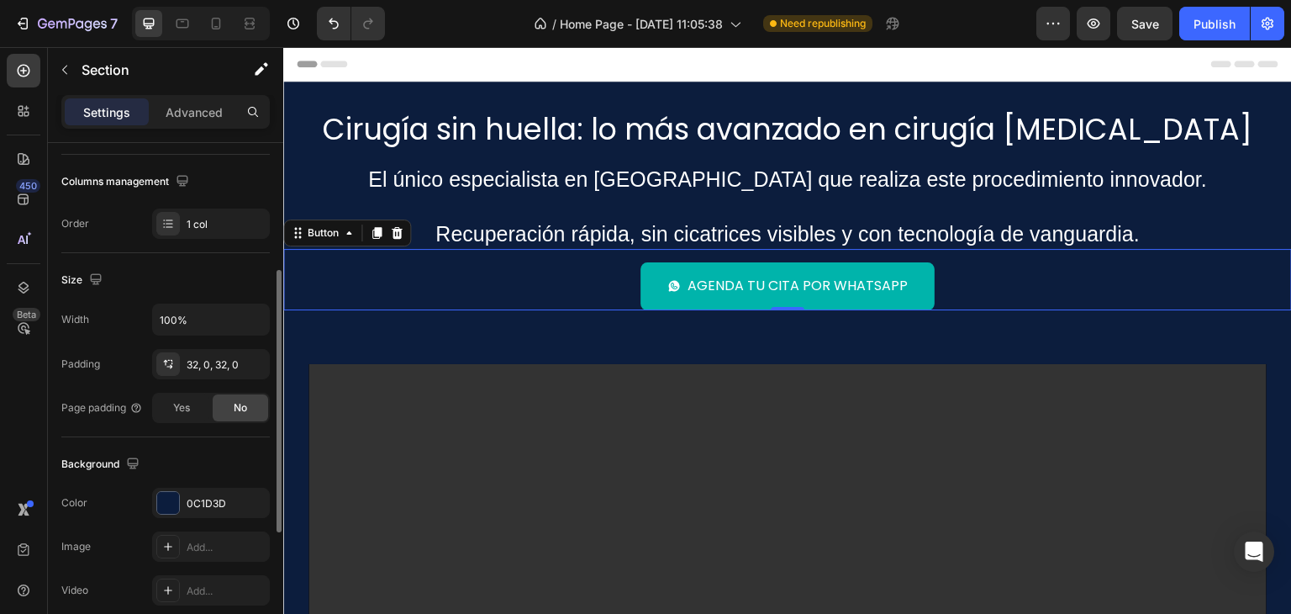
click at [487, 249] on div "Agenda tu cita por WhatsApp Button 0" at bounding box center [787, 279] width 1009 height 61
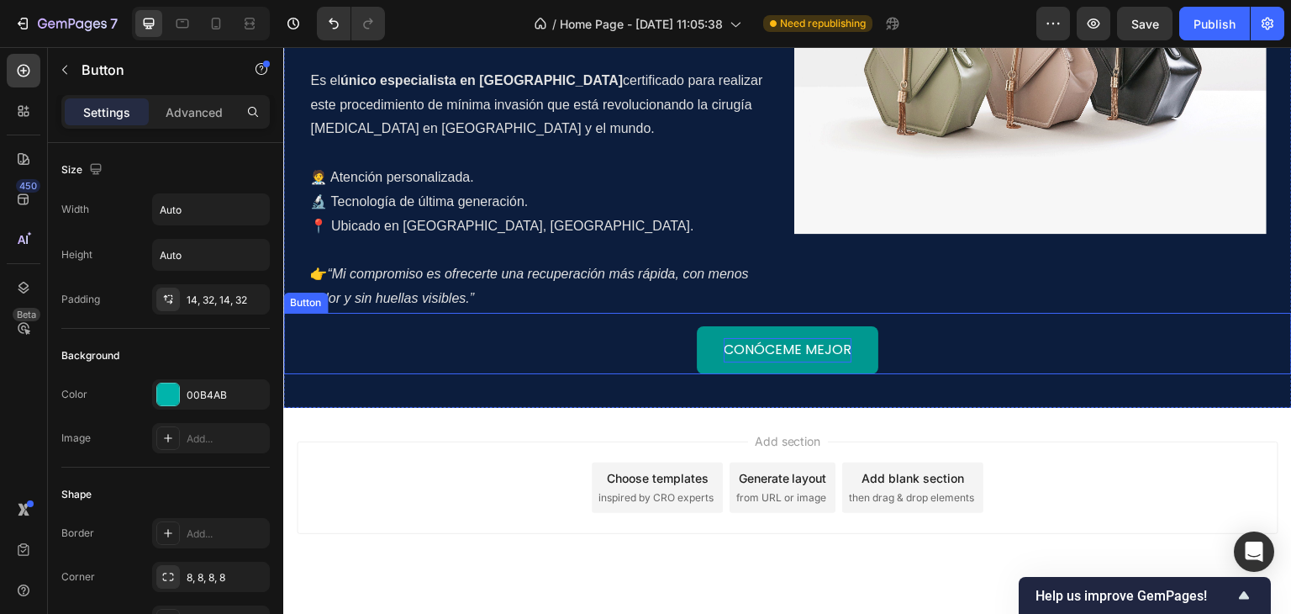
scroll to position [1590, 0]
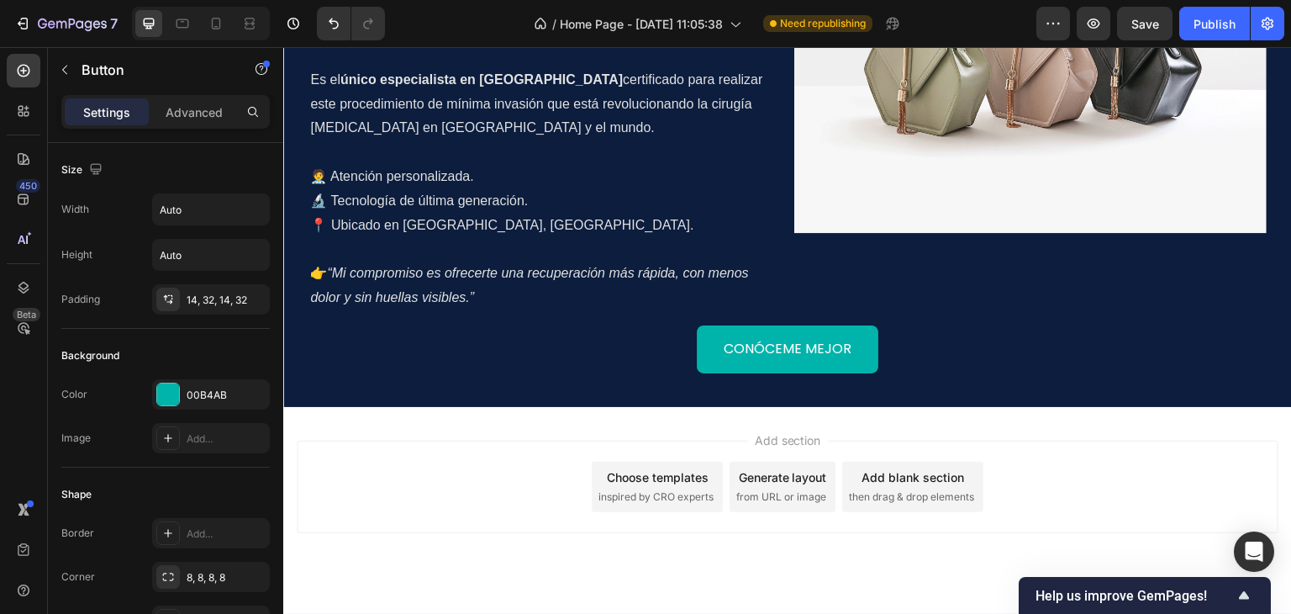
click at [772, 431] on span "Add section" at bounding box center [788, 440] width 80 height 18
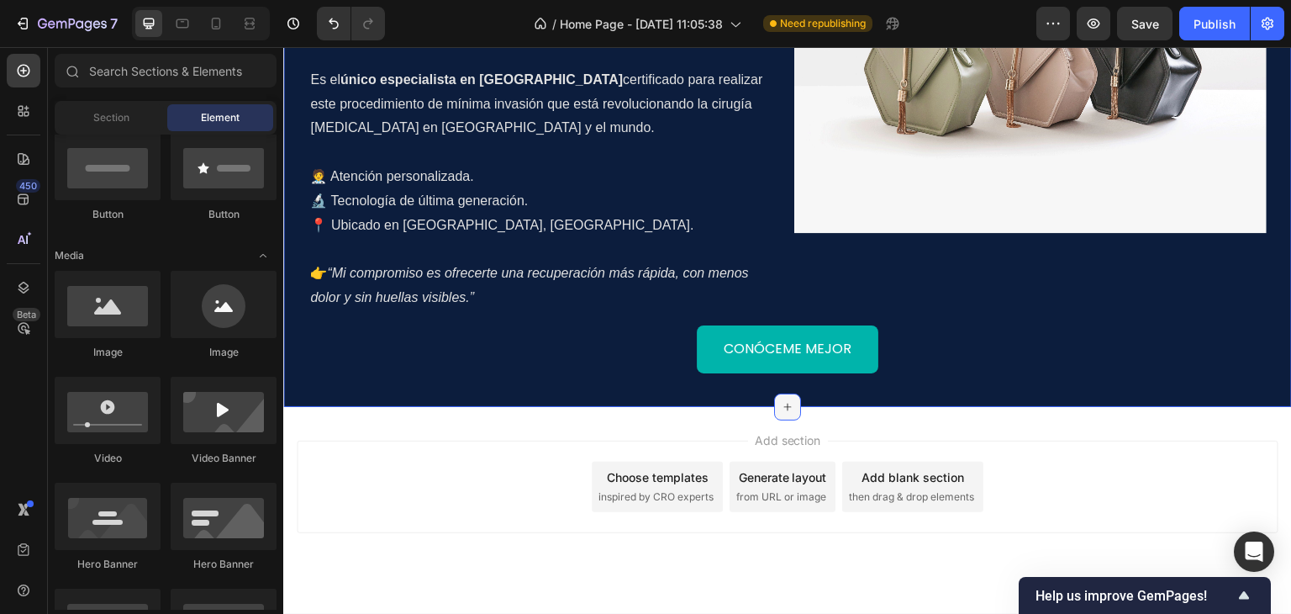
click at [781, 400] on icon at bounding box center [787, 406] width 13 height 13
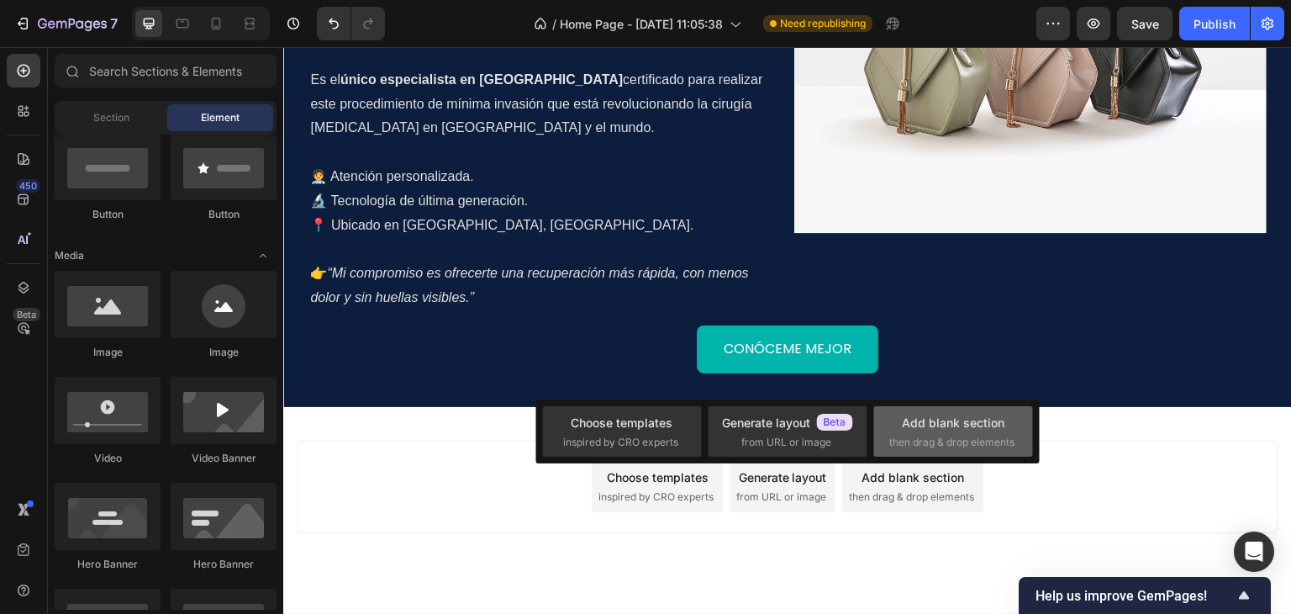
click at [948, 433] on div "Add blank section then drag & drop elements" at bounding box center [953, 432] width 128 height 36
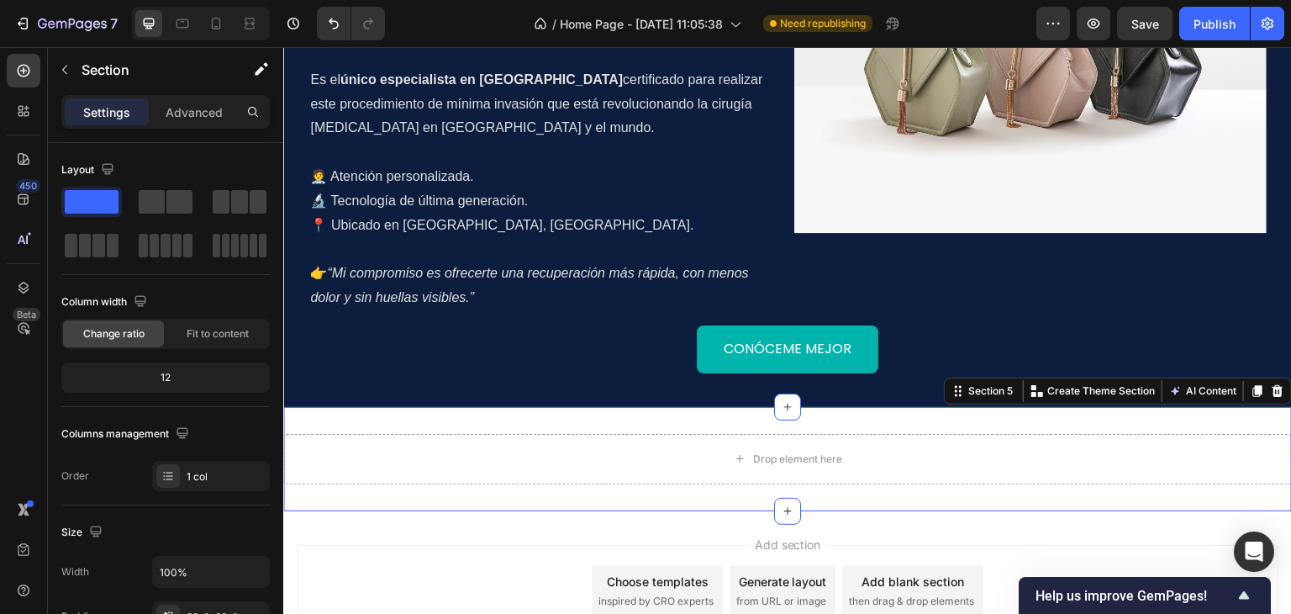
click at [516, 407] on div "Drop element here Section 5 You can create reusable sections Create Theme Secti…" at bounding box center [787, 459] width 1009 height 104
click at [184, 120] on div "Advanced" at bounding box center [194, 111] width 84 height 27
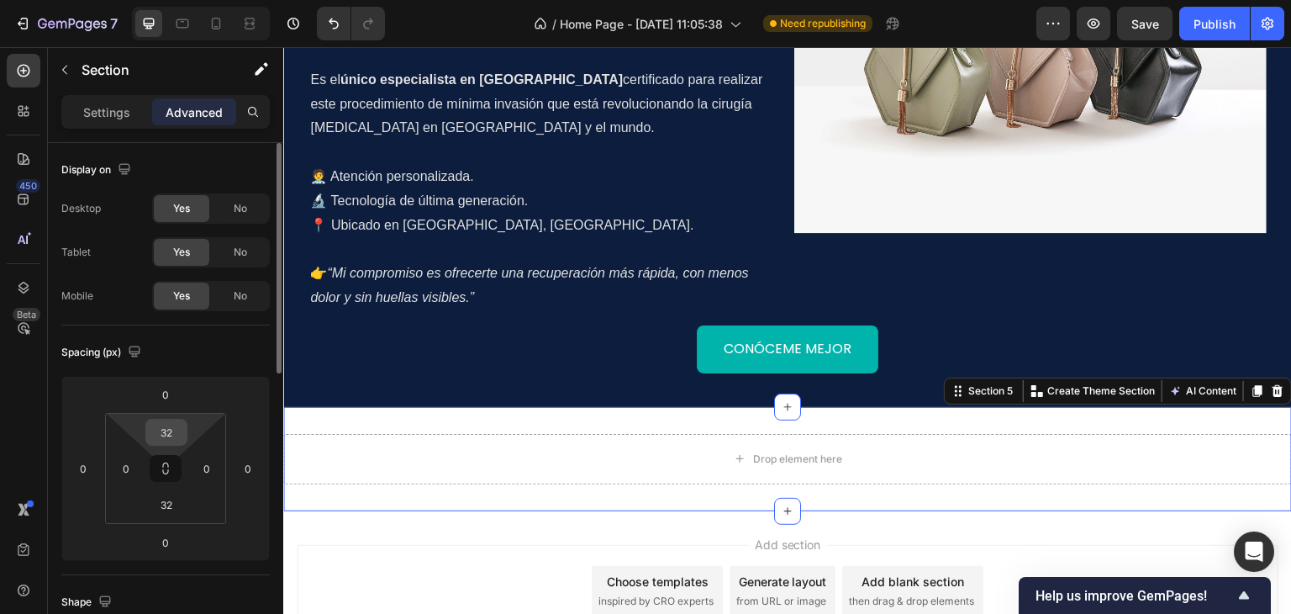
click at [170, 435] on input "32" at bounding box center [167, 431] width 34 height 25
type input "40"
click at [162, 515] on input "32" at bounding box center [167, 504] width 34 height 25
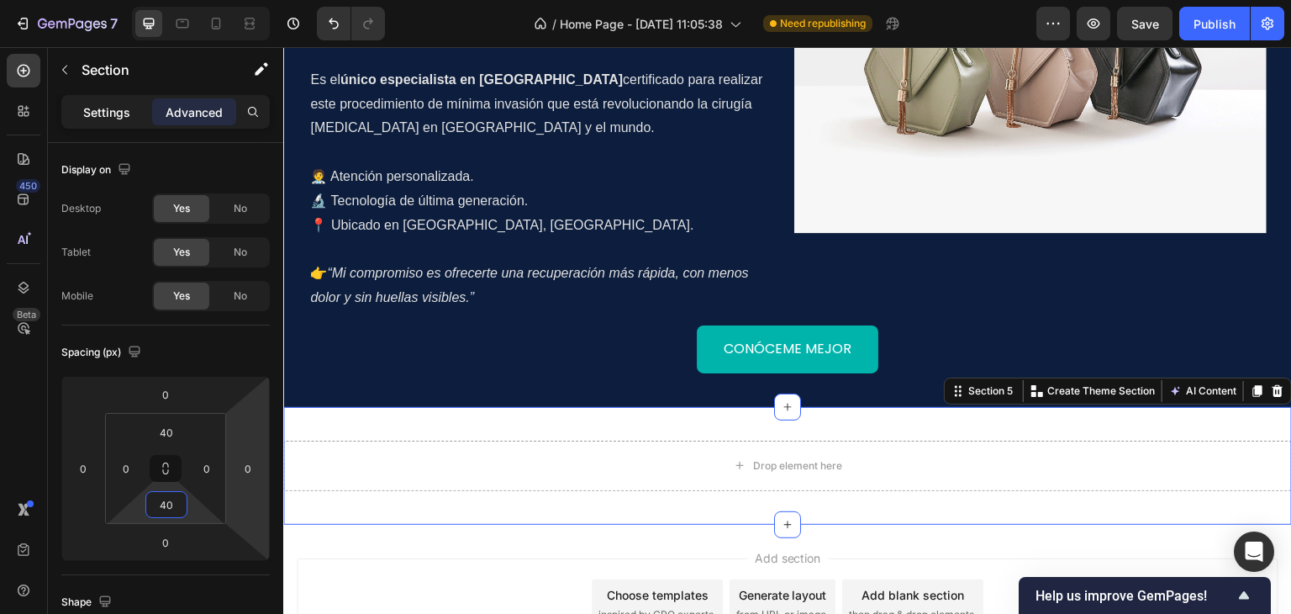
type input "40"
click at [87, 102] on div "Settings" at bounding box center [107, 111] width 84 height 27
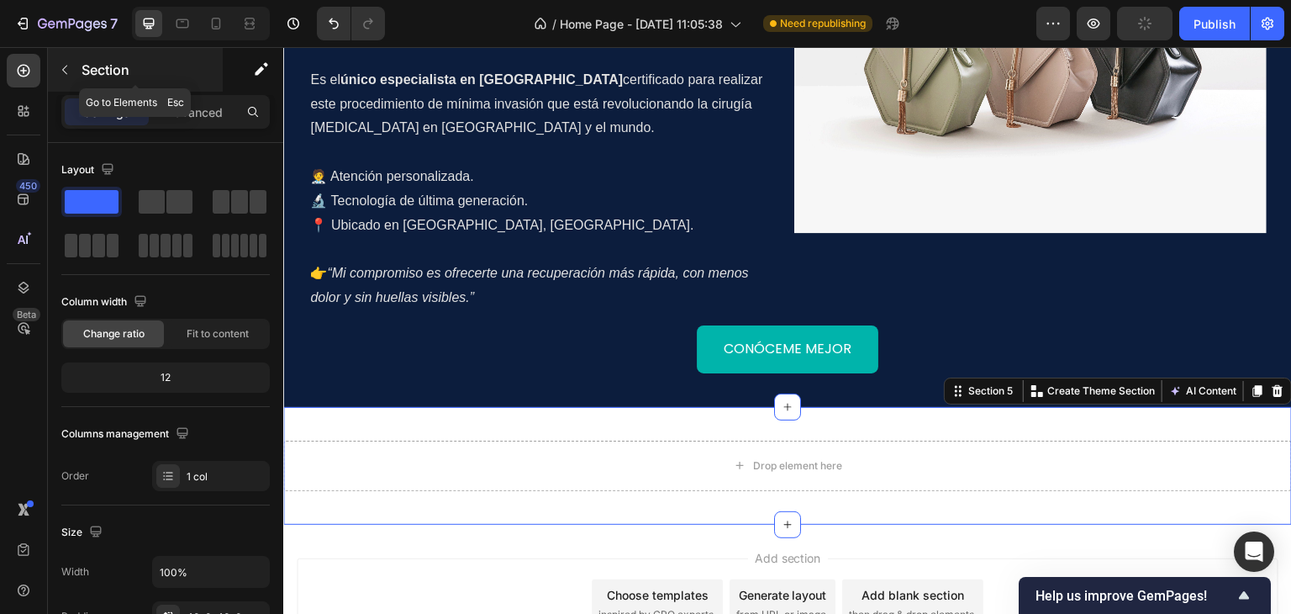
click at [64, 78] on button "button" at bounding box center [64, 69] width 27 height 27
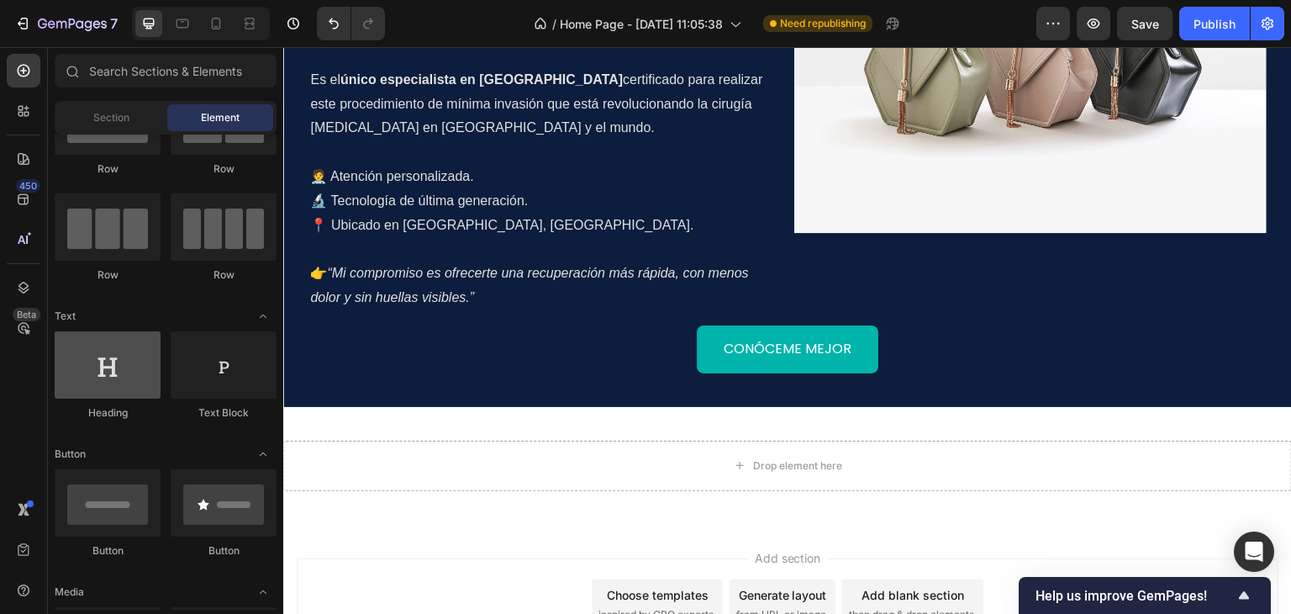
scroll to position [168, 0]
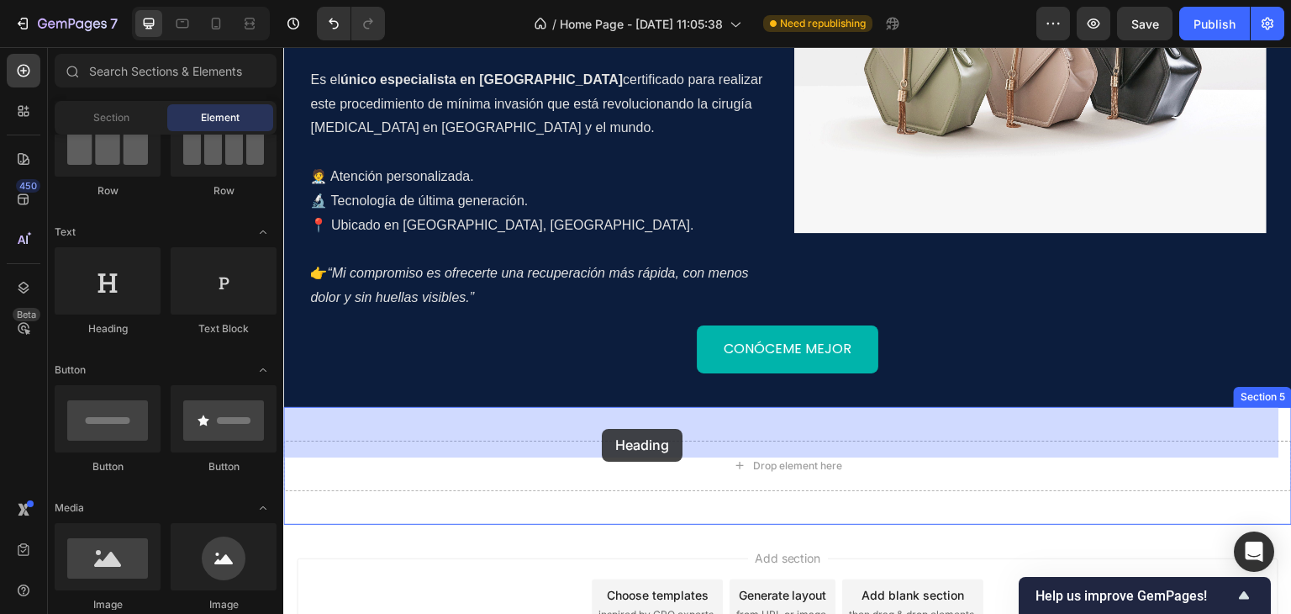
drag, startPoint x: 413, startPoint y: 342, endPoint x: 603, endPoint y: 426, distance: 207.7
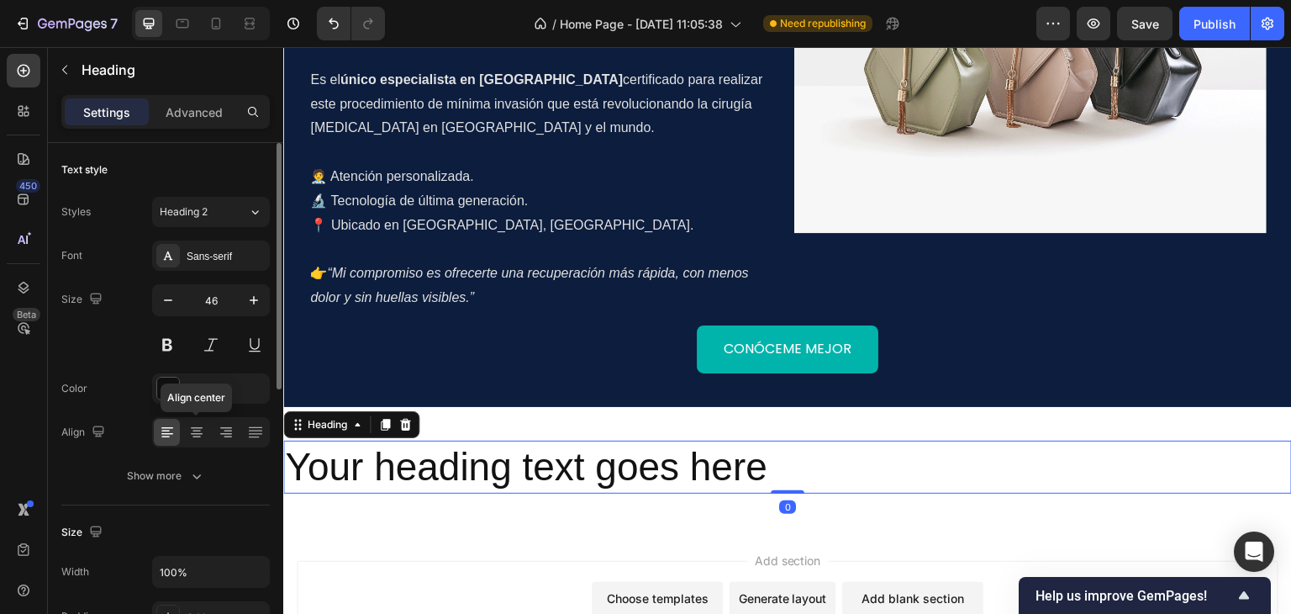
scroll to position [84, 0]
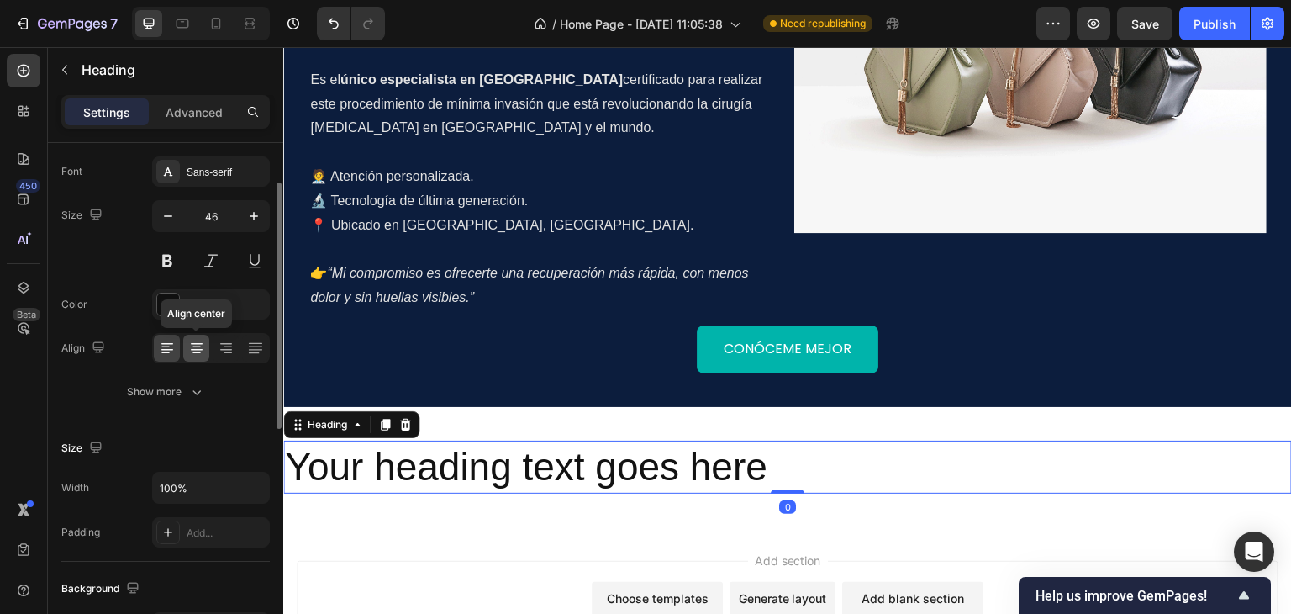
click at [206, 344] on div at bounding box center [196, 347] width 26 height 27
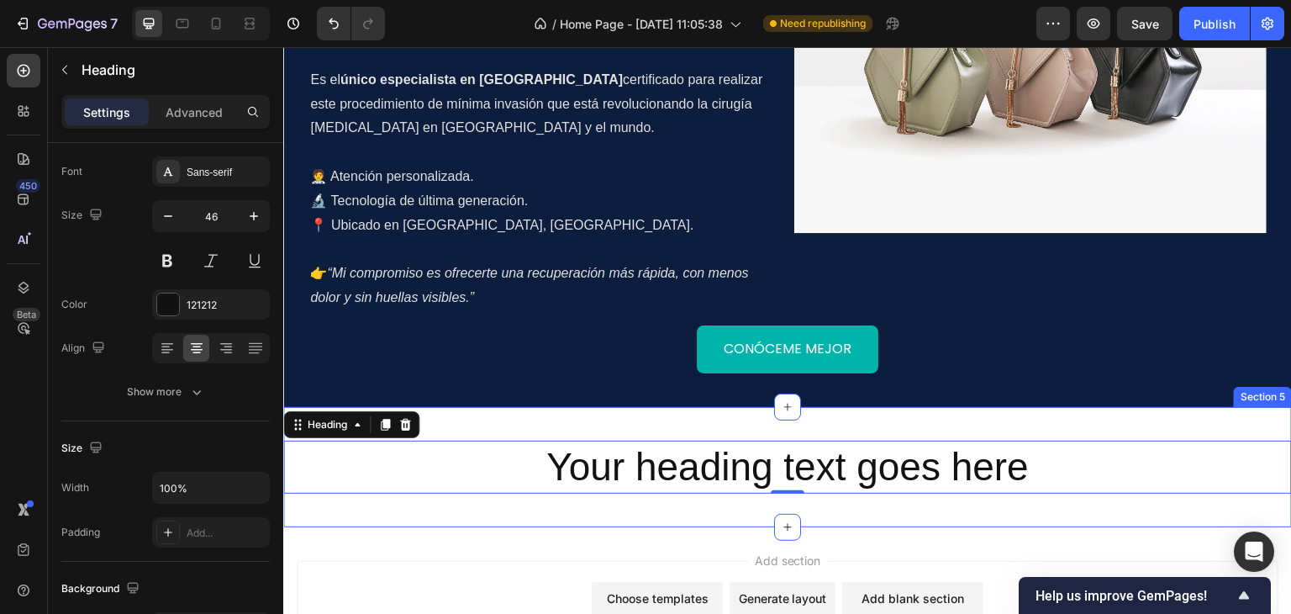
click at [477, 407] on div "Your heading text goes here Heading 0 Section 5" at bounding box center [787, 467] width 1009 height 121
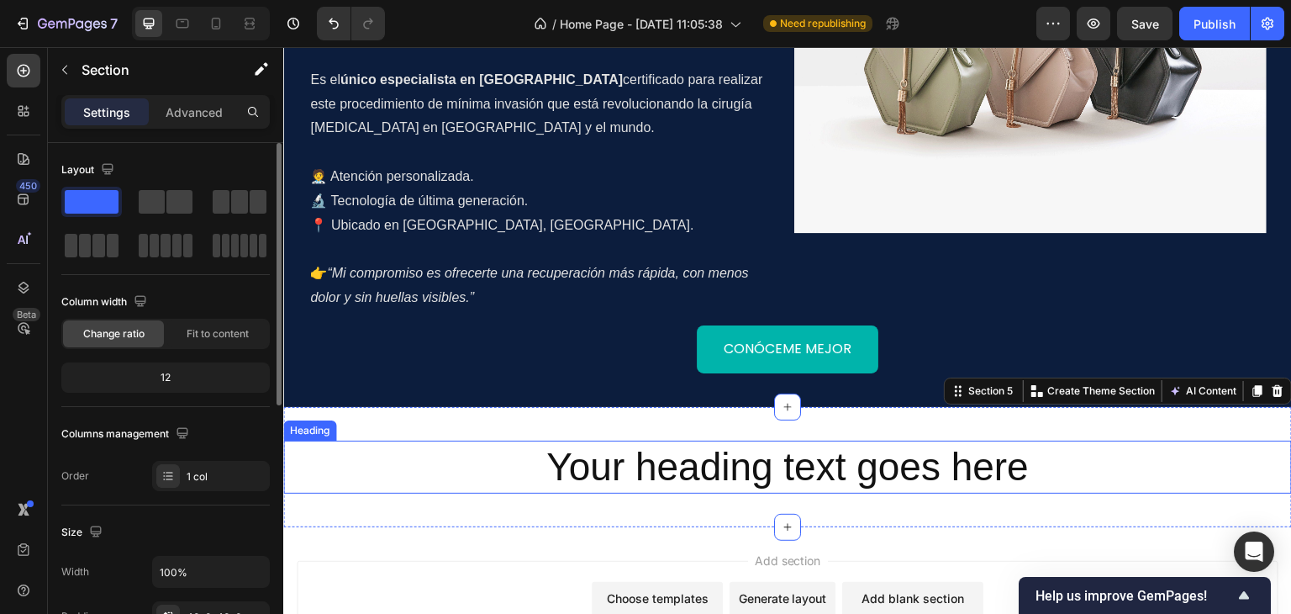
click at [623, 440] on h2 "Your heading text goes here" at bounding box center [787, 467] width 1009 height 54
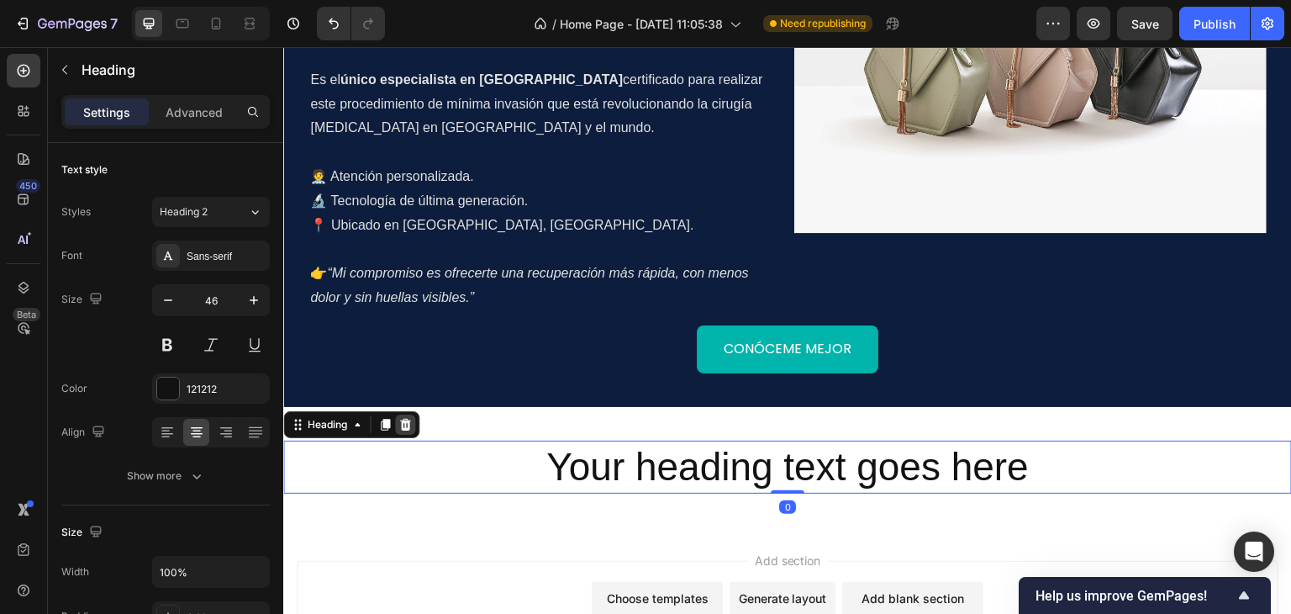
click at [407, 418] on icon at bounding box center [404, 424] width 13 height 13
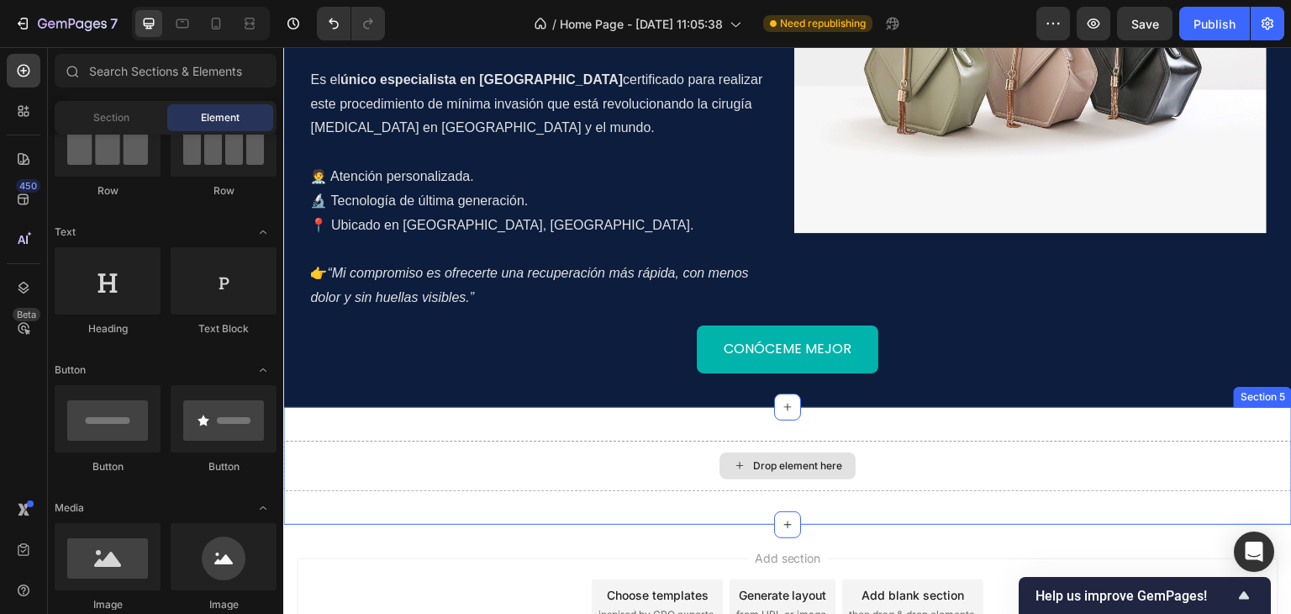
click at [416, 440] on div "Drop element here" at bounding box center [787, 465] width 1009 height 50
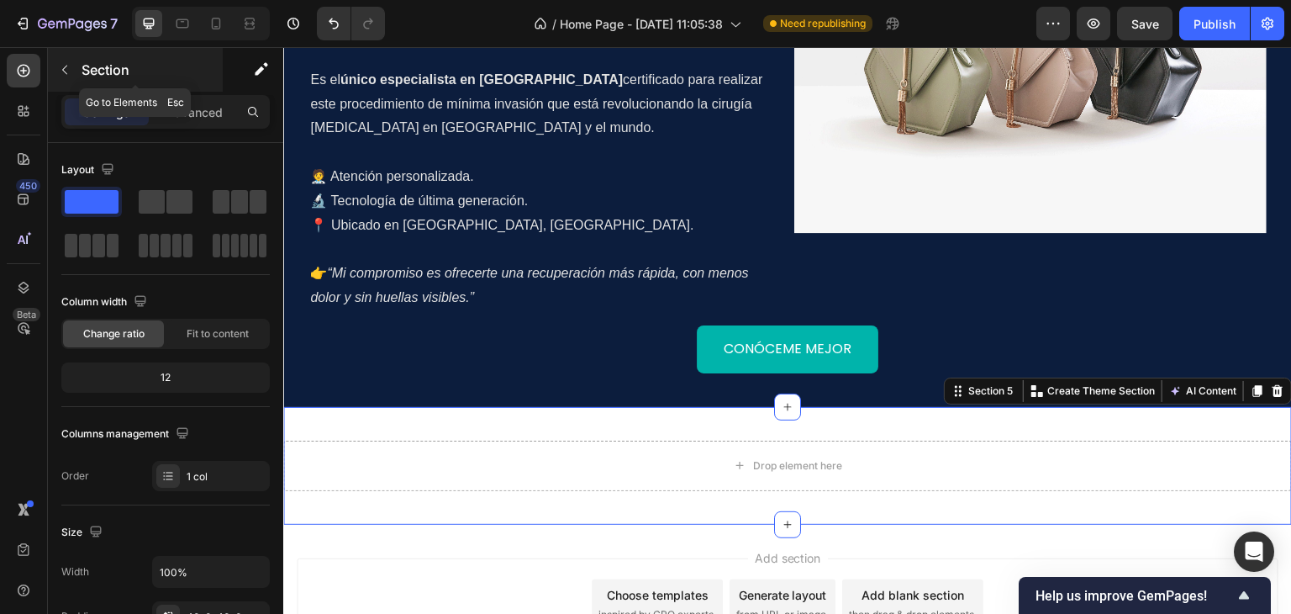
click at [55, 71] on button "button" at bounding box center [64, 69] width 27 height 27
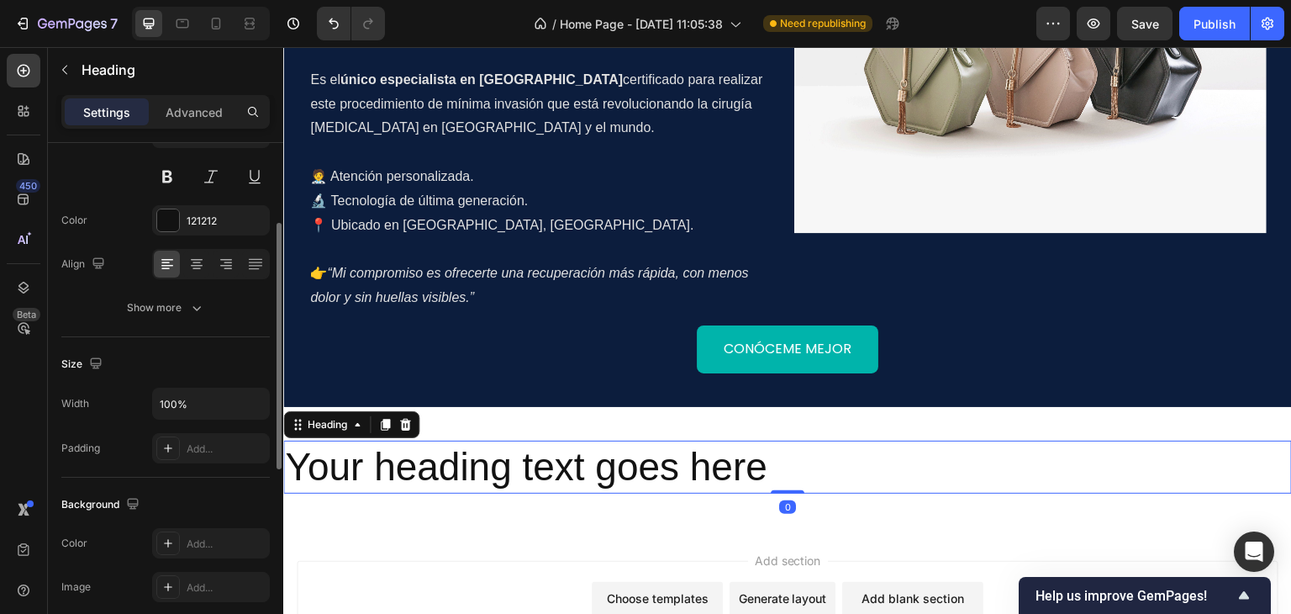
scroll to position [252, 0]
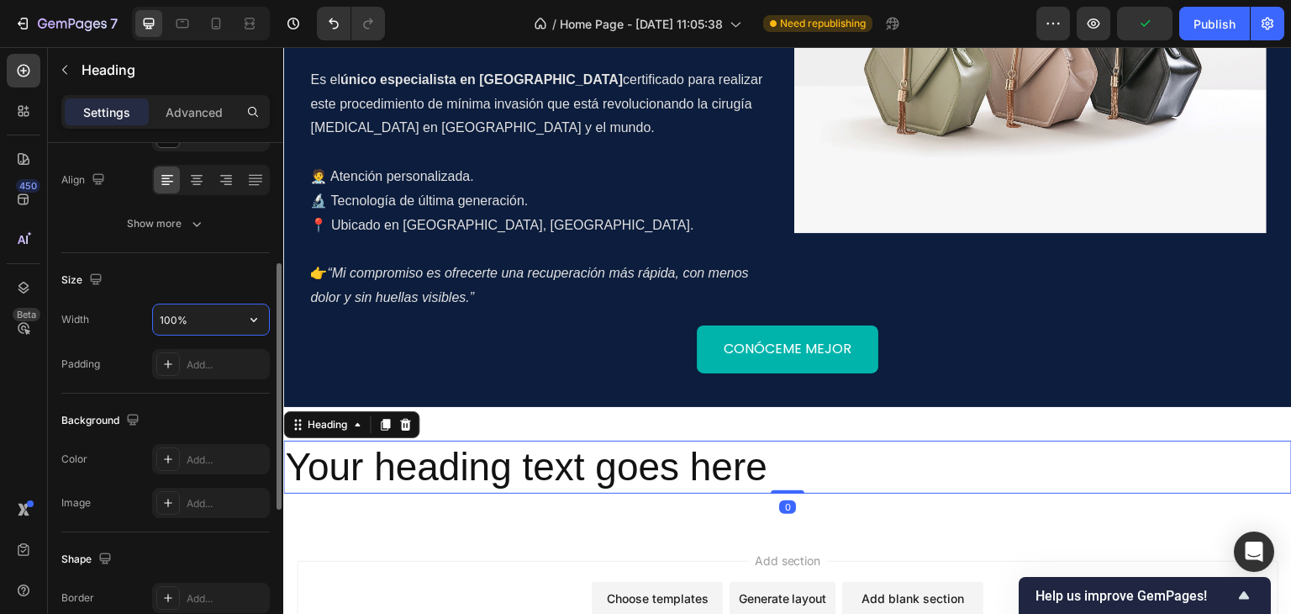
click at [204, 319] on input "100%" at bounding box center [211, 319] width 116 height 30
click at [255, 324] on icon "button" at bounding box center [253, 319] width 17 height 17
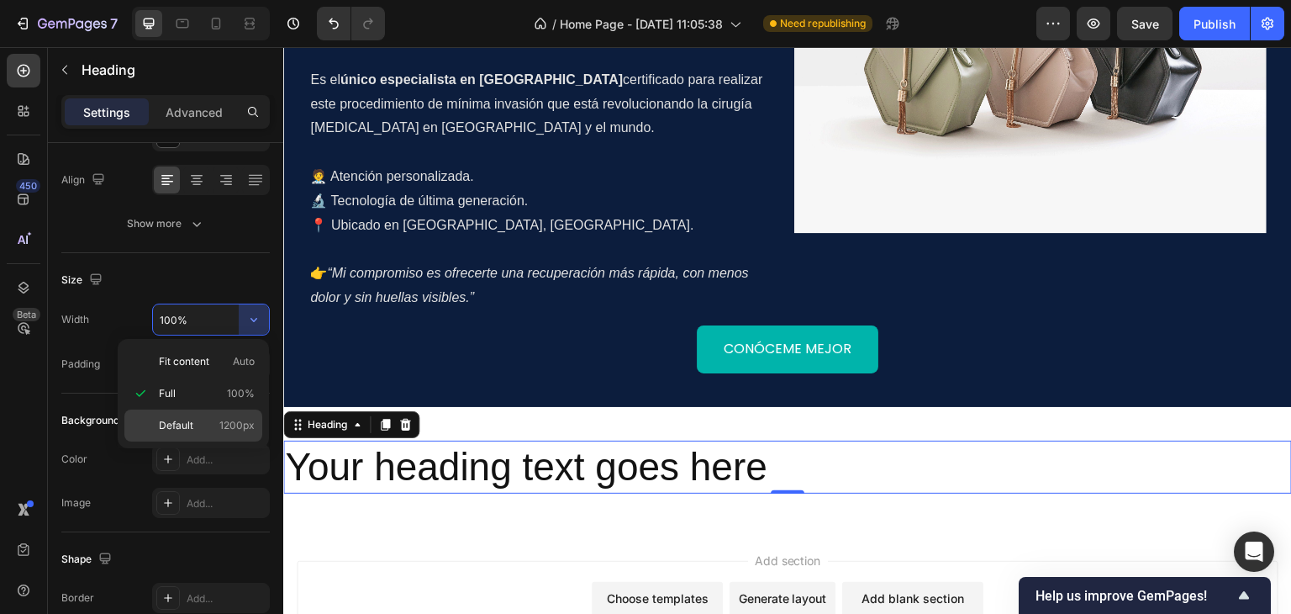
click at [234, 430] on span "1200px" at bounding box center [236, 425] width 35 height 15
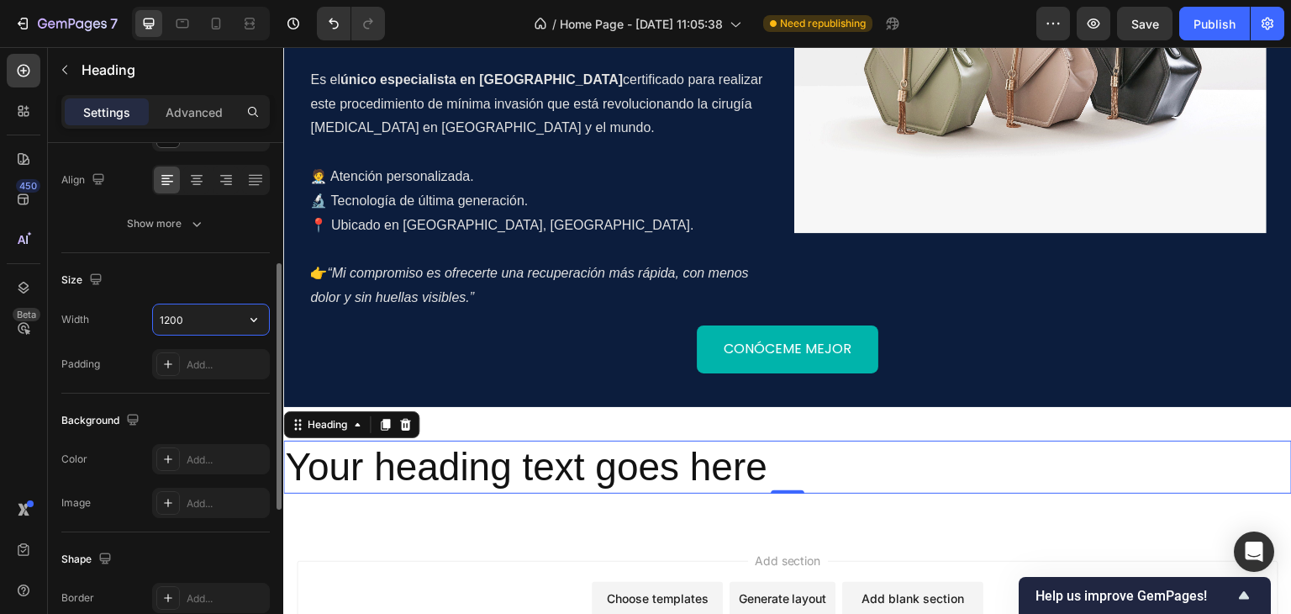
click at [190, 324] on input "1200" at bounding box center [211, 319] width 116 height 30
type input "1140"
click at [204, 268] on div "Size" at bounding box center [165, 279] width 208 height 27
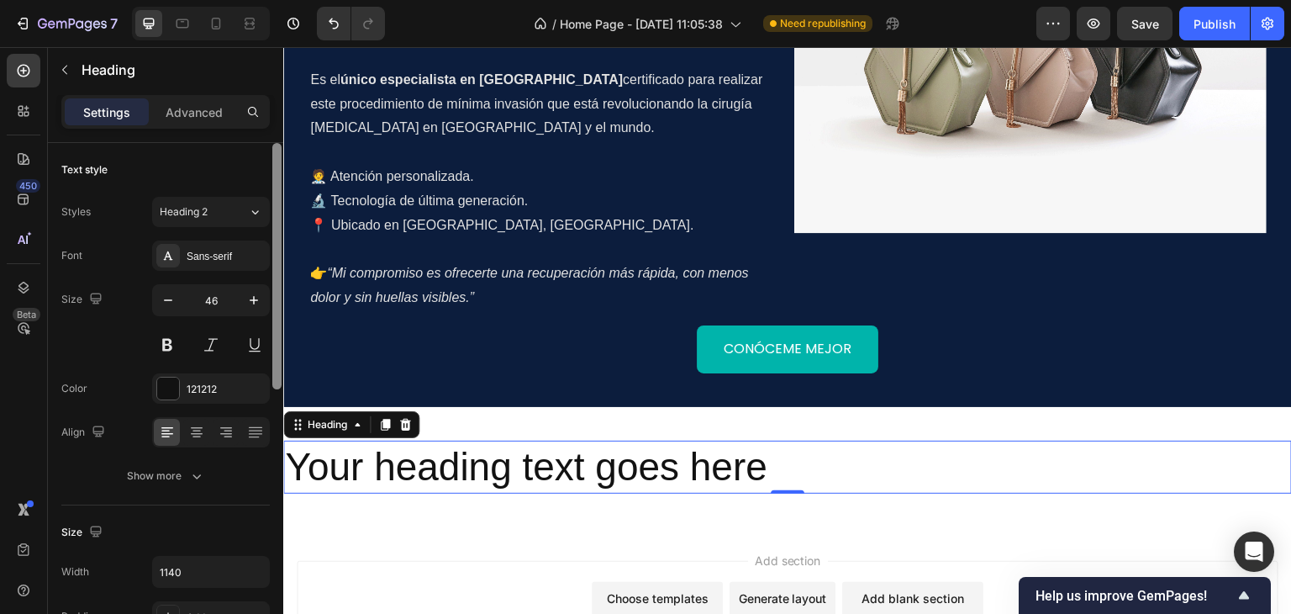
scroll to position [84, 0]
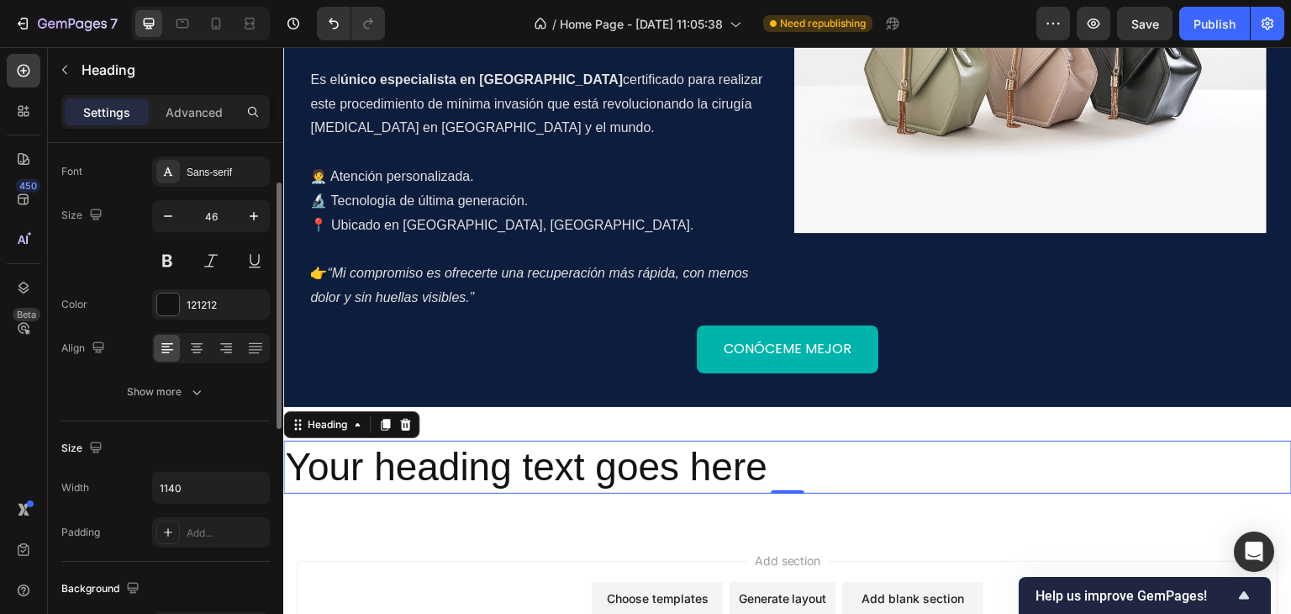
click at [502, 454] on h2 "Your heading text goes here" at bounding box center [762, 467] width 958 height 54
click at [502, 453] on p "Your heading text goes here" at bounding box center [762, 467] width 955 height 50
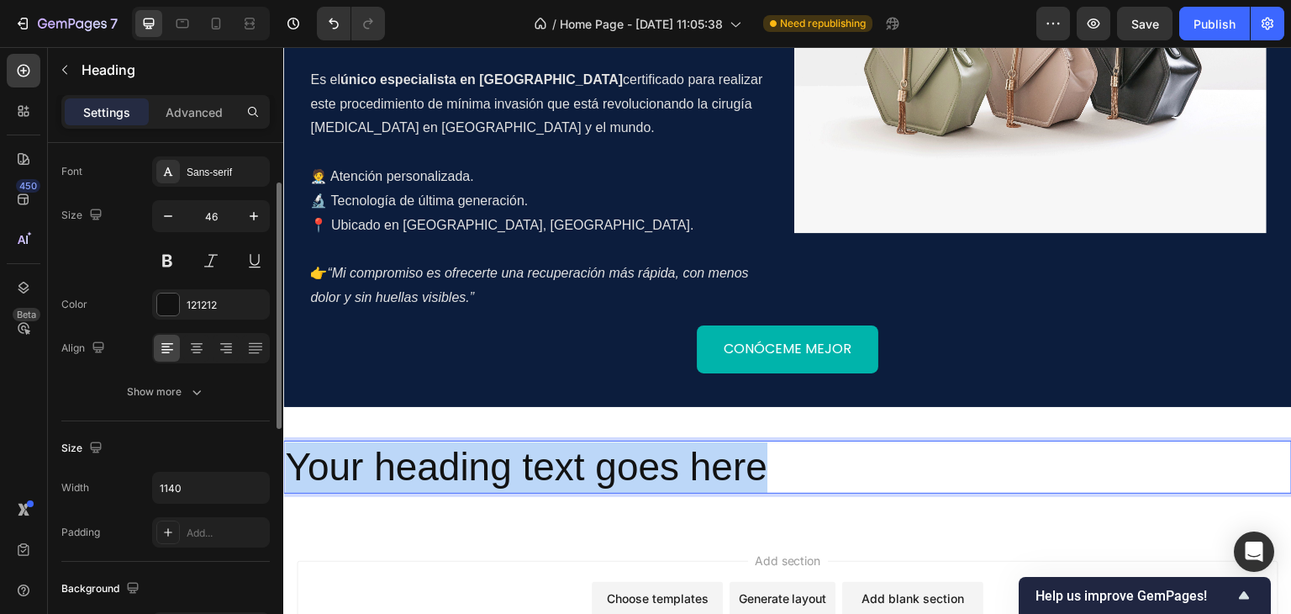
click at [502, 453] on p "Your heading text goes here" at bounding box center [762, 467] width 955 height 50
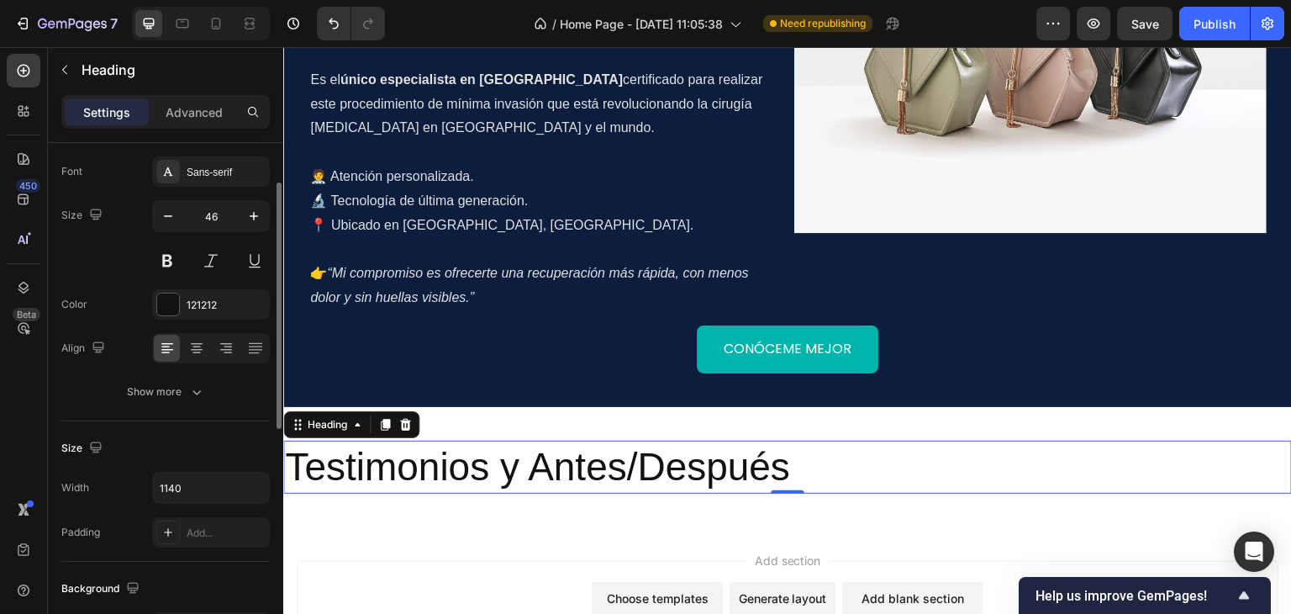
click at [209, 425] on div "Size Width 1140 Padding Add..." at bounding box center [165, 491] width 208 height 140
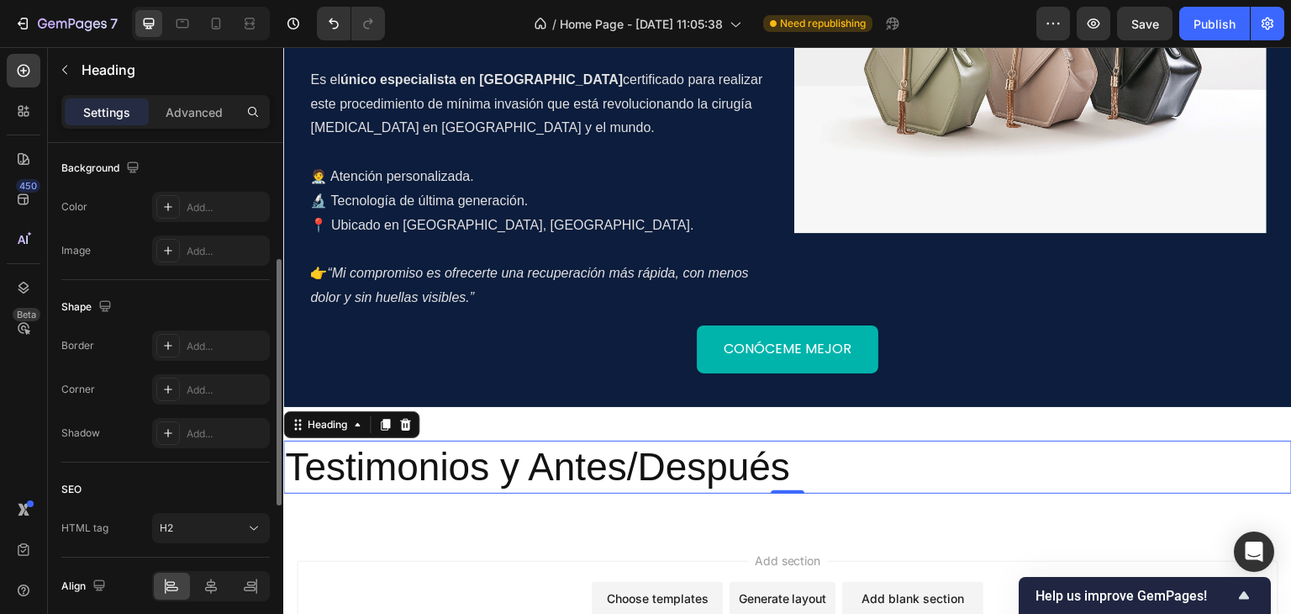
scroll to position [571, 0]
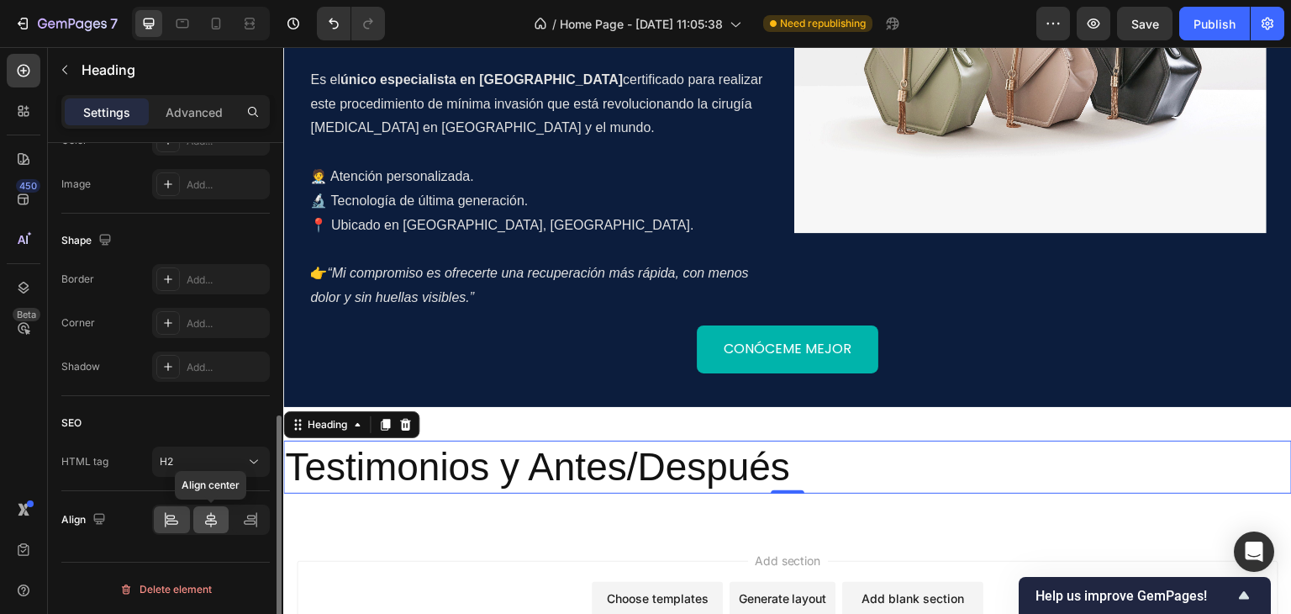
click at [217, 513] on icon at bounding box center [211, 519] width 17 height 17
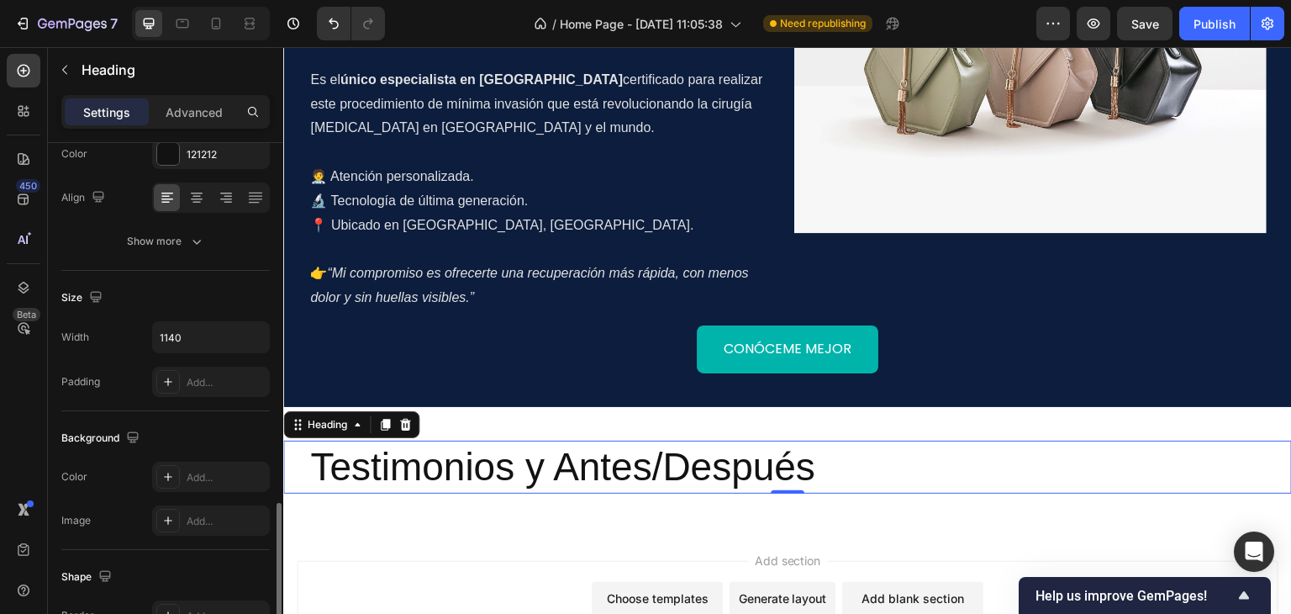
scroll to position [150, 0]
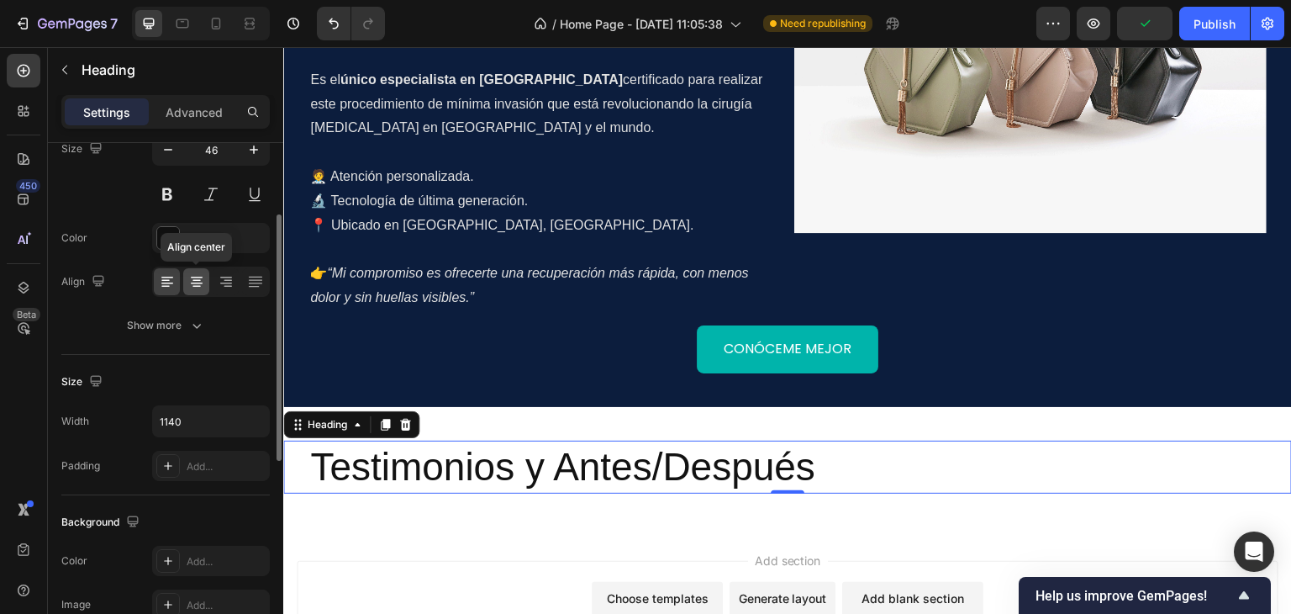
click at [192, 283] on icon at bounding box center [196, 281] width 17 height 17
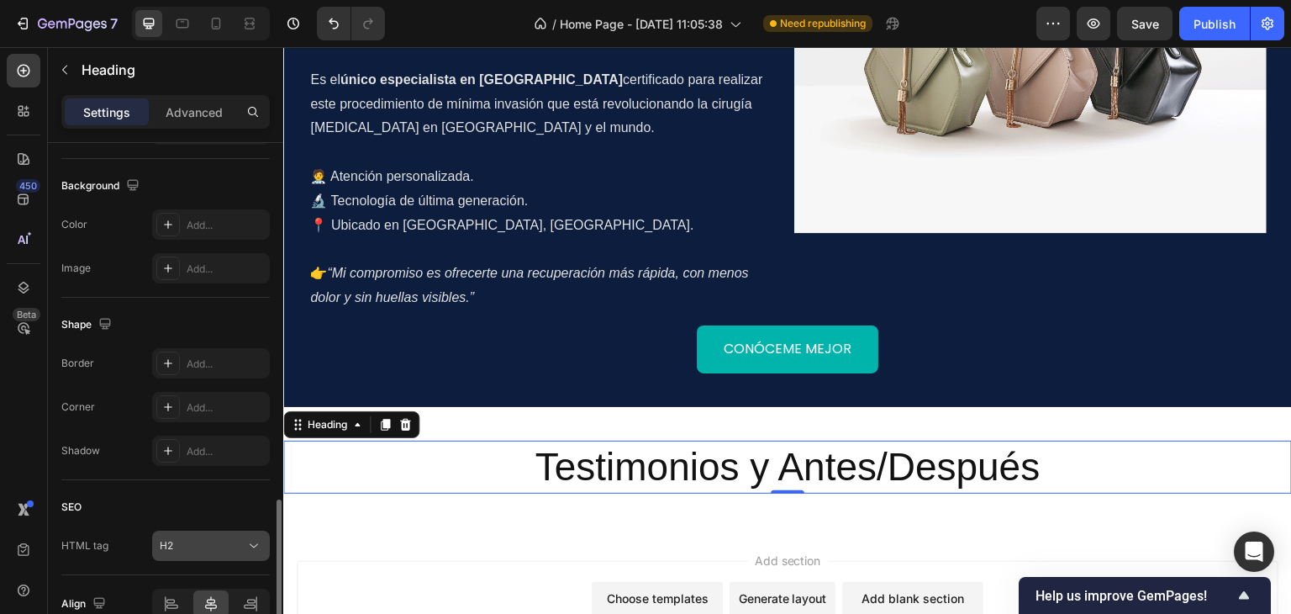
scroll to position [571, 0]
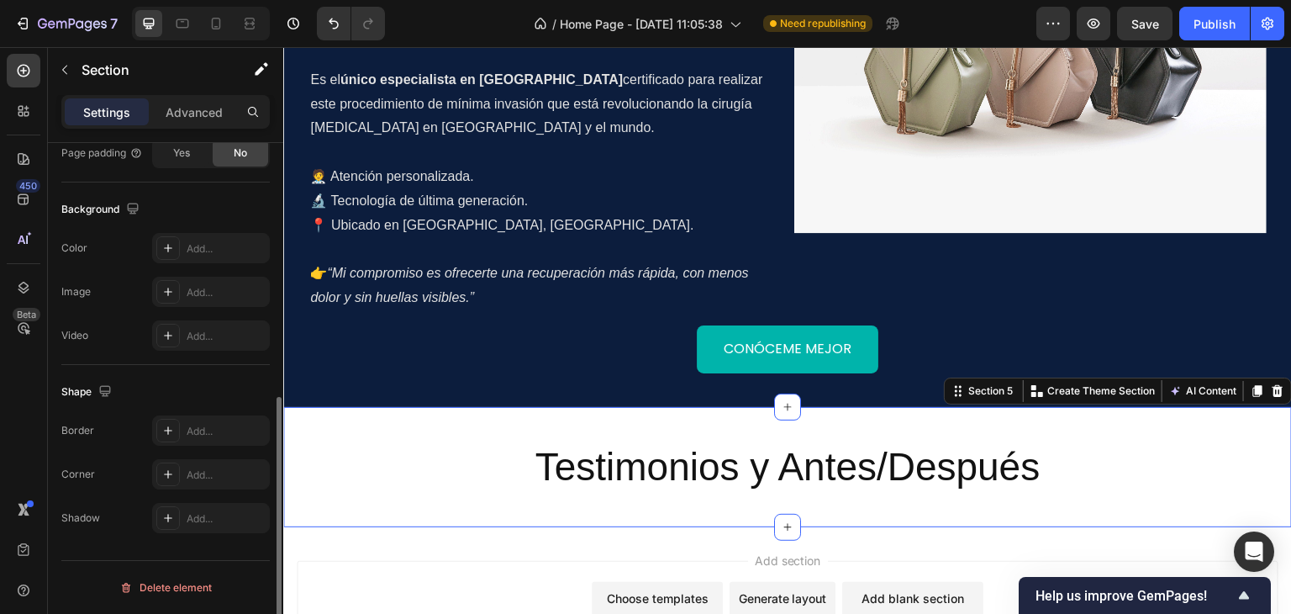
click at [660, 471] on div "Testimonios y Antes/Después Heading Section 5 You can create reusable sections …" at bounding box center [787, 467] width 1009 height 121
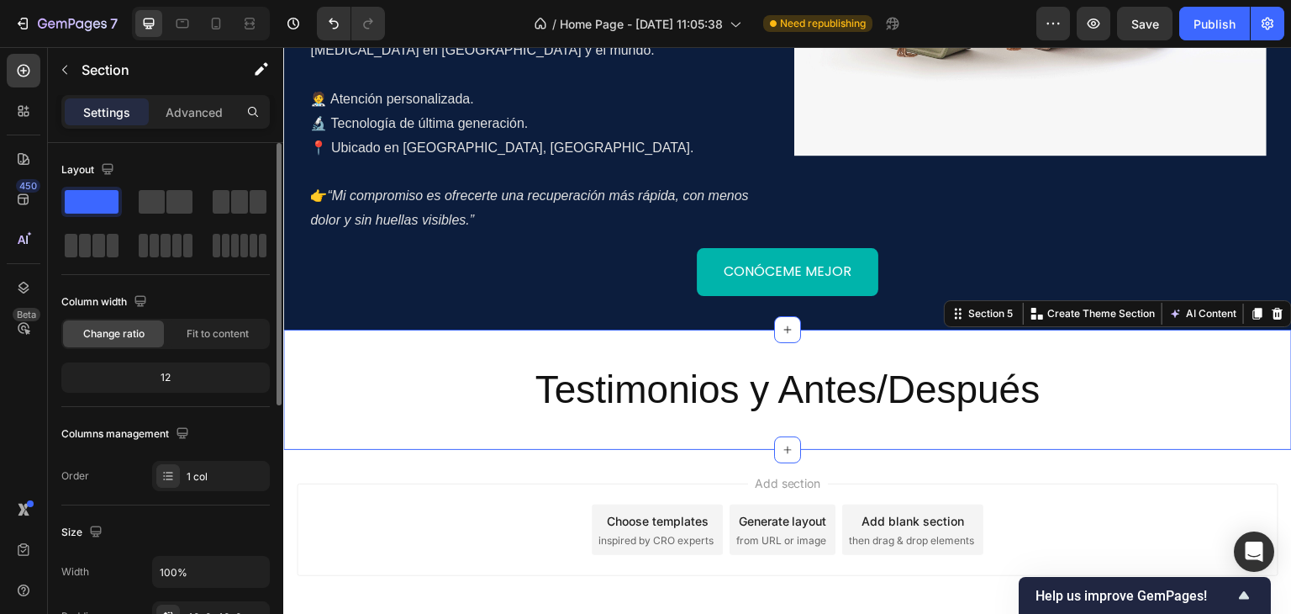
scroll to position [1674, 0]
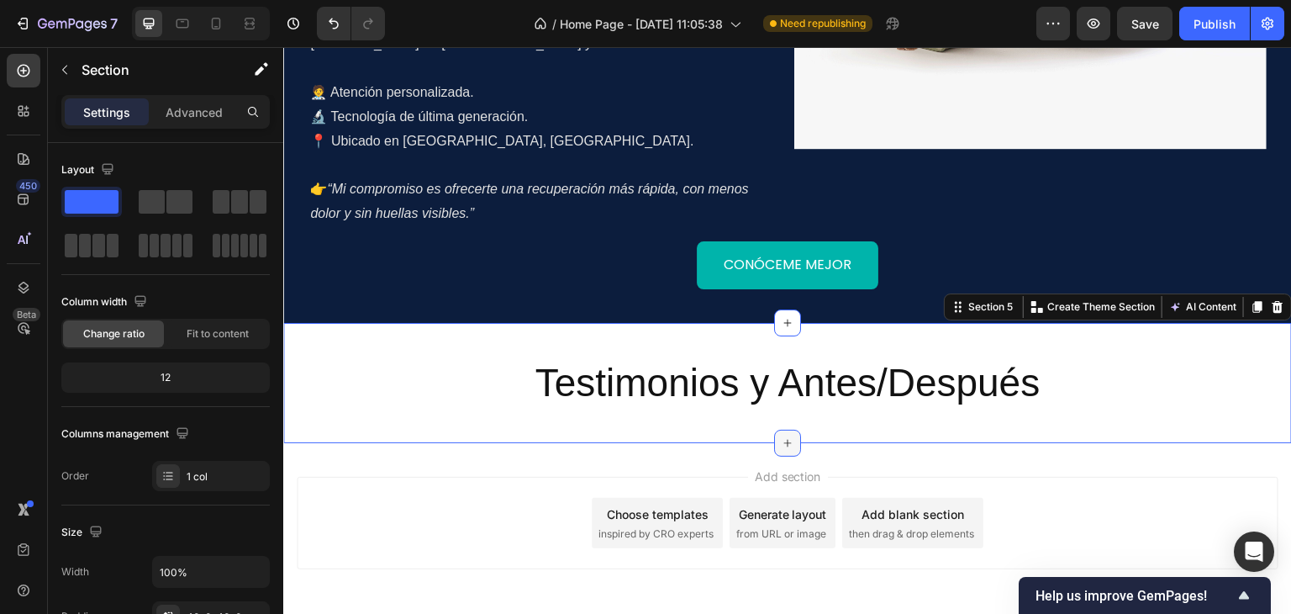
click at [782, 436] on icon at bounding box center [787, 442] width 13 height 13
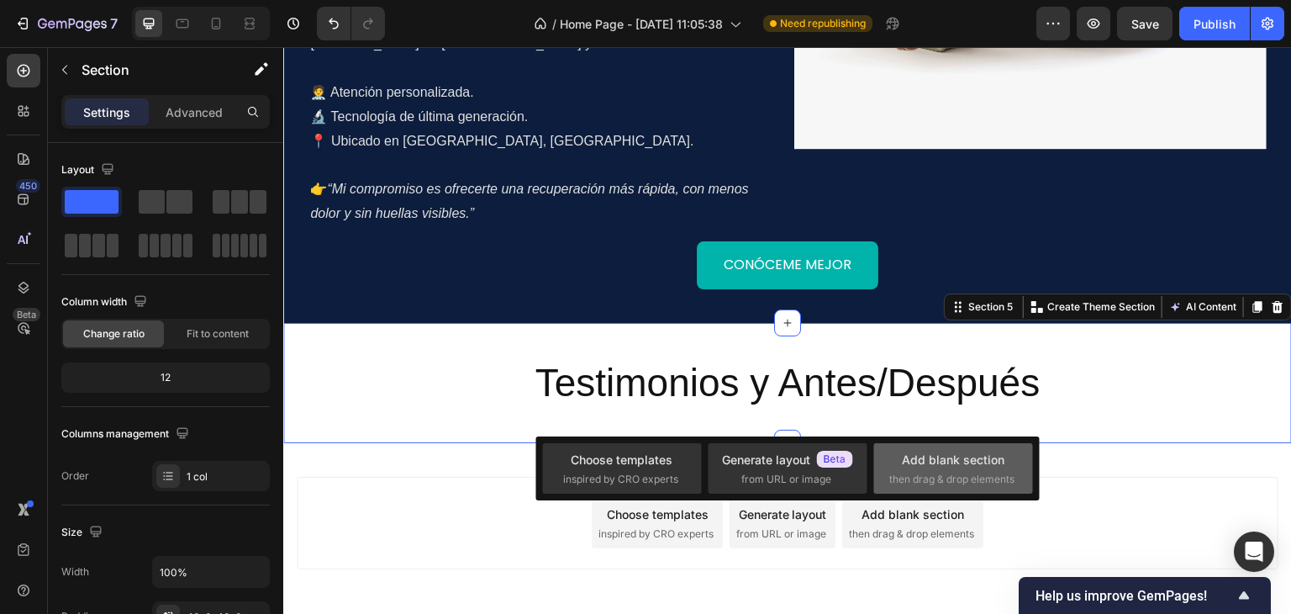
click at [962, 464] on div "Add blank section" at bounding box center [953, 459] width 103 height 18
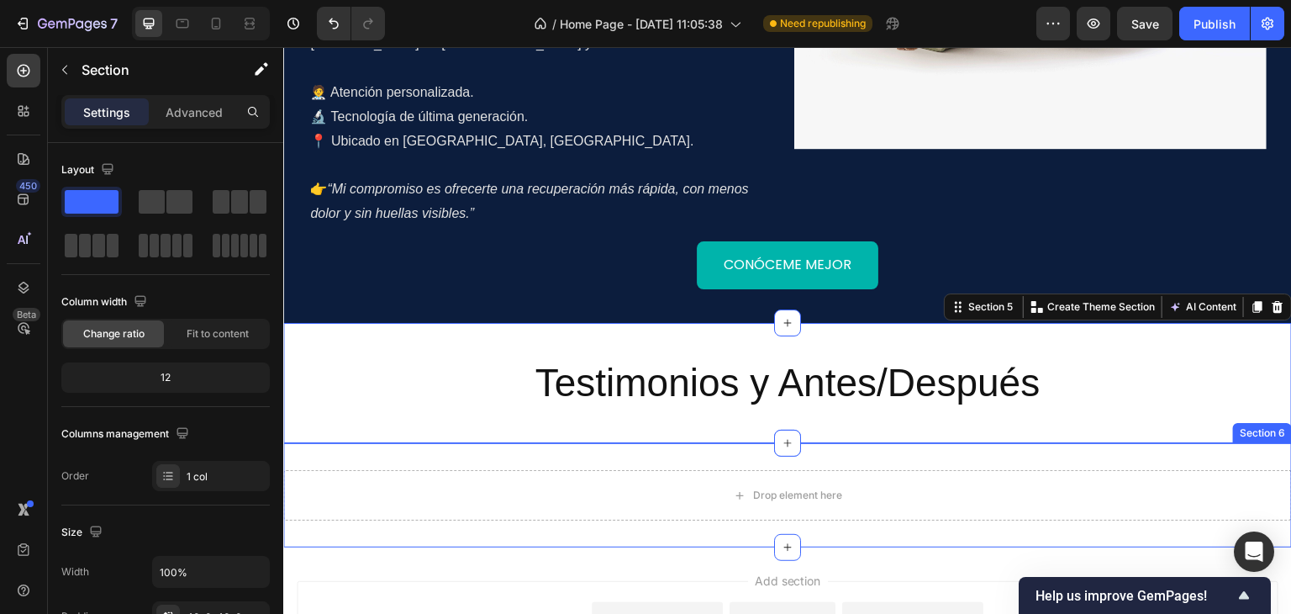
click at [928, 443] on div "Drop element here Section 6" at bounding box center [787, 495] width 1009 height 104
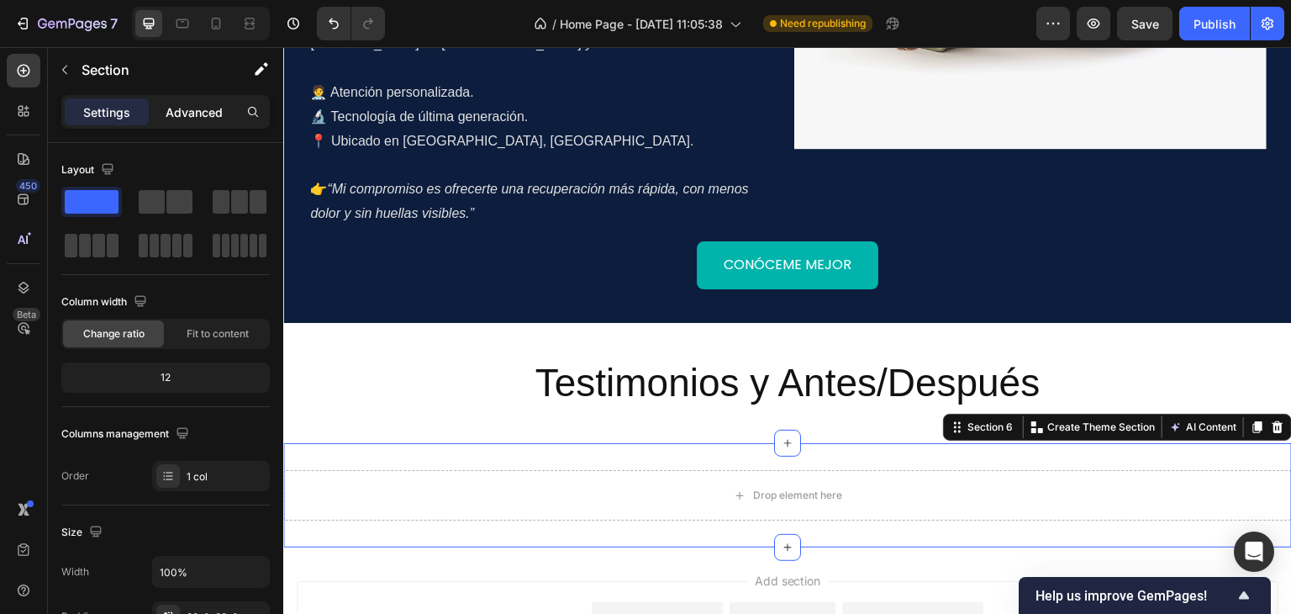
click at [175, 122] on div "Advanced" at bounding box center [194, 111] width 84 height 27
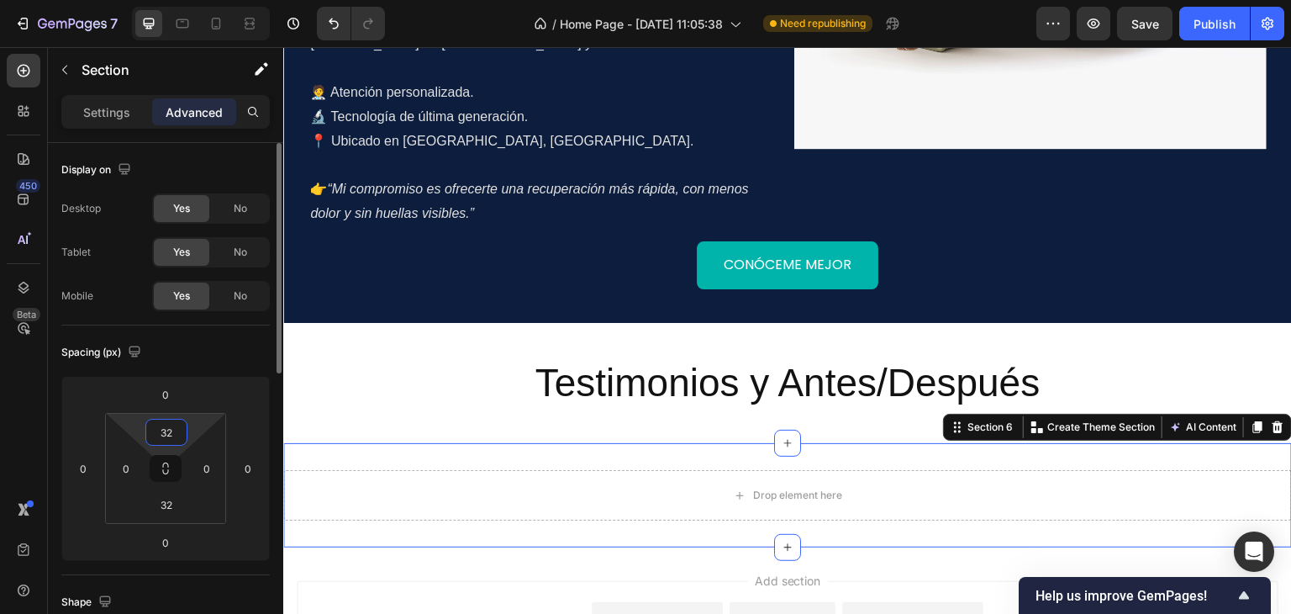
click at [161, 427] on input "32" at bounding box center [167, 431] width 34 height 25
type input "40"
click at [175, 504] on input "32" at bounding box center [167, 504] width 34 height 25
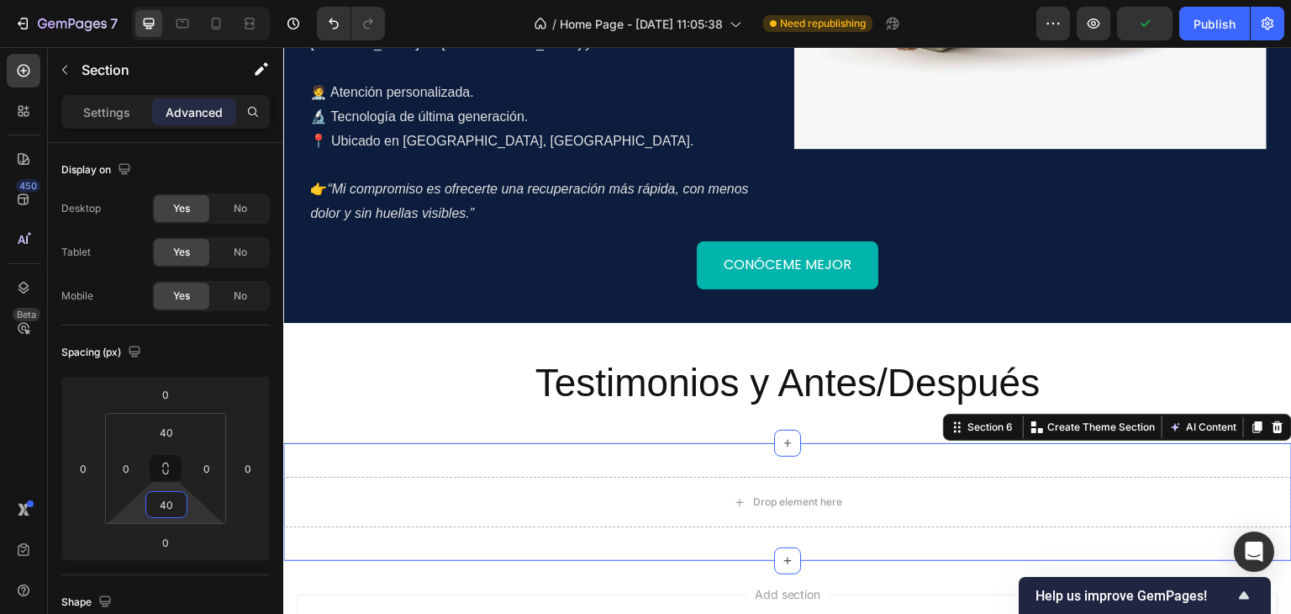
type input "40"
click at [494, 443] on div "Drop element here Section 6 You can create reusable sections Create Theme Secti…" at bounding box center [787, 502] width 1009 height 118
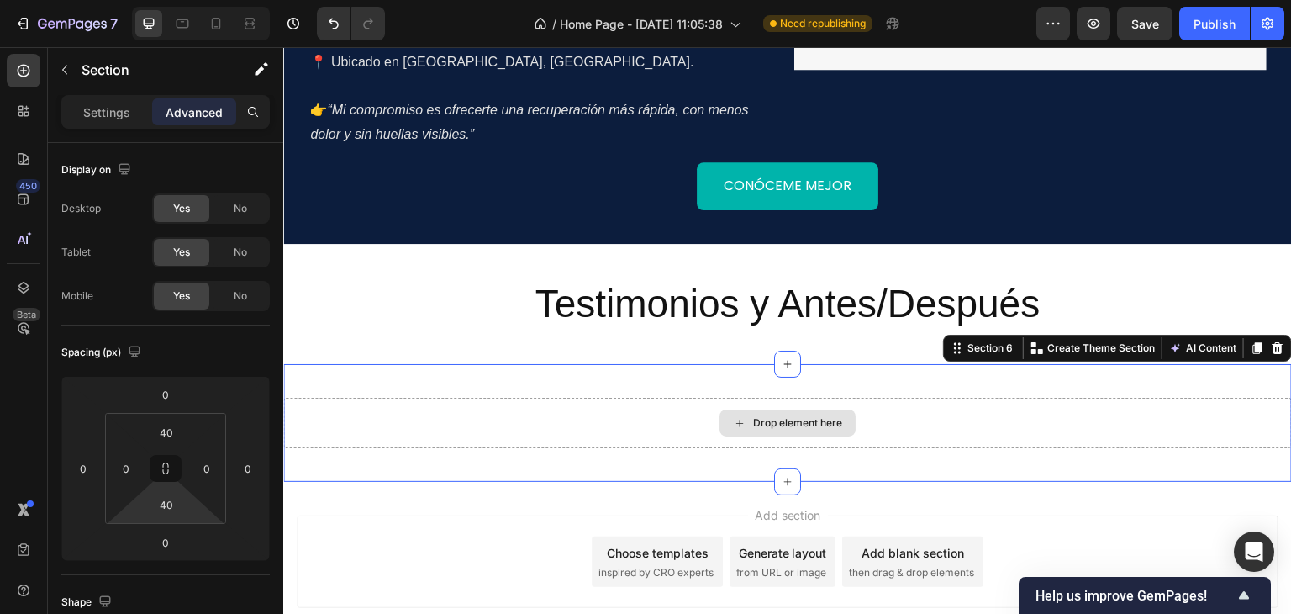
scroll to position [1758, 0]
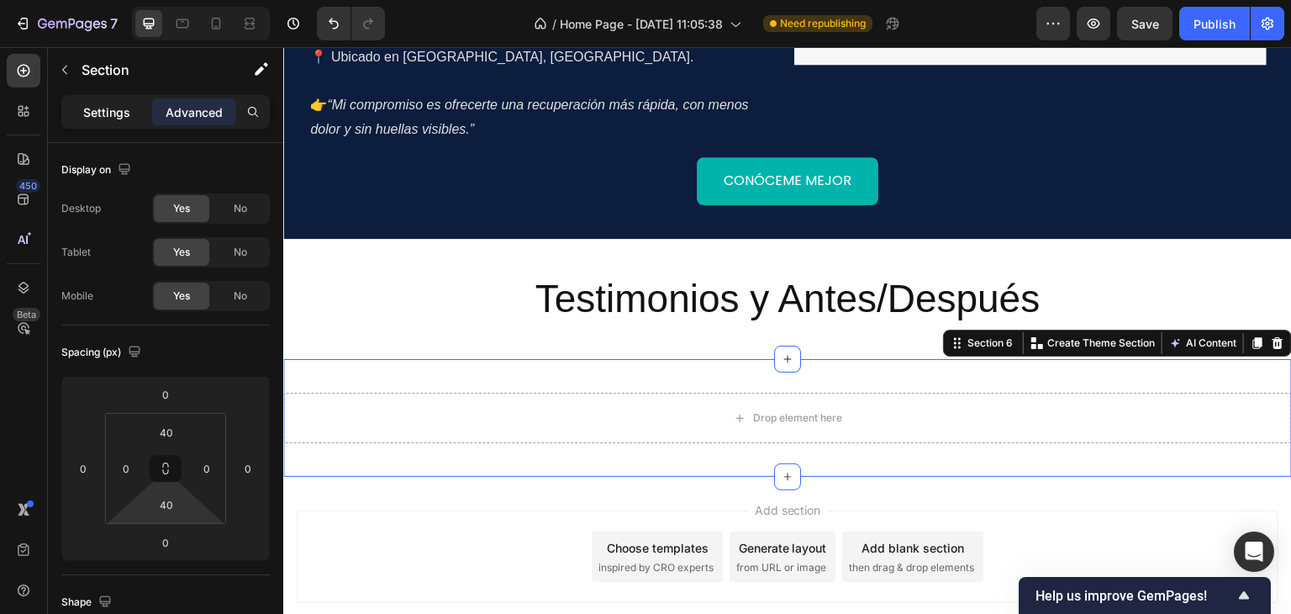
click at [92, 113] on p "Settings" at bounding box center [106, 112] width 47 height 18
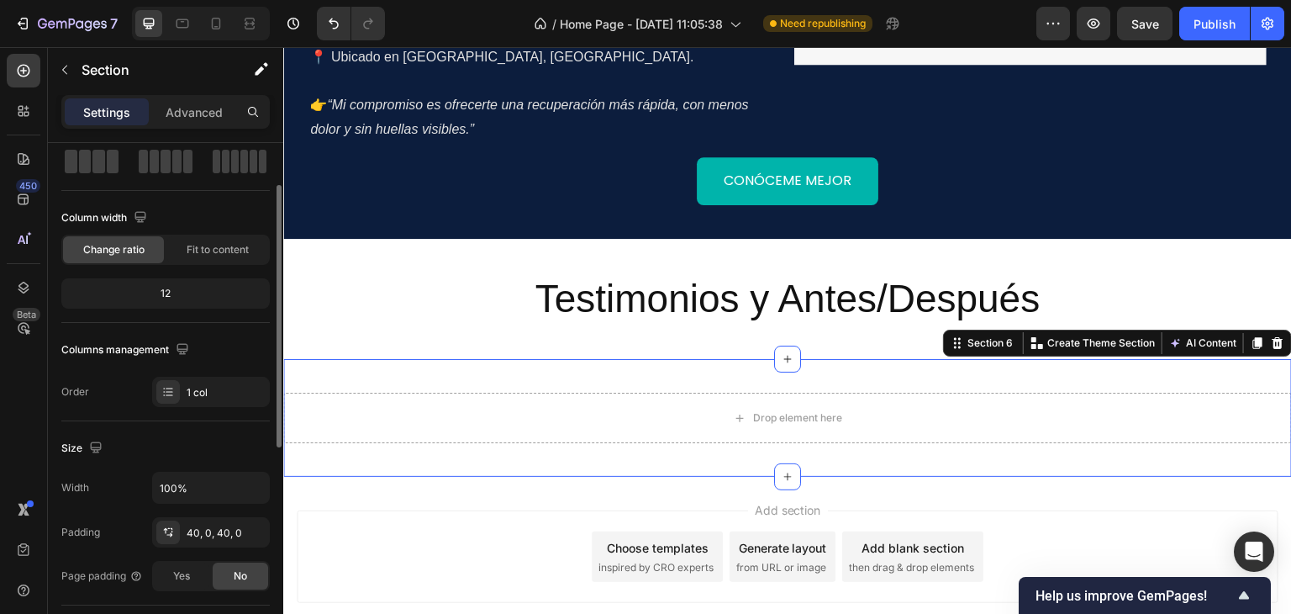
scroll to position [0, 0]
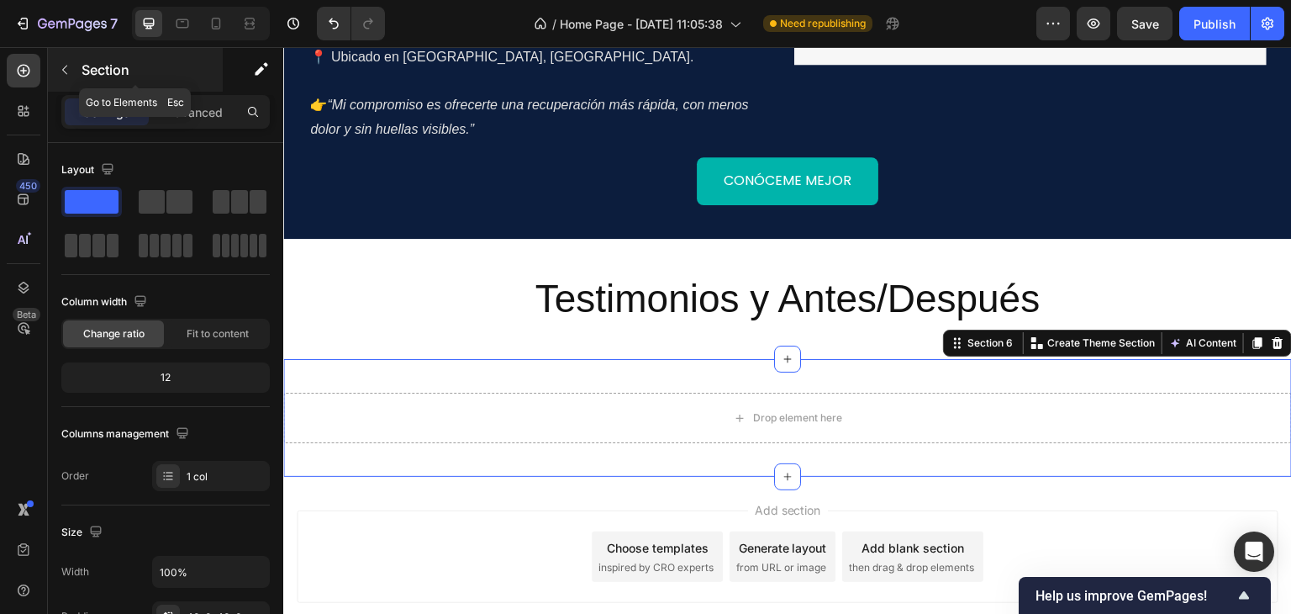
click at [64, 64] on icon "button" at bounding box center [64, 69] width 13 height 13
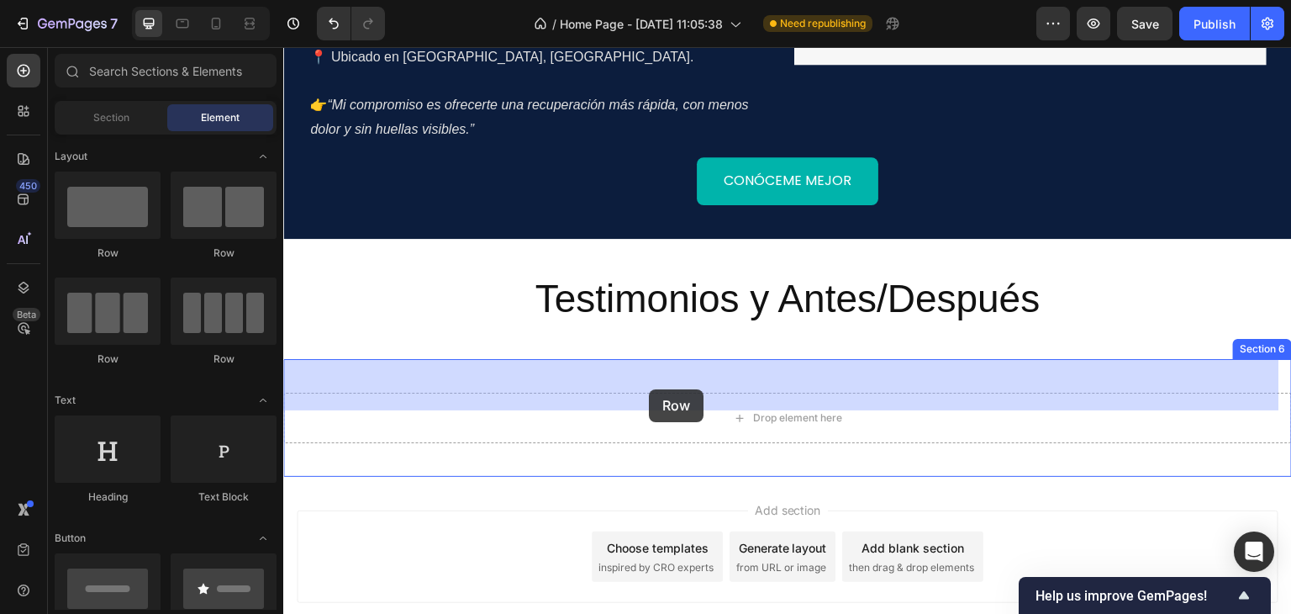
drag, startPoint x: 558, startPoint y: 303, endPoint x: 654, endPoint y: 395, distance: 133.1
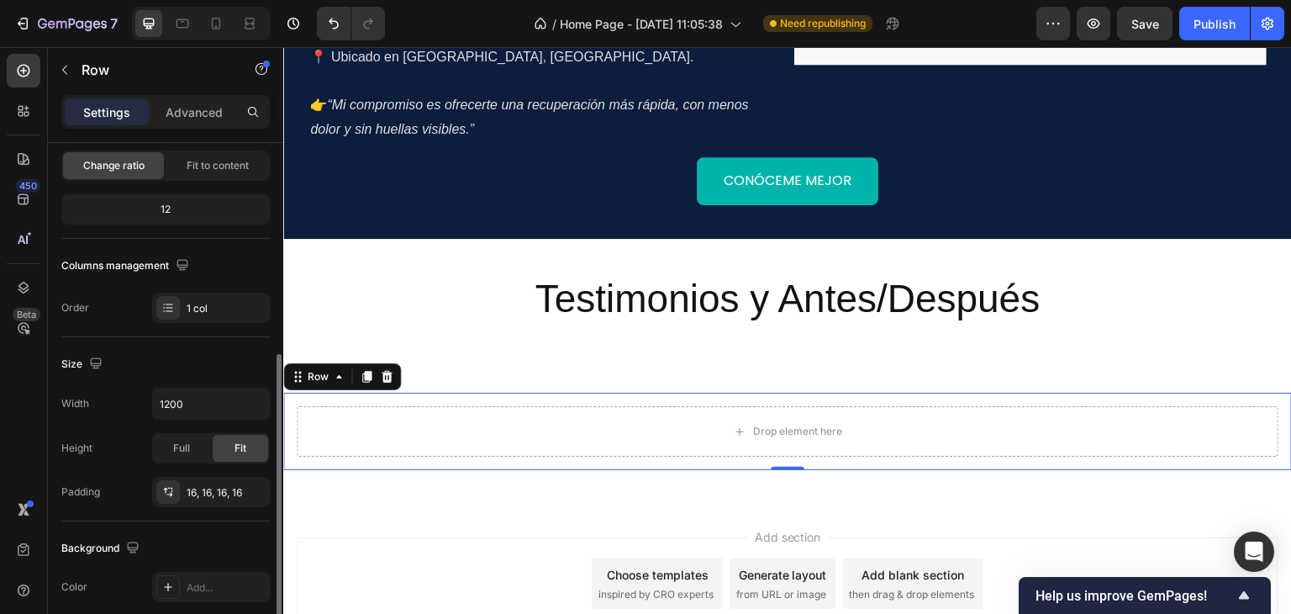
scroll to position [252, 0]
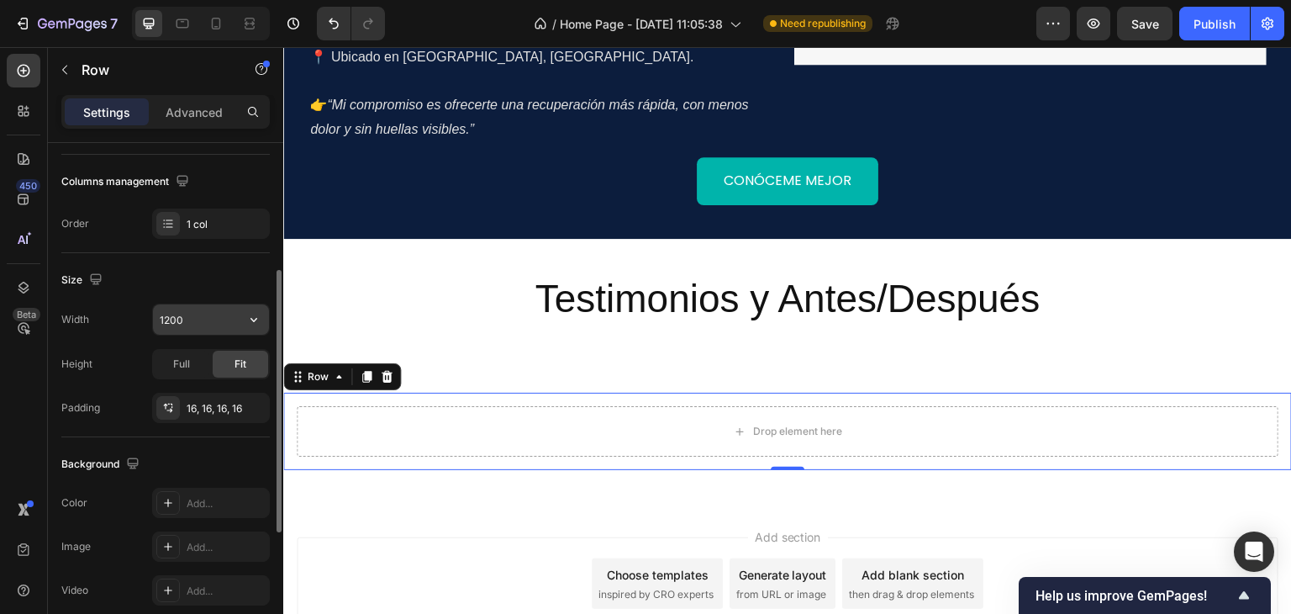
click at [190, 316] on input "1200" at bounding box center [211, 319] width 116 height 30
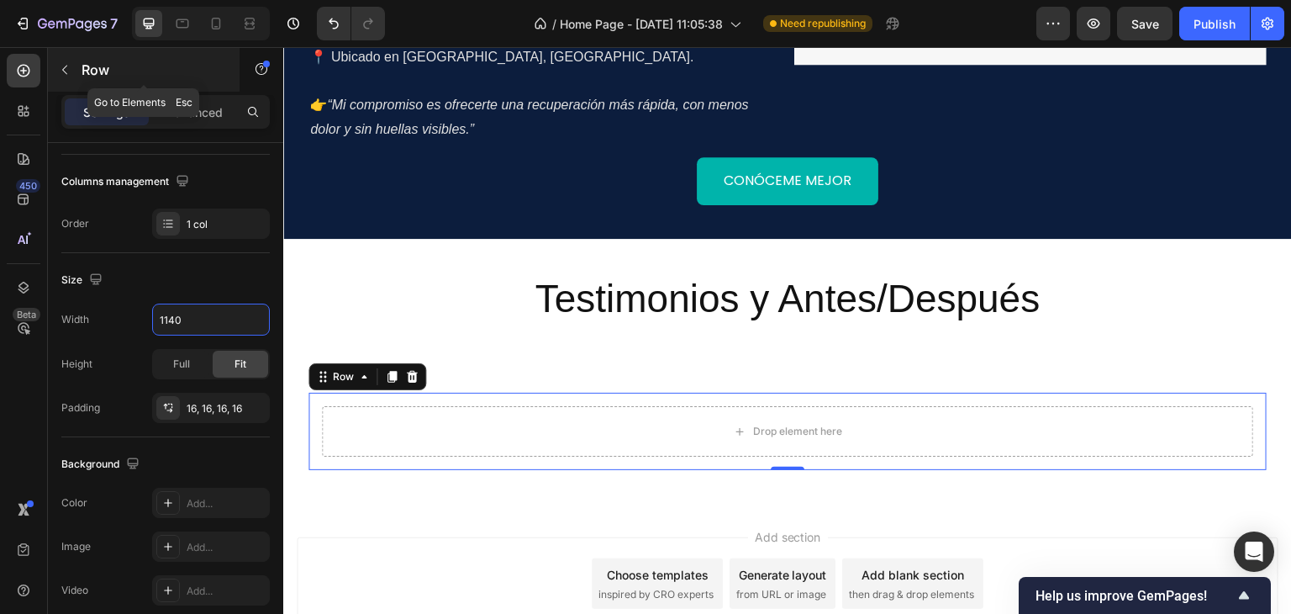
type input "1140"
click at [75, 58] on button "button" at bounding box center [64, 69] width 27 height 27
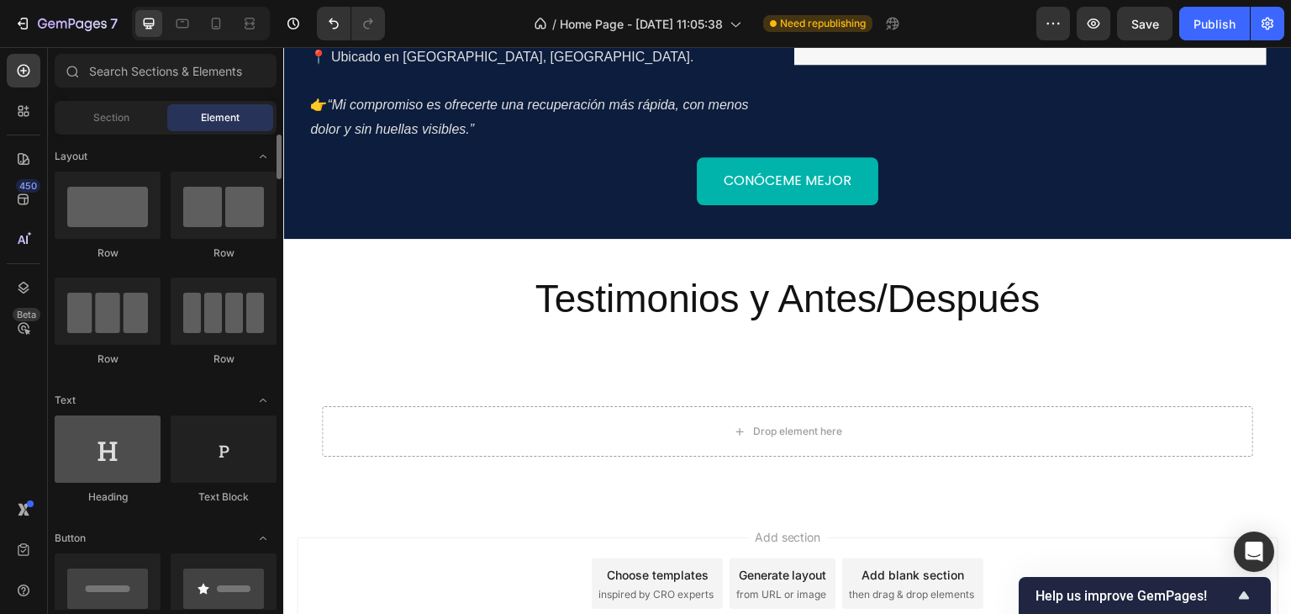
scroll to position [84, 0]
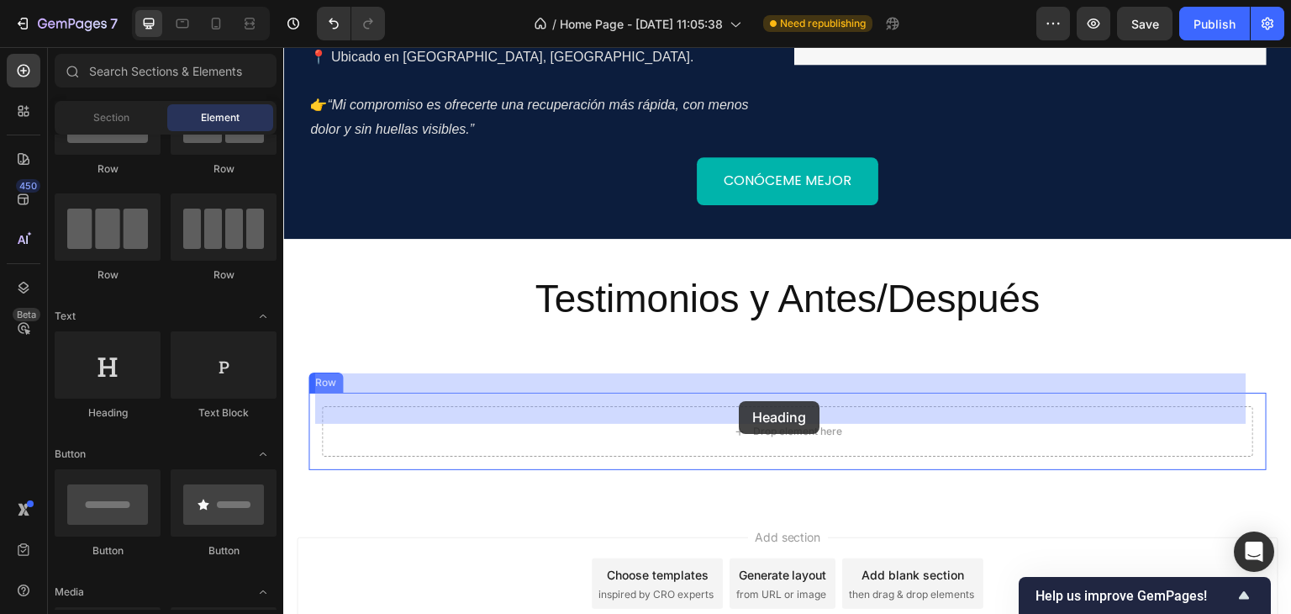
drag, startPoint x: 408, startPoint y: 418, endPoint x: 739, endPoint y: 401, distance: 331.6
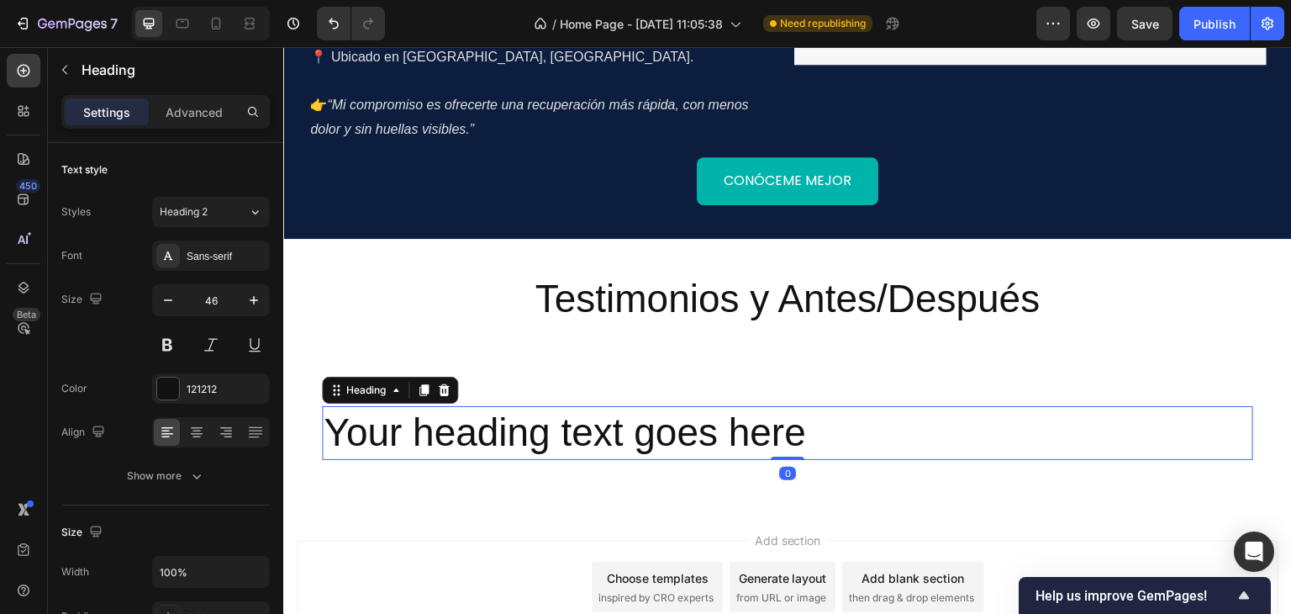
click at [626, 406] on h2 "Your heading text goes here" at bounding box center [787, 433] width 931 height 54
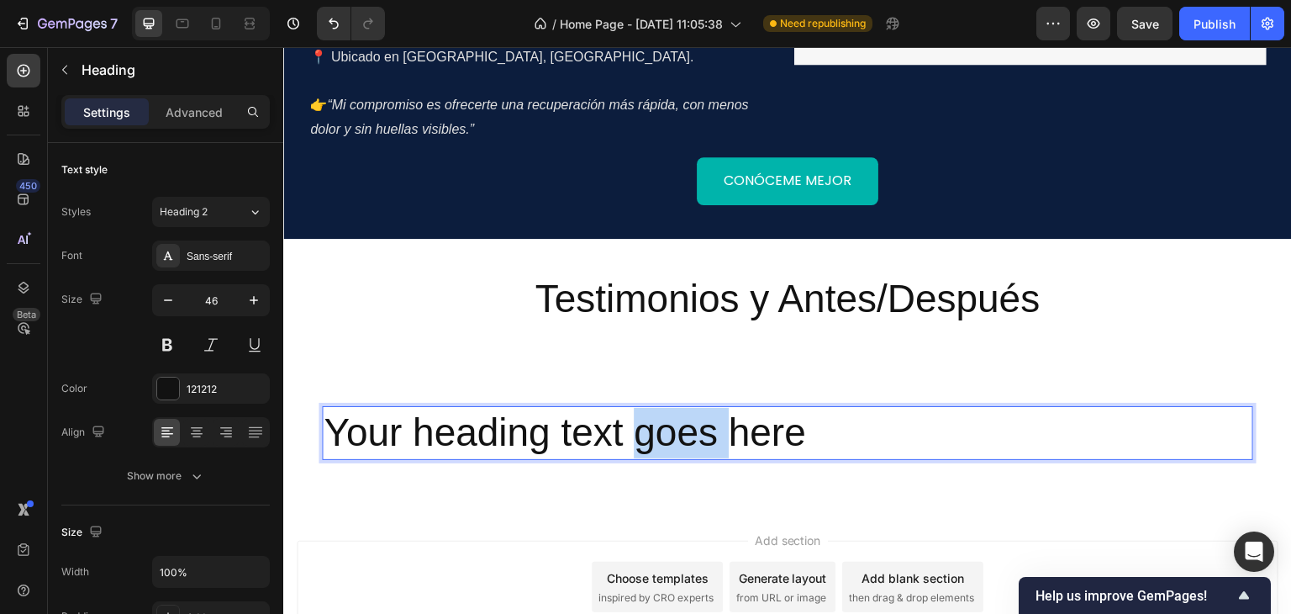
click at [626, 408] on p "Your heading text goes here" at bounding box center [788, 433] width 928 height 50
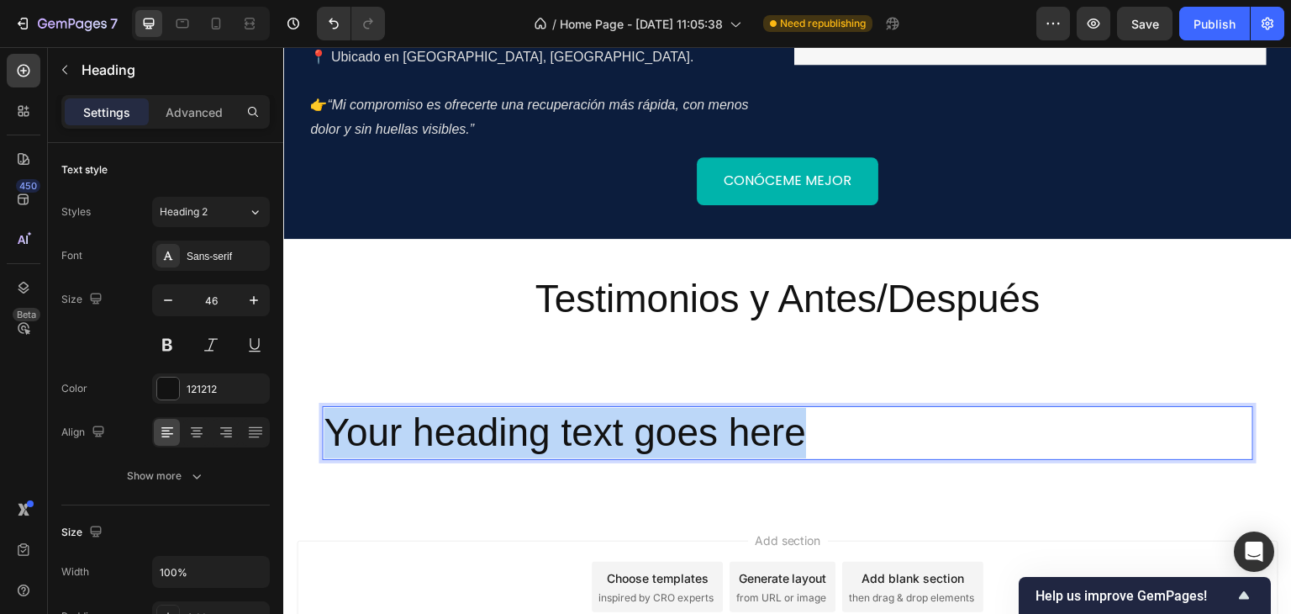
click at [626, 408] on p "Your heading text goes here" at bounding box center [788, 433] width 928 height 50
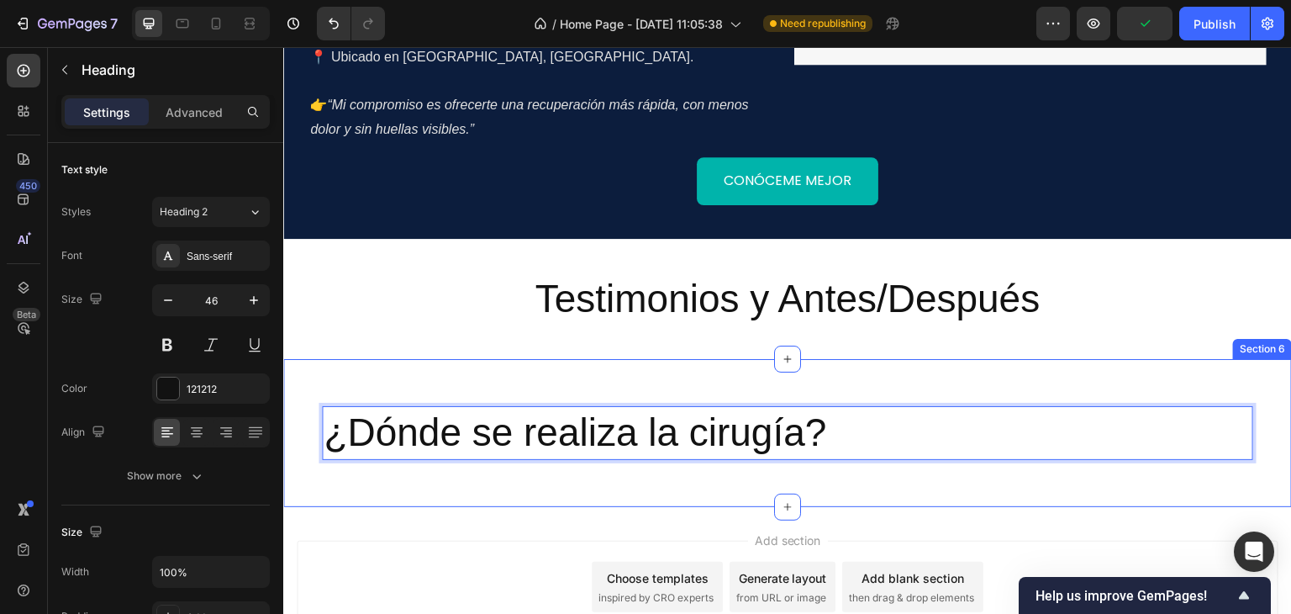
click at [730, 359] on div "¿Dónde se realiza la cirugía? Heading 0 Row Section 6" at bounding box center [787, 433] width 1009 height 148
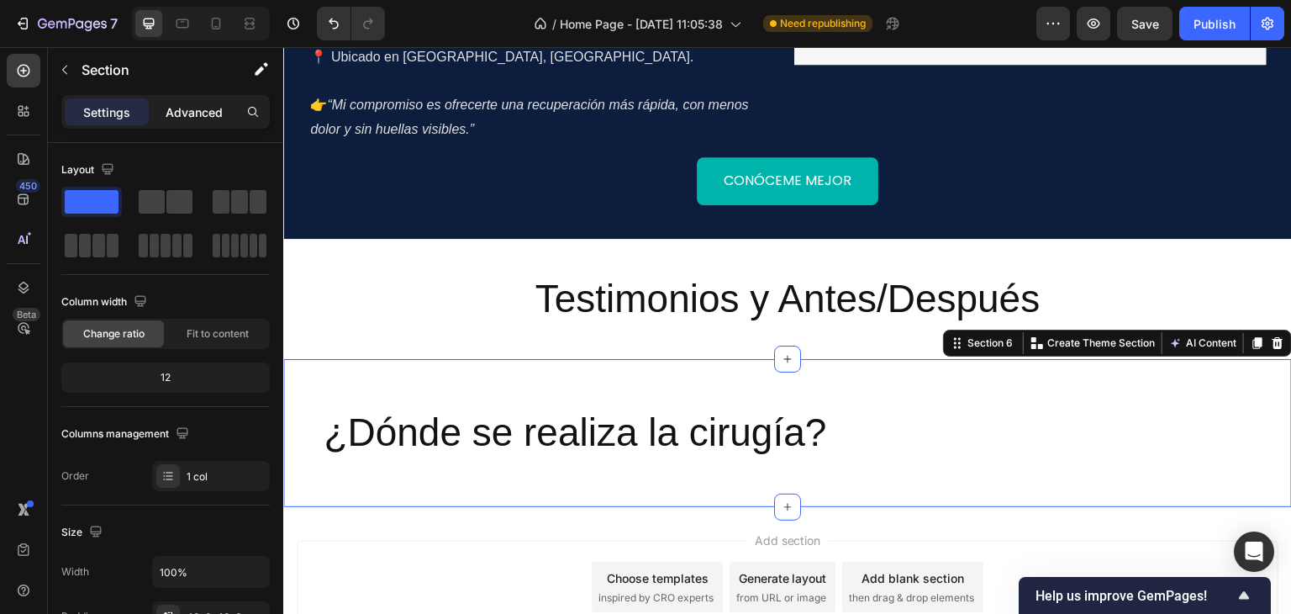
click at [190, 119] on div "Advanced" at bounding box center [194, 111] width 84 height 27
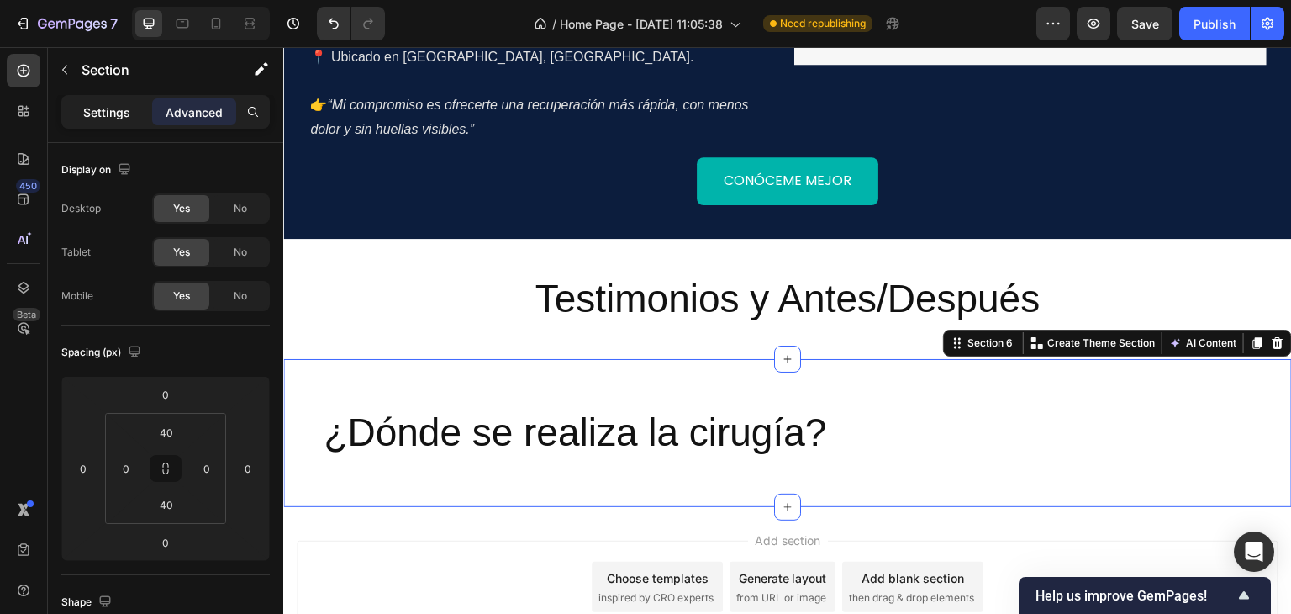
click at [118, 113] on p "Settings" at bounding box center [106, 112] width 47 height 18
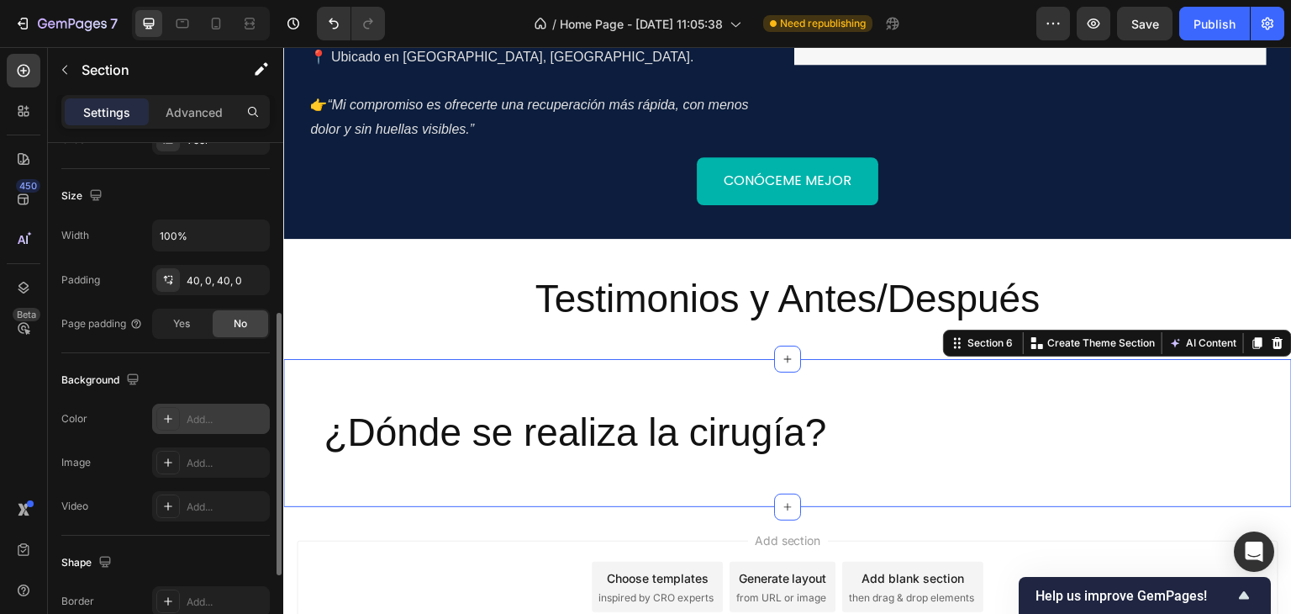
scroll to position [420, 0]
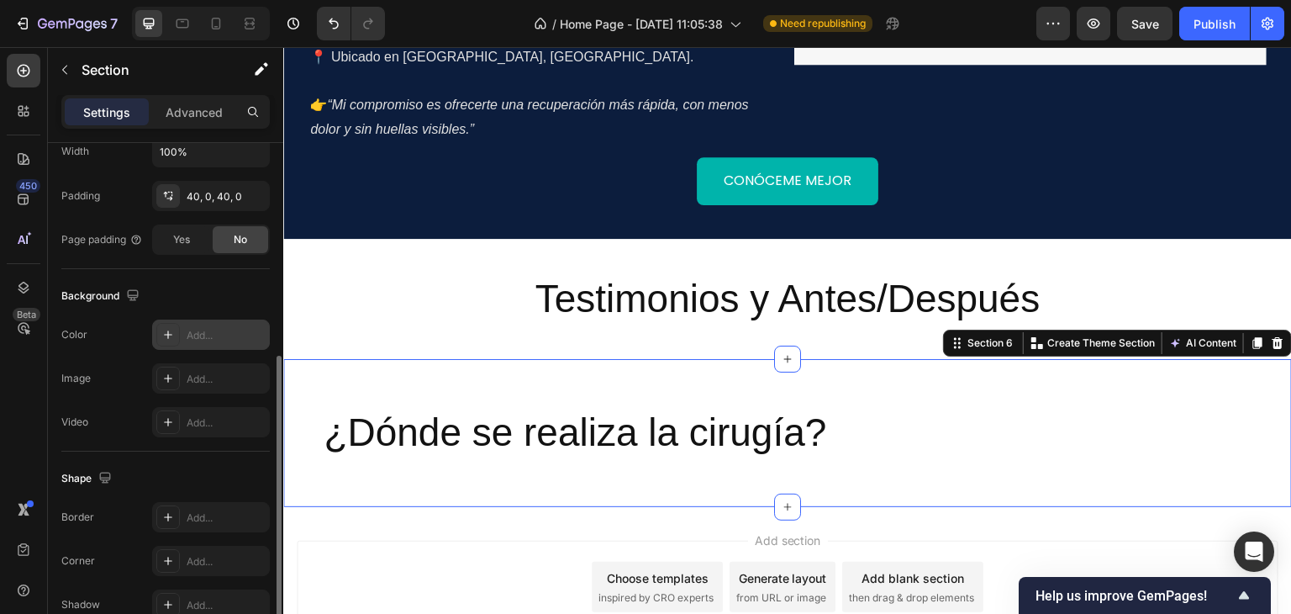
click at [199, 337] on div "Add..." at bounding box center [226, 335] width 79 height 15
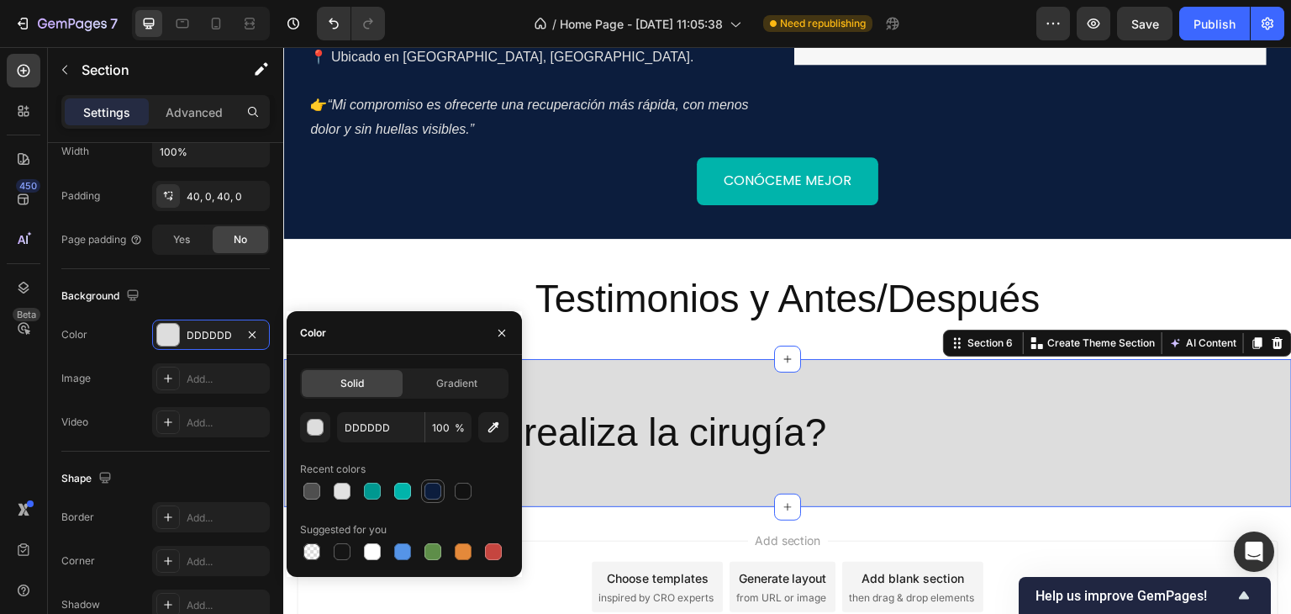
click at [435, 493] on div at bounding box center [432, 490] width 17 height 17
type input "0C1D3D"
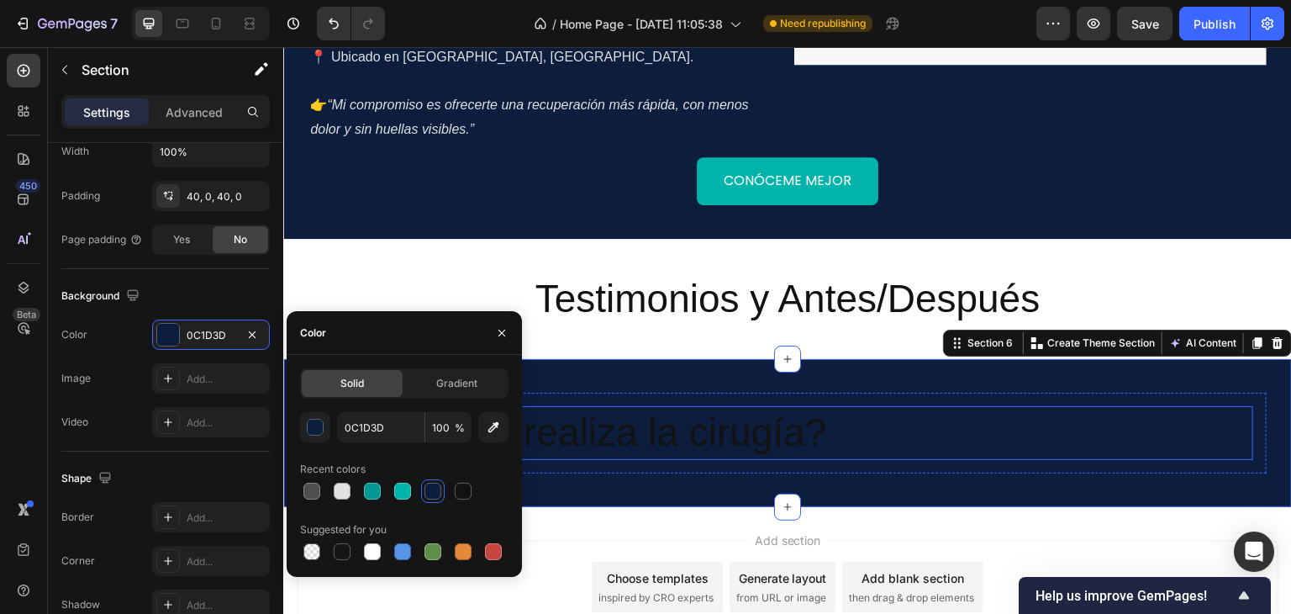
click at [708, 408] on p "¿Dónde se realiza la cirugía?" at bounding box center [788, 433] width 928 height 50
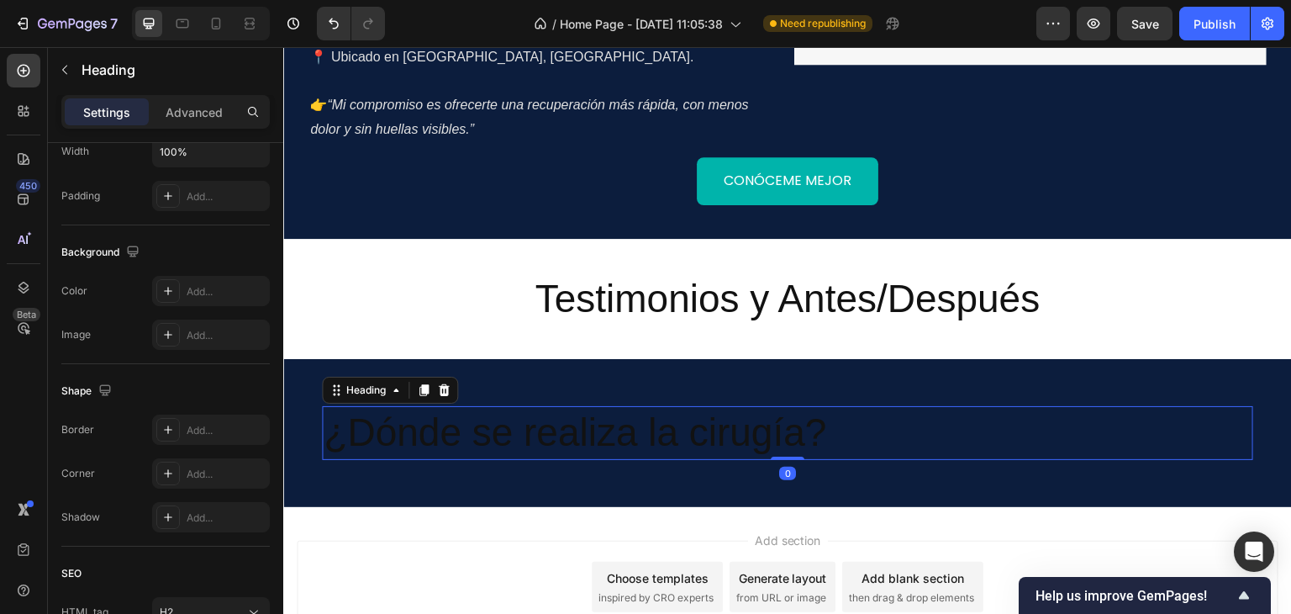
scroll to position [0, 0]
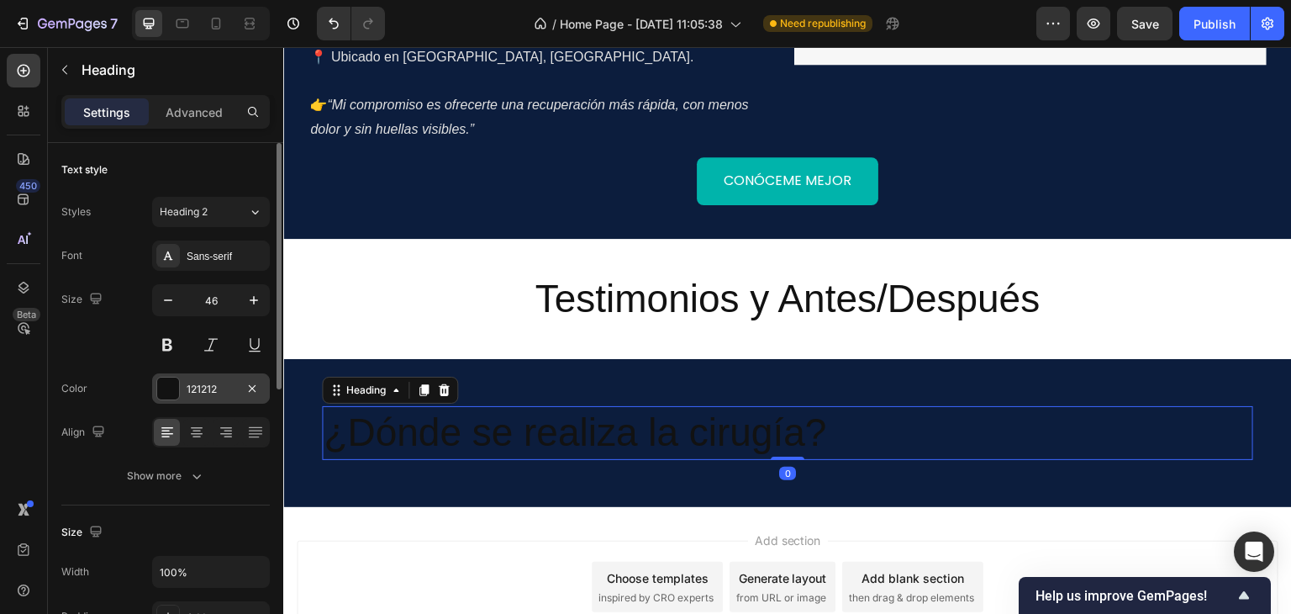
click at [192, 385] on div "121212" at bounding box center [211, 389] width 49 height 15
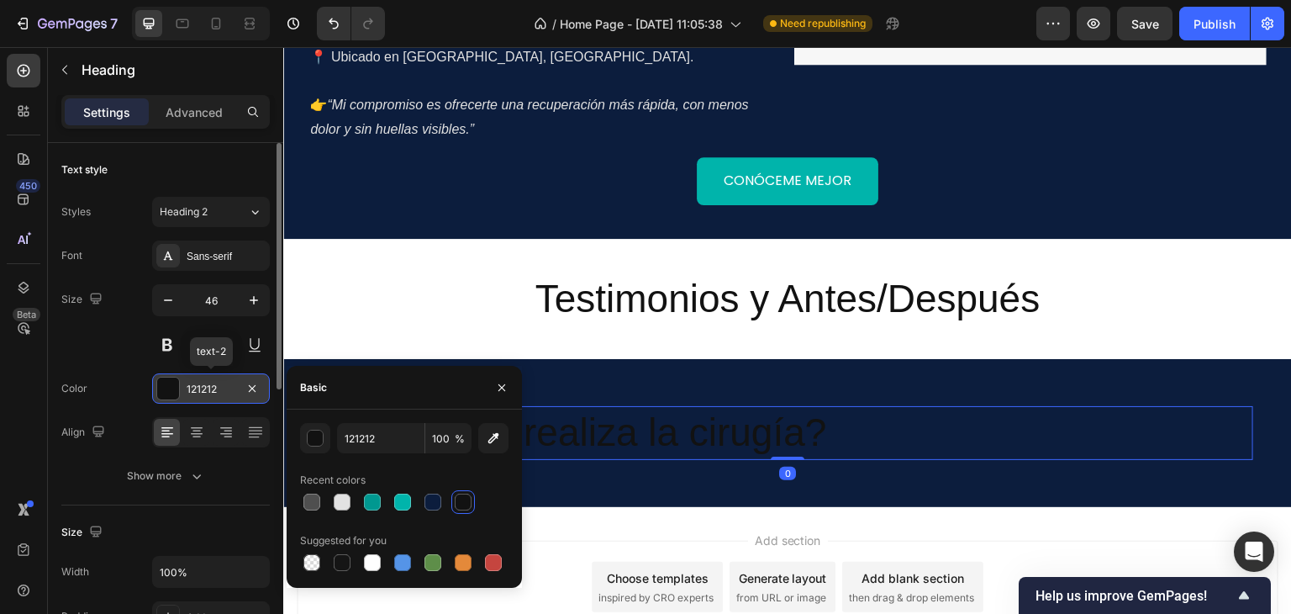
click at [190, 384] on div "121212" at bounding box center [211, 389] width 49 height 15
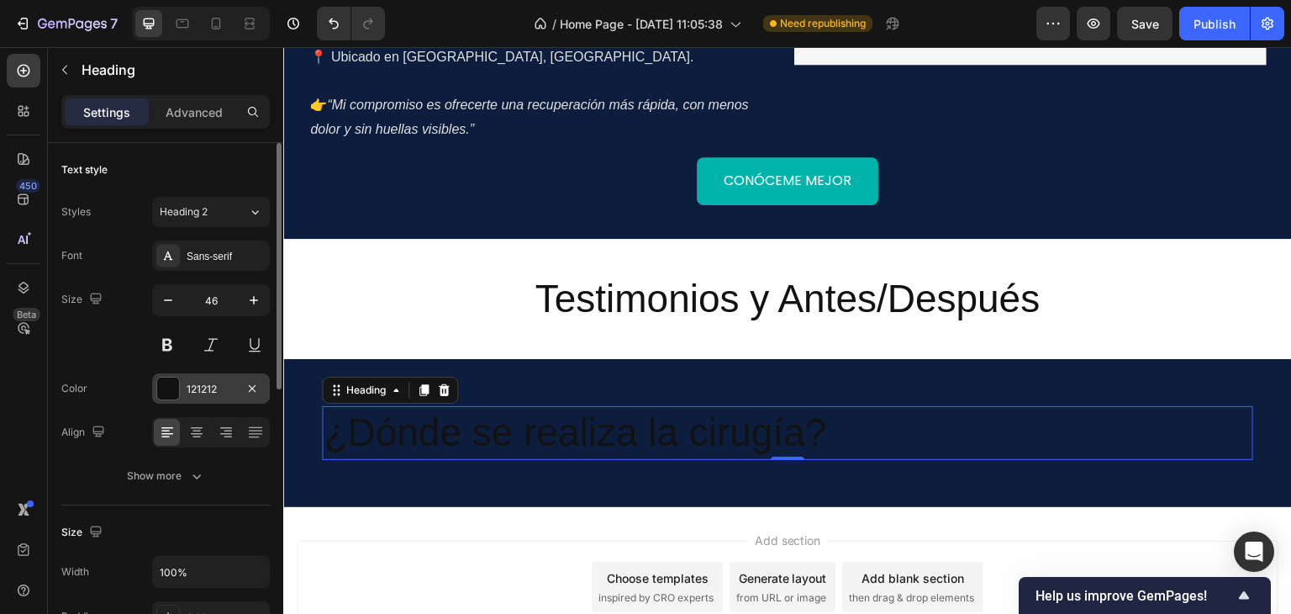
click at [197, 377] on div "121212" at bounding box center [211, 388] width 118 height 30
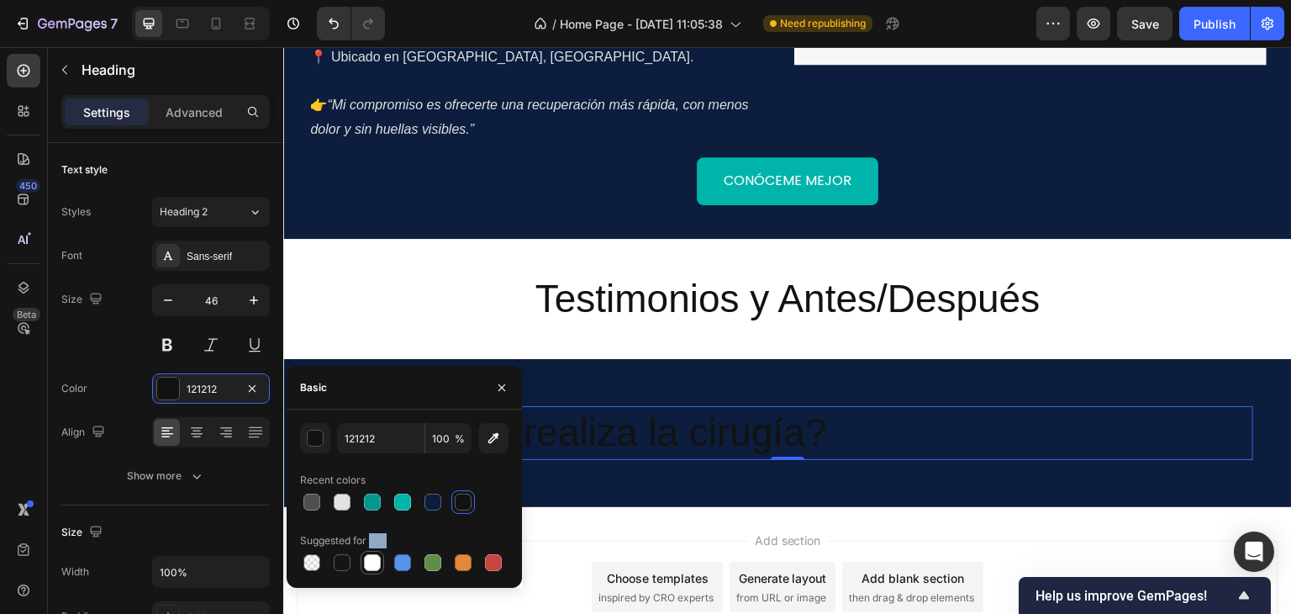
click at [378, 561] on div "Suggested for you" at bounding box center [404, 550] width 208 height 47
drag, startPoint x: 372, startPoint y: 560, endPoint x: 381, endPoint y: 549, distance: 13.8
click at [371, 560] on div at bounding box center [372, 562] width 17 height 17
type input "FFFFFF"
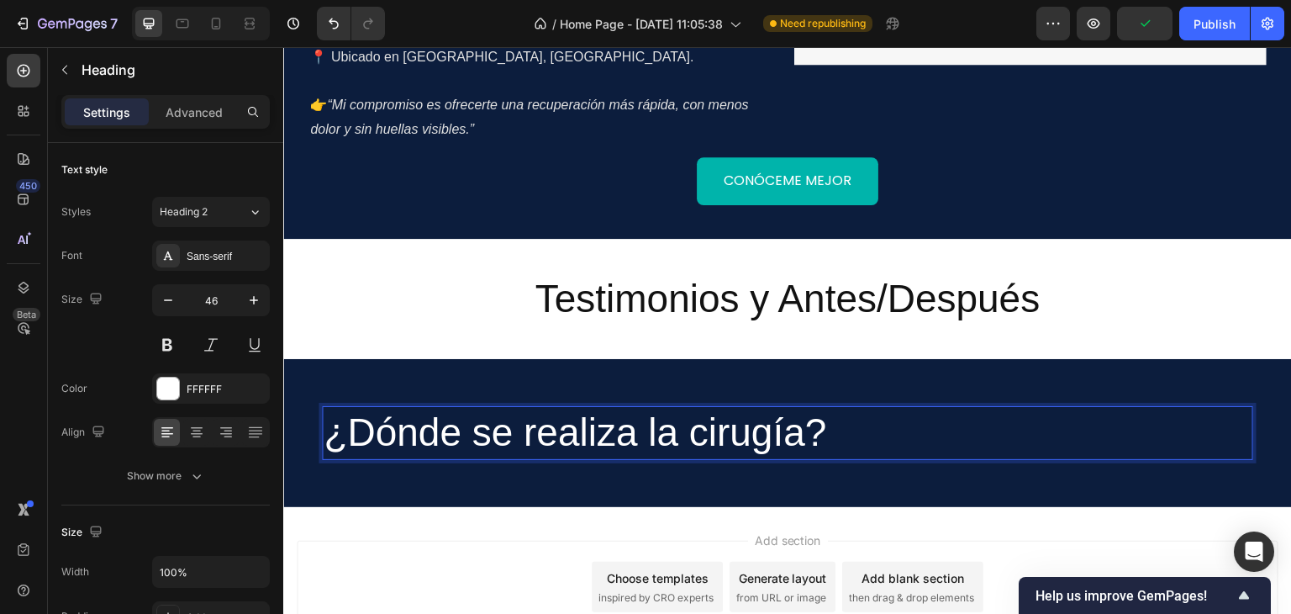
click at [785, 408] on p "¿Dónde se realiza la cirugía?" at bounding box center [788, 433] width 928 height 50
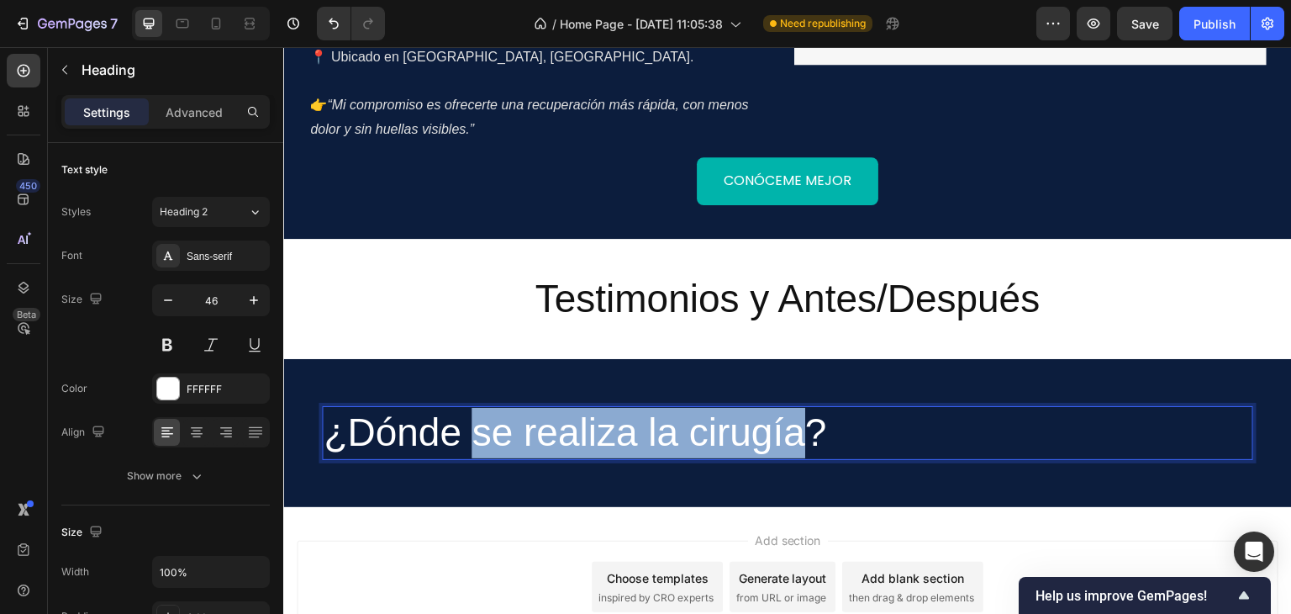
drag, startPoint x: 794, startPoint y: 388, endPoint x: 474, endPoint y: 389, distance: 320.2
click at [474, 408] on p "¿Dónde se realiza la cirugía?" at bounding box center [788, 433] width 928 height 50
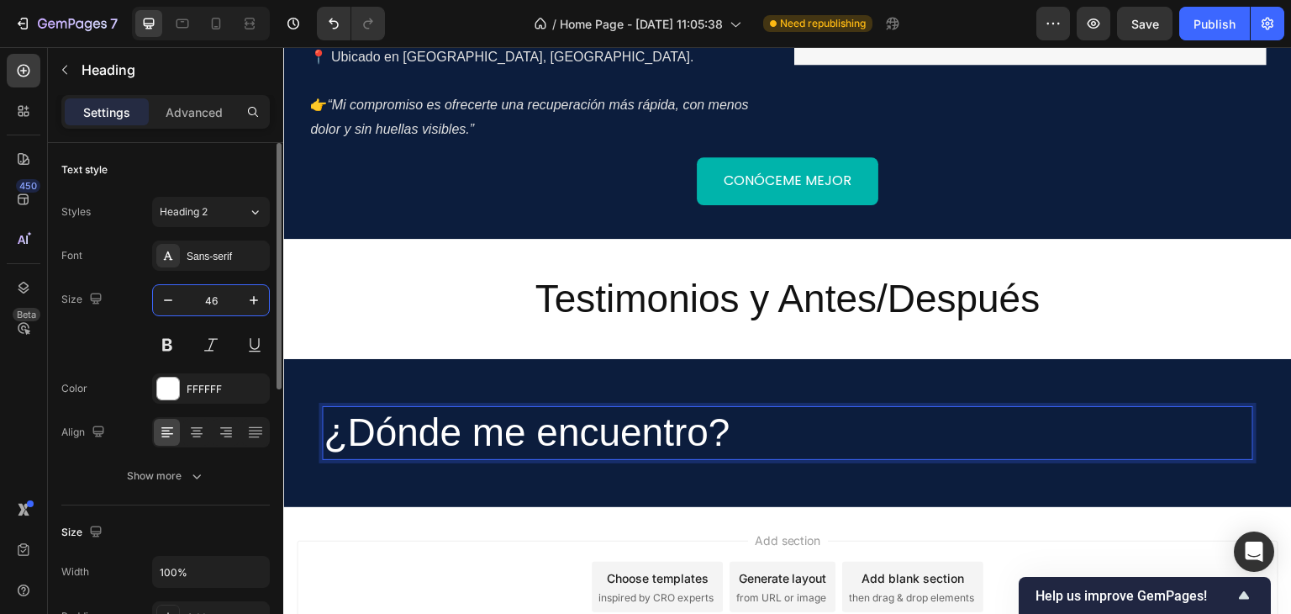
click at [213, 290] on input "46" at bounding box center [210, 300] width 55 height 30
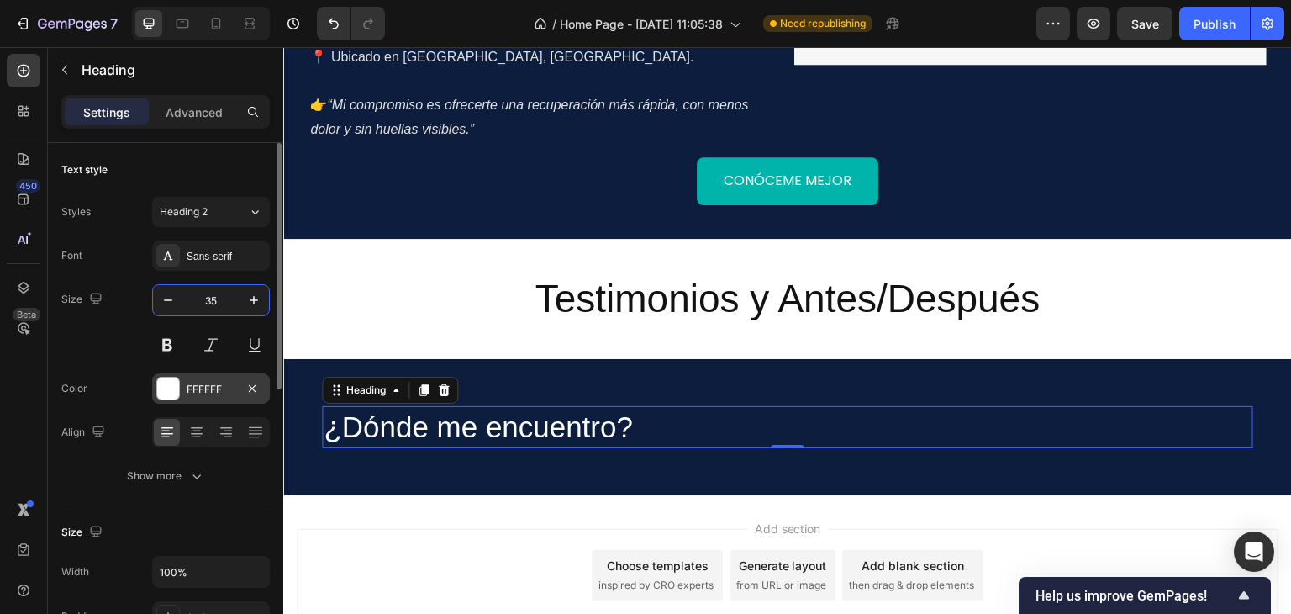
scroll to position [84, 0]
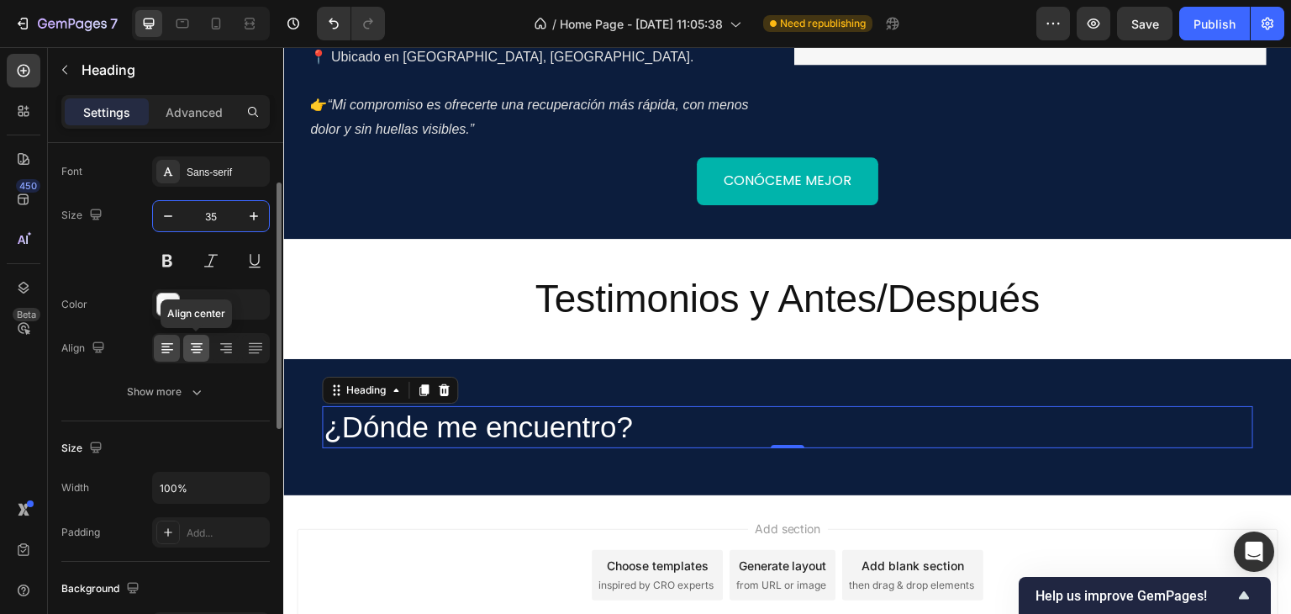
type input "35"
click at [198, 340] on icon at bounding box center [196, 348] width 17 height 17
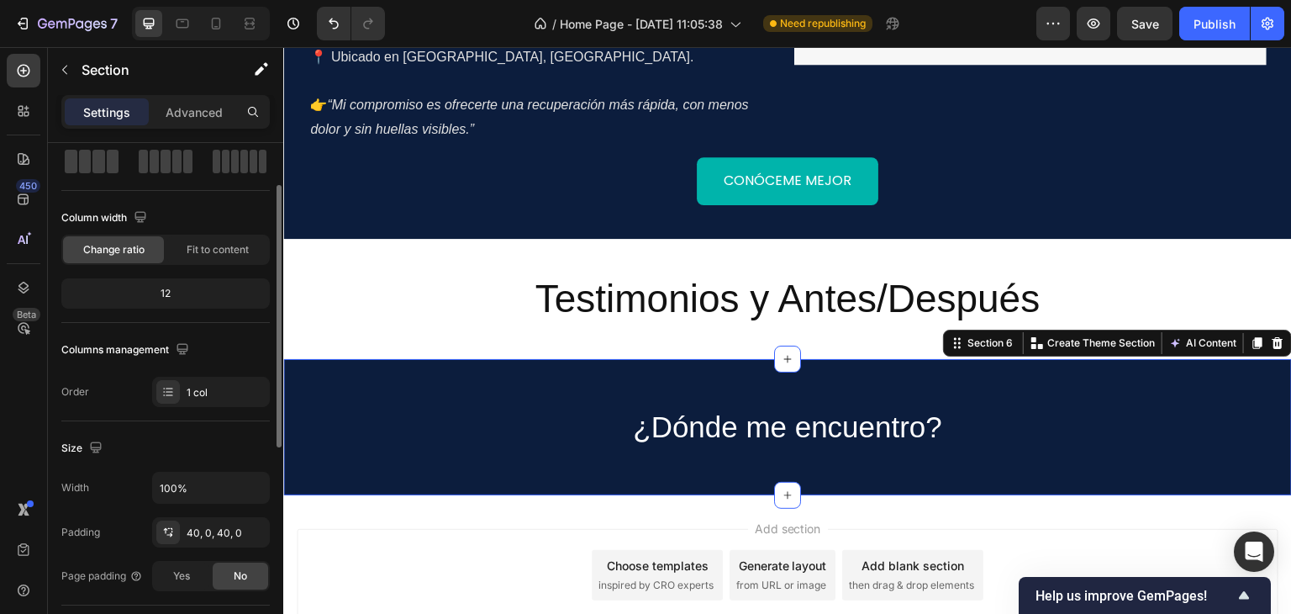
click at [699, 359] on div "¿Dónde me encuentro? Heading Row Section 6 You can create reusable sections Cre…" at bounding box center [787, 427] width 1009 height 136
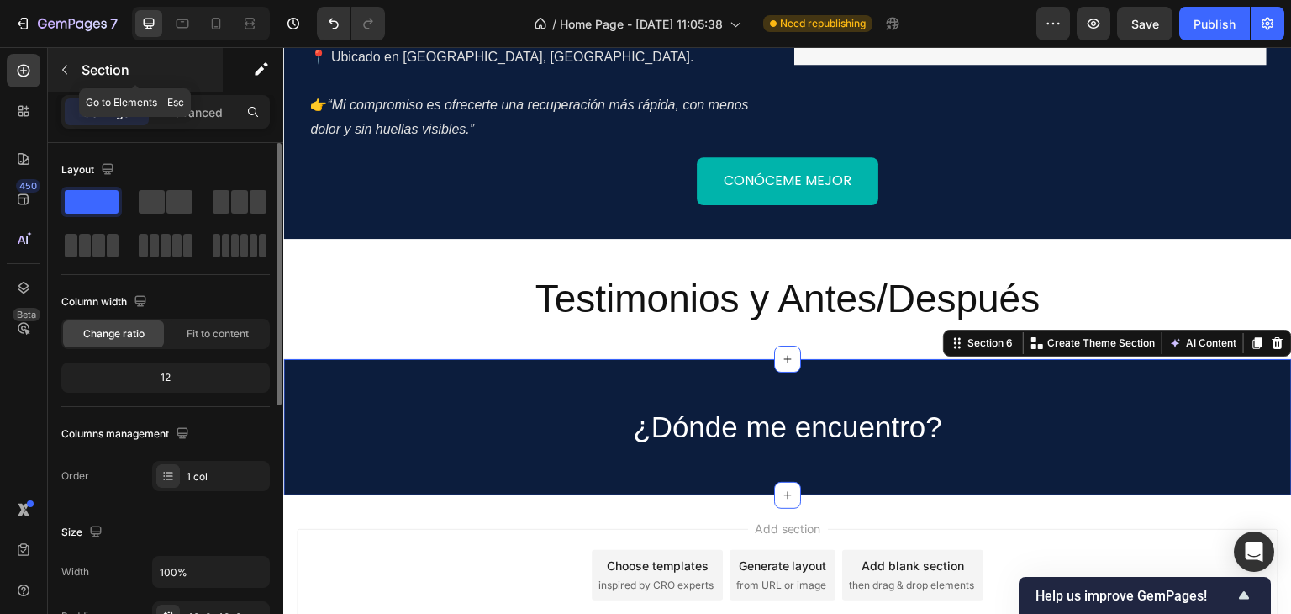
click at [64, 68] on icon "button" at bounding box center [64, 70] width 5 height 9
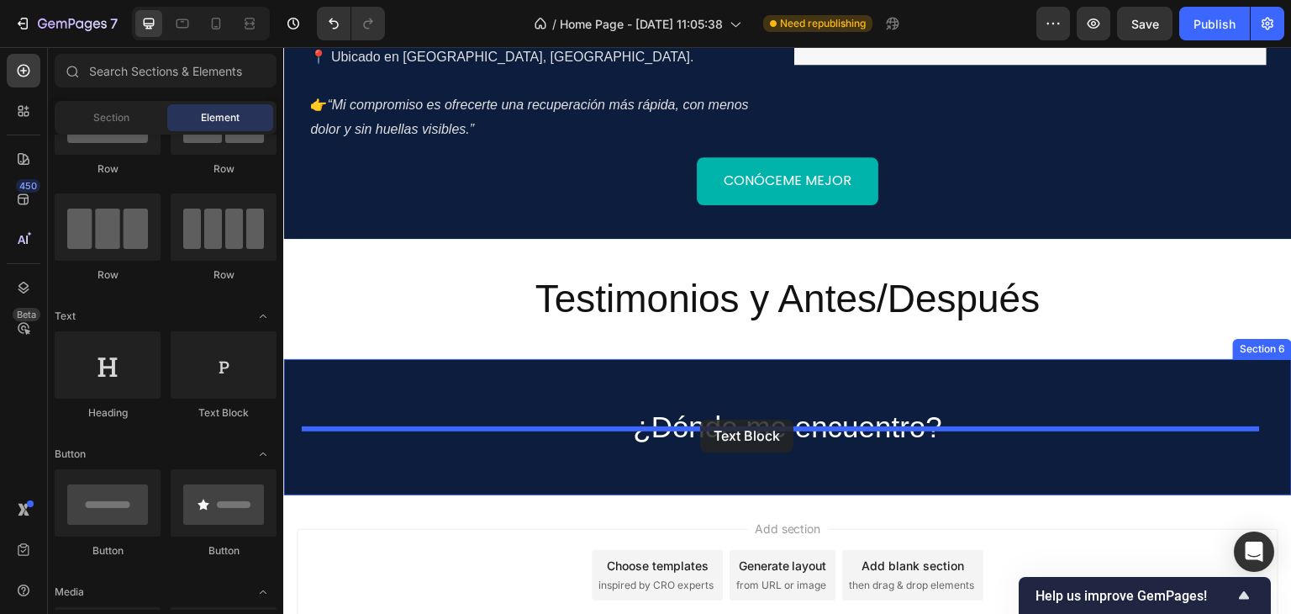
drag, startPoint x: 494, startPoint y: 423, endPoint x: 702, endPoint y: 419, distance: 207.6
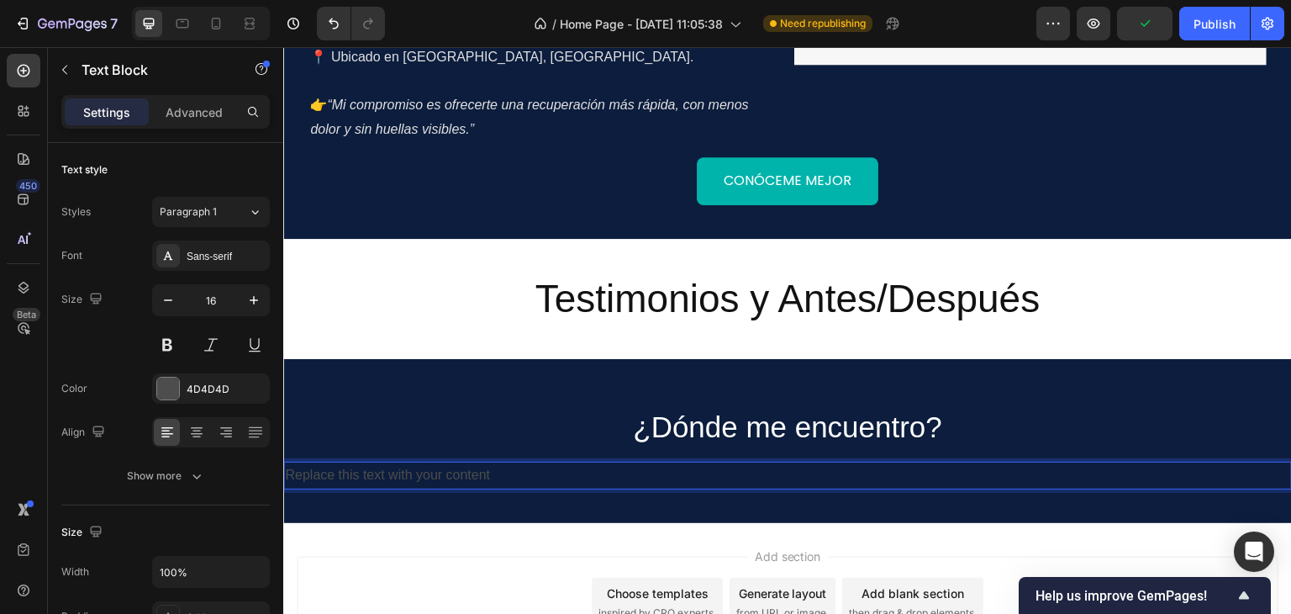
click at [464, 461] on div "Replace this text with your content" at bounding box center [787, 475] width 1009 height 28
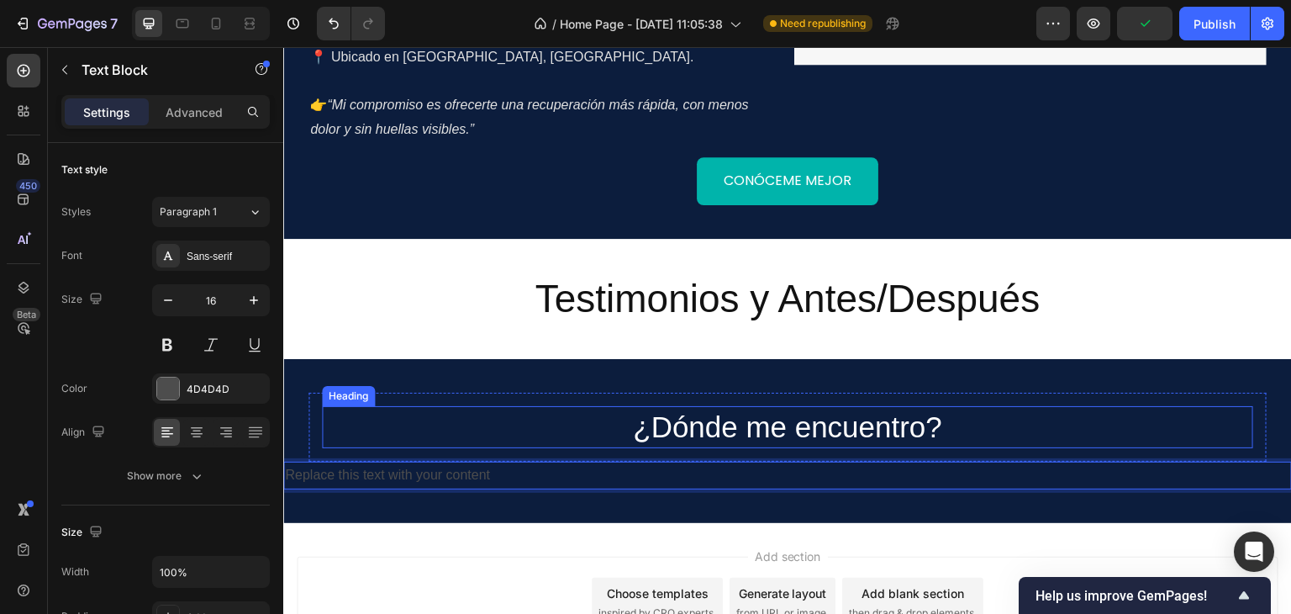
drag, startPoint x: 537, startPoint y: 400, endPoint x: 535, endPoint y: 420, distance: 20.2
click at [537, 408] on p "¿Dónde me encuentro?" at bounding box center [788, 427] width 928 height 39
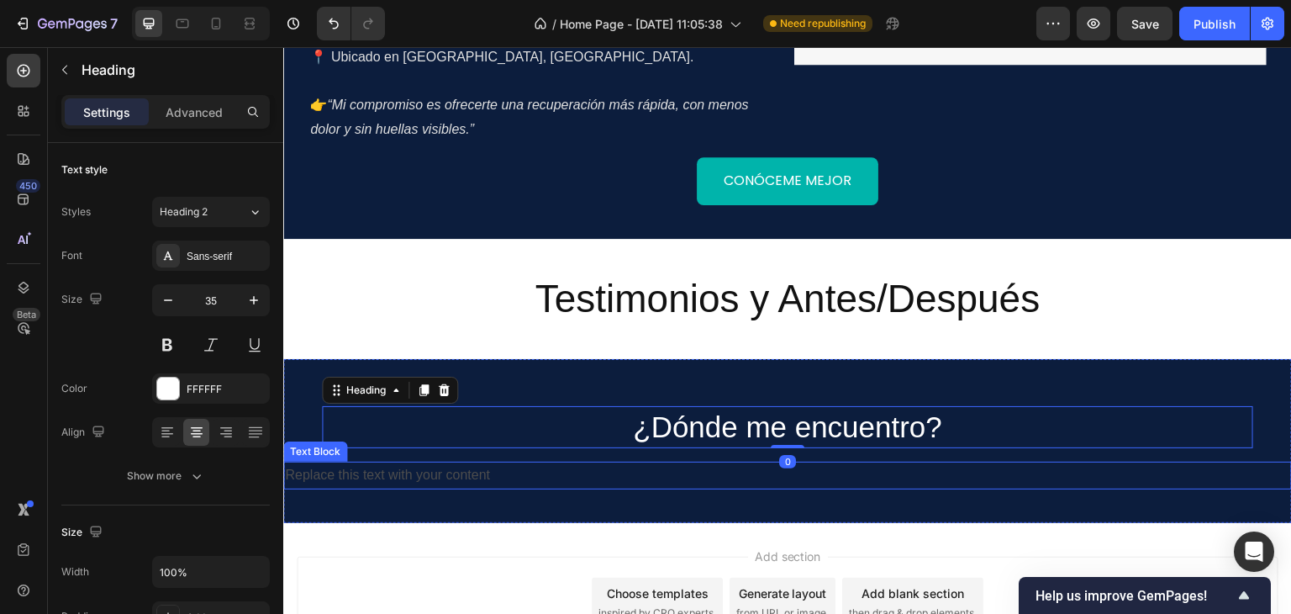
click at [390, 463] on p "Replace this text with your content" at bounding box center [787, 475] width 1005 height 24
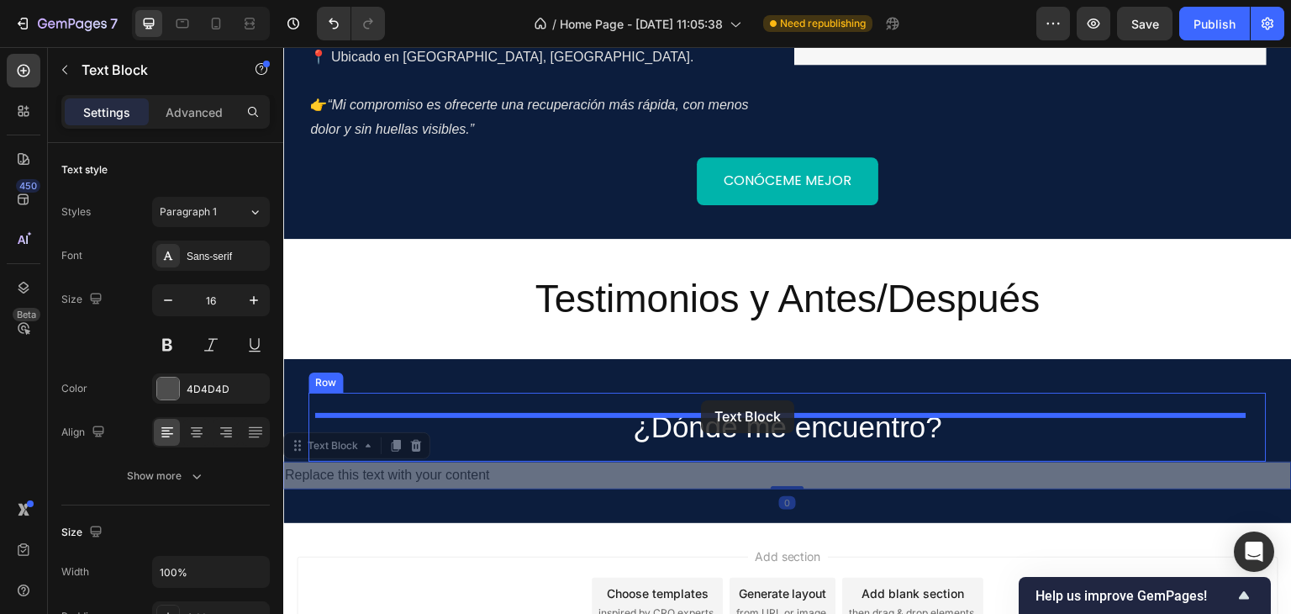
drag, startPoint x: 299, startPoint y: 410, endPoint x: 701, endPoint y: 400, distance: 401.9
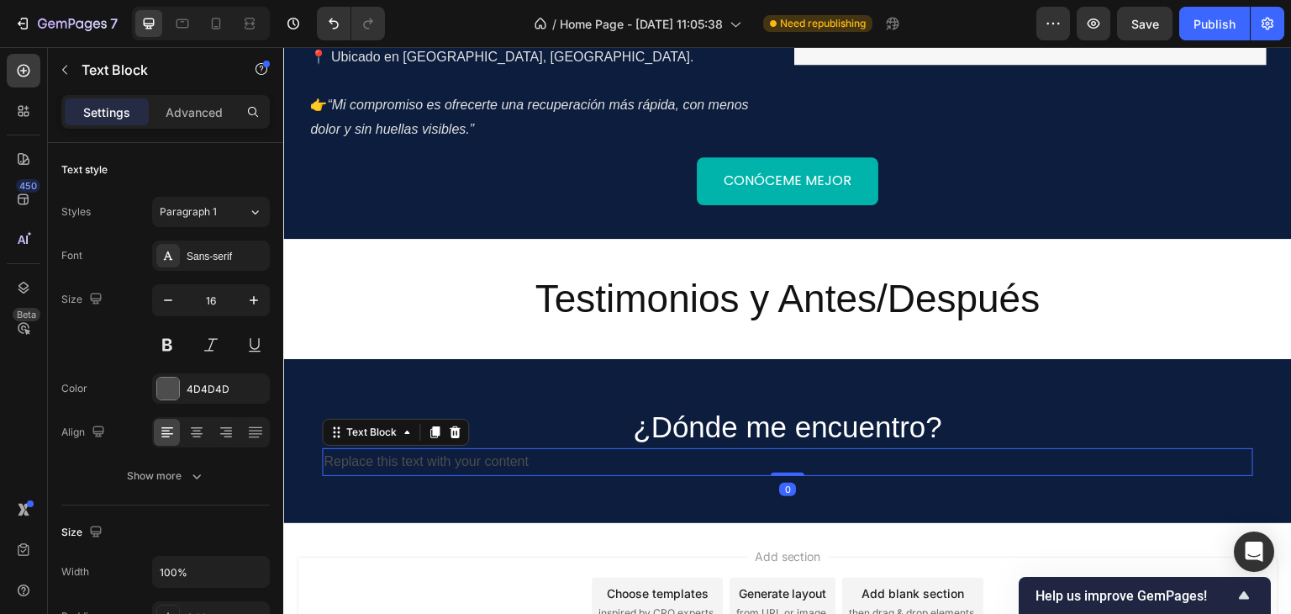
click at [566, 448] on div "Replace this text with your content" at bounding box center [787, 462] width 931 height 28
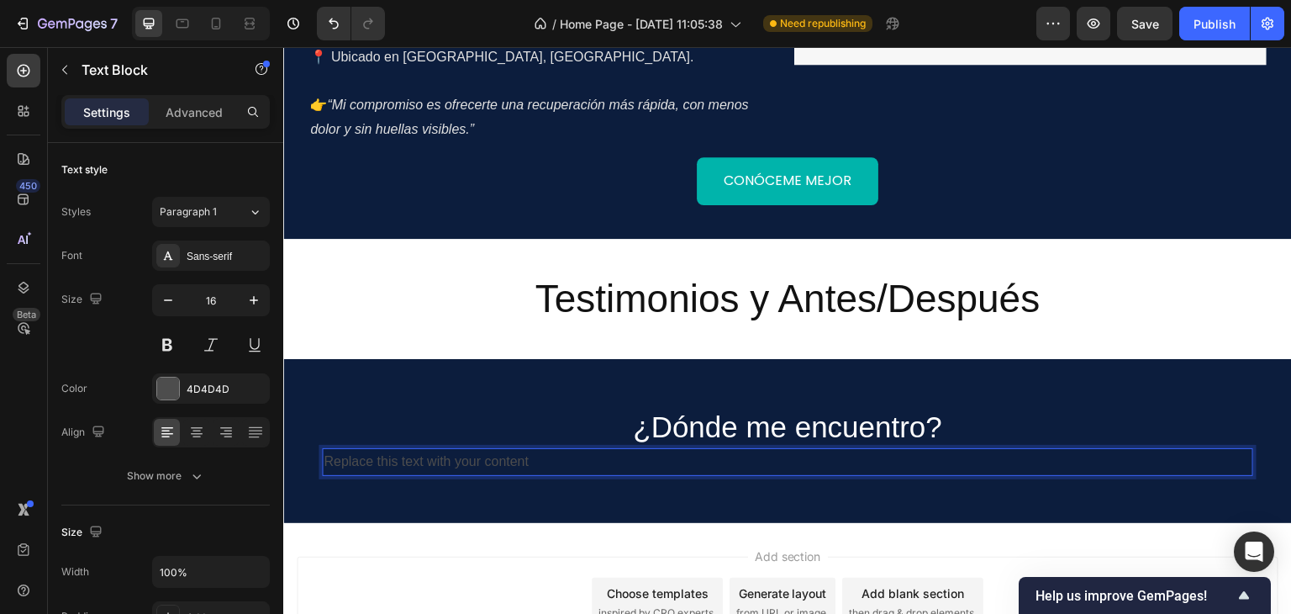
click at [566, 450] on p "Replace this text with your content" at bounding box center [788, 462] width 928 height 24
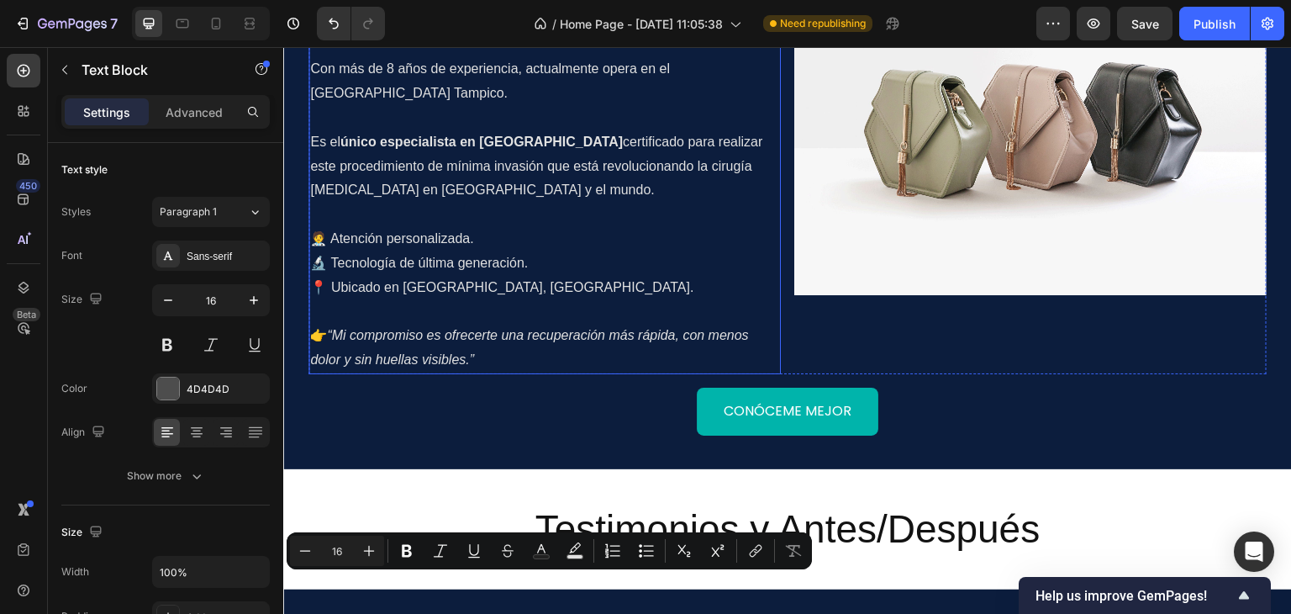
scroll to position [1506, 0]
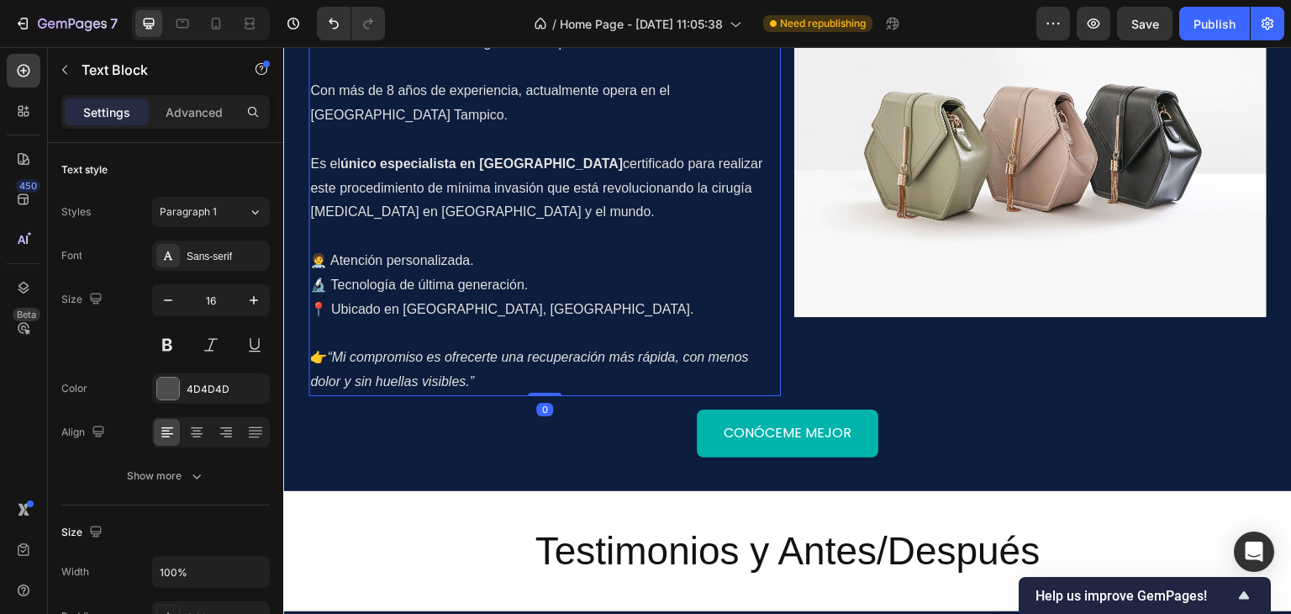
click at [438, 249] on p "🧑‍⚕️ Atención personalizada. 🔬 Tecnología de última generación. 📍 Ubicado en Ta…" at bounding box center [544, 285] width 469 height 72
click at [188, 260] on div "Sans-serif" at bounding box center [226, 256] width 79 height 15
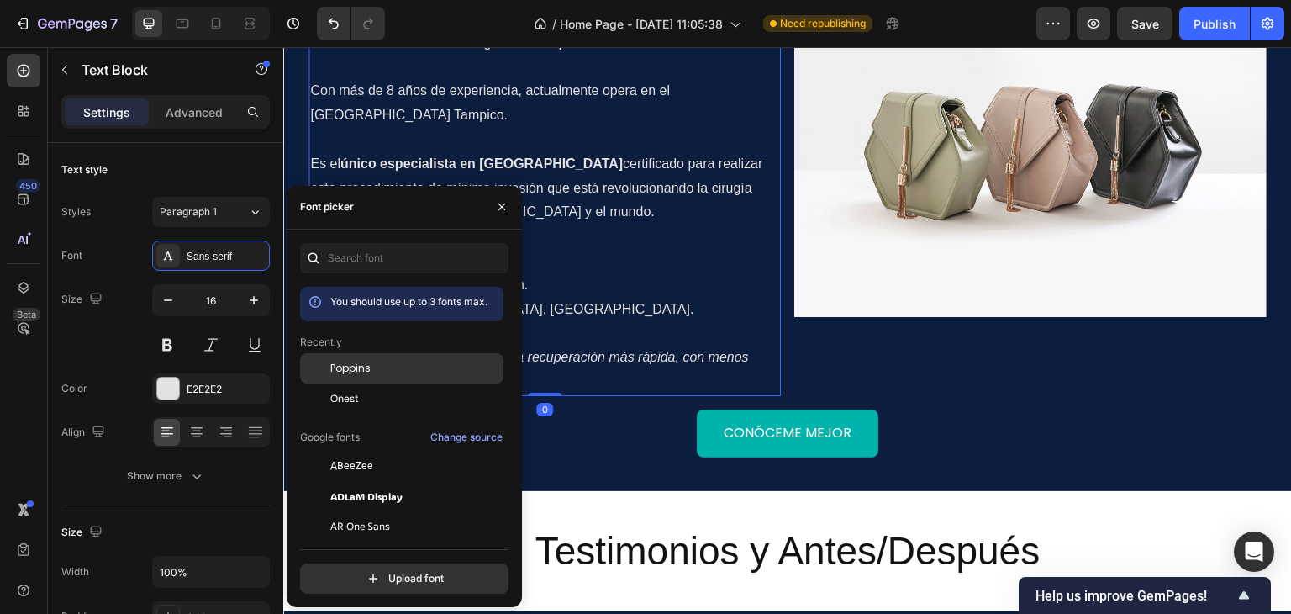
click at [345, 367] on span "Poppins" at bounding box center [350, 368] width 40 height 15
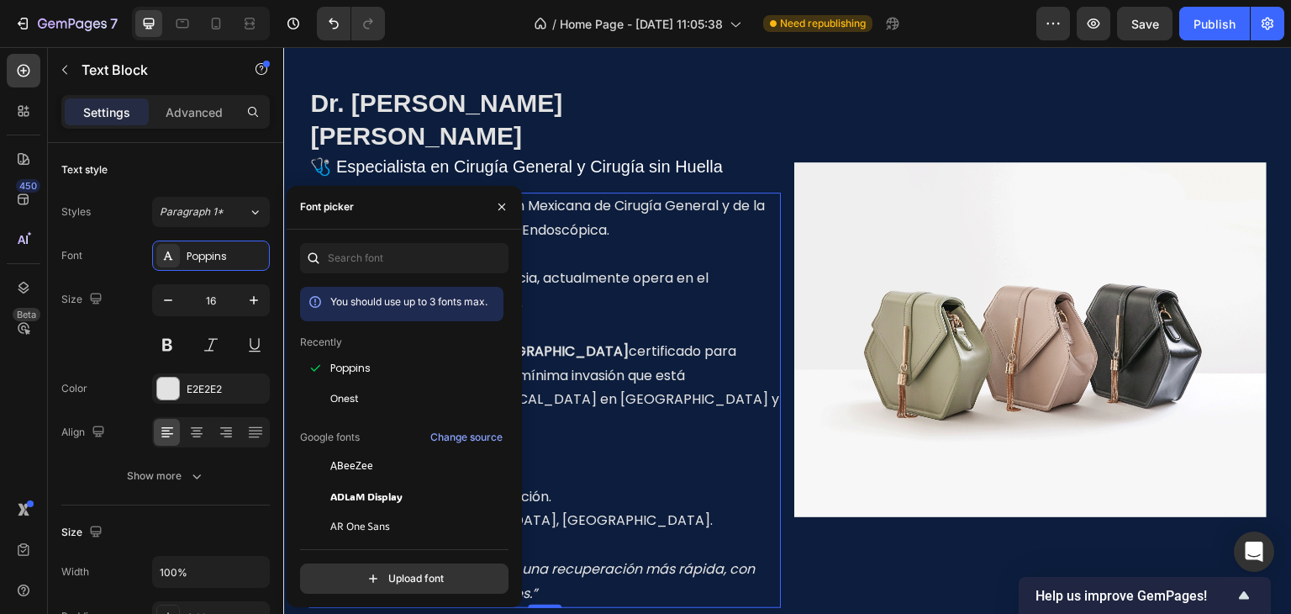
scroll to position [1252, 0]
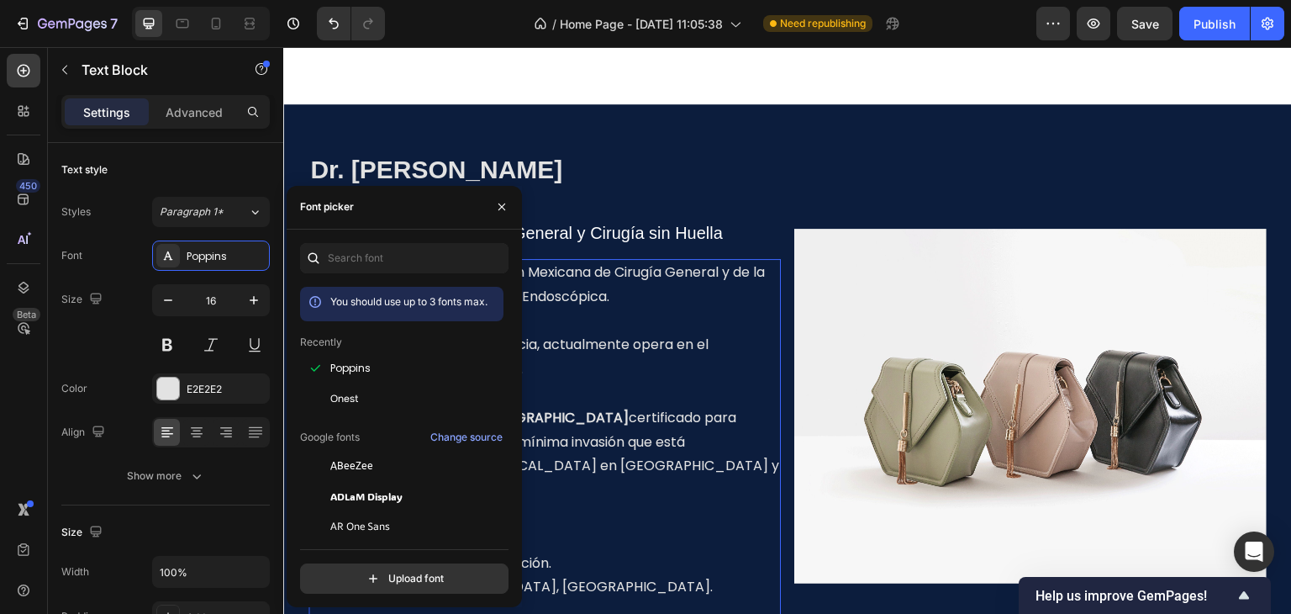
click at [644, 309] on p "Con más de 8 años de experiencia, actualmente opera en el [GEOGRAPHIC_DATA] Tam…" at bounding box center [544, 345] width 469 height 72
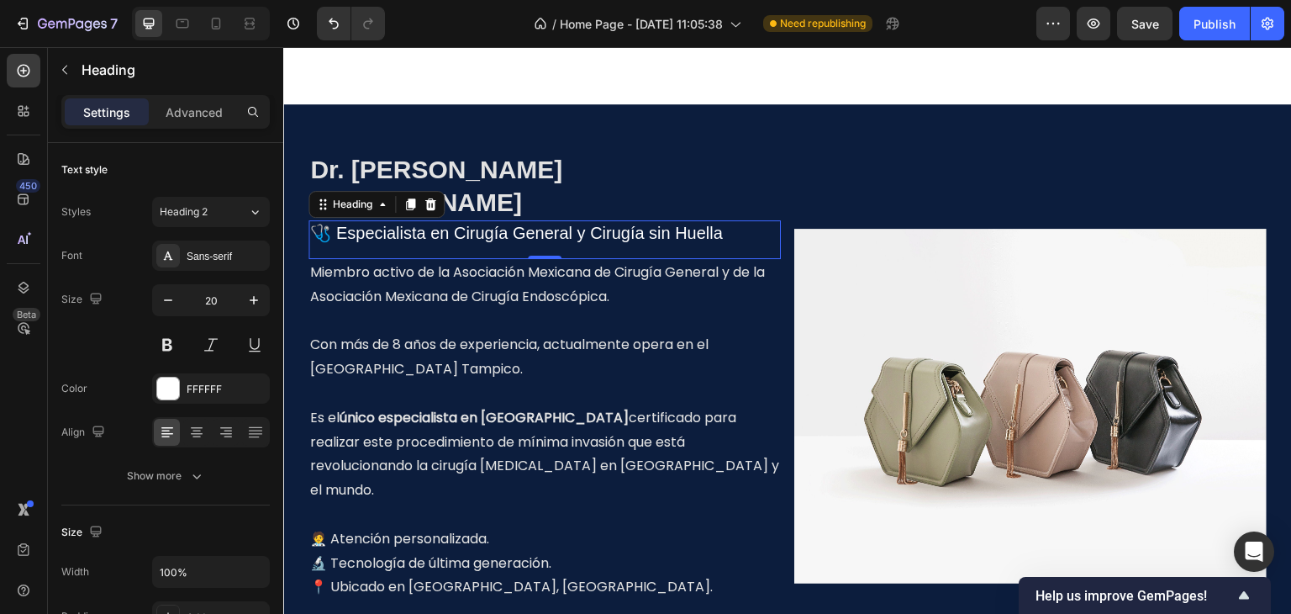
click at [615, 220] on h2 "🩺 Especialista en Cirugía General y Cirugía sin Huella" at bounding box center [544, 232] width 472 height 25
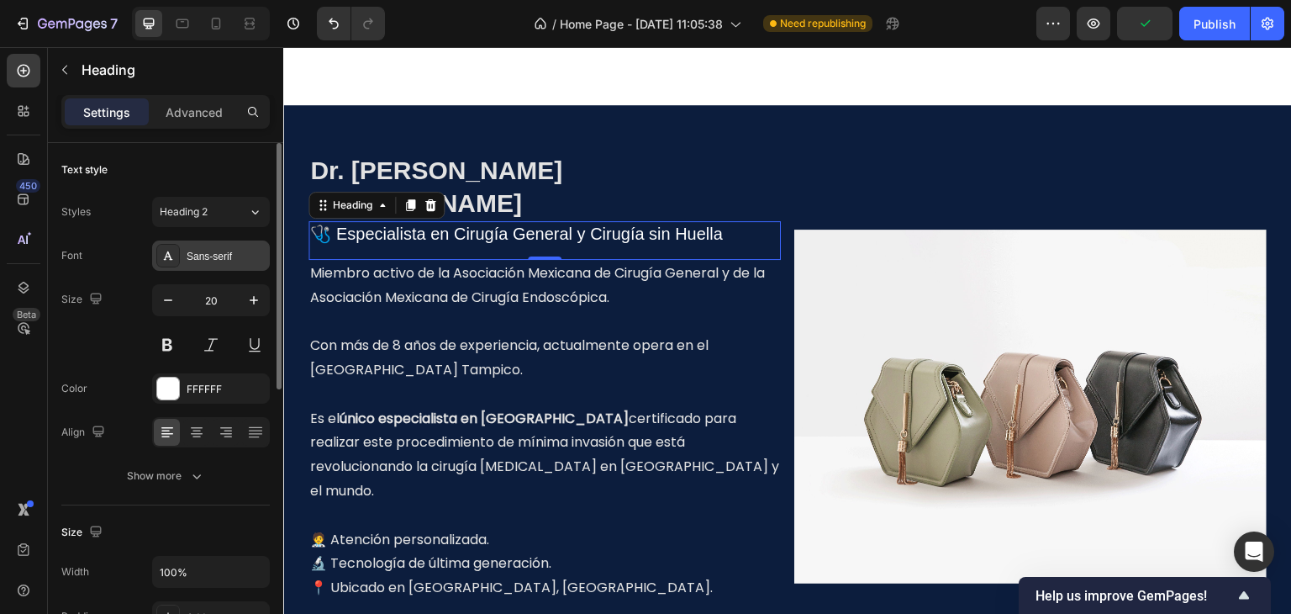
click at [195, 262] on div "Sans-serif" at bounding box center [226, 256] width 79 height 15
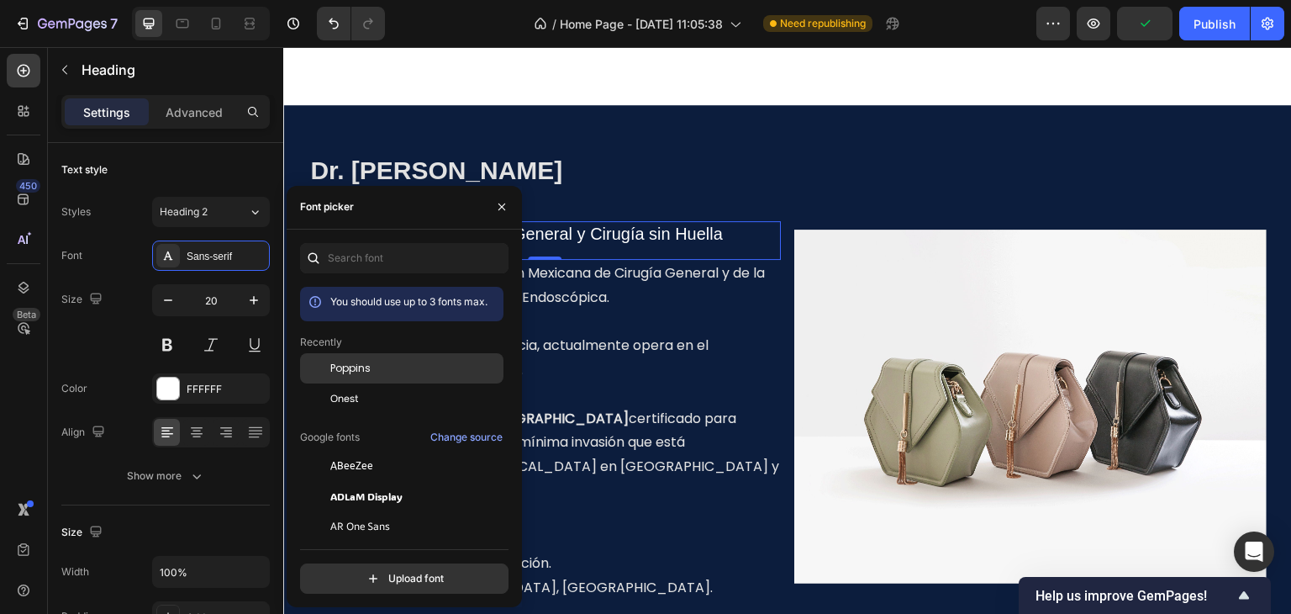
click at [377, 366] on div "Poppins" at bounding box center [415, 368] width 170 height 15
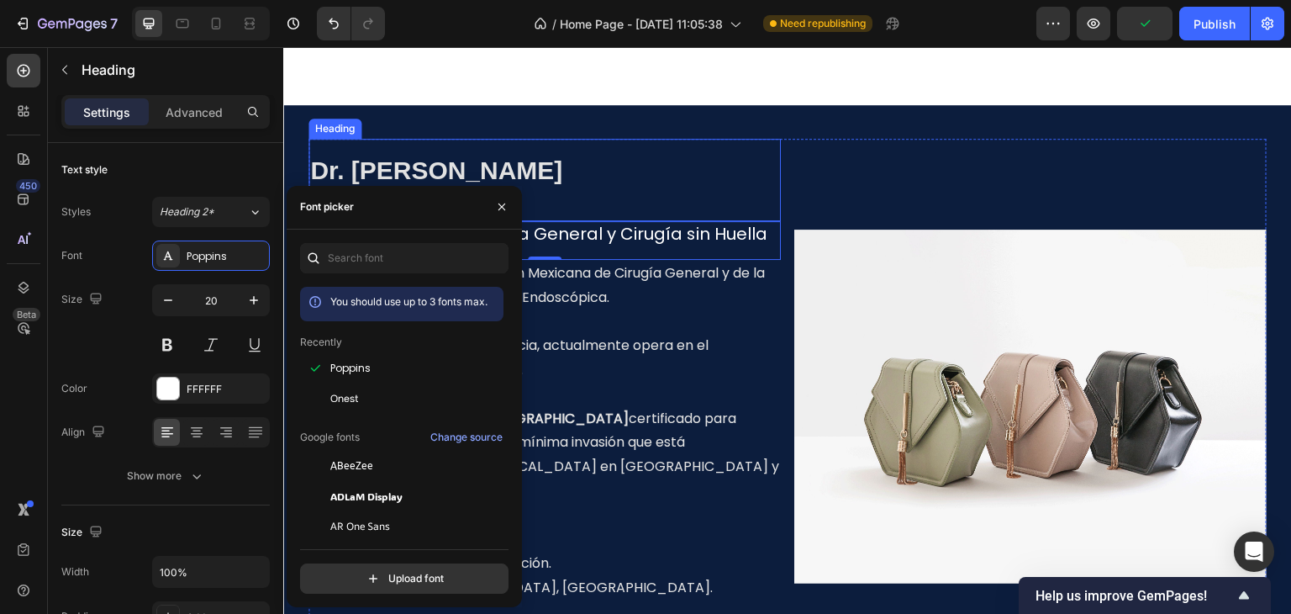
click at [538, 161] on strong "[PERSON_NAME]" at bounding box center [436, 186] width 252 height 61
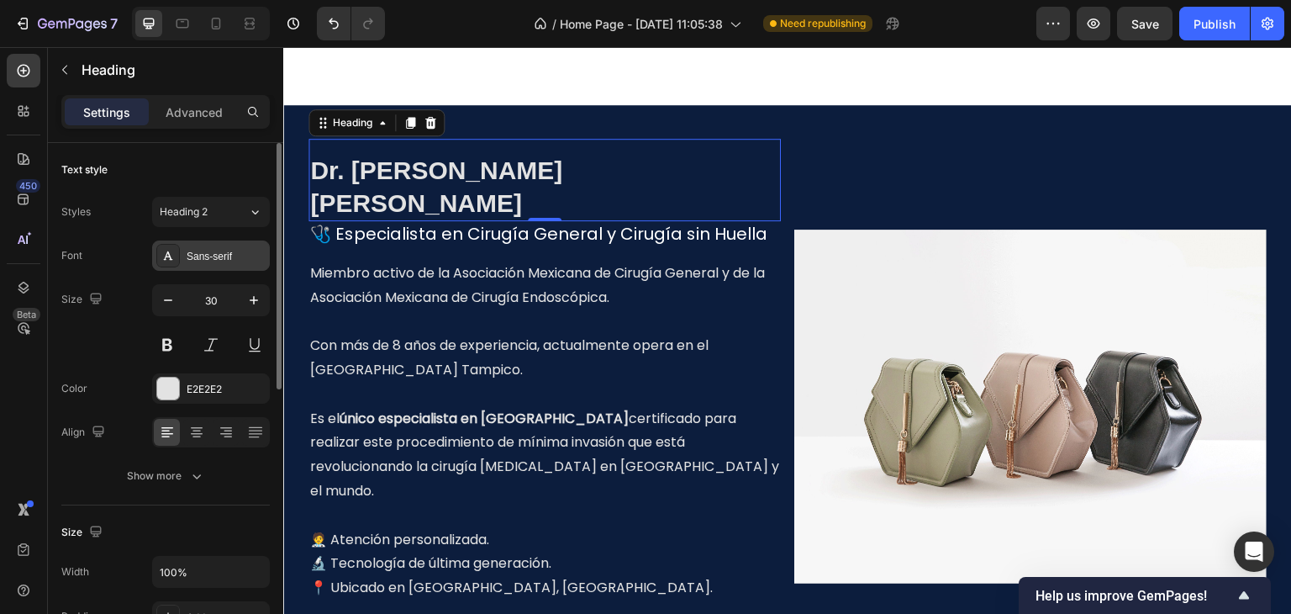
drag, startPoint x: 202, startPoint y: 261, endPoint x: 213, endPoint y: 266, distance: 12.4
click at [202, 263] on div "Sans-serif" at bounding box center [211, 255] width 118 height 30
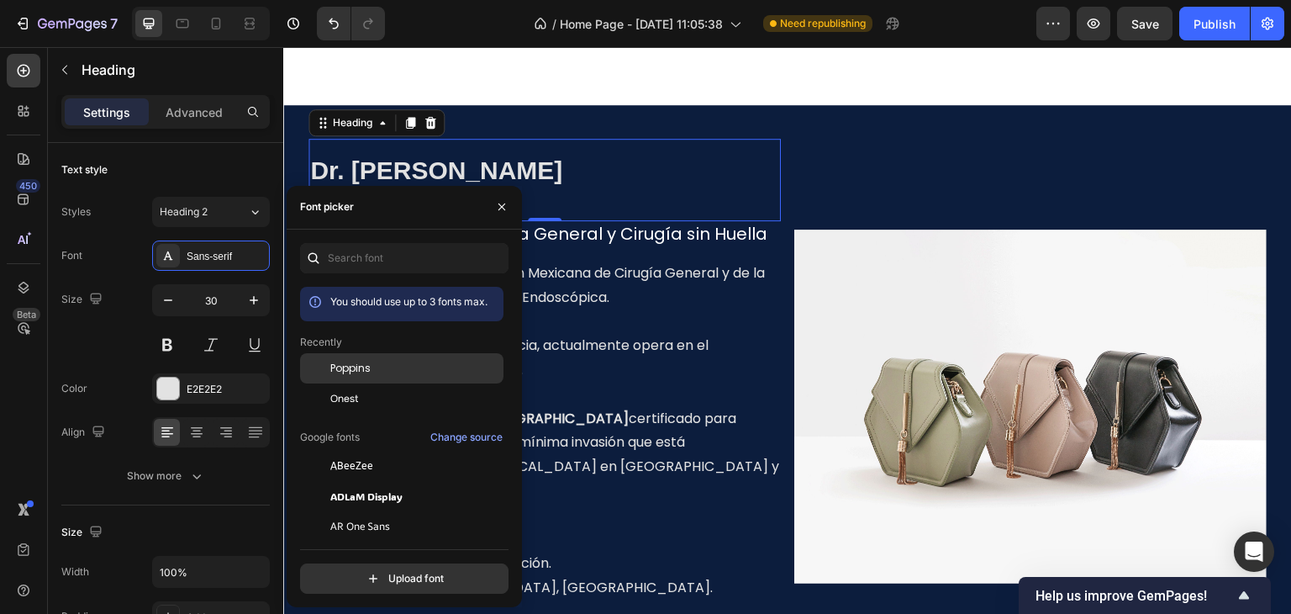
click at [369, 371] on span "Poppins" at bounding box center [350, 368] width 40 height 15
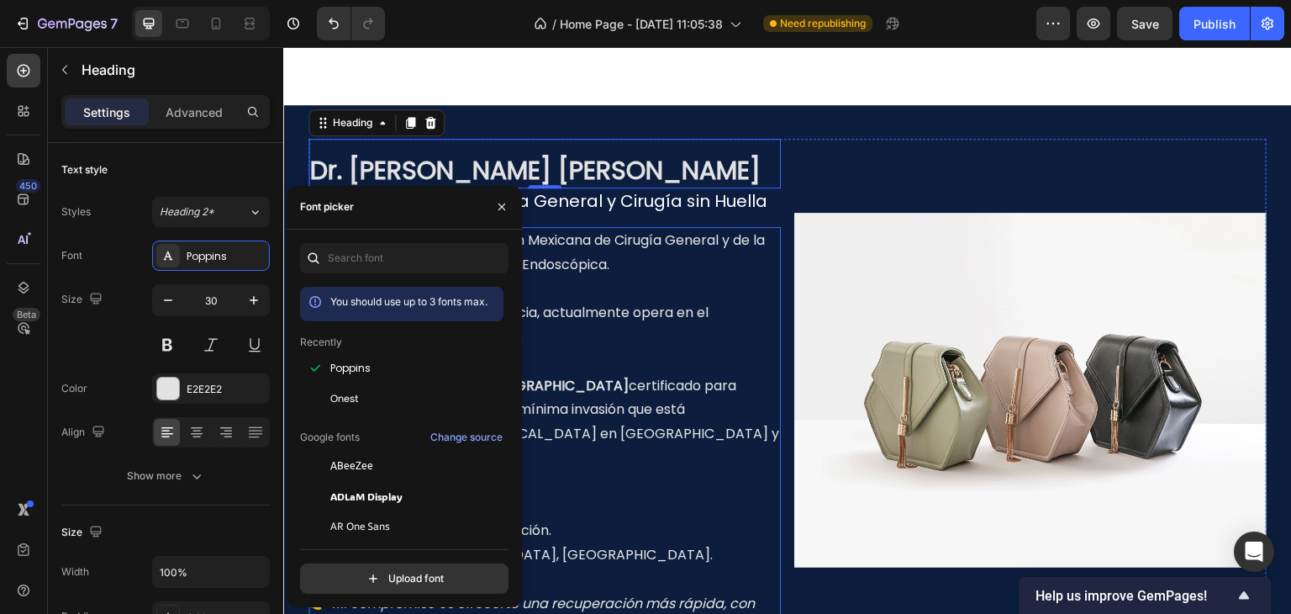
click at [666, 274] on p "Miembro activo de la Asociación Mexicana de Cirugía General y de la Asociación …" at bounding box center [544, 253] width 469 height 49
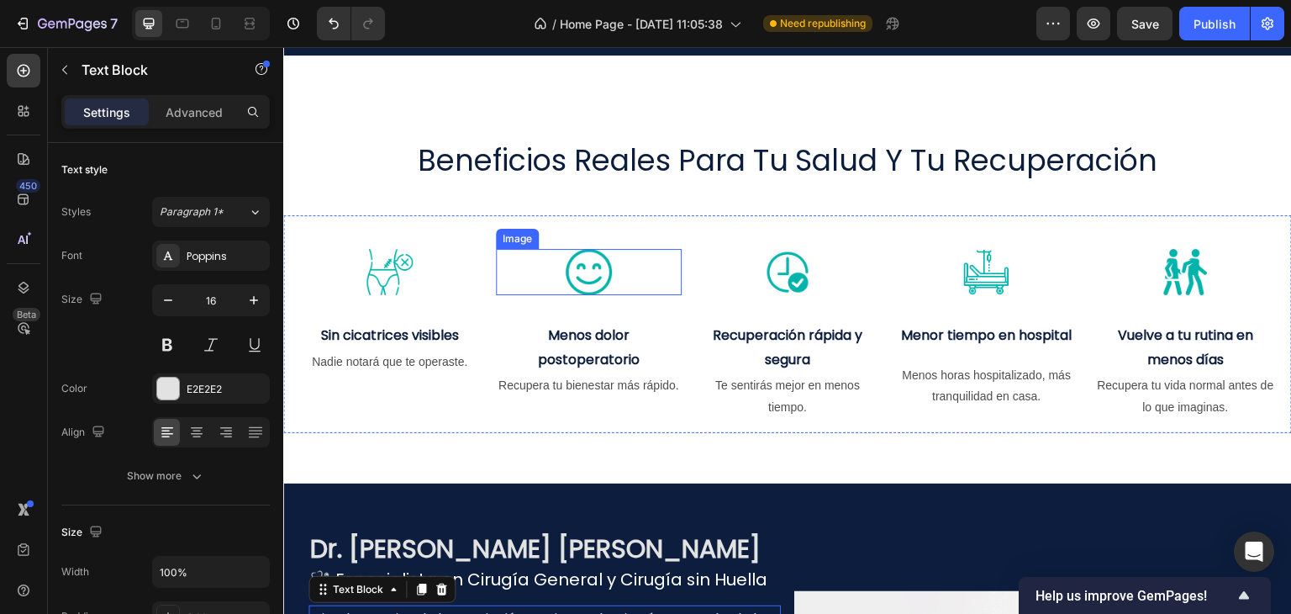
scroll to position [916, 0]
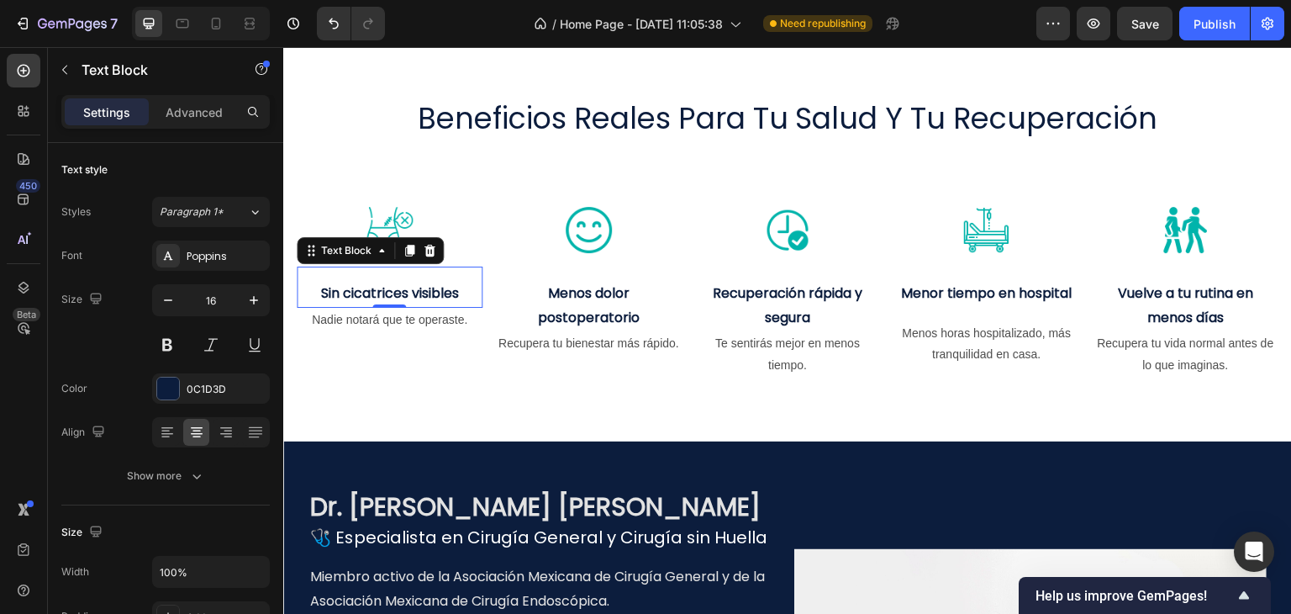
click at [397, 291] on strong "Sin cicatrices visibles" at bounding box center [389, 292] width 138 height 19
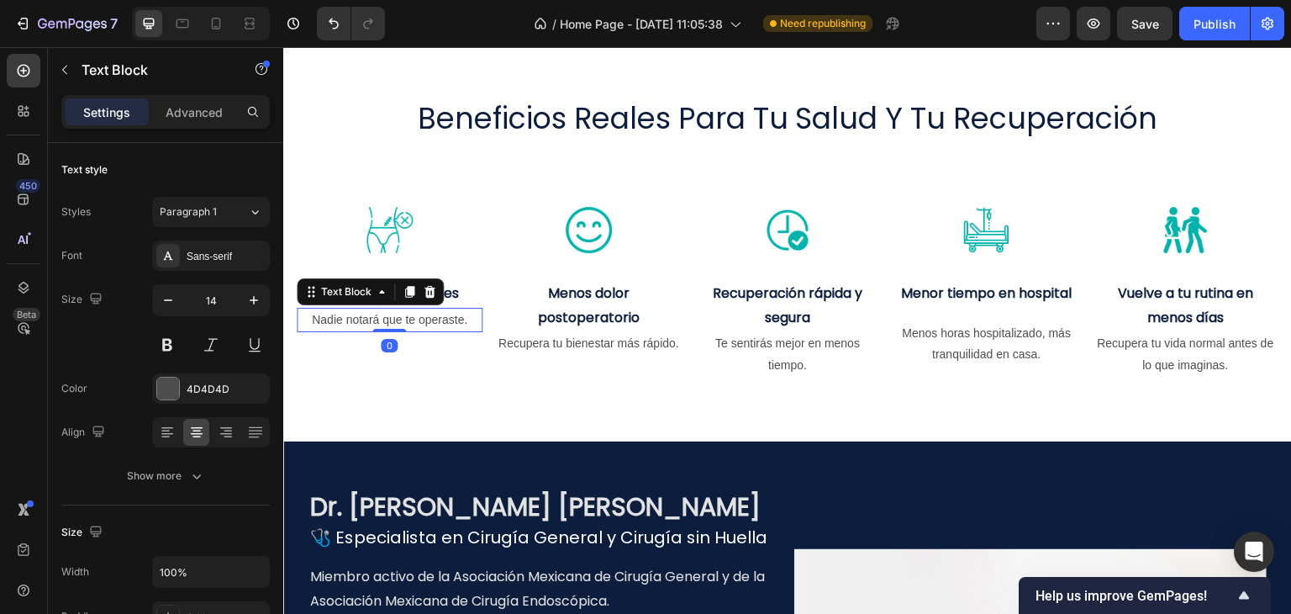
click at [393, 323] on p "Nadie notará que te operaste." at bounding box center [389, 319] width 182 height 21
drag, startPoint x: 187, startPoint y: 253, endPoint x: 215, endPoint y: 287, distance: 43.6
click at [187, 255] on div "Sans-serif" at bounding box center [226, 256] width 79 height 15
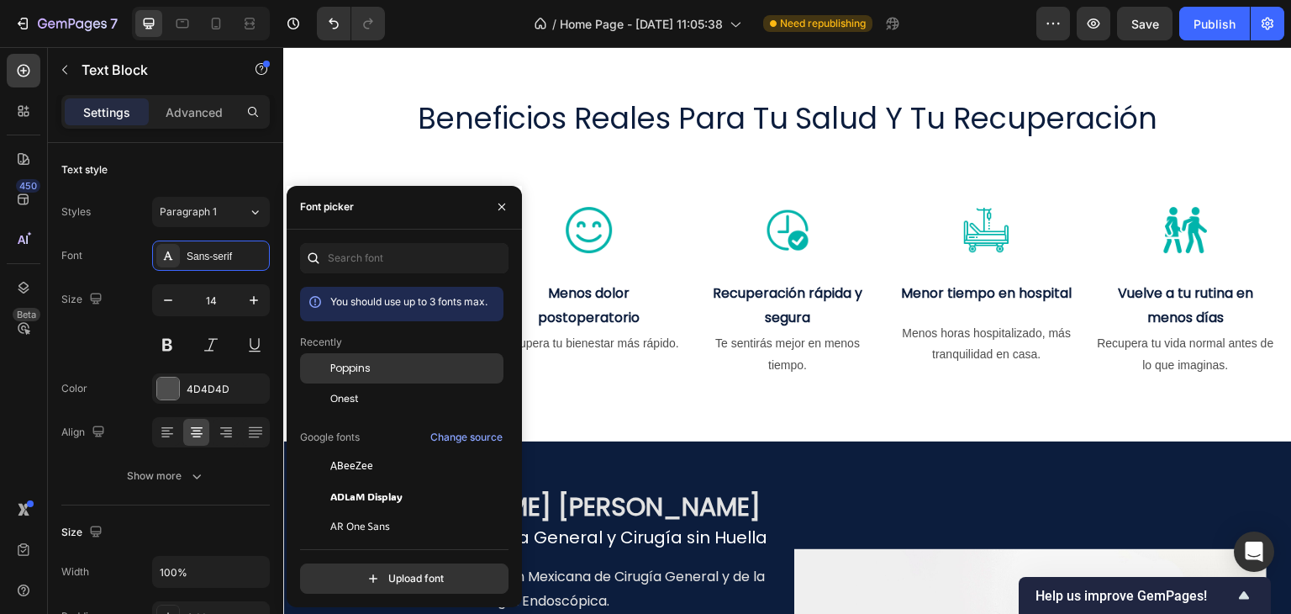
click at [349, 364] on span "Poppins" at bounding box center [350, 368] width 40 height 15
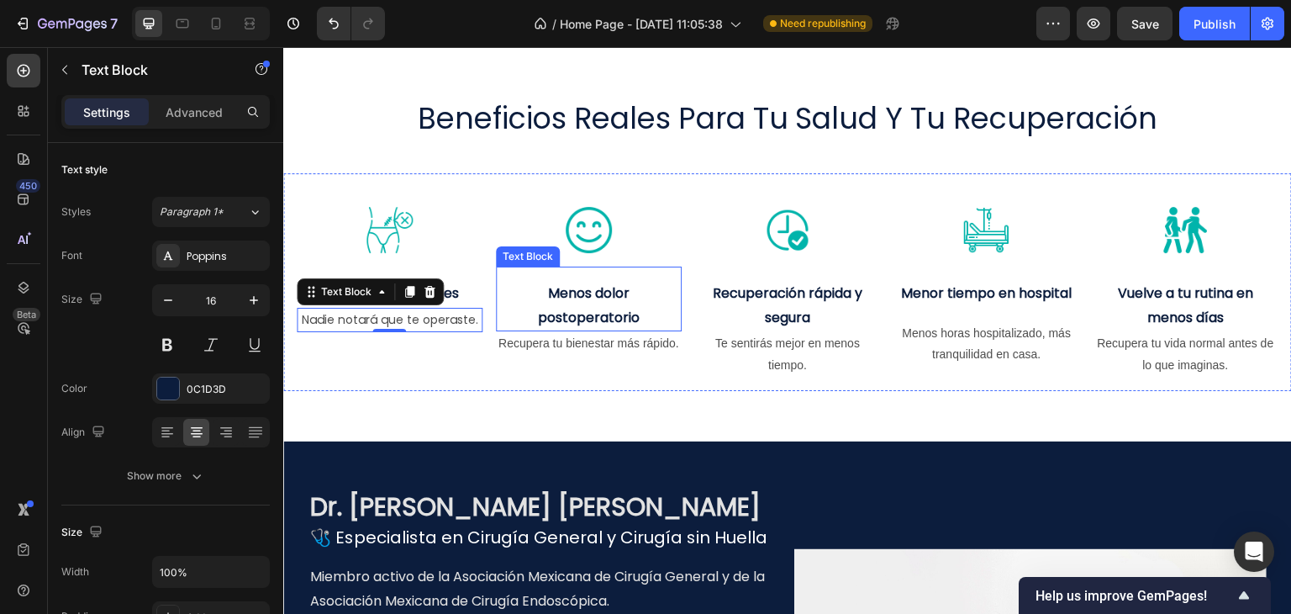
click at [594, 300] on strong "Menos dolor postoperatorio" at bounding box center [589, 305] width 102 height 44
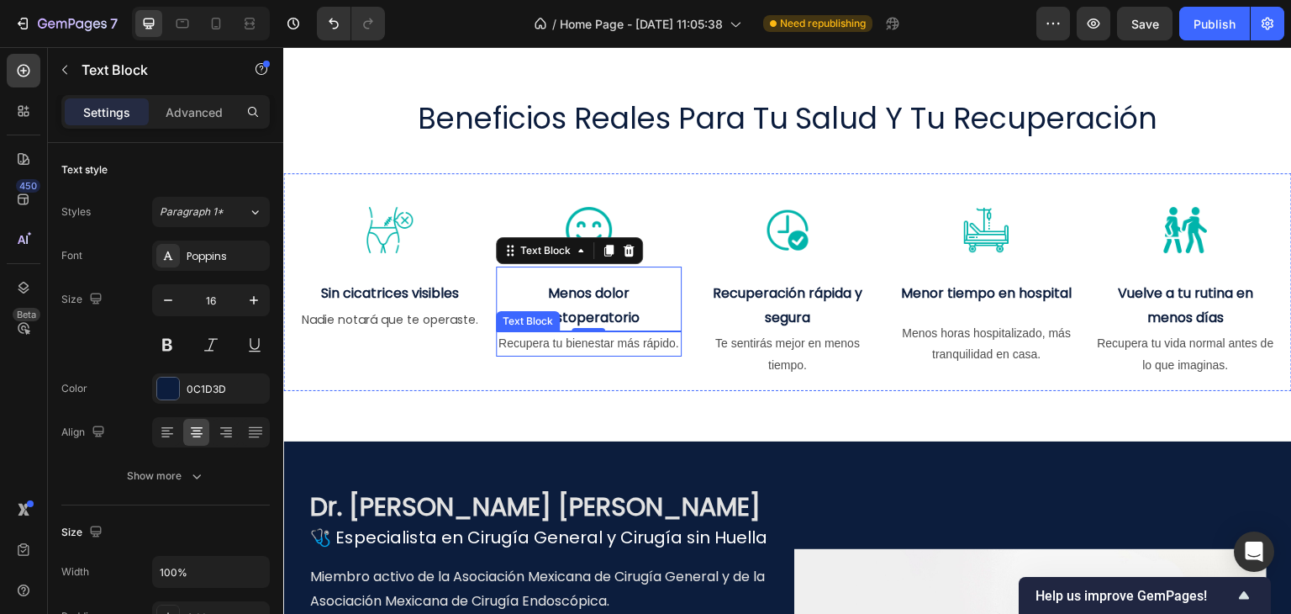
click at [566, 354] on p "Recupera tu bienestar más rápido." at bounding box center [589, 343] width 182 height 21
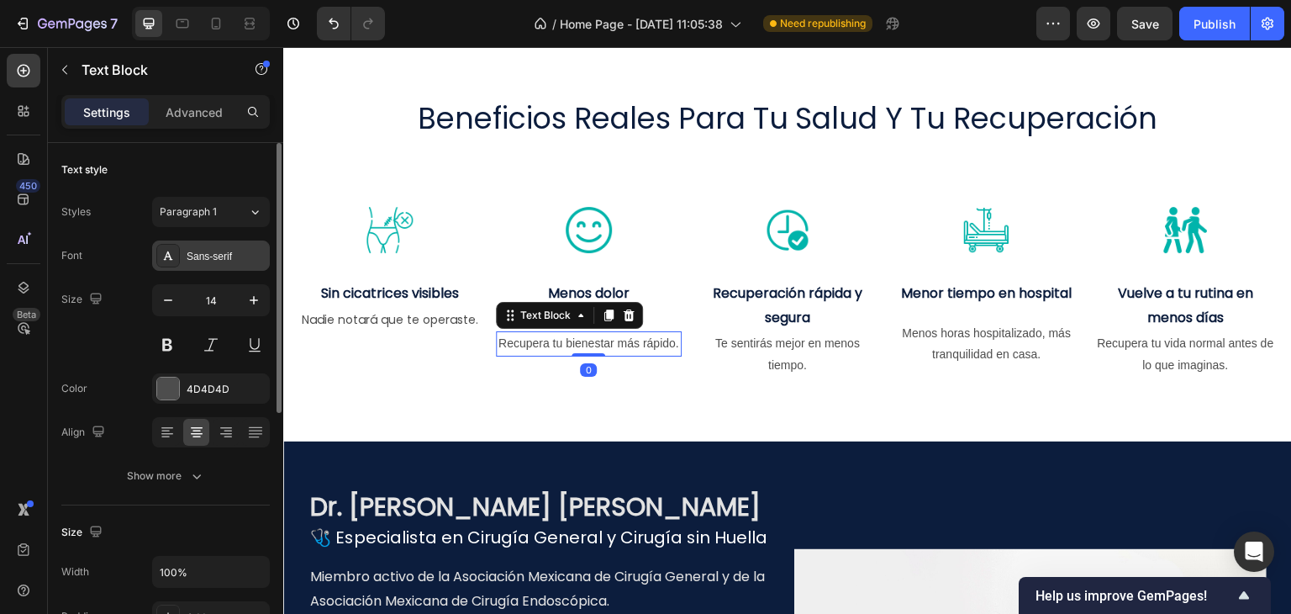
click at [211, 260] on div "Sans-serif" at bounding box center [226, 256] width 79 height 15
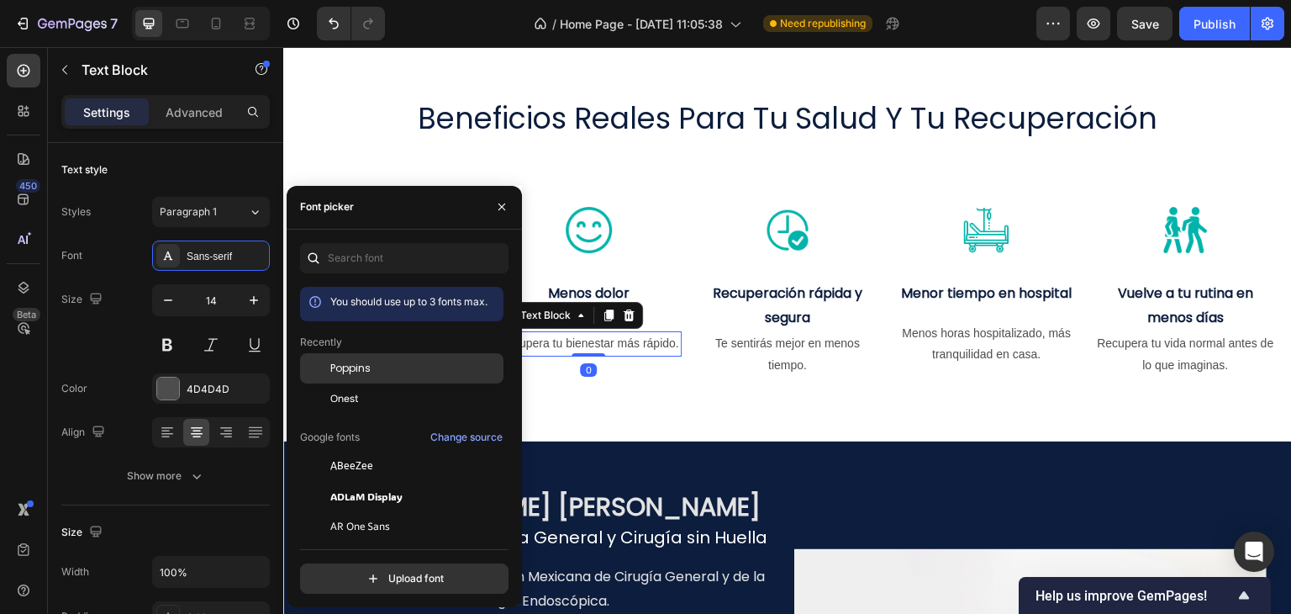
click at [360, 371] on span "Poppins" at bounding box center [350, 368] width 40 height 15
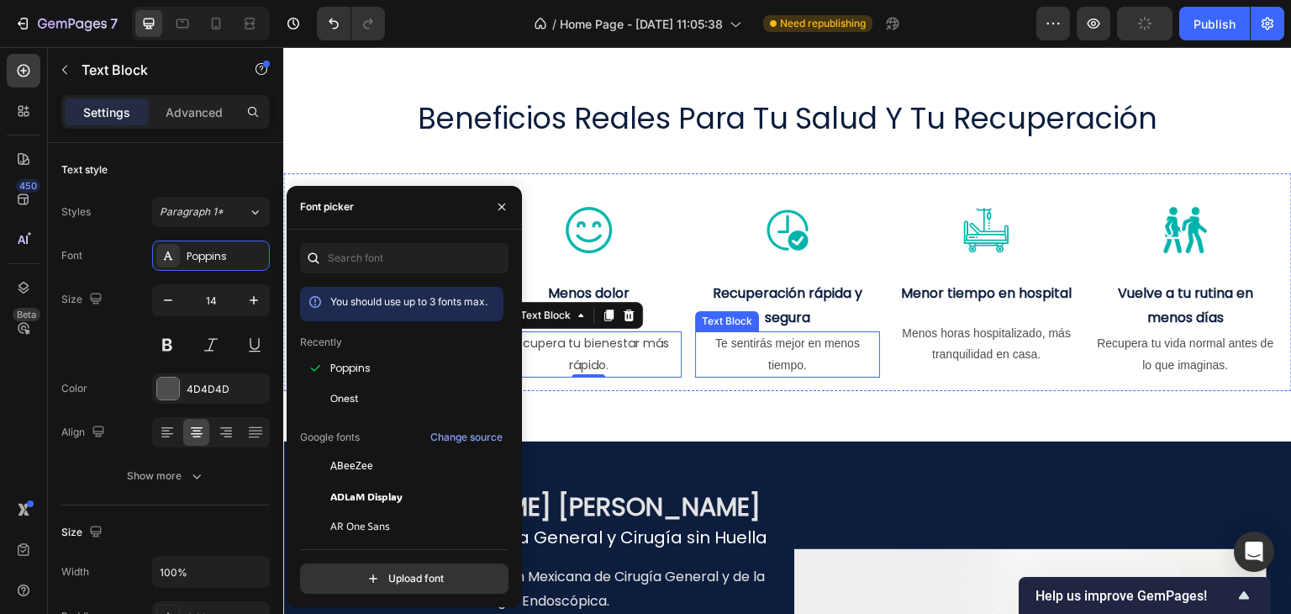
click at [774, 348] on p "Te sentirás mejor en menos tiempo." at bounding box center [788, 354] width 182 height 42
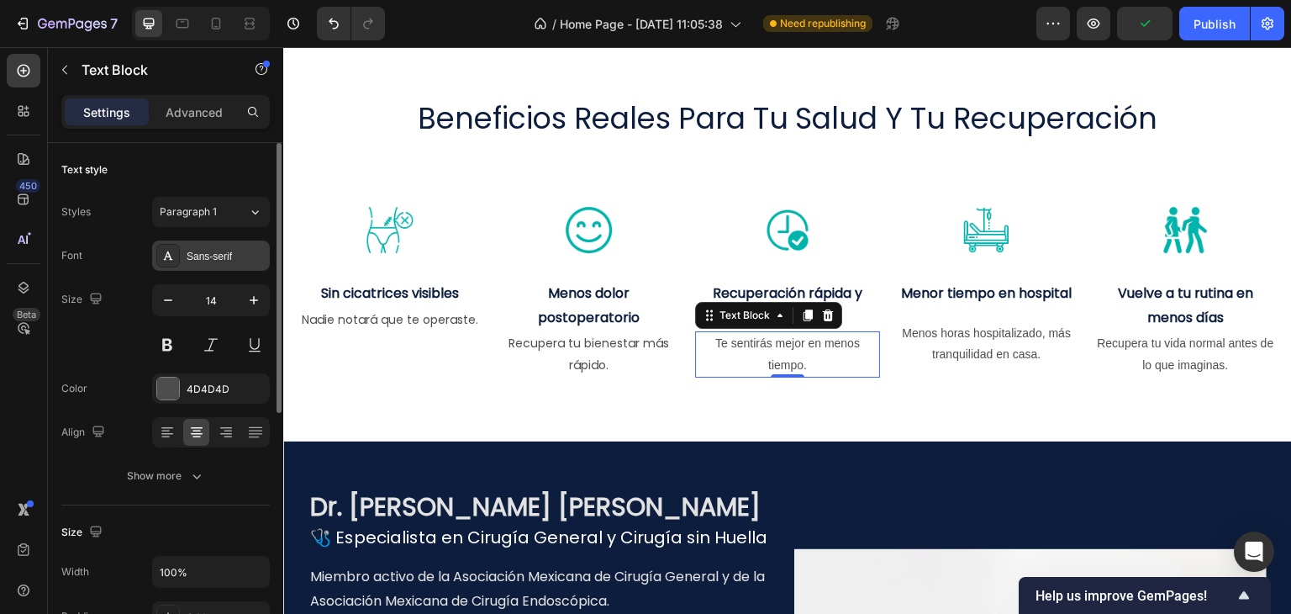
click at [219, 258] on div "Sans-serif" at bounding box center [226, 256] width 79 height 15
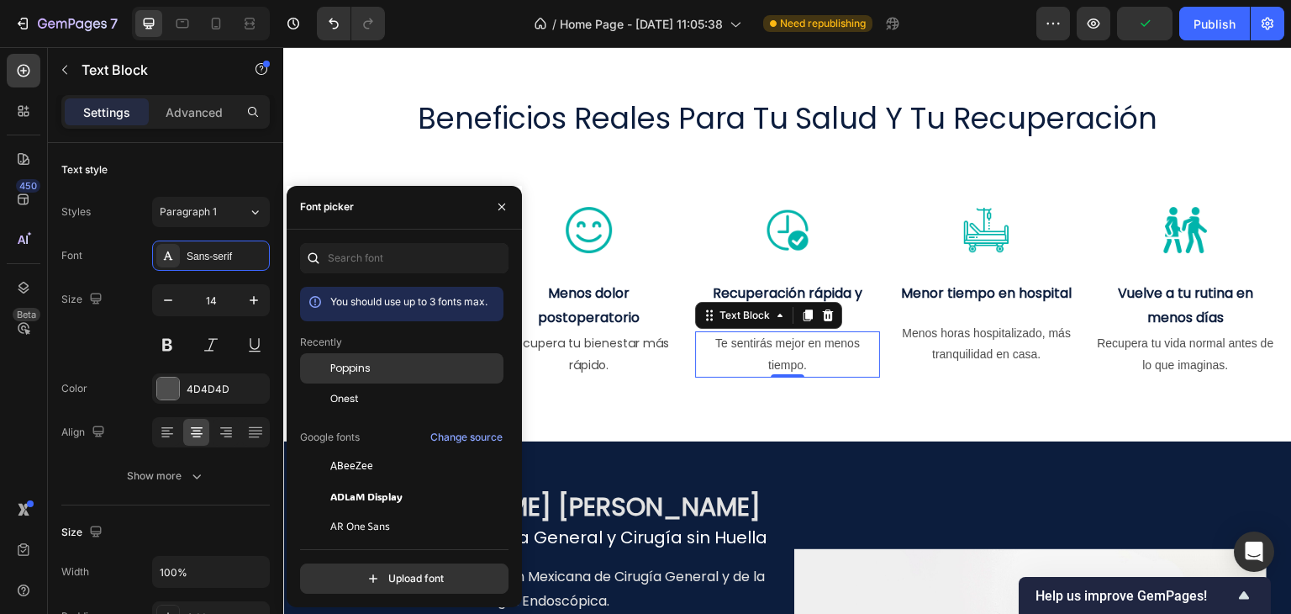
click at [352, 370] on span "Poppins" at bounding box center [350, 368] width 40 height 15
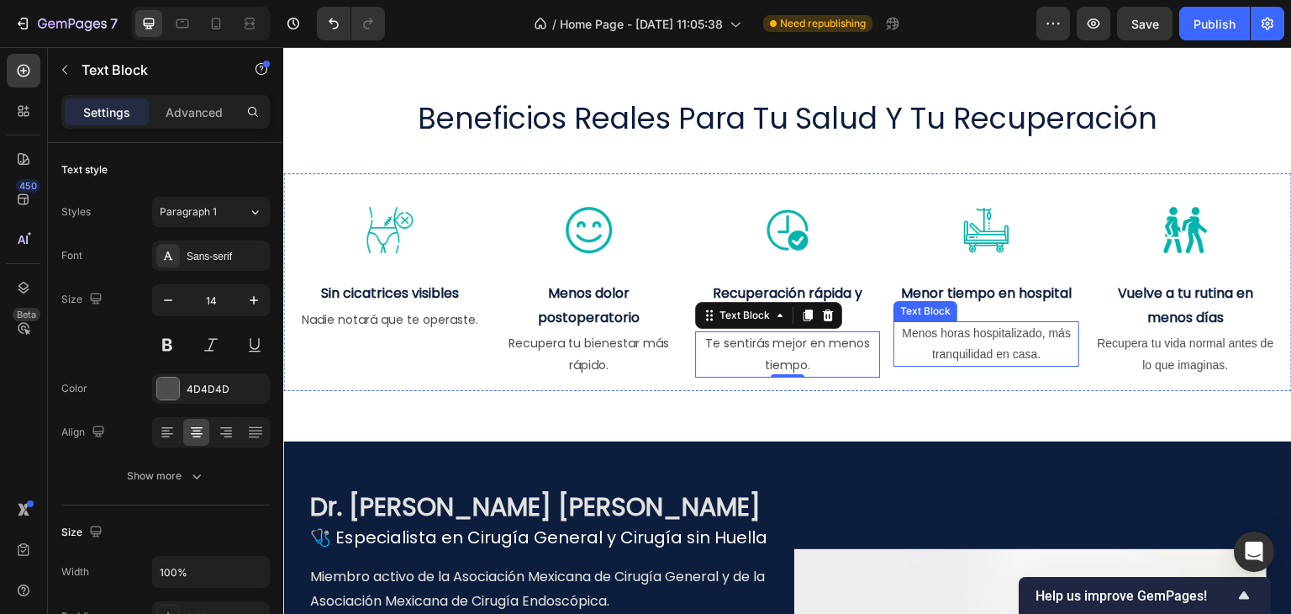
click at [966, 333] on p "Menos horas hospitalizado, más tranquilidad en casa." at bounding box center [986, 344] width 182 height 42
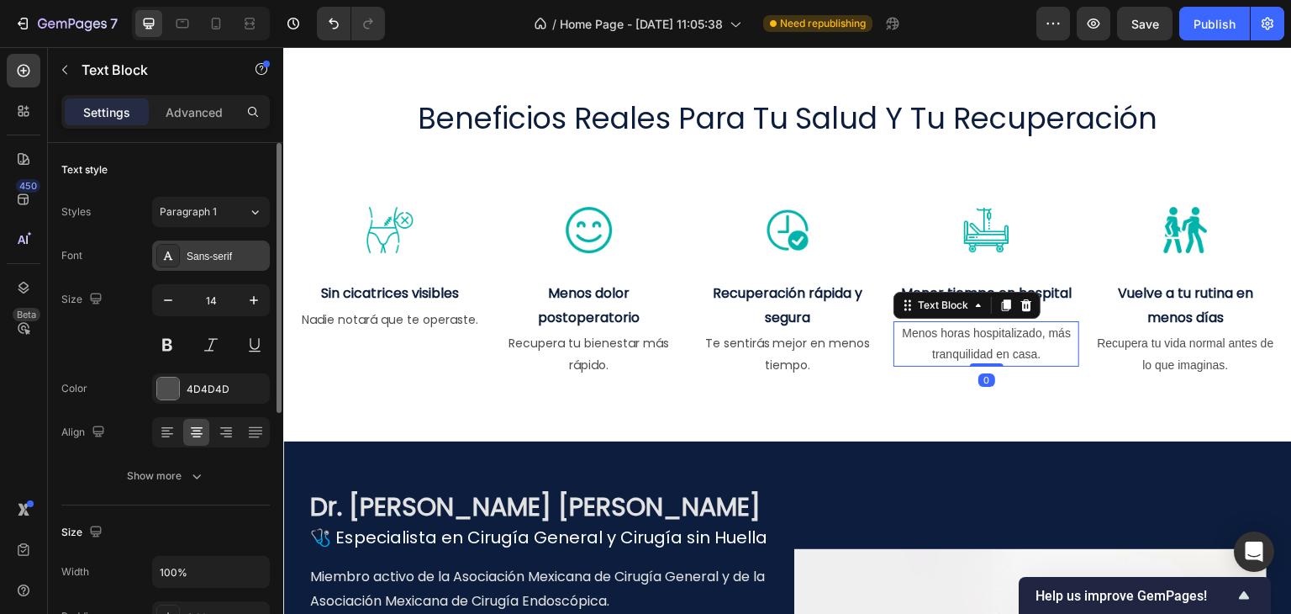
click at [179, 253] on div at bounding box center [168, 256] width 24 height 24
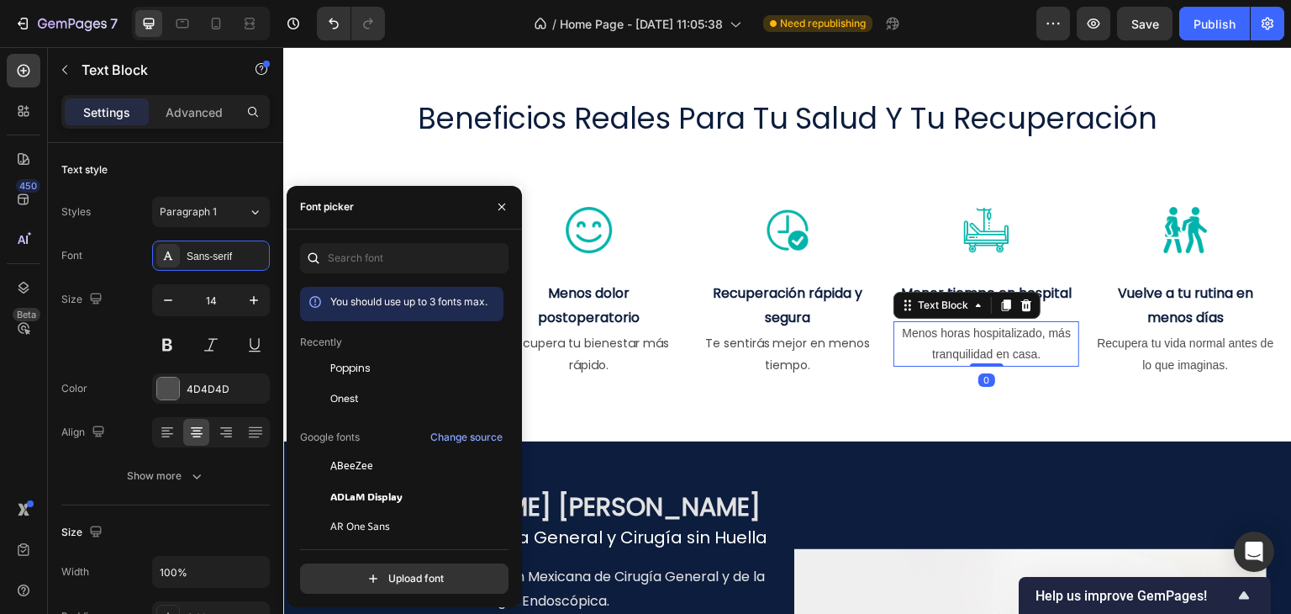
drag, startPoint x: 369, startPoint y: 369, endPoint x: 516, endPoint y: 374, distance: 147.2
click at [370, 369] on span "Poppins" at bounding box center [350, 368] width 40 height 15
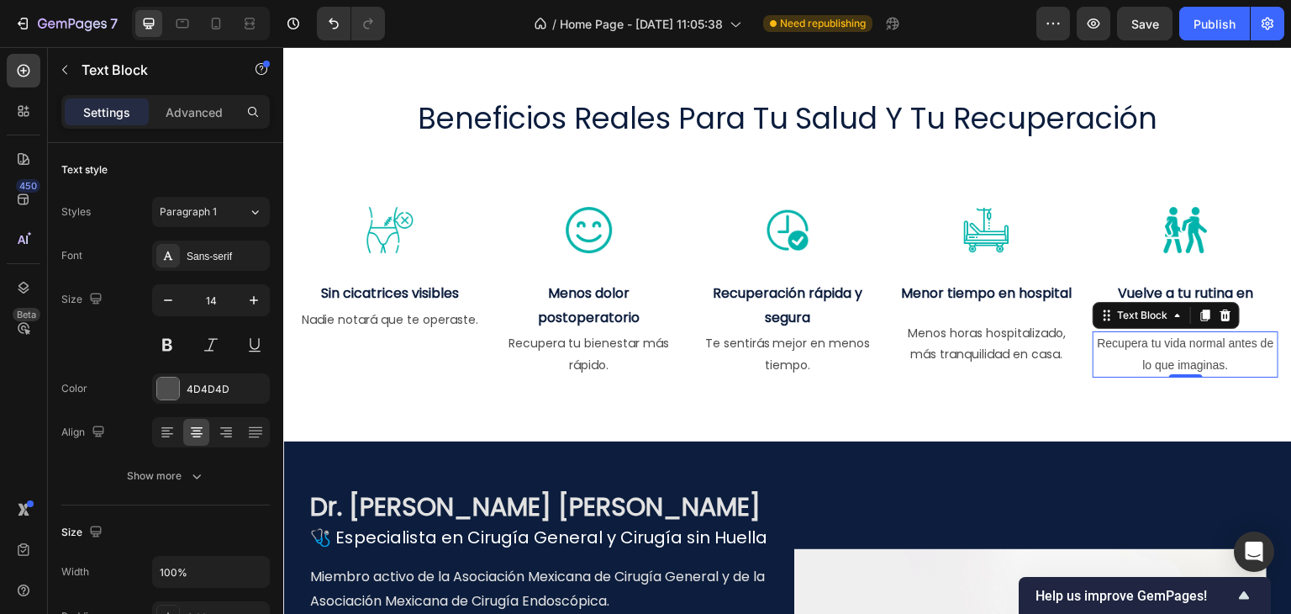
click at [1153, 348] on p "Recupera tu vida normal antes de lo que imaginas." at bounding box center [1185, 354] width 182 height 42
drag, startPoint x: 163, startPoint y: 256, endPoint x: 171, endPoint y: 275, distance: 20.3
click at [163, 257] on icon at bounding box center [167, 255] width 13 height 13
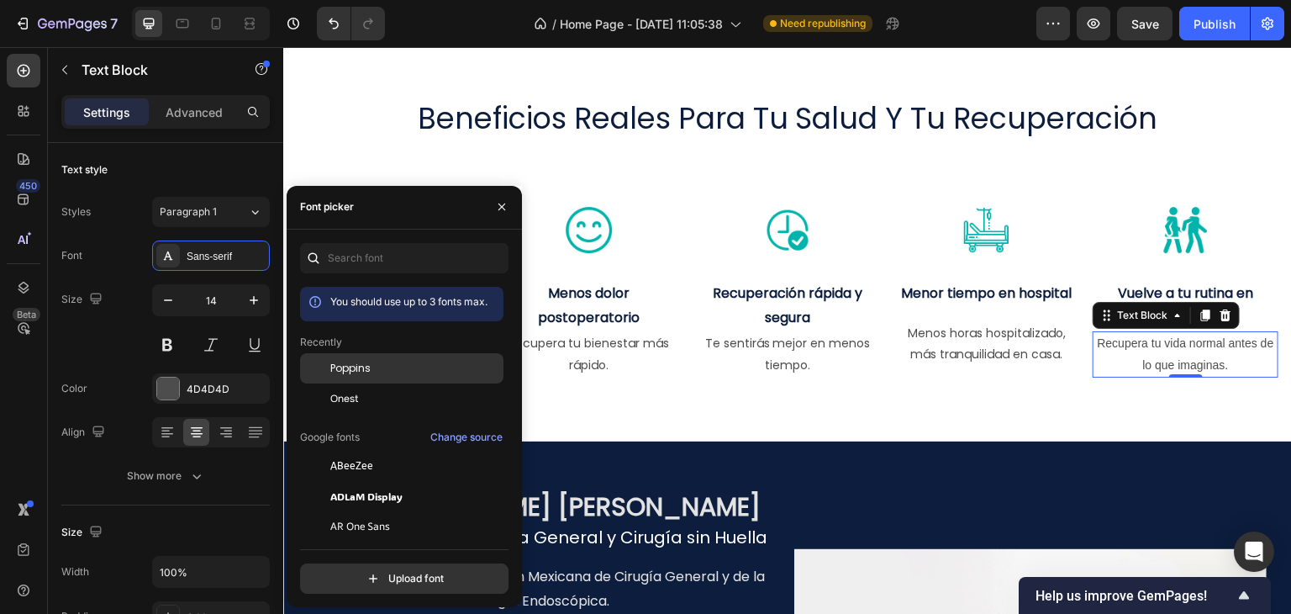
click at [360, 370] on span "Poppins" at bounding box center [350, 368] width 40 height 15
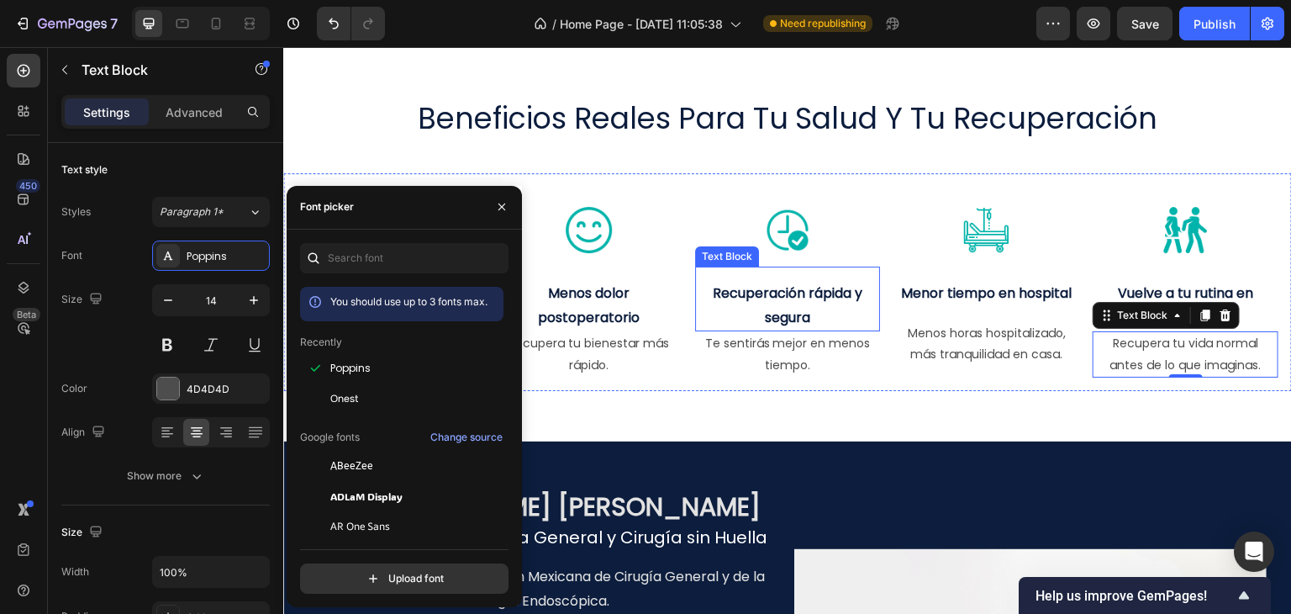
click at [731, 303] on p "Recuperación rápida y segura" at bounding box center [788, 306] width 182 height 49
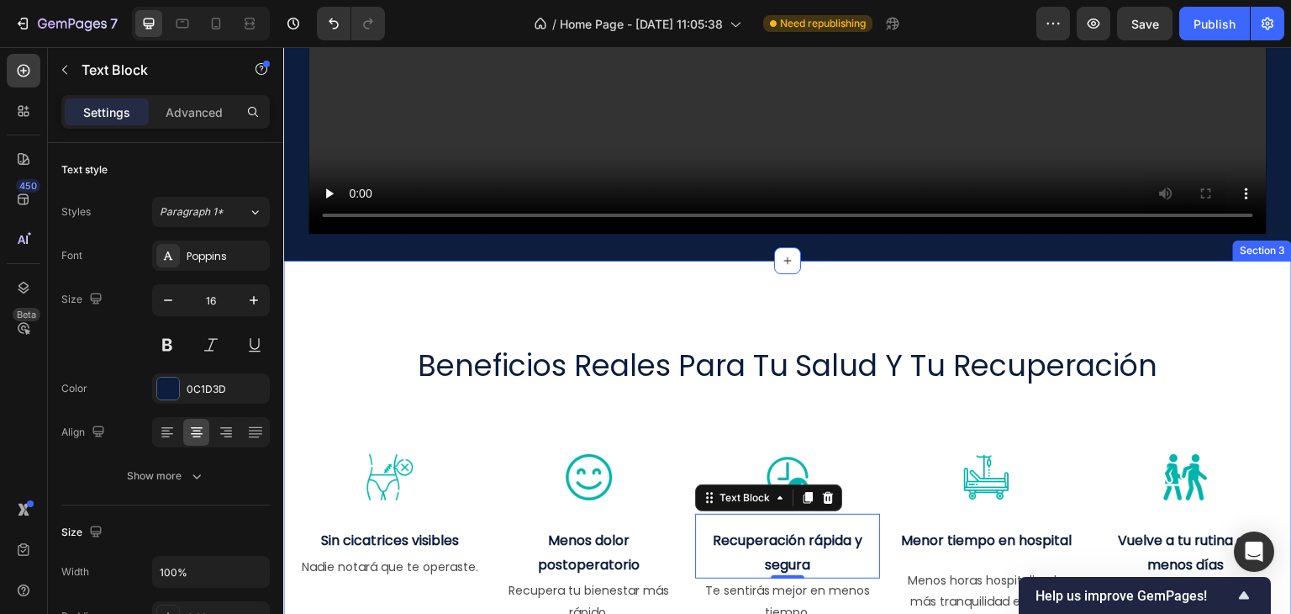
scroll to position [748, 0]
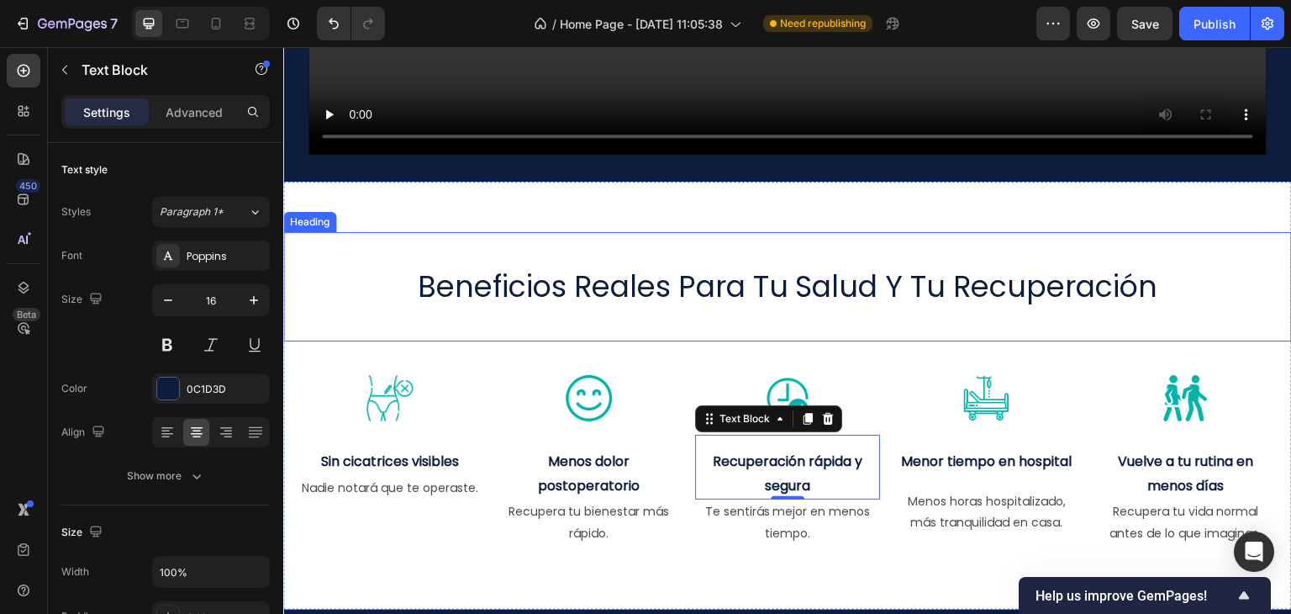
click at [629, 287] on h2 "beneficios reales para tu salud y tu recuperación" at bounding box center [787, 287] width 941 height 42
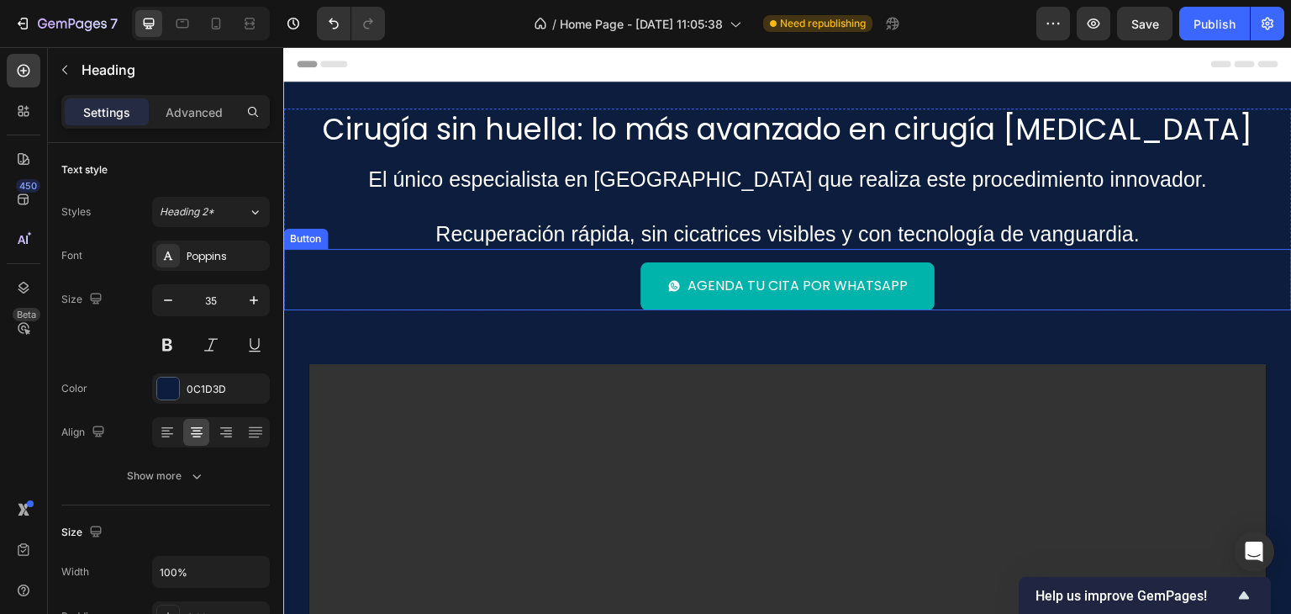
scroll to position [0, 0]
click at [605, 282] on div "Agenda tu cita por WhatsApp Button" at bounding box center [787, 279] width 1009 height 61
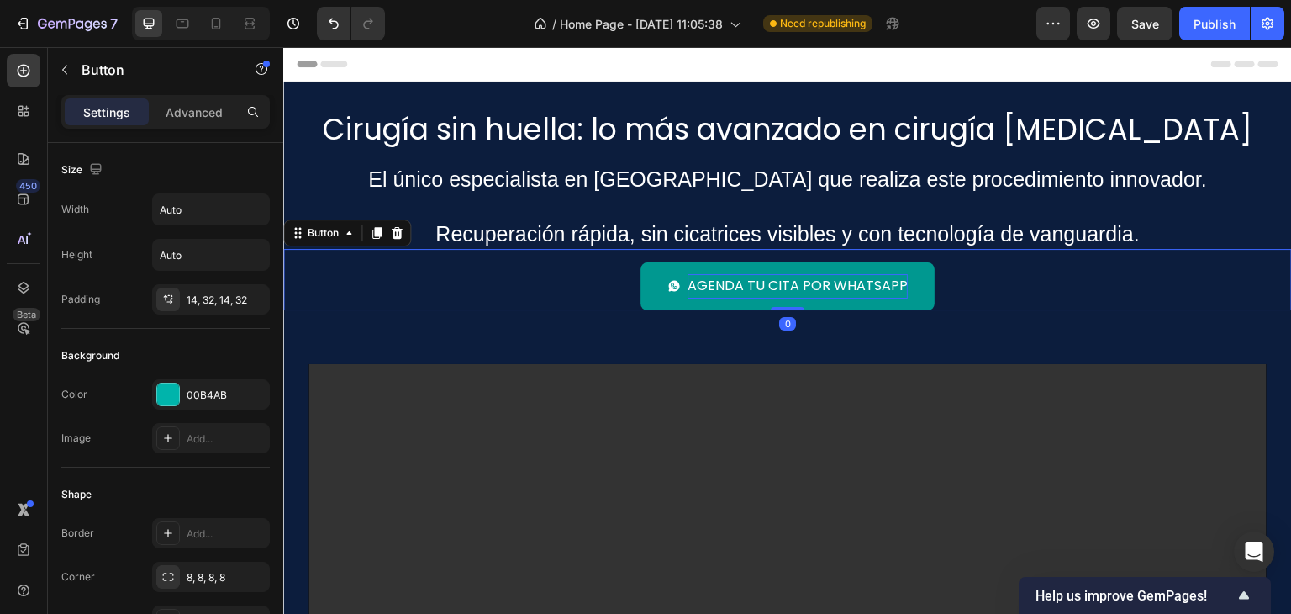
click at [735, 282] on p "Agenda tu cita por WhatsApp" at bounding box center [797, 286] width 220 height 24
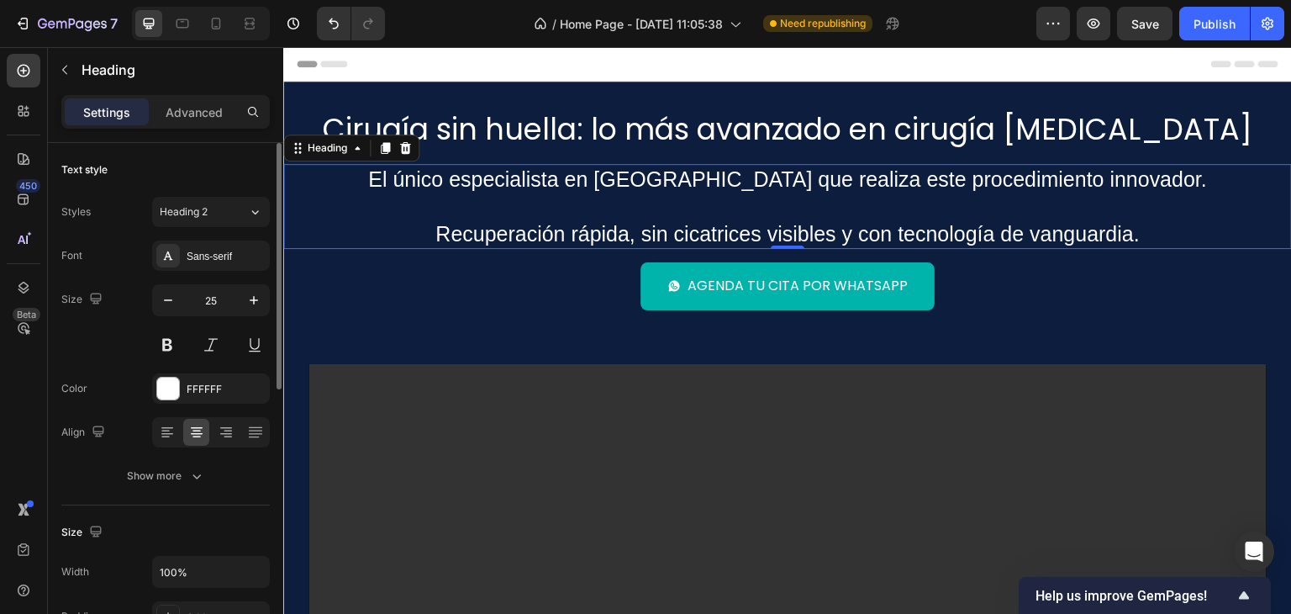
click at [534, 208] on h2 "El único especialista en Tamaulipas que realiza este procedimiento innovador. R…" at bounding box center [787, 207] width 1009 height 86
click at [220, 255] on div "Sans-serif" at bounding box center [226, 256] width 79 height 15
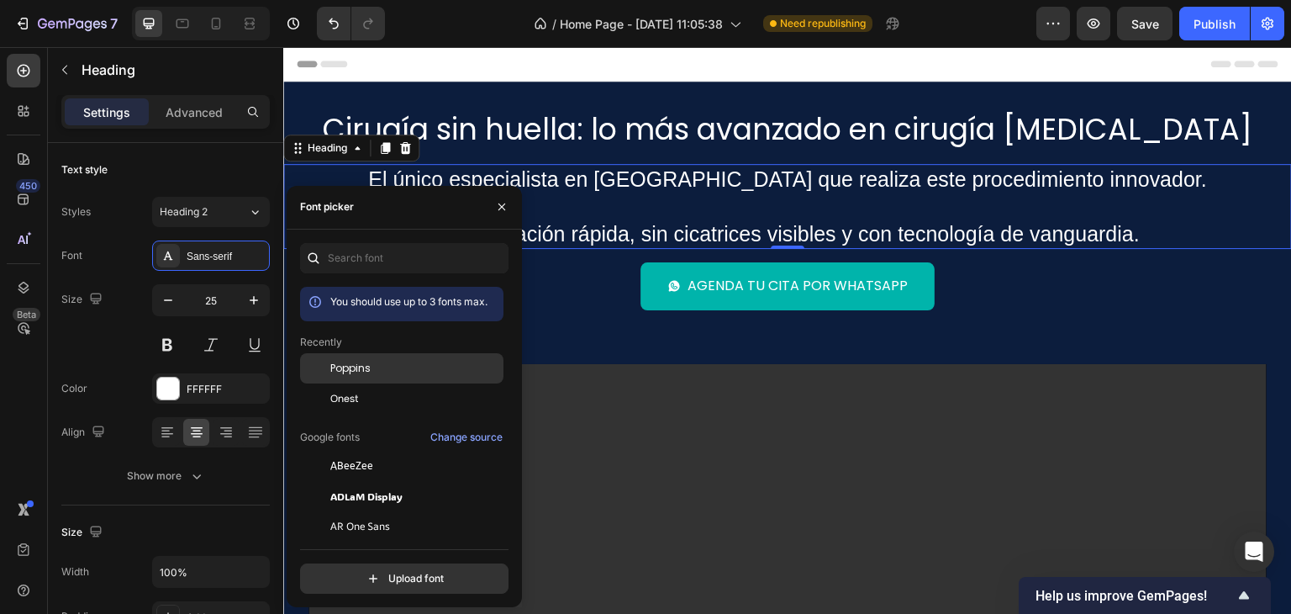
click at [340, 368] on span "Poppins" at bounding box center [350, 368] width 40 height 15
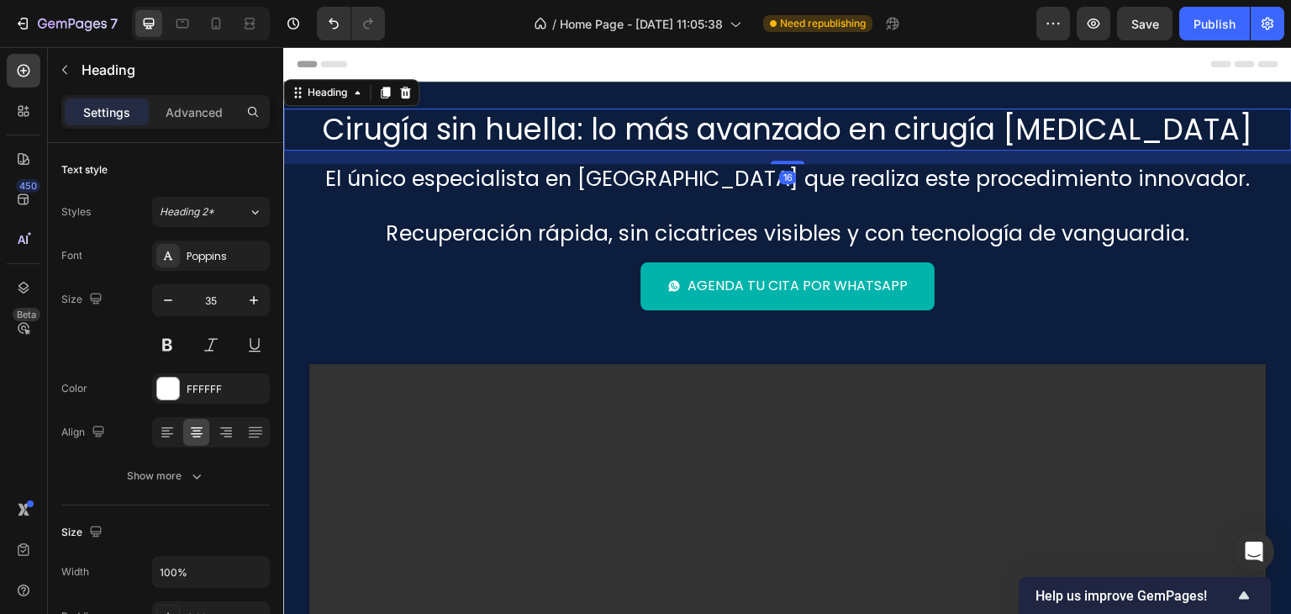
click at [477, 133] on h2 "Cirugía sin huella: lo más avanzado en cirugía gastrointestinal" at bounding box center [787, 129] width 1009 height 42
click at [198, 260] on div "Poppins" at bounding box center [226, 256] width 79 height 15
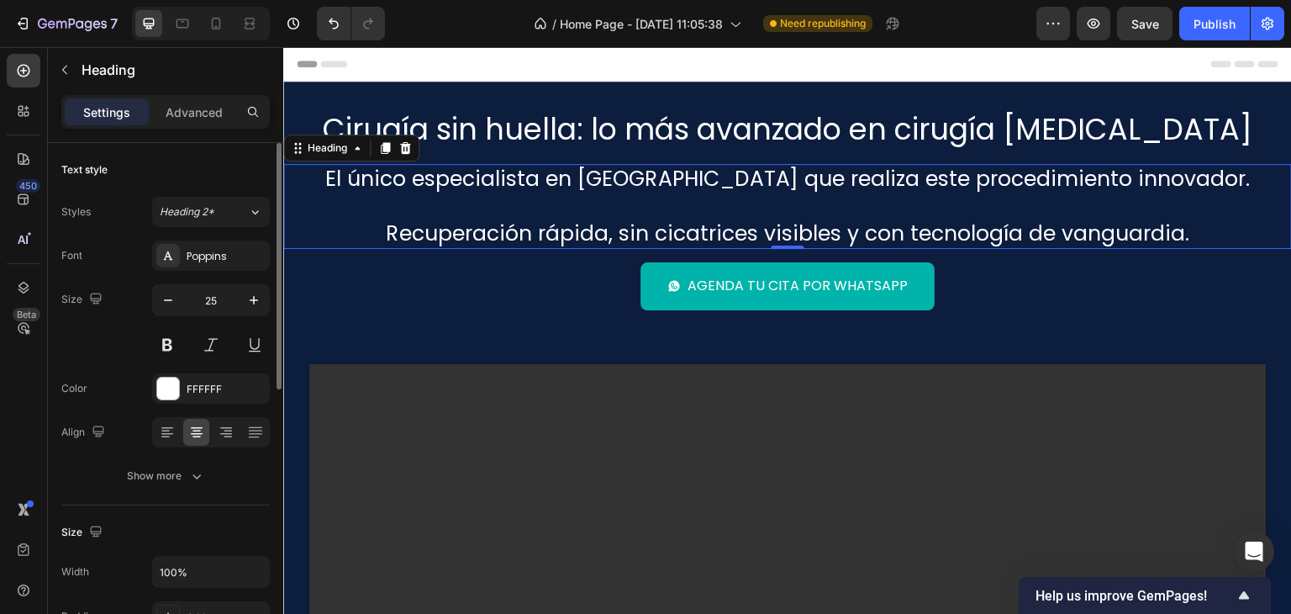
click at [695, 176] on h2 "El único especialista en Tamaulipas que realiza este procedimiento innovador. R…" at bounding box center [787, 207] width 1009 height 86
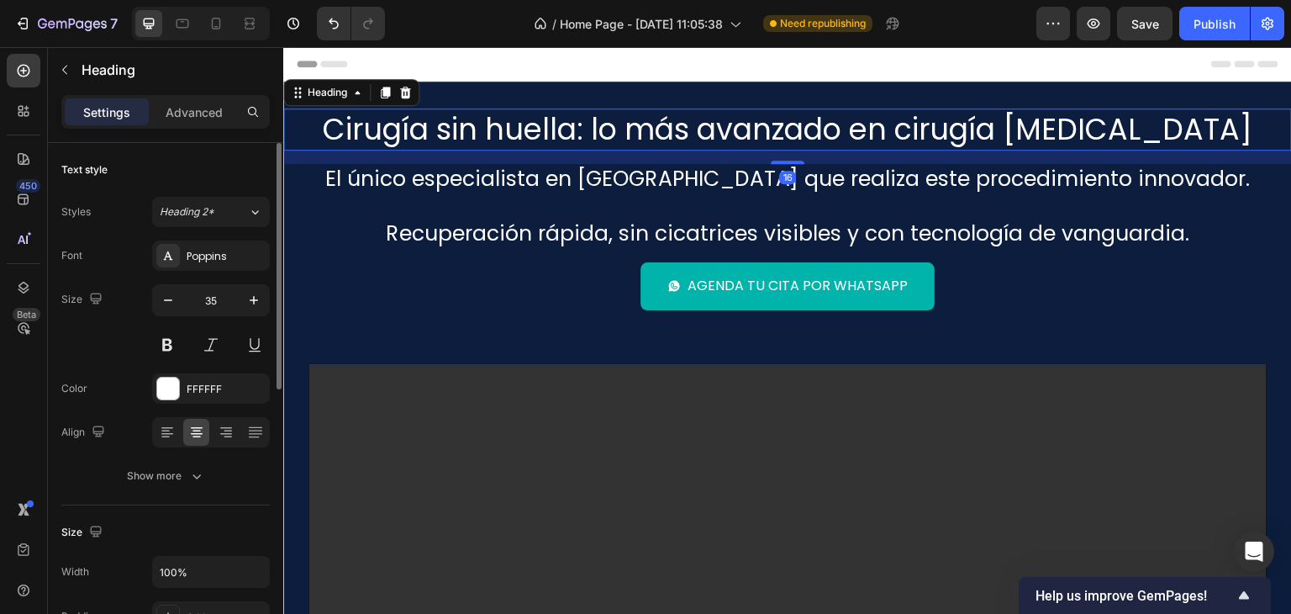
click at [483, 123] on h2 "Cirugía sin huella: lo más avanzado en cirugía gastrointestinal" at bounding box center [787, 129] width 1009 height 42
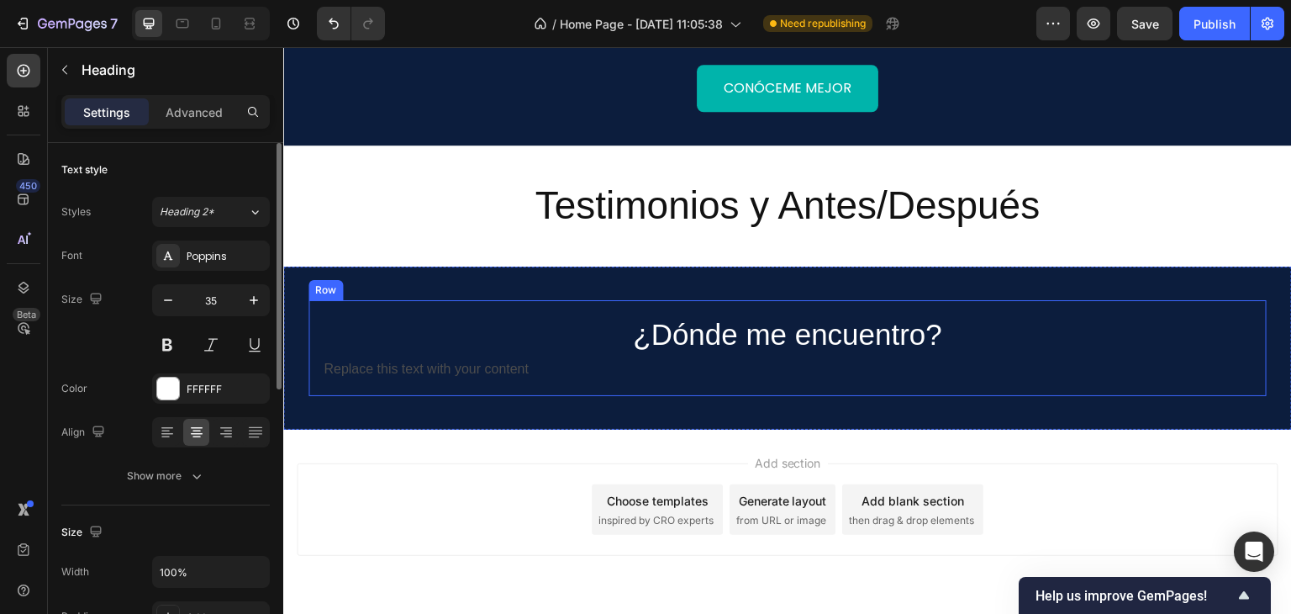
scroll to position [1849, 0]
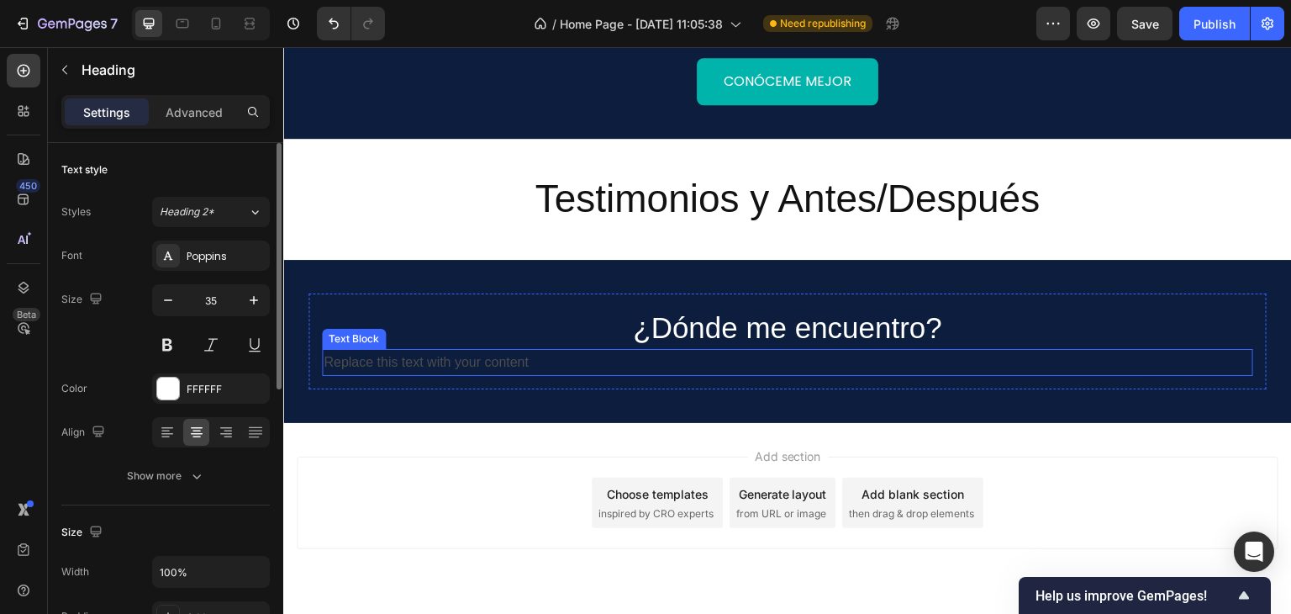
click at [541, 349] on div "Replace this text with your content" at bounding box center [787, 363] width 931 height 28
click at [661, 349] on div "Replace this text with your content" at bounding box center [787, 363] width 931 height 28
click at [661, 350] on p "Replace this text with your content" at bounding box center [788, 362] width 928 height 24
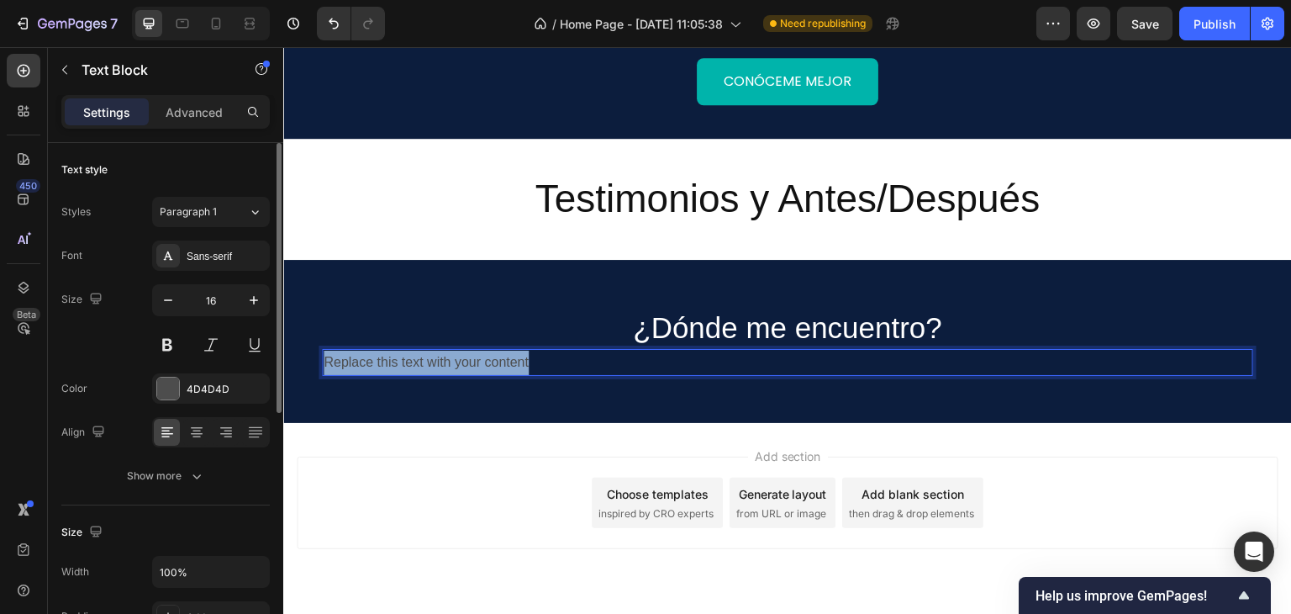
click at [661, 350] on p "Replace this text with your content" at bounding box center [788, 362] width 928 height 24
click at [467, 350] on p "Agenda tu valoración con el Dr. Omar en el Hospital Ángeles Tampico." at bounding box center [788, 362] width 928 height 24
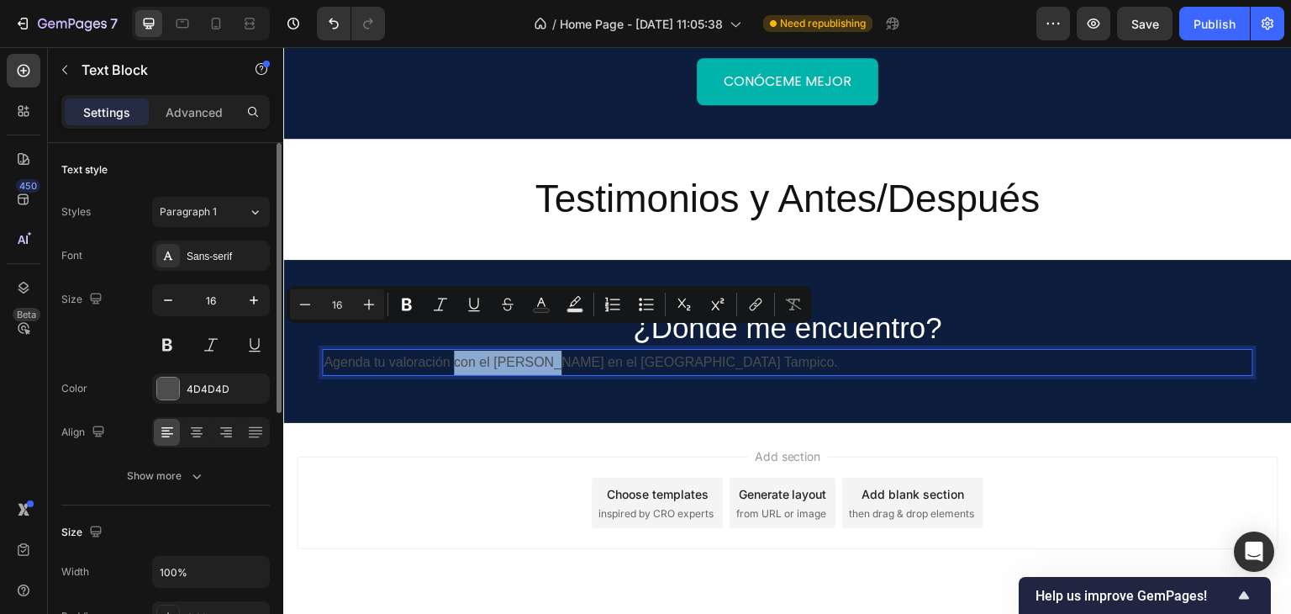
drag, startPoint x: 449, startPoint y: 341, endPoint x: 542, endPoint y: 349, distance: 93.6
click at [542, 350] on p "Agenda tu valoración con el Dr. Omar en el Hospital Ángeles Tampico." at bounding box center [788, 362] width 928 height 24
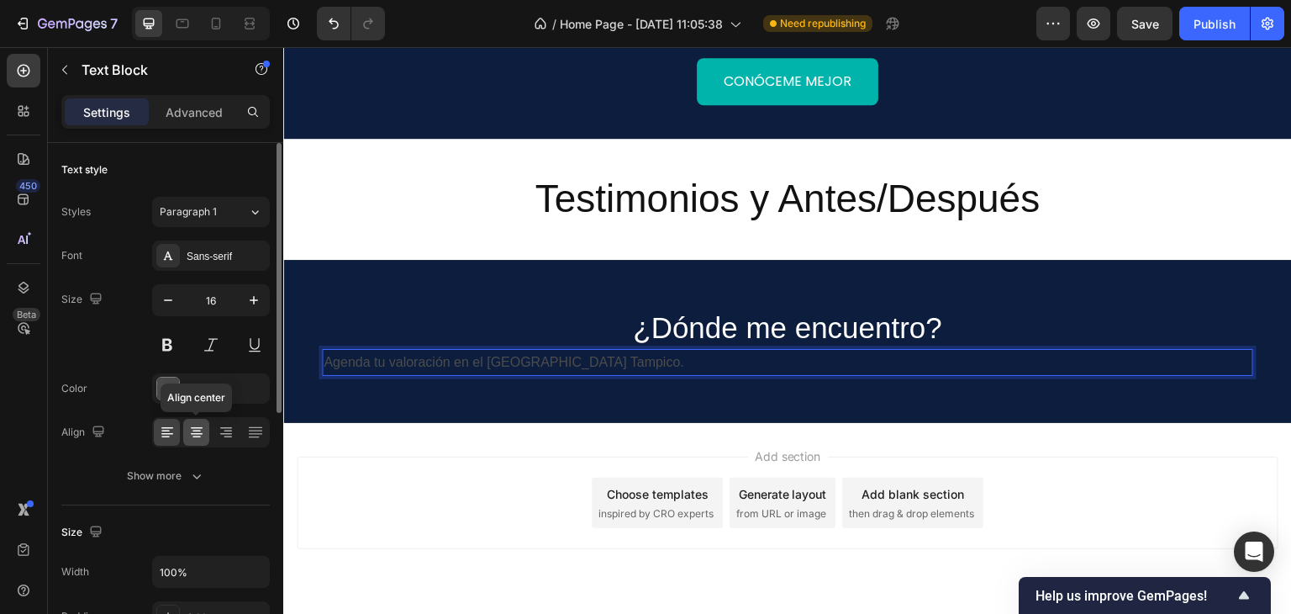
click at [198, 428] on icon at bounding box center [196, 432] width 17 height 17
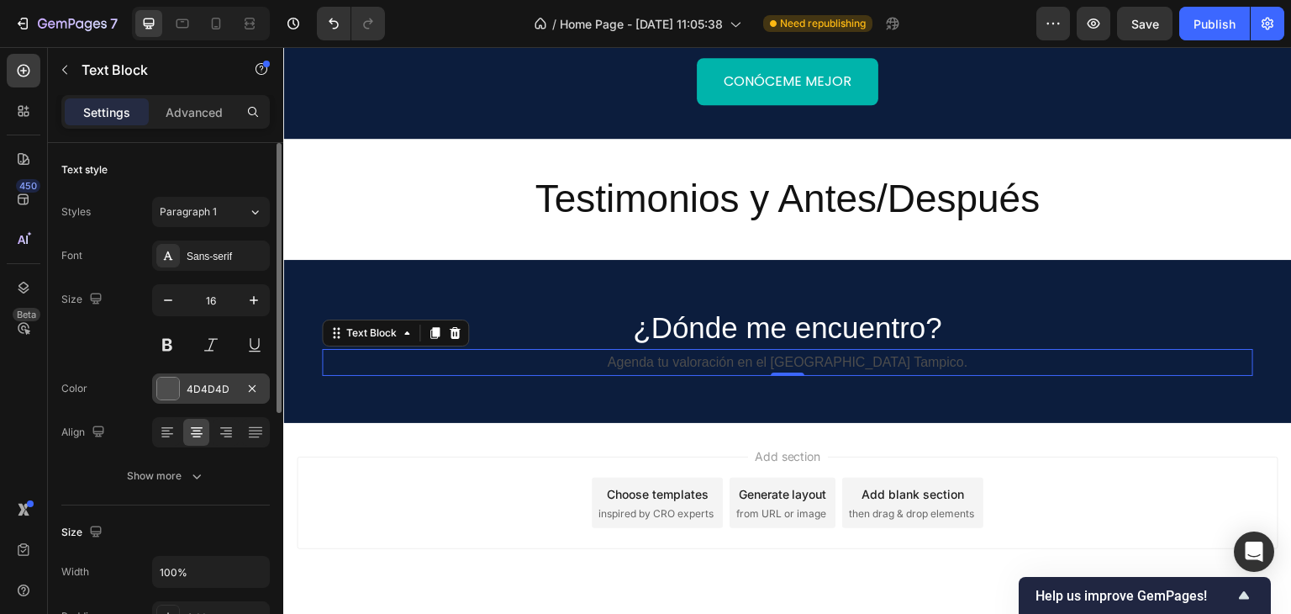
click at [171, 393] on div at bounding box center [168, 388] width 22 height 22
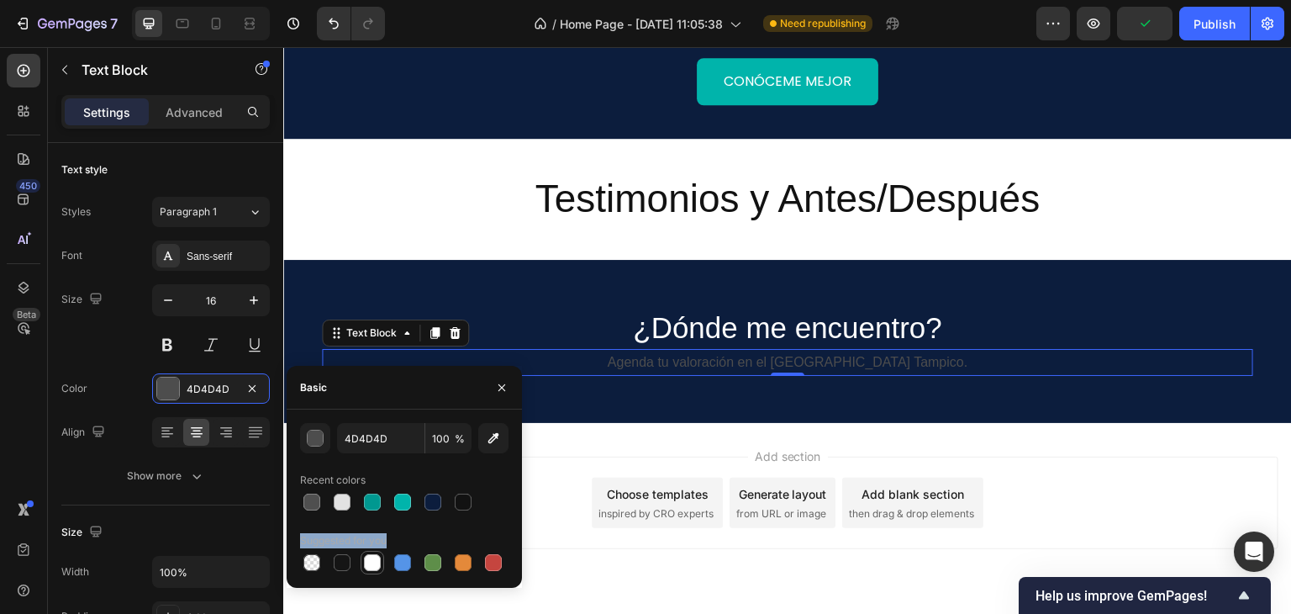
drag, startPoint x: 348, startPoint y: 501, endPoint x: 373, endPoint y: 564, distance: 67.9
click at [373, 556] on div "4D4D4D 100 % Recent colors Suggested for you" at bounding box center [404, 498] width 208 height 151
click at [371, 570] on div at bounding box center [372, 562] width 17 height 17
type input "FFFFFF"
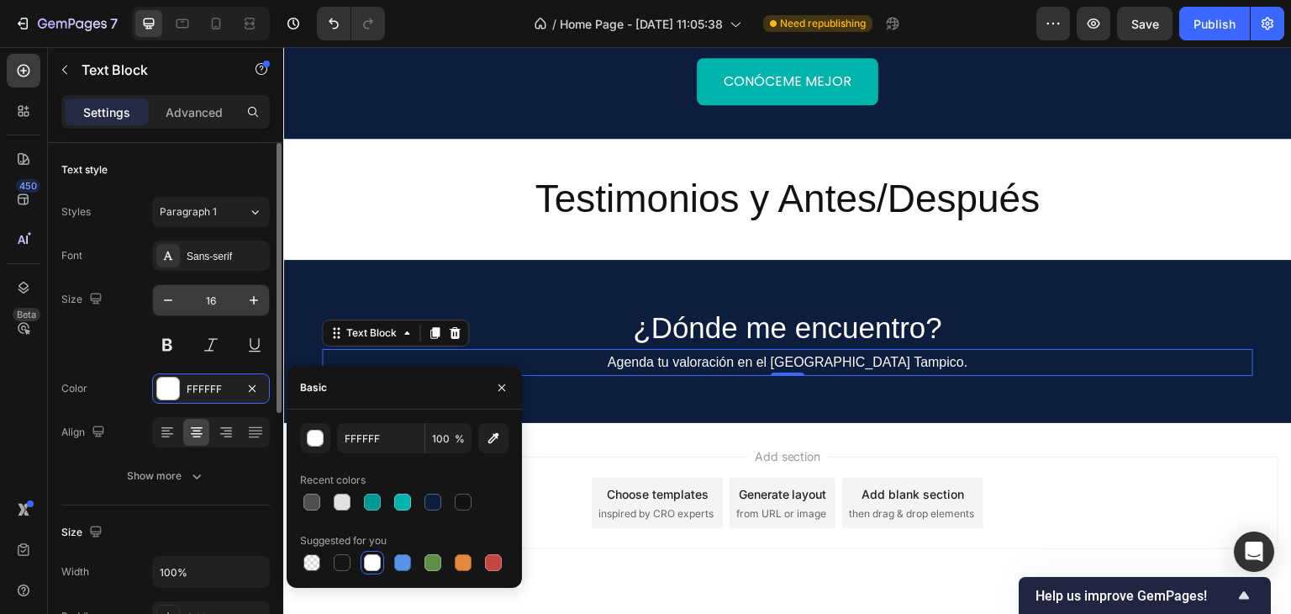
click at [215, 303] on input "16" at bounding box center [210, 300] width 55 height 30
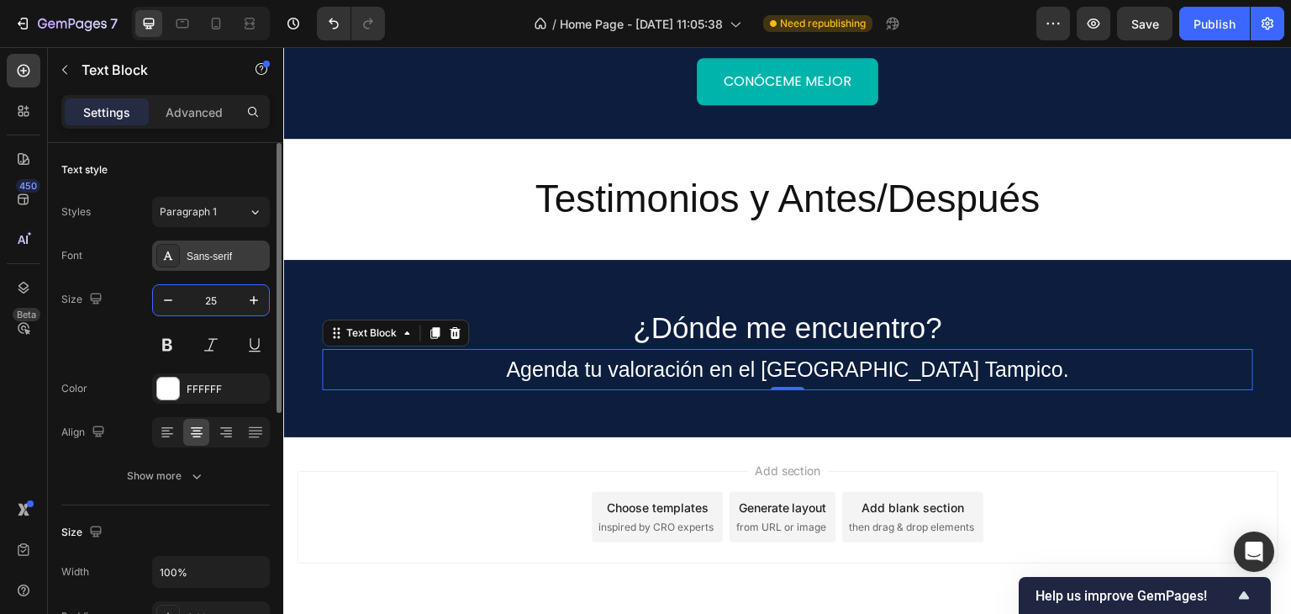
type input "25"
click at [208, 249] on div "Sans-serif" at bounding box center [226, 256] width 79 height 15
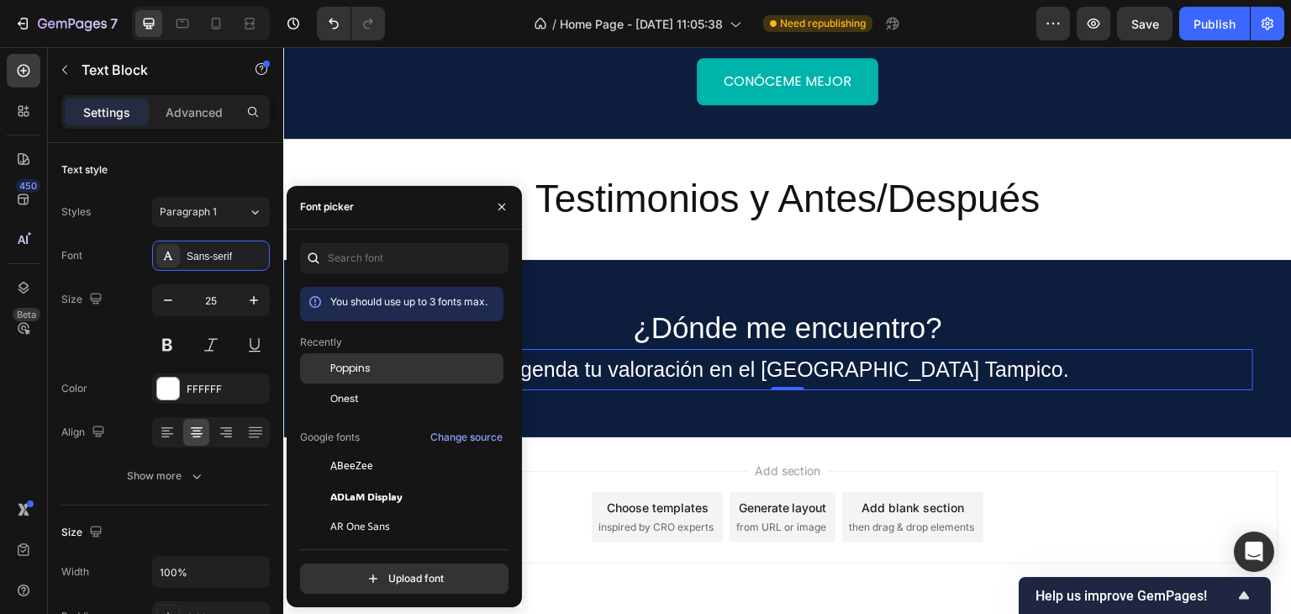
click at [374, 357] on div "Poppins" at bounding box center [401, 368] width 203 height 30
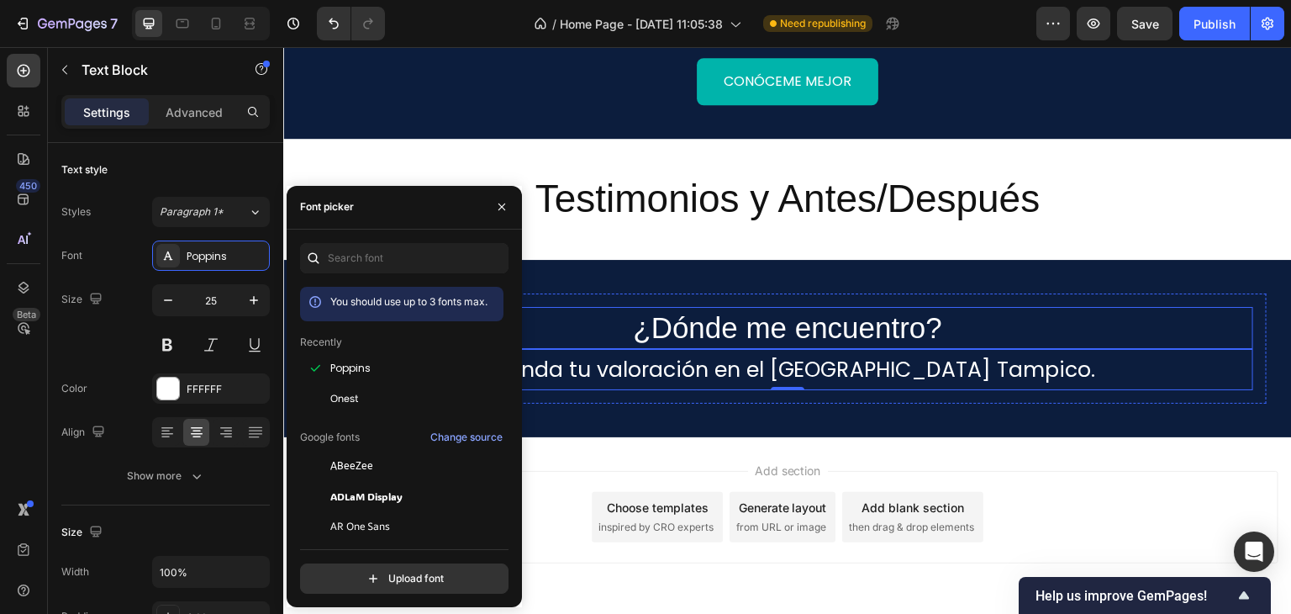
click at [686, 307] on h2 "¿Dónde me encuentro?" at bounding box center [787, 328] width 931 height 42
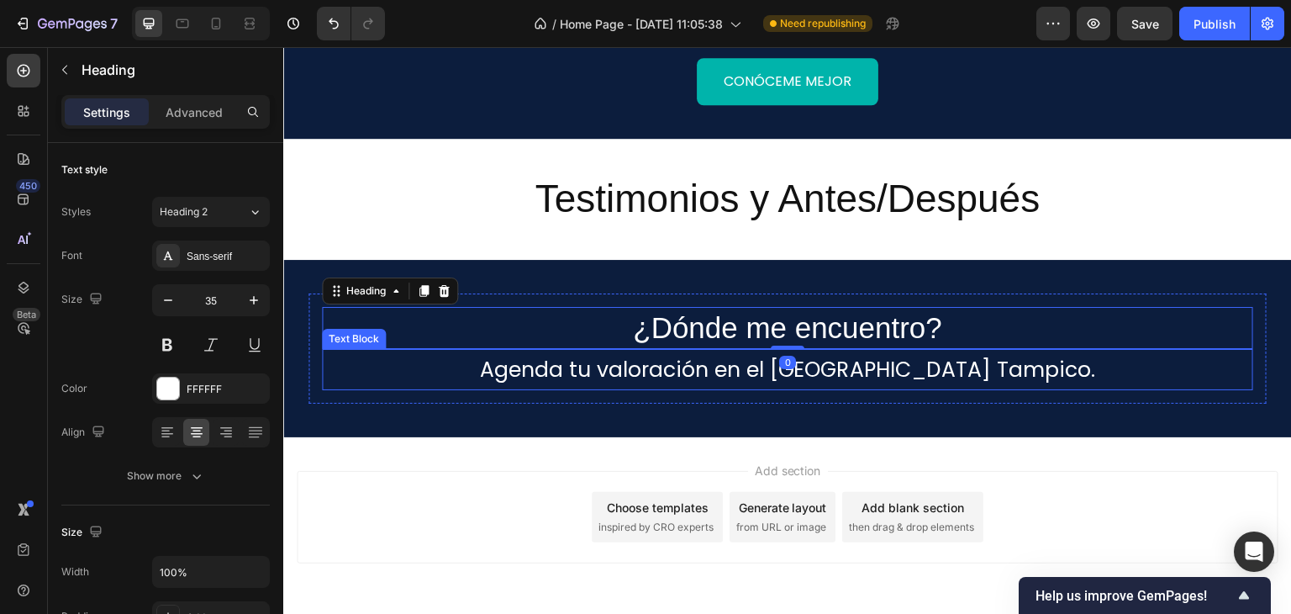
click at [677, 367] on div "¿Dónde me encuentro? Heading 0 Agenda tu valoración en el Hospital Ángeles Tamp…" at bounding box center [787, 348] width 958 height 110
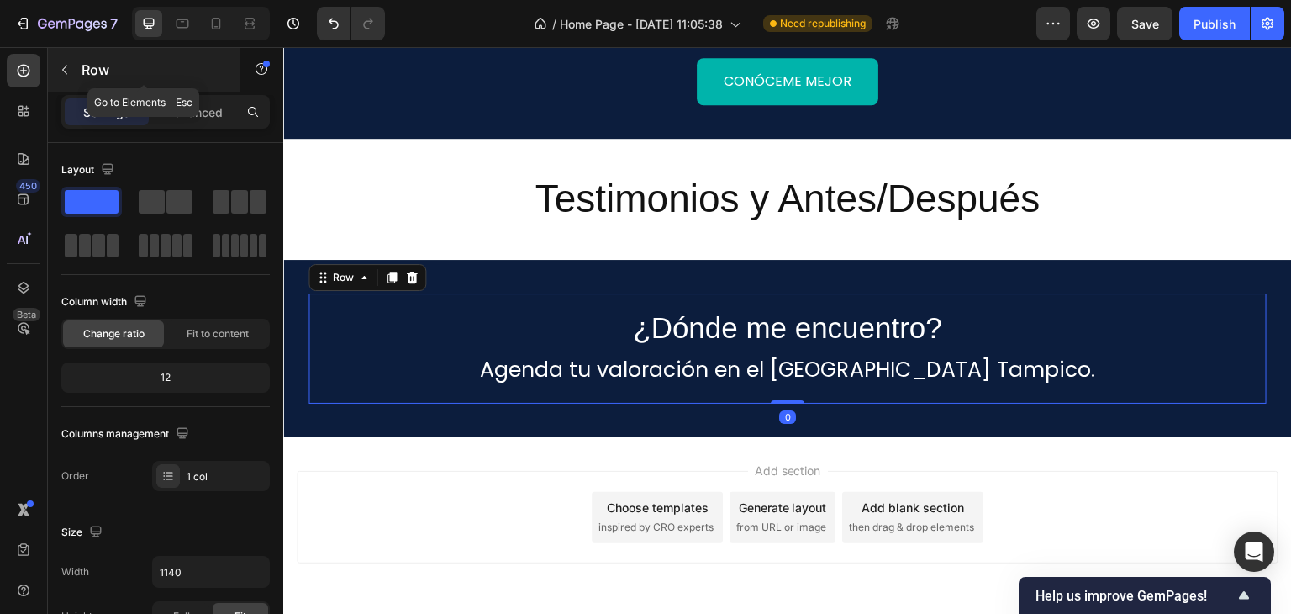
click at [79, 71] on div "Row" at bounding box center [144, 70] width 192 height 44
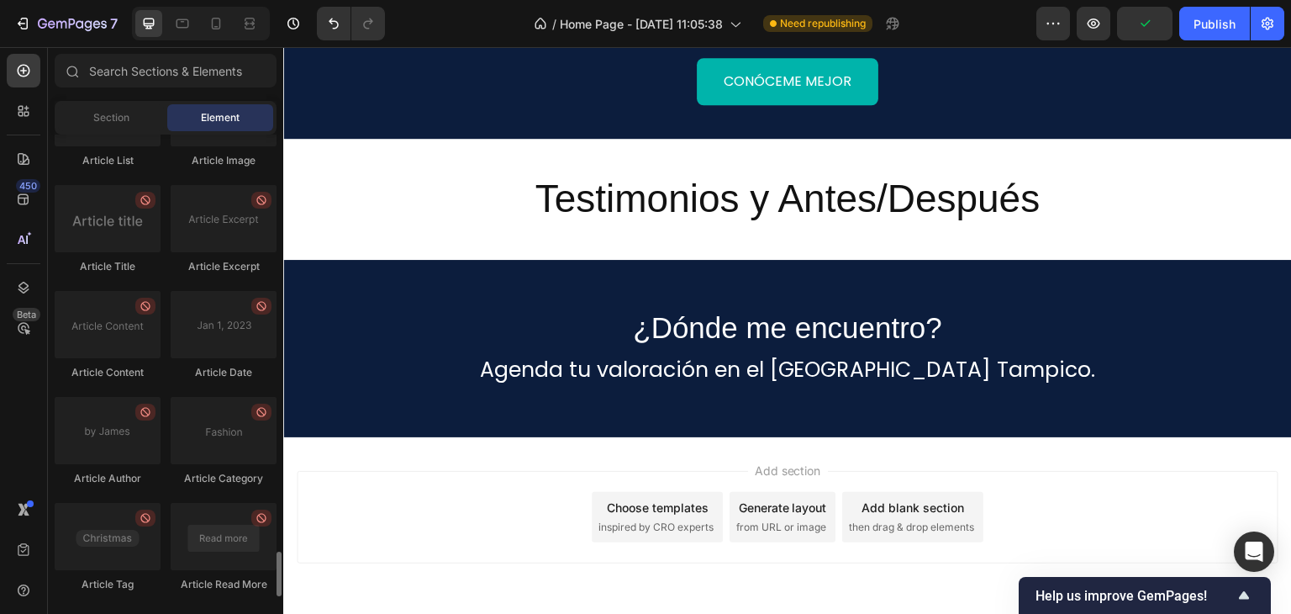
scroll to position [4506, 0]
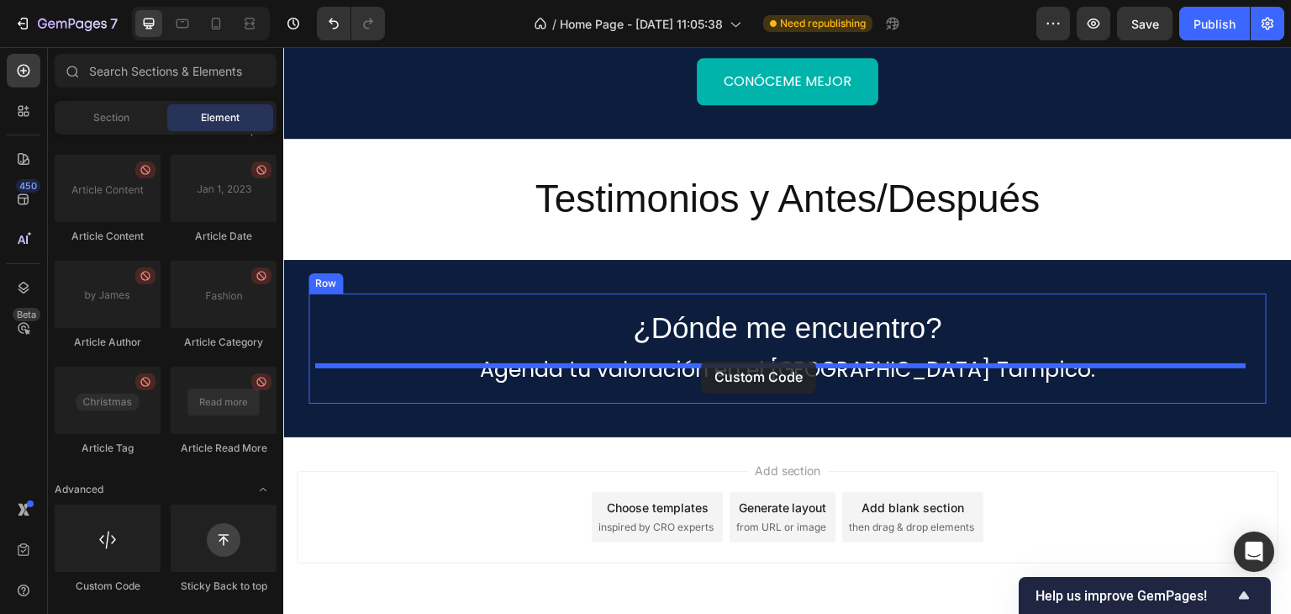
drag, startPoint x: 417, startPoint y: 606, endPoint x: 701, endPoint y: 361, distance: 375.4
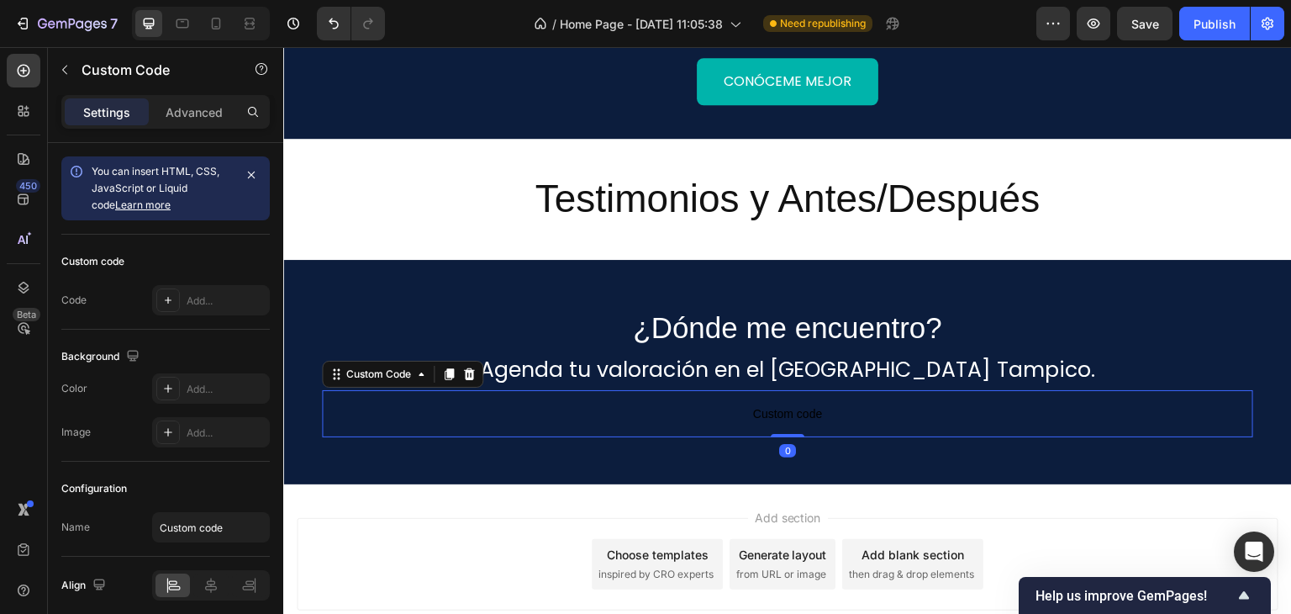
click at [647, 390] on p "Custom code" at bounding box center [787, 413] width 931 height 47
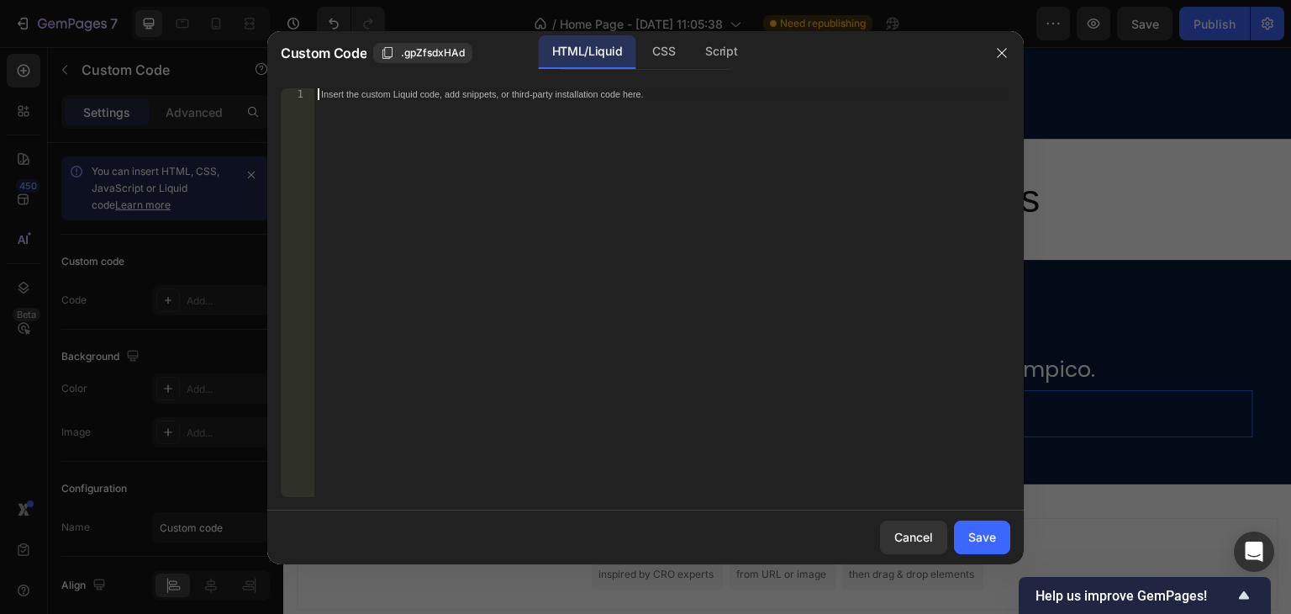
click at [438, 183] on div "Insert the custom Liquid code, add snippets, or third-party installation code h…" at bounding box center [662, 304] width 696 height 432
click at [438, 181] on div "Insert the custom Liquid code, add snippets, or third-party installation code h…" at bounding box center [662, 304] width 696 height 432
paste textarea "</iframe>"
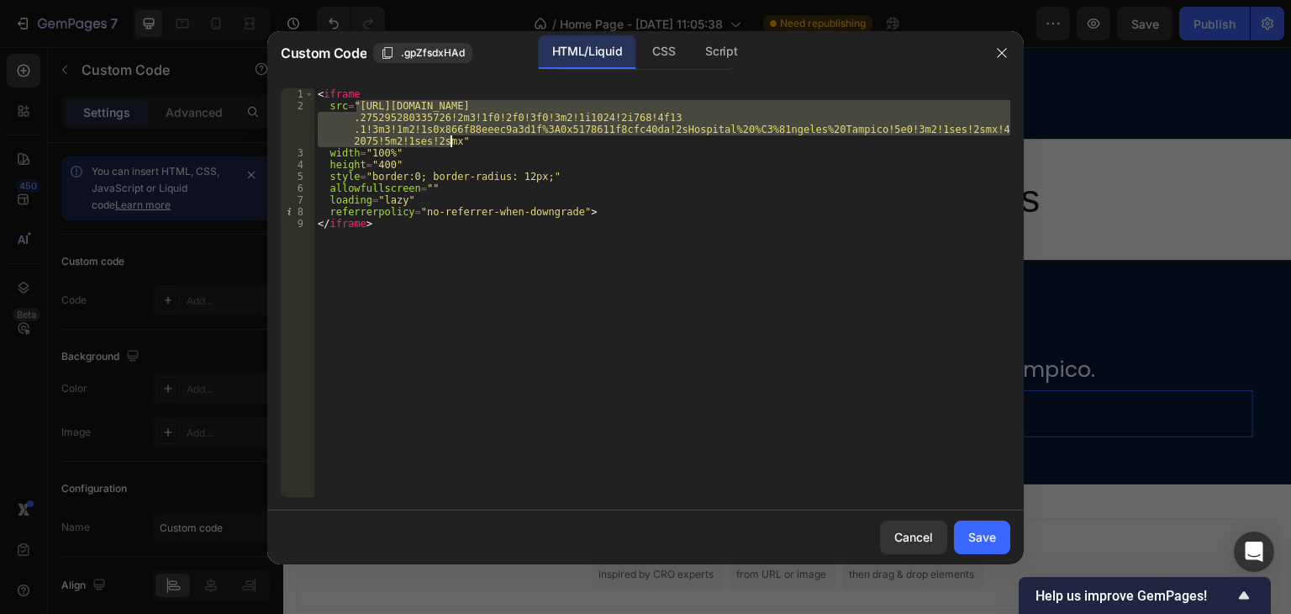
drag, startPoint x: 357, startPoint y: 102, endPoint x: 453, endPoint y: 142, distance: 104.0
click at [453, 142] on div "< iframe src = "https://www.google.com/maps/embed?pb=!1m18!1m12!1m3!1d3583.3650…" at bounding box center [662, 304] width 696 height 432
type textarea "src="https://www.google.com/maps/embed?pb=!1m18!1m12!1m3!1d3583.3650262641614!2…"
paste textarea
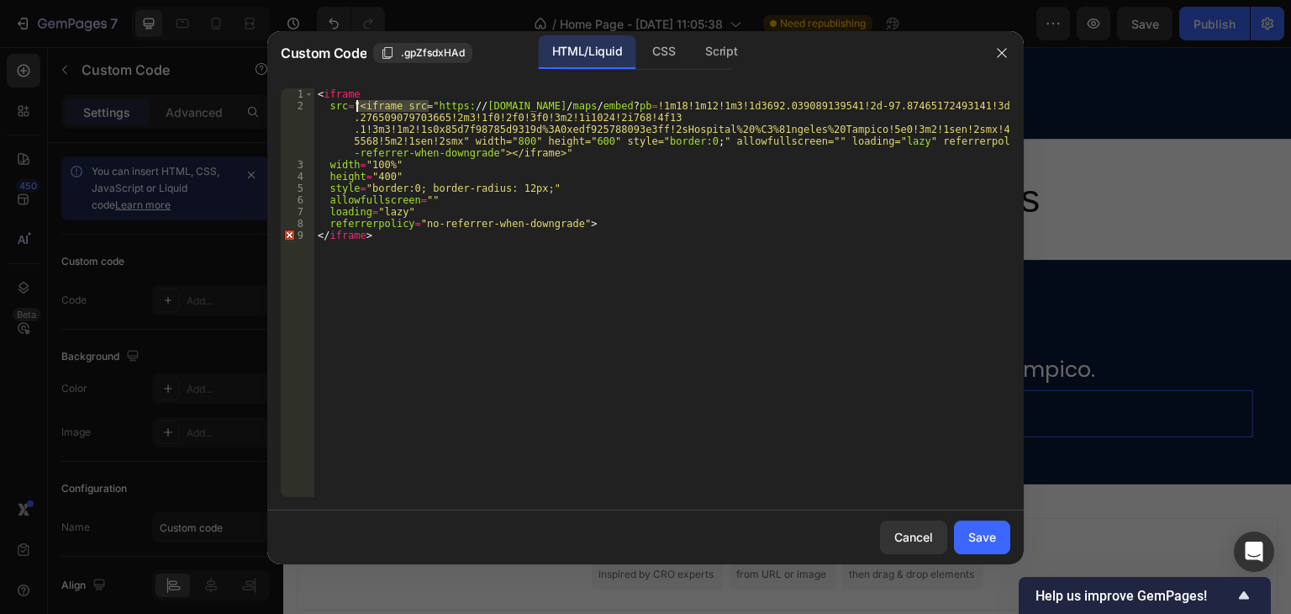
drag, startPoint x: 426, startPoint y: 102, endPoint x: 355, endPoint y: 100, distance: 71.5
click at [355, 100] on div "< iframe src = "<iframe src=" https: // www.google.com / maps / embed ? pb = !1…" at bounding box center [662, 304] width 696 height 432
type textarea "src="https://www.google.com/maps/embed?pb=!1m18!1m12!1m3!1d3692.039089139541!2d…"
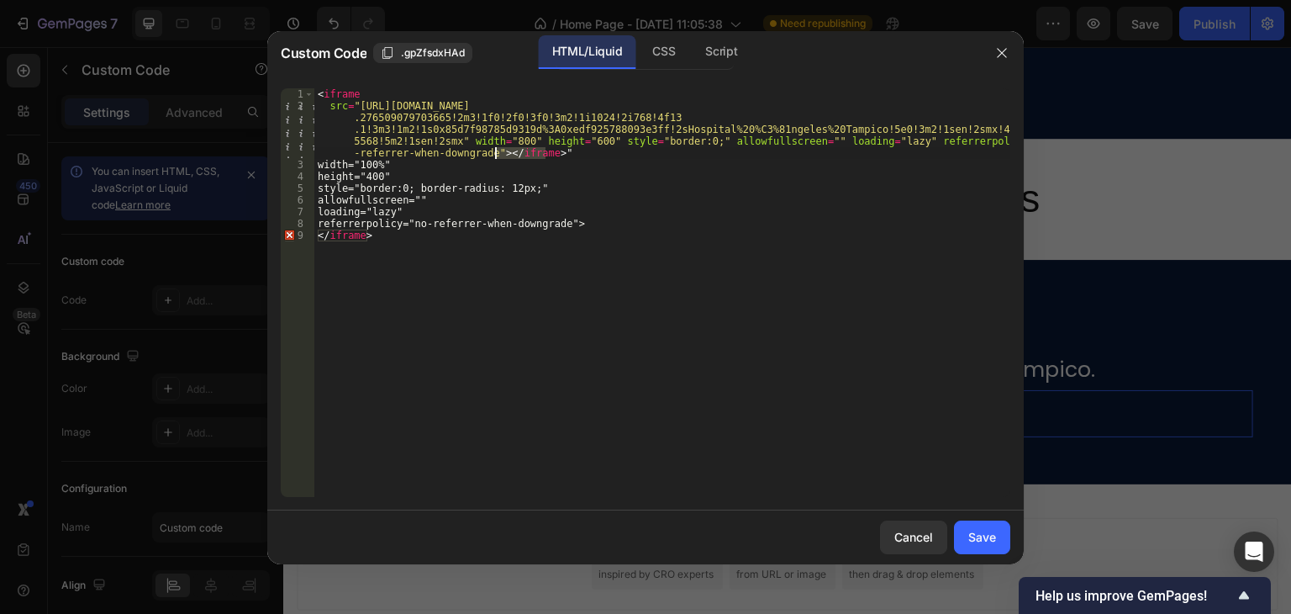
drag, startPoint x: 545, startPoint y: 153, endPoint x: 493, endPoint y: 156, distance: 51.4
click at [493, 156] on div "< iframe src = "https://www.google.com/maps/embed?pb=!1m18!1m12!1m3!1d3692.0390…" at bounding box center [662, 304] width 696 height 432
click at [562, 194] on div "< iframe src = "https://www.google.com/maps/embed?pb=!1m18!1m12!1m3!1d3692.0390…" at bounding box center [662, 304] width 696 height 432
click at [558, 252] on div "< iframe src = "https://www.google.com/maps/embed?pb=!1m18!1m12!1m3!1d3692.0390…" at bounding box center [662, 304] width 696 height 432
type textarea "</iframe>"
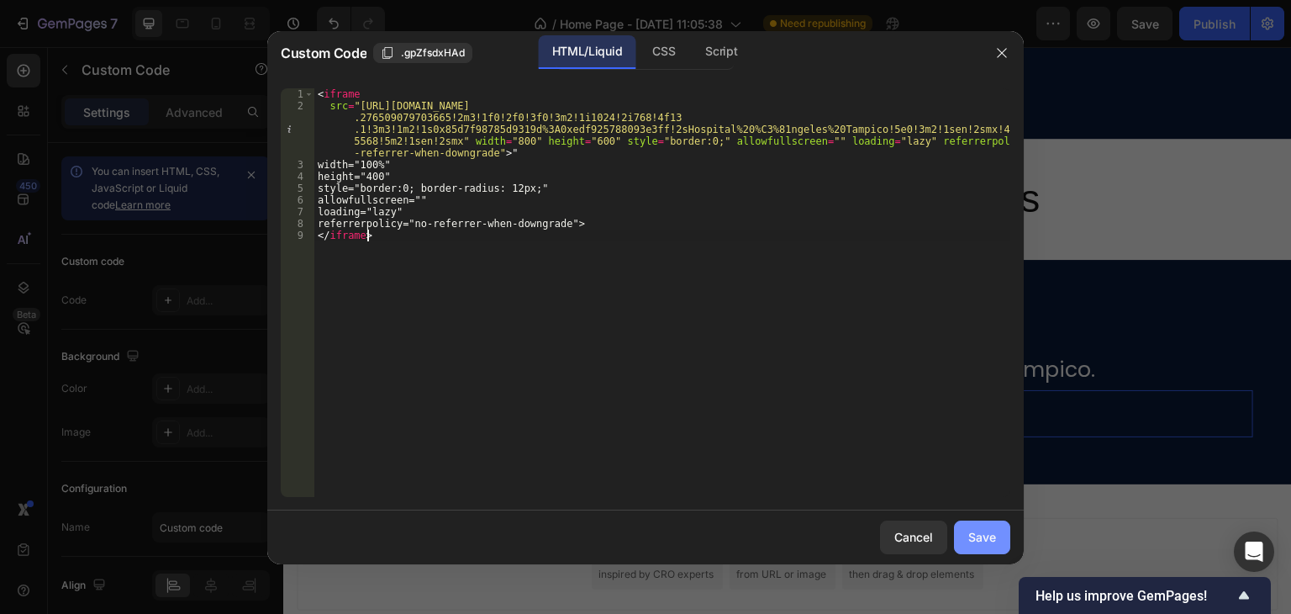
click at [971, 526] on button "Save" at bounding box center [982, 537] width 56 height 34
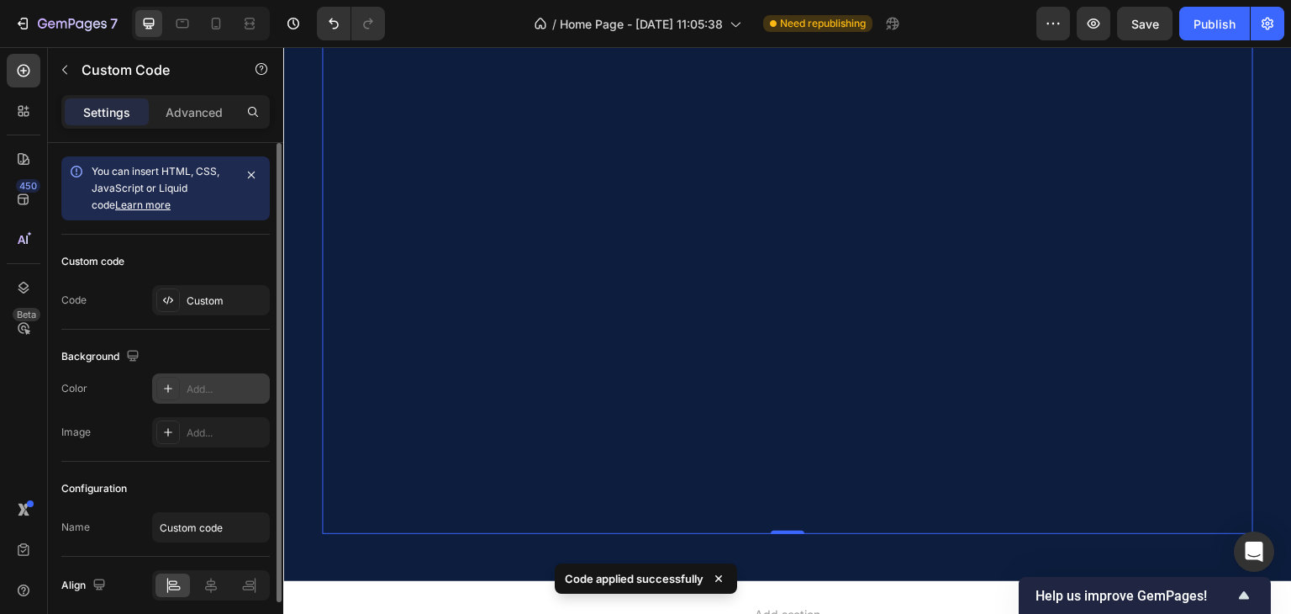
scroll to position [66, 0]
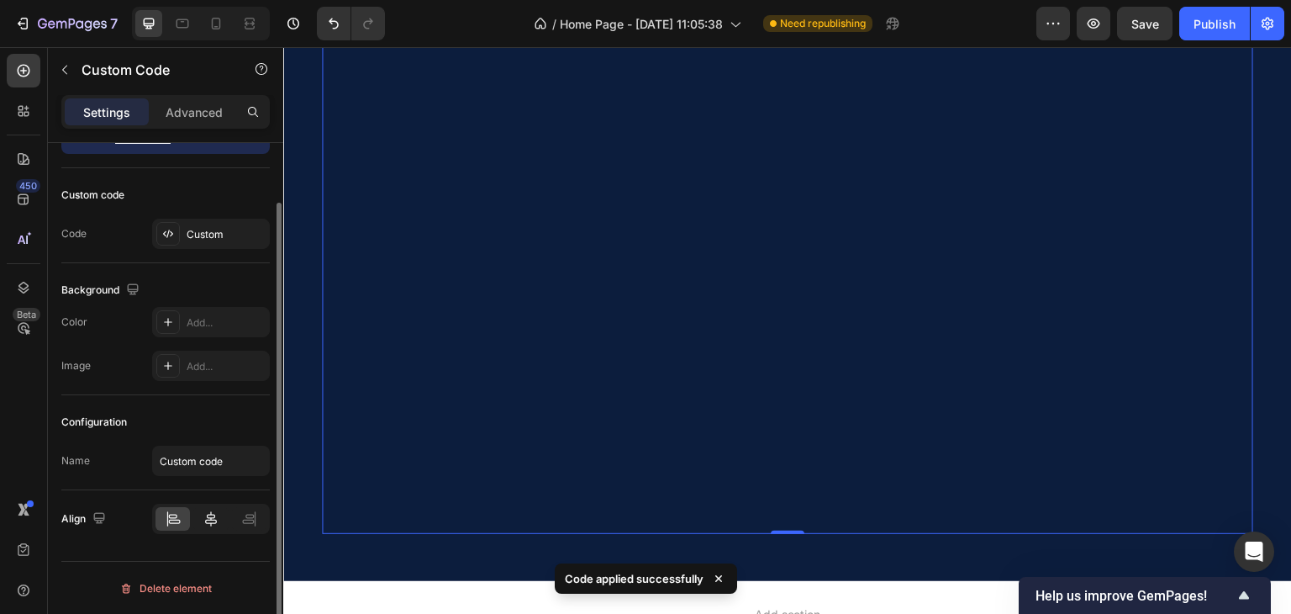
click at [212, 515] on icon at bounding box center [211, 518] width 12 height 15
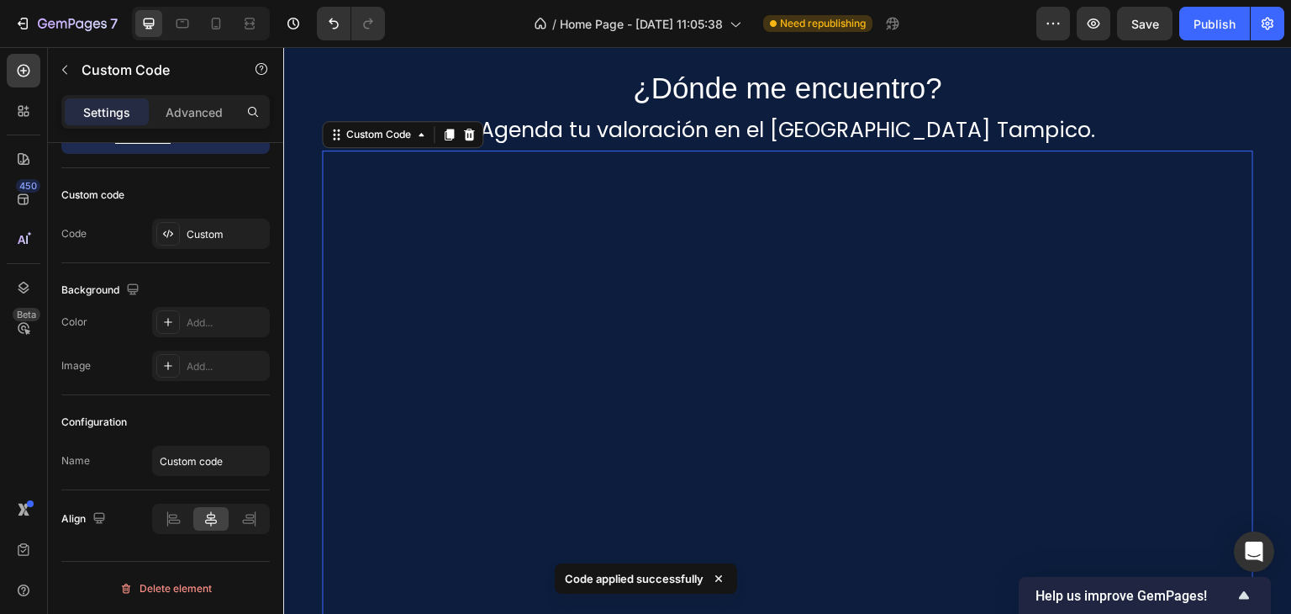
scroll to position [2017, 0]
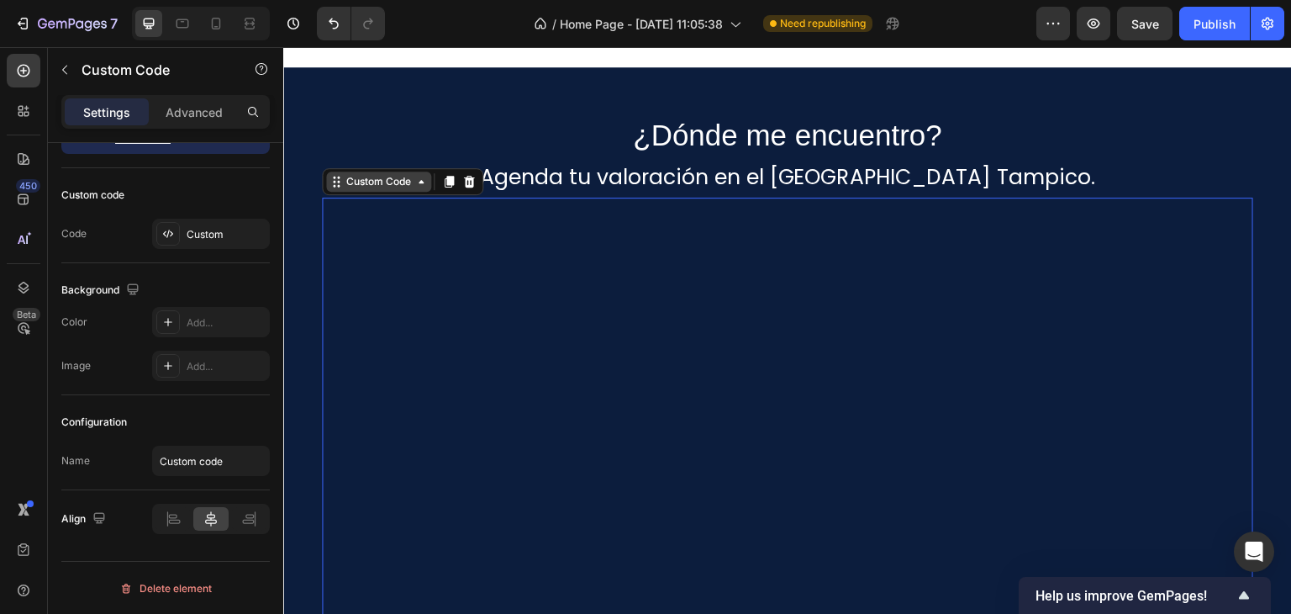
click at [390, 181] on div "Custom Code" at bounding box center [378, 181] width 71 height 15
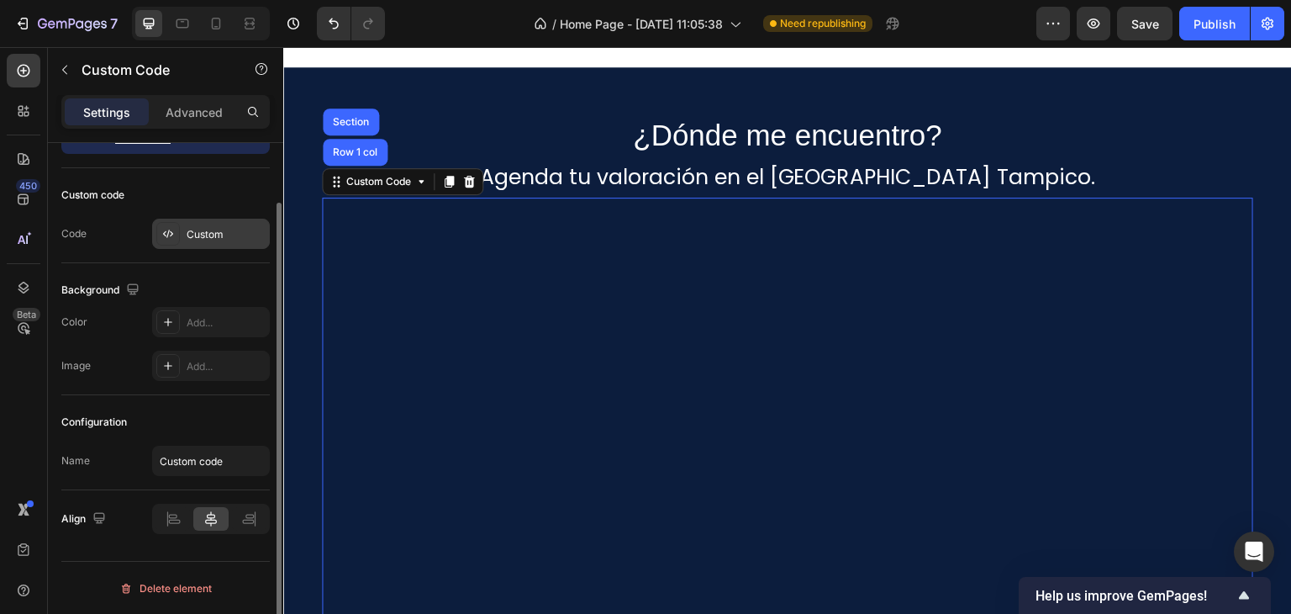
click at [194, 235] on div "Custom" at bounding box center [226, 234] width 79 height 15
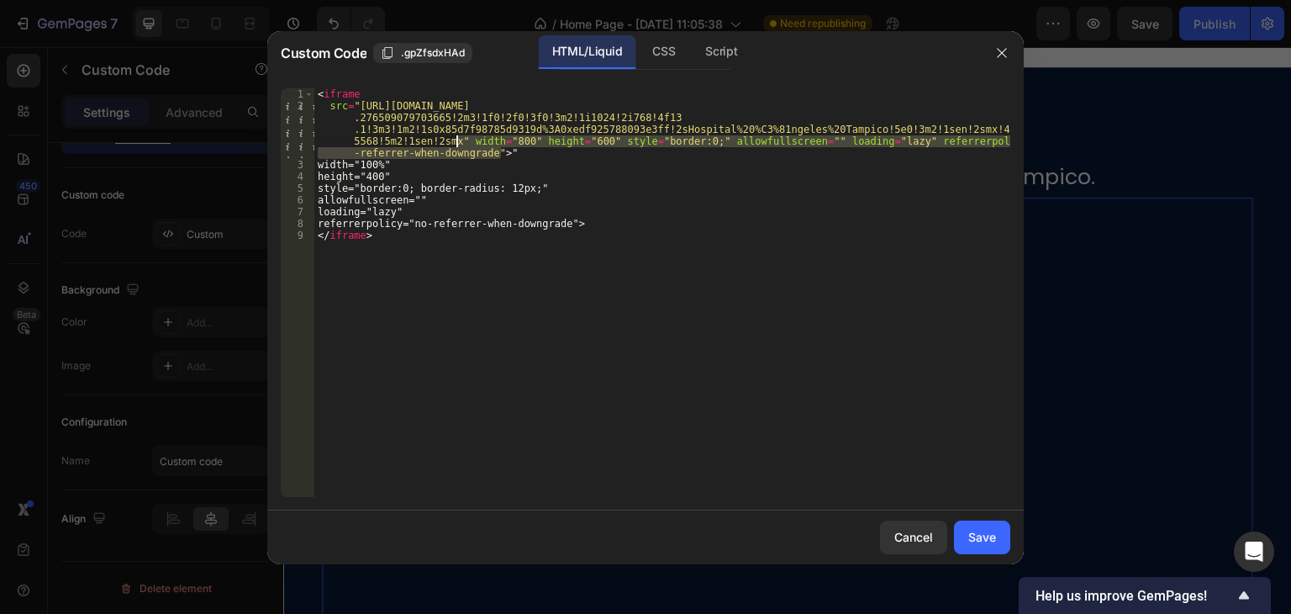
drag, startPoint x: 503, startPoint y: 150, endPoint x: 458, endPoint y: 142, distance: 45.2
click at [458, 142] on div "< iframe src = "https://www.google.com/maps/embed?pb=!1m18!1m12!1m3!1d3692.0390…" at bounding box center [662, 304] width 696 height 432
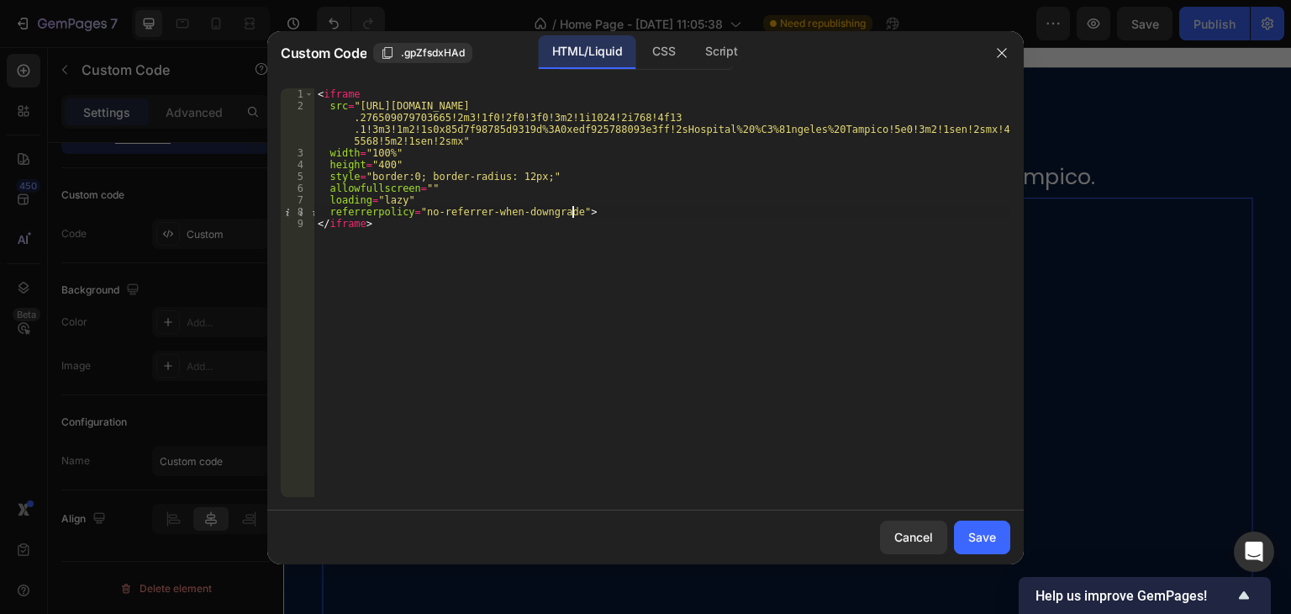
click at [607, 208] on div "< iframe src = "https://www.google.com/maps/embed?pb=!1m18!1m12!1m3!1d3692.0390…" at bounding box center [662, 304] width 696 height 432
type textarea "referrerpolicy="no-referrer-when-downgrade">"
click at [978, 529] on div "Save" at bounding box center [982, 537] width 28 height 18
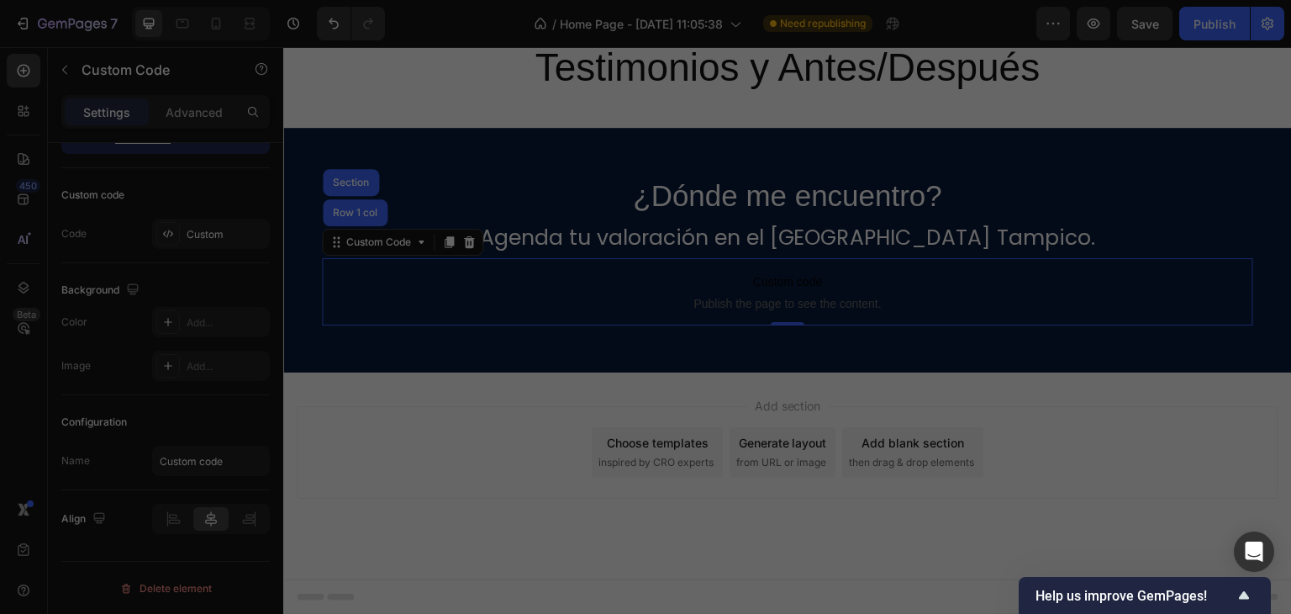
scroll to position [1956, 0]
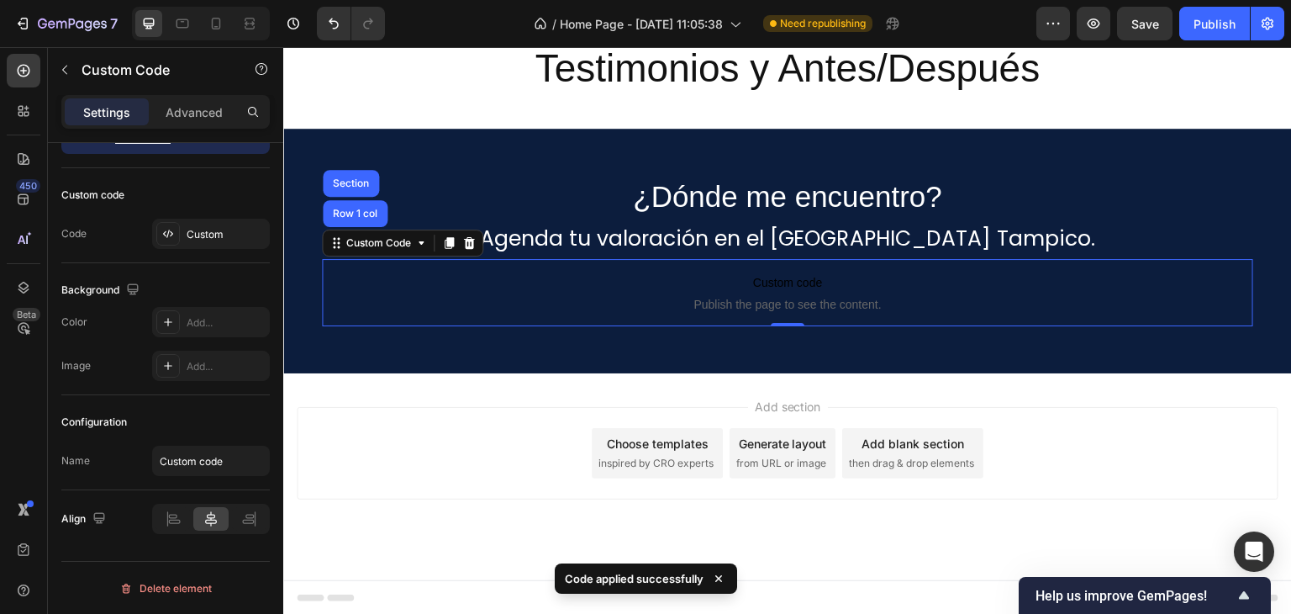
click at [822, 281] on span "Custom code" at bounding box center [787, 282] width 931 height 20
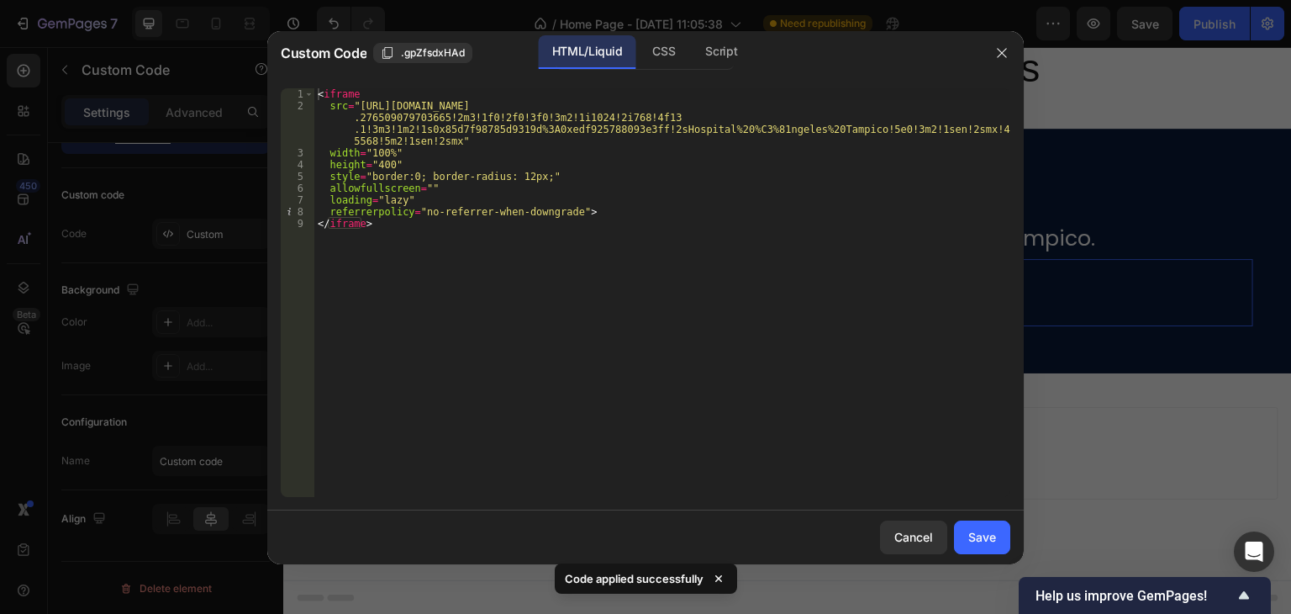
type textarea "src="https://www.google.com/maps/embed?pb=!1m18!1m12!1m3!1d3692.039089139541!2d…"
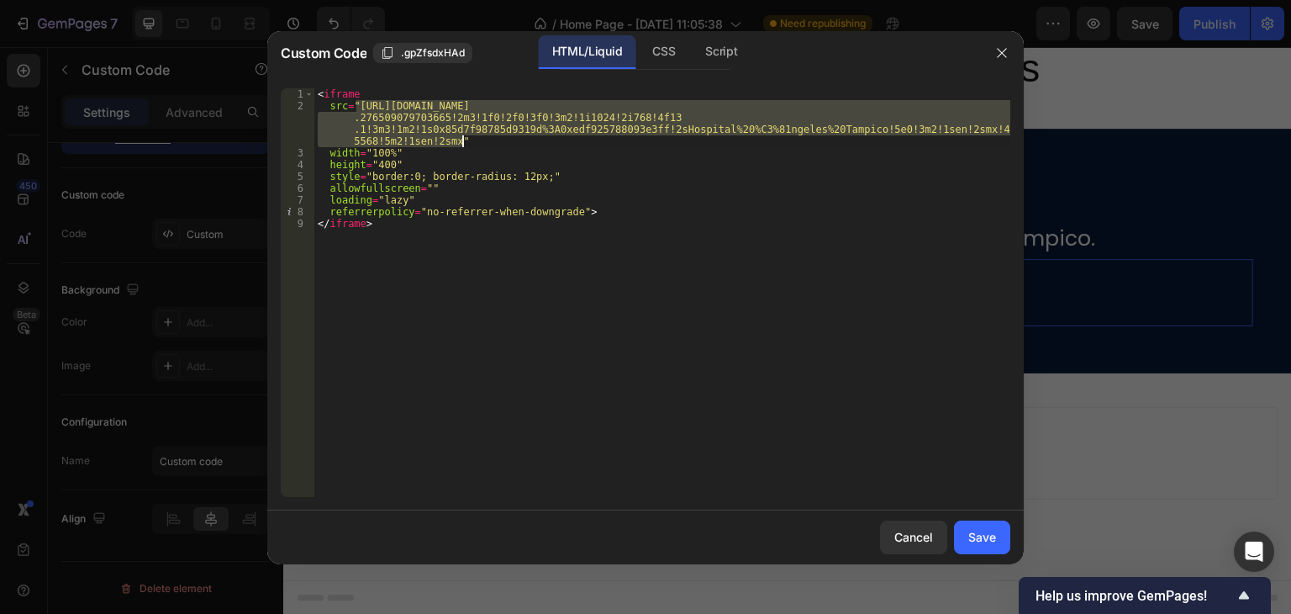
drag, startPoint x: 356, startPoint y: 107, endPoint x: 463, endPoint y: 137, distance: 111.8
click at [463, 137] on div "< iframe src = "https://www.google.com/maps/embed?pb=!1m18!1m12!1m3!1d3692.0390…" at bounding box center [662, 304] width 696 height 432
paste textarea
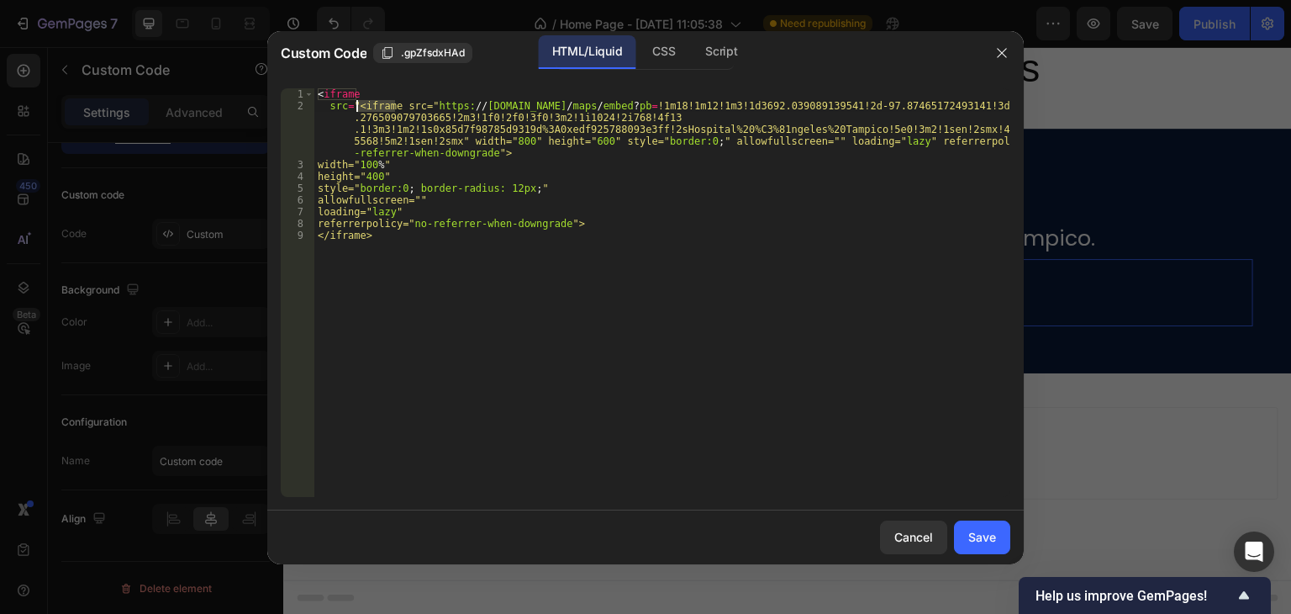
drag, startPoint x: 393, startPoint y: 104, endPoint x: 356, endPoint y: 104, distance: 37.0
click at [356, 104] on div "< iframe src = "<iframe src=" https: // www.google.com / maps / embed ? pb = !1…" at bounding box center [662, 304] width 696 height 432
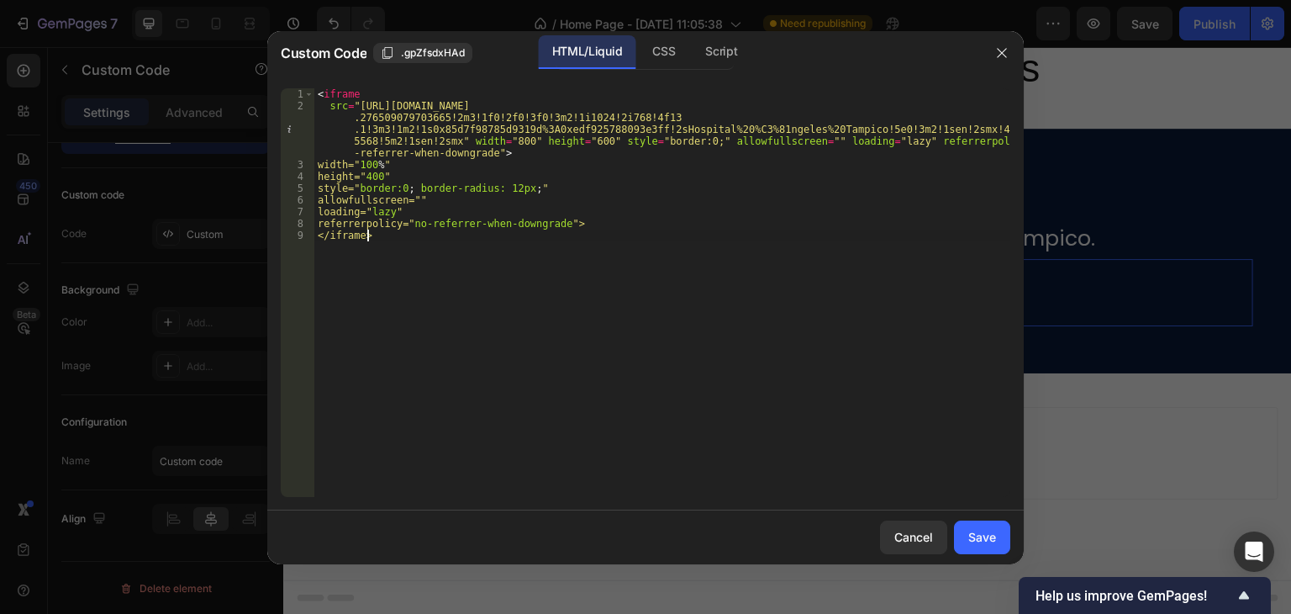
click at [494, 287] on div "< iframe src = "https://www.google.com/maps/embed?pb=!1m18!1m12!1m3!1d3692.0390…" at bounding box center [662, 304] width 696 height 432
click at [541, 197] on div "< iframe src = "https://www.google.com/maps/embed?pb=!1m18!1m12!1m3!1d3692.0390…" at bounding box center [662, 304] width 696 height 432
type textarea "allowfullscreen="""
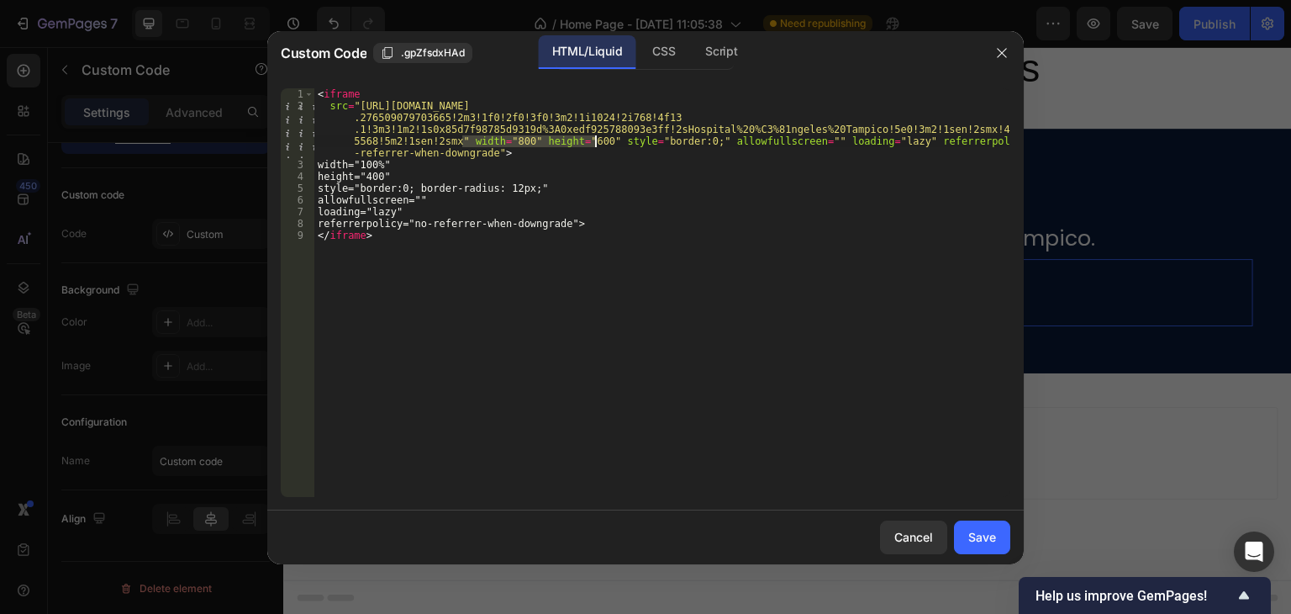
drag, startPoint x: 461, startPoint y: 142, endPoint x: 595, endPoint y: 147, distance: 134.6
click at [595, 147] on div "< iframe src = "https://www.google.com/maps/embed?pb=!1m18!1m12!1m3!1d3692.0390…" at bounding box center [662, 304] width 696 height 432
click at [602, 147] on div "< iframe src = "https://www.google.com/maps/embed?pb=!1m18!1m12!1m3!1d3692.0390…" at bounding box center [662, 292] width 696 height 408
drag, startPoint x: 599, startPoint y: 139, endPoint x: 461, endPoint y: 140, distance: 138.7
click at [461, 140] on div "< iframe src = "https://www.google.com/maps/embed?pb=!1m18!1m12!1m3!1d3692.0390…" at bounding box center [662, 304] width 696 height 432
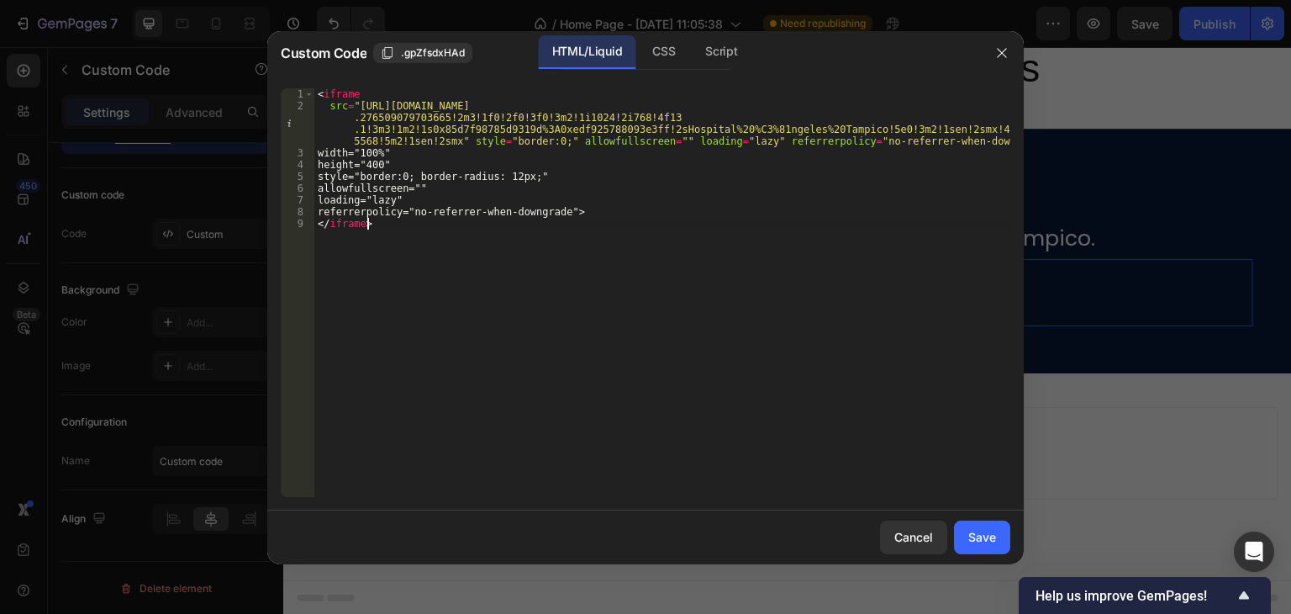
click at [676, 226] on div "< iframe src = "https://www.google.com/maps/embed?pb=!1m18!1m12!1m3!1d3692.0390…" at bounding box center [662, 304] width 696 height 432
click at [623, 277] on div "< iframe src = "https://www.google.com/maps/embed?pb=!1m18!1m12!1m3!1d3692.0390…" at bounding box center [662, 304] width 696 height 432
click at [926, 181] on div "< iframe src = "https://www.google.com/maps/embed?pb=!1m18!1m12!1m3!1d3692.0390…" at bounding box center [662, 304] width 696 height 432
type textarea "style="border:0; border-radius: 12px;""
click at [978, 537] on div "Save" at bounding box center [982, 537] width 28 height 18
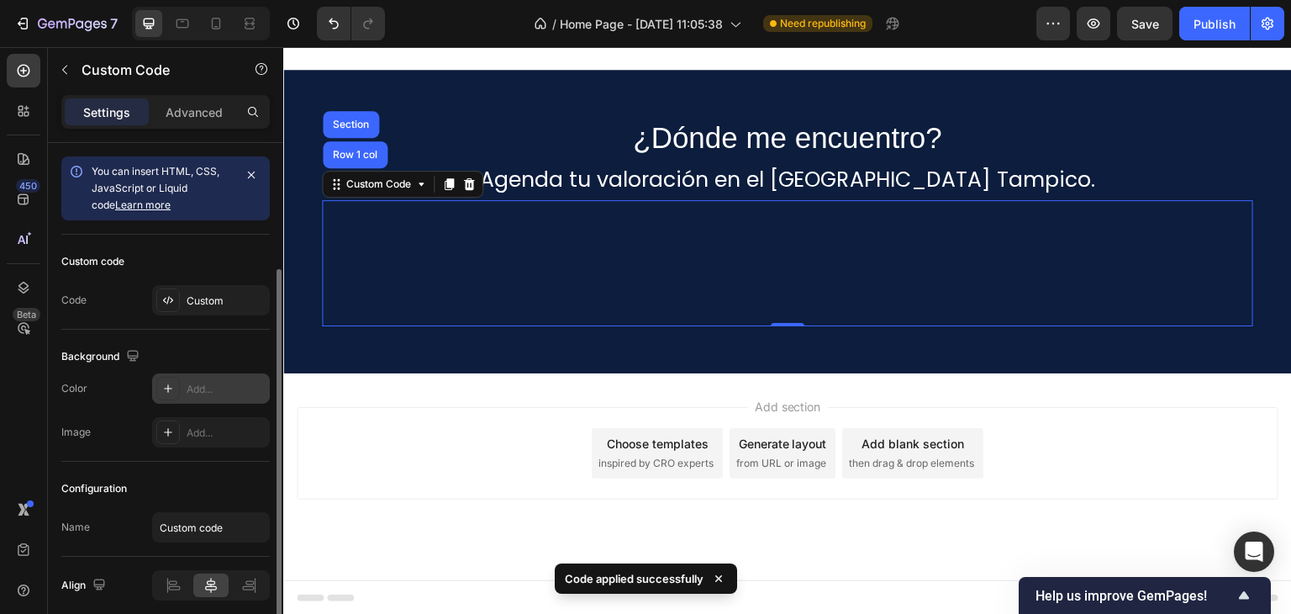
scroll to position [66, 0]
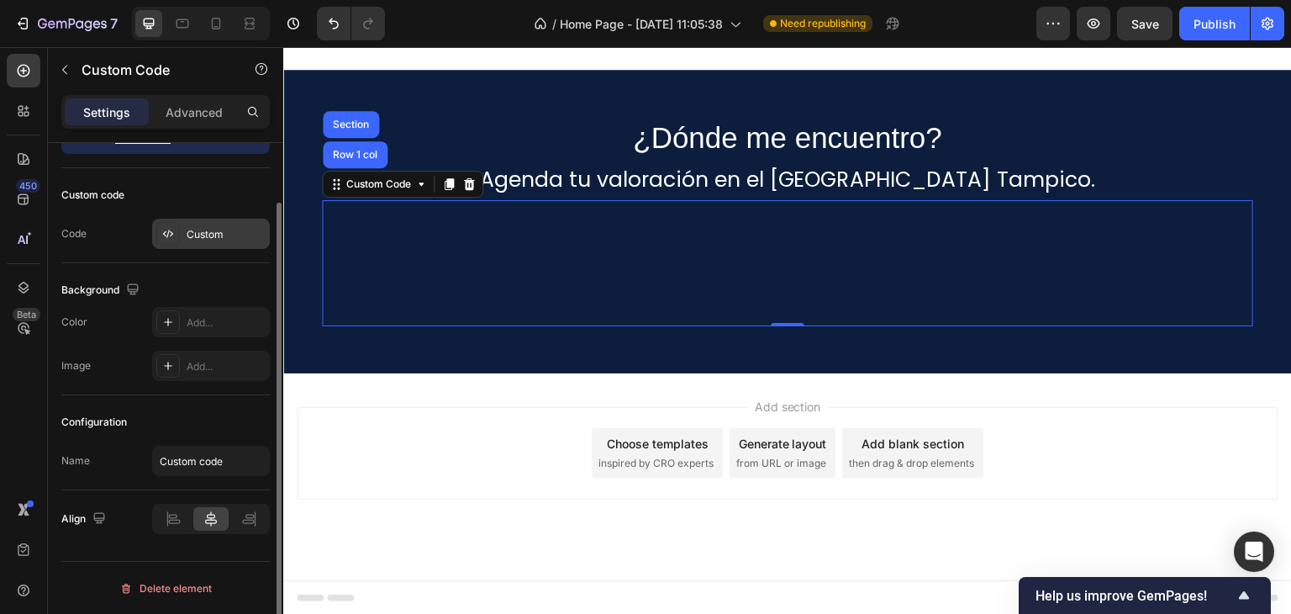
click at [162, 233] on icon at bounding box center [167, 233] width 13 height 13
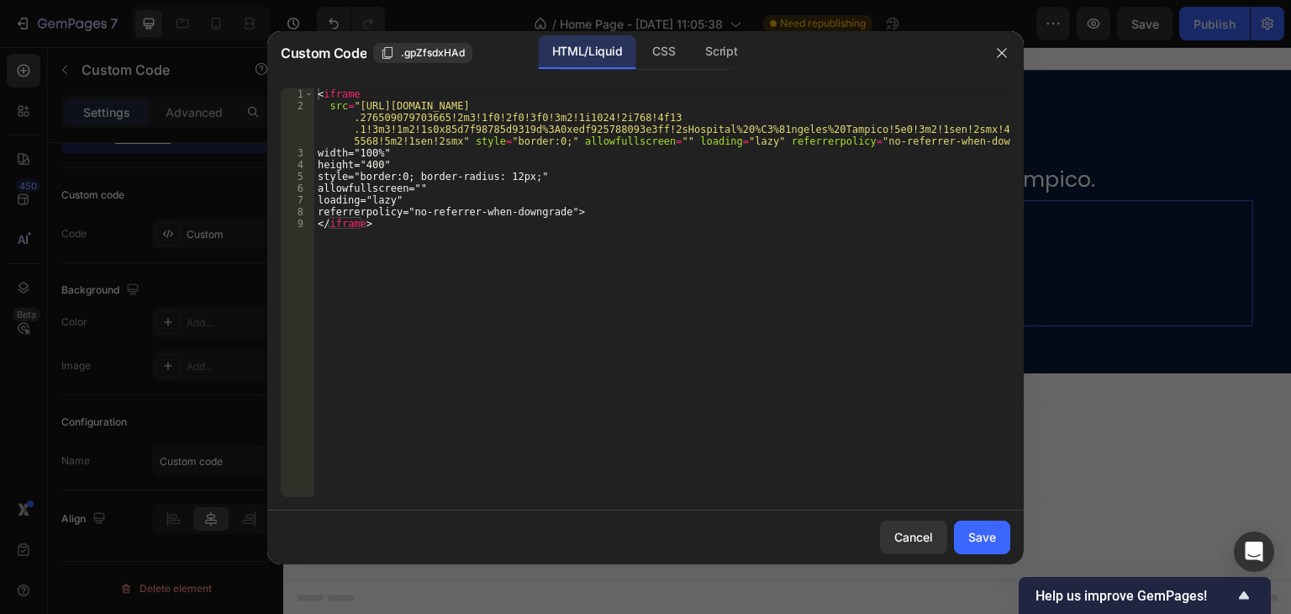
type textarea "</iframe>"
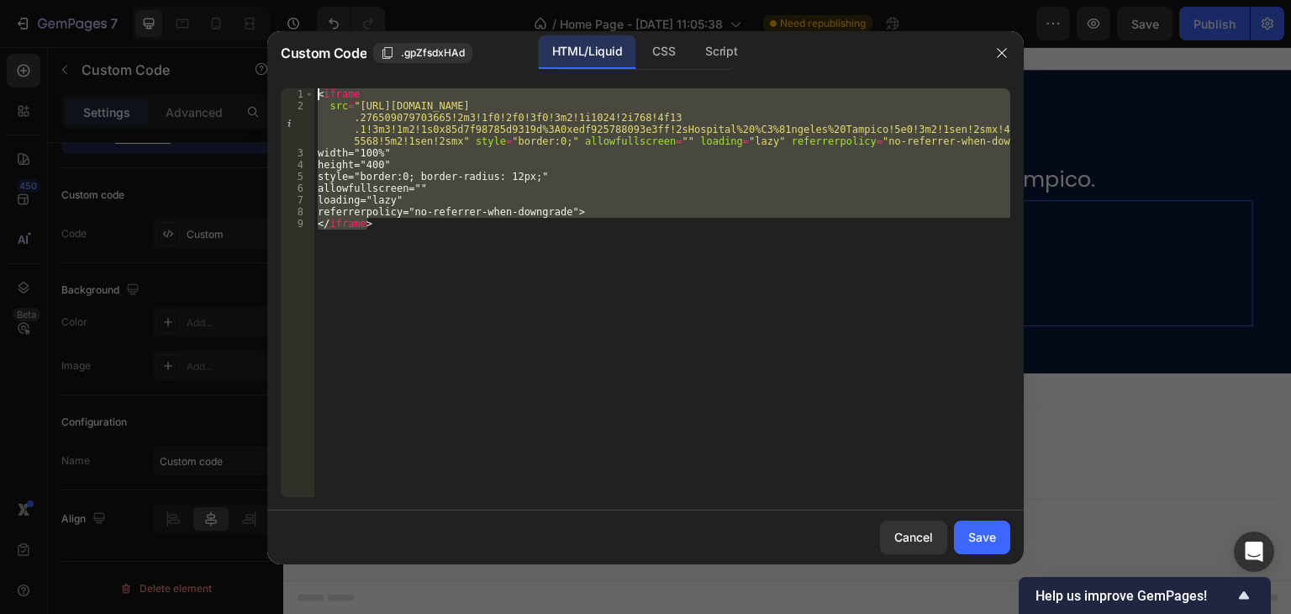
drag, startPoint x: 557, startPoint y: 261, endPoint x: 83, endPoint y: -13, distance: 547.5
click at [83, 0] on html "7 / Home Page - Sep 25, 11:05:38 Need republishing Preview Save Publish 450 Bet…" at bounding box center [645, 0] width 1291 height 0
paste textarea
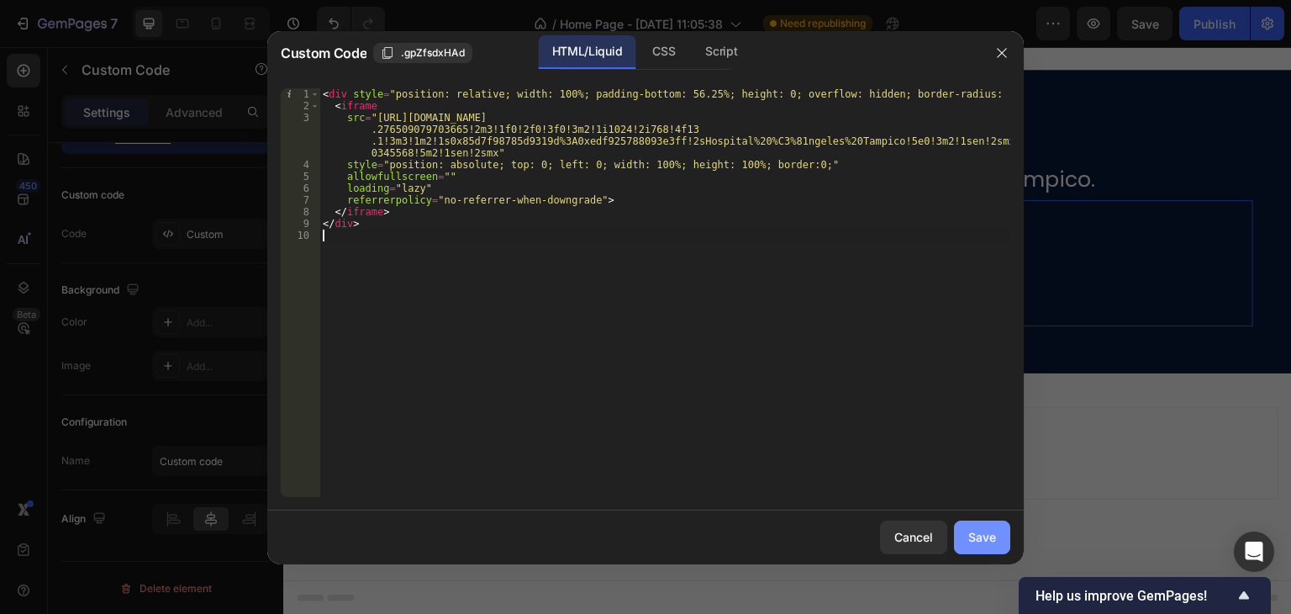
click at [975, 532] on div "Save" at bounding box center [982, 537] width 28 height 18
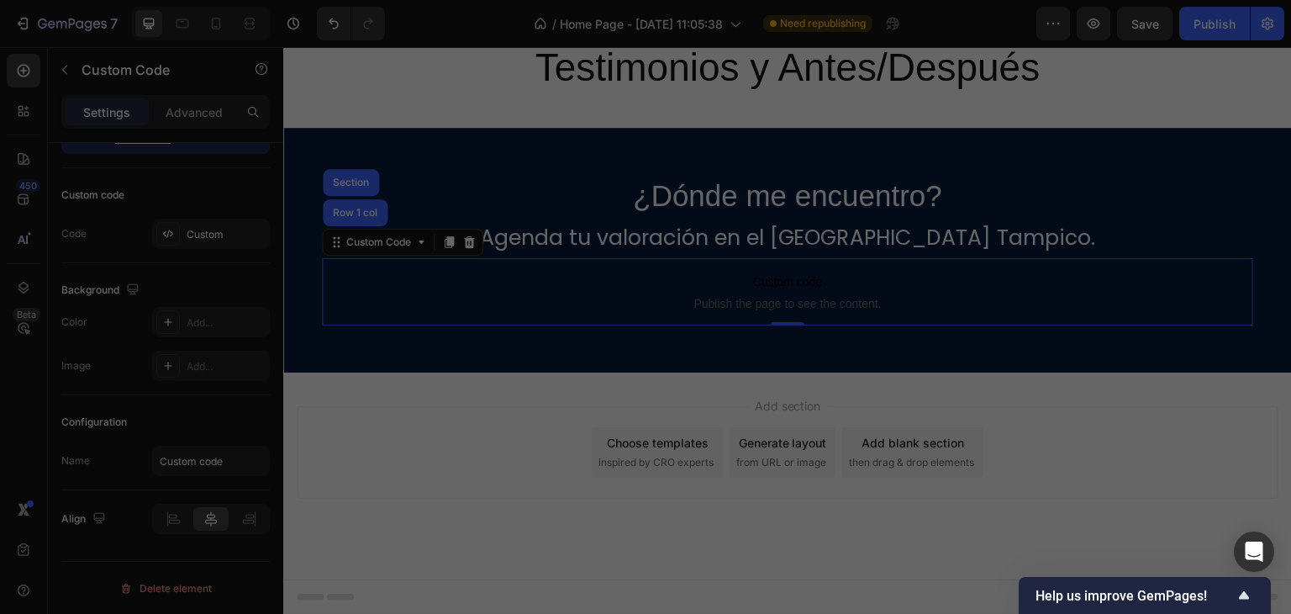
scroll to position [1956, 0]
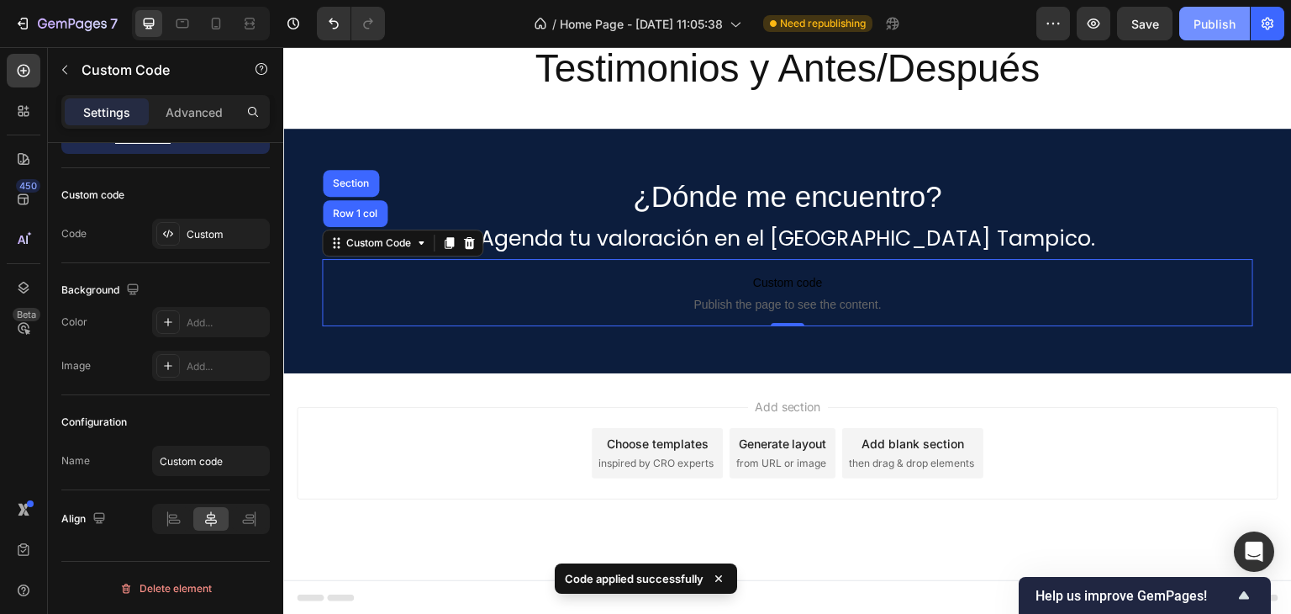
click at [1207, 28] on div "Publish" at bounding box center [1214, 24] width 42 height 18
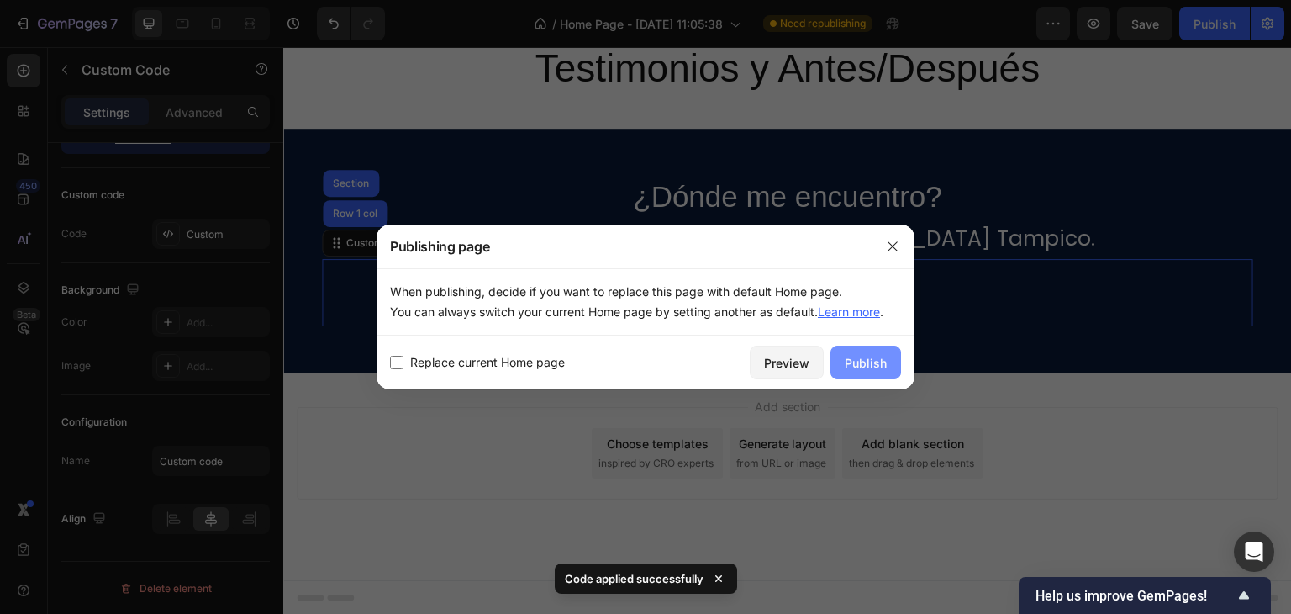
click at [869, 359] on div "Publish" at bounding box center [866, 363] width 42 height 18
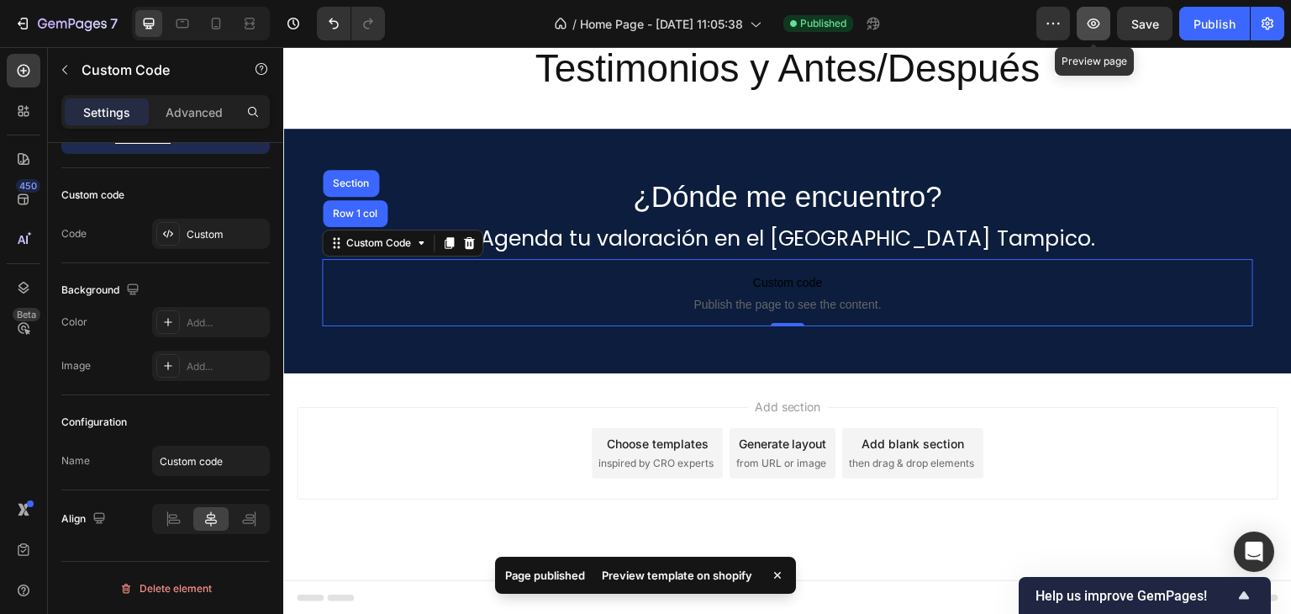
click at [1098, 15] on icon "button" at bounding box center [1093, 23] width 17 height 17
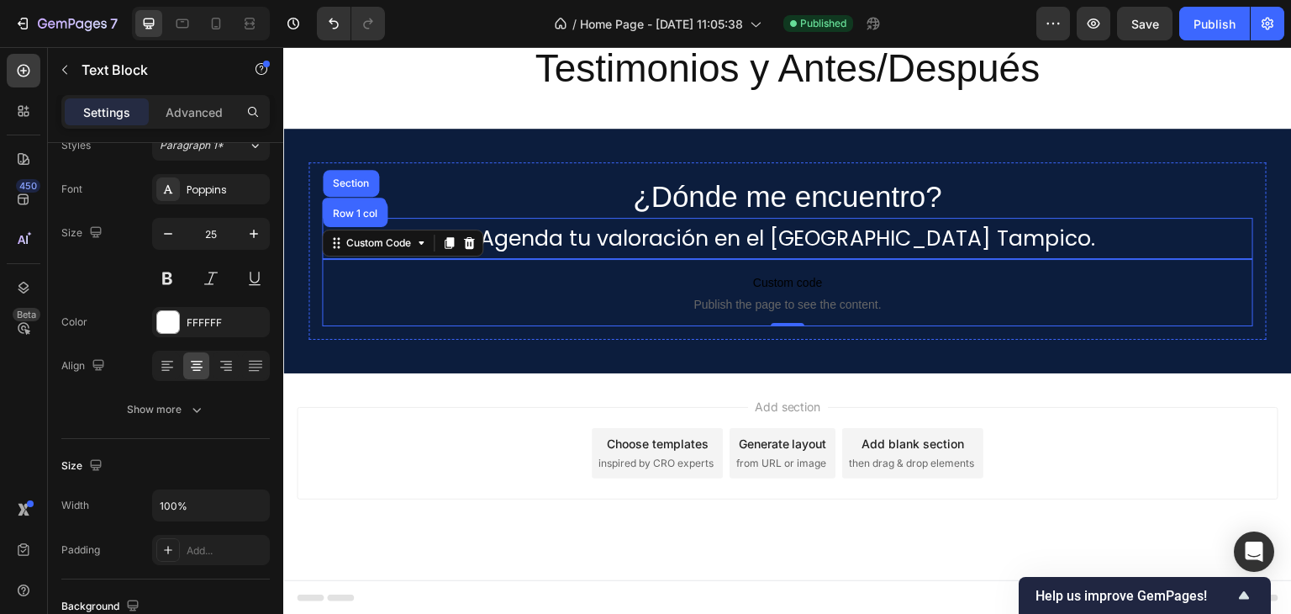
click at [640, 243] on p "Agenda tu valoración en el [GEOGRAPHIC_DATA] Tampico." at bounding box center [788, 238] width 928 height 38
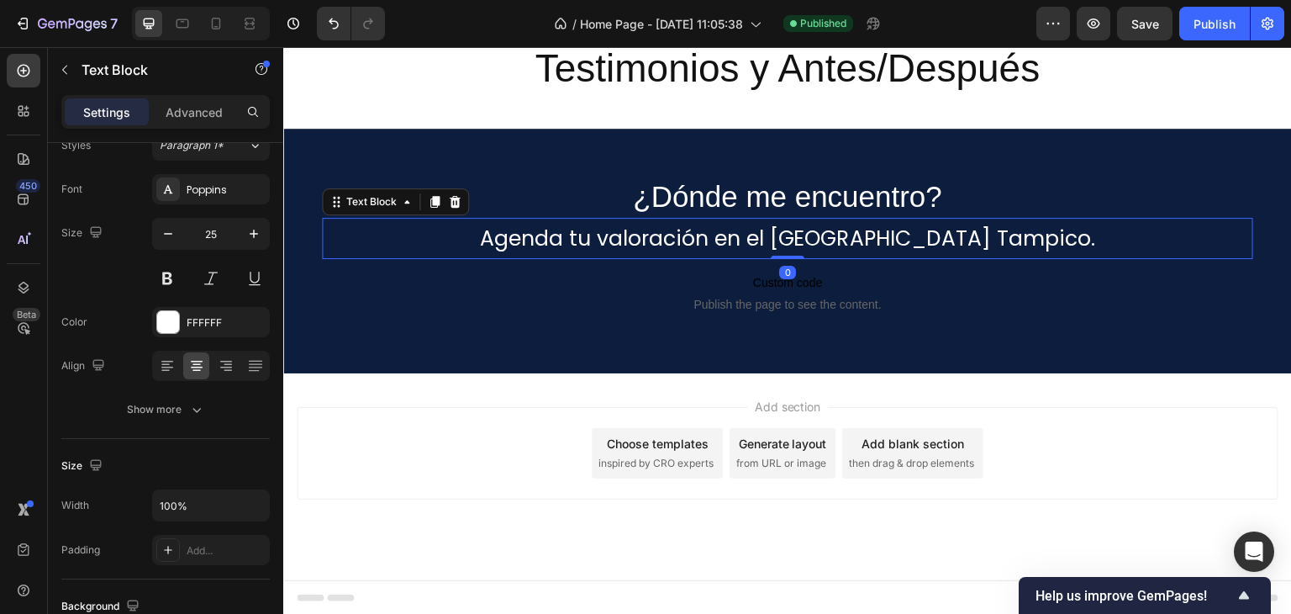
scroll to position [0, 0]
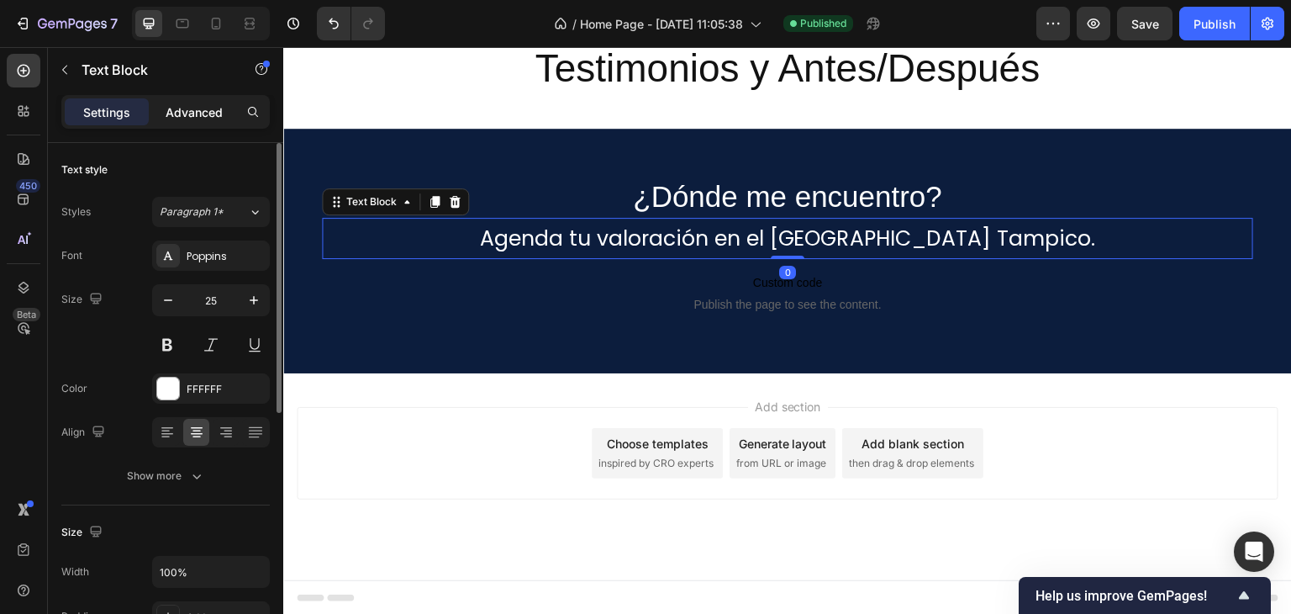
click at [194, 120] on div "Advanced" at bounding box center [194, 111] width 84 height 27
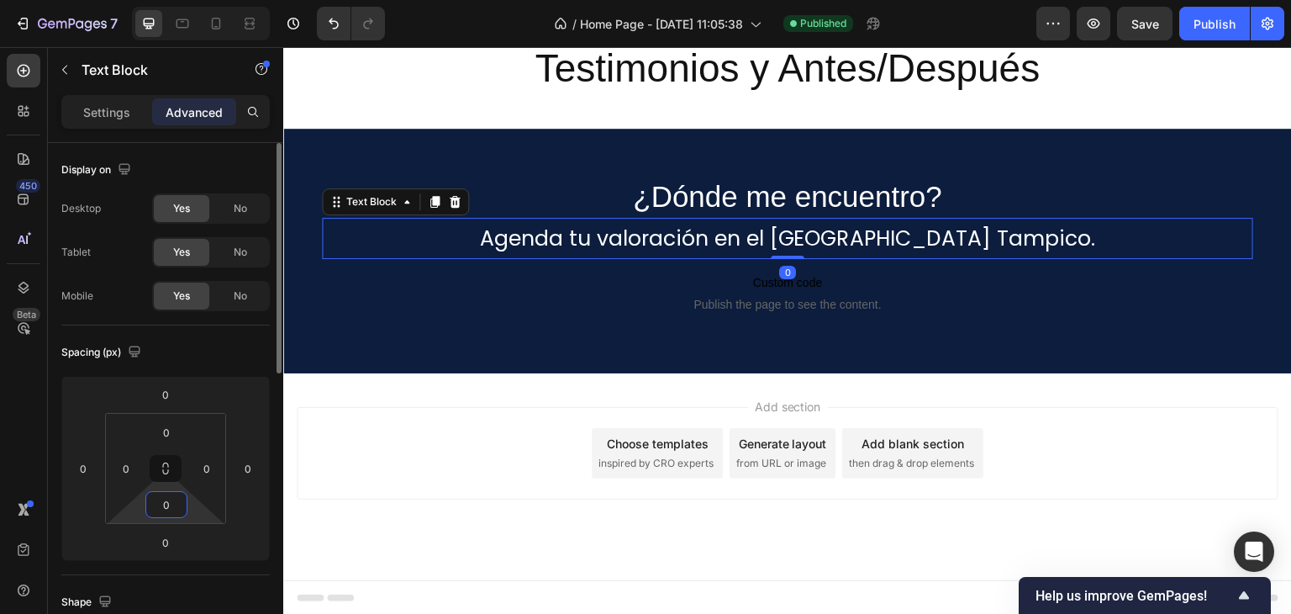
click at [175, 501] on input "0" at bounding box center [167, 504] width 34 height 25
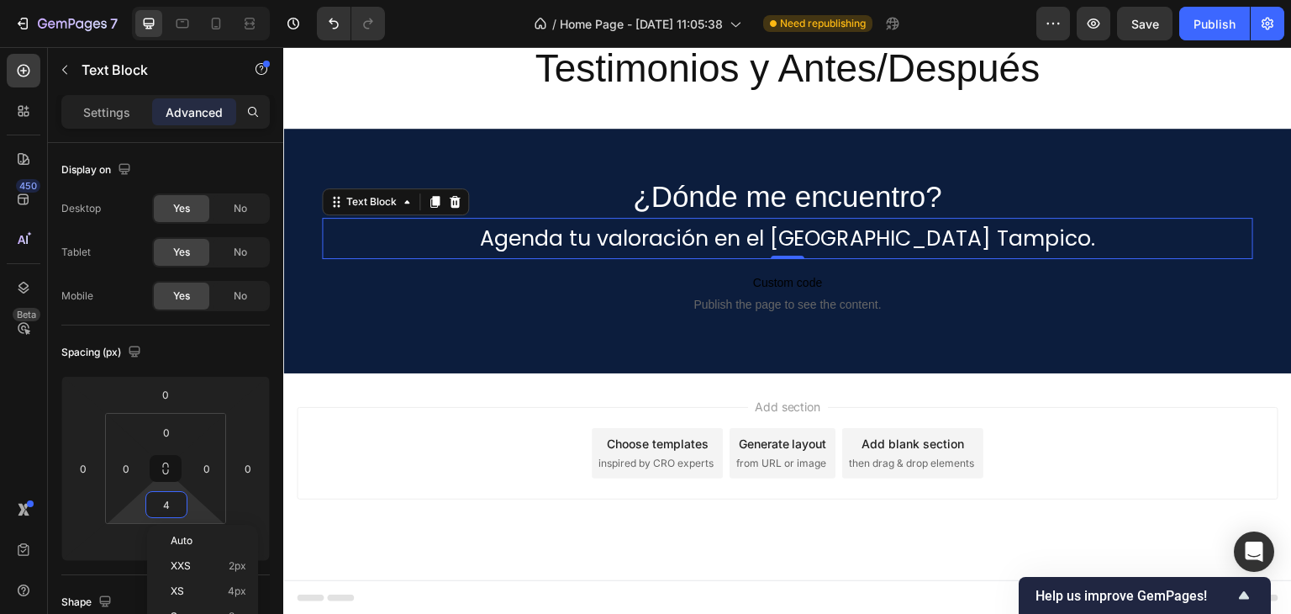
type input "40"
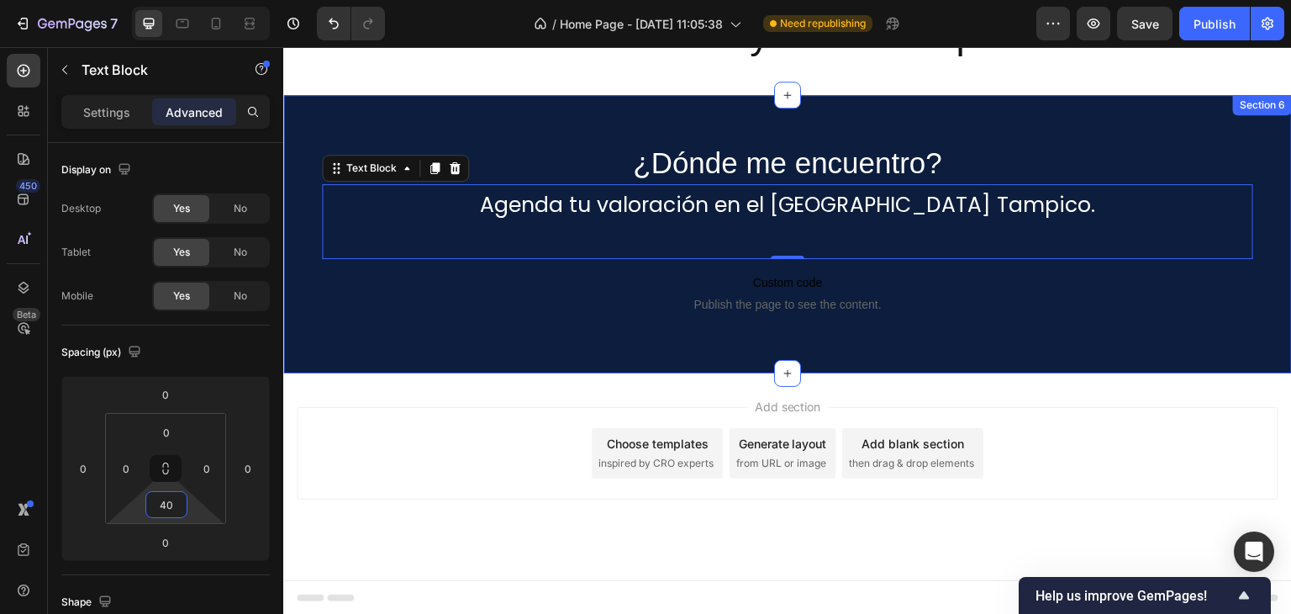
click at [640, 350] on div "¿Dónde me encuentro? Heading Agenda tu valoración en el Hospital Ángeles Tampic…" at bounding box center [787, 234] width 1009 height 278
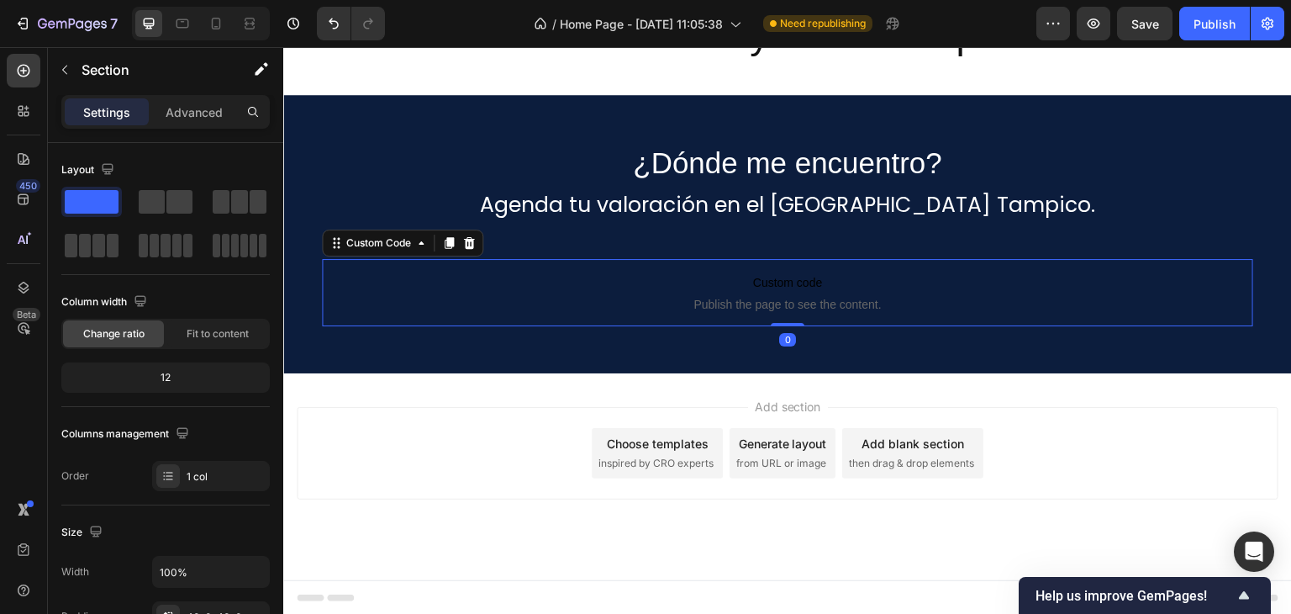
click at [529, 293] on p "Custom code Publish the page to see the content." at bounding box center [787, 292] width 931 height 67
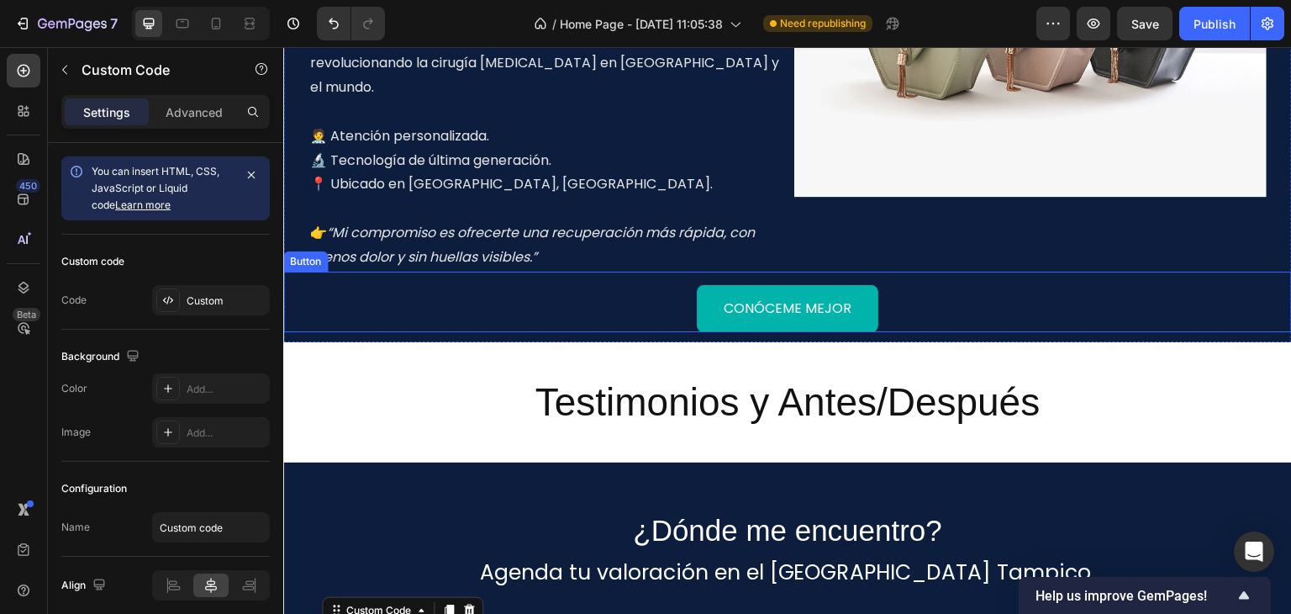
scroll to position [1569, 0]
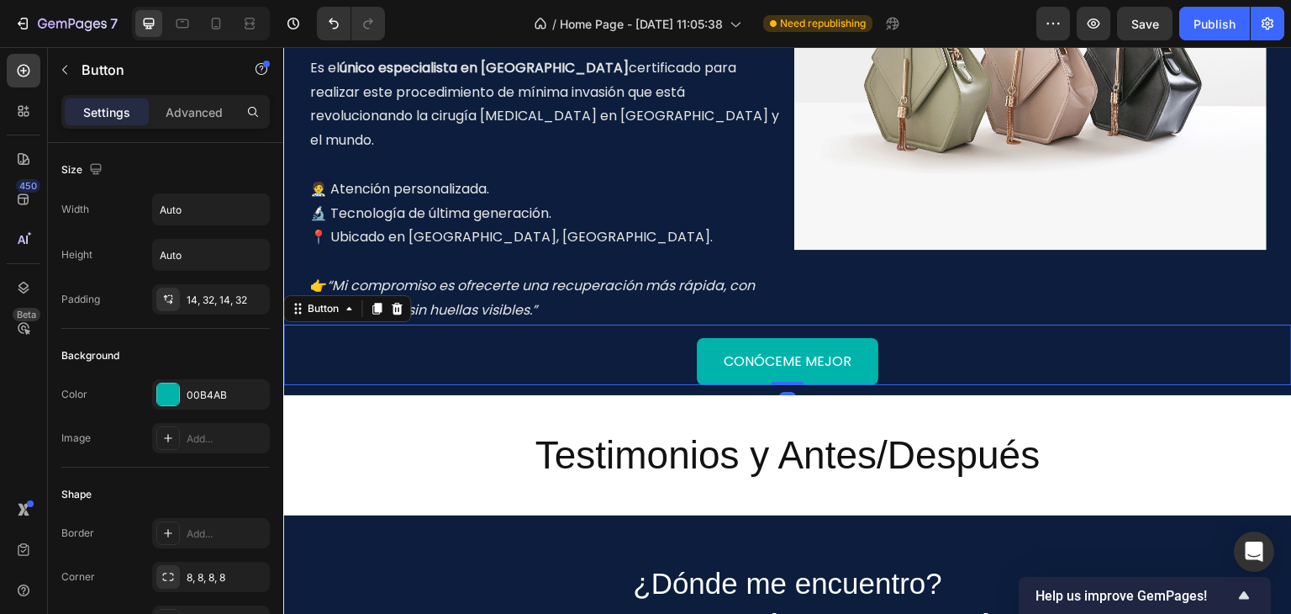
click at [681, 334] on div "Conóceme mejor Button 0" at bounding box center [787, 354] width 1009 height 61
click at [708, 338] on button "Conóceme mejor" at bounding box center [788, 362] width 182 height 48
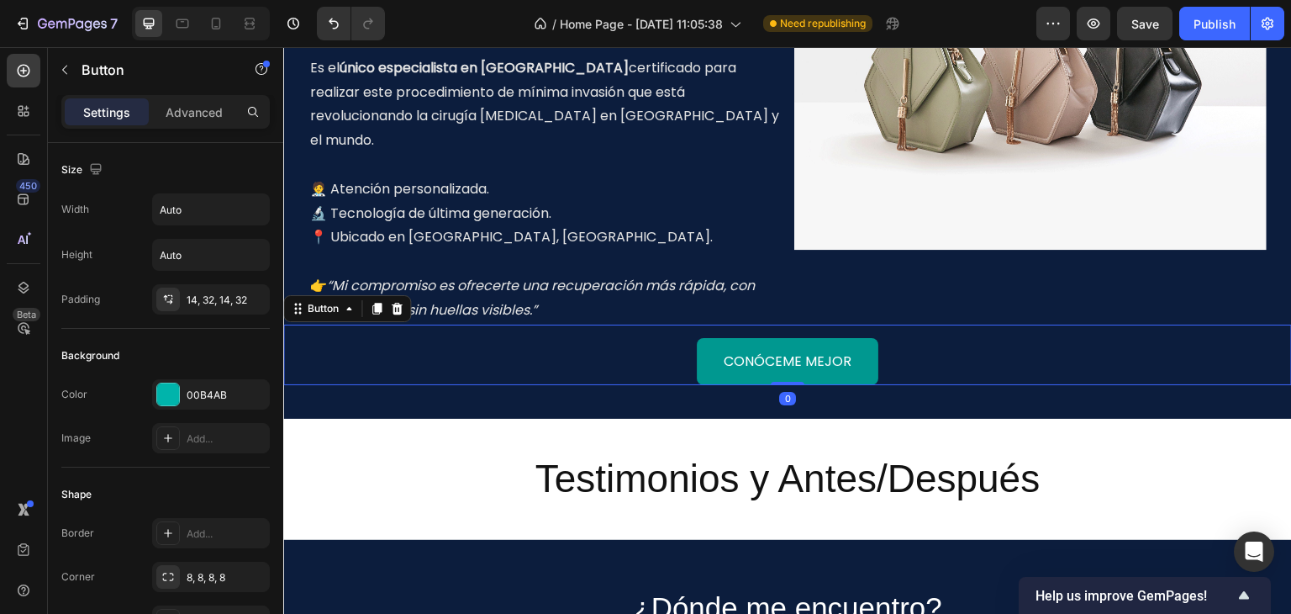
click at [869, 338] on button "Conóceme mejor" at bounding box center [788, 362] width 182 height 48
click at [815, 350] on p "Conóceme mejor" at bounding box center [788, 362] width 128 height 24
click at [677, 326] on div "Conóceme mejor Button 0" at bounding box center [787, 354] width 1009 height 61
click at [374, 302] on icon at bounding box center [376, 308] width 13 height 13
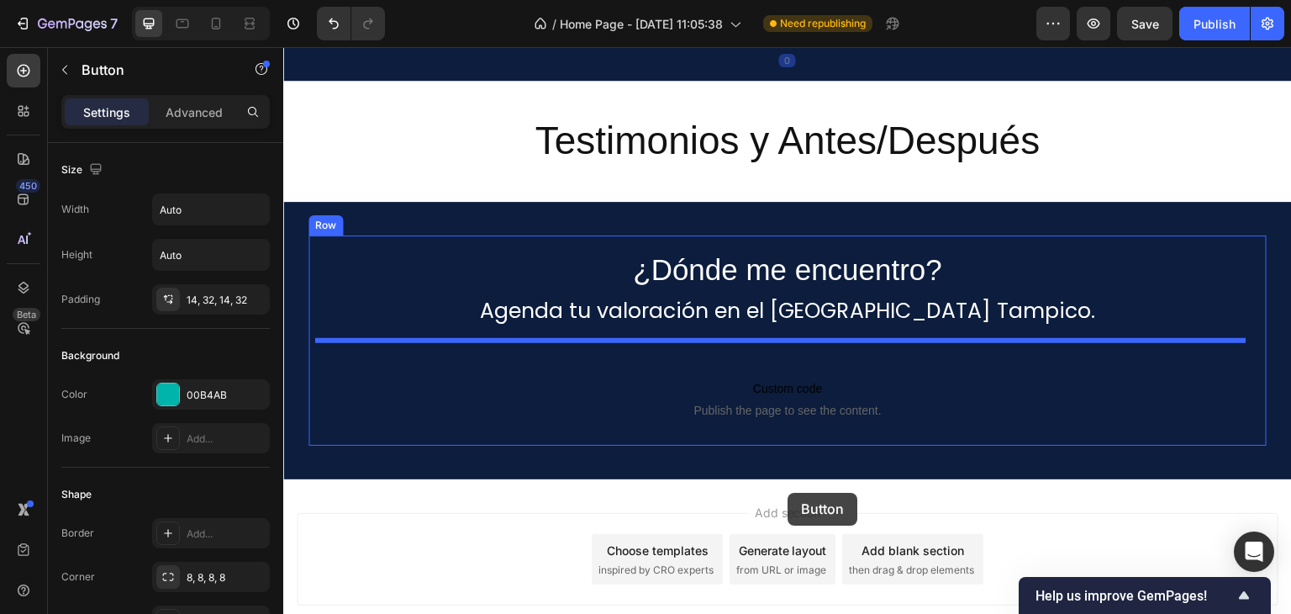
scroll to position [1989, 0]
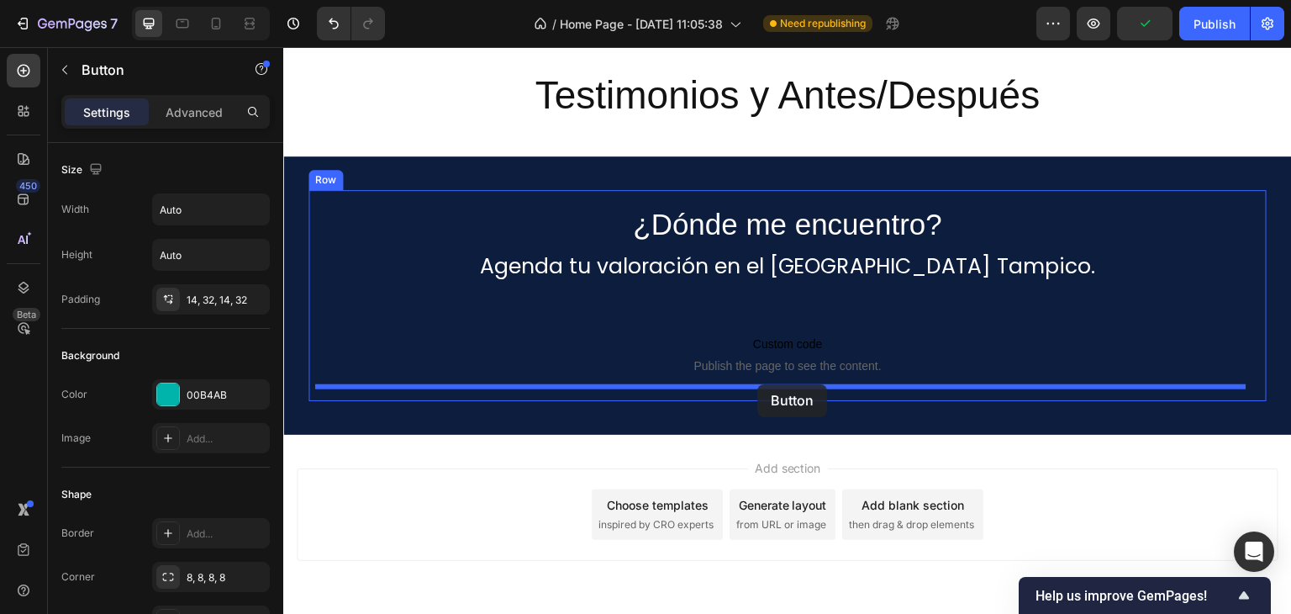
drag, startPoint x: 305, startPoint y: 350, endPoint x: 757, endPoint y: 384, distance: 453.5
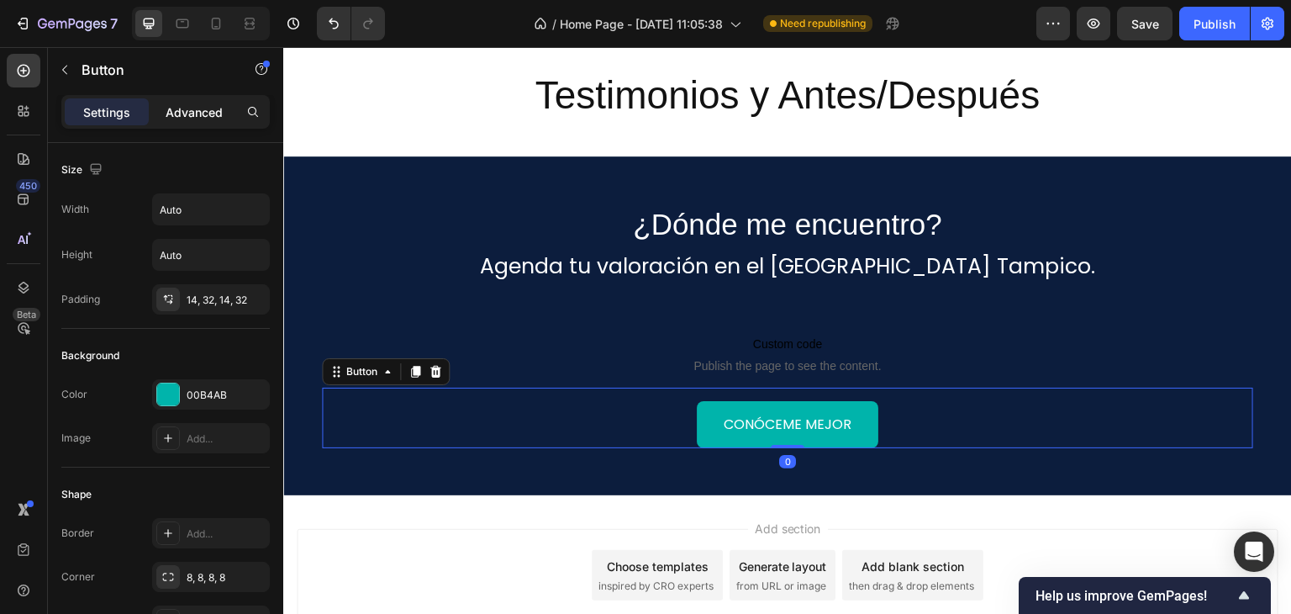
click at [161, 100] on div "Advanced" at bounding box center [194, 111] width 84 height 27
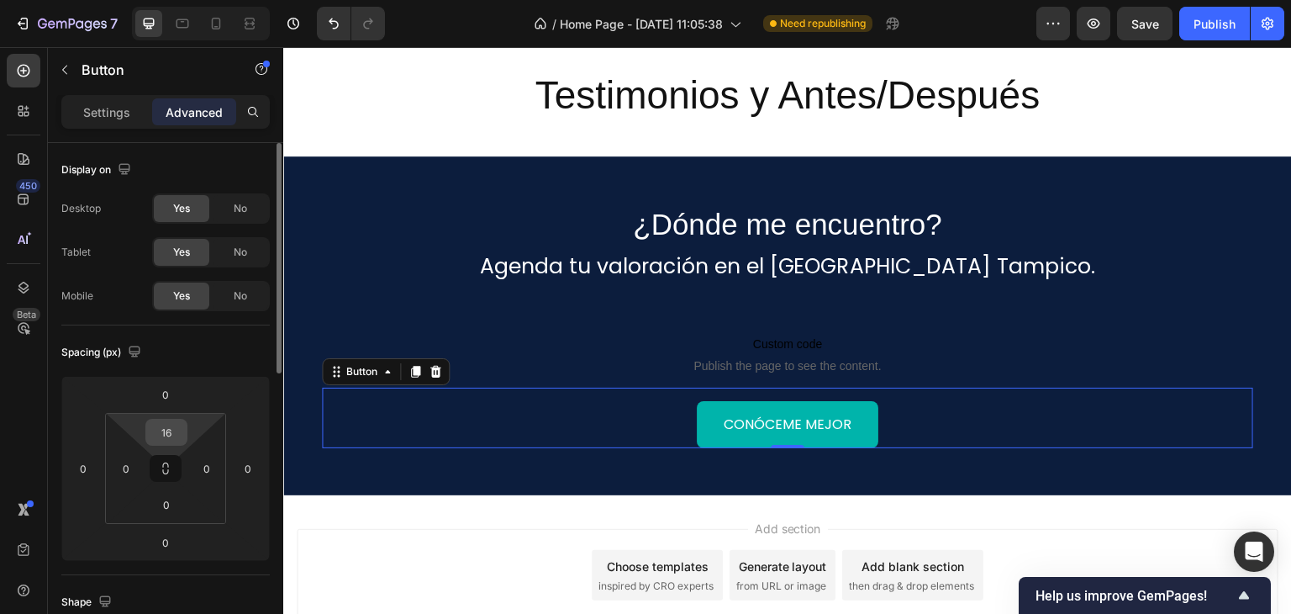
click at [169, 431] on input "16" at bounding box center [167, 431] width 34 height 25
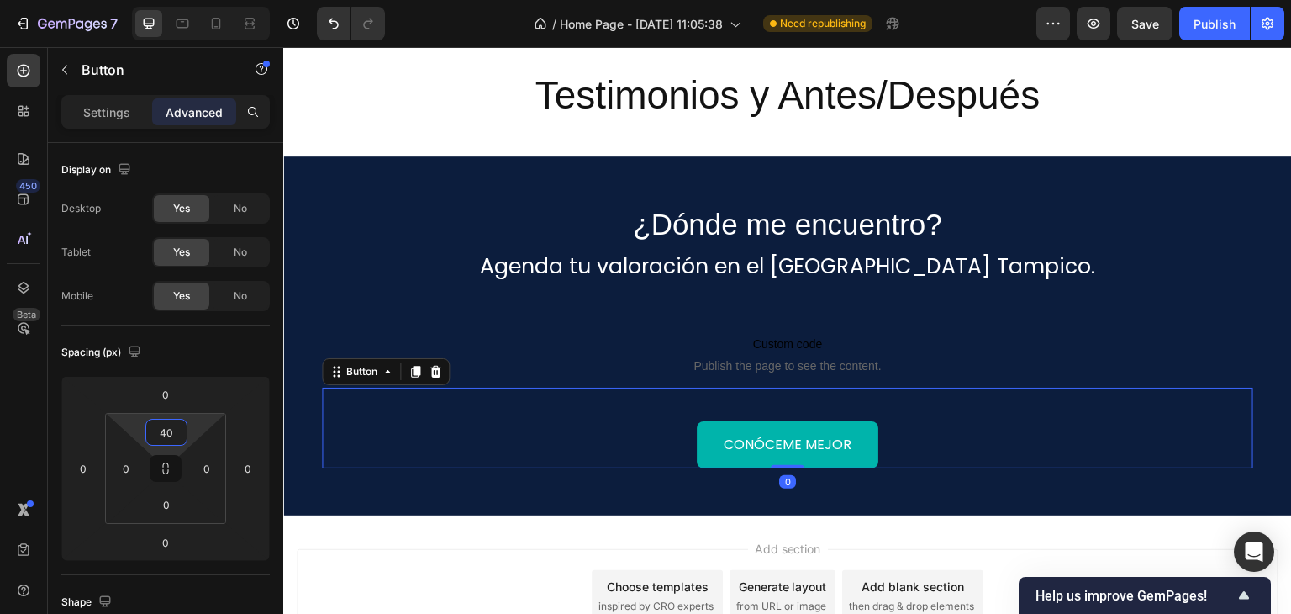
type input "40"
click at [636, 454] on div "Conóceme mejor Button 0" at bounding box center [787, 428] width 931 height 82
click at [775, 439] on p "Conóceme mejor" at bounding box center [788, 445] width 128 height 24
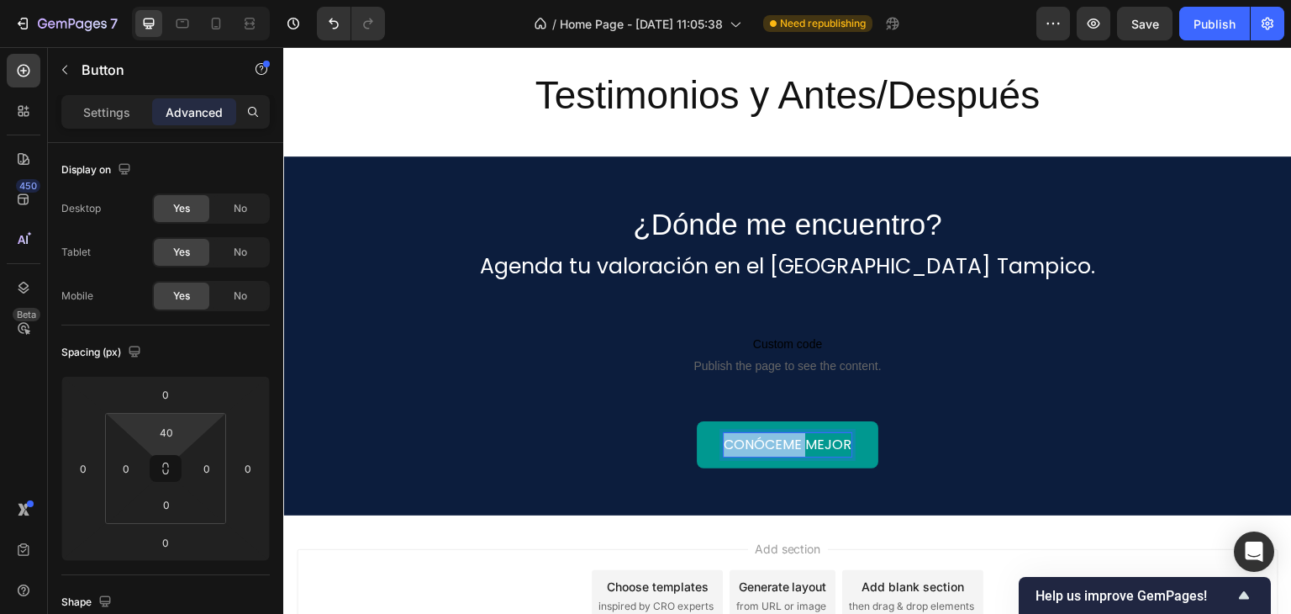
click at [775, 439] on p "Conóceme mejor" at bounding box center [788, 445] width 128 height 24
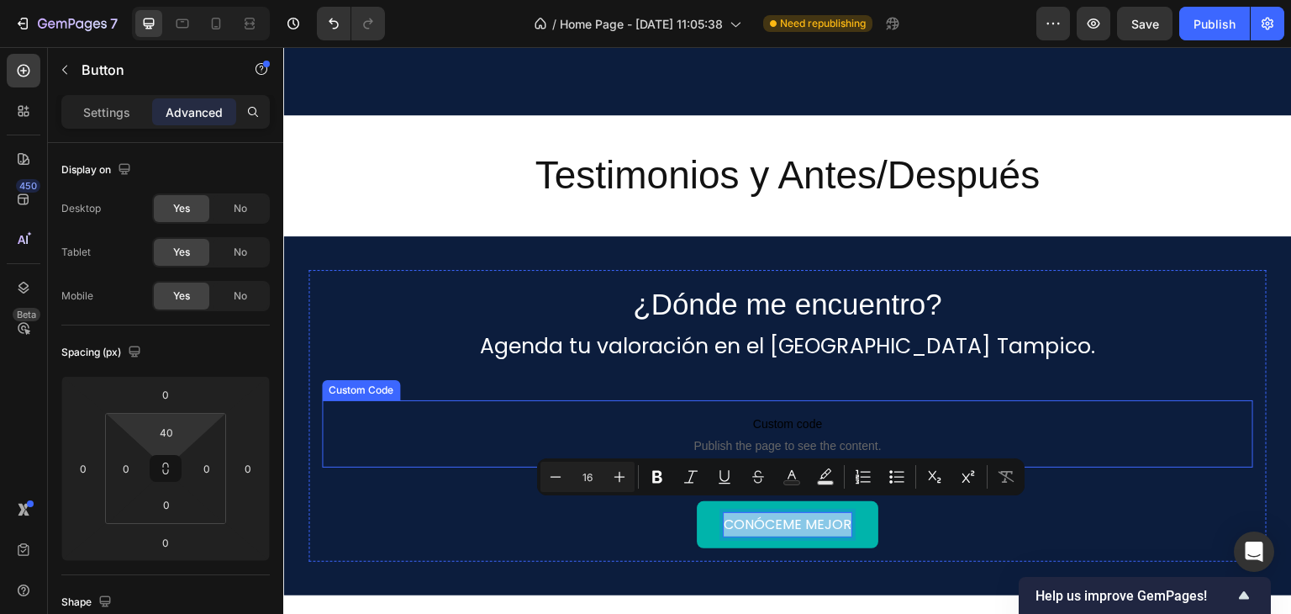
scroll to position [1905, 0]
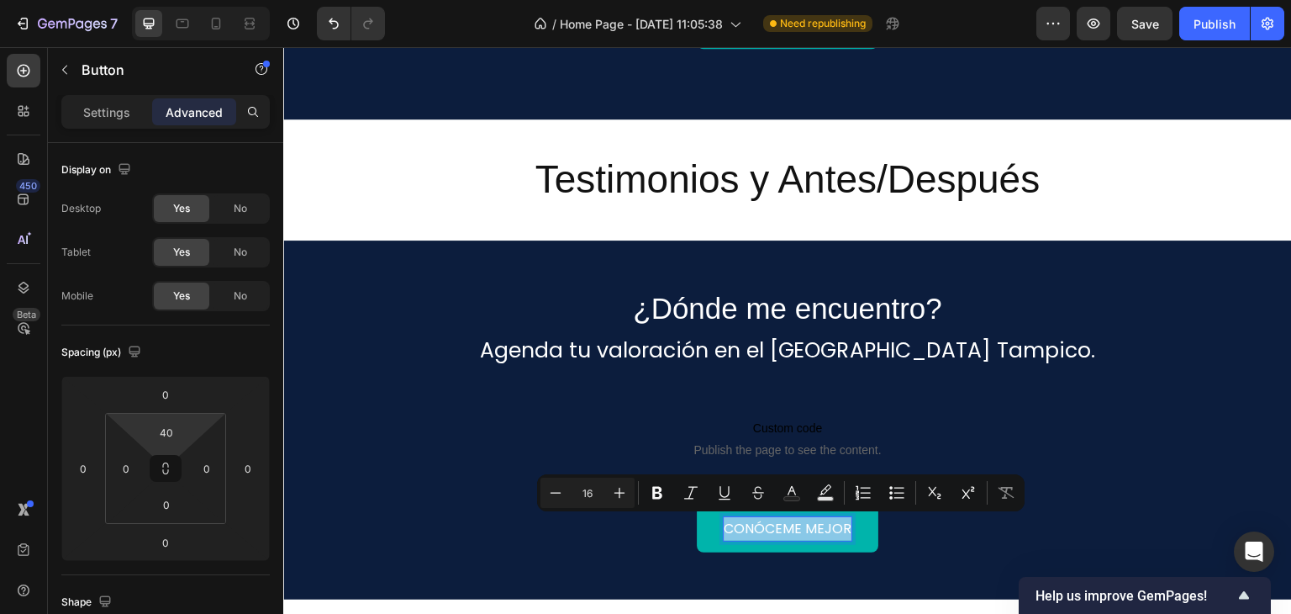
click at [572, 546] on div "Conóceme mejor Button 0" at bounding box center [787, 512] width 931 height 82
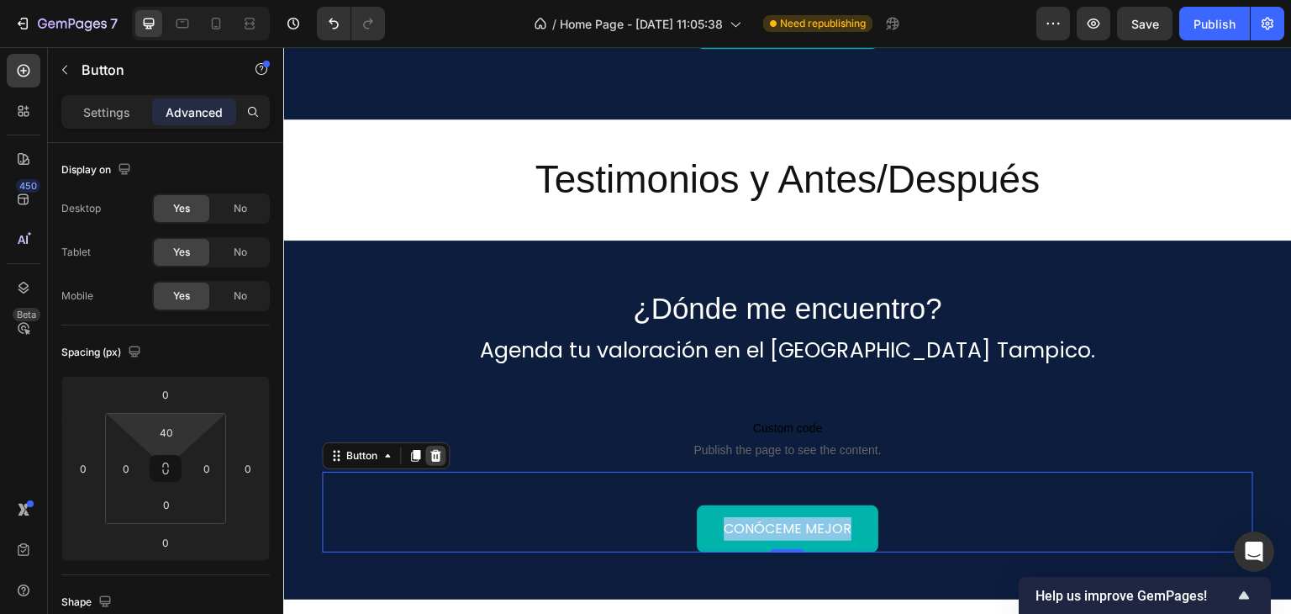
click at [424, 471] on div "Conóceme mejor Button 0" at bounding box center [787, 512] width 931 height 82
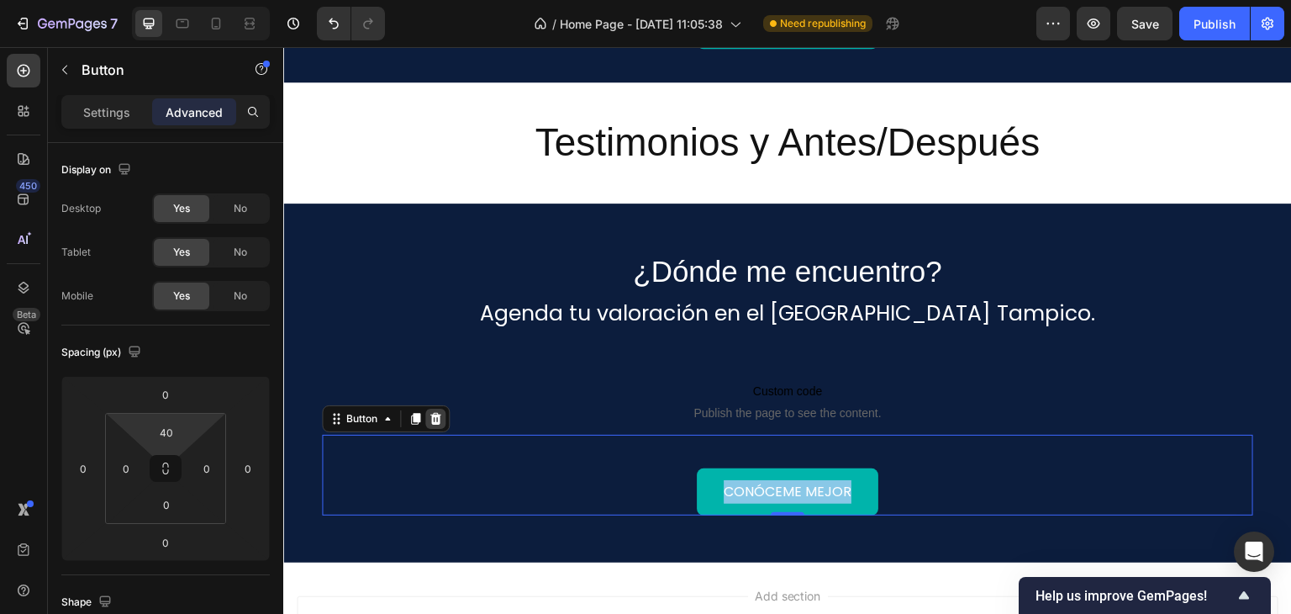
click at [429, 412] on icon at bounding box center [435, 418] width 13 height 13
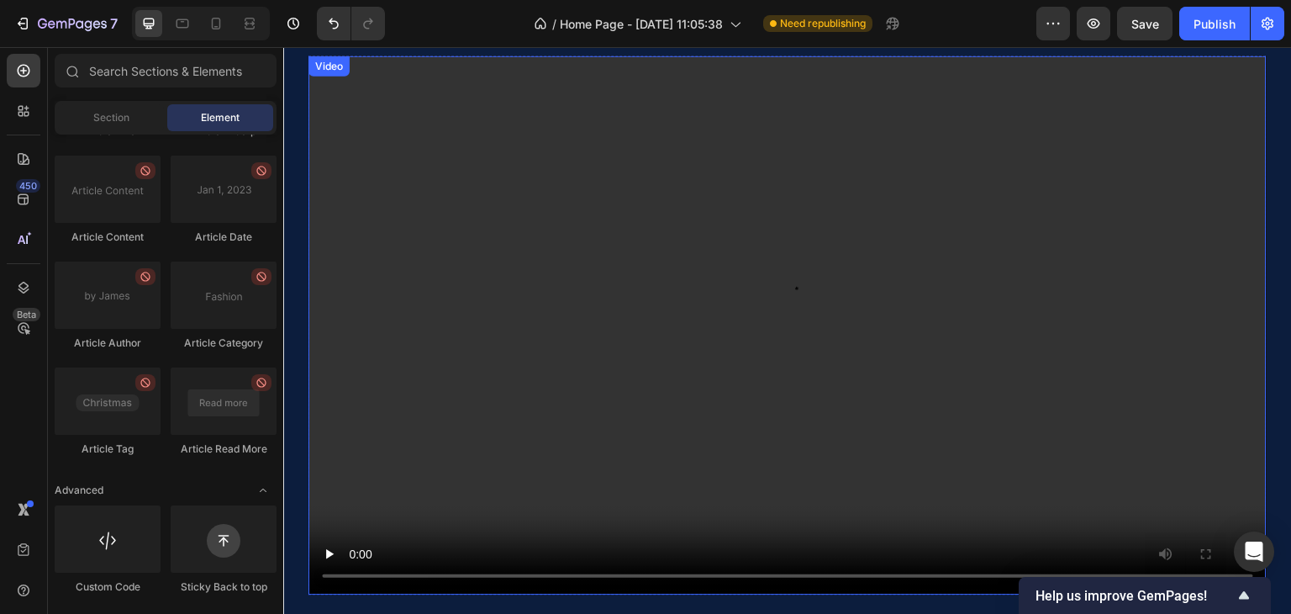
scroll to position [0, 0]
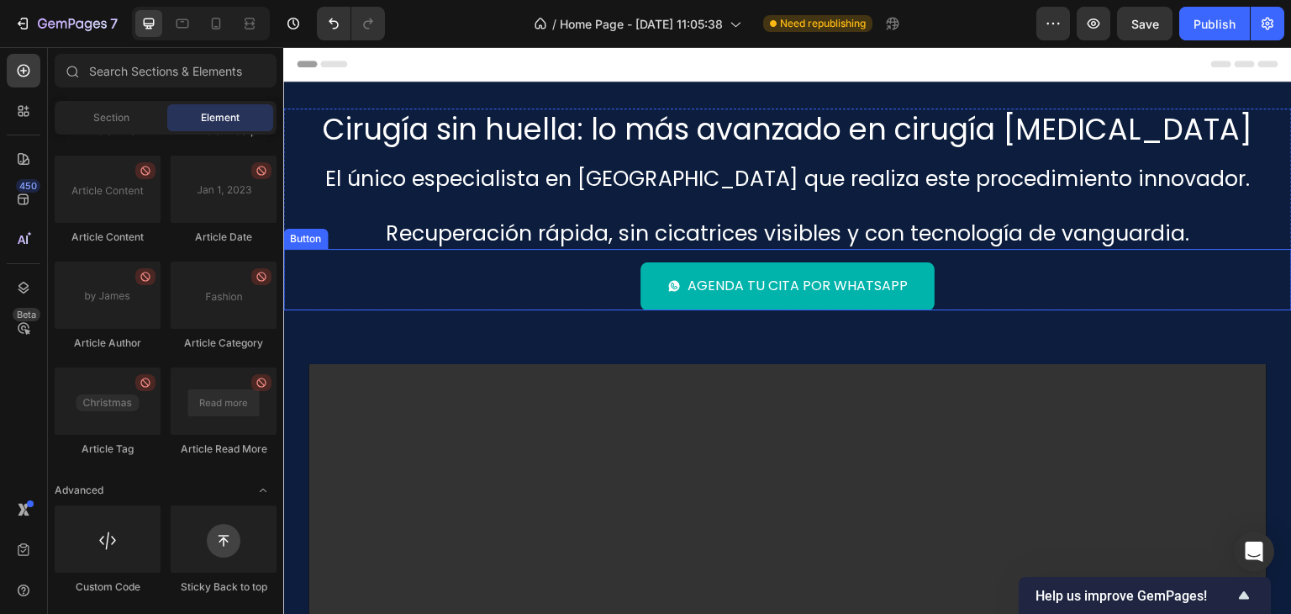
click at [591, 277] on div "Agenda tu cita por WhatsApp Button" at bounding box center [787, 279] width 1009 height 61
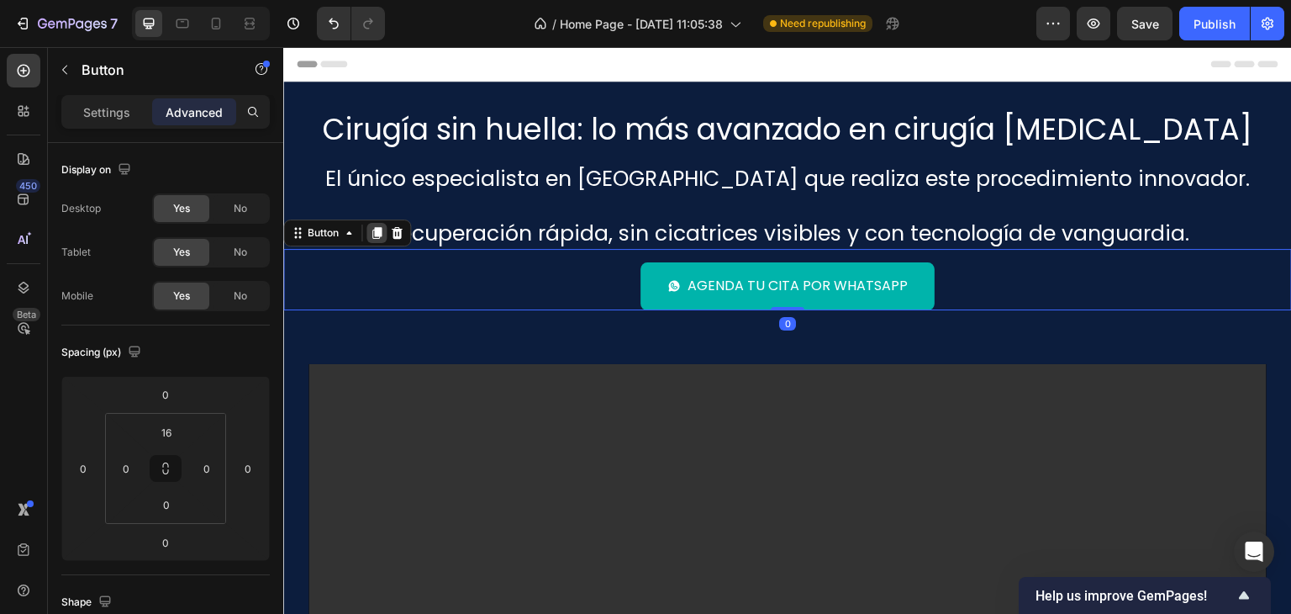
click at [377, 233] on icon at bounding box center [376, 233] width 9 height 12
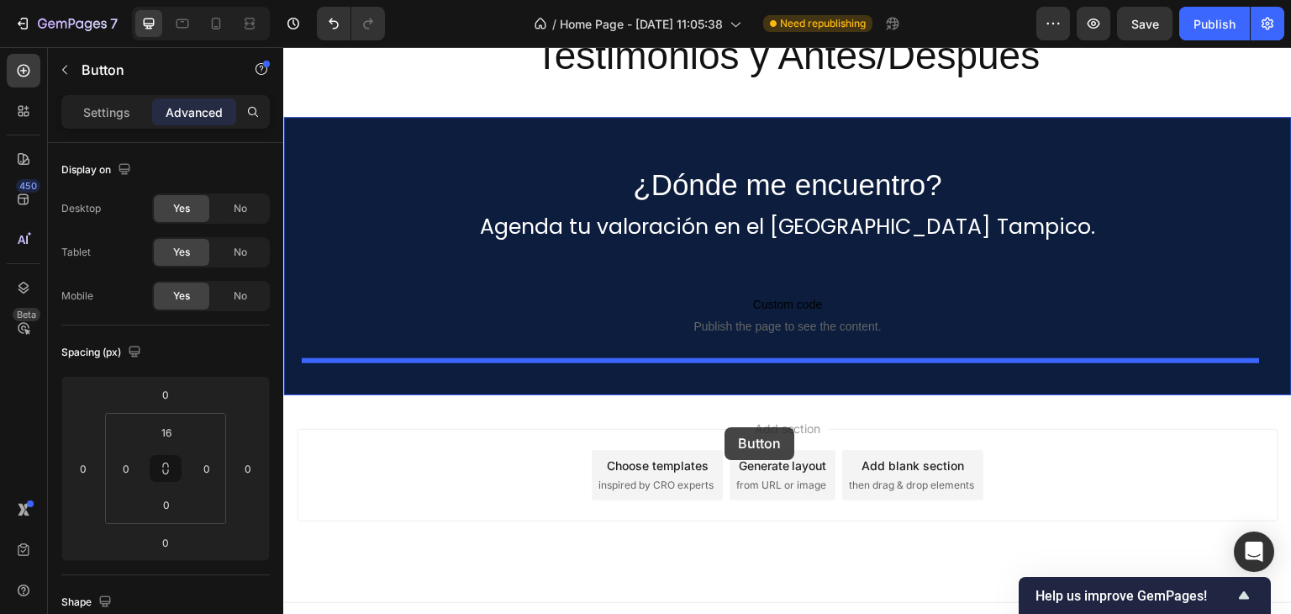
scroll to position [2051, 0]
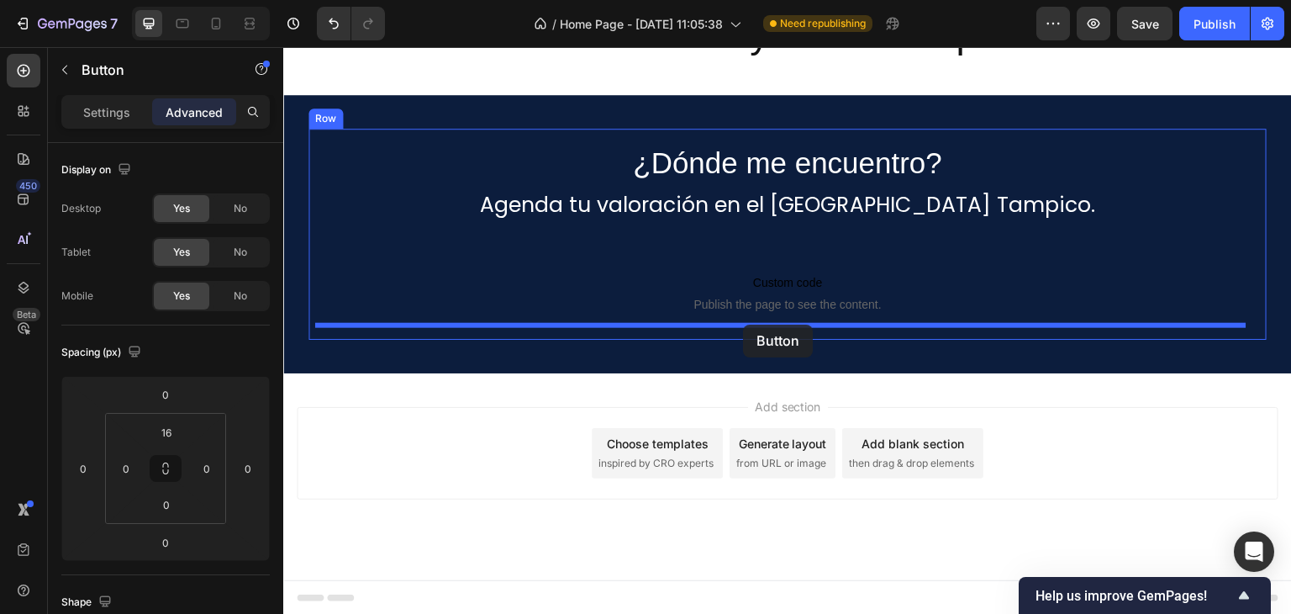
drag, startPoint x: 299, startPoint y: 298, endPoint x: 743, endPoint y: 324, distance: 444.5
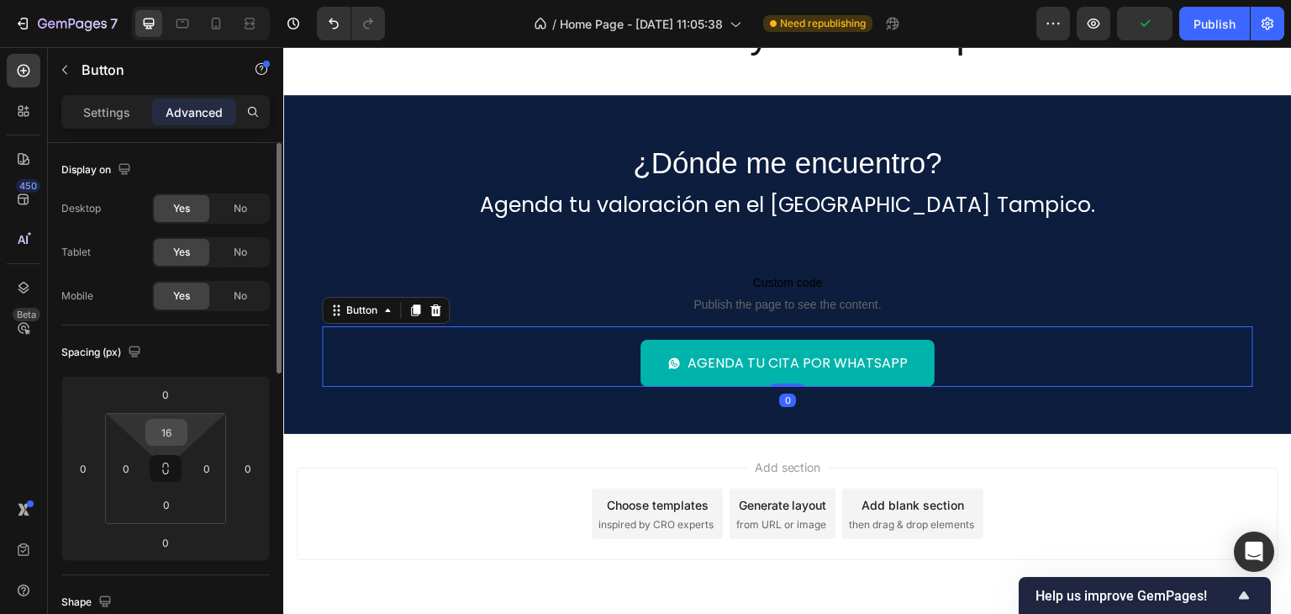
click at [177, 429] on input "16" at bounding box center [167, 431] width 34 height 25
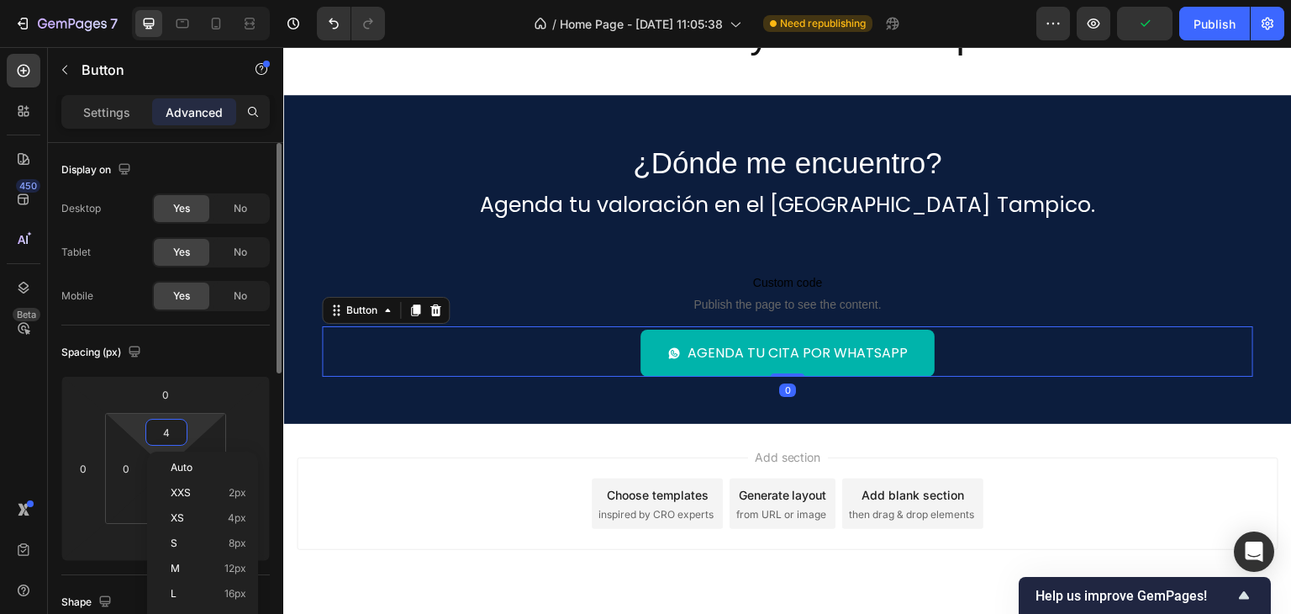
type input "40"
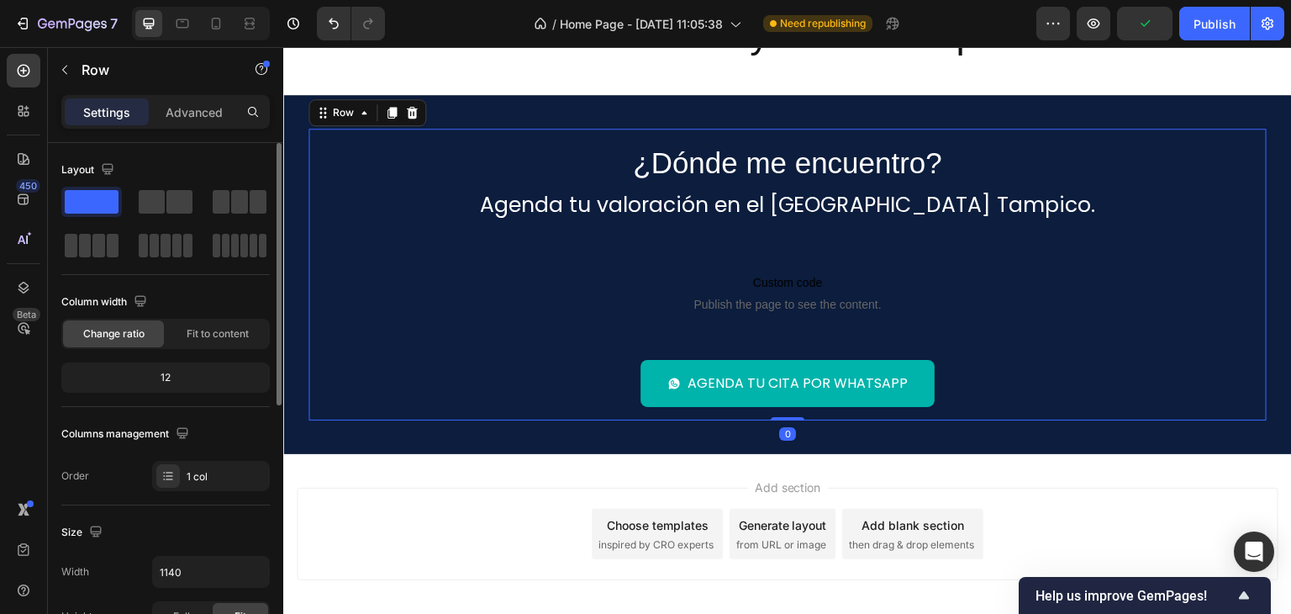
drag, startPoint x: 440, startPoint y: 416, endPoint x: 489, endPoint y: 378, distance: 61.7
click at [440, 416] on div "¿Dónde me encuentro? Heading Agenda tu valoración en el Hospital Ángeles Tampic…" at bounding box center [787, 275] width 958 height 292
click at [1217, 18] on div "Publish" at bounding box center [1214, 24] width 42 height 18
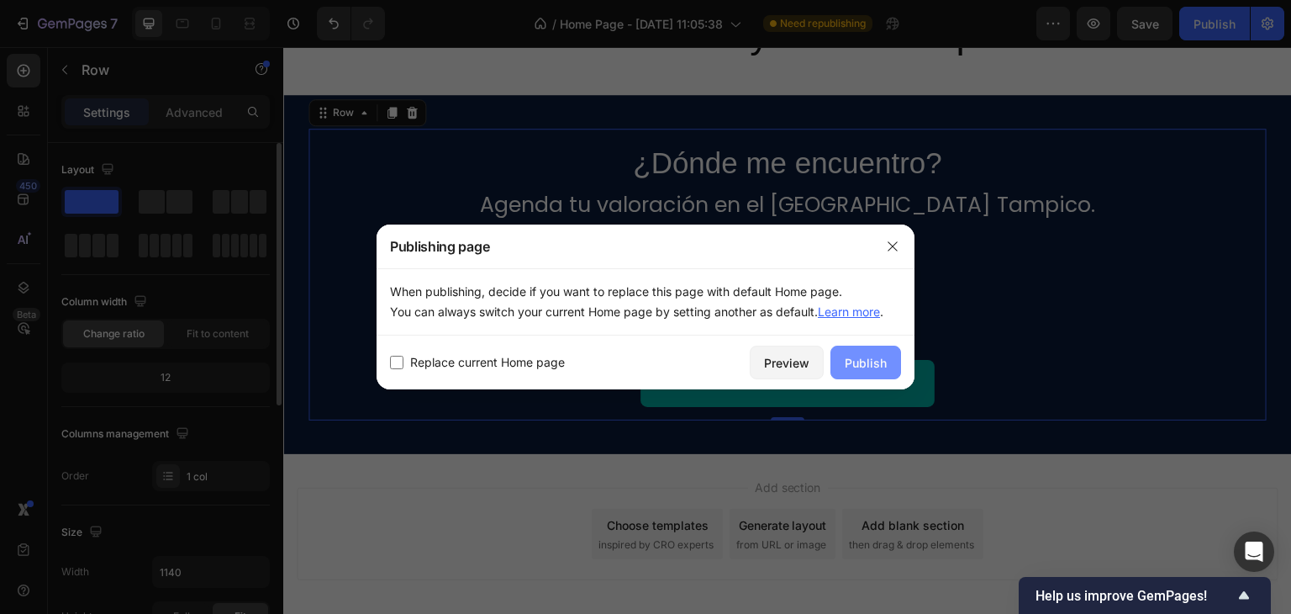
click at [859, 371] on div "Publish" at bounding box center [866, 363] width 42 height 18
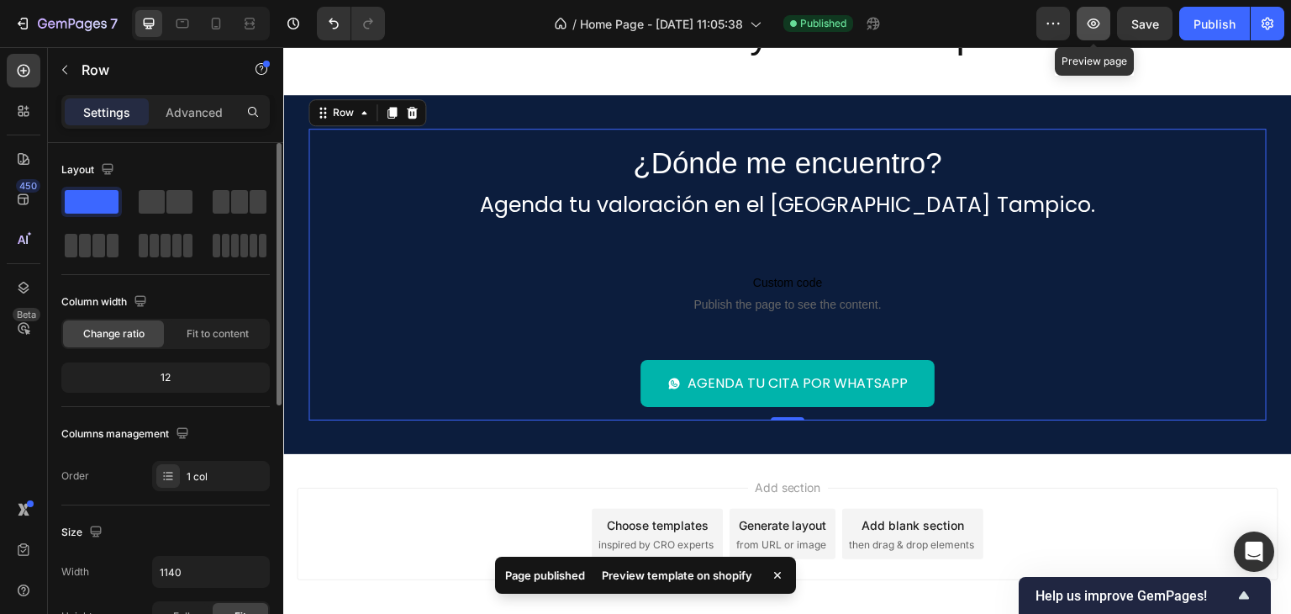
click at [1094, 22] on icon "button" at bounding box center [1093, 23] width 5 height 5
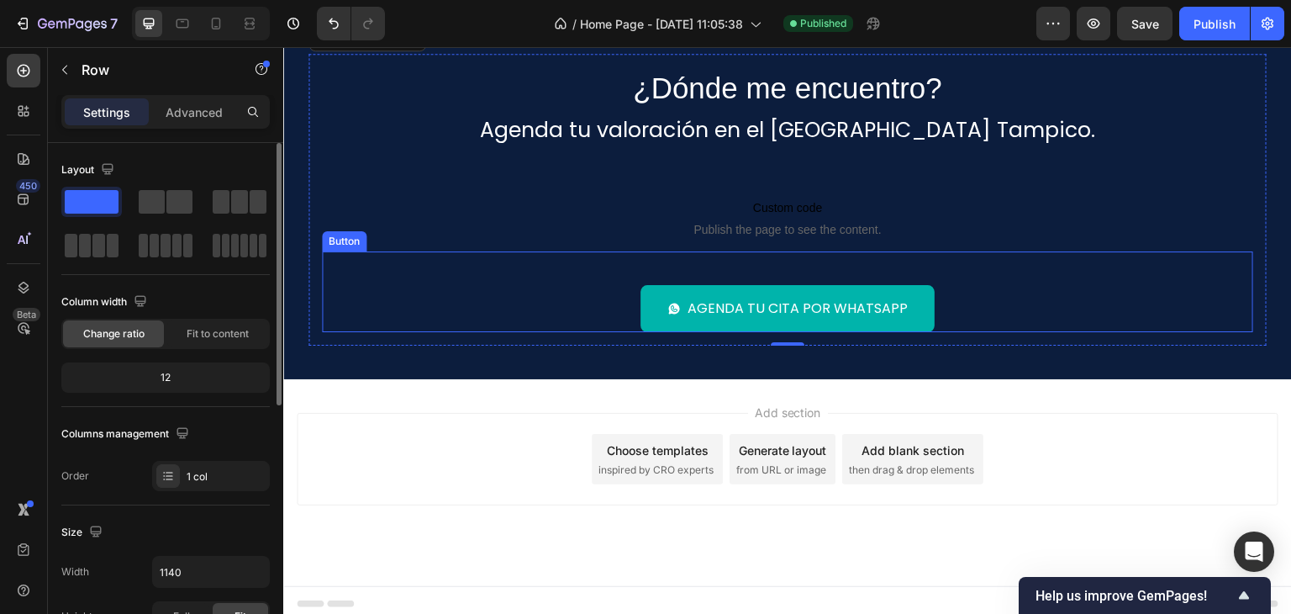
scroll to position [2131, 0]
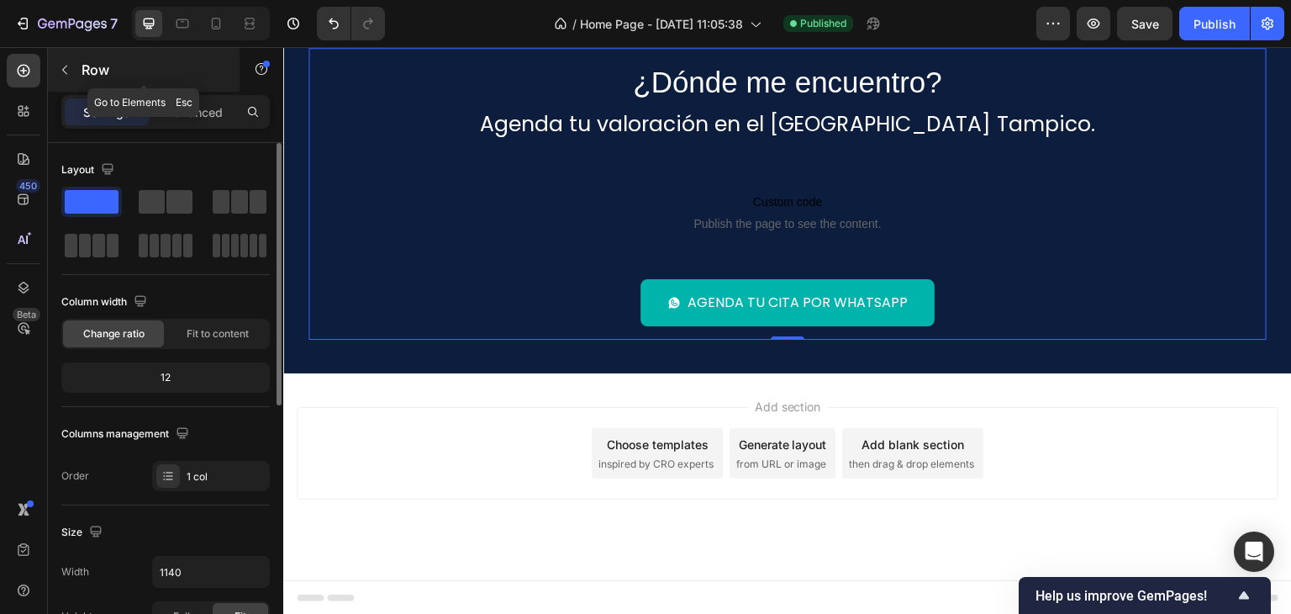
click at [66, 68] on icon "button" at bounding box center [64, 69] width 13 height 13
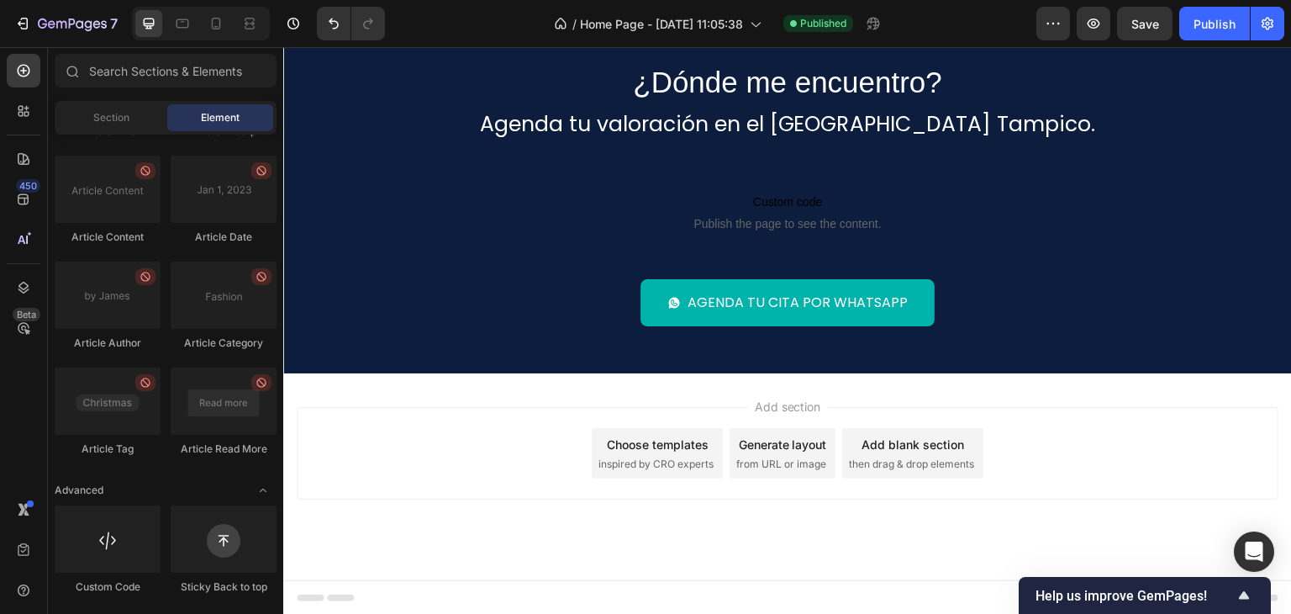
click at [772, 401] on span "Add section" at bounding box center [788, 407] width 80 height 18
click at [783, 370] on icon at bounding box center [787, 372] width 13 height 13
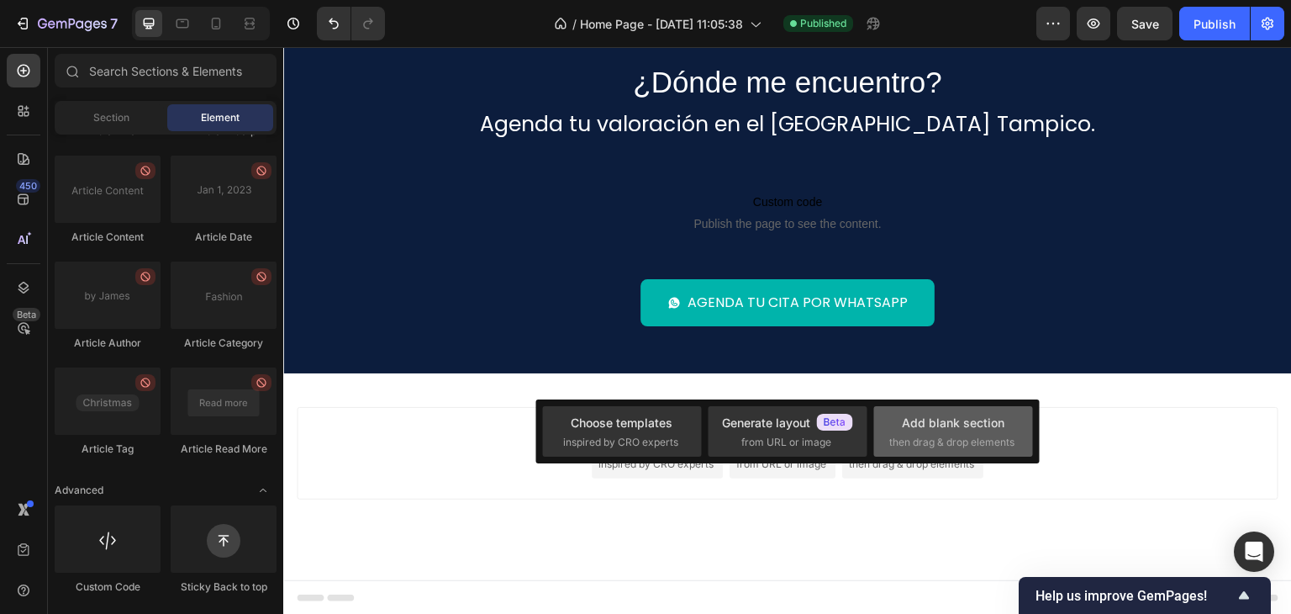
click at [984, 428] on div "Add blank section" at bounding box center [953, 423] width 103 height 18
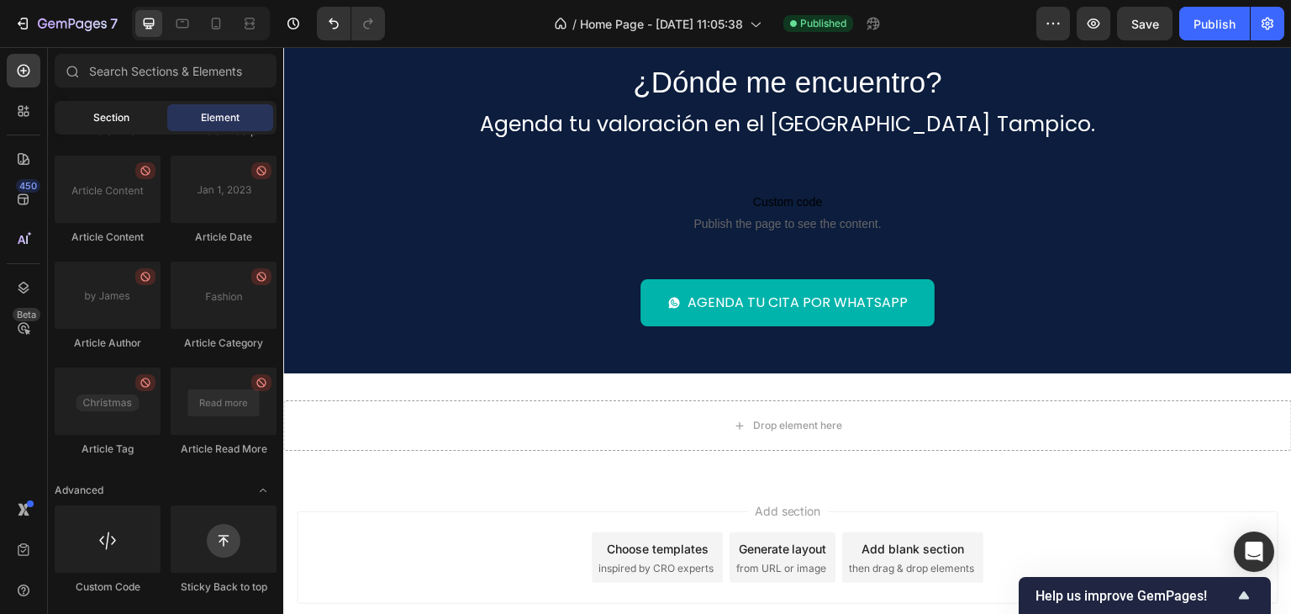
click at [96, 117] on span "Section" at bounding box center [111, 117] width 36 height 15
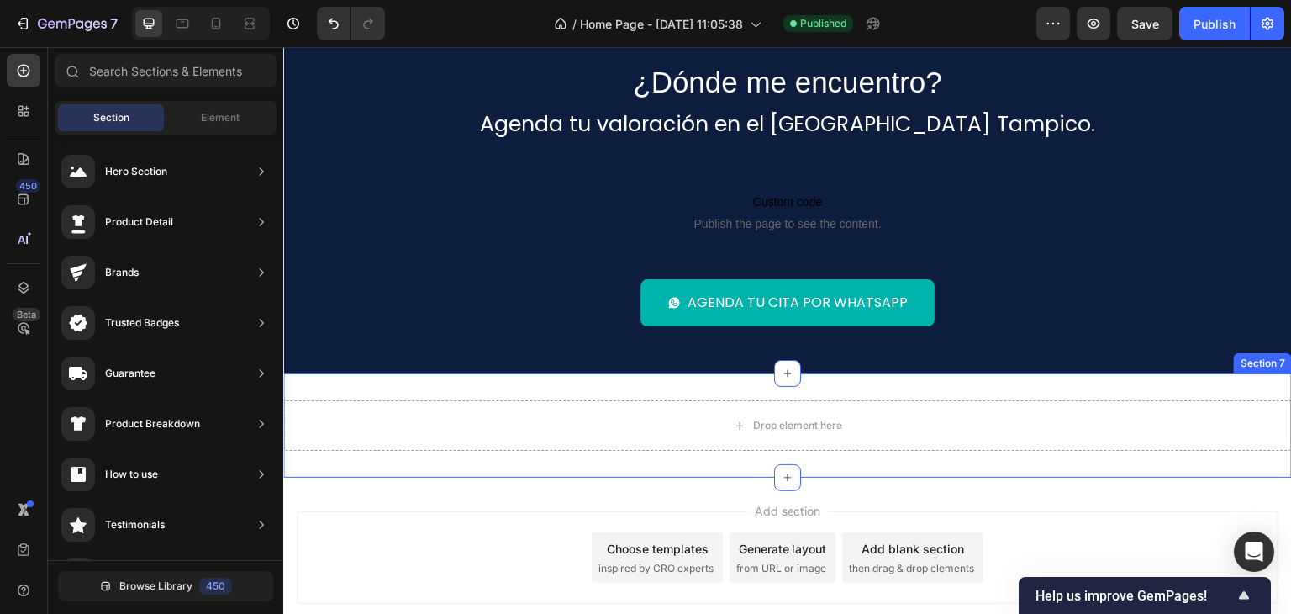
click at [629, 387] on div "Drop element here Section 7" at bounding box center [787, 425] width 1009 height 104
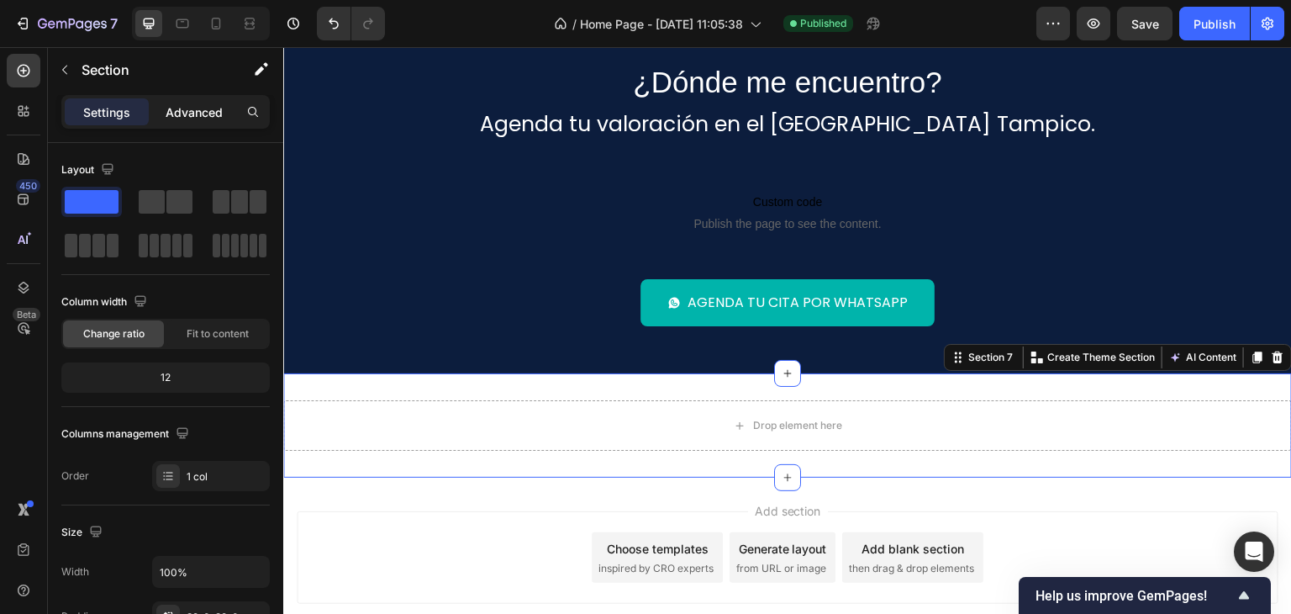
click at [182, 120] on div "Advanced" at bounding box center [194, 111] width 84 height 27
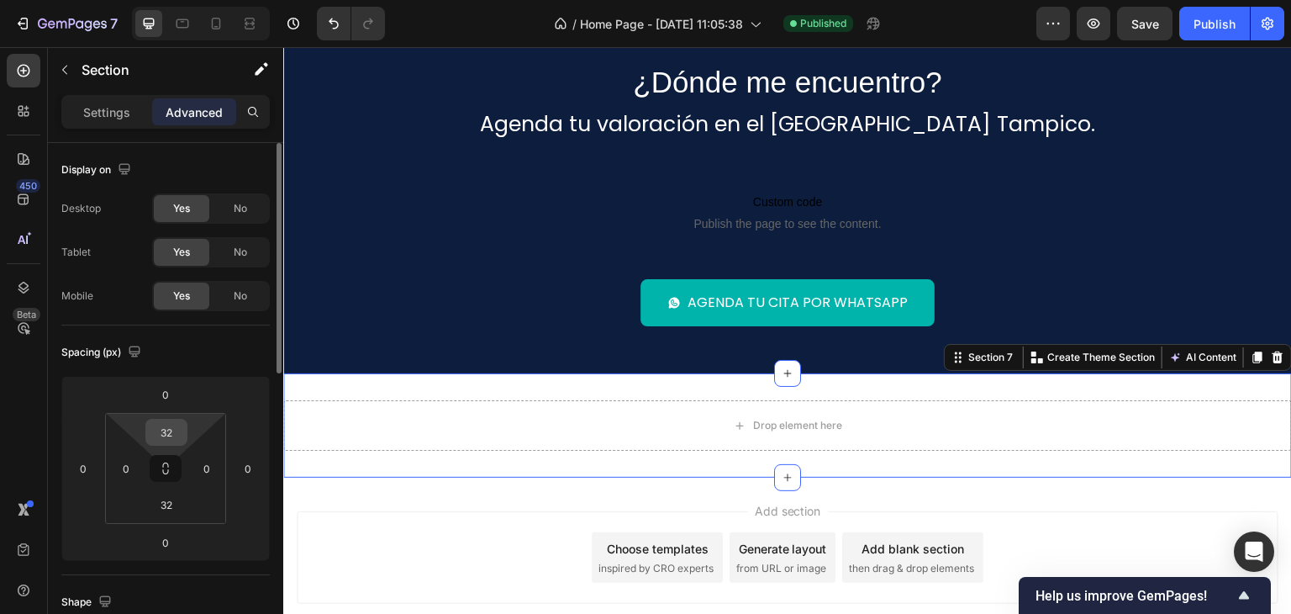
click at [184, 430] on div "32" at bounding box center [166, 432] width 42 height 27
click at [171, 438] on input "32" at bounding box center [167, 431] width 34 height 25
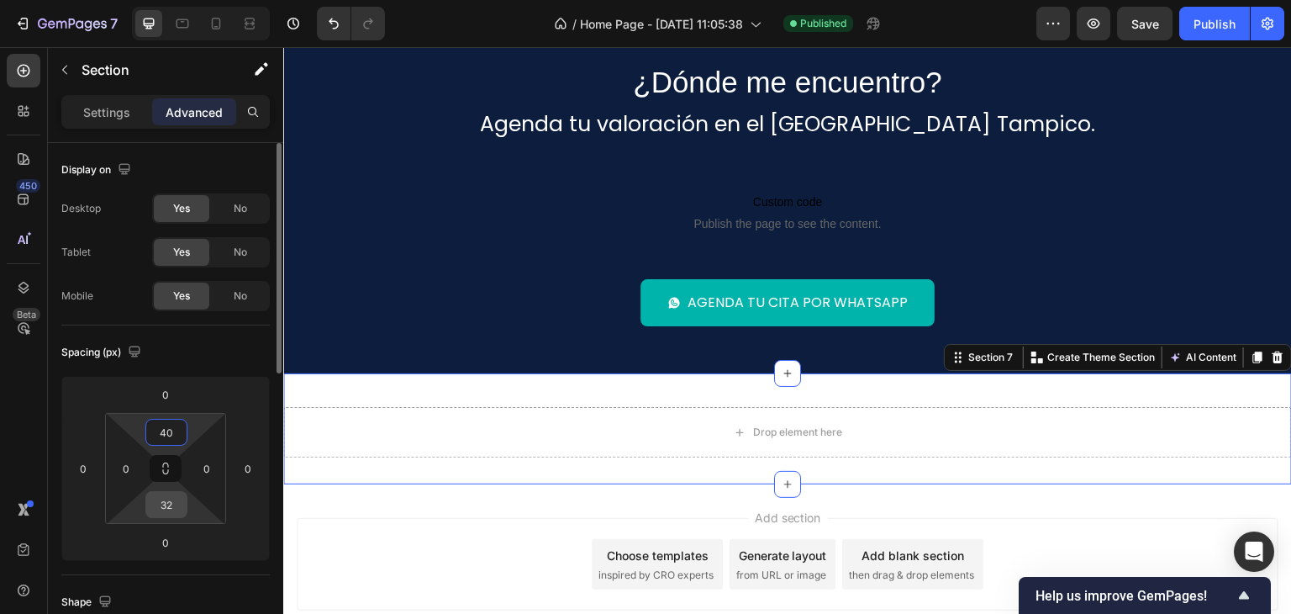
type input "40"
click at [179, 498] on input "32" at bounding box center [167, 504] width 34 height 25
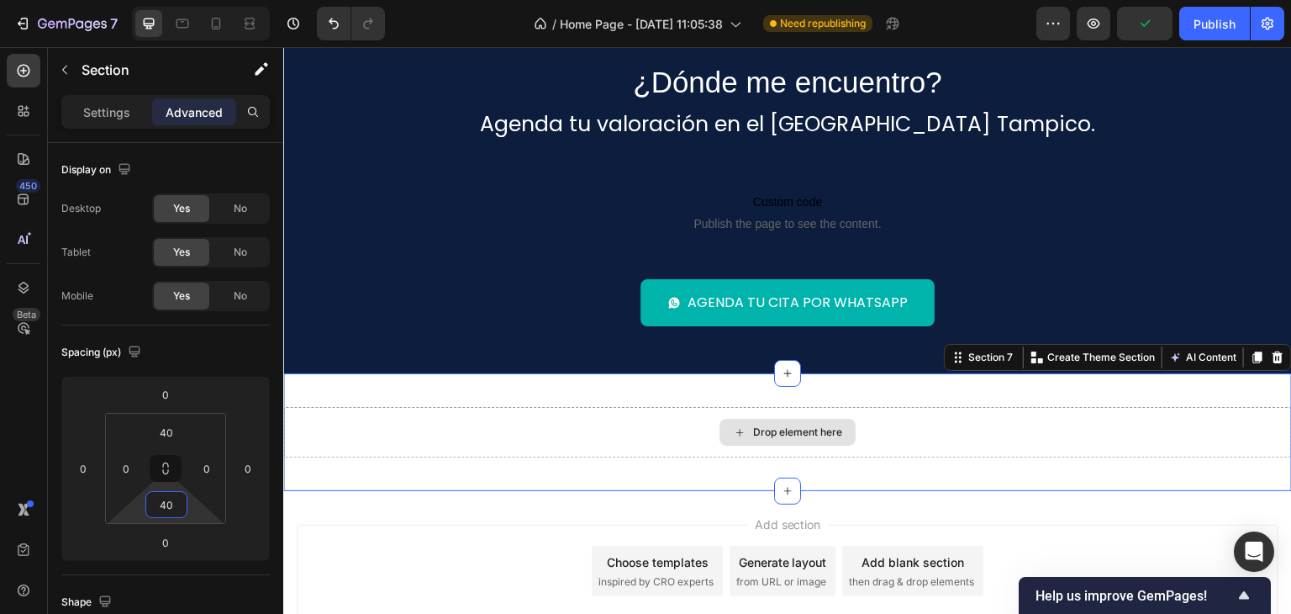
type input "40"
click at [461, 415] on div "Drop element here" at bounding box center [787, 432] width 1009 height 50
click at [112, 113] on p "Settings" at bounding box center [106, 112] width 47 height 18
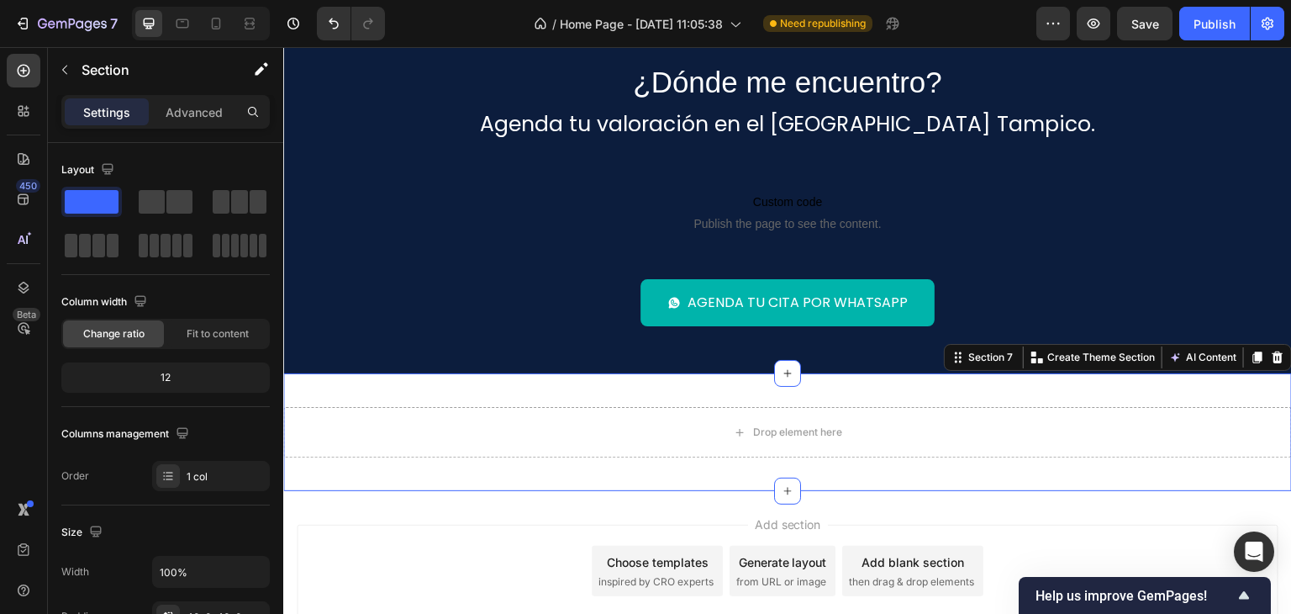
click at [430, 402] on div "Drop element here Section 7 You can create reusable sections Create Theme Secti…" at bounding box center [787, 432] width 1009 height 118
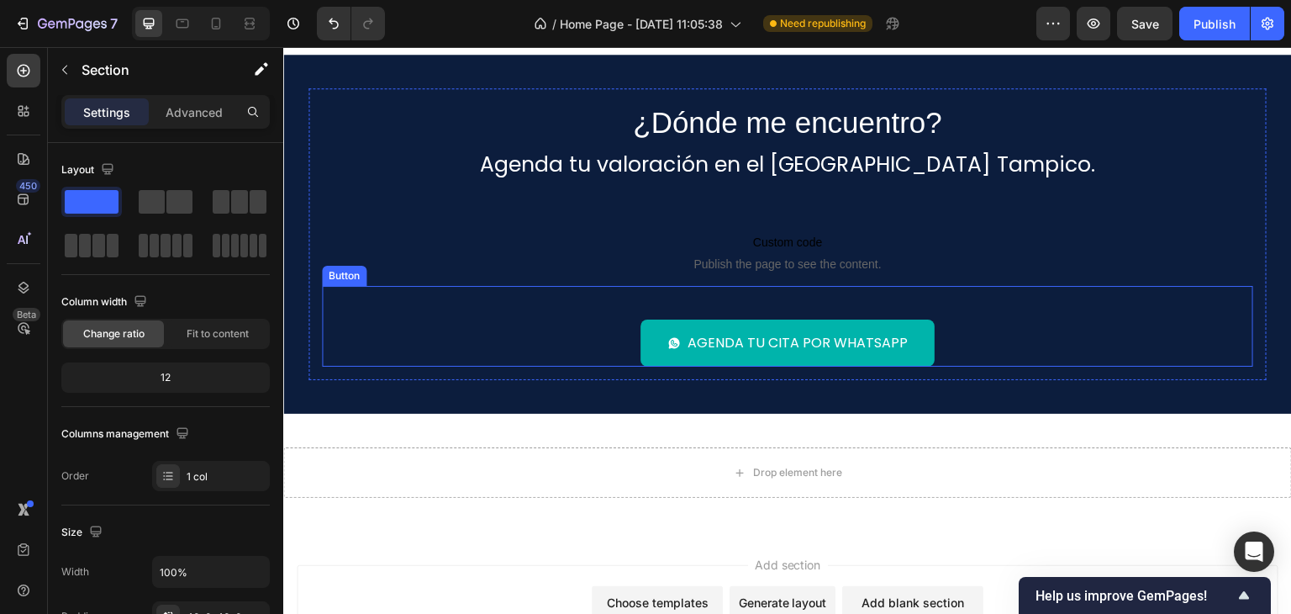
scroll to position [2249, 0]
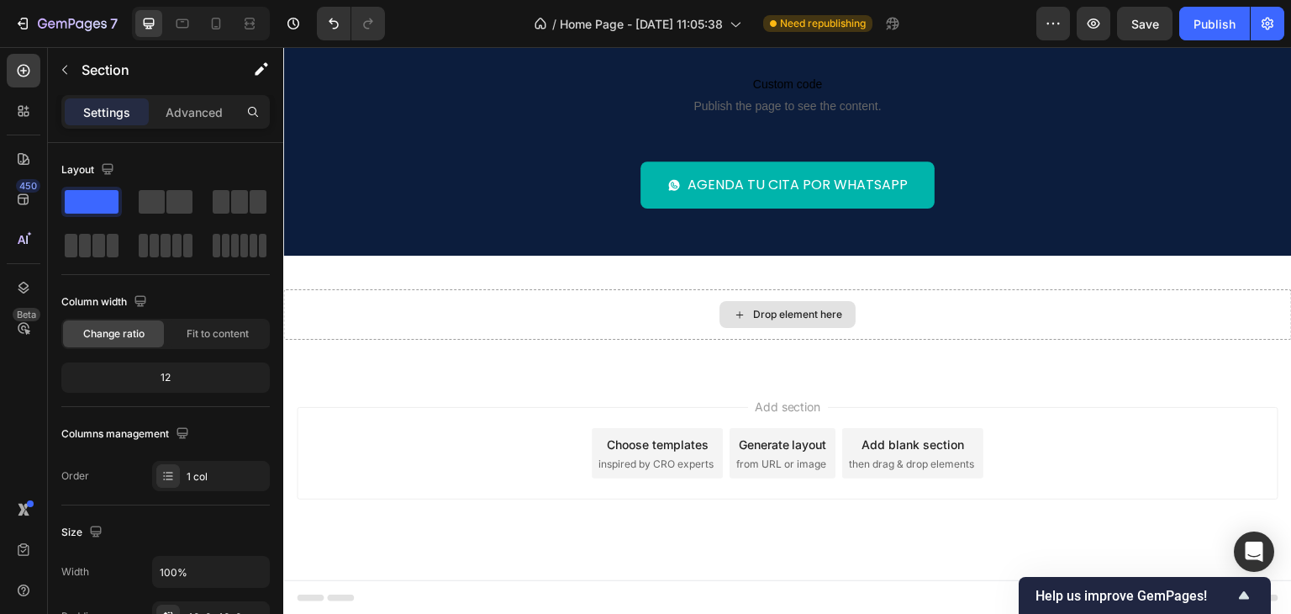
click at [635, 289] on div "Drop element here" at bounding box center [787, 314] width 1009 height 50
drag, startPoint x: 872, startPoint y: 267, endPoint x: 876, endPoint y: 290, distance: 23.1
click at [872, 276] on div "Drop element here Section 7" at bounding box center [787, 314] width 1009 height 118
click at [882, 324] on div "Drop element here" at bounding box center [787, 314] width 1009 height 50
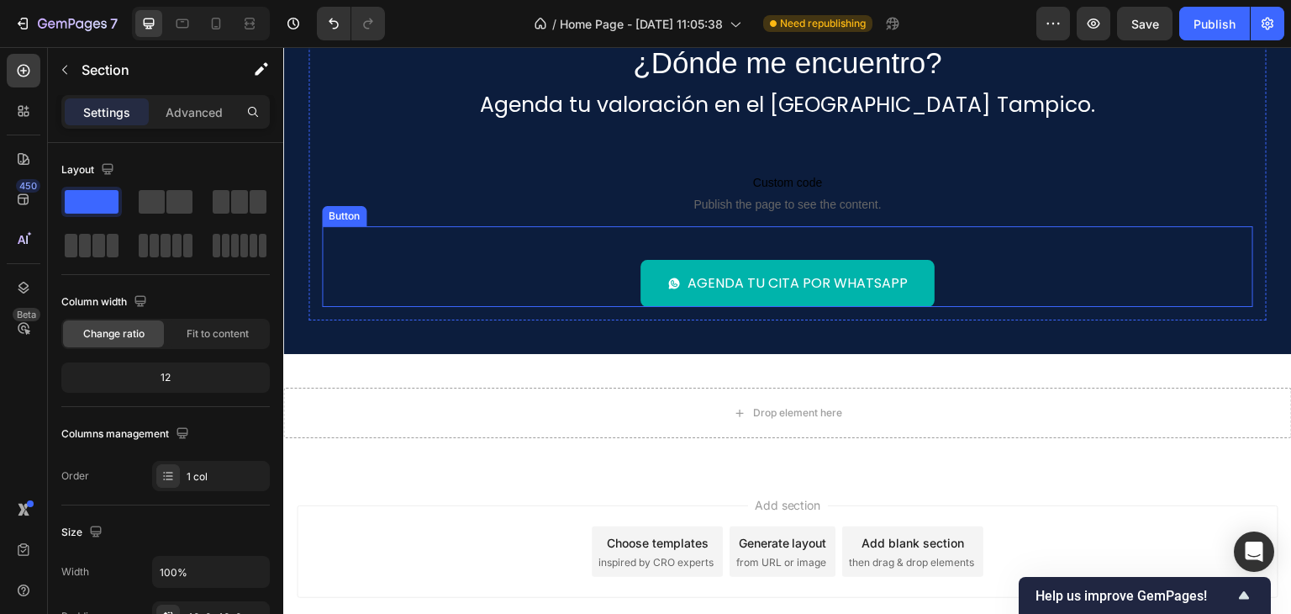
scroll to position [2165, 0]
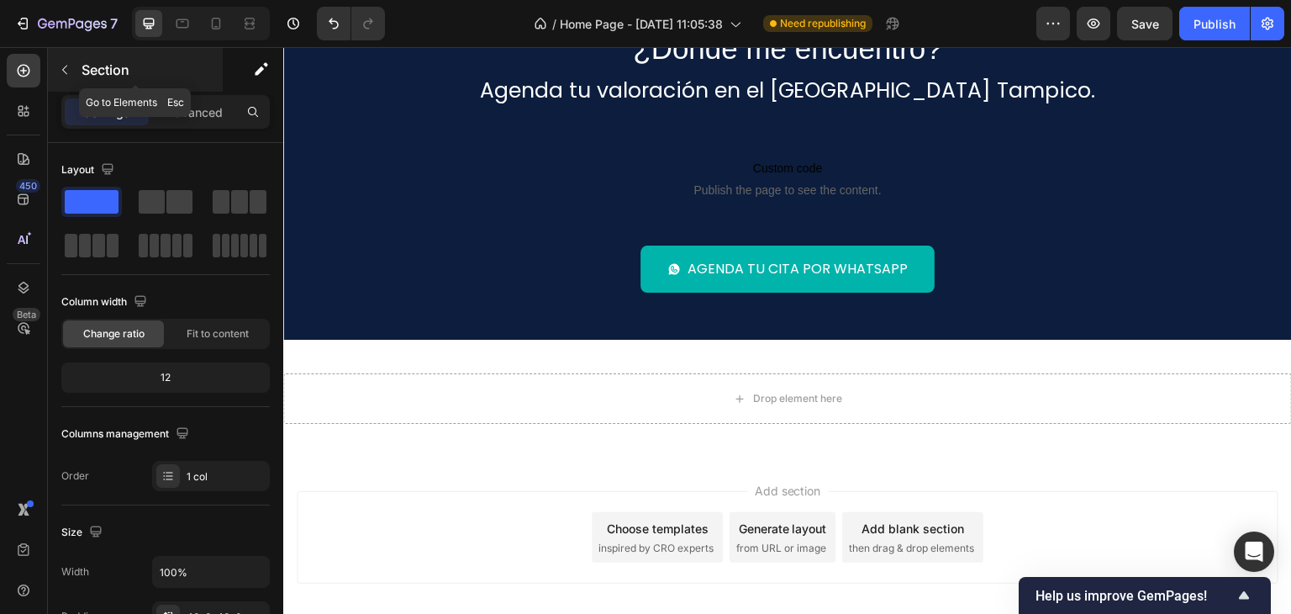
click at [69, 66] on icon "button" at bounding box center [64, 69] width 13 height 13
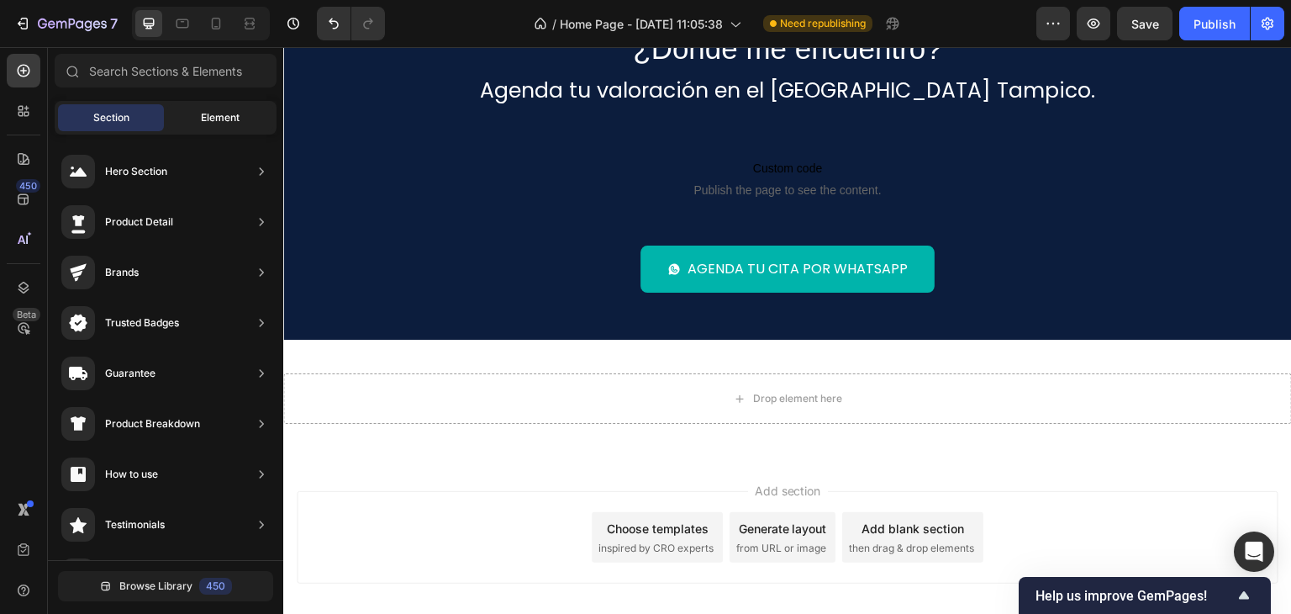
click at [219, 129] on div "Element" at bounding box center [220, 117] width 106 height 27
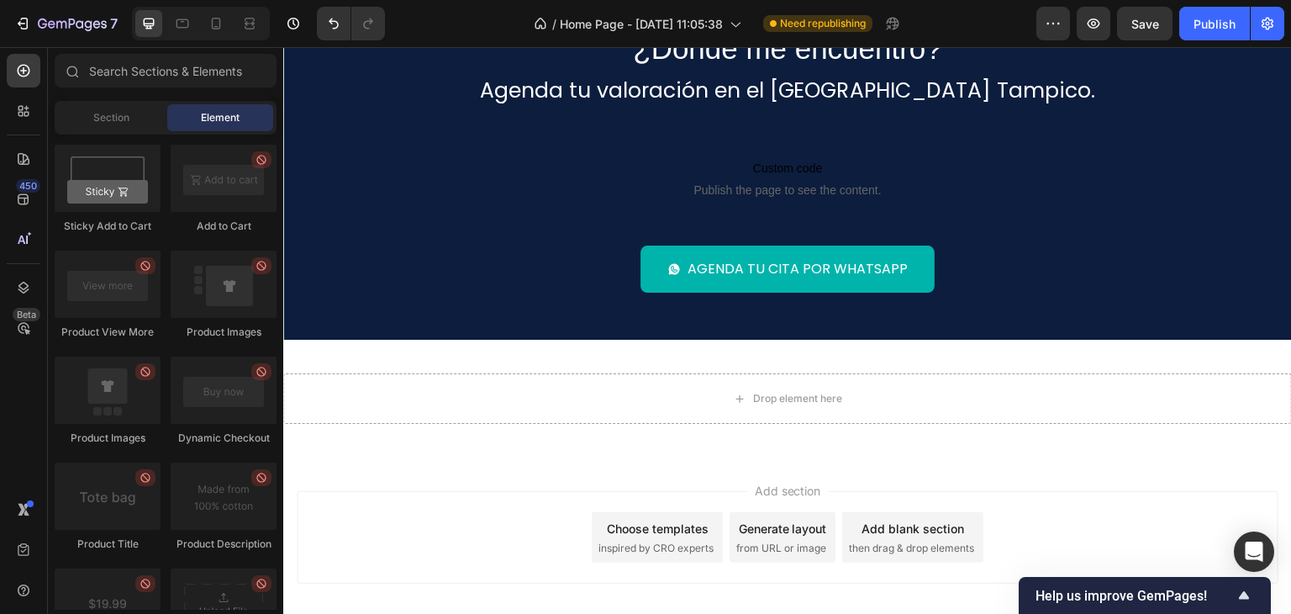
scroll to position [0, 0]
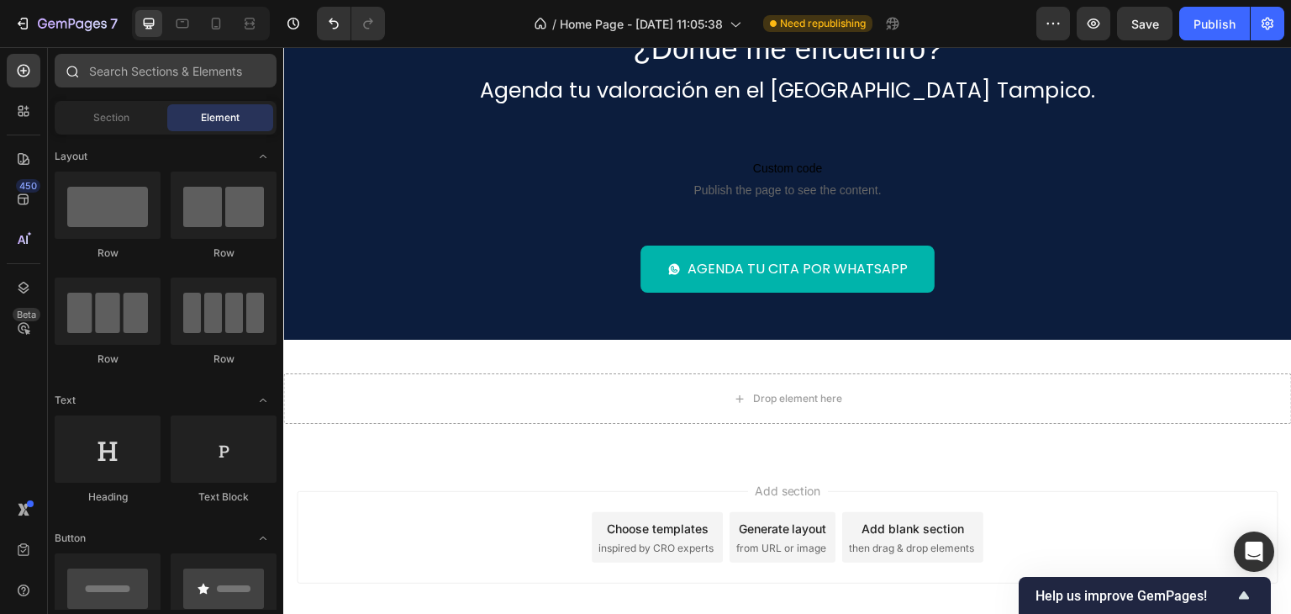
drag, startPoint x: 279, startPoint y: 461, endPoint x: 255, endPoint y: 84, distance: 378.1
click at [255, 92] on div "Sections(18) Elements(83) Section Element Hero Section Product Detail Brands Tr…" at bounding box center [165, 332] width 235 height 556
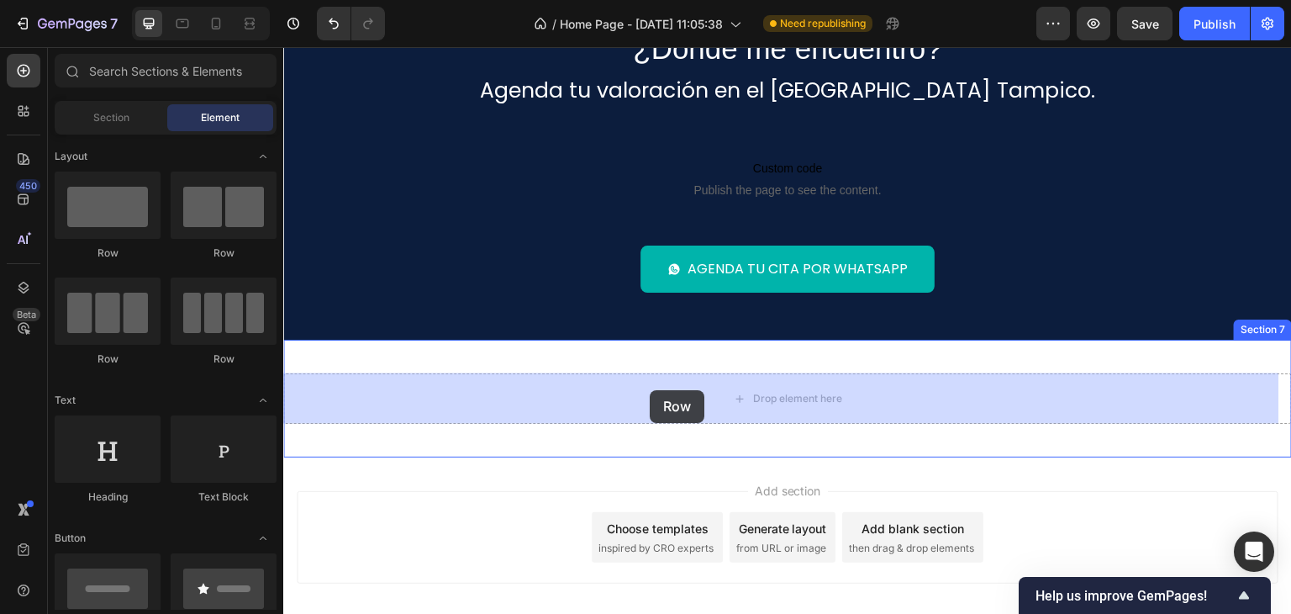
drag, startPoint x: 418, startPoint y: 273, endPoint x: 646, endPoint y: 388, distance: 256.0
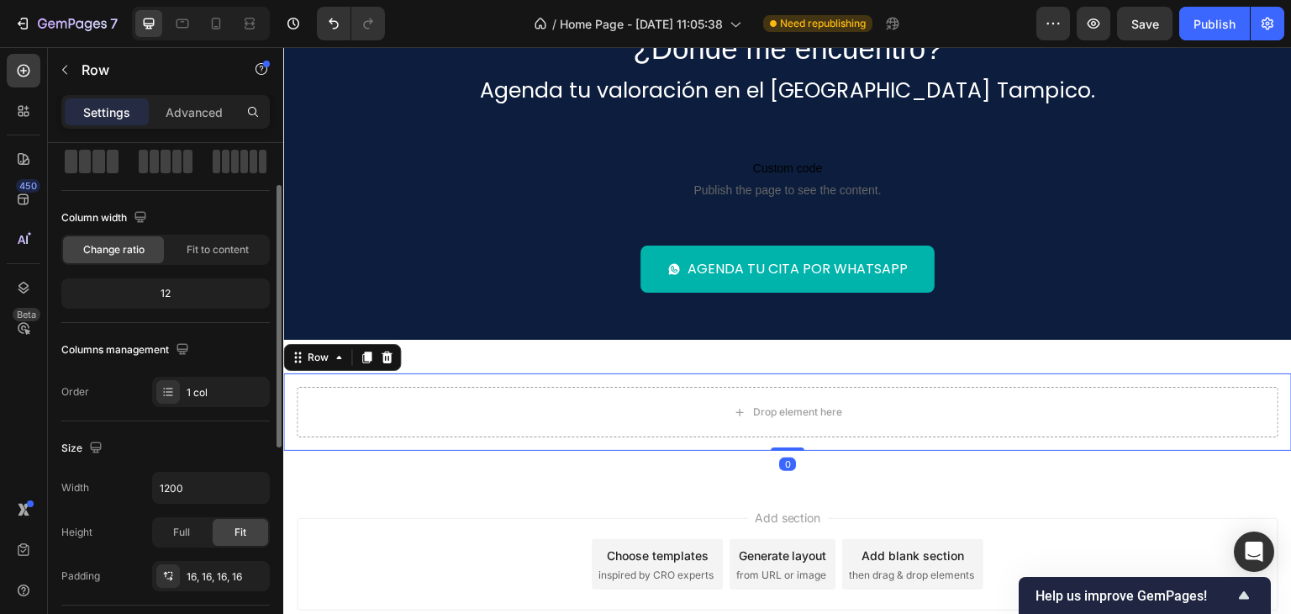
scroll to position [168, 0]
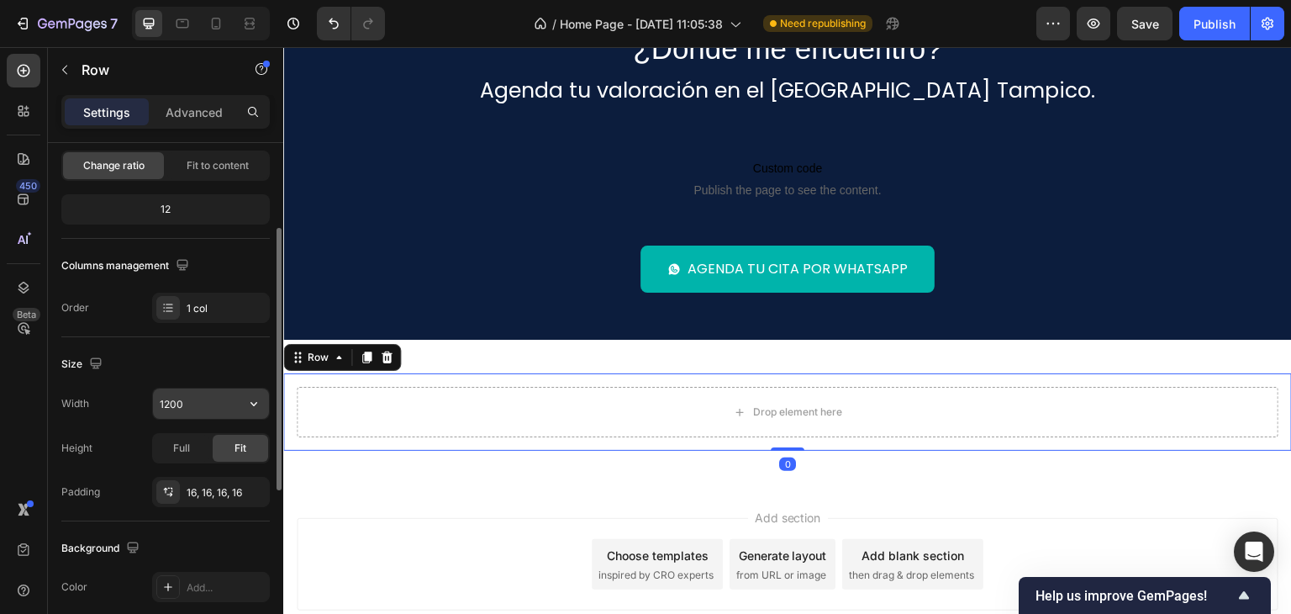
click at [203, 403] on input "1200" at bounding box center [211, 403] width 116 height 30
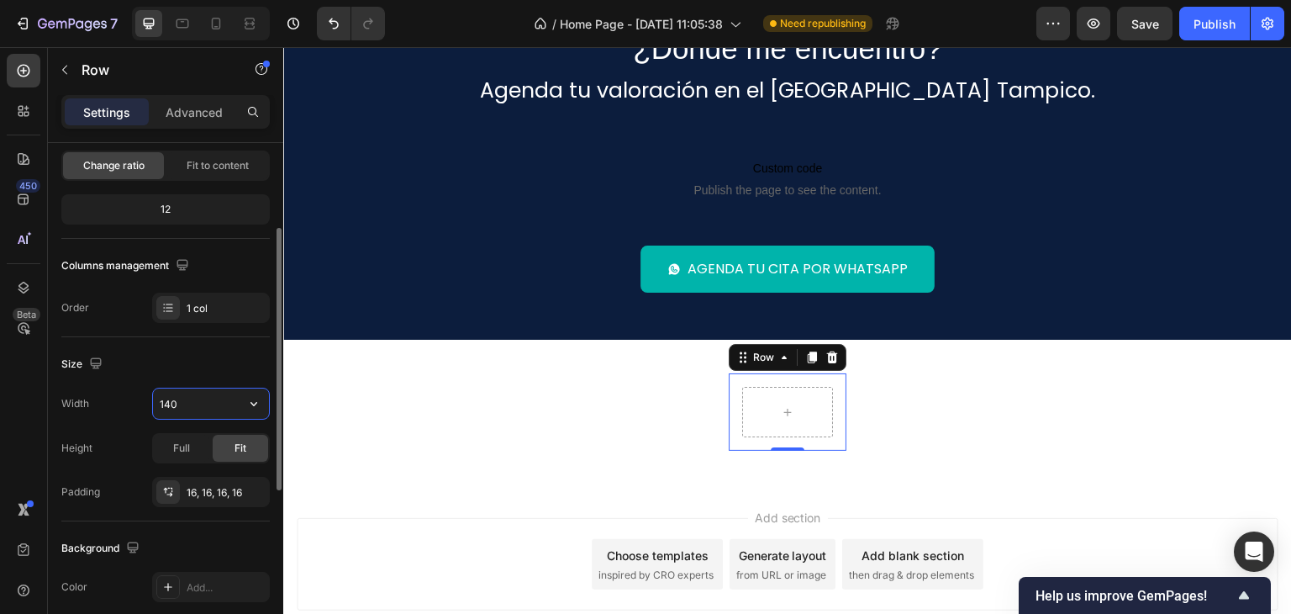
click at [165, 400] on input "140" at bounding box center [211, 403] width 116 height 30
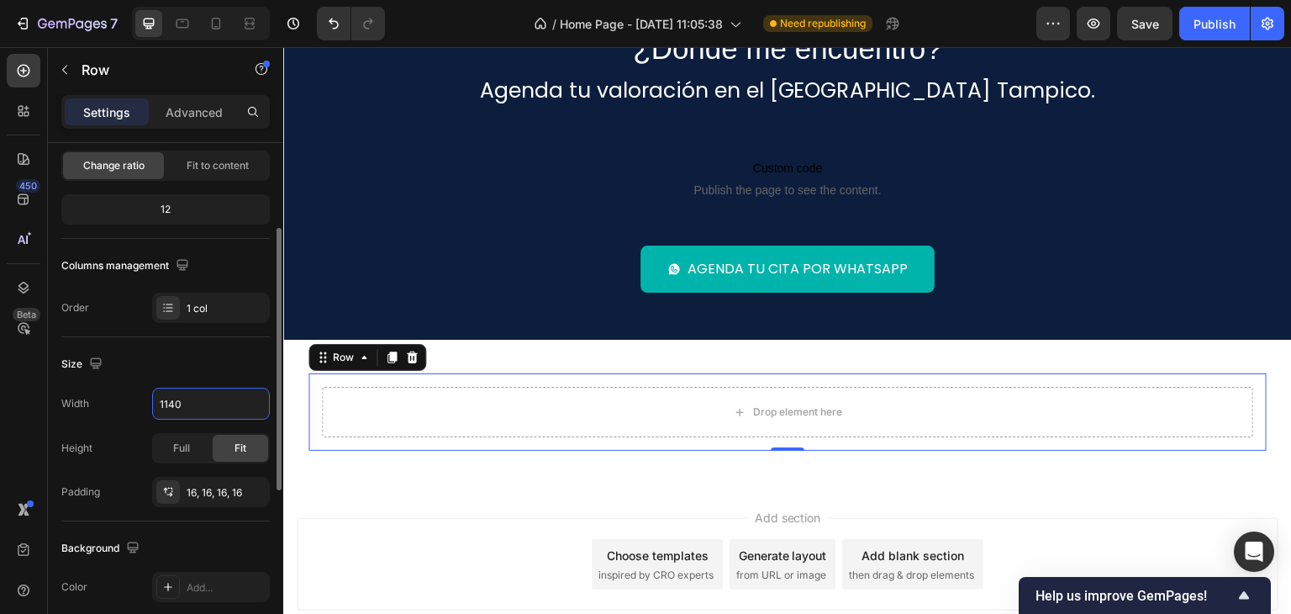
type input "1140"
click at [201, 371] on div "Size" at bounding box center [165, 363] width 208 height 27
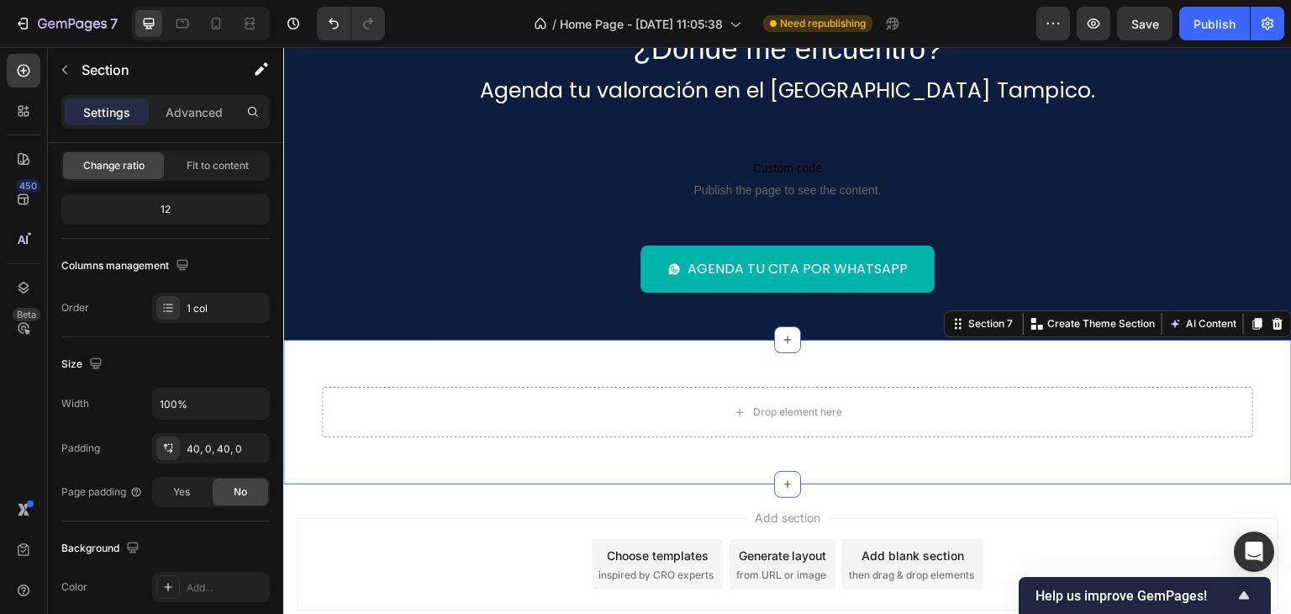
click at [584, 470] on div "Drop element here Row Section 7 You can create reusable sections Create Theme S…" at bounding box center [787, 412] width 1009 height 145
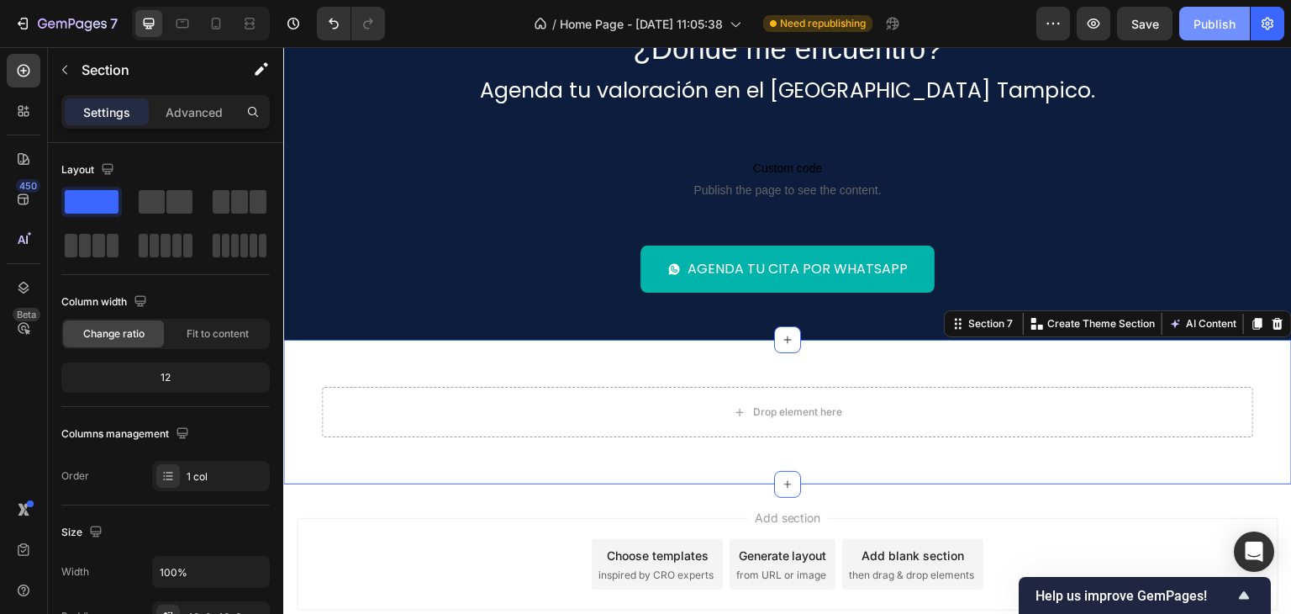
click at [1183, 8] on button "Publish" at bounding box center [1214, 24] width 71 height 34
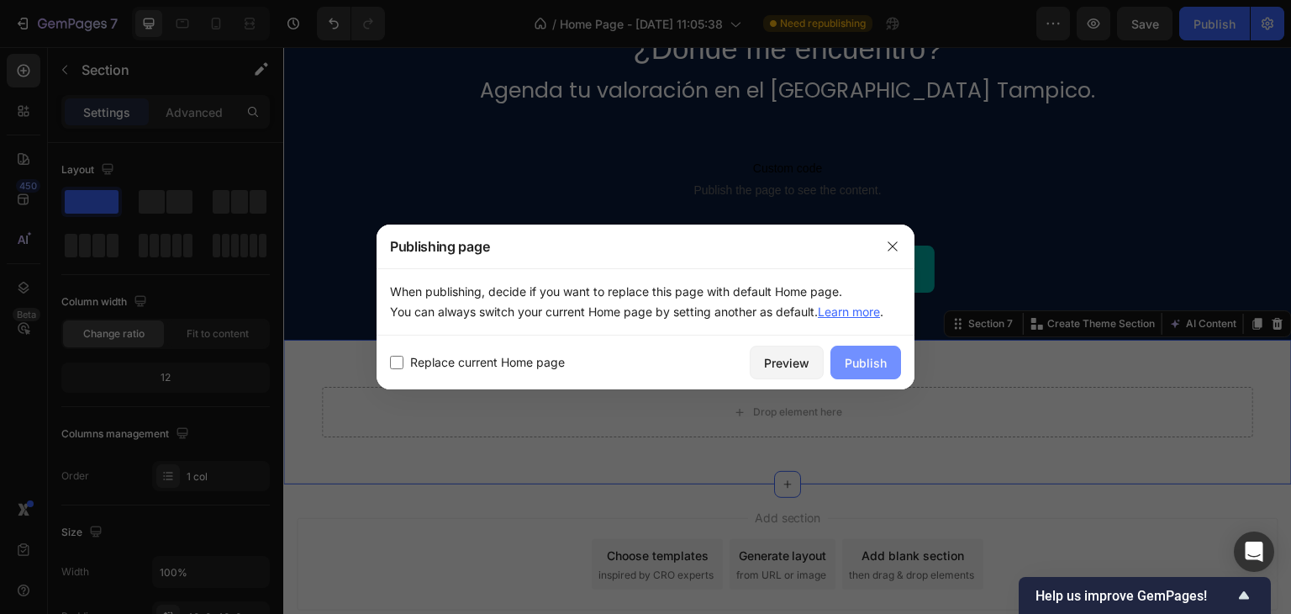
click at [889, 374] on button "Publish" at bounding box center [865, 362] width 71 height 34
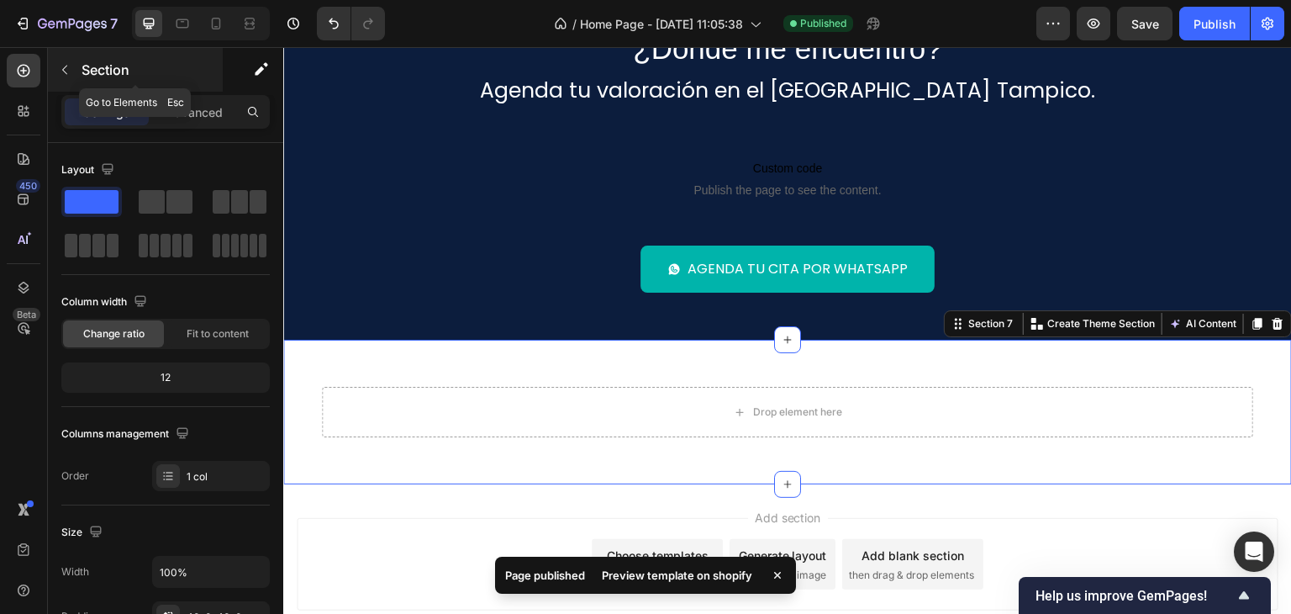
click at [66, 68] on icon "button" at bounding box center [64, 69] width 13 height 13
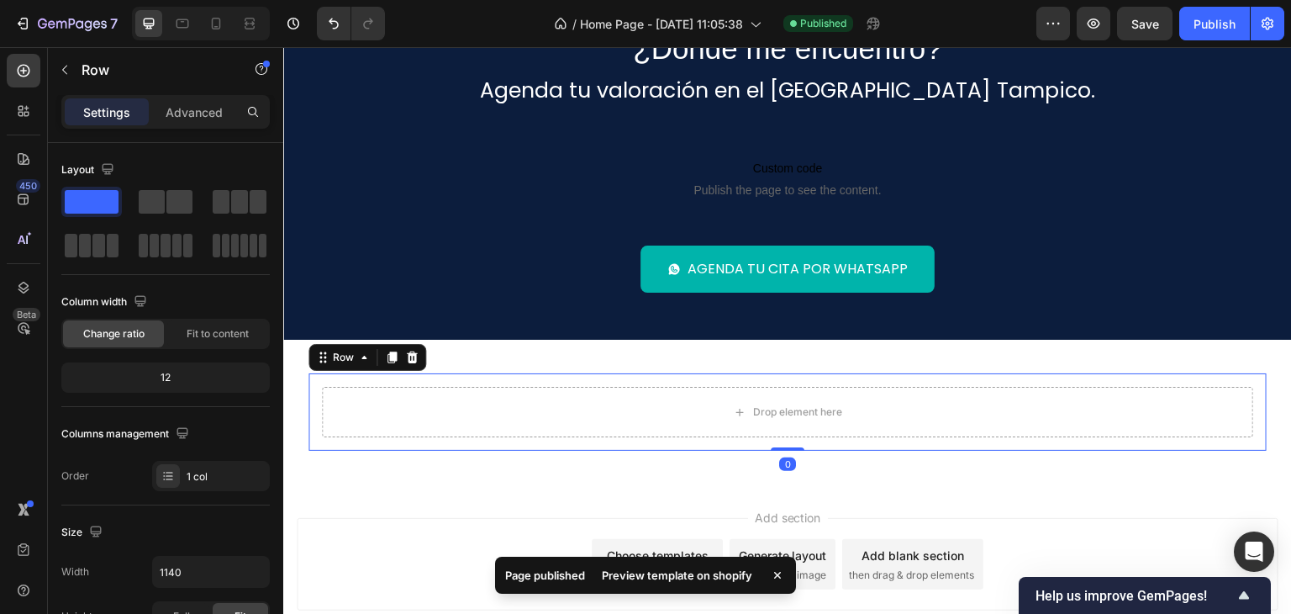
click at [368, 377] on div "Drop element here Row 0" at bounding box center [787, 411] width 958 height 77
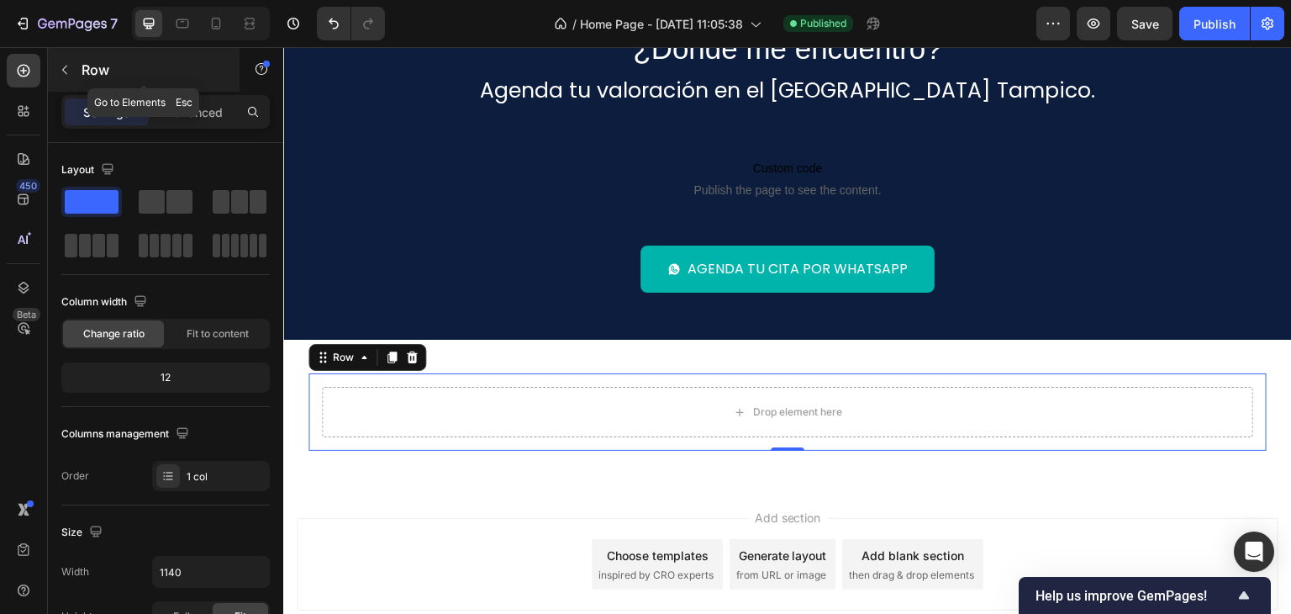
click at [61, 66] on icon "button" at bounding box center [64, 69] width 13 height 13
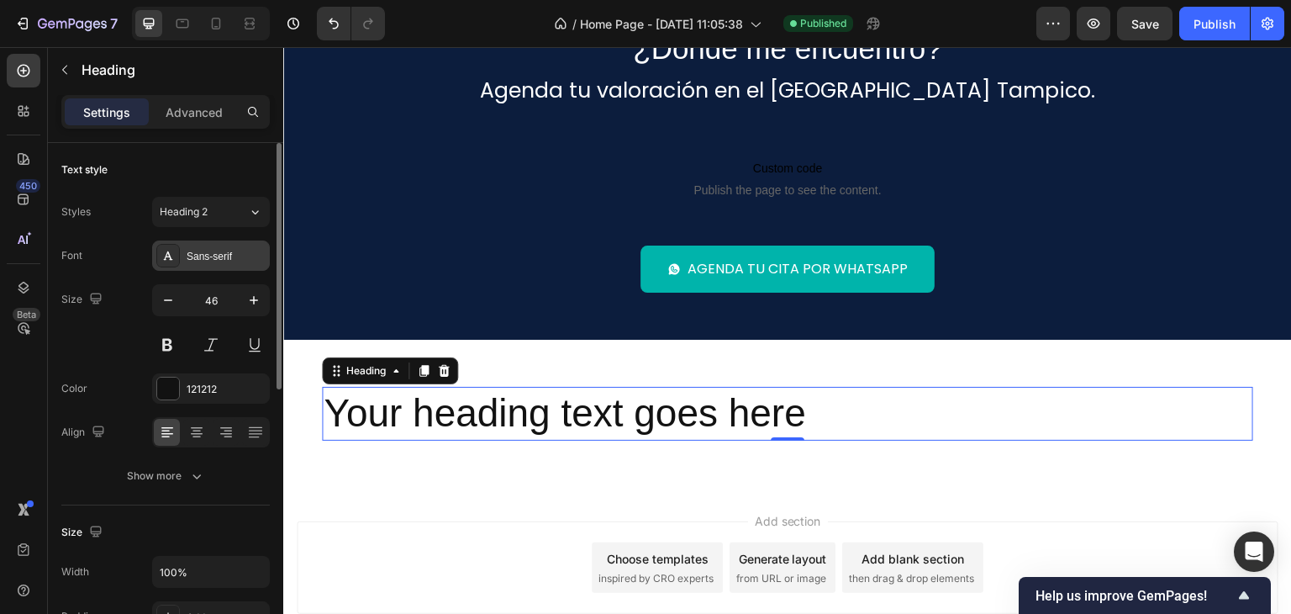
click at [212, 249] on div "Sans-serif" at bounding box center [226, 256] width 79 height 15
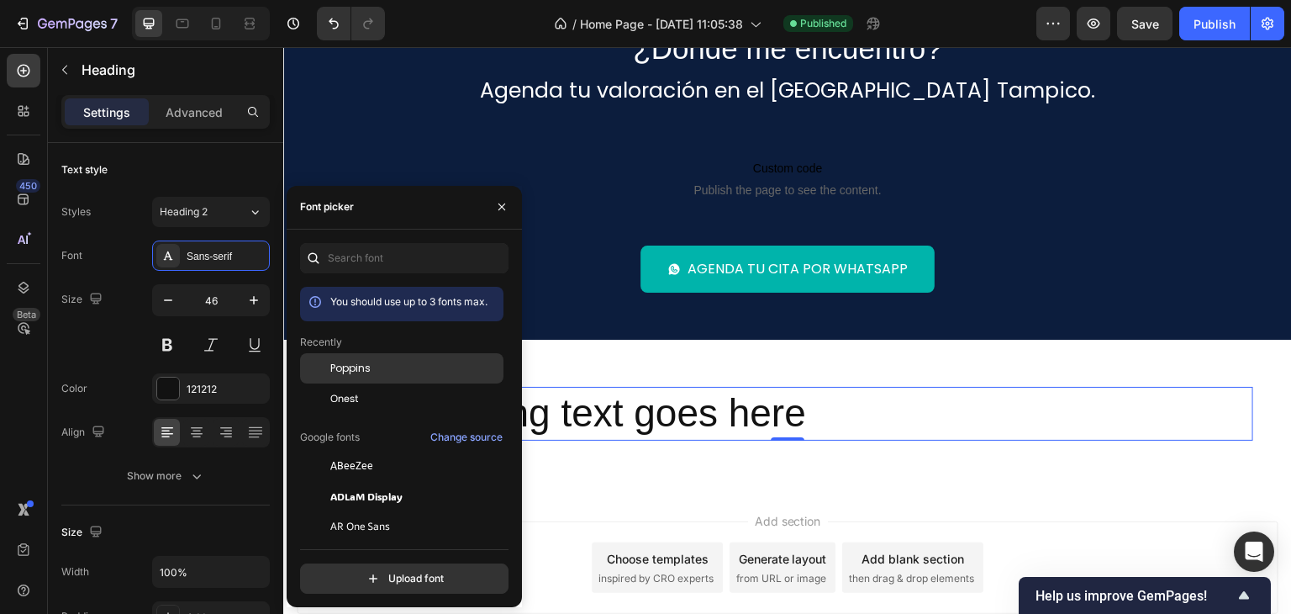
click at [369, 365] on span "Poppins" at bounding box center [350, 368] width 40 height 15
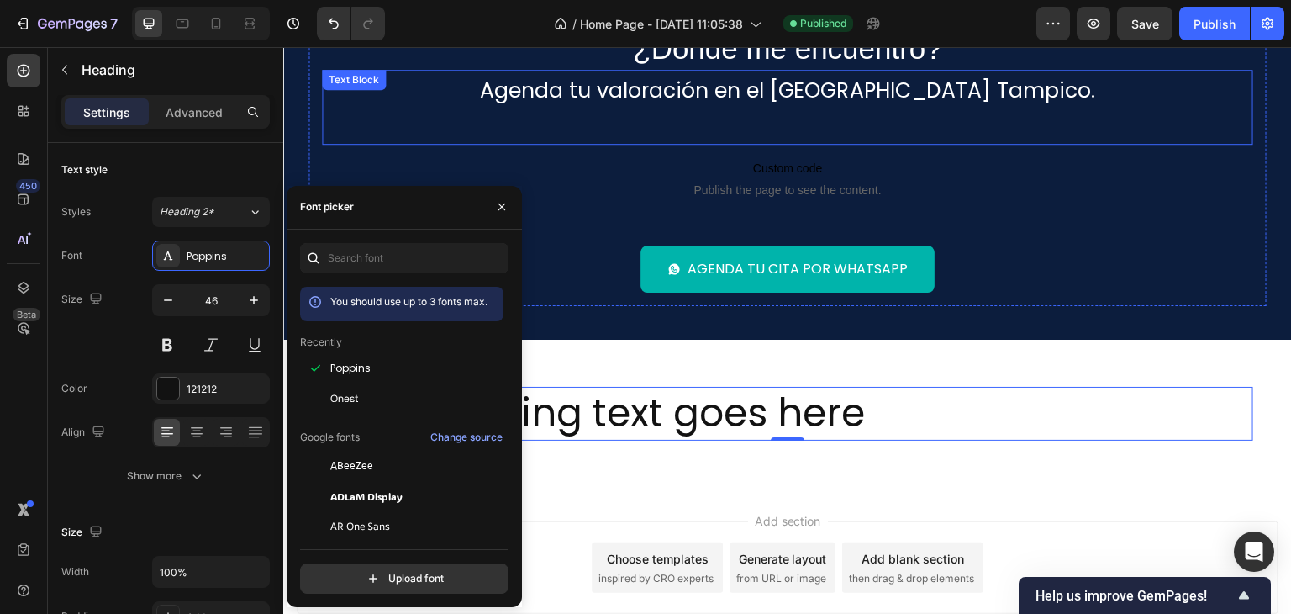
click at [664, 91] on p "Agenda tu valoración en el [GEOGRAPHIC_DATA] Tampico." at bounding box center [788, 90] width 928 height 38
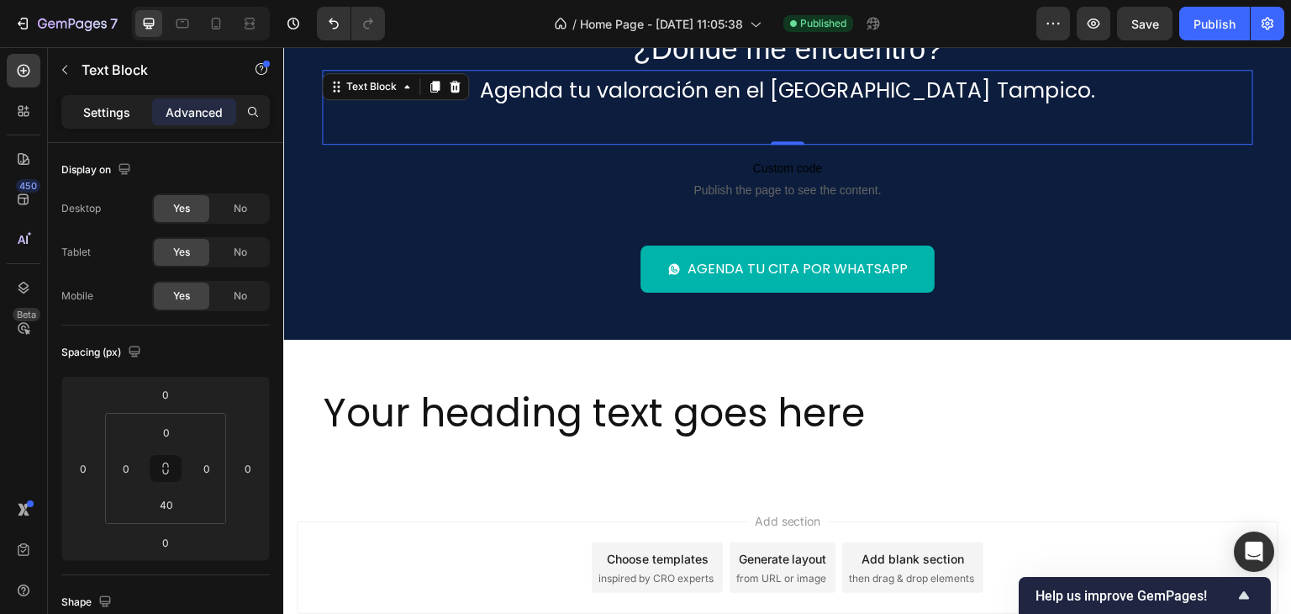
click at [124, 121] on div "Settings" at bounding box center [107, 111] width 84 height 27
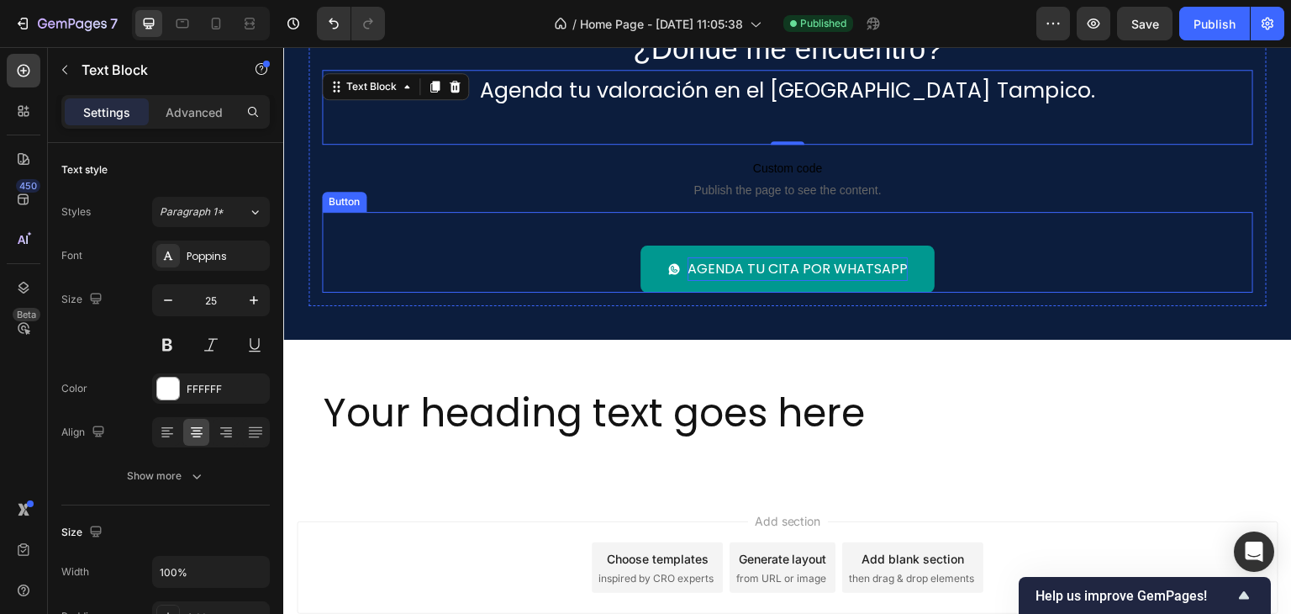
click at [717, 268] on p "Agenda tu cita por WhatsApp" at bounding box center [797, 269] width 220 height 24
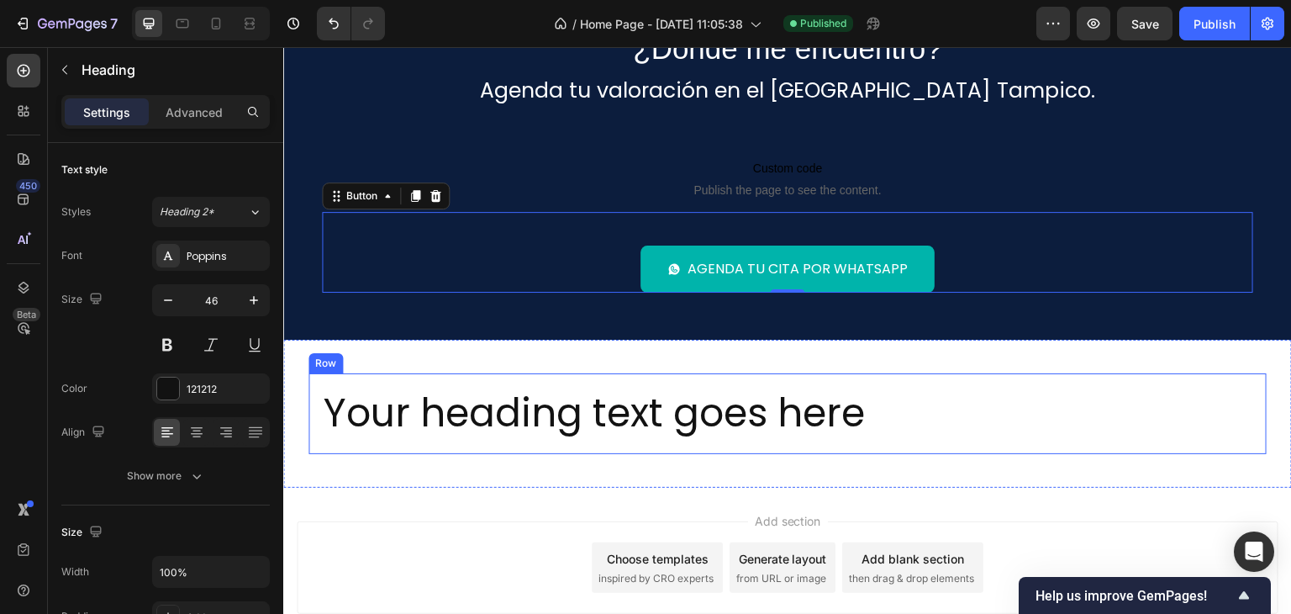
click at [614, 422] on h2 "Your heading text goes here" at bounding box center [787, 414] width 931 height 54
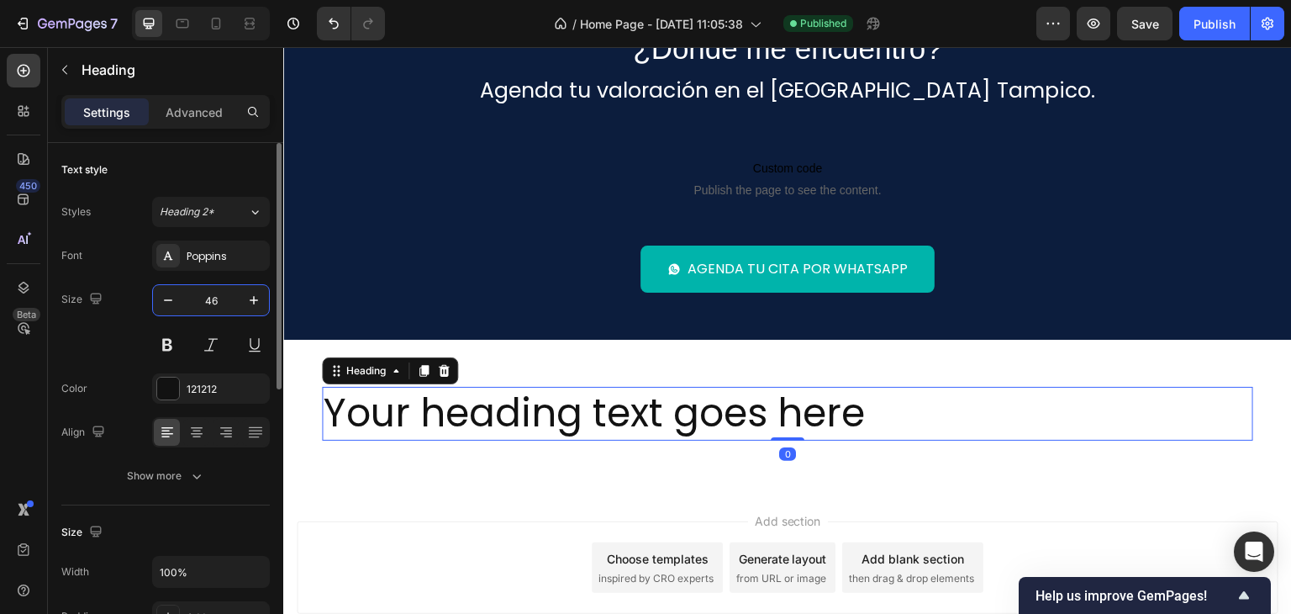
click at [211, 297] on input "46" at bounding box center [210, 300] width 55 height 30
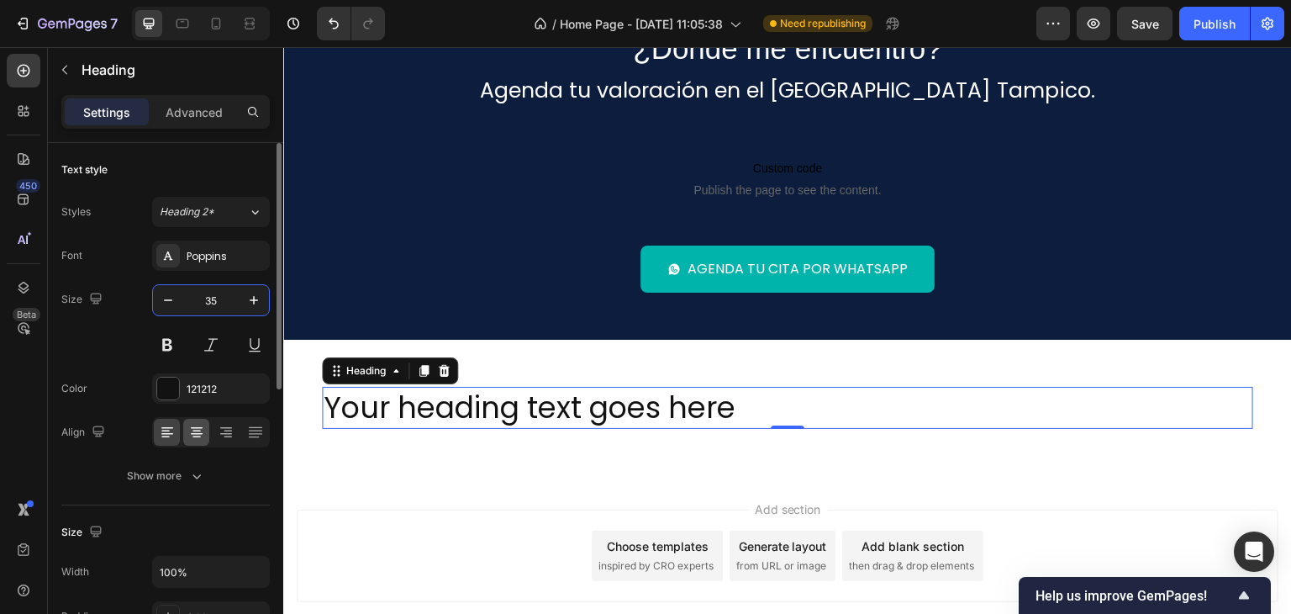
type input "35"
click at [189, 431] on icon at bounding box center [196, 432] width 17 height 17
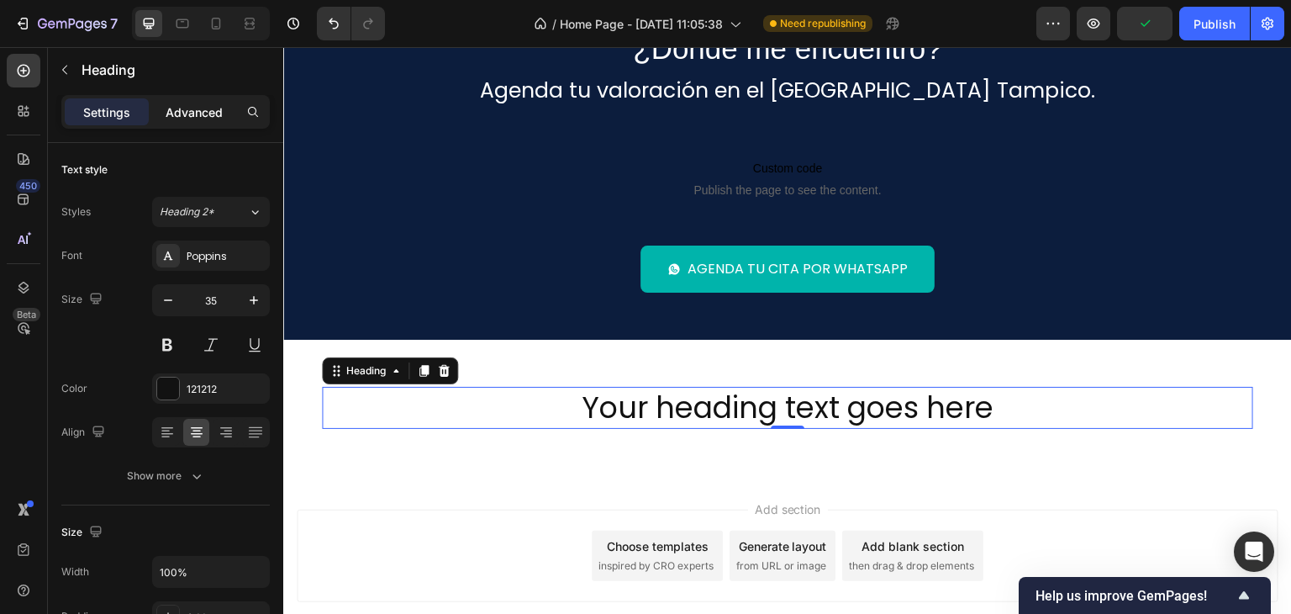
click at [191, 108] on p "Advanced" at bounding box center [194, 112] width 57 height 18
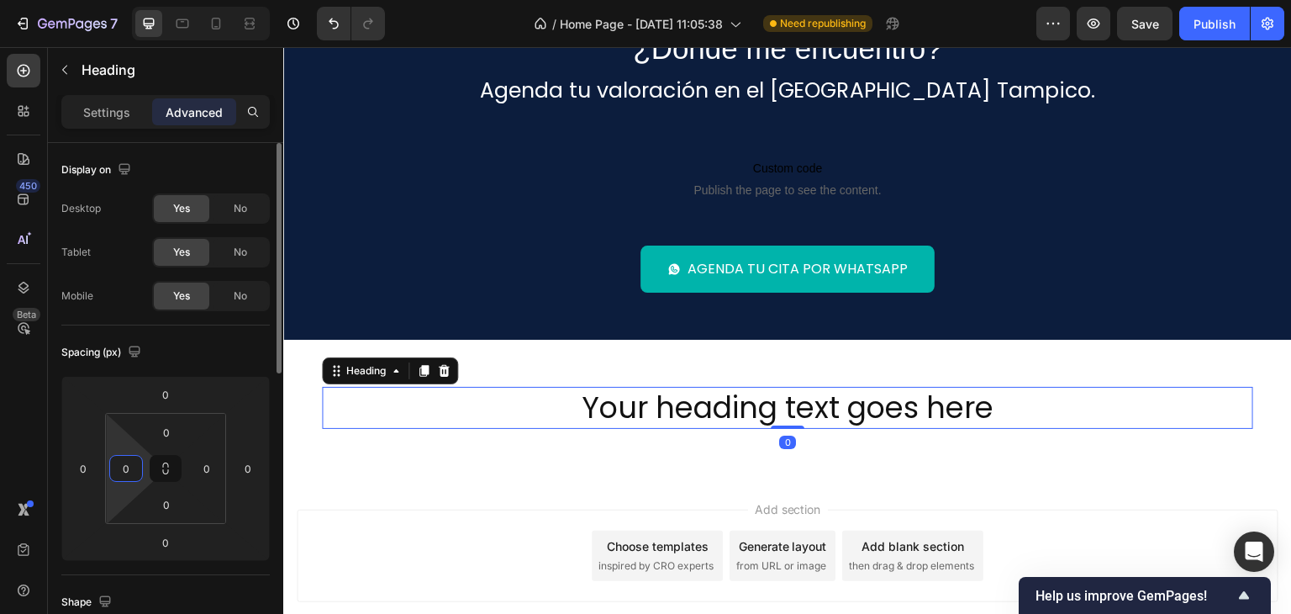
click at [132, 467] on input "0" at bounding box center [125, 468] width 25 height 25
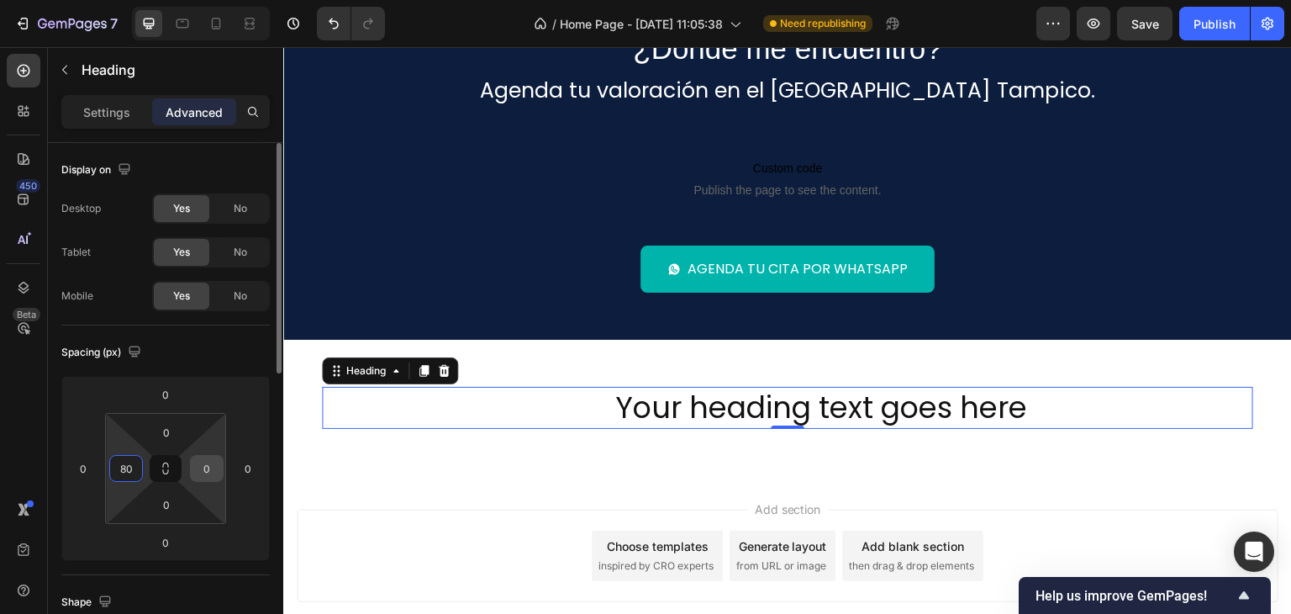
type input "80"
click at [208, 465] on input "0" at bounding box center [206, 468] width 25 height 25
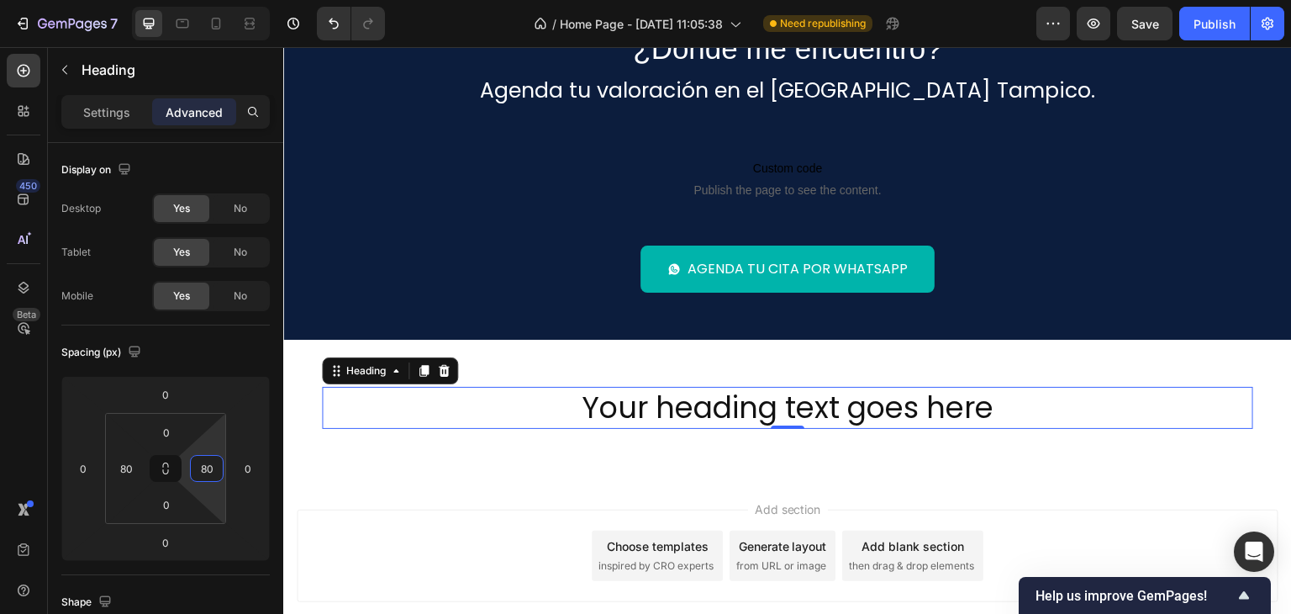
type input "80"
click at [548, 408] on h2 "Your heading text goes here" at bounding box center [787, 408] width 797 height 42
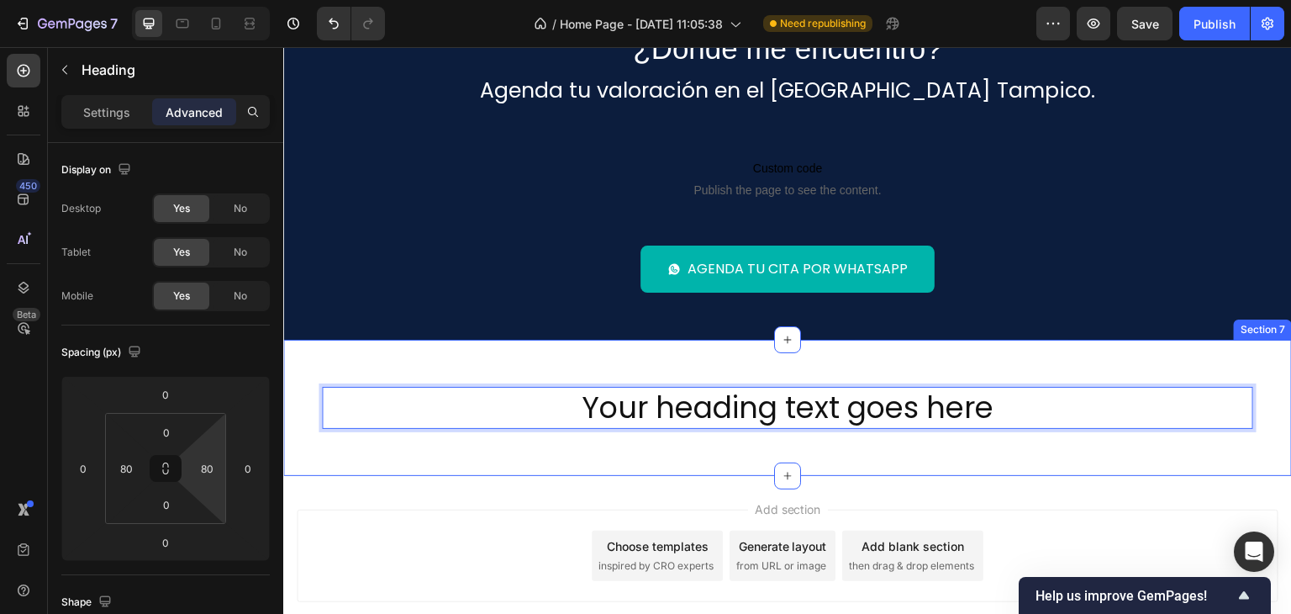
click at [575, 449] on div "Your heading text goes here Heading 0 Row Section 7" at bounding box center [787, 408] width 1009 height 136
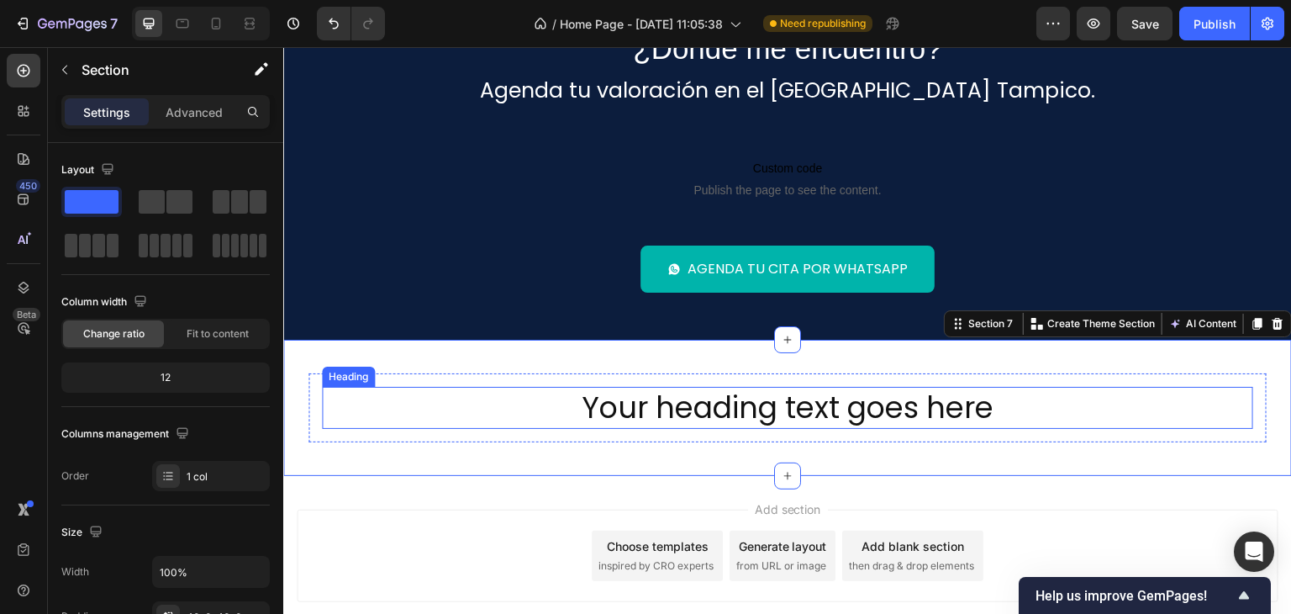
click at [708, 398] on p "Your heading text goes here" at bounding box center [787, 407] width 793 height 39
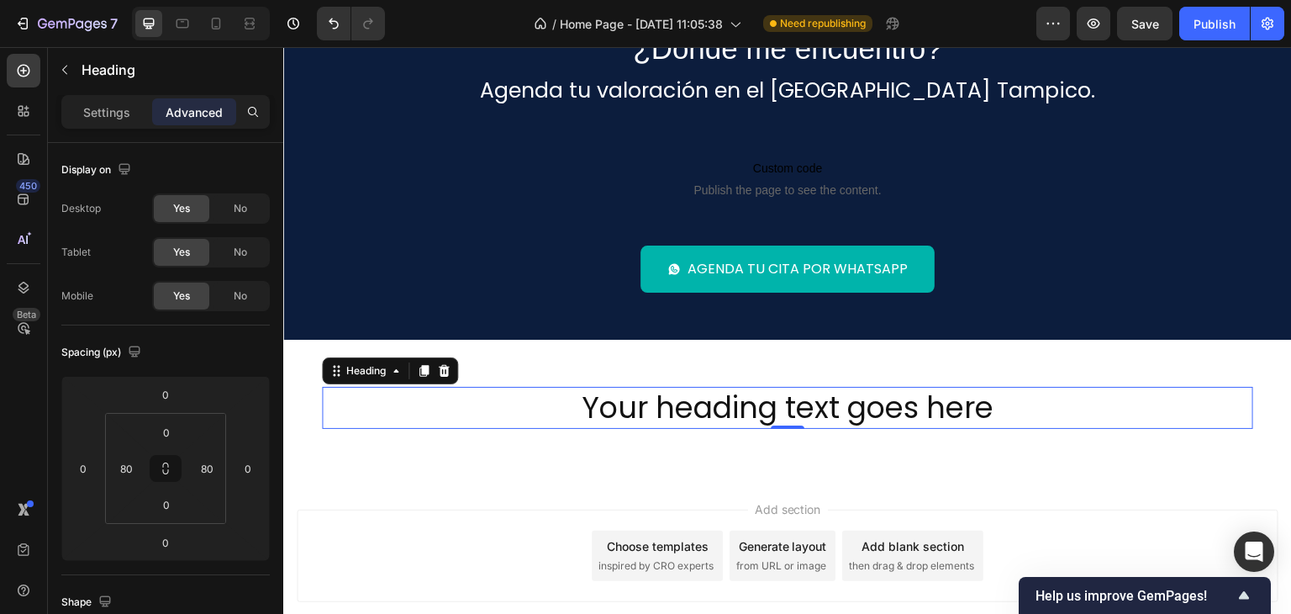
click at [90, 95] on div "Settings Advanced" at bounding box center [165, 112] width 208 height 34
click at [93, 107] on p "Settings" at bounding box center [106, 112] width 47 height 18
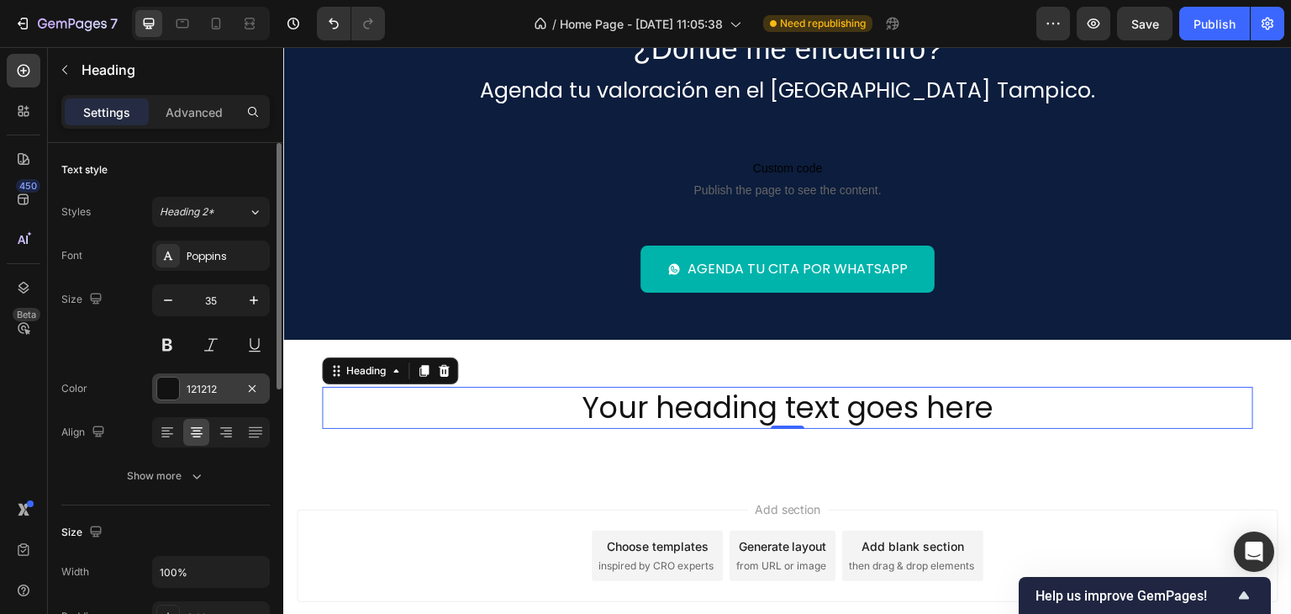
click at [182, 377] on div "121212" at bounding box center [211, 388] width 118 height 30
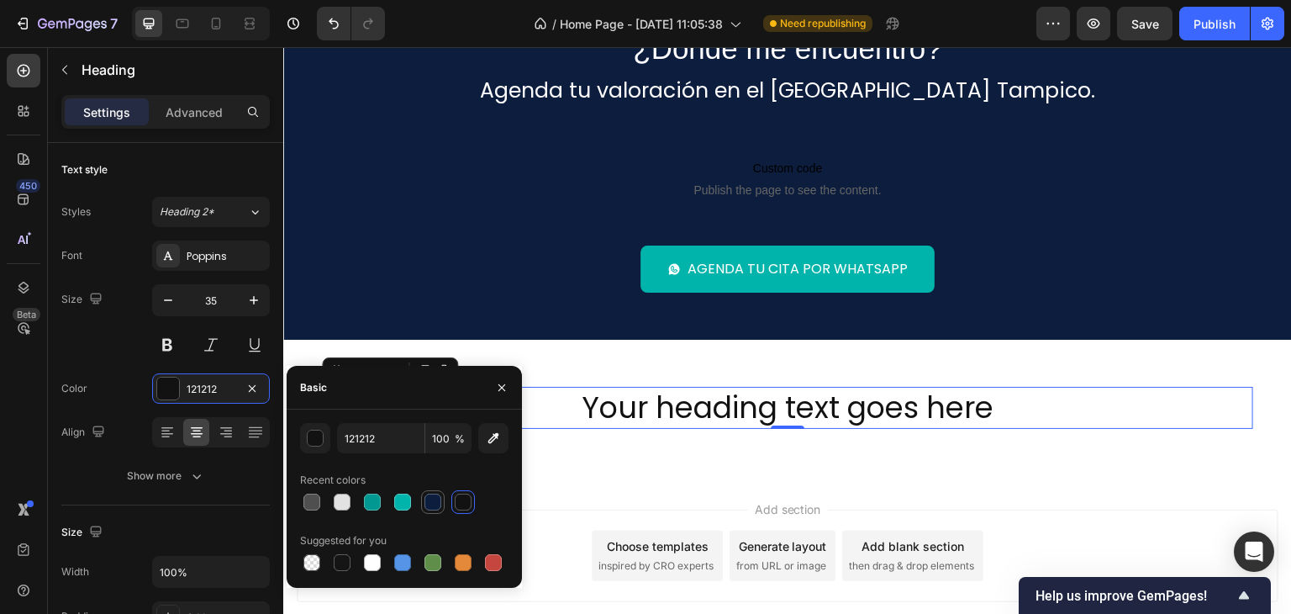
click at [441, 501] on div at bounding box center [433, 502] width 20 height 20
type input "0C1D3D"
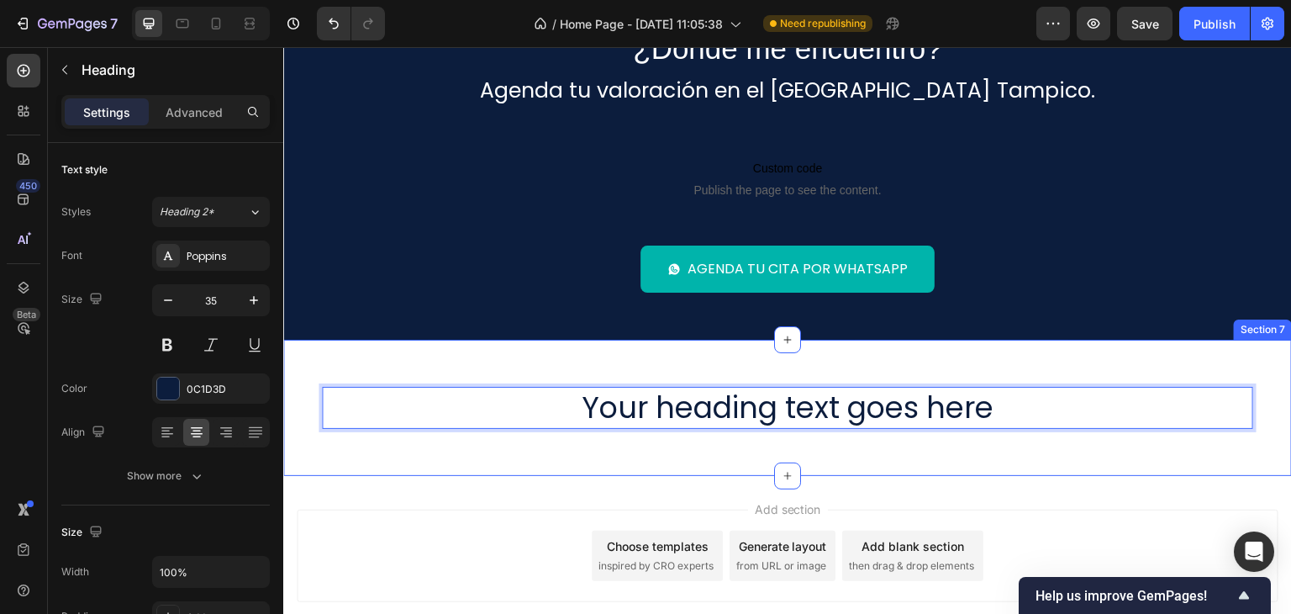
drag, startPoint x: 635, startPoint y: 446, endPoint x: 626, endPoint y: 461, distance: 17.7
click at [635, 449] on div "Your heading text goes here Heading 0 Row Section 7" at bounding box center [787, 408] width 1009 height 136
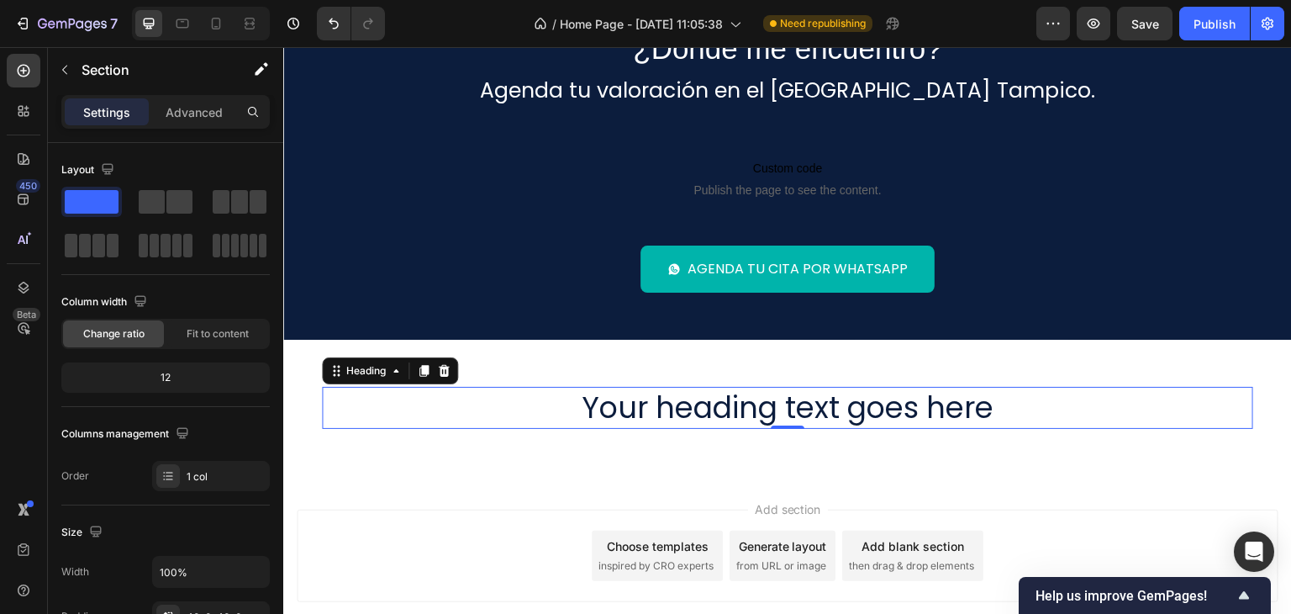
click at [624, 412] on p "Your heading text goes here" at bounding box center [787, 407] width 793 height 39
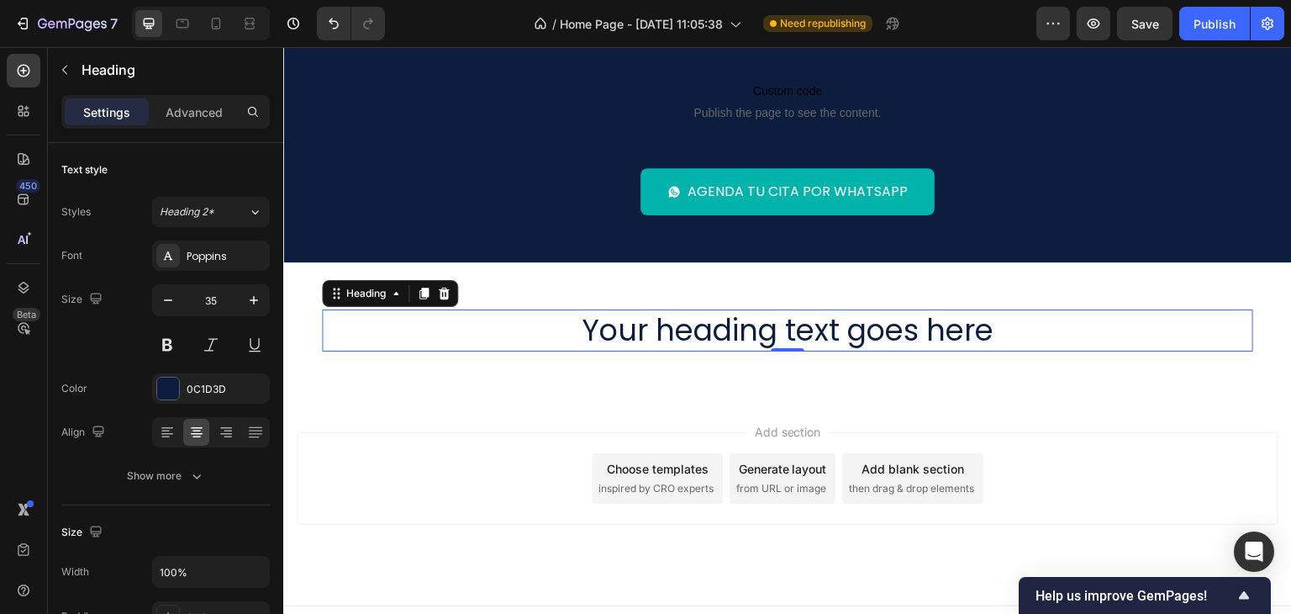
scroll to position [2249, 0]
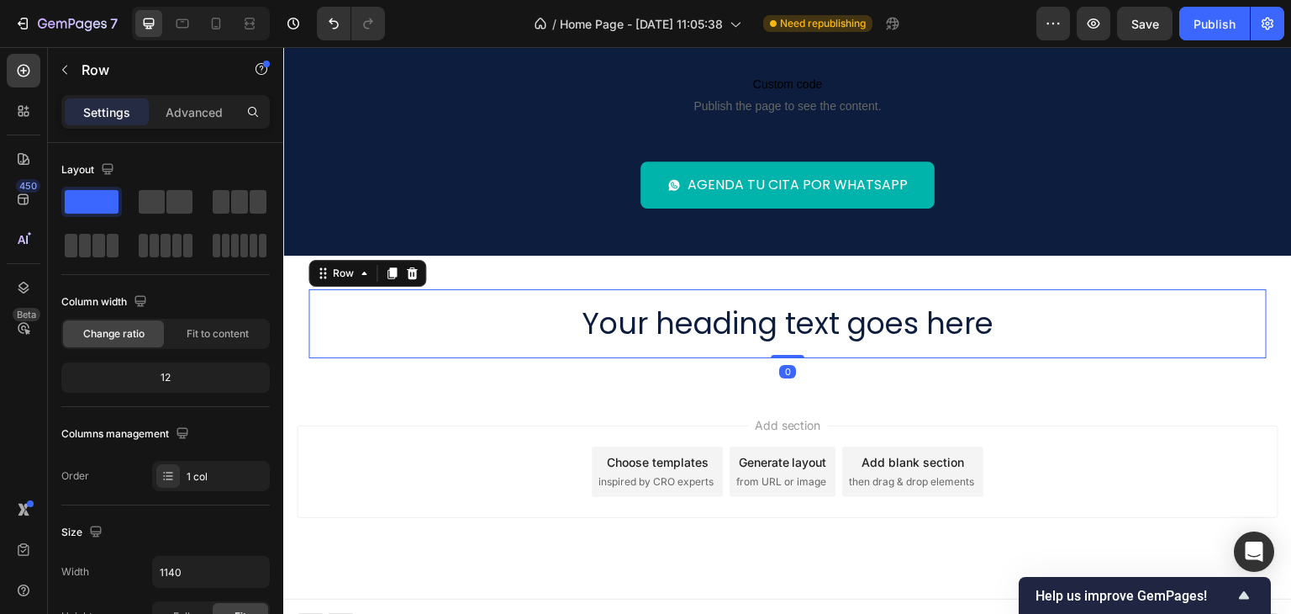
click at [640, 347] on div "Your heading text goes here Heading Row 0" at bounding box center [787, 323] width 958 height 69
click at [71, 68] on icon "button" at bounding box center [64, 69] width 13 height 13
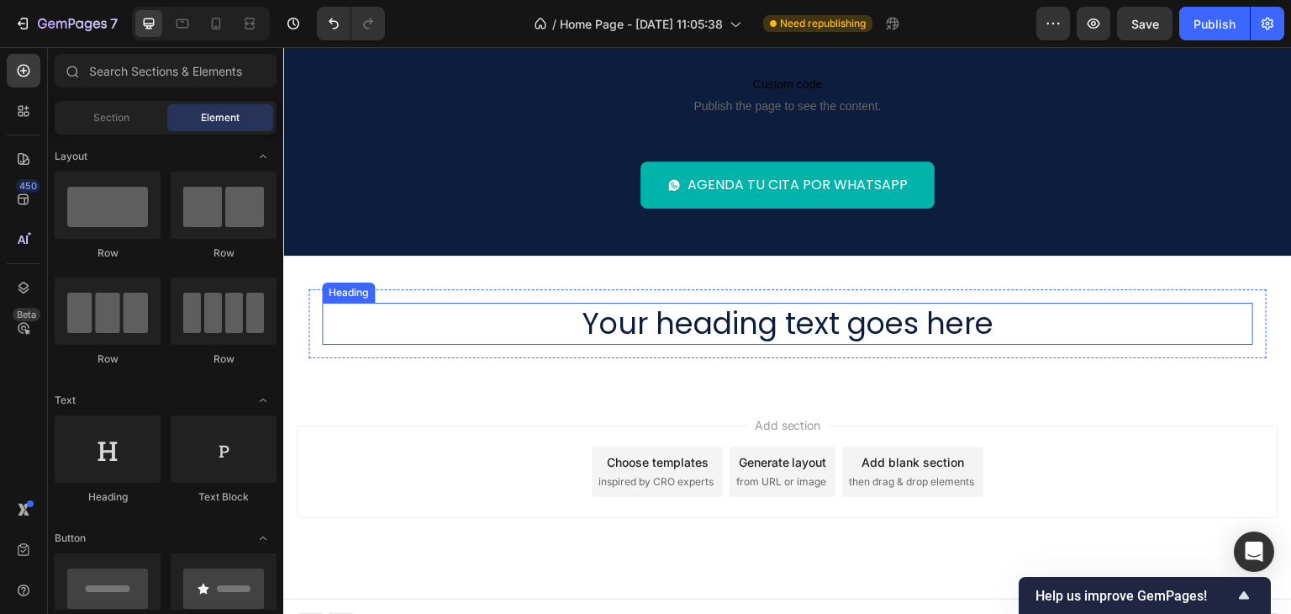
click at [694, 319] on p "Your heading text goes here" at bounding box center [787, 323] width 793 height 39
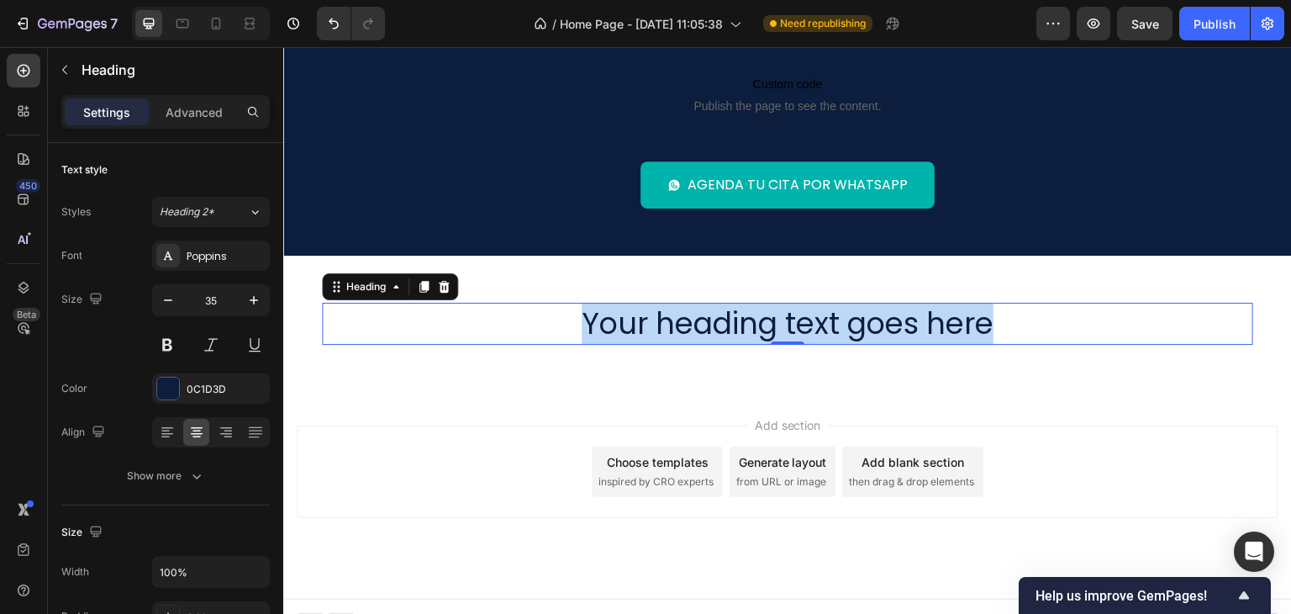
click at [694, 319] on p "Your heading text goes here" at bounding box center [787, 323] width 793 height 39
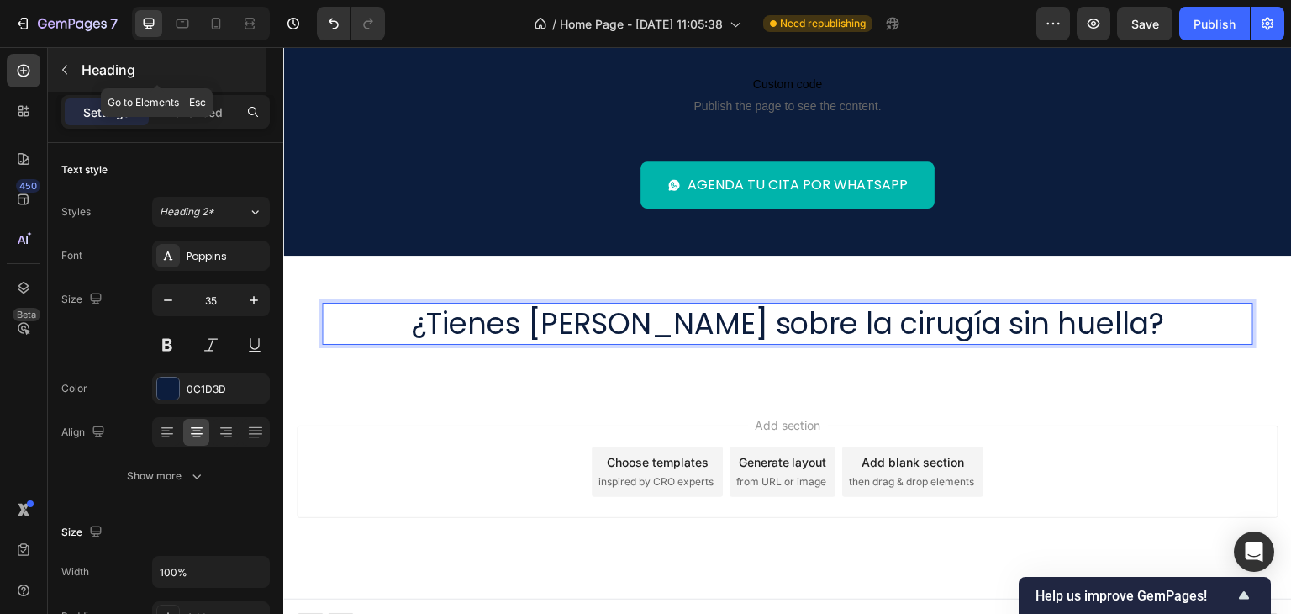
click at [82, 68] on p "Heading" at bounding box center [173, 70] width 182 height 20
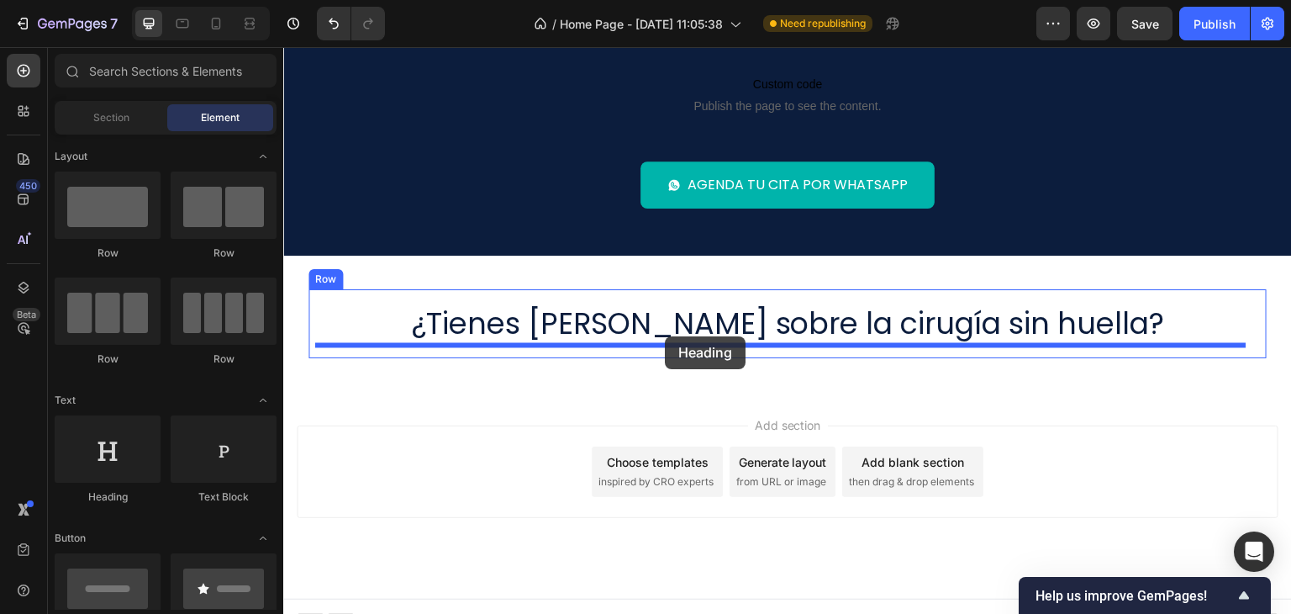
drag, startPoint x: 407, startPoint y: 498, endPoint x: 665, endPoint y: 336, distance: 304.8
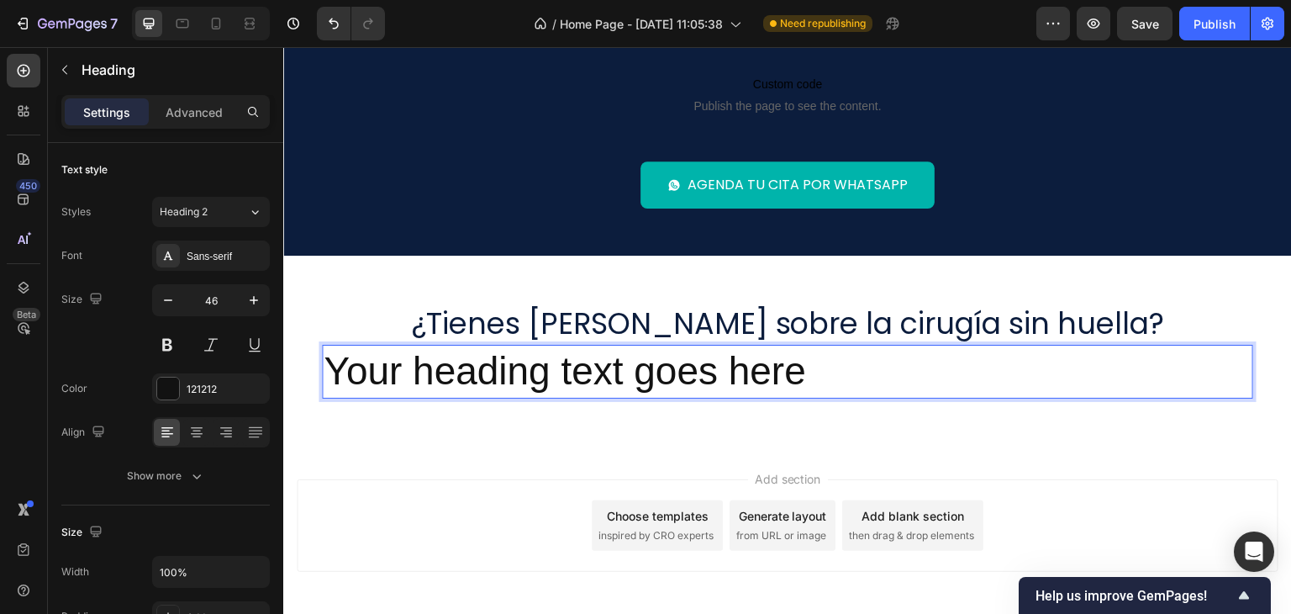
click at [569, 382] on h2 "Your heading text goes here" at bounding box center [787, 372] width 931 height 54
click at [568, 382] on p "Your heading text goes here" at bounding box center [788, 371] width 928 height 50
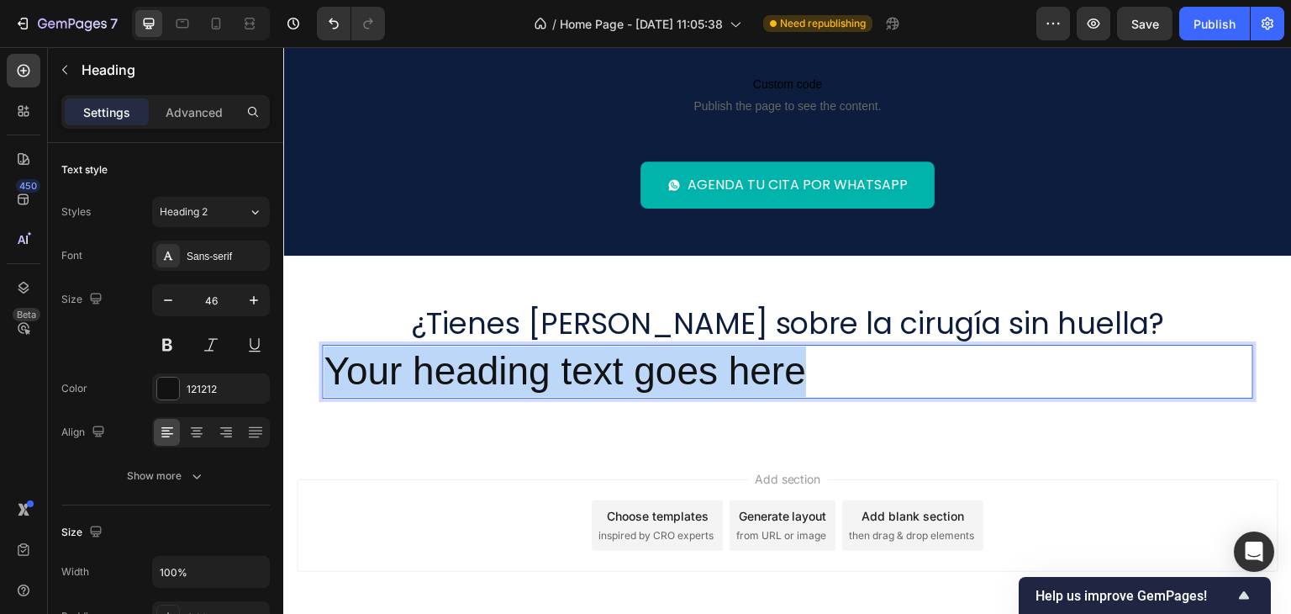
click at [568, 382] on p "Your heading text goes here" at bounding box center [788, 371] width 928 height 50
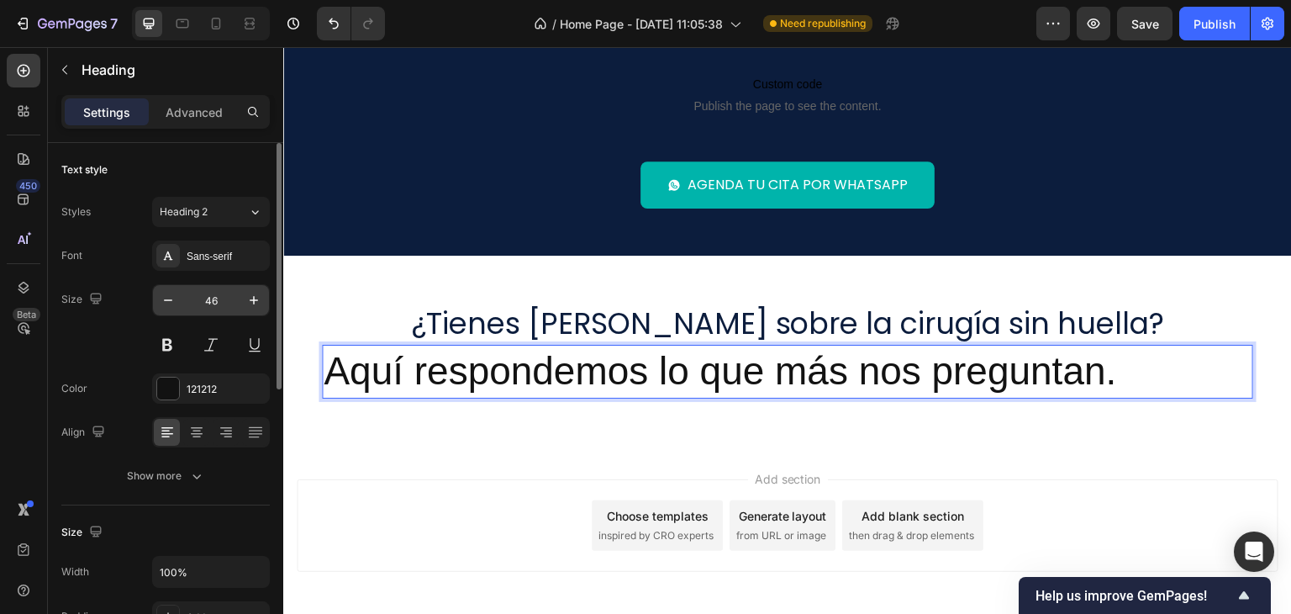
click at [203, 299] on input "46" at bounding box center [210, 300] width 55 height 30
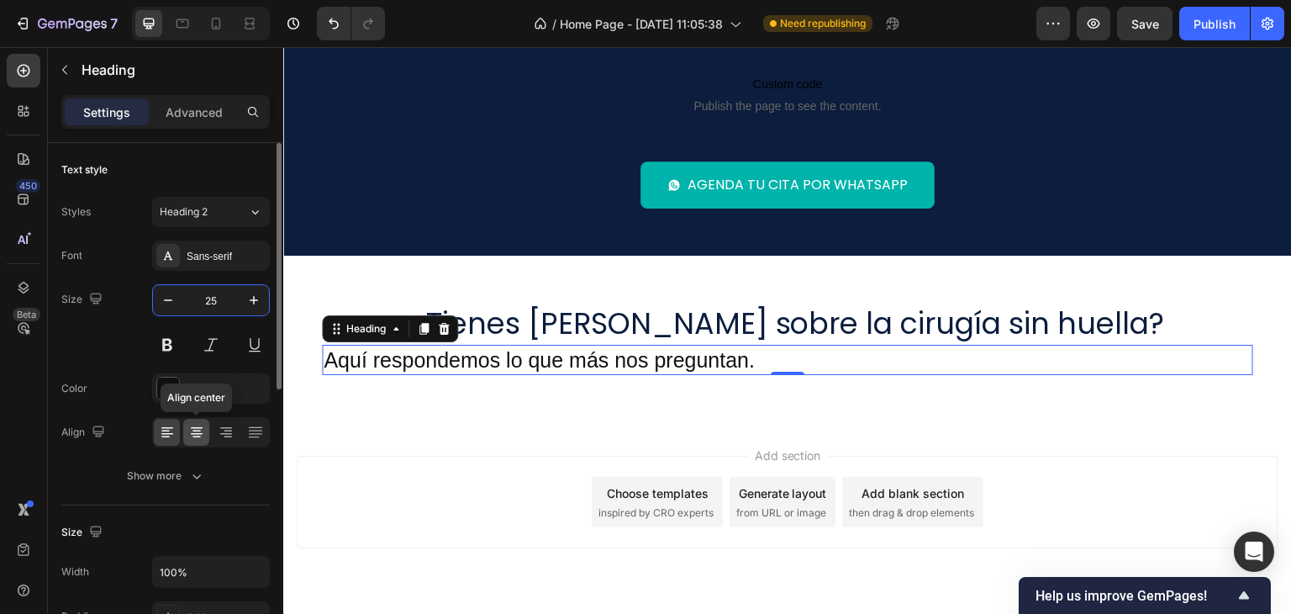
type input "25"
click at [197, 438] on icon at bounding box center [196, 432] width 17 height 17
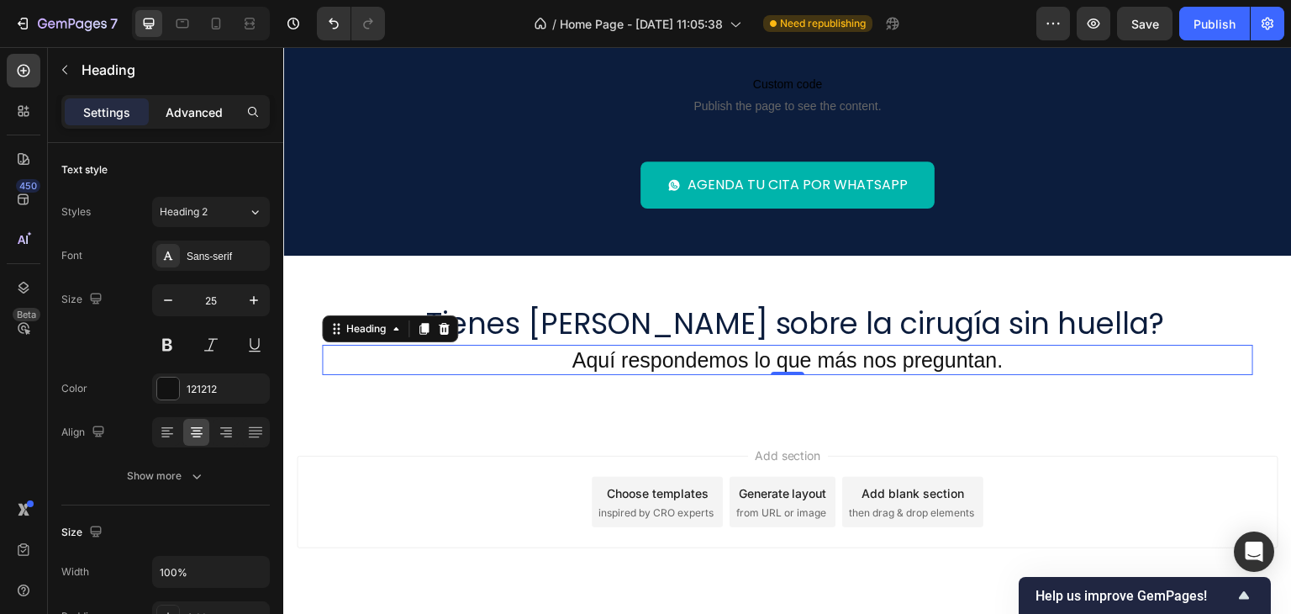
click at [209, 108] on p "Advanced" at bounding box center [194, 112] width 57 height 18
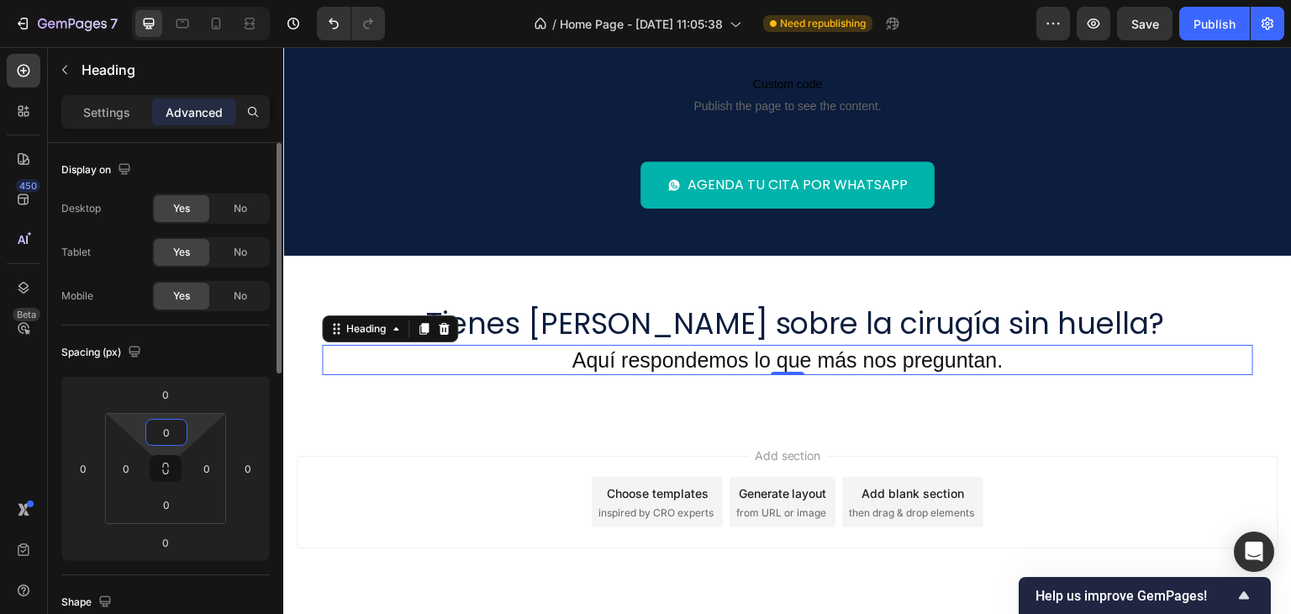
click at [170, 431] on input "0" at bounding box center [167, 431] width 34 height 25
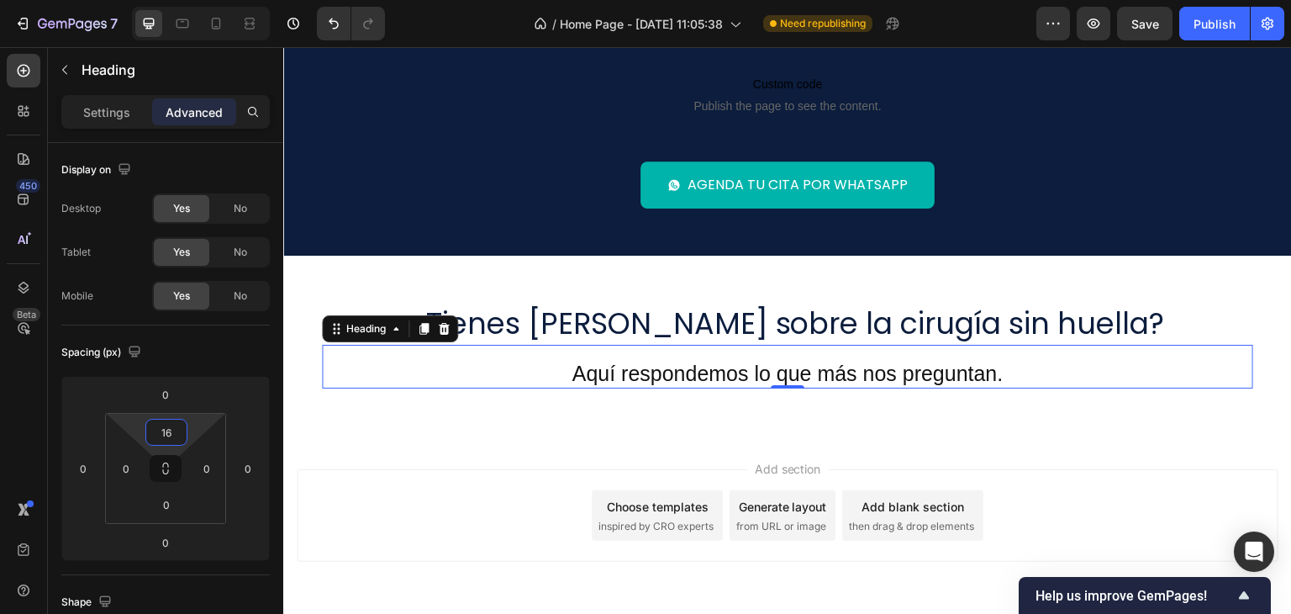
type input "16"
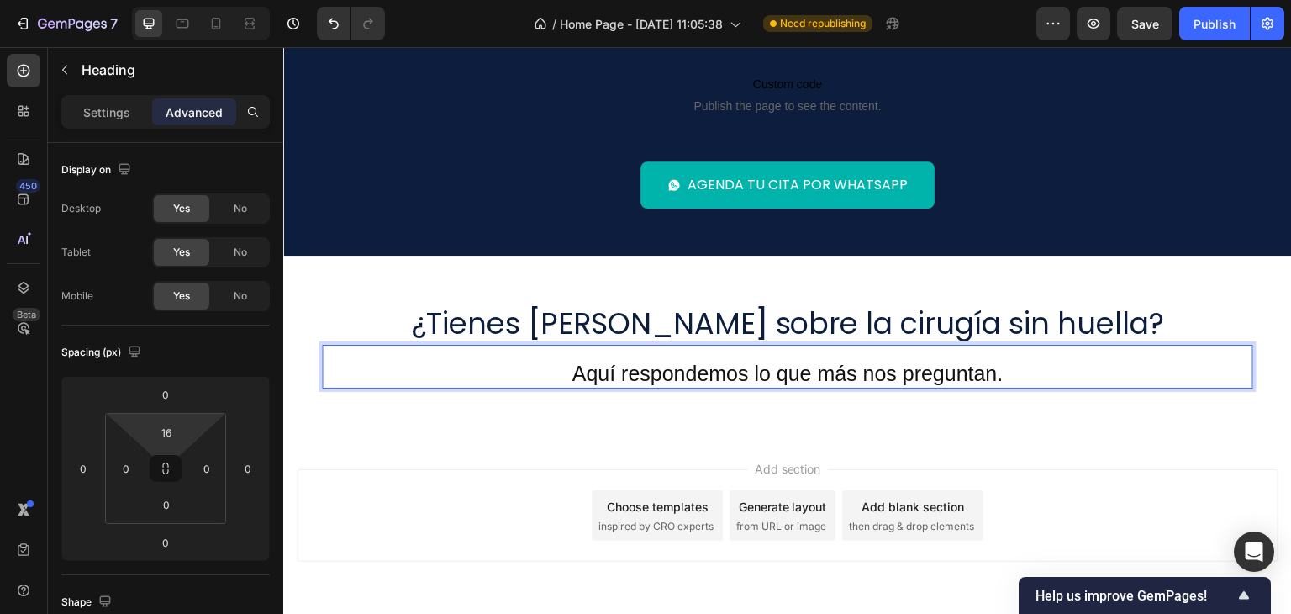
click at [618, 381] on p "Aquí respondemos lo que más nos preguntan." at bounding box center [788, 374] width 928 height 28
click at [615, 376] on p "Aquí respondemos lo que más nos preguntan." at bounding box center [788, 374] width 928 height 28
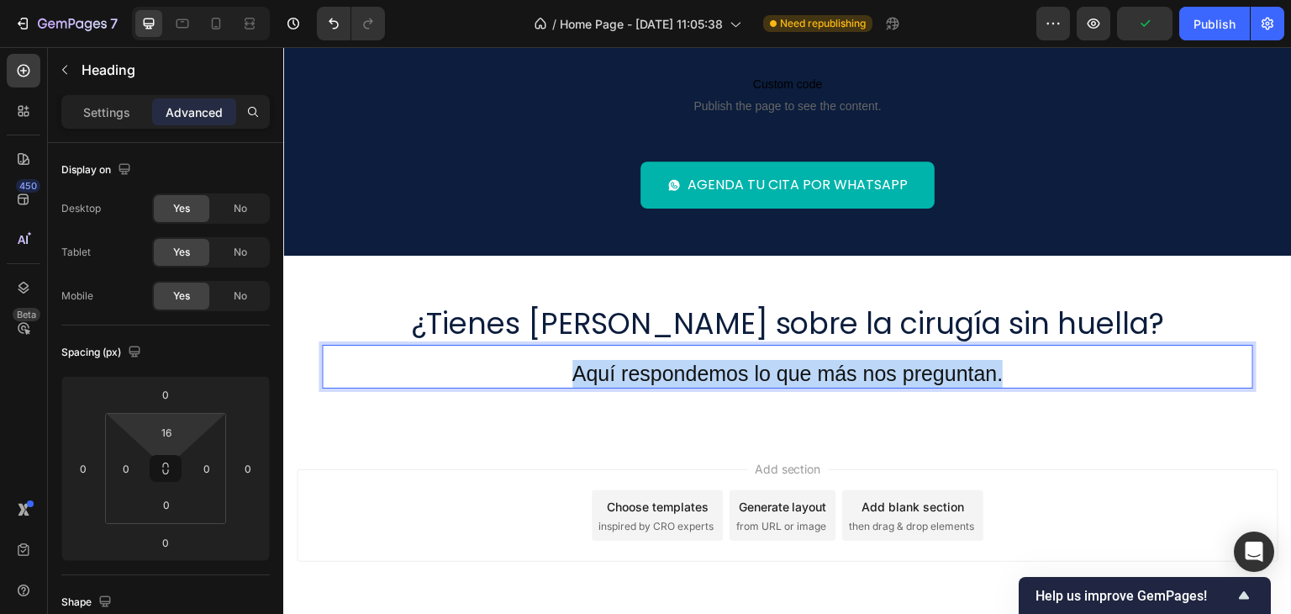
click at [614, 375] on p "Aquí respondemos lo que más nos preguntan." at bounding box center [788, 374] width 928 height 28
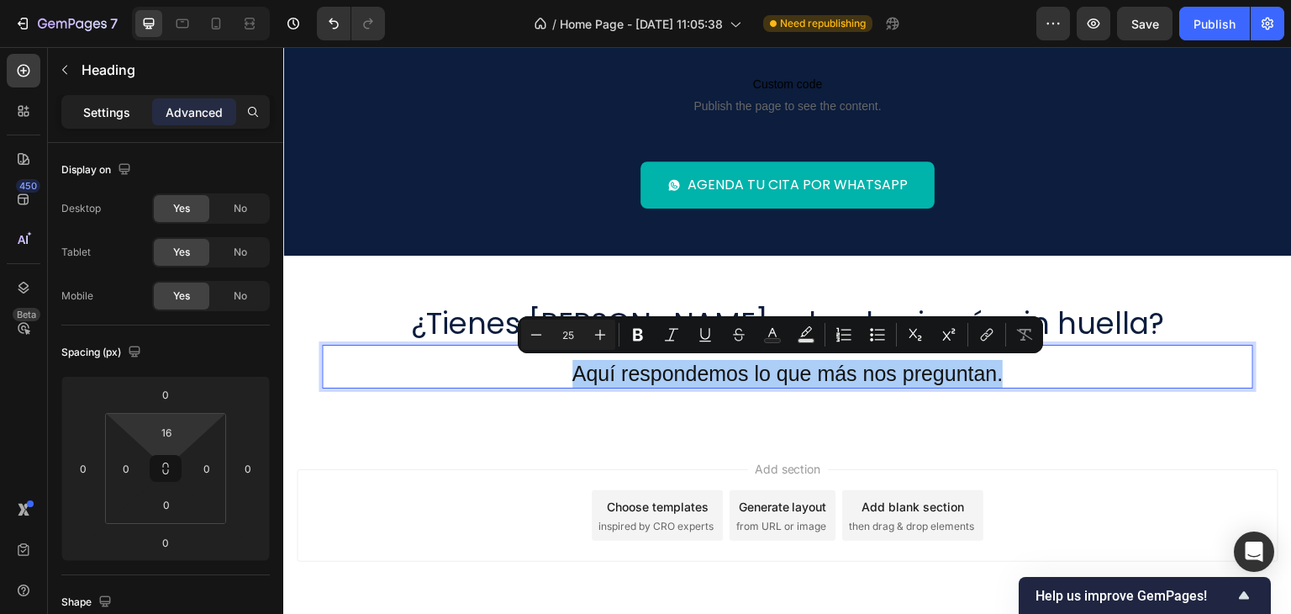
click at [98, 108] on p "Settings" at bounding box center [106, 112] width 47 height 18
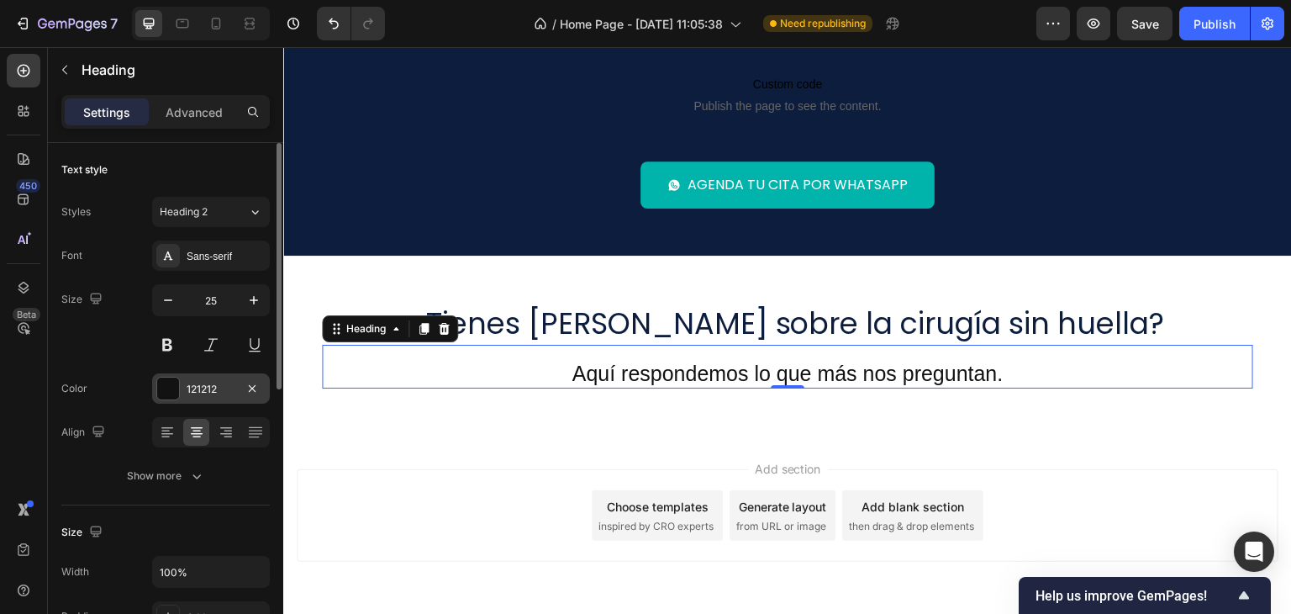
click at [165, 387] on div at bounding box center [168, 388] width 22 height 22
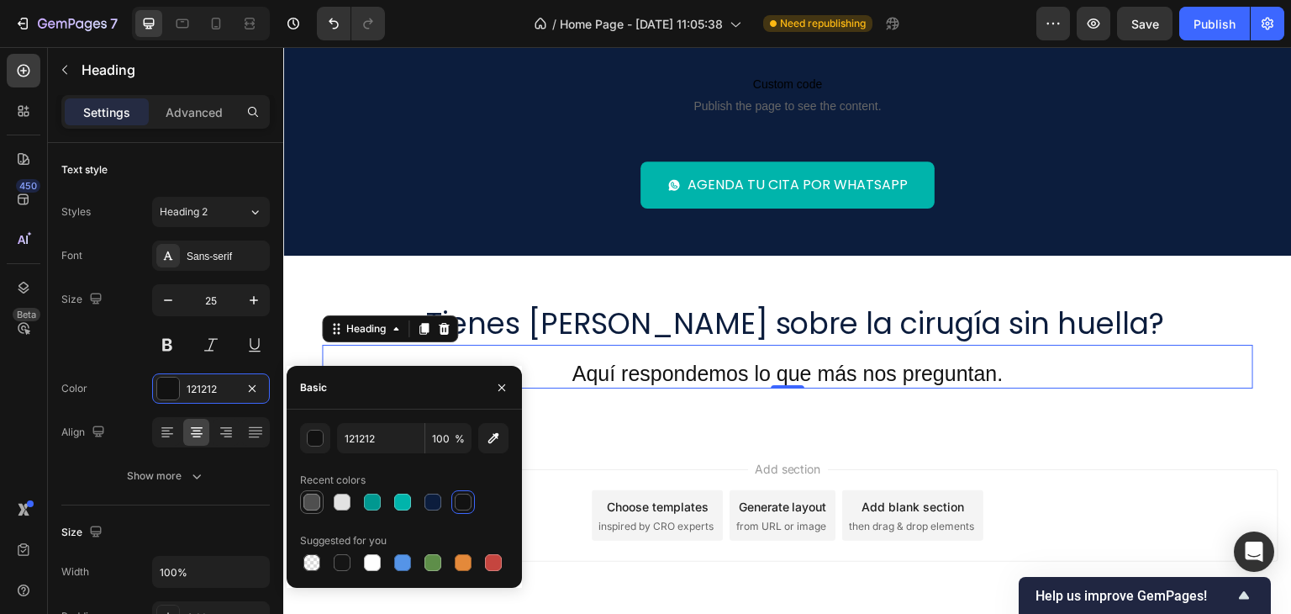
click at [305, 500] on div at bounding box center [311, 501] width 17 height 17
type input "4F4F4F"
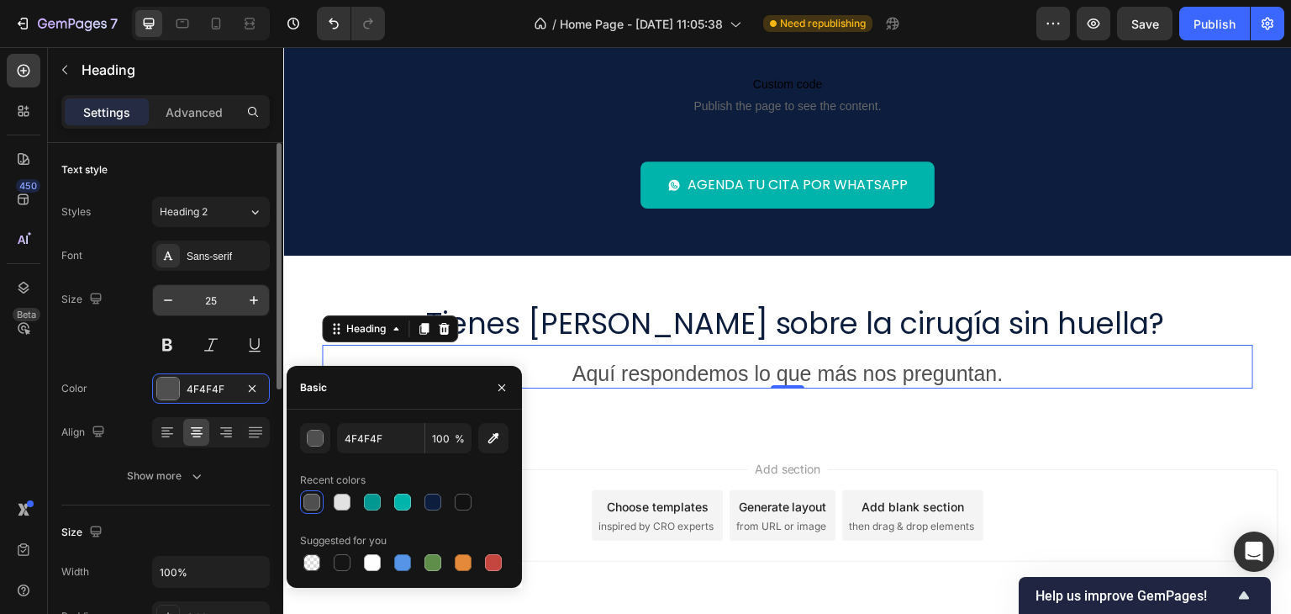
click at [212, 300] on input "25" at bounding box center [210, 300] width 55 height 30
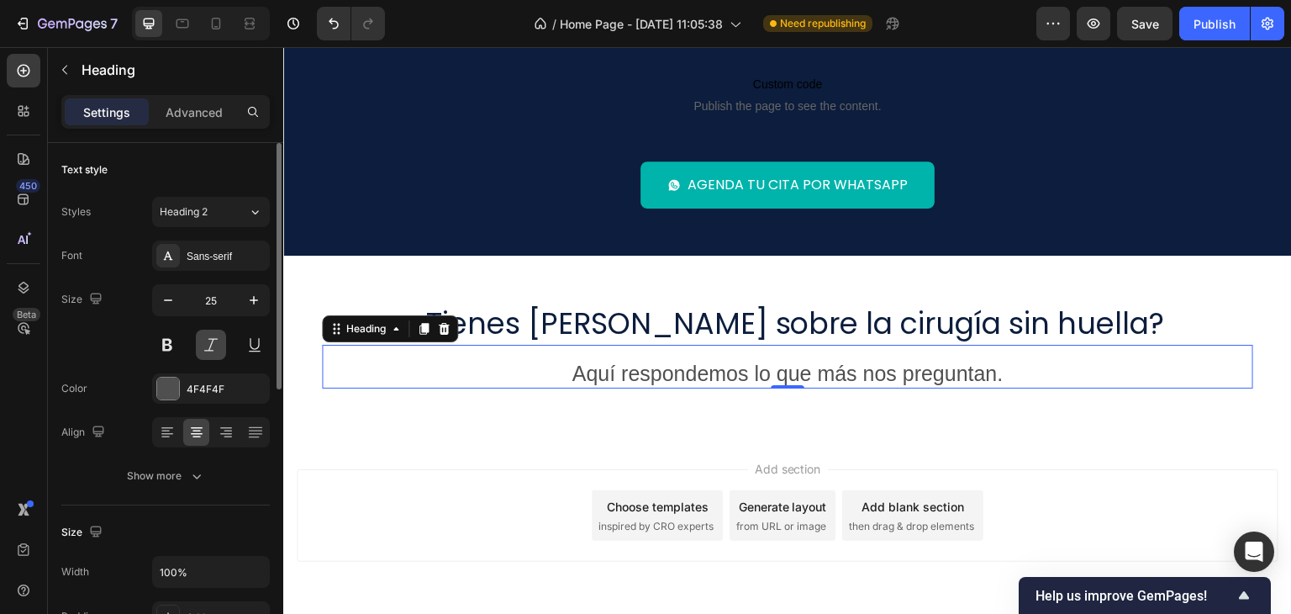
click at [208, 347] on button at bounding box center [211, 344] width 30 height 30
click at [193, 340] on div at bounding box center [211, 344] width 118 height 30
click at [208, 344] on button at bounding box center [211, 344] width 30 height 30
click at [184, 98] on div "Advanced" at bounding box center [194, 111] width 84 height 27
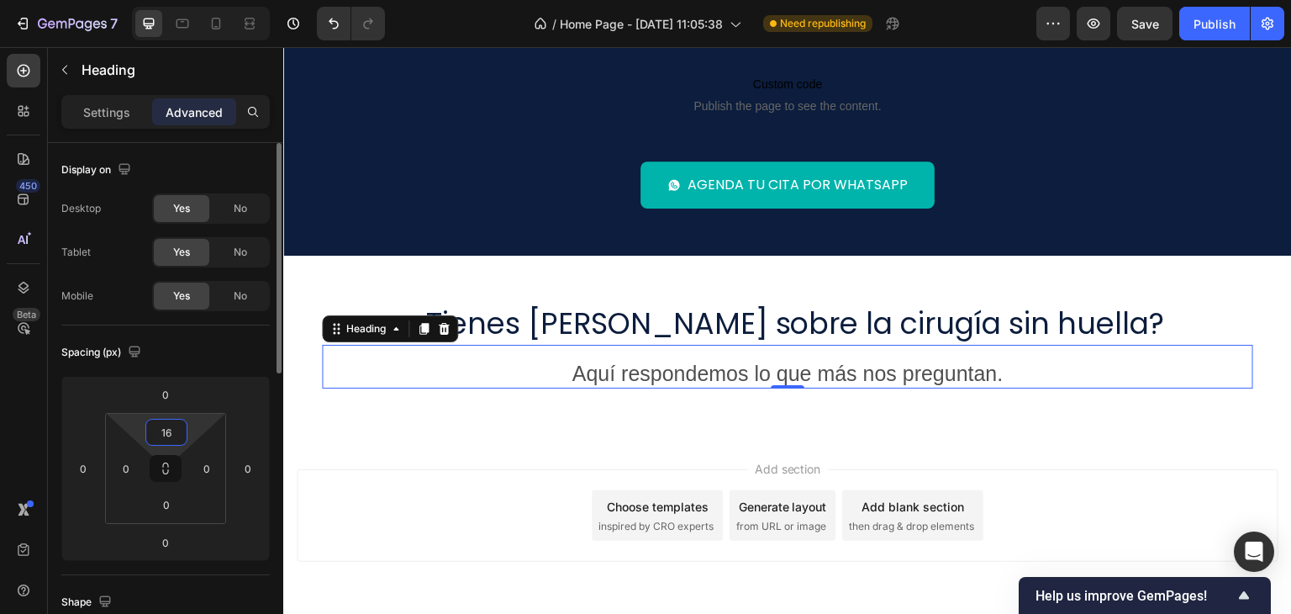
click at [166, 435] on input "16" at bounding box center [167, 431] width 34 height 25
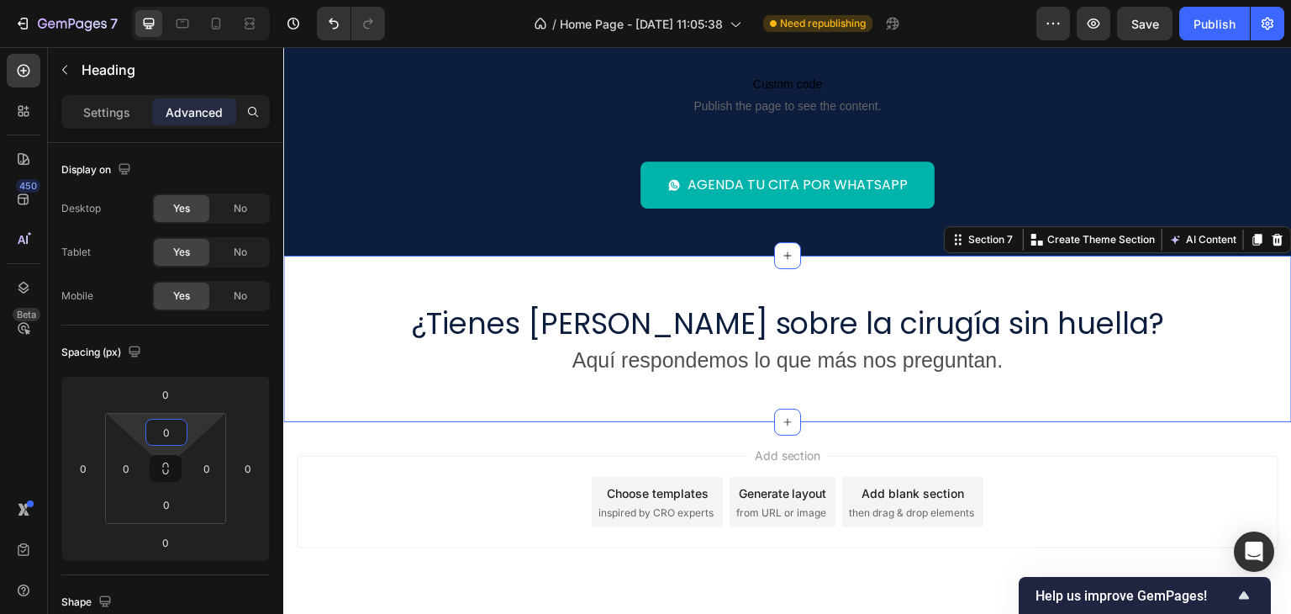
click at [640, 402] on div "¿Tienes dudas sobre la cirugía sin huella? Heading Aquí respondemos lo que más …" at bounding box center [787, 338] width 1009 height 166
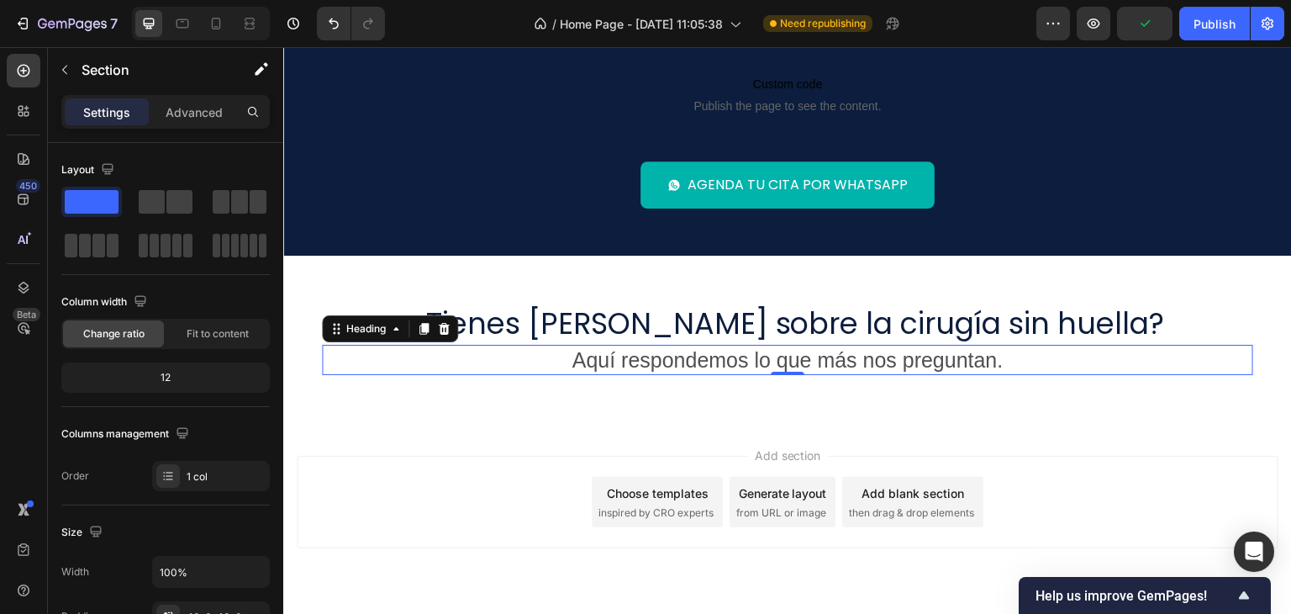
click at [872, 347] on p "Aquí respondemos lo que más nos preguntan." at bounding box center [788, 360] width 928 height 28
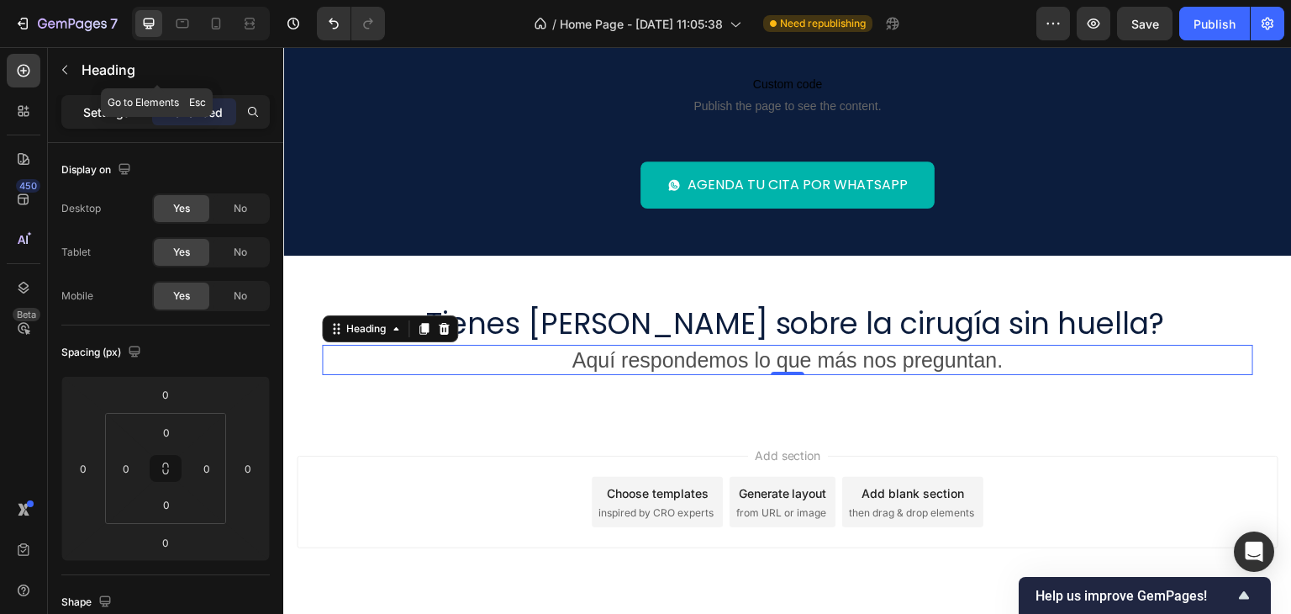
click at [88, 108] on p "Settings" at bounding box center [106, 112] width 47 height 18
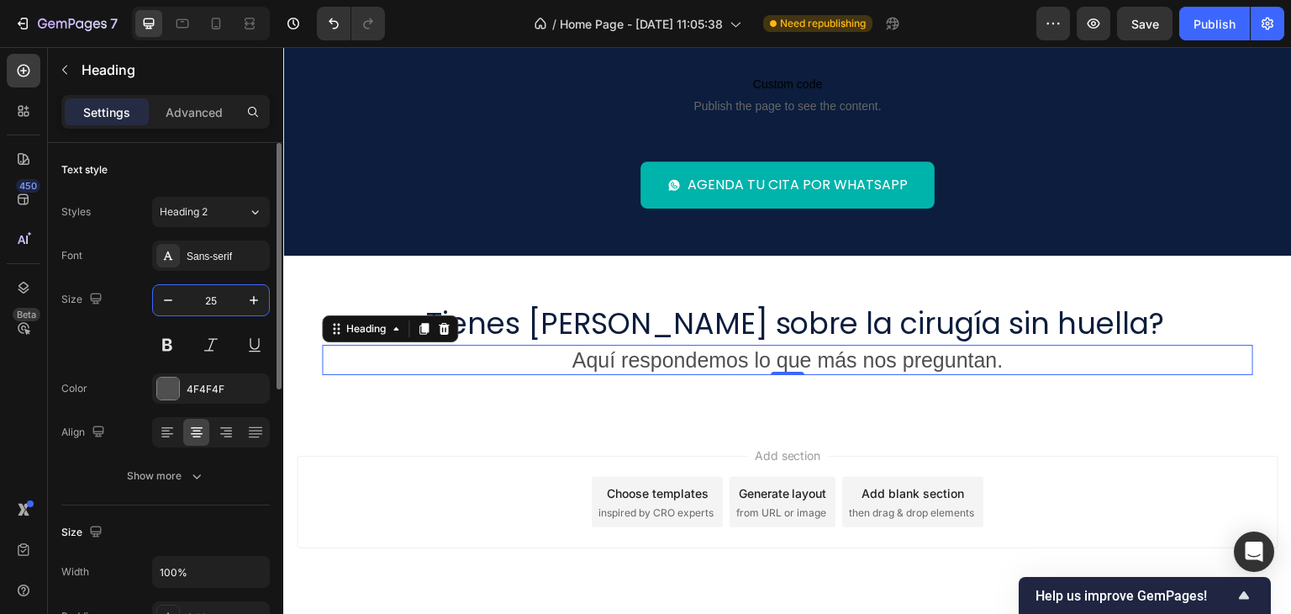
click at [198, 295] on input "25" at bounding box center [210, 300] width 55 height 30
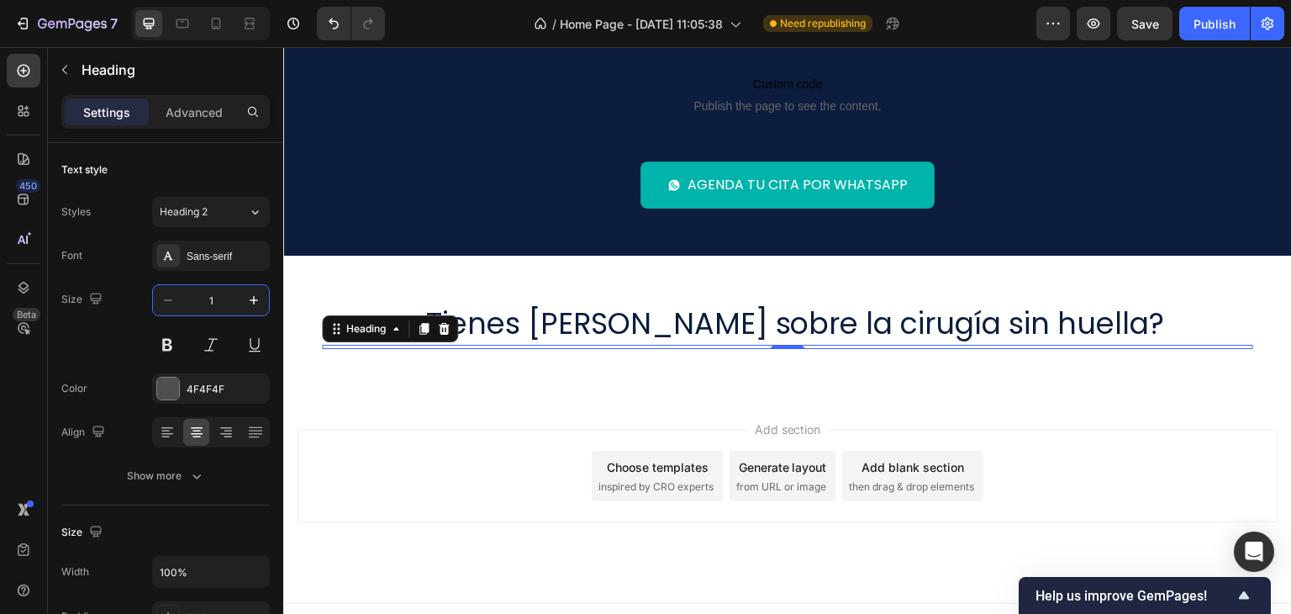
type input "16"
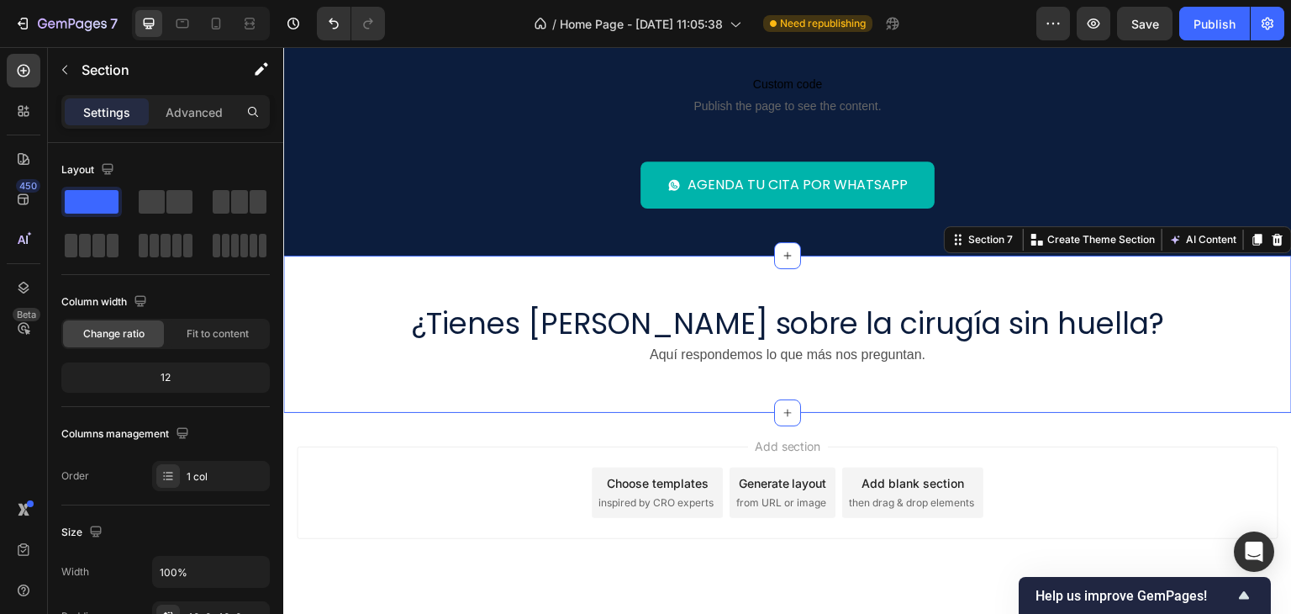
drag, startPoint x: 686, startPoint y: 390, endPoint x: 678, endPoint y: 395, distance: 9.1
click at [678, 395] on div "¿Tienes dudas sobre la cirugía sin huella? Heading Aquí respondemos lo que más …" at bounding box center [787, 333] width 1009 height 156
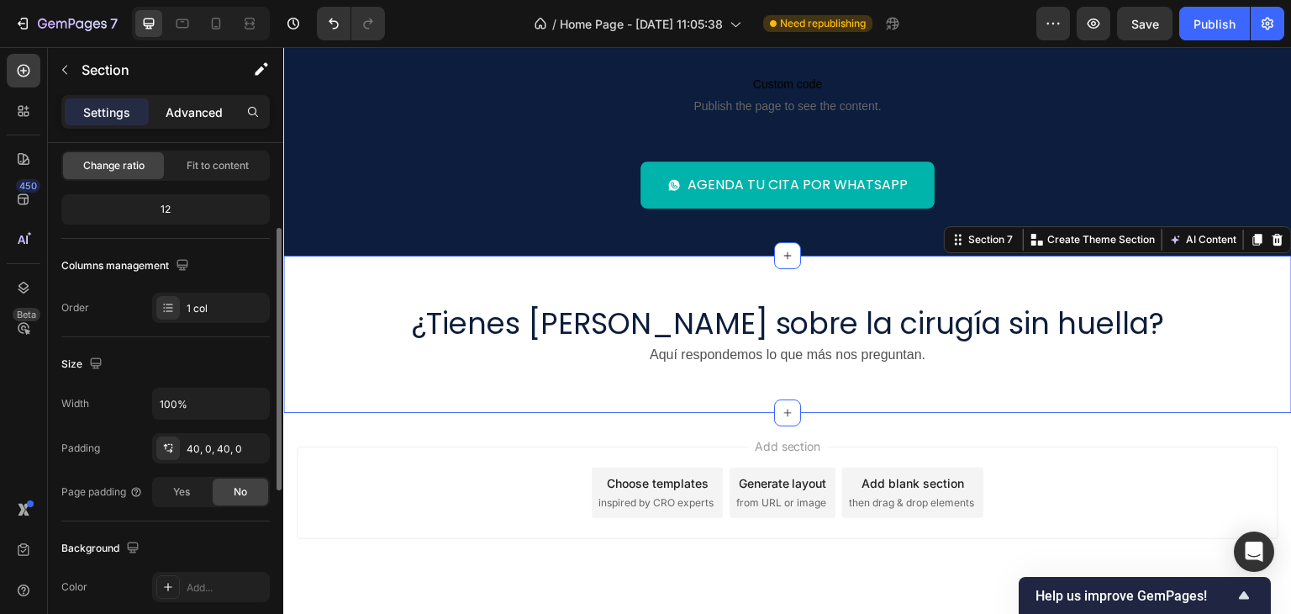
click at [171, 109] on p "Advanced" at bounding box center [194, 112] width 57 height 18
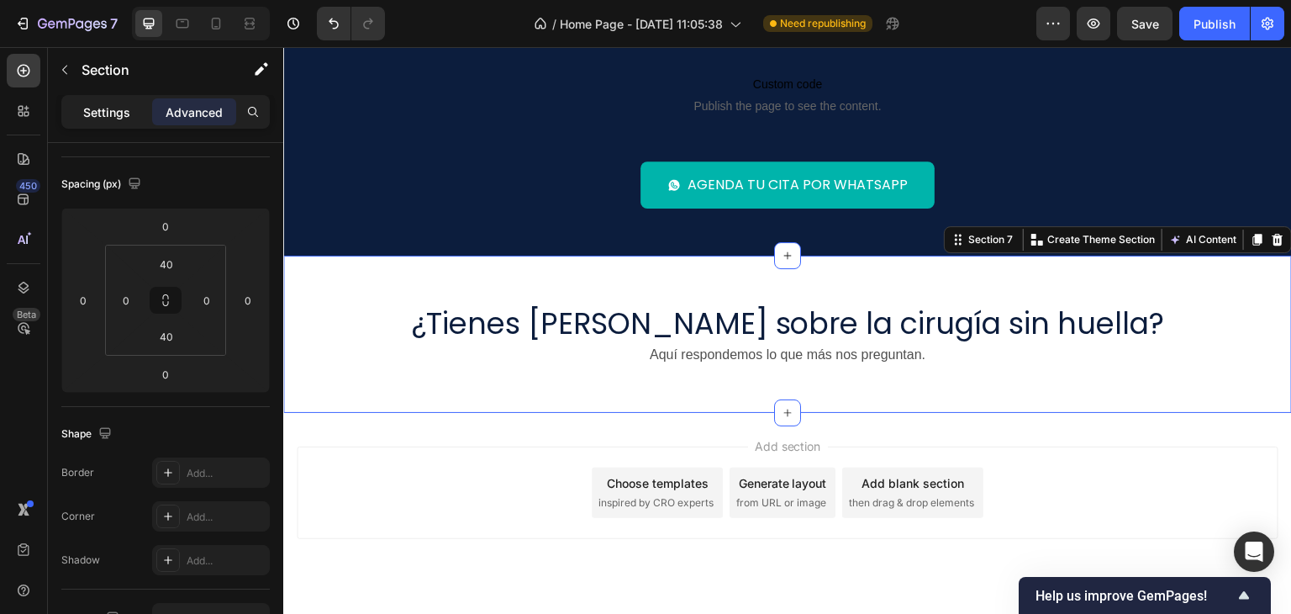
click at [120, 112] on p "Settings" at bounding box center [106, 112] width 47 height 18
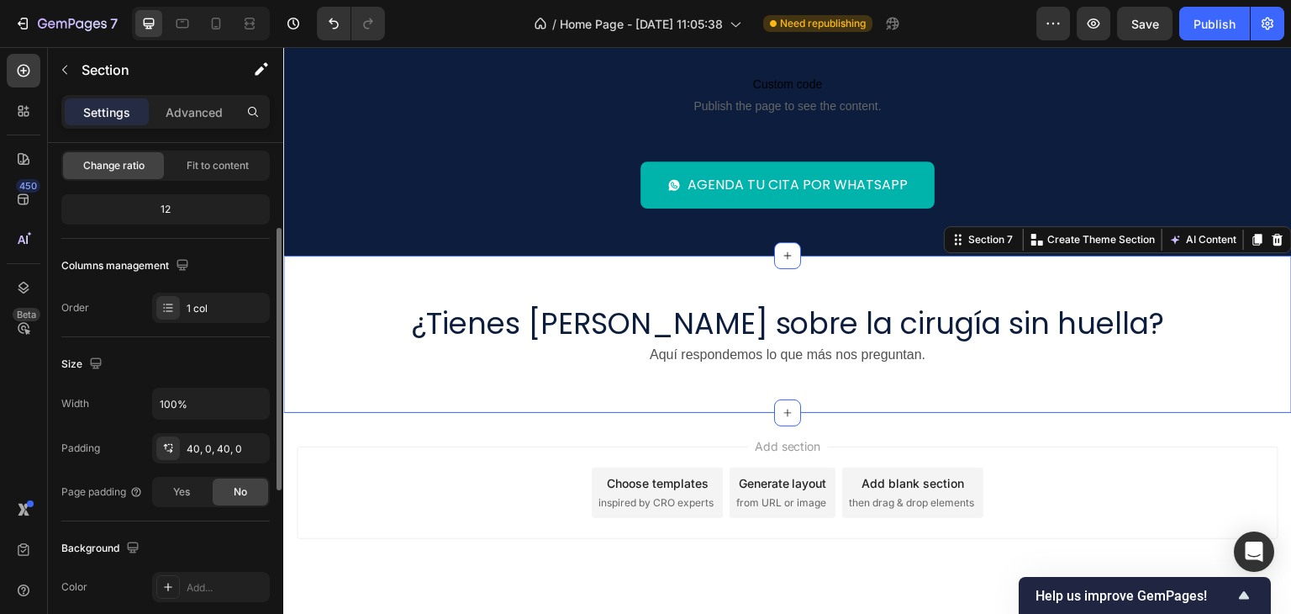
scroll to position [420, 0]
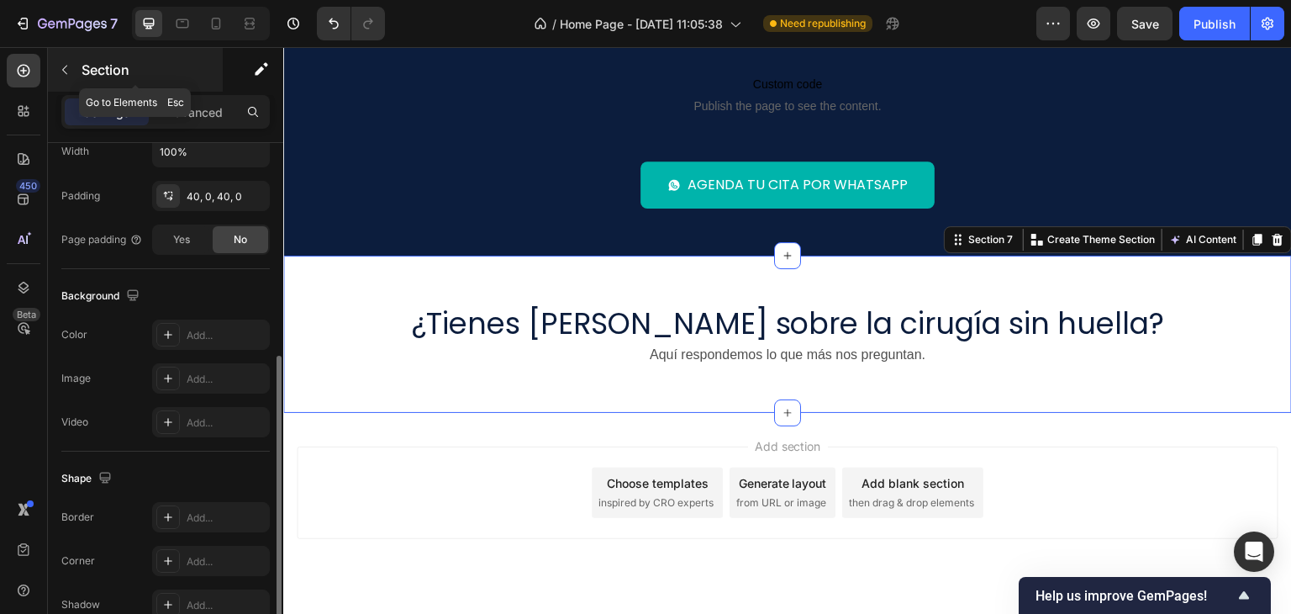
click at [77, 77] on button "button" at bounding box center [64, 69] width 27 height 27
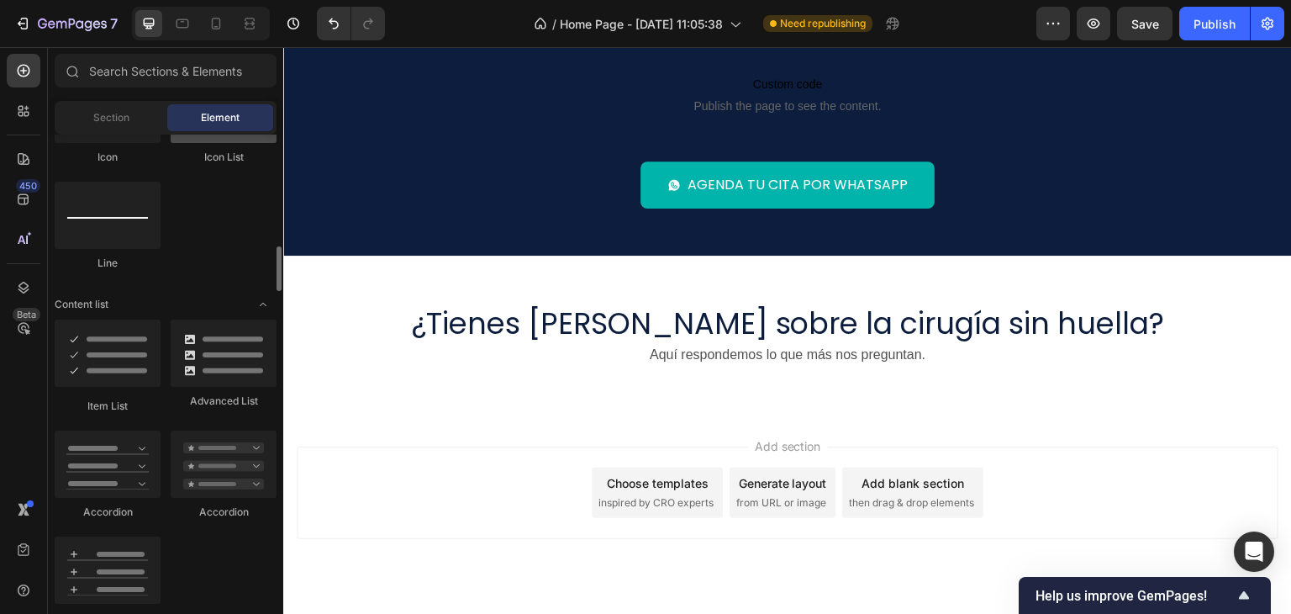
scroll to position [1261, 0]
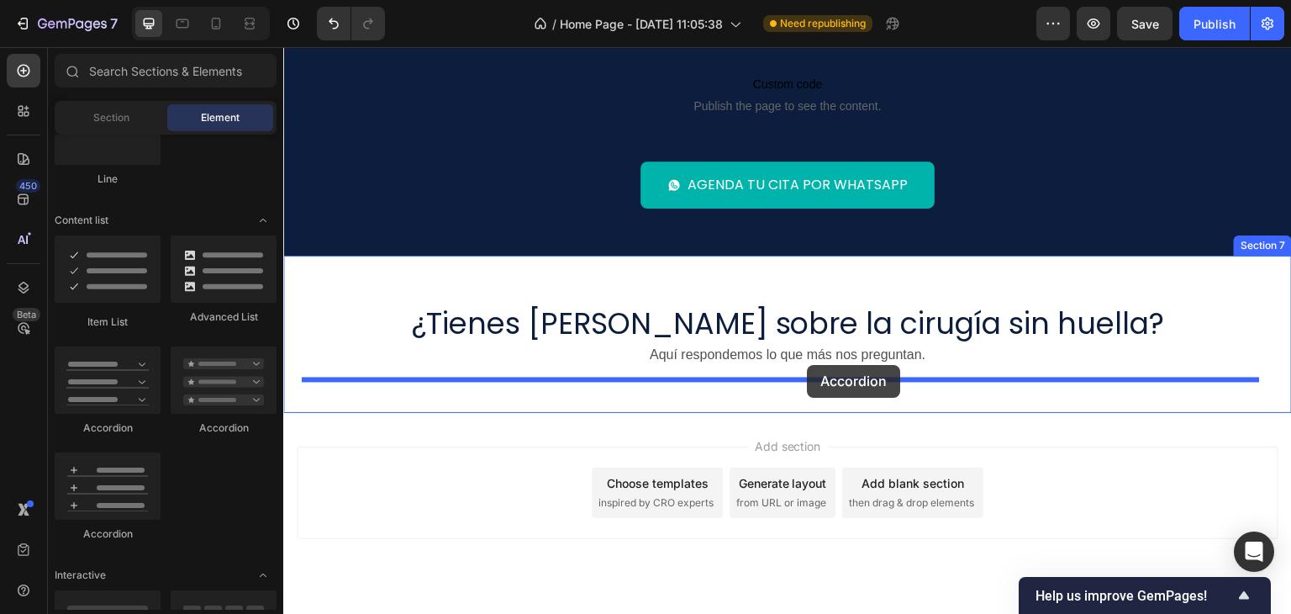
drag, startPoint x: 556, startPoint y: 446, endPoint x: 808, endPoint y: 365, distance: 265.0
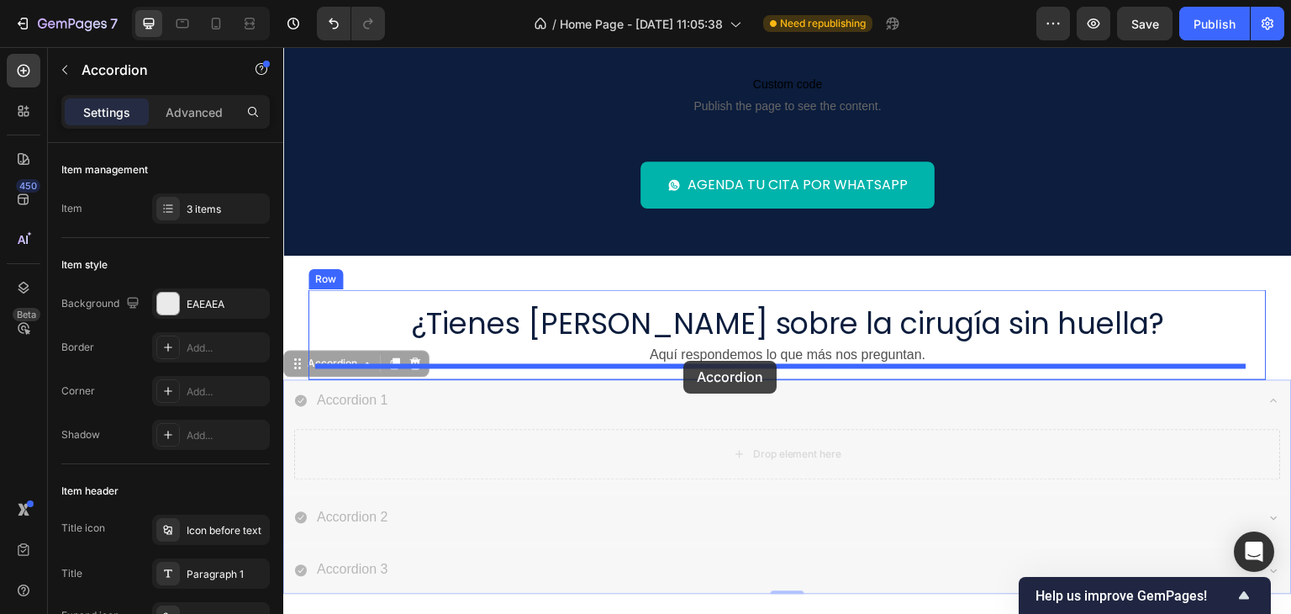
drag, startPoint x: 295, startPoint y: 366, endPoint x: 683, endPoint y: 361, distance: 388.3
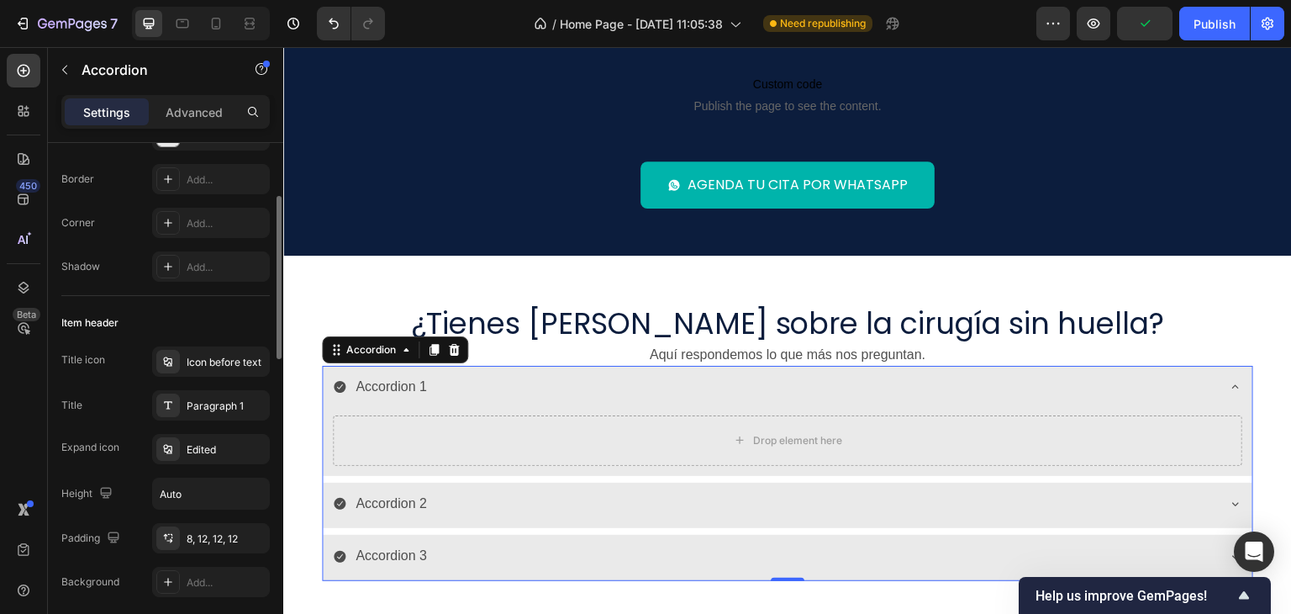
scroll to position [0, 0]
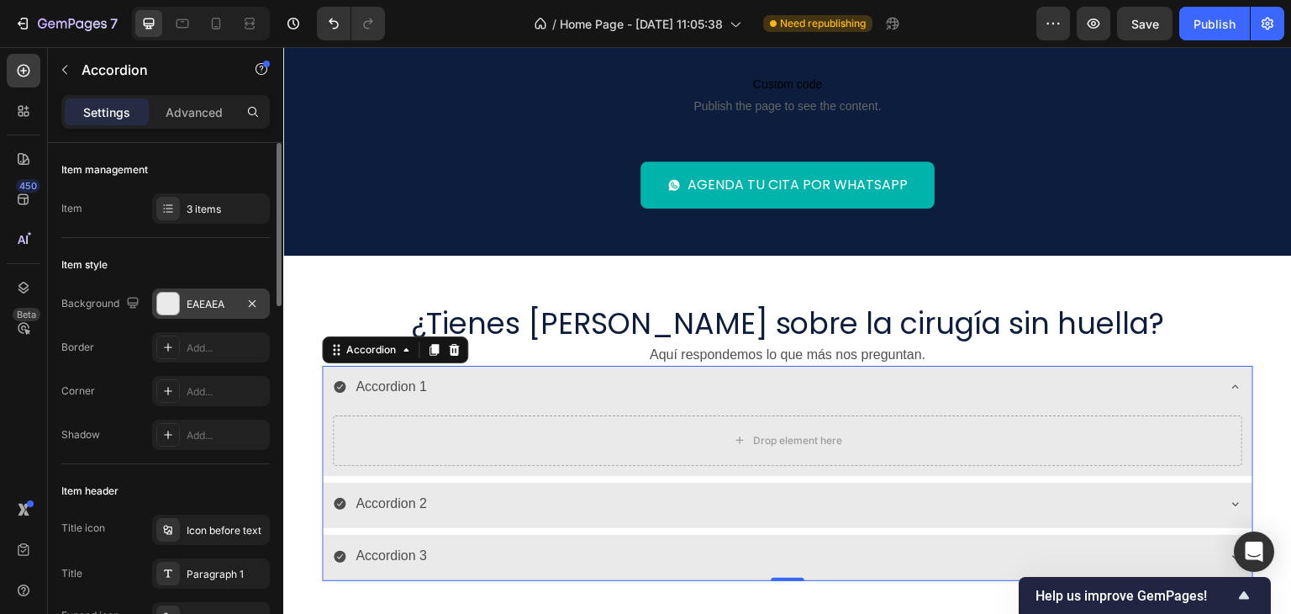
click at [195, 292] on div "EAEAEA" at bounding box center [211, 303] width 118 height 30
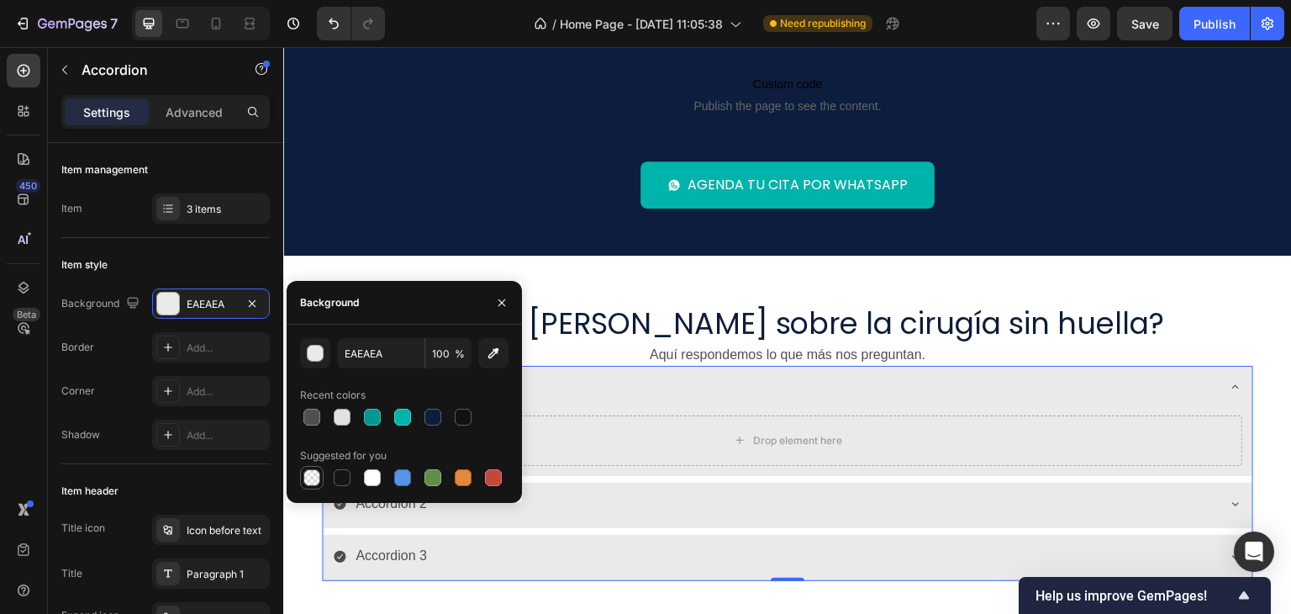
click at [309, 479] on div at bounding box center [311, 477] width 17 height 17
type input "000000"
type input "0"
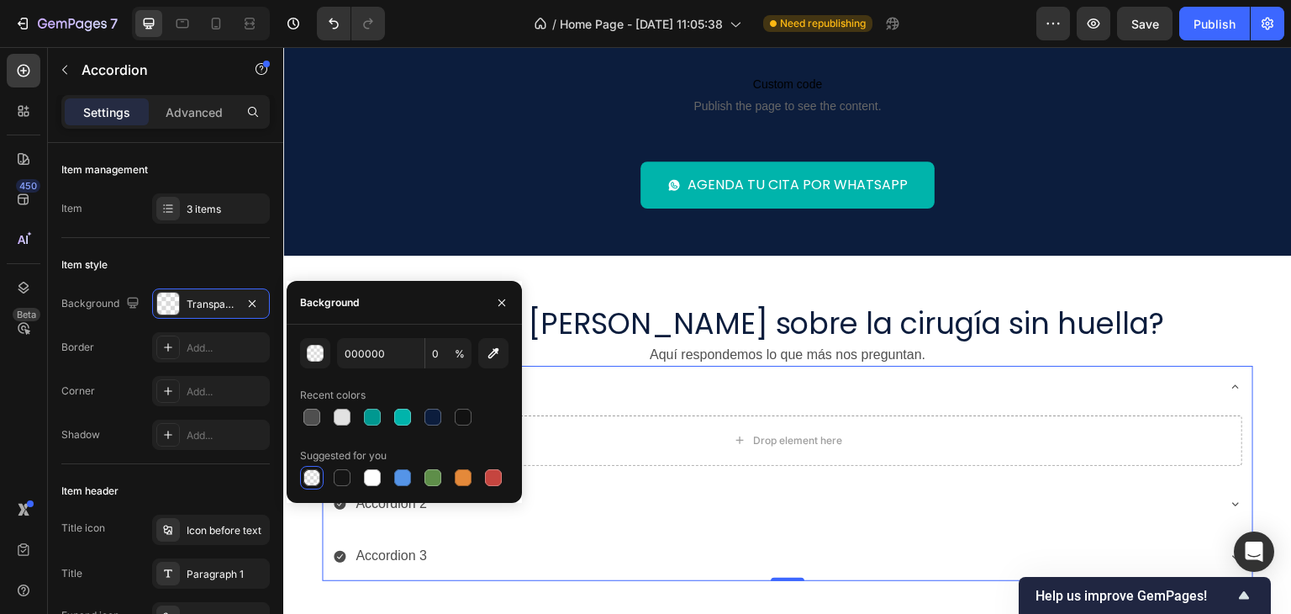
click at [663, 400] on div "Accordion 1" at bounding box center [788, 389] width 930 height 46
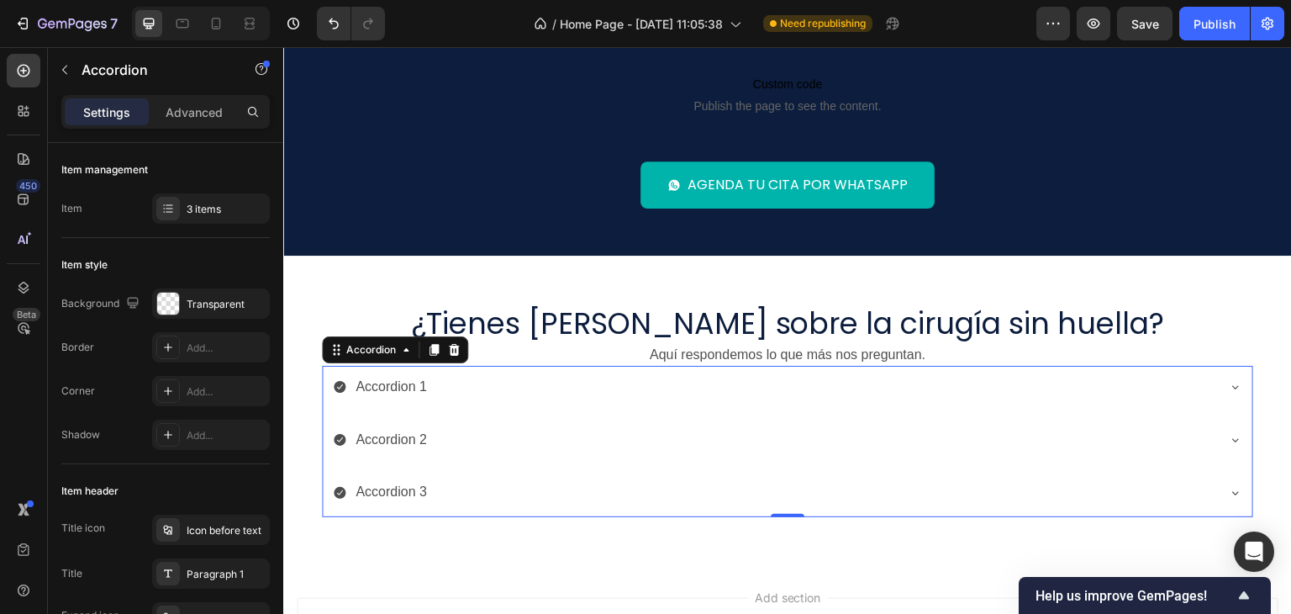
click at [467, 387] on div "Accordion 1" at bounding box center [774, 386] width 882 height 29
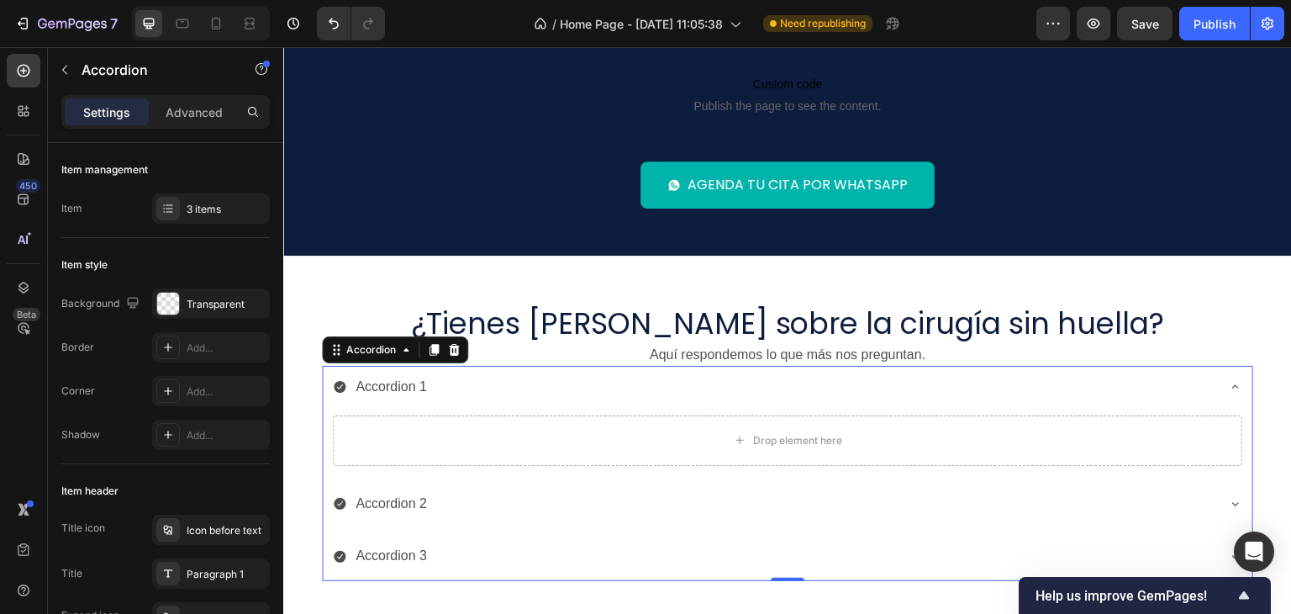
click at [462, 388] on div "Accordion 1" at bounding box center [774, 386] width 882 height 29
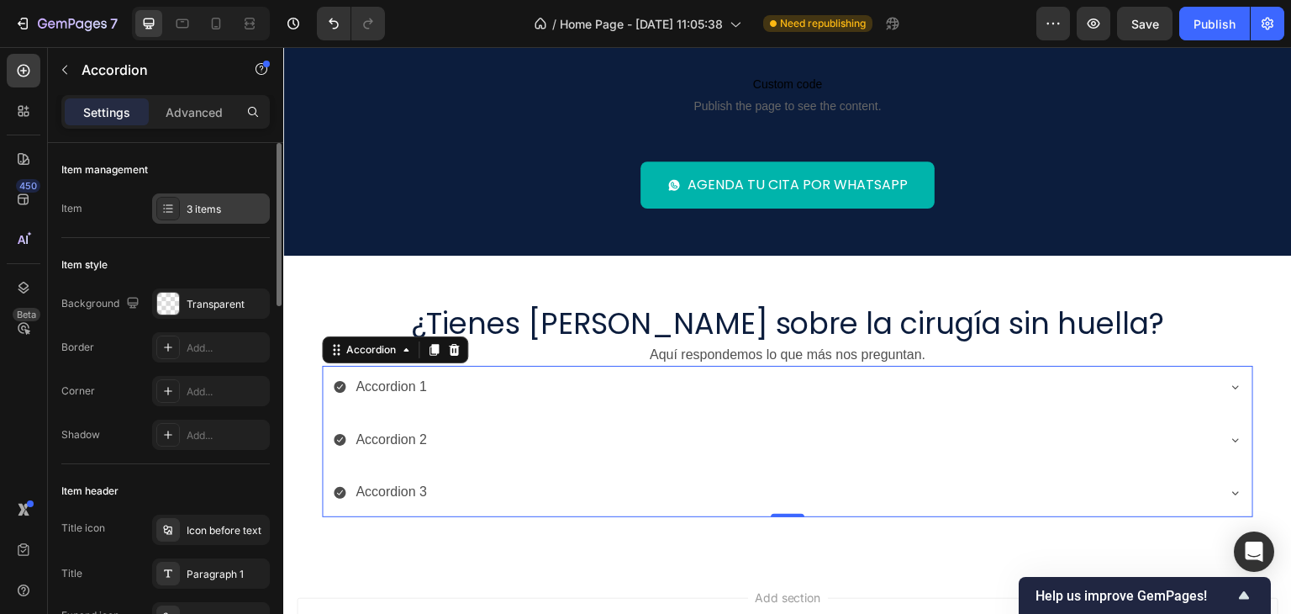
click at [197, 198] on div "3 items" at bounding box center [211, 208] width 118 height 30
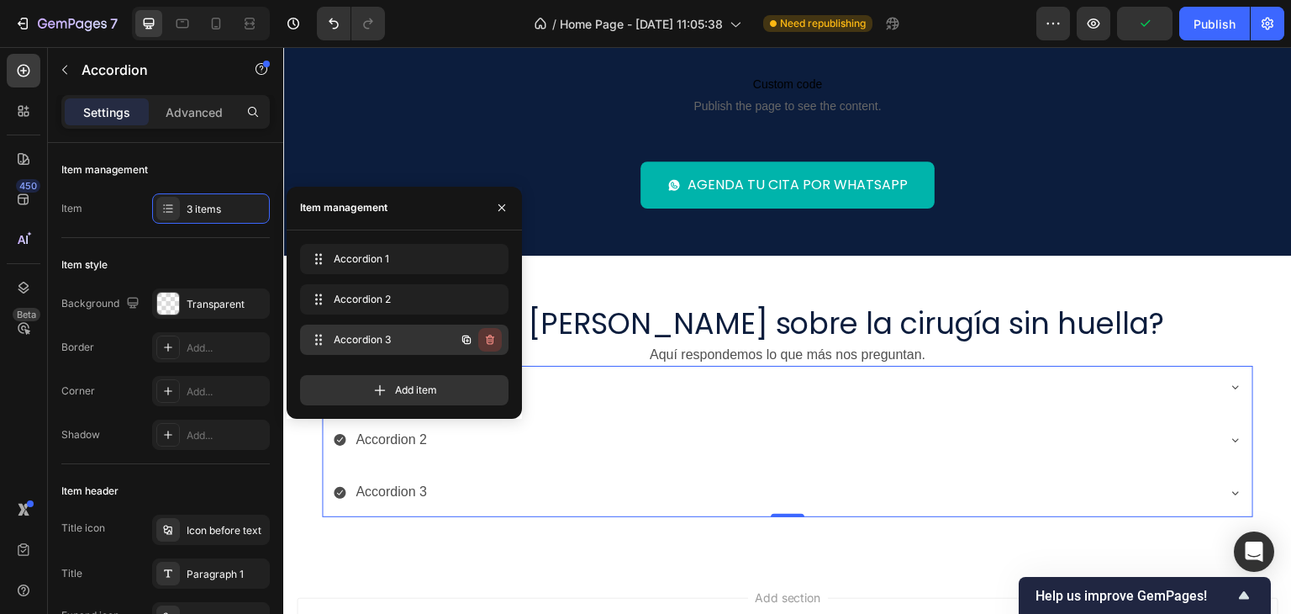
click at [490, 344] on icon "button" at bounding box center [490, 339] width 8 height 10
click at [477, 334] on div "Delete" at bounding box center [478, 339] width 31 height 15
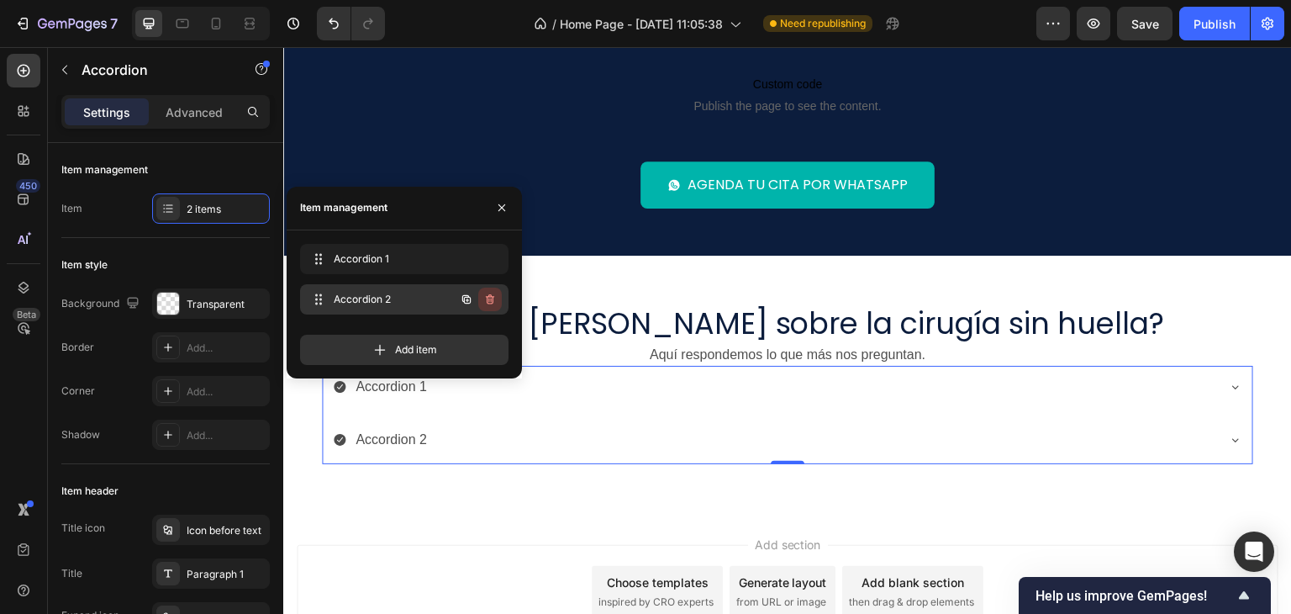
click at [494, 292] on icon "button" at bounding box center [489, 298] width 13 height 13
click at [497, 303] on button "Delete" at bounding box center [479, 299] width 46 height 24
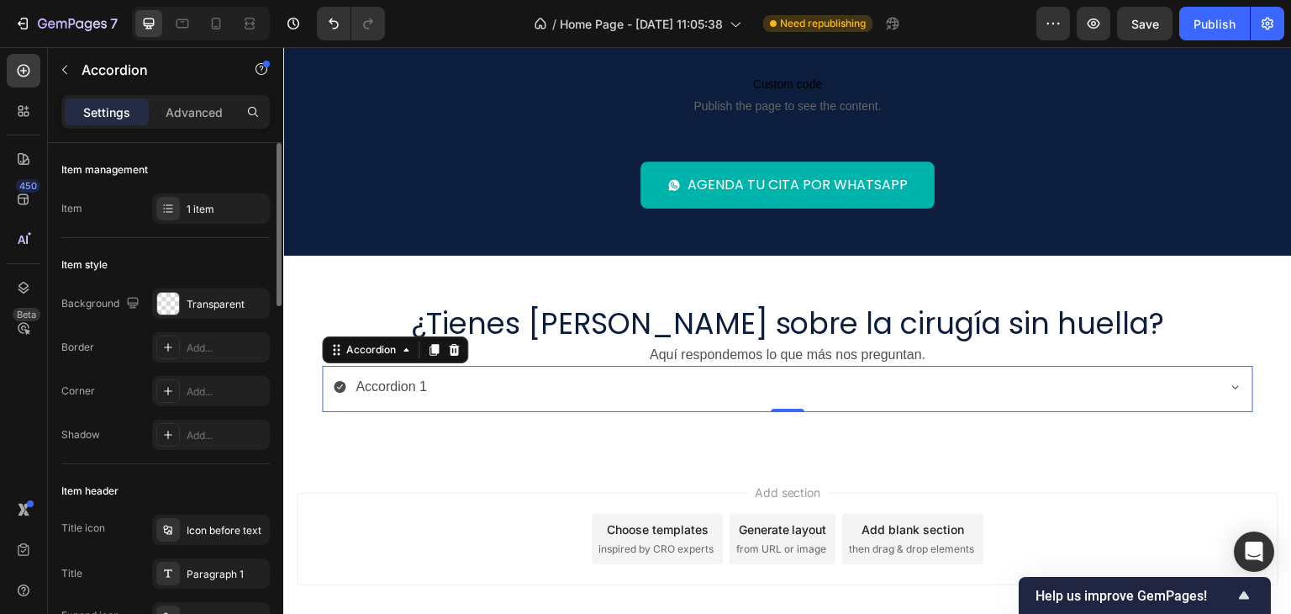
click at [204, 261] on div "Item style" at bounding box center [165, 264] width 208 height 27
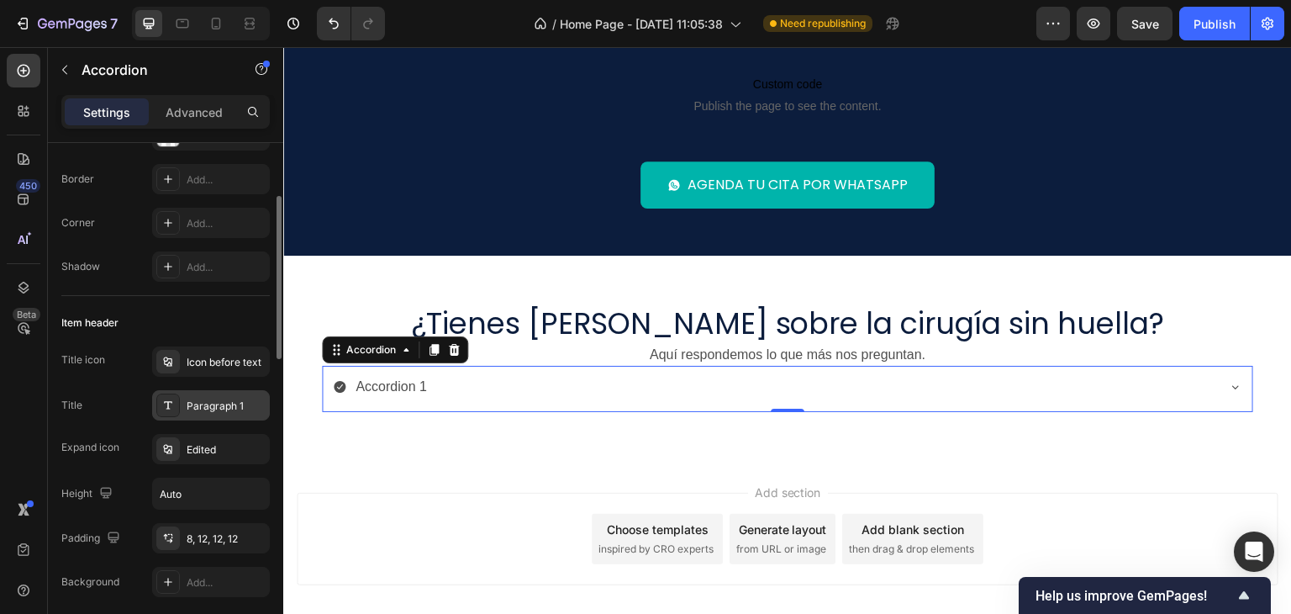
scroll to position [252, 0]
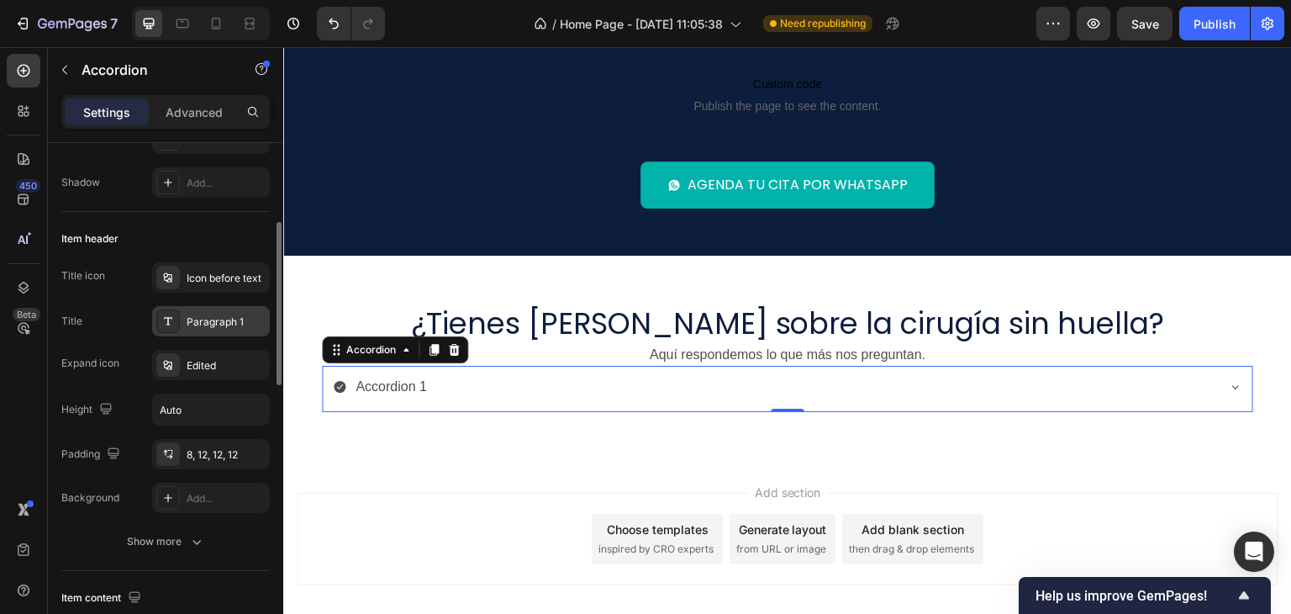
click at [192, 314] on div "Paragraph 1" at bounding box center [226, 321] width 79 height 15
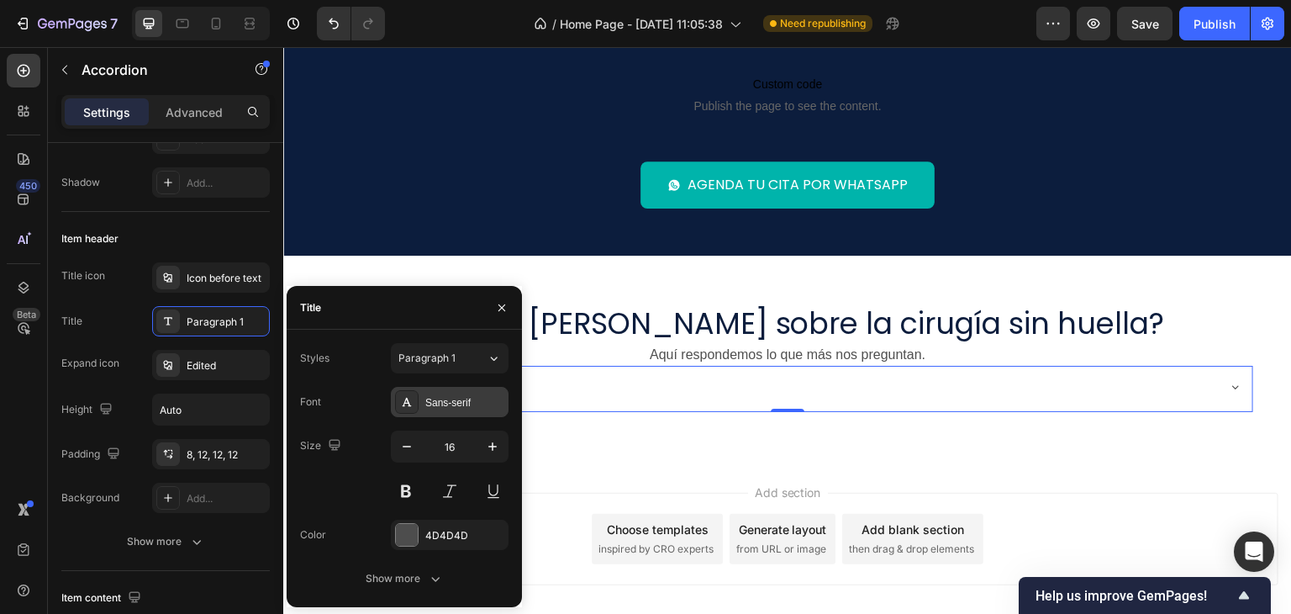
click at [426, 399] on div "Sans-serif" at bounding box center [464, 402] width 79 height 15
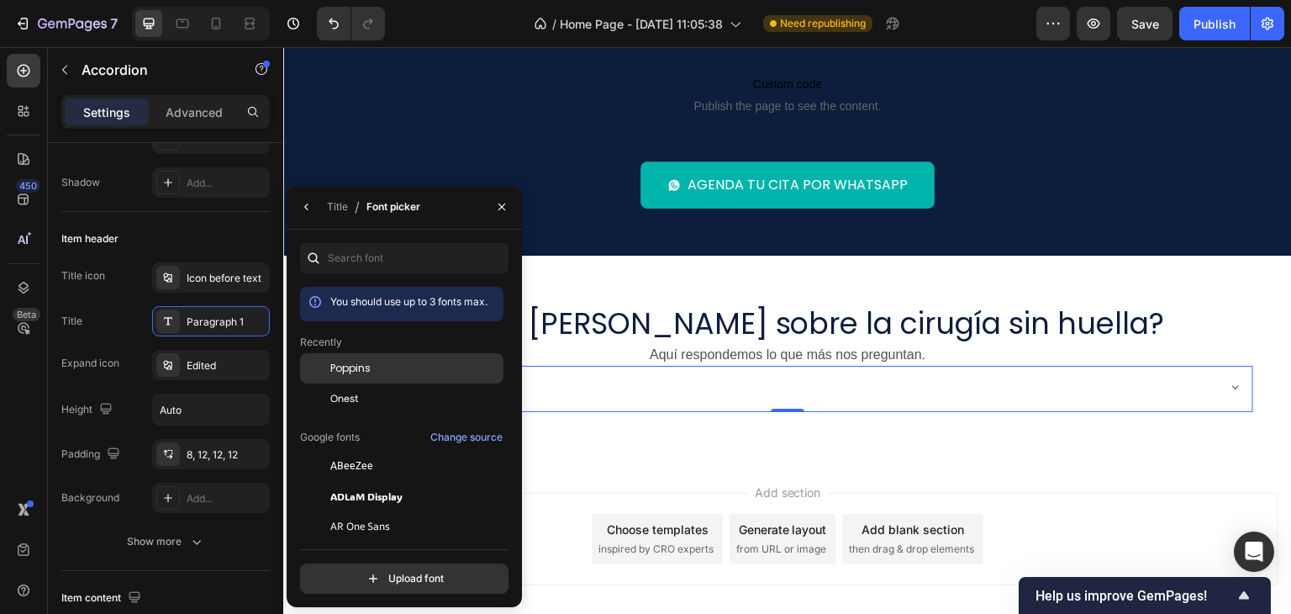
click at [374, 355] on div "Poppins" at bounding box center [401, 368] width 203 height 30
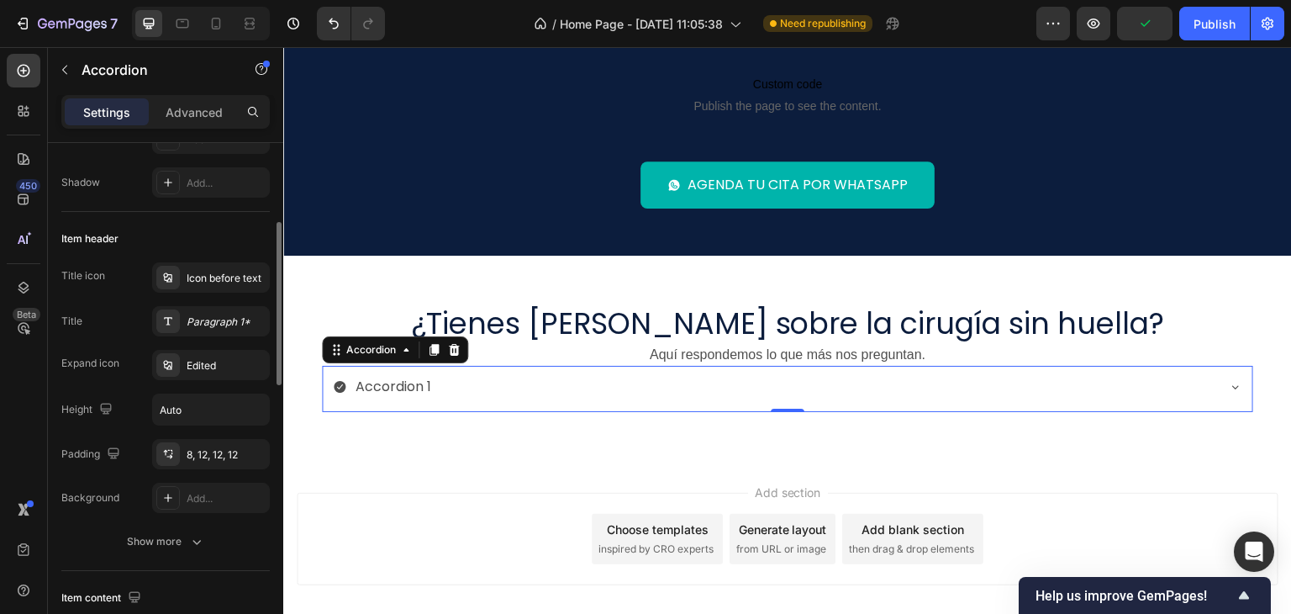
click at [108, 320] on div "Title Paragraph 1*" at bounding box center [165, 321] width 208 height 30
click at [215, 280] on div "Icon before text" at bounding box center [226, 278] width 79 height 15
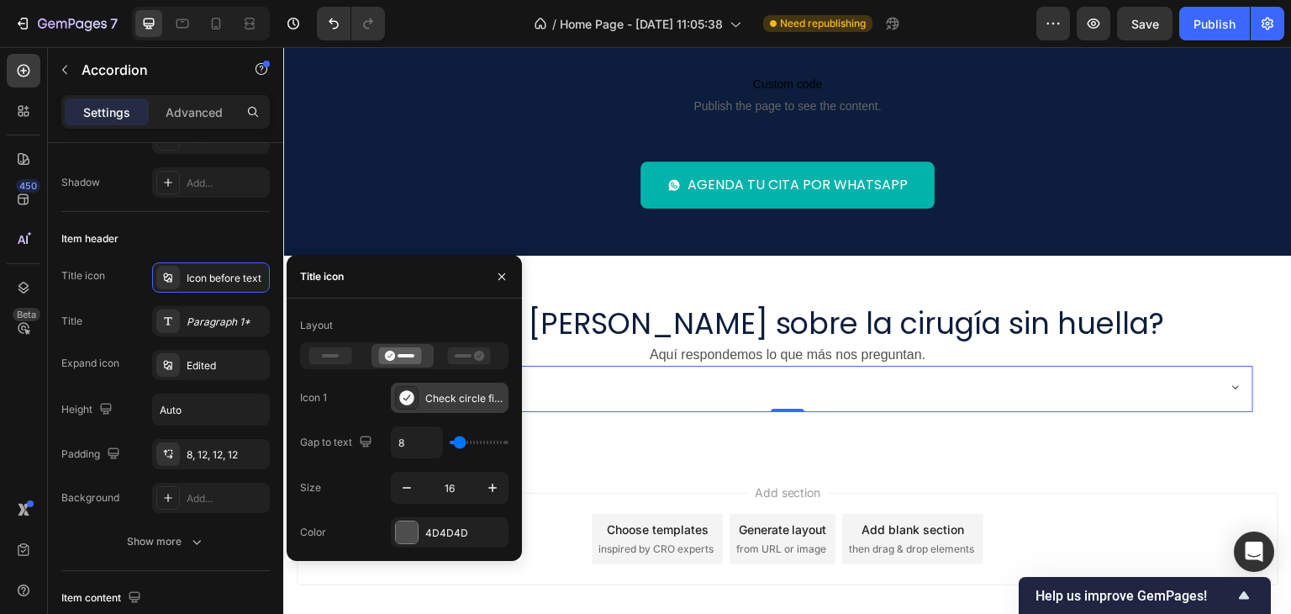
click at [398, 398] on icon at bounding box center [406, 397] width 17 height 17
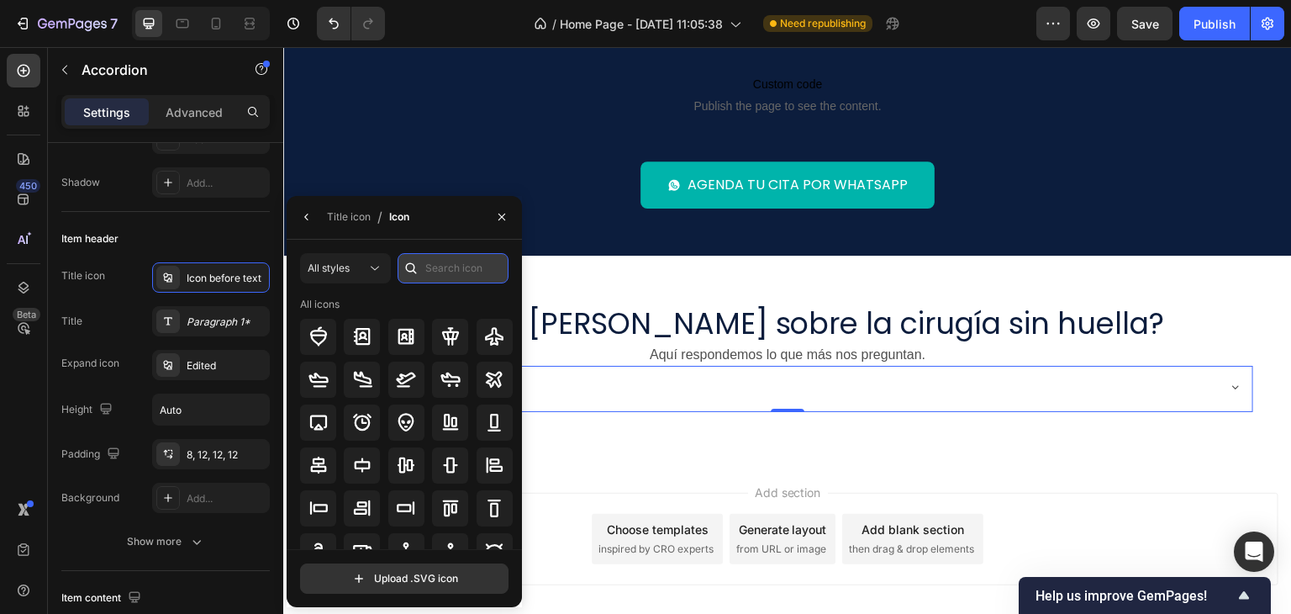
click at [425, 270] on input "text" at bounding box center [453, 268] width 111 height 30
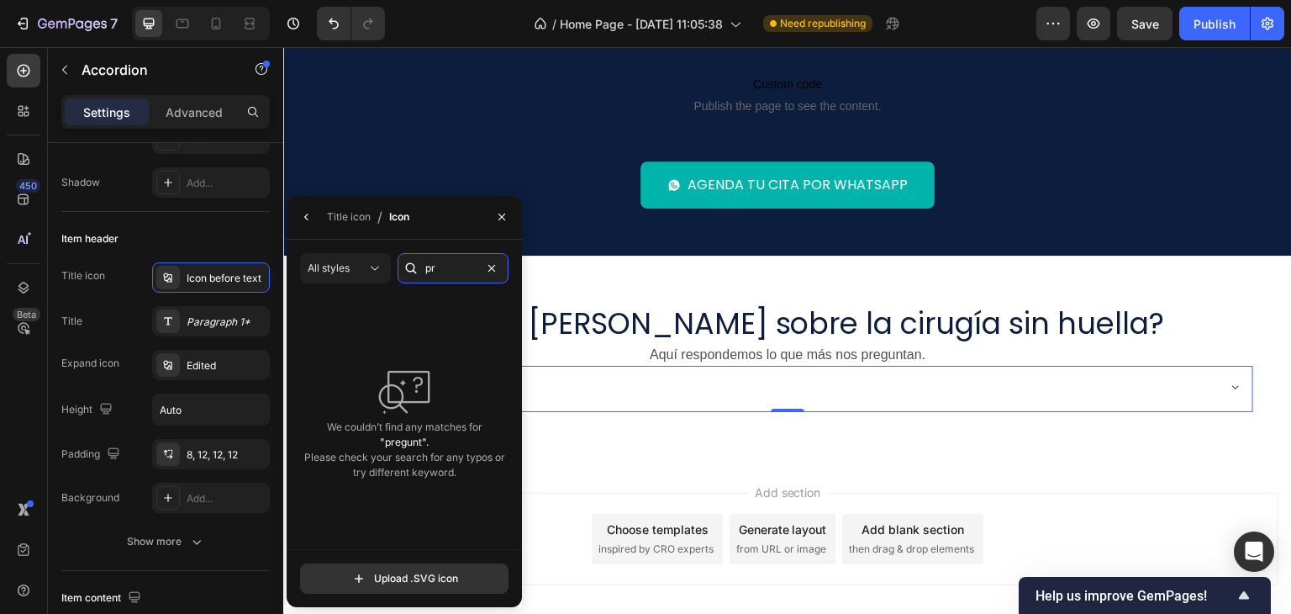
type input "p"
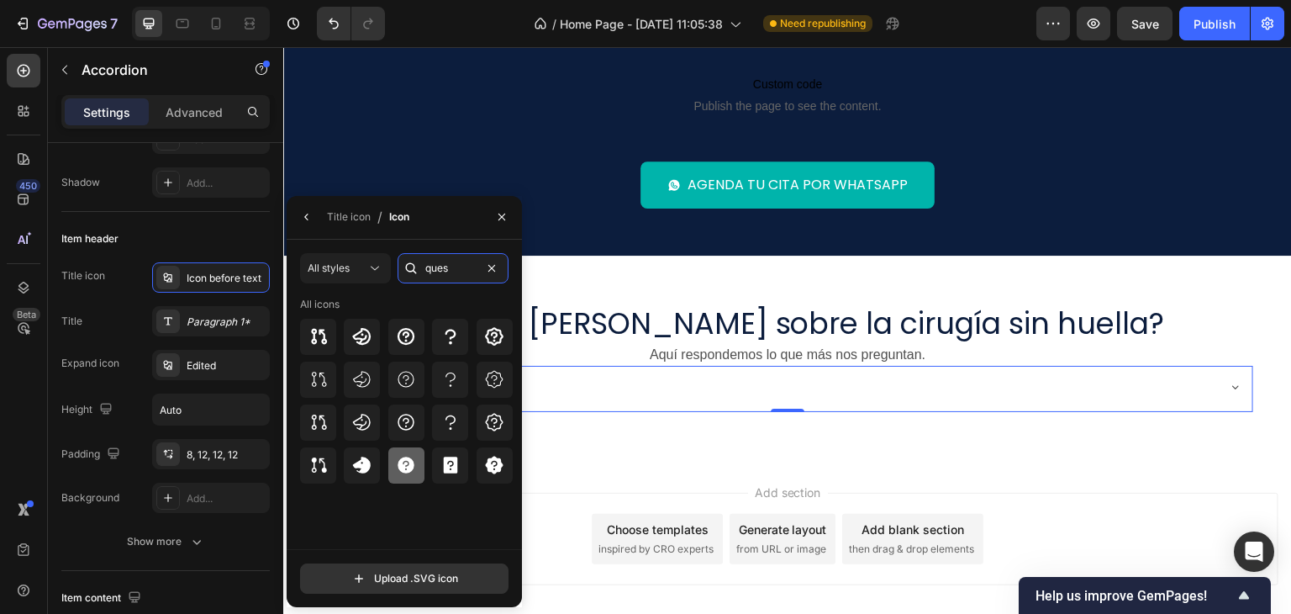
type input "ques"
click at [403, 466] on icon at bounding box center [406, 465] width 17 height 17
click at [306, 212] on icon "button" at bounding box center [306, 216] width 13 height 13
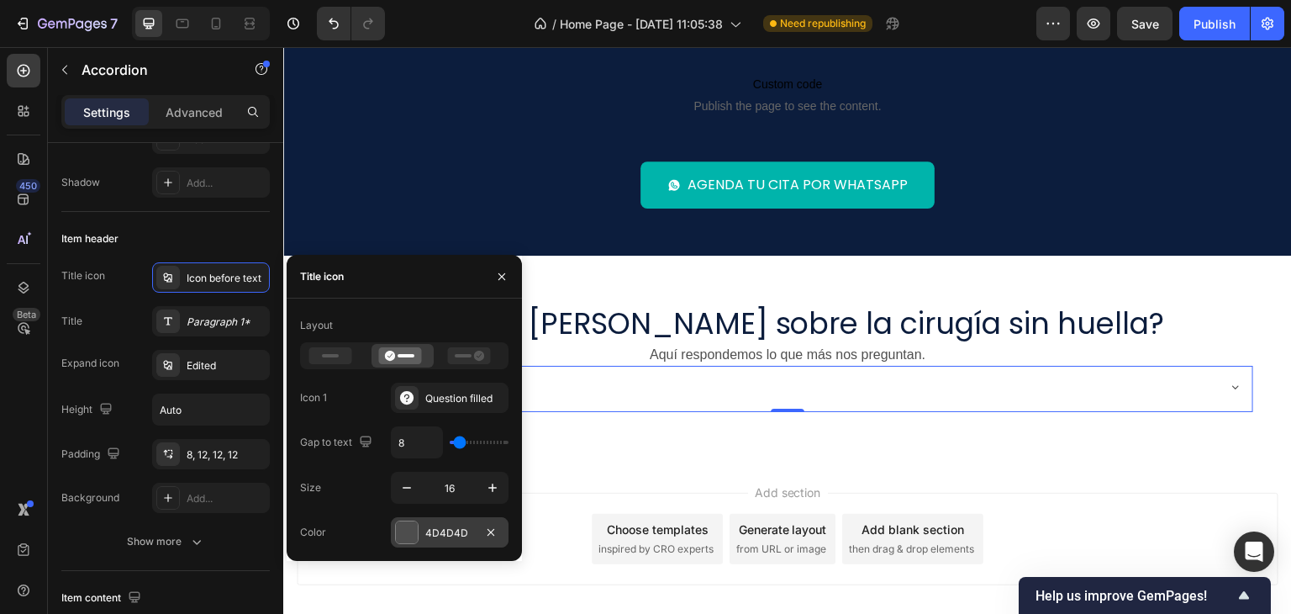
click at [403, 537] on div at bounding box center [407, 532] width 22 height 22
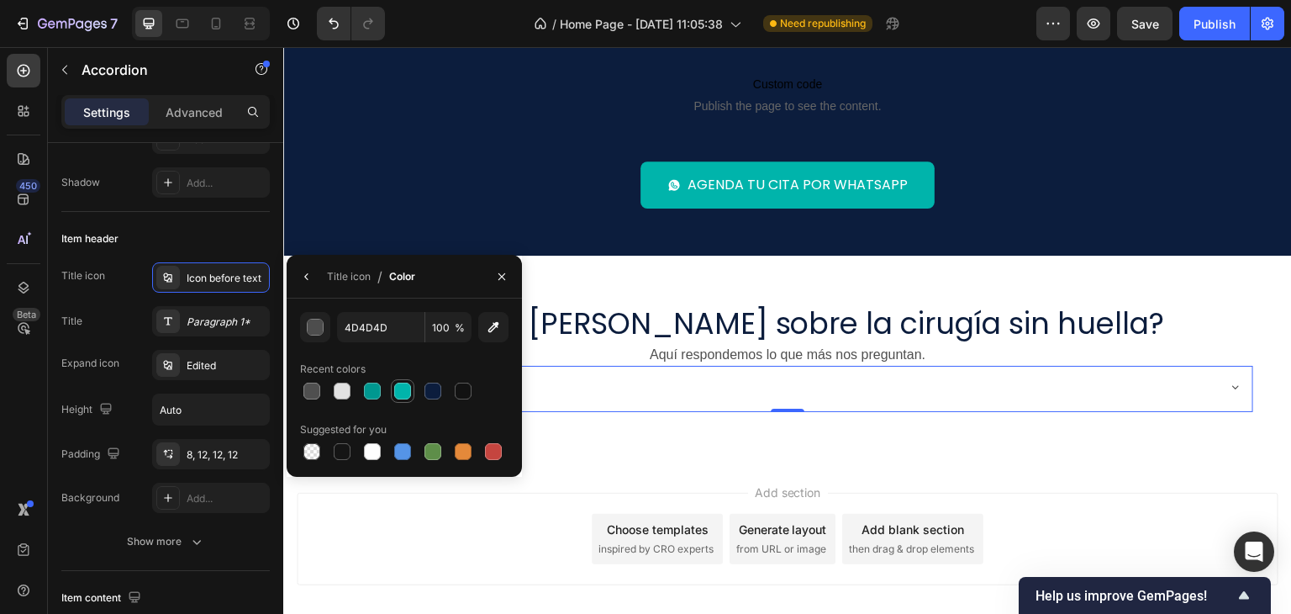
click at [398, 394] on div at bounding box center [402, 390] width 17 height 17
type input "00B4AB"
click at [504, 273] on icon "button" at bounding box center [501, 276] width 7 height 7
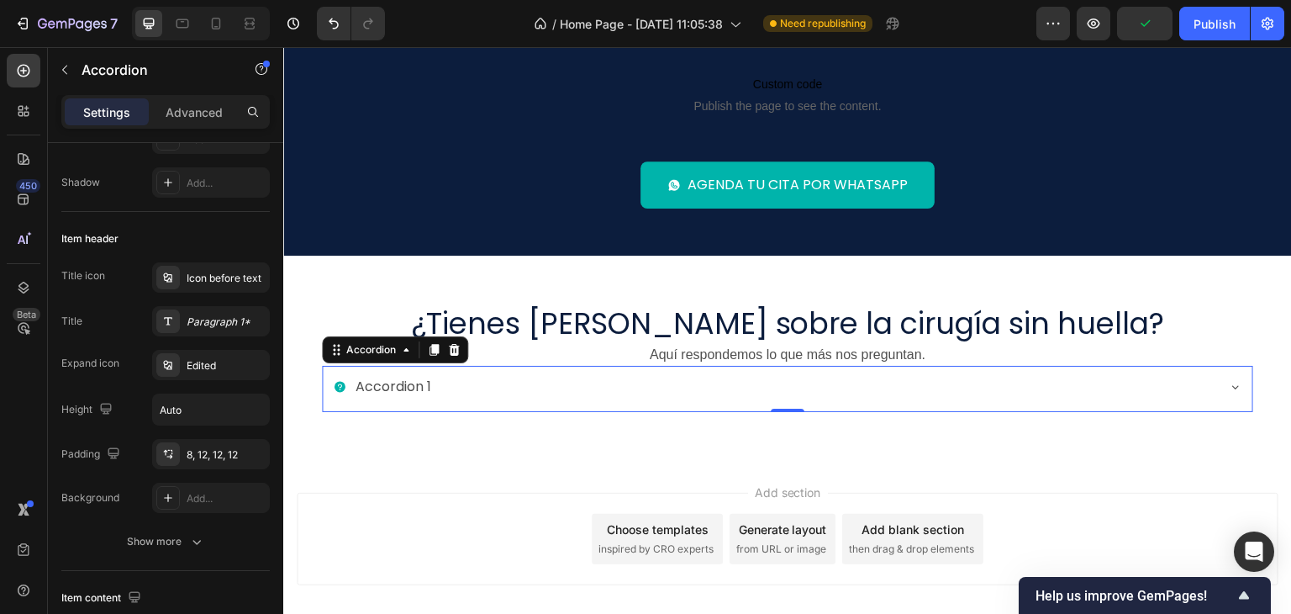
click at [336, 385] on icon at bounding box center [339, 387] width 11 height 11
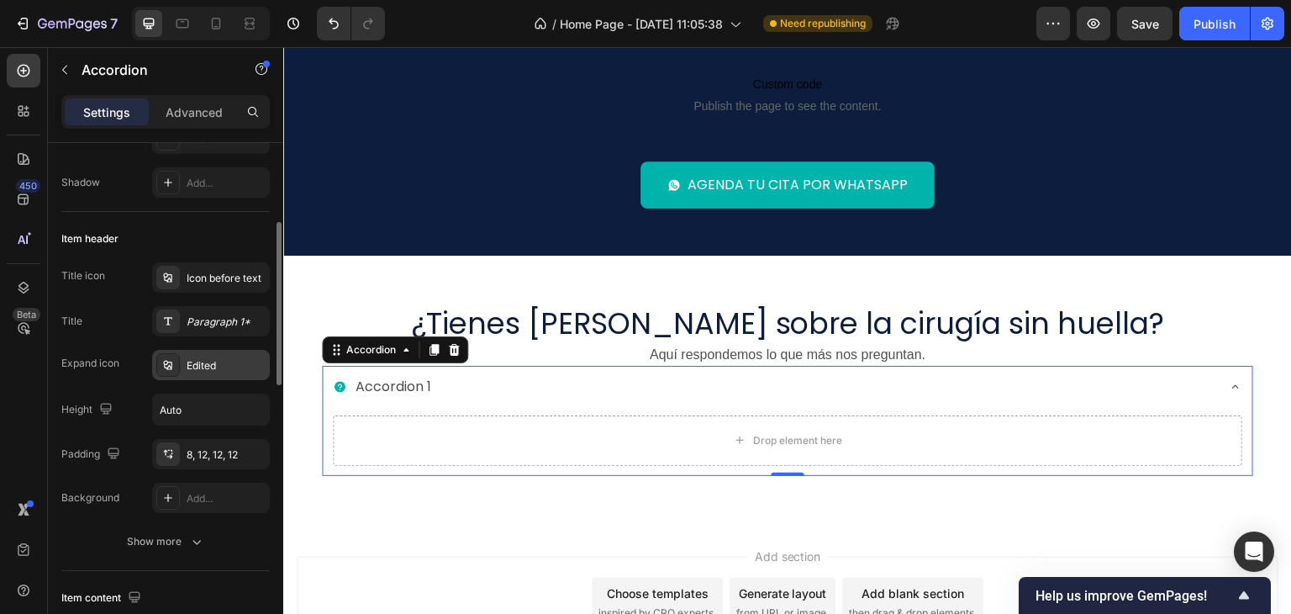
click at [202, 361] on div "Edited" at bounding box center [226, 365] width 79 height 15
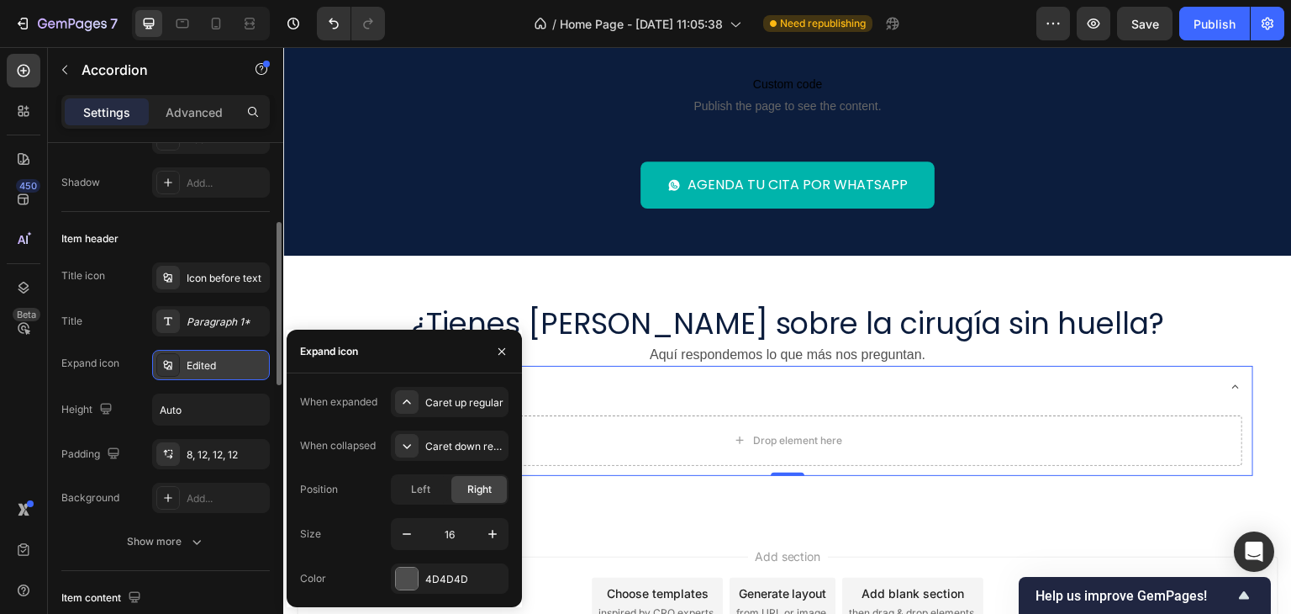
click at [202, 361] on div "Edited" at bounding box center [226, 365] width 79 height 15
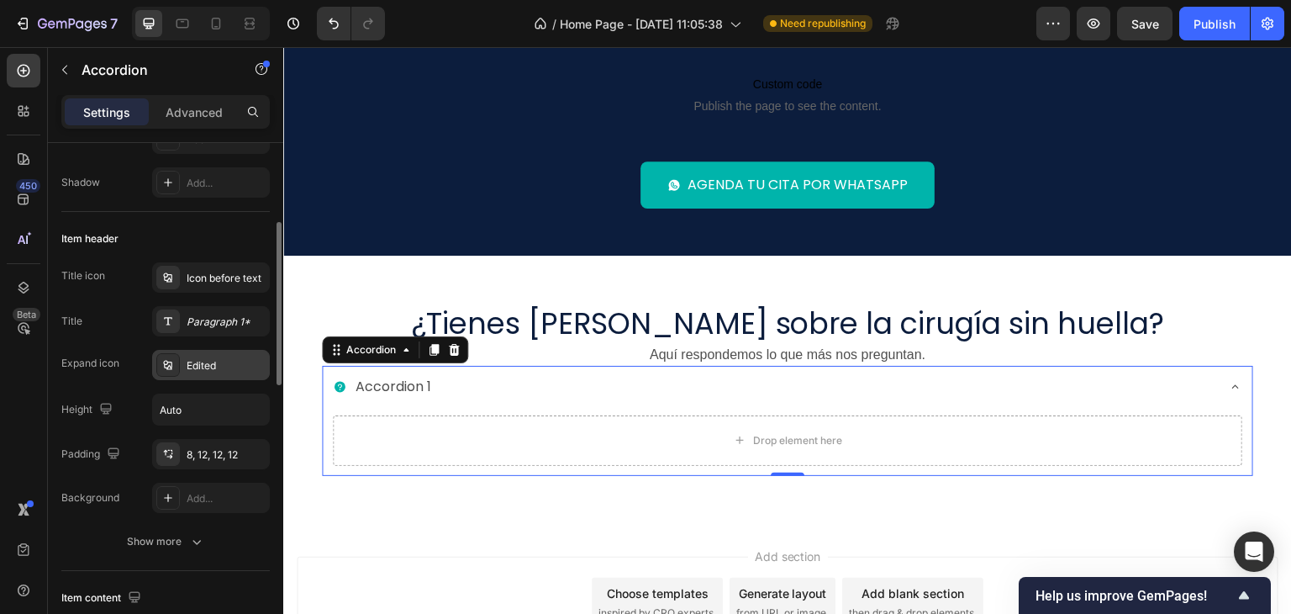
click at [202, 361] on div "Edited" at bounding box center [226, 365] width 79 height 15
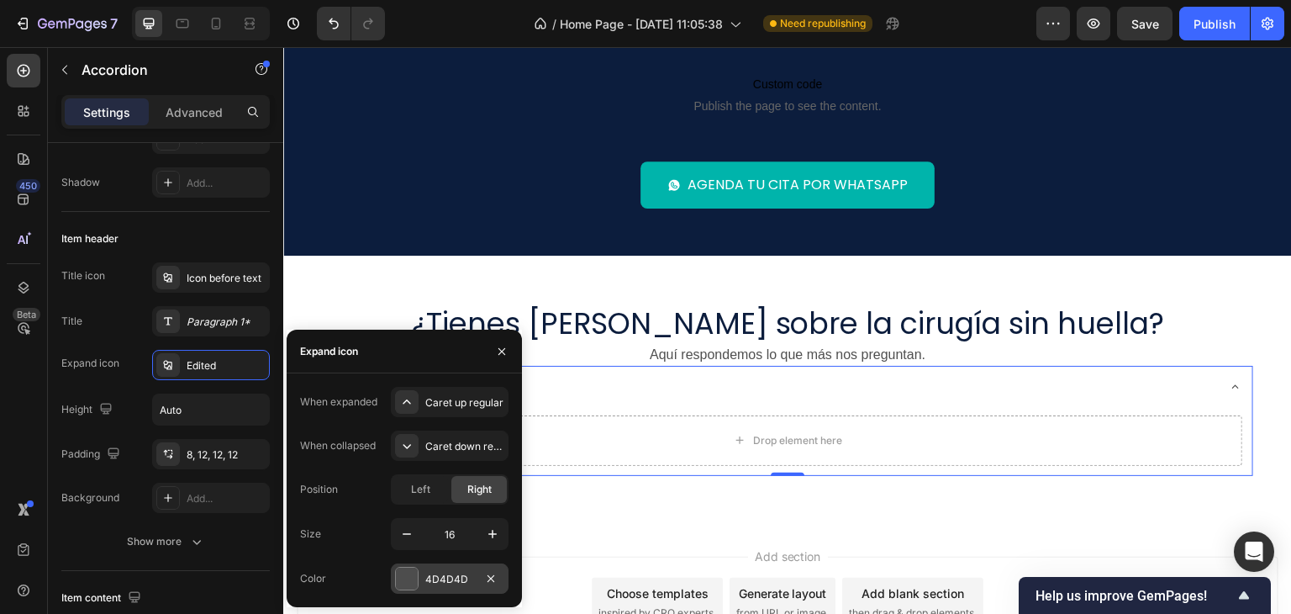
click at [414, 577] on div at bounding box center [407, 578] width 22 height 22
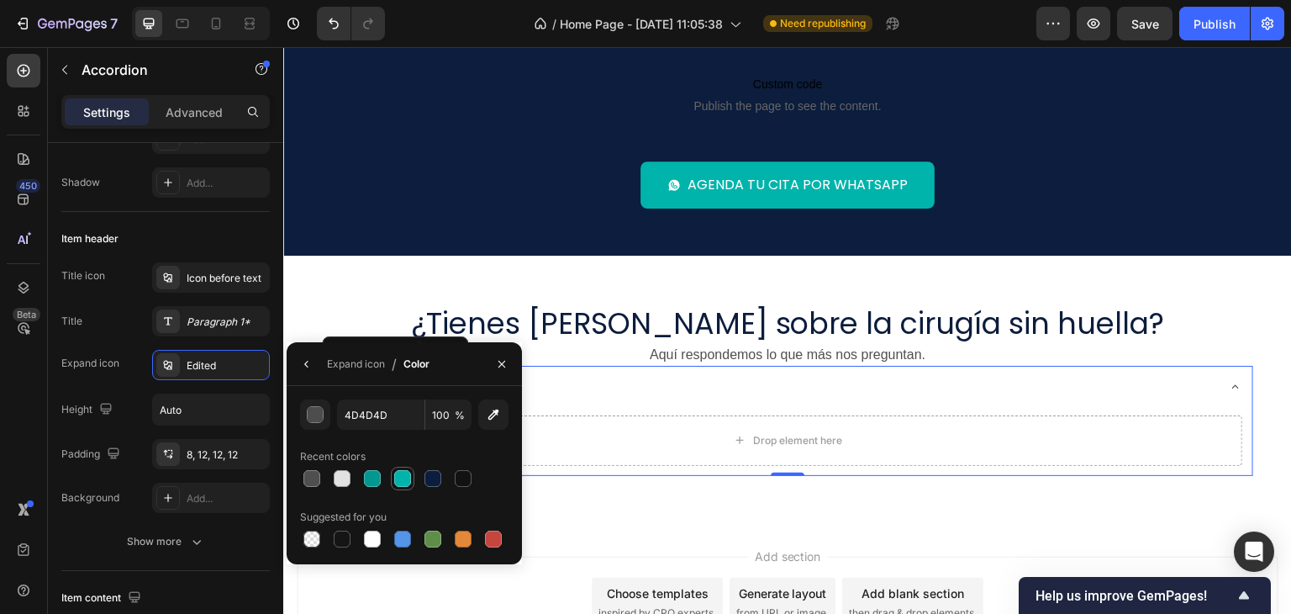
click at [400, 473] on div at bounding box center [402, 478] width 17 height 17
type input "00B4AB"
click at [596, 390] on div "Accordion 1" at bounding box center [774, 386] width 882 height 29
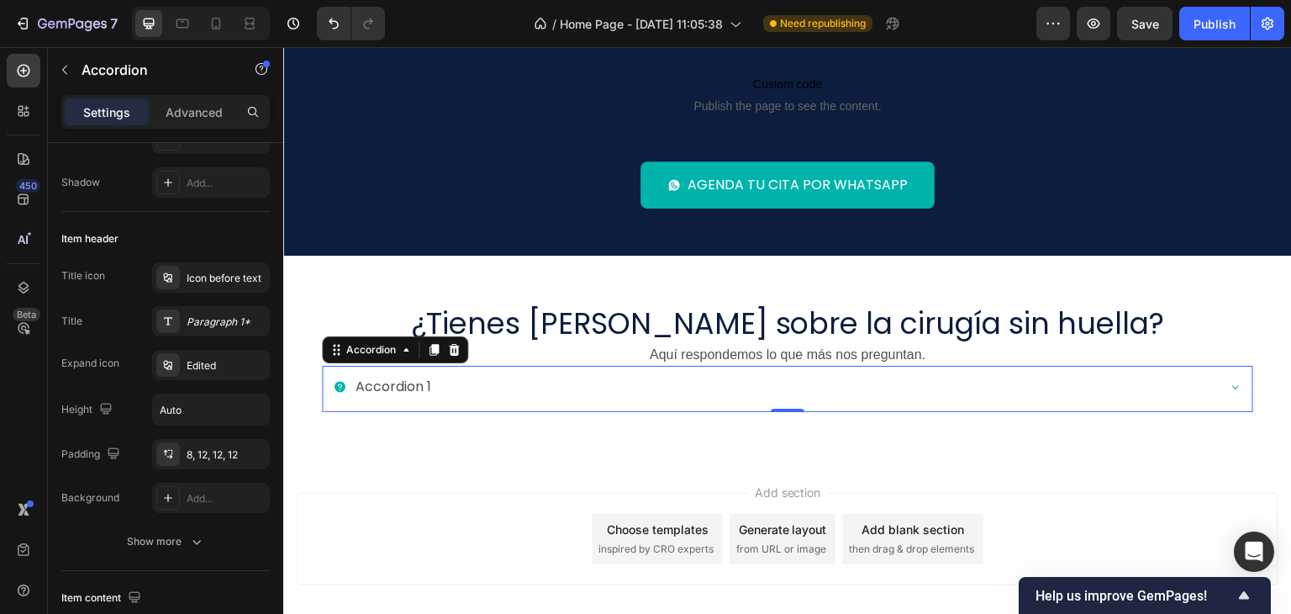
click at [434, 385] on div "Accordion 1" at bounding box center [774, 386] width 882 height 29
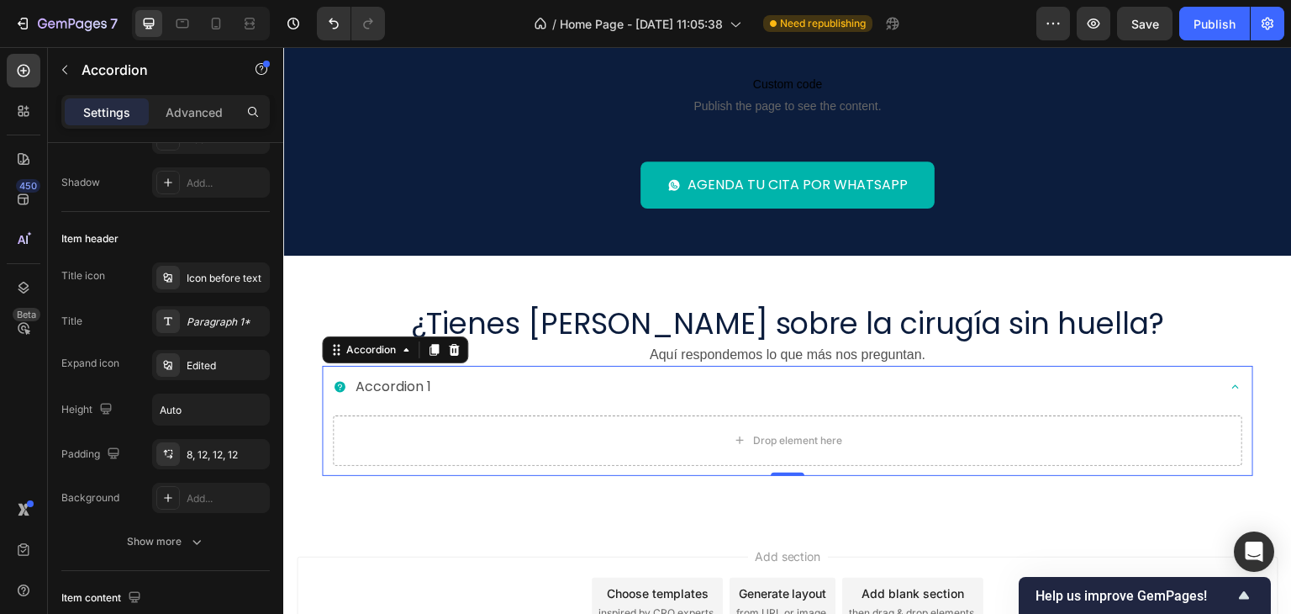
click at [467, 383] on div "Accordion 1" at bounding box center [774, 386] width 882 height 29
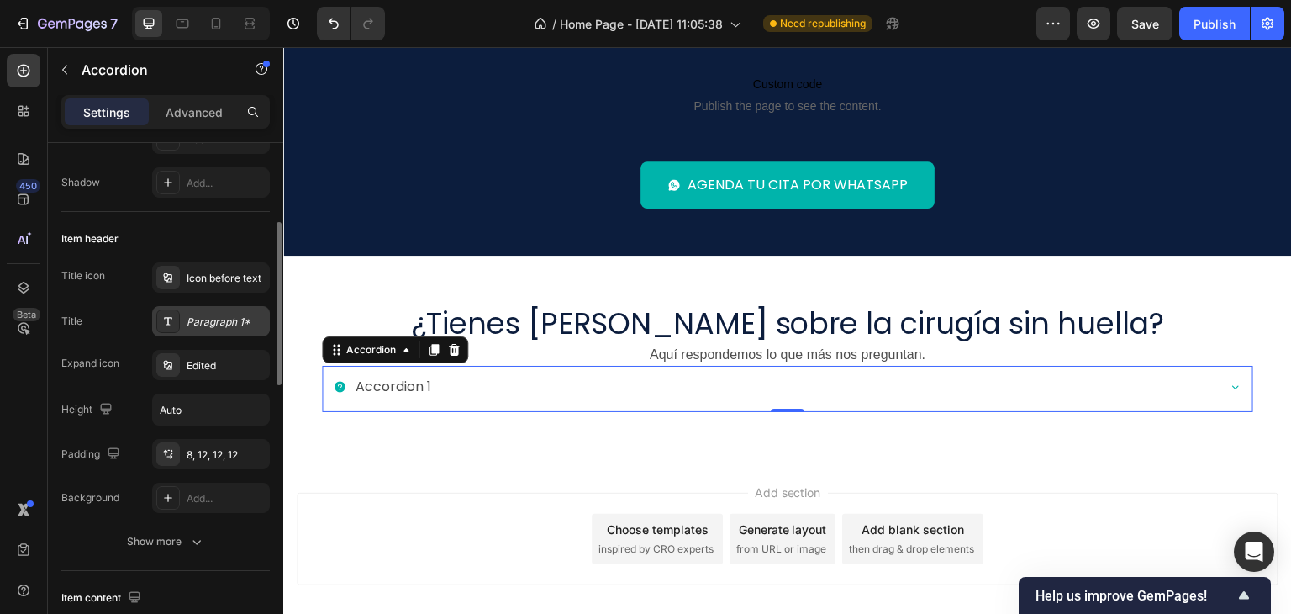
click at [196, 316] on div "Paragraph 1*" at bounding box center [226, 321] width 79 height 15
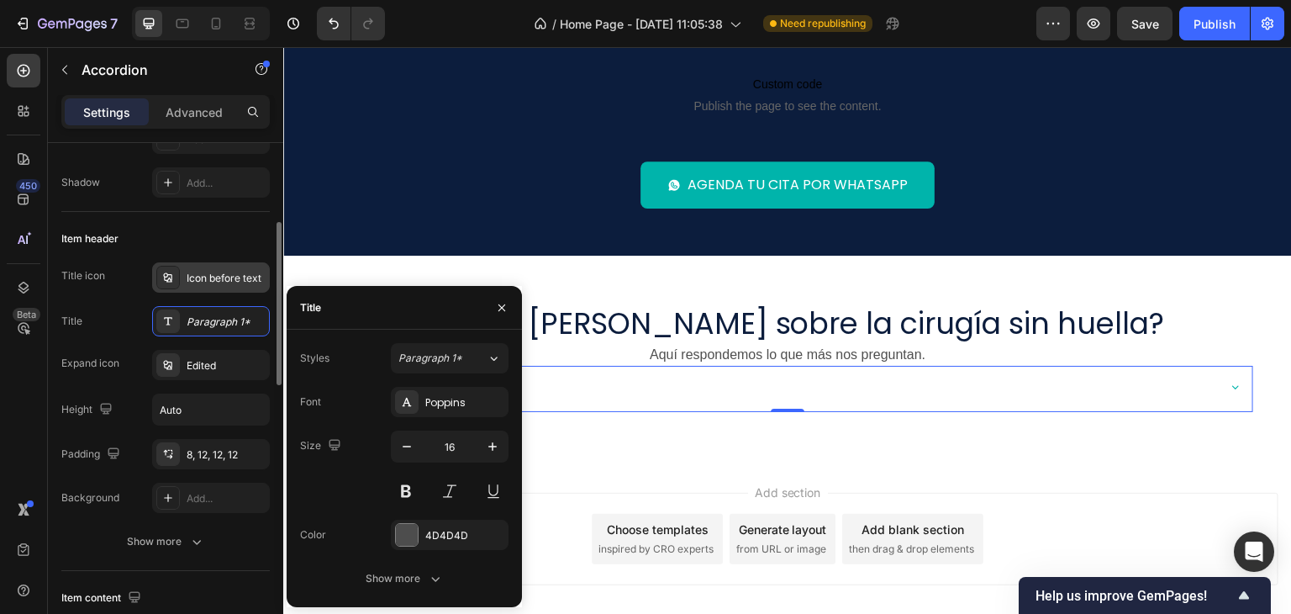
click at [199, 267] on div "Icon before text" at bounding box center [211, 277] width 118 height 30
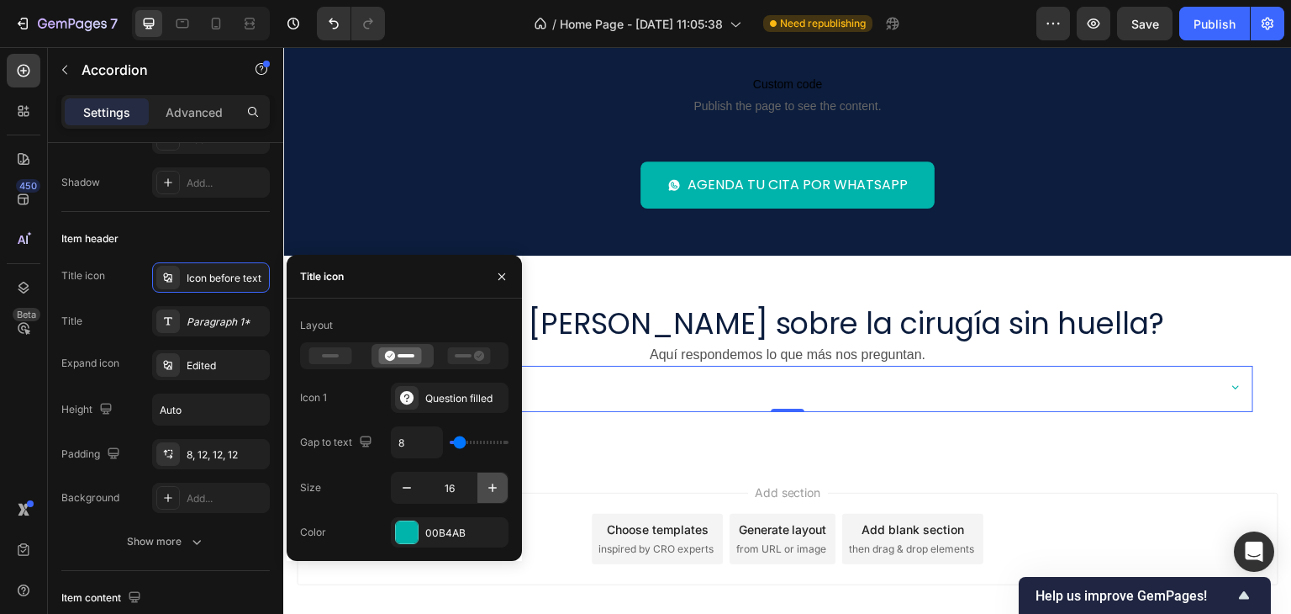
click at [491, 485] on icon "button" at bounding box center [492, 487] width 17 height 17
click at [491, 484] on icon "button" at bounding box center [492, 487] width 17 height 17
click at [490, 484] on icon "button" at bounding box center [492, 487] width 17 height 17
click at [489, 484] on icon "button" at bounding box center [492, 487] width 17 height 17
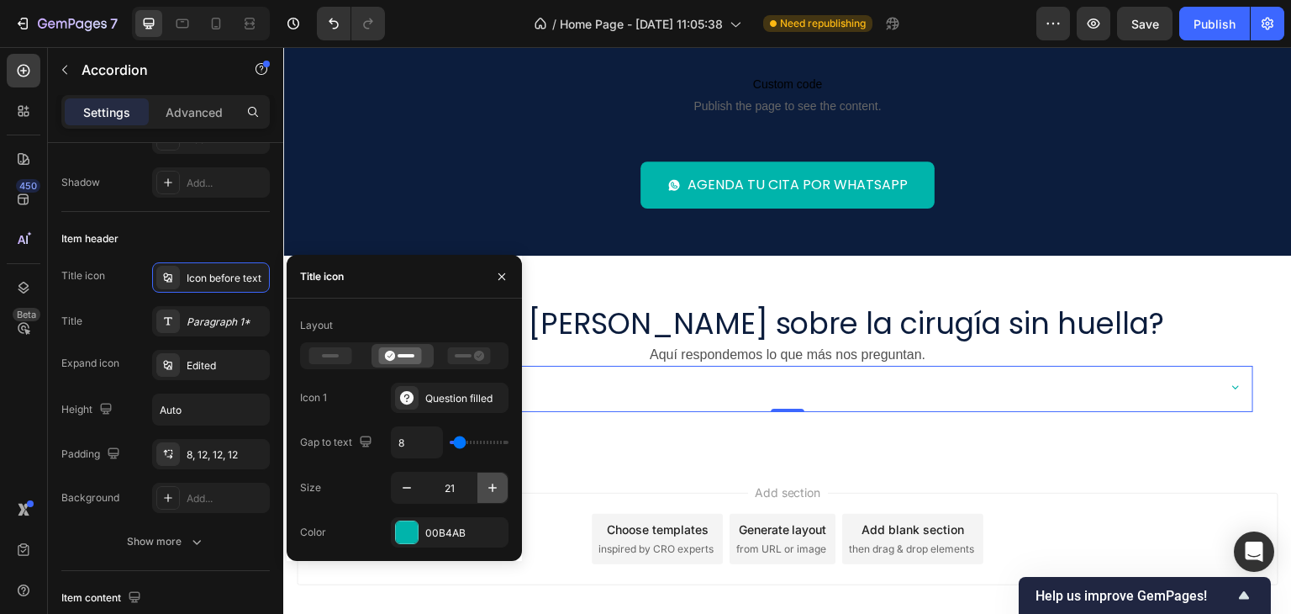
click at [489, 484] on icon "button" at bounding box center [492, 487] width 17 height 17
click at [492, 484] on icon "button" at bounding box center [492, 487] width 8 height 8
click at [444, 486] on input "23" at bounding box center [449, 487] width 55 height 30
type input "30"
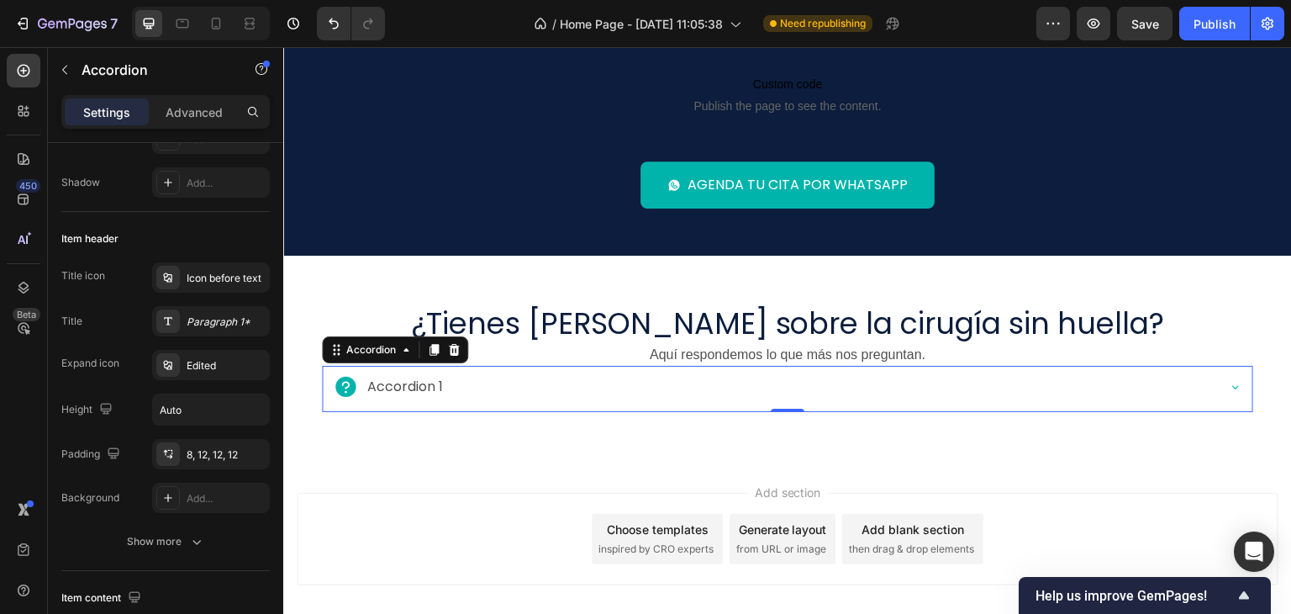
click at [631, 391] on div "Accordion 1" at bounding box center [774, 386] width 882 height 29
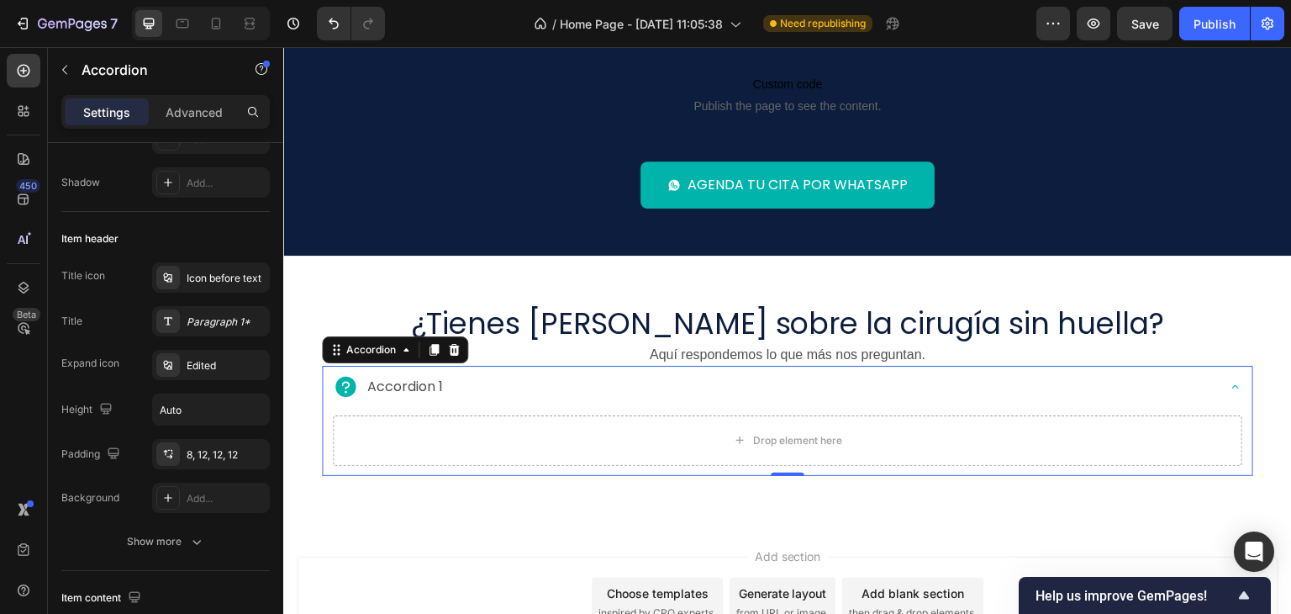
click at [613, 392] on div "Accordion 1" at bounding box center [774, 386] width 882 height 29
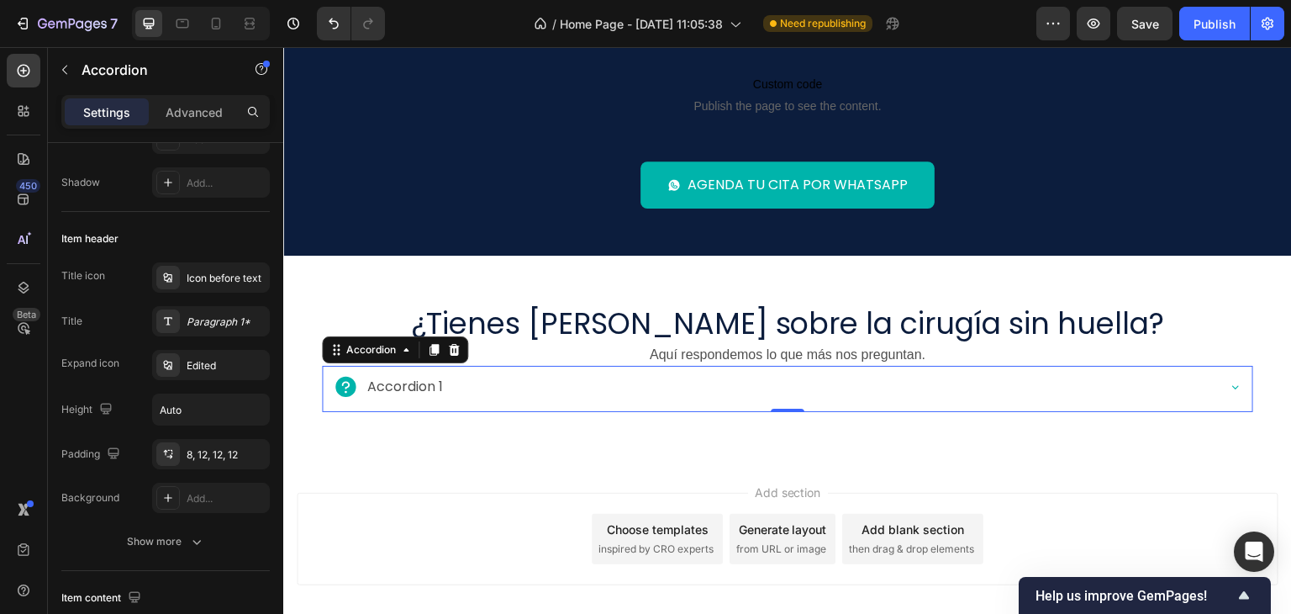
click at [419, 388] on div "Accordion 1" at bounding box center [405, 386] width 81 height 29
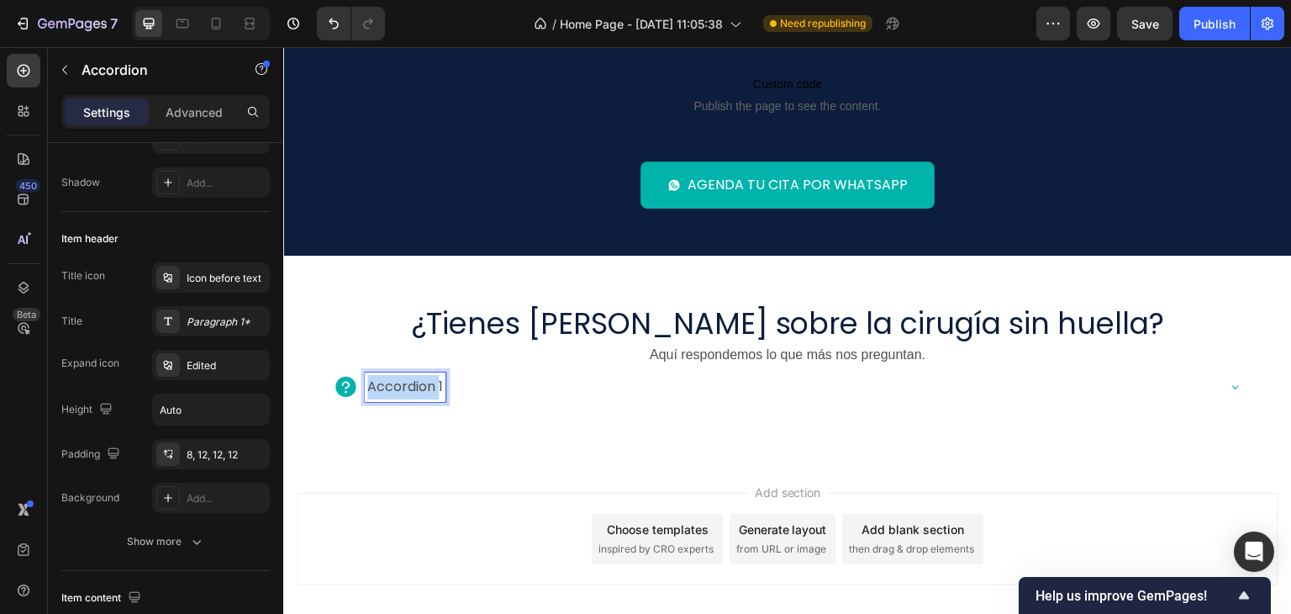
click at [418, 388] on p "Accordion 1" at bounding box center [405, 387] width 76 height 24
click at [419, 388] on p "Accordion 1" at bounding box center [405, 387] width 76 height 24
click at [626, 380] on div "¿Qué es la cirugía sin huella?" at bounding box center [774, 386] width 882 height 29
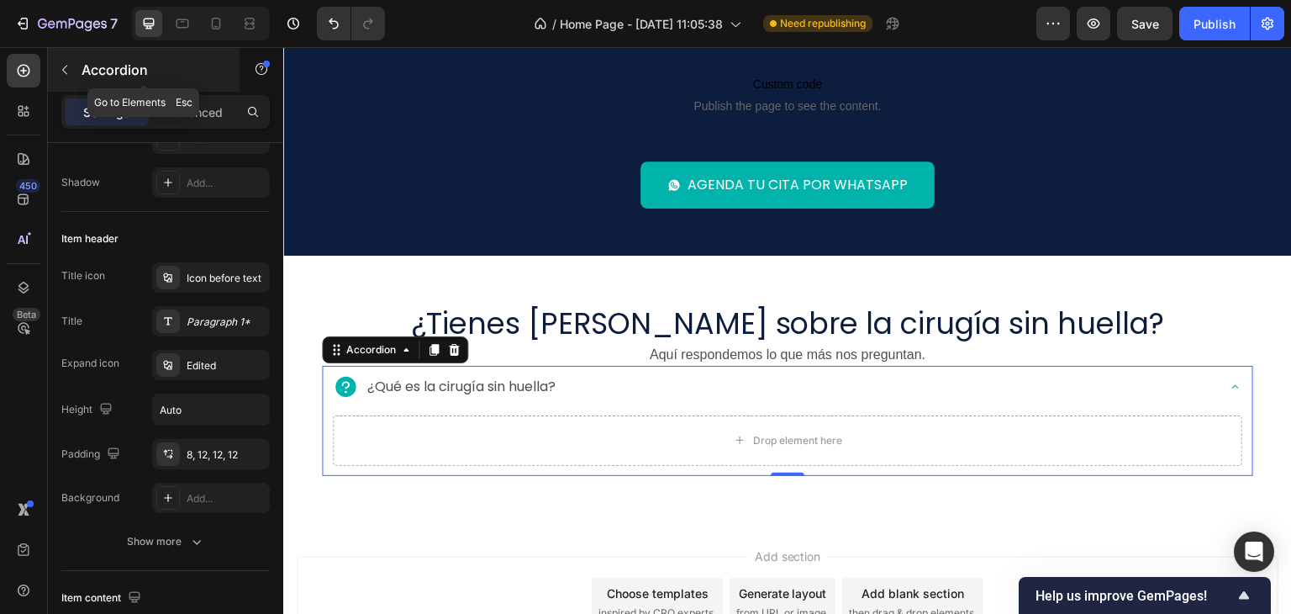
click at [57, 63] on button "button" at bounding box center [64, 69] width 27 height 27
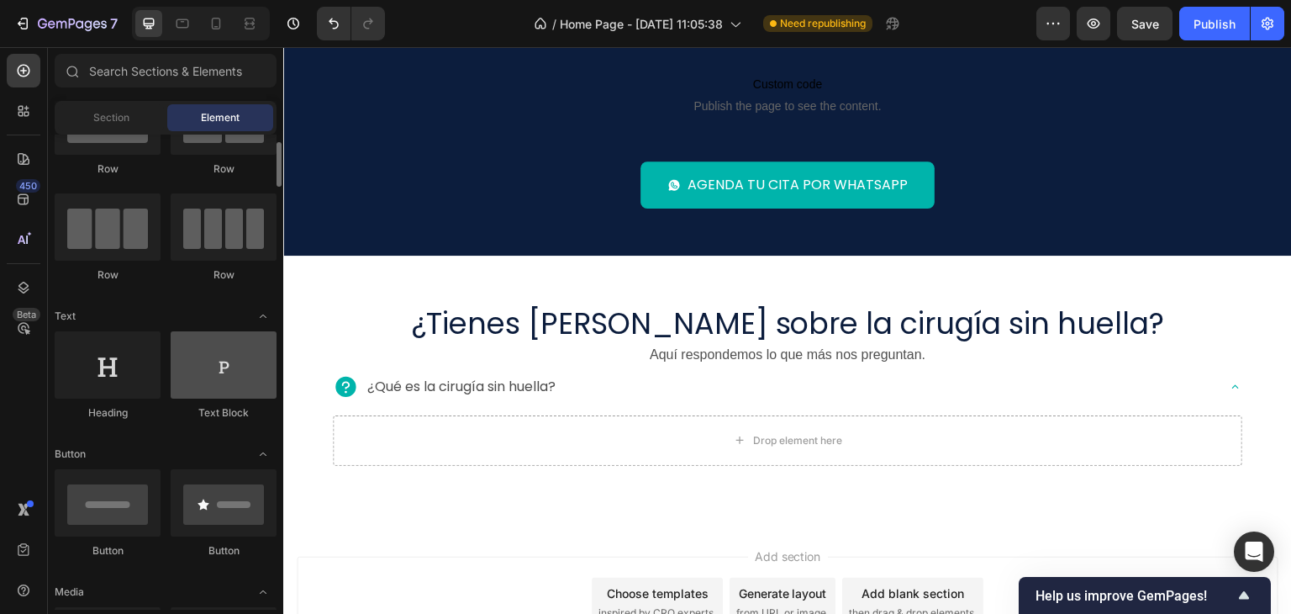
scroll to position [0, 0]
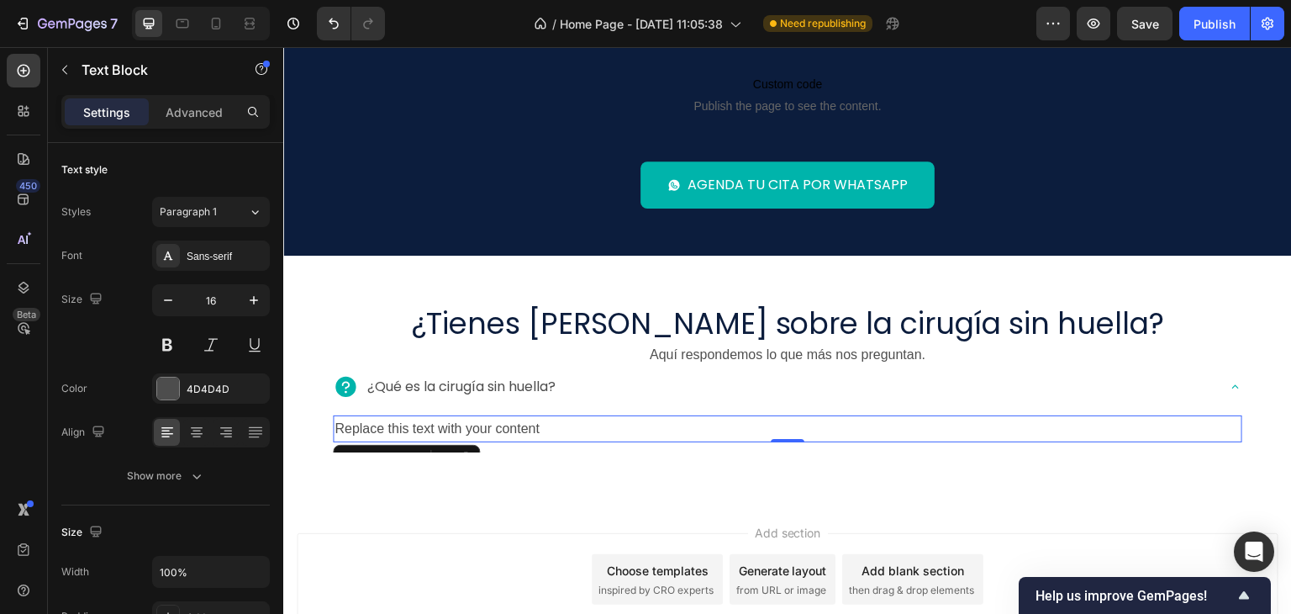
click at [515, 428] on div "Replace this text with your content" at bounding box center [787, 429] width 909 height 28
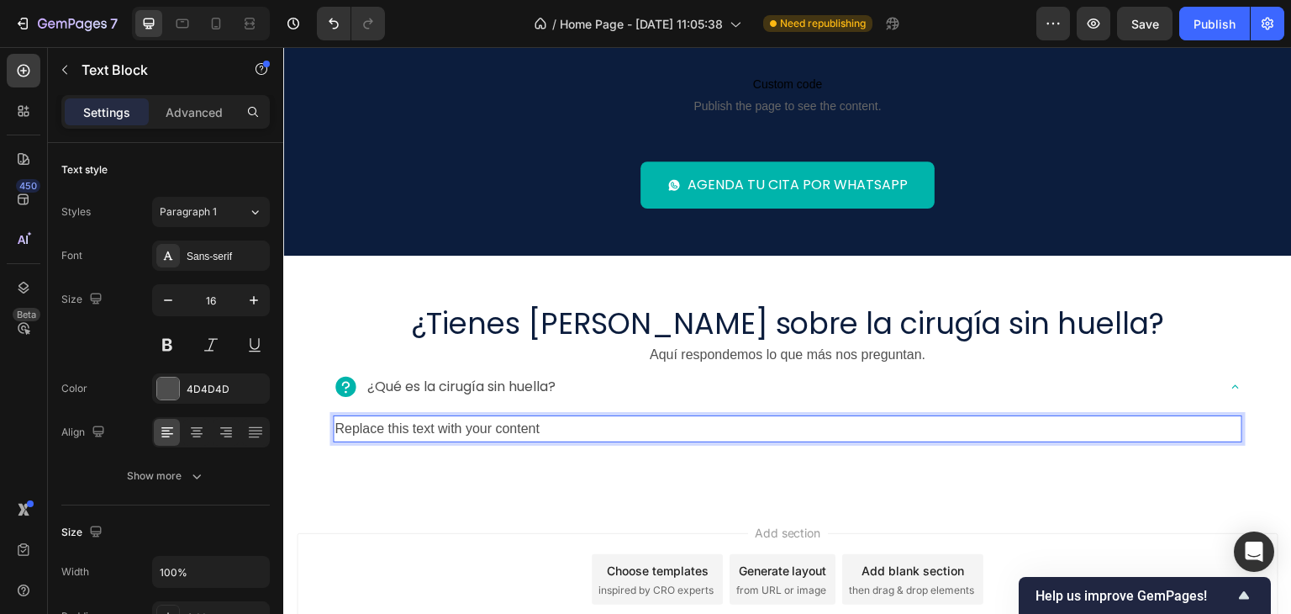
click at [515, 428] on p "Replace this text with your content" at bounding box center [787, 429] width 906 height 24
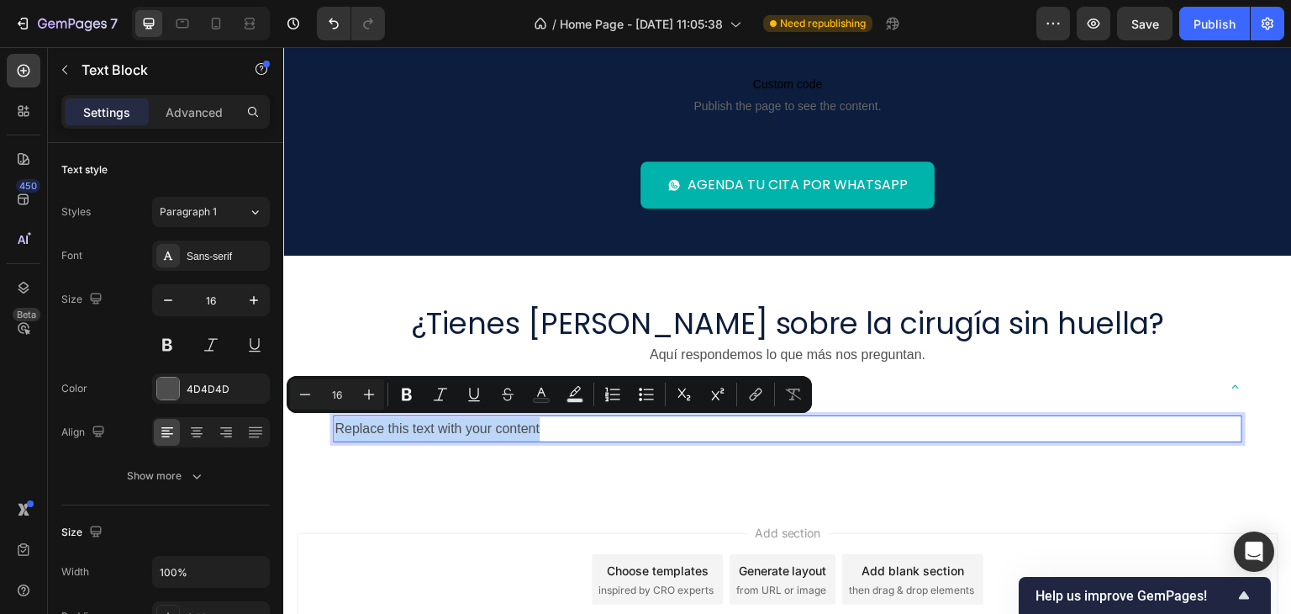
click at [515, 428] on p "Replace this text with your content" at bounding box center [787, 429] width 906 height 24
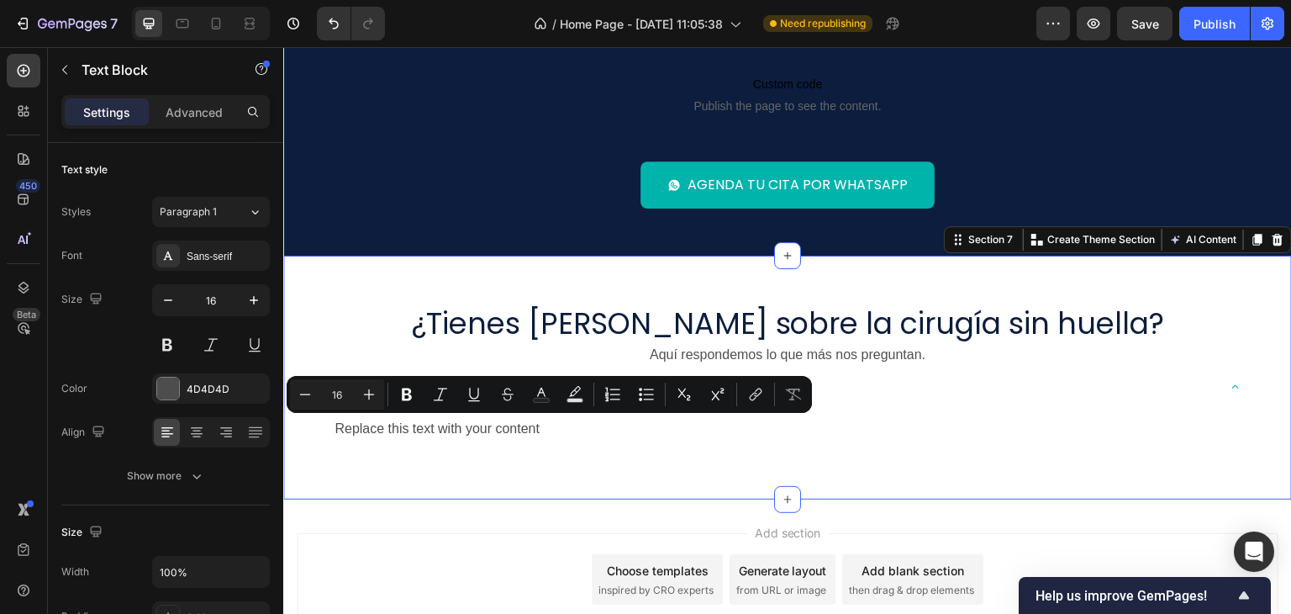
click at [519, 470] on div "¿Tienes dudas sobre la cirugía sin huella? Heading Aquí respondemos lo que más …" at bounding box center [787, 377] width 1009 height 244
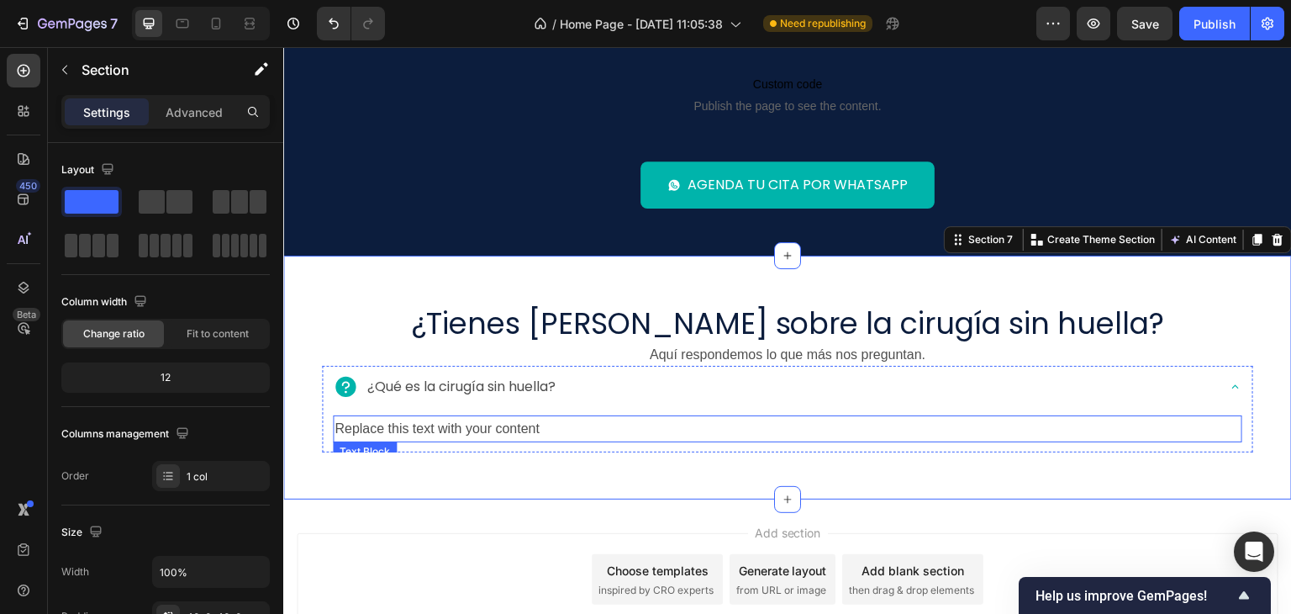
click at [584, 425] on p "Replace this text with your content" at bounding box center [787, 429] width 906 height 24
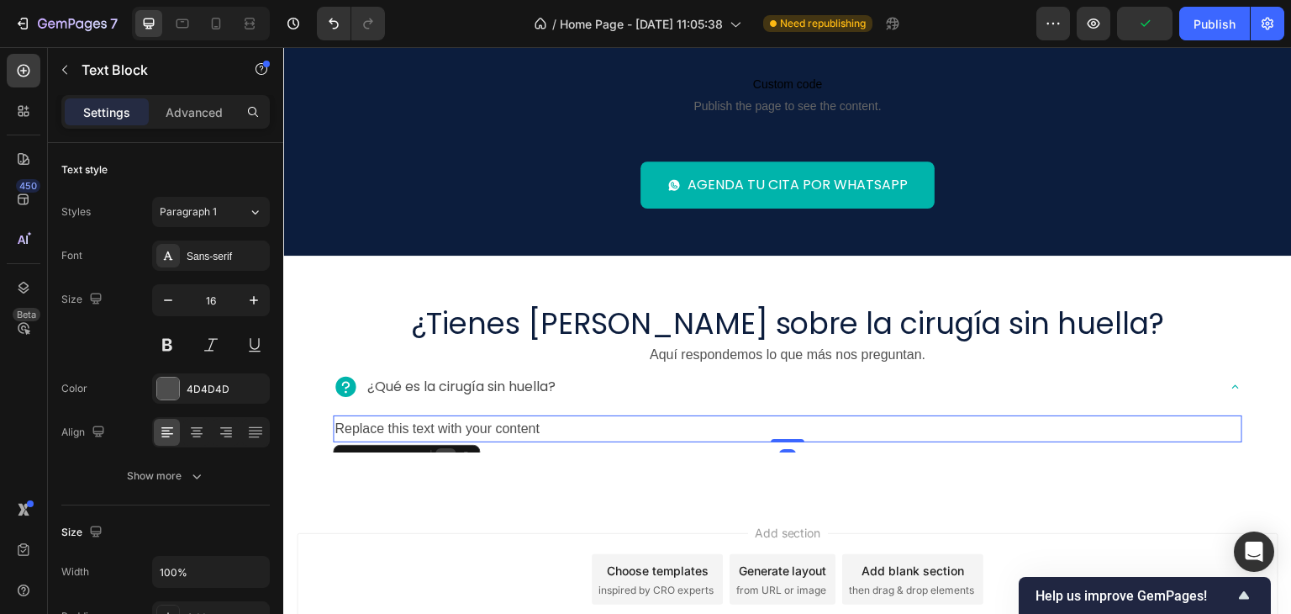
click at [440, 449] on div at bounding box center [445, 458] width 20 height 20
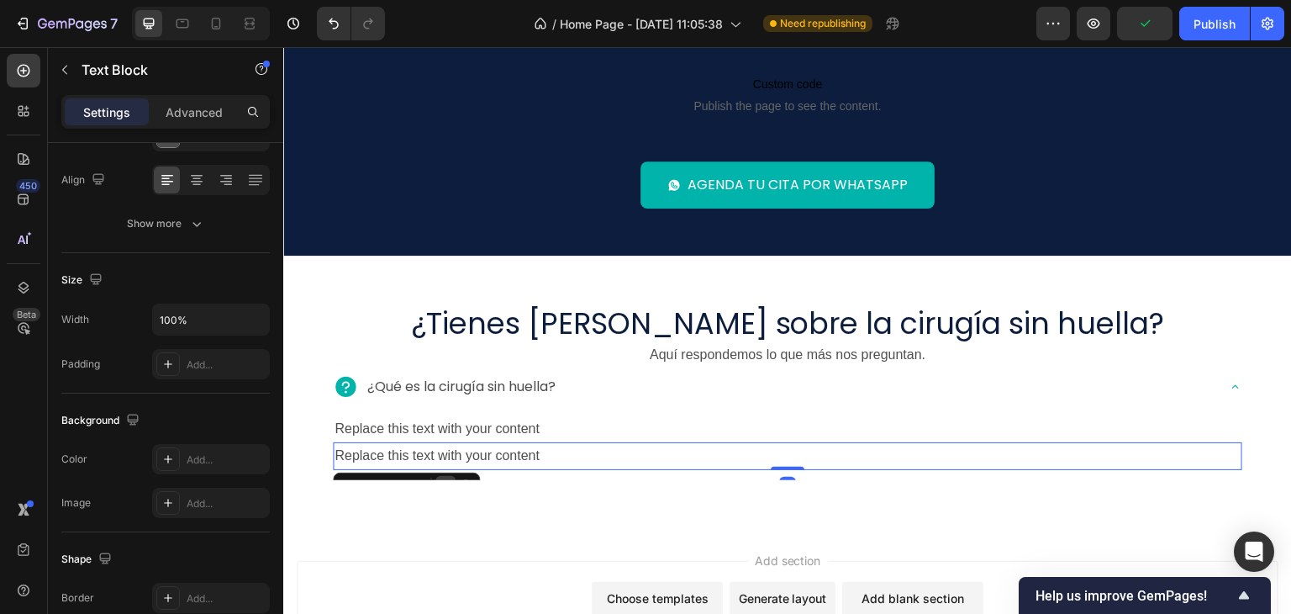
click at [435, 477] on div at bounding box center [445, 486] width 20 height 20
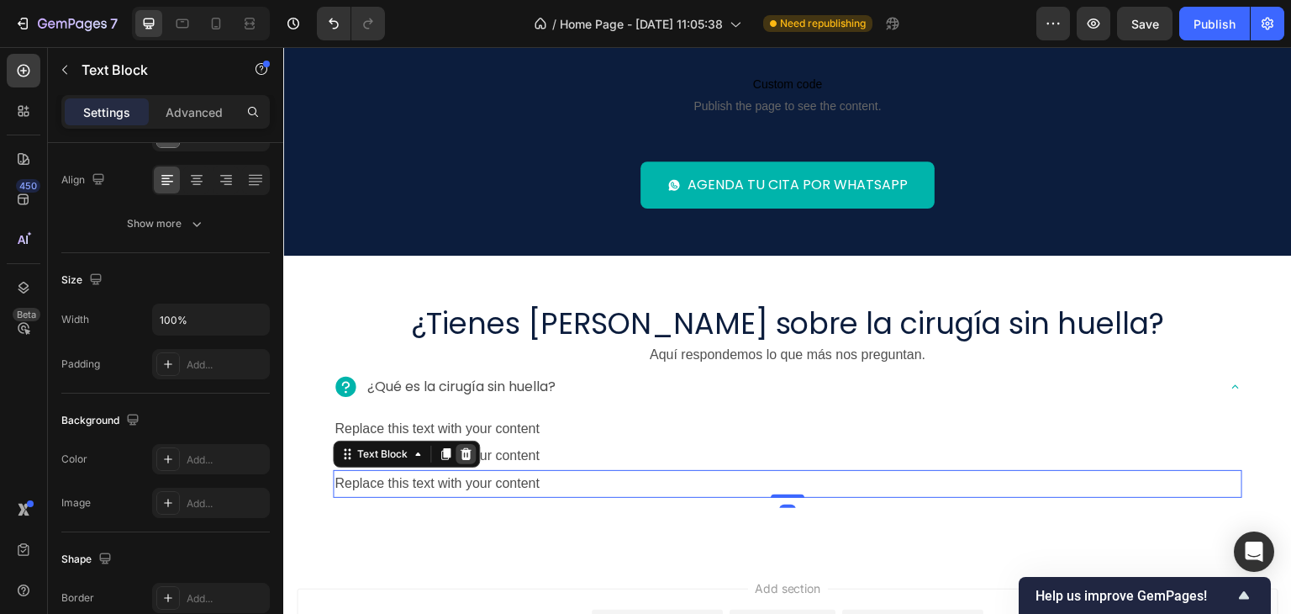
click at [461, 451] on icon at bounding box center [466, 454] width 11 height 12
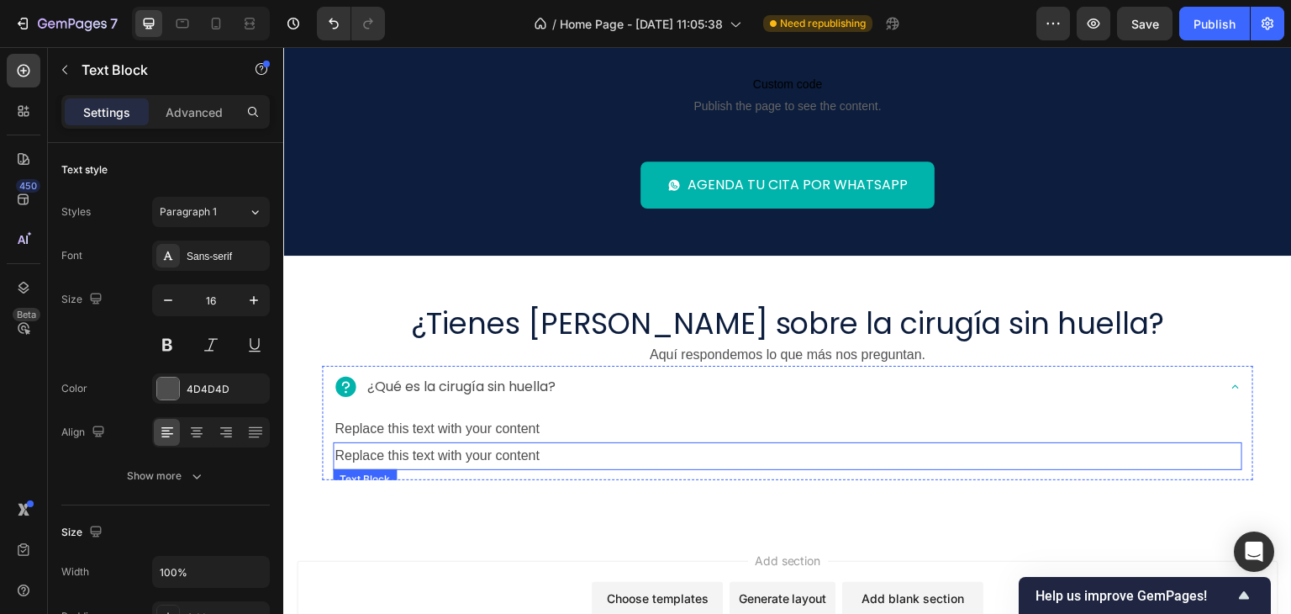
click at [571, 456] on div "Replace this text with your content" at bounding box center [787, 456] width 909 height 28
click at [457, 477] on div at bounding box center [466, 486] width 20 height 20
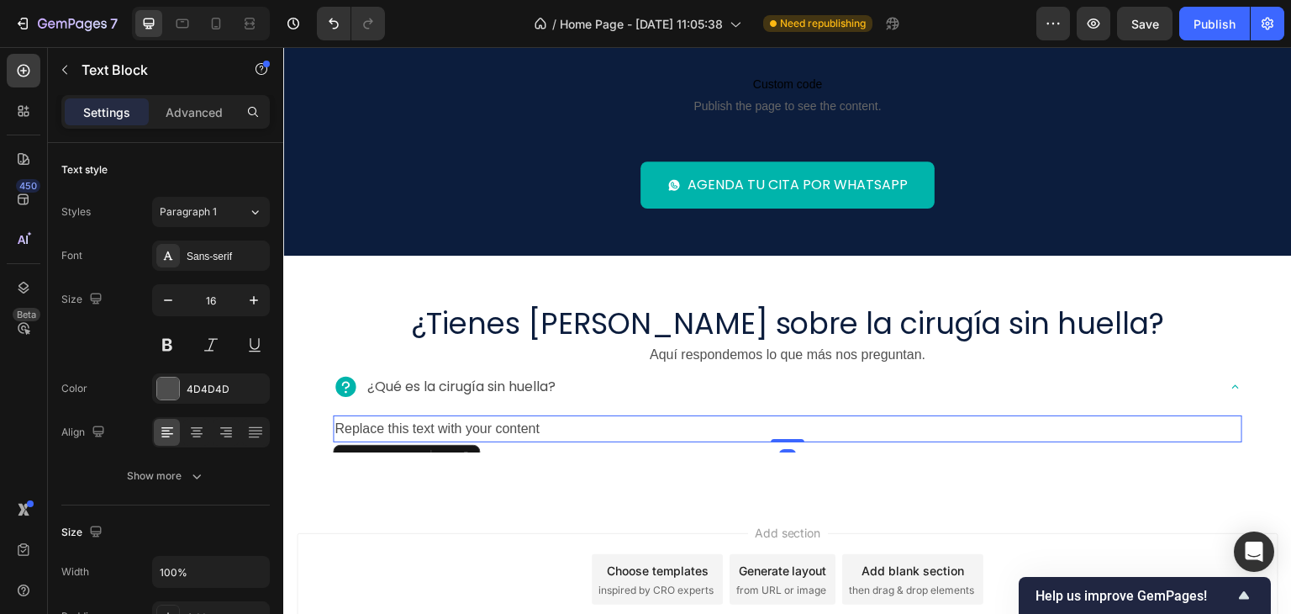
click at [554, 429] on p "Replace this text with your content" at bounding box center [787, 429] width 906 height 24
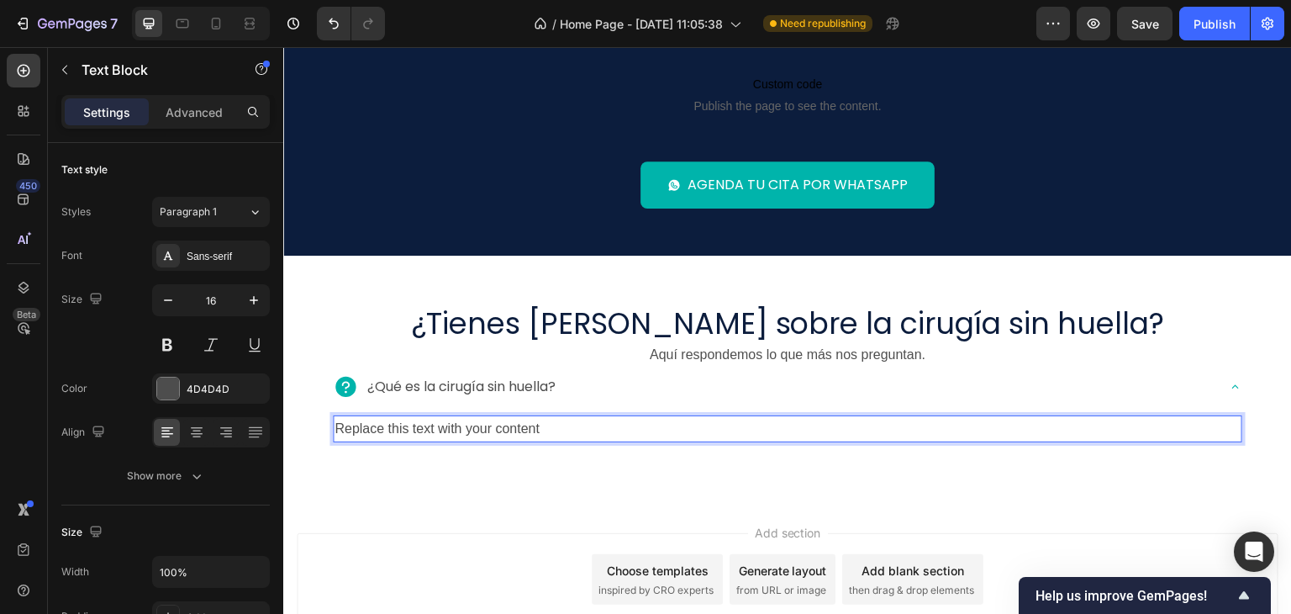
click at [606, 429] on p "Replace this text with your content" at bounding box center [787, 429] width 906 height 24
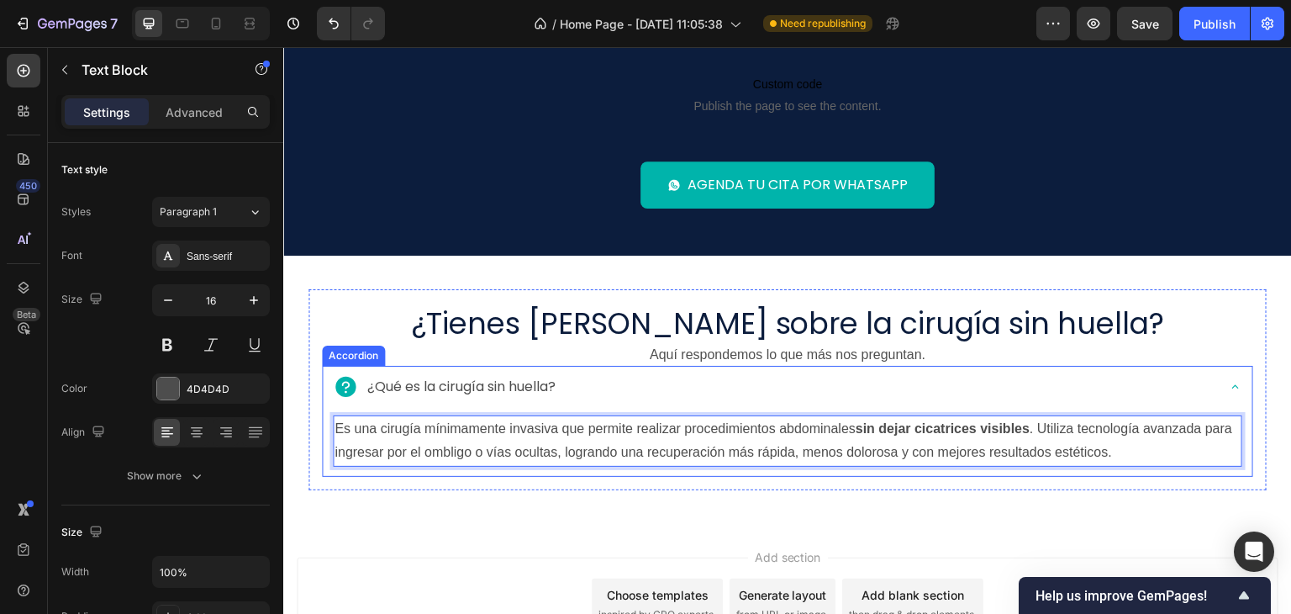
click at [620, 389] on div "¿Qué es la cirugía sin huella?" at bounding box center [774, 386] width 882 height 29
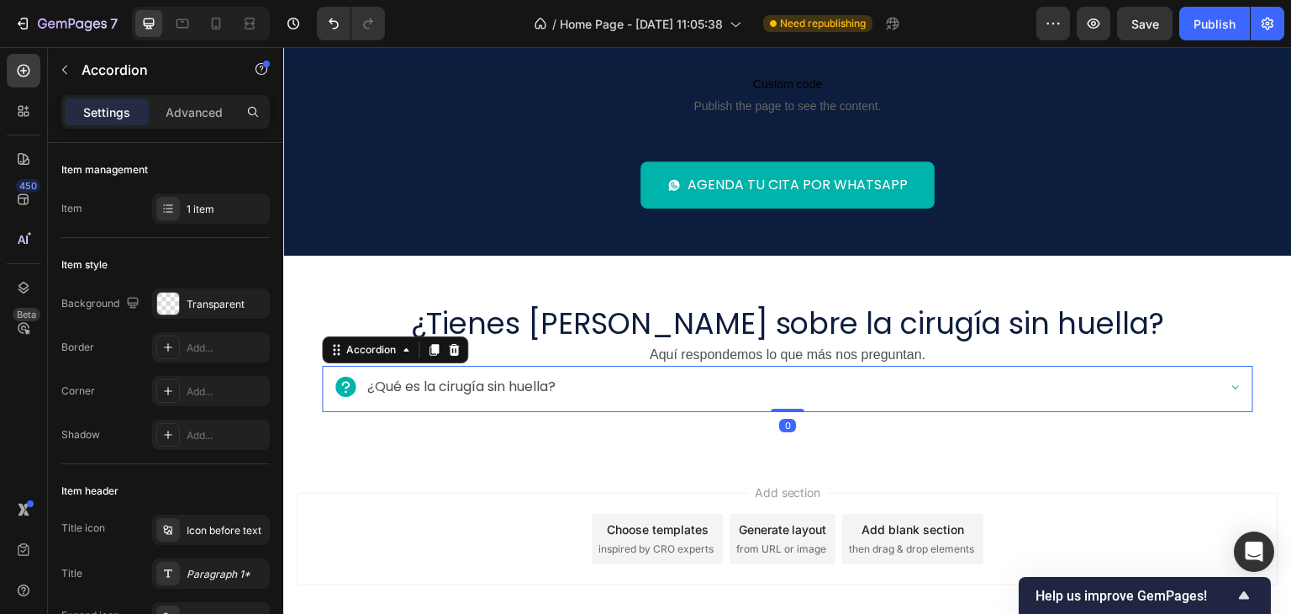
click at [620, 389] on div "¿Qué es la cirugía sin huella?" at bounding box center [774, 386] width 882 height 29
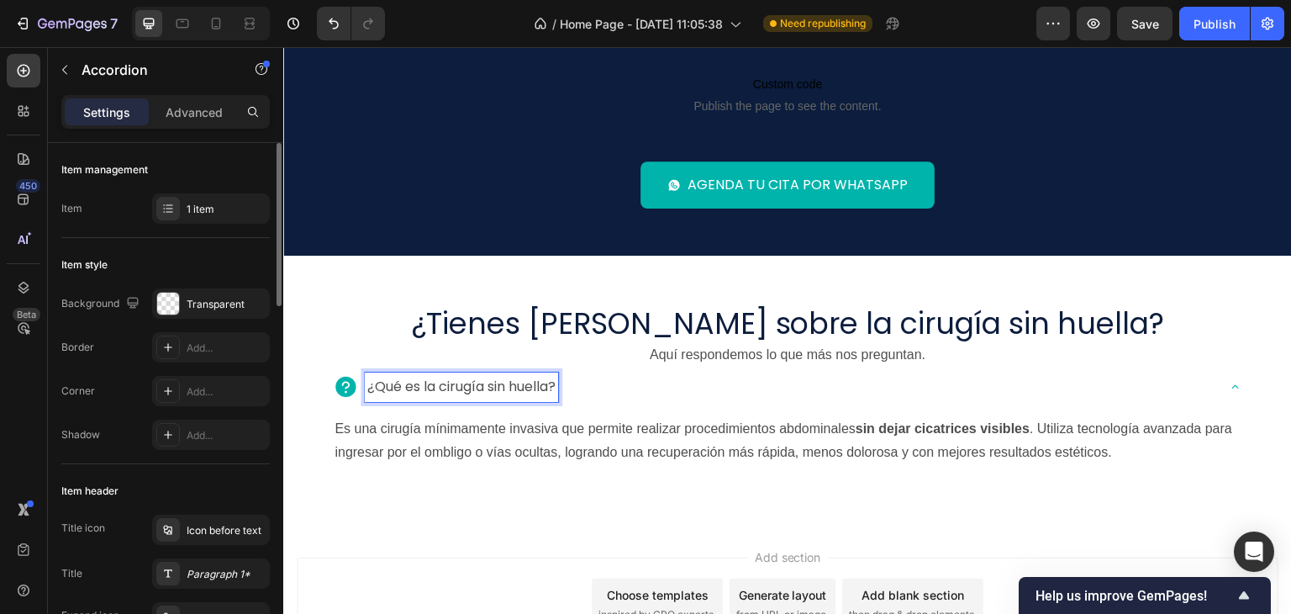
scroll to position [168, 0]
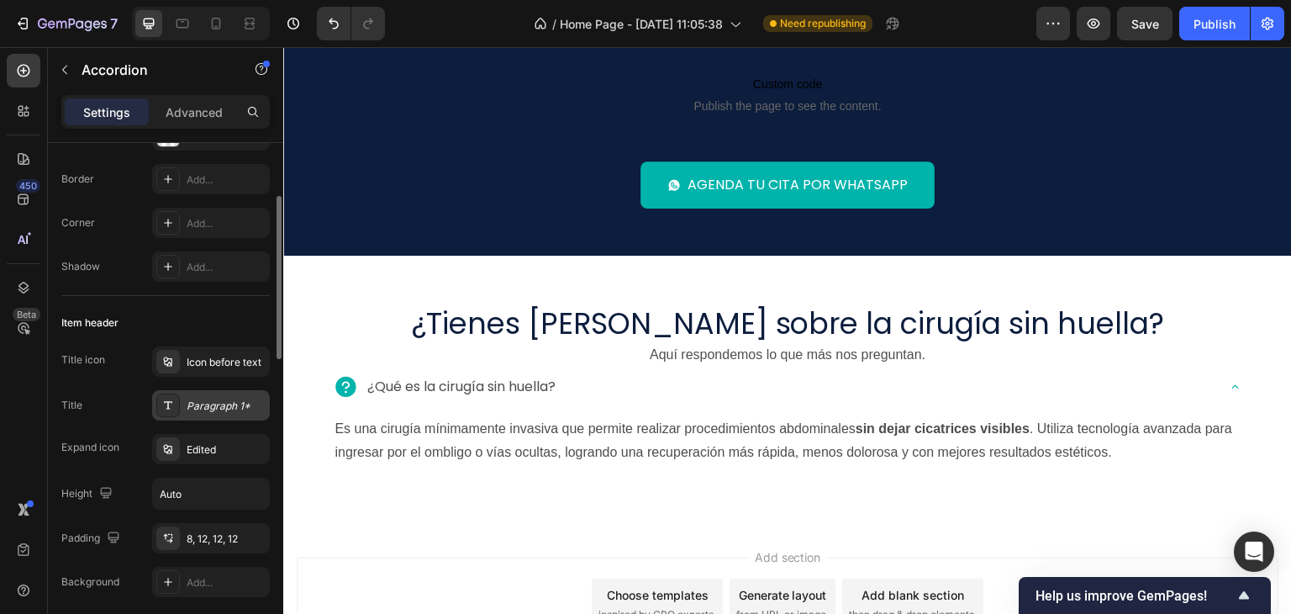
click at [209, 414] on div "Paragraph 1*" at bounding box center [211, 405] width 118 height 30
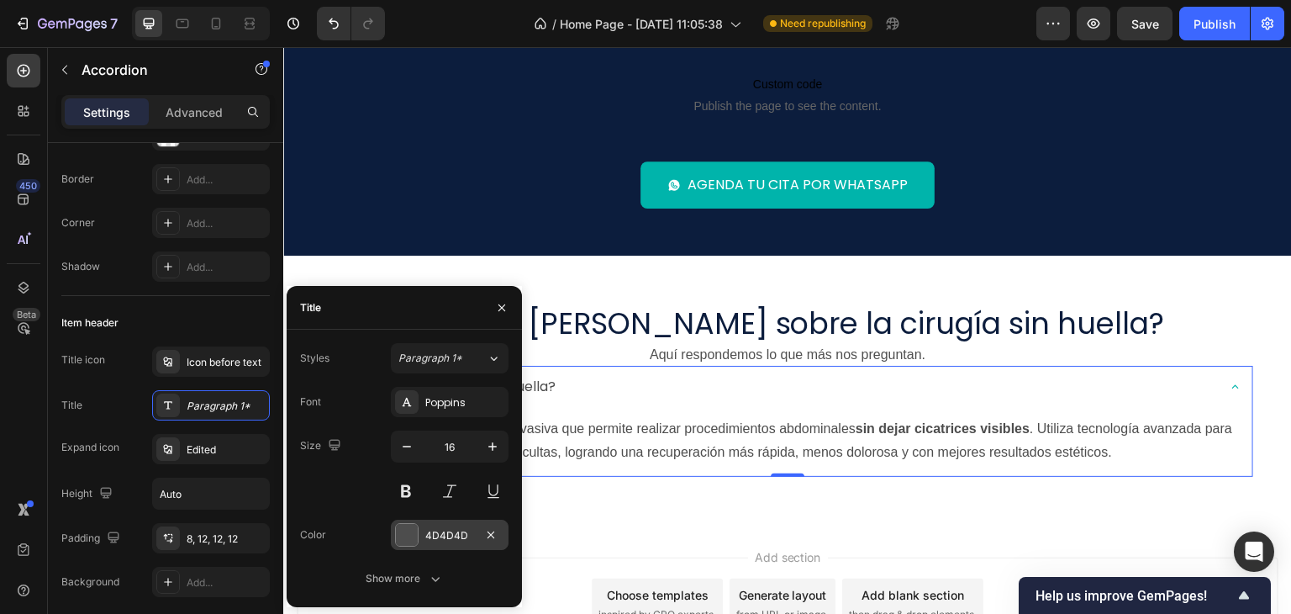
click at [407, 531] on div at bounding box center [407, 535] width 22 height 22
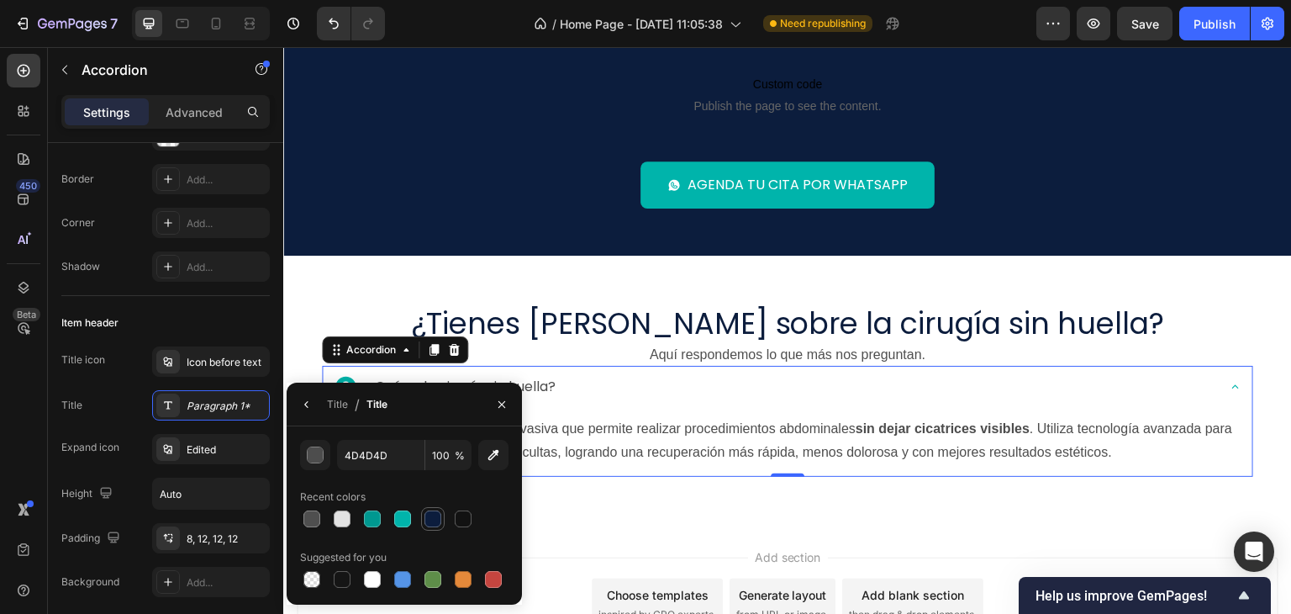
click at [425, 518] on div at bounding box center [432, 518] width 17 height 17
type input "0C1D3D"
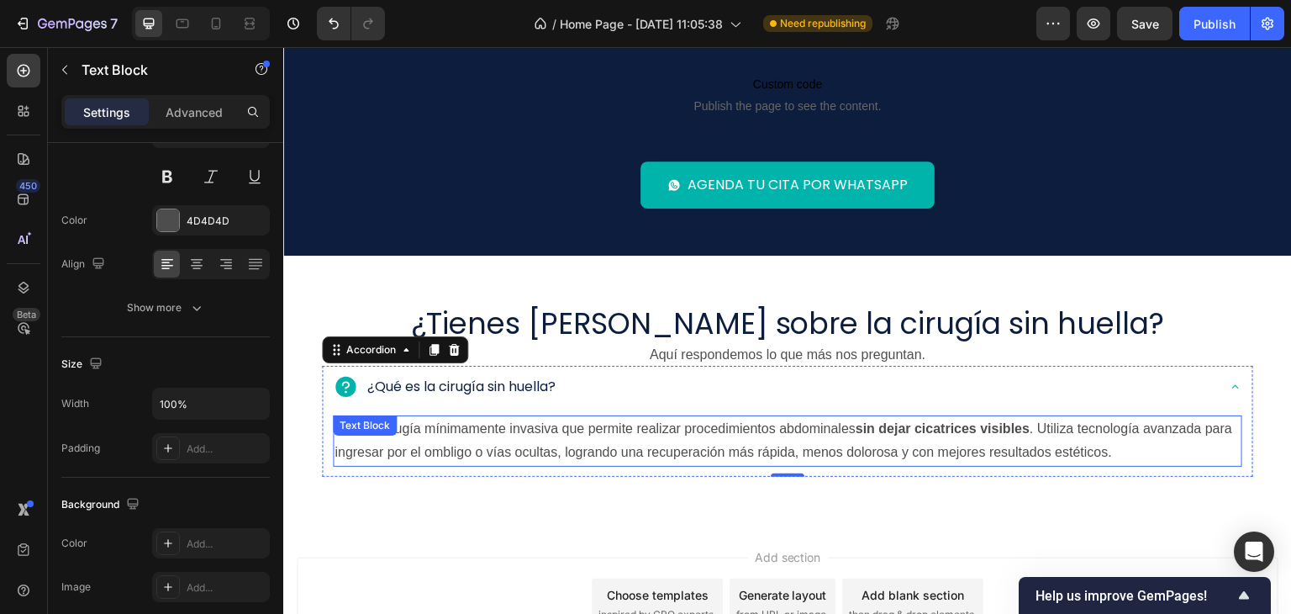
click at [586, 446] on p "Es una cirugía mínimamente invasiva que permite realizar procedimientos abdomin…" at bounding box center [787, 441] width 906 height 49
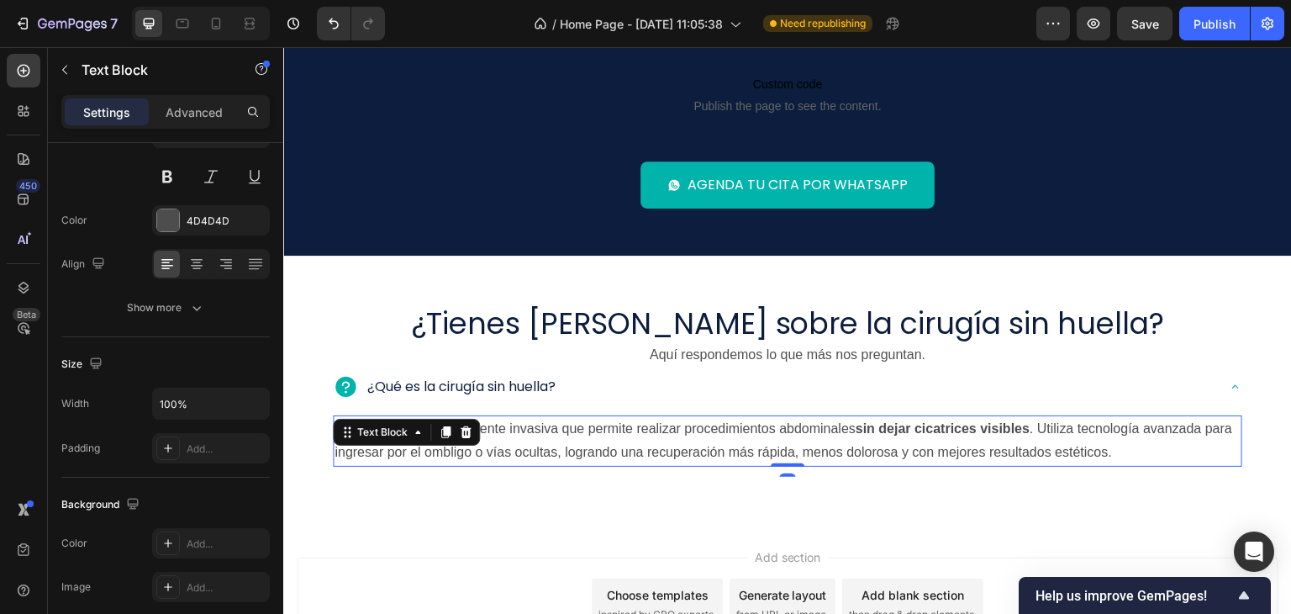
scroll to position [0, 0]
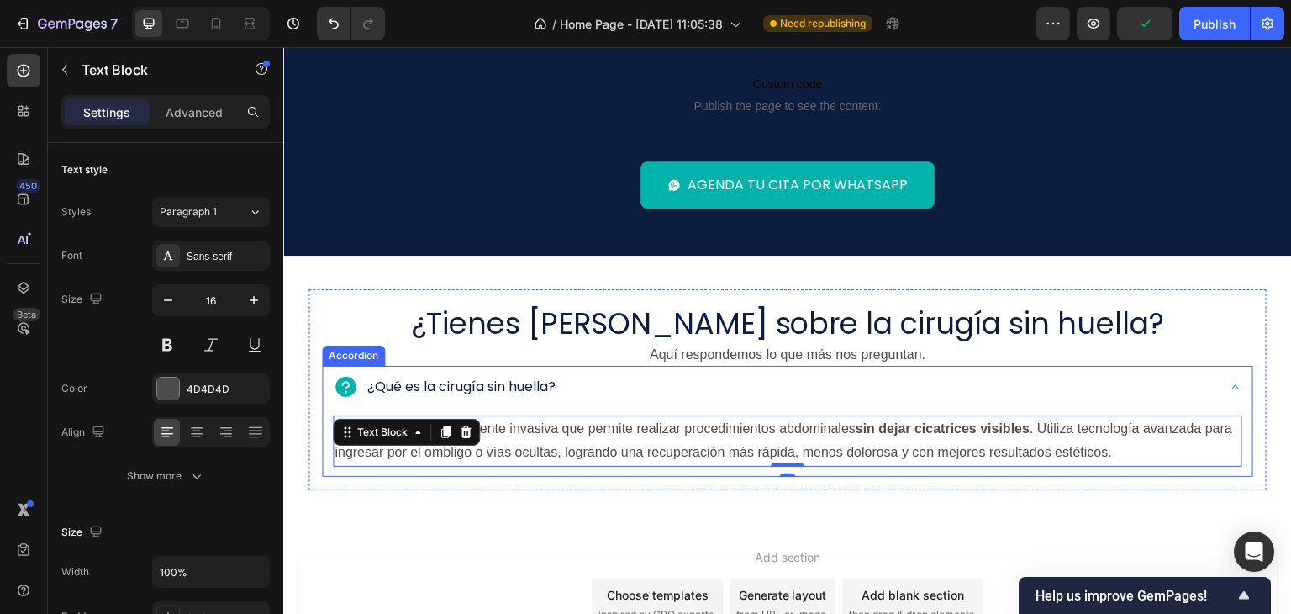
click at [494, 398] on p "¿Qué es la cirugía sin huella?" at bounding box center [461, 387] width 188 height 24
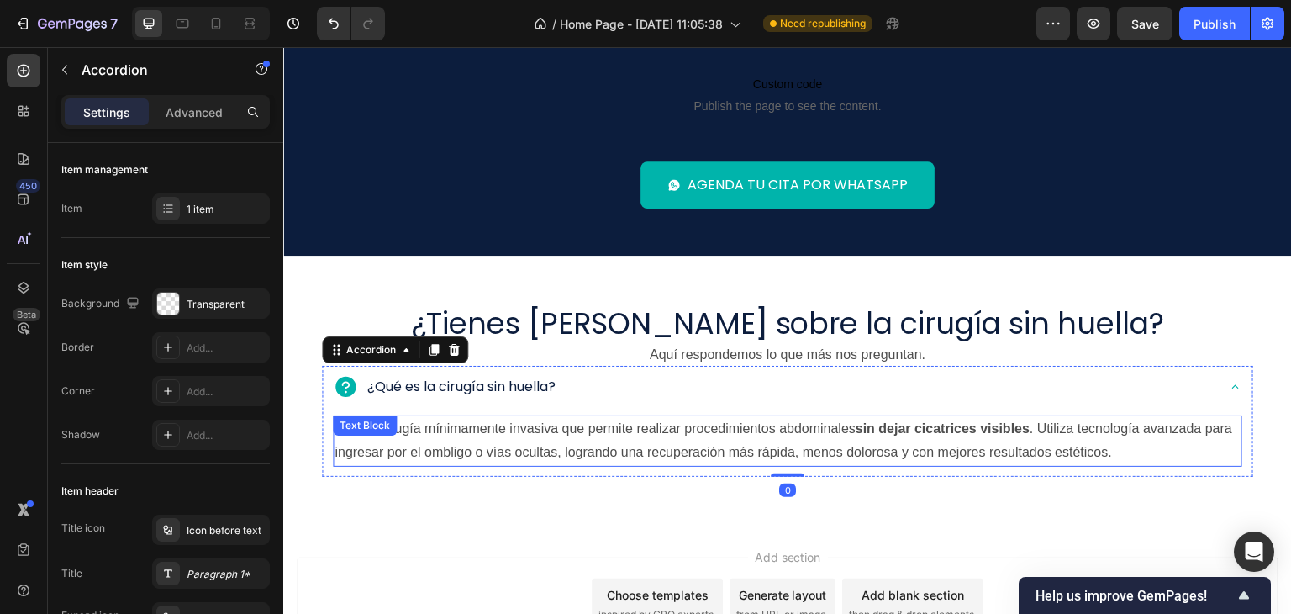
click at [431, 428] on div "Es una cirugía mínimamente invasiva que permite realizar procedimientos abdomin…" at bounding box center [787, 441] width 909 height 52
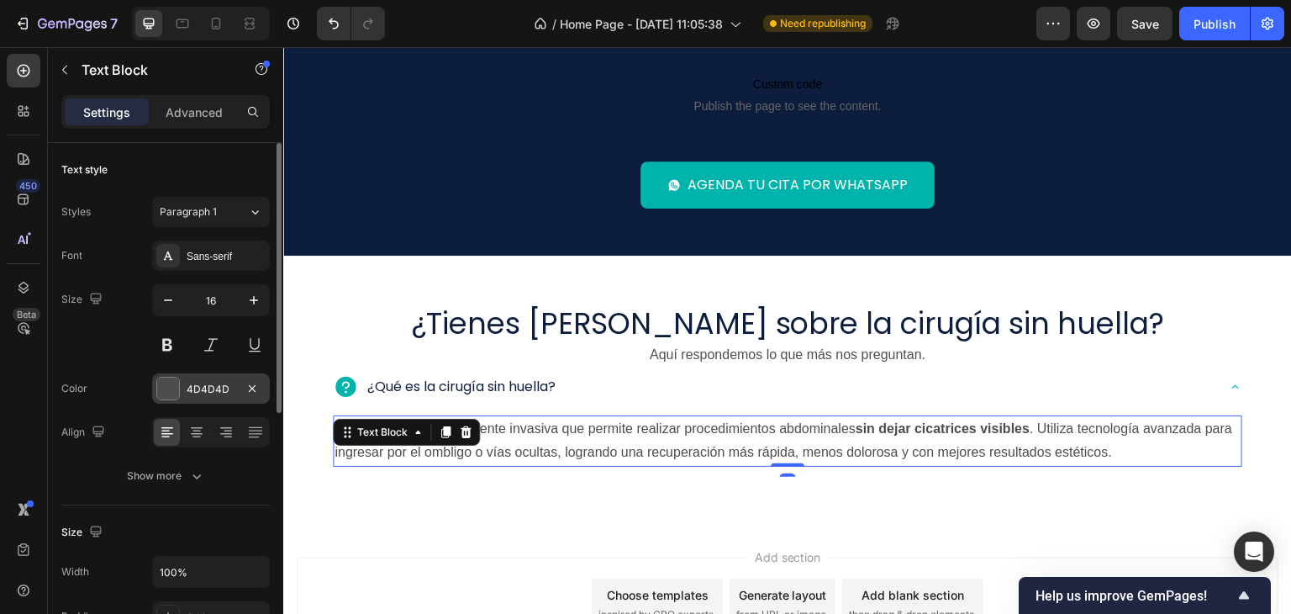
click at [192, 382] on div "4D4D4D" at bounding box center [211, 389] width 49 height 15
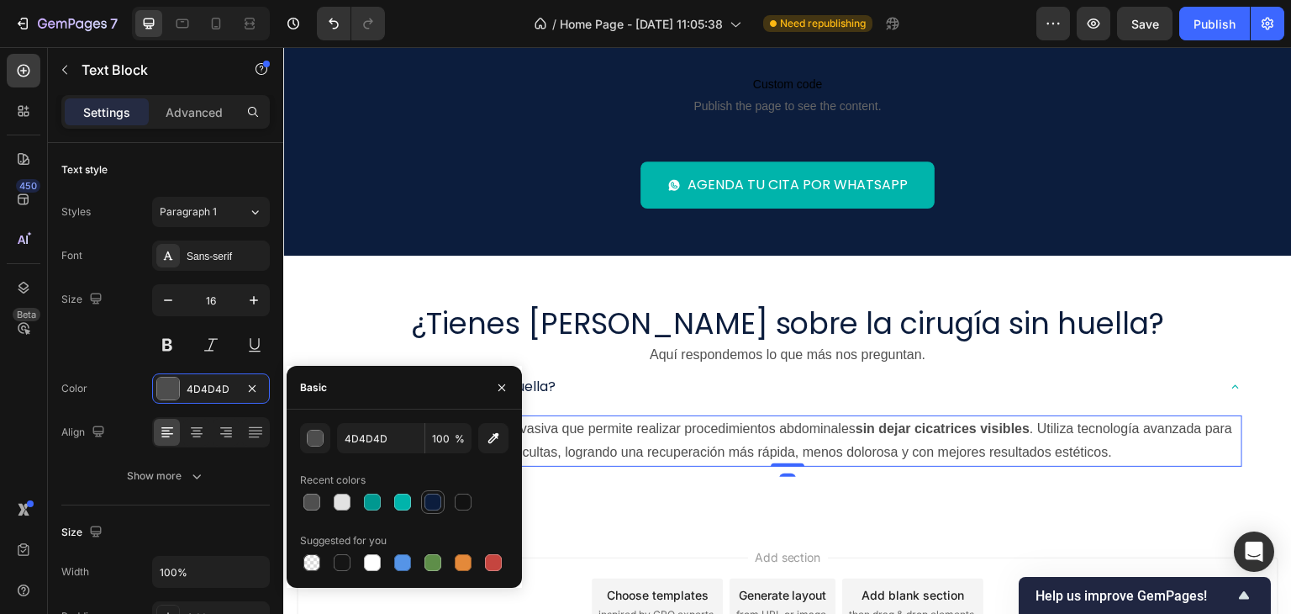
click at [430, 498] on div at bounding box center [432, 501] width 17 height 17
type input "0C1D3D"
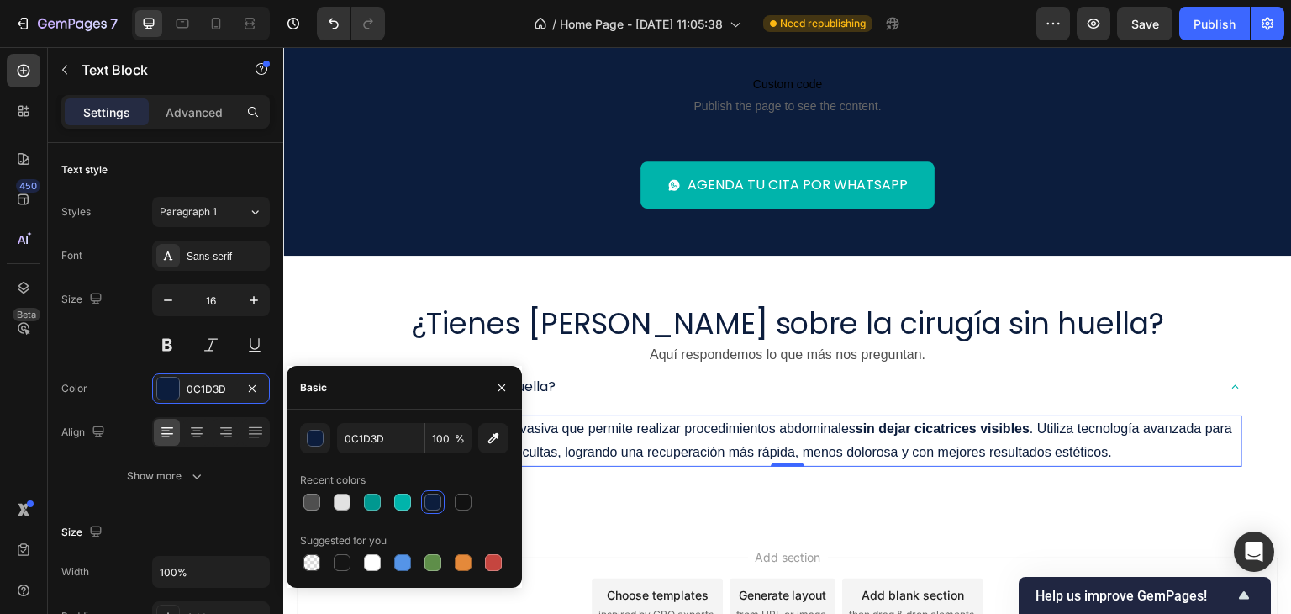
click at [624, 446] on p "Es una cirugía mínimamente invasiva que permite realizar procedimientos abdomin…" at bounding box center [787, 441] width 906 height 49
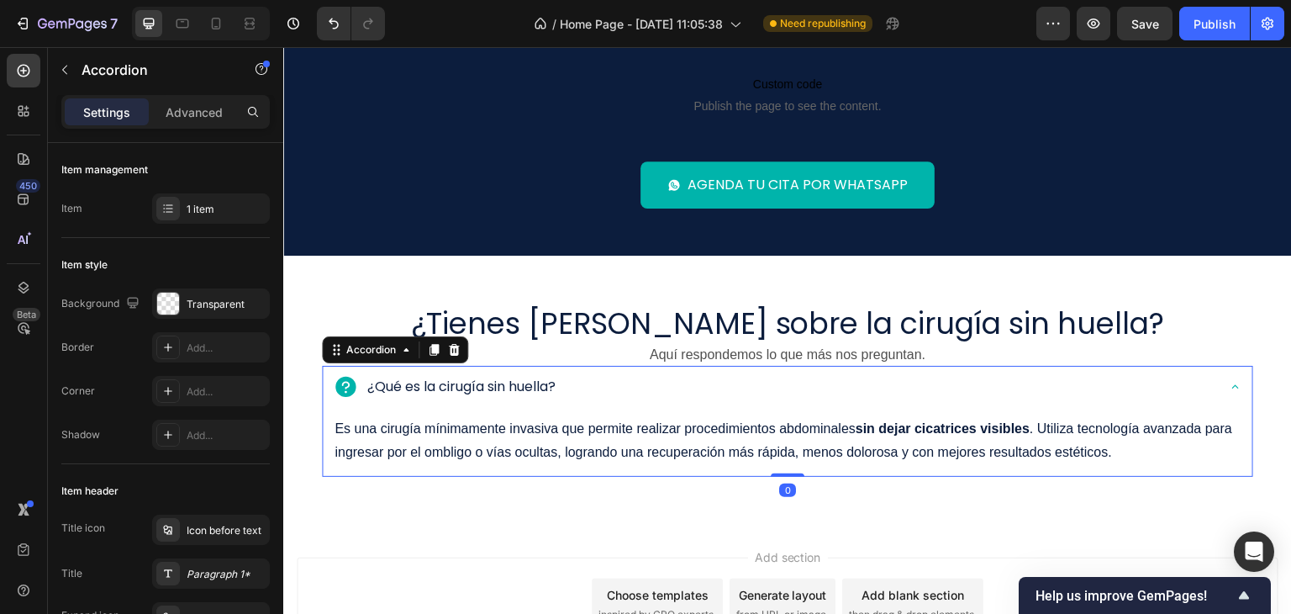
click at [608, 407] on div "¿Qué es la cirugía sin huella?" at bounding box center [788, 389] width 930 height 46
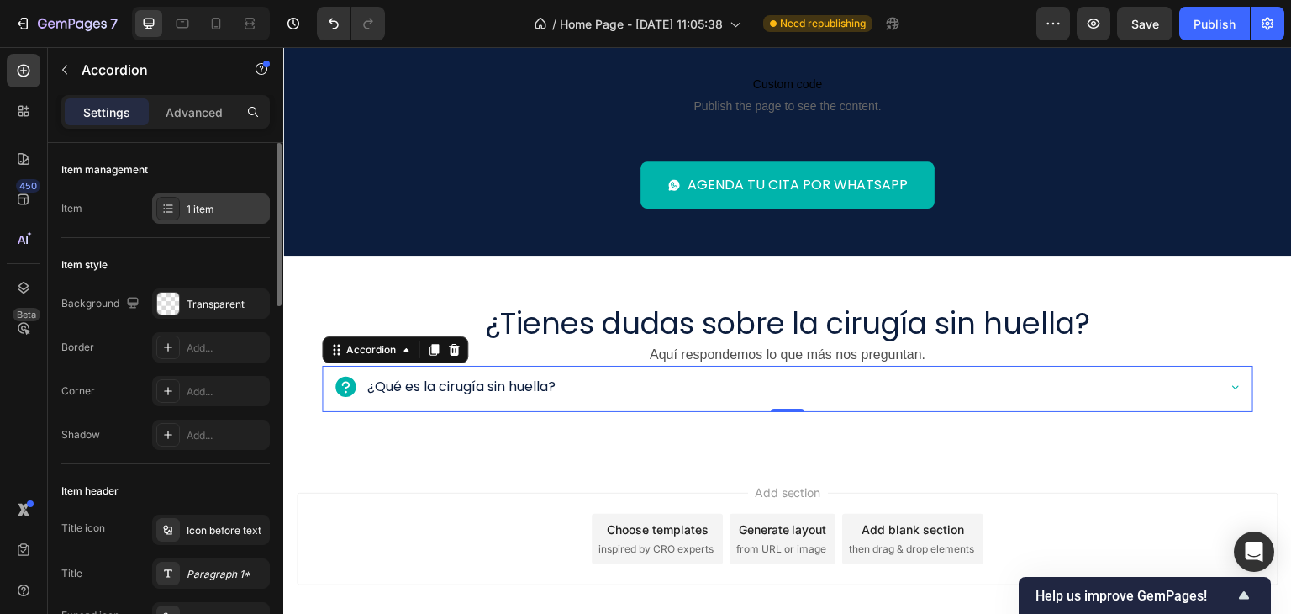
click at [231, 216] on div "1 item" at bounding box center [226, 209] width 79 height 15
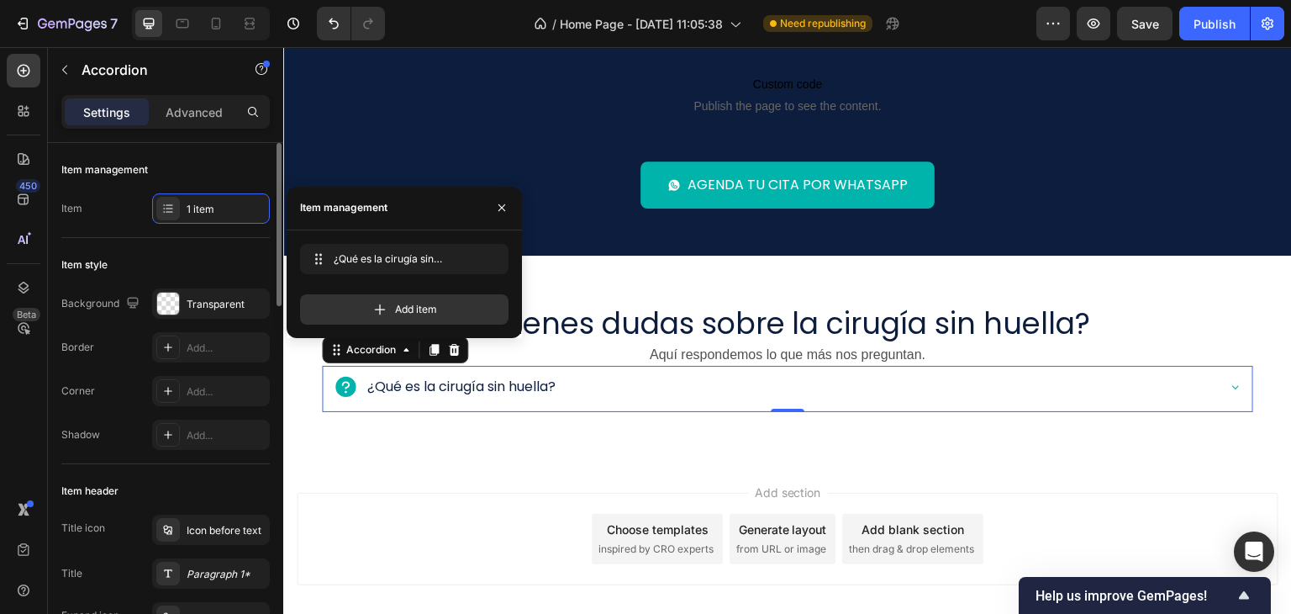
click at [203, 259] on div "Item style" at bounding box center [165, 264] width 208 height 27
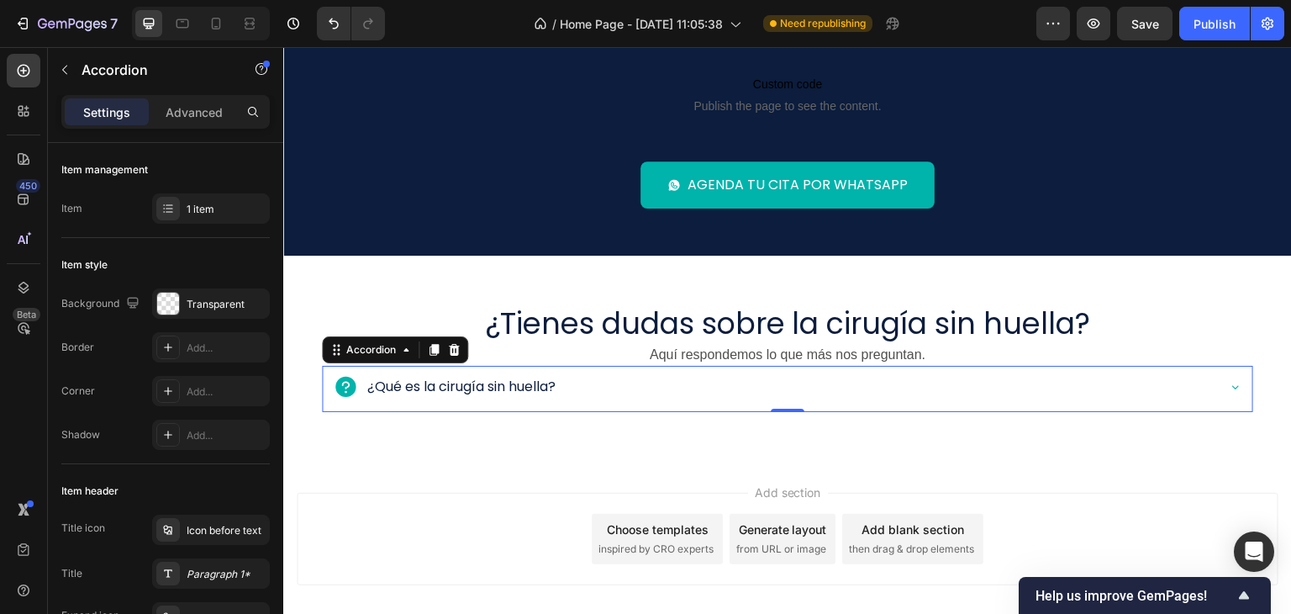
click at [635, 389] on div "¿Qué es la cirugía sin huella?" at bounding box center [774, 386] width 882 height 29
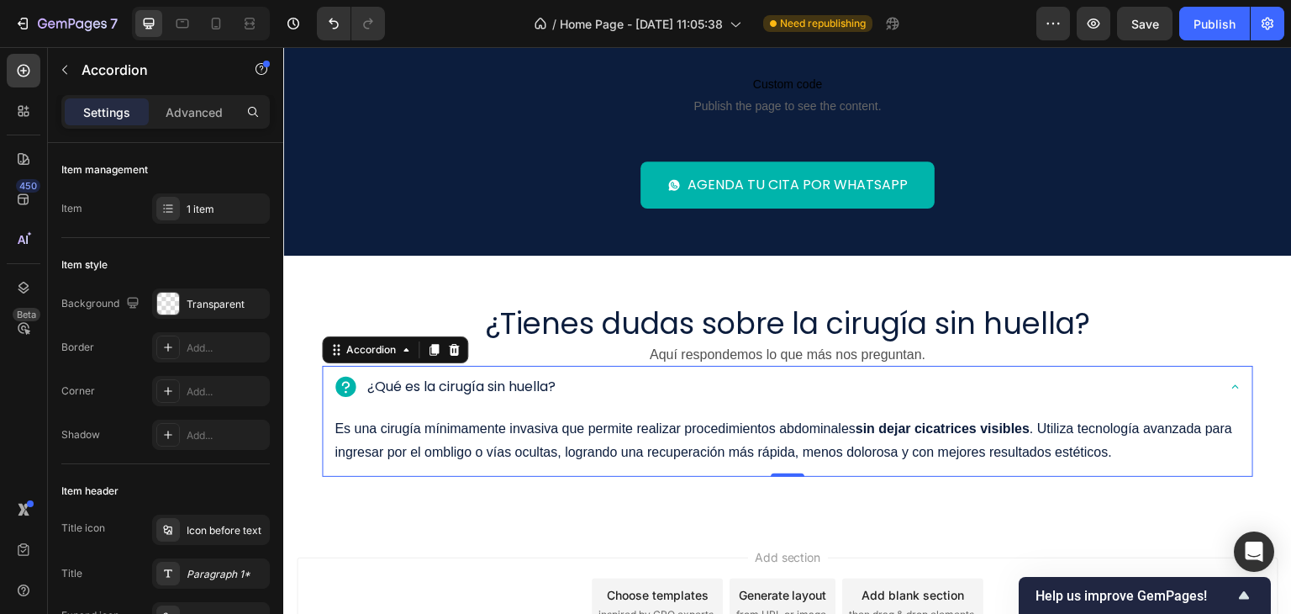
click at [635, 388] on div "¿Qué es la cirugía sin huella?" at bounding box center [774, 386] width 882 height 29
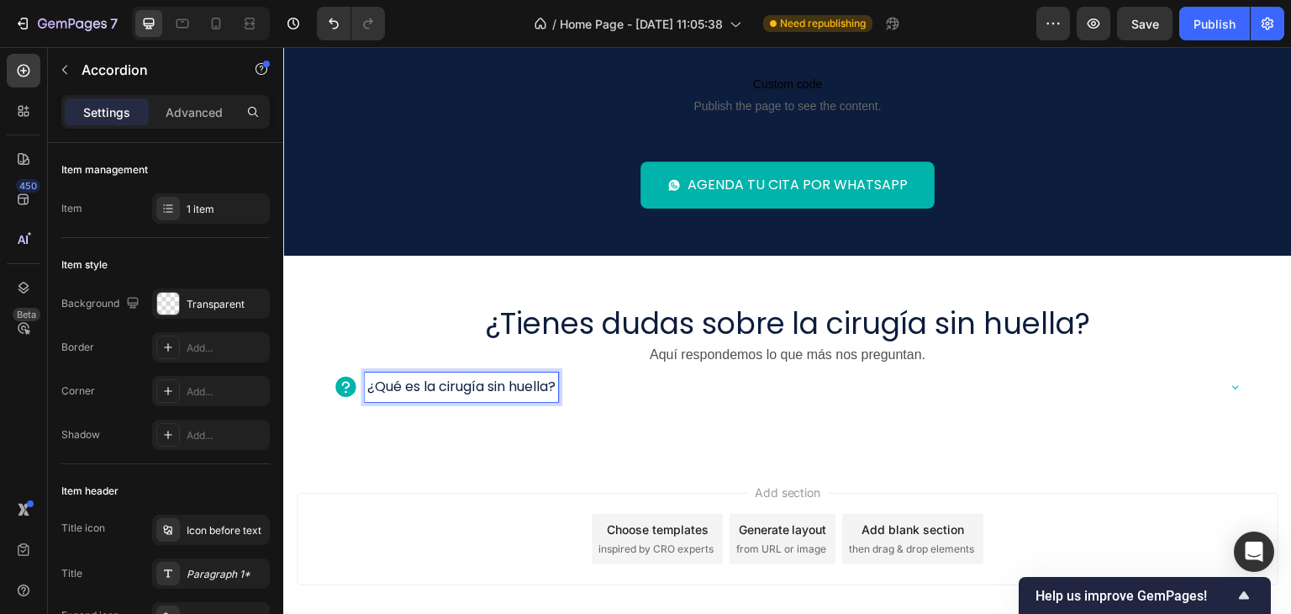
click at [618, 377] on div "¿Qué es la cirugía sin huella?" at bounding box center [774, 386] width 882 height 29
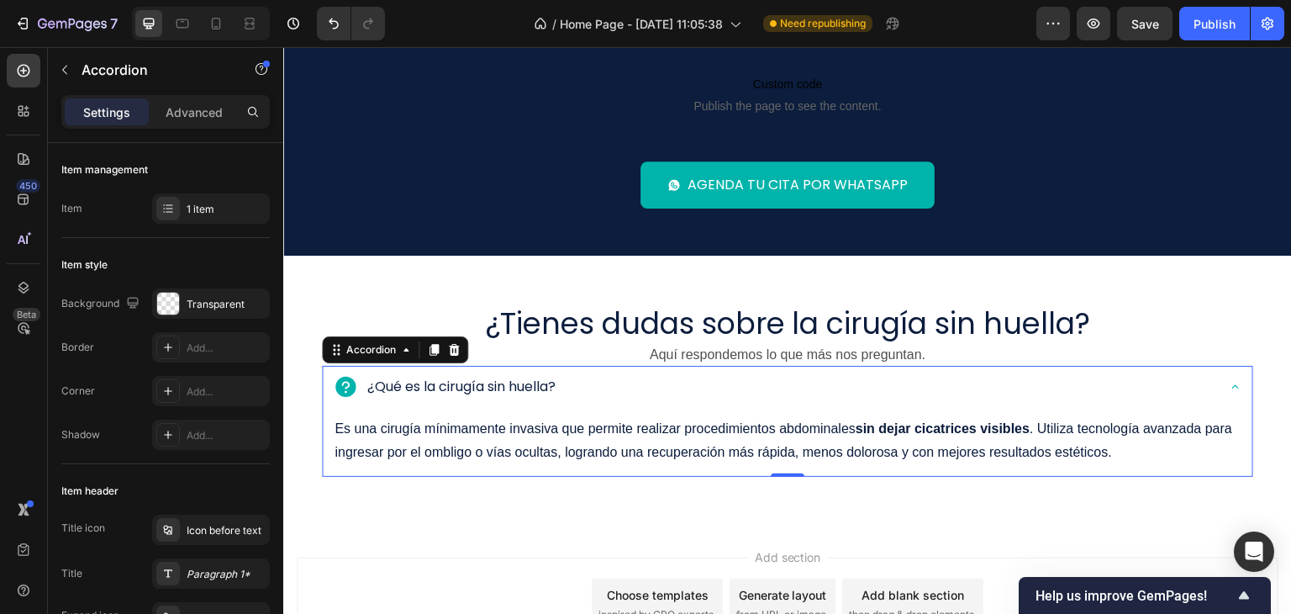
click at [619, 380] on div "¿Qué es la cirugía sin huella?" at bounding box center [774, 386] width 882 height 29
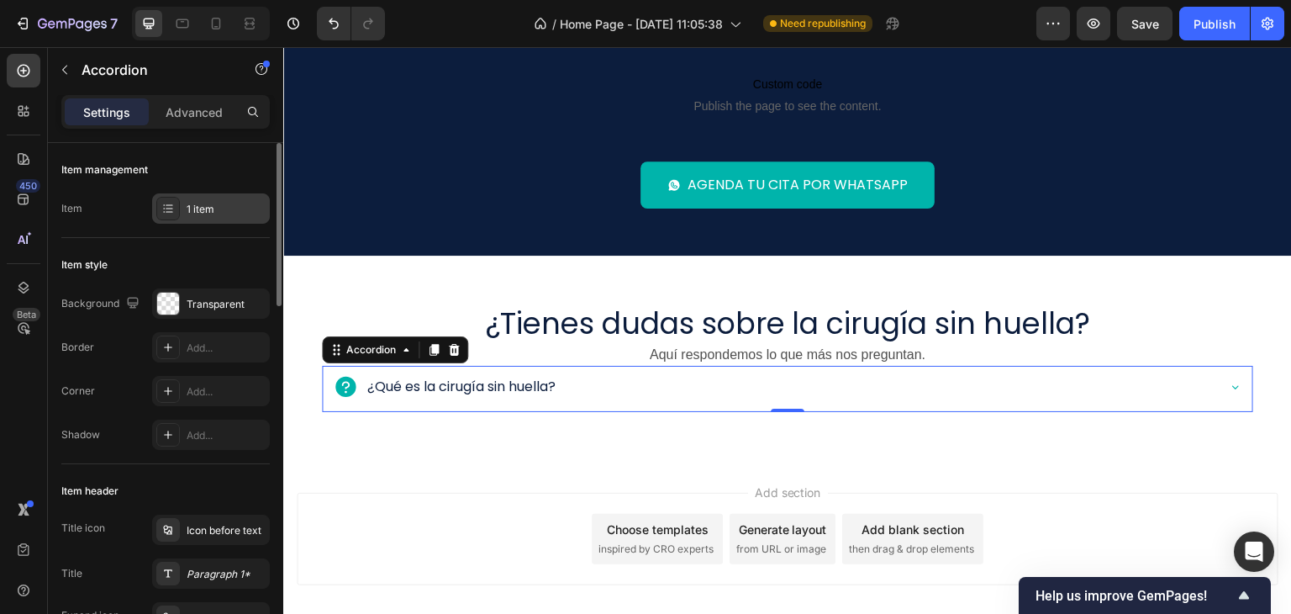
click at [252, 202] on div "1 item" at bounding box center [226, 209] width 79 height 15
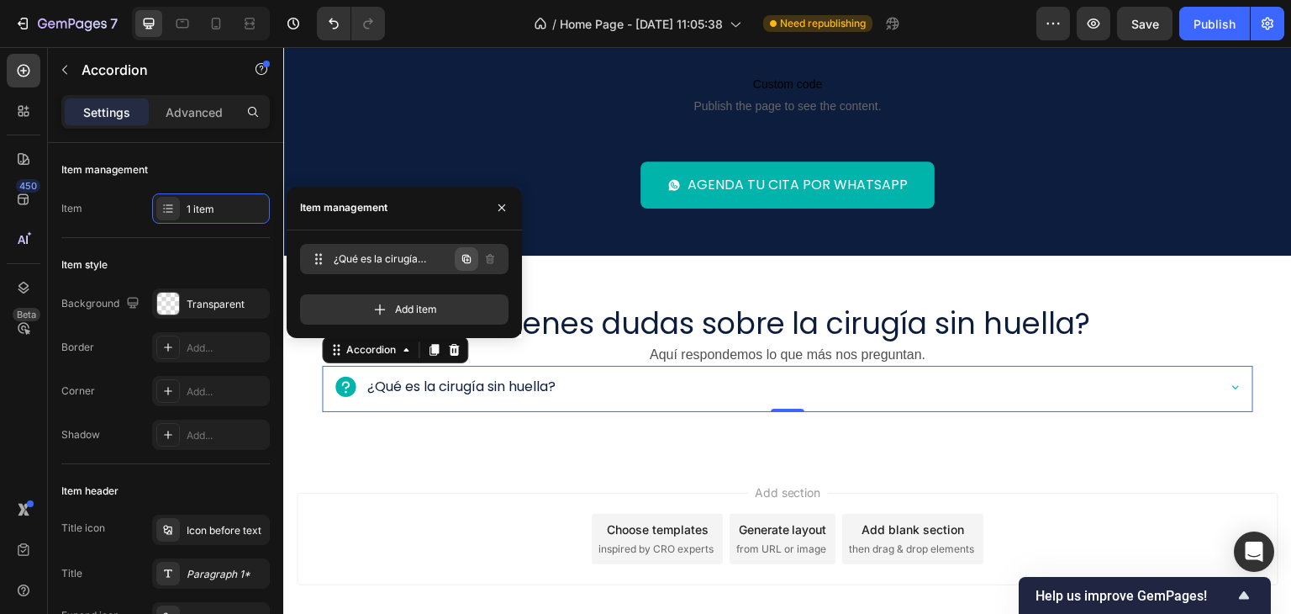
click at [468, 258] on icon "button" at bounding box center [466, 258] width 13 height 13
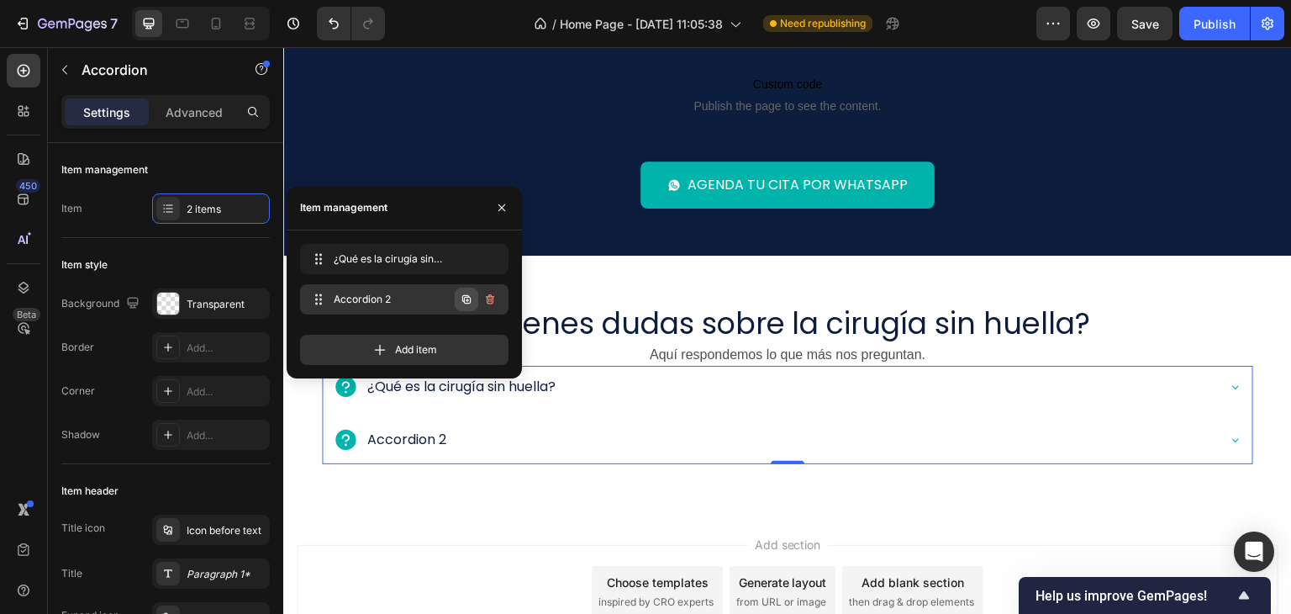
click at [470, 297] on icon "button" at bounding box center [466, 298] width 8 height 8
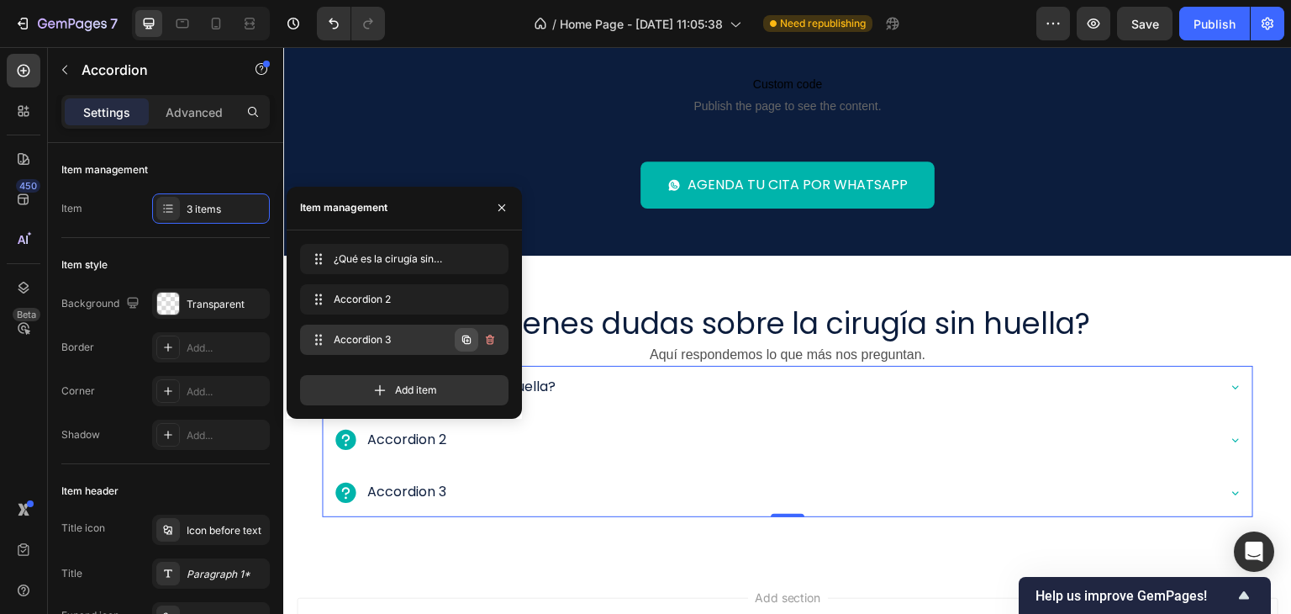
click at [466, 337] on icon "button" at bounding box center [466, 338] width 8 height 8
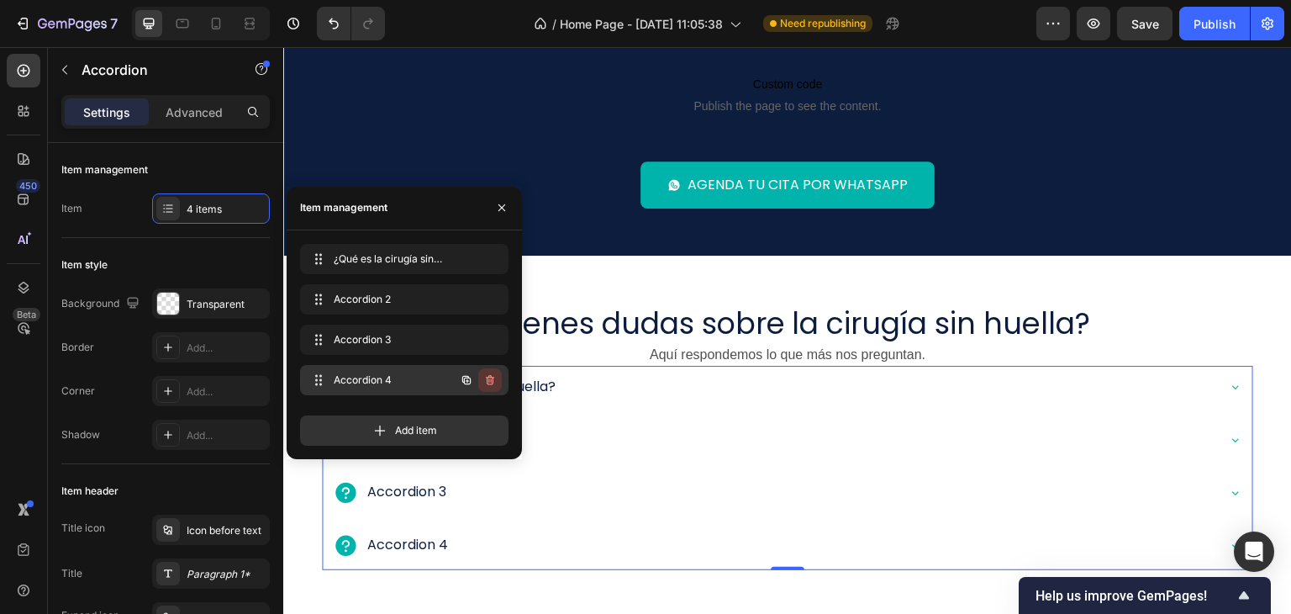
click at [490, 377] on icon "button" at bounding box center [490, 380] width 8 height 10
click at [481, 371] on div "Cancel Delete" at bounding box center [452, 380] width 98 height 30
click at [481, 374] on div "Delete" at bounding box center [478, 379] width 31 height 15
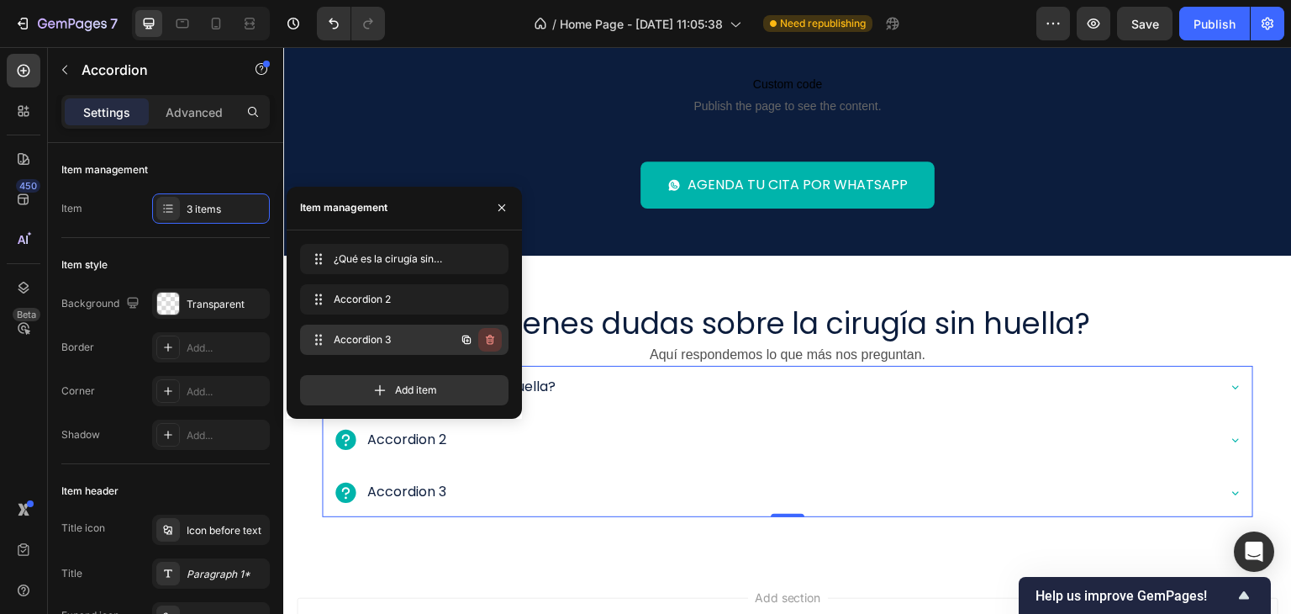
click at [487, 337] on icon "button" at bounding box center [490, 339] width 8 height 10
click at [487, 337] on div "Delete" at bounding box center [478, 339] width 31 height 15
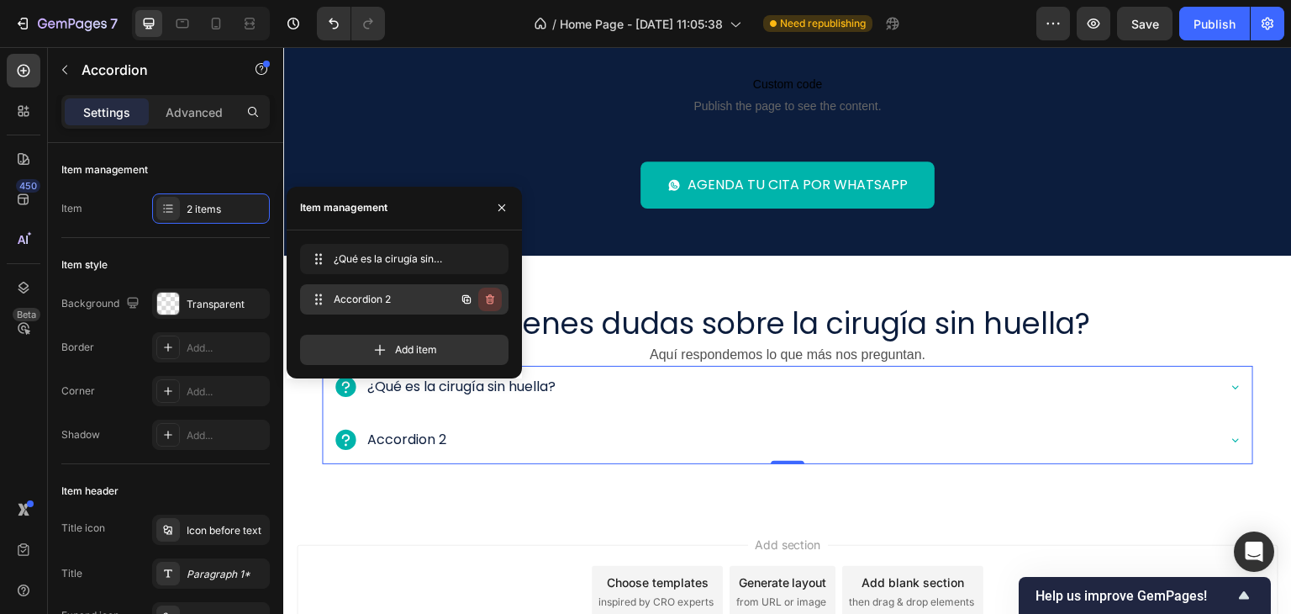
click at [486, 298] on icon "button" at bounding box center [489, 298] width 13 height 13
click at [486, 298] on div "Delete" at bounding box center [478, 299] width 31 height 15
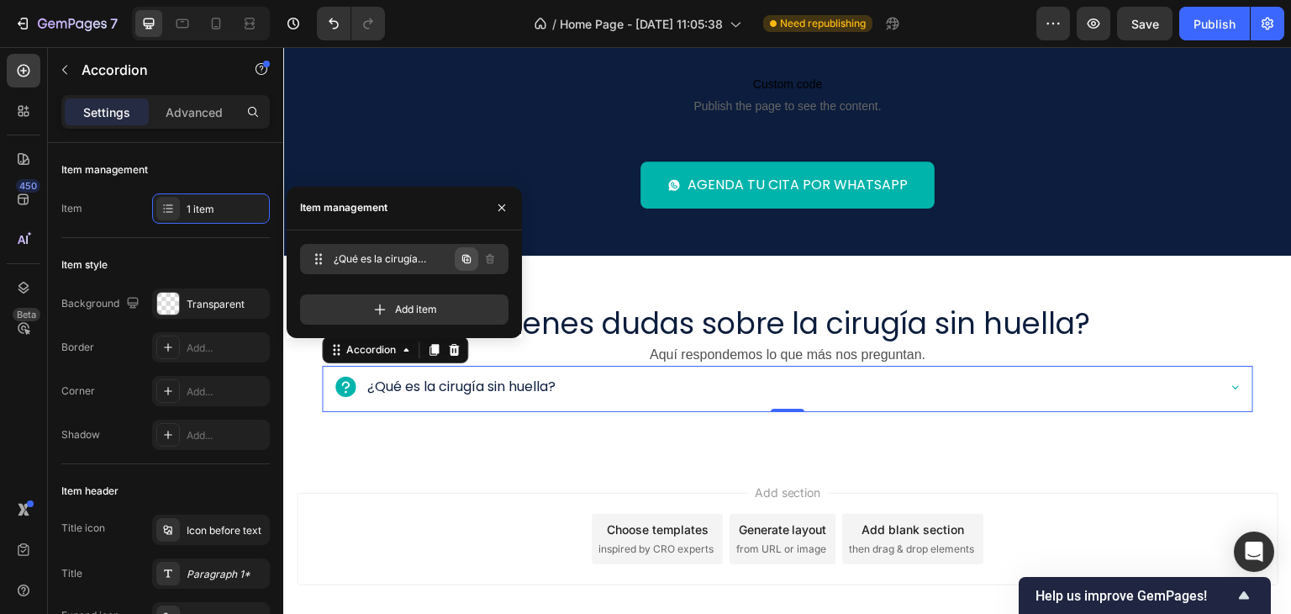
click at [466, 256] on icon "button" at bounding box center [466, 258] width 13 height 13
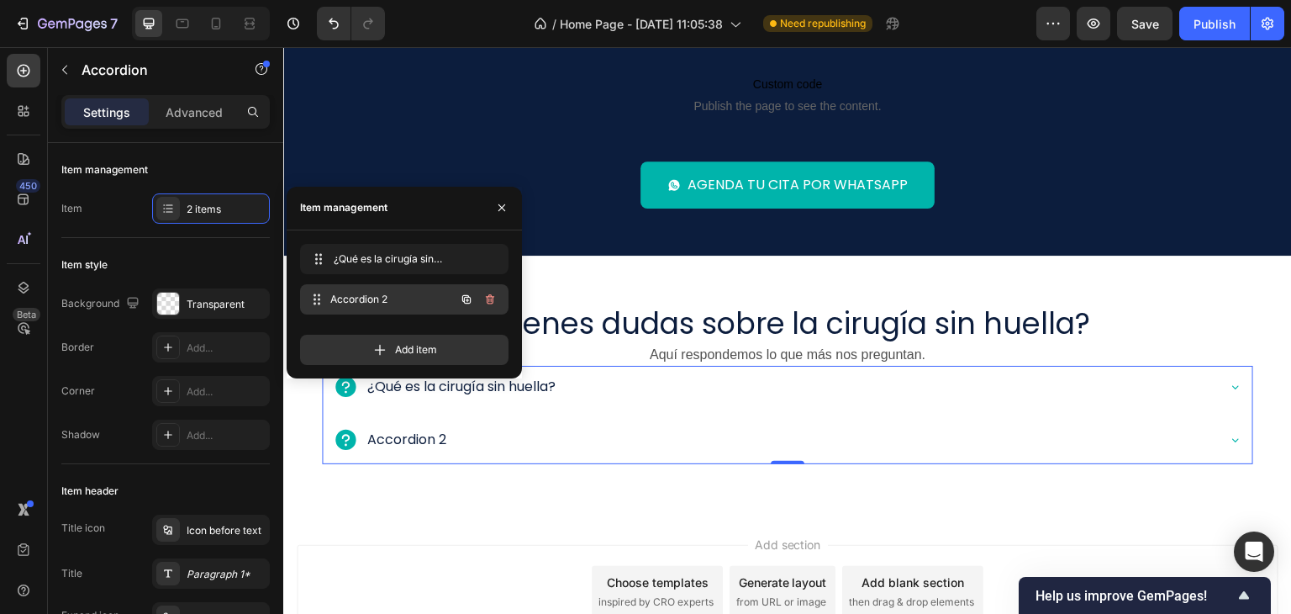
click at [437, 300] on div "Accordion 2 Accordion 2" at bounding box center [381, 299] width 148 height 24
click at [487, 297] on icon "button" at bounding box center [490, 299] width 8 height 10
click at [490, 298] on div "Delete" at bounding box center [478, 299] width 31 height 15
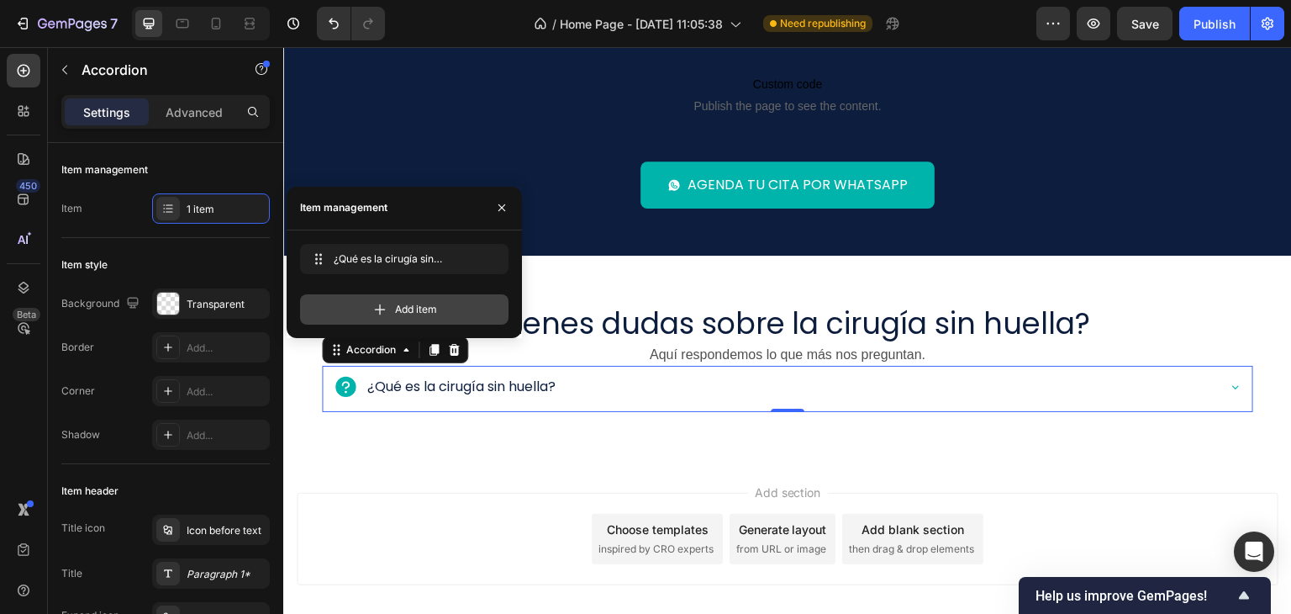
click at [454, 308] on div "Add item" at bounding box center [404, 309] width 208 height 30
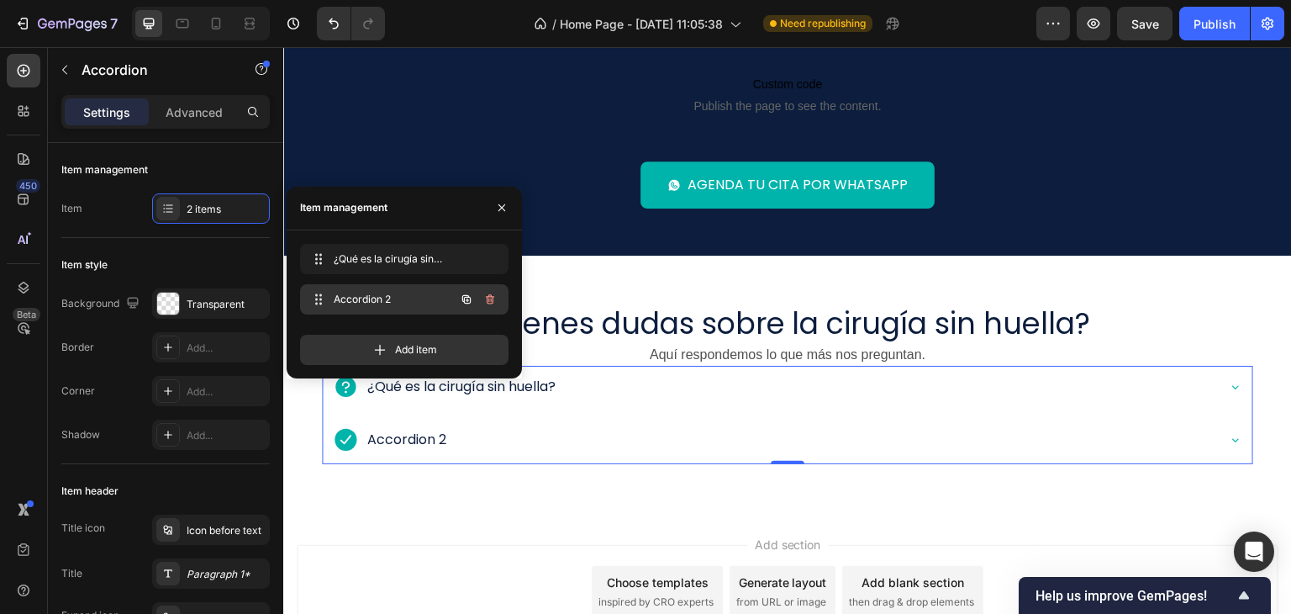
click at [466, 300] on icon "button" at bounding box center [467, 299] width 3 height 3
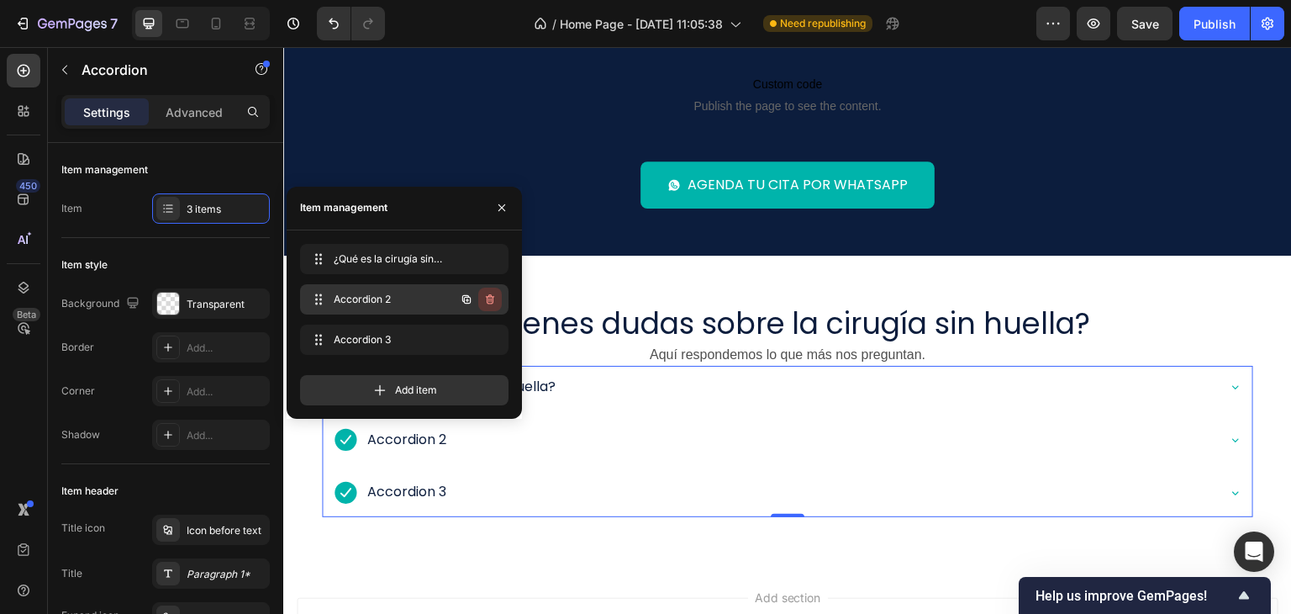
click at [494, 297] on icon "button" at bounding box center [489, 298] width 13 height 13
click at [494, 297] on div "Delete" at bounding box center [478, 299] width 31 height 15
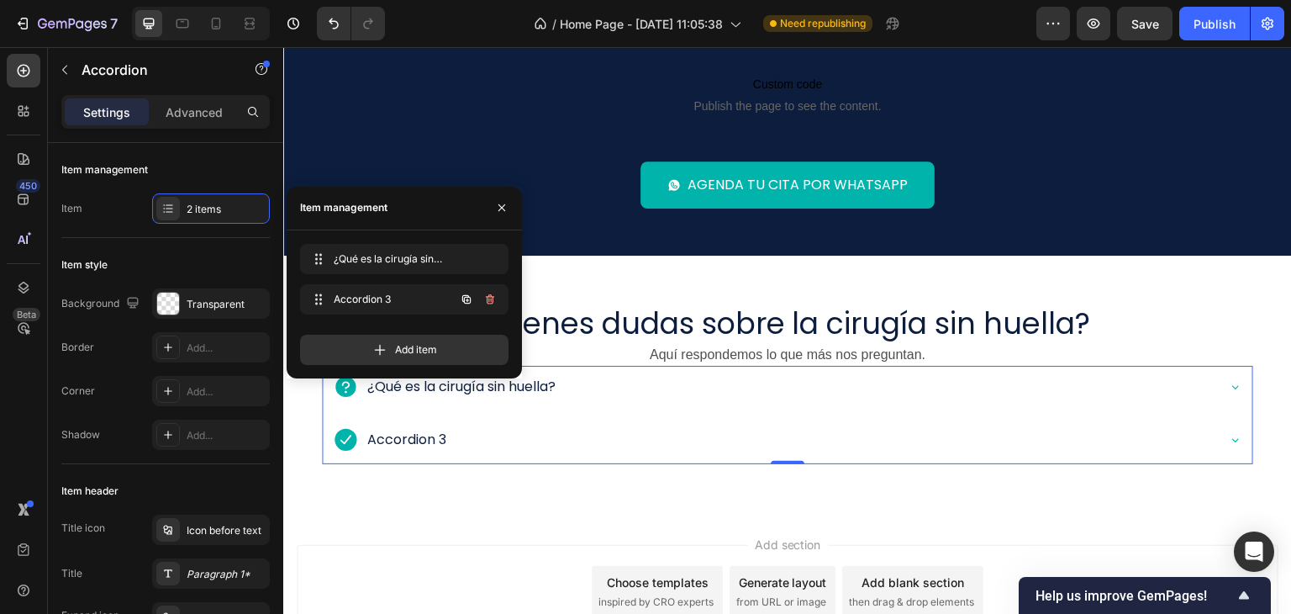
click at [494, 297] on icon "button" at bounding box center [489, 298] width 13 height 13
click at [494, 297] on div "Delete" at bounding box center [478, 299] width 31 height 15
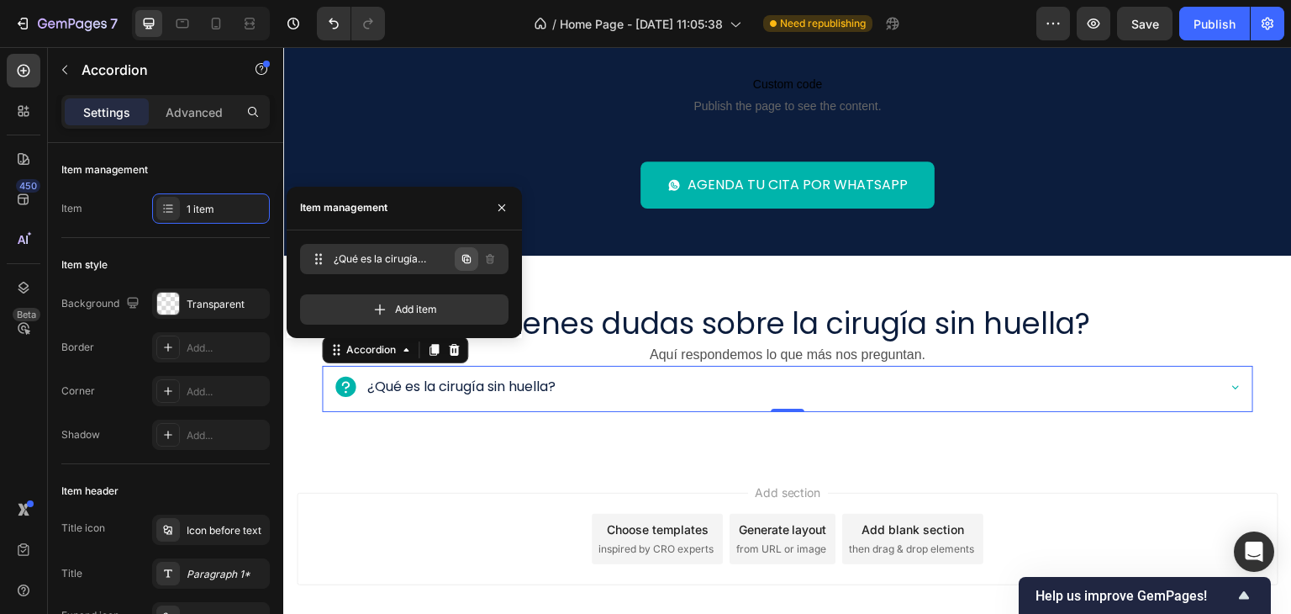
click at [471, 263] on icon "button" at bounding box center [466, 258] width 13 height 13
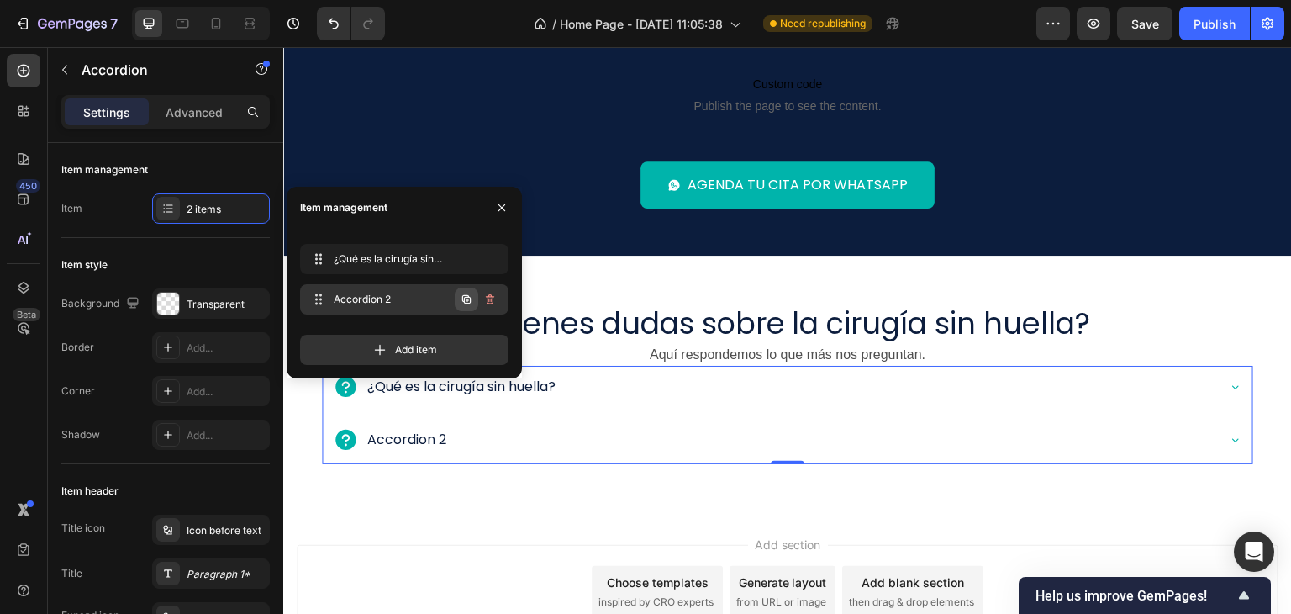
click at [465, 306] on button "button" at bounding box center [467, 299] width 24 height 24
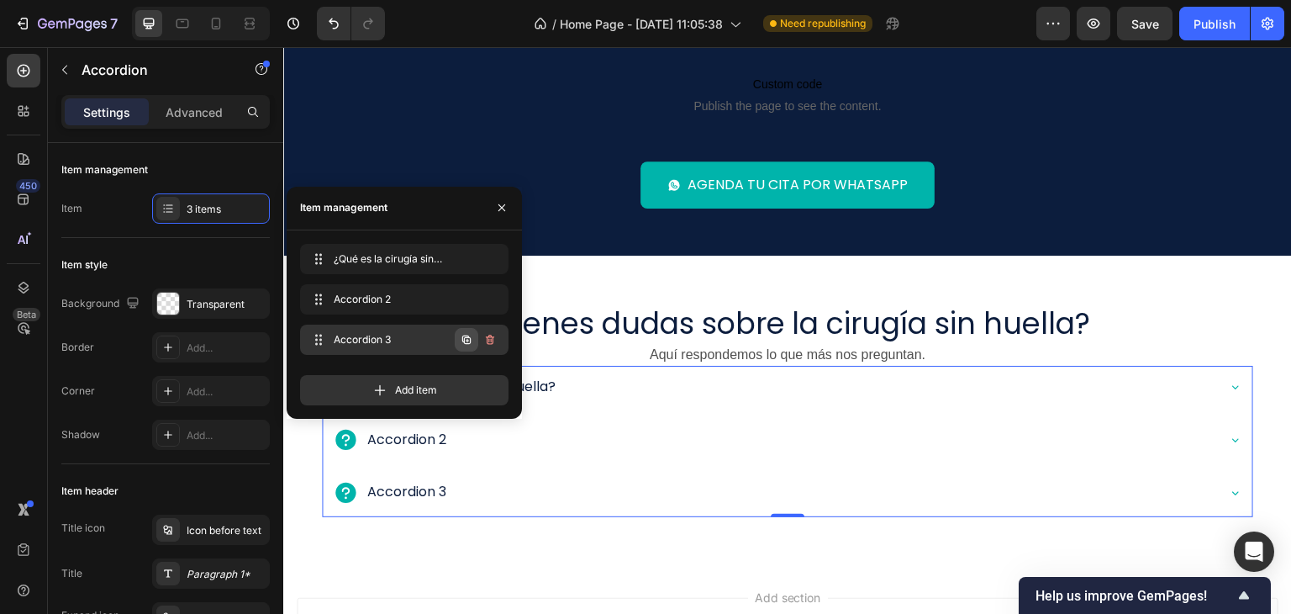
click at [465, 343] on icon "button" at bounding box center [466, 338] width 8 height 8
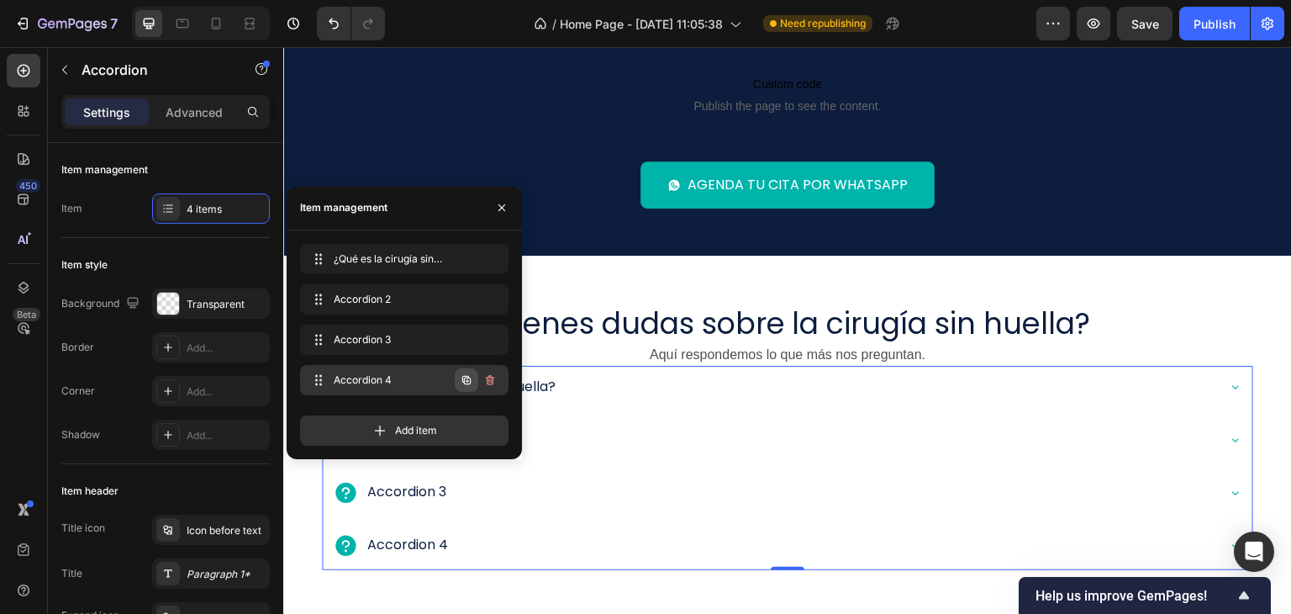
click at [463, 381] on icon "button" at bounding box center [466, 379] width 13 height 13
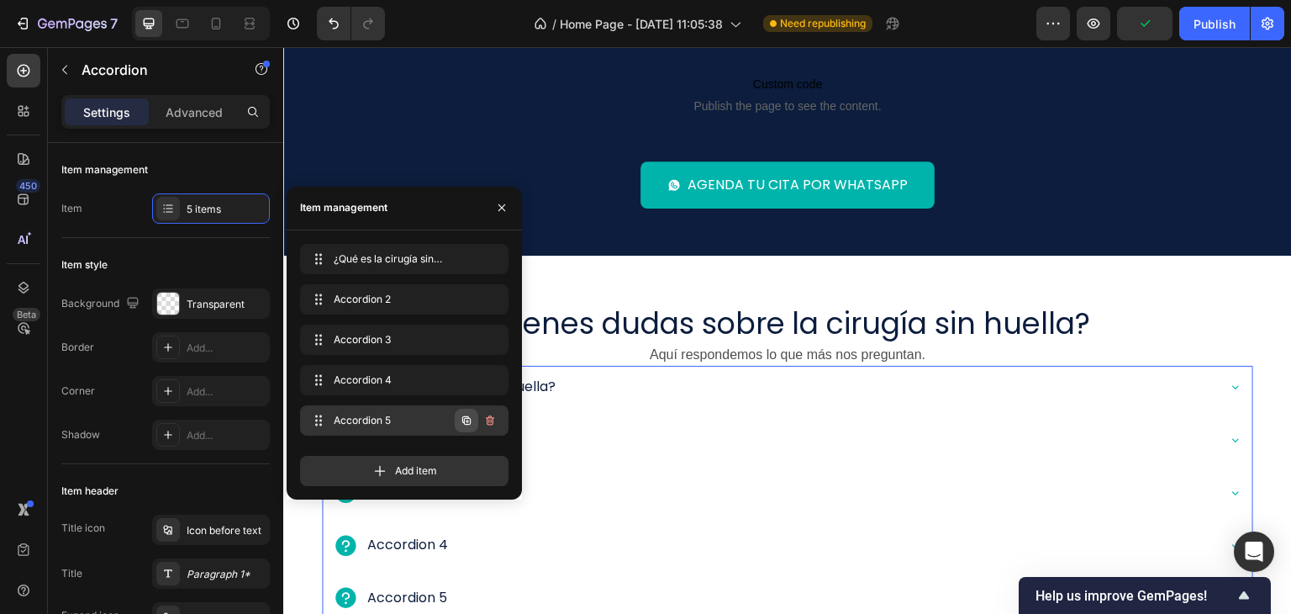
click at [464, 424] on icon "button" at bounding box center [466, 419] width 8 height 8
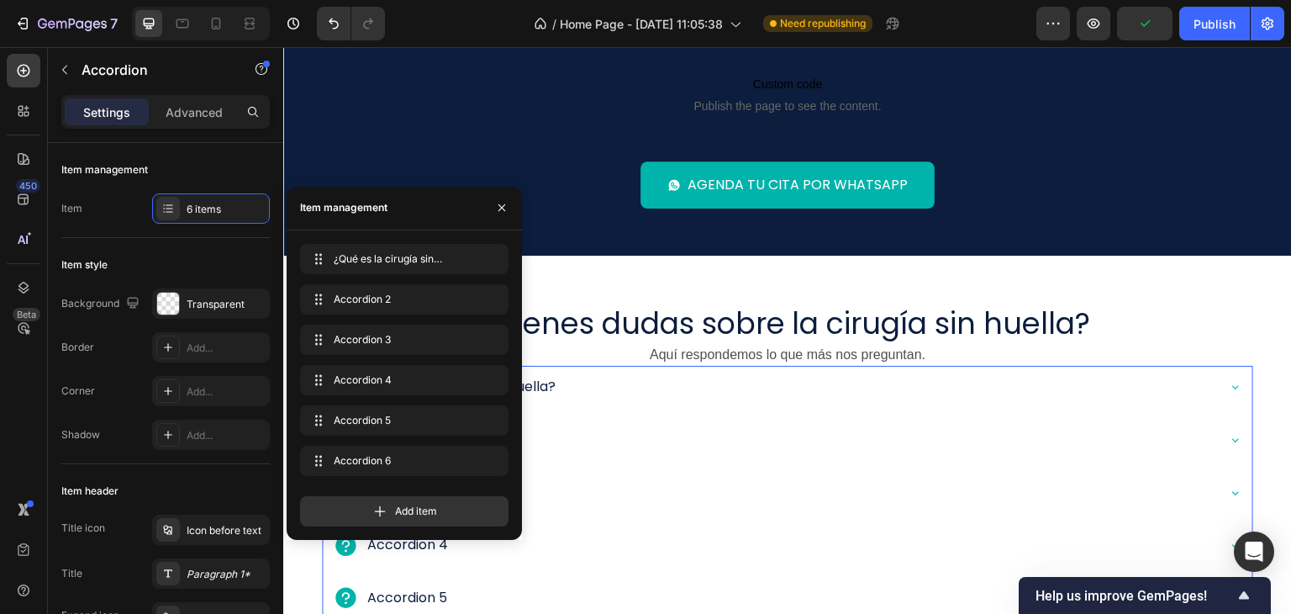
click at [643, 445] on div "Accordion 2" at bounding box center [774, 439] width 882 height 29
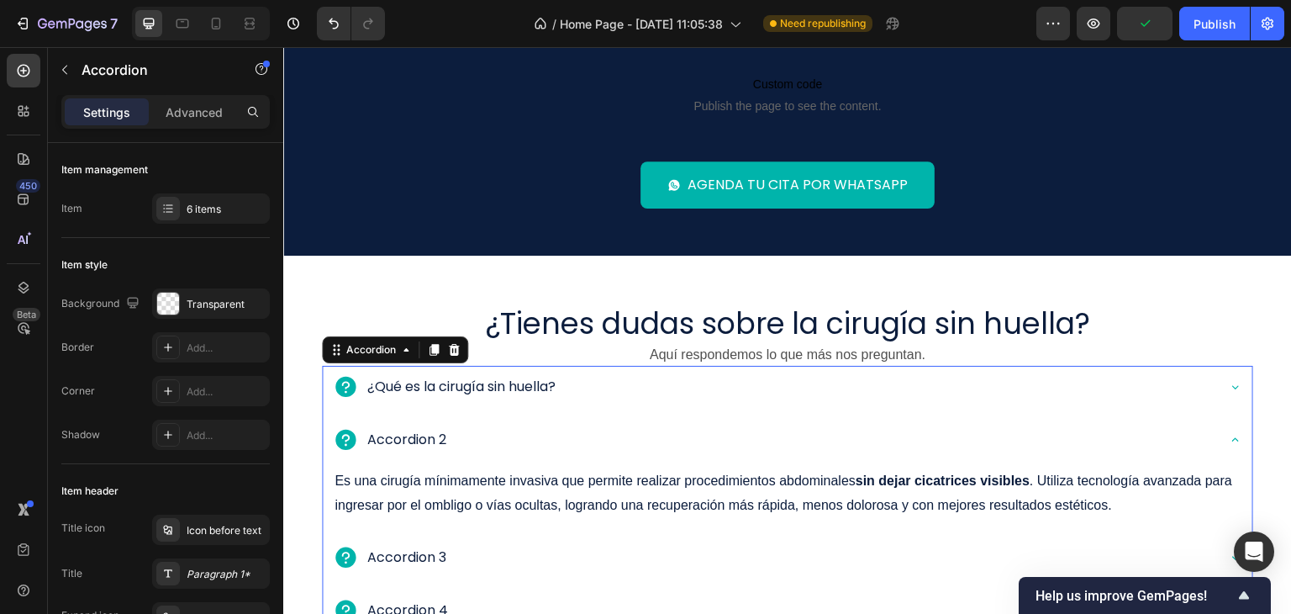
click at [625, 435] on div "Accordion 2" at bounding box center [774, 439] width 882 height 29
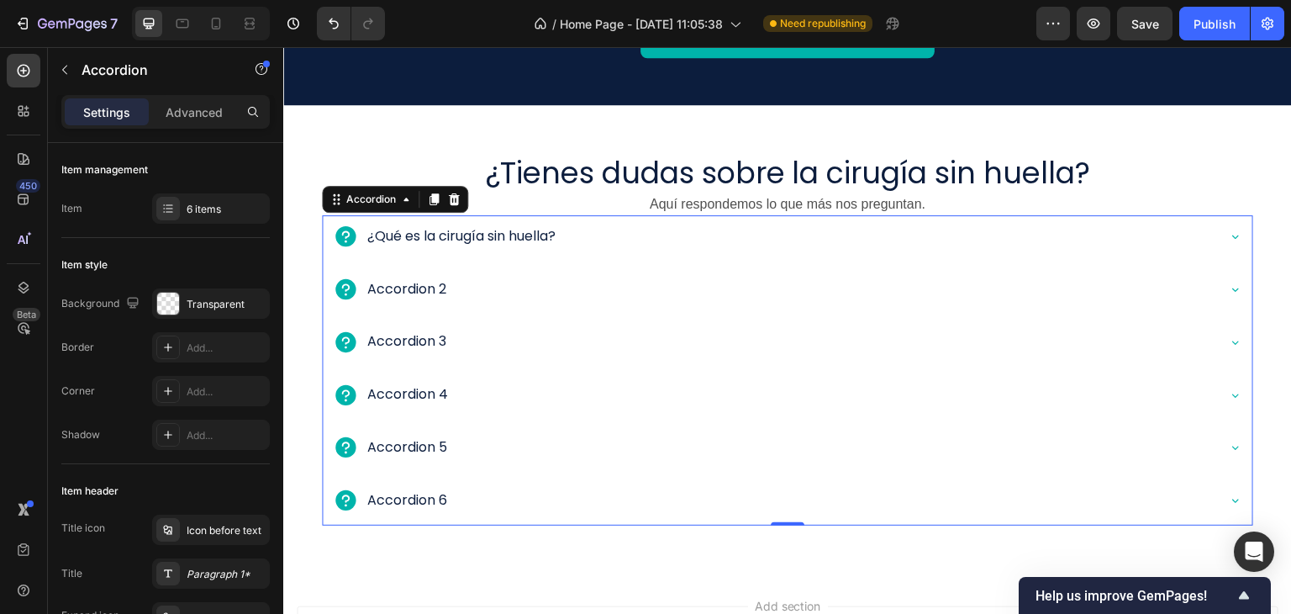
scroll to position [2417, 0]
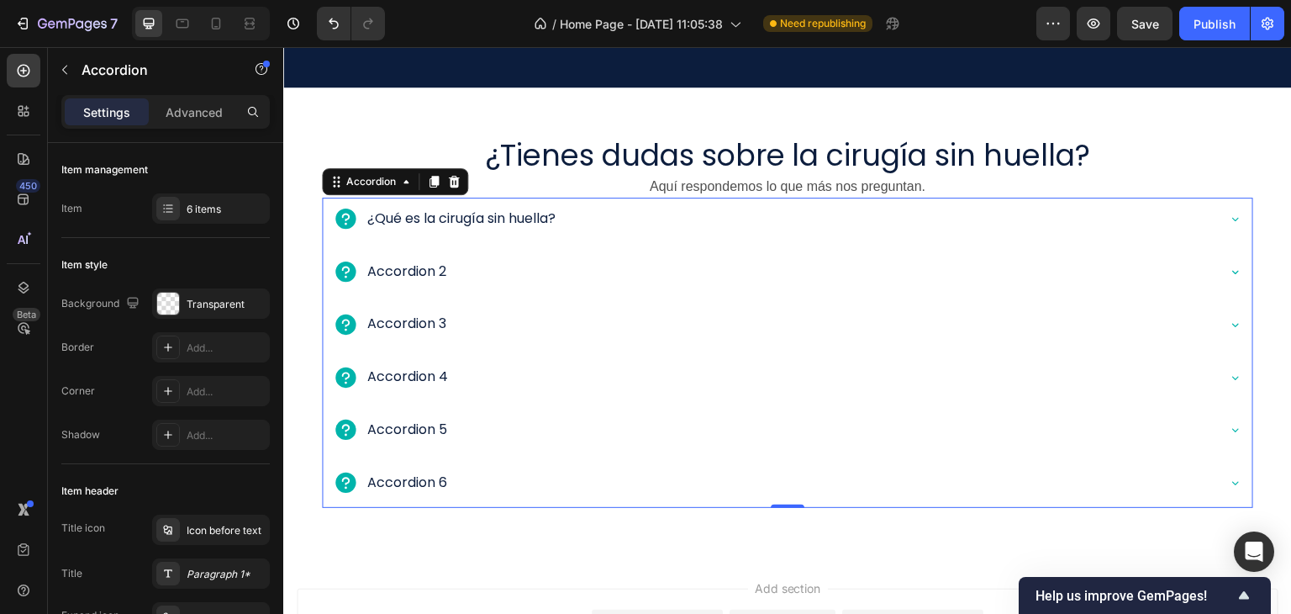
click at [444, 270] on div "Accordion 2" at bounding box center [774, 271] width 882 height 29
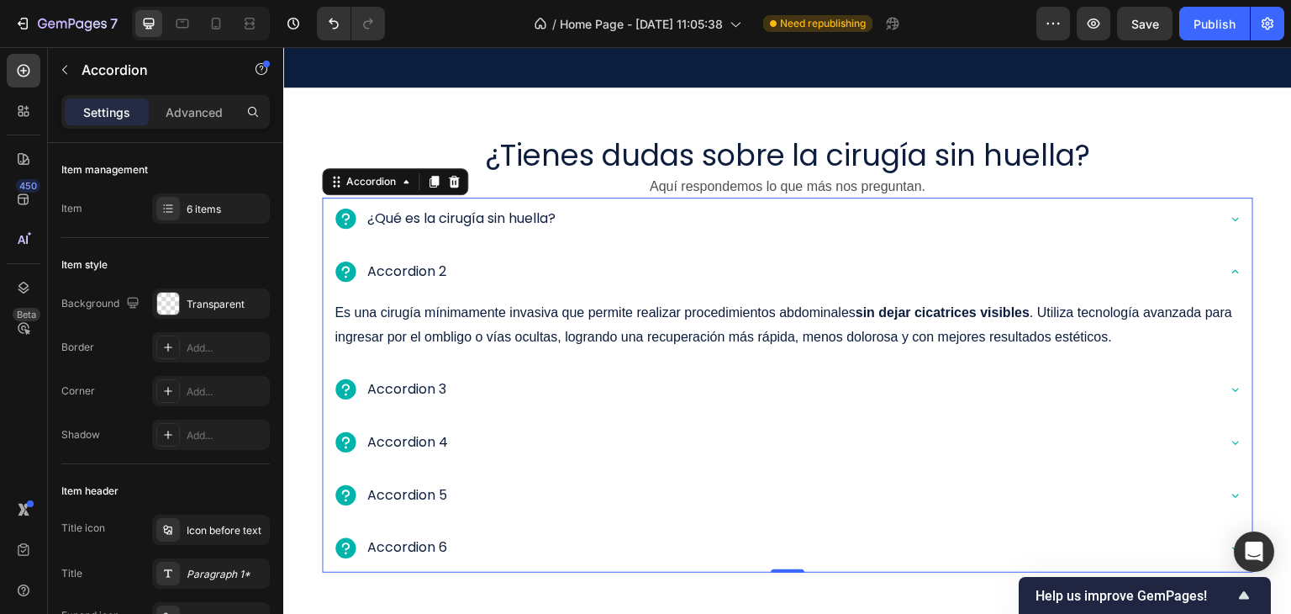
click at [412, 270] on div "Accordion 2" at bounding box center [407, 271] width 84 height 29
click at [412, 270] on p "Accordion 2" at bounding box center [406, 272] width 79 height 24
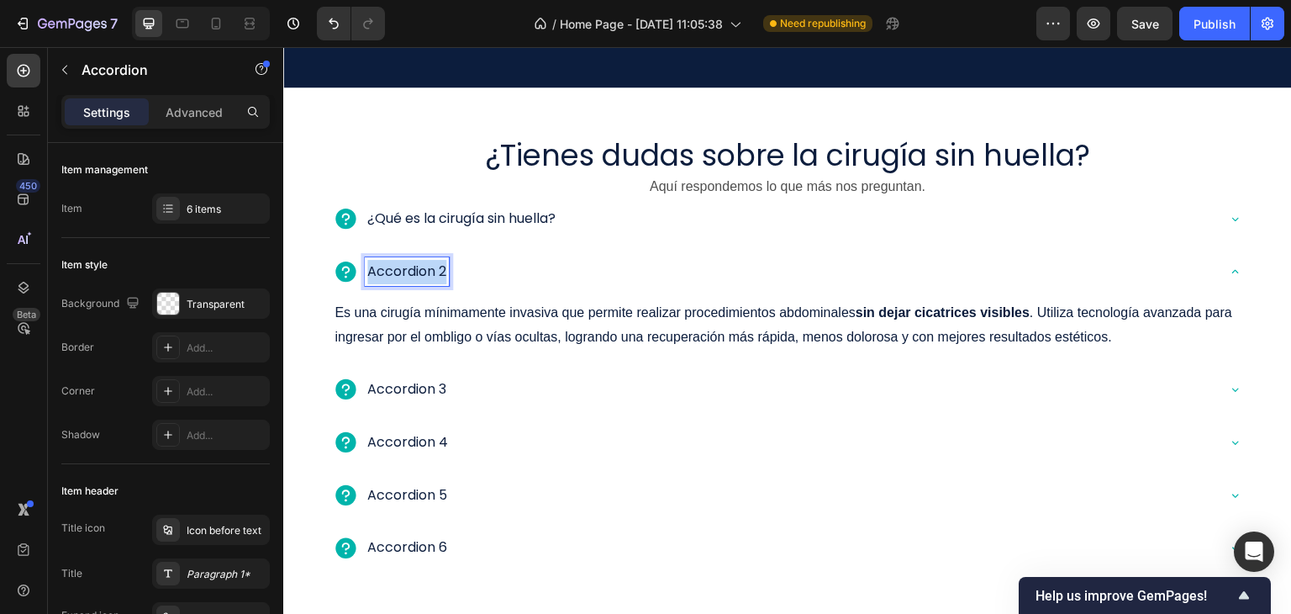
click at [412, 270] on p "Accordion 2" at bounding box center [406, 272] width 79 height 24
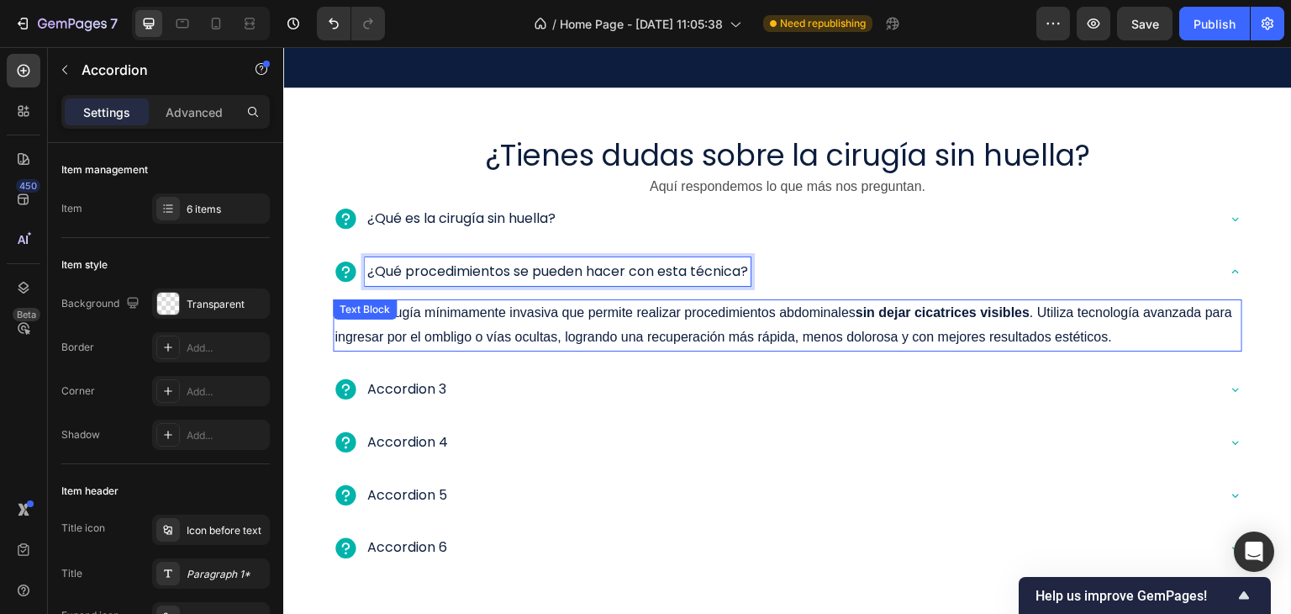
click at [512, 323] on p "Es una cirugía mínimamente invasiva que permite realizar procedimientos abdomin…" at bounding box center [787, 325] width 906 height 49
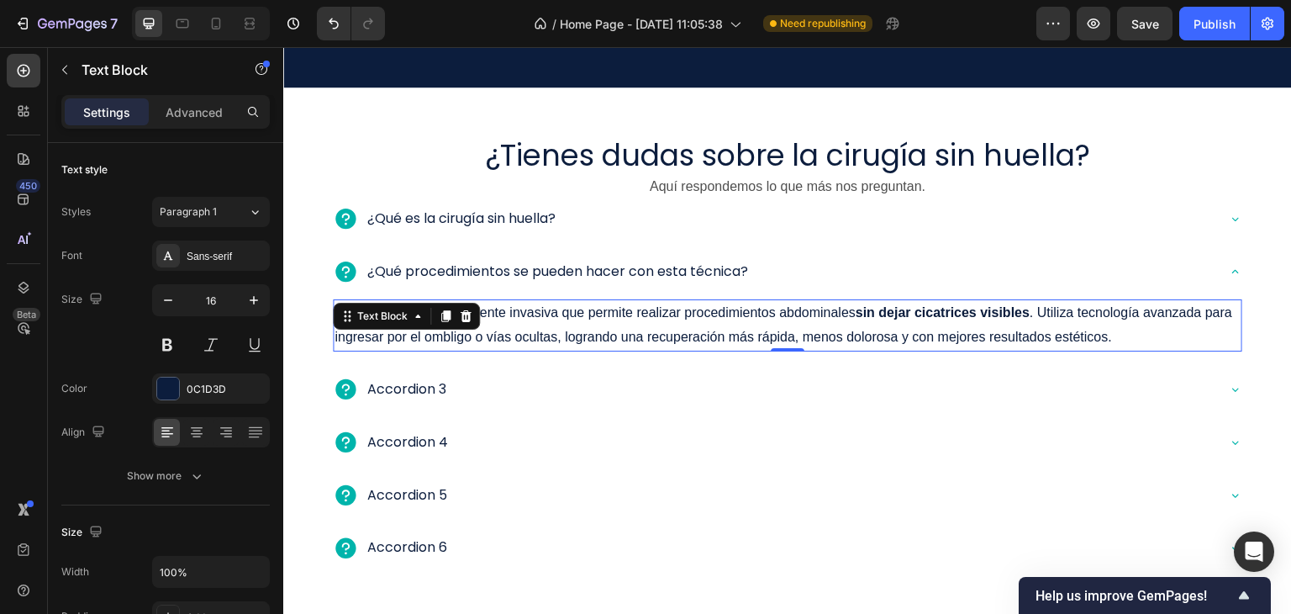
click at [525, 325] on p "Es una cirugía mínimamente invasiva que permite realizar procedimientos abdomin…" at bounding box center [787, 325] width 906 height 49
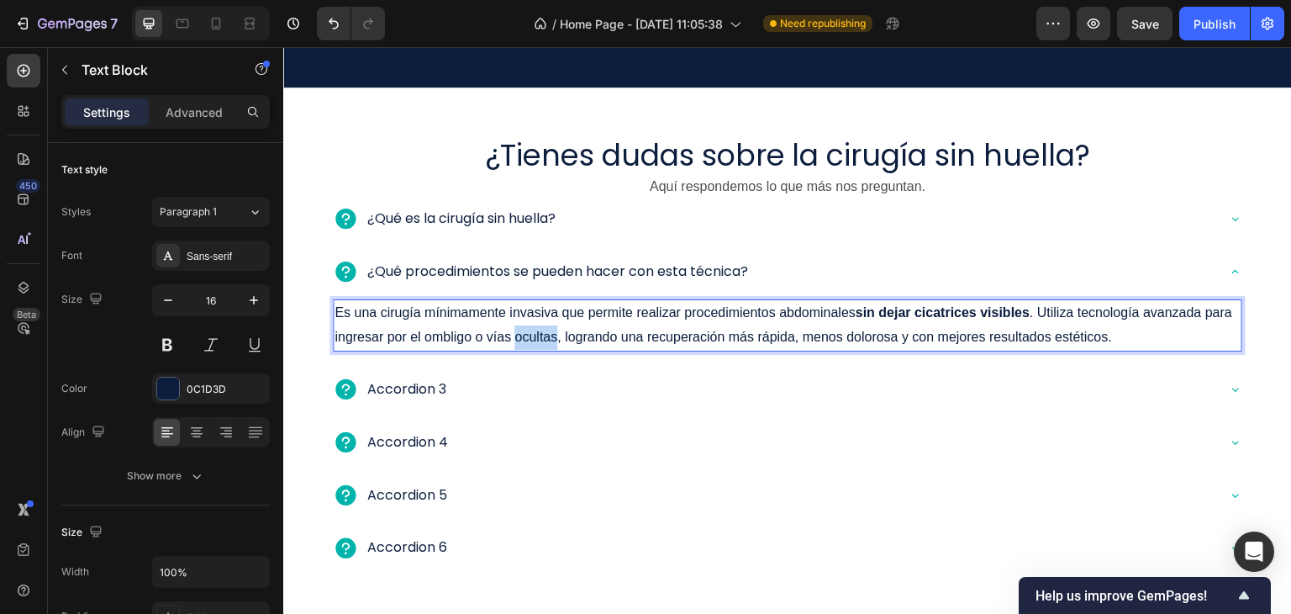
click at [525, 325] on p "Es una cirugía mínimamente invasiva que permite realizar procedimientos abdomin…" at bounding box center [787, 325] width 906 height 49
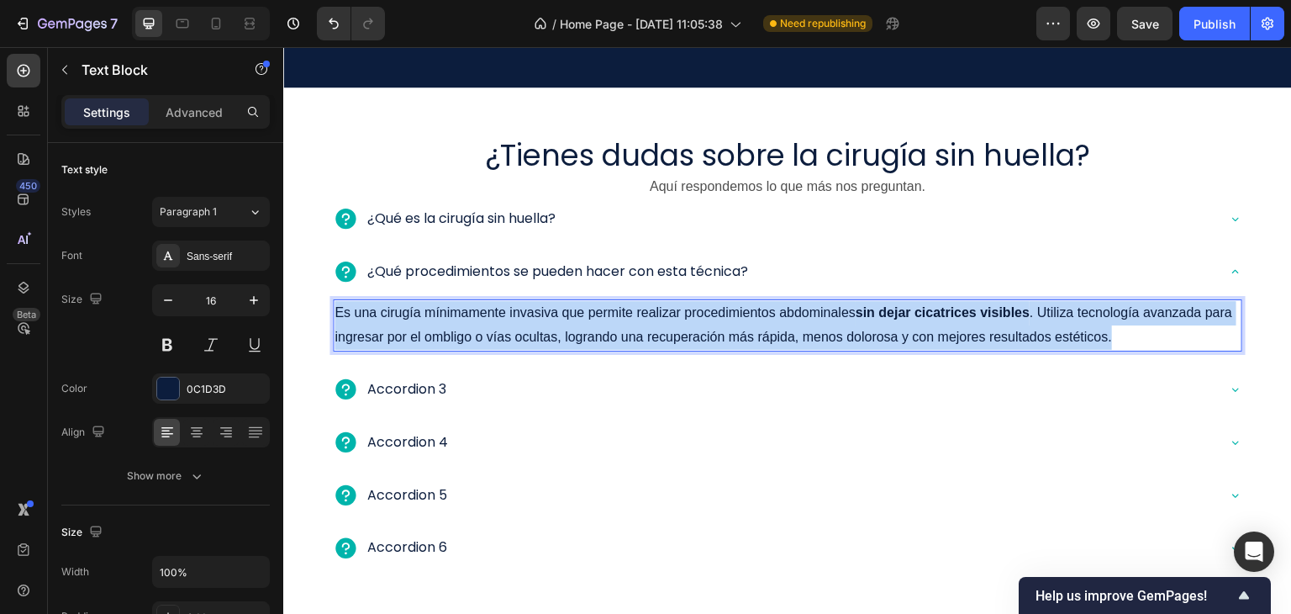
click at [525, 325] on p "Es una cirugía mínimamente invasiva que permite realizar procedimientos abdomin…" at bounding box center [787, 325] width 906 height 49
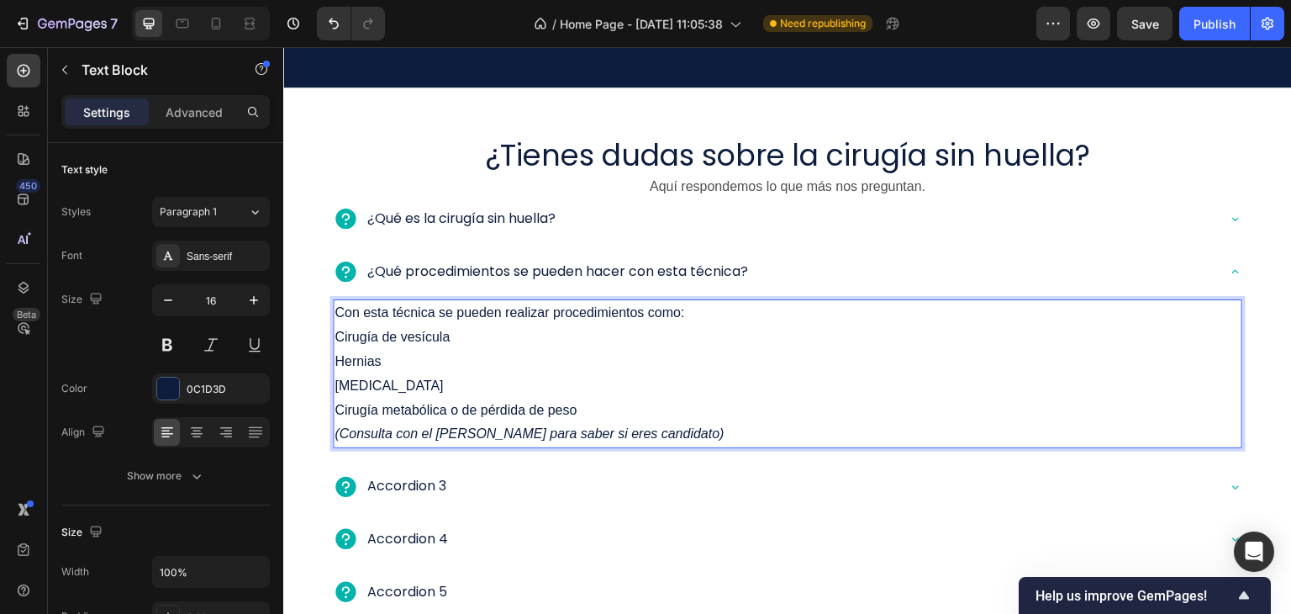
click at [334, 334] on p "Cirugía de vesícula" at bounding box center [787, 337] width 906 height 24
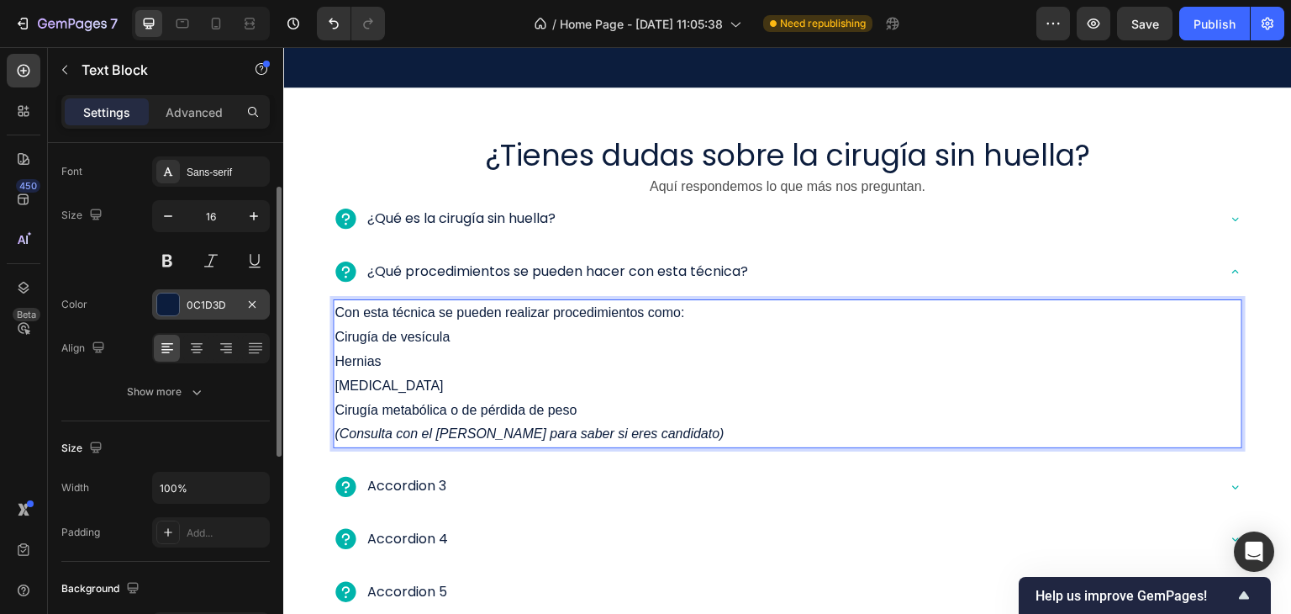
scroll to position [252, 0]
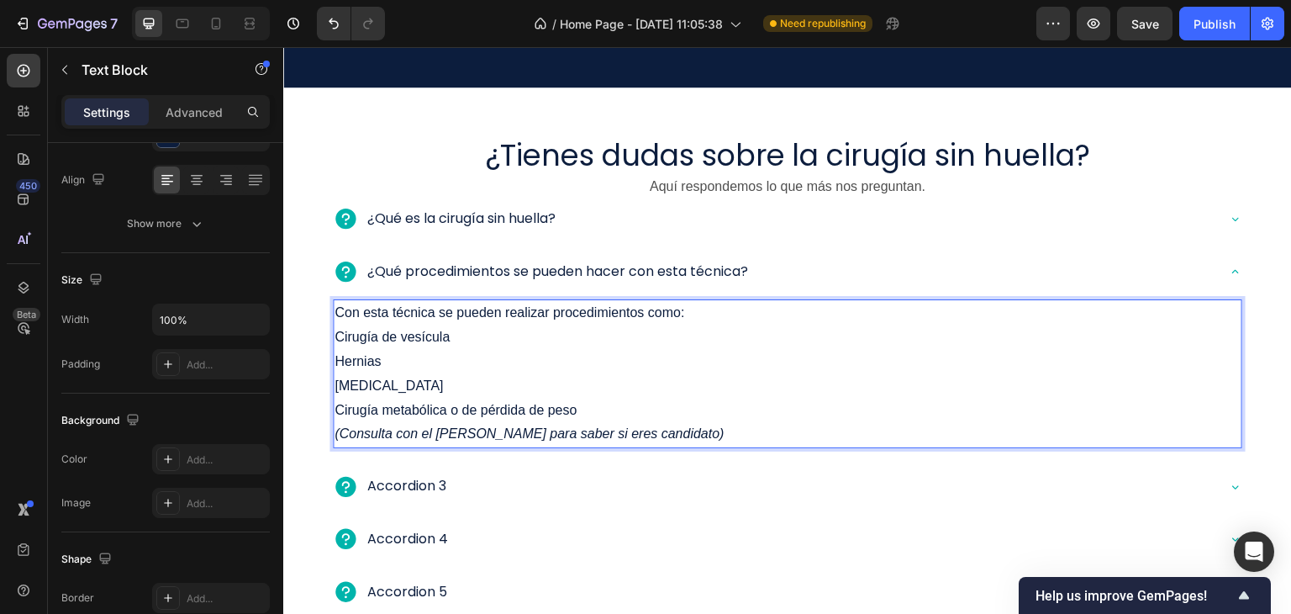
click at [572, 385] on p "[MEDICAL_DATA]" at bounding box center [787, 386] width 906 height 24
click at [667, 433] on p "Cirugía metabólica o de pérdida de peso (Consulta con el [PERSON_NAME] para sab…" at bounding box center [787, 422] width 906 height 49
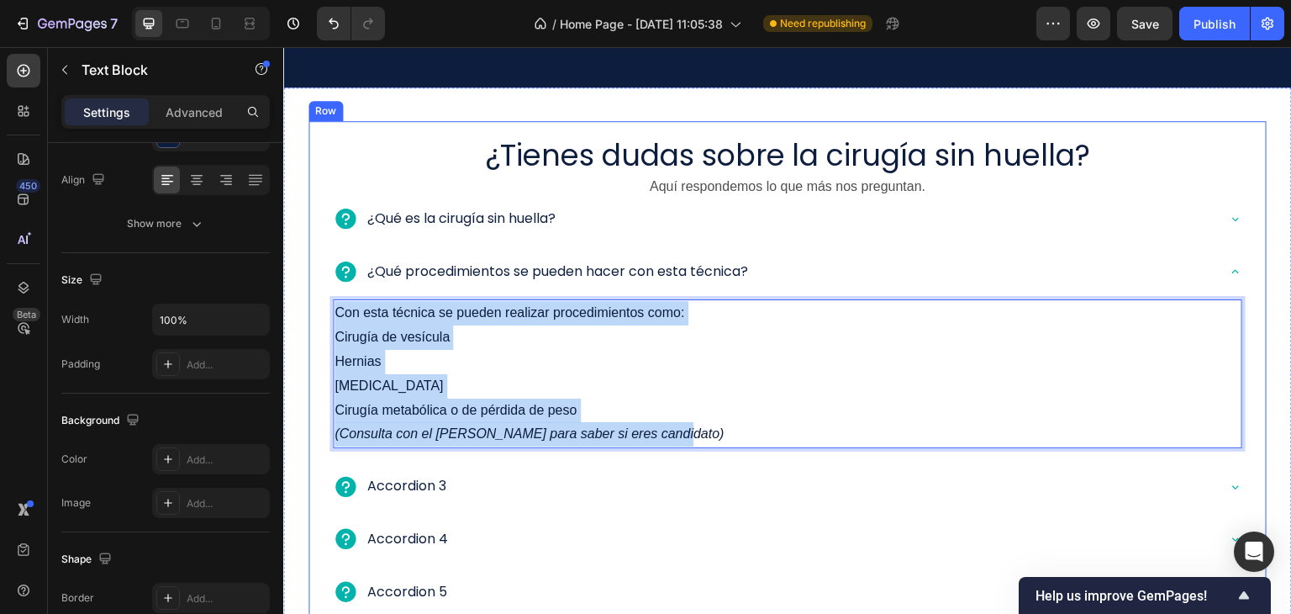
drag, startPoint x: 672, startPoint y: 432, endPoint x: 303, endPoint y: 311, distance: 388.3
click at [308, 311] on div "¿Tienes dudas sobre la cirugía sin huella? Heading Aquí respondemos lo que más …" at bounding box center [787, 401] width 958 height 561
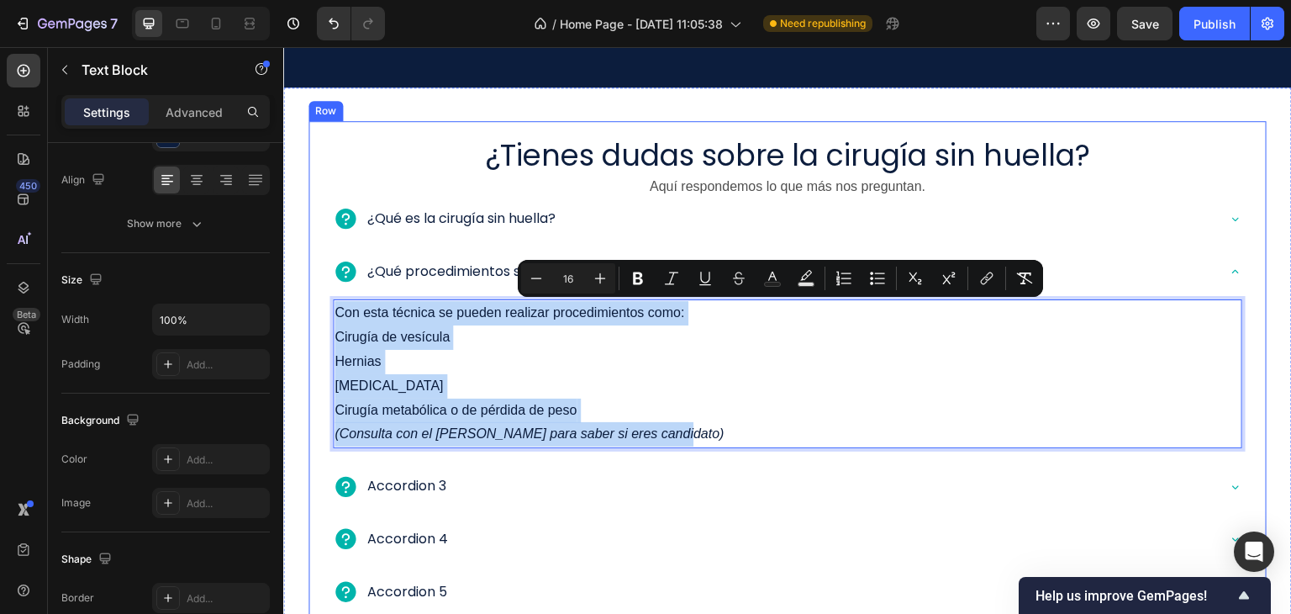
copy div "Con esta técnica se pueden realizar procedimientos como: Cirugía de vesícula He…"
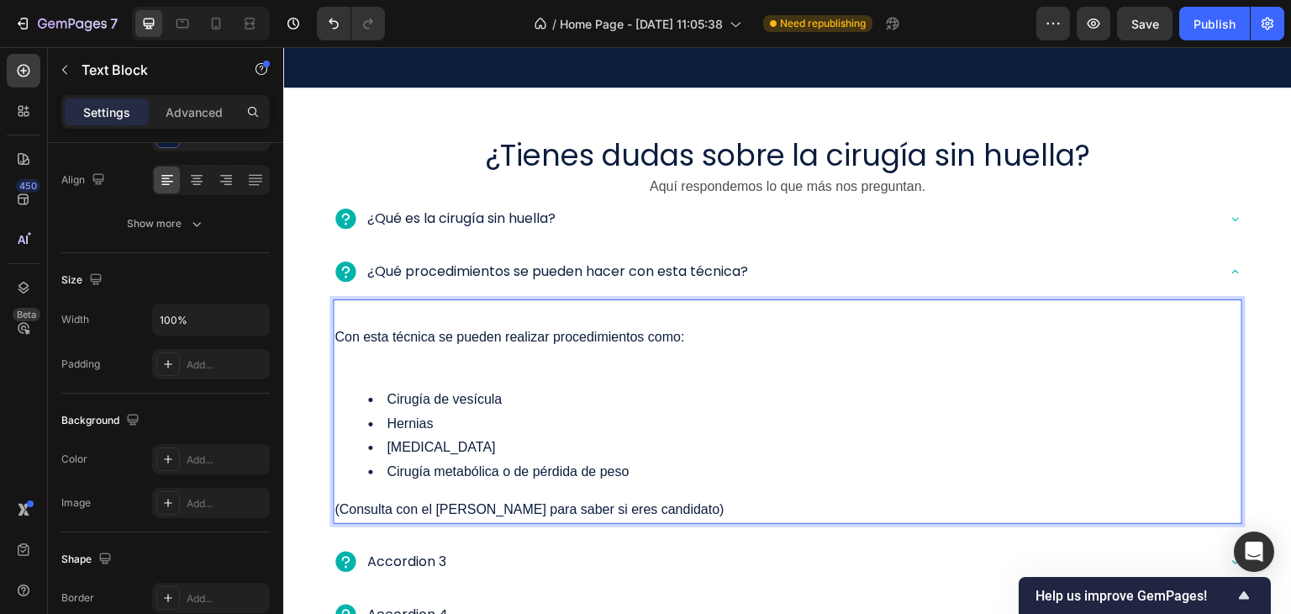
click at [334, 338] on p "Con esta técnica se pueden realizar procedimientos como:" at bounding box center [787, 337] width 906 height 24
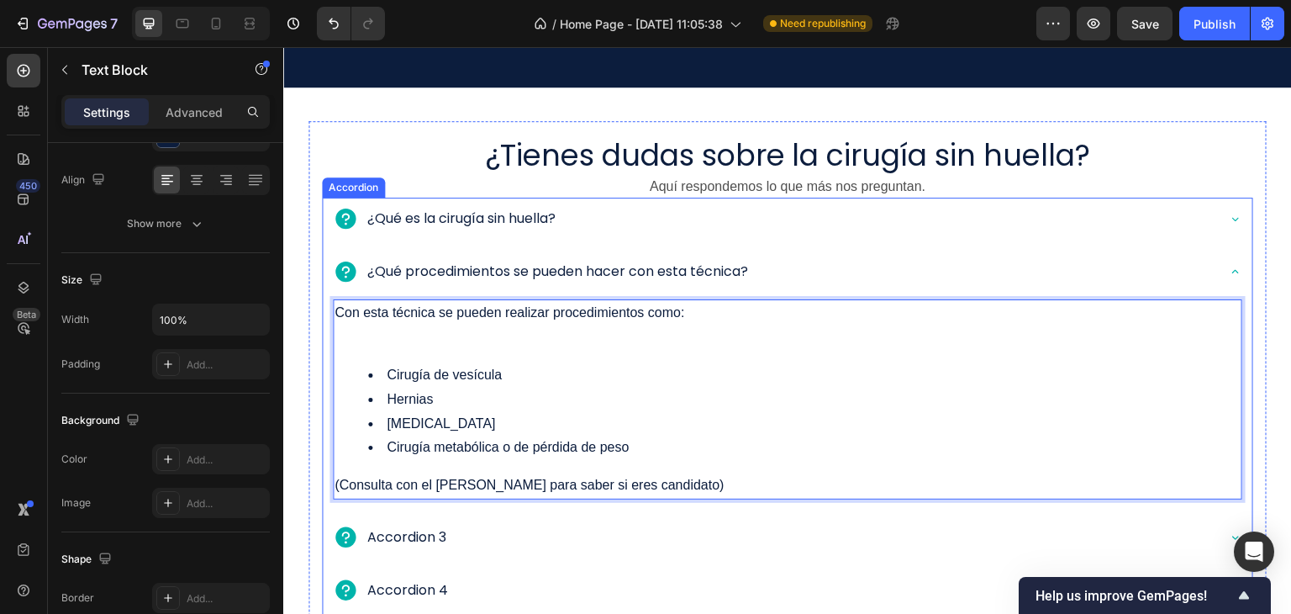
click at [791, 277] on div "¿Qué procedimientos se pueden hacer con esta técnica?" at bounding box center [774, 271] width 882 height 29
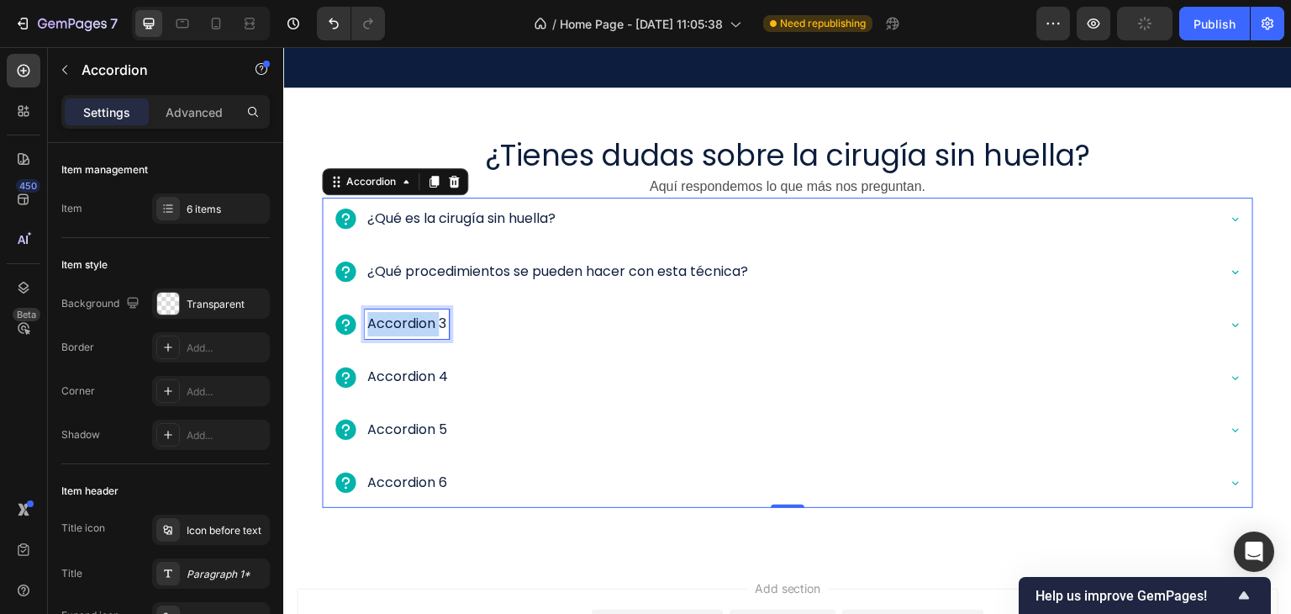
click at [415, 320] on p "Accordion 3" at bounding box center [406, 324] width 79 height 24
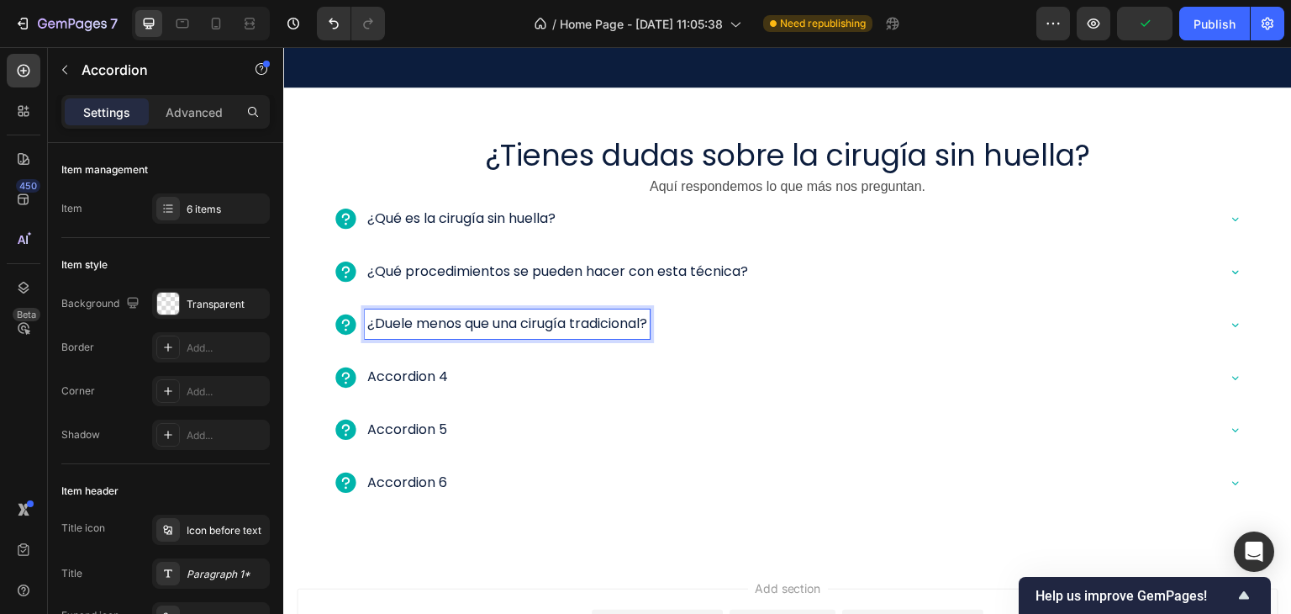
click at [708, 335] on div "¿Duele menos que una cirugía tradicional?" at bounding box center [774, 323] width 882 height 29
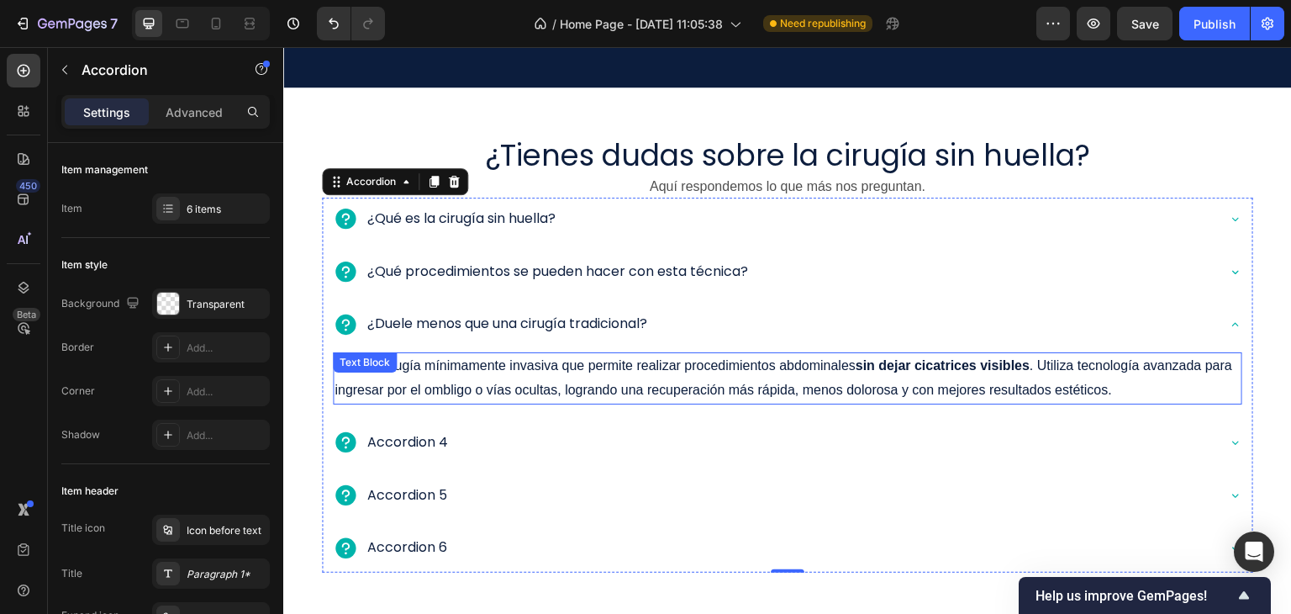
click at [544, 372] on p "Es una cirugía mínimamente invasiva que permite realizar procedimientos abdomin…" at bounding box center [787, 378] width 906 height 49
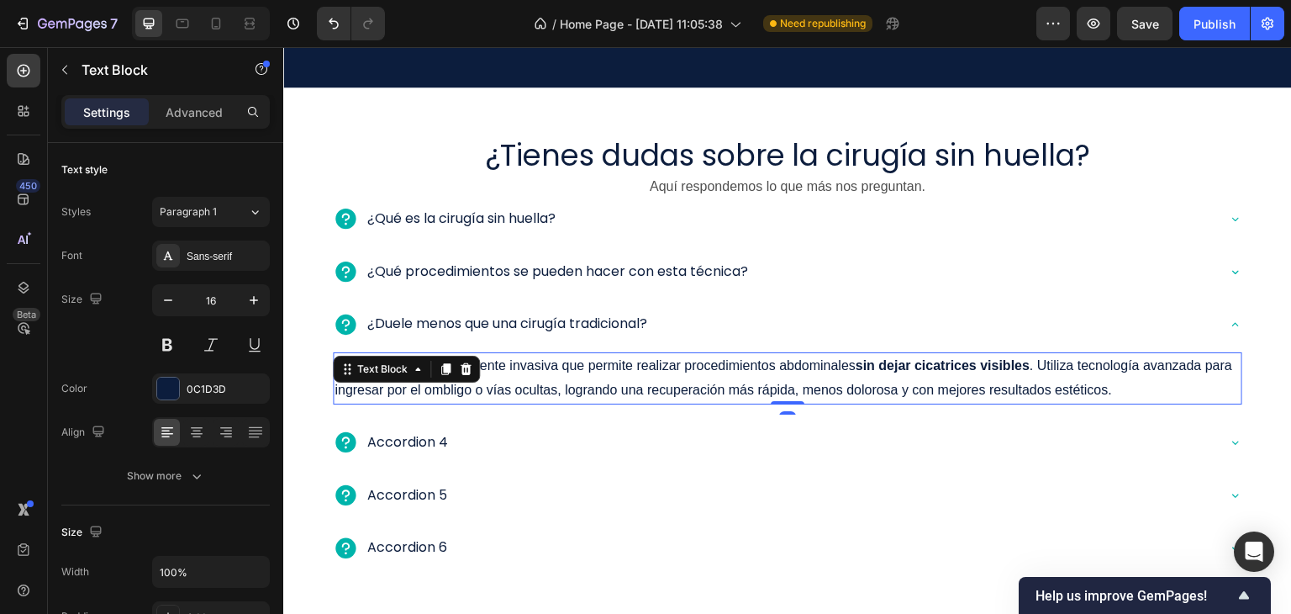
click at [544, 372] on p "Es una cirugía mínimamente invasiva que permite realizar procedimientos abdomin…" at bounding box center [787, 378] width 906 height 49
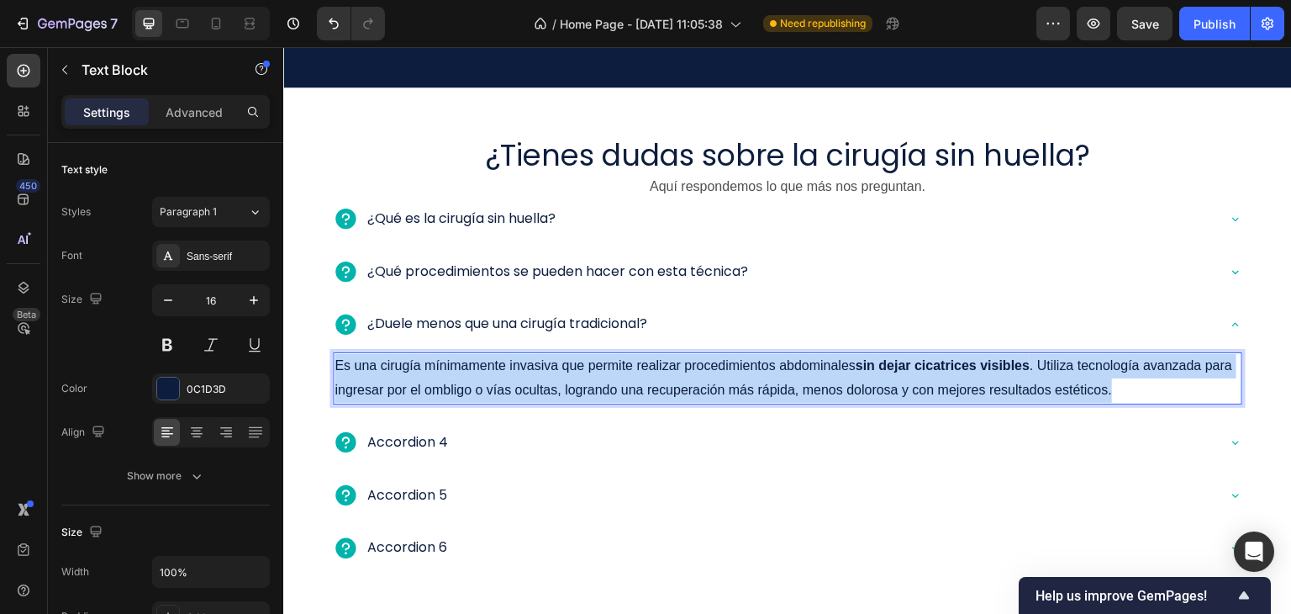
click at [544, 372] on p "Es una cirugía mínimamente invasiva que permite realizar procedimientos abdomin…" at bounding box center [787, 378] width 906 height 49
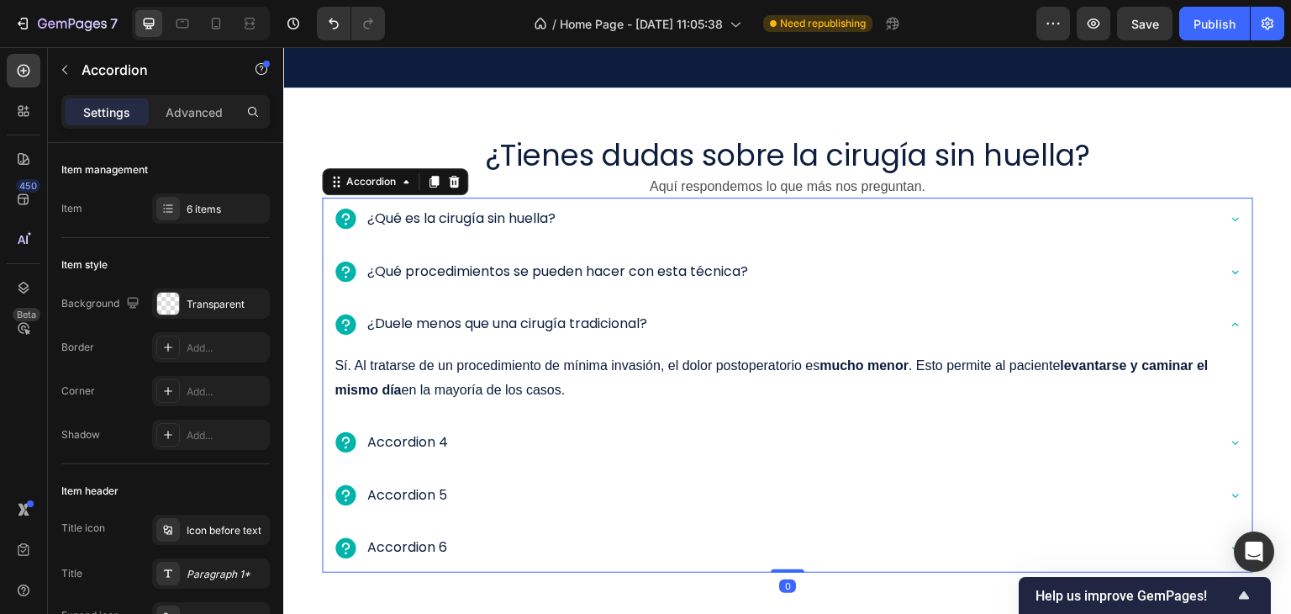
click at [686, 319] on div "¿Duele menos que una cirugía tradicional?" at bounding box center [774, 323] width 882 height 29
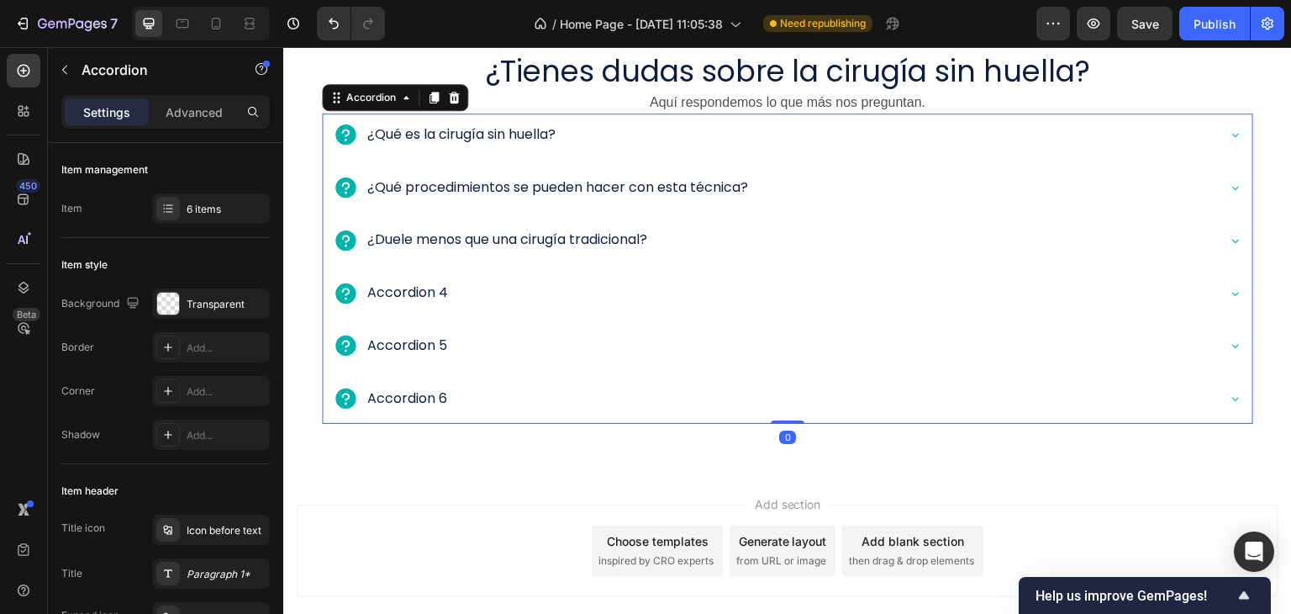
scroll to position [2501, 0]
click at [427, 291] on p "Accordion 4" at bounding box center [407, 293] width 81 height 24
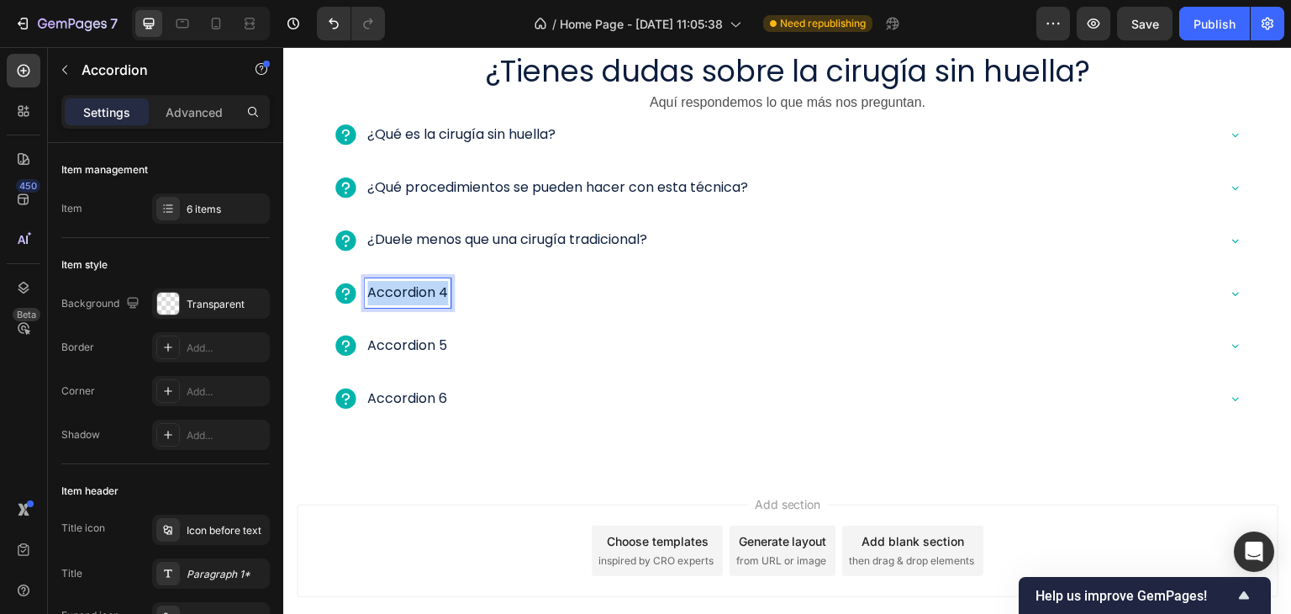
click at [427, 291] on p "Accordion 4" at bounding box center [407, 293] width 81 height 24
click at [647, 296] on div "¿Cuánto dura la recuperación?" at bounding box center [774, 292] width 882 height 29
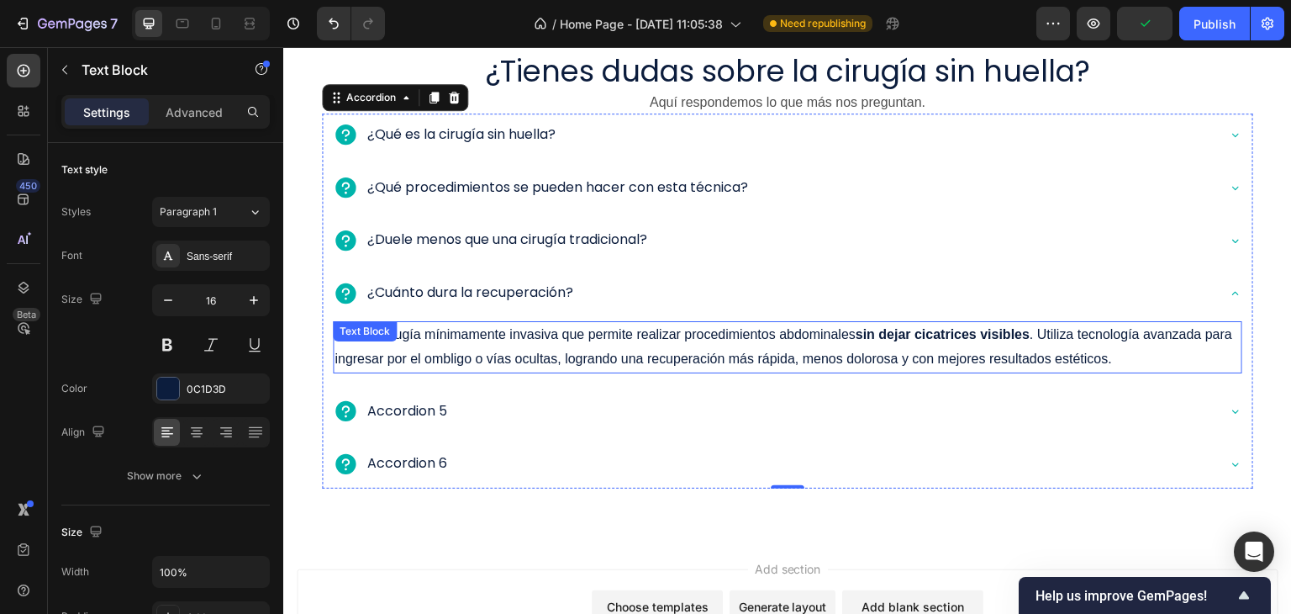
click at [696, 348] on p "Es una cirugía mínimamente invasiva que permite realizar procedimientos abdomin…" at bounding box center [787, 347] width 906 height 49
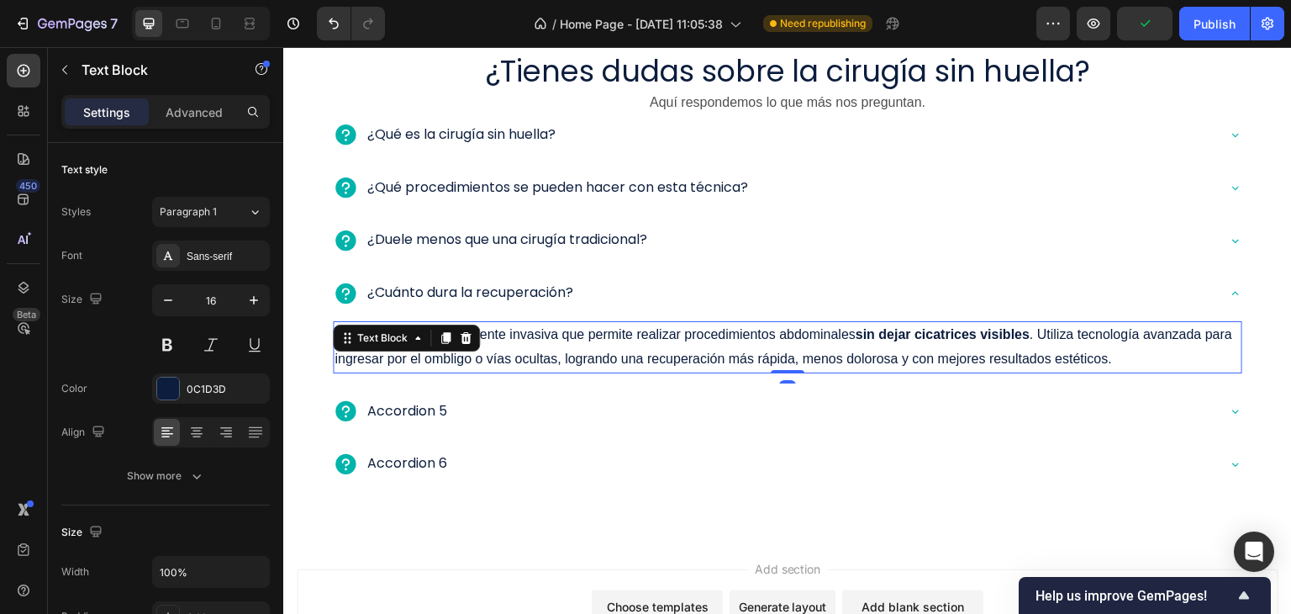
click at [696, 348] on p "Es una cirugía mínimamente invasiva que permite realizar procedimientos abdomin…" at bounding box center [787, 347] width 906 height 49
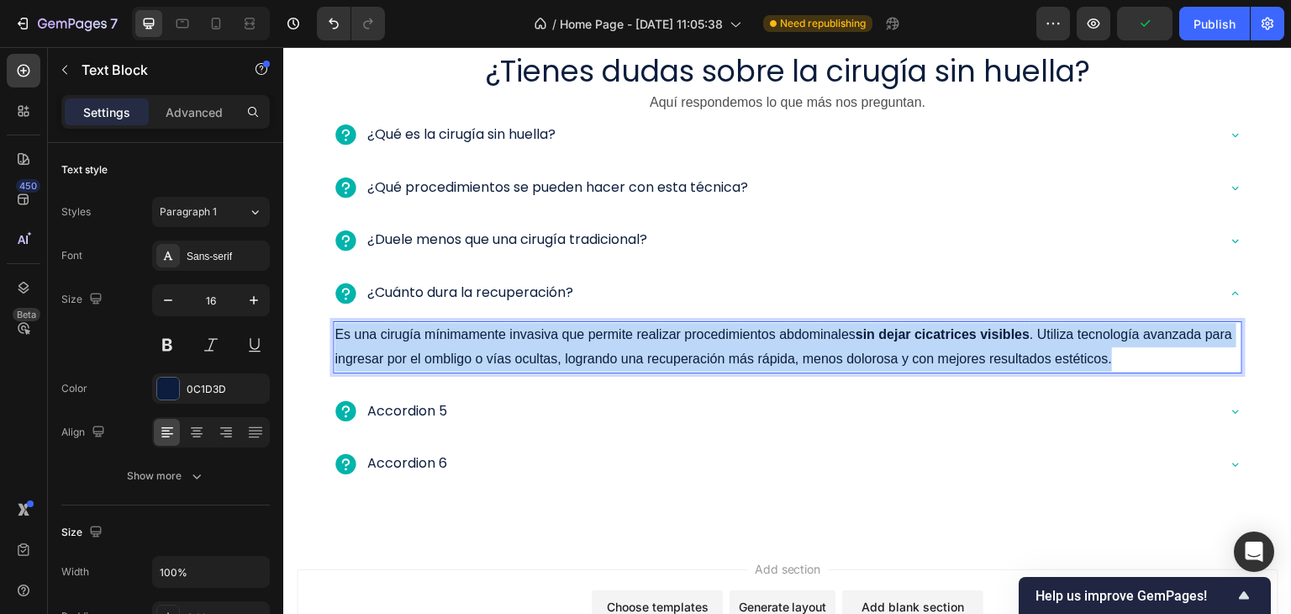
click at [696, 348] on p "Es una cirugía mínimamente invasiva que permite realizar procedimientos abdomin…" at bounding box center [787, 347] width 906 height 49
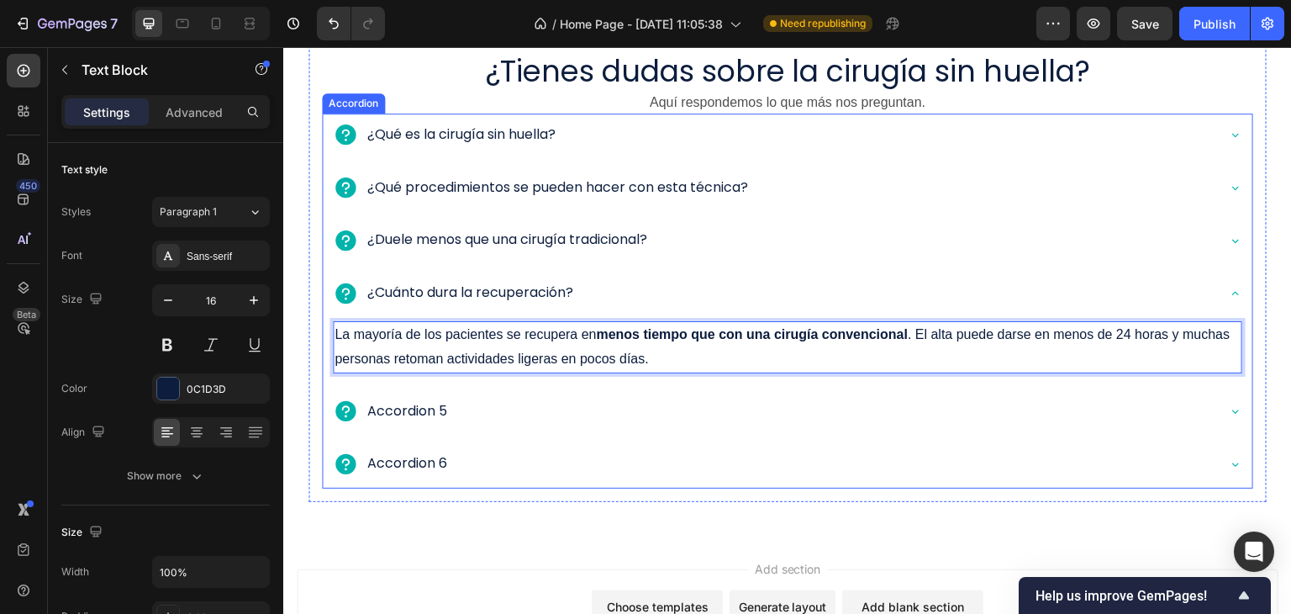
click at [440, 406] on p "Accordion 5" at bounding box center [407, 411] width 80 height 24
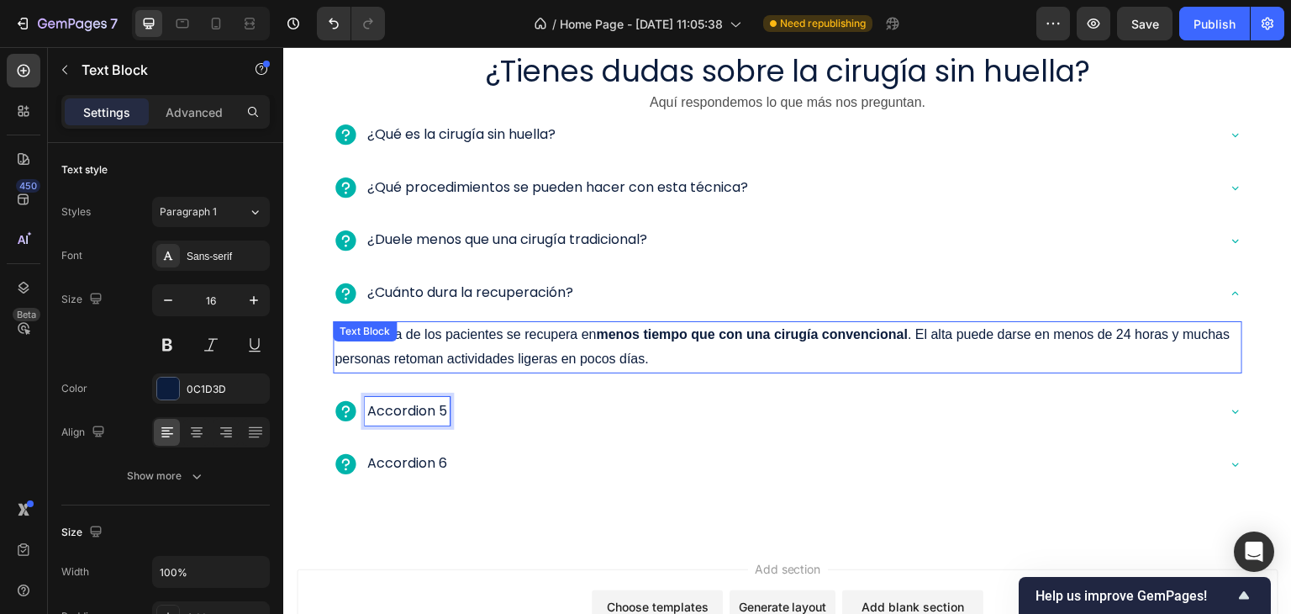
click at [753, 334] on strong "menos tiempo que con una cirugía convencional" at bounding box center [752, 334] width 312 height 14
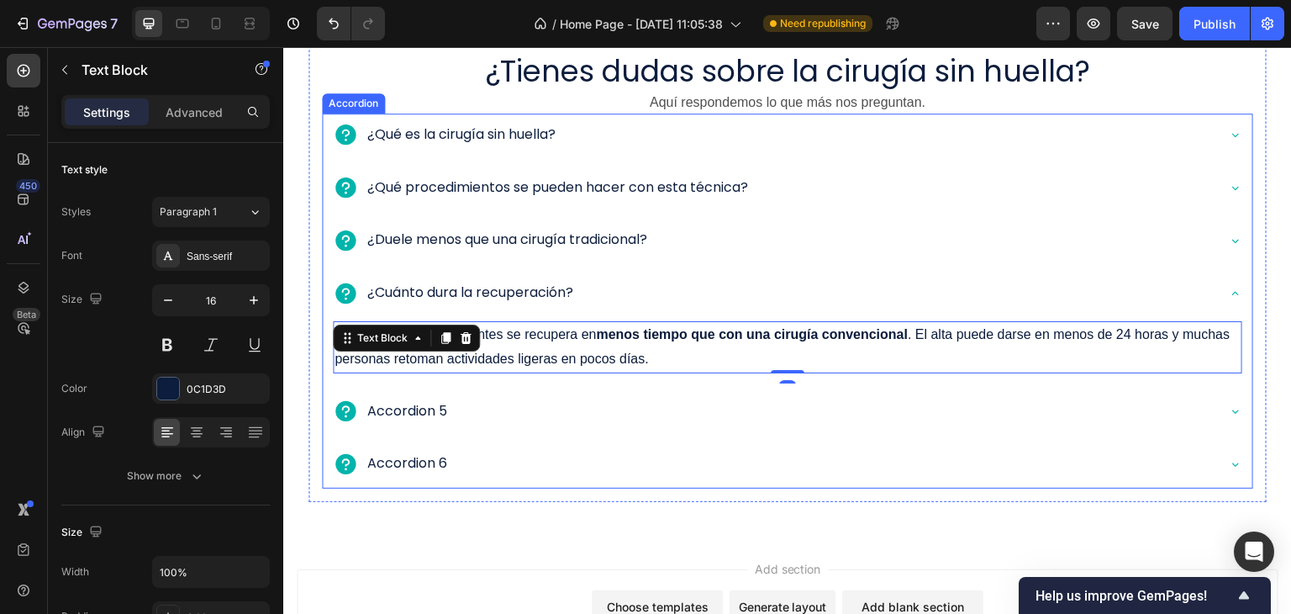
click at [772, 292] on div "¿Cuánto dura la recuperación?" at bounding box center [774, 292] width 882 height 29
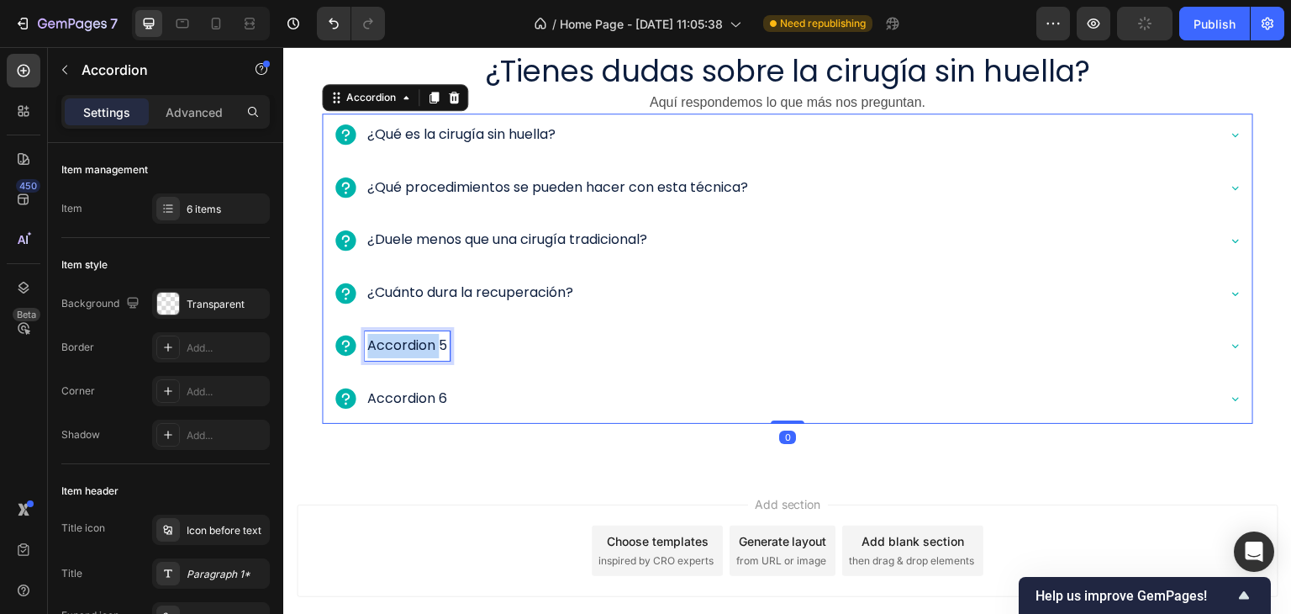
click at [420, 345] on p "Accordion 5" at bounding box center [407, 346] width 80 height 24
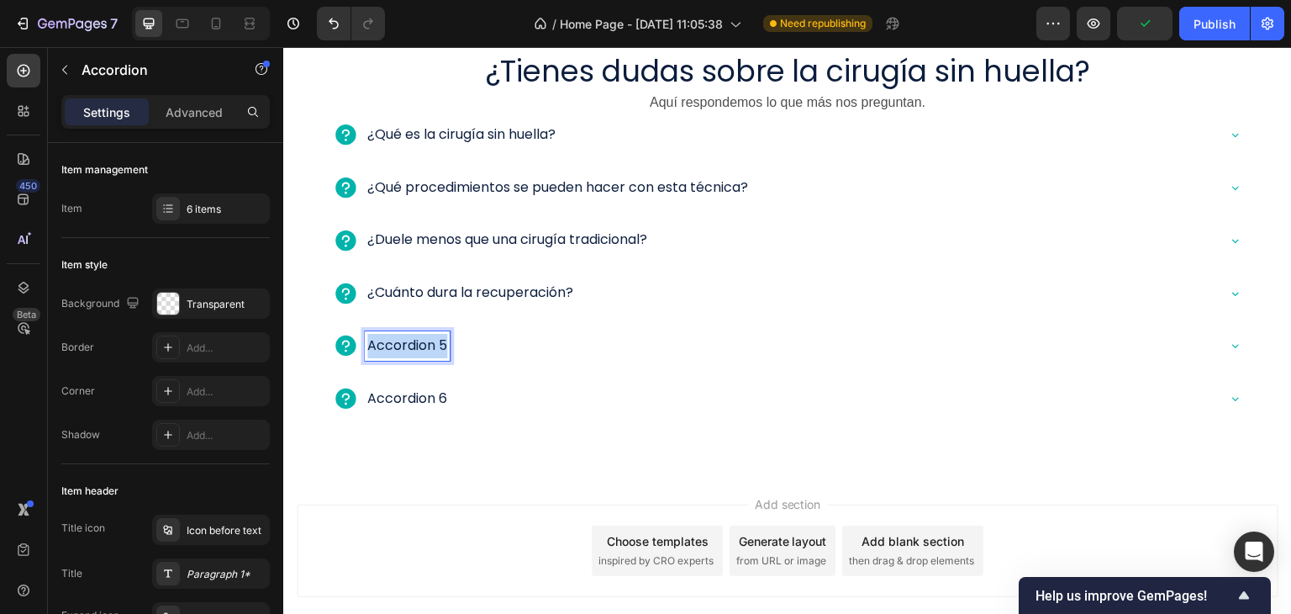
click at [420, 345] on p "Accordion 5" at bounding box center [407, 346] width 80 height 24
click at [687, 358] on div "¿Quedan cicatrices?" at bounding box center [788, 347] width 930 height 46
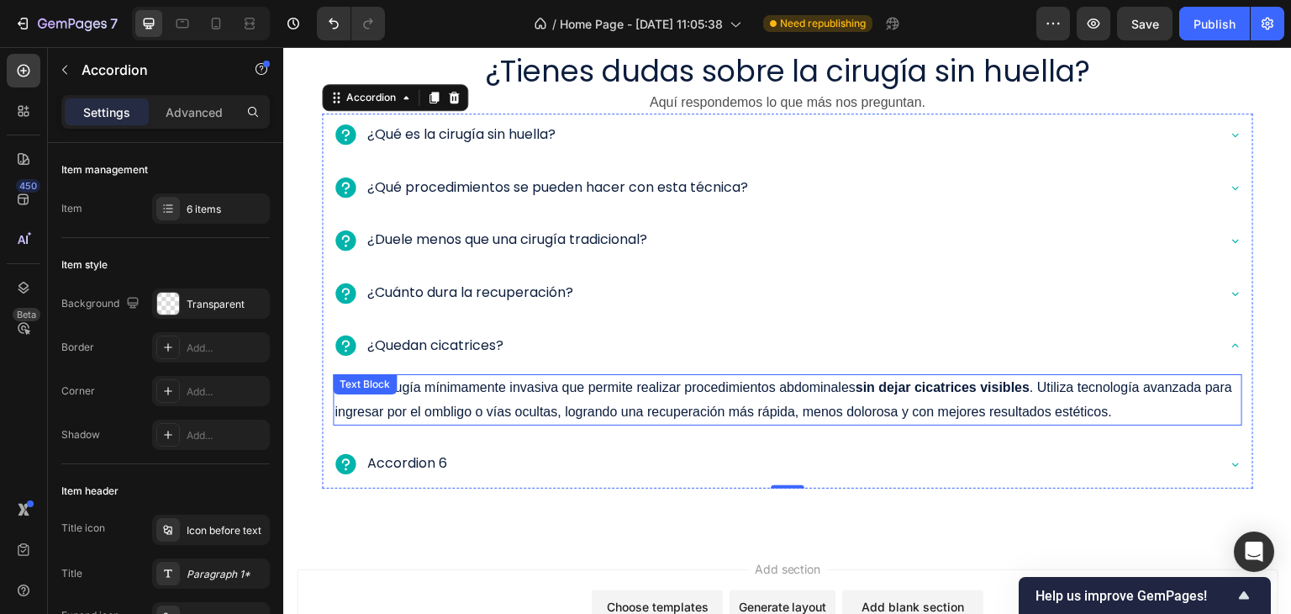
click at [562, 391] on p "Es una cirugía mínimamente invasiva que permite realizar procedimientos abdomin…" at bounding box center [787, 400] width 906 height 49
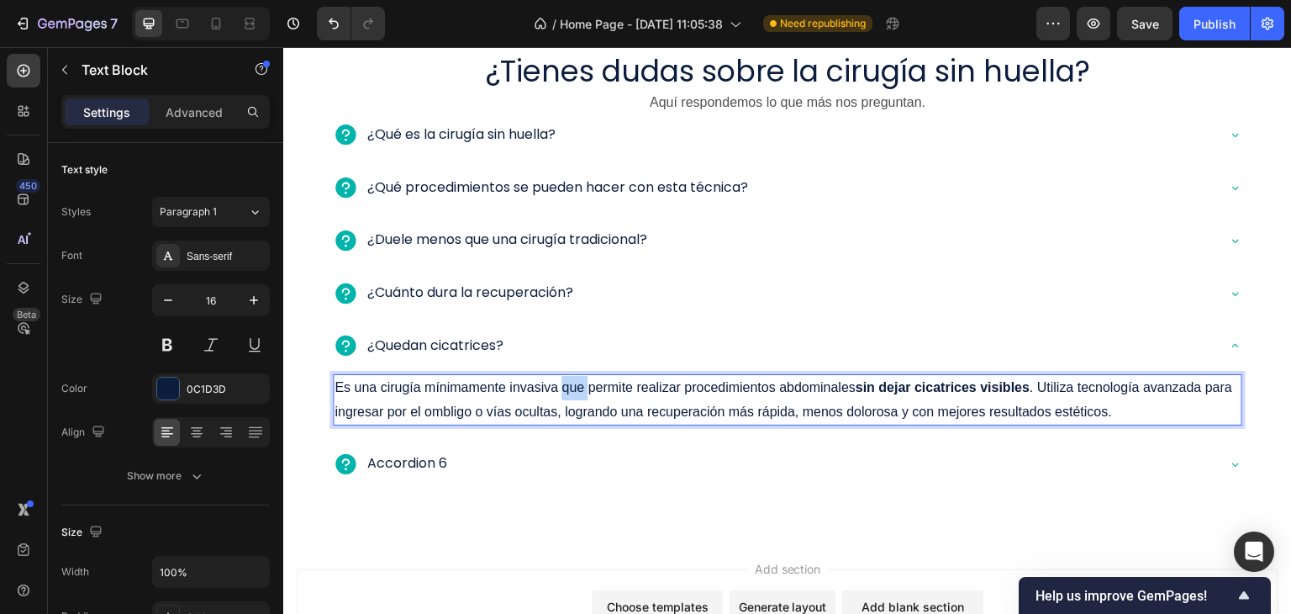
click at [562, 391] on p "Es una cirugía mínimamente invasiva que permite realizar procedimientos abdomin…" at bounding box center [787, 400] width 906 height 49
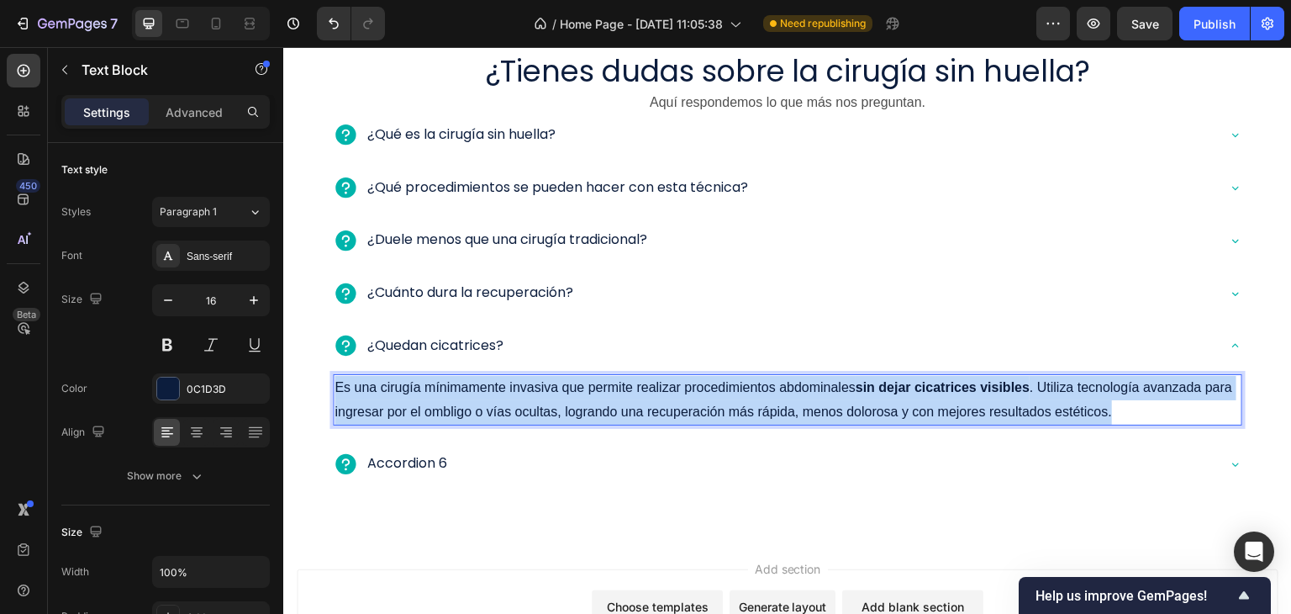
click at [559, 392] on p "Es una cirugía mínimamente invasiva que permite realizar procedimientos abdomin…" at bounding box center [787, 400] width 906 height 49
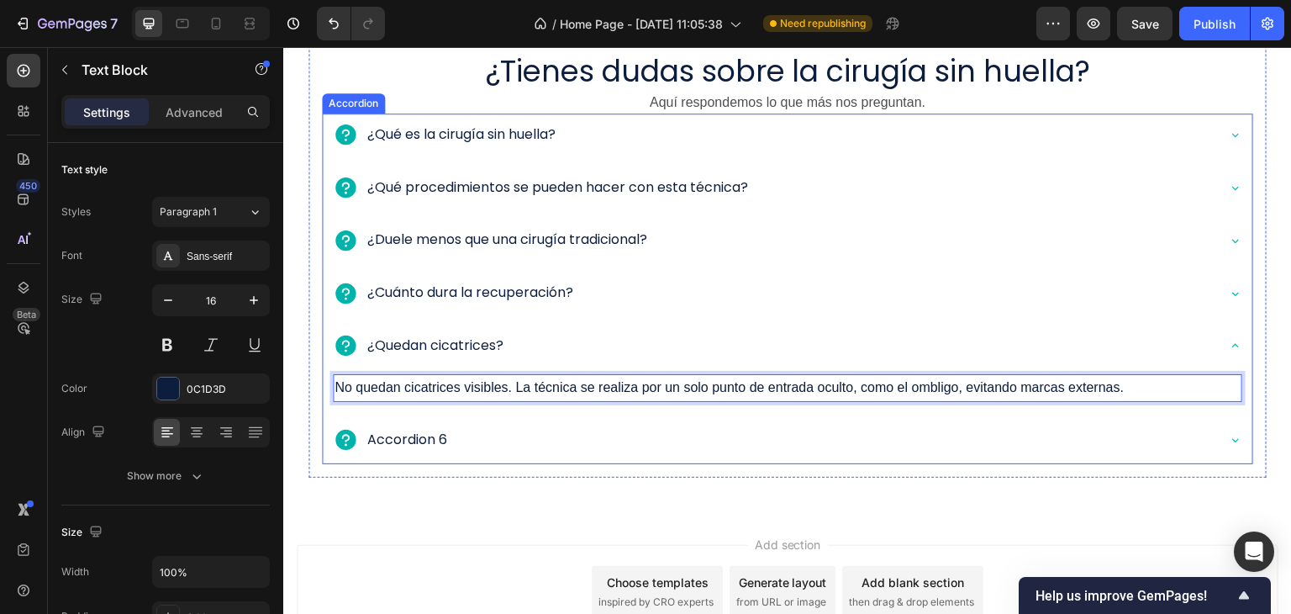
click at [600, 429] on div "Accordion 6" at bounding box center [774, 439] width 882 height 29
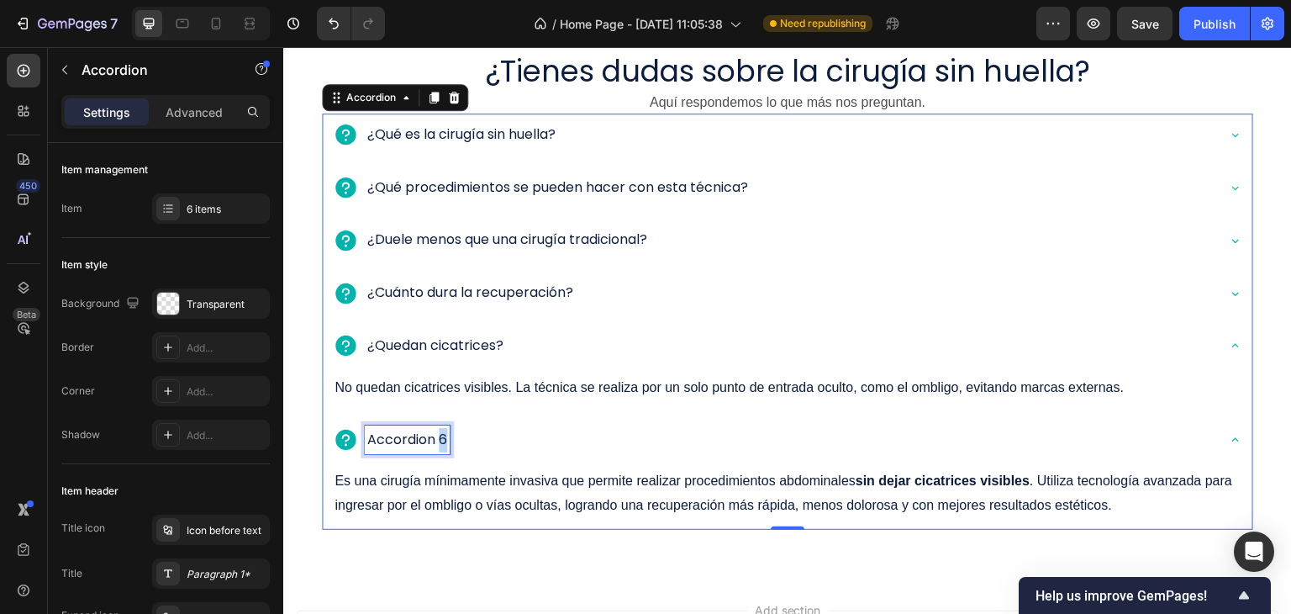
click at [434, 437] on p "Accordion 6" at bounding box center [407, 440] width 80 height 24
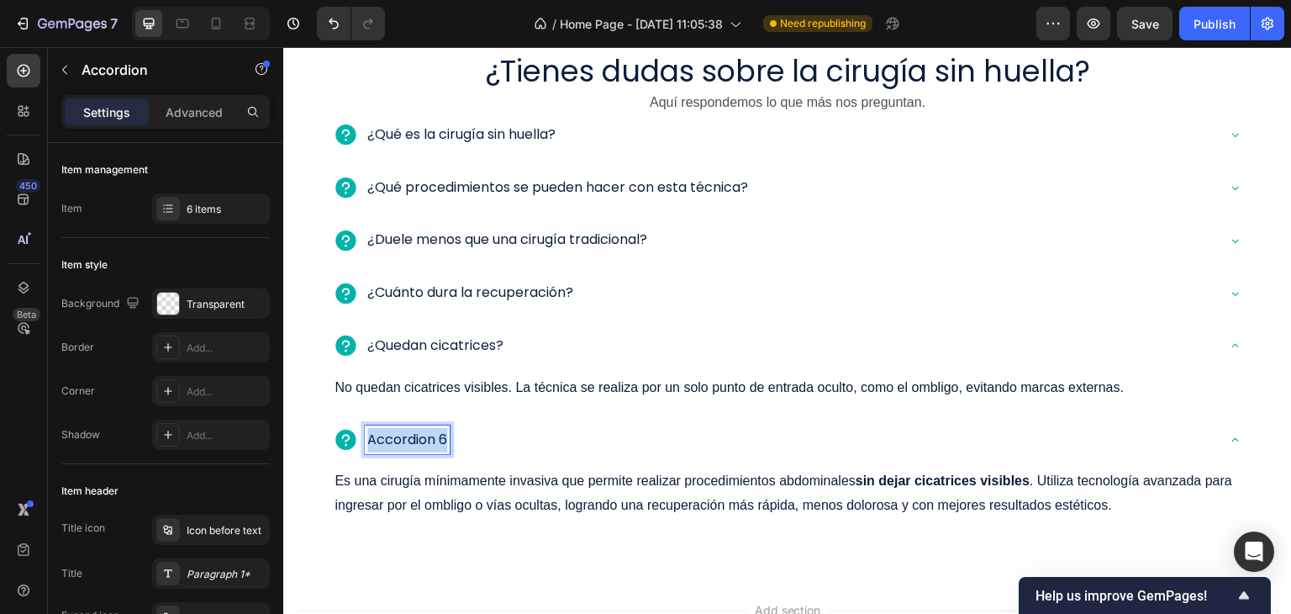
click at [434, 437] on p "Accordion 6" at bounding box center [407, 440] width 80 height 24
click at [596, 433] on div "¿Dónde me puedo operar?" at bounding box center [774, 439] width 882 height 29
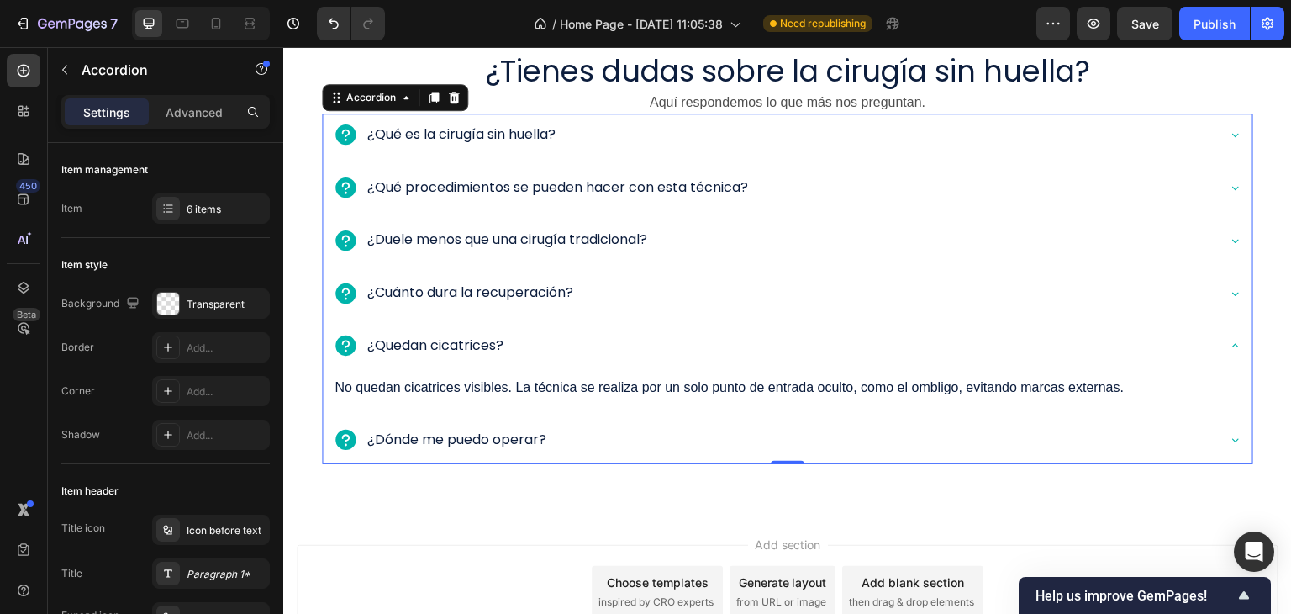
scroll to position [2637, 0]
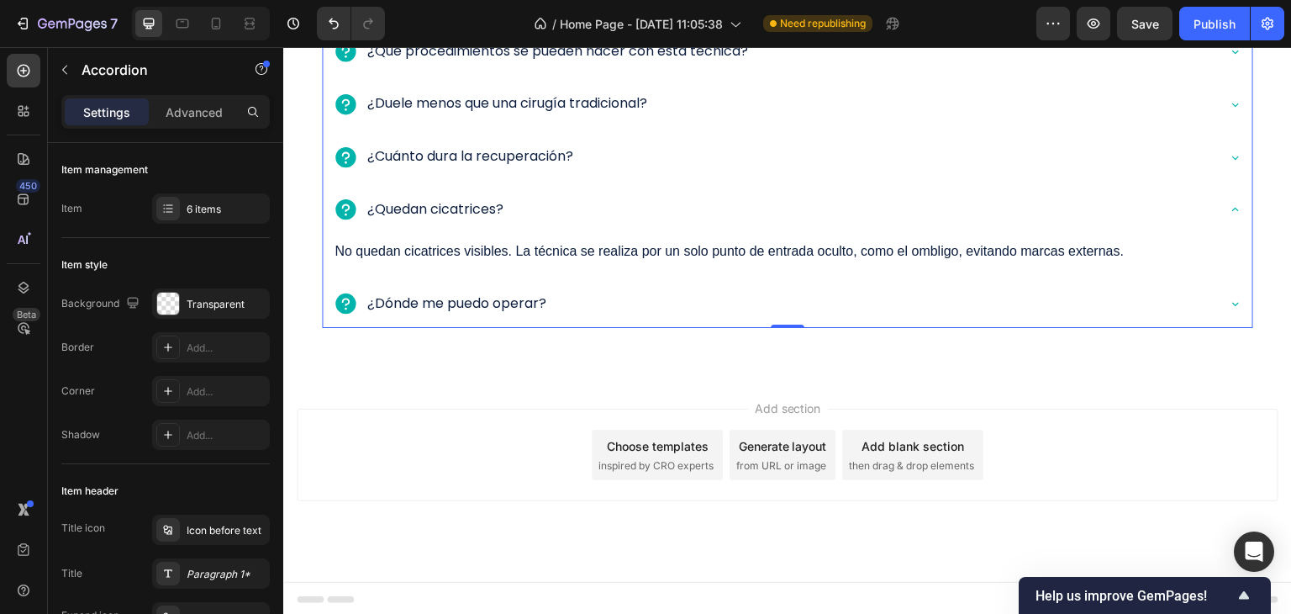
click at [554, 308] on div "¿Dónde me puedo operar?" at bounding box center [774, 303] width 882 height 29
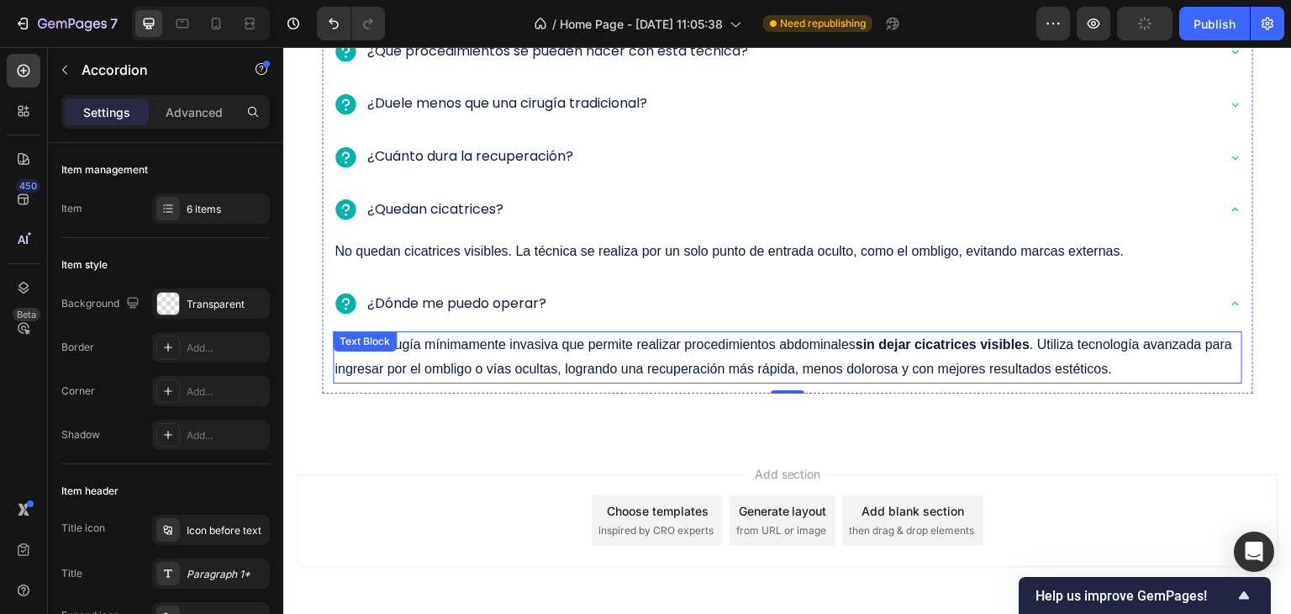
click at [552, 358] on p "Es una cirugía mínimamente invasiva que permite realizar procedimientos abdomin…" at bounding box center [787, 357] width 906 height 49
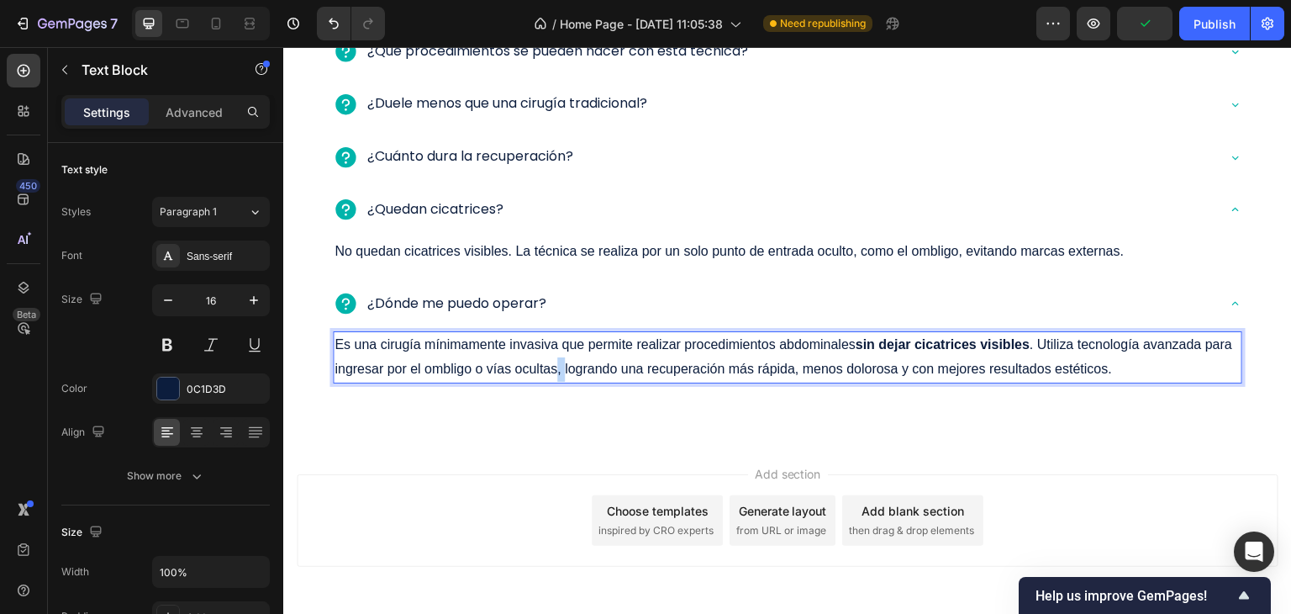
click at [552, 358] on p "Es una cirugía mínimamente invasiva que permite realizar procedimientos abdomin…" at bounding box center [787, 357] width 906 height 49
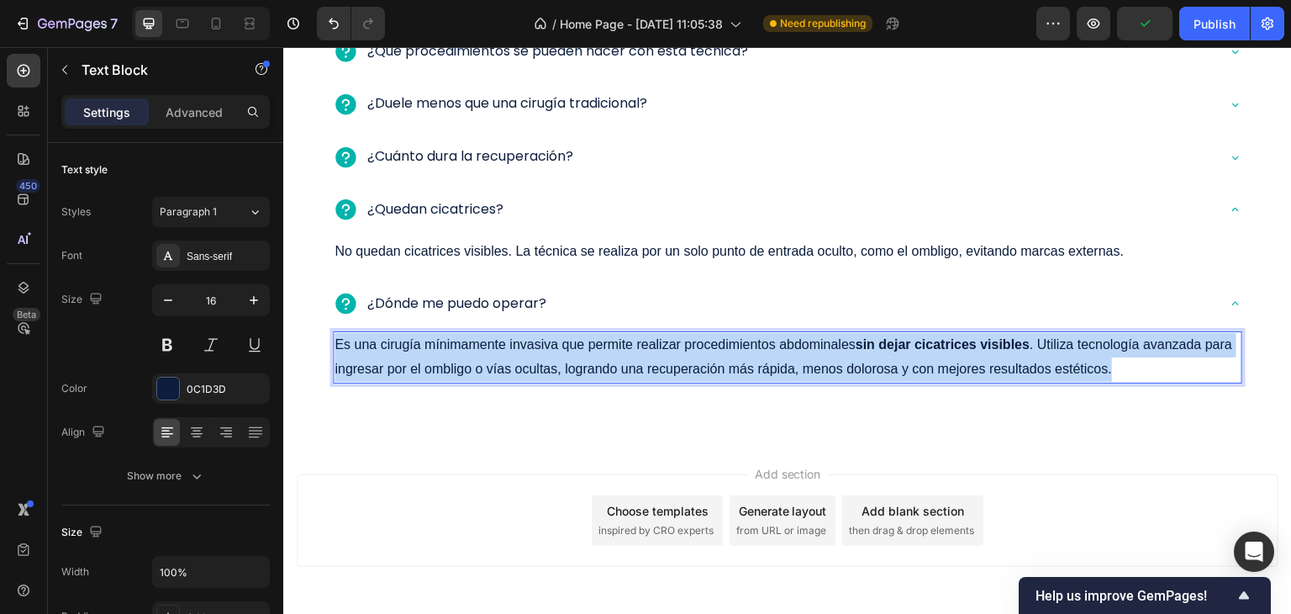
click at [552, 358] on p "Es una cirugía mínimamente invasiva que permite realizar procedimientos abdomin…" at bounding box center [787, 357] width 906 height 49
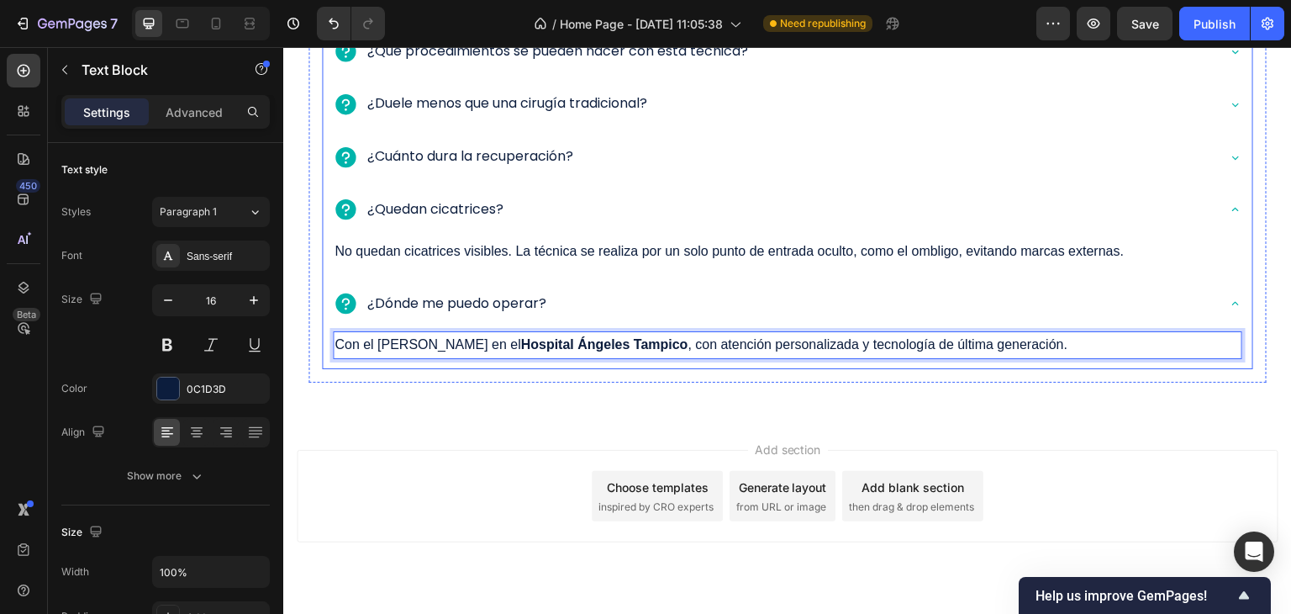
click at [572, 304] on div "¿Dónde me puedo operar?" at bounding box center [774, 303] width 882 height 29
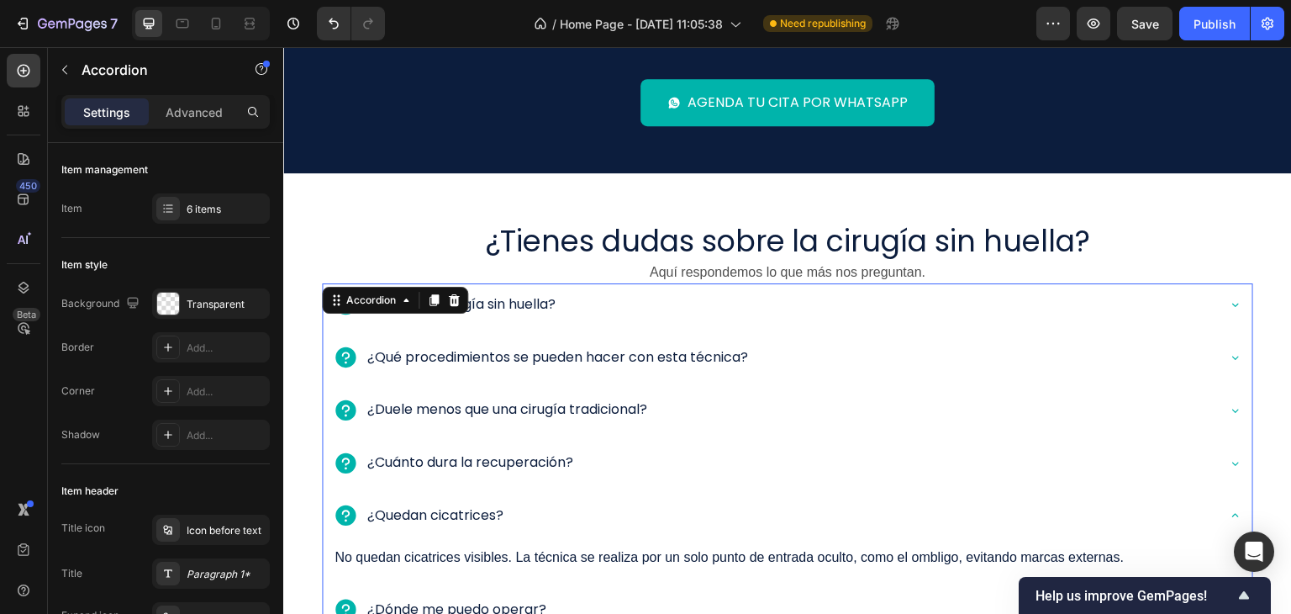
scroll to position [2385, 0]
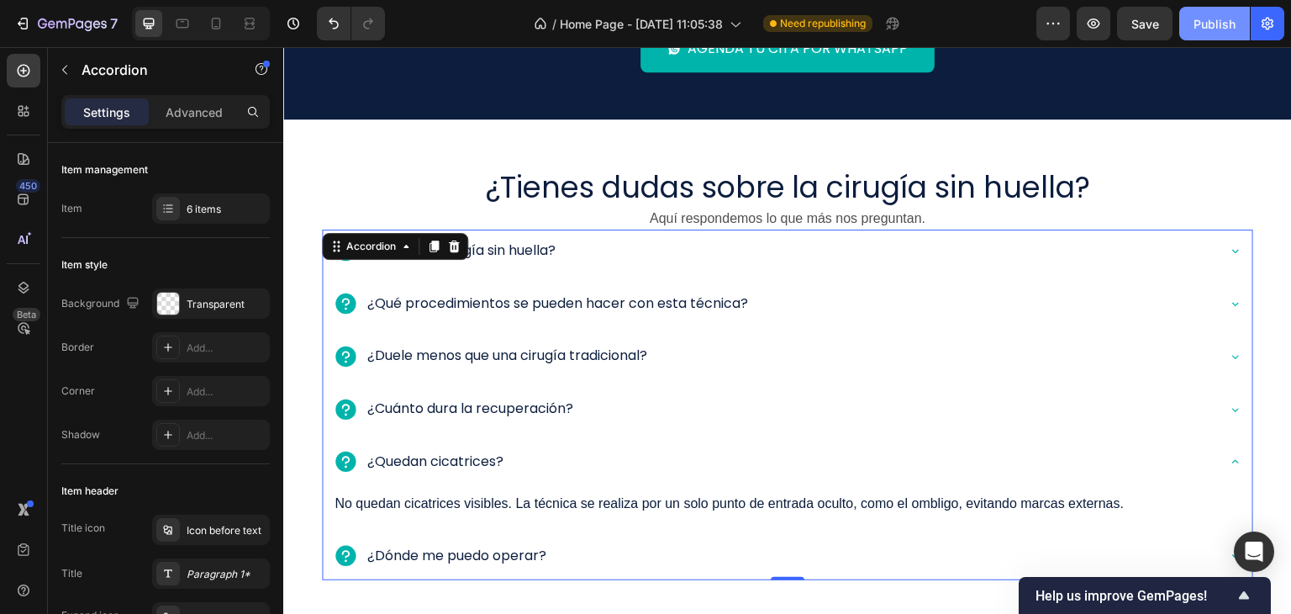
click at [1203, 27] on div "Publish" at bounding box center [1214, 24] width 42 height 18
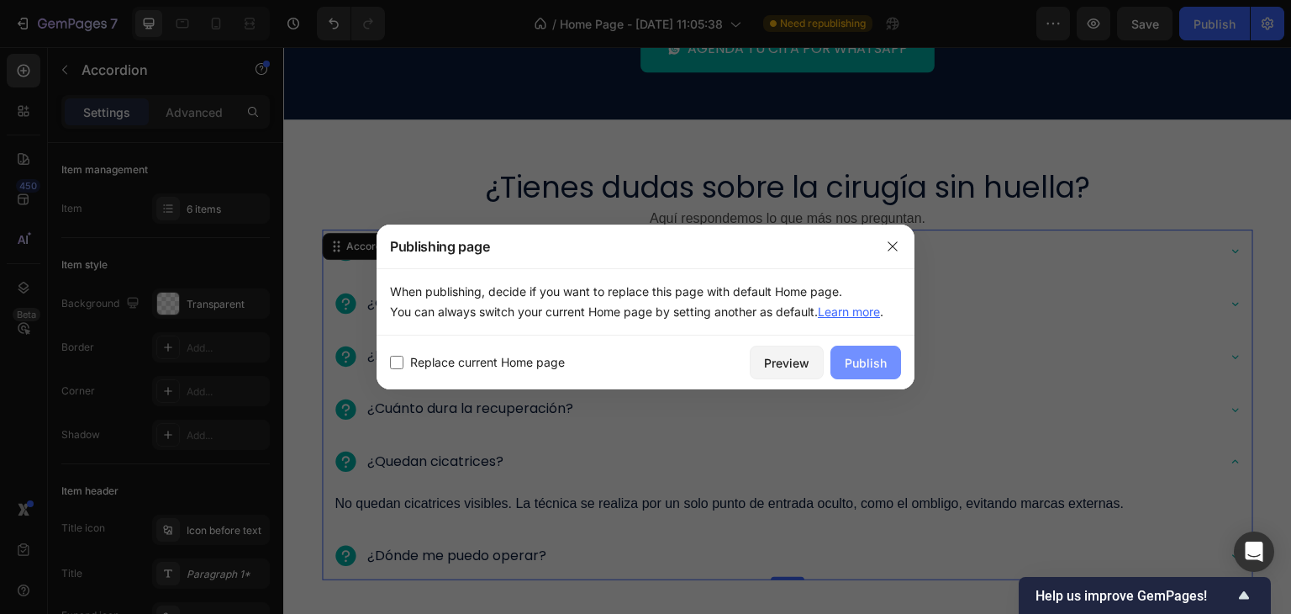
click at [867, 376] on button "Publish" at bounding box center [865, 362] width 71 height 34
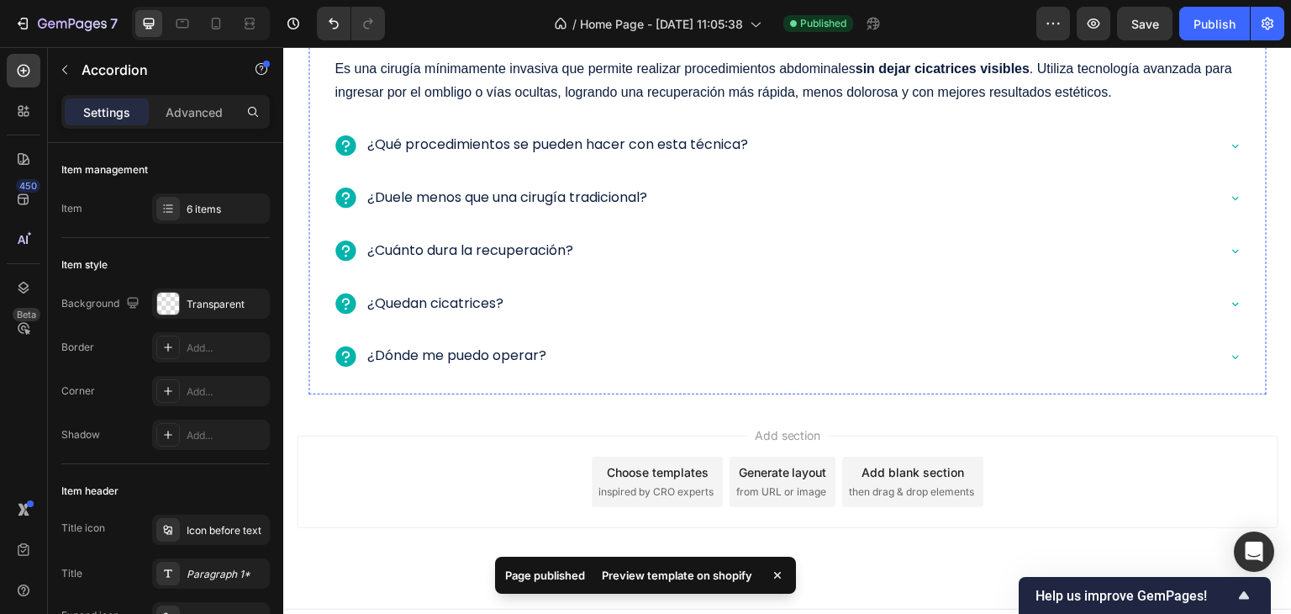
scroll to position [2637, 0]
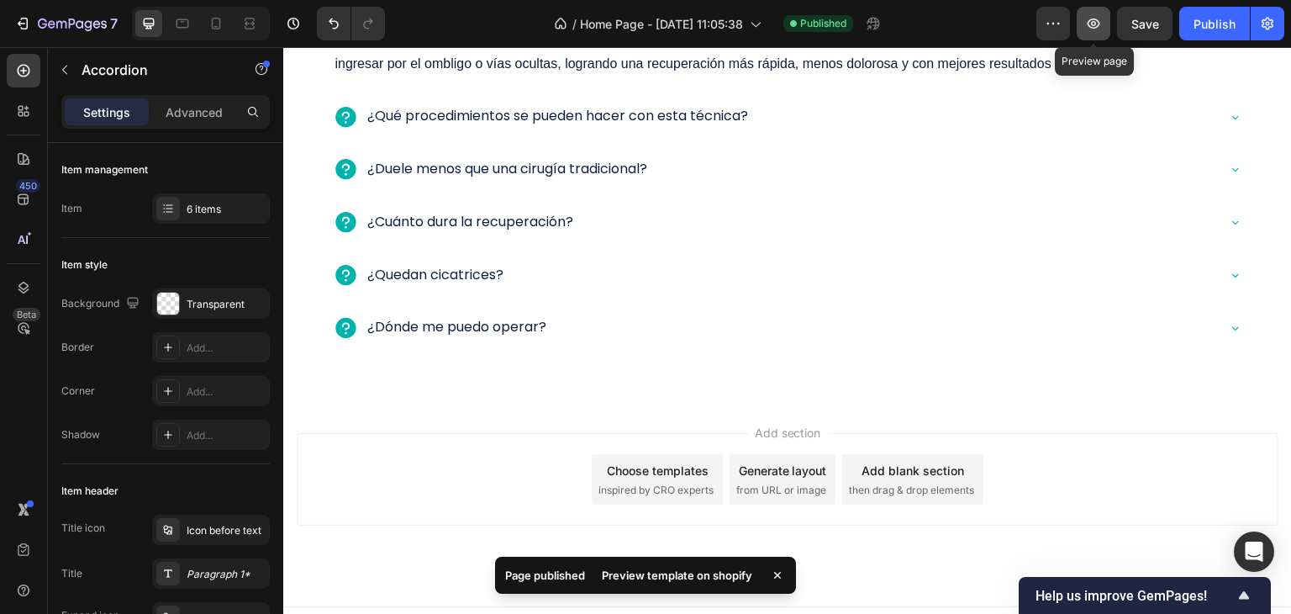
click at [1097, 26] on icon "button" at bounding box center [1093, 23] width 17 height 17
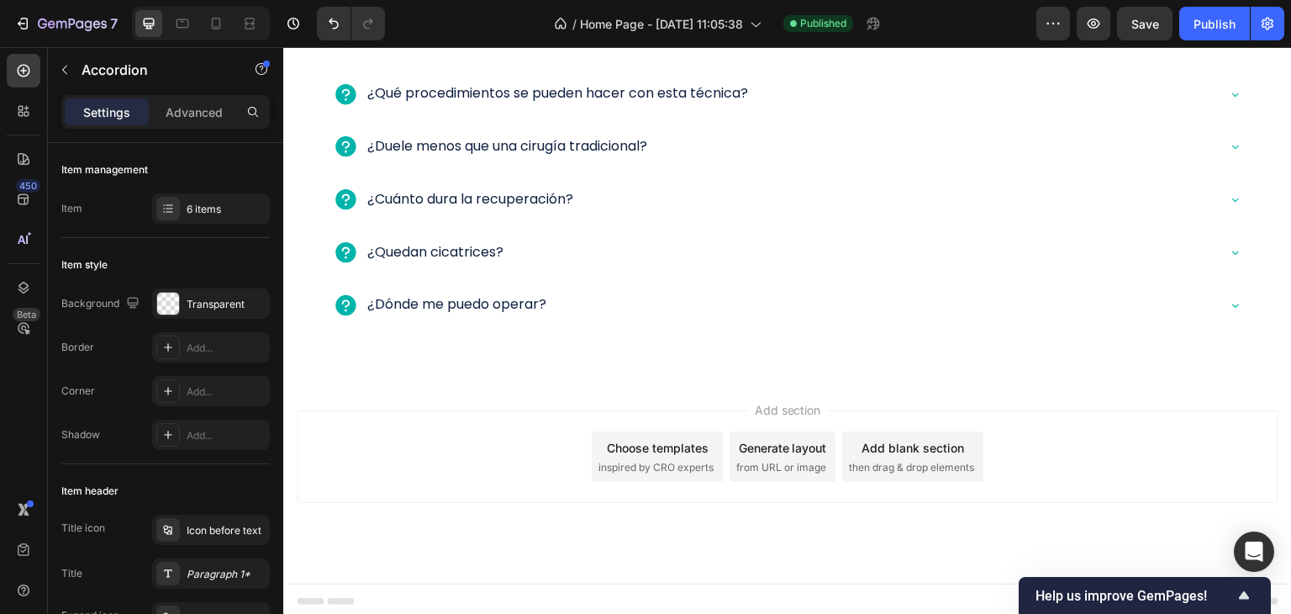
scroll to position [2662, 0]
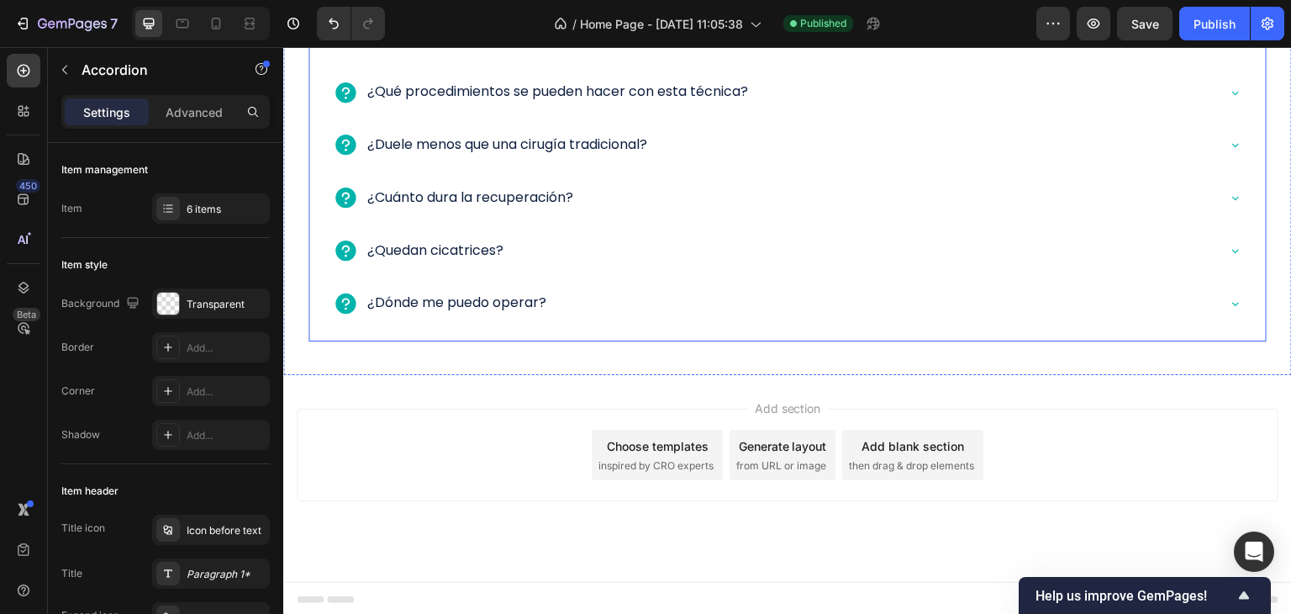
click at [587, 324] on div "¿Dónde me puedo operar?" at bounding box center [788, 305] width 930 height 46
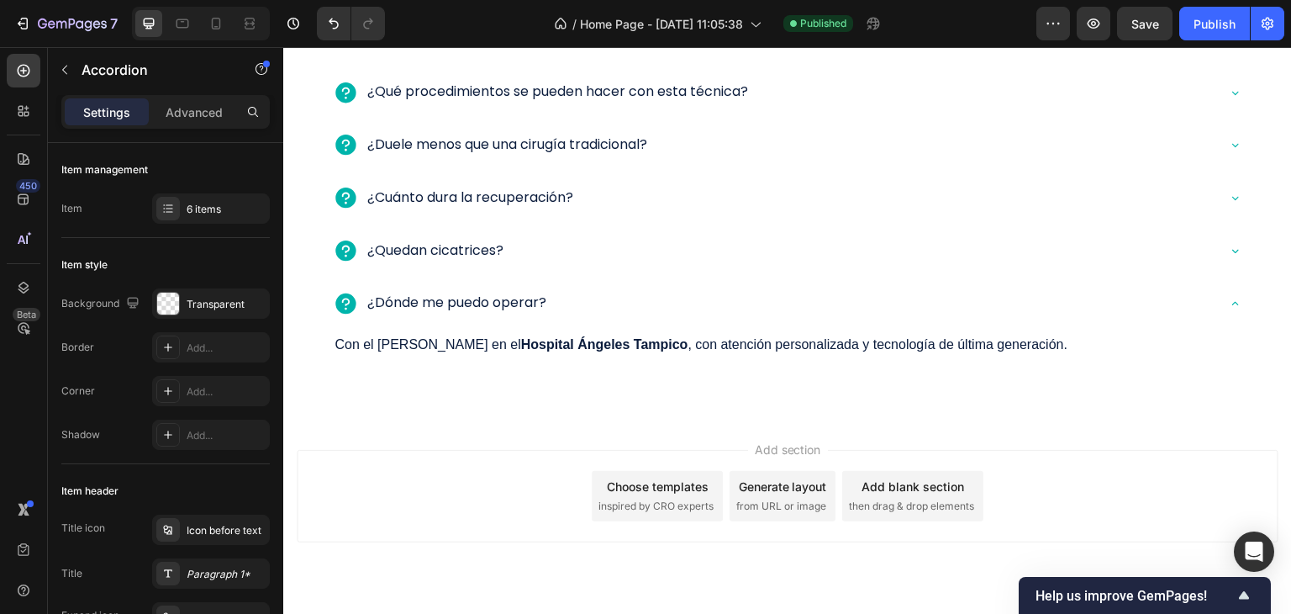
click at [634, 307] on div "¿Dónde me puedo operar?" at bounding box center [774, 302] width 882 height 29
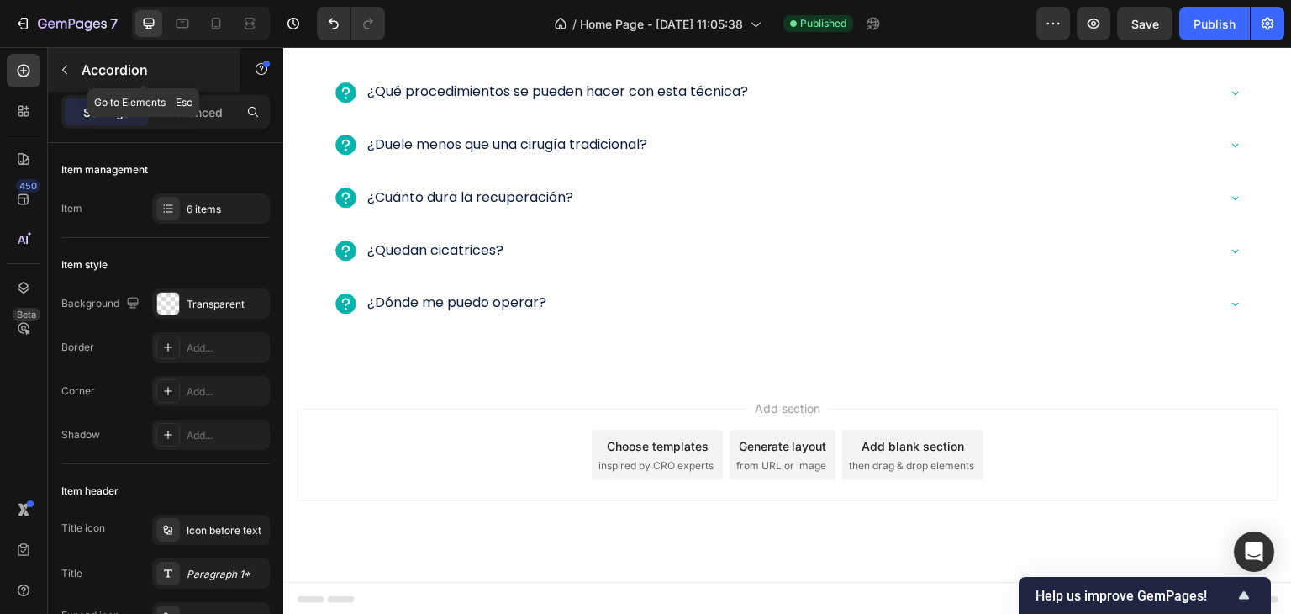
click at [111, 67] on p "Accordion" at bounding box center [153, 70] width 143 height 20
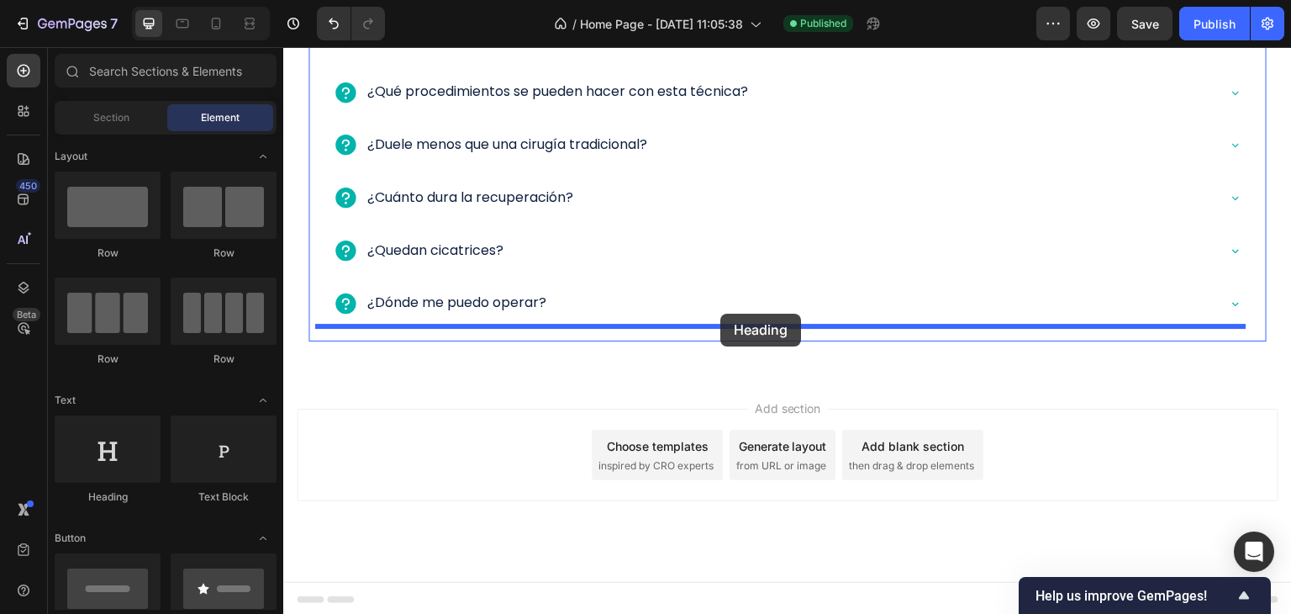
drag, startPoint x: 410, startPoint y: 502, endPoint x: 729, endPoint y: 309, distance: 372.2
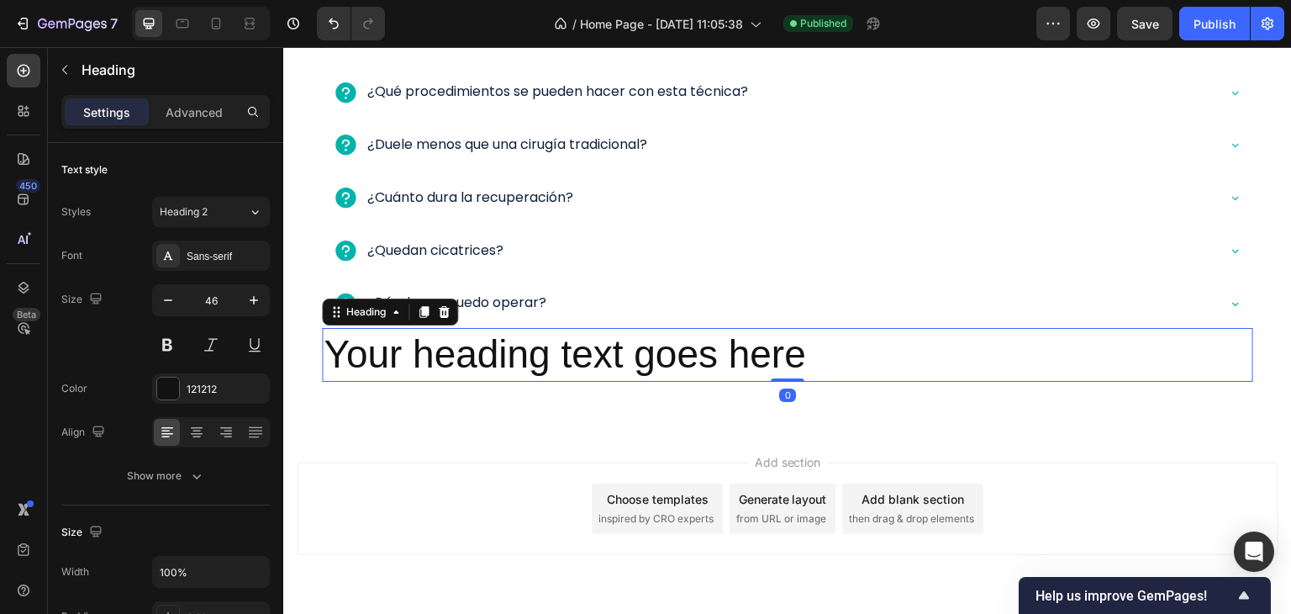
click at [445, 358] on h2 "Your heading text goes here" at bounding box center [787, 355] width 931 height 54
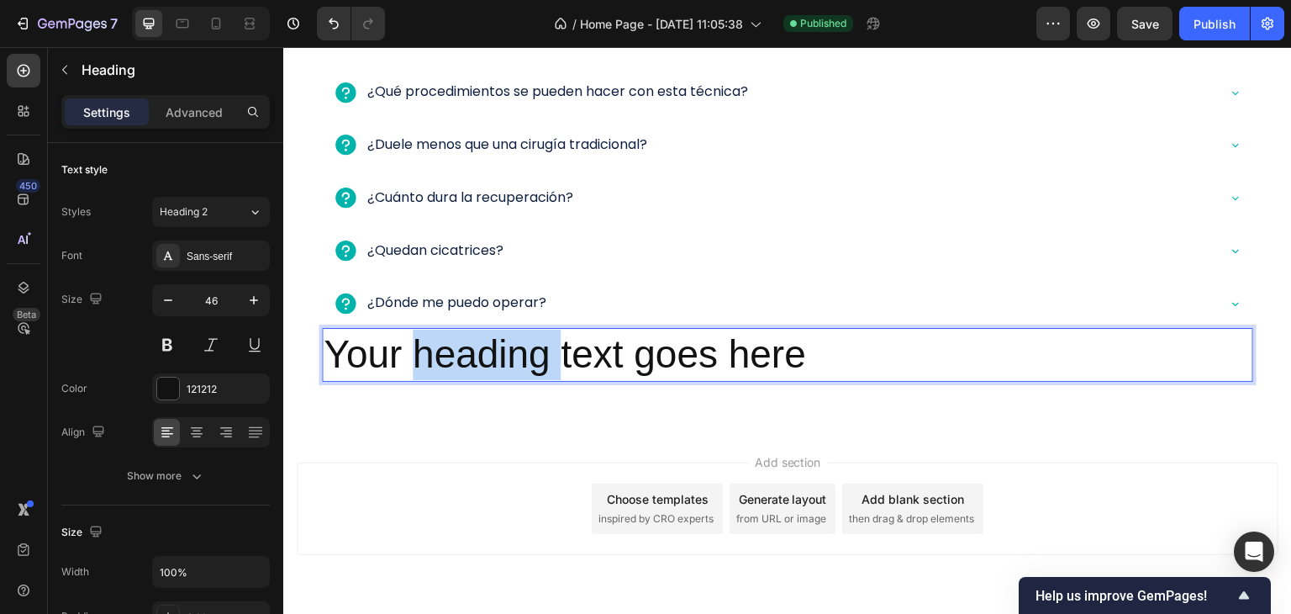
click at [445, 358] on p "Your heading text goes here" at bounding box center [788, 354] width 928 height 50
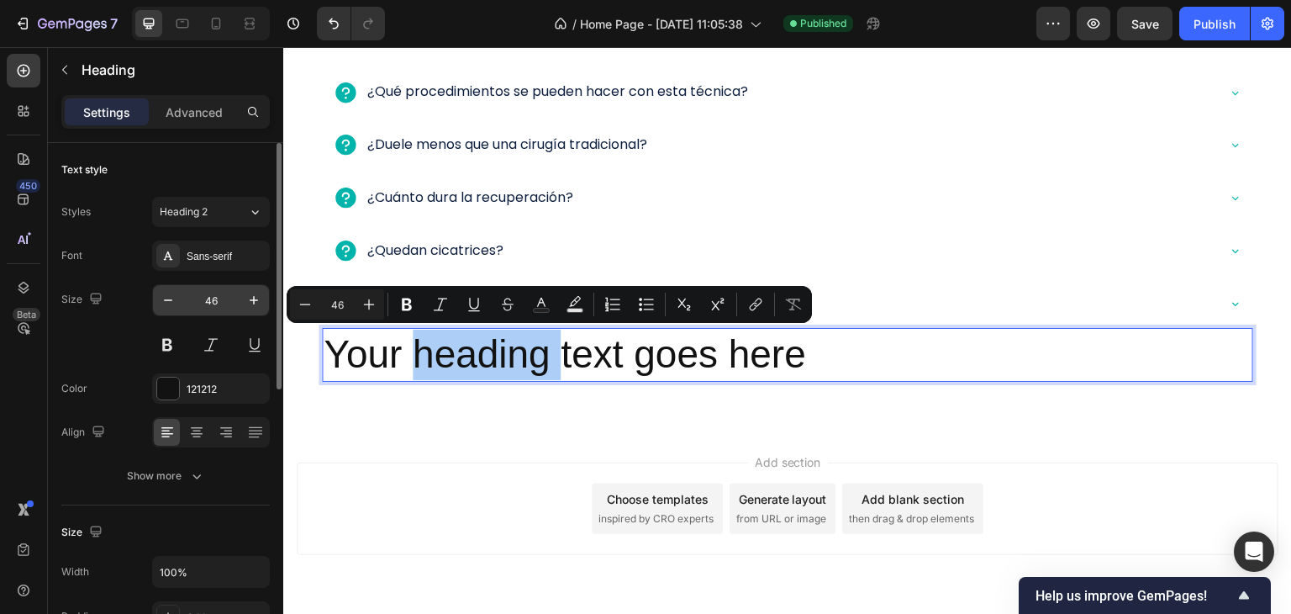
click at [216, 311] on input "46" at bounding box center [210, 300] width 55 height 30
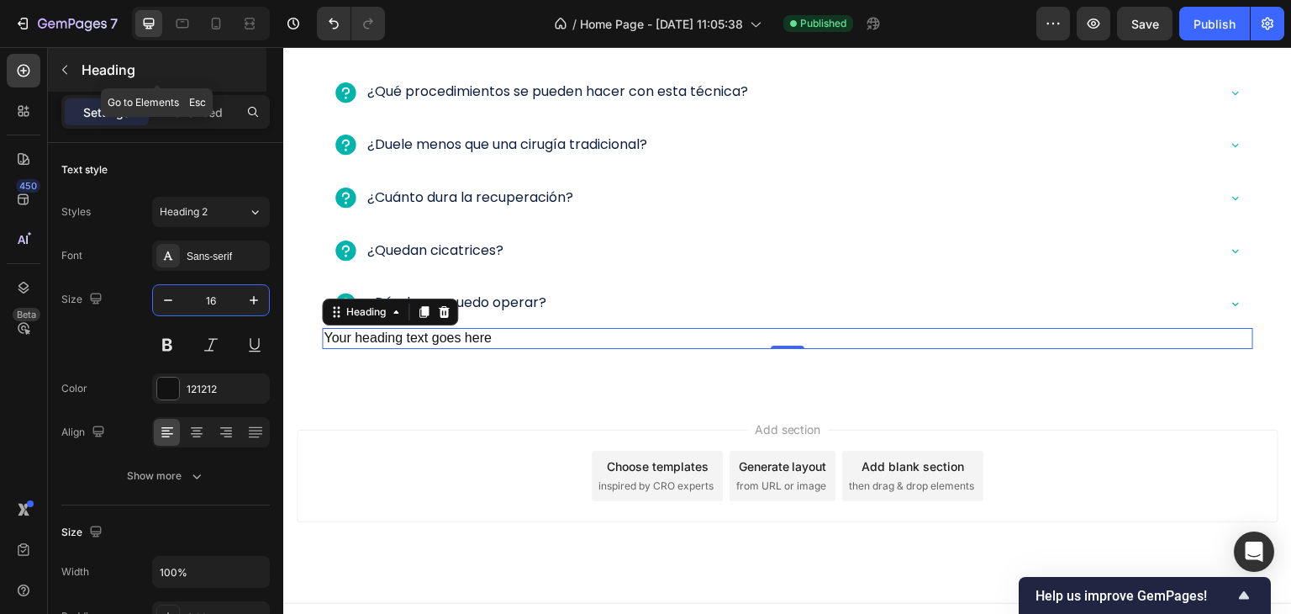
type input "16"
drag, startPoint x: 70, startPoint y: 71, endPoint x: 74, endPoint y: 62, distance: 9.4
click at [73, 65] on button "button" at bounding box center [64, 69] width 27 height 27
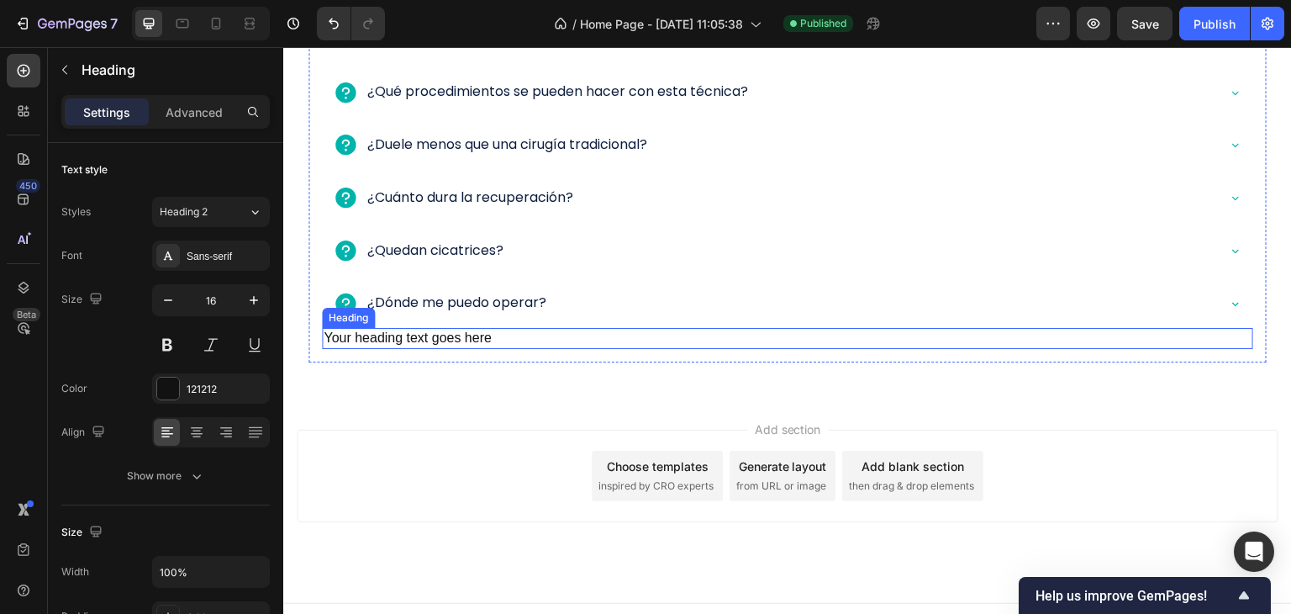
click at [550, 338] on p "Your heading text goes here" at bounding box center [788, 338] width 928 height 18
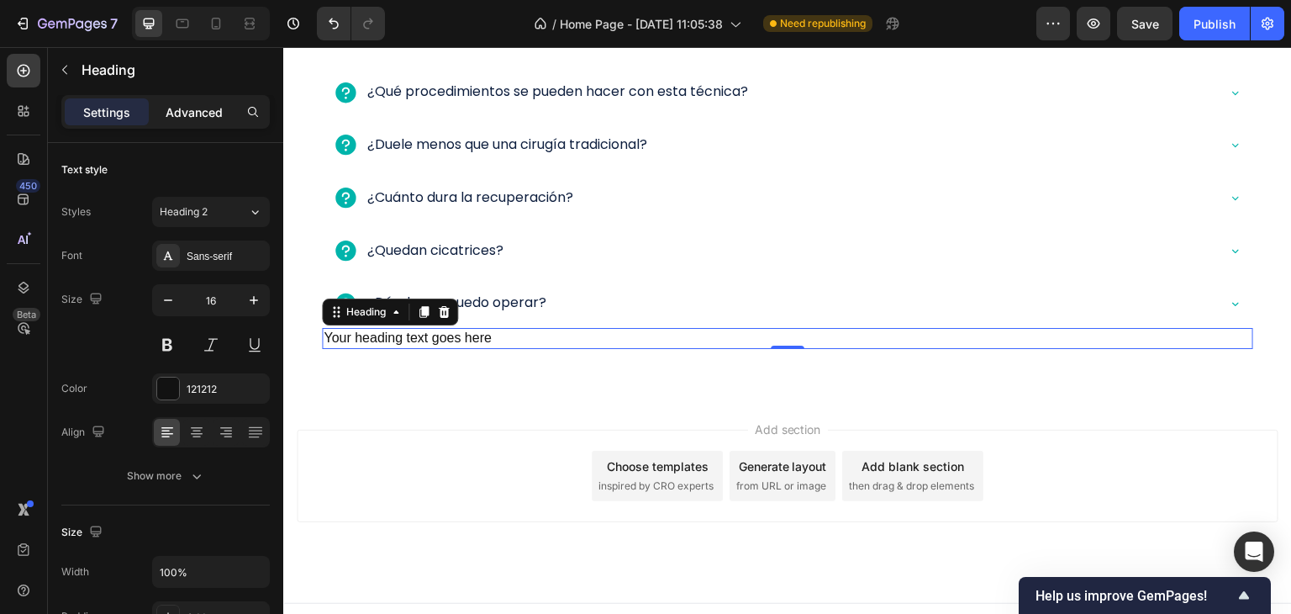
click at [197, 104] on p "Advanced" at bounding box center [194, 112] width 57 height 18
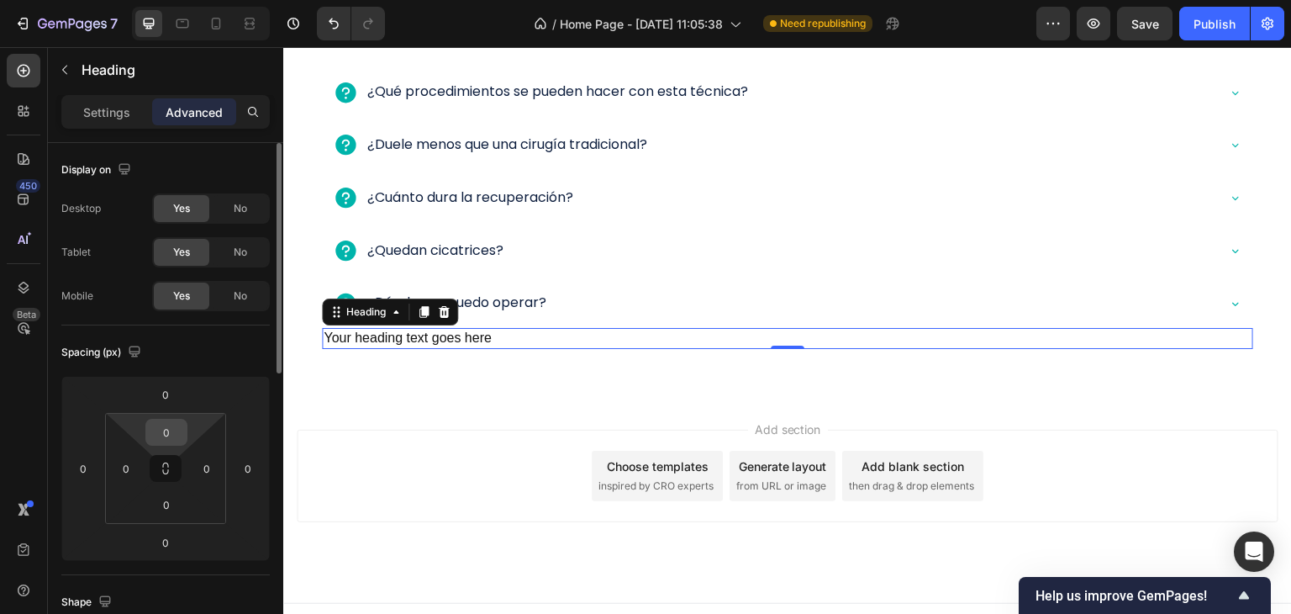
click at [171, 433] on input "0" at bounding box center [167, 431] width 34 height 25
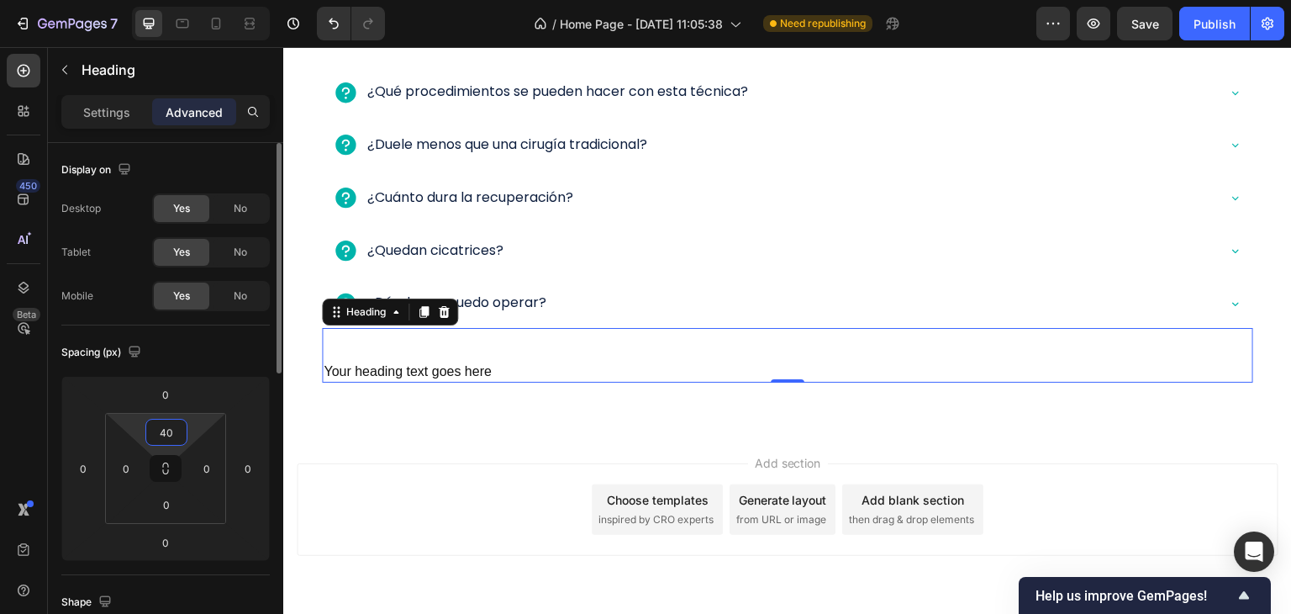
click at [164, 436] on input "40" at bounding box center [167, 431] width 34 height 25
click at [164, 435] on input "40" at bounding box center [167, 431] width 34 height 25
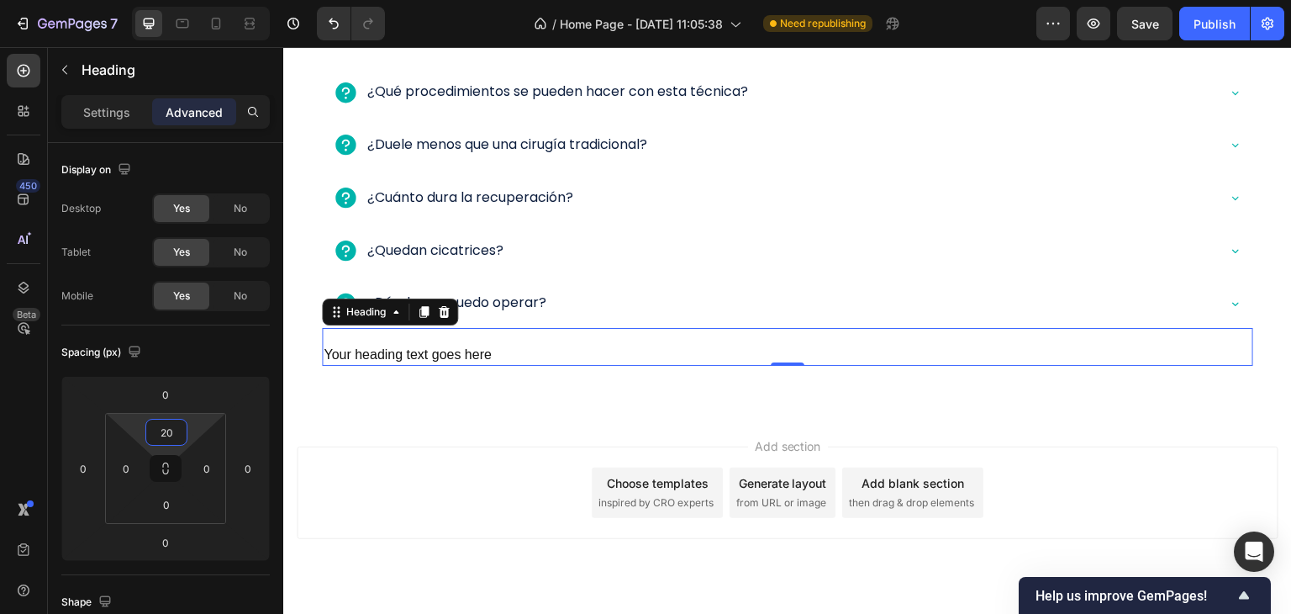
type input "20"
click at [97, 92] on div "Heading" at bounding box center [157, 71] width 219 height 48
click at [110, 108] on p "Settings" at bounding box center [106, 112] width 47 height 18
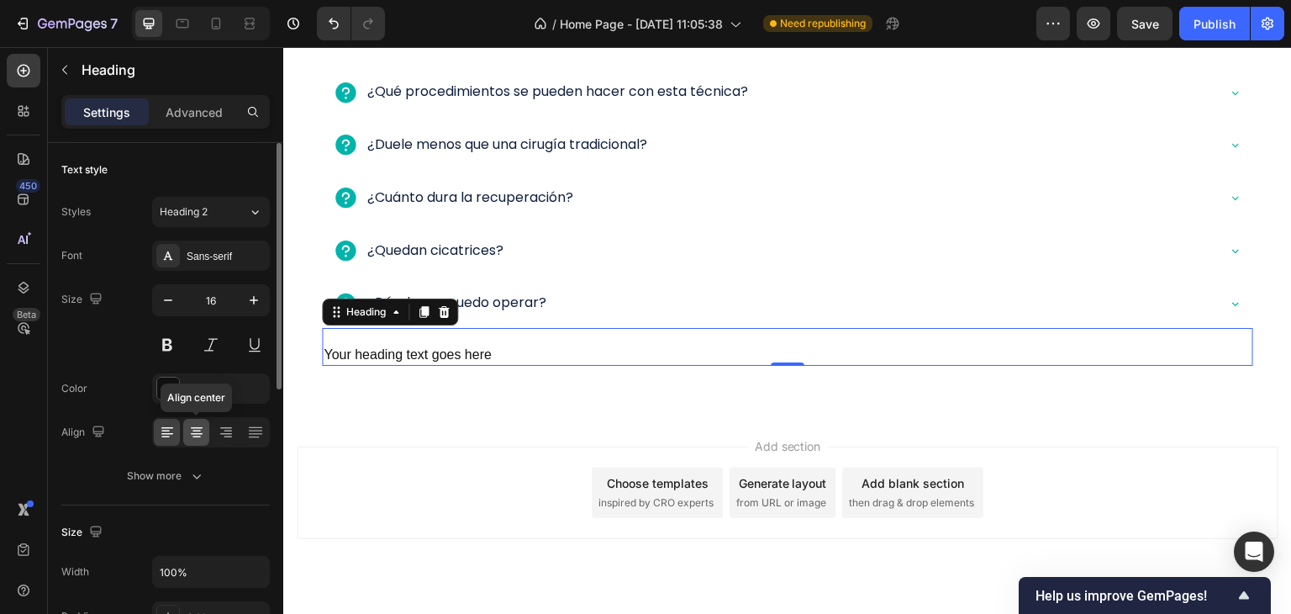
click at [203, 424] on icon at bounding box center [196, 432] width 17 height 17
click at [175, 385] on div at bounding box center [168, 388] width 22 height 22
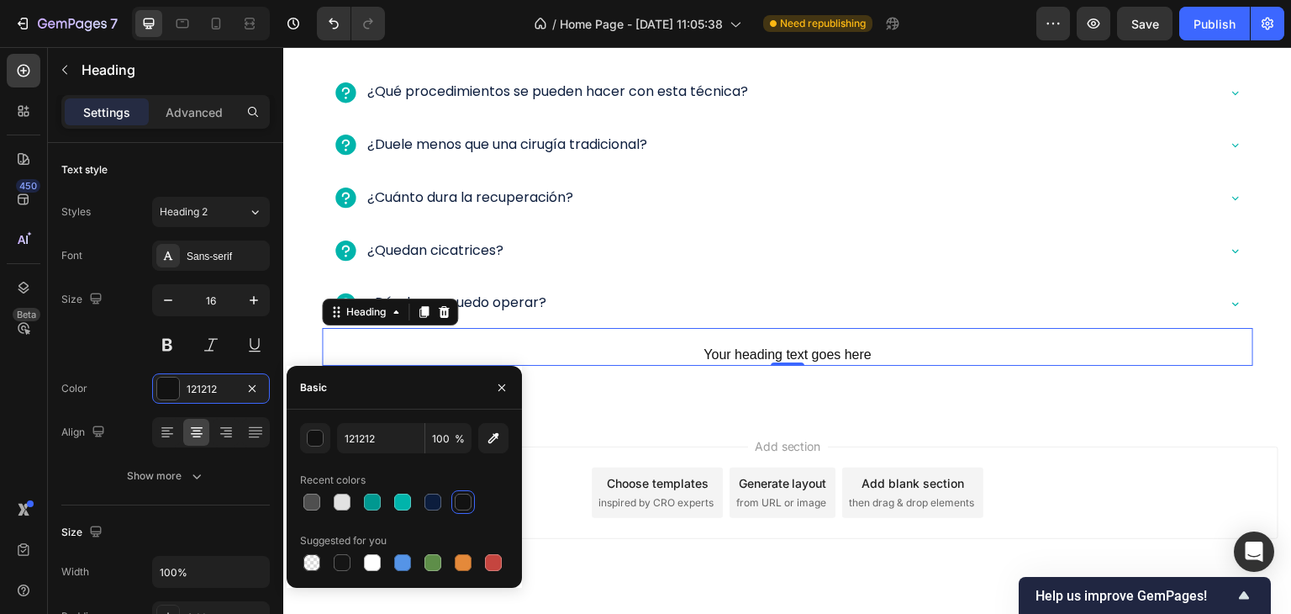
drag, startPoint x: 436, startPoint y: 503, endPoint x: 454, endPoint y: 490, distance: 21.7
click at [437, 502] on div at bounding box center [432, 501] width 17 height 17
type input "0C1D3D"
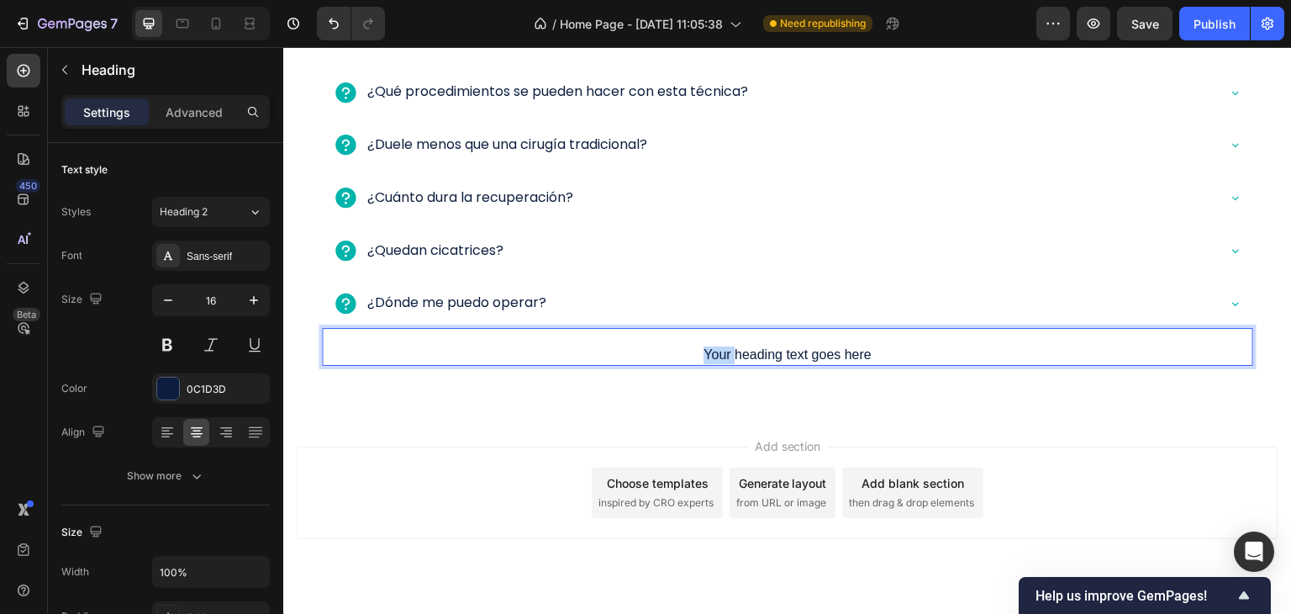
click at [711, 354] on p "Your heading text goes here" at bounding box center [788, 355] width 928 height 18
click at [712, 354] on p "Your heading text goes here" at bounding box center [788, 355] width 928 height 18
click at [713, 369] on div "¿Tienes dudas sobre la cirugía sin huella? Heading Aquí respondemos lo que más …" at bounding box center [787, 127] width 958 height 502
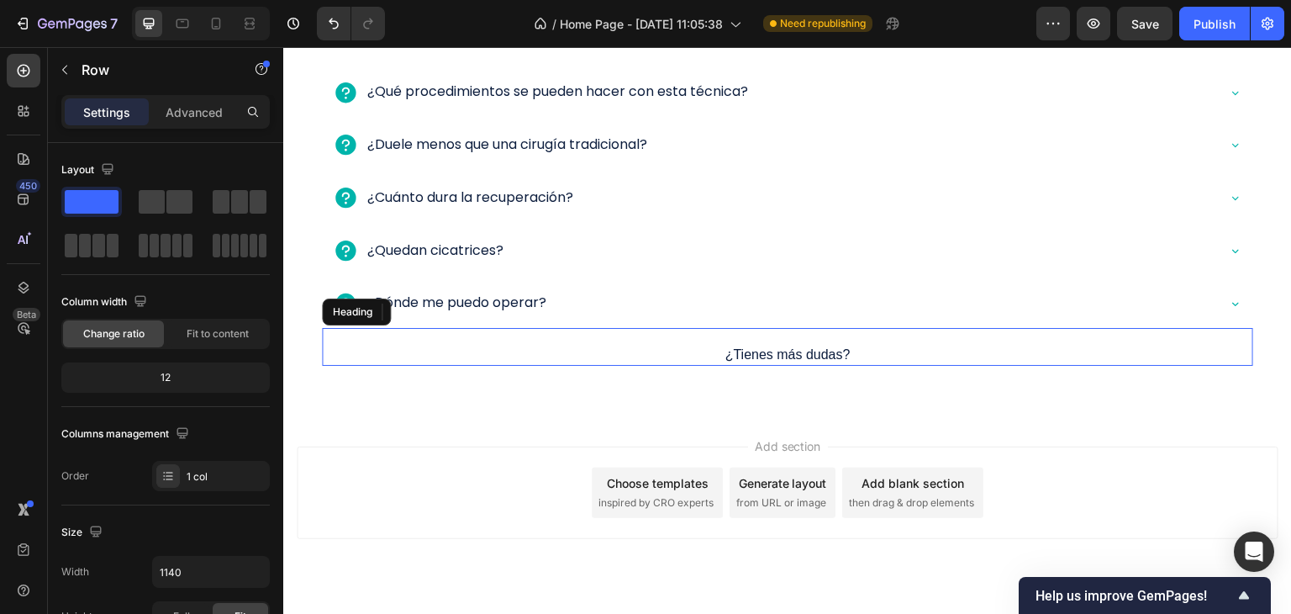
click at [677, 358] on p "¿Tienes más dudas?" at bounding box center [788, 355] width 928 height 18
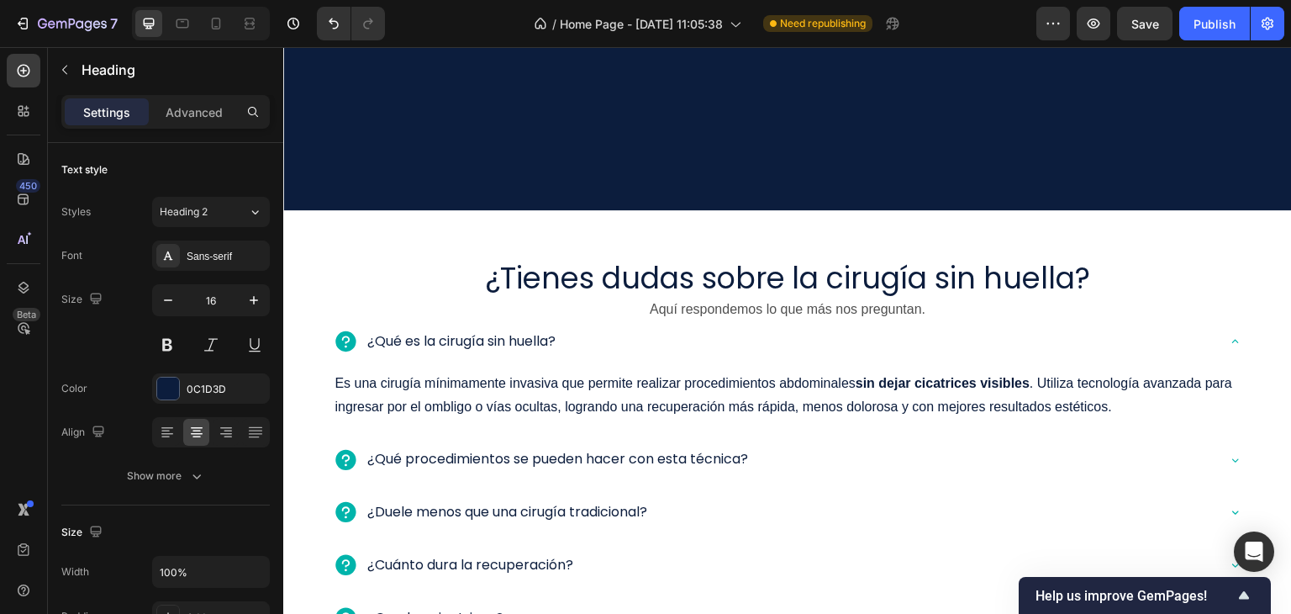
scroll to position [2241, 0]
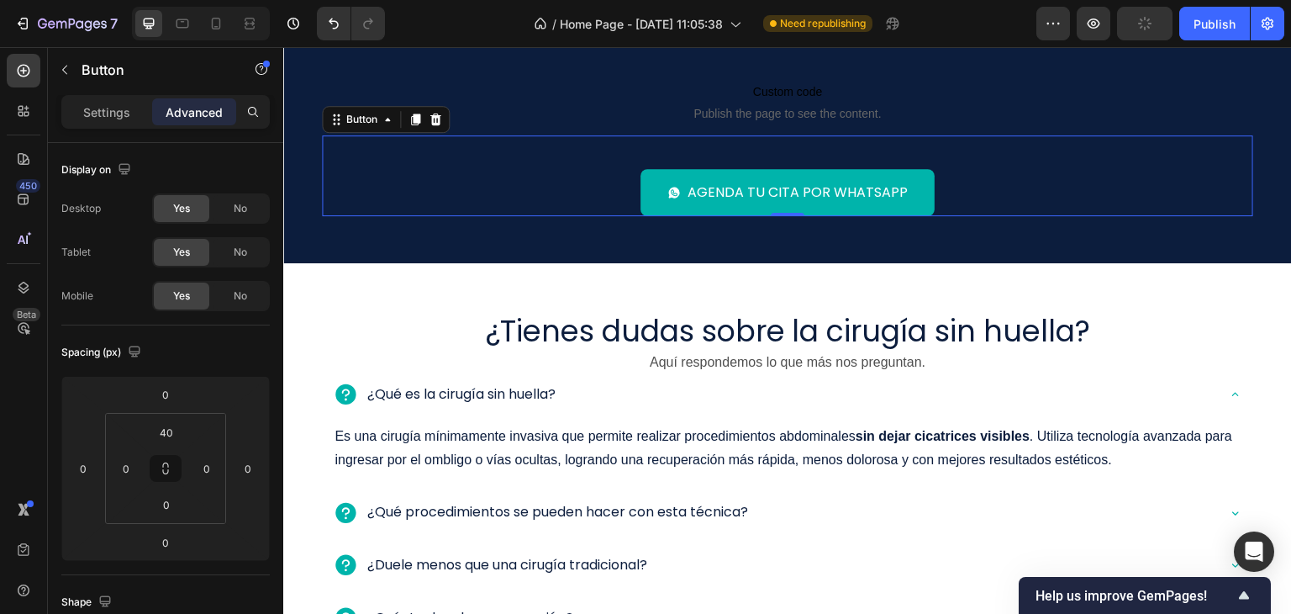
click at [605, 187] on div "Agenda tu cita por WhatsApp Button 0" at bounding box center [787, 176] width 931 height 82
click at [411, 120] on icon at bounding box center [415, 119] width 9 height 12
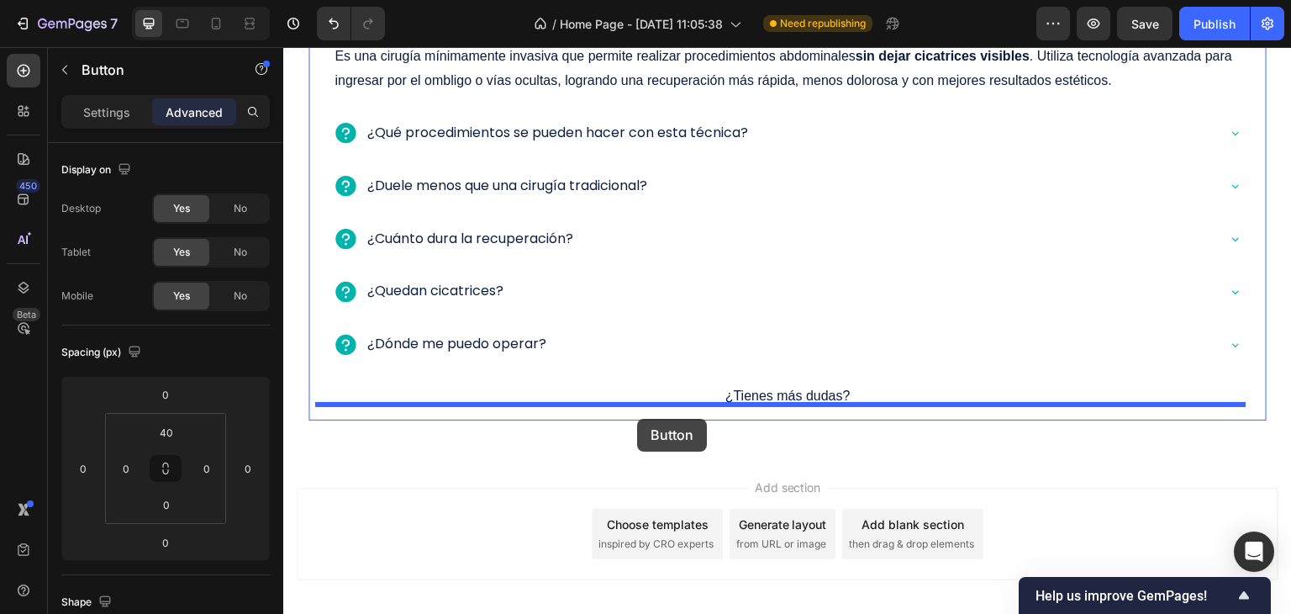
scroll to position [2746, 0]
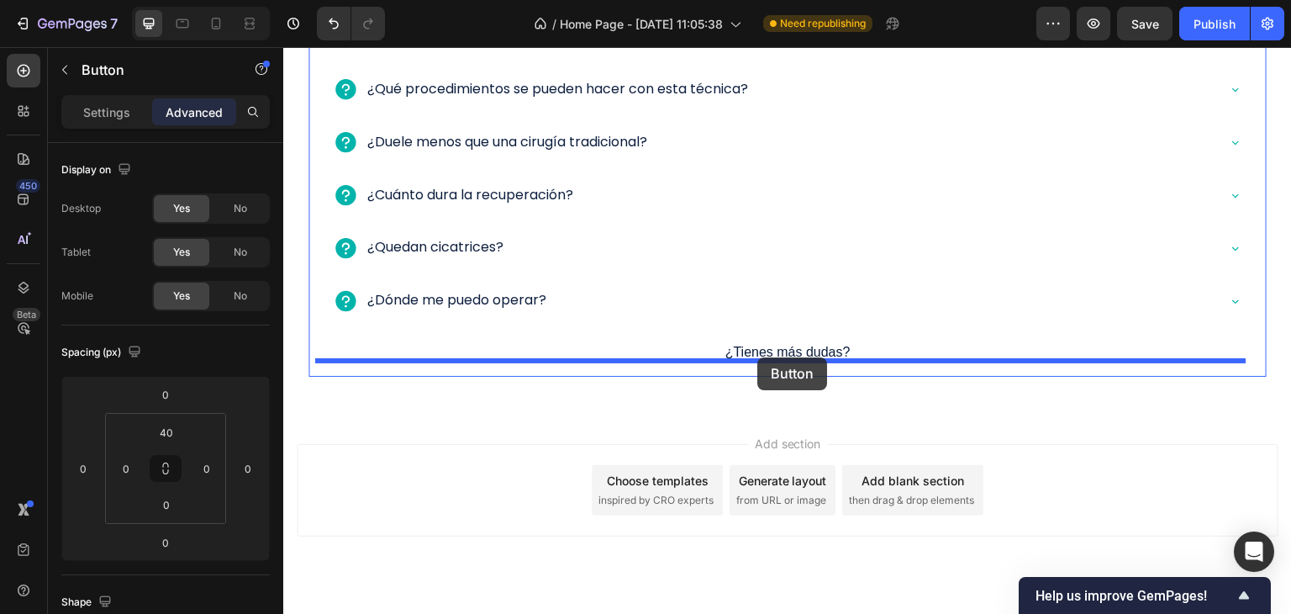
drag, startPoint x: 329, startPoint y: 202, endPoint x: 757, endPoint y: 357, distance: 455.2
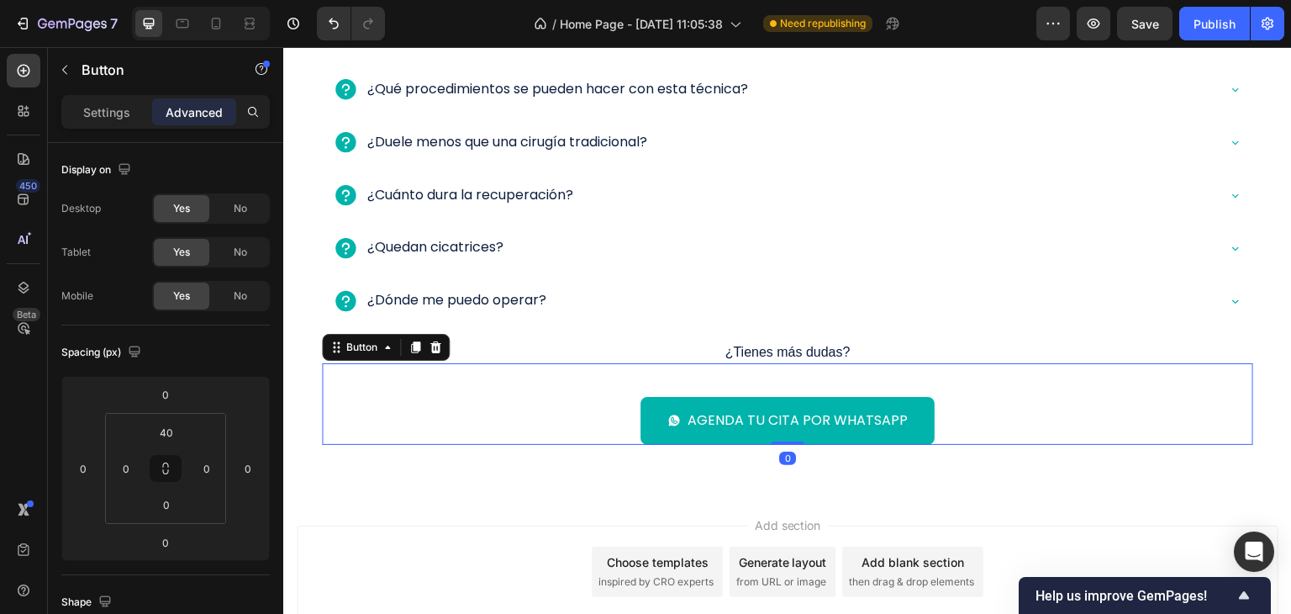
drag, startPoint x: 576, startPoint y: 395, endPoint x: 536, endPoint y: 388, distance: 40.1
click at [576, 395] on div "Agenda tu cita por WhatsApp Button 0" at bounding box center [787, 404] width 931 height 82
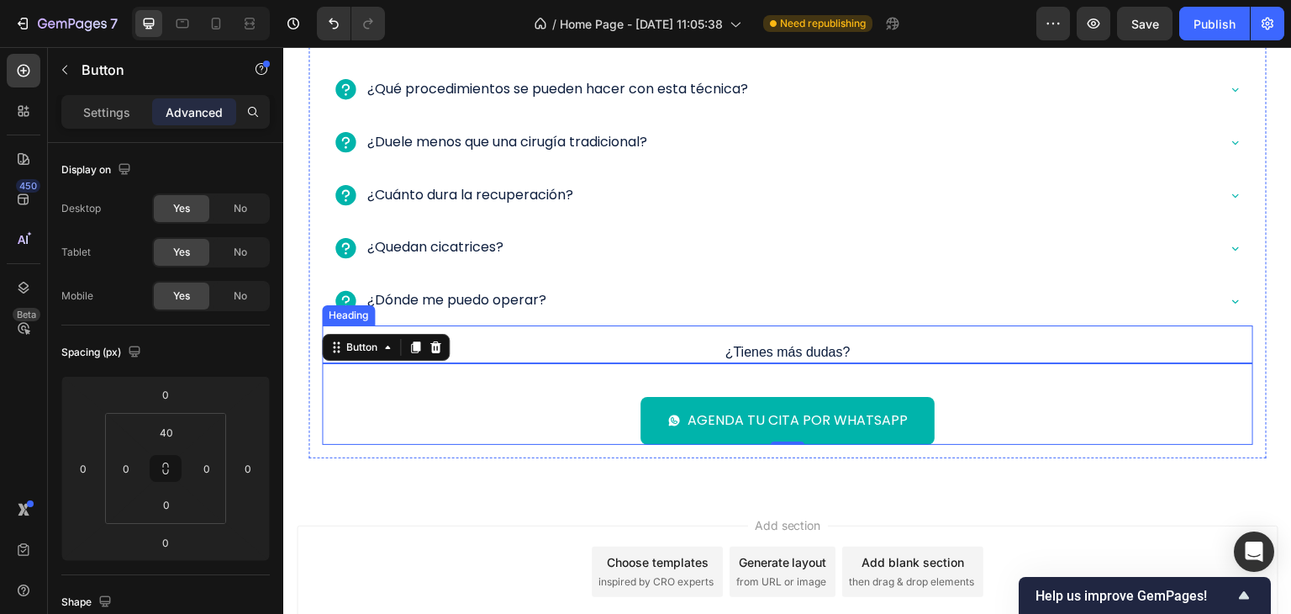
click at [804, 350] on p "¿Tienes más dudas?" at bounding box center [788, 353] width 928 height 18
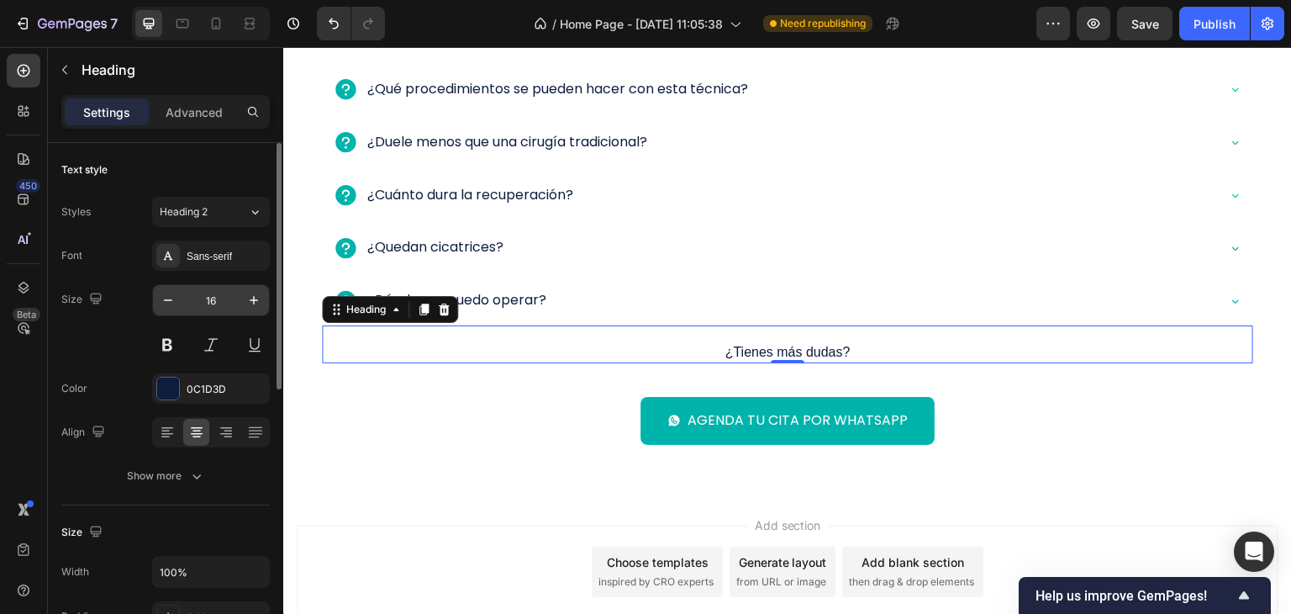
click at [219, 303] on input "16" at bounding box center [210, 300] width 55 height 30
type input "25"
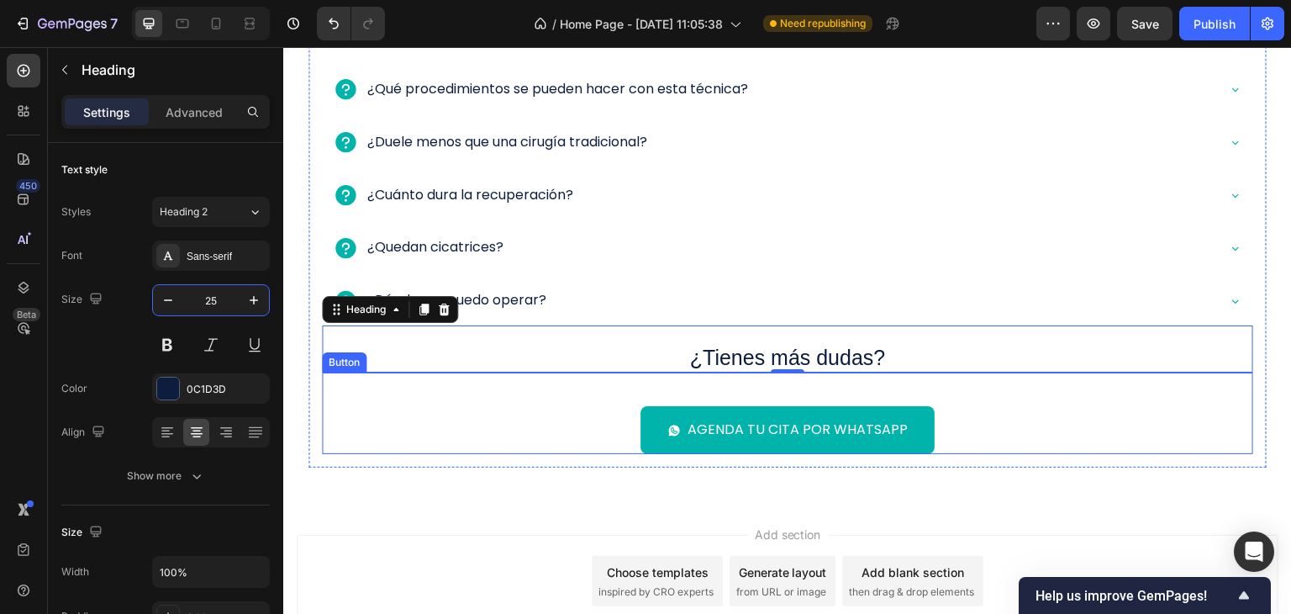
click at [714, 394] on div "Agenda tu cita por WhatsApp Button" at bounding box center [787, 413] width 931 height 82
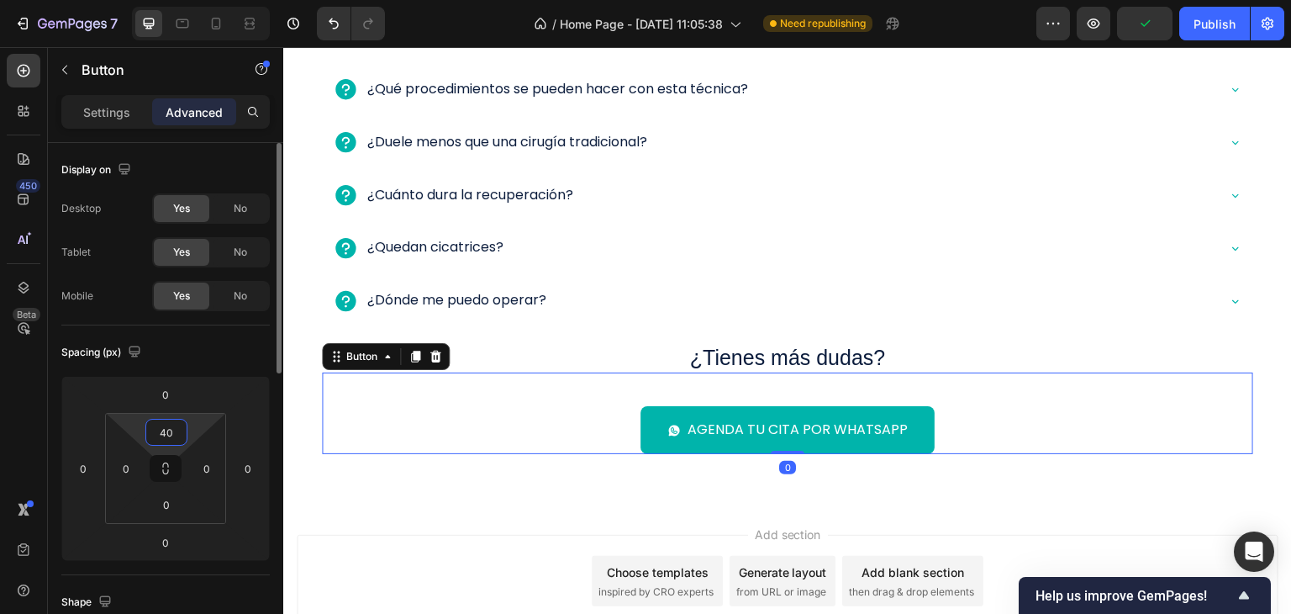
click at [168, 431] on input "40" at bounding box center [167, 431] width 34 height 25
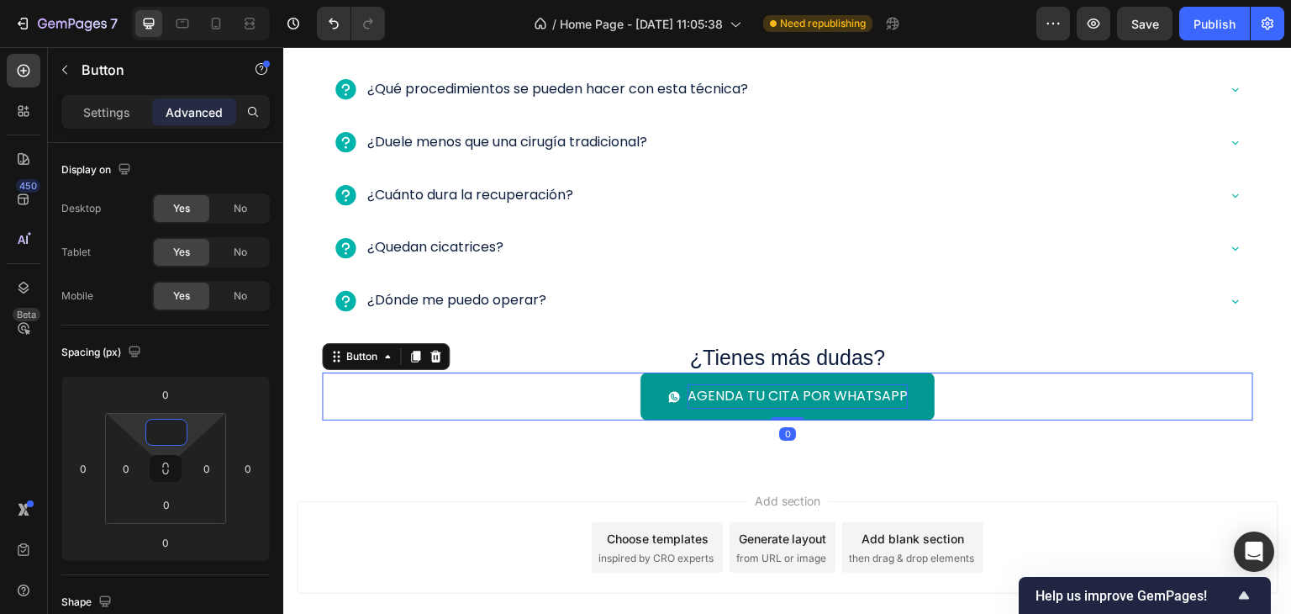
type input "0"
click at [738, 388] on p "Agenda tu cita por WhatsApp" at bounding box center [797, 396] width 220 height 24
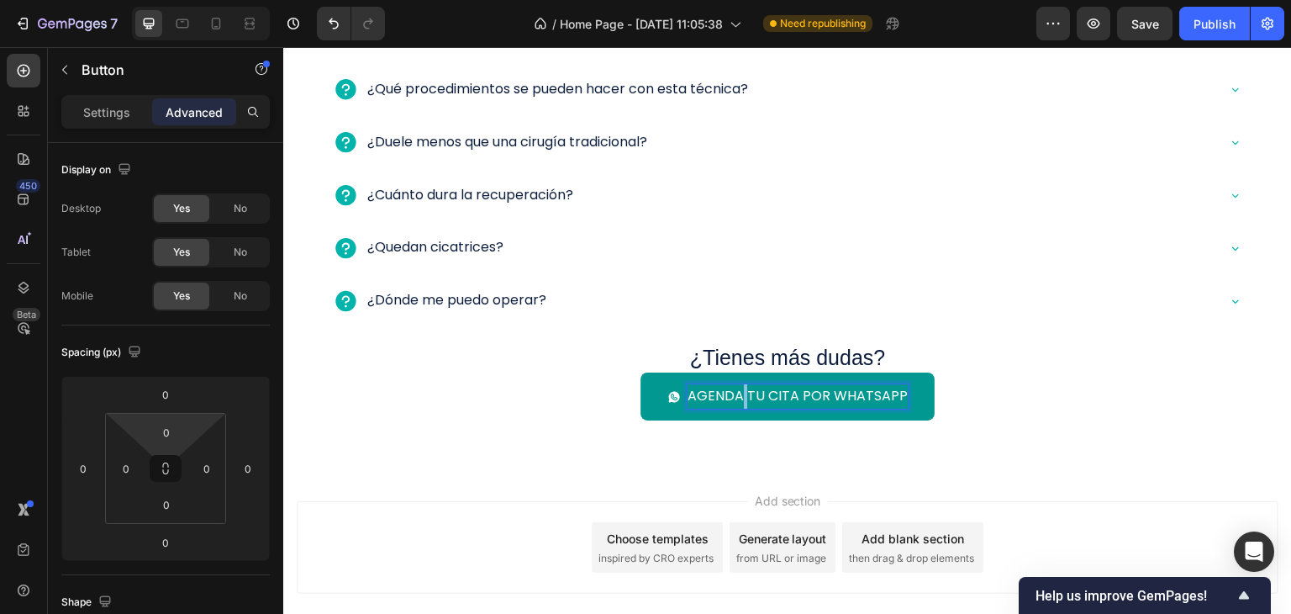
click at [739, 388] on p "Agenda tu cita por WhatsApp" at bounding box center [797, 396] width 220 height 24
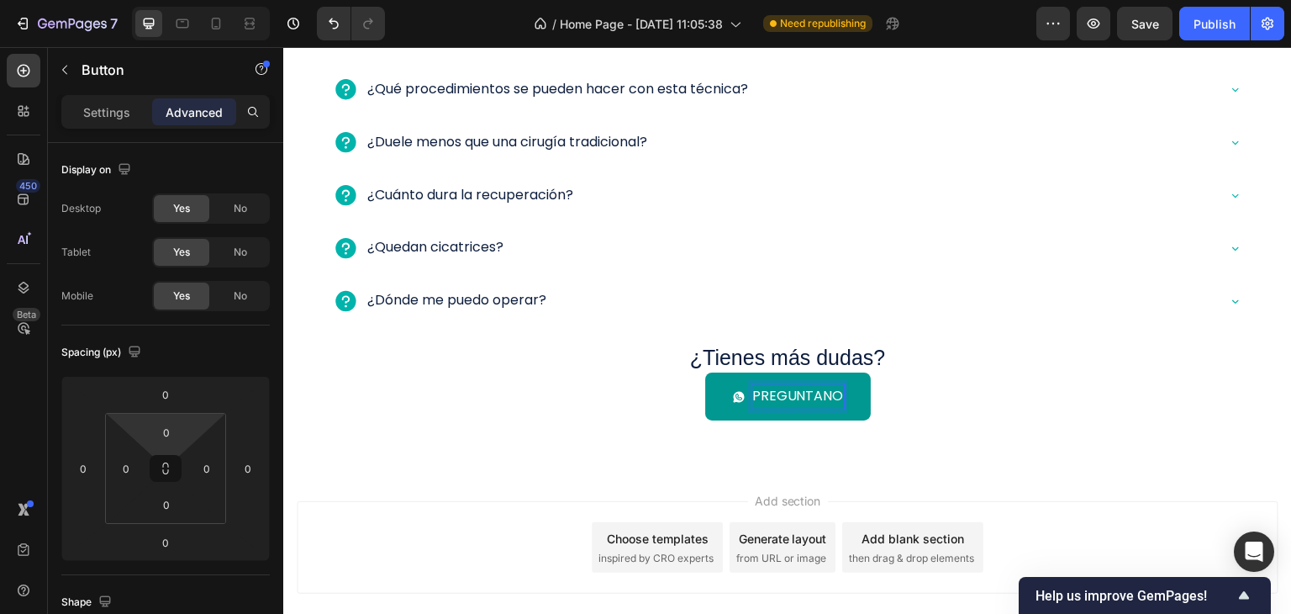
click at [705, 372] on button "Preguntano" at bounding box center [788, 396] width 166 height 48
click at [686, 372] on button "Preguntanos por" at bounding box center [788, 396] width 204 height 48
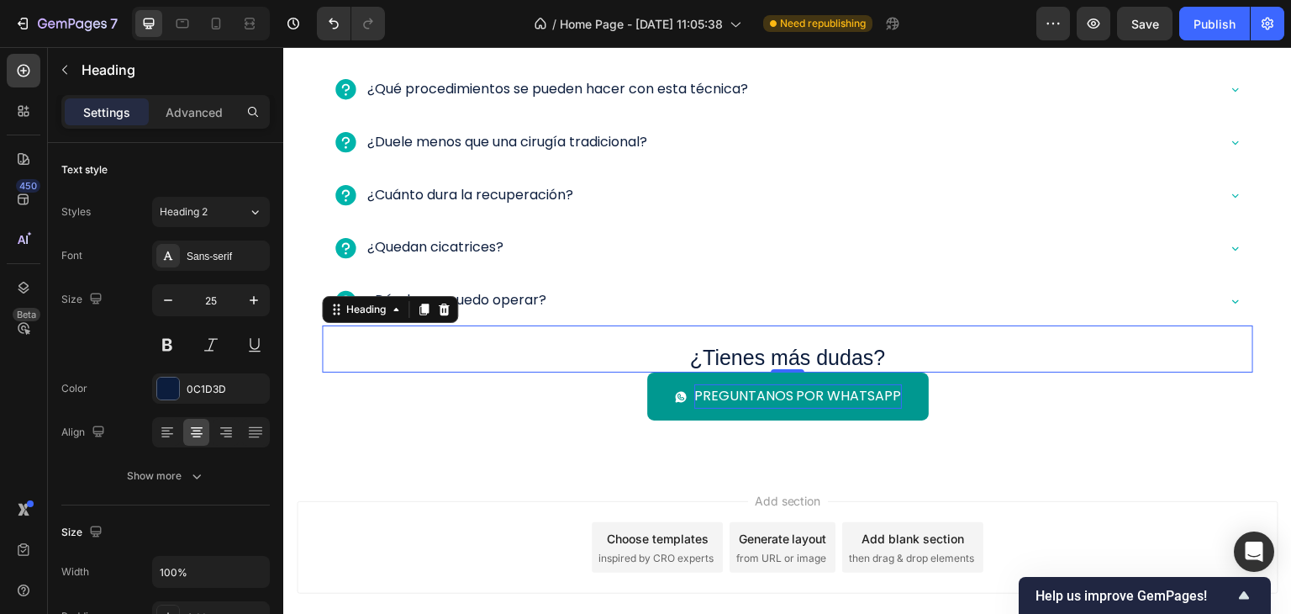
click at [761, 355] on p "¿Tienes más dudas?" at bounding box center [788, 358] width 928 height 28
click at [1050, 369] on h2 "¿Tienes más dudas?" at bounding box center [787, 357] width 931 height 31
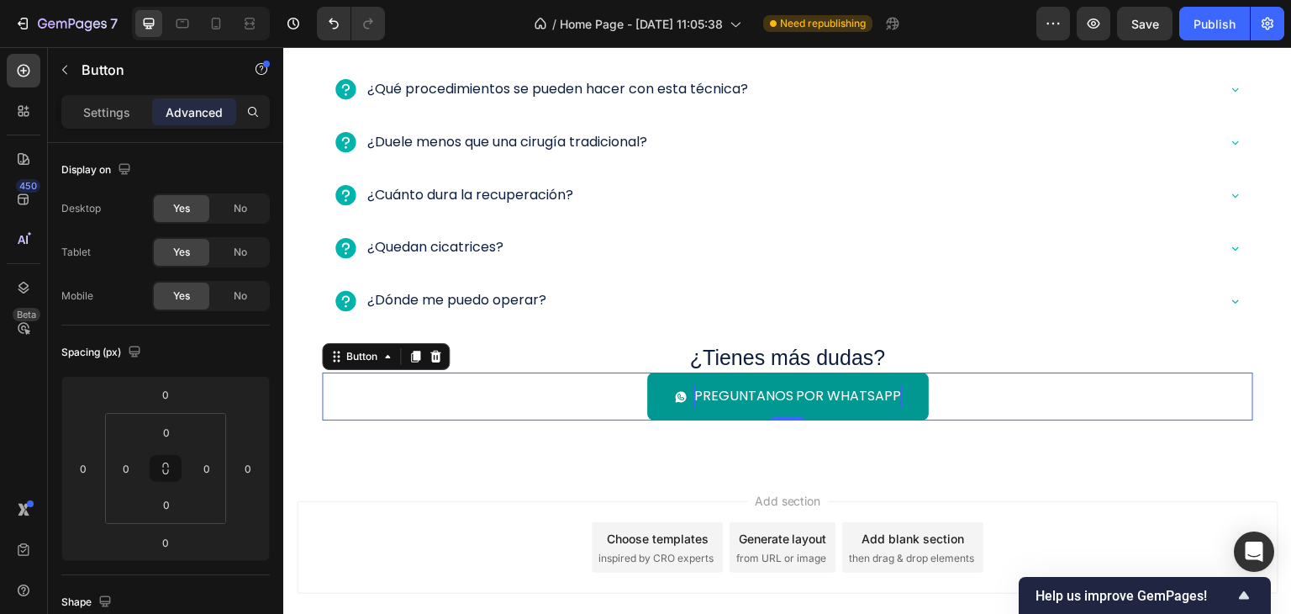
click at [727, 392] on p "Preguntanos por whatsapp" at bounding box center [798, 396] width 208 height 24
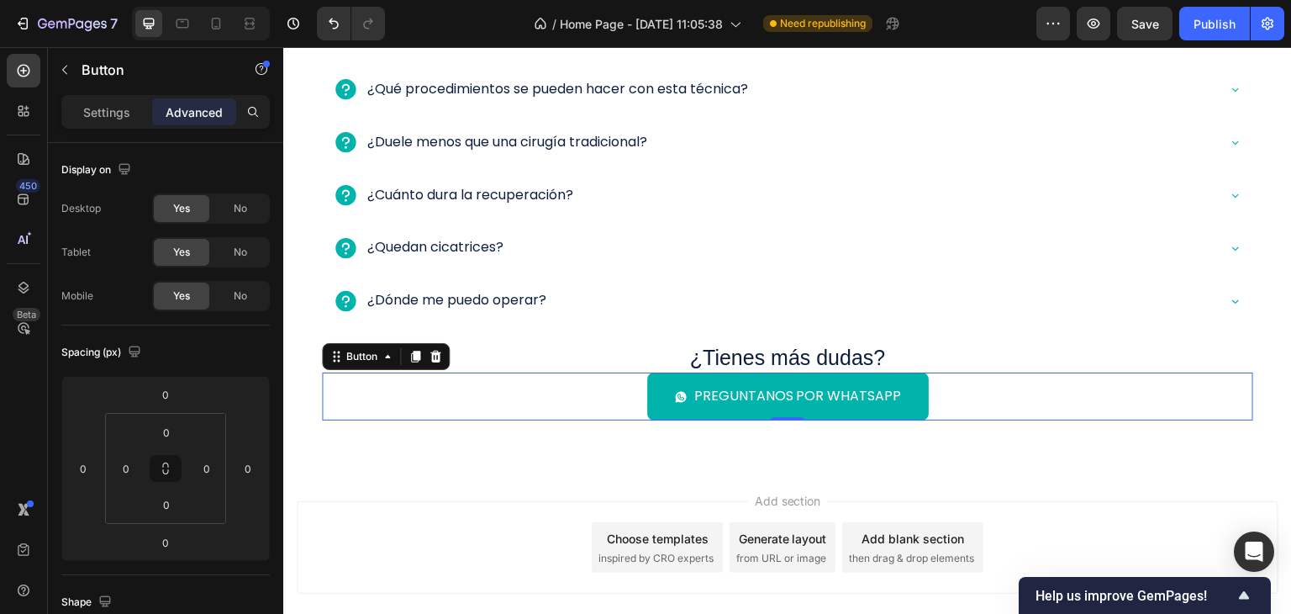
click at [1065, 395] on div "Preguntanos por whatsapp Button 0" at bounding box center [787, 396] width 931 height 48
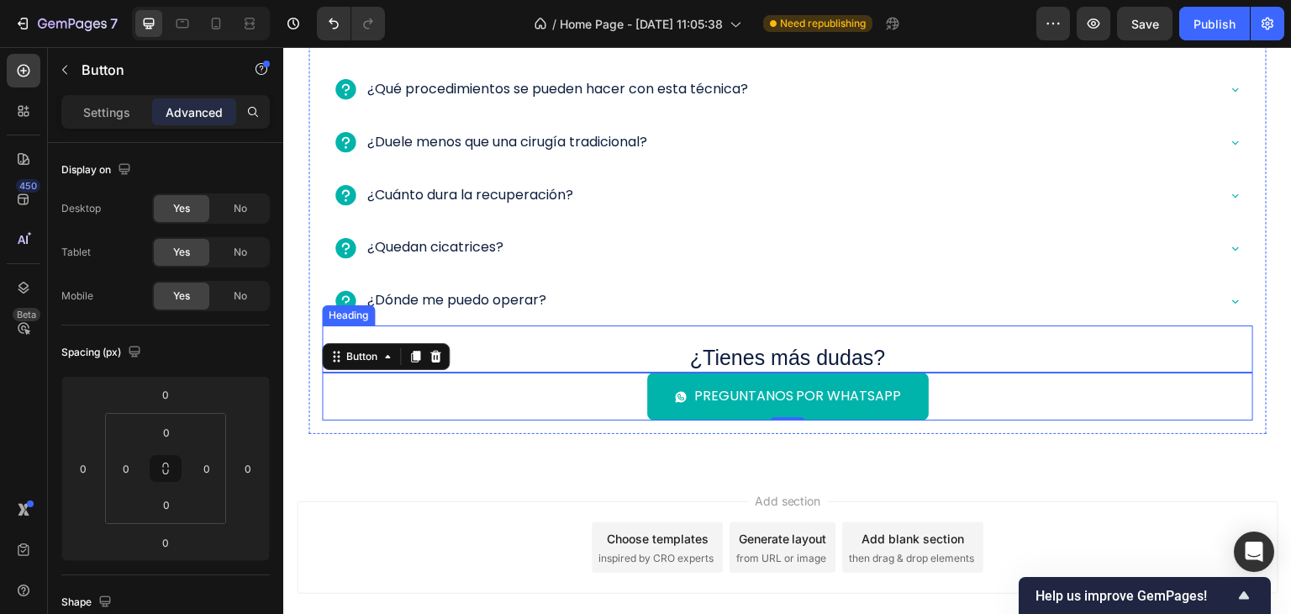
click at [1048, 350] on p "¿Tienes más dudas?" at bounding box center [788, 358] width 928 height 28
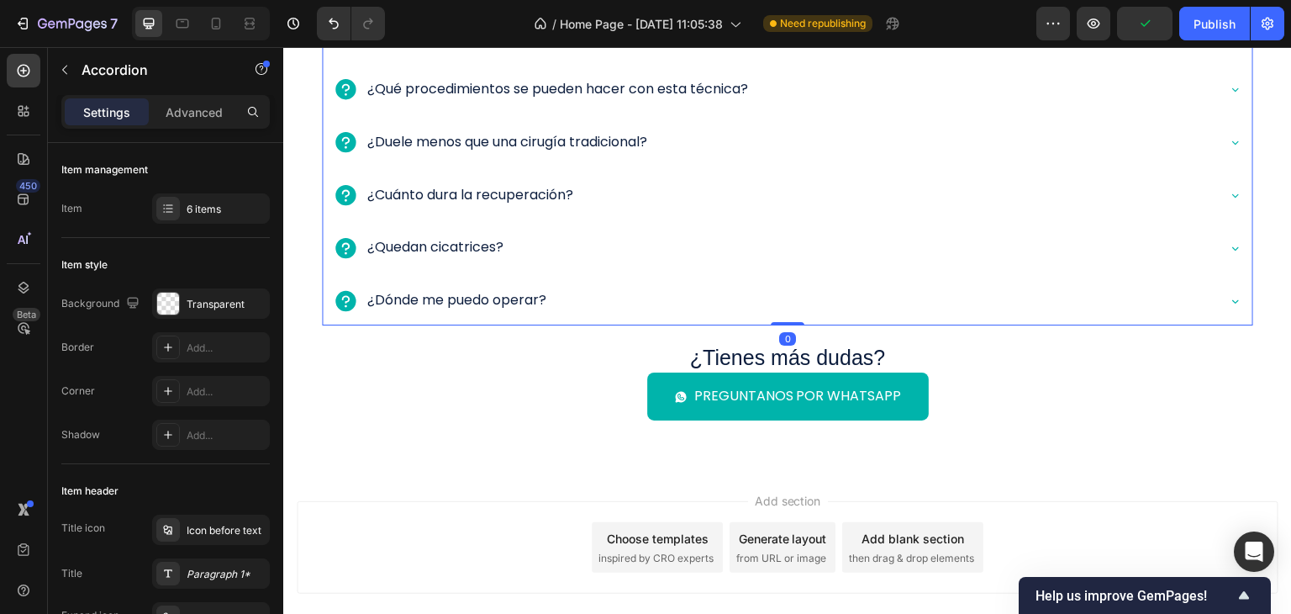
click at [1010, 240] on div "¿Quedan cicatrices?" at bounding box center [774, 247] width 882 height 29
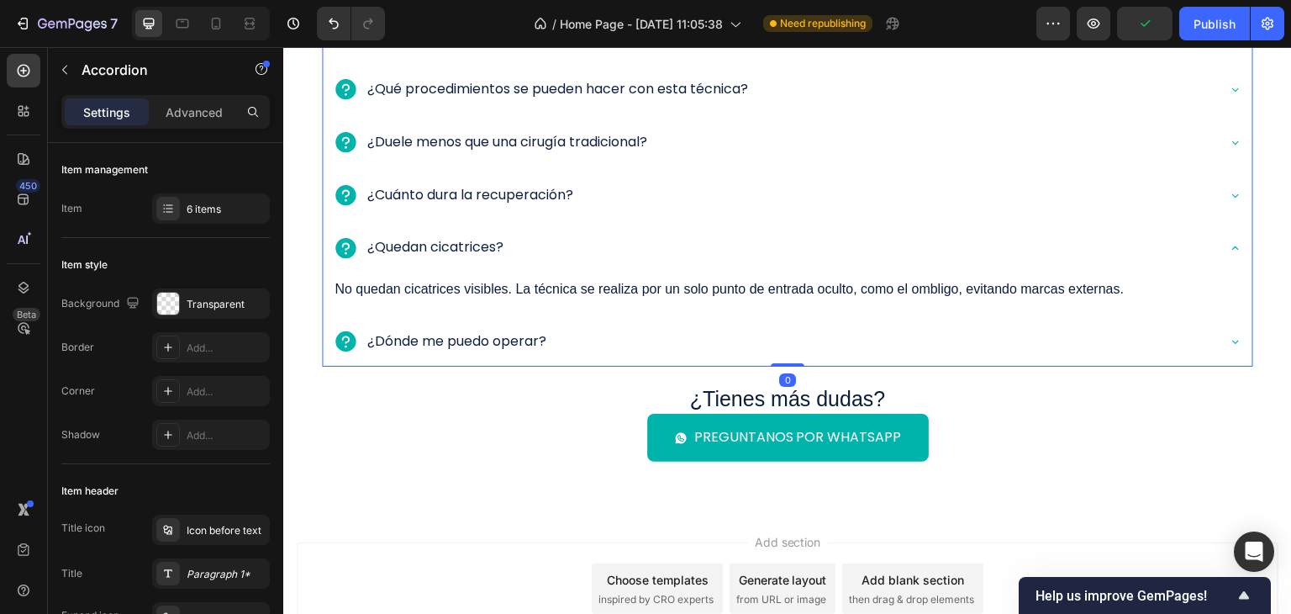
click at [908, 339] on div "¿Dónde me puedo operar?" at bounding box center [774, 341] width 882 height 29
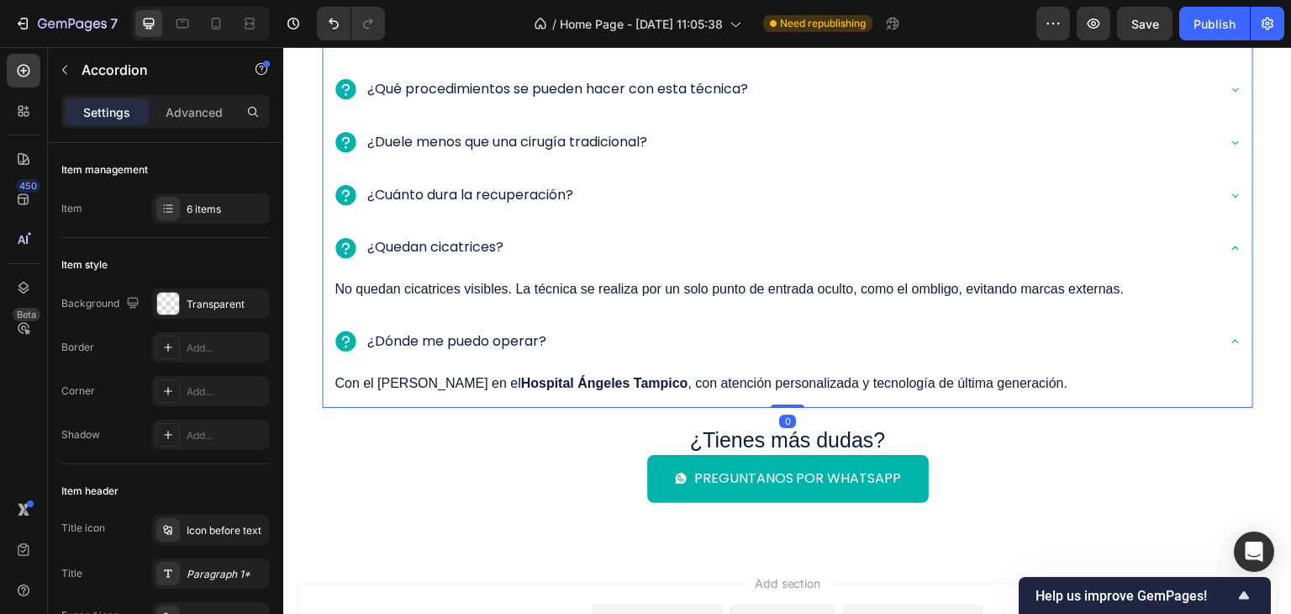
drag, startPoint x: 1040, startPoint y: 348, endPoint x: 1031, endPoint y: 353, distance: 9.8
click at [1033, 351] on div "¿Dónde me puedo operar?" at bounding box center [774, 341] width 882 height 29
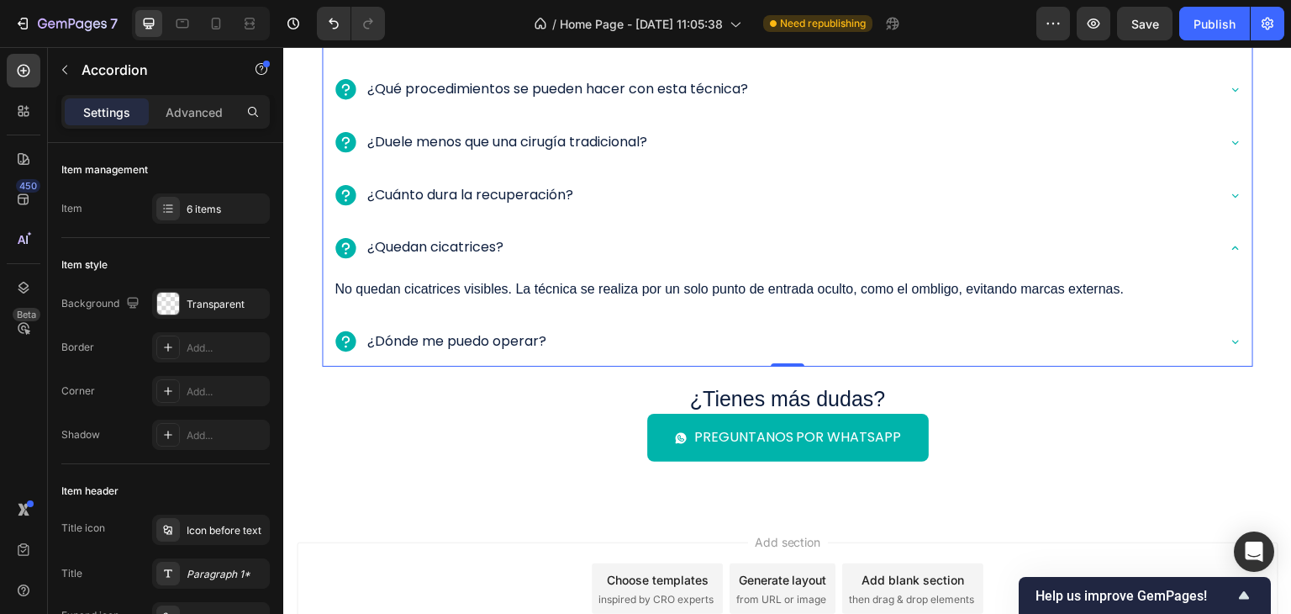
click at [721, 261] on div "¿Quedan cicatrices?" at bounding box center [788, 249] width 930 height 46
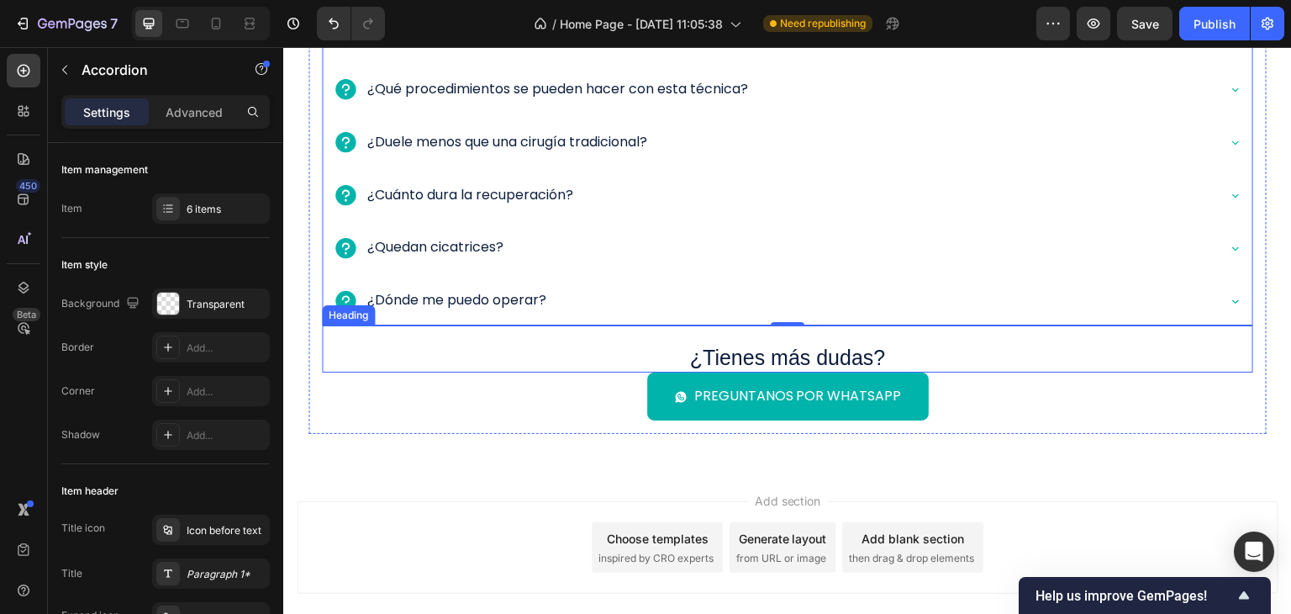
click at [765, 356] on p "¿Tienes más dudas?" at bounding box center [788, 358] width 928 height 28
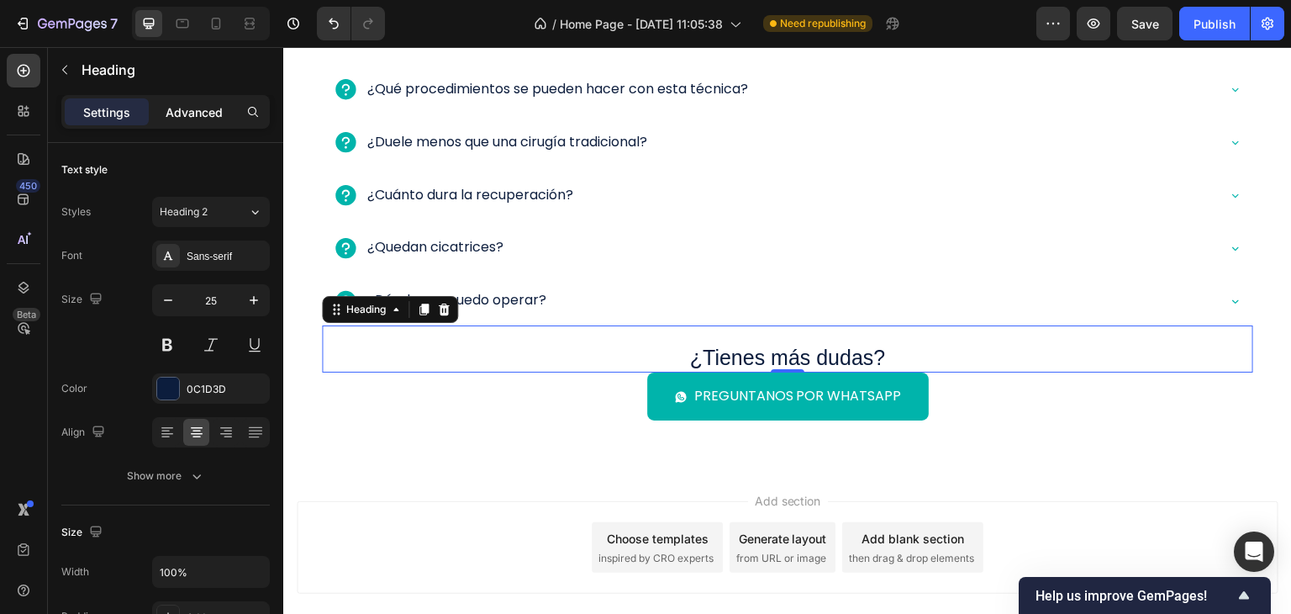
click at [161, 124] on div "Advanced" at bounding box center [194, 111] width 84 height 27
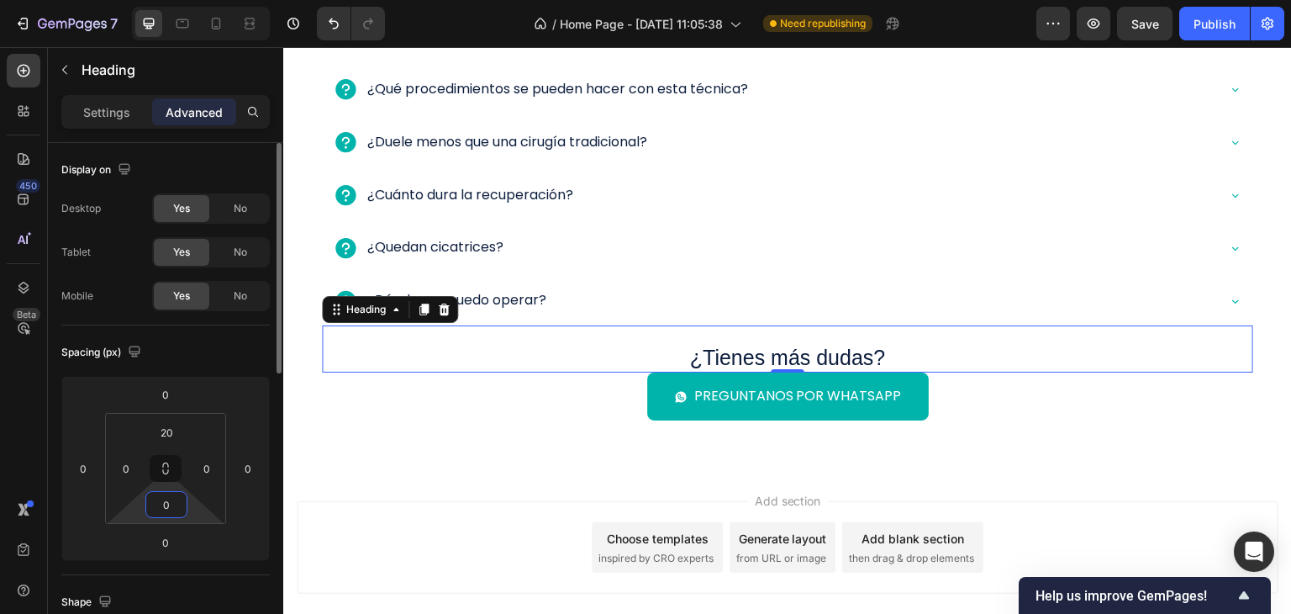
click at [161, 506] on input "0" at bounding box center [167, 504] width 34 height 25
type input "16"
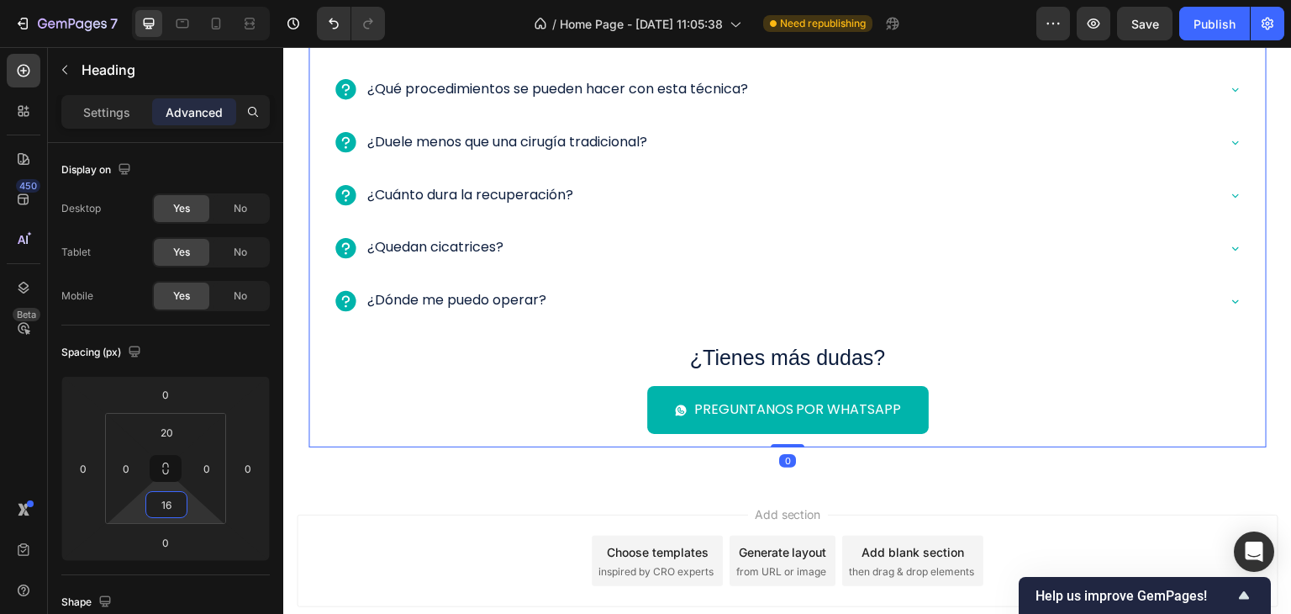
click at [525, 435] on div "¿Tienes dudas sobre la cirugía sin huella? Heading Aquí respondemos lo que más …" at bounding box center [787, 160] width 958 height 573
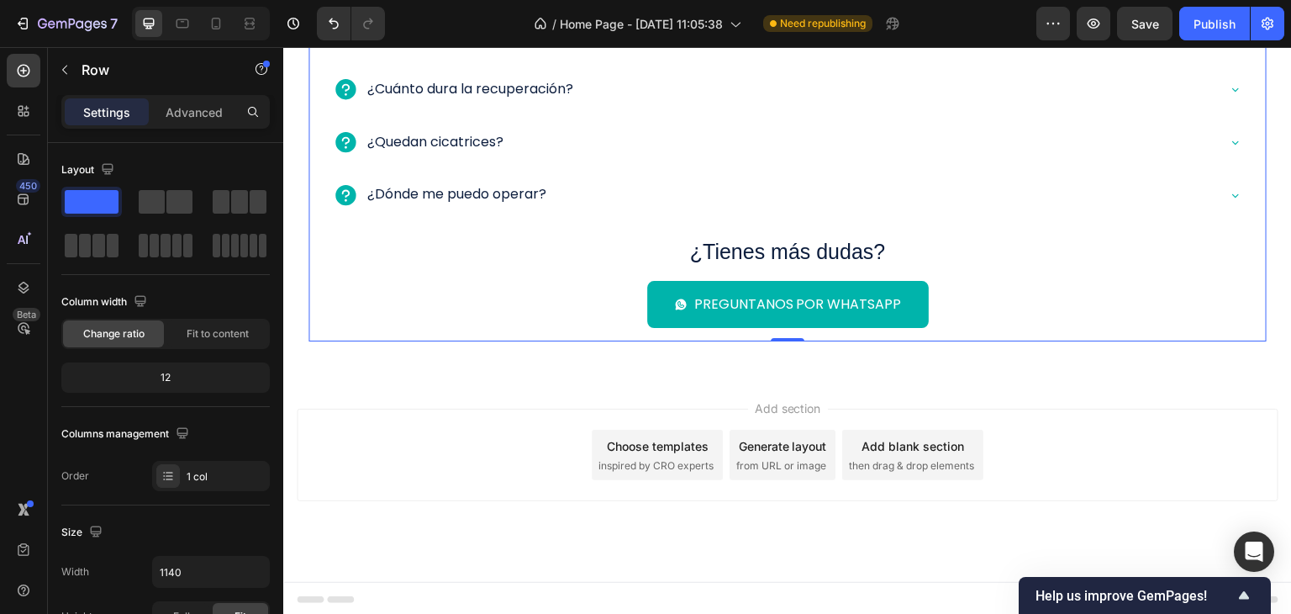
scroll to position [2770, 0]
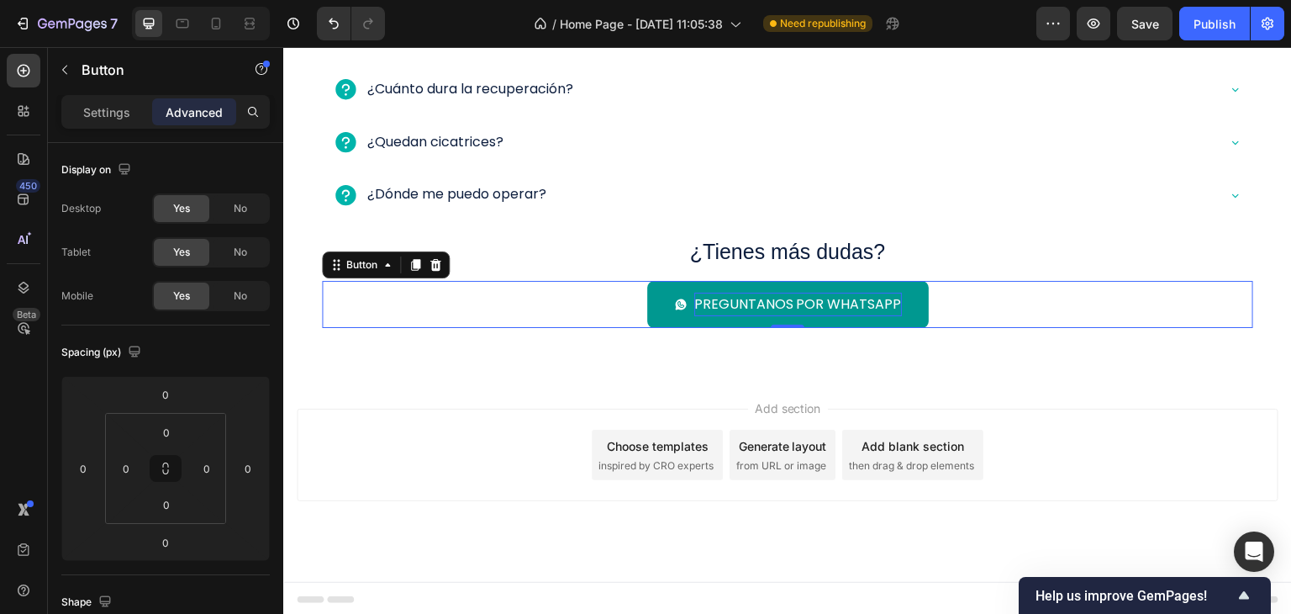
click at [755, 301] on p "Preguntanos por whatsapp" at bounding box center [798, 304] width 208 height 24
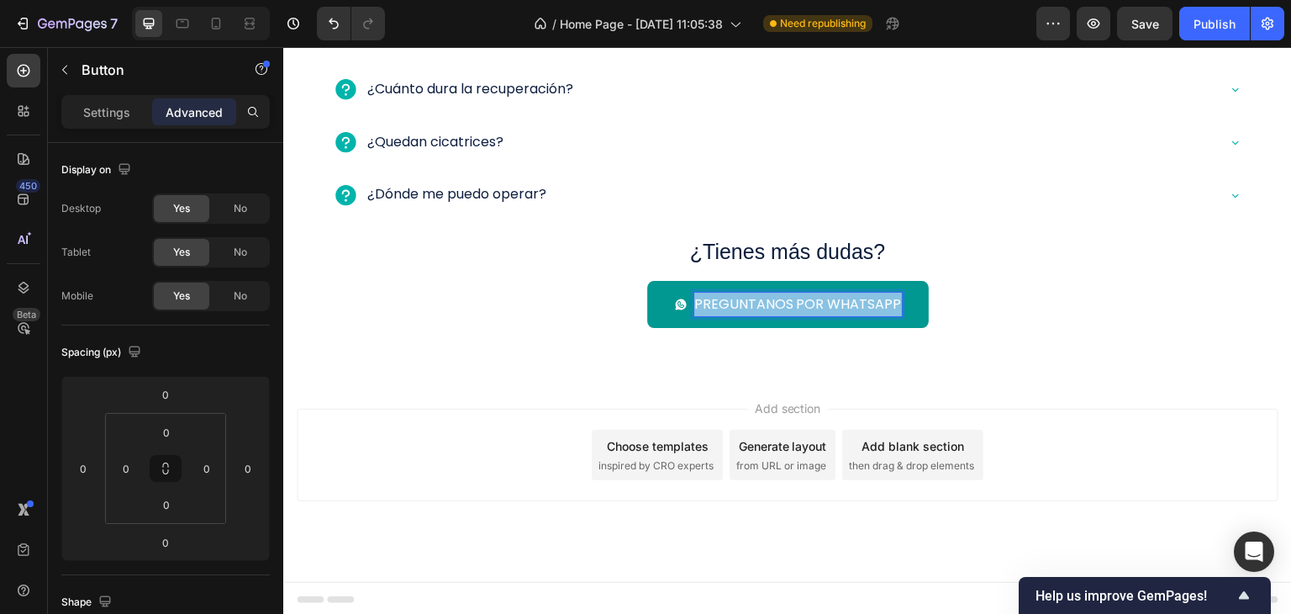
click at [755, 301] on p "Preguntanos por whatsapp" at bounding box center [798, 304] width 208 height 24
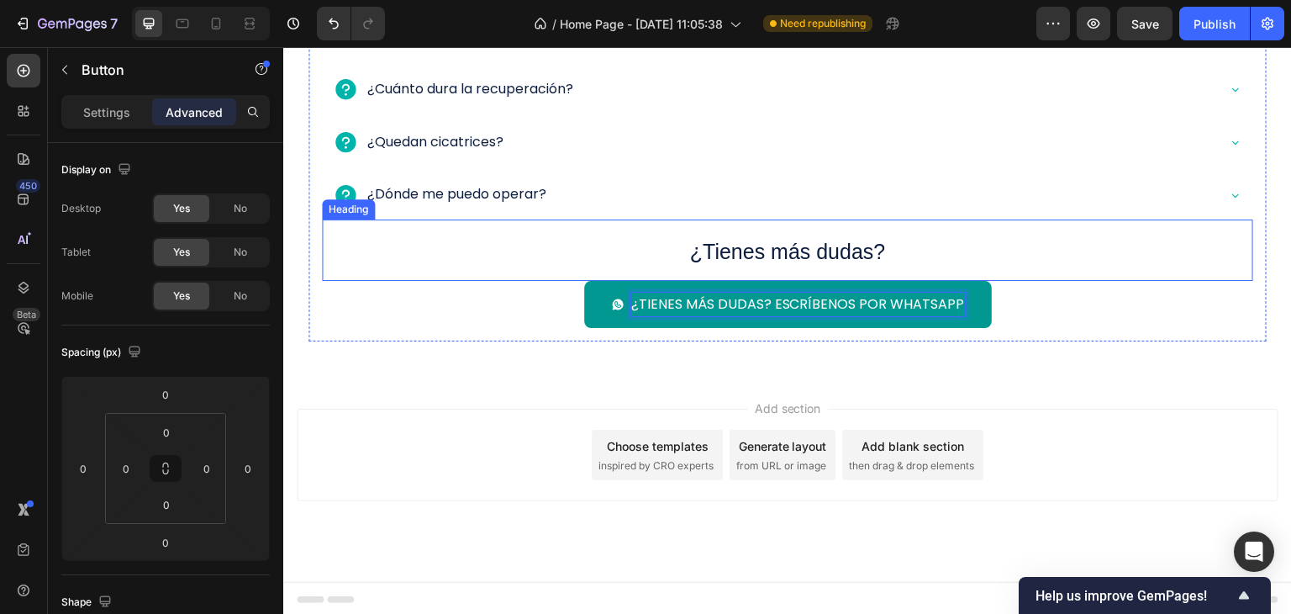
click at [892, 238] on p "¿Tienes más dudas?" at bounding box center [788, 252] width 928 height 28
click at [446, 203] on div at bounding box center [444, 203] width 20 height 20
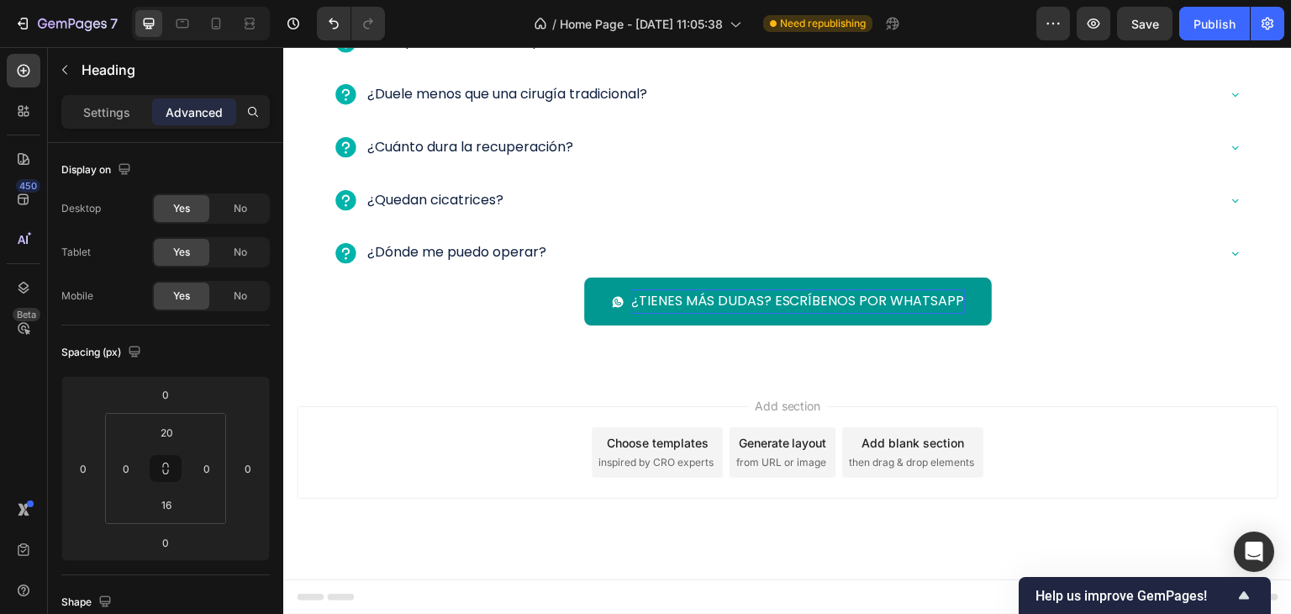
scroll to position [2710, 0]
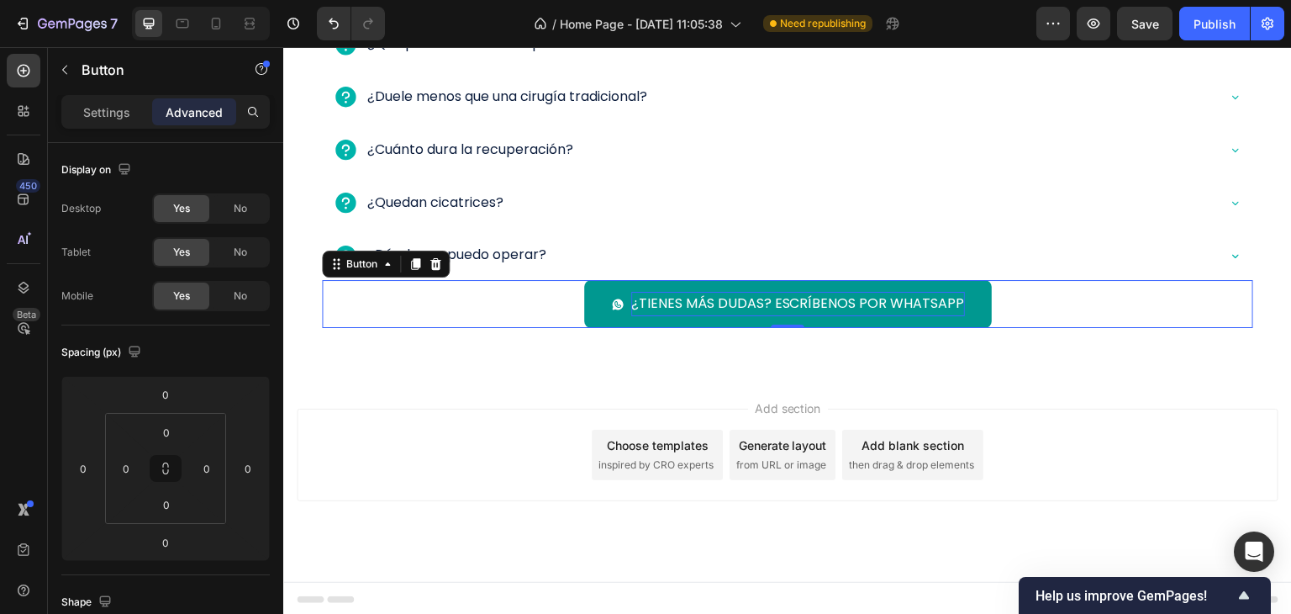
click at [514, 305] on div "¿Tienes más dudas? Escríbenos por WhatsApp Button 0" at bounding box center [787, 304] width 931 height 48
click at [173, 424] on input "0" at bounding box center [167, 431] width 34 height 25
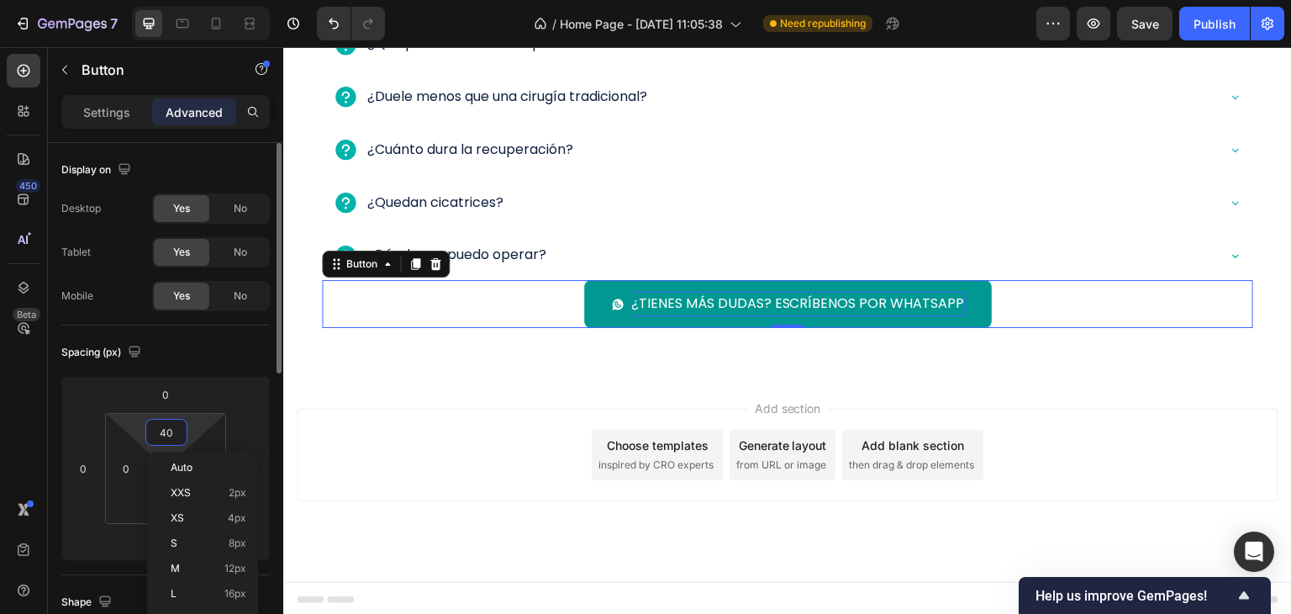
scroll to position [2743, 0]
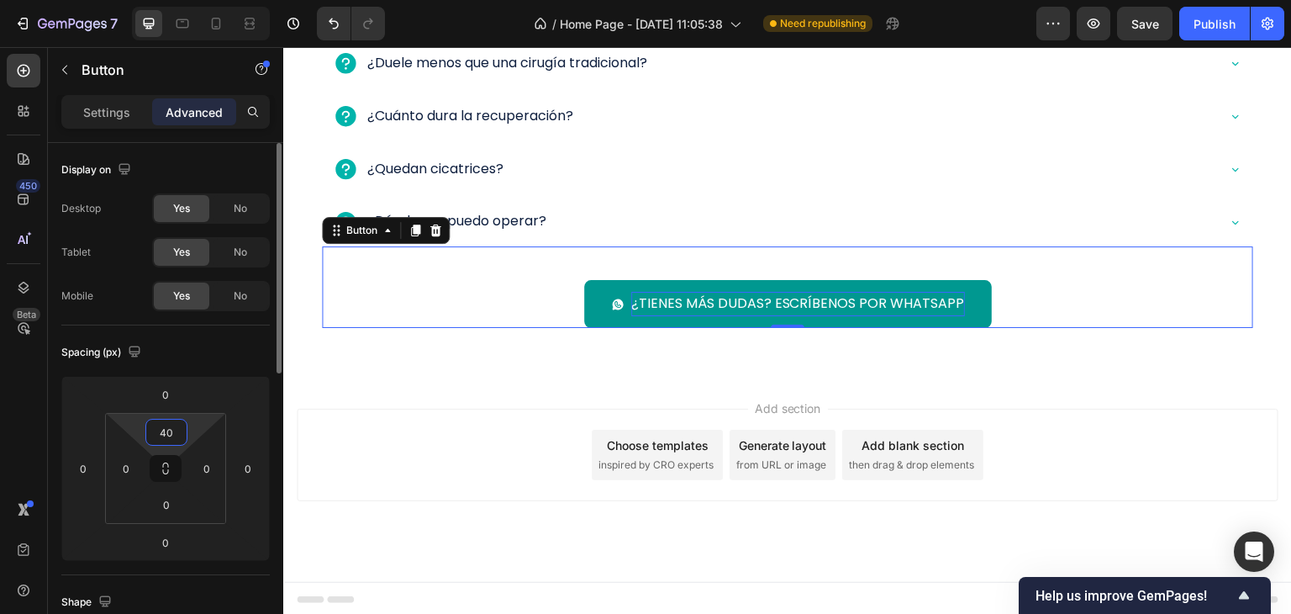
click at [168, 426] on input "40" at bounding box center [167, 431] width 34 height 25
type input "25"
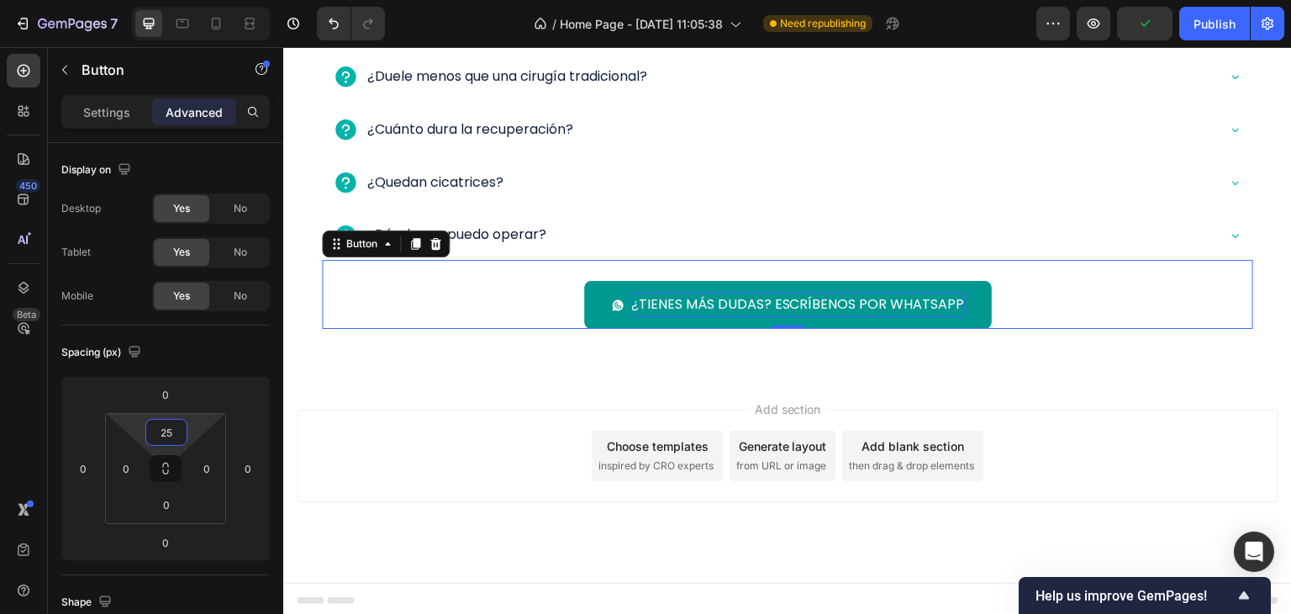
click at [508, 385] on div "Add section Choose templates inspired by CRO experts Generate layout from URL o…" at bounding box center [787, 479] width 1009 height 207
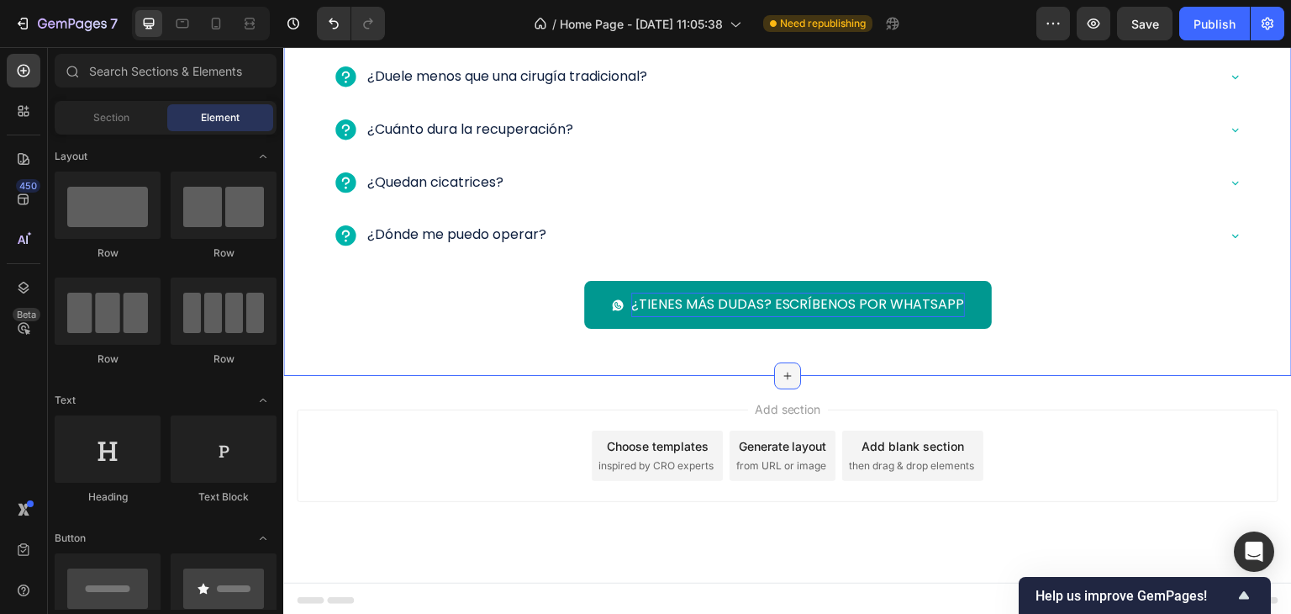
click at [782, 365] on div at bounding box center [787, 375] width 27 height 27
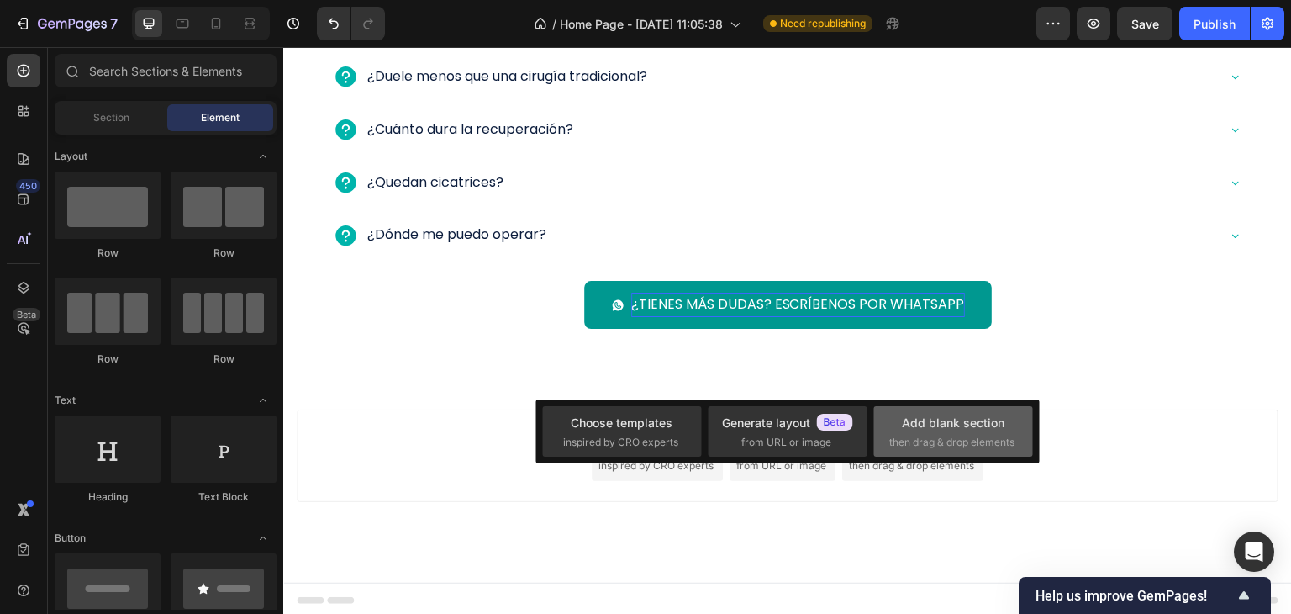
click at [972, 423] on div "Add blank section" at bounding box center [953, 423] width 103 height 18
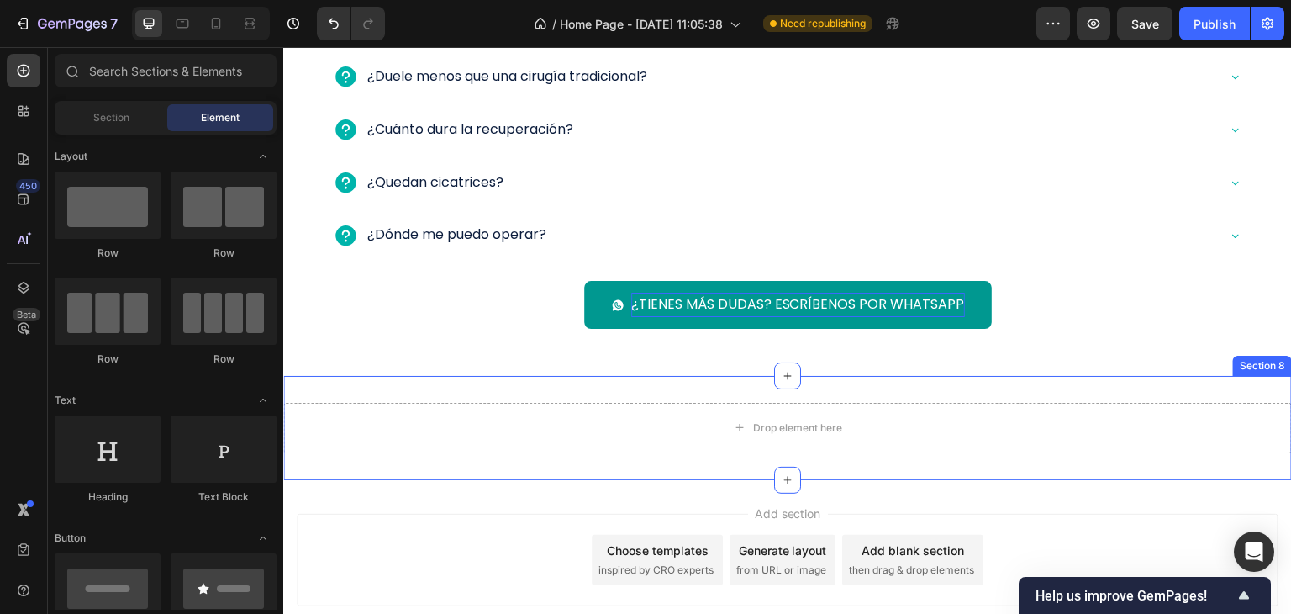
click at [521, 385] on div "Drop element here Section 8" at bounding box center [787, 428] width 1009 height 104
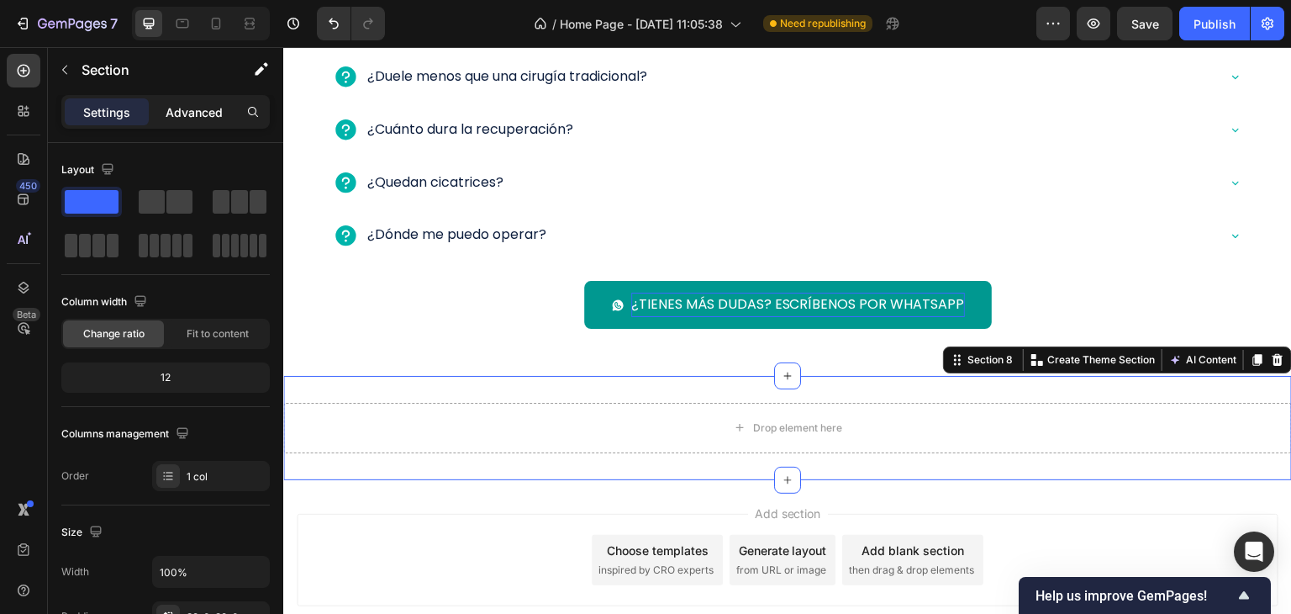
click at [192, 98] on div "Advanced" at bounding box center [194, 111] width 84 height 27
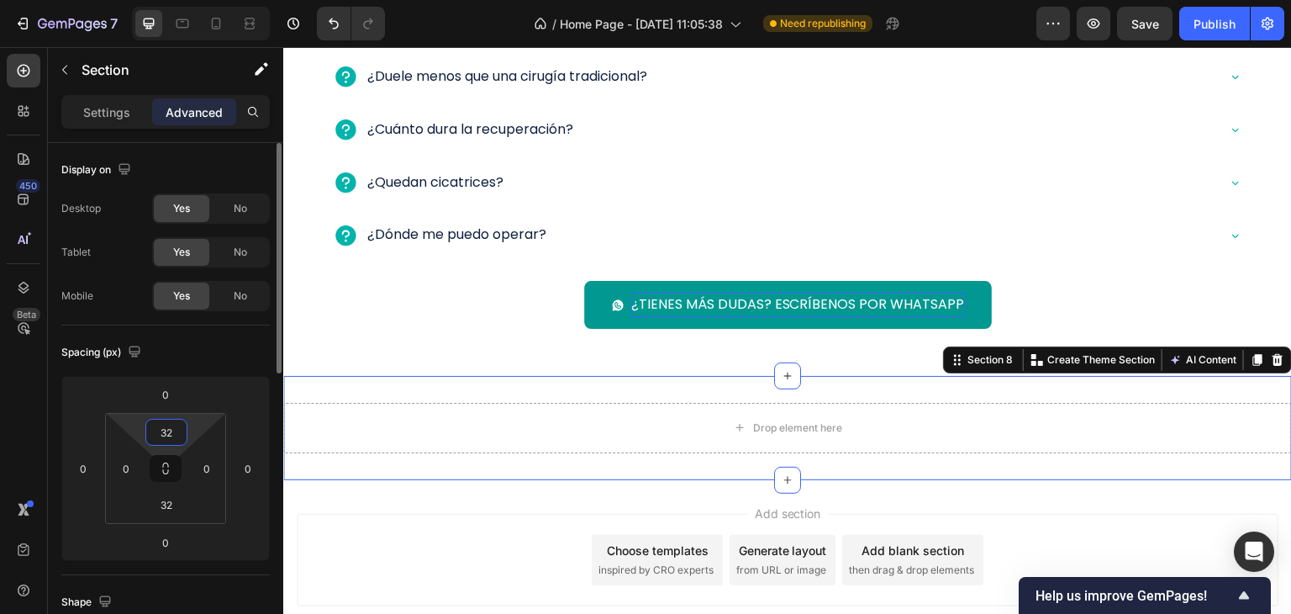
click at [169, 438] on input "32" at bounding box center [167, 431] width 34 height 25
type input "40"
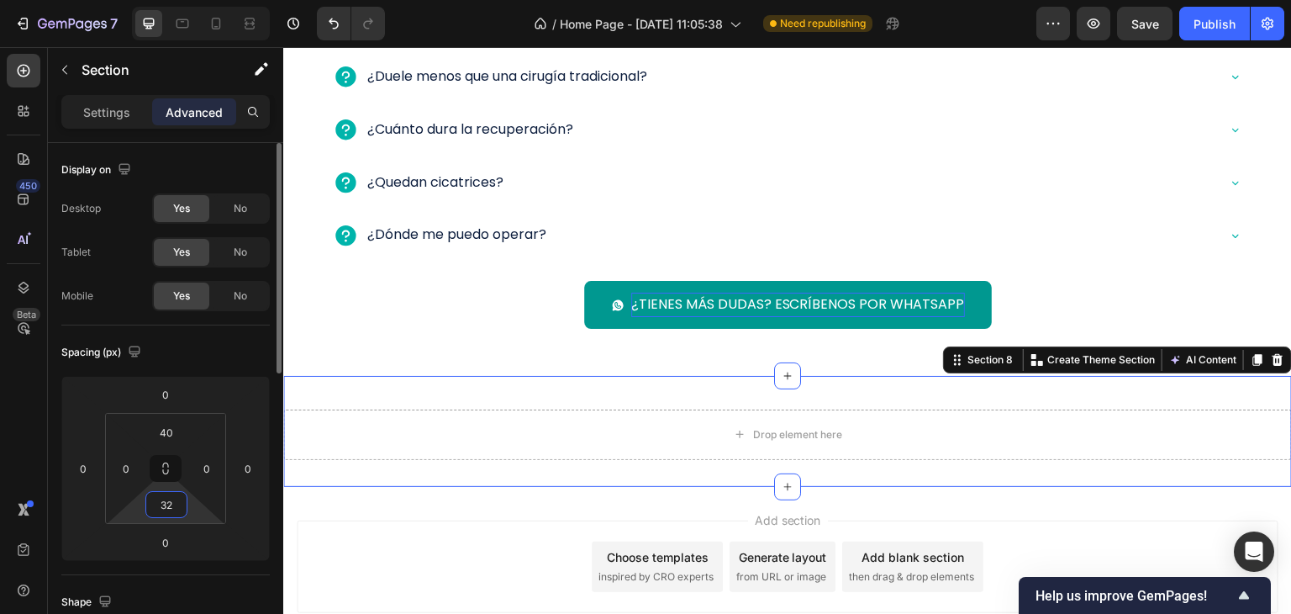
click at [174, 501] on input "32" at bounding box center [167, 504] width 34 height 25
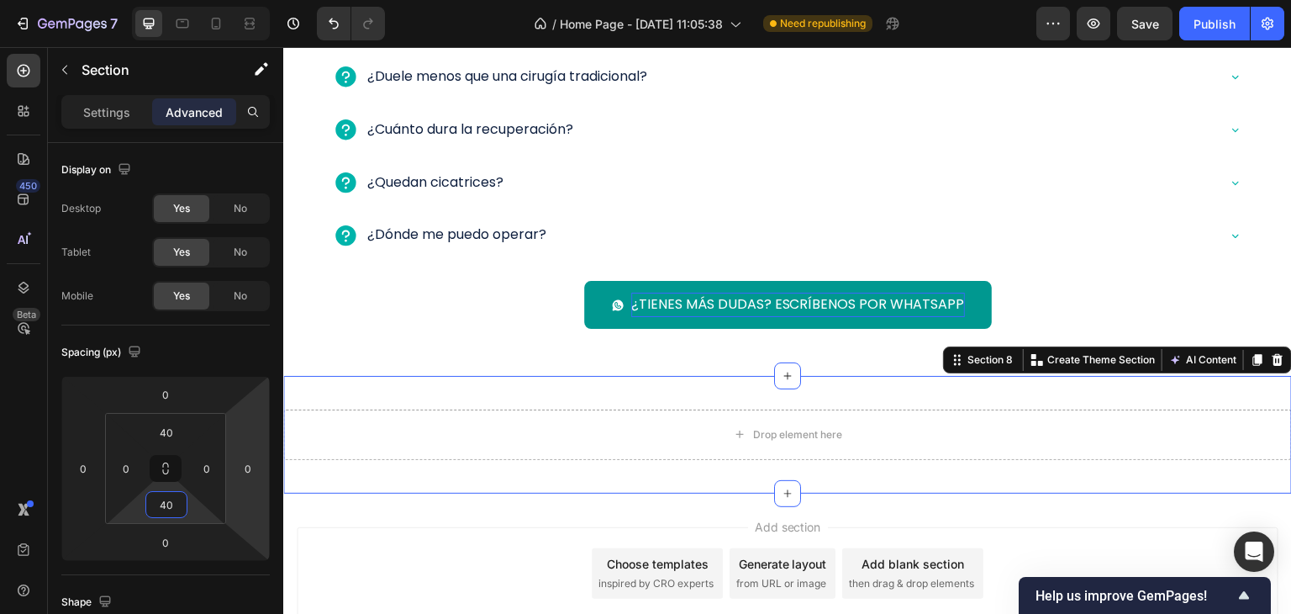
type input "40"
click at [1224, 20] on div "Publish" at bounding box center [1214, 24] width 42 height 18
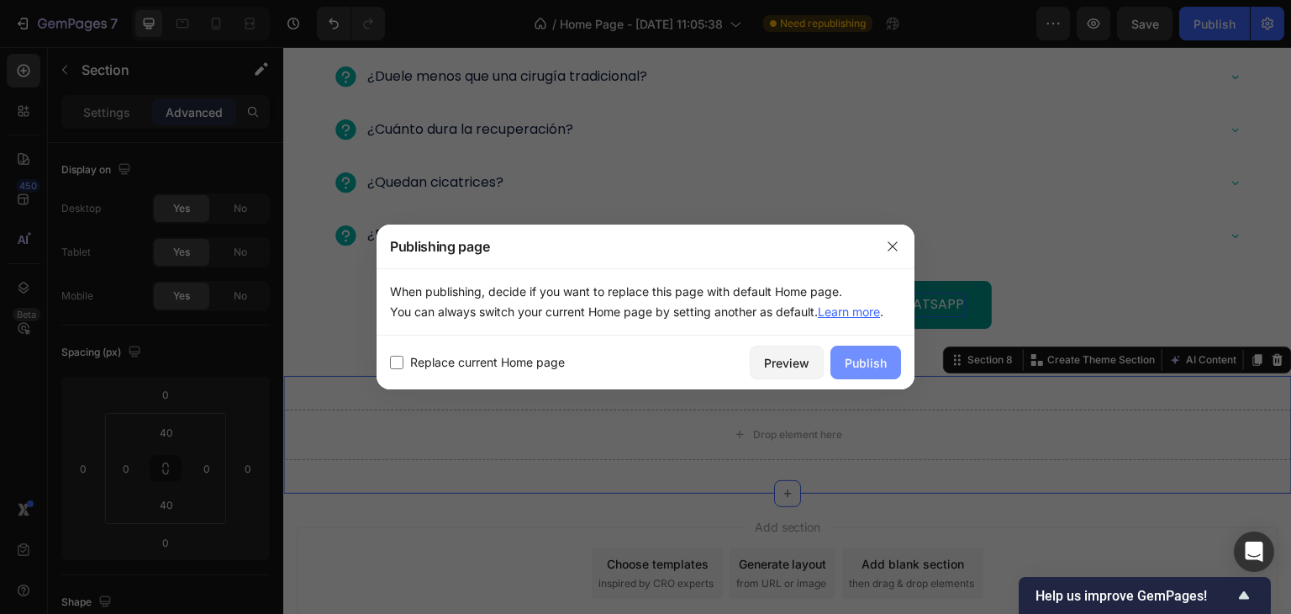
click at [872, 371] on button "Publish" at bounding box center [865, 362] width 71 height 34
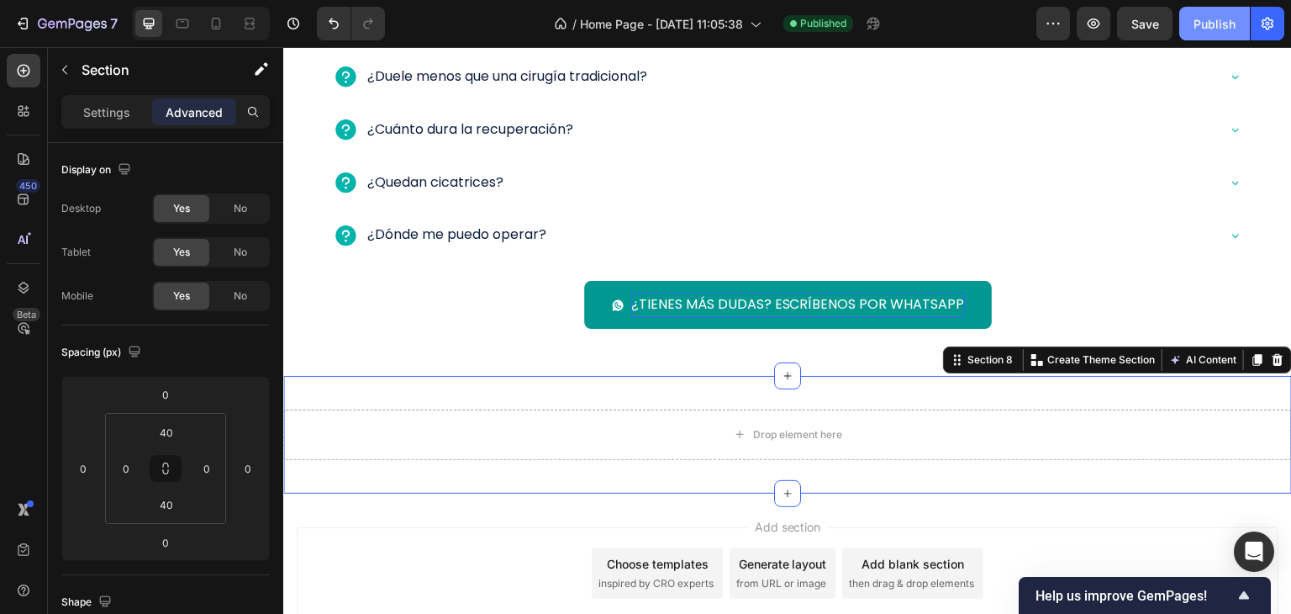
click at [1213, 22] on div "Publish" at bounding box center [1214, 24] width 42 height 18
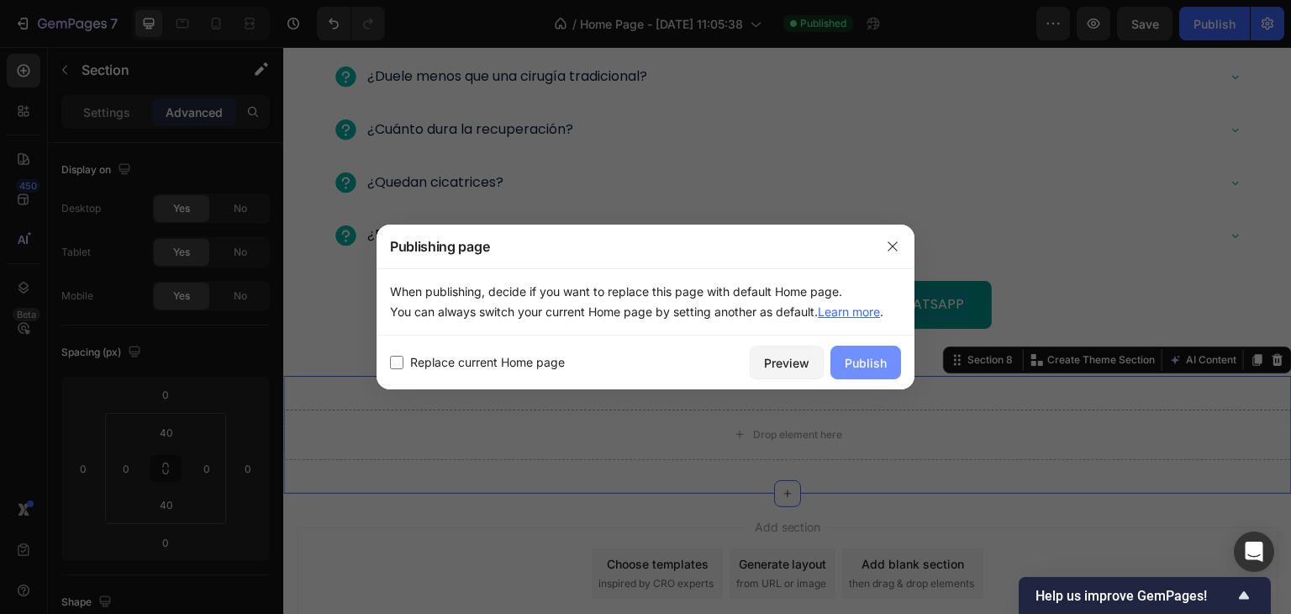
click at [857, 357] on div "Publish" at bounding box center [866, 363] width 42 height 18
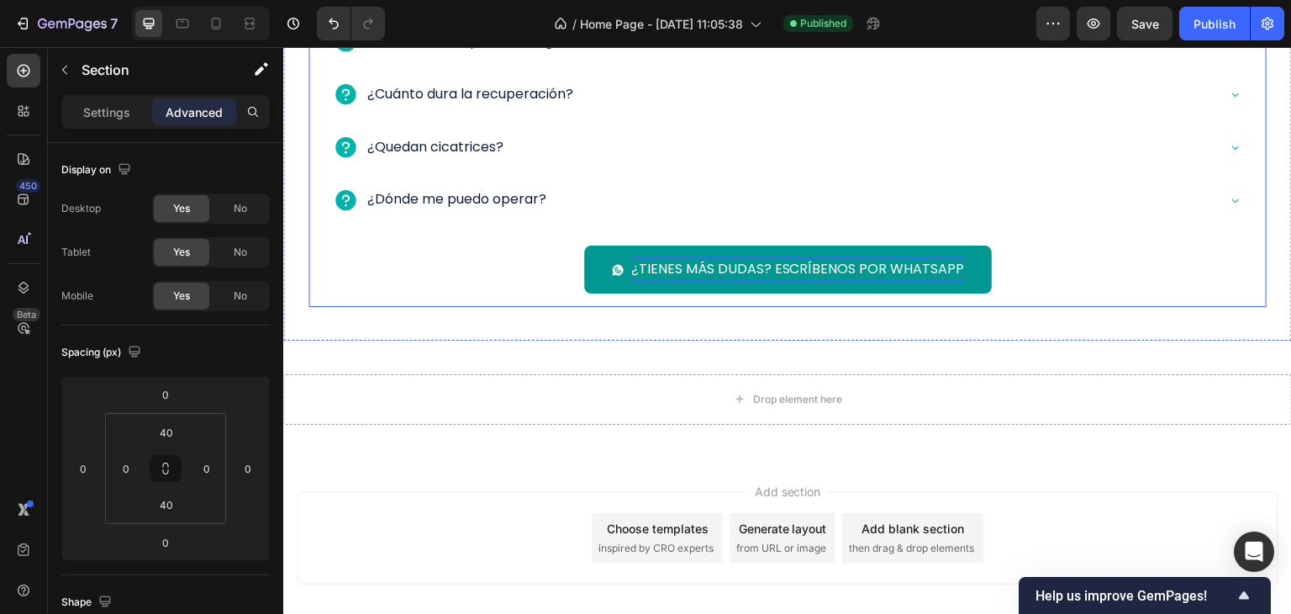
scroll to position [2763, 0]
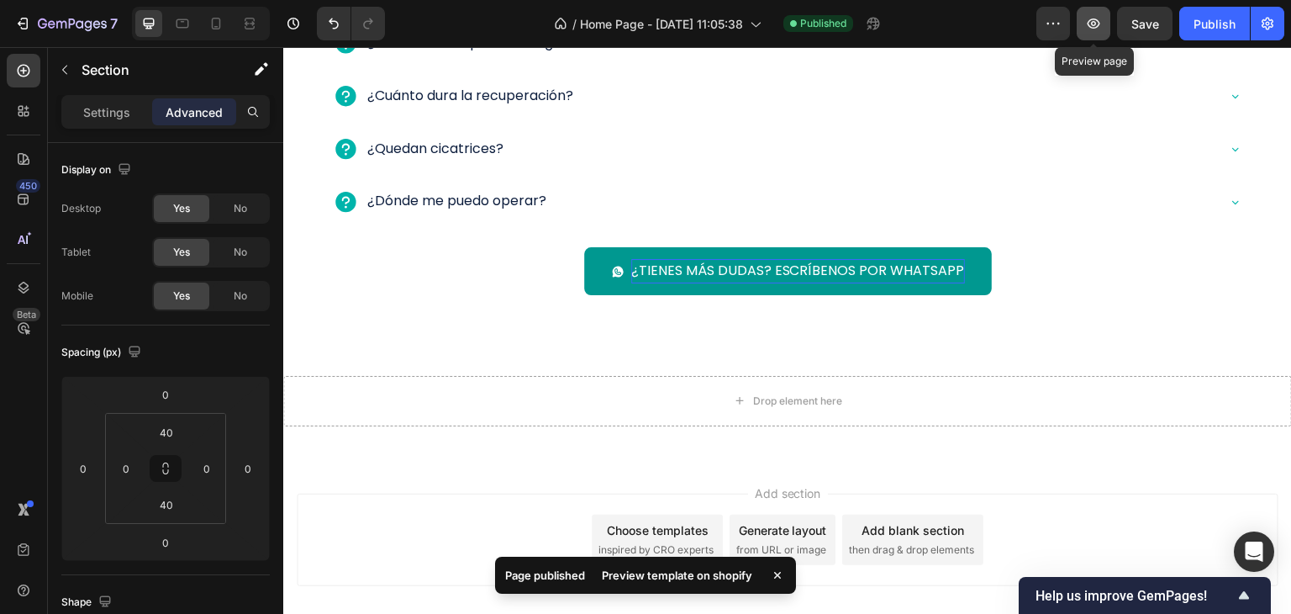
click at [1104, 23] on button "button" at bounding box center [1094, 24] width 34 height 34
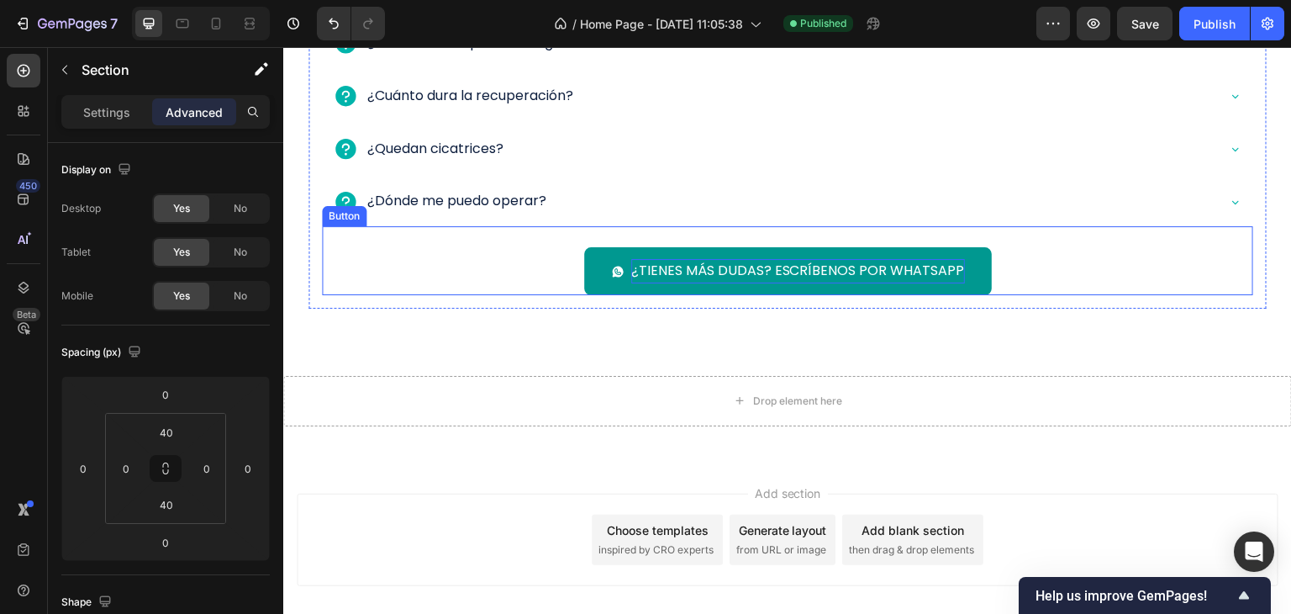
scroll to position [2427, 0]
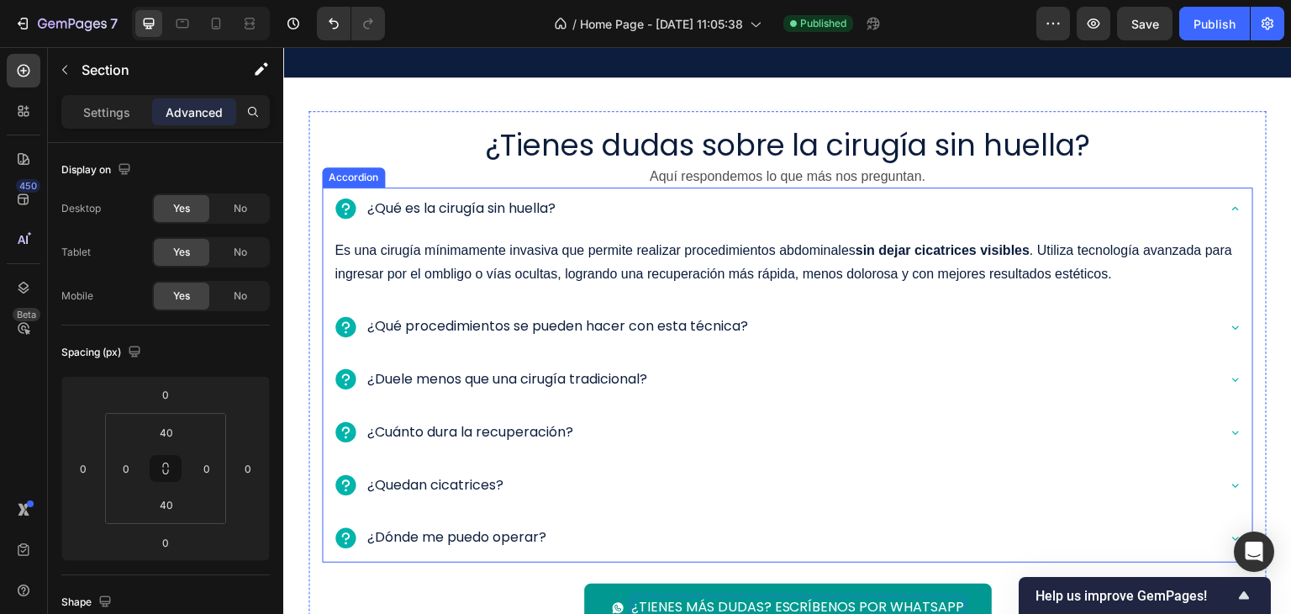
click at [616, 194] on div "¿Qué es la cirugía sin huella?" at bounding box center [774, 208] width 882 height 29
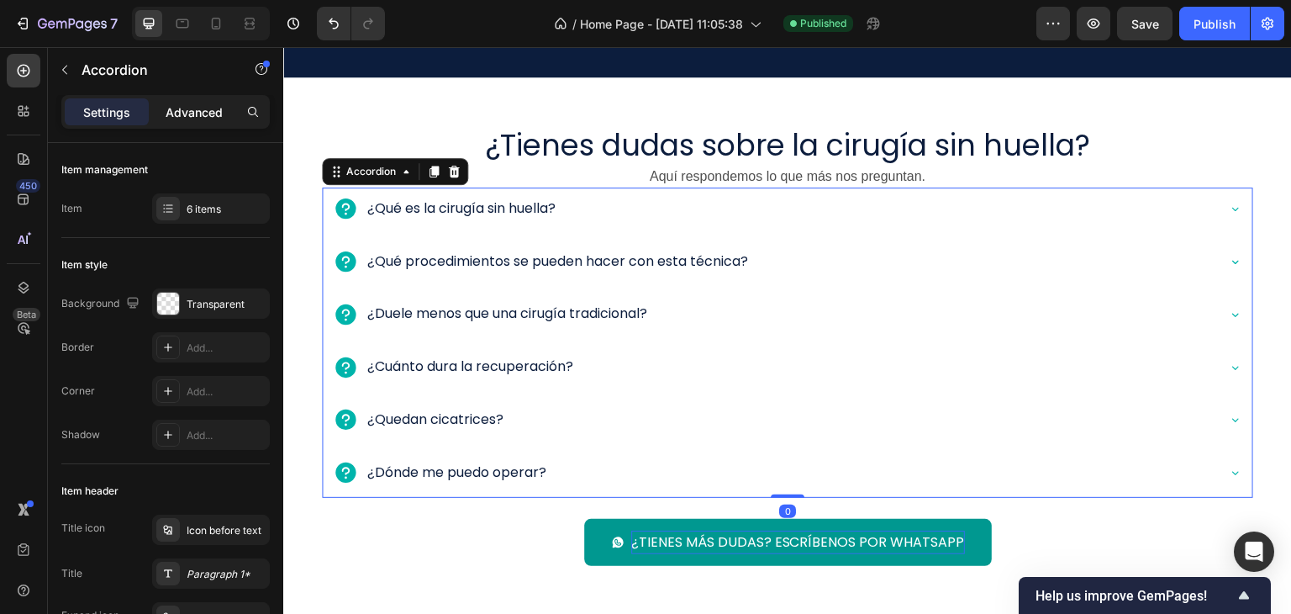
click at [195, 106] on p "Advanced" at bounding box center [194, 112] width 57 height 18
type input "100%"
type input "100"
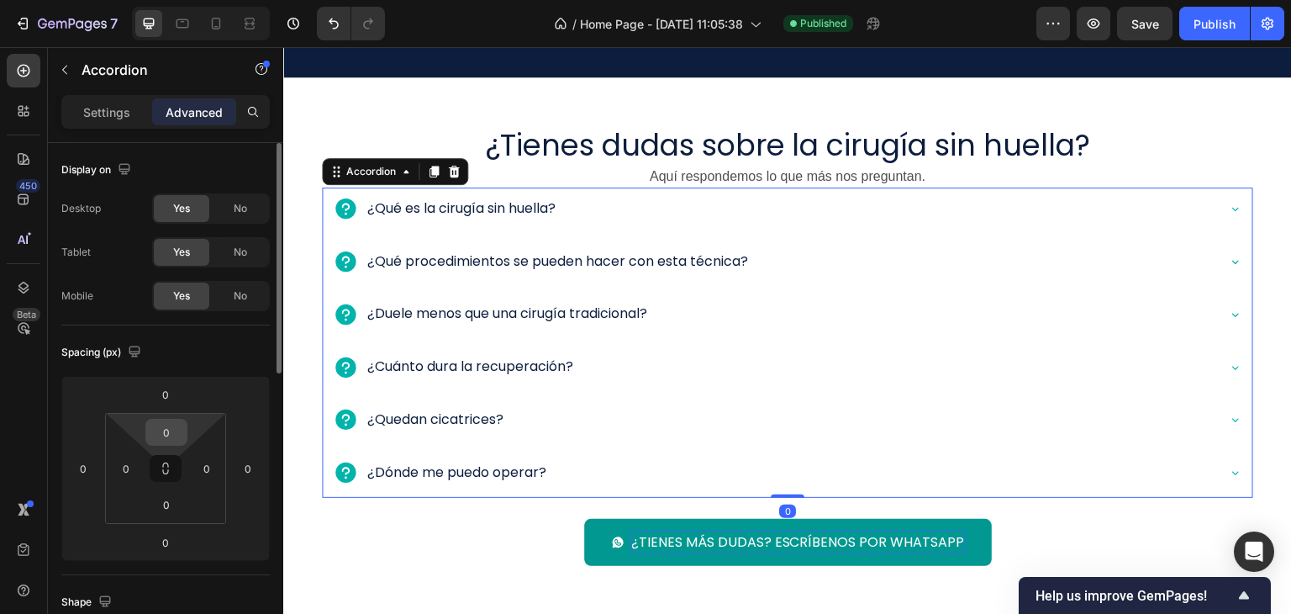
click at [177, 438] on input "0" at bounding box center [167, 431] width 34 height 25
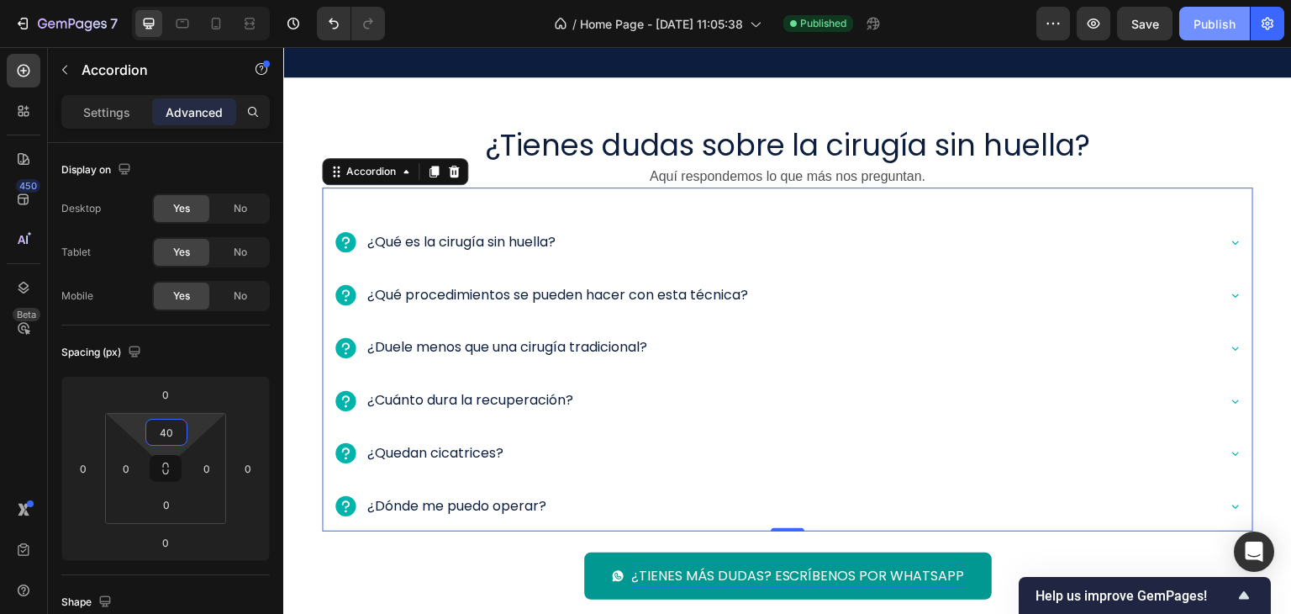
type input "40"
click at [1200, 24] on div "Publish" at bounding box center [1214, 24] width 42 height 18
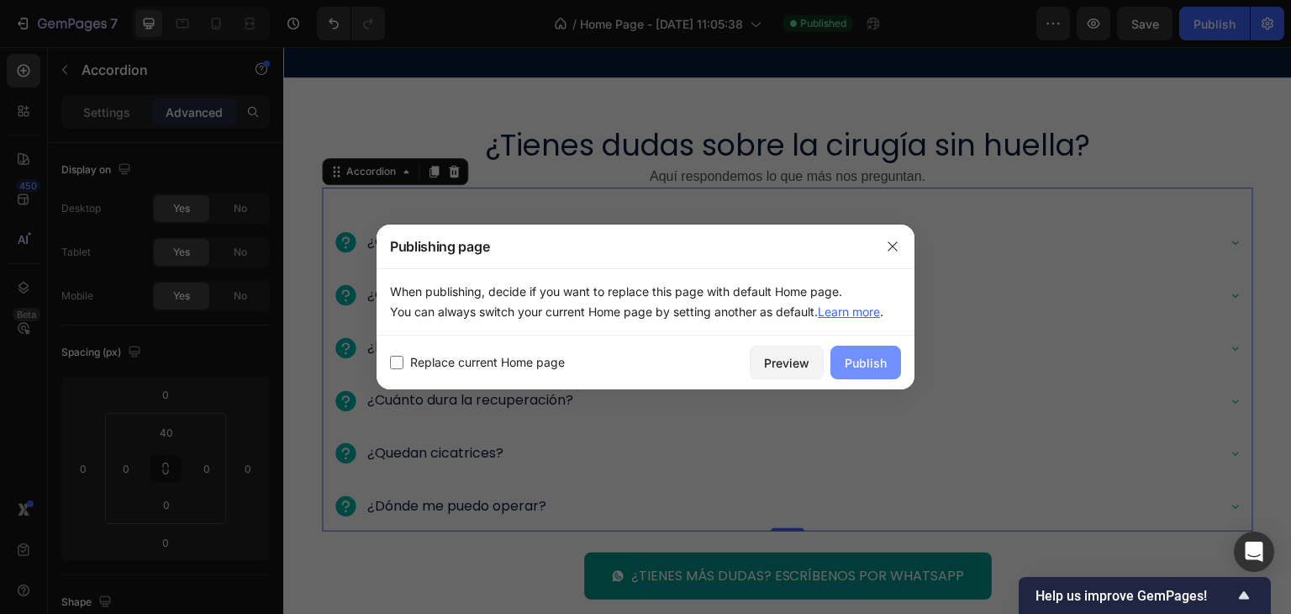
drag, startPoint x: 878, startPoint y: 350, endPoint x: 861, endPoint y: 351, distance: 17.7
click at [877, 353] on button "Publish" at bounding box center [865, 362] width 71 height 34
